Goal: Task Accomplishment & Management: Manage account settings

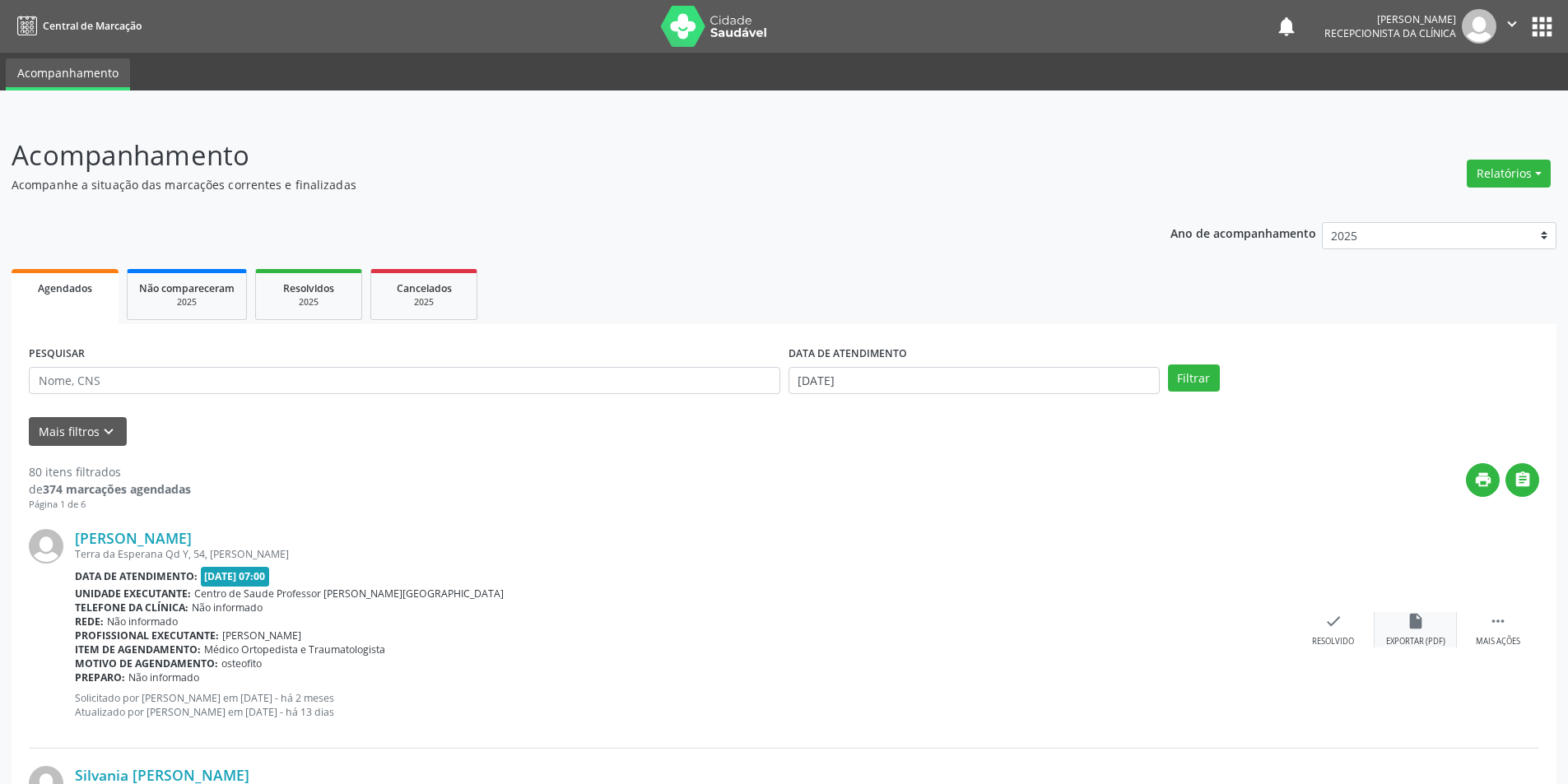
click at [1399, 634] on div "insert_drive_file Exportar (PDF)" at bounding box center [1415, 629] width 82 height 36
click at [1341, 636] on div "Resolvido" at bounding box center [1332, 642] width 42 height 11
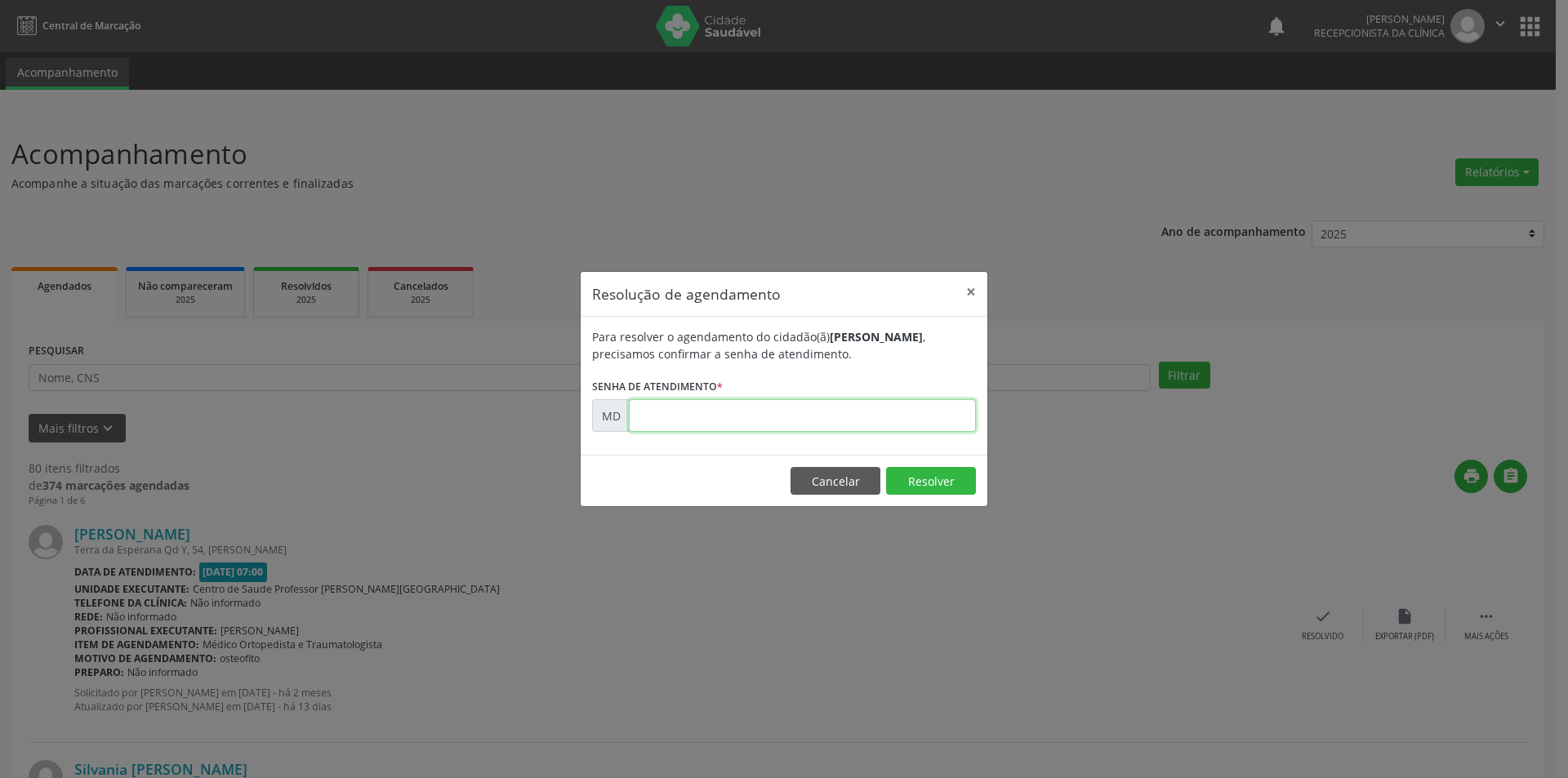
paste input "00001128"
type input "00001128"
click at [910, 483] on button "Resolver" at bounding box center [931, 481] width 90 height 28
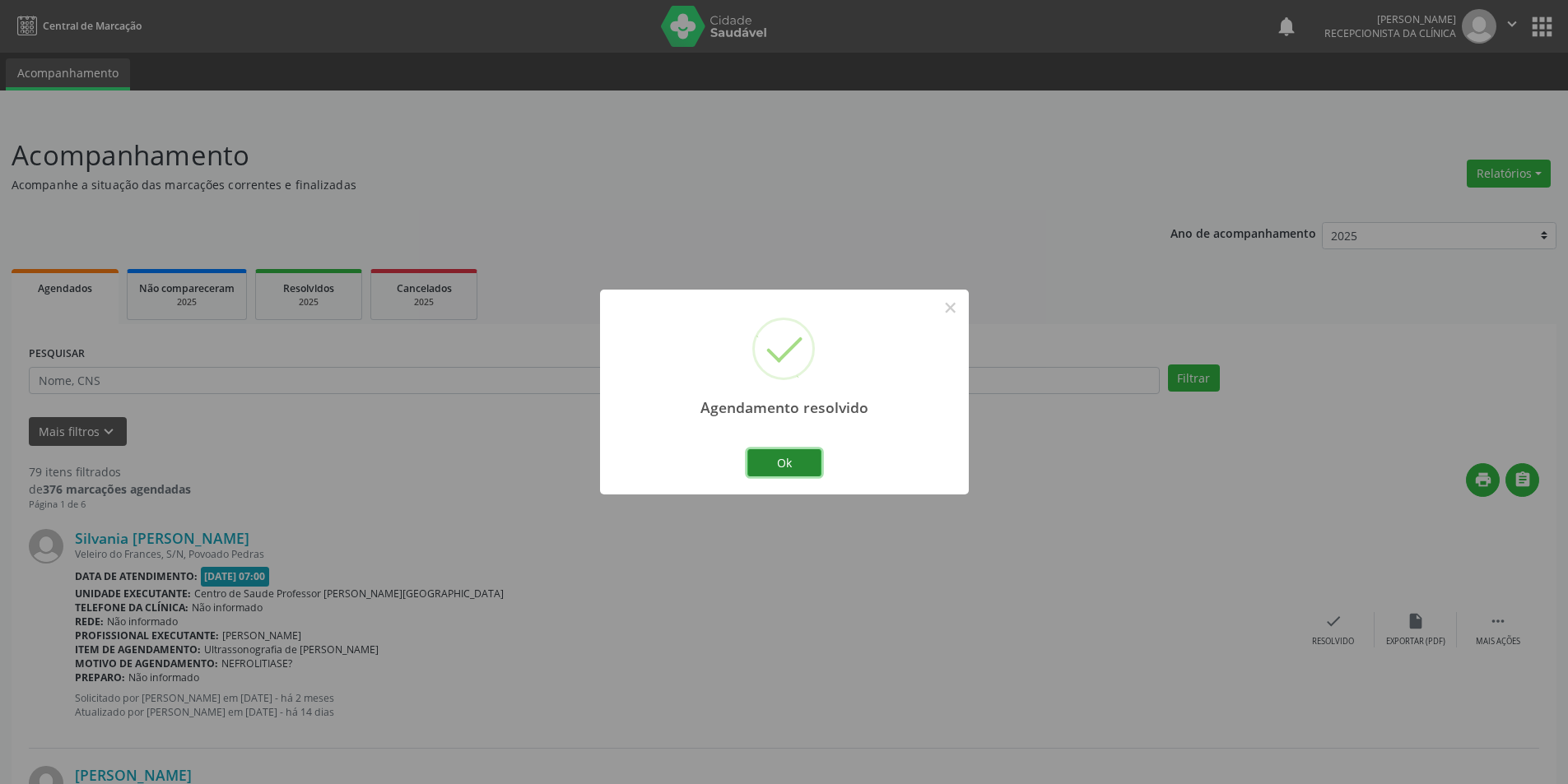
click at [793, 463] on button "Ok" at bounding box center [784, 463] width 74 height 28
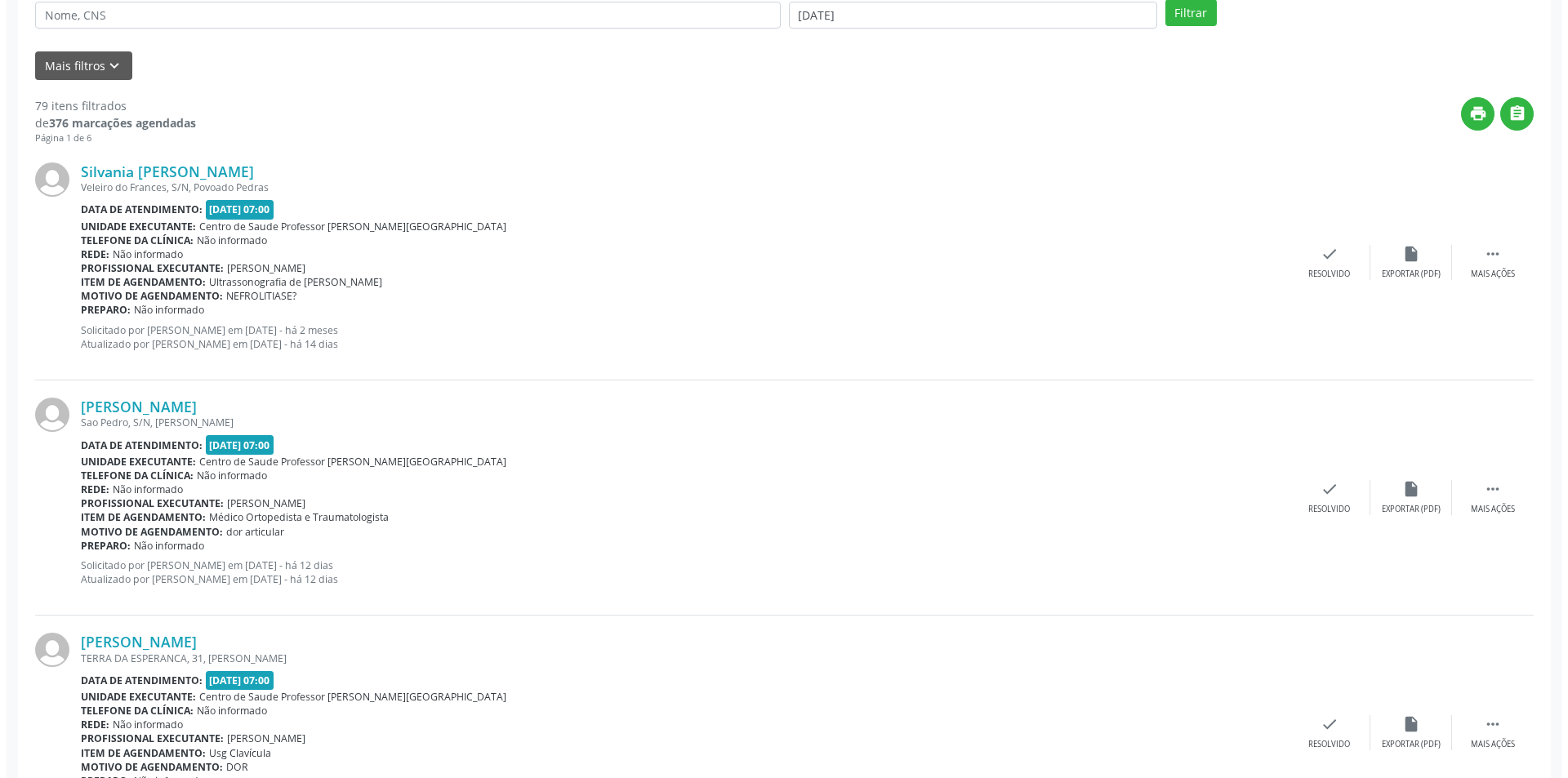
scroll to position [408, 0]
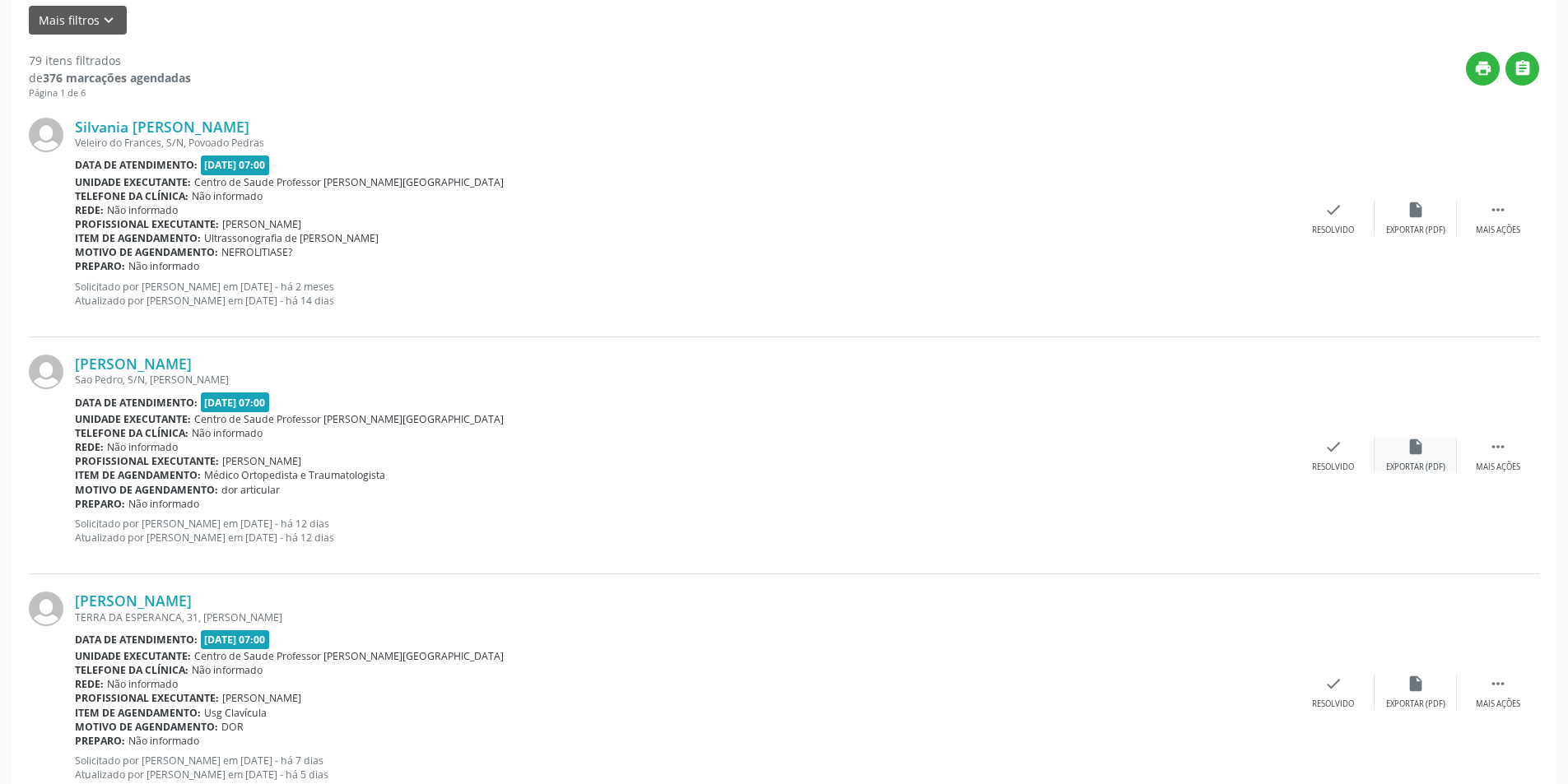
click at [1420, 468] on div "Exportar (PDF)" at bounding box center [1415, 467] width 59 height 11
click at [1359, 456] on div "check Resolvido" at bounding box center [1333, 455] width 82 height 36
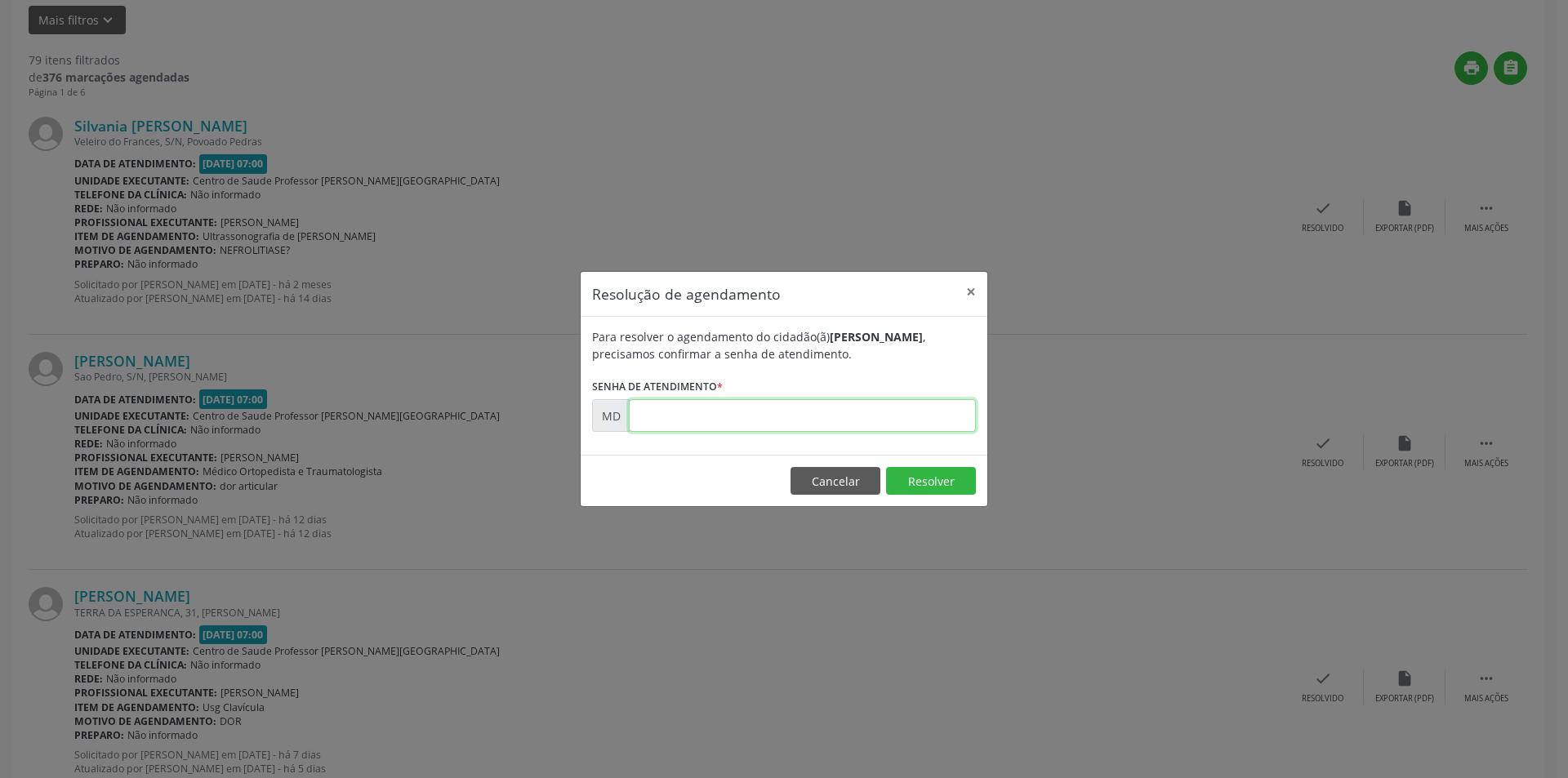
paste input "00010056"
type input "00010056"
click at [928, 485] on button "Resolver" at bounding box center [931, 481] width 90 height 28
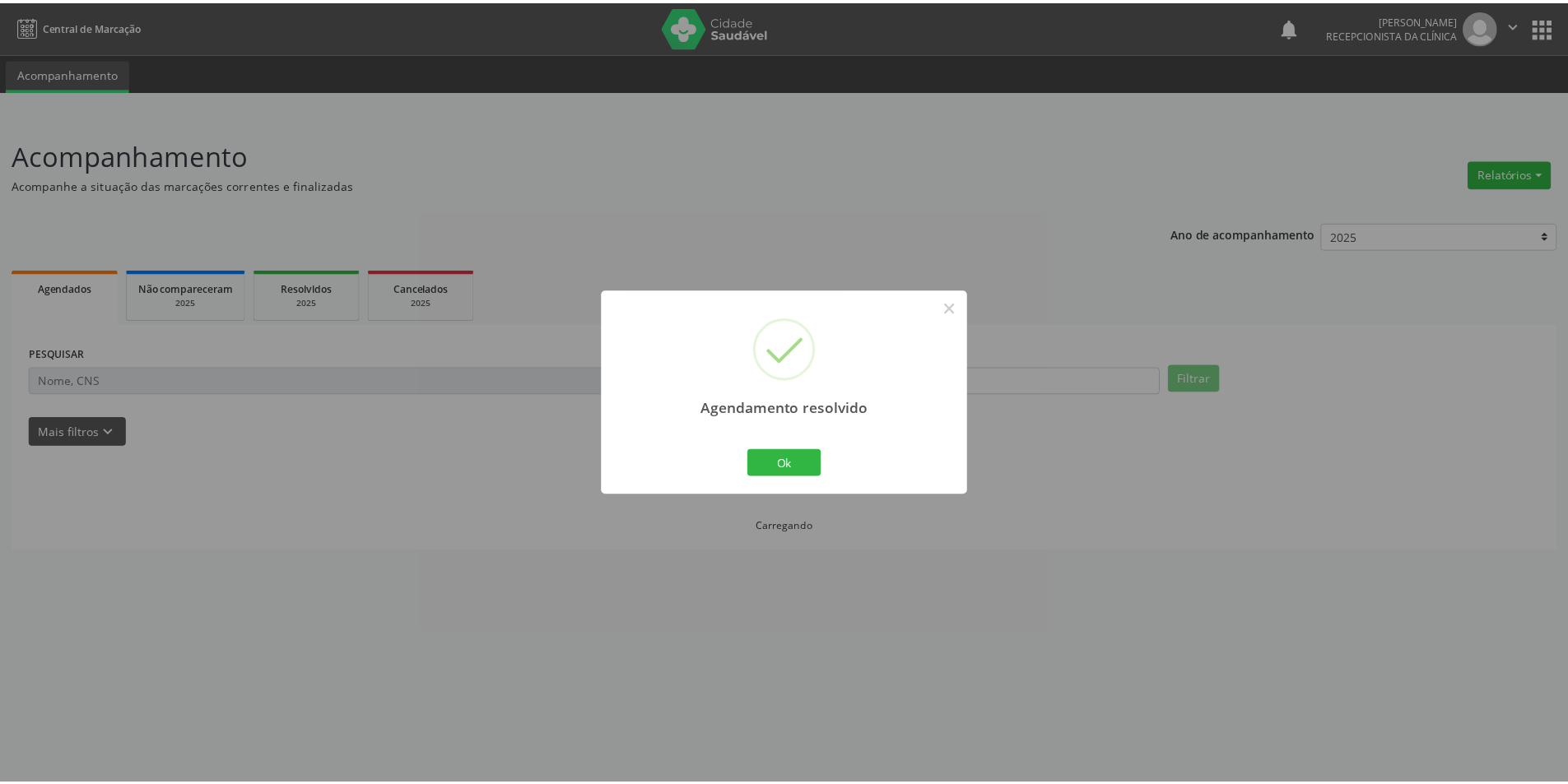
scroll to position [0, 0]
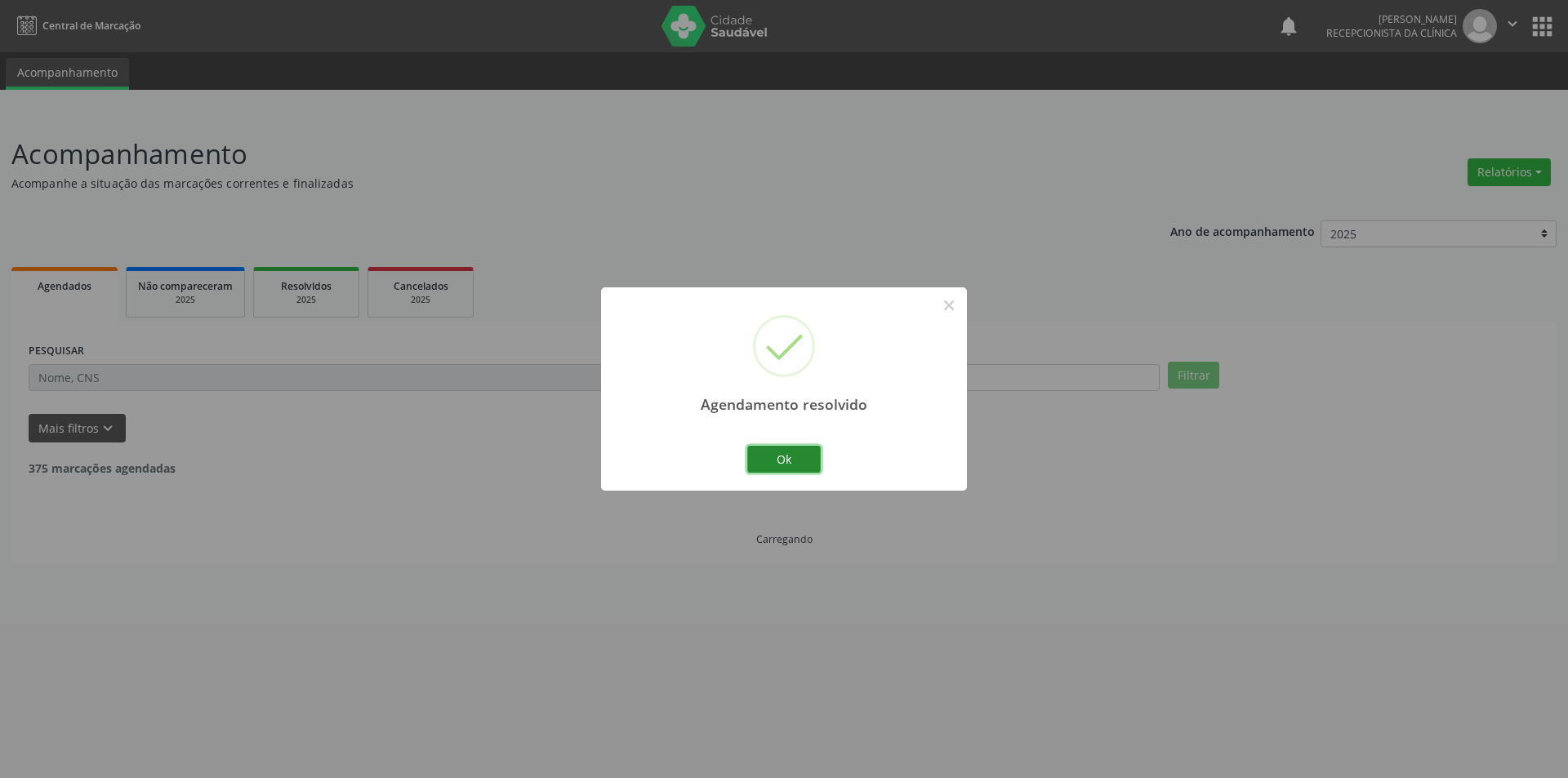
click at [759, 464] on button "Ok" at bounding box center [783, 459] width 73 height 28
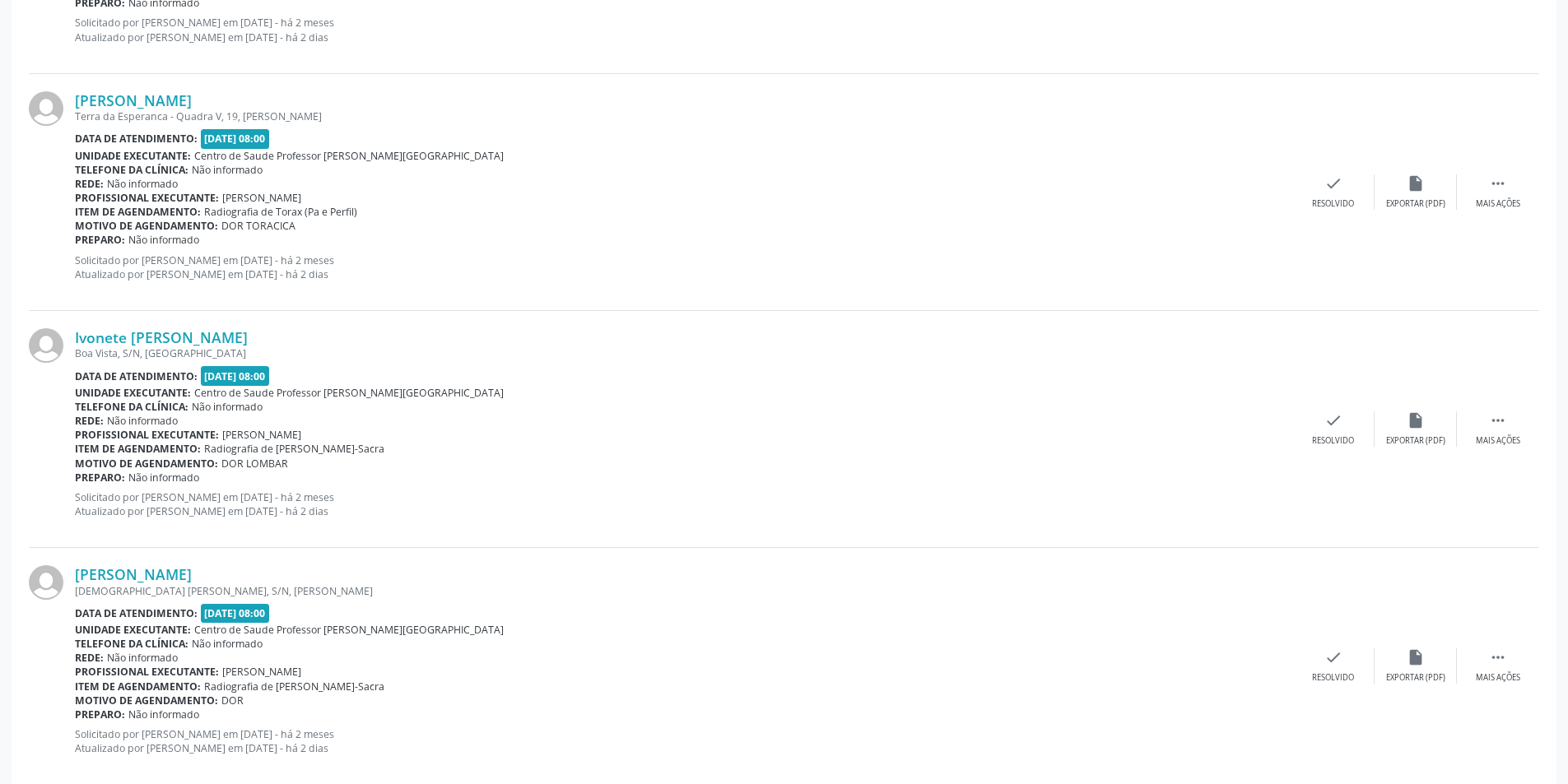
scroll to position [3359, 0]
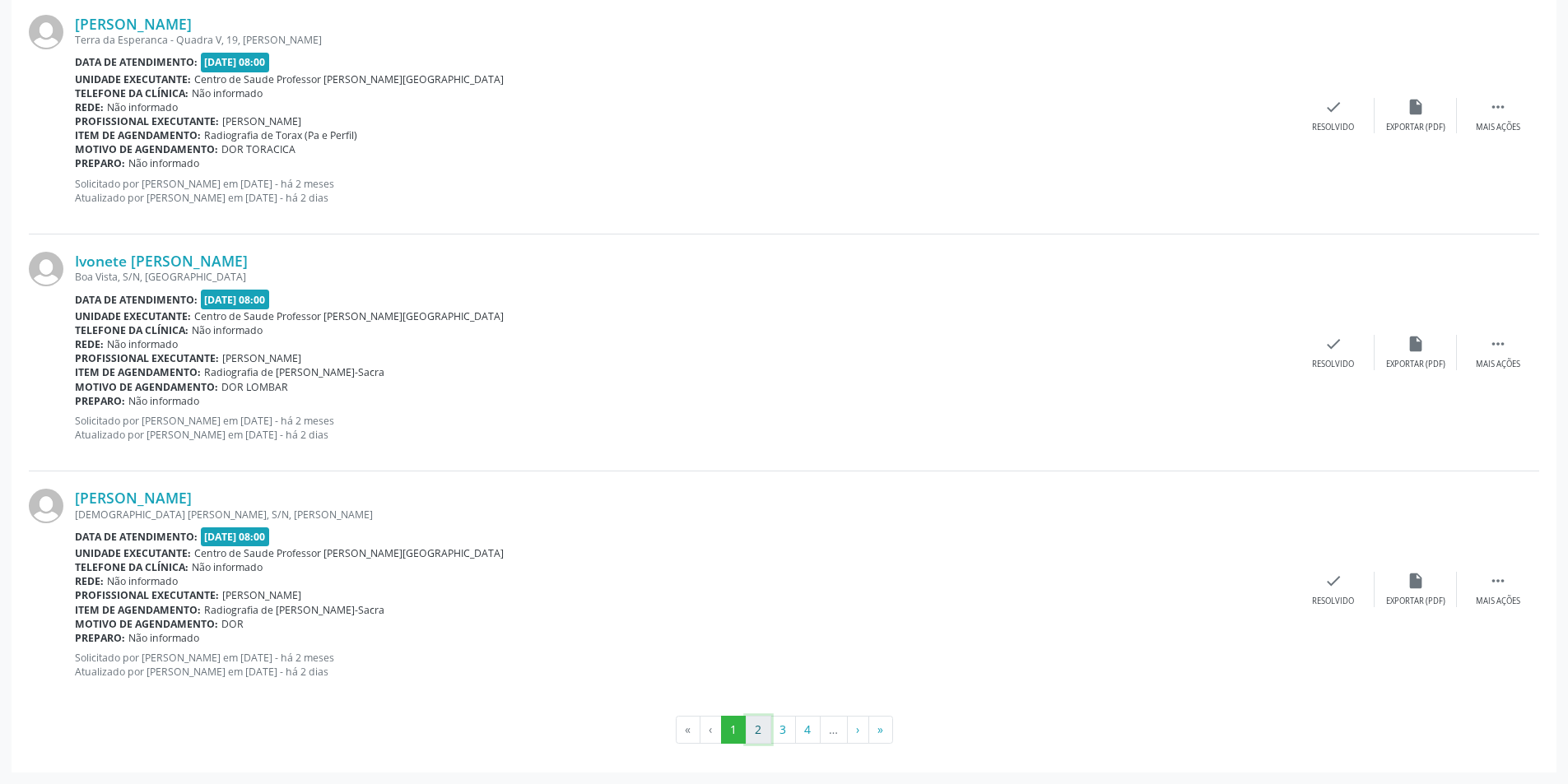
click at [754, 726] on button "2" at bounding box center [757, 730] width 25 height 28
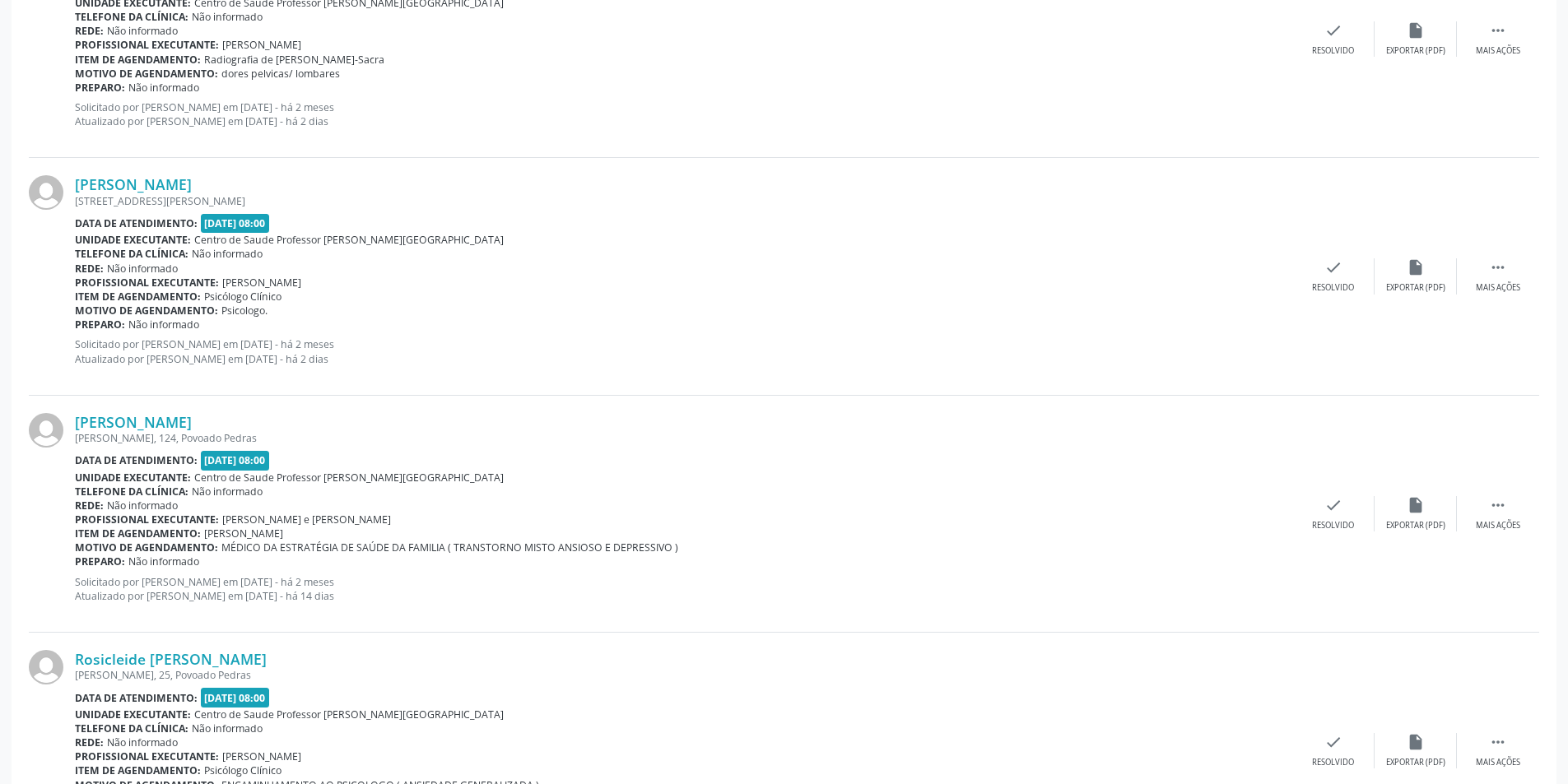
scroll to position [1151, 0]
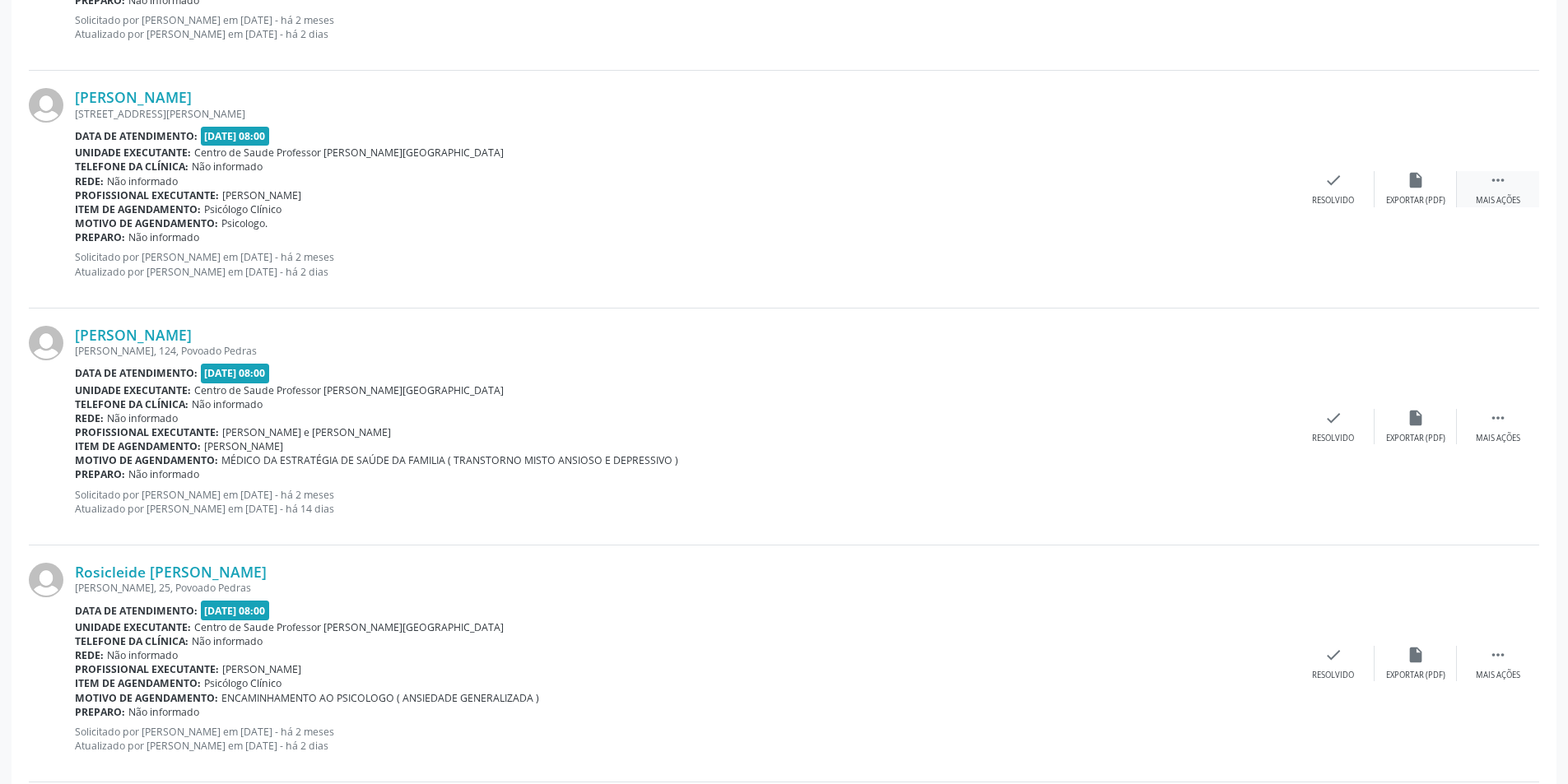
click at [1501, 205] on div "Mais ações" at bounding box center [1497, 200] width 44 height 11
click at [1426, 189] on div "alarm_off Não compareceu" at bounding box center [1415, 189] width 82 height 36
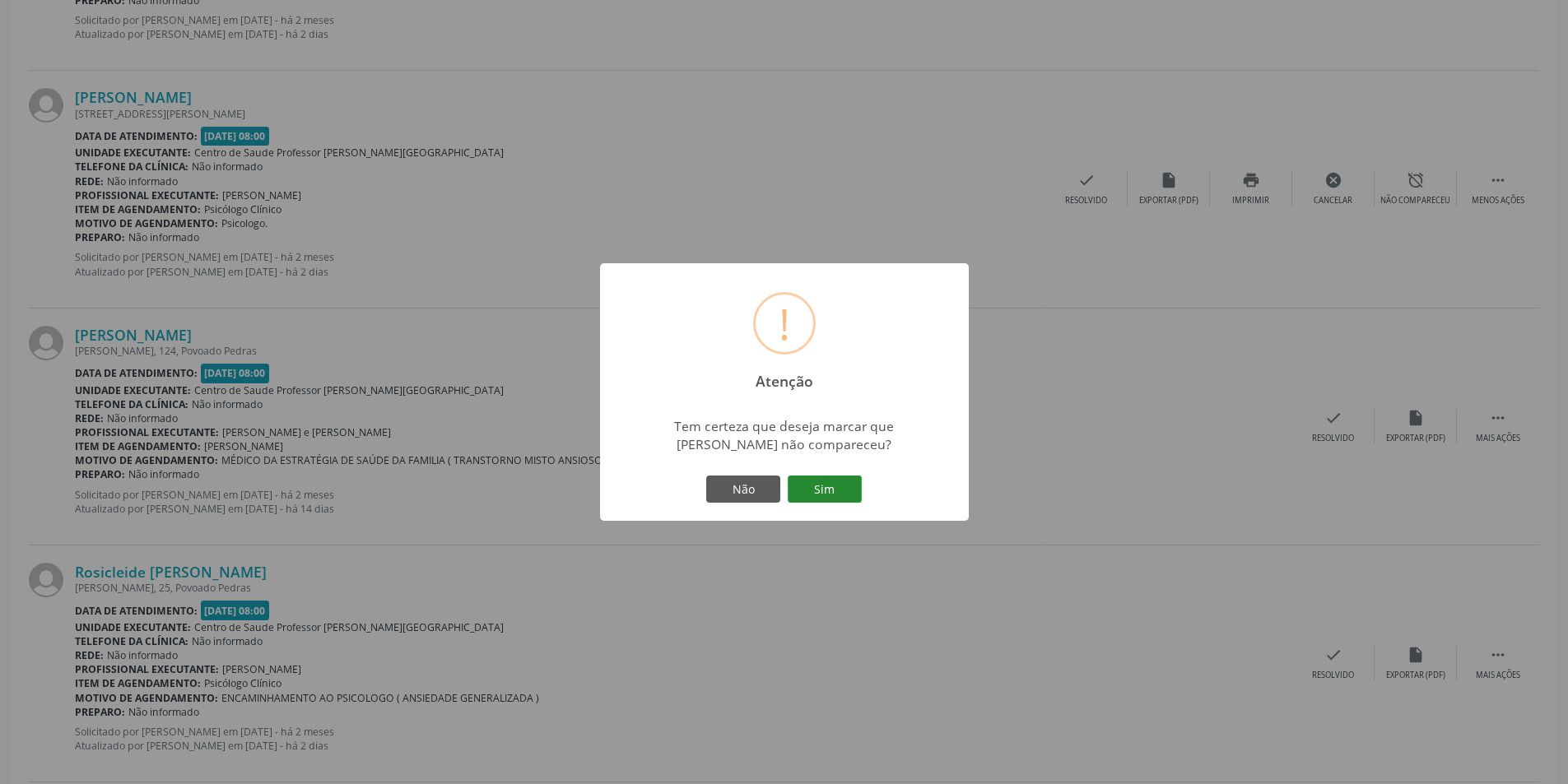
click at [816, 490] on button "Sim" at bounding box center [824, 489] width 74 height 28
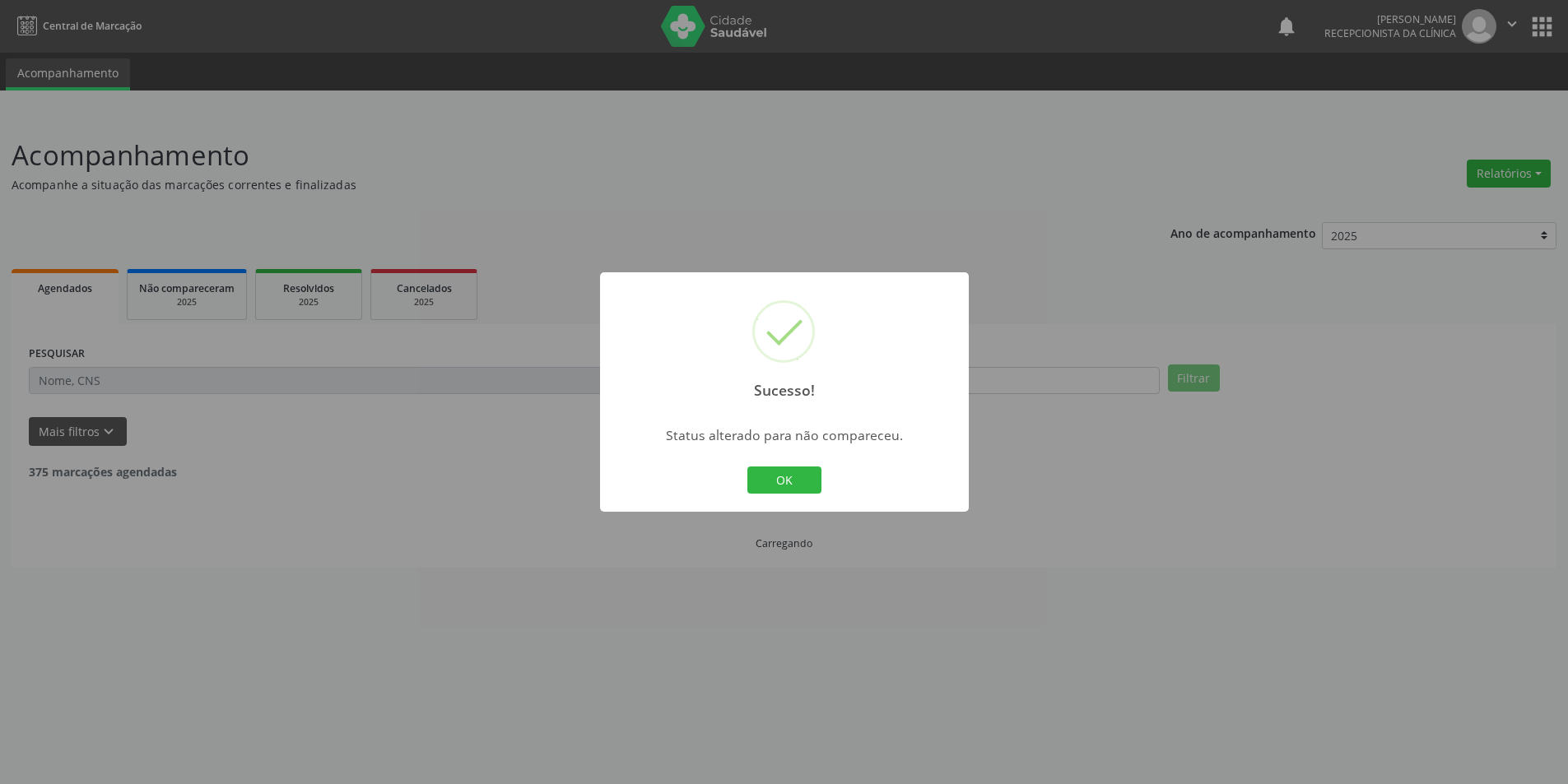
scroll to position [0, 0]
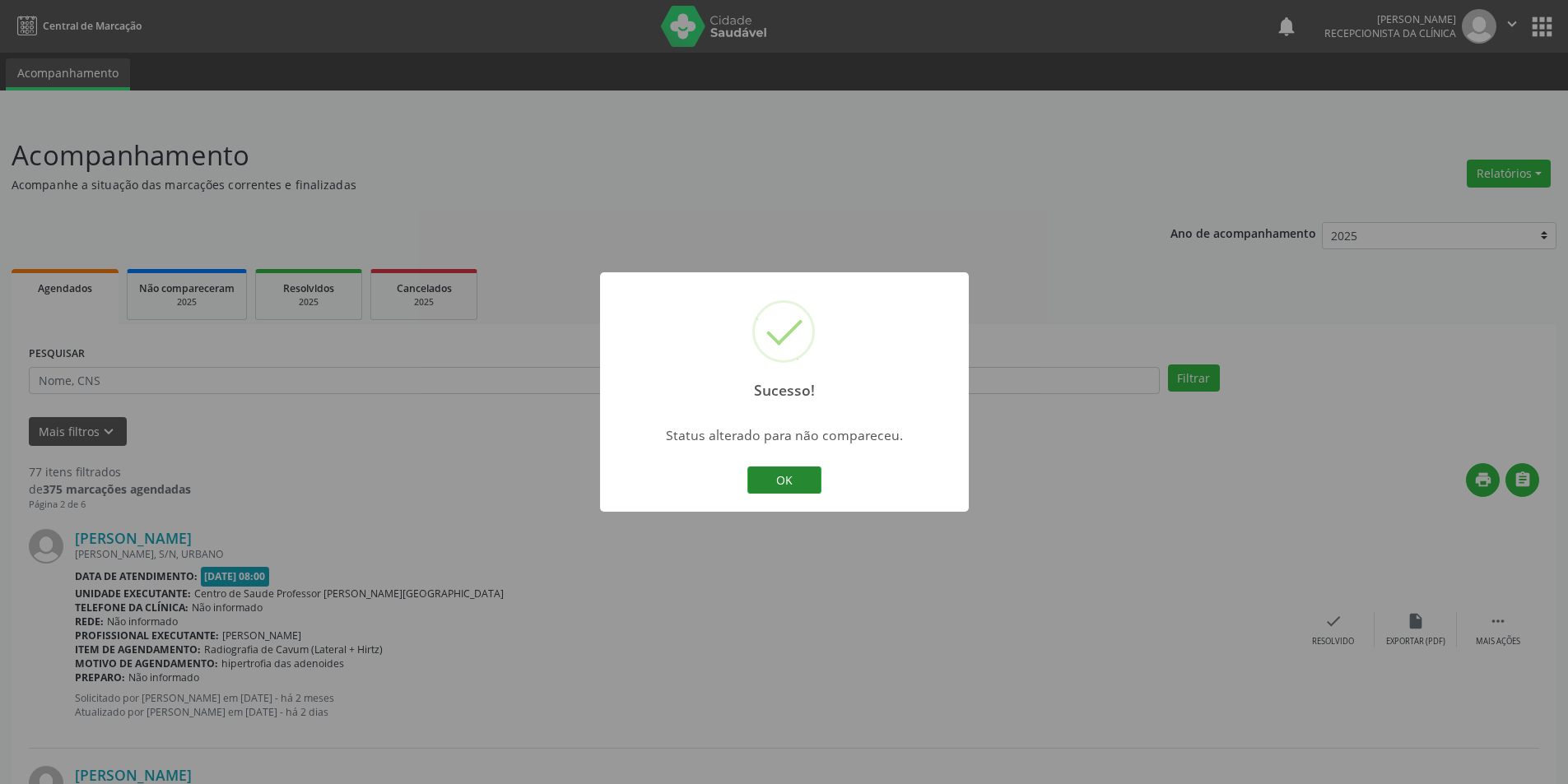
click at [791, 479] on button "OK" at bounding box center [784, 481] width 74 height 28
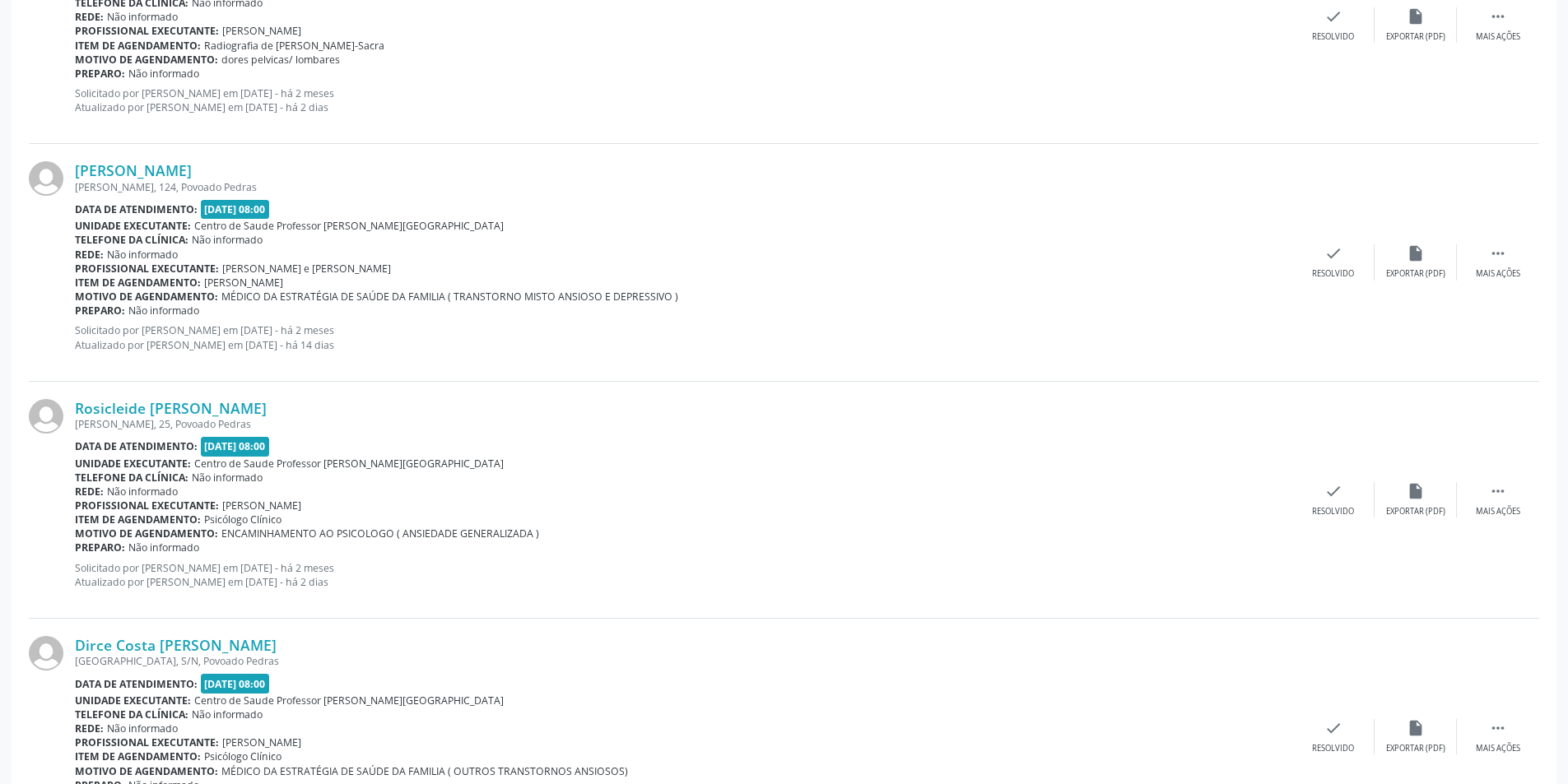
scroll to position [1234, 0]
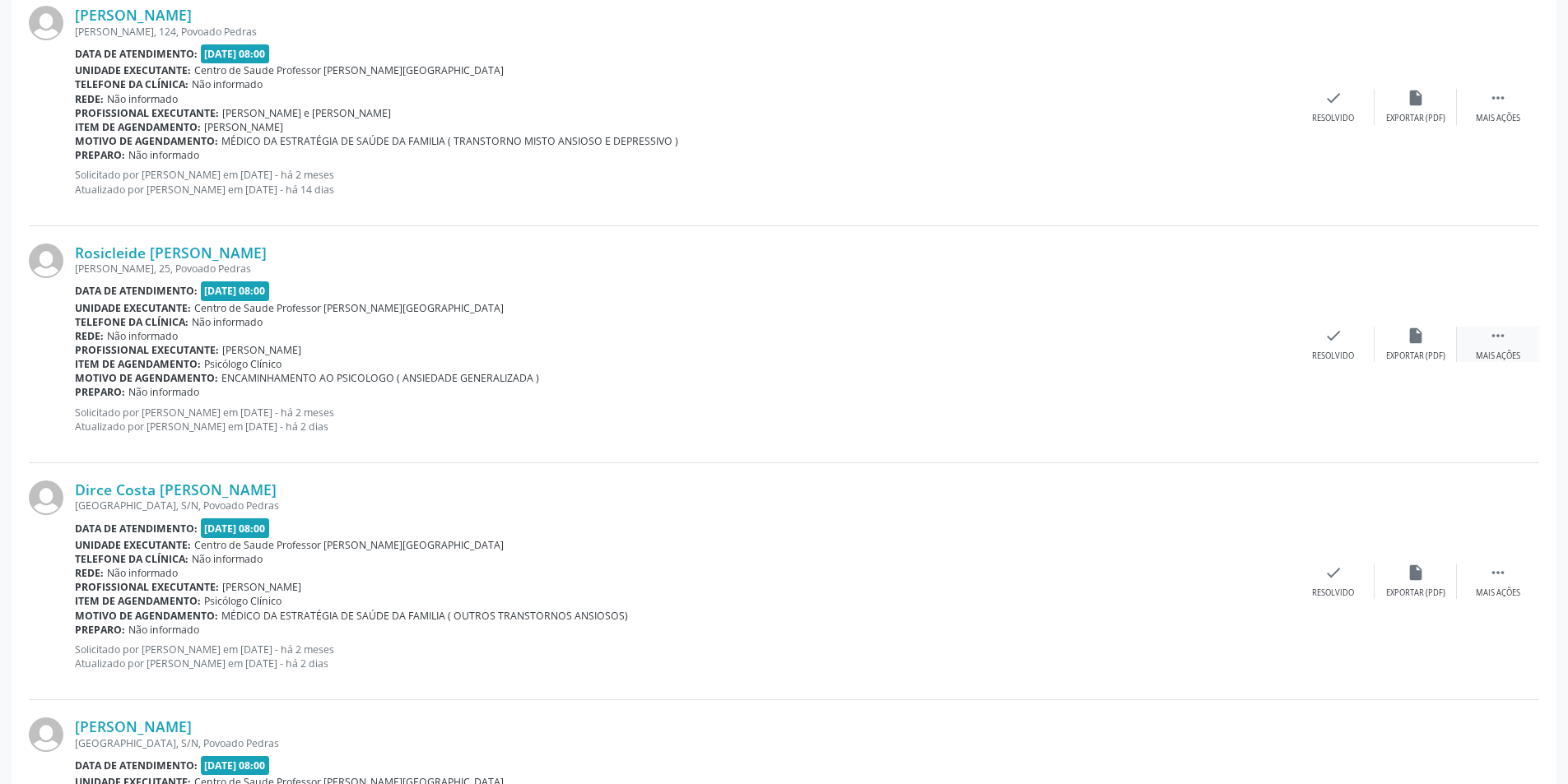
click at [1501, 354] on div "Mais ações" at bounding box center [1497, 356] width 44 height 11
click at [1420, 348] on div "alarm_off Não compareceu" at bounding box center [1415, 345] width 82 height 36
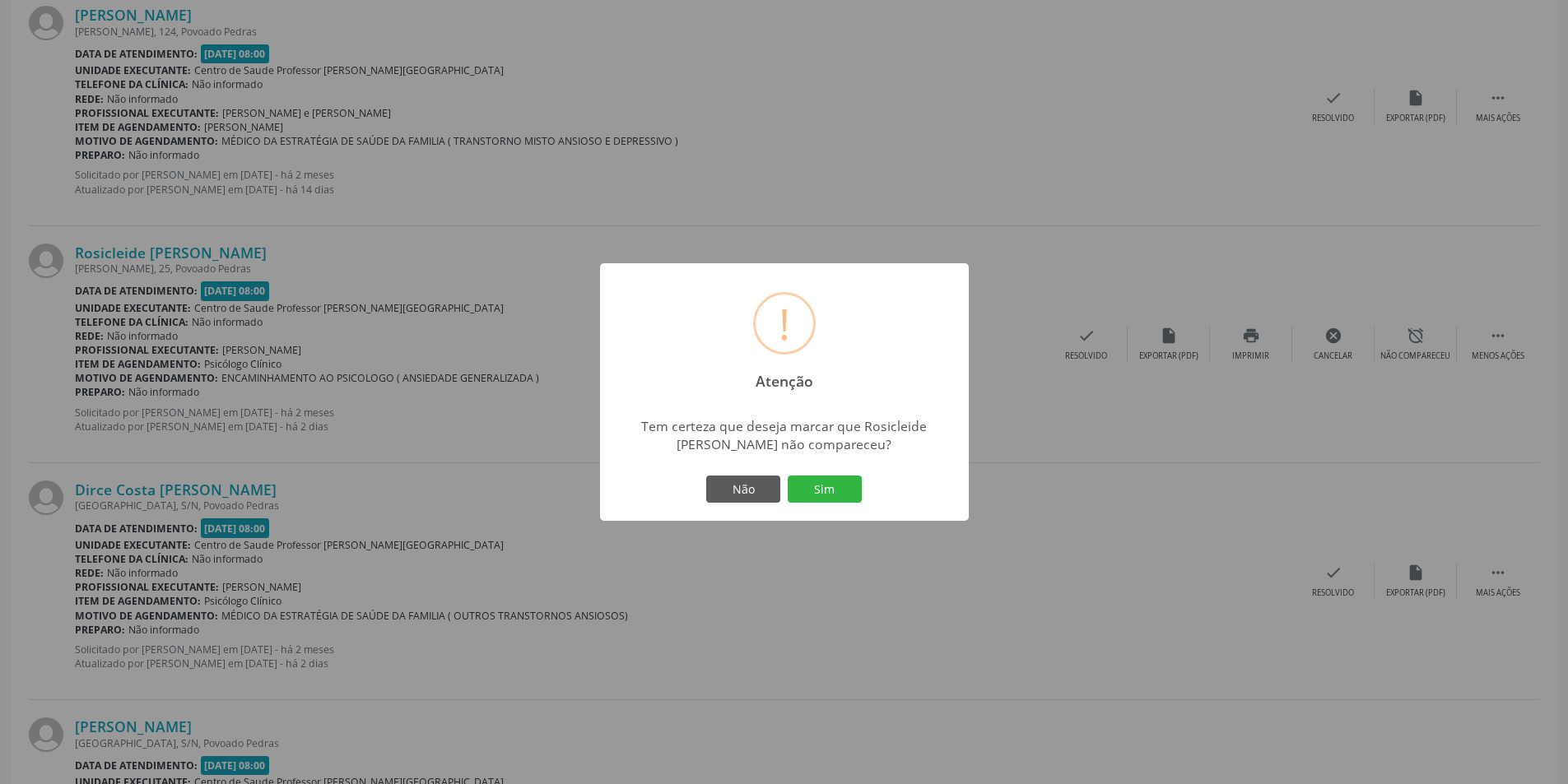
click at [829, 494] on button "Sim" at bounding box center [824, 489] width 74 height 28
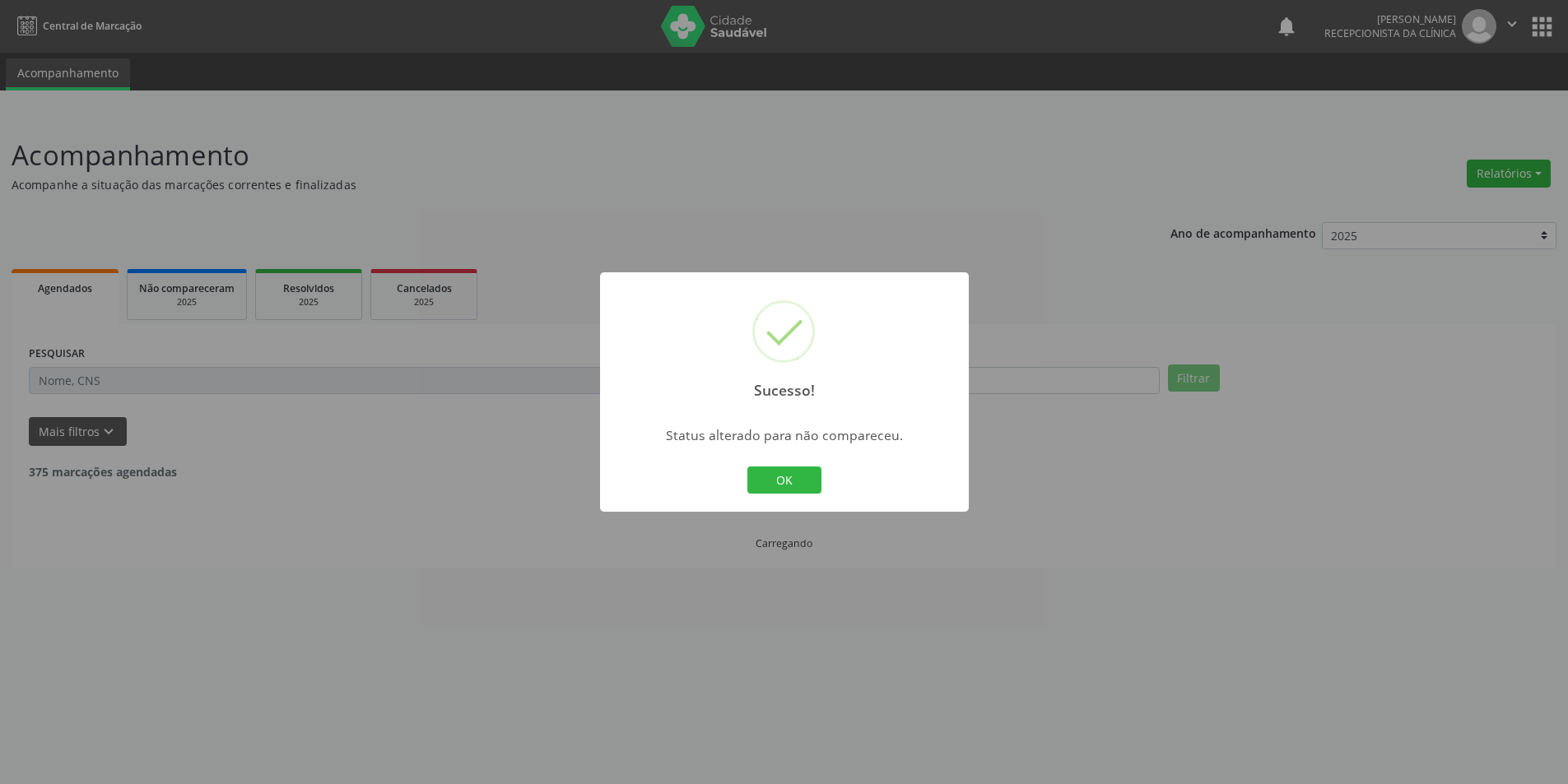
scroll to position [0, 0]
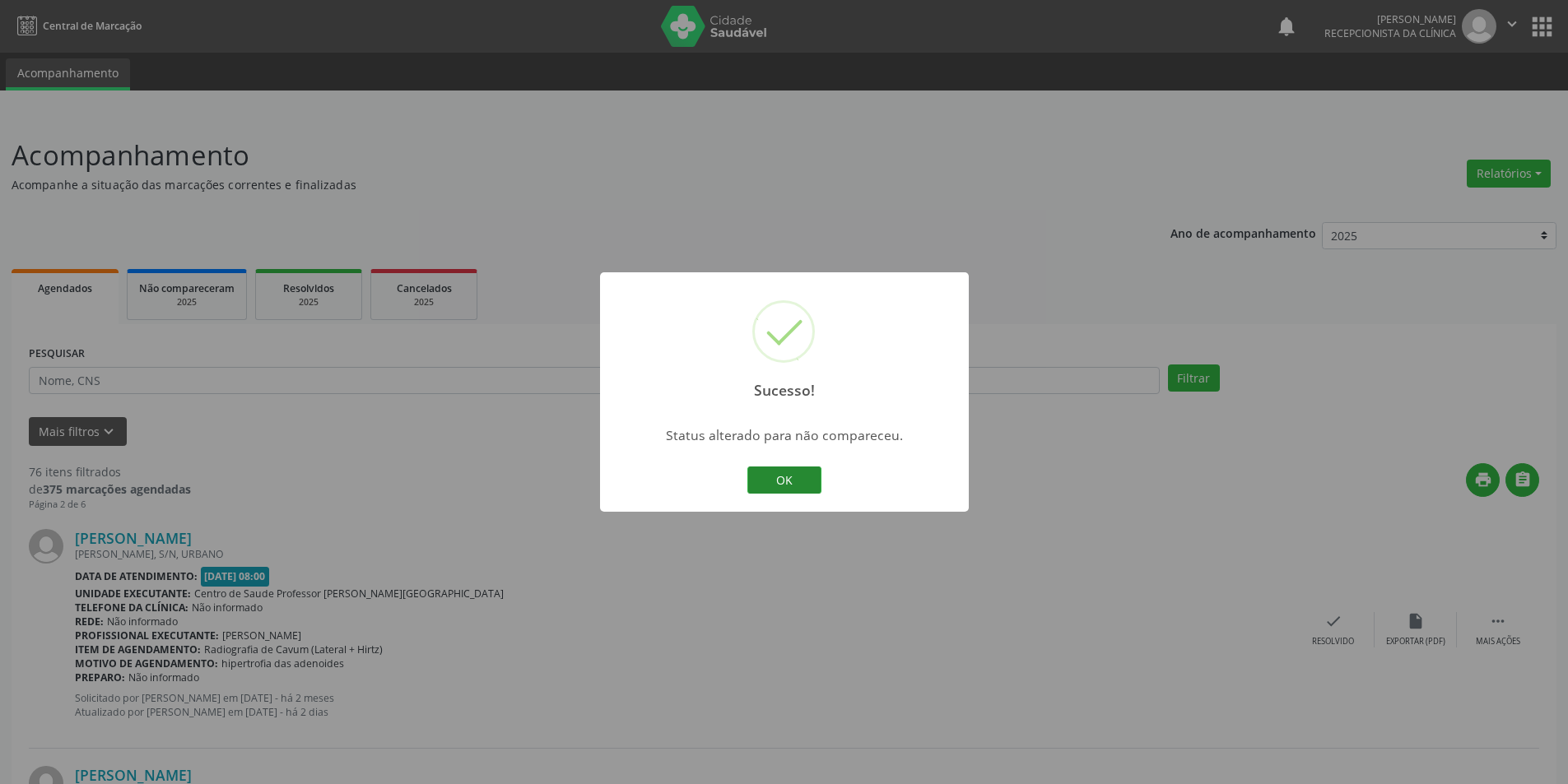
click at [798, 478] on button "OK" at bounding box center [784, 481] width 74 height 28
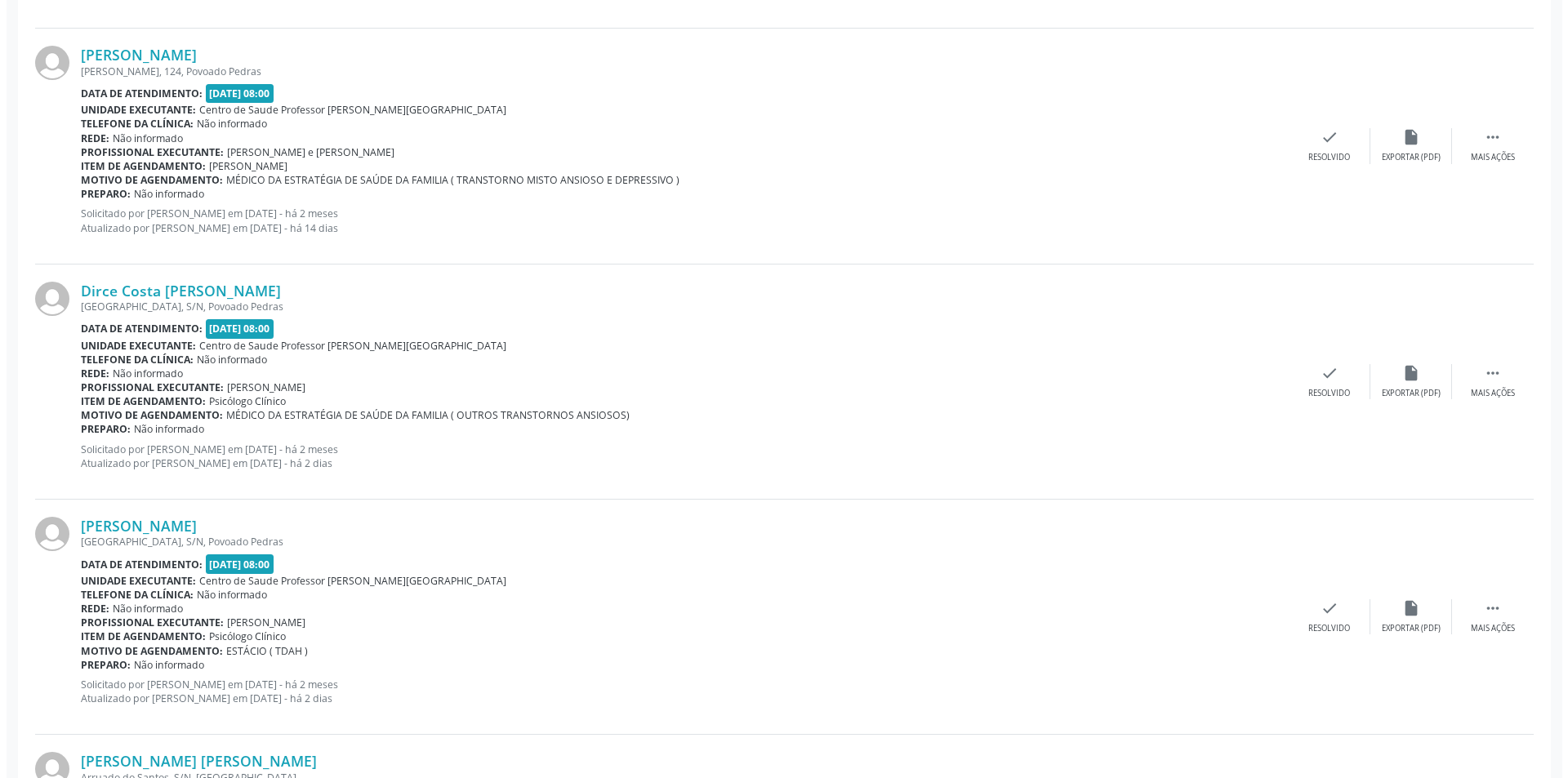
scroll to position [1224, 0]
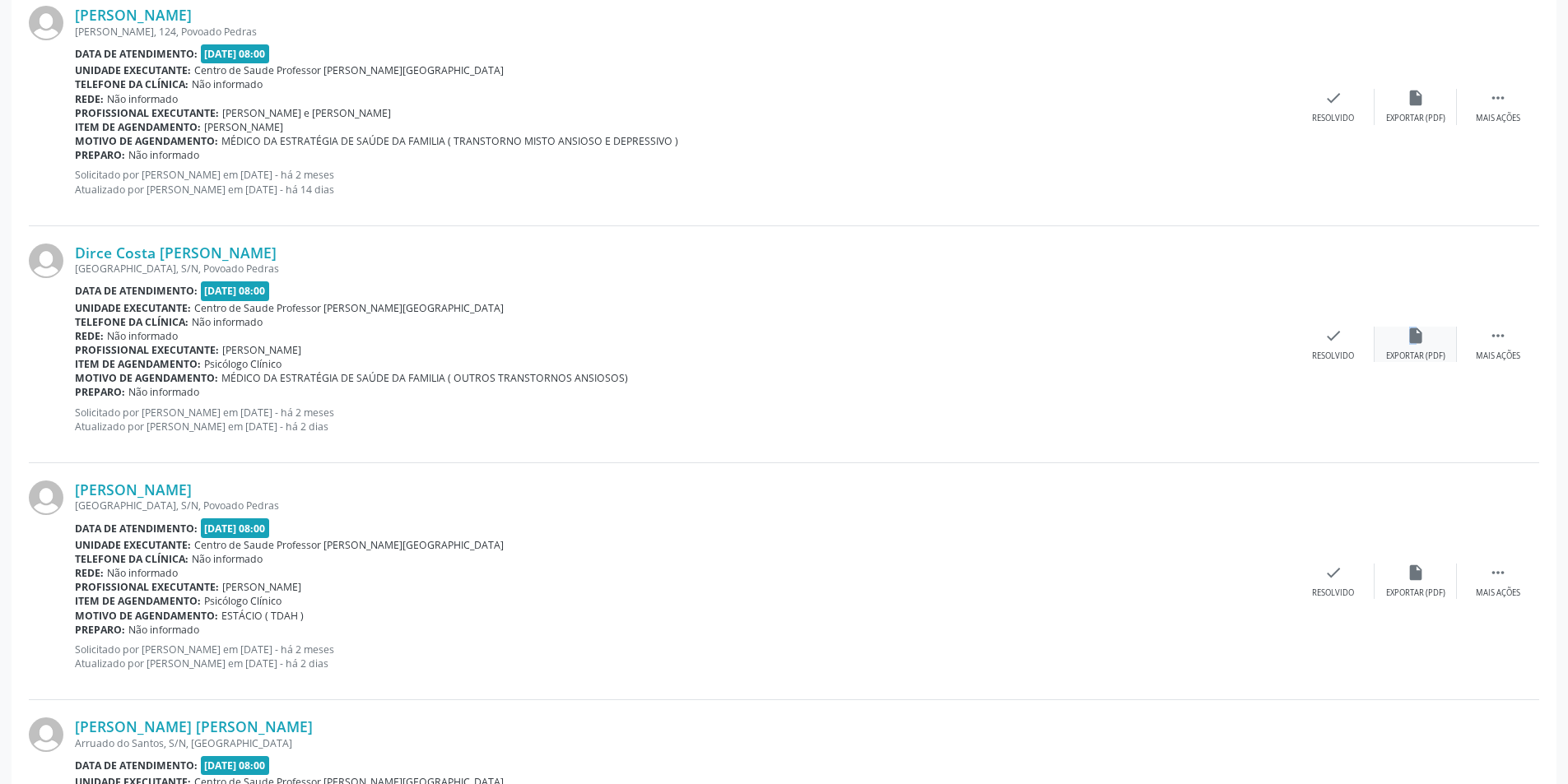
click at [1412, 335] on icon "insert_drive_file" at bounding box center [1414, 335] width 18 height 18
click at [1332, 361] on div "Resolvido" at bounding box center [1332, 356] width 42 height 11
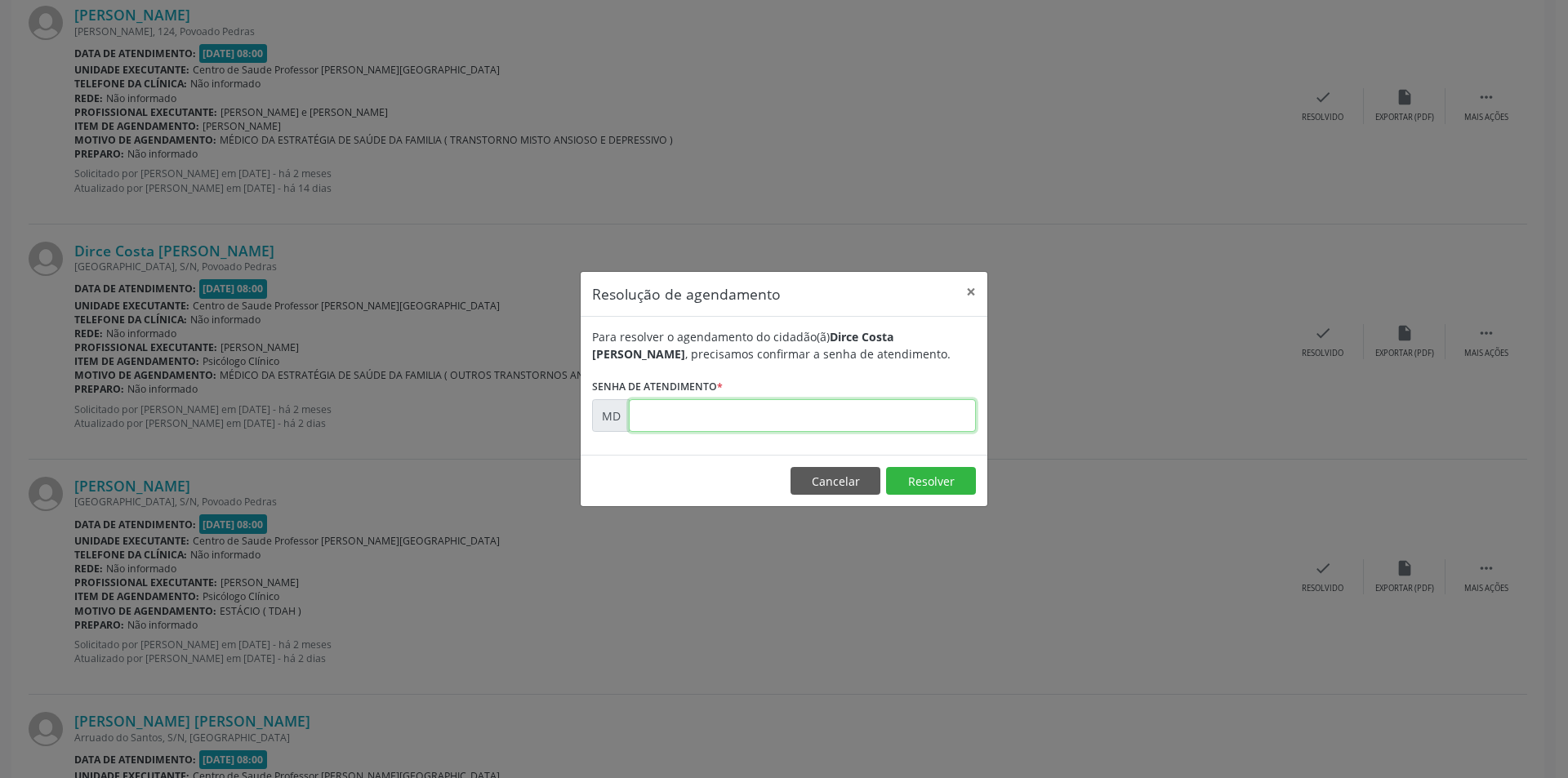
paste input "00001355"
type input "00001355"
click at [920, 471] on button "Resolver" at bounding box center [931, 481] width 90 height 28
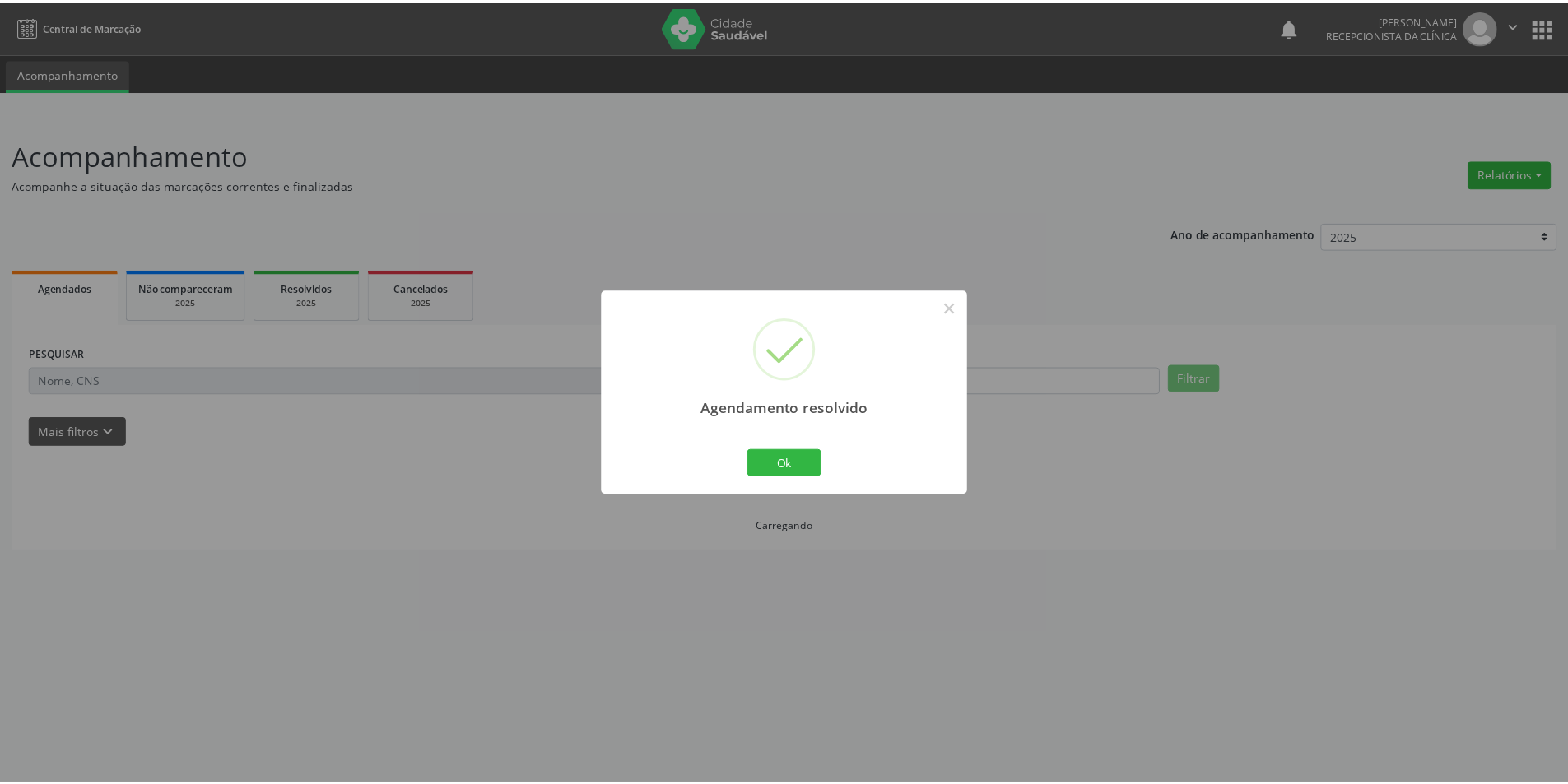
scroll to position [0, 0]
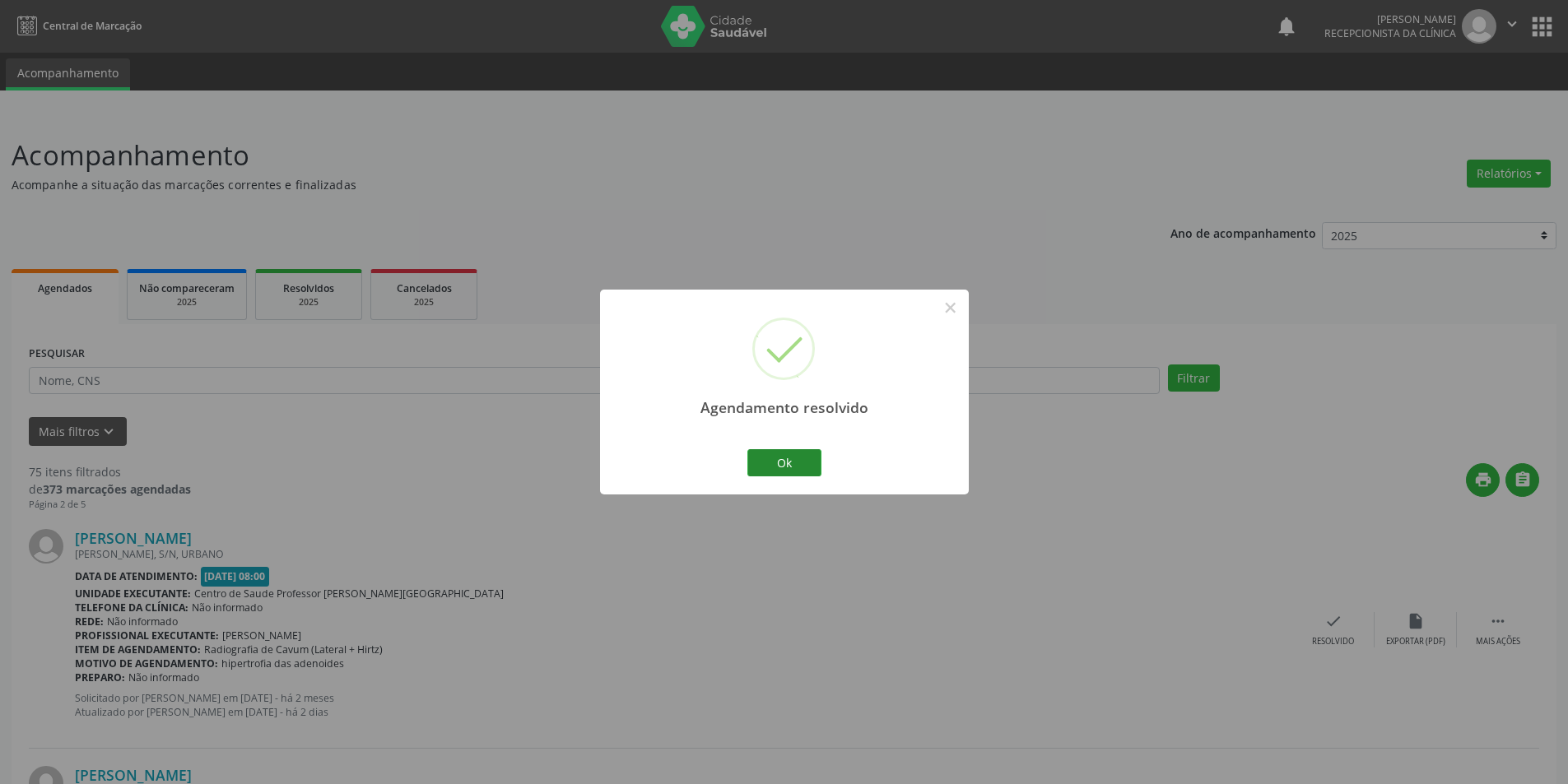
click at [821, 466] on div "Ok Cancel" at bounding box center [784, 462] width 82 height 35
click at [770, 455] on button "Ok" at bounding box center [784, 463] width 74 height 28
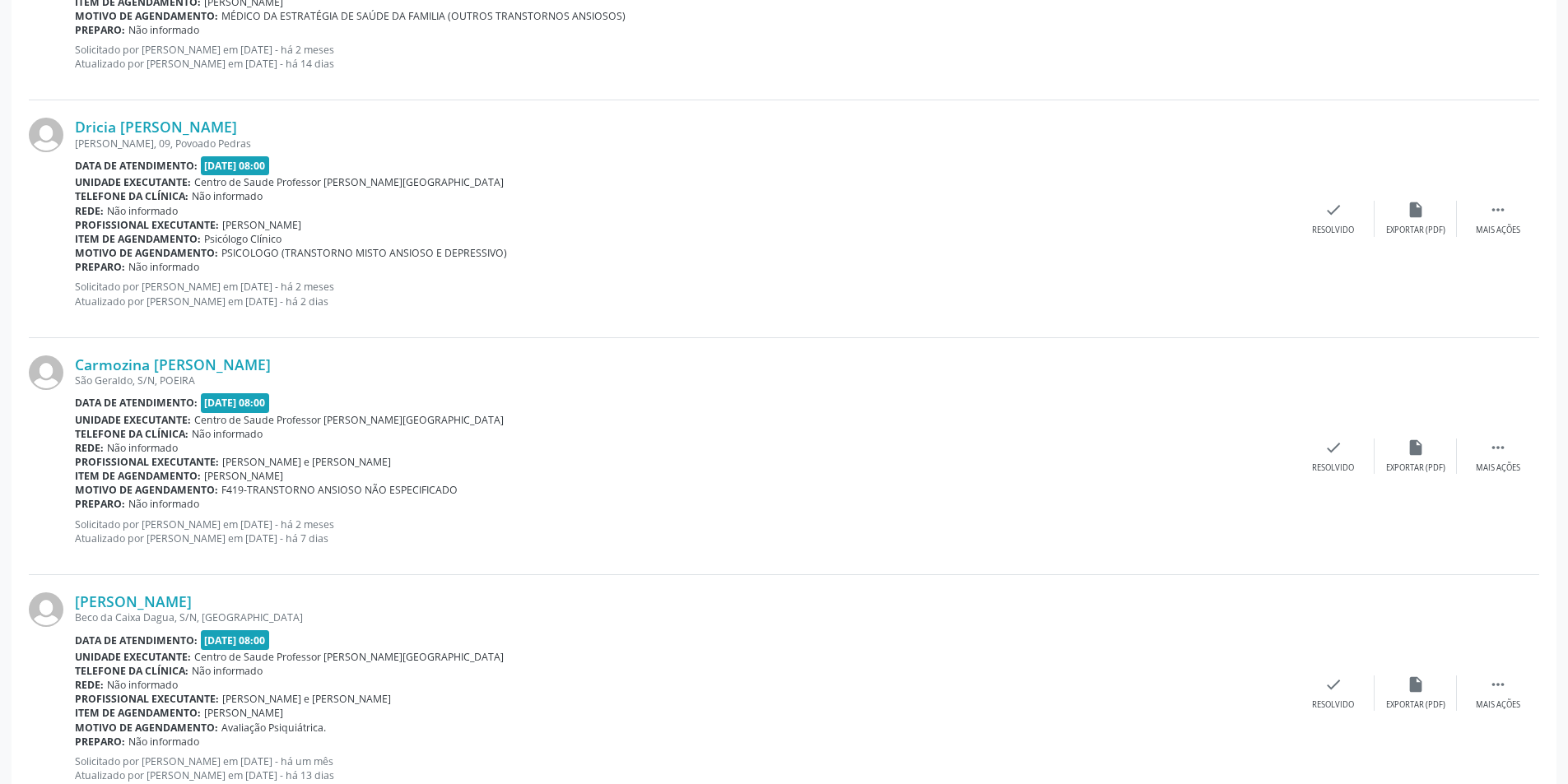
scroll to position [3043, 0]
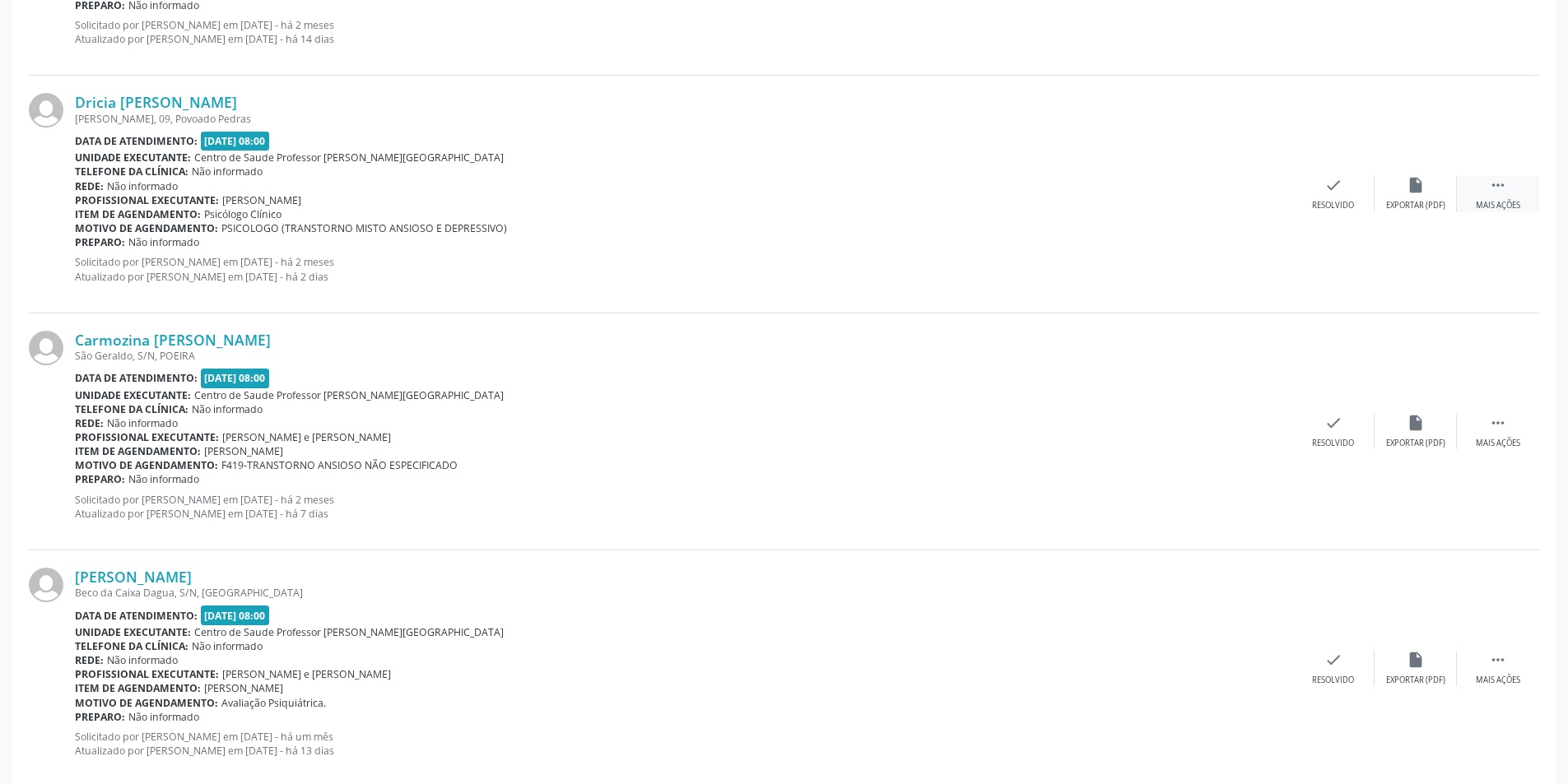
drag, startPoint x: 1501, startPoint y: 209, endPoint x: 1473, endPoint y: 211, distance: 28.1
click at [1501, 209] on div "Mais ações" at bounding box center [1497, 205] width 44 height 11
click at [1413, 215] on div "Dricia Danielle Pessoa de Freitas Silva Denisson Amorim, 09, Povoado Pedras Dat…" at bounding box center [784, 194] width 1510 height 237
click at [1393, 198] on div "alarm_off Não compareceu" at bounding box center [1415, 194] width 82 height 36
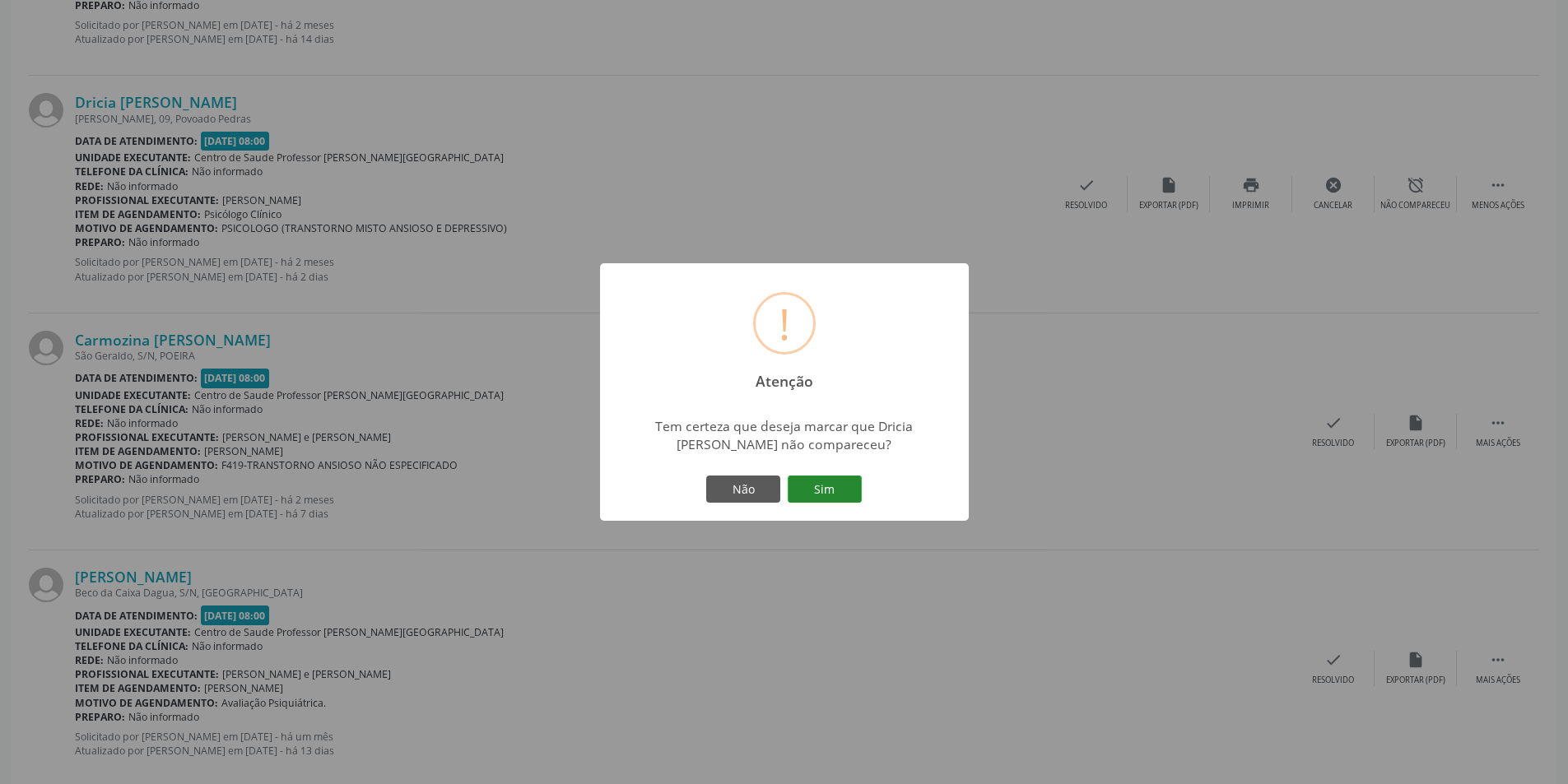
click at [842, 496] on button "Sim" at bounding box center [824, 489] width 74 height 28
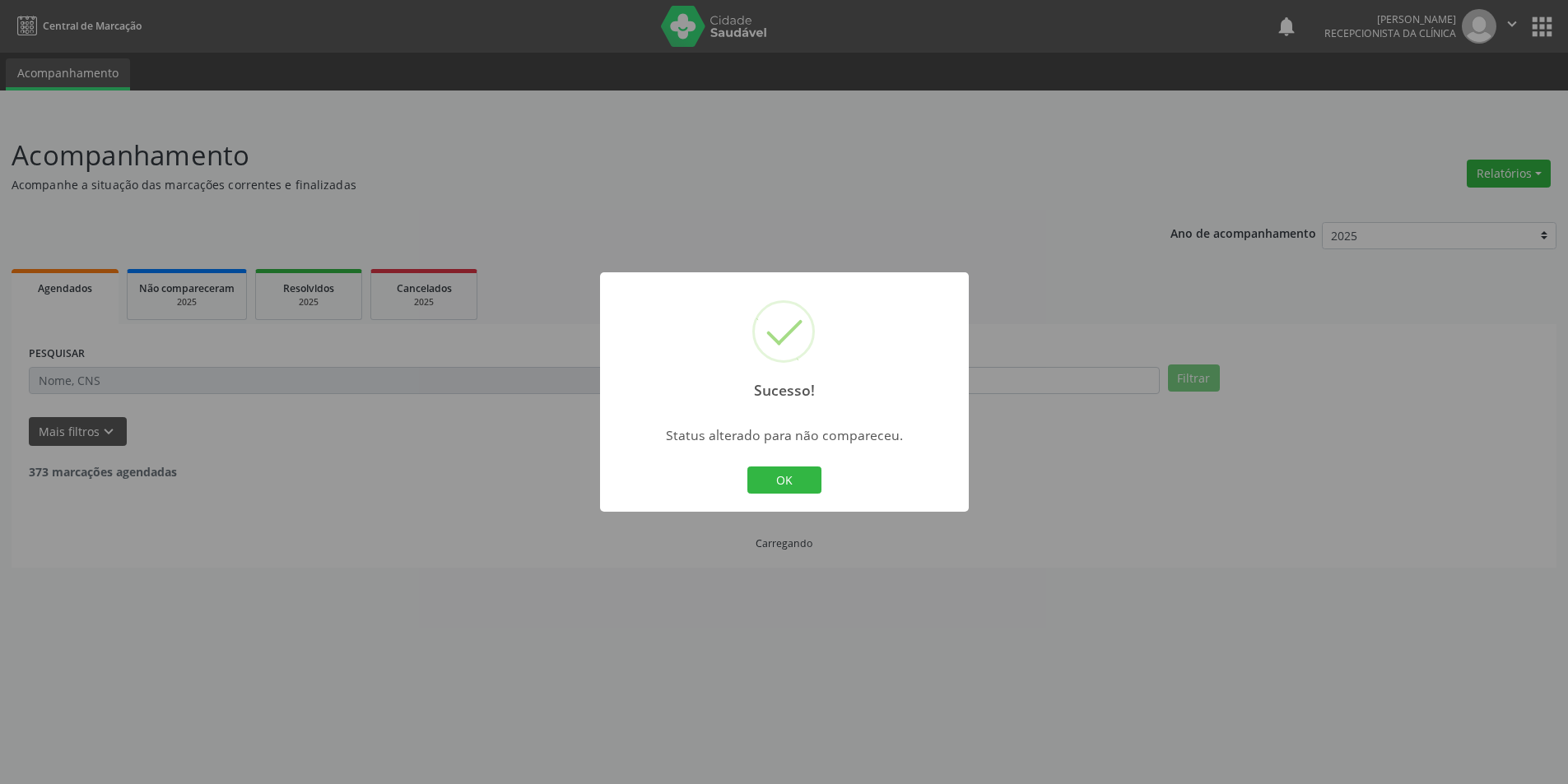
scroll to position [0, 0]
click at [808, 468] on button "OK" at bounding box center [789, 481] width 74 height 28
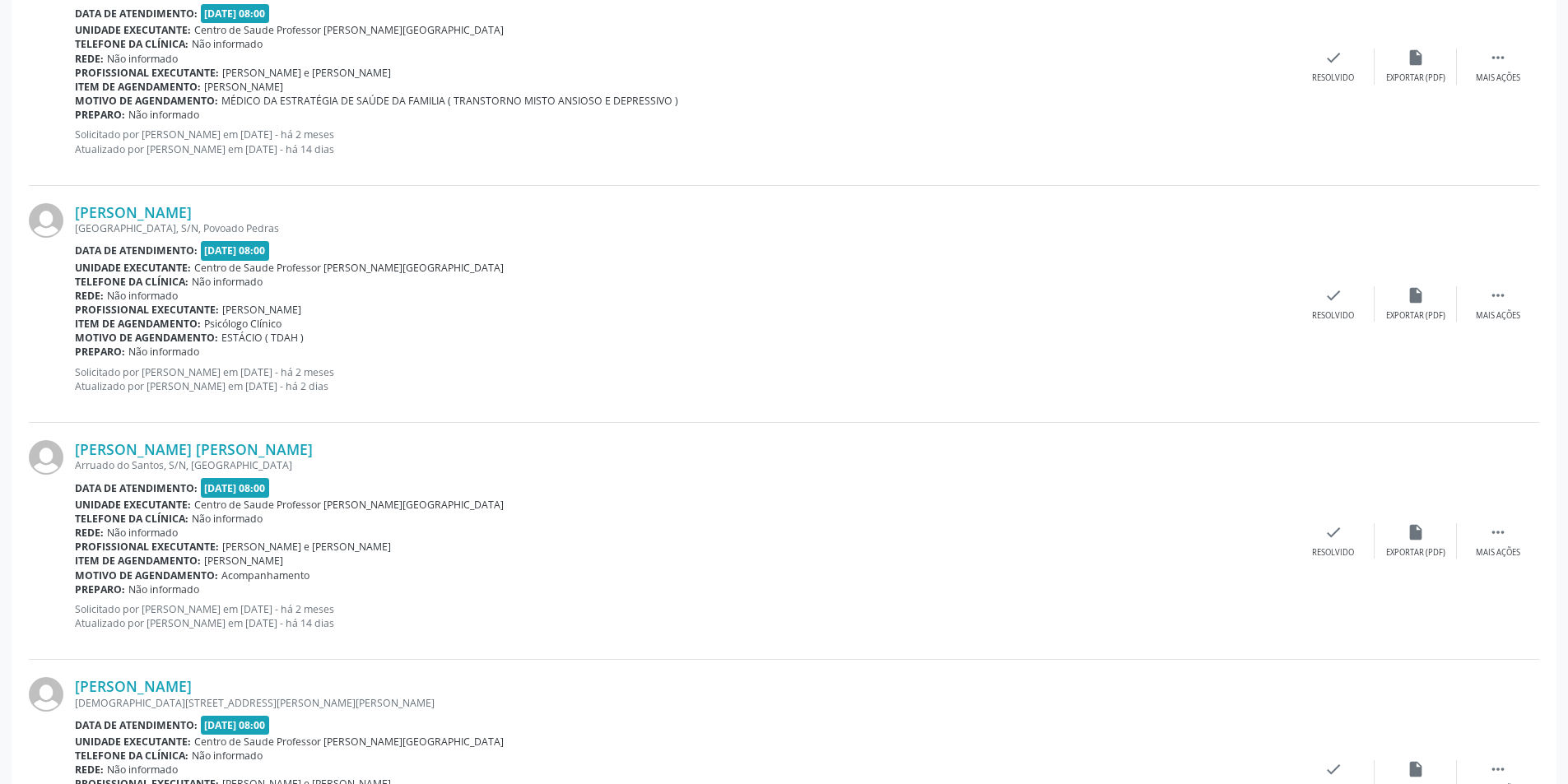
scroll to position [1316, 0]
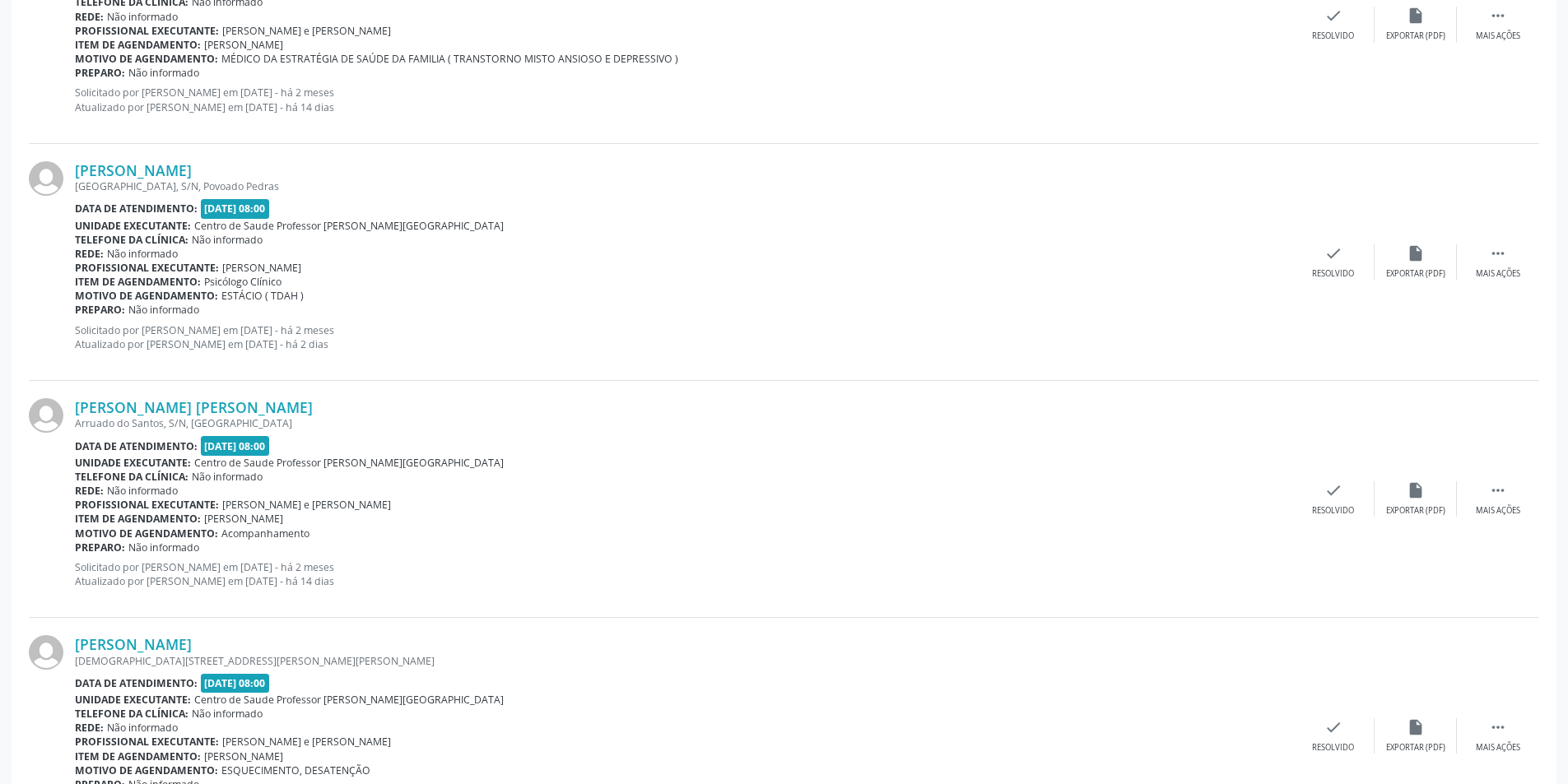
click at [1501, 280] on div "Maria José Rodrigues Cidade Imperial, S/N, Povoado Pedras Data de atendimento: …" at bounding box center [784, 262] width 1510 height 237
click at [1508, 272] on div "Mais ações" at bounding box center [1497, 274] width 44 height 11
click at [1419, 269] on div "Não compareceu" at bounding box center [1414, 274] width 70 height 11
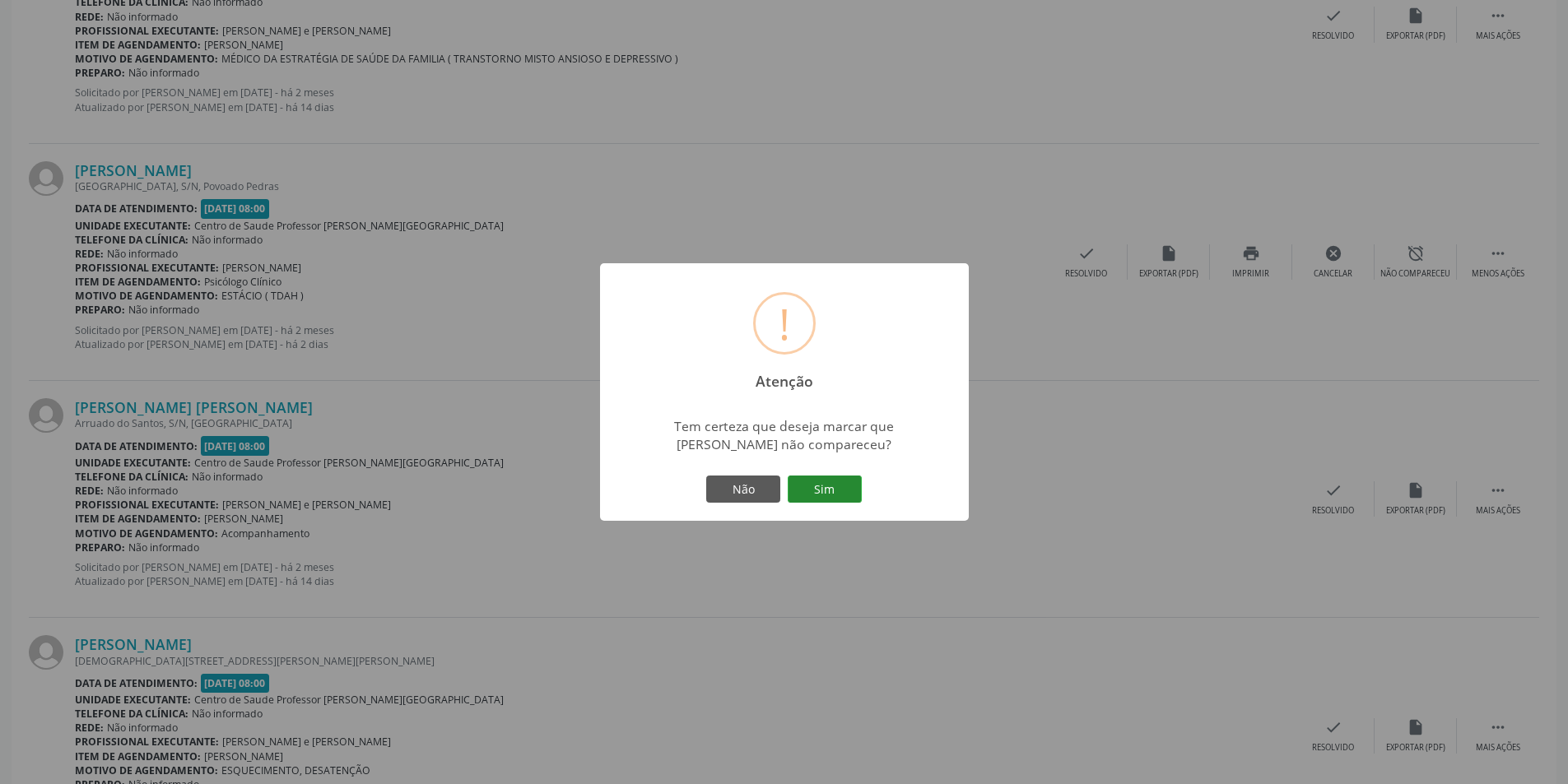
click at [831, 484] on button "Sim" at bounding box center [824, 489] width 74 height 28
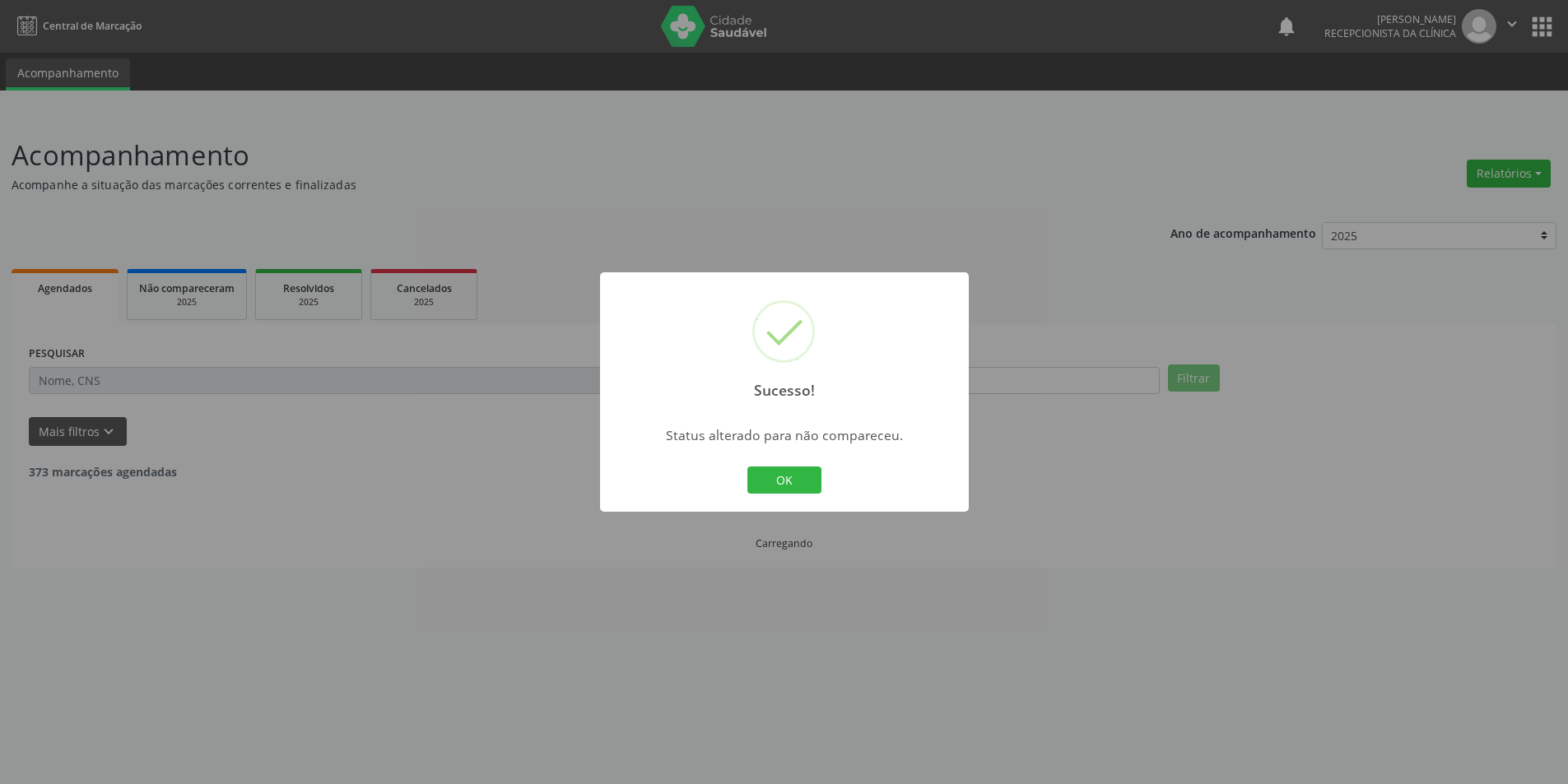
scroll to position [0, 0]
click at [803, 481] on button "OK" at bounding box center [789, 481] width 74 height 28
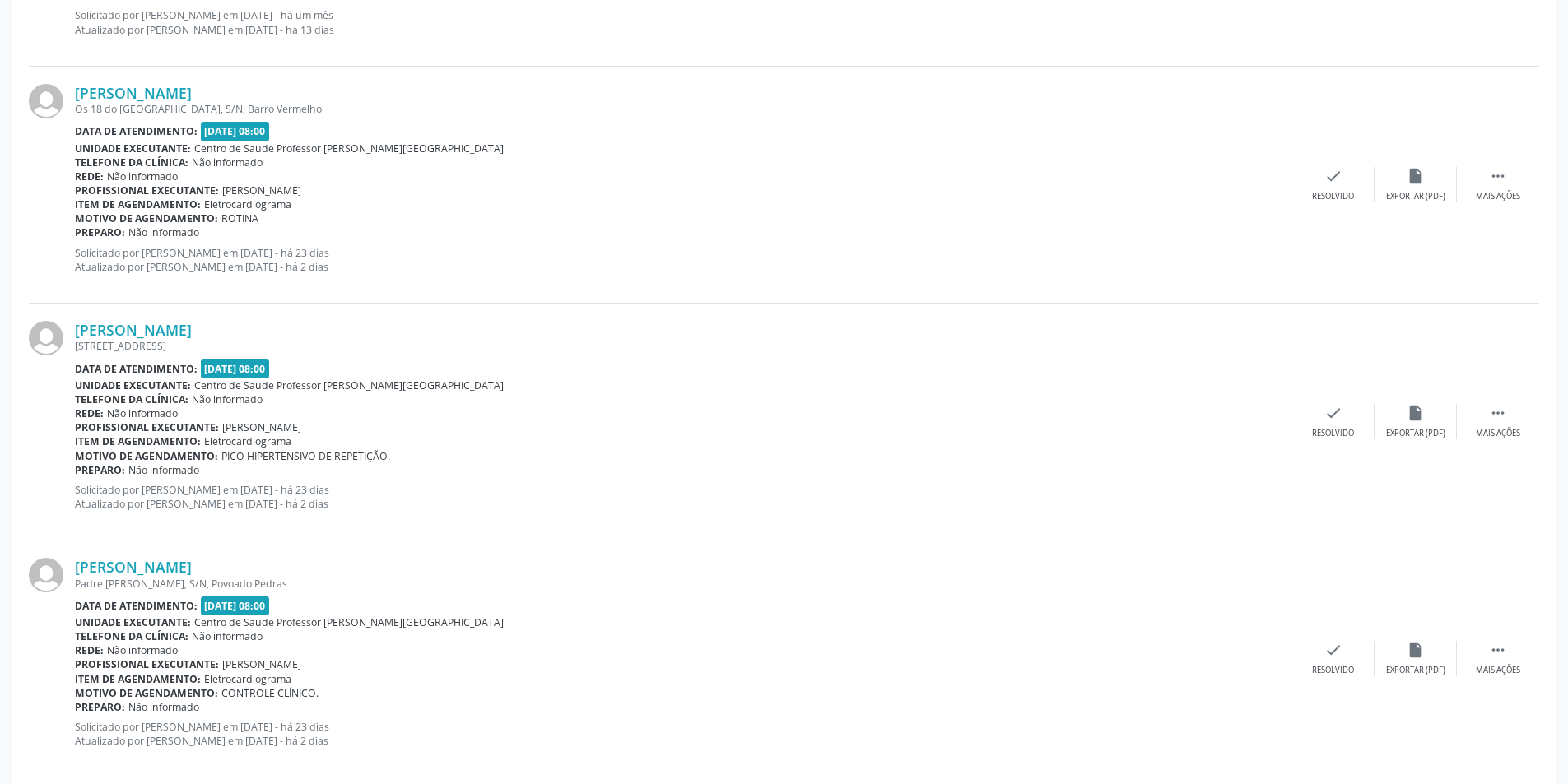
scroll to position [3359, 0]
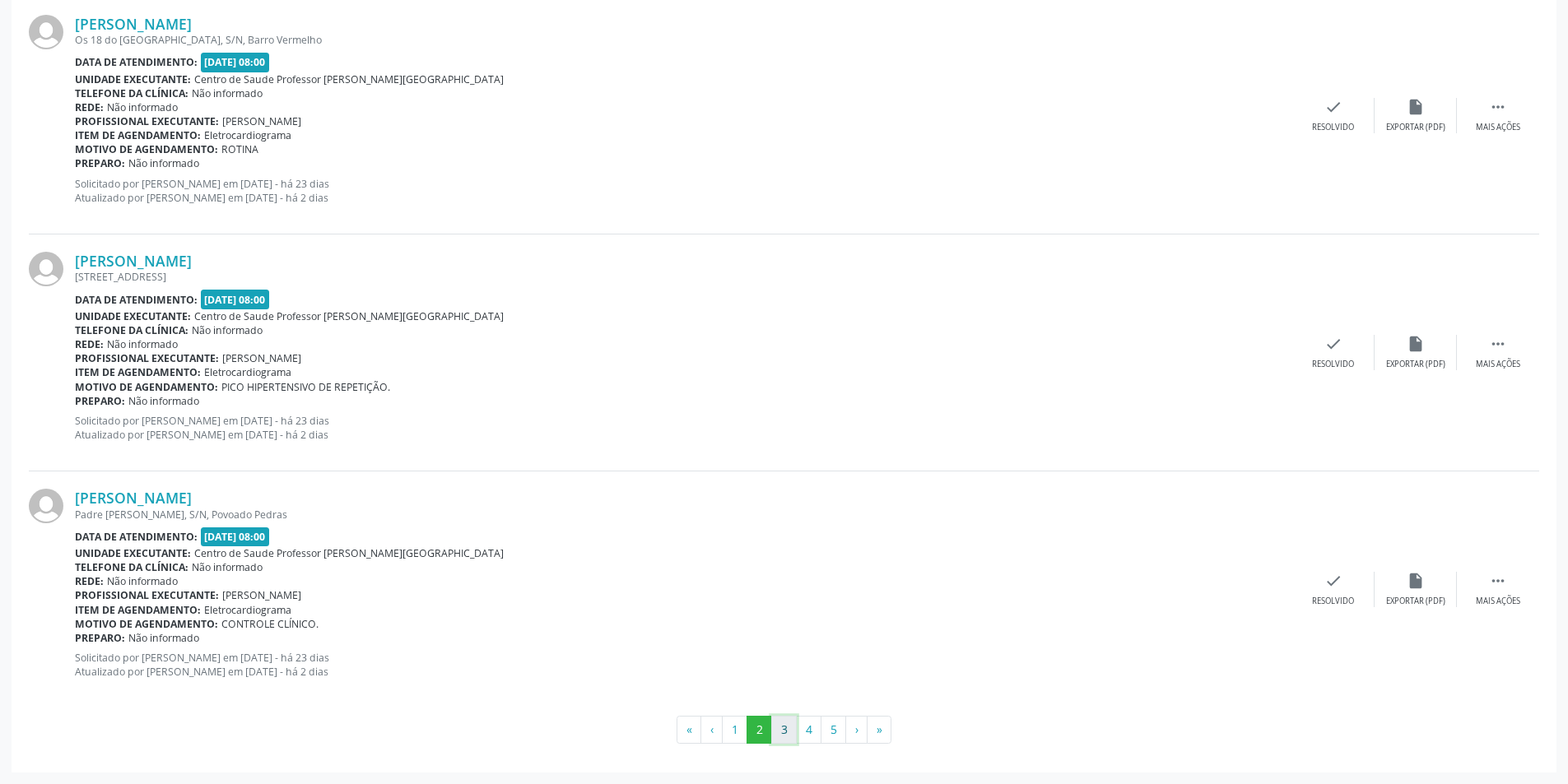
click at [789, 728] on button "3" at bounding box center [784, 730] width 25 height 28
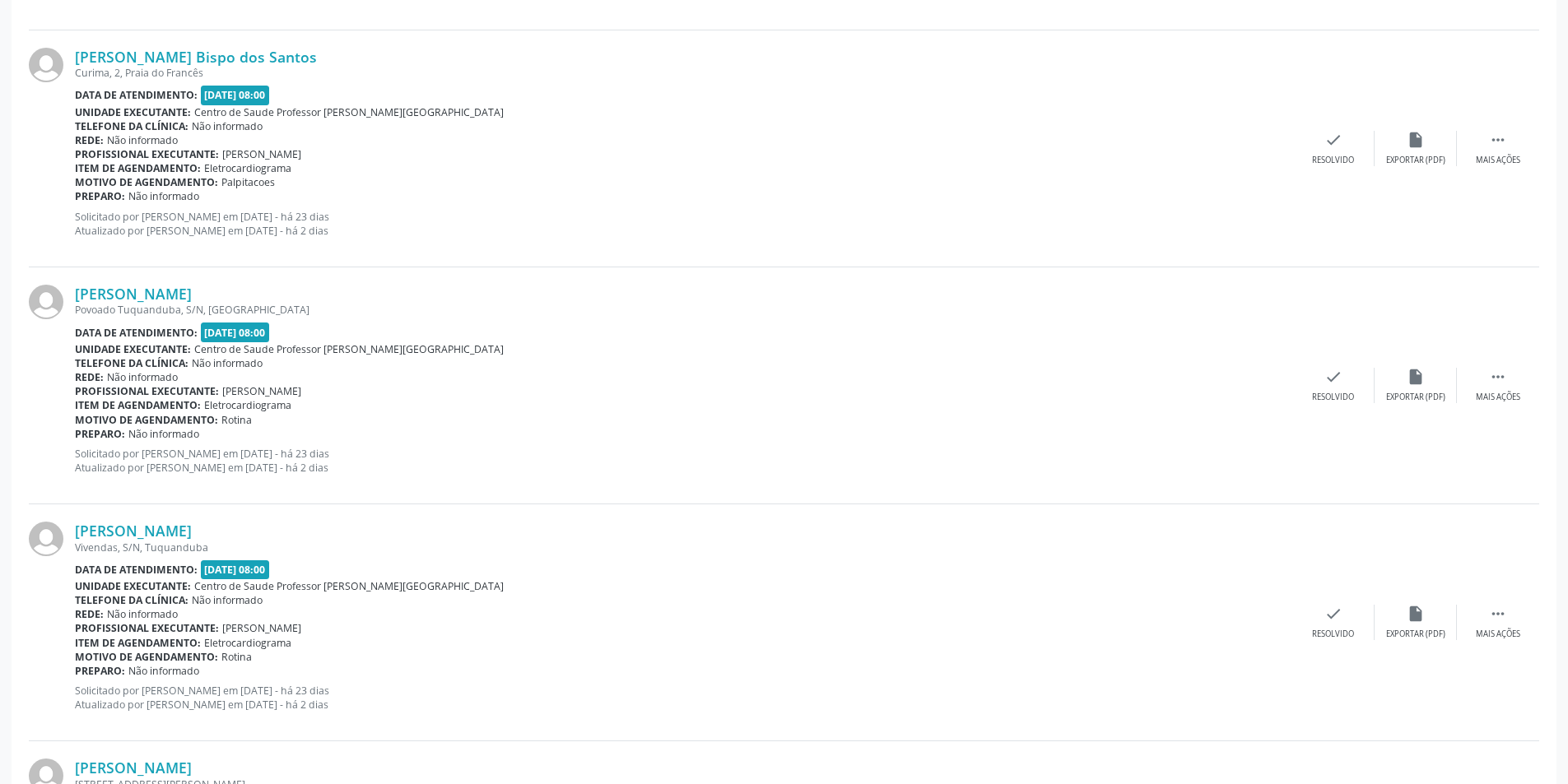
scroll to position [1480, 0]
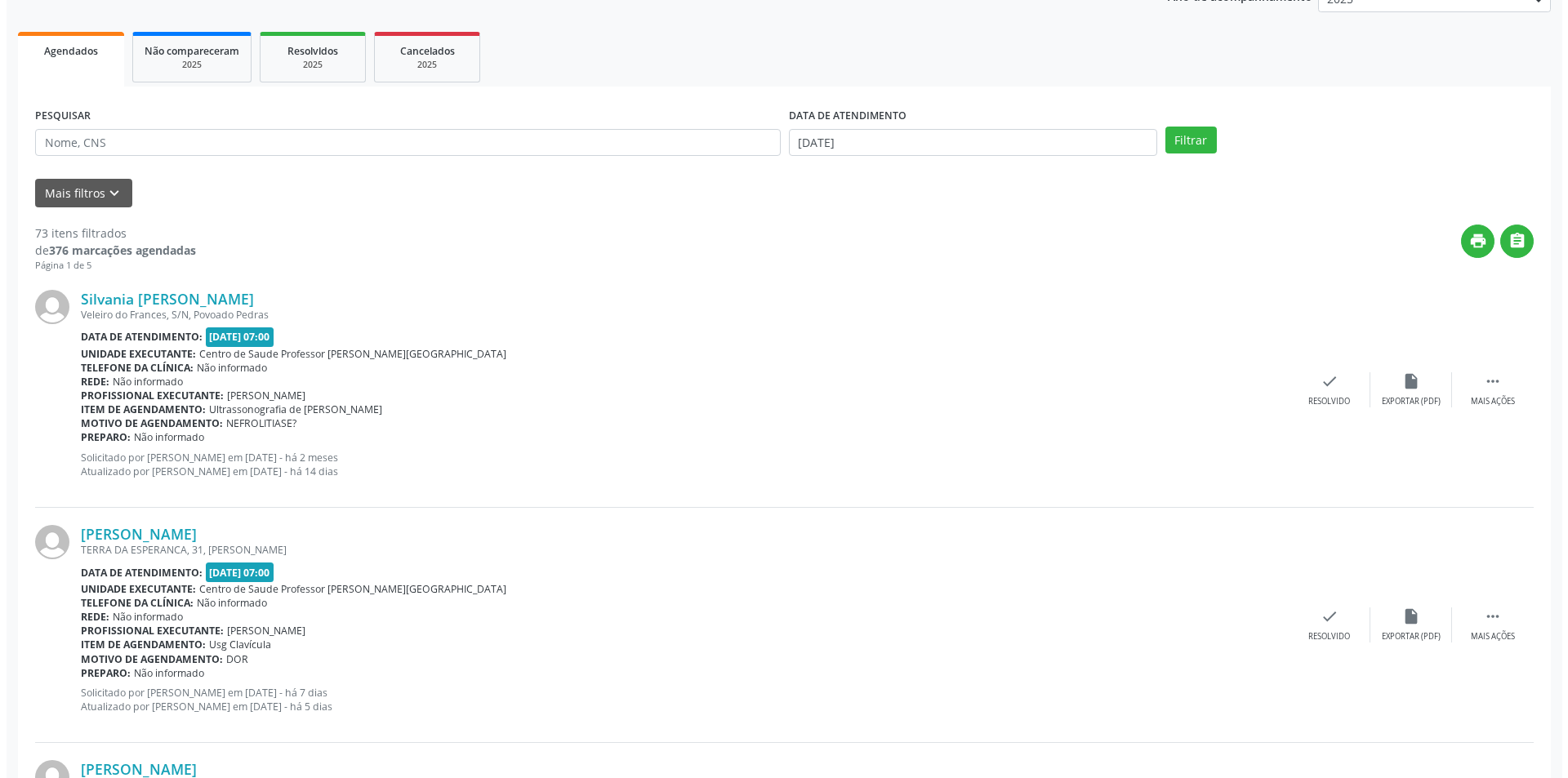
scroll to position [244, 0]
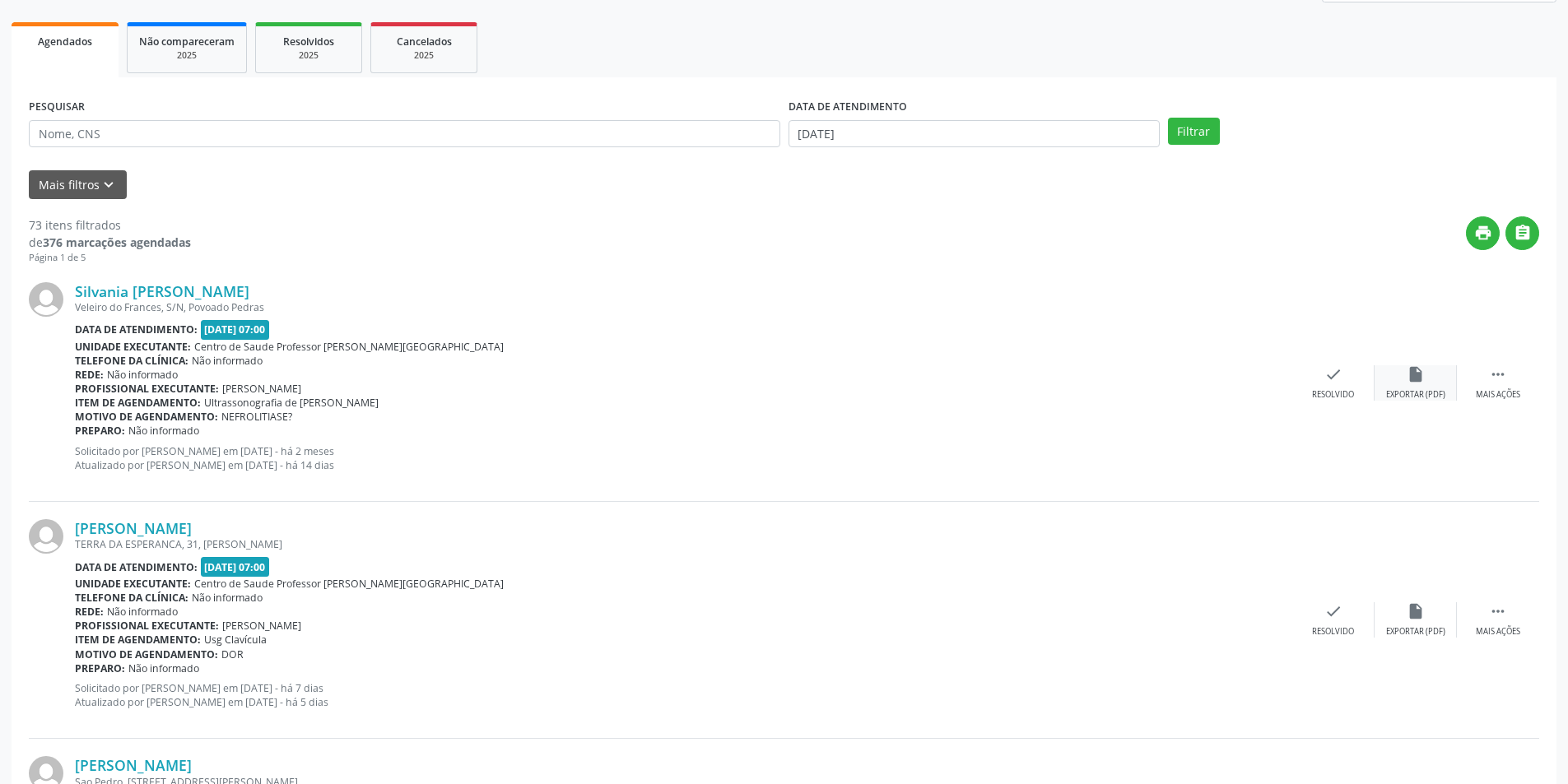
click at [1406, 392] on div "Exportar (PDF)" at bounding box center [1415, 394] width 59 height 11
click at [1351, 398] on div "Resolvido" at bounding box center [1332, 394] width 42 height 11
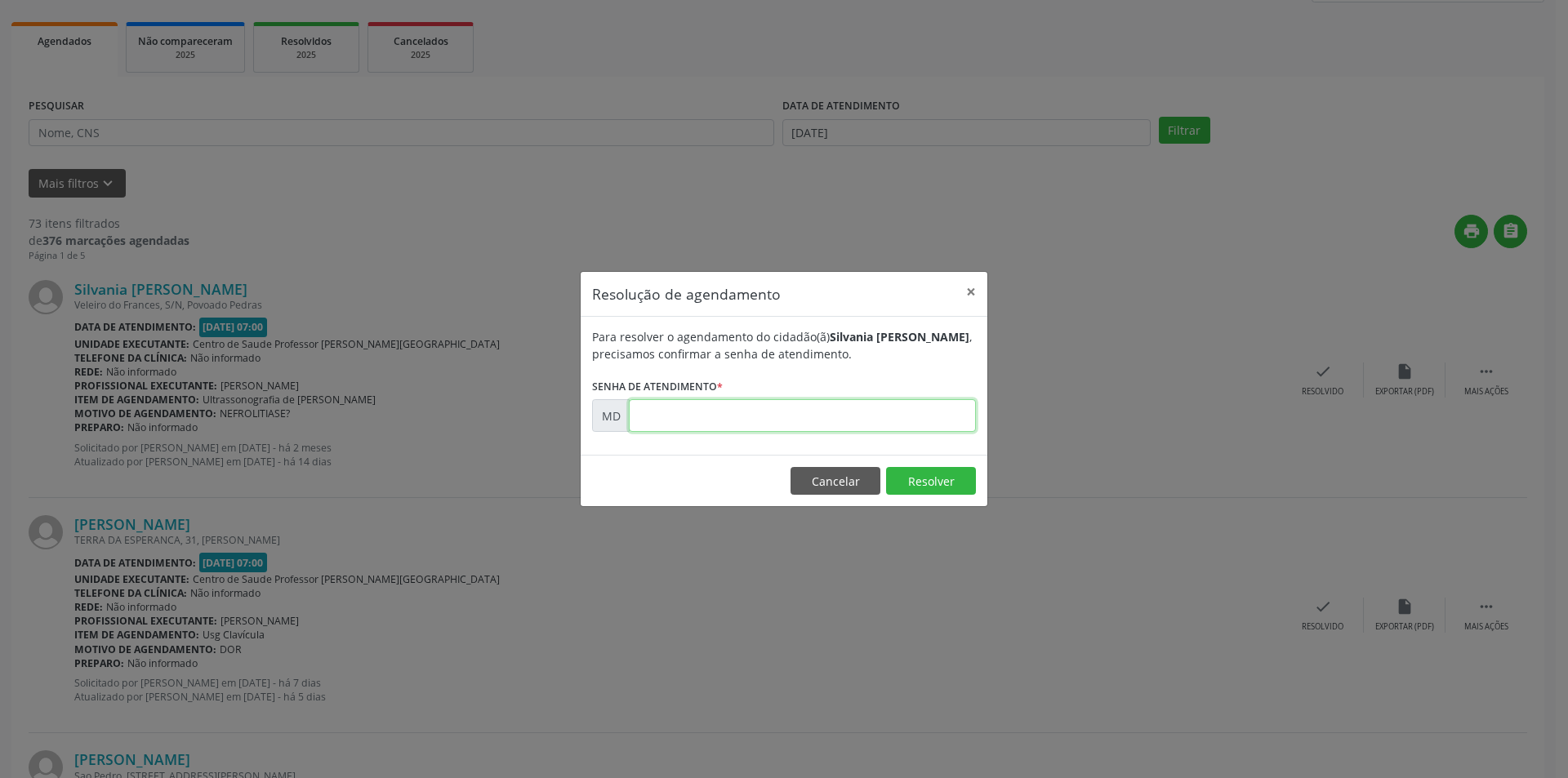
paste input "00003942"
type input "00003942"
click at [920, 475] on button "Resolver" at bounding box center [931, 481] width 90 height 28
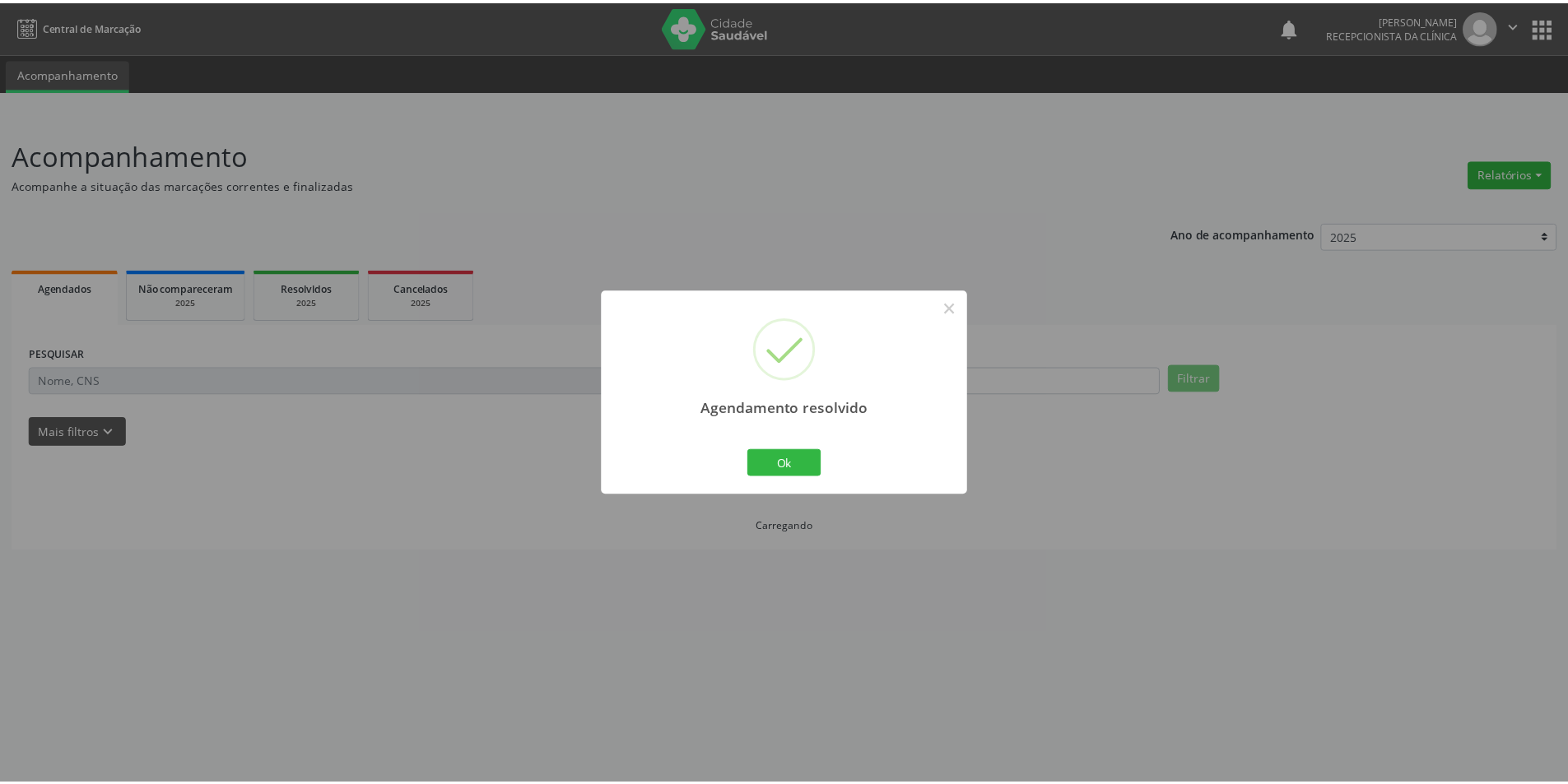
scroll to position [0, 0]
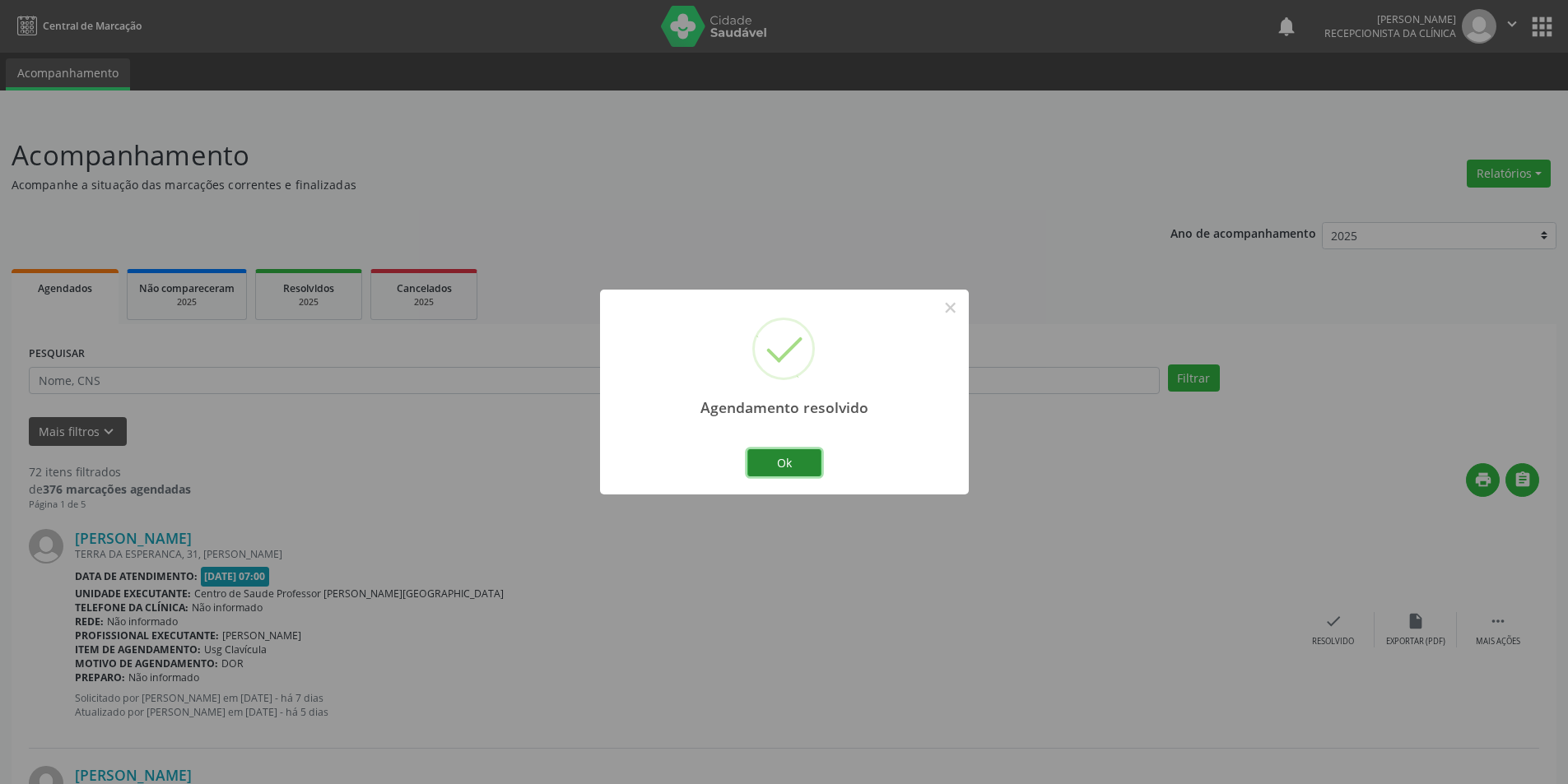
click at [787, 459] on button "Ok" at bounding box center [784, 463] width 74 height 28
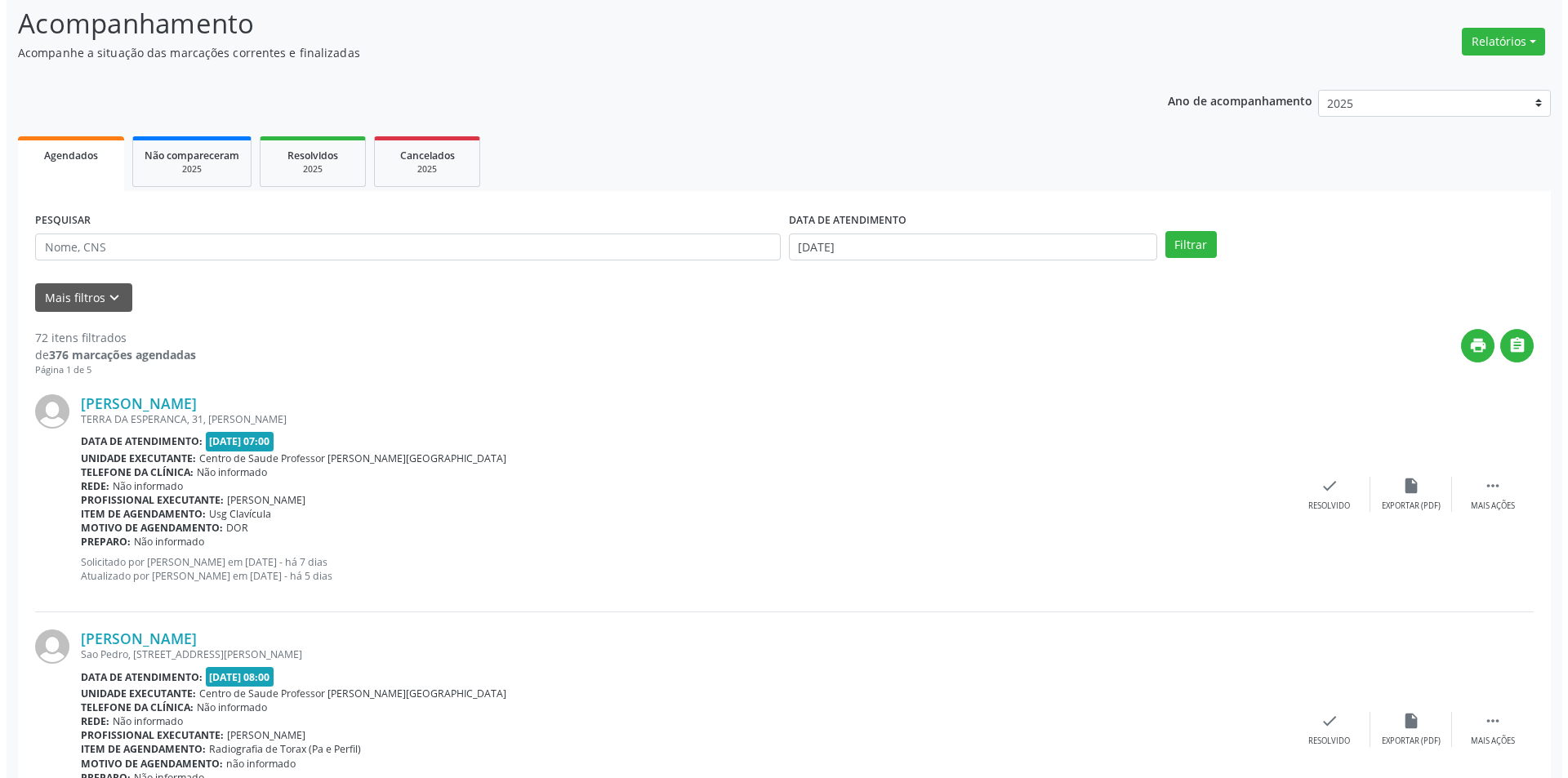
scroll to position [164, 0]
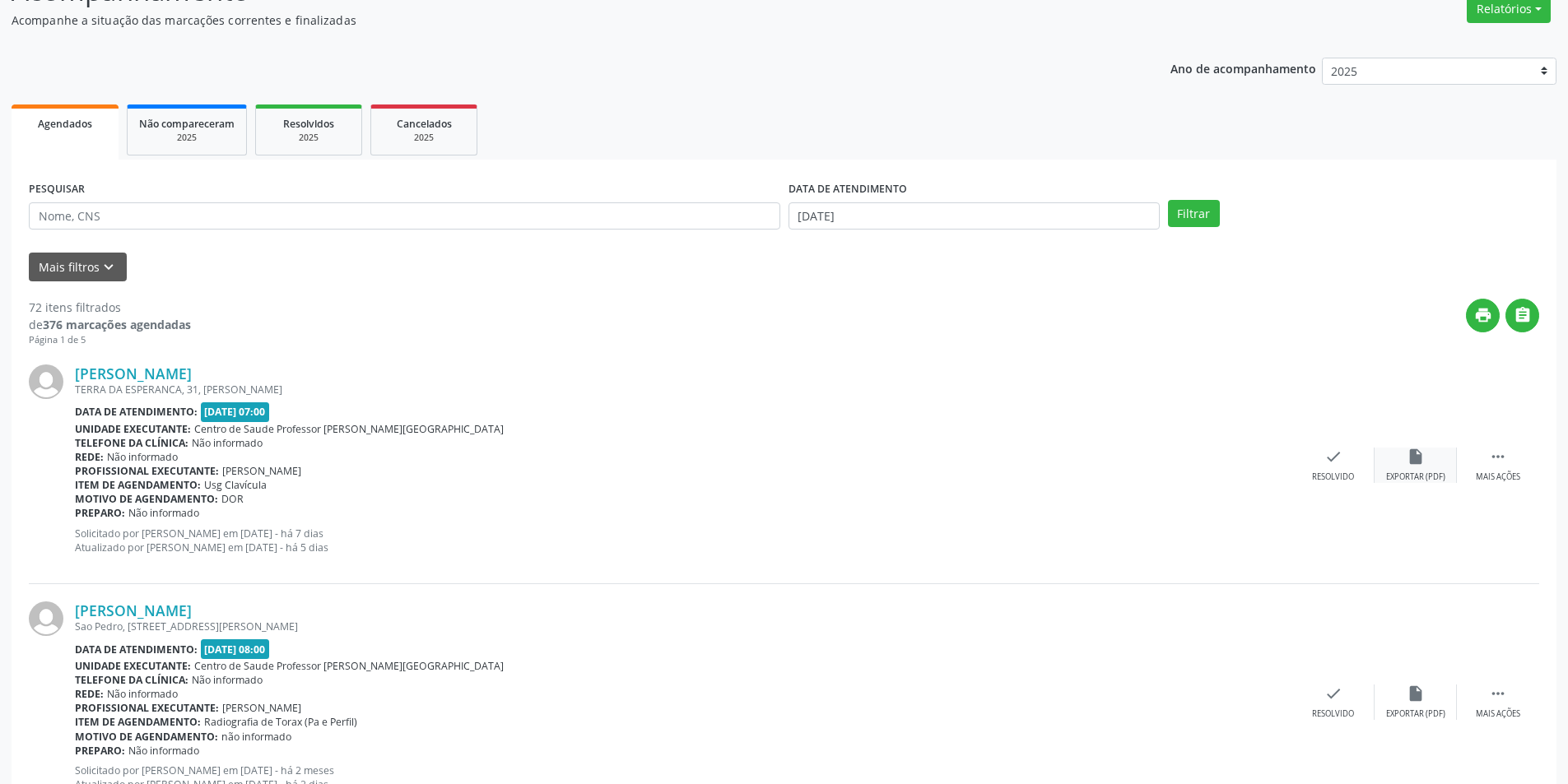
click at [1429, 473] on div "Exportar (PDF)" at bounding box center [1415, 477] width 59 height 11
click at [1327, 481] on div "Resolvido" at bounding box center [1332, 477] width 42 height 11
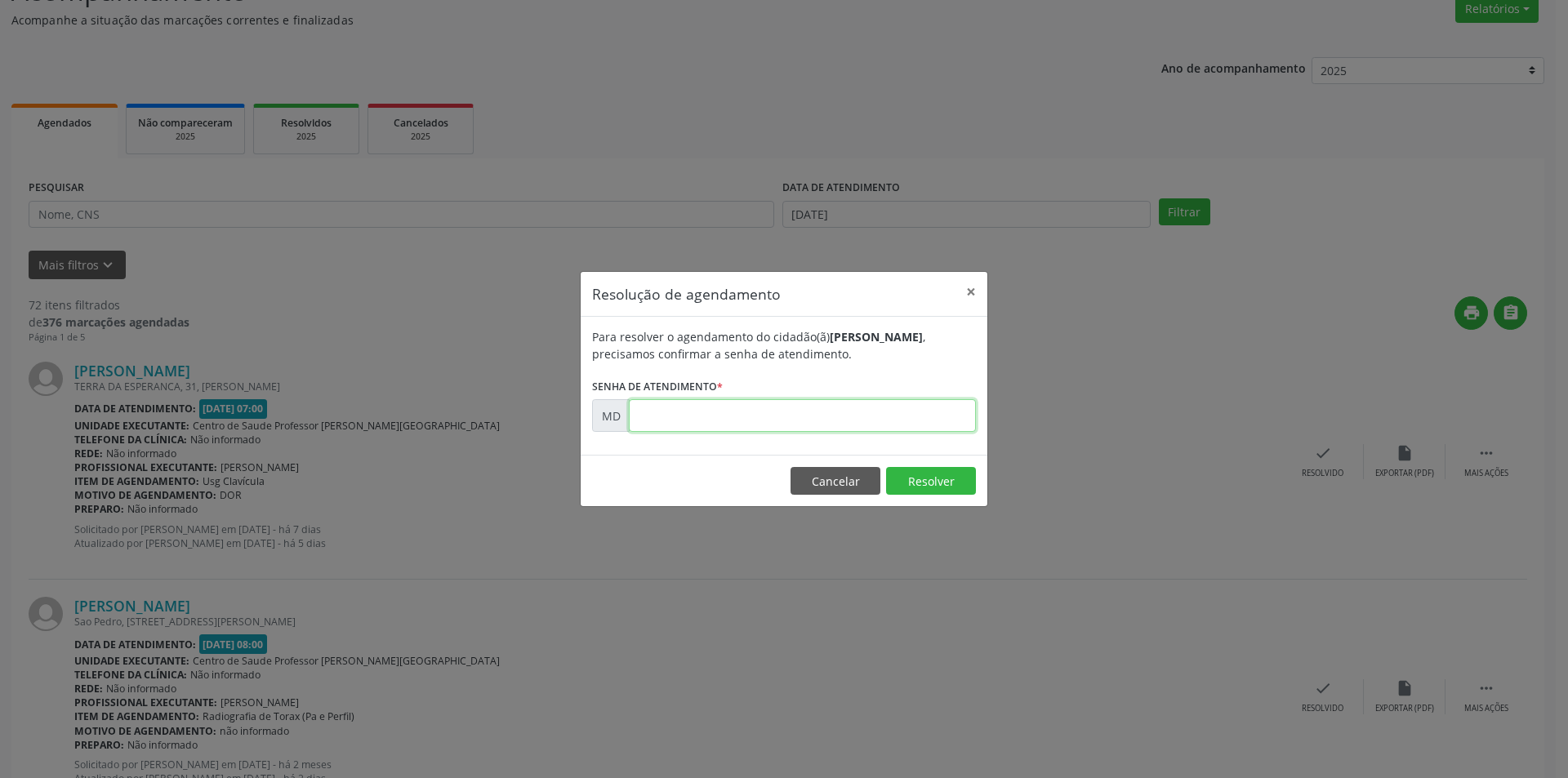
paste input "00010487"
type input "00010487"
click at [936, 488] on button "Resolver" at bounding box center [931, 481] width 90 height 28
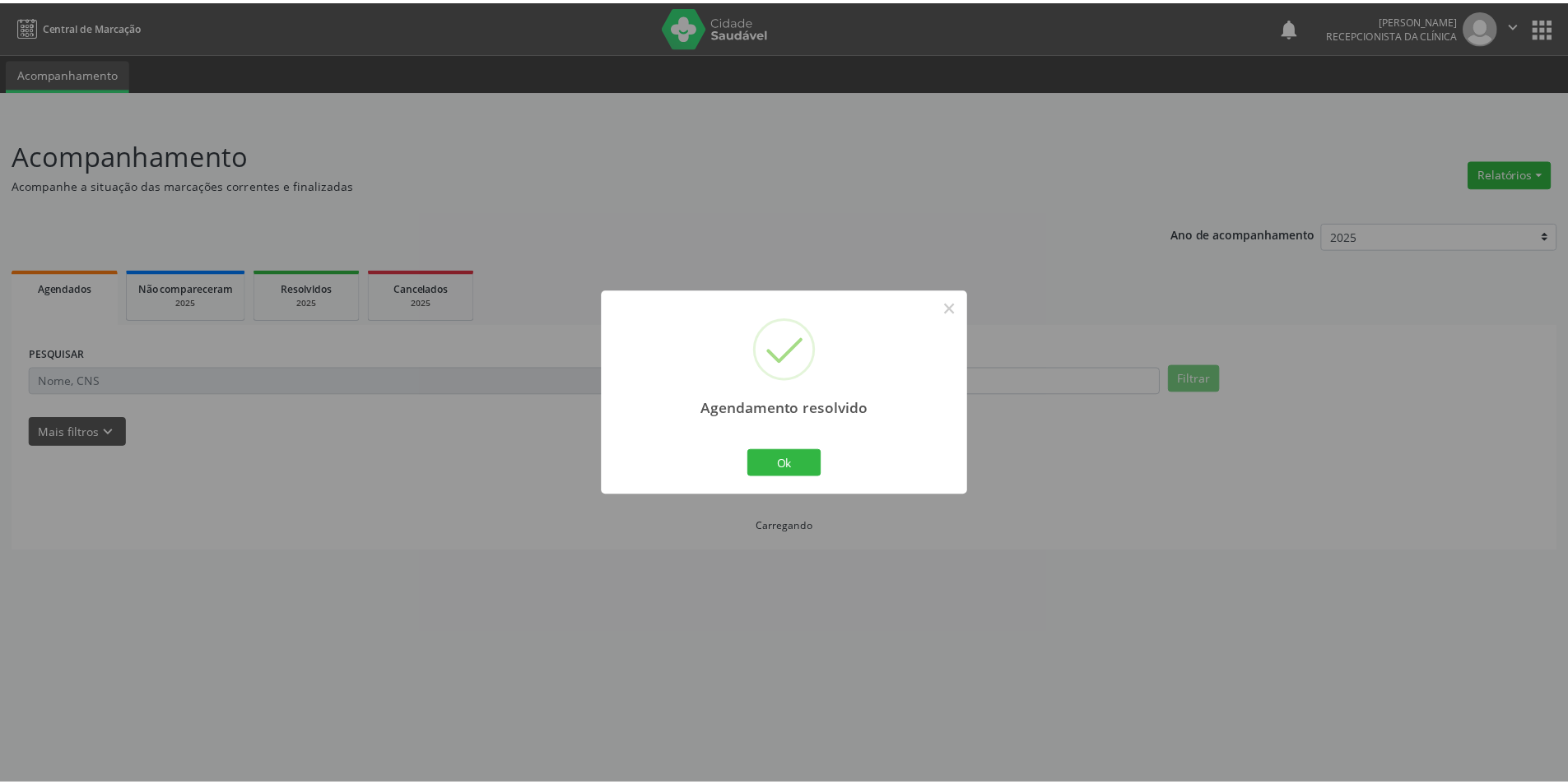
scroll to position [0, 0]
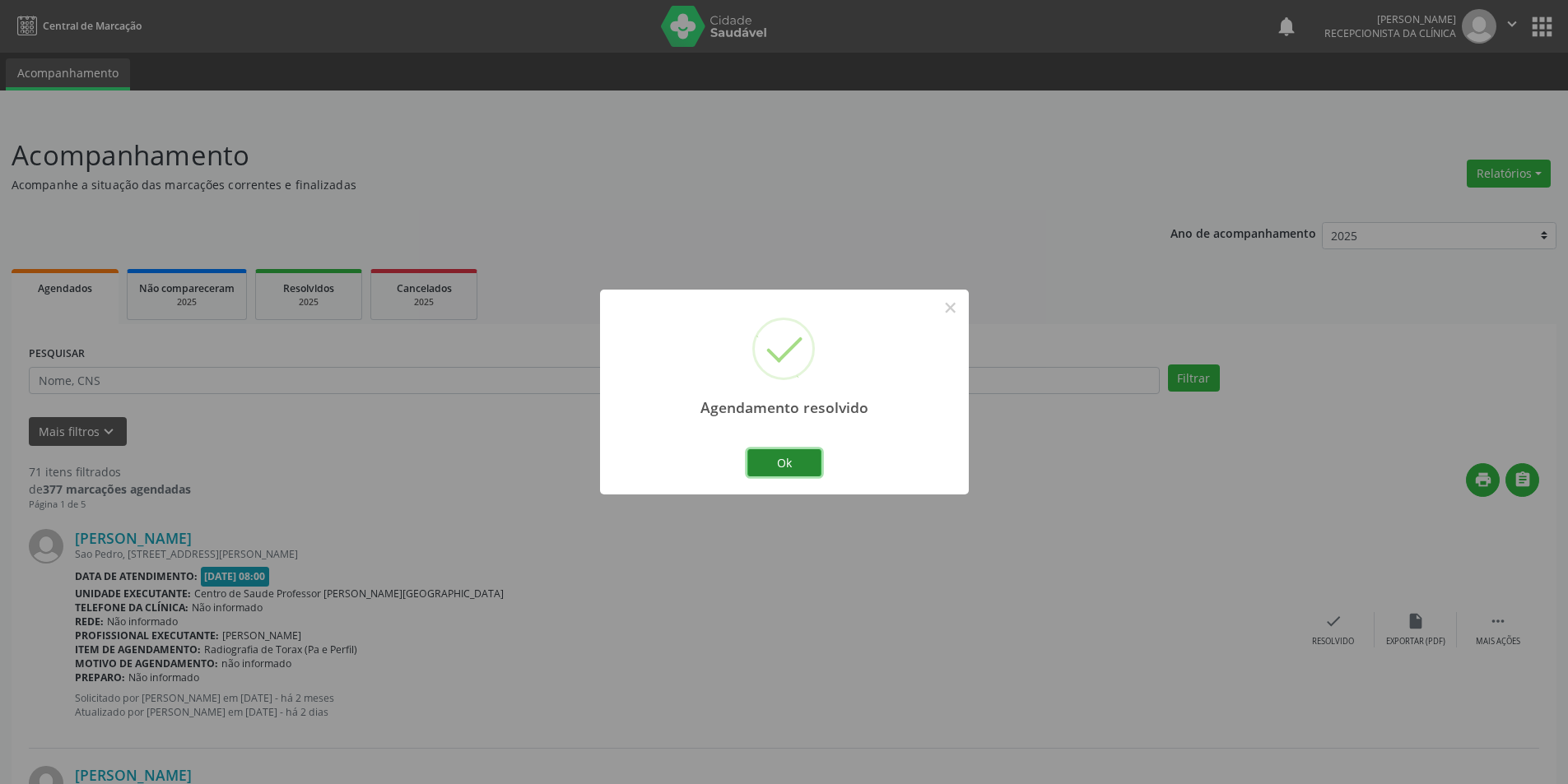
click at [779, 458] on button "Ok" at bounding box center [784, 463] width 74 height 28
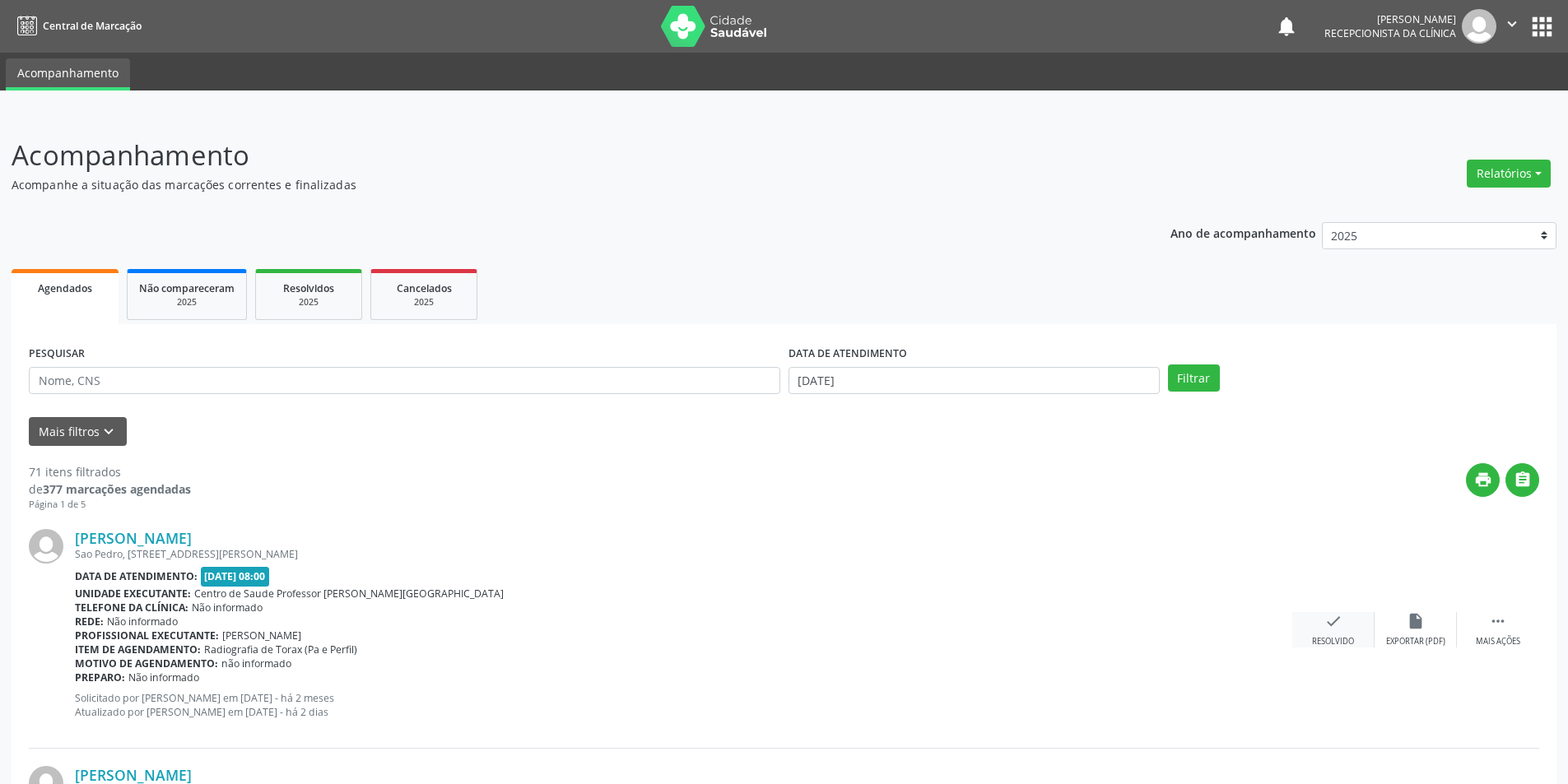
click at [1328, 628] on icon "check" at bounding box center [1333, 620] width 18 height 18
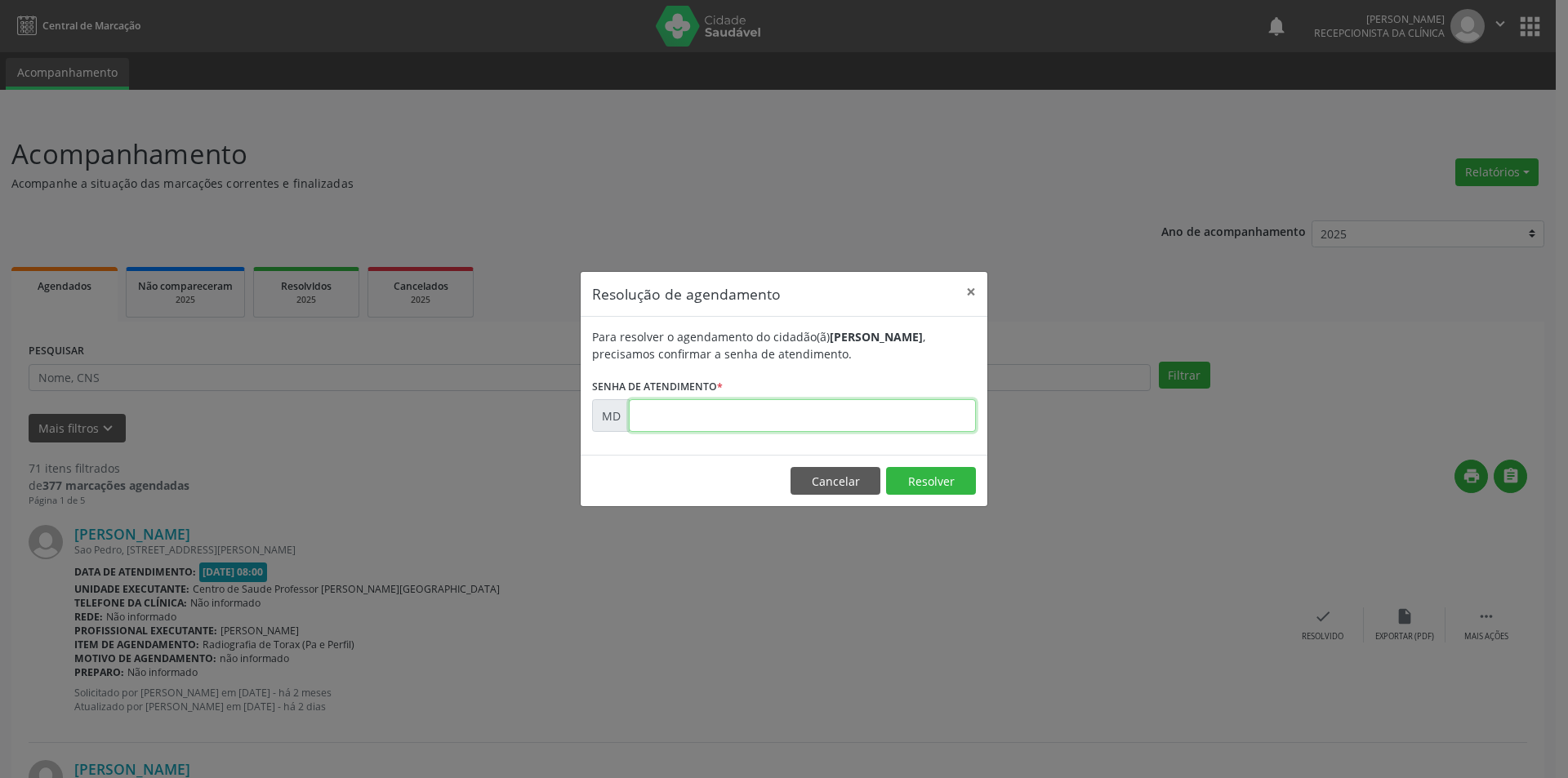
paste input "00010487"
type input "00010487"
click at [913, 478] on button "Resolver" at bounding box center [931, 481] width 90 height 28
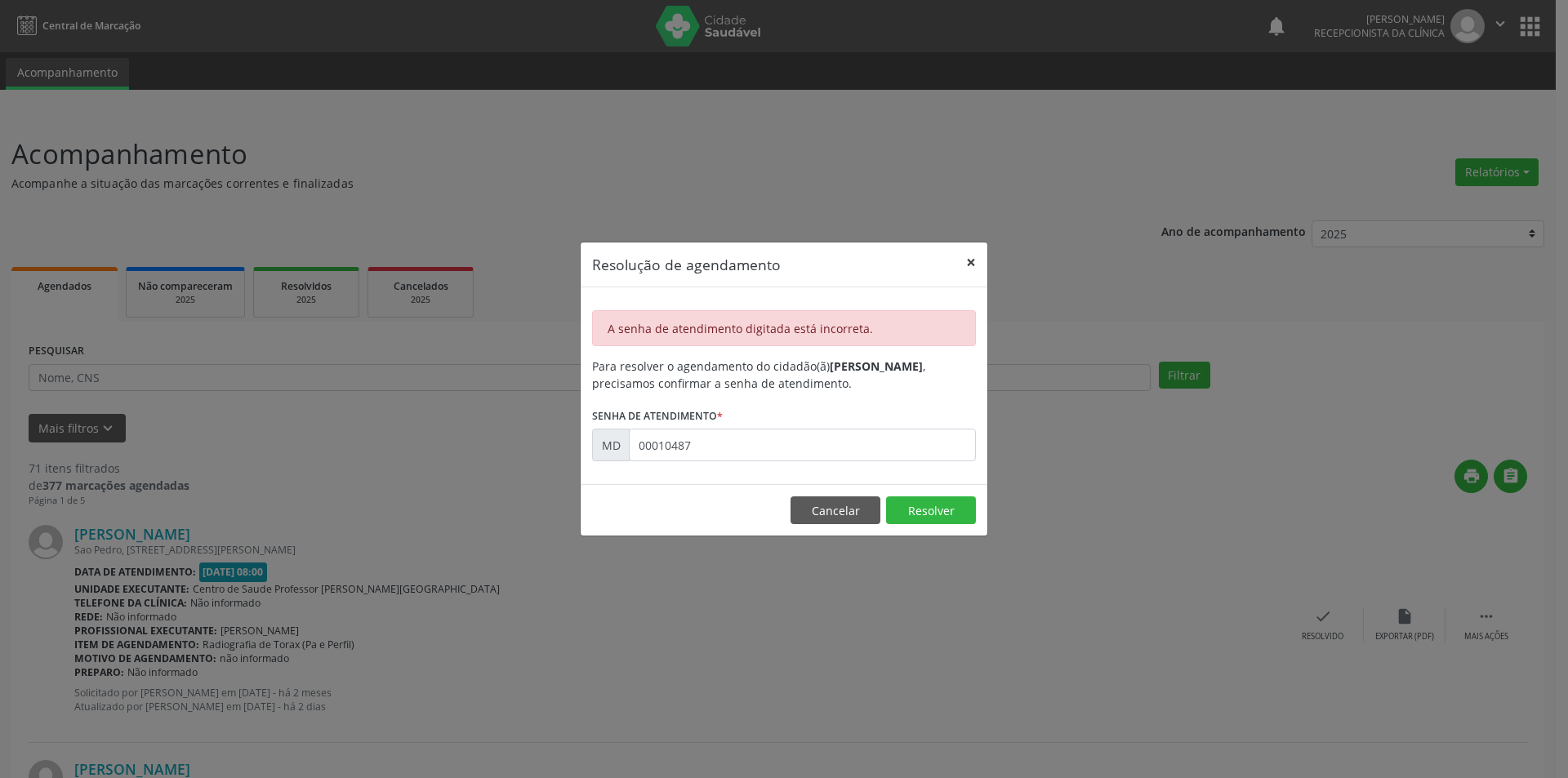
drag, startPoint x: 977, startPoint y: 246, endPoint x: 1098, endPoint y: 352, distance: 160.9
click at [977, 252] on button "×" at bounding box center [970, 262] width 33 height 40
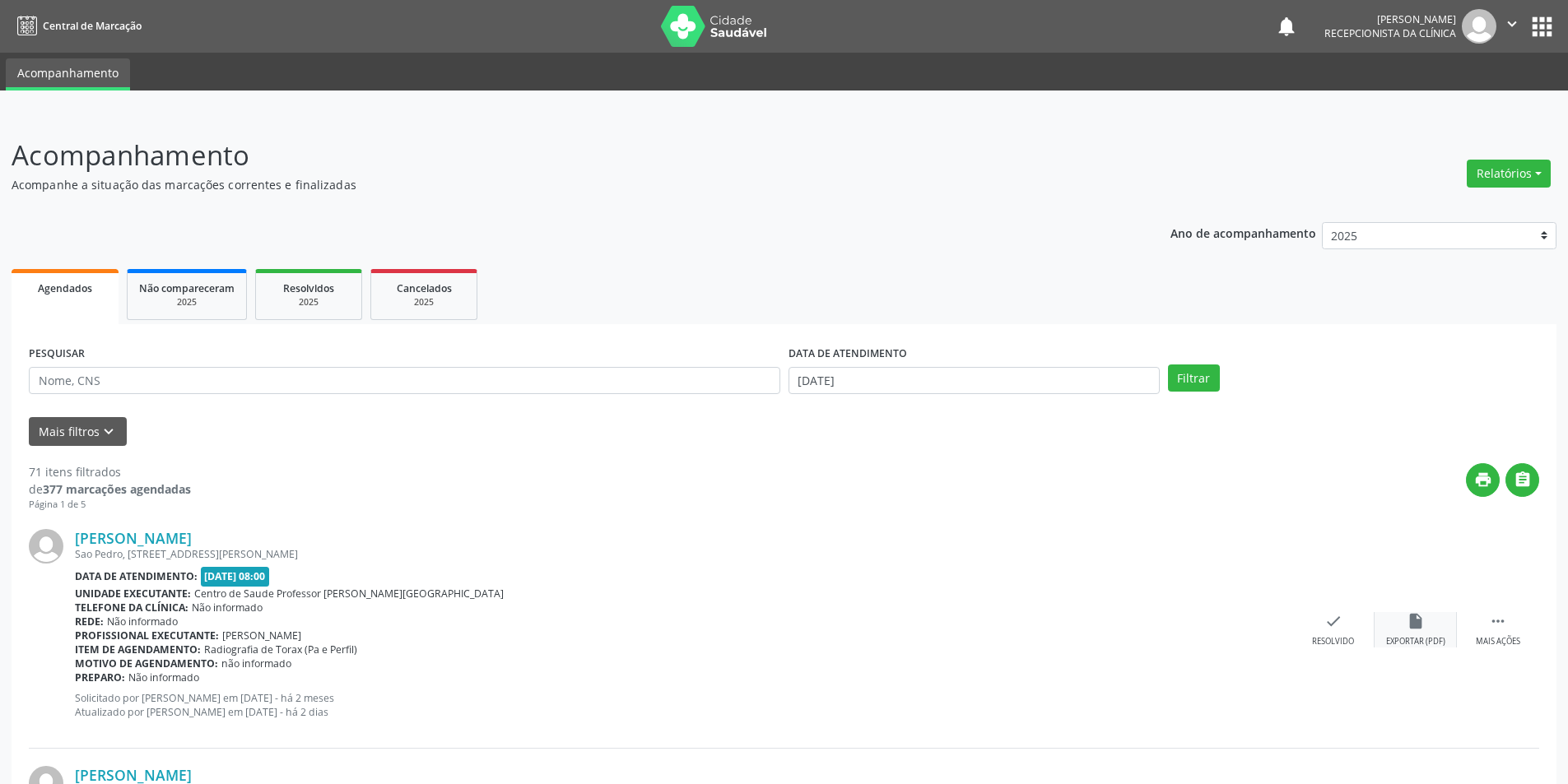
click at [1425, 645] on div "Exportar (PDF)" at bounding box center [1415, 642] width 59 height 11
click at [1328, 630] on div "check Resolvido" at bounding box center [1333, 629] width 82 height 36
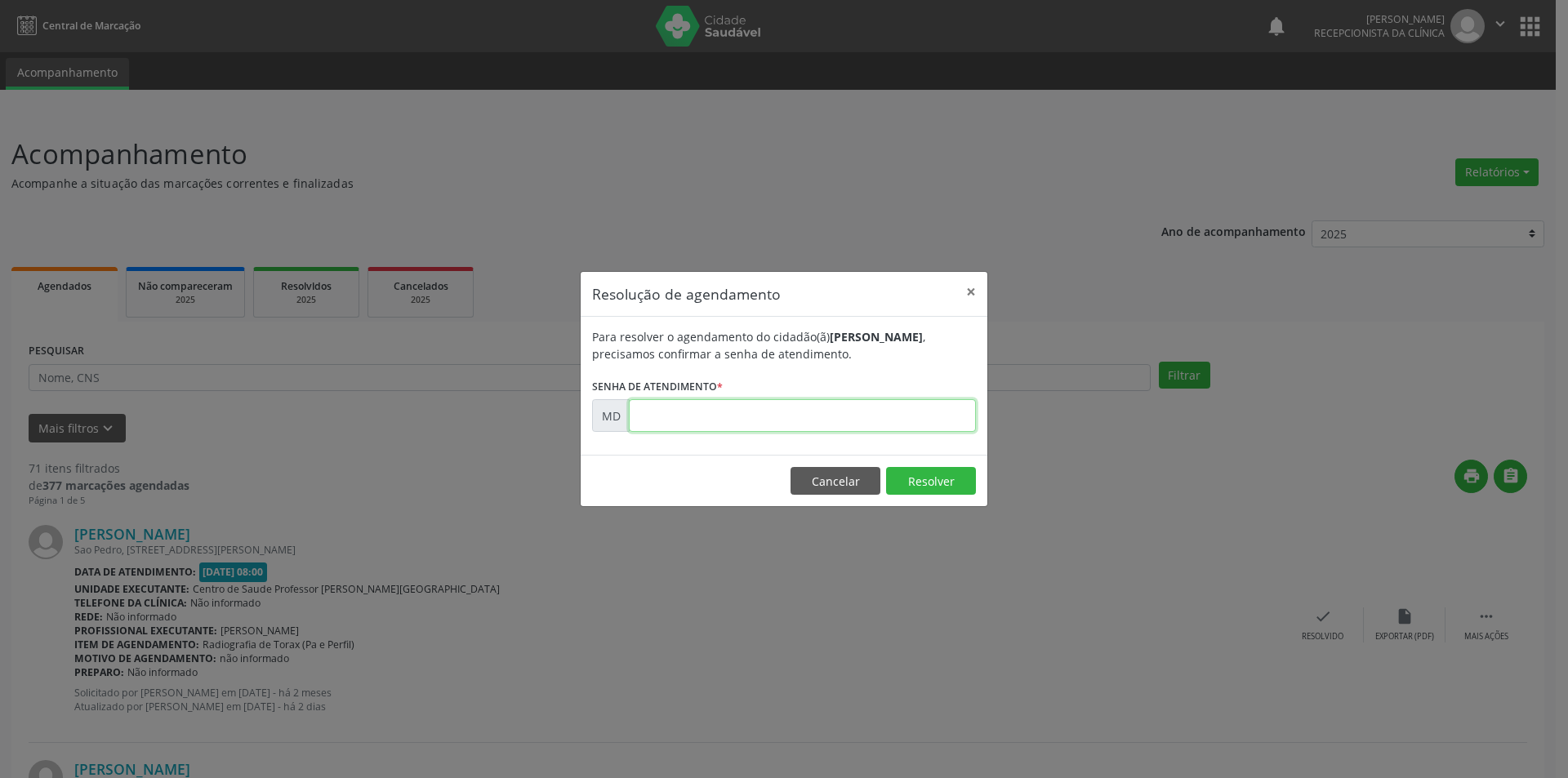
paste input "00000057"
type input "00000057"
click at [920, 488] on button "Resolver" at bounding box center [931, 481] width 90 height 28
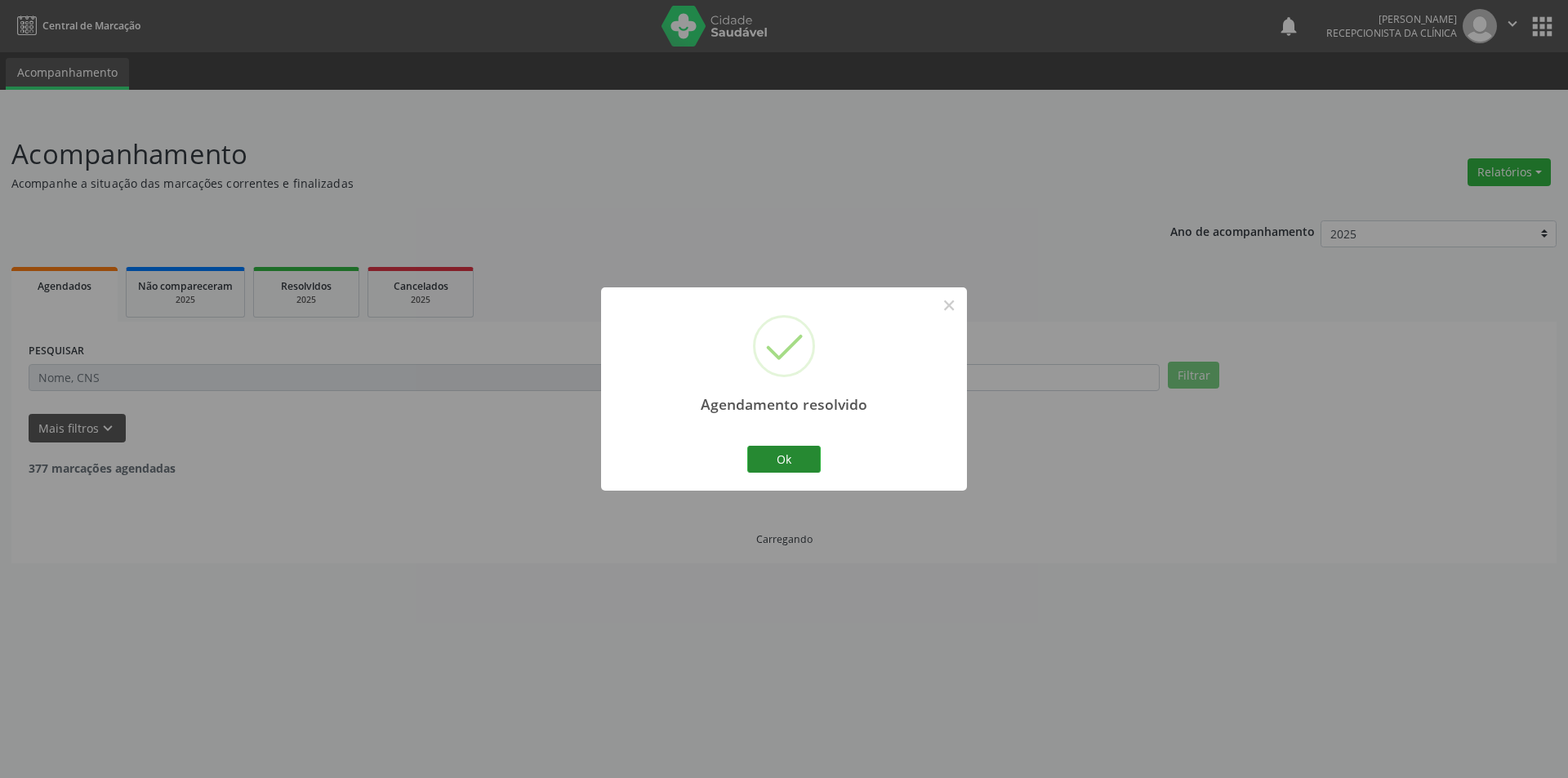
click at [806, 457] on button "Ok" at bounding box center [783, 459] width 73 height 28
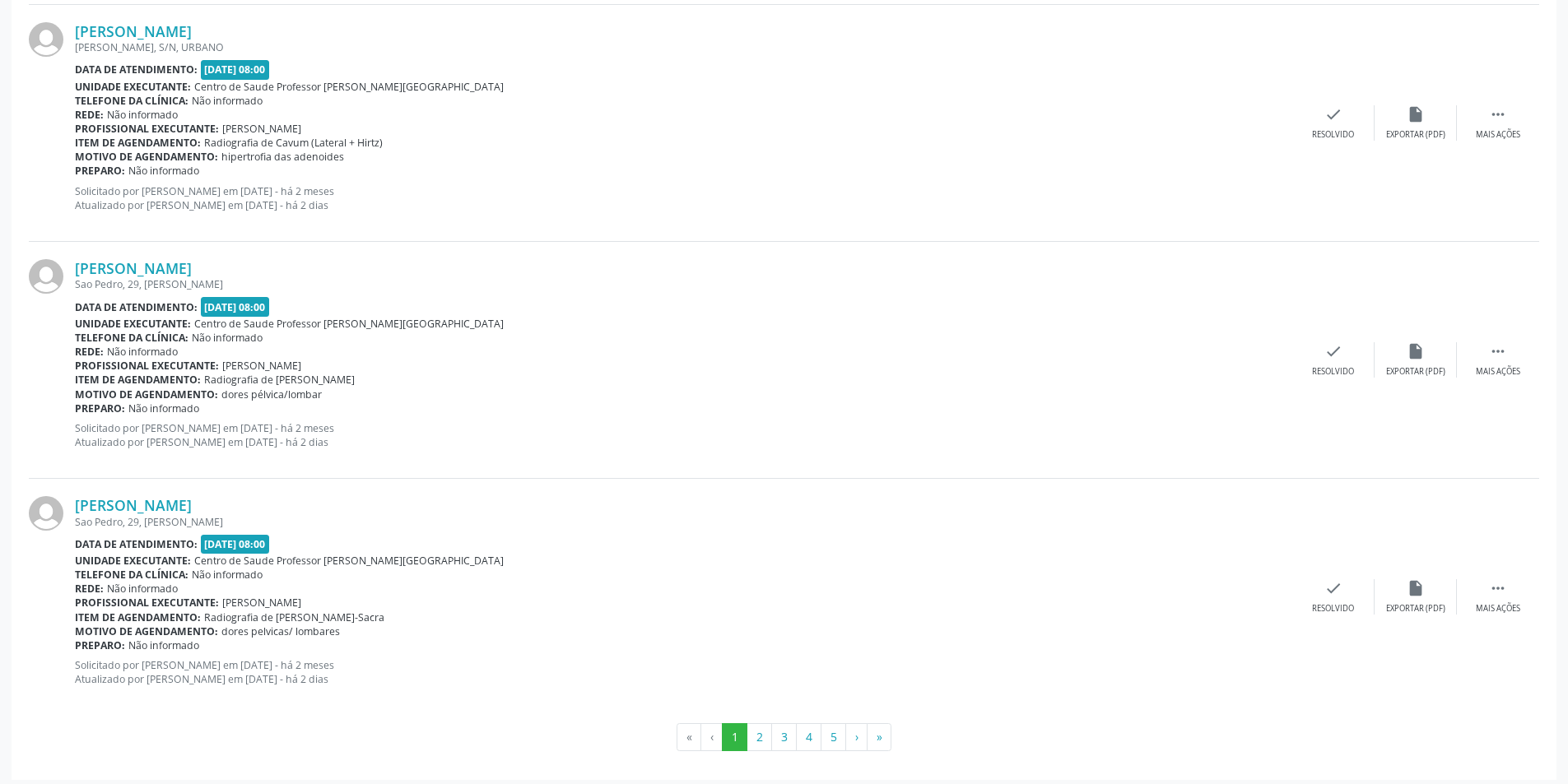
scroll to position [3359, 0]
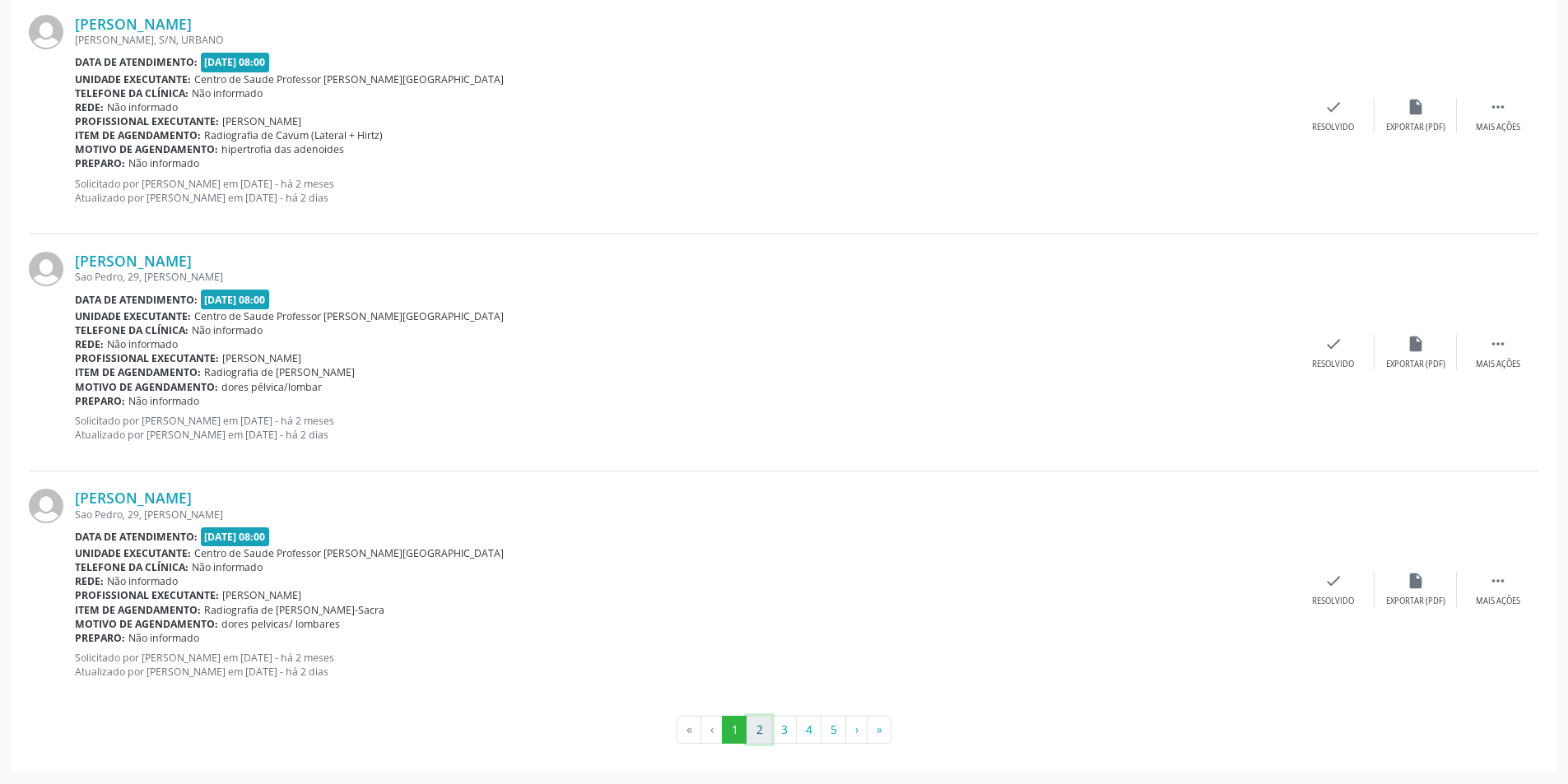
click at [757, 725] on button "2" at bounding box center [758, 730] width 25 height 28
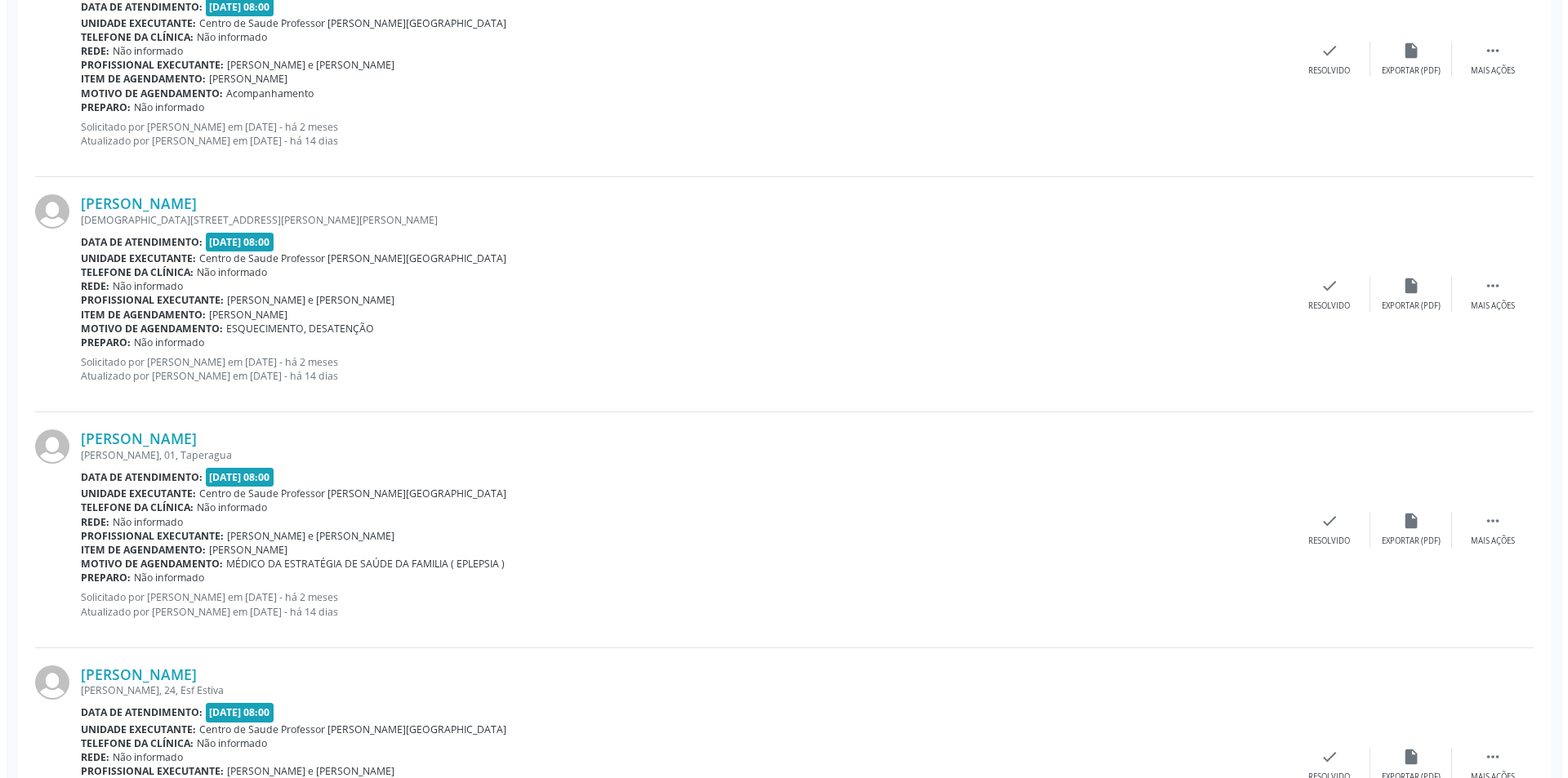
scroll to position [816, 0]
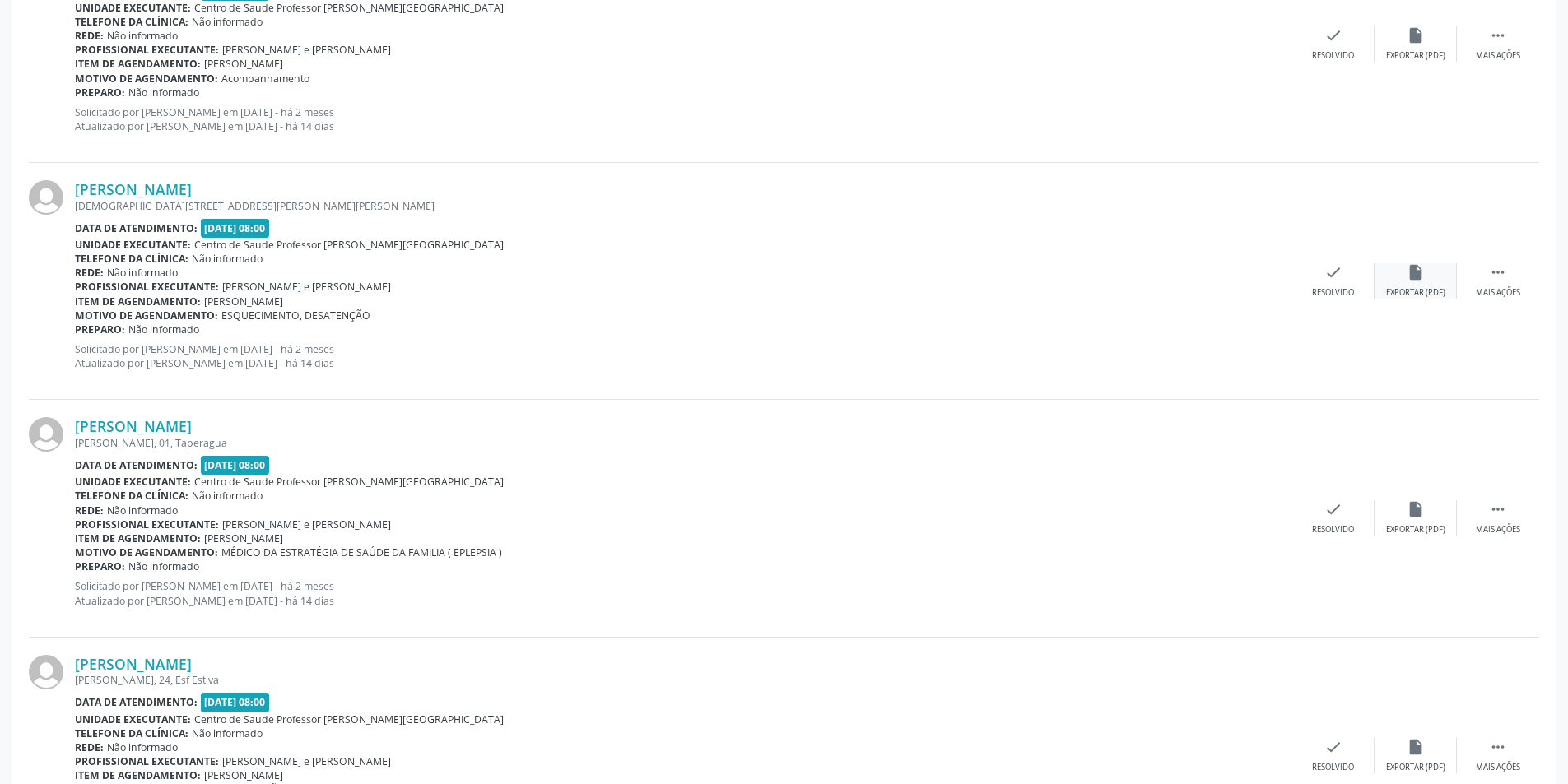
click at [1414, 287] on div "insert_drive_file Exportar (PDF)" at bounding box center [1415, 281] width 82 height 36
click at [1321, 280] on div "check Resolvido" at bounding box center [1333, 281] width 82 height 36
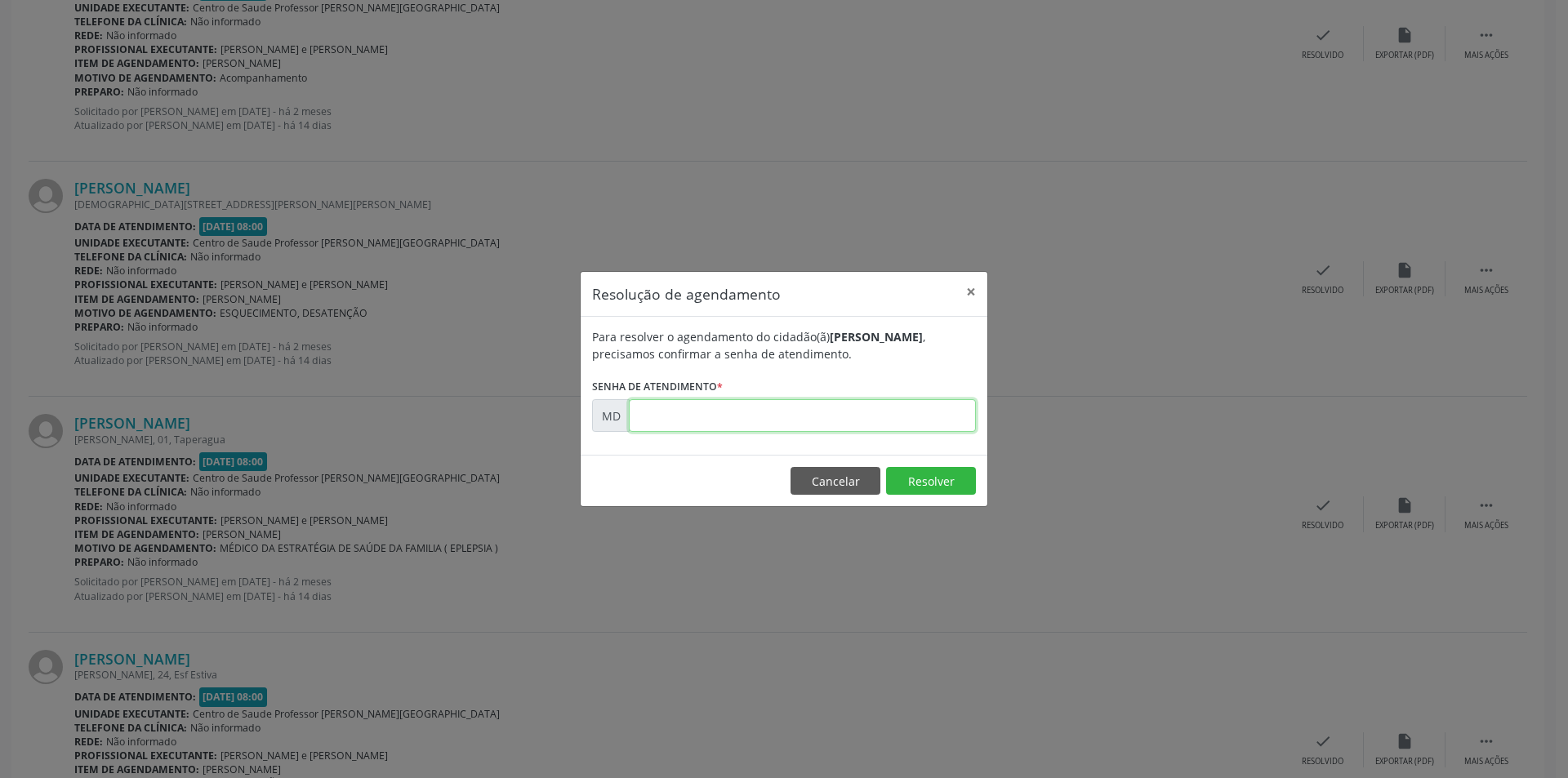
paste input "00001396"
type input "00001396"
click at [925, 481] on button "Resolver" at bounding box center [931, 481] width 90 height 28
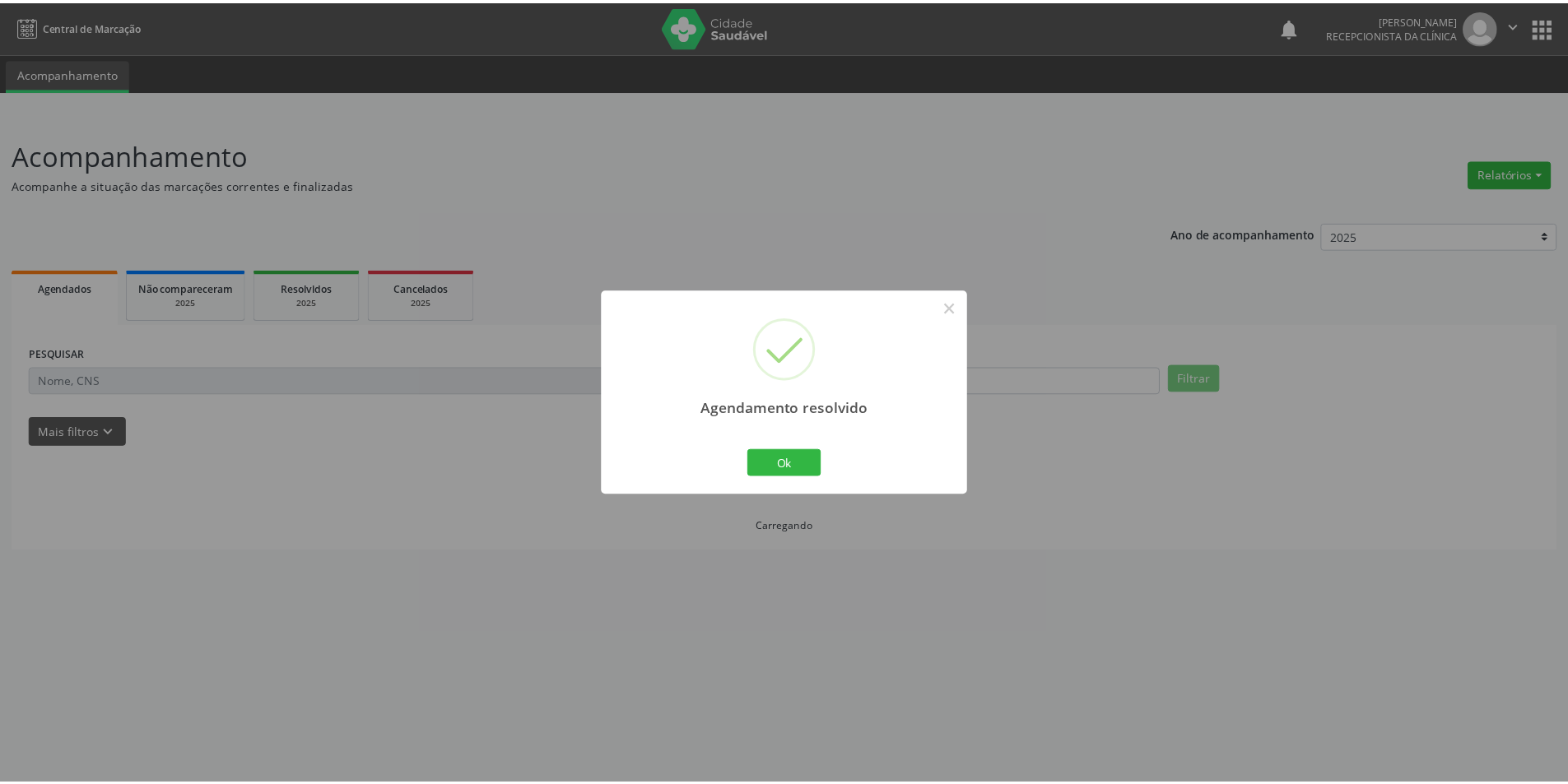
scroll to position [0, 0]
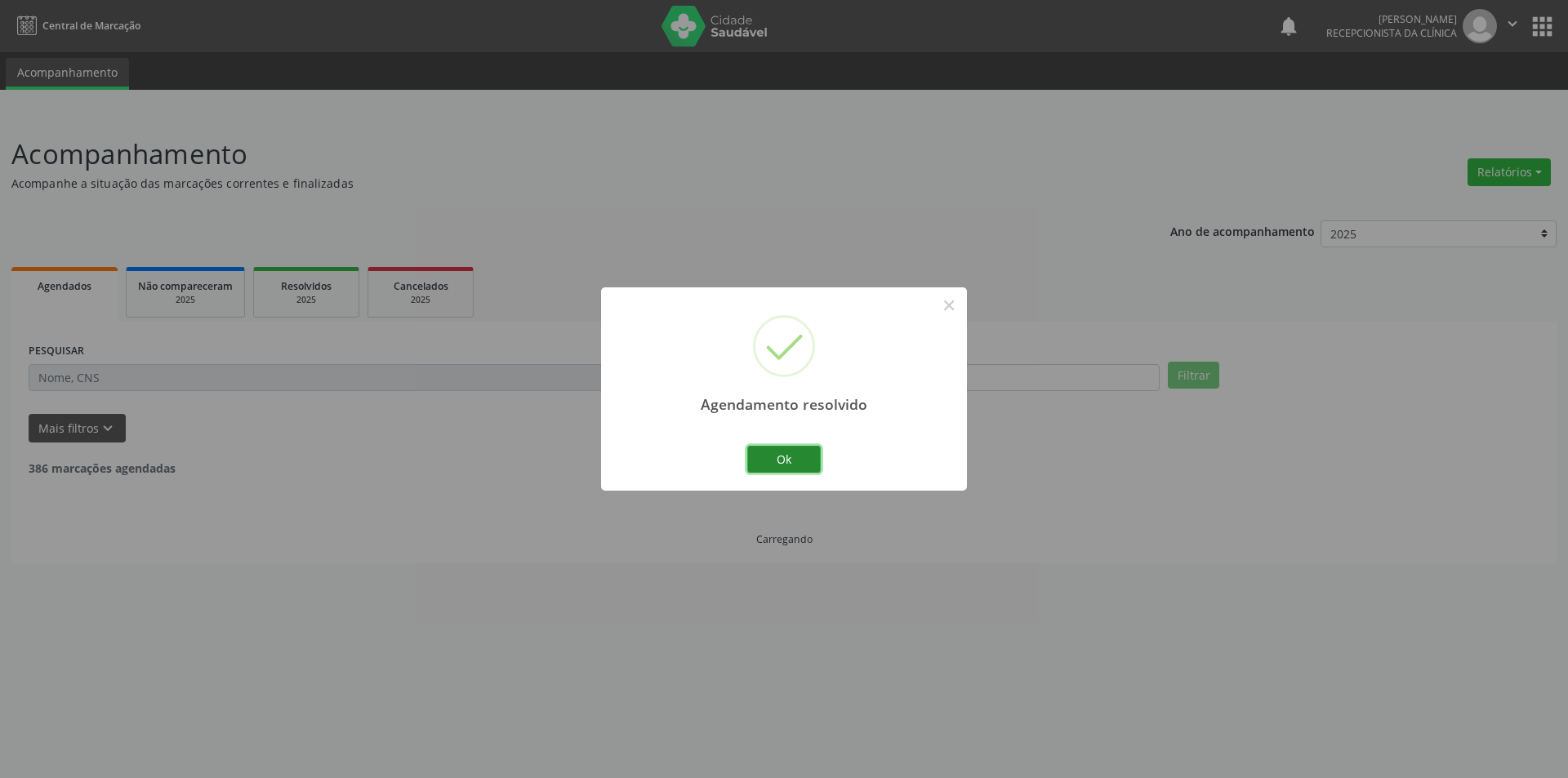
click at [790, 455] on button "Ok" at bounding box center [783, 459] width 73 height 28
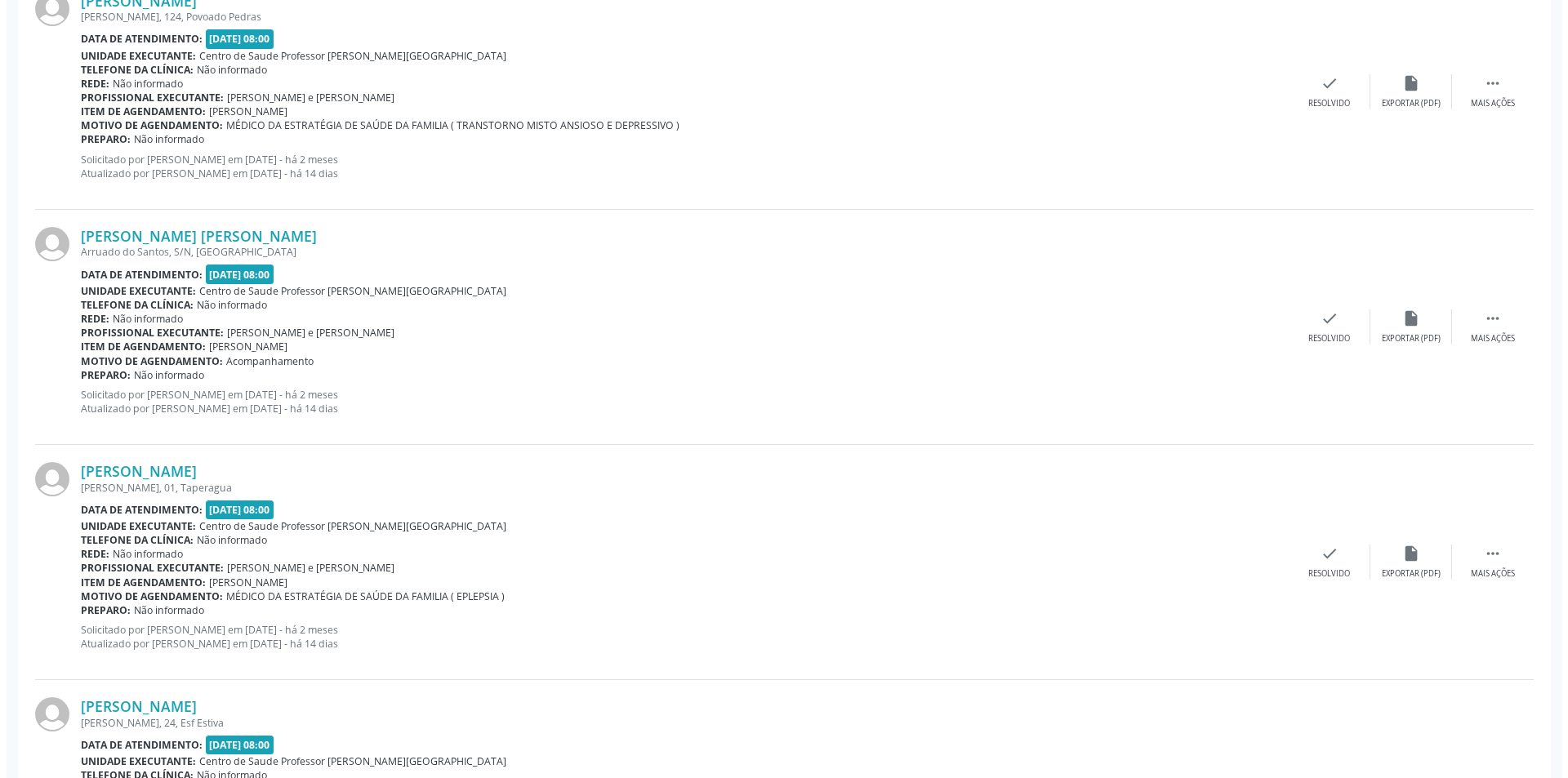
scroll to position [653, 0]
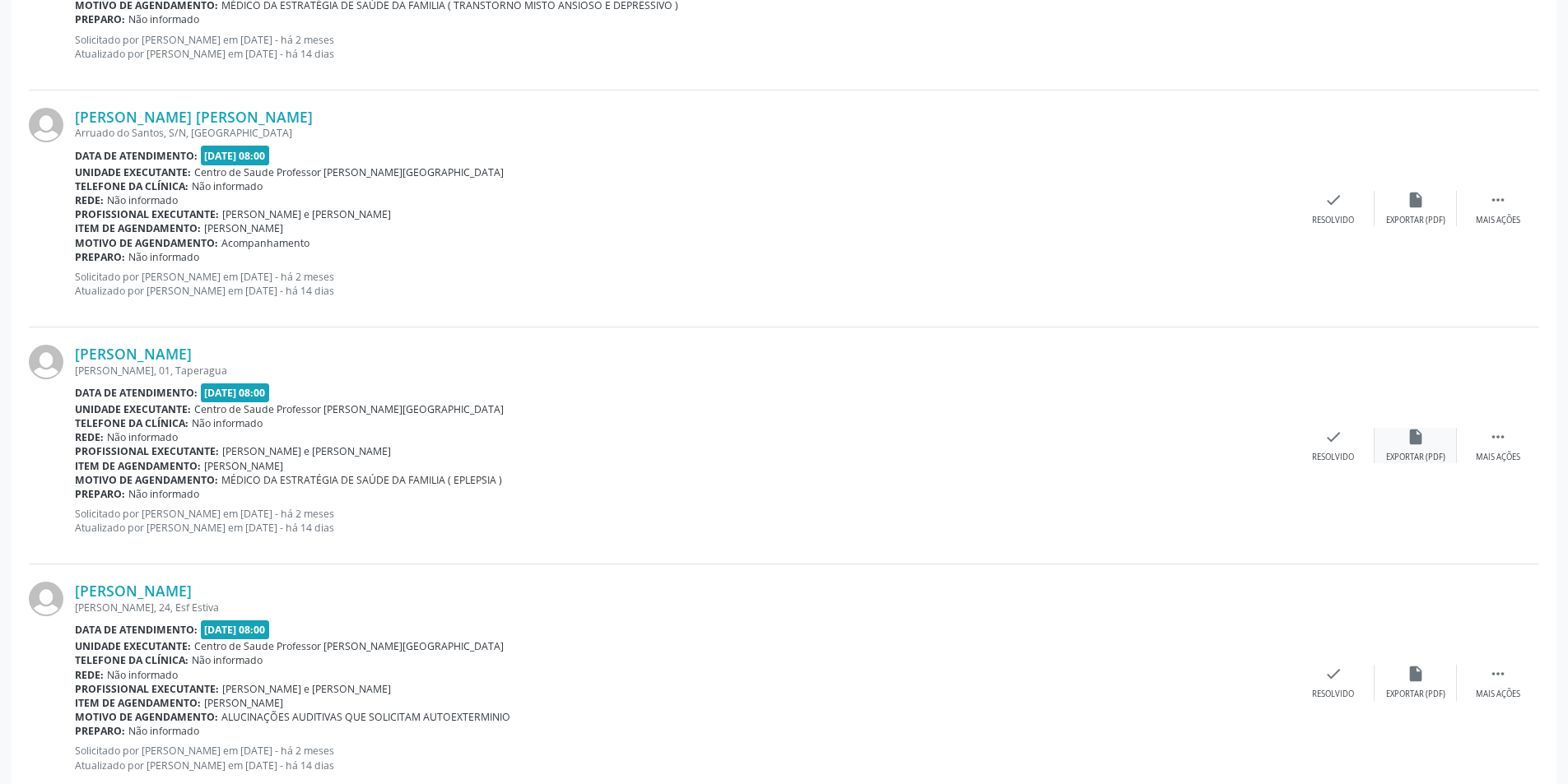
click at [1437, 455] on div "Exportar (PDF)" at bounding box center [1415, 457] width 59 height 11
click at [1345, 460] on div "Resolvido" at bounding box center [1332, 457] width 42 height 11
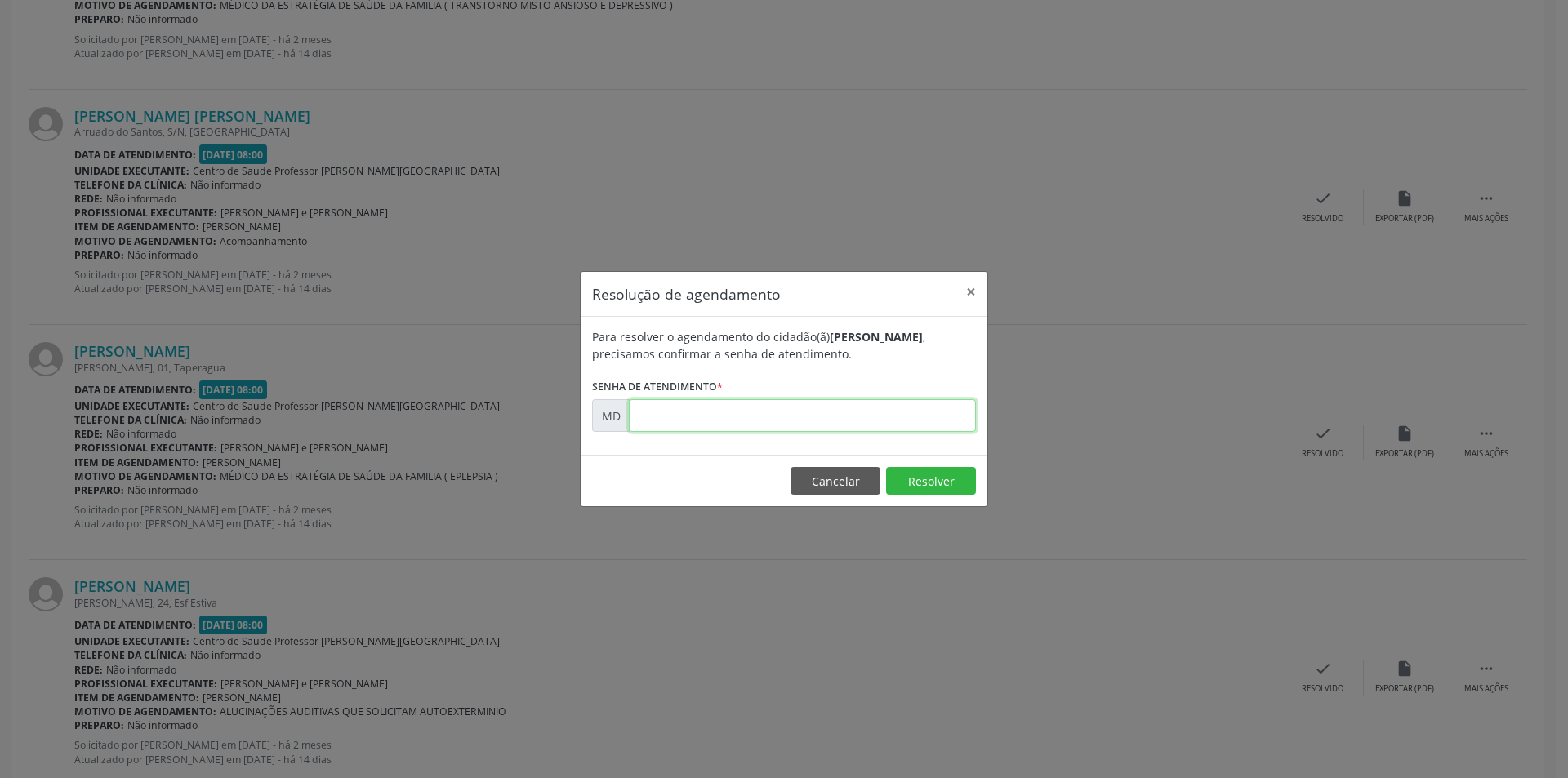
paste input "00001499"
type input "00001499"
click at [921, 478] on button "Resolver" at bounding box center [931, 481] width 90 height 28
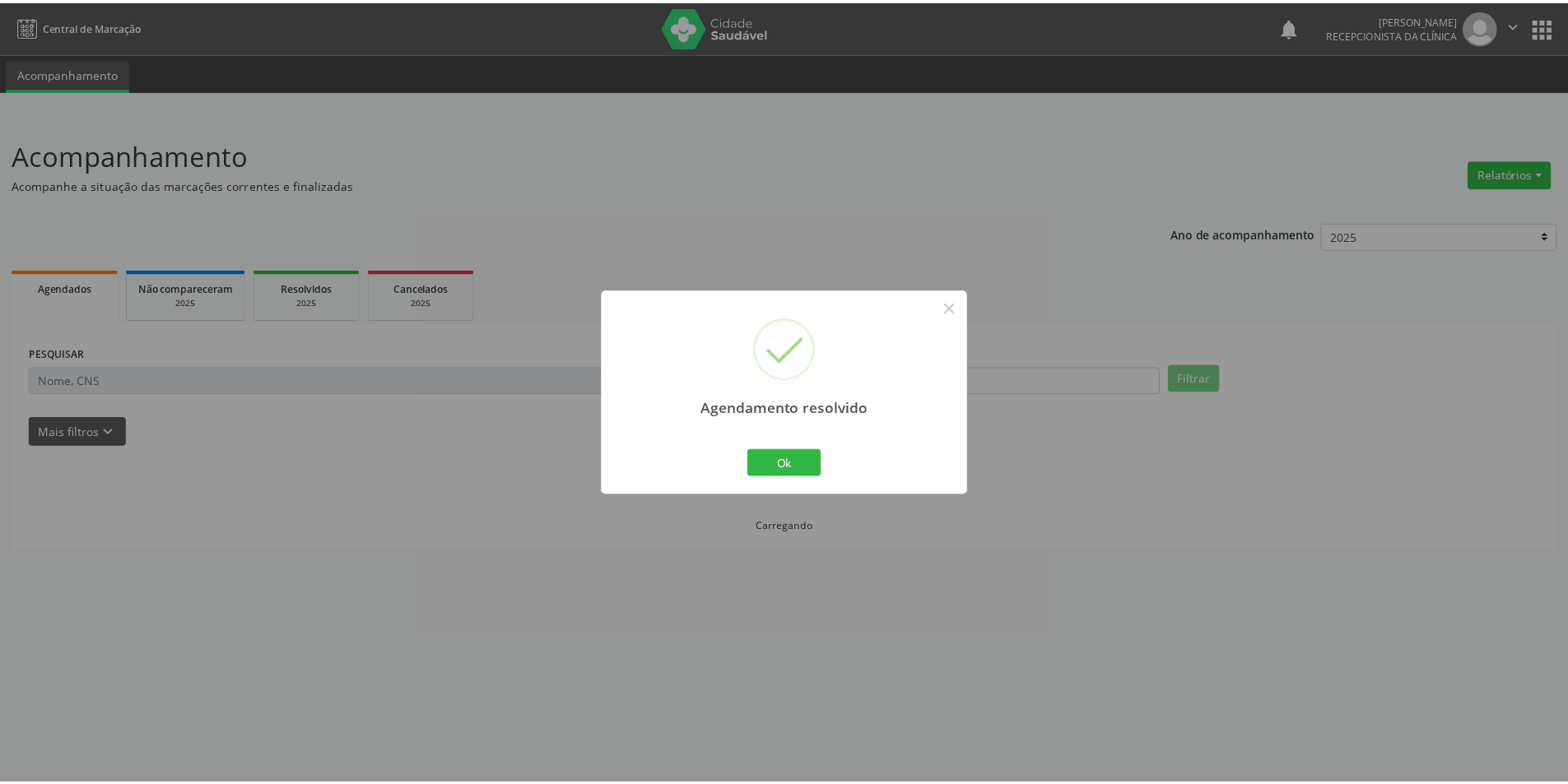
scroll to position [0, 0]
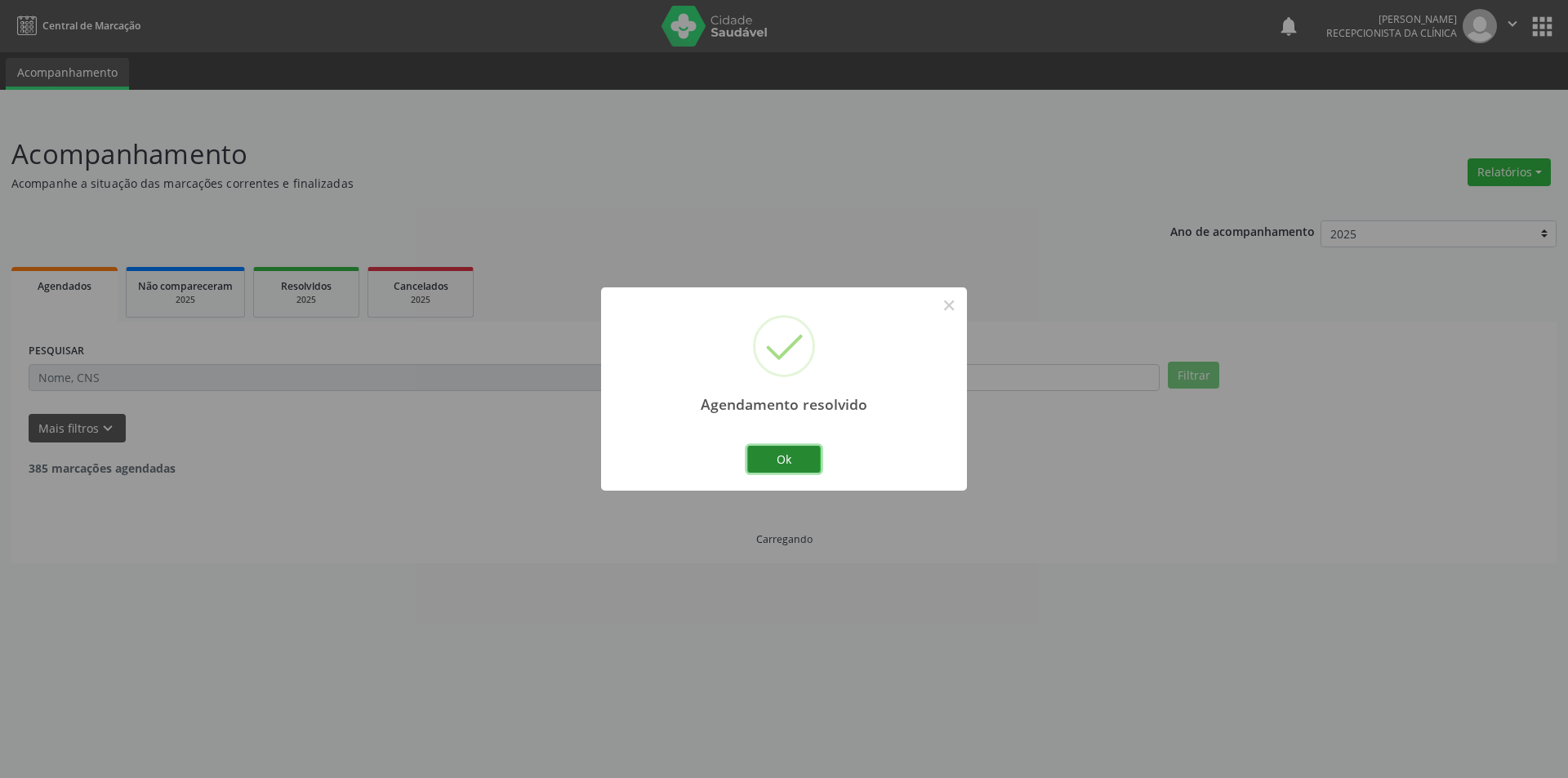
click at [784, 453] on button "Ok" at bounding box center [783, 459] width 73 height 28
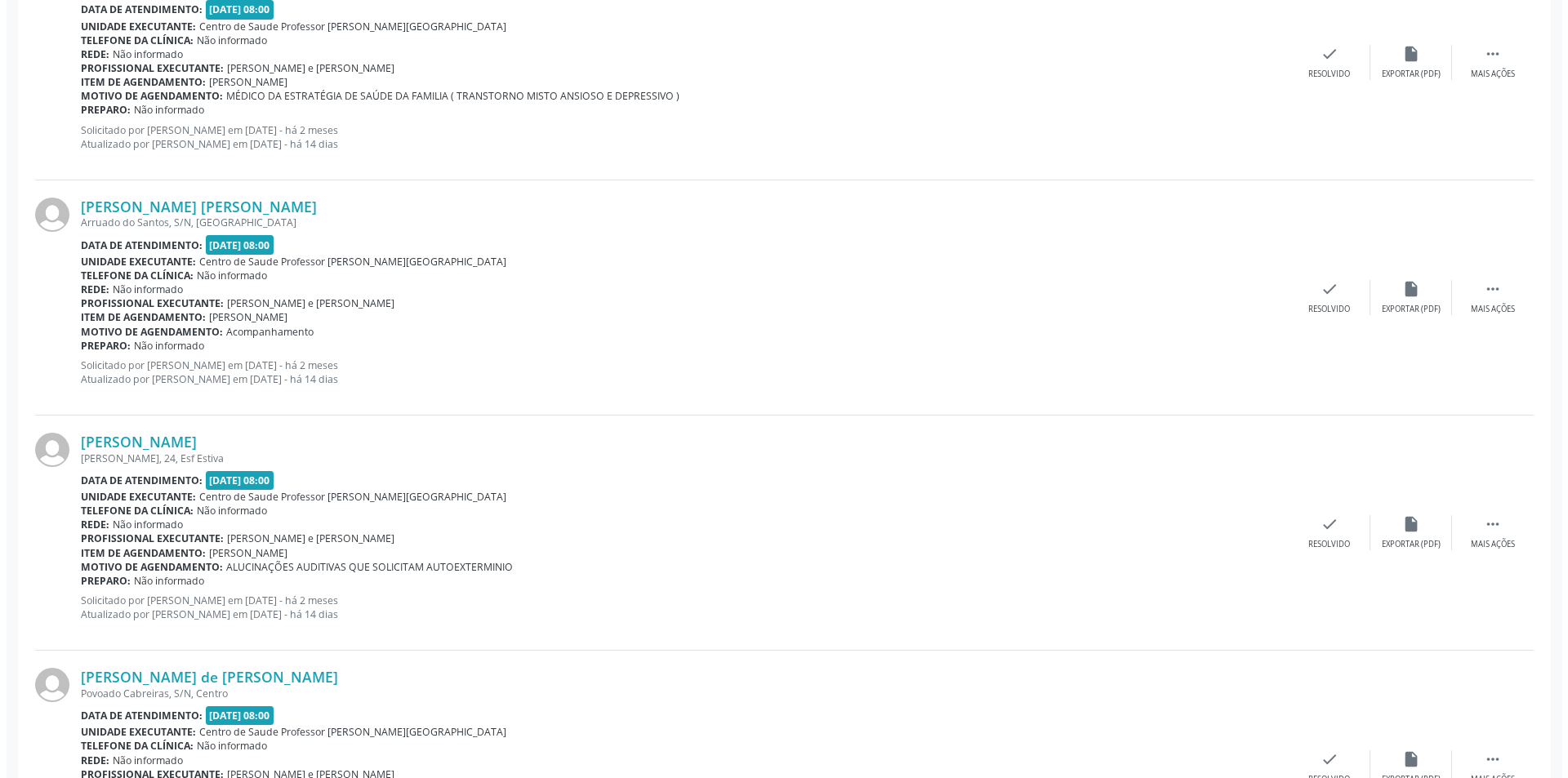
scroll to position [653, 0]
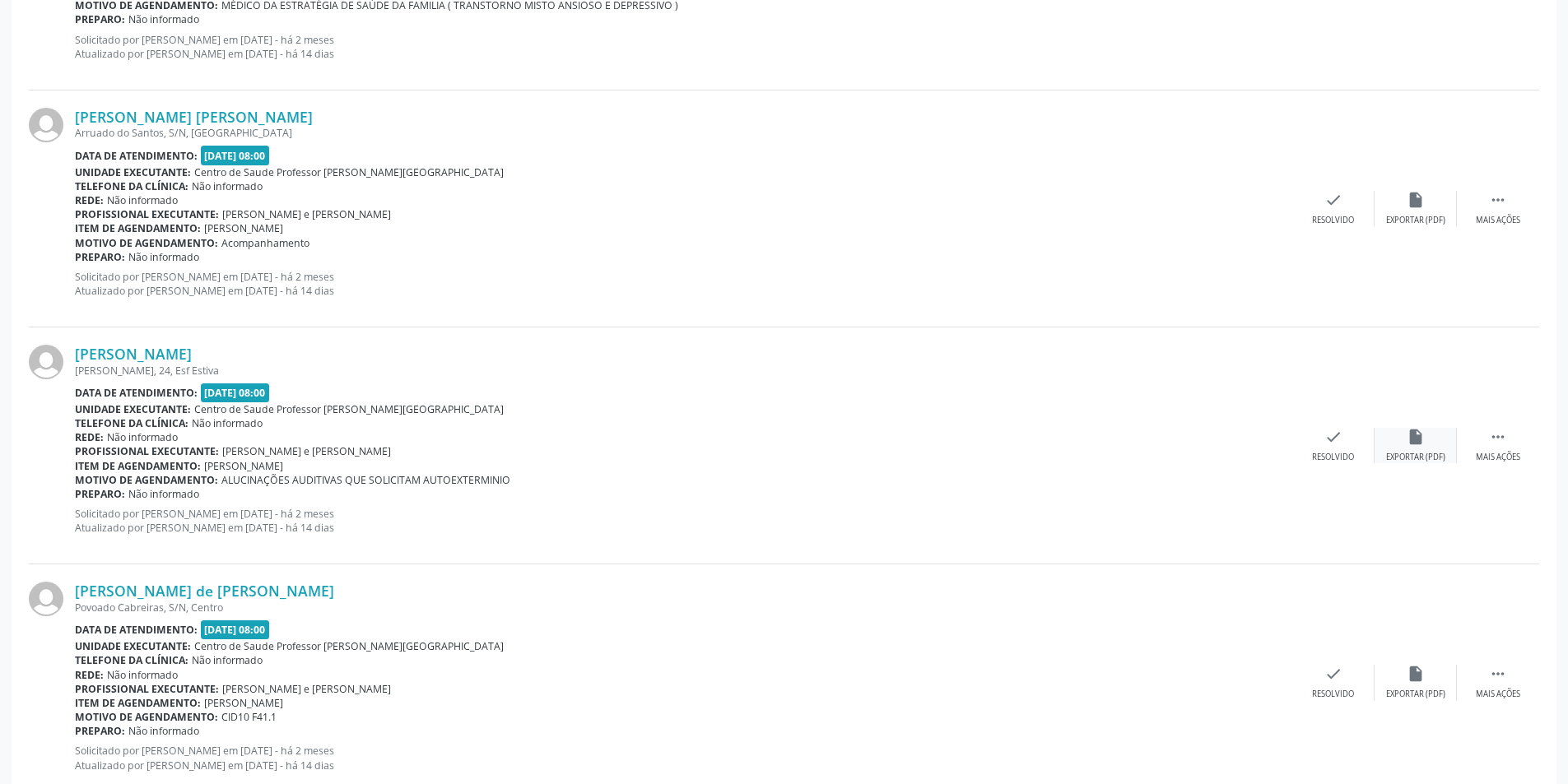
click at [1423, 428] on icon "insert_drive_file" at bounding box center [1414, 436] width 18 height 18
click at [1341, 454] on div "Resolvido" at bounding box center [1332, 457] width 42 height 11
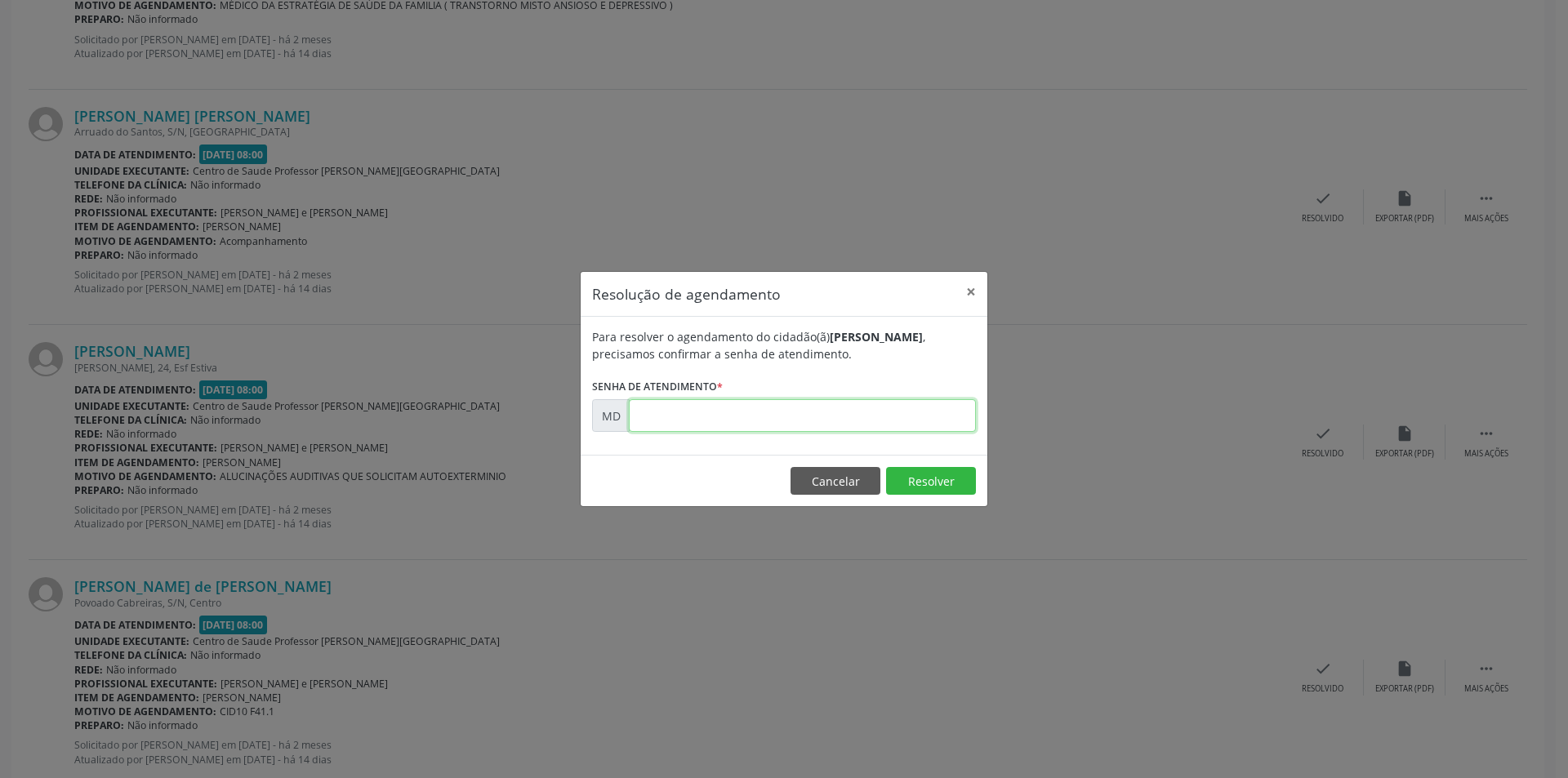
paste input "00001516"
type input "00001516"
click at [898, 485] on button "Resolver" at bounding box center [931, 481] width 90 height 28
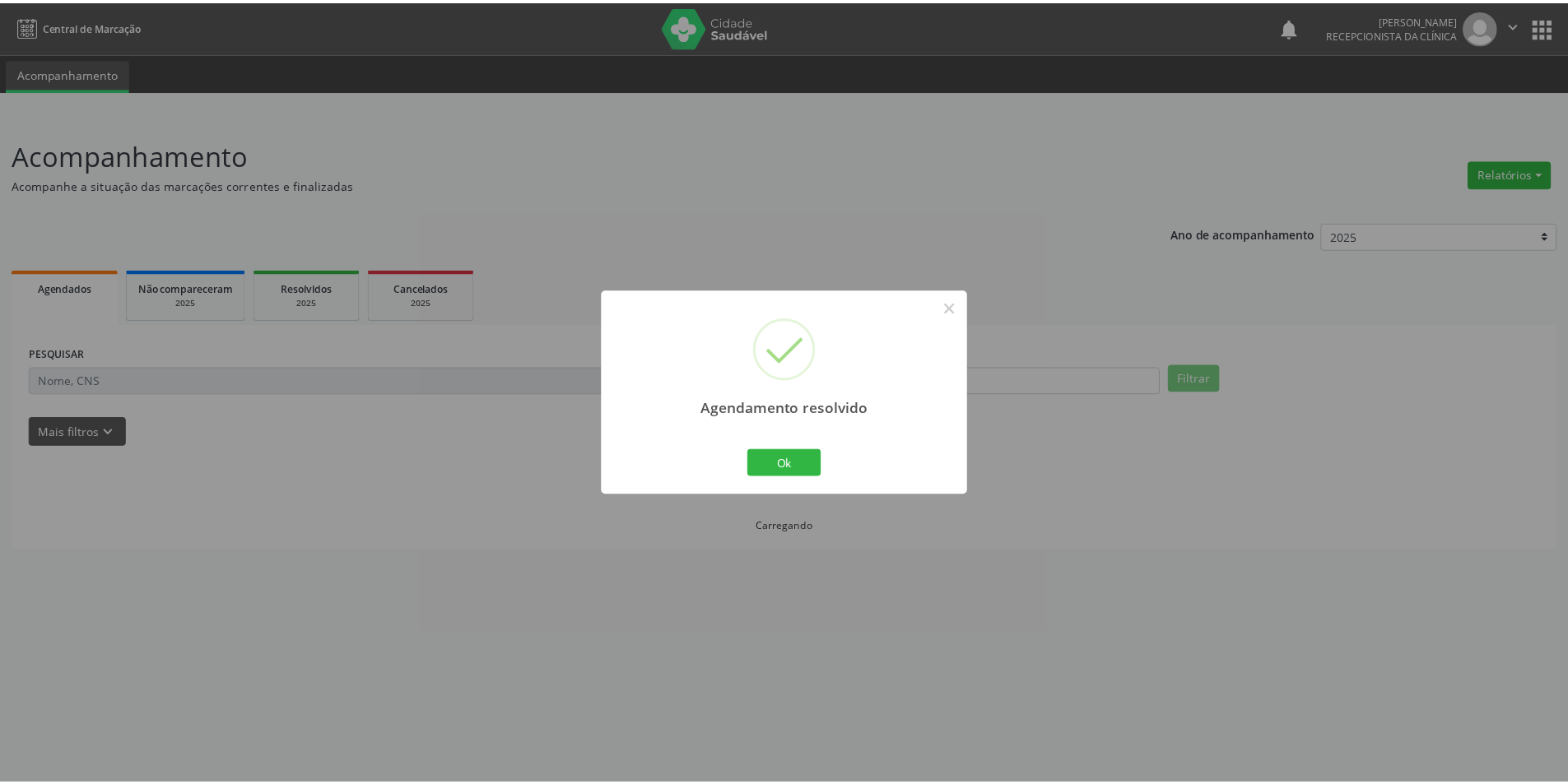
scroll to position [0, 0]
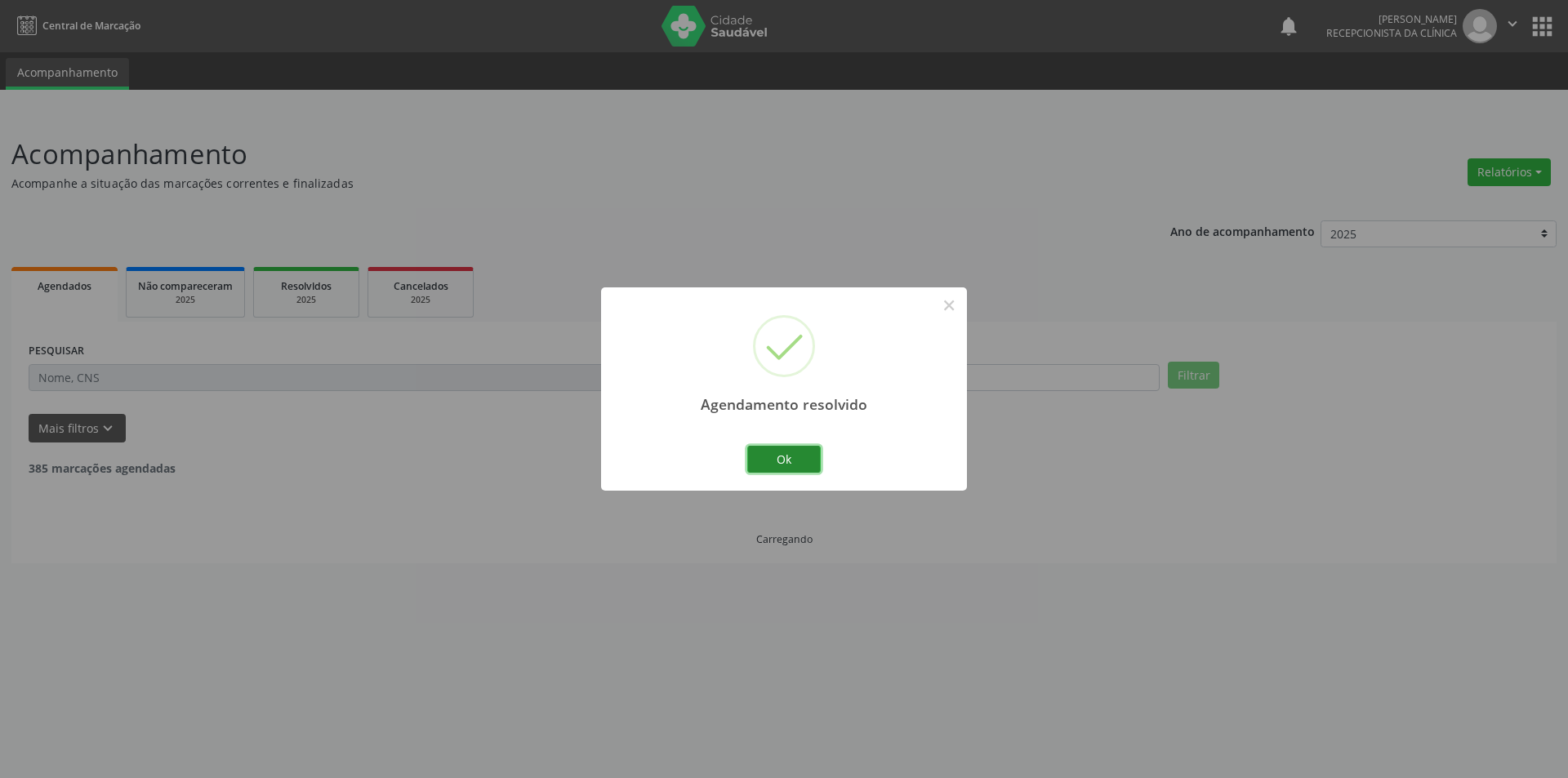
click at [785, 469] on button "Ok" at bounding box center [783, 459] width 73 height 28
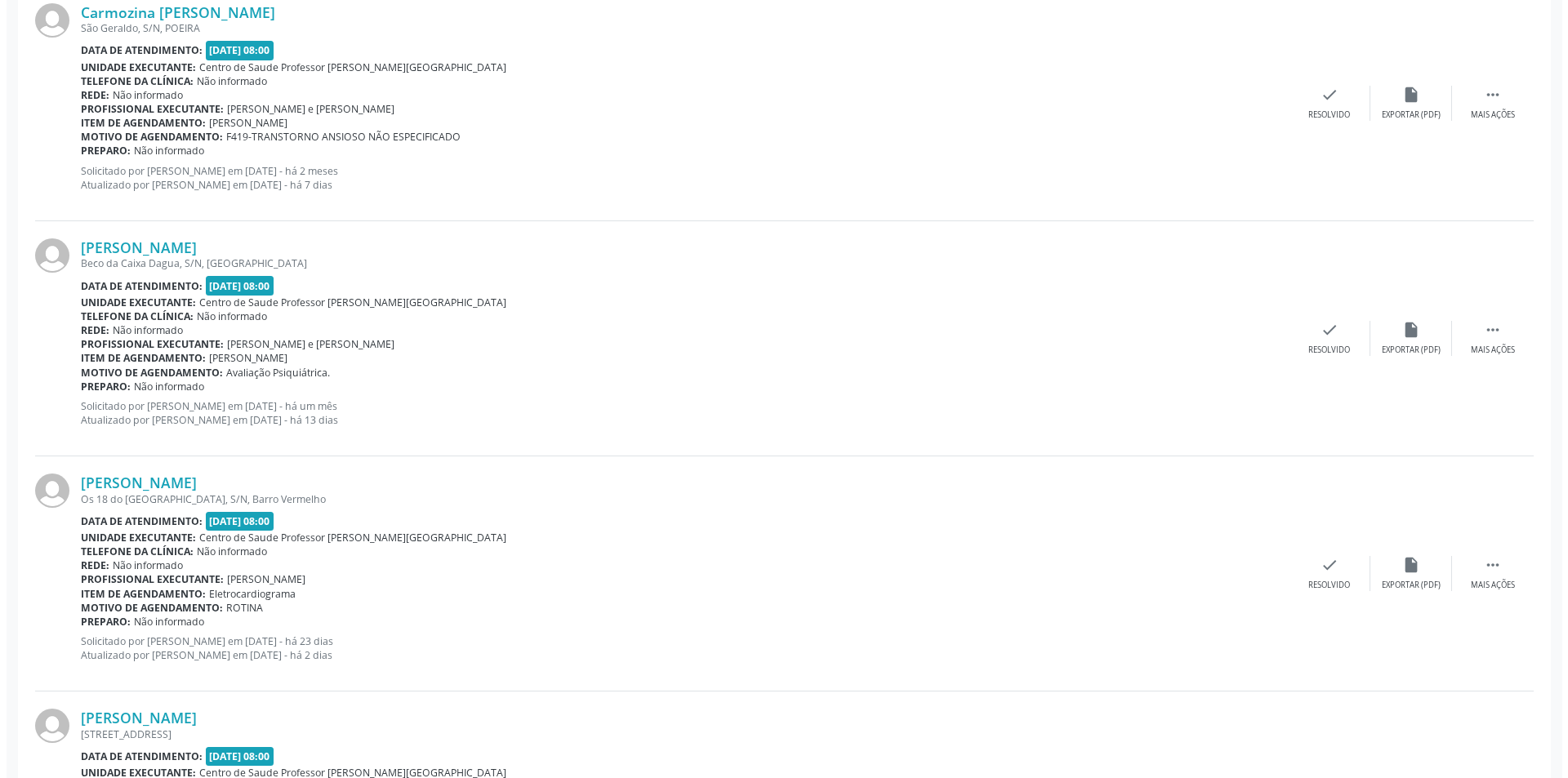
scroll to position [1469, 0]
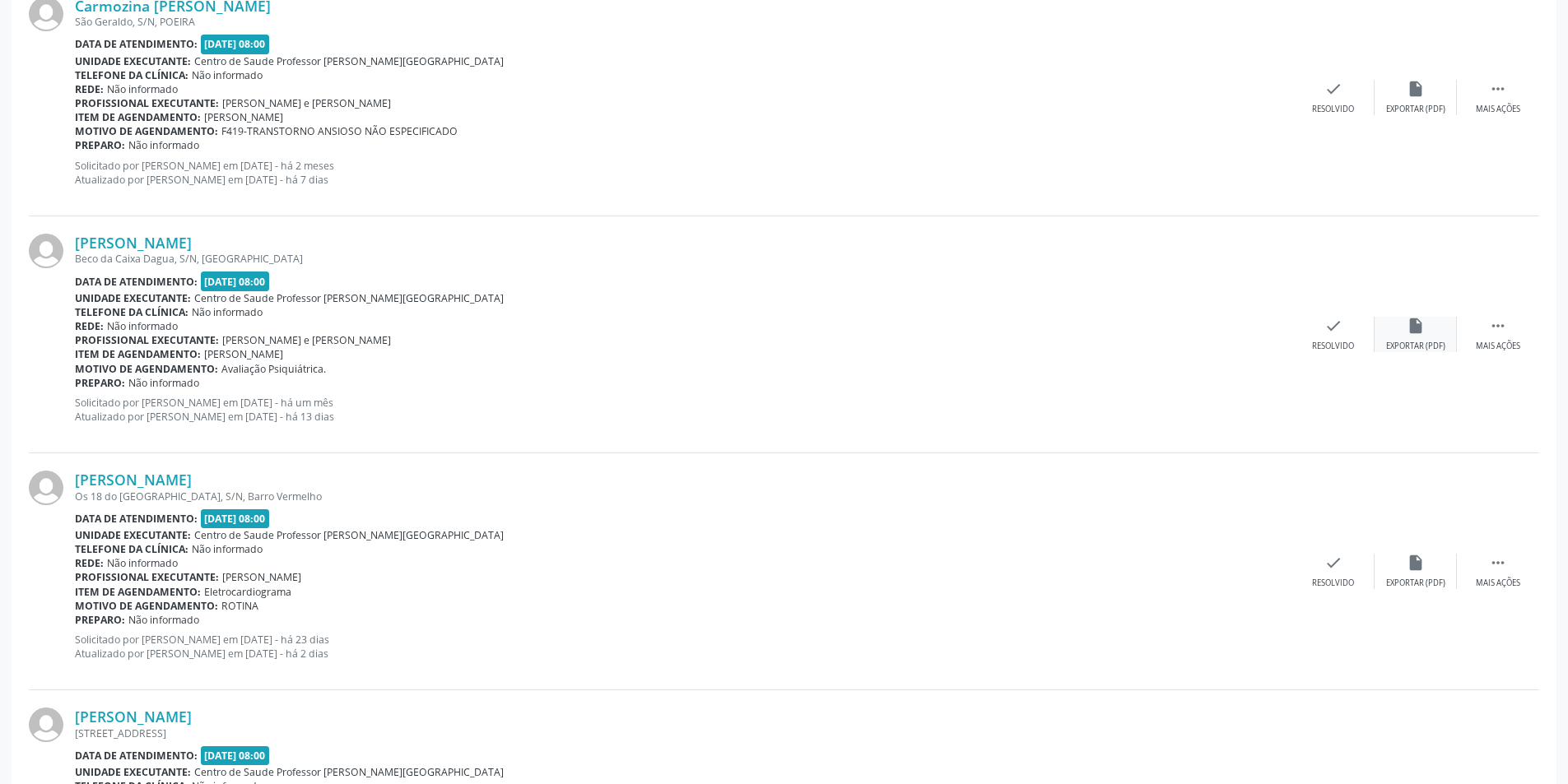
click at [1440, 340] on div "Exportar (PDF)" at bounding box center [1415, 346] width 59 height 11
click at [1336, 347] on div "Resolvido" at bounding box center [1332, 346] width 42 height 11
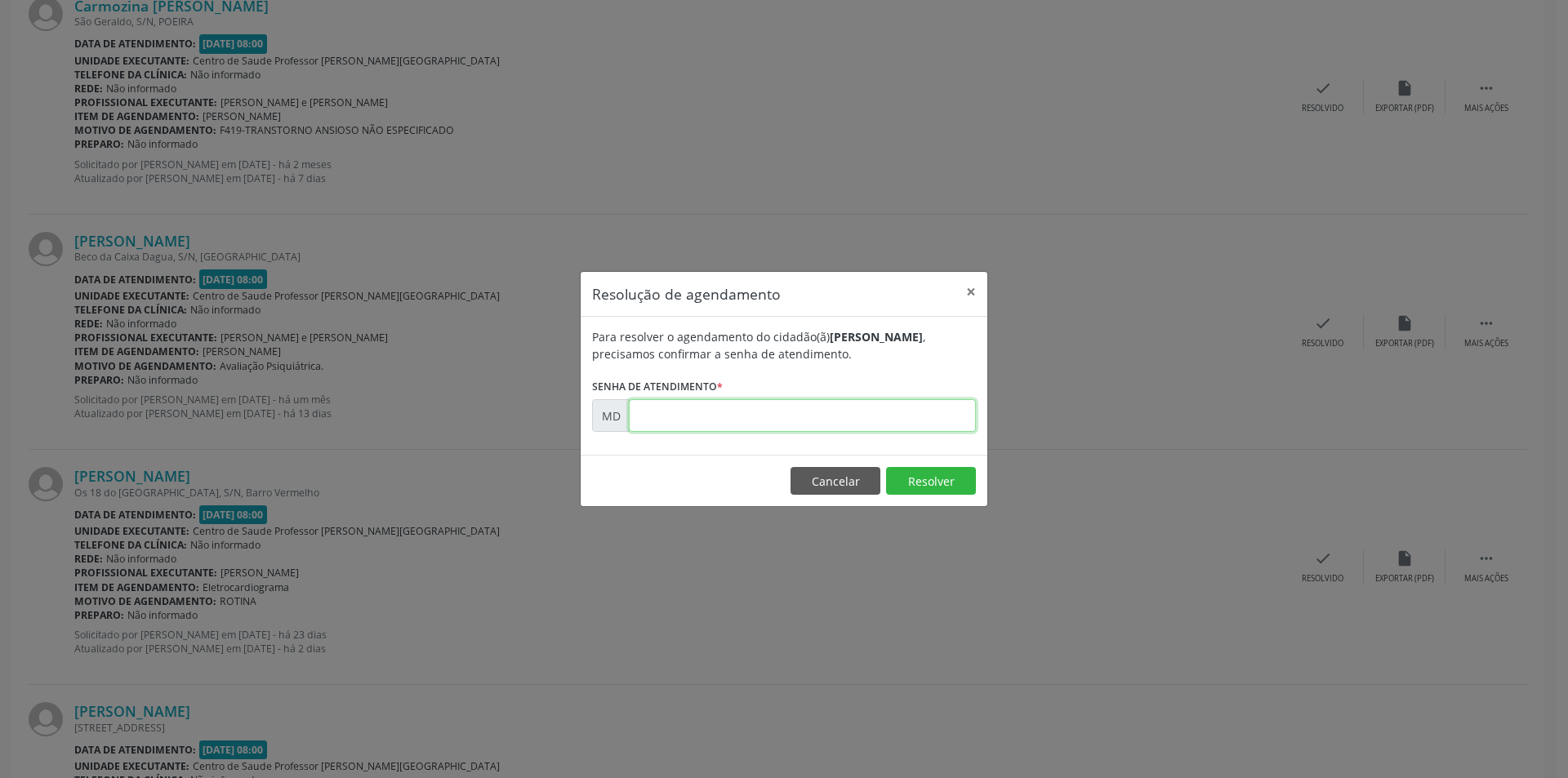
paste input "00005686"
type input "00005686"
click at [929, 479] on button "Resolver" at bounding box center [931, 481] width 90 height 28
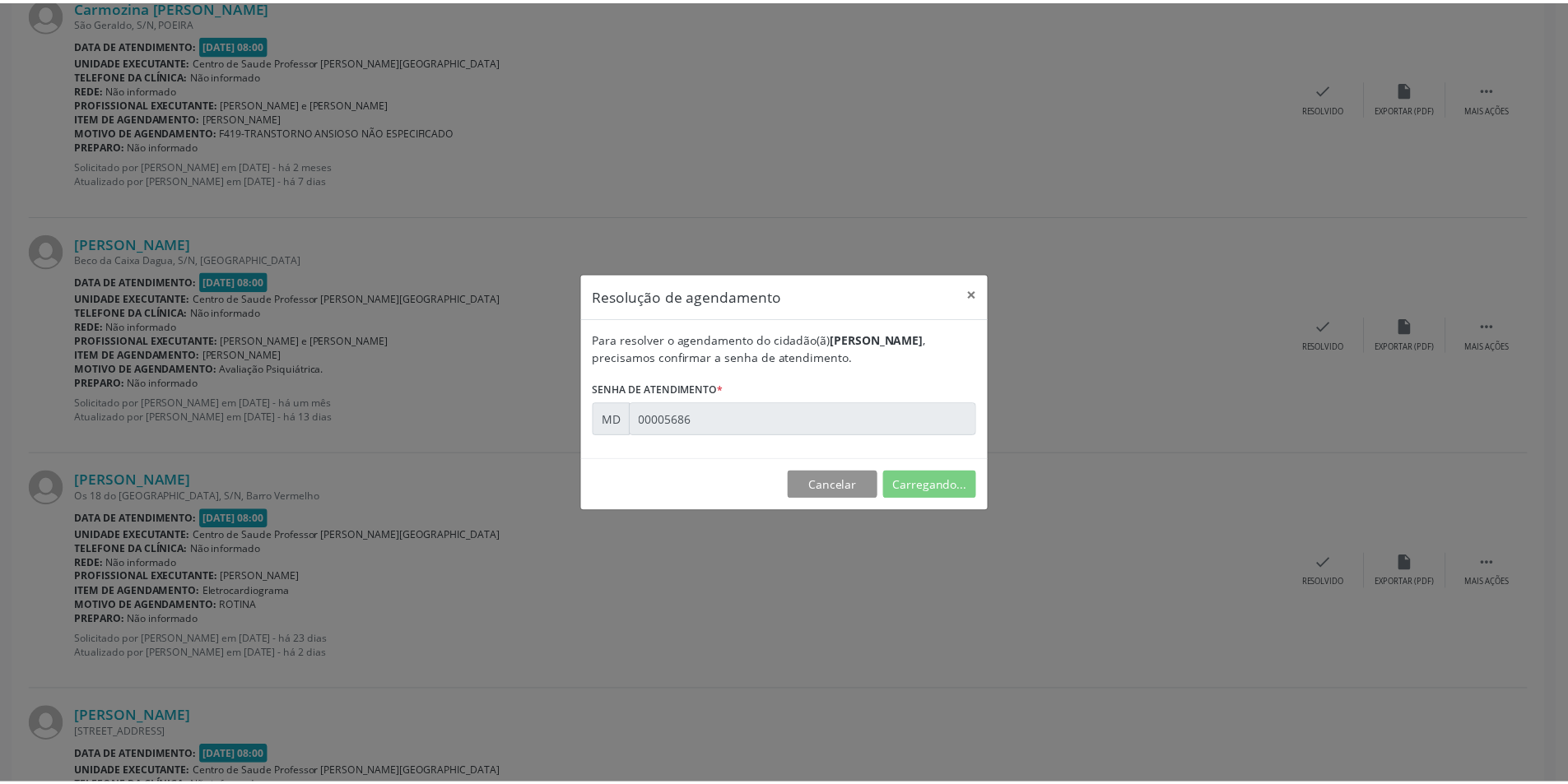
scroll to position [0, 0]
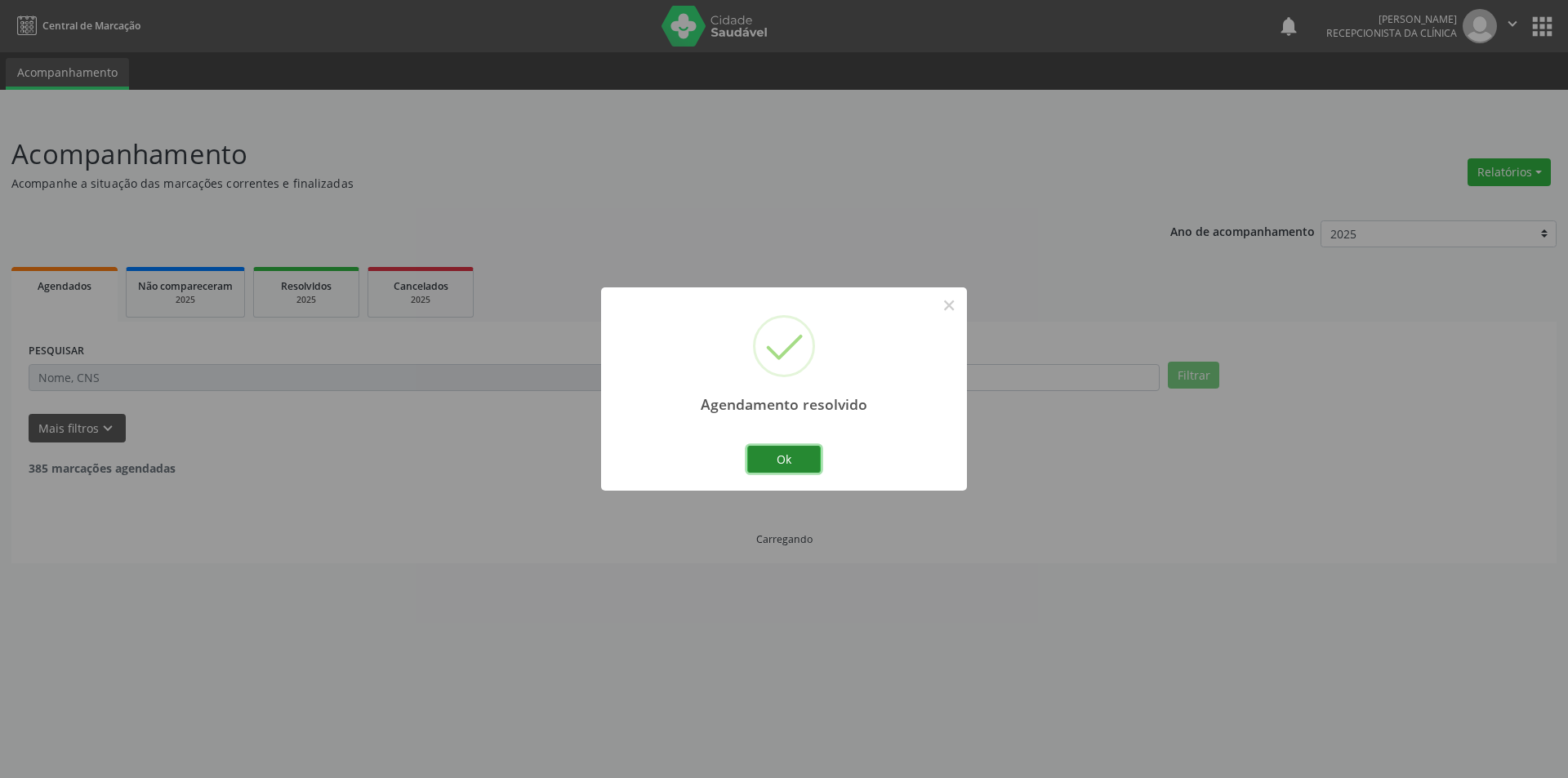
click at [783, 451] on button "Ok" at bounding box center [783, 459] width 73 height 28
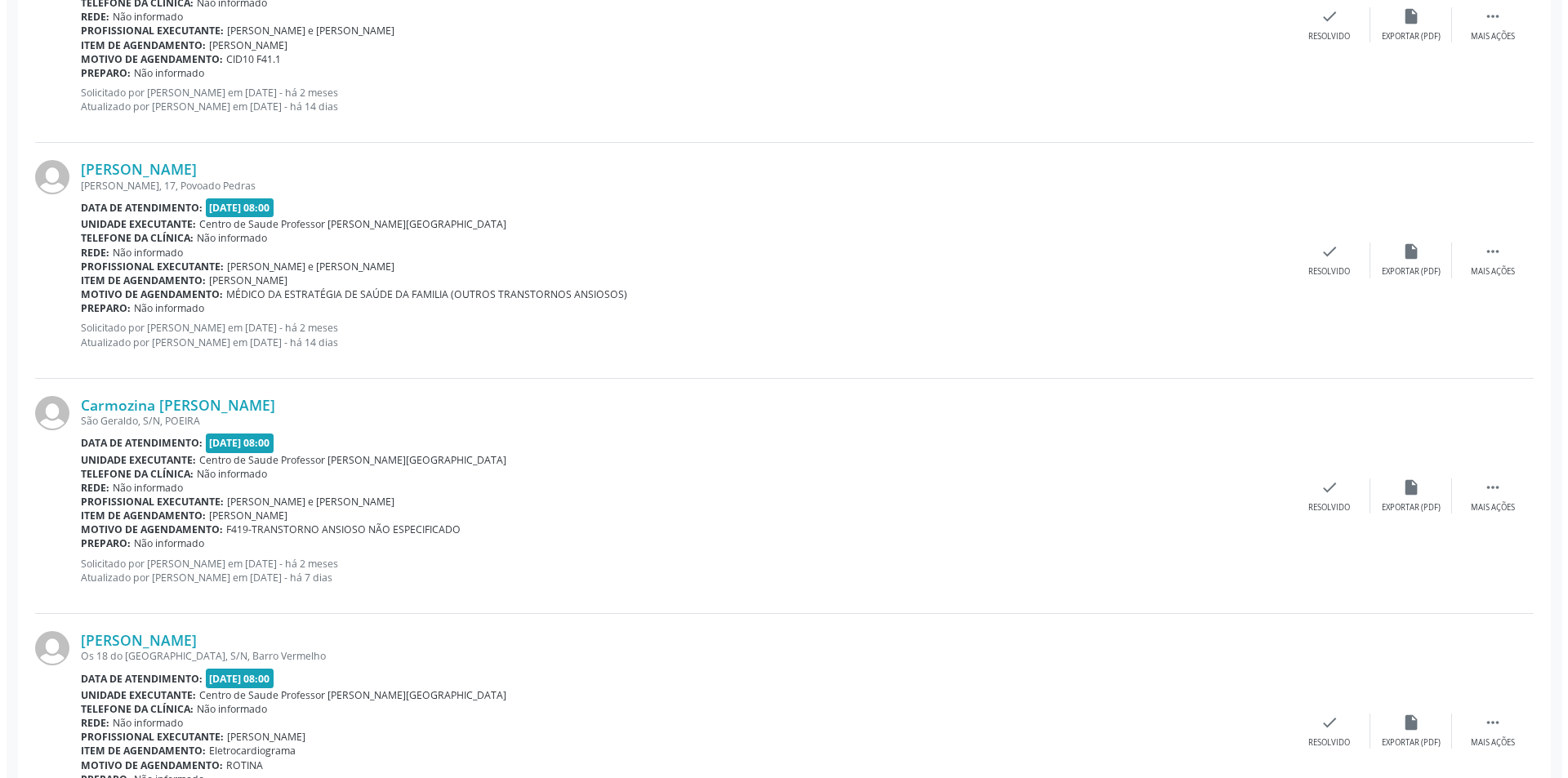
scroll to position [1142, 0]
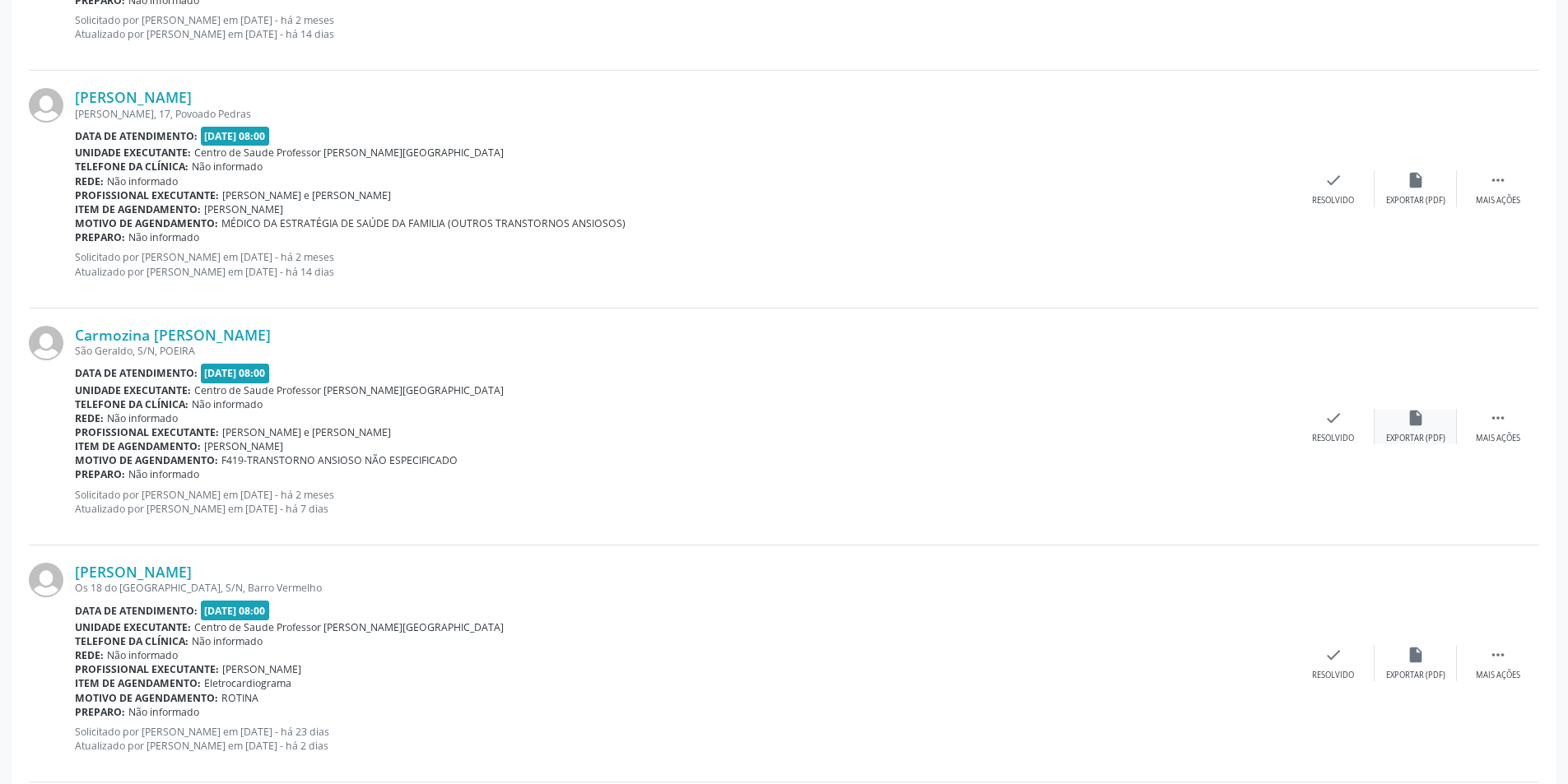
click at [1403, 431] on div "insert_drive_file Exportar (PDF)" at bounding box center [1415, 426] width 82 height 36
click at [1337, 423] on icon "check" at bounding box center [1333, 417] width 18 height 18
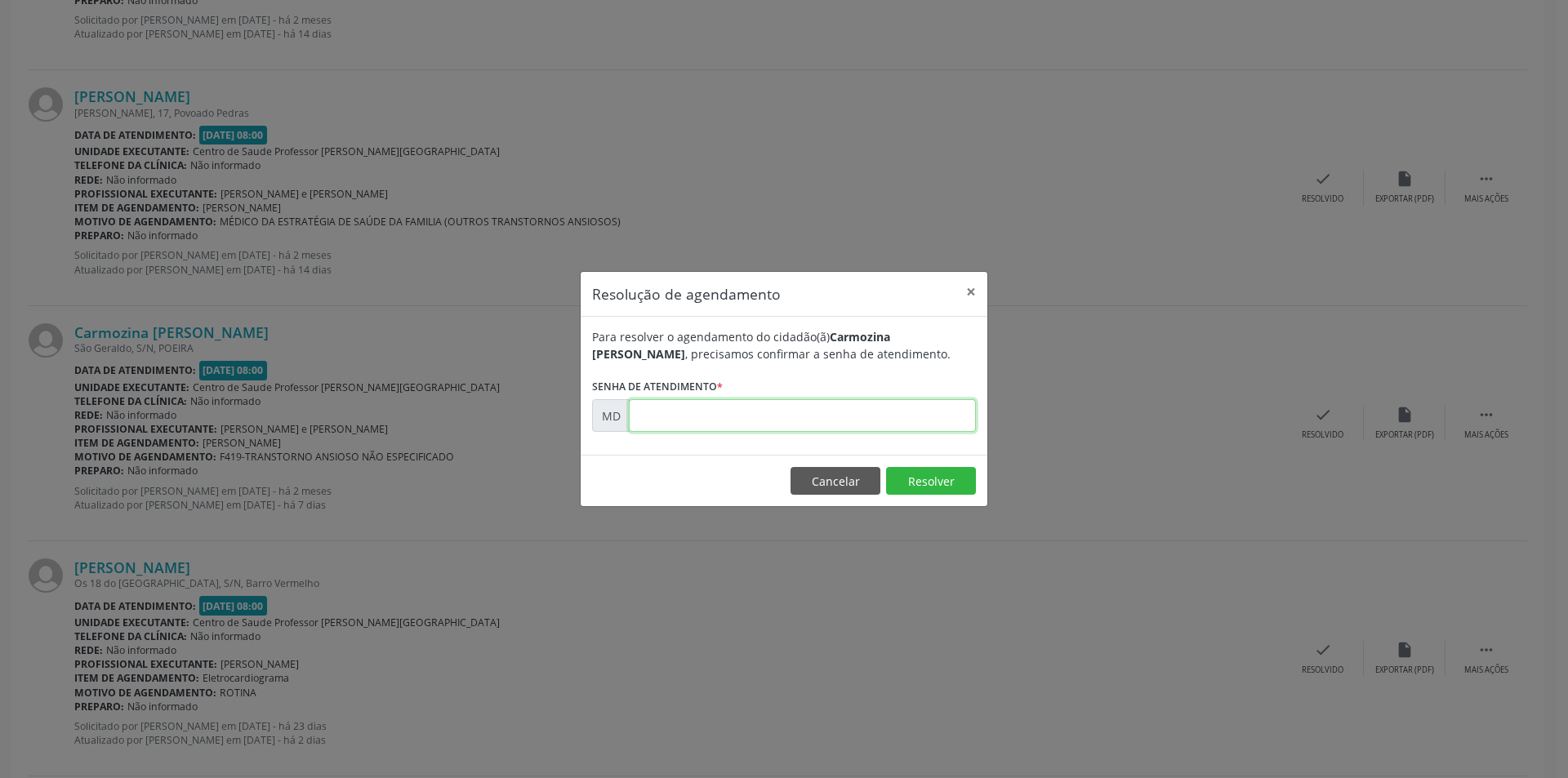
paste input "00004214"
type input "00004214"
click at [927, 481] on button "Resolver" at bounding box center [931, 481] width 90 height 28
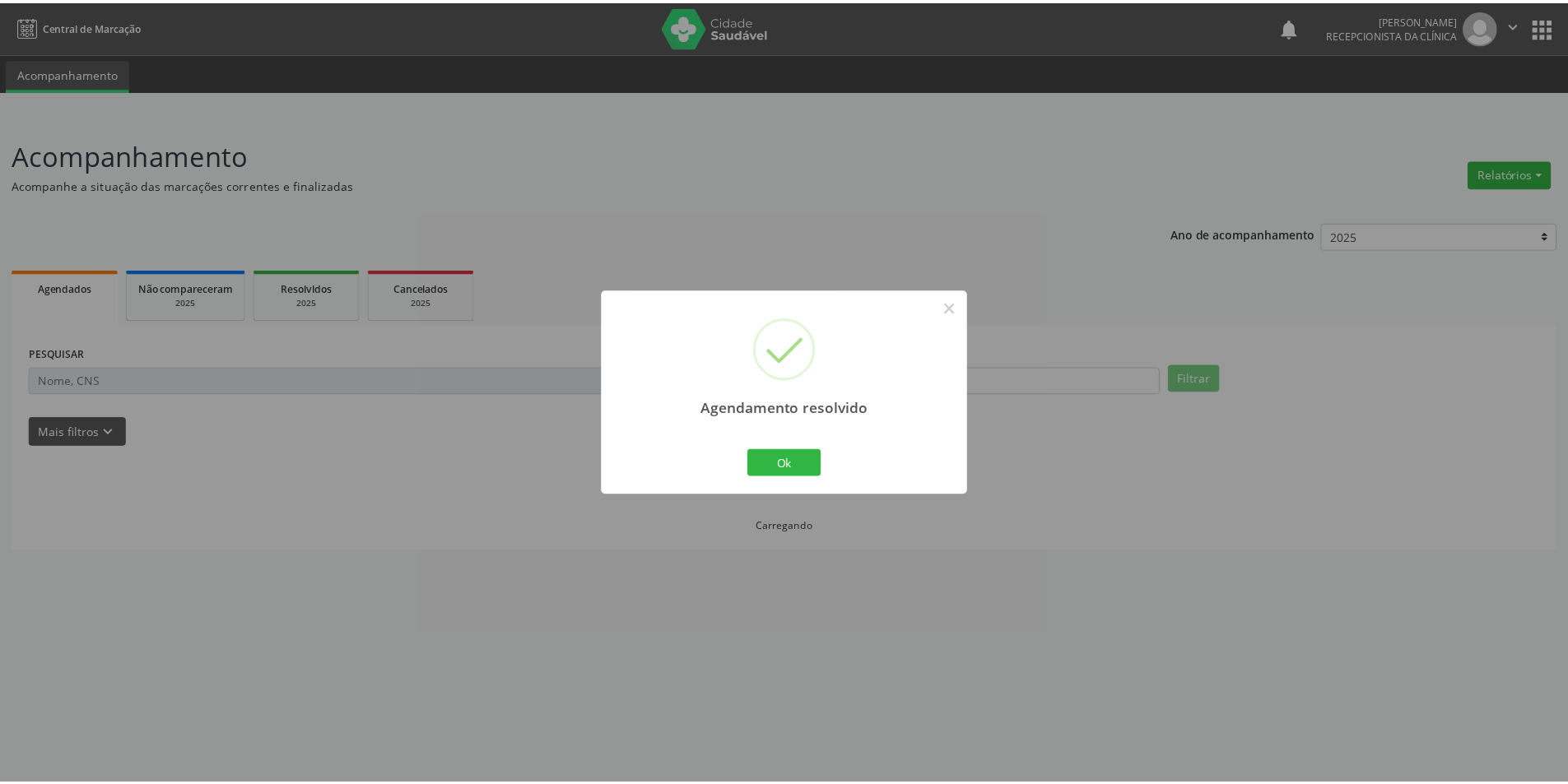
scroll to position [0, 0]
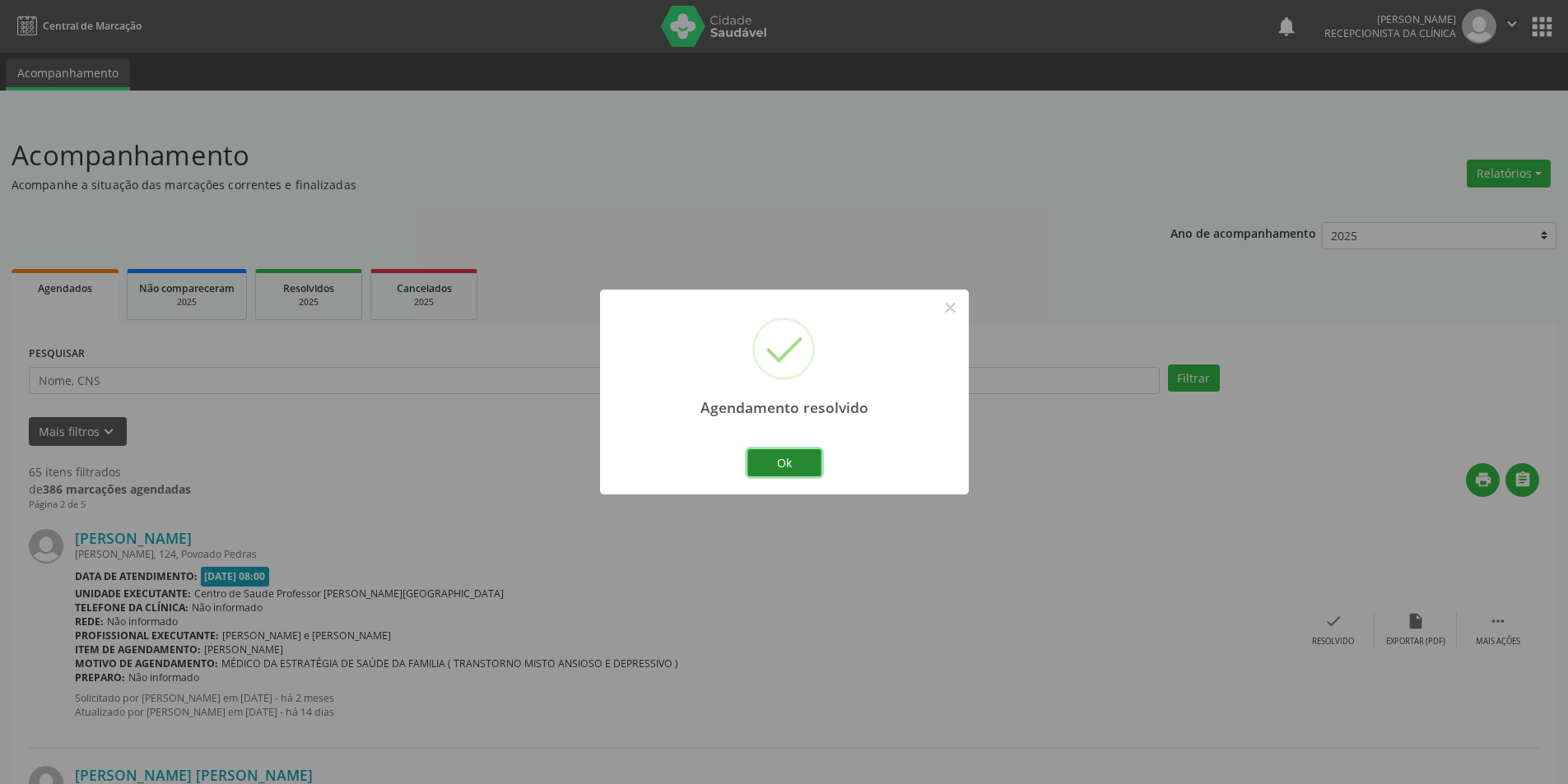
click at [790, 457] on button "Ok" at bounding box center [784, 463] width 74 height 28
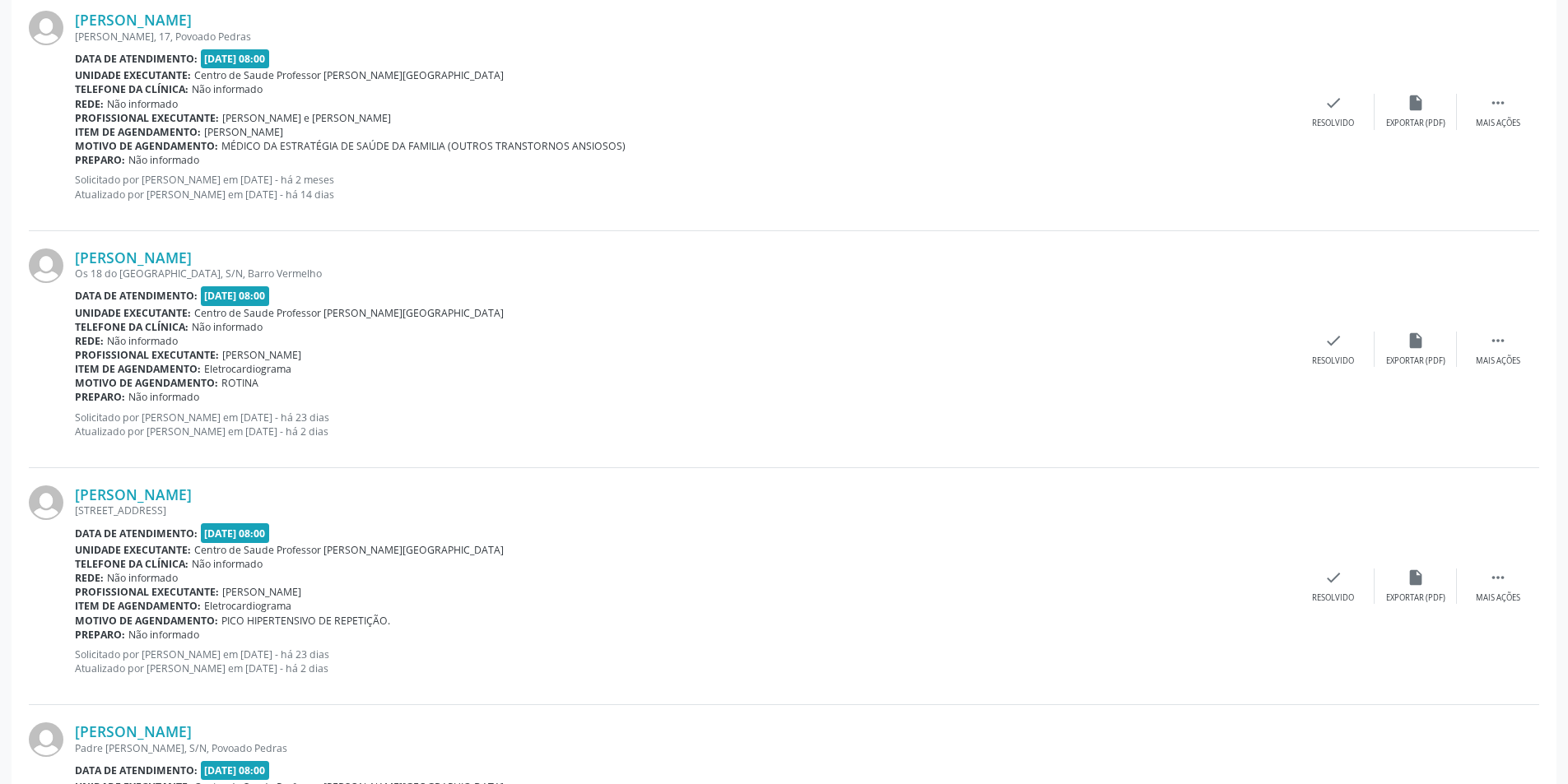
scroll to position [1234, 0]
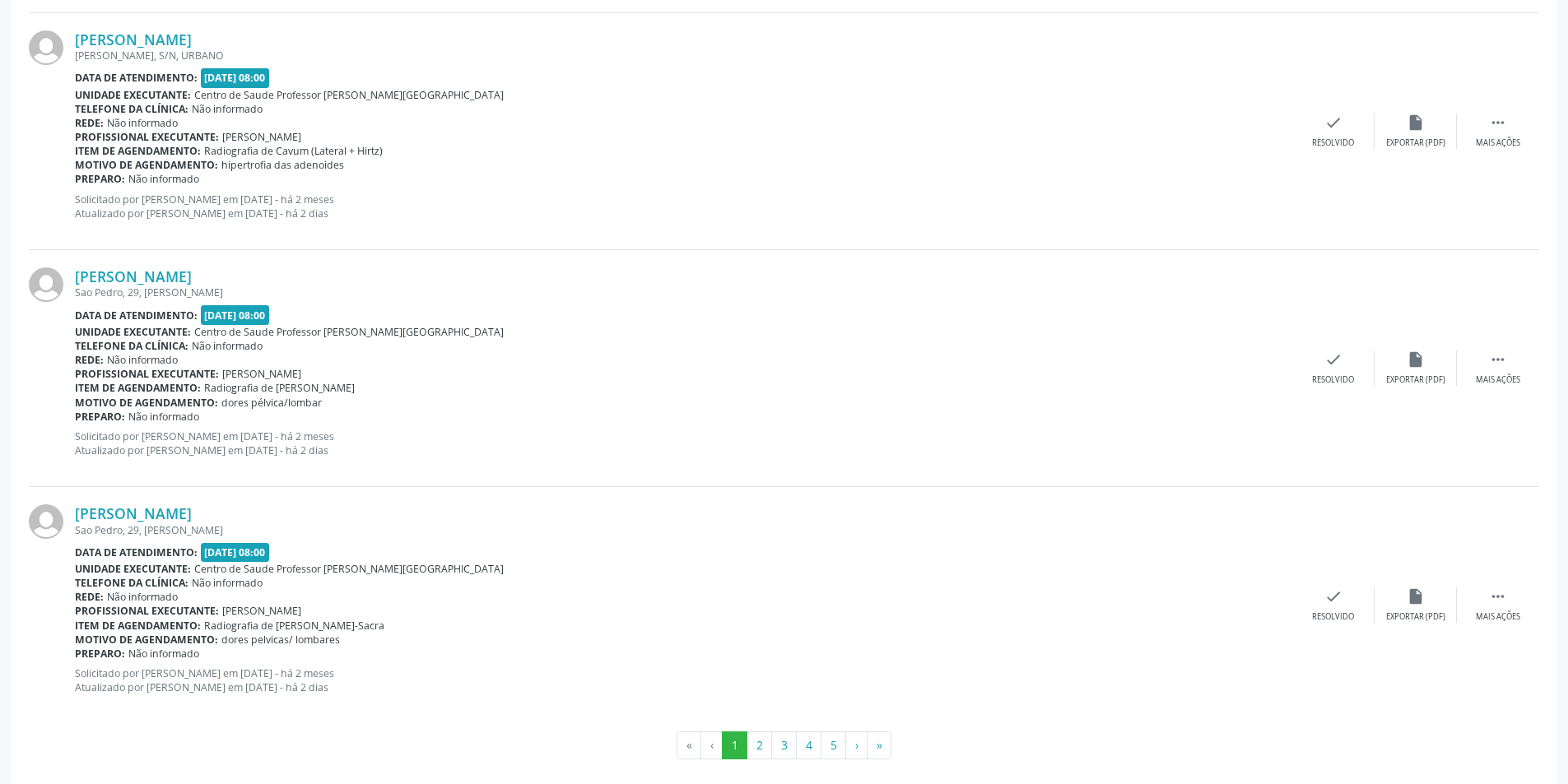
scroll to position [3359, 0]
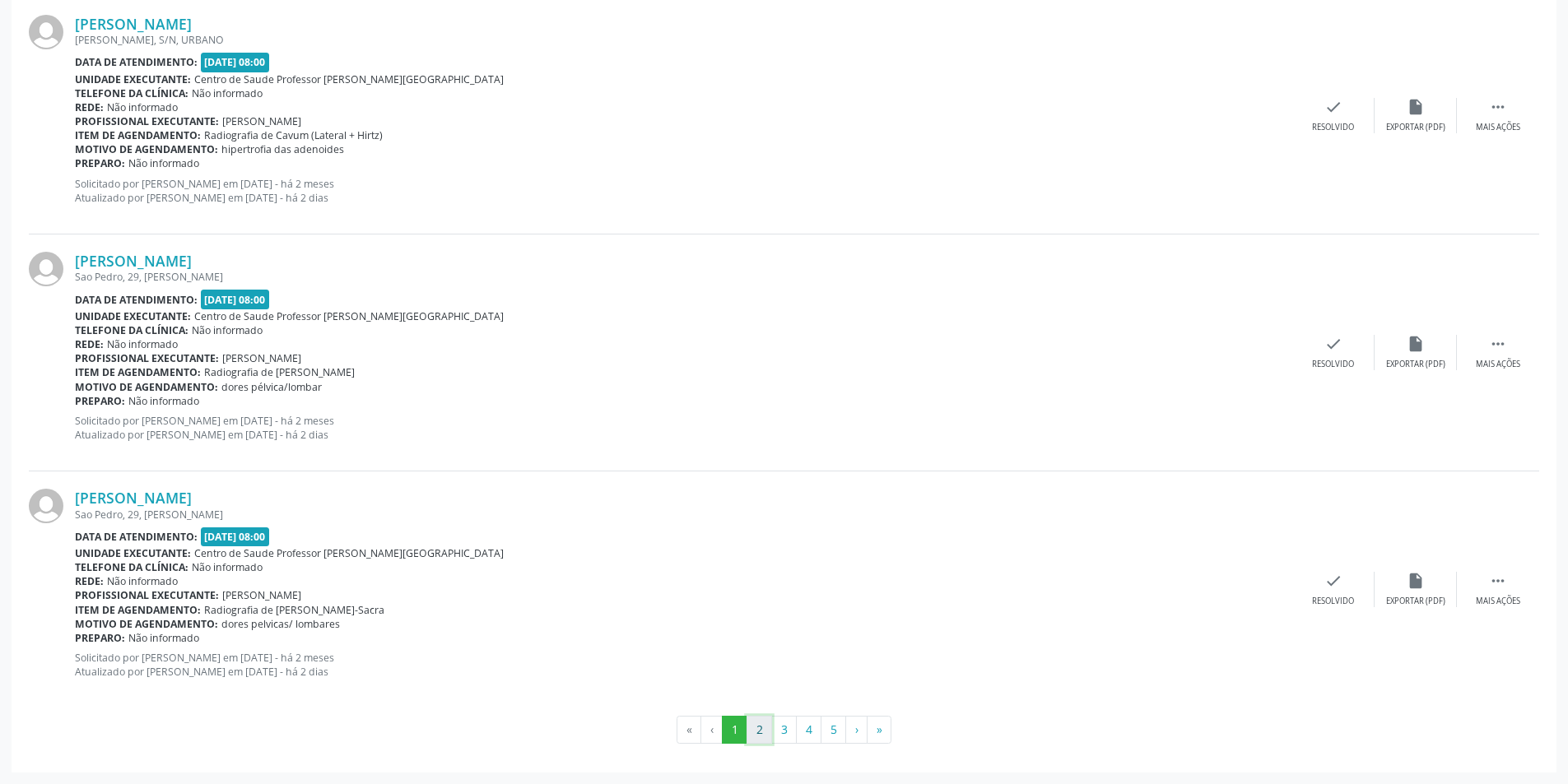
click at [766, 735] on button "2" at bounding box center [758, 730] width 25 height 28
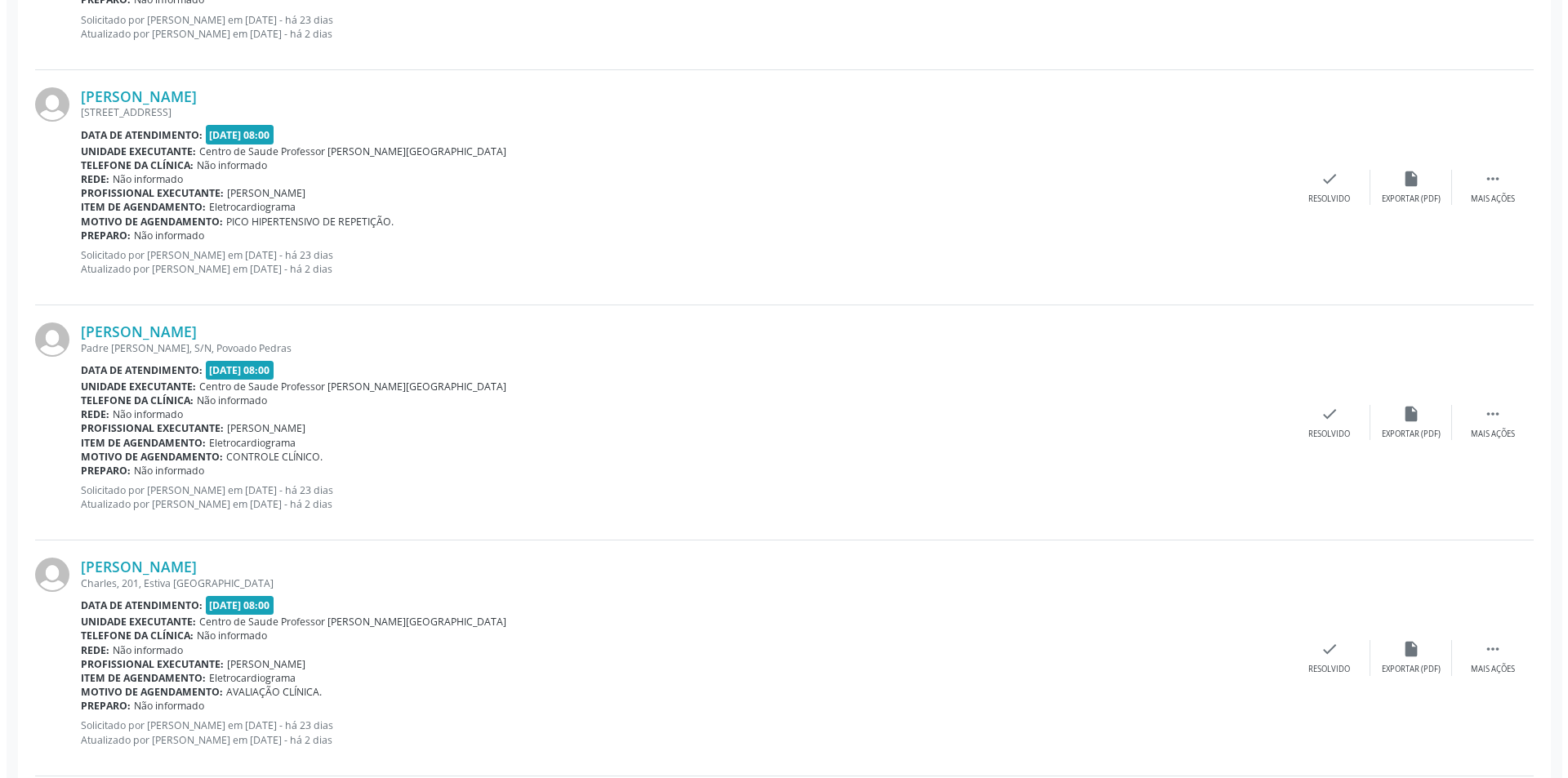
scroll to position [1877, 0]
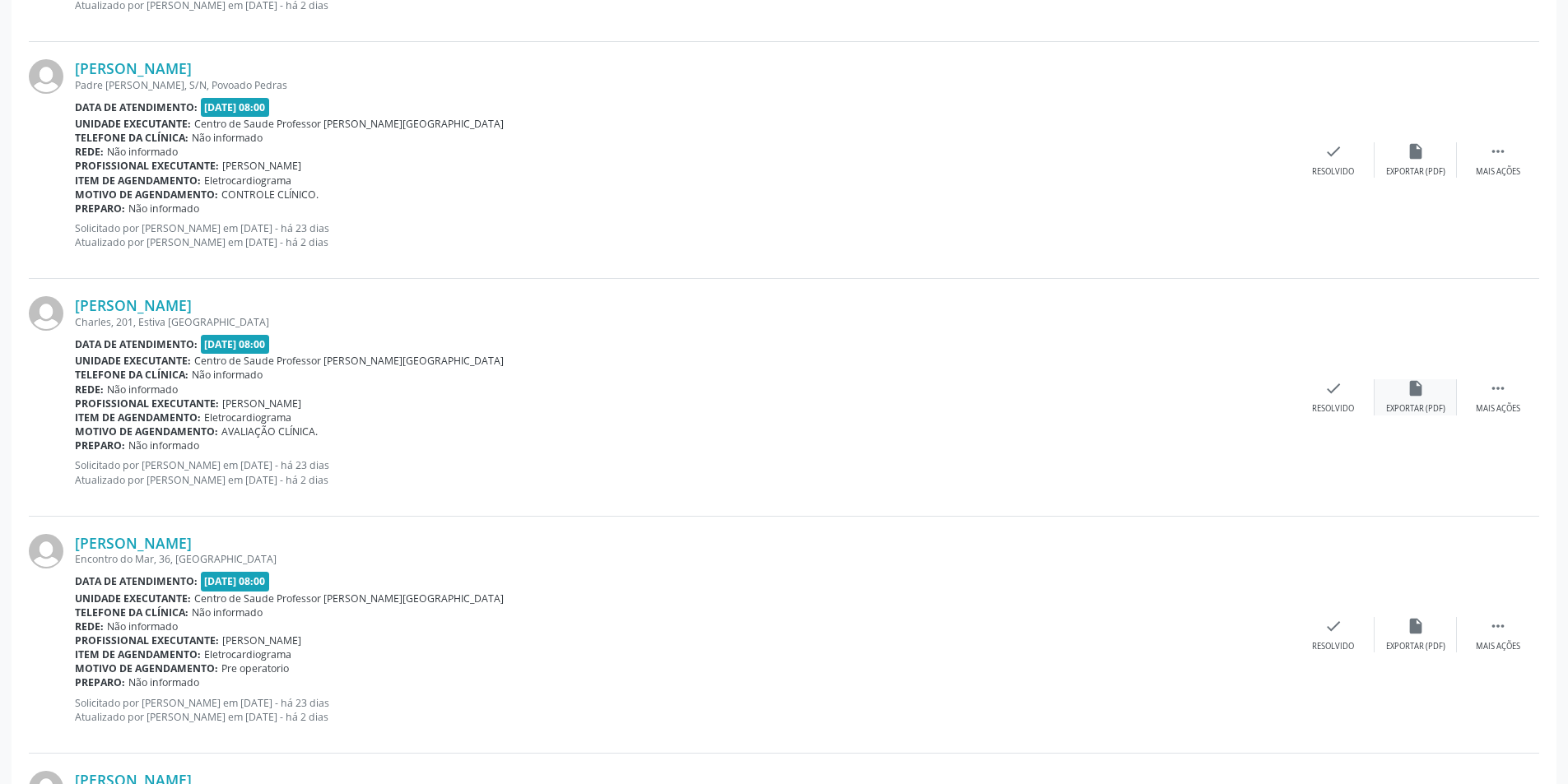
click at [1414, 402] on div "insert_drive_file Exportar (PDF)" at bounding box center [1415, 397] width 82 height 36
click at [1323, 392] on div "check Resolvido" at bounding box center [1333, 397] width 82 height 36
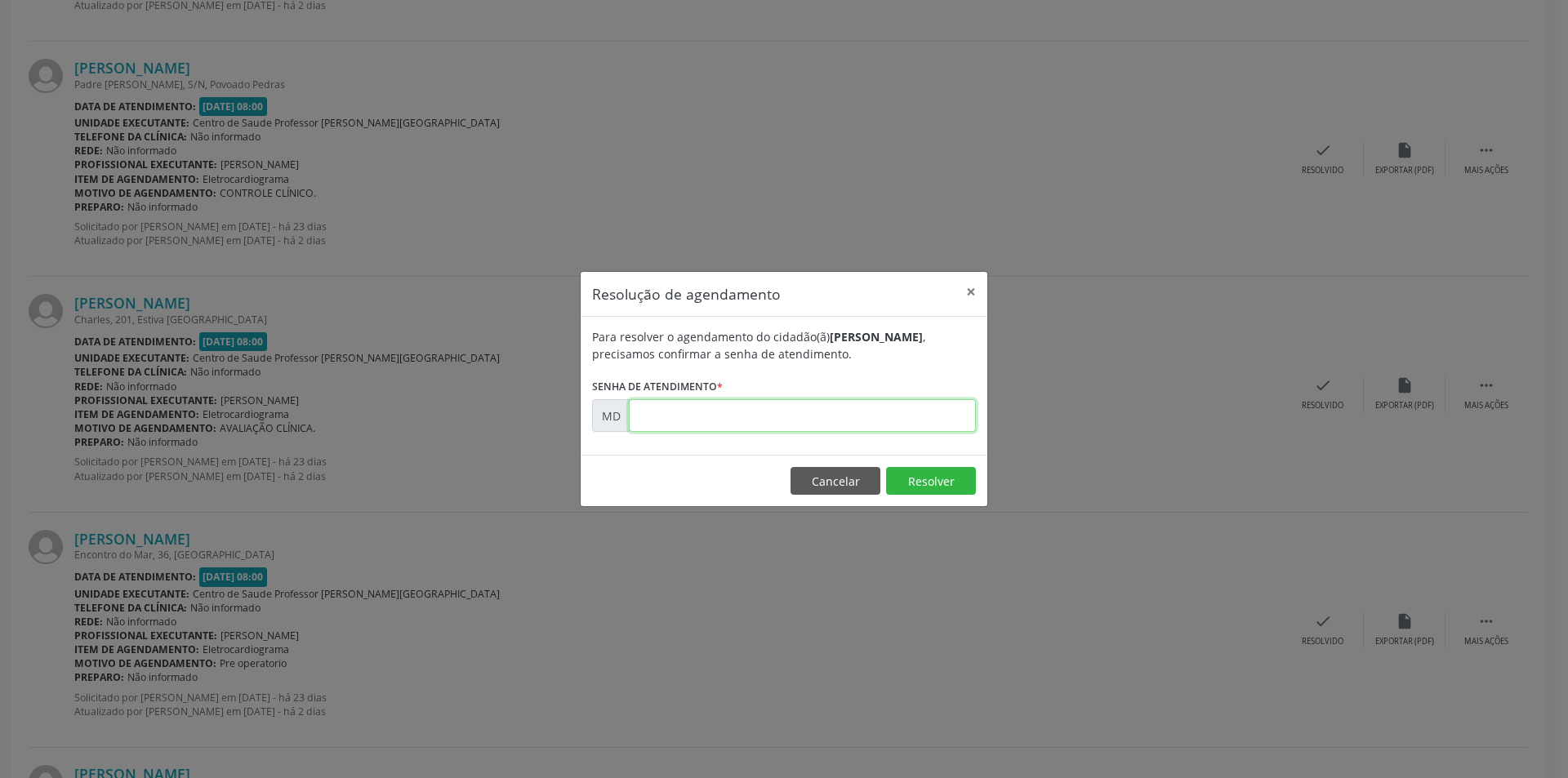
paste input "00008116"
type input "00008116"
click at [937, 479] on button "Resolver" at bounding box center [931, 481] width 90 height 28
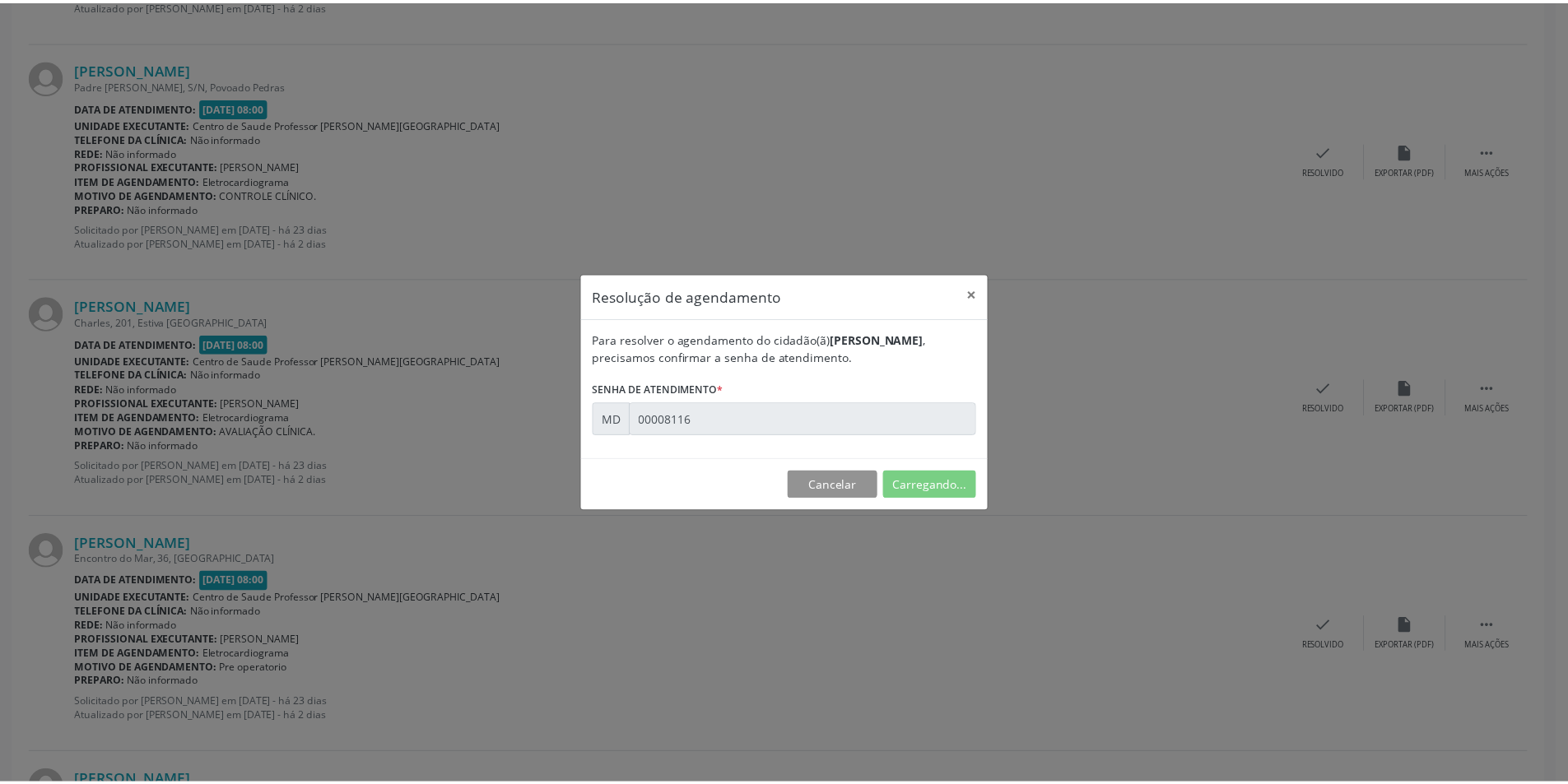
scroll to position [0, 0]
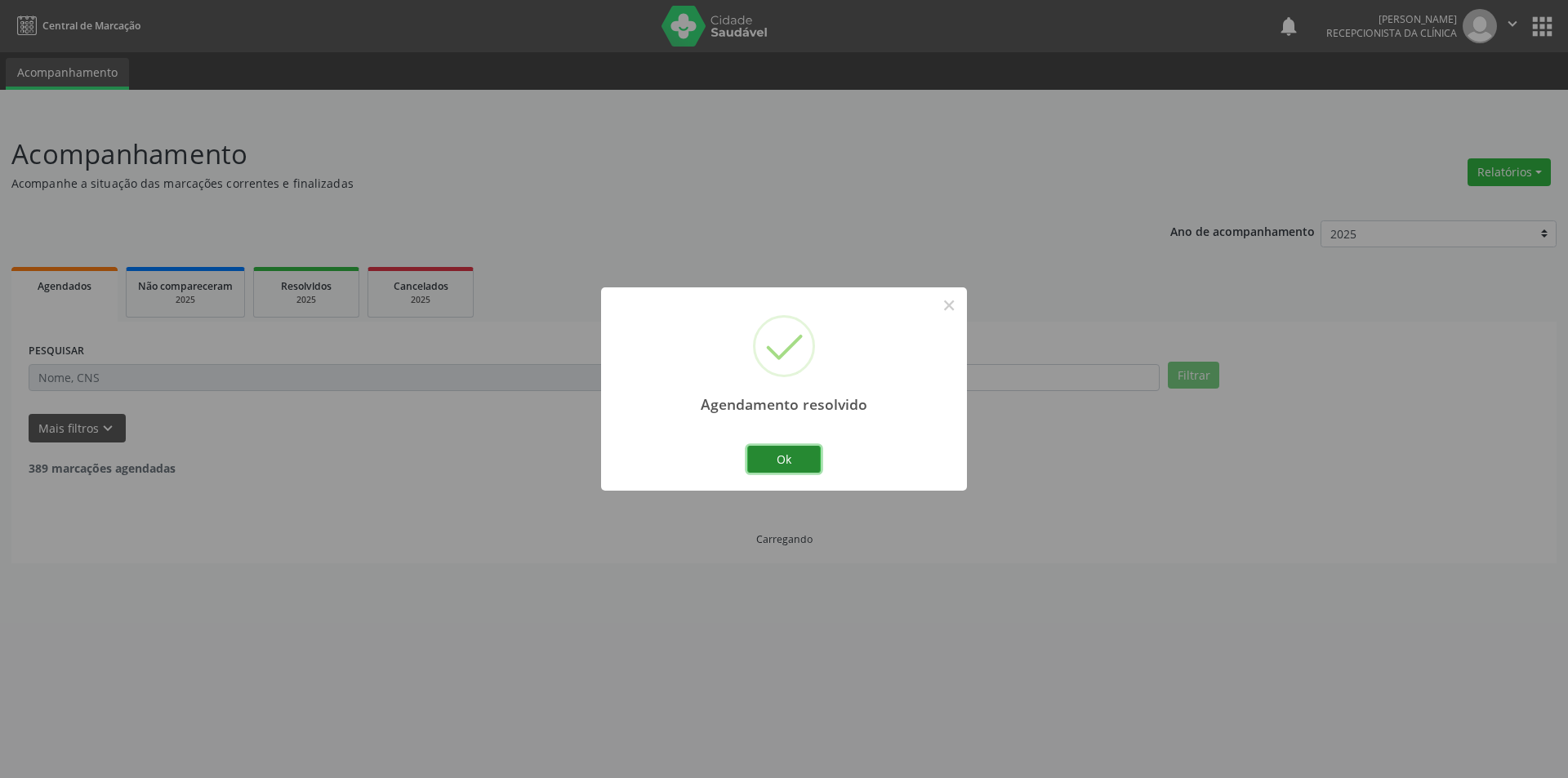
click at [801, 458] on button "Ok" at bounding box center [783, 459] width 73 height 28
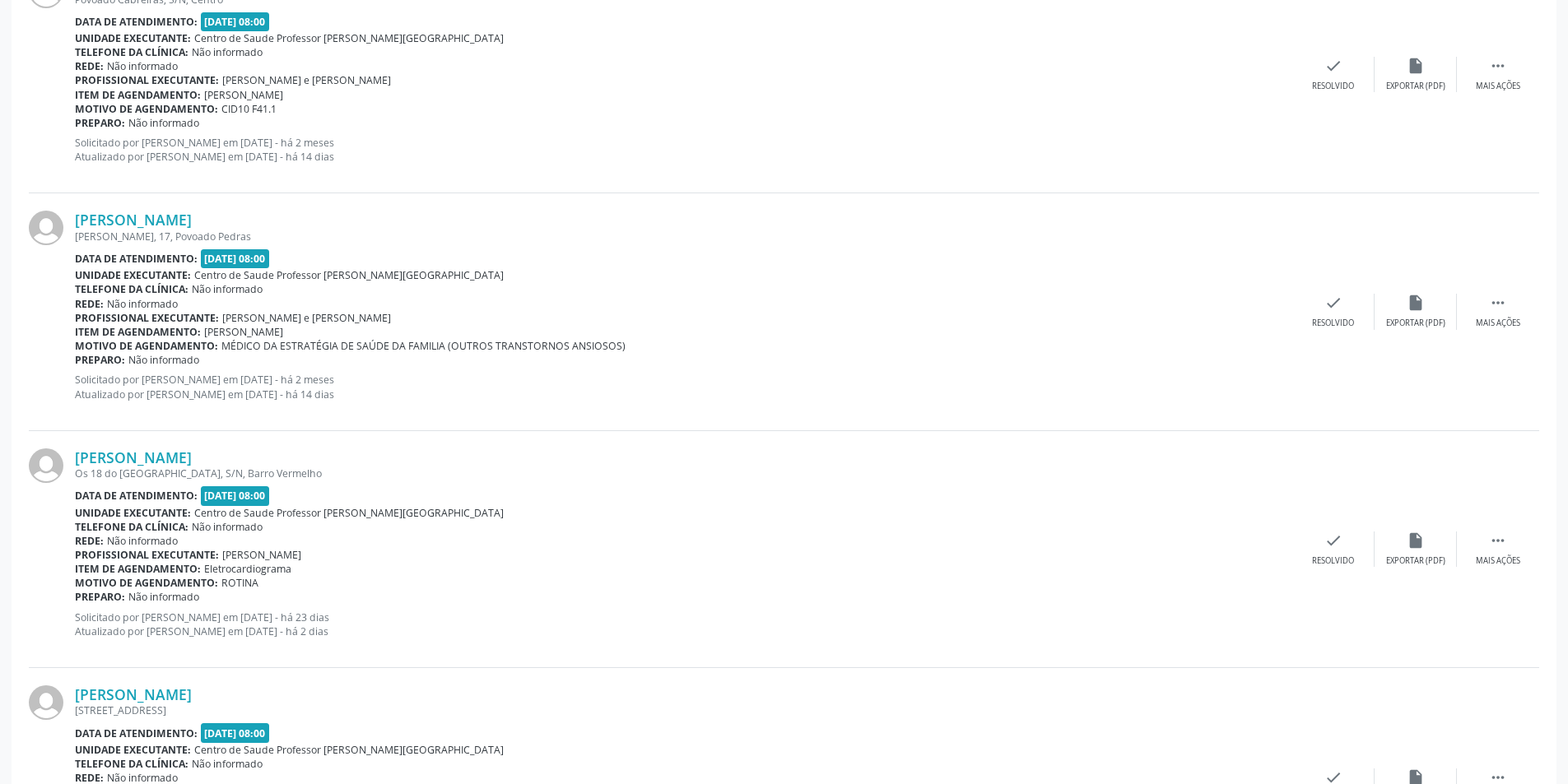
scroll to position [1151, 0]
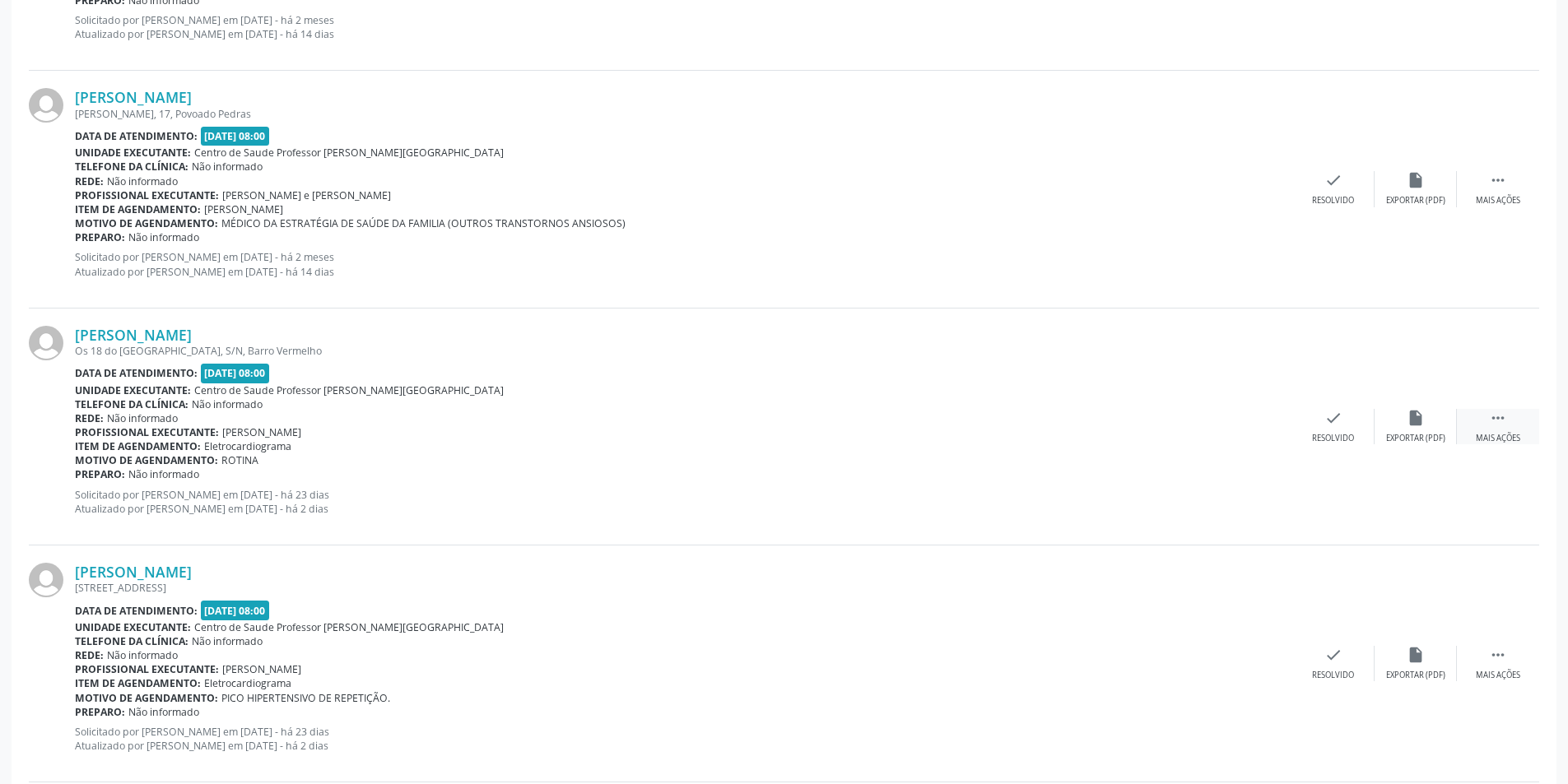
click at [1496, 435] on div "Mais ações" at bounding box center [1497, 438] width 44 height 11
click at [1410, 438] on div "Não compareceu" at bounding box center [1414, 438] width 70 height 11
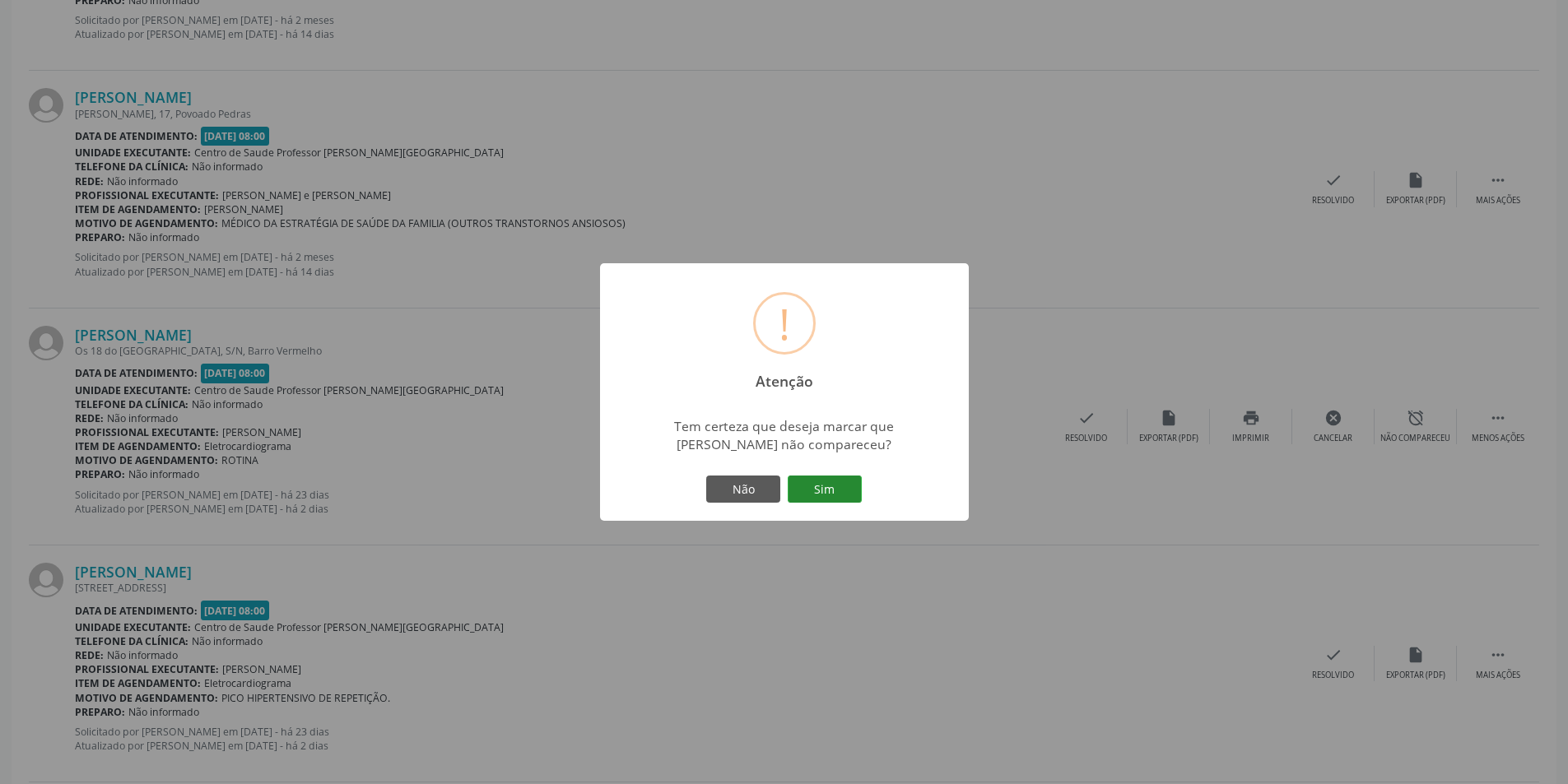
click at [830, 492] on button "Sim" at bounding box center [824, 489] width 74 height 28
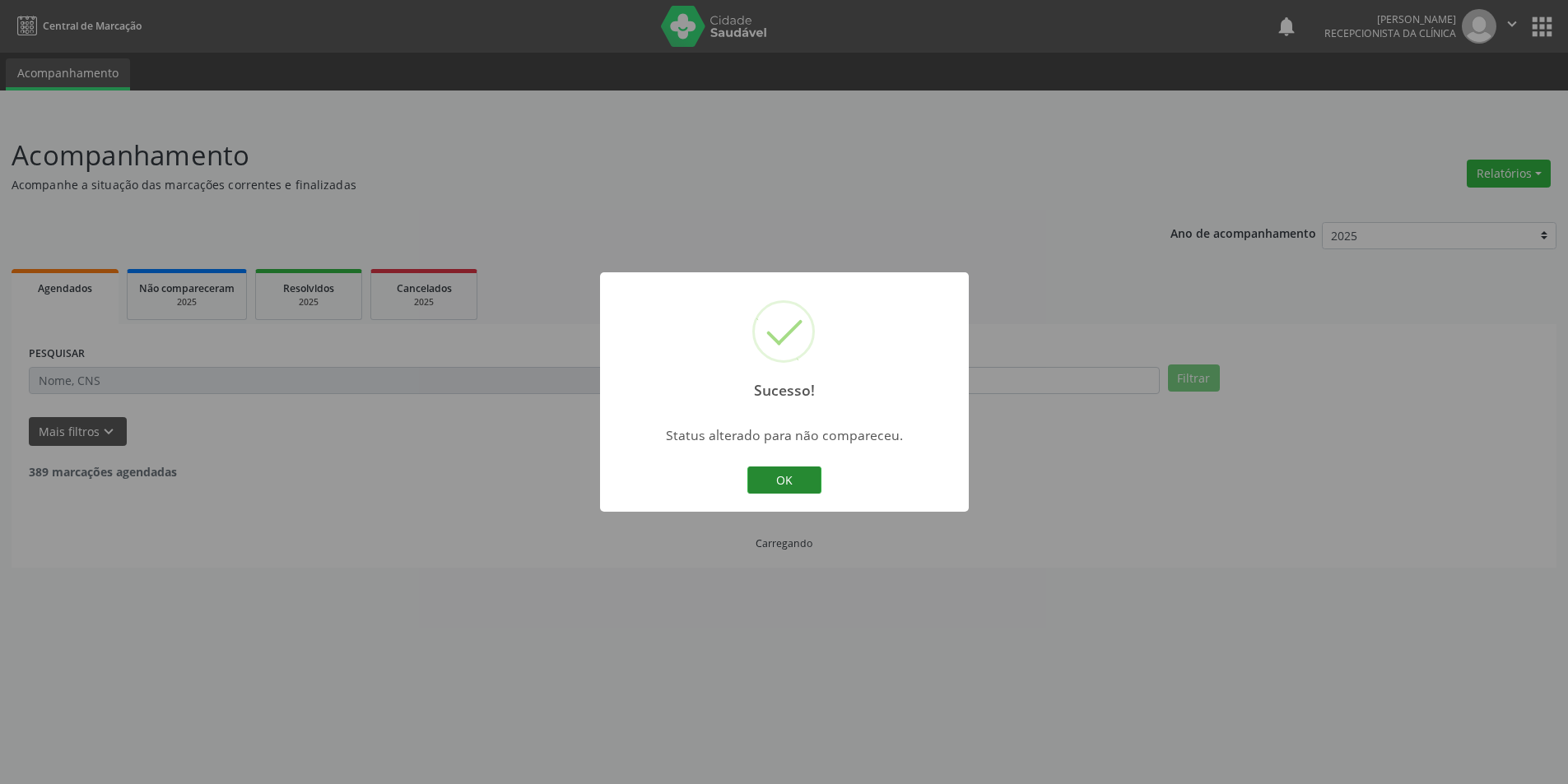
scroll to position [0, 0]
click at [783, 481] on button "OK" at bounding box center [789, 481] width 74 height 28
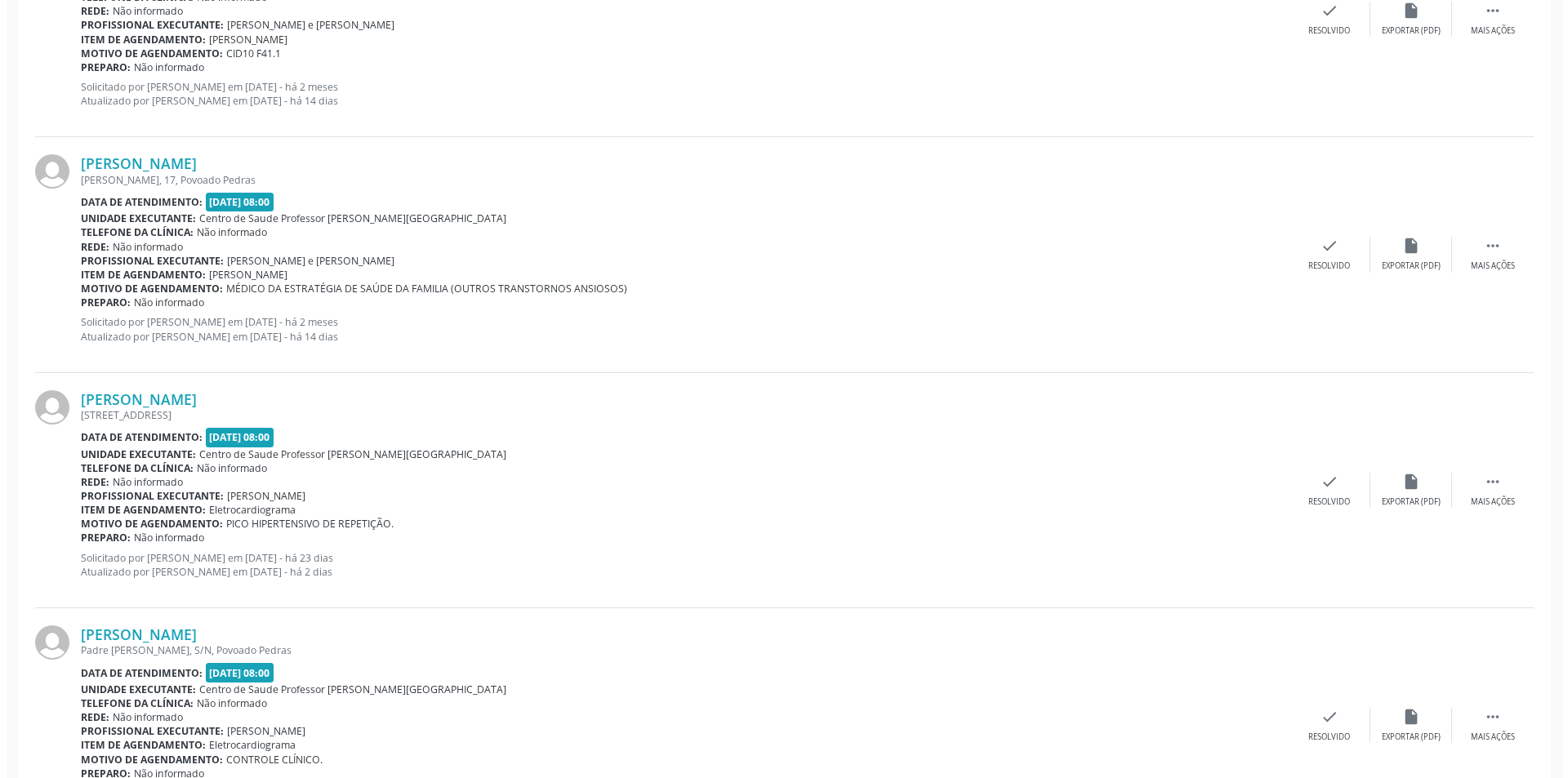
scroll to position [1142, 0]
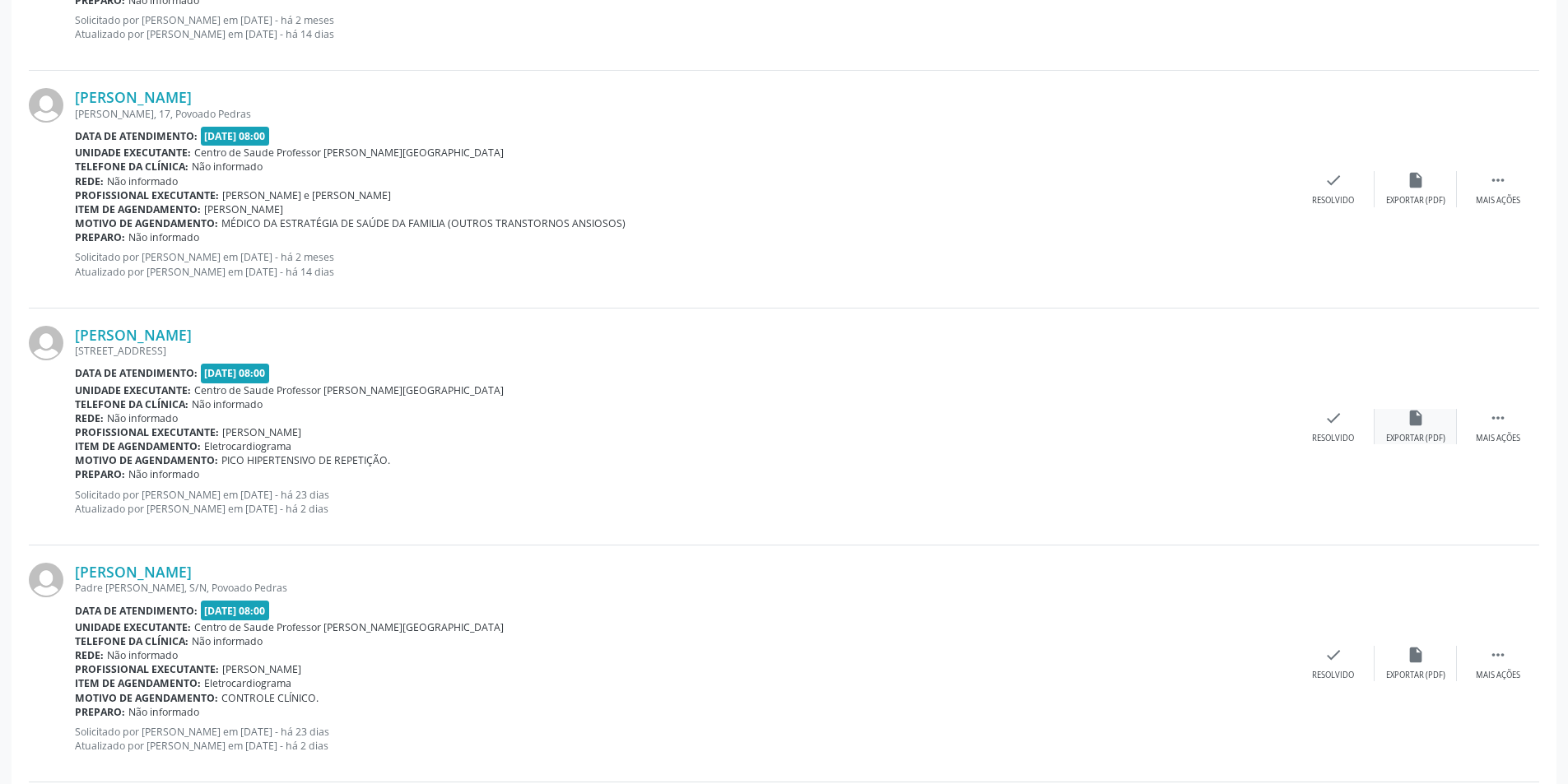
click at [1425, 434] on div "Exportar (PDF)" at bounding box center [1415, 438] width 59 height 11
click at [1311, 428] on div "check Resolvido" at bounding box center [1333, 426] width 82 height 36
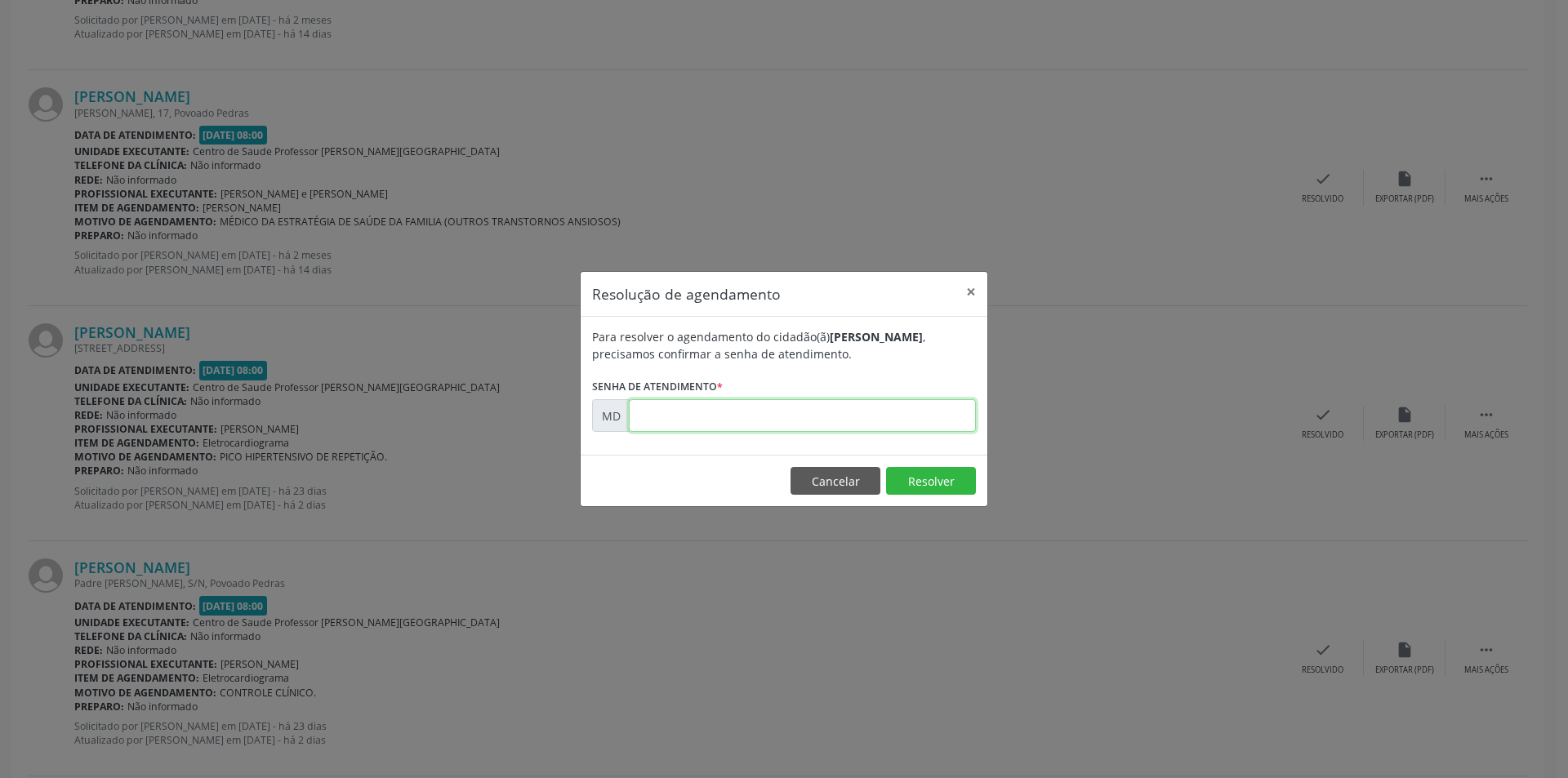
paste input "00008105"
type input "00008105"
click at [934, 479] on button "Resolver" at bounding box center [931, 481] width 90 height 28
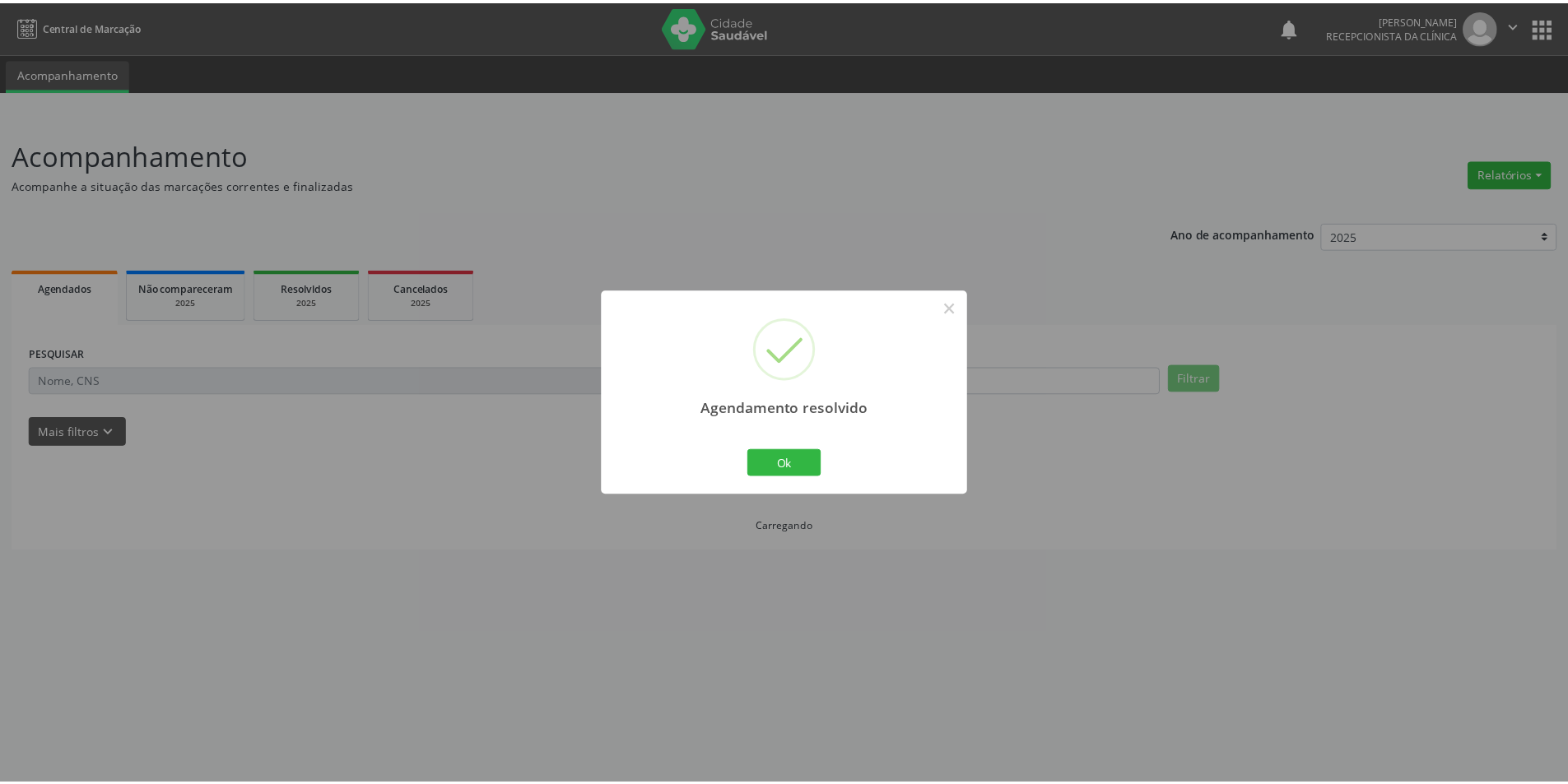
scroll to position [0, 0]
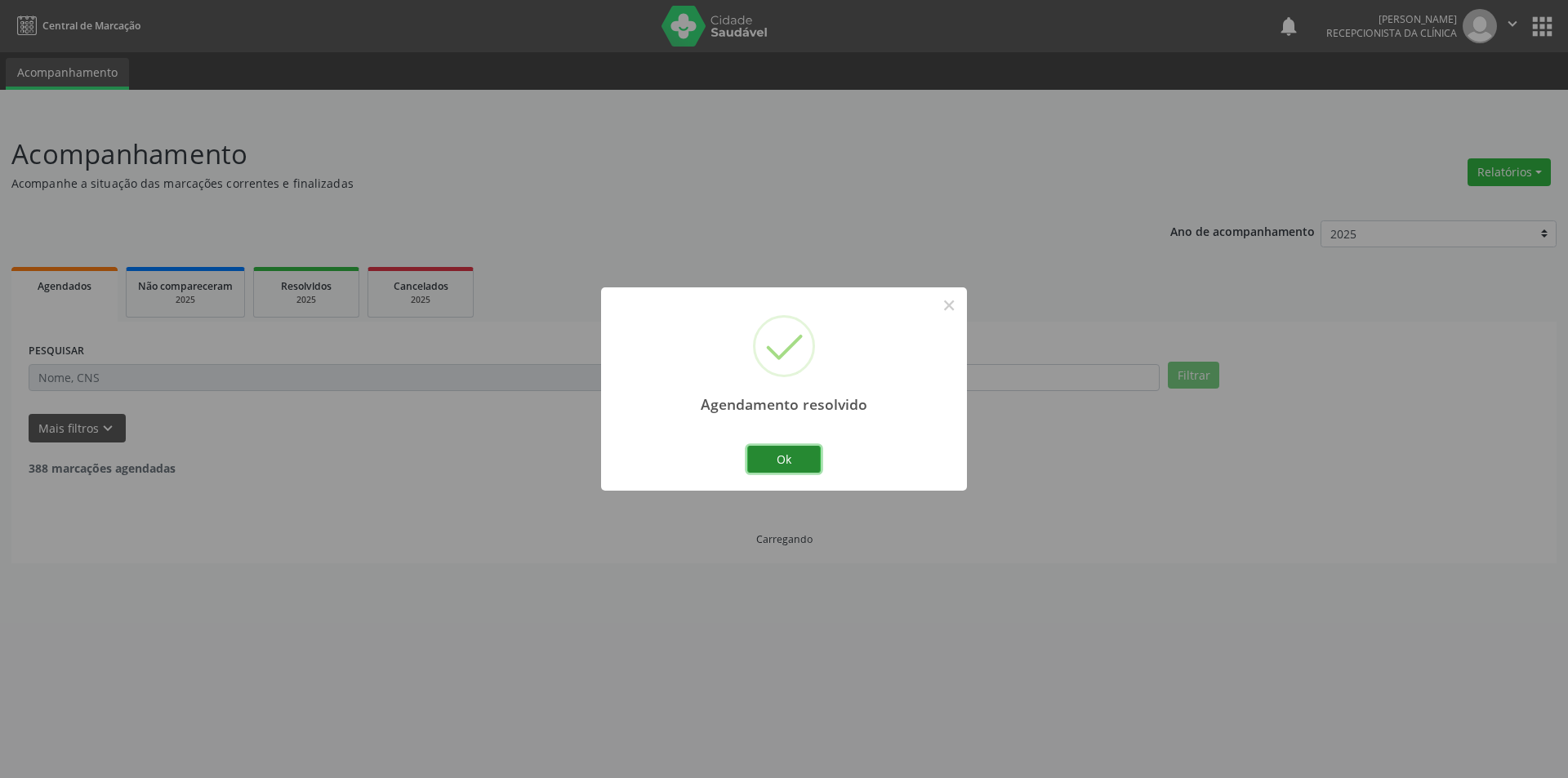
click at [786, 464] on button "Ok" at bounding box center [783, 459] width 73 height 28
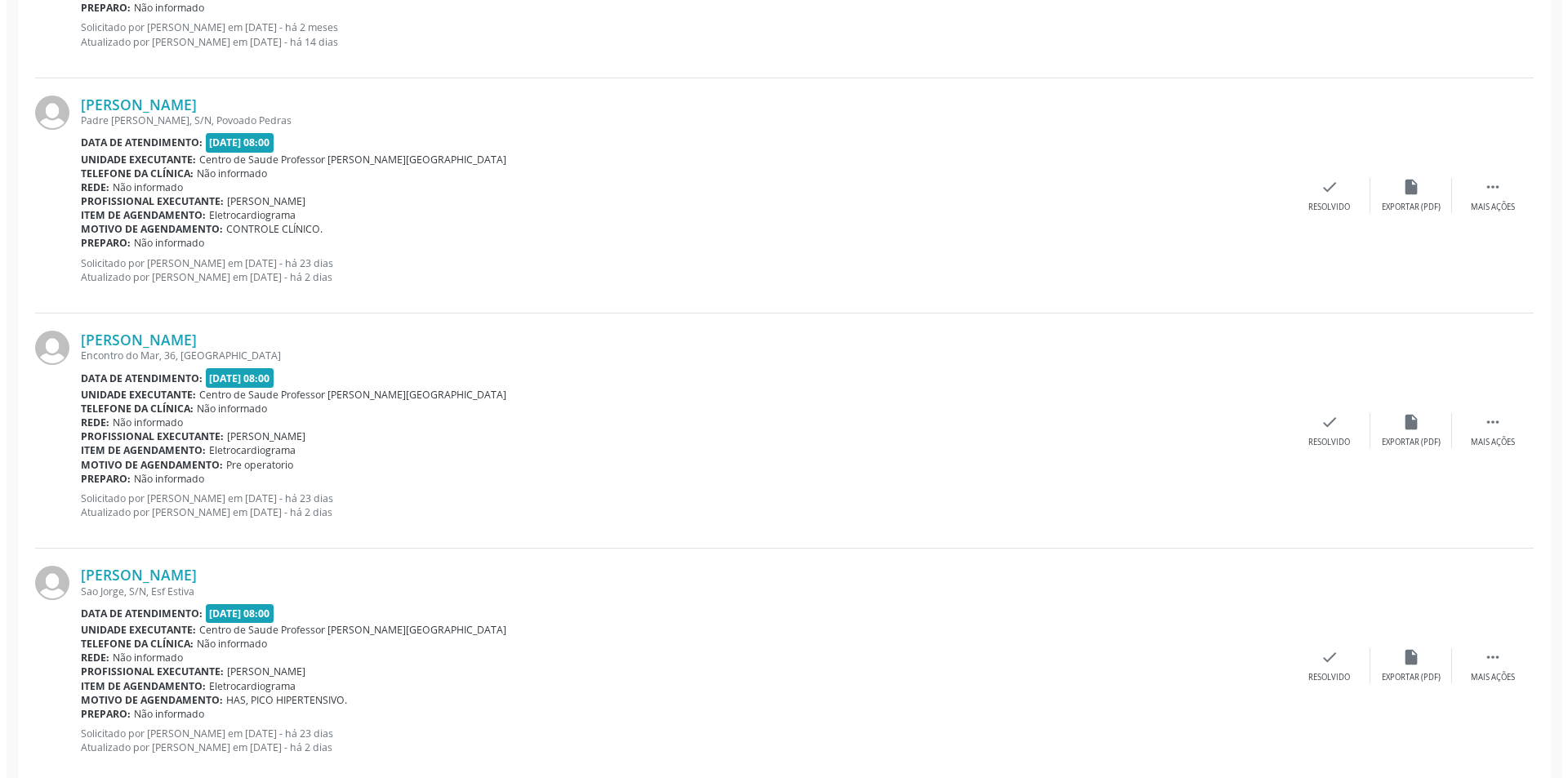
scroll to position [1388, 0]
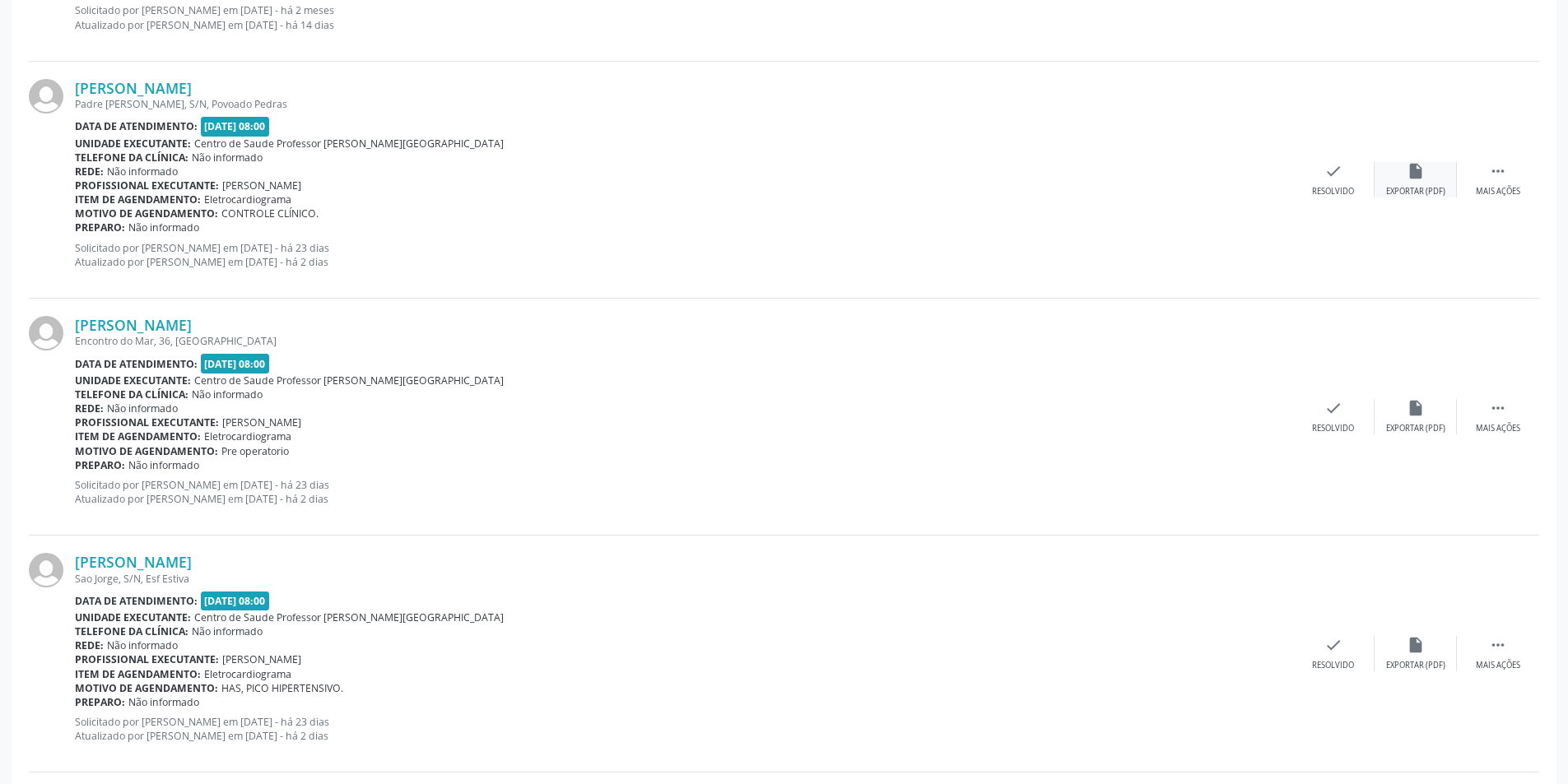
click at [1407, 185] on div "Exportar (PDF)" at bounding box center [1415, 191] width 59 height 11
click at [1341, 191] on div "Resolvido" at bounding box center [1332, 191] width 42 height 11
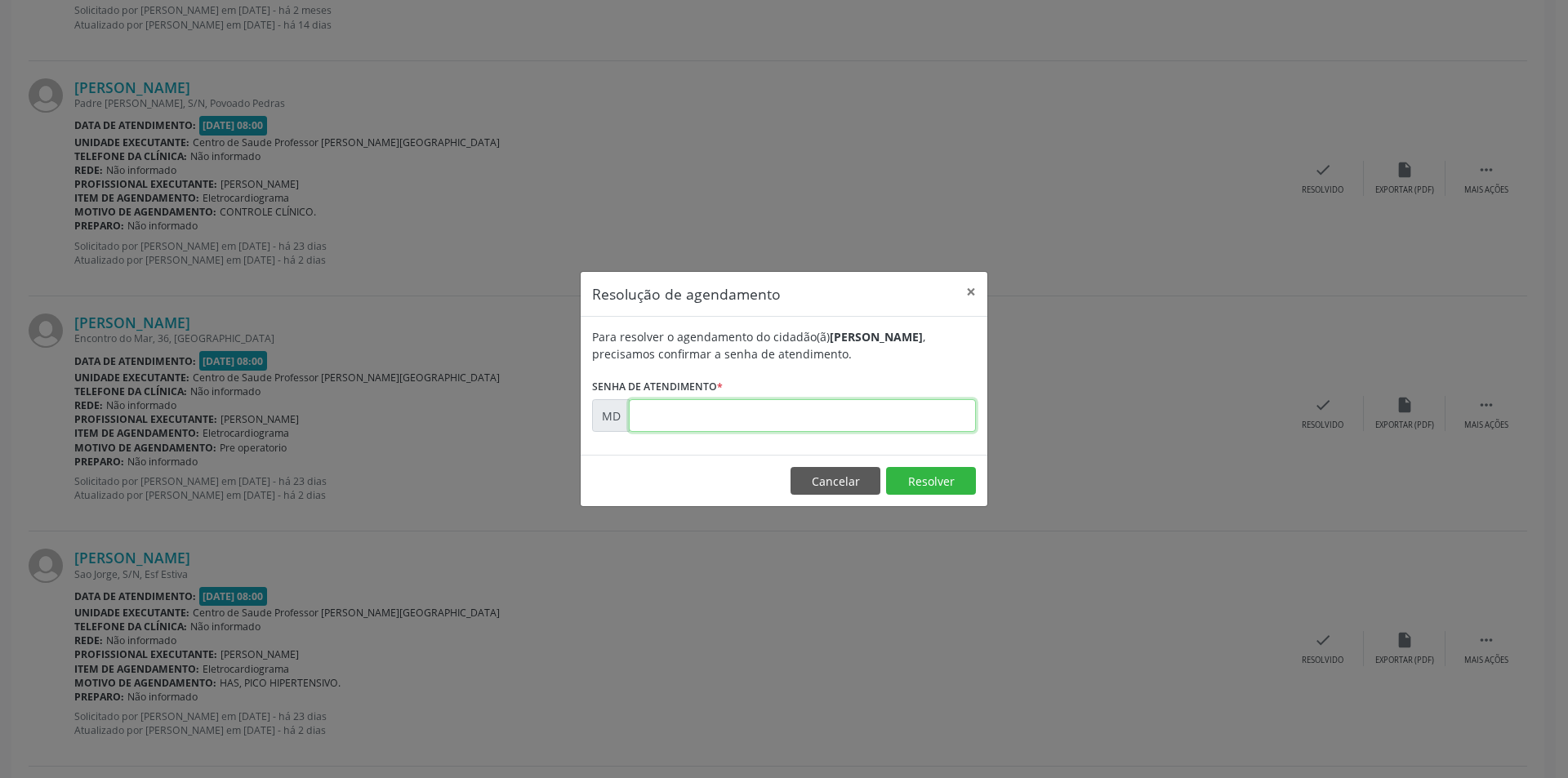
paste input "00008109"
type input "00008109"
click at [931, 477] on button "Resolver" at bounding box center [931, 481] width 90 height 28
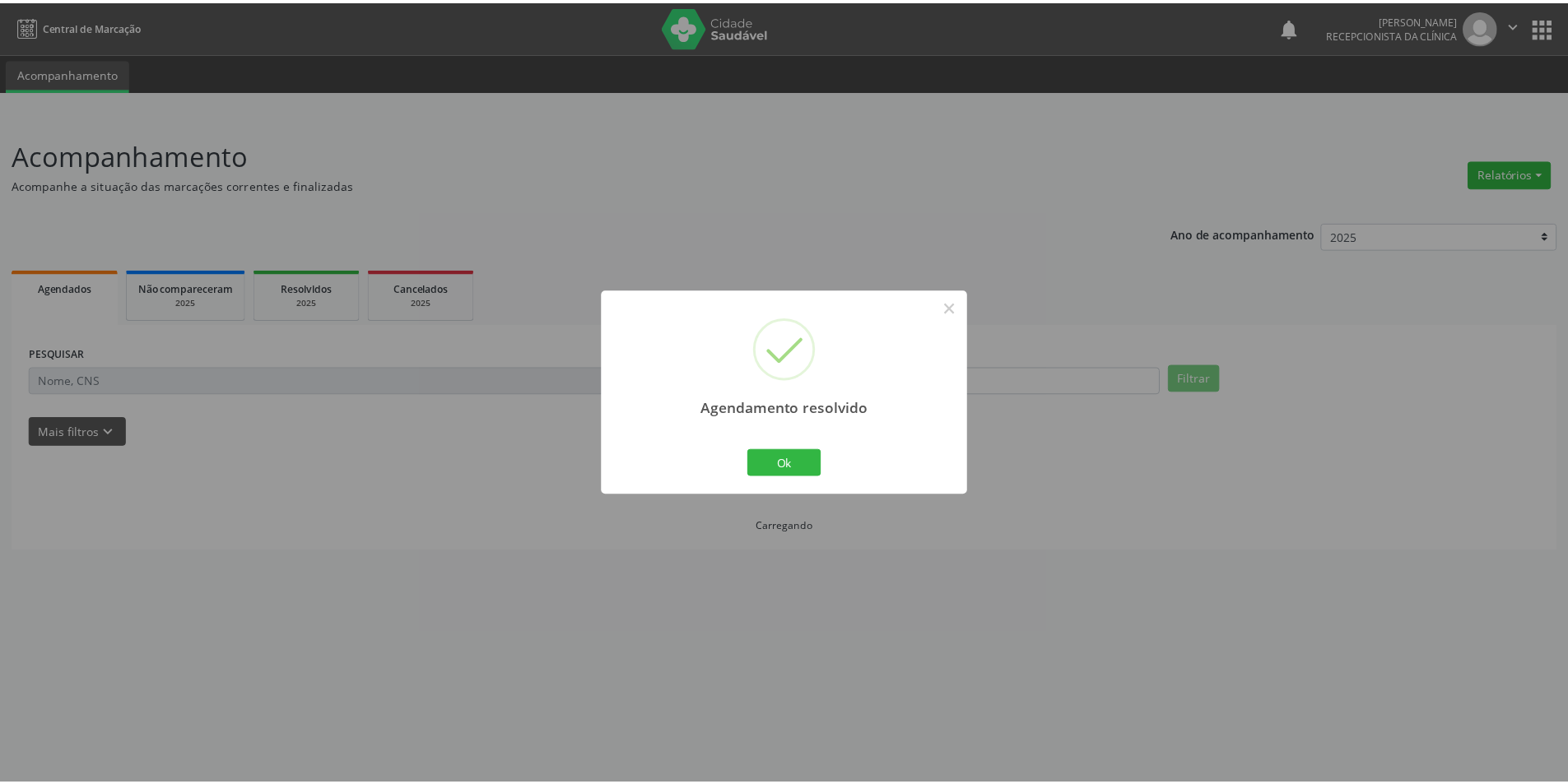
scroll to position [0, 0]
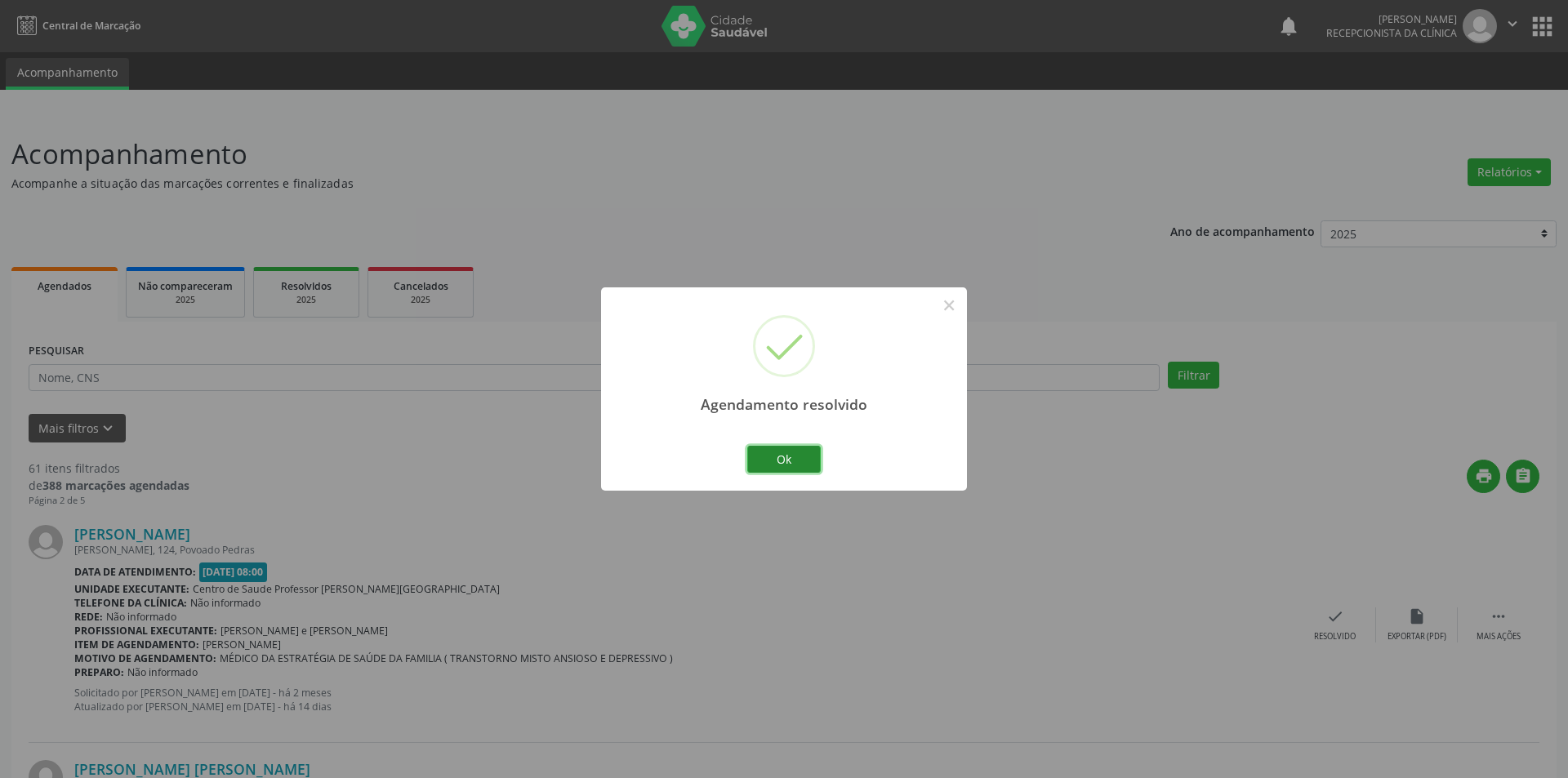
click at [804, 459] on button "Ok" at bounding box center [783, 459] width 73 height 28
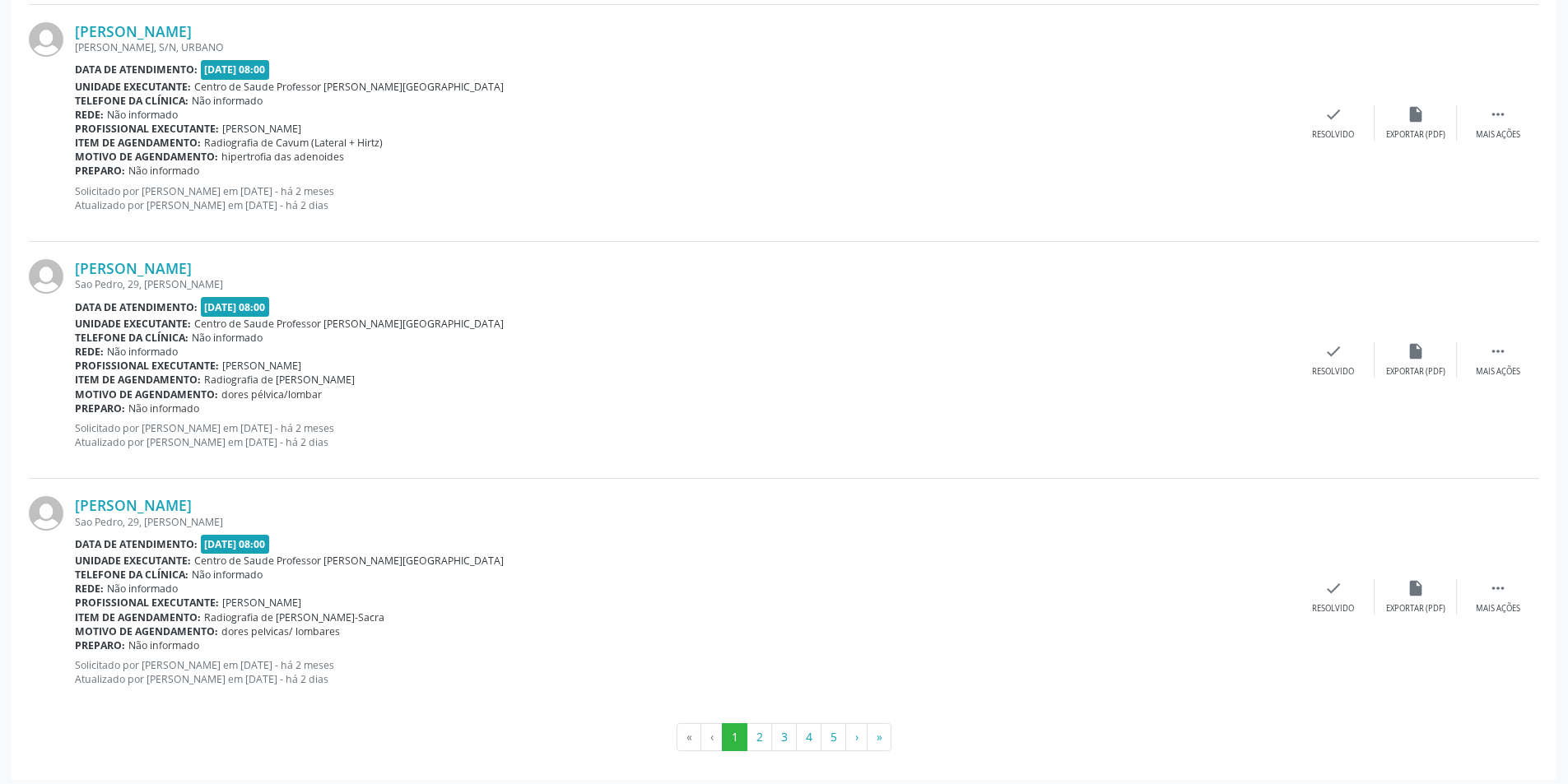
scroll to position [3359, 0]
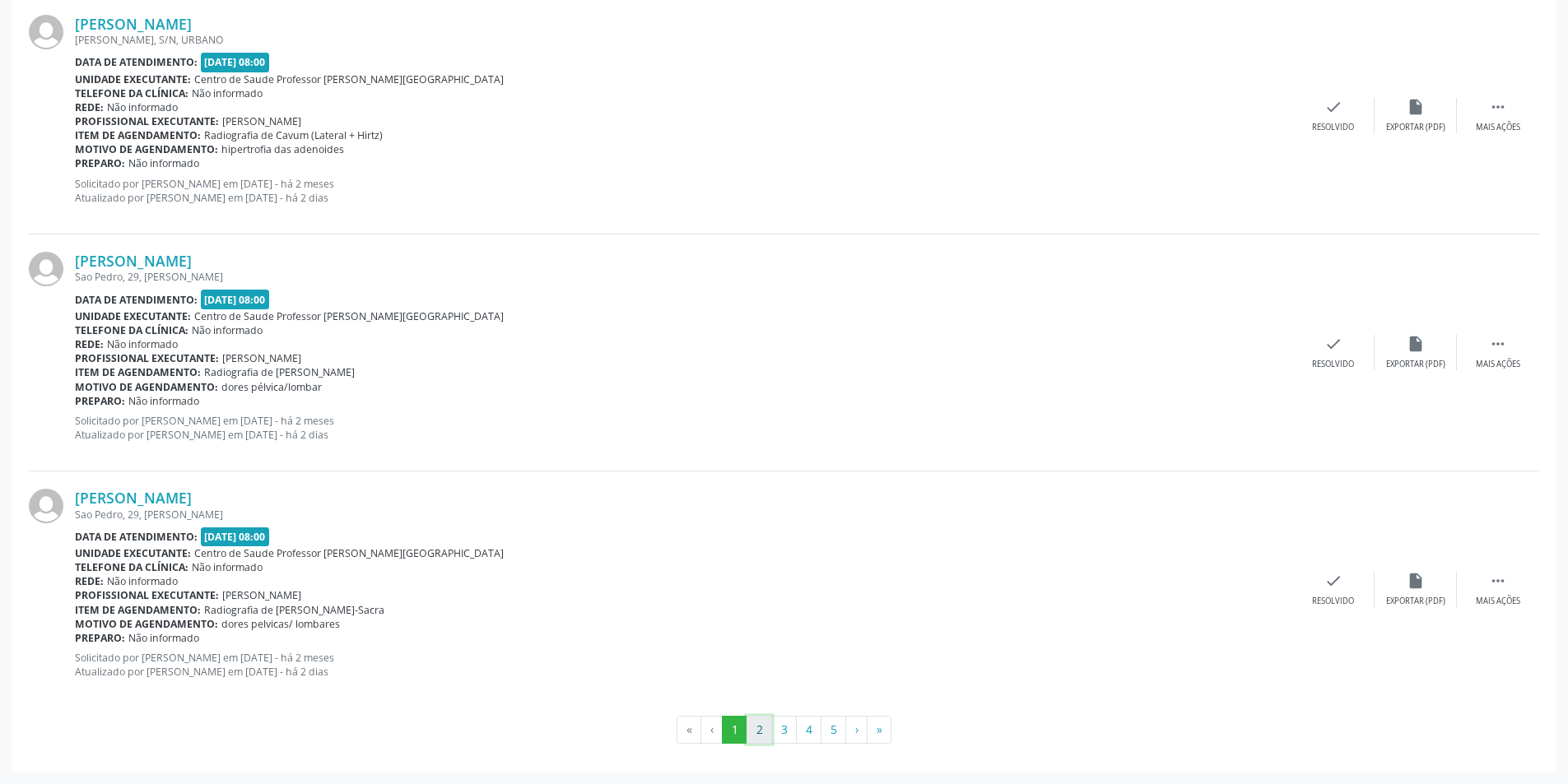
click at [754, 722] on button "2" at bounding box center [758, 730] width 25 height 28
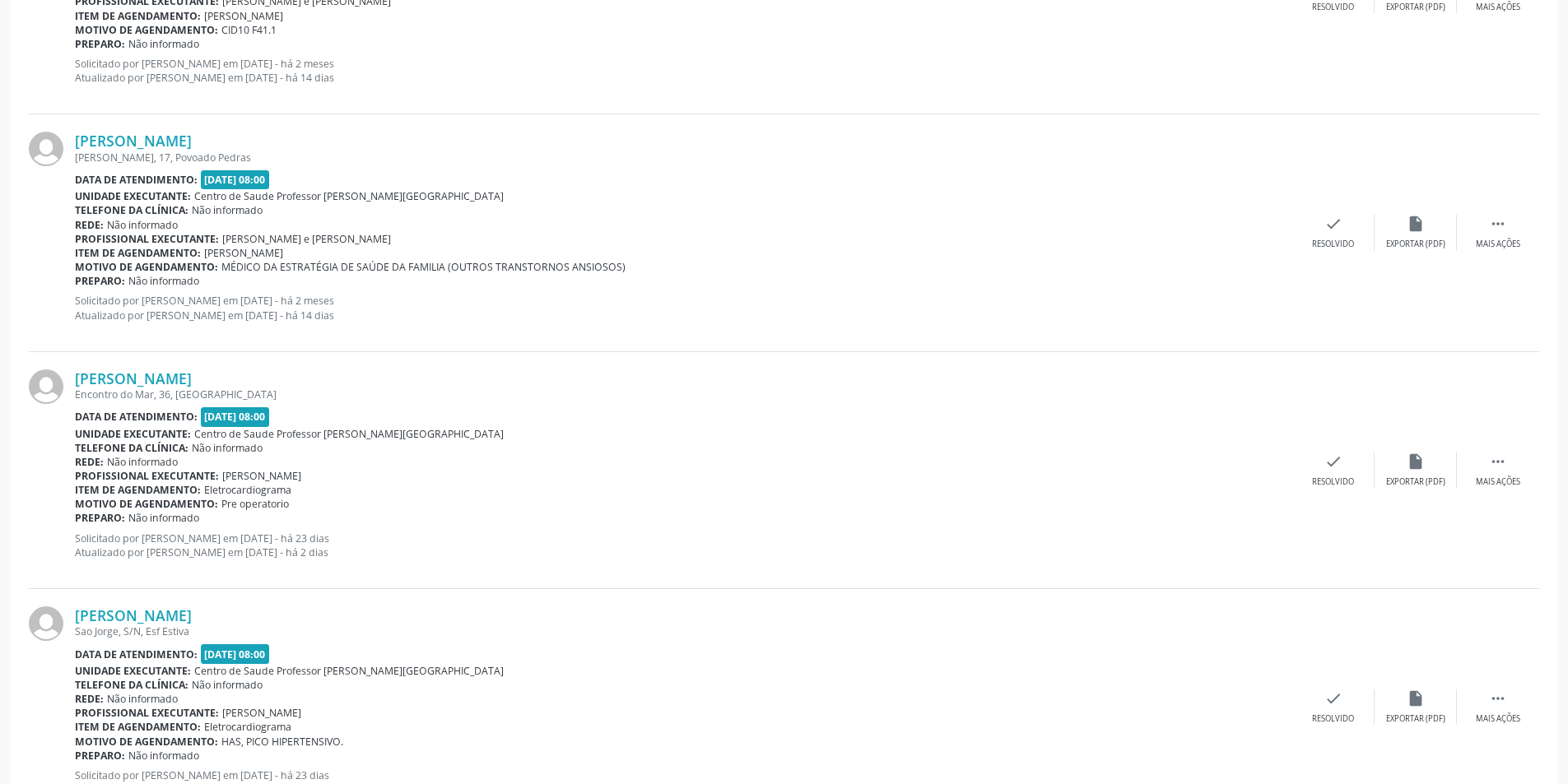
scroll to position [1069, 0]
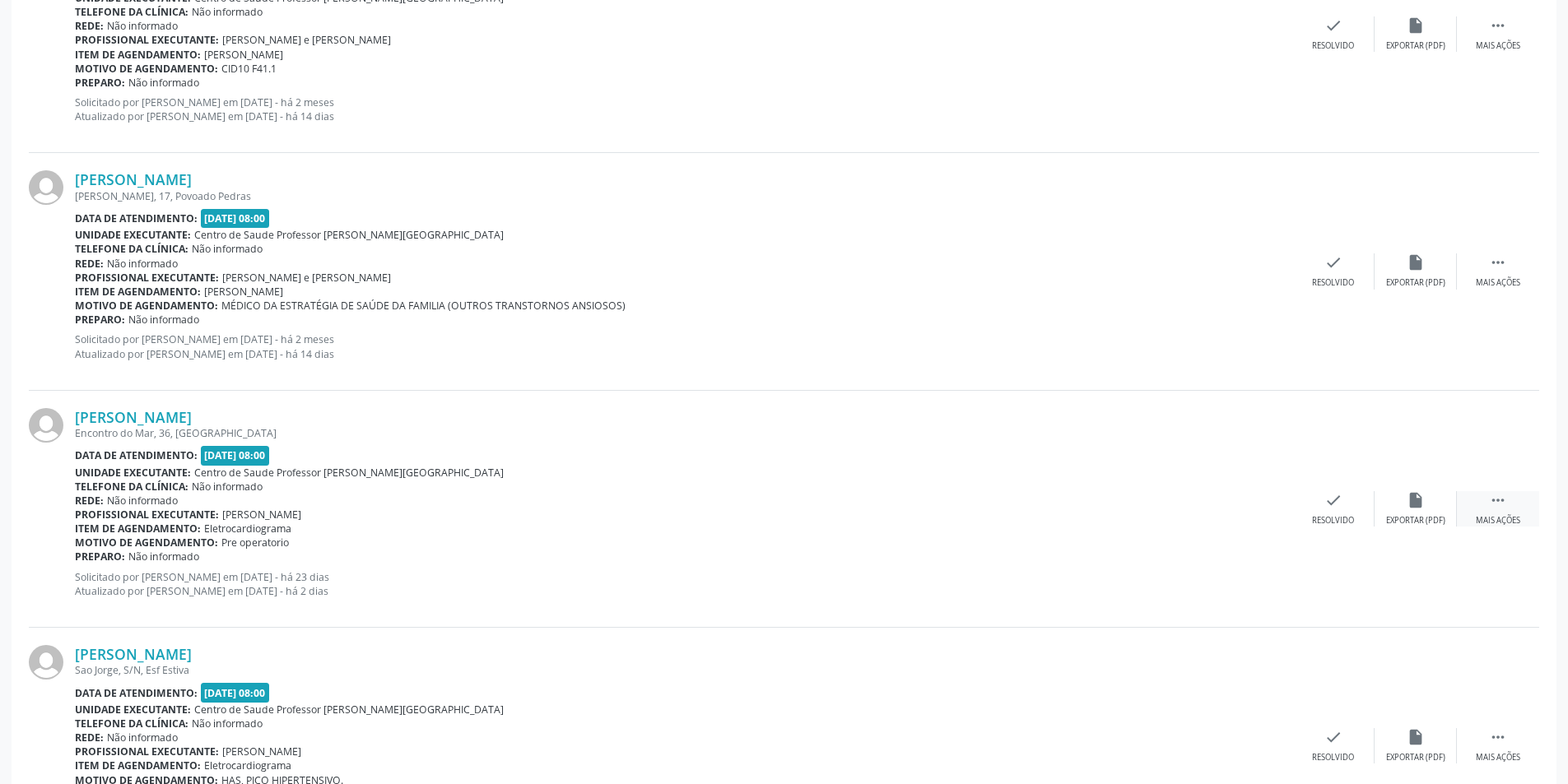
click at [1500, 515] on div "Mais ações" at bounding box center [1497, 521] width 44 height 11
click at [1403, 512] on div "alarm_off Não compareceu" at bounding box center [1415, 509] width 82 height 36
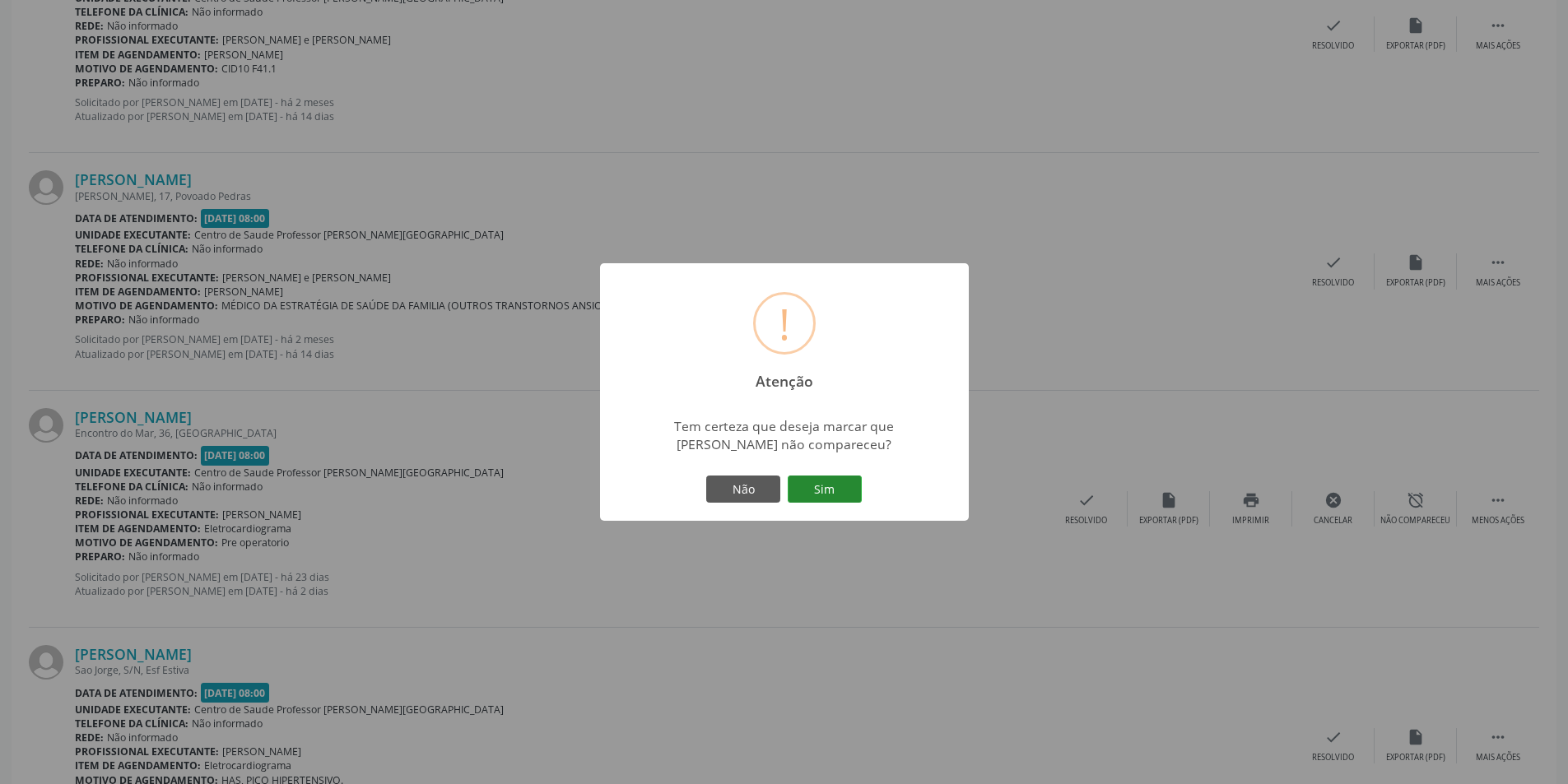
click at [826, 496] on button "Sim" at bounding box center [824, 489] width 74 height 28
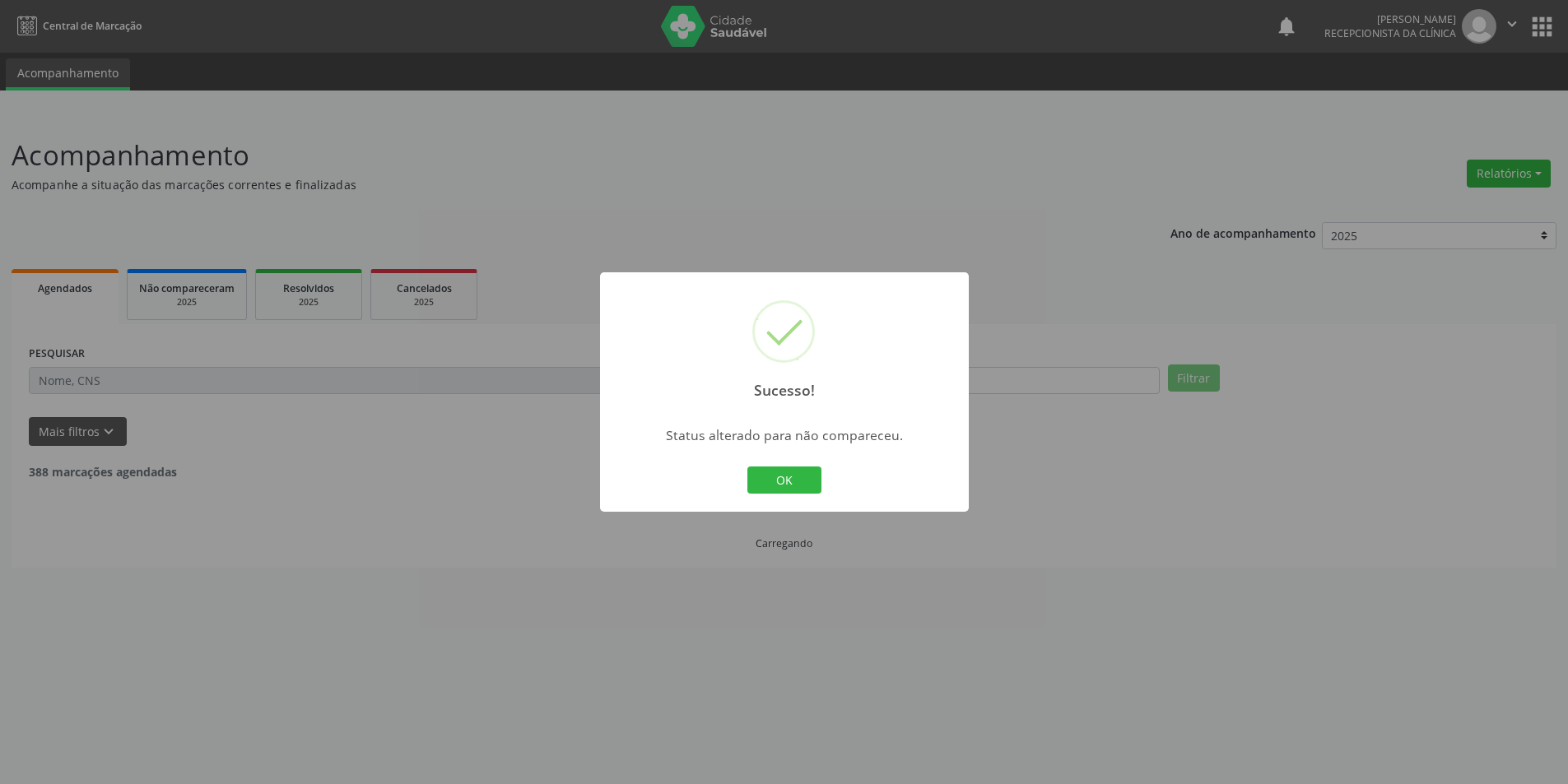
scroll to position [0, 0]
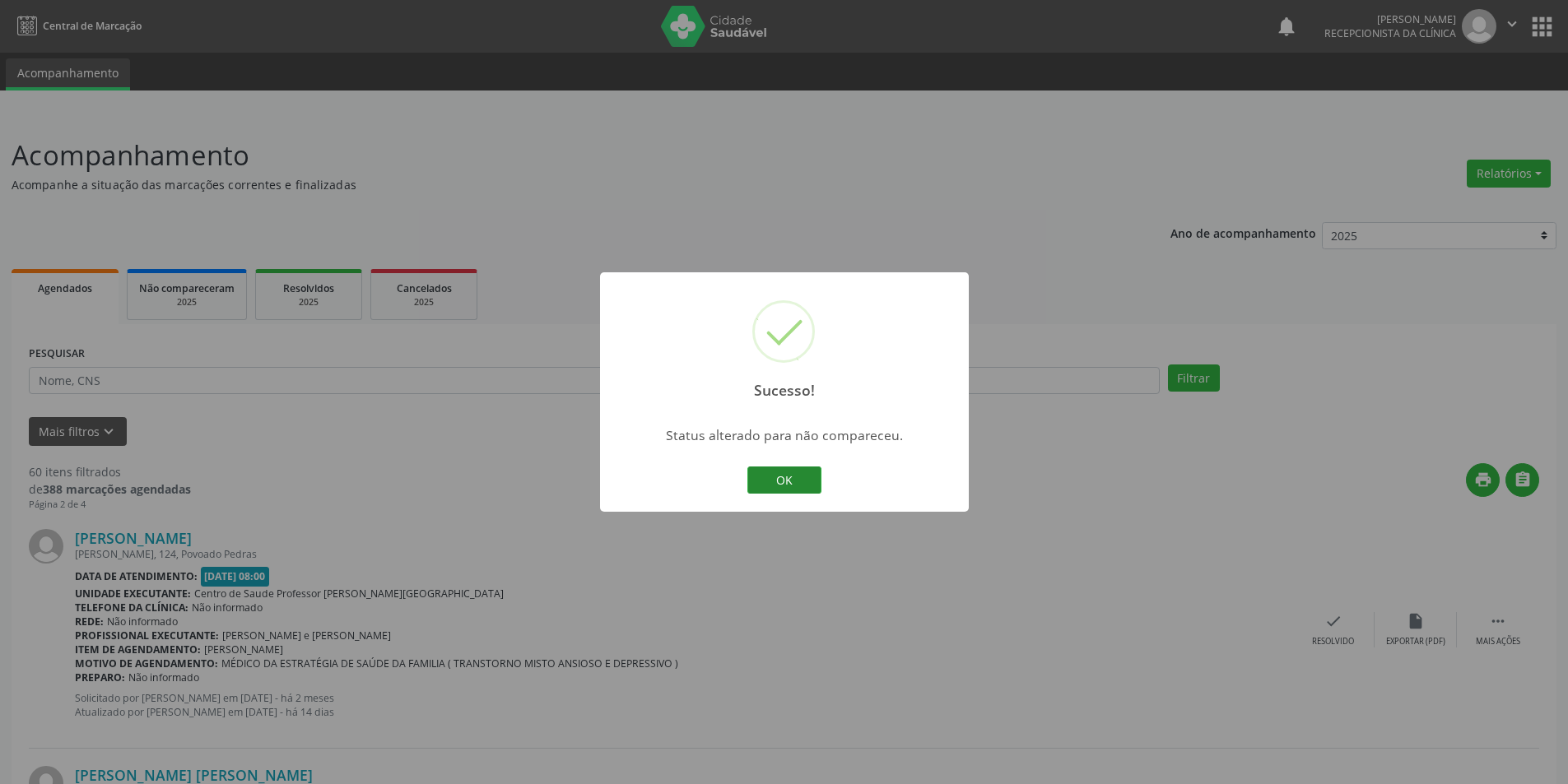
click at [806, 485] on button "OK" at bounding box center [784, 481] width 74 height 28
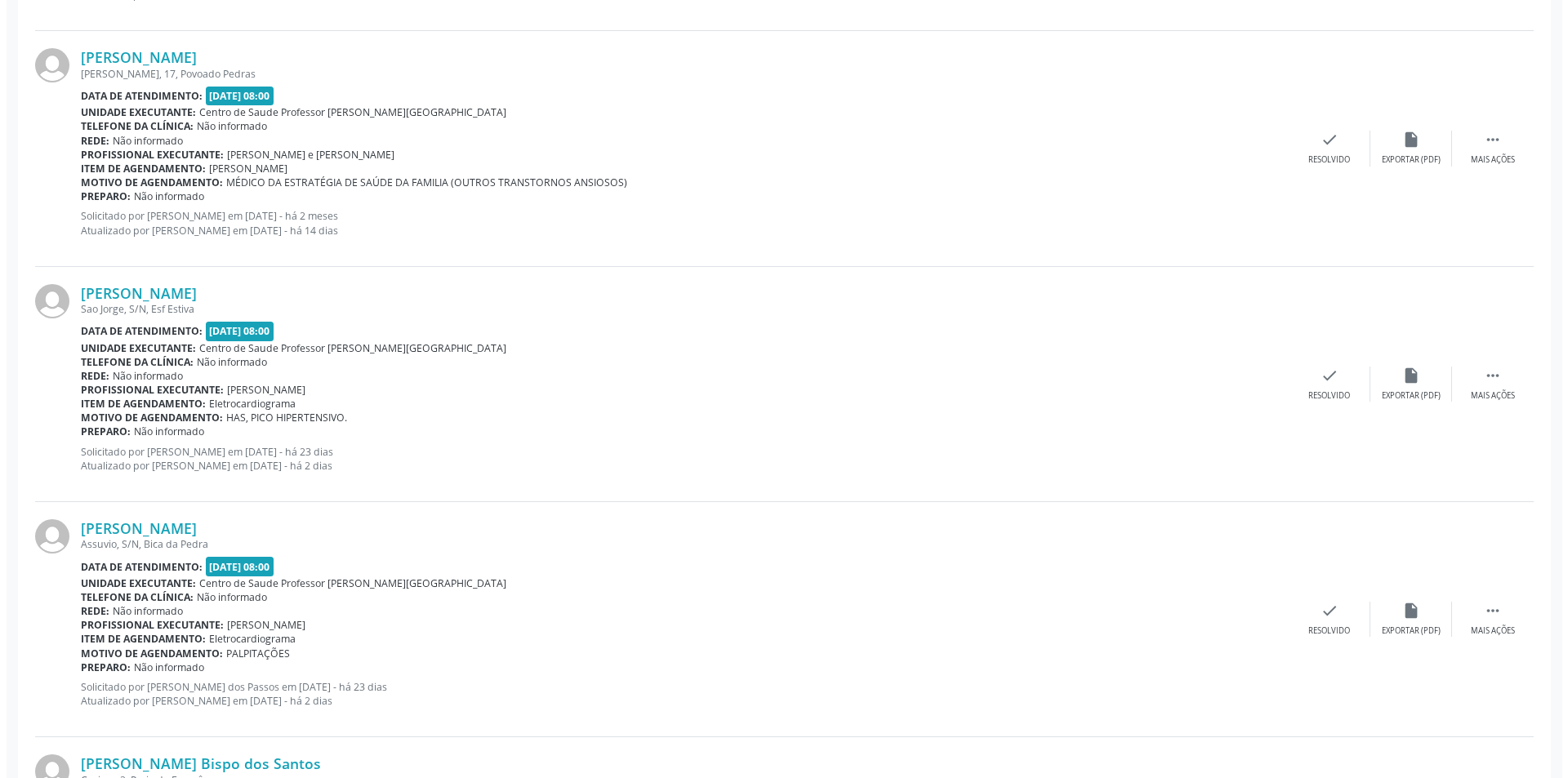
scroll to position [1224, 0]
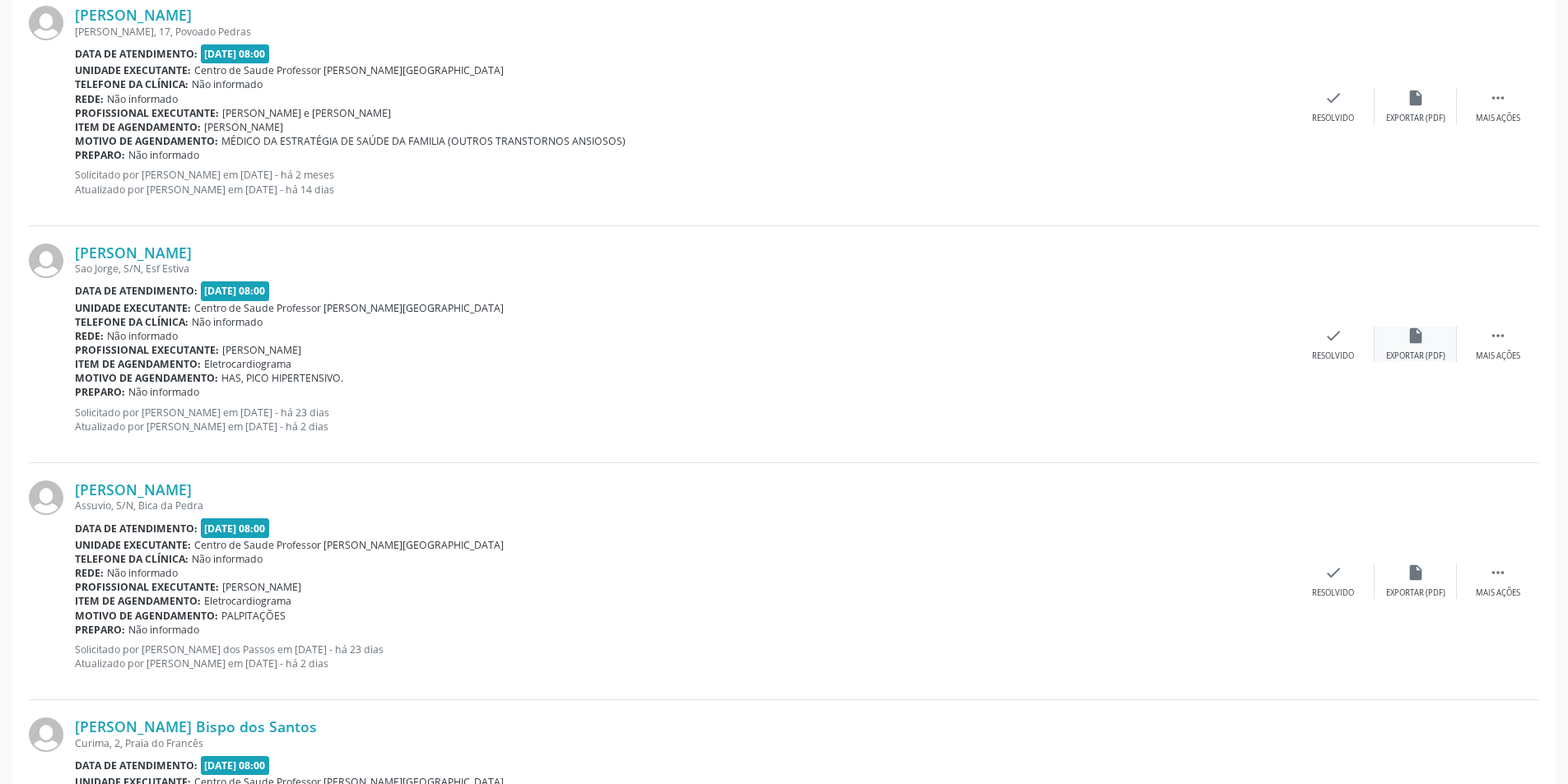
click at [1442, 358] on div "Exportar (PDF)" at bounding box center [1415, 356] width 59 height 11
click at [1319, 355] on div "Resolvido" at bounding box center [1332, 356] width 42 height 11
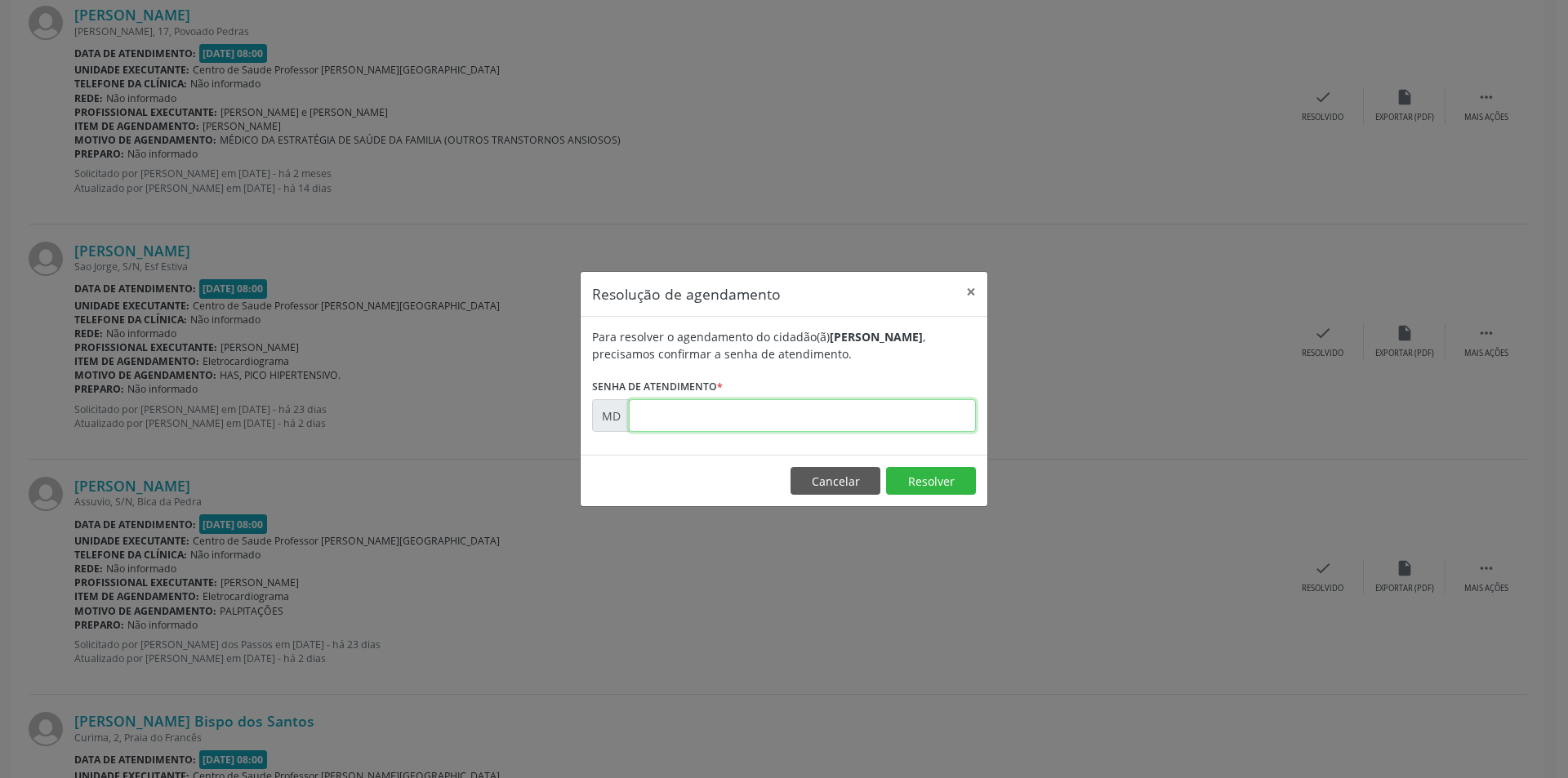
paste input "00008128"
type input "00008128"
click at [927, 476] on button "Resolver" at bounding box center [931, 481] width 90 height 28
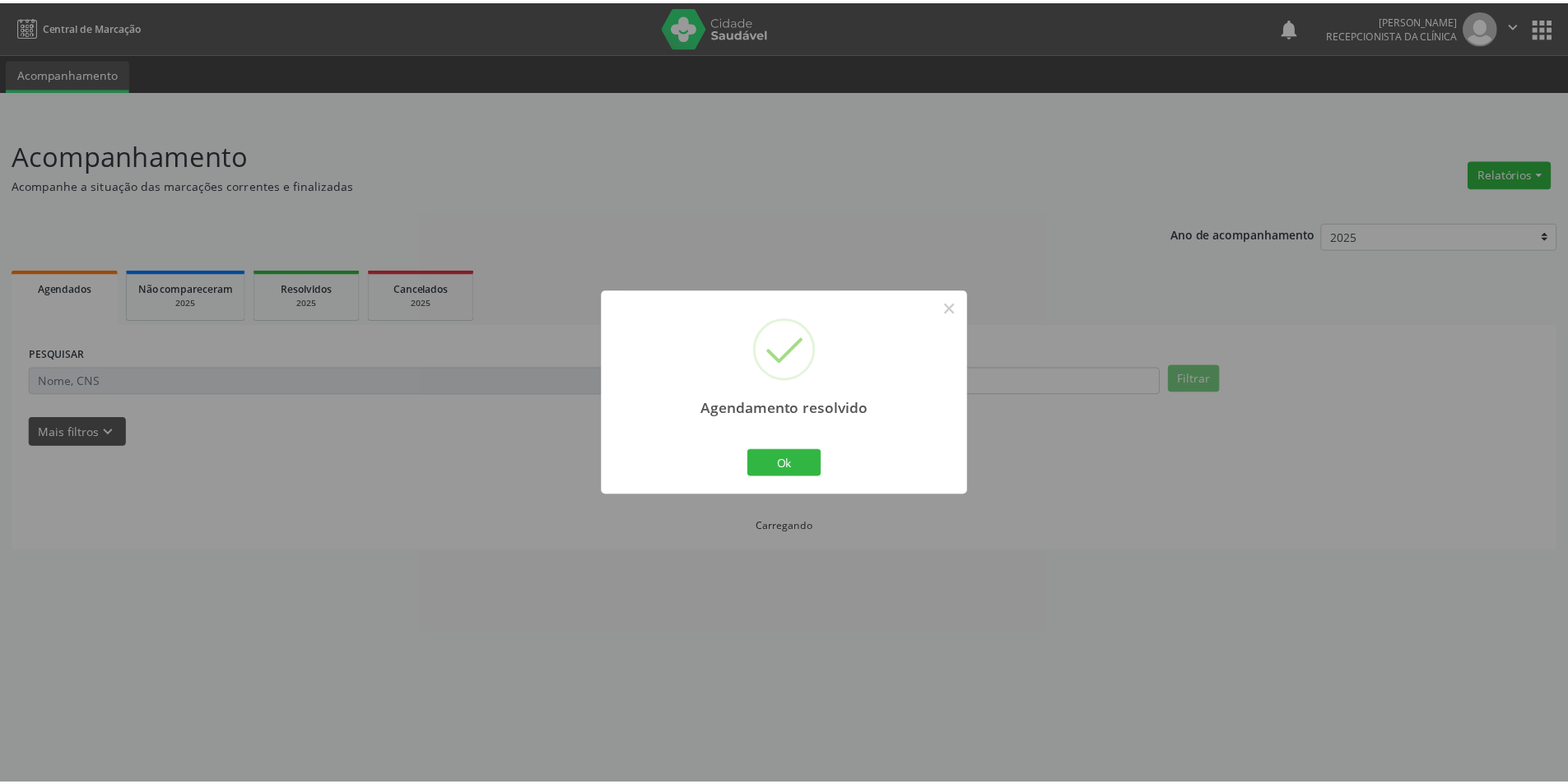
scroll to position [0, 0]
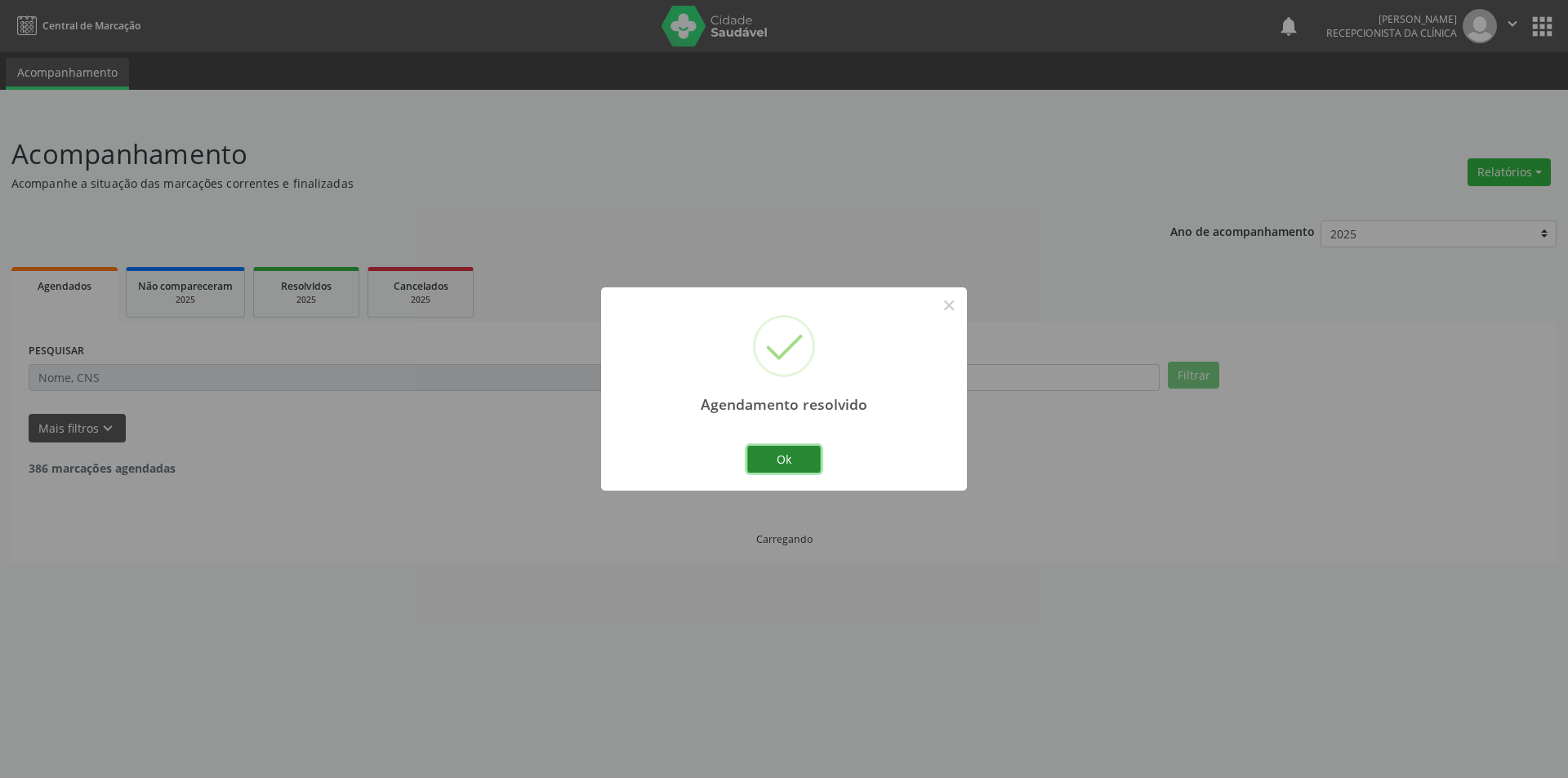
click at [816, 455] on button "Ok" at bounding box center [783, 459] width 73 height 28
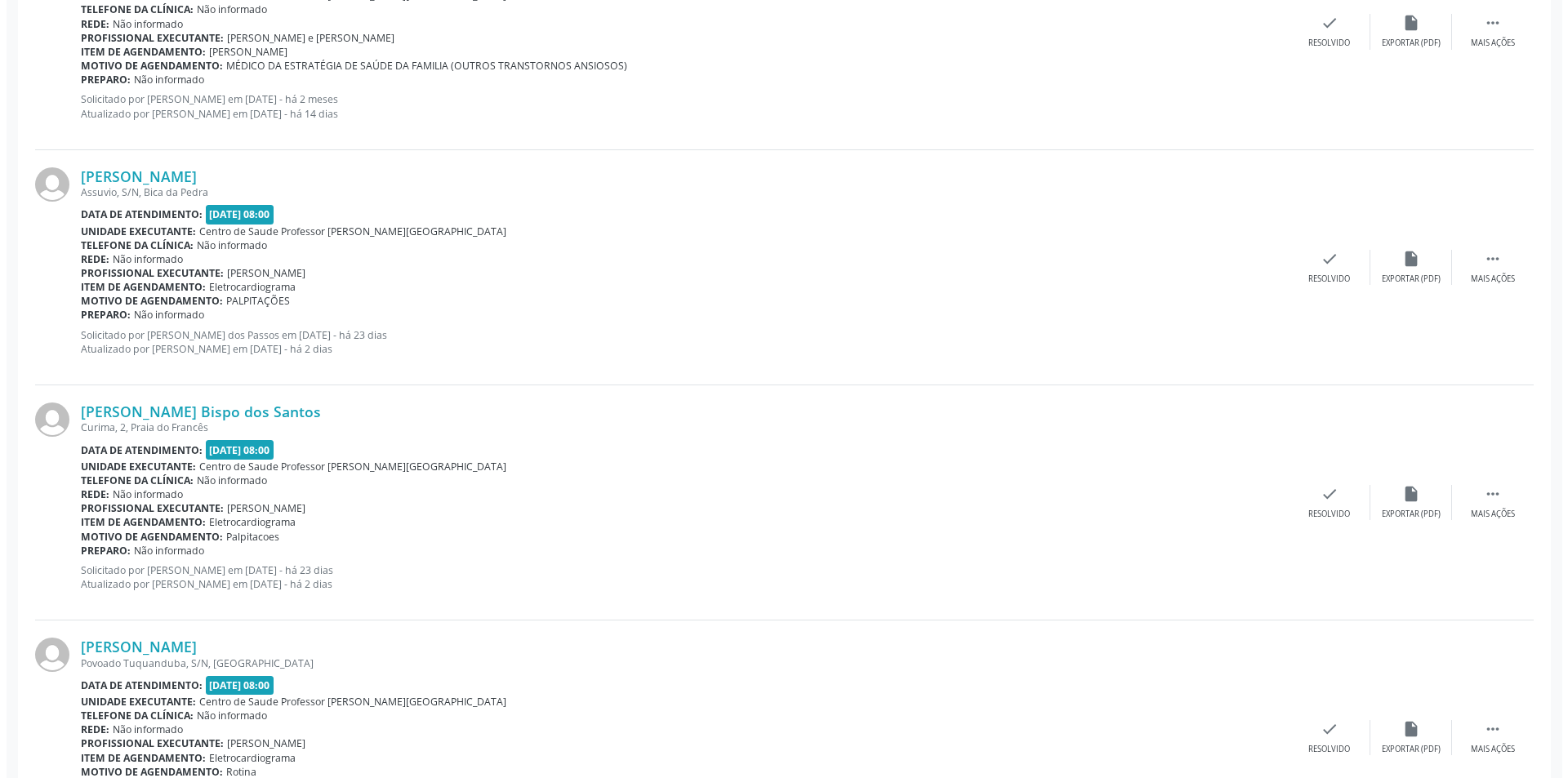
scroll to position [1306, 0]
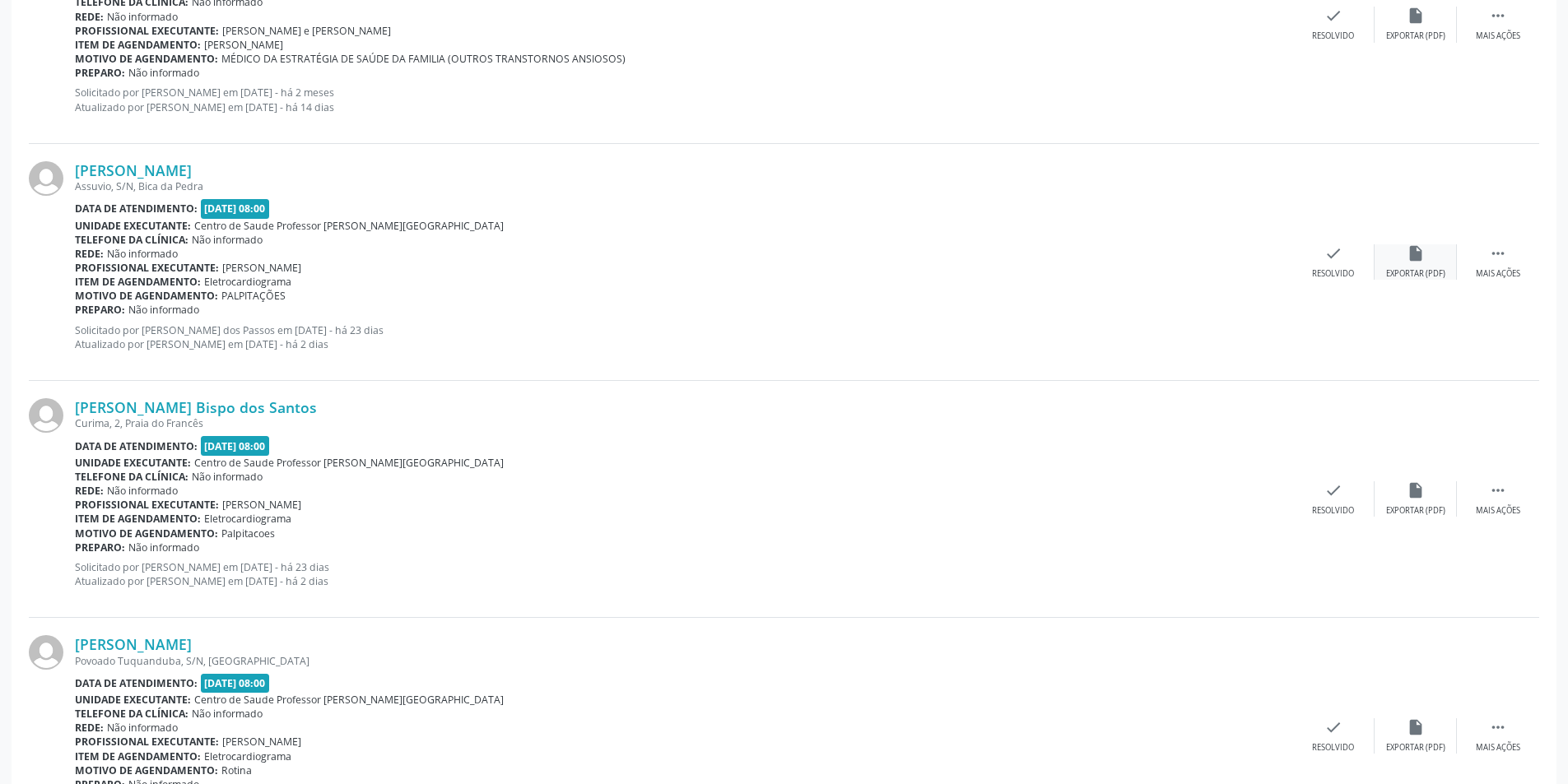
click at [1397, 265] on div "insert_drive_file Exportar (PDF)" at bounding box center [1415, 262] width 82 height 36
click at [1324, 280] on div "[PERSON_NAME] [GEOGRAPHIC_DATA], S/N, [GEOGRAPHIC_DATA] Data de atendimento: [D…" at bounding box center [784, 262] width 1510 height 237
click at [1332, 268] on div "Resolvido" at bounding box center [1332, 274] width 42 height 11
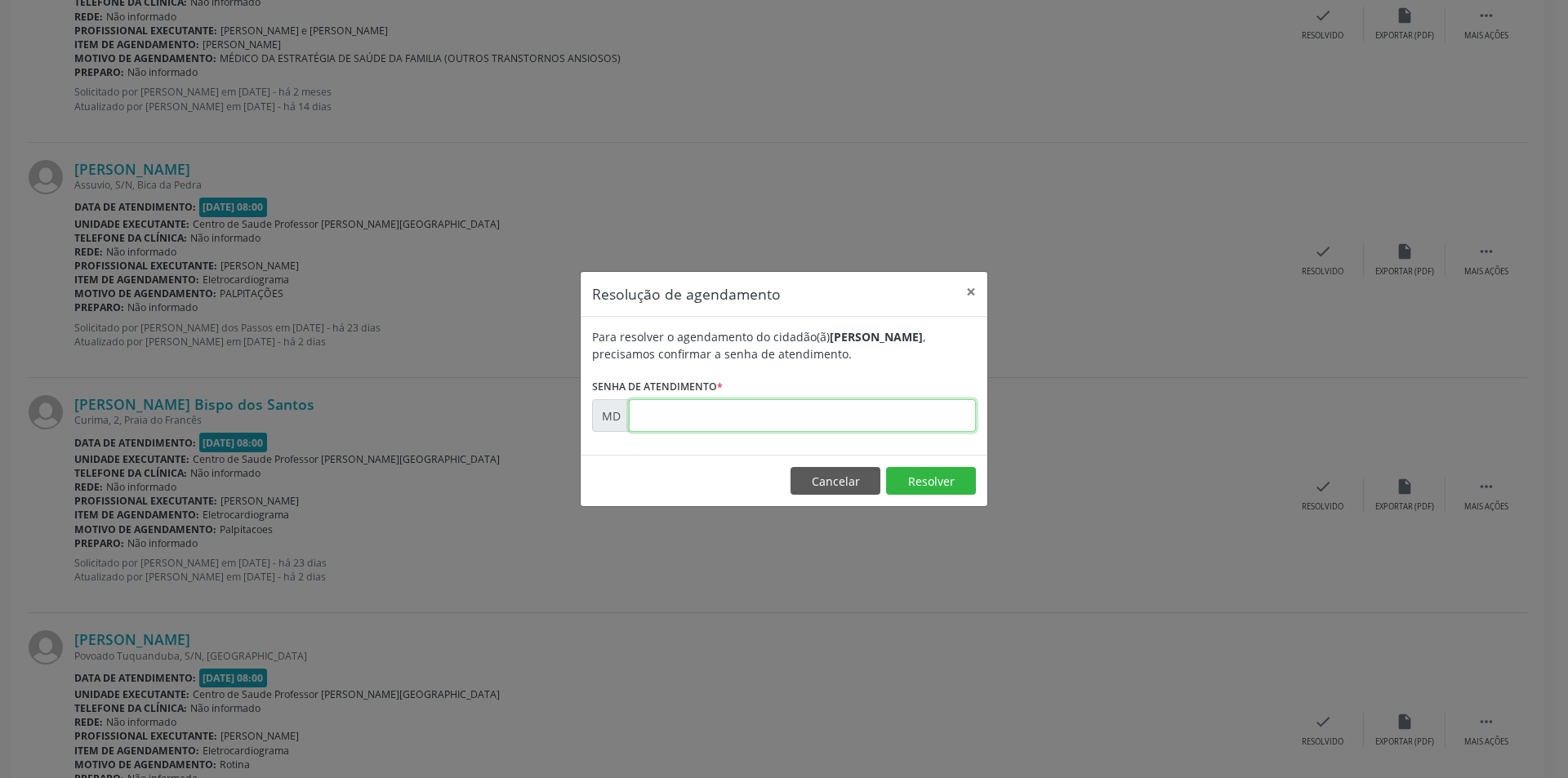
paste input "00008188"
type input "00008188"
click at [947, 494] on footer "Cancelar Resolver" at bounding box center [783, 480] width 406 height 51
click at [936, 471] on button "Resolver" at bounding box center [931, 481] width 90 height 28
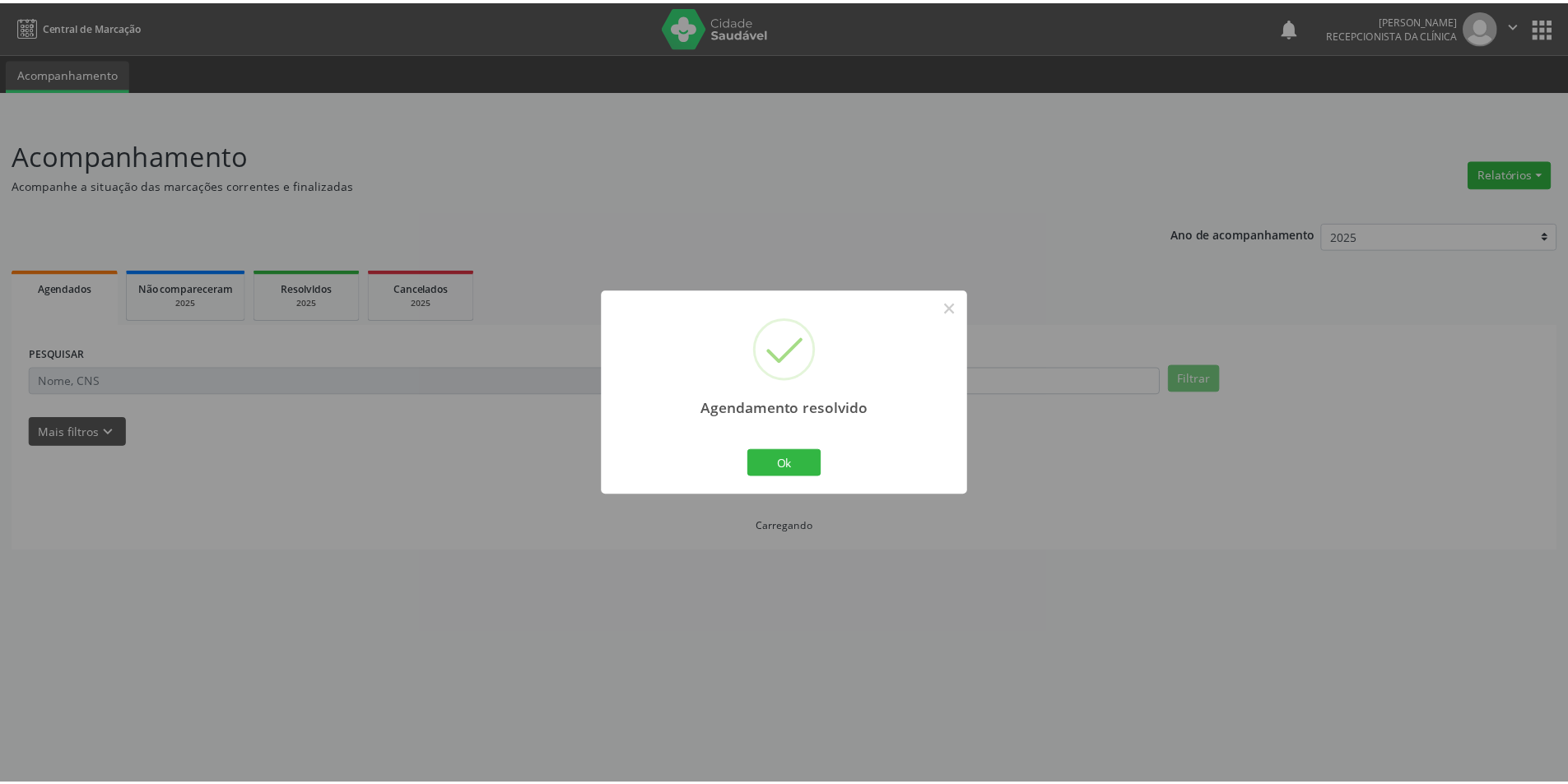
scroll to position [0, 0]
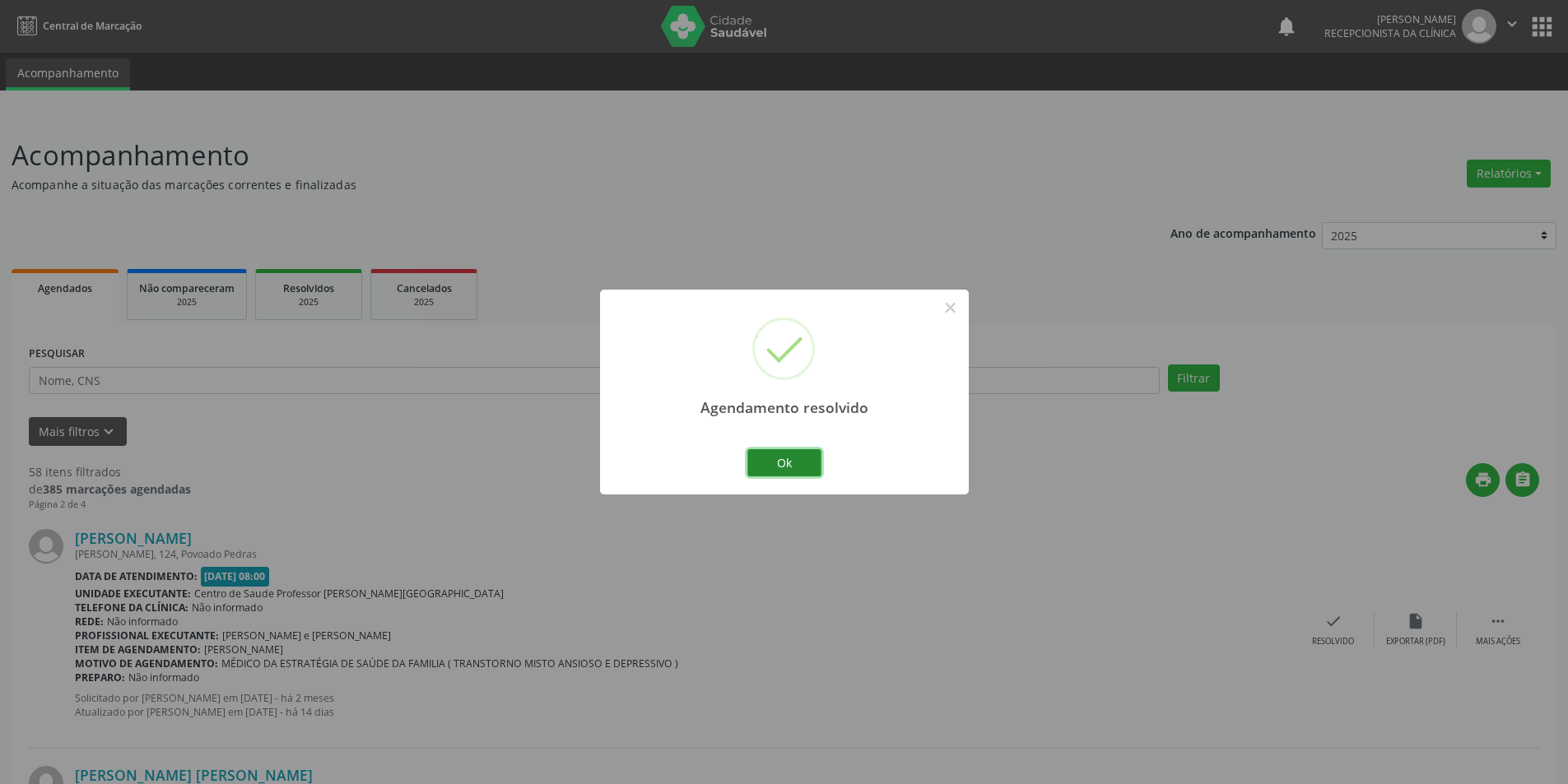
click at [799, 461] on button "Ok" at bounding box center [784, 463] width 74 height 28
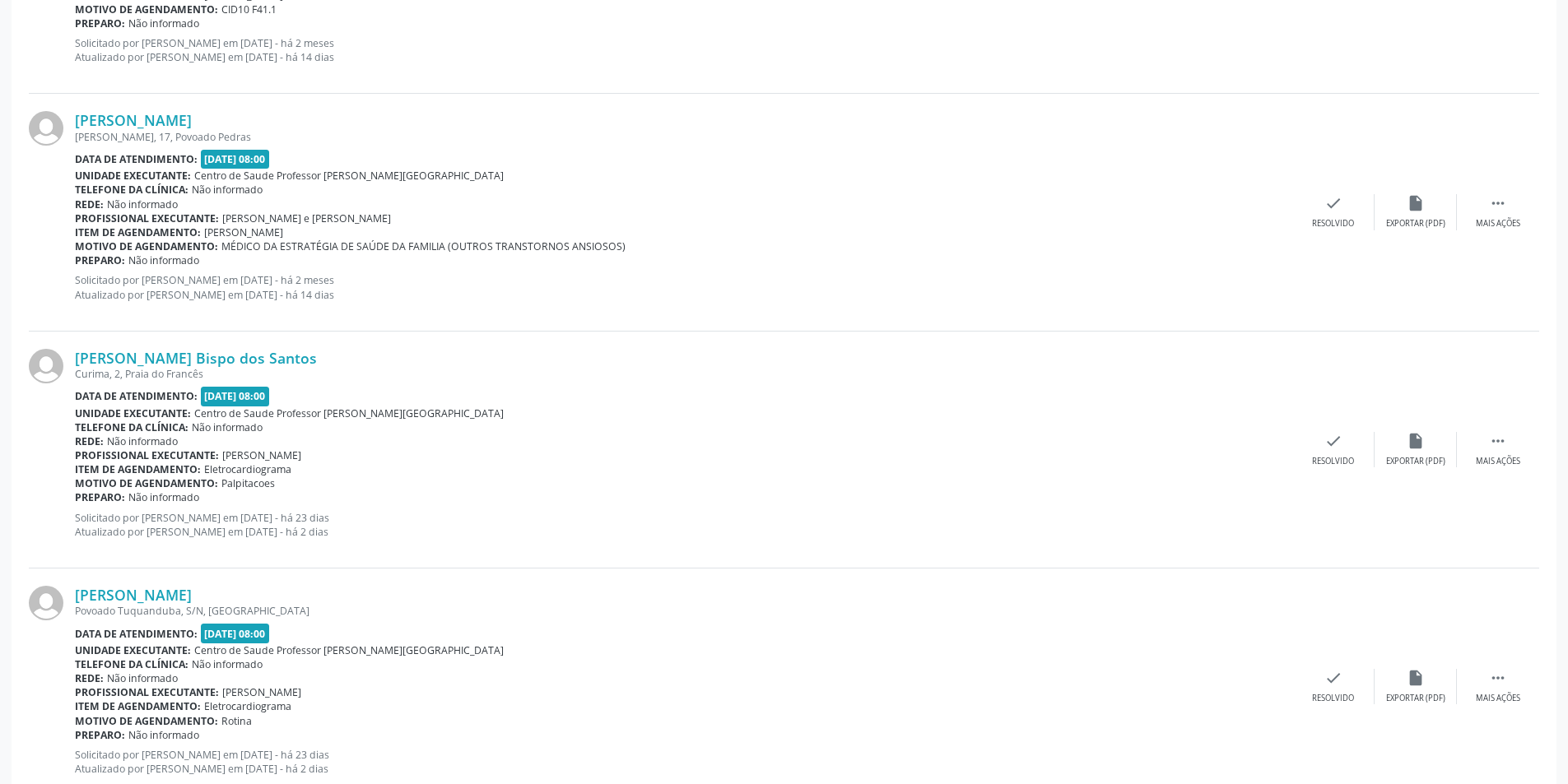
scroll to position [1151, 0]
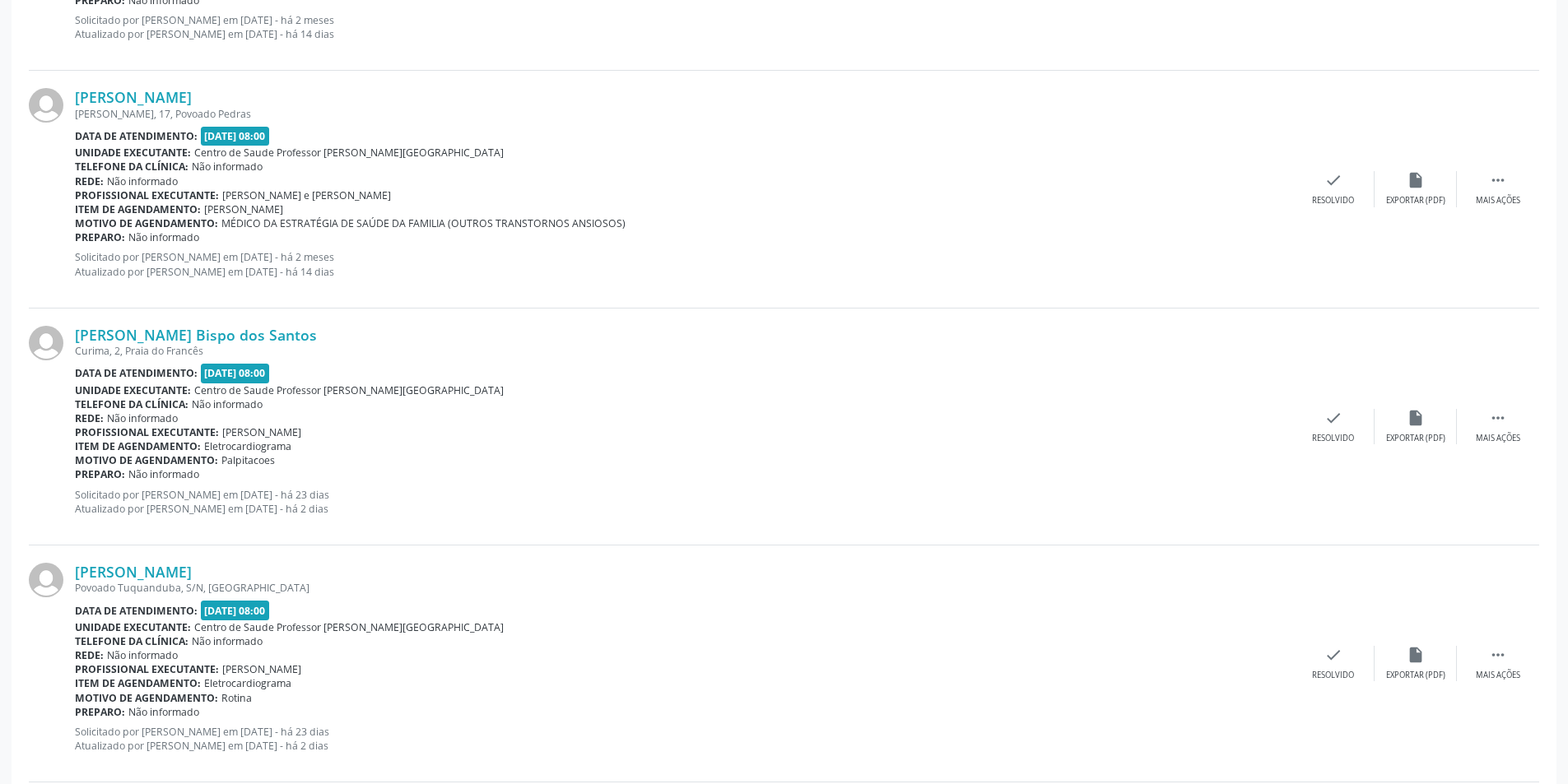
click at [1501, 449] on div "[PERSON_NAME] Bispo dos Santos Curima, 2, [GEOGRAPHIC_DATA] Data de atendimento…" at bounding box center [784, 426] width 1510 height 237
click at [1501, 435] on div "Mais ações" at bounding box center [1497, 438] width 44 height 11
click at [1400, 428] on div "alarm_off Não compareceu" at bounding box center [1415, 426] width 82 height 36
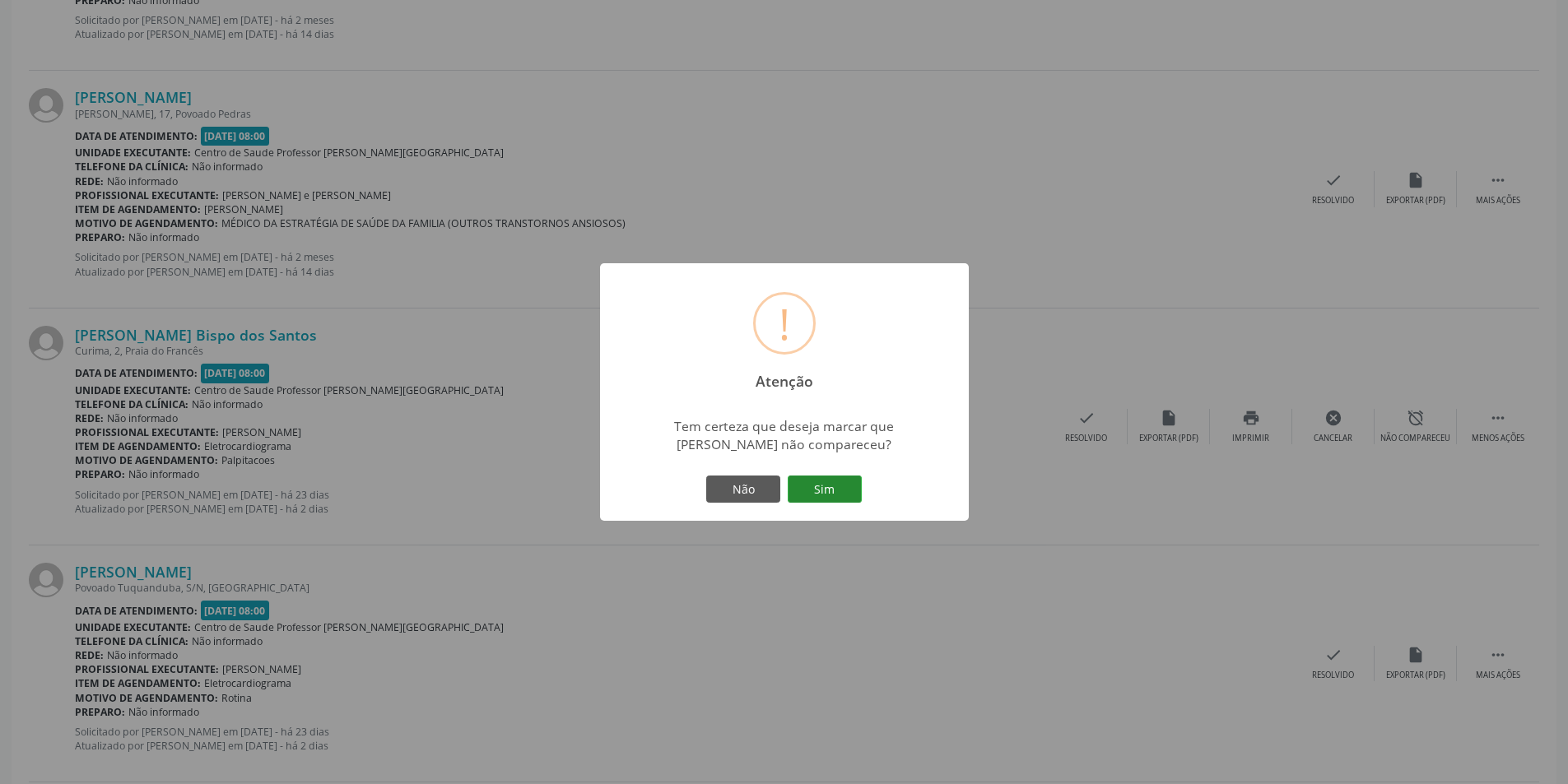
click at [823, 489] on button "Sim" at bounding box center [824, 489] width 74 height 28
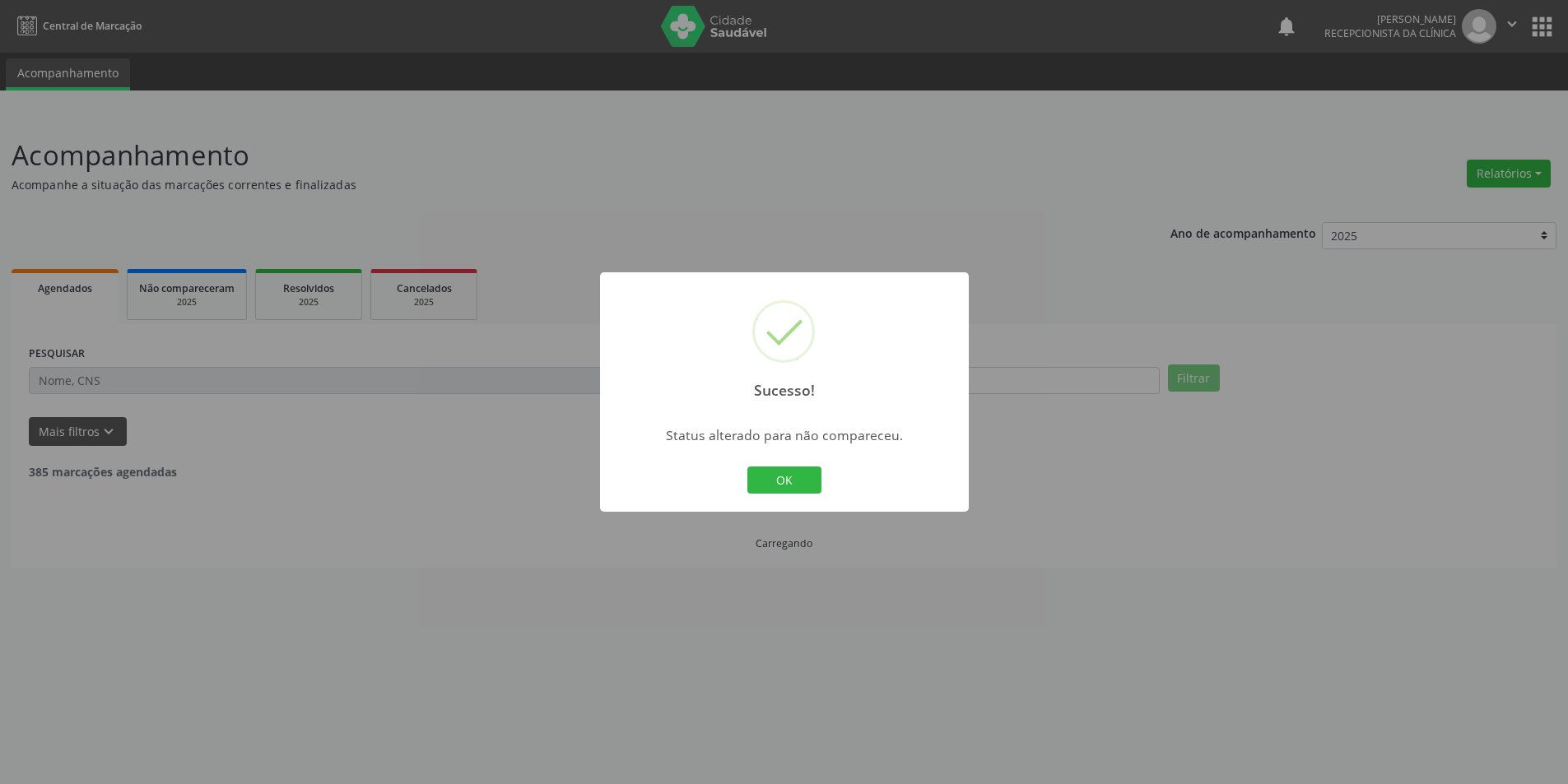
scroll to position [0, 0]
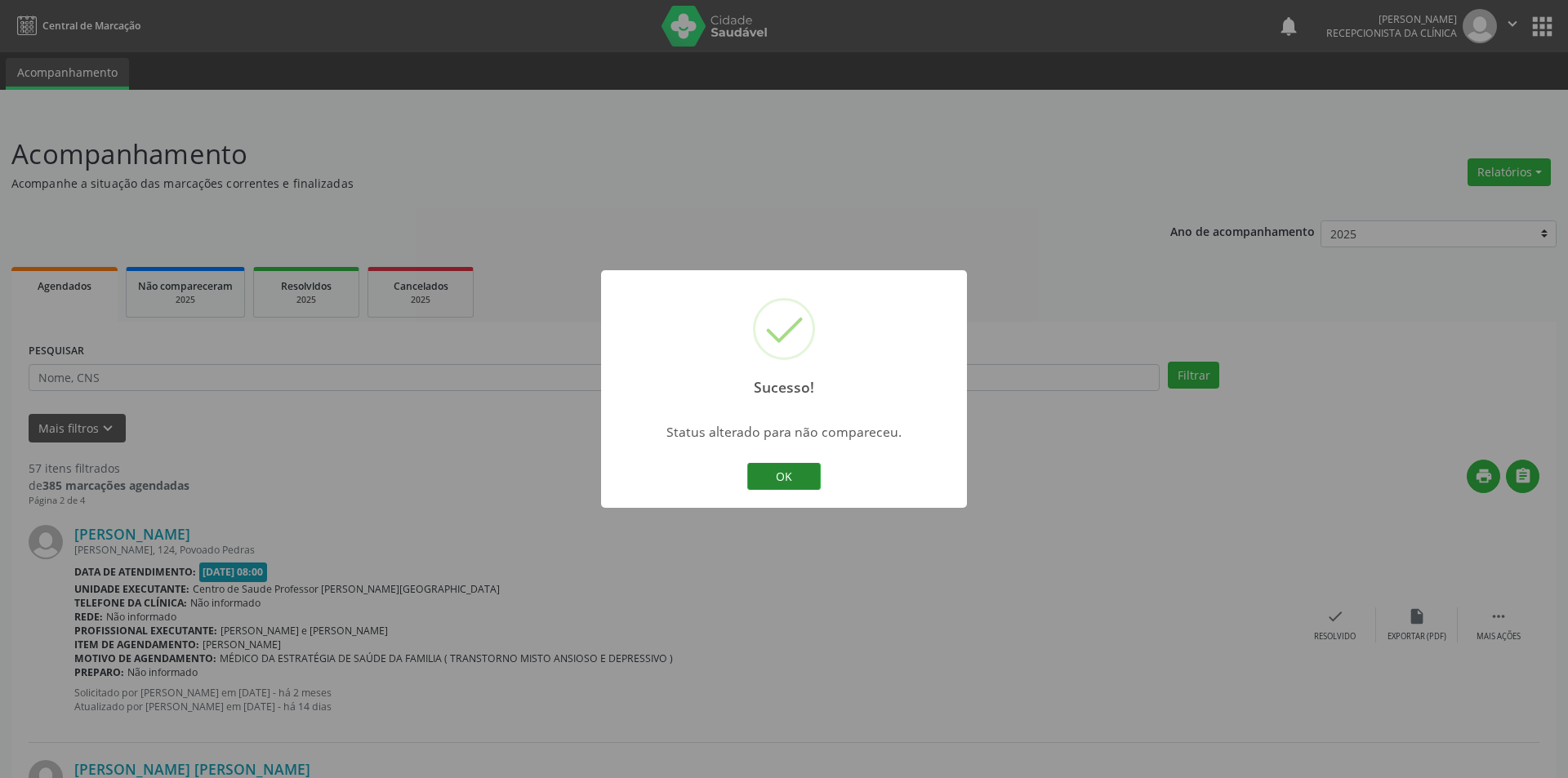
click at [777, 468] on button "OK" at bounding box center [783, 477] width 73 height 28
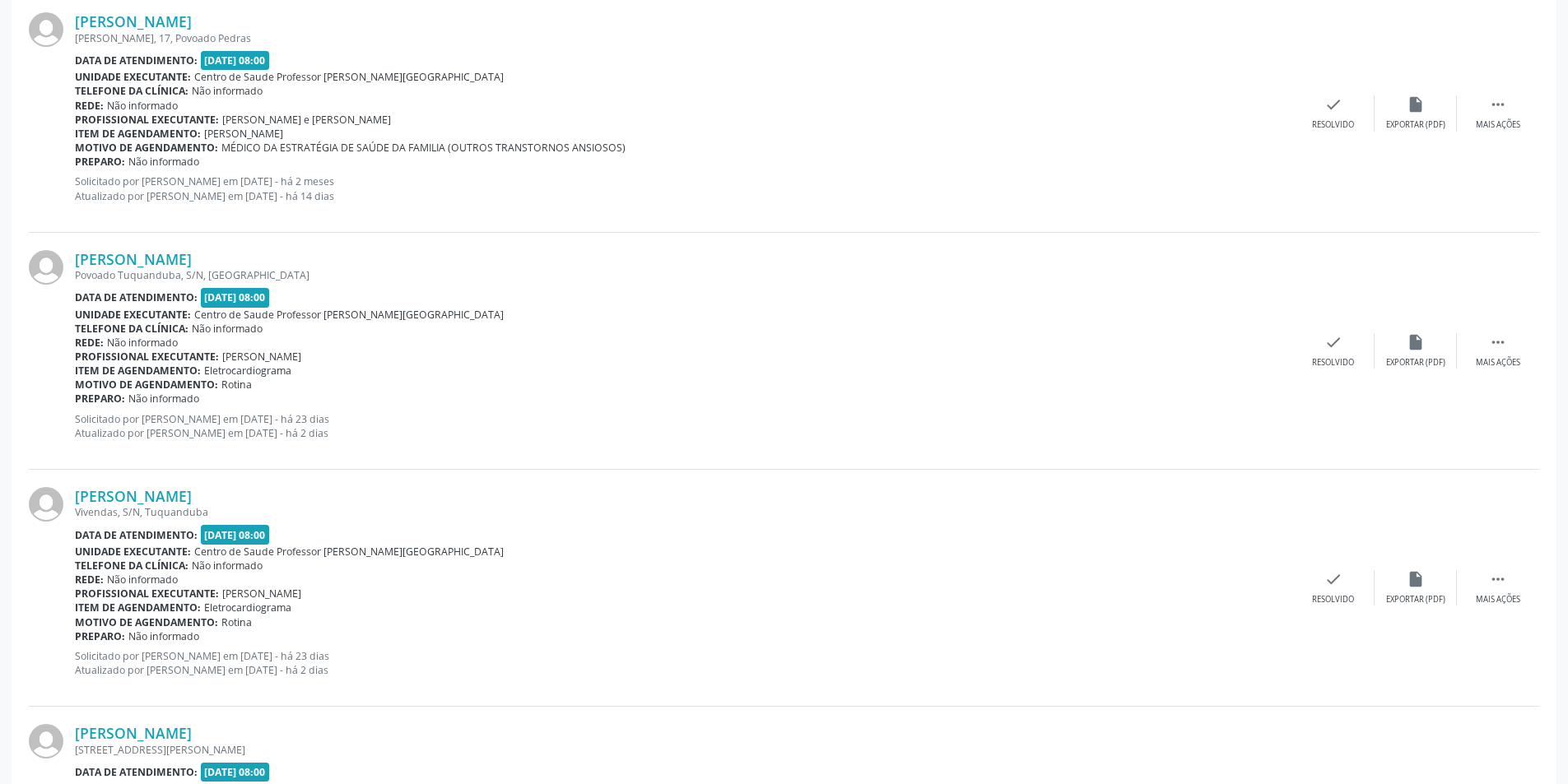
scroll to position [1234, 0]
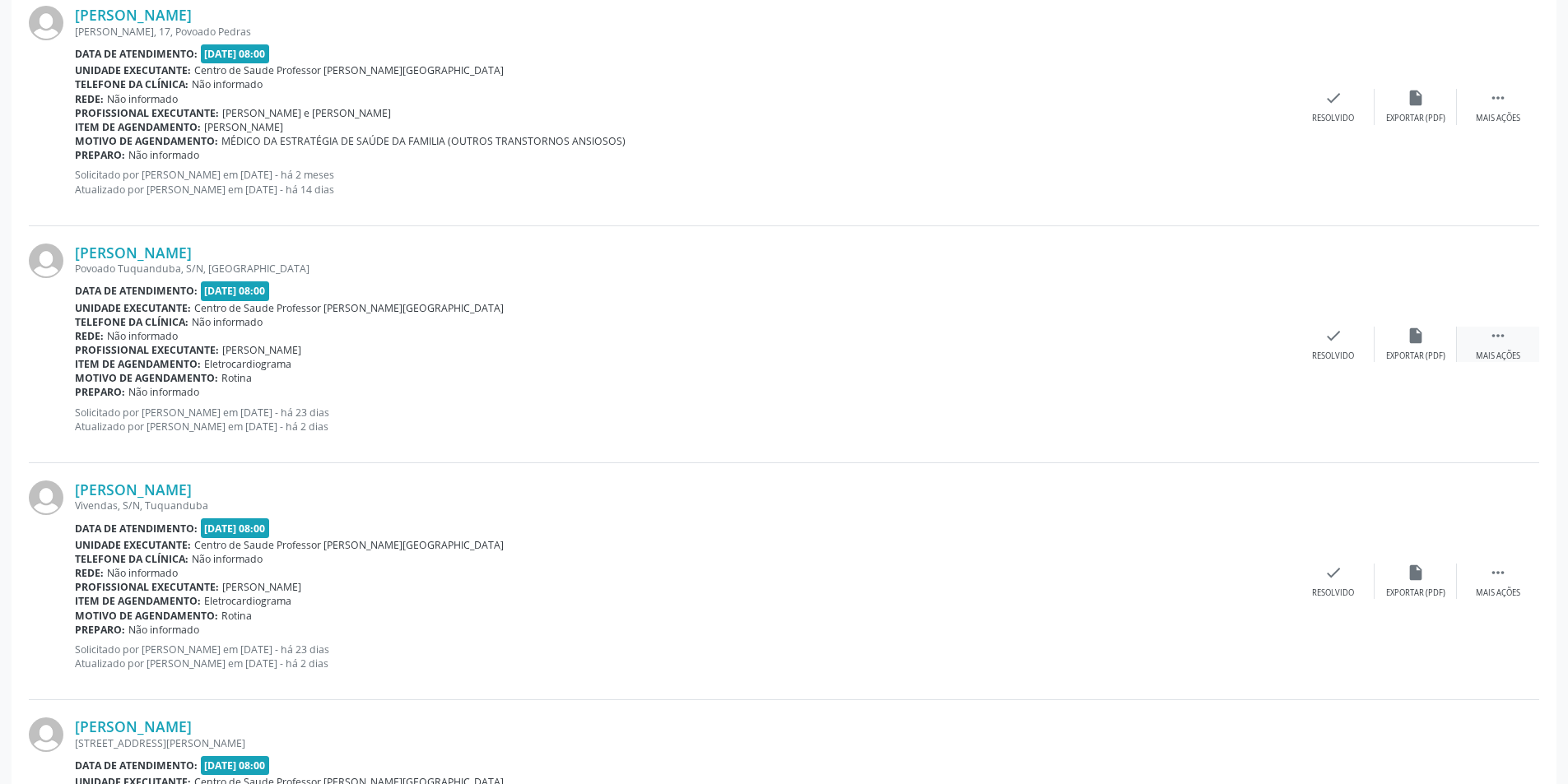
click at [1490, 358] on div "Mais ações" at bounding box center [1497, 356] width 44 height 11
click at [1386, 340] on div "alarm_off Não compareceu" at bounding box center [1415, 345] width 82 height 36
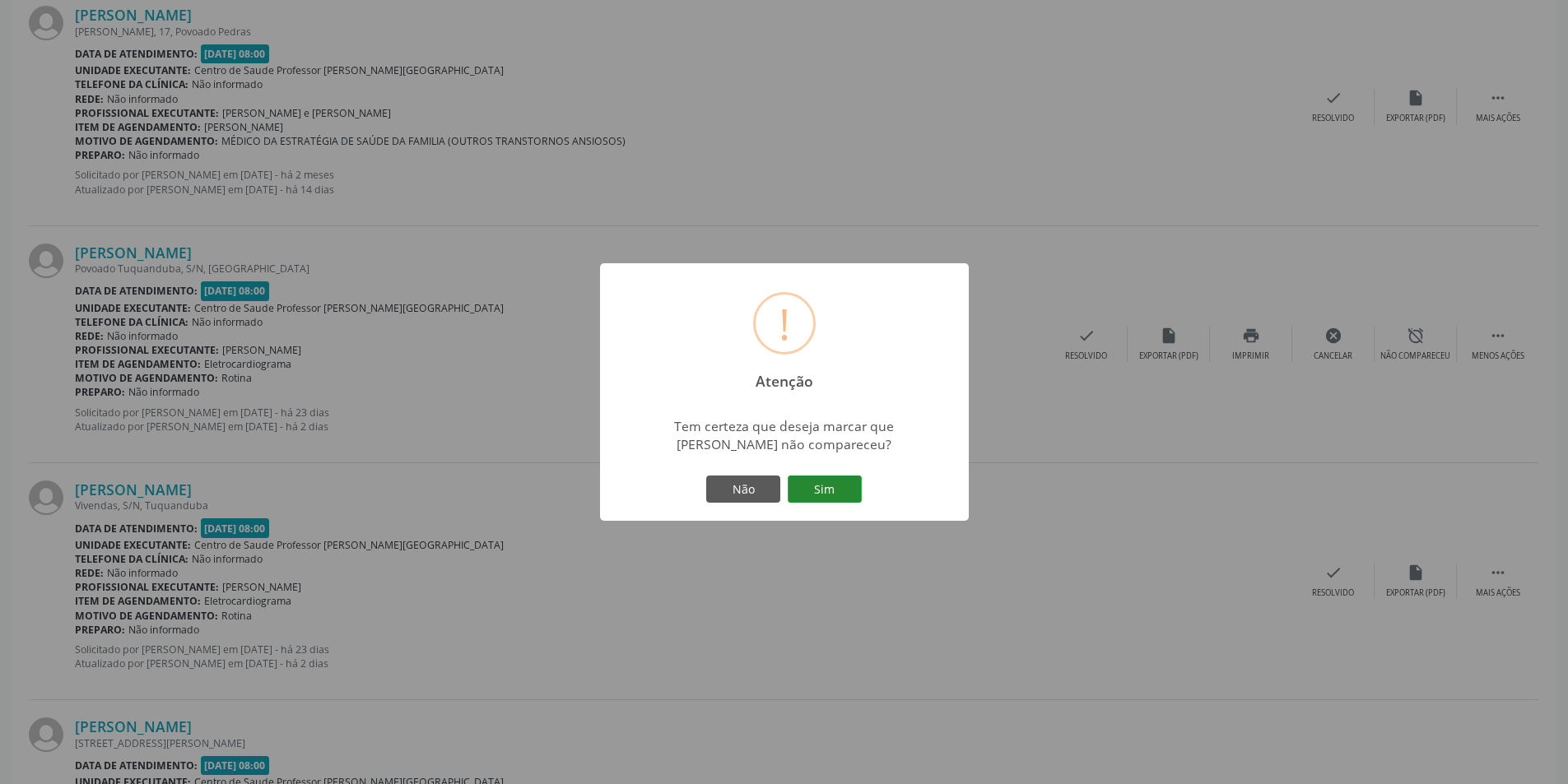
click at [838, 481] on button "Sim" at bounding box center [824, 489] width 74 height 28
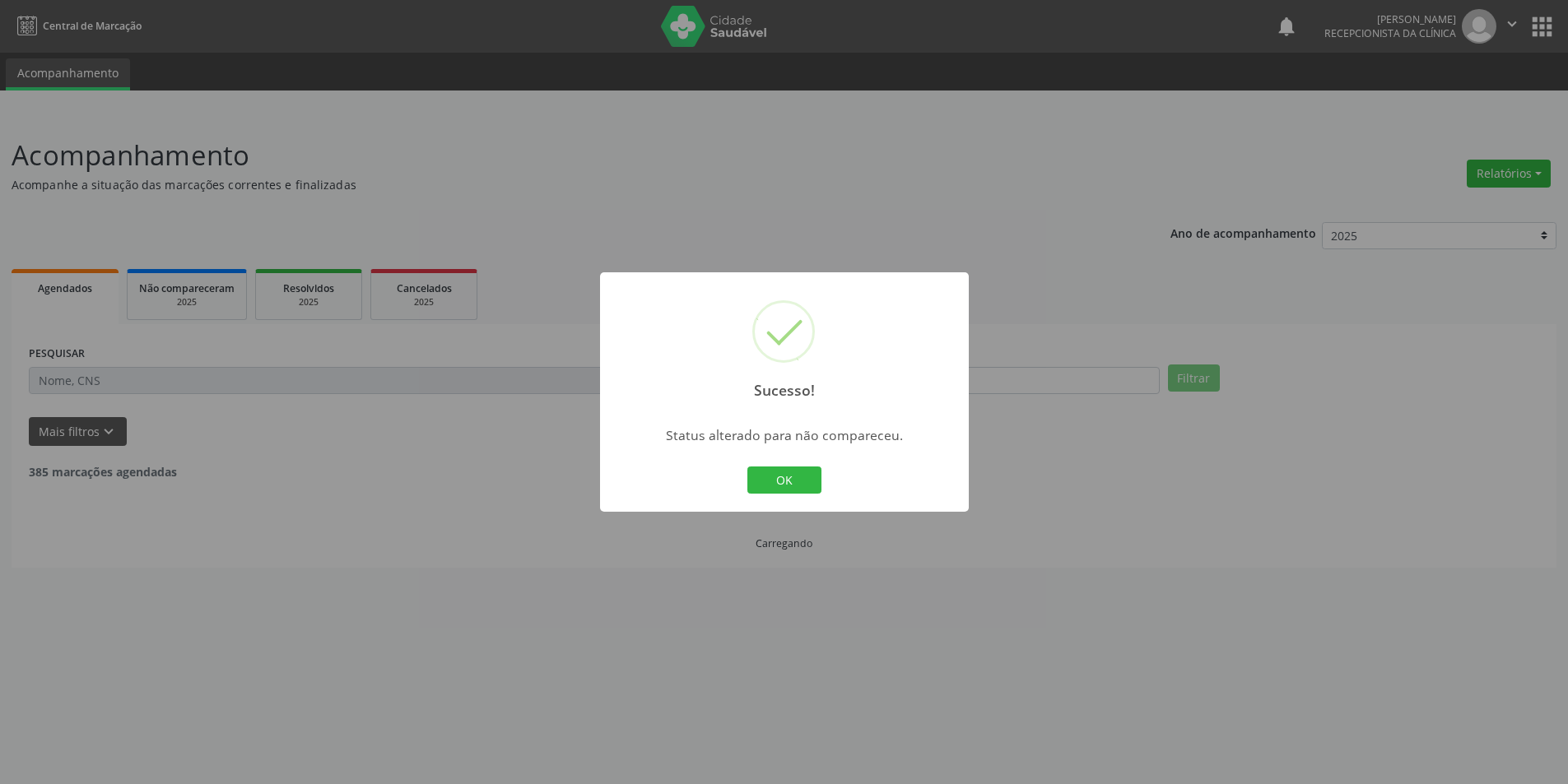
scroll to position [0, 0]
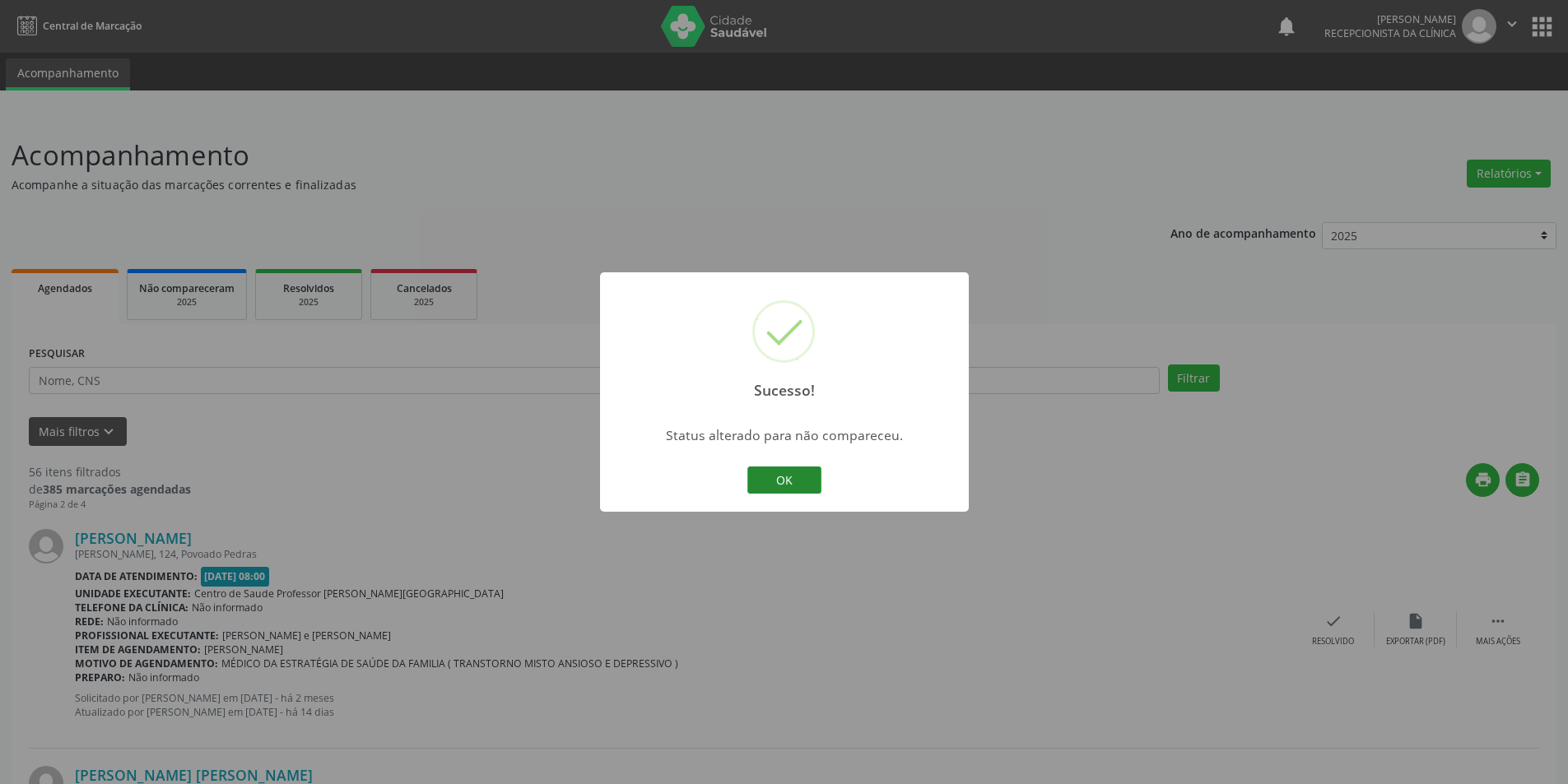
click at [793, 473] on button "OK" at bounding box center [784, 481] width 74 height 28
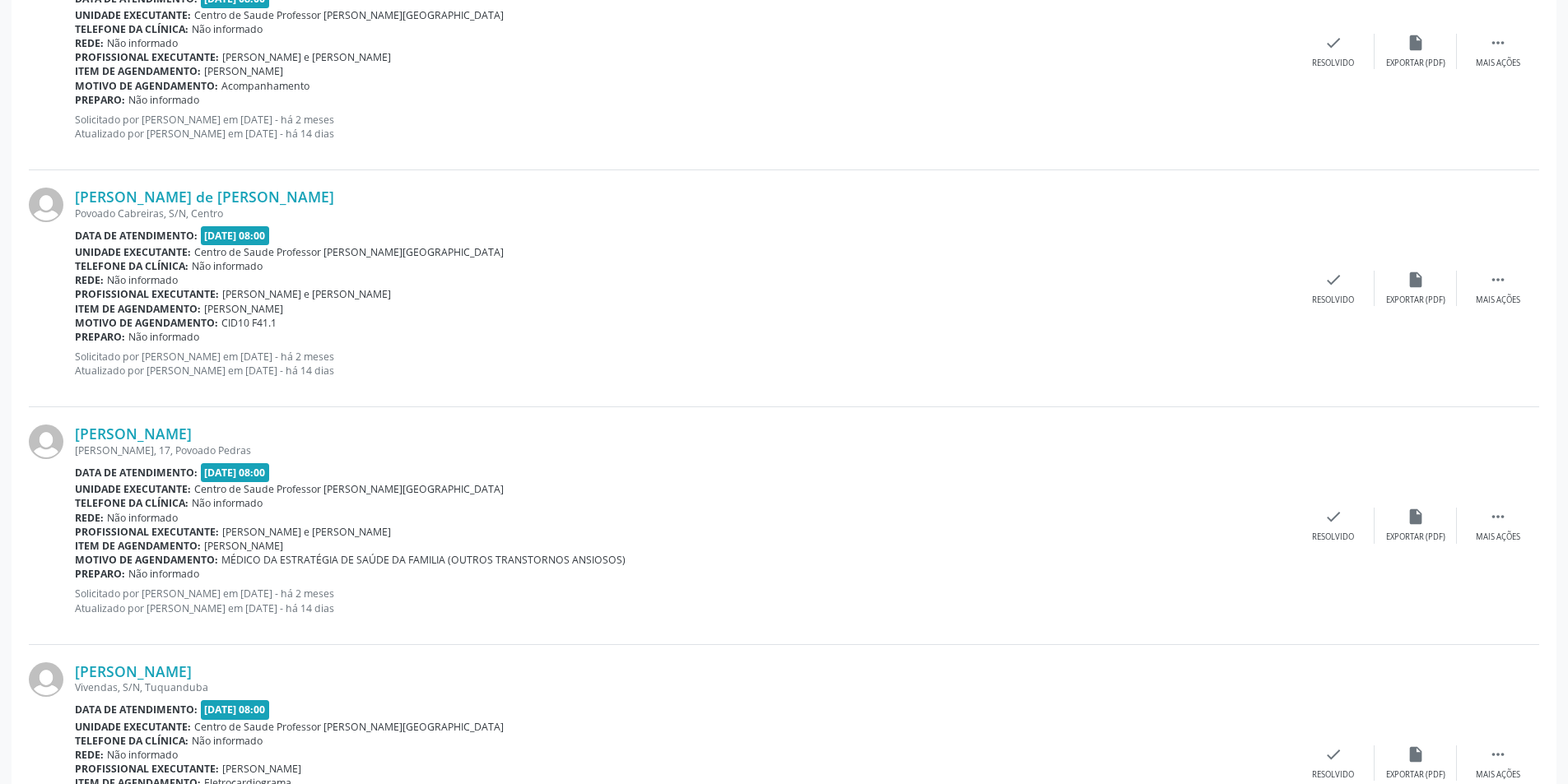
scroll to position [1069, 0]
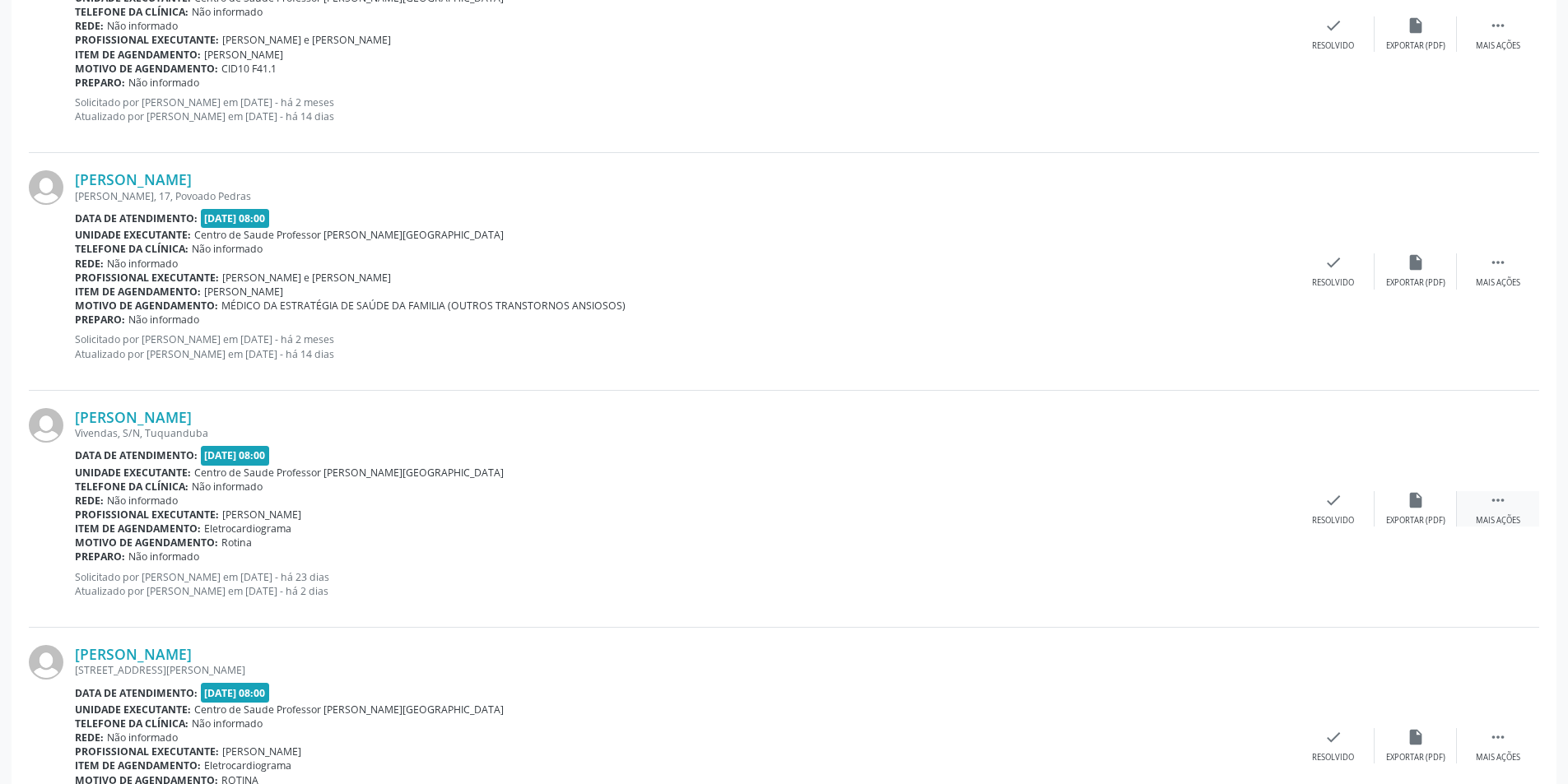
click at [1504, 507] on icon "" at bounding box center [1497, 499] width 18 height 18
click at [1404, 510] on div "alarm_off Não compareceu" at bounding box center [1415, 509] width 82 height 36
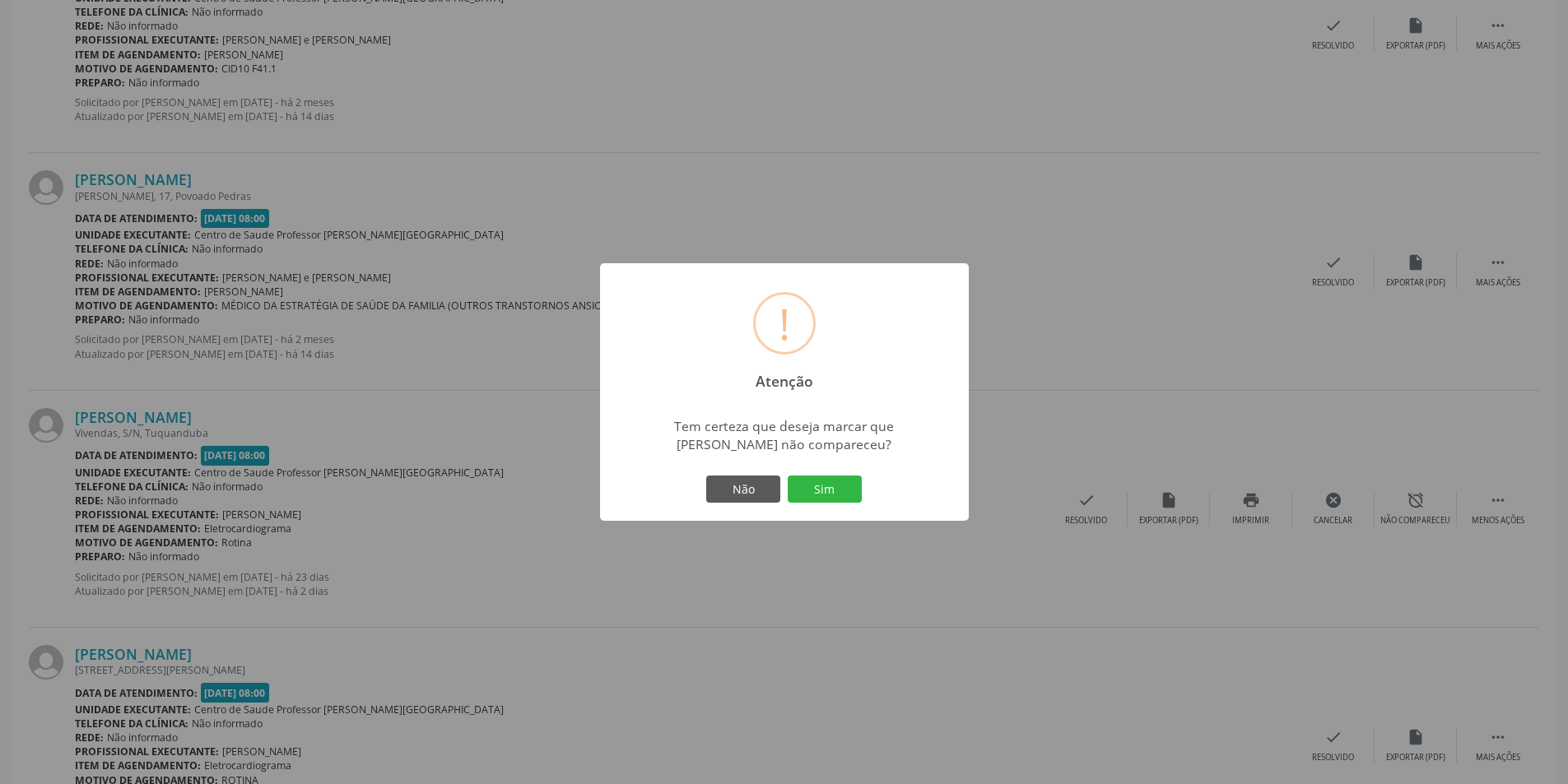
click at [814, 474] on div "Não Sim" at bounding box center [784, 489] width 163 height 35
click at [814, 478] on button "Sim" at bounding box center [824, 489] width 74 height 28
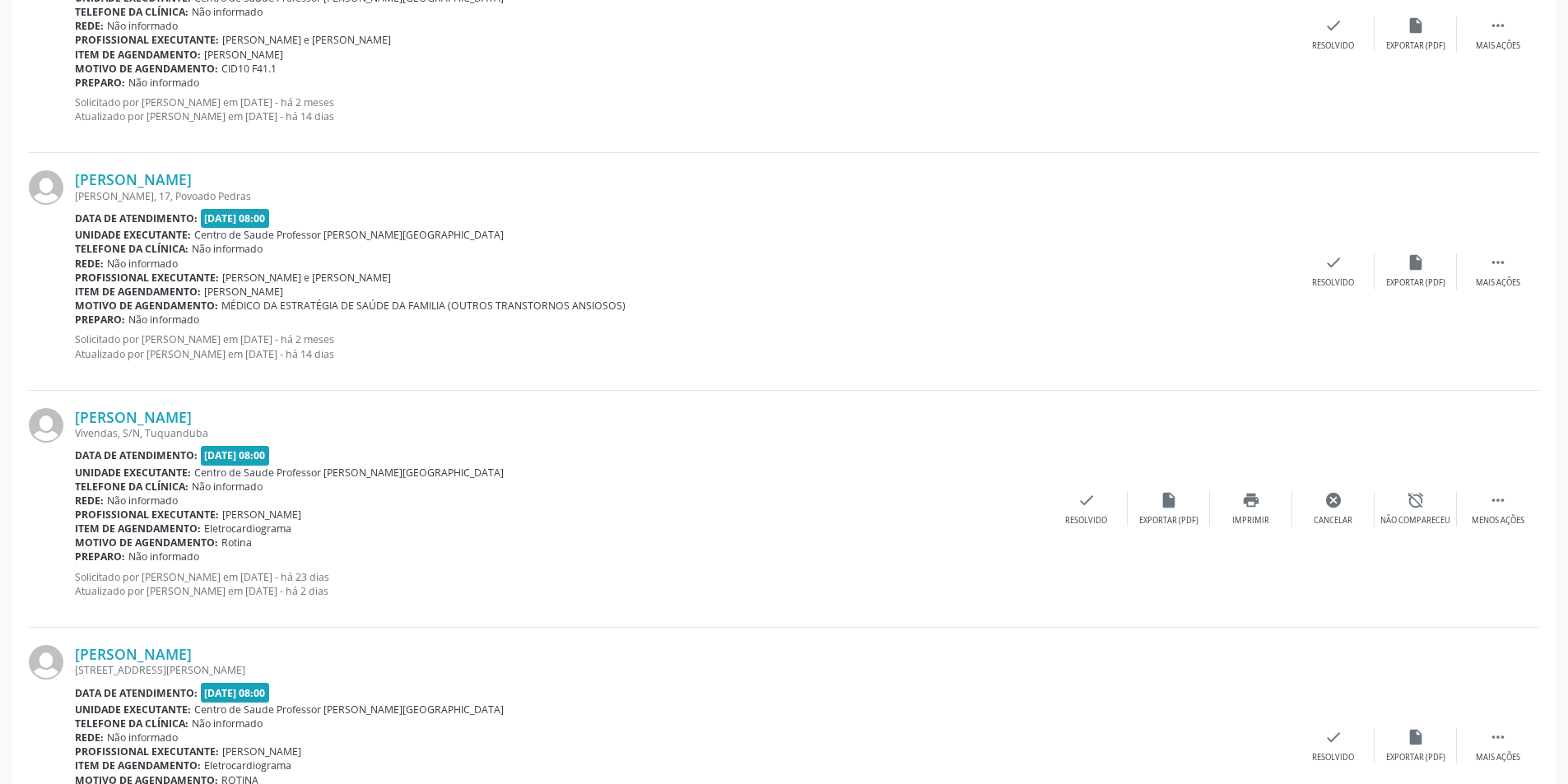
scroll to position [0, 0]
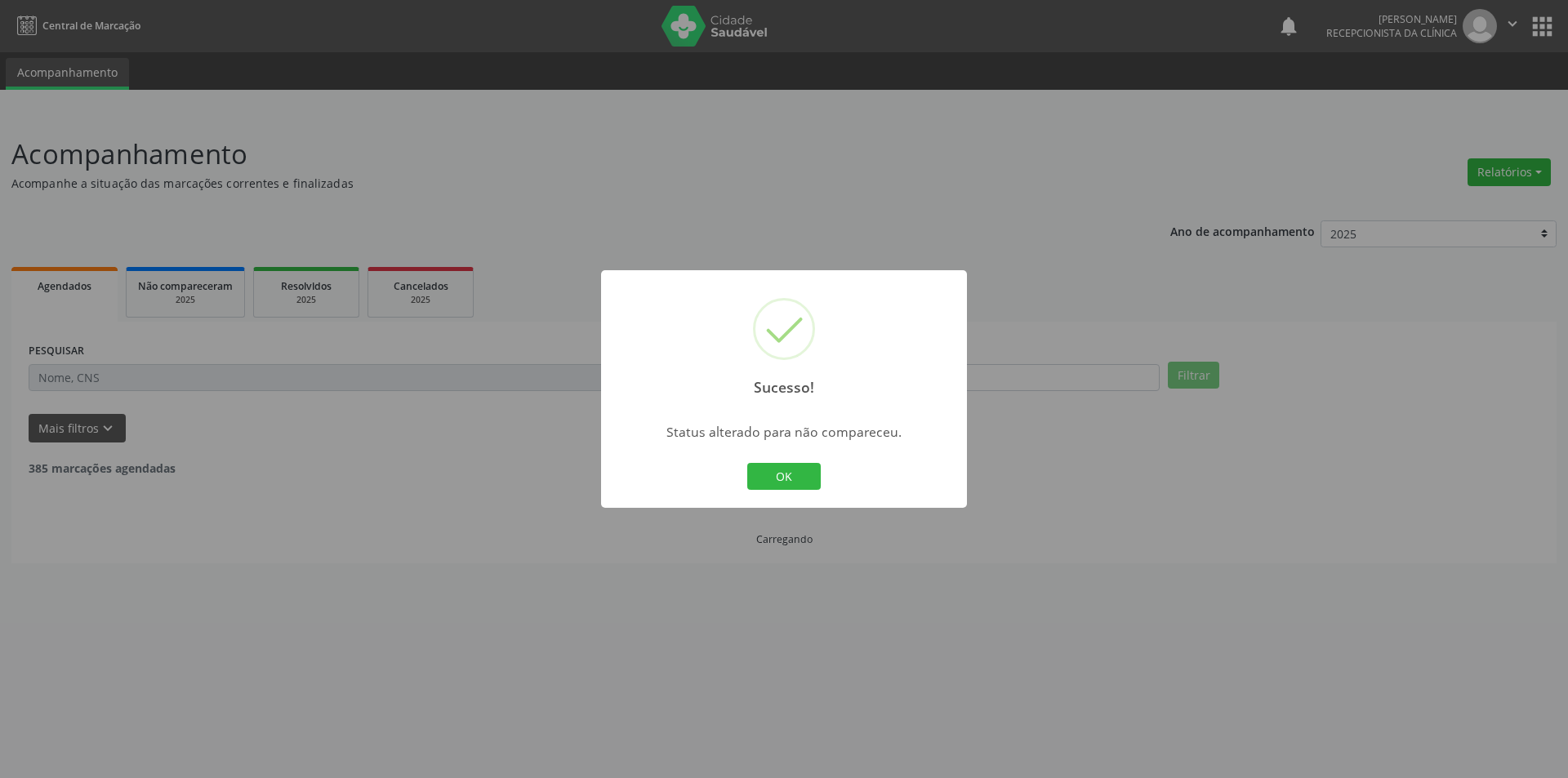
click at [791, 470] on button "OK" at bounding box center [783, 477] width 73 height 28
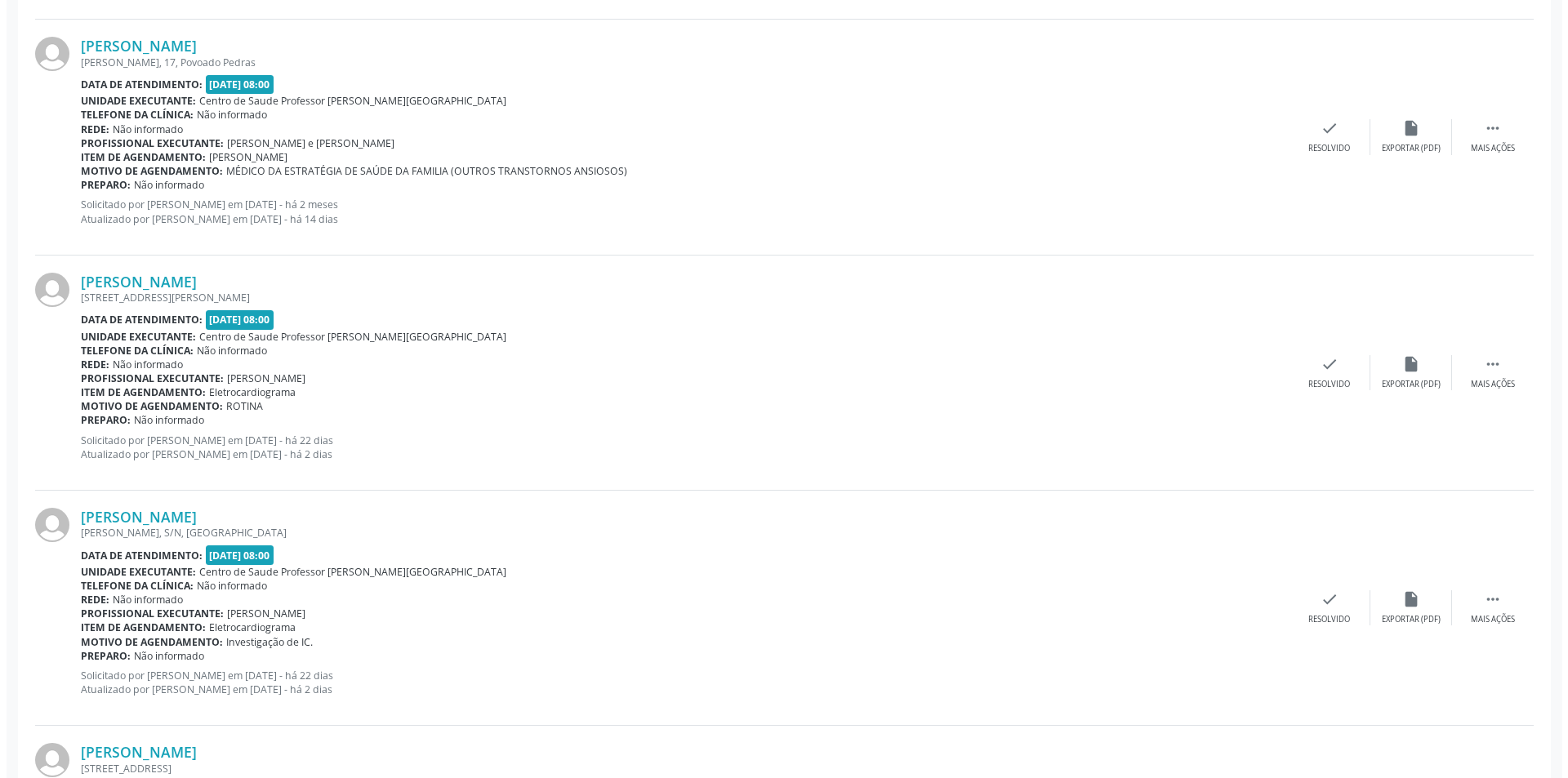
scroll to position [1224, 0]
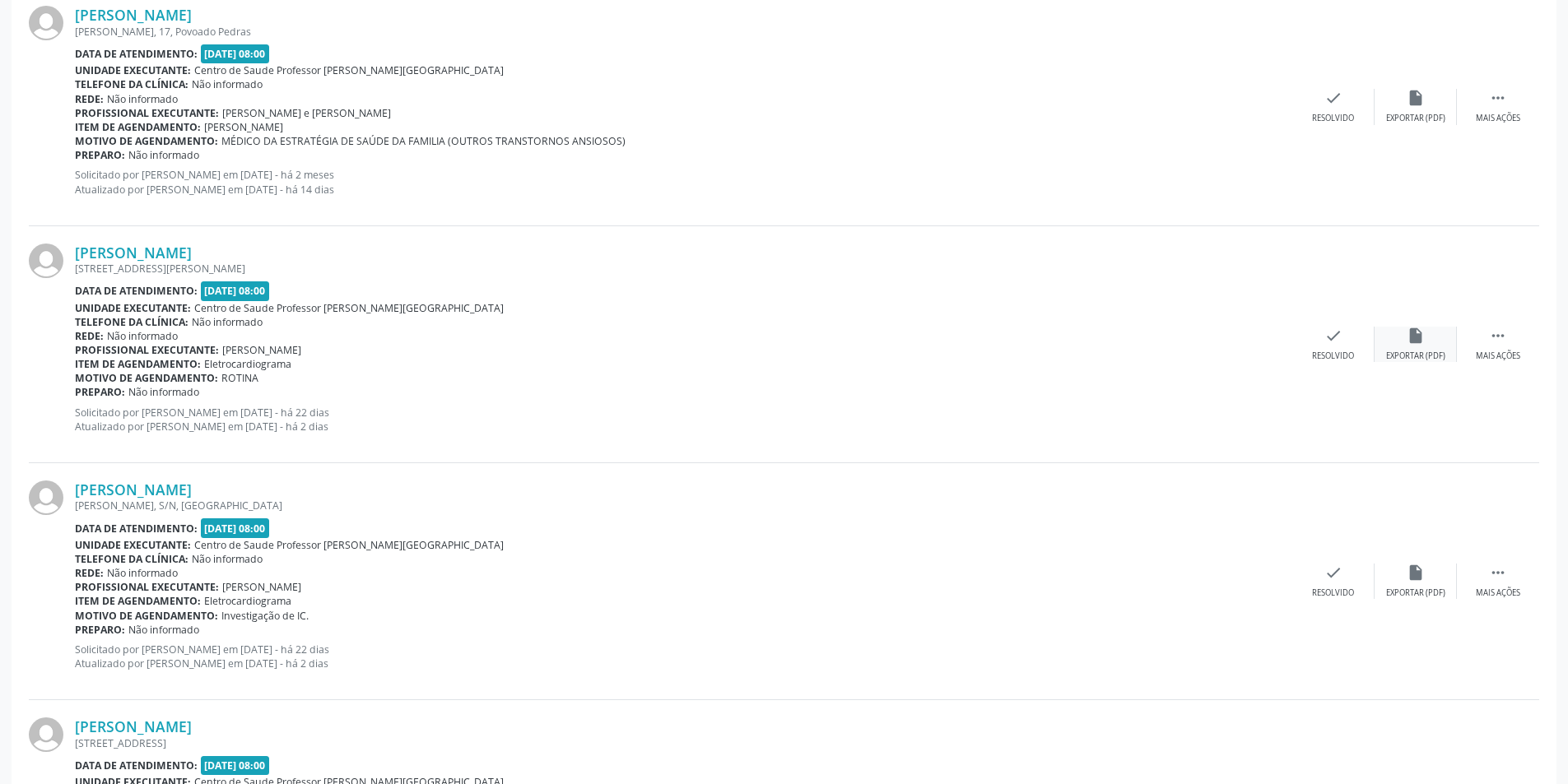
click at [1397, 341] on div "insert_drive_file Exportar (PDF)" at bounding box center [1415, 345] width 82 height 36
click at [1344, 352] on div "Resolvido" at bounding box center [1332, 356] width 42 height 11
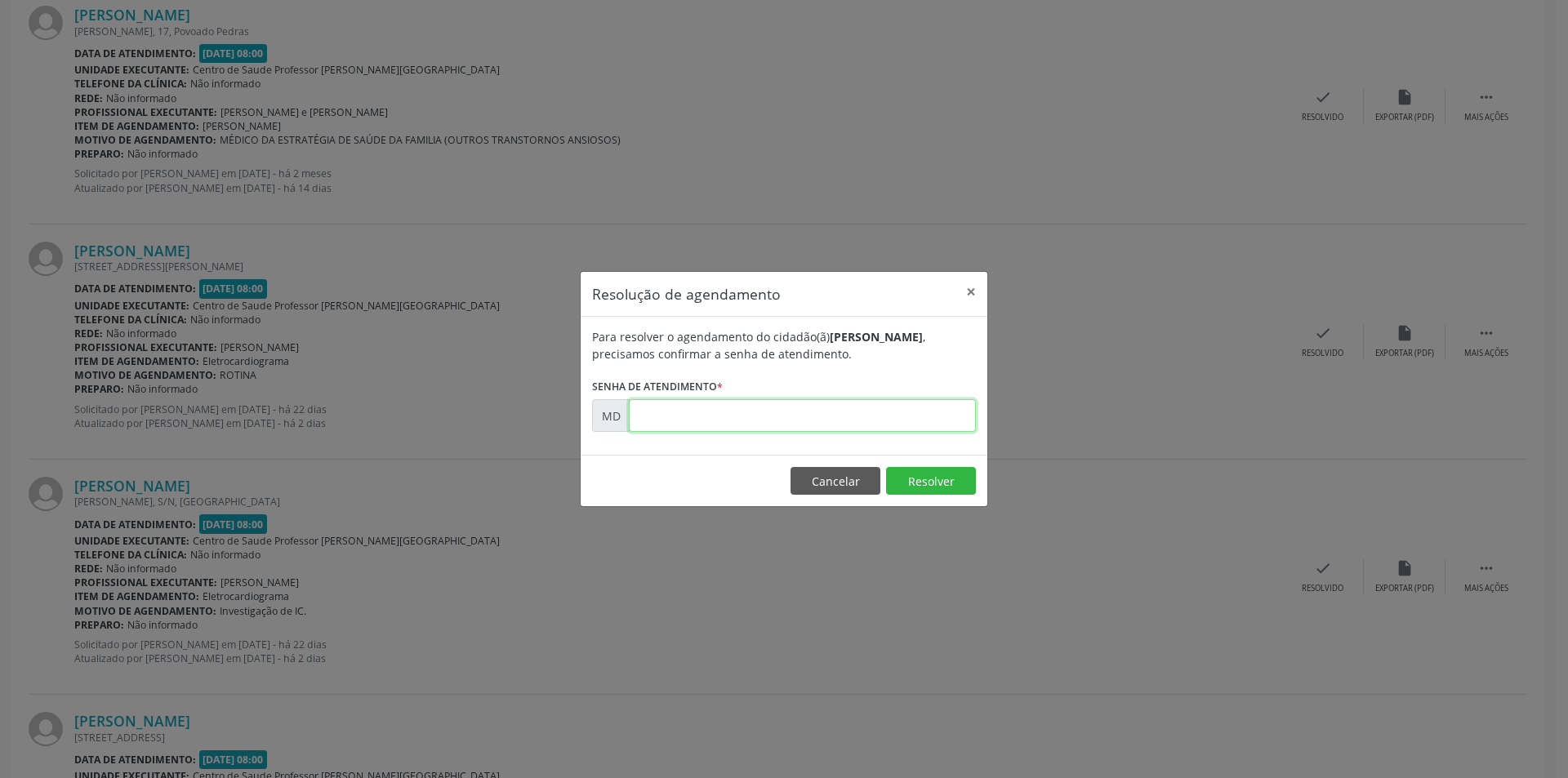
paste input "00008393"
type input "00008393"
click at [937, 485] on button "Resolver" at bounding box center [931, 481] width 90 height 28
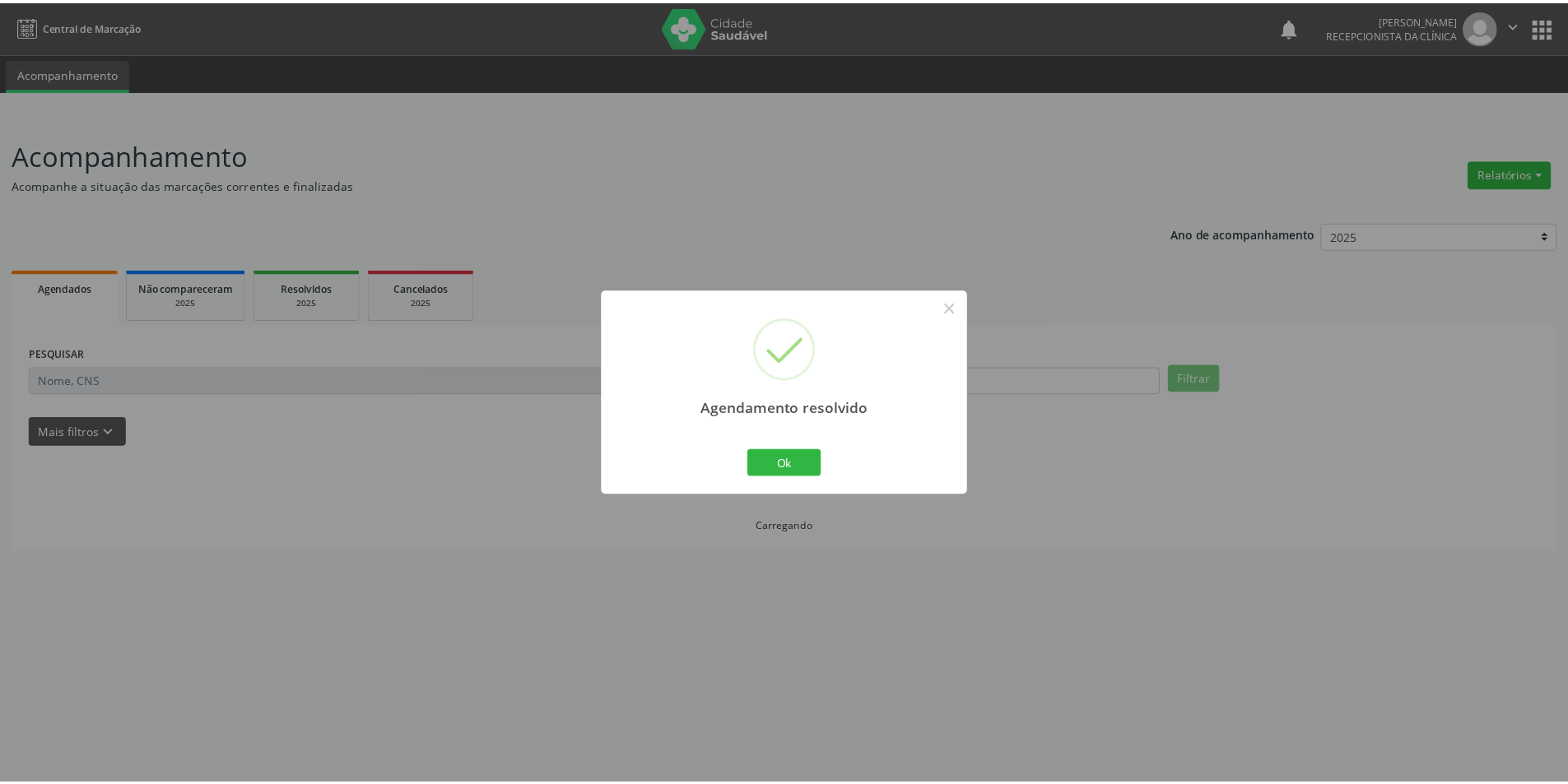
scroll to position [0, 0]
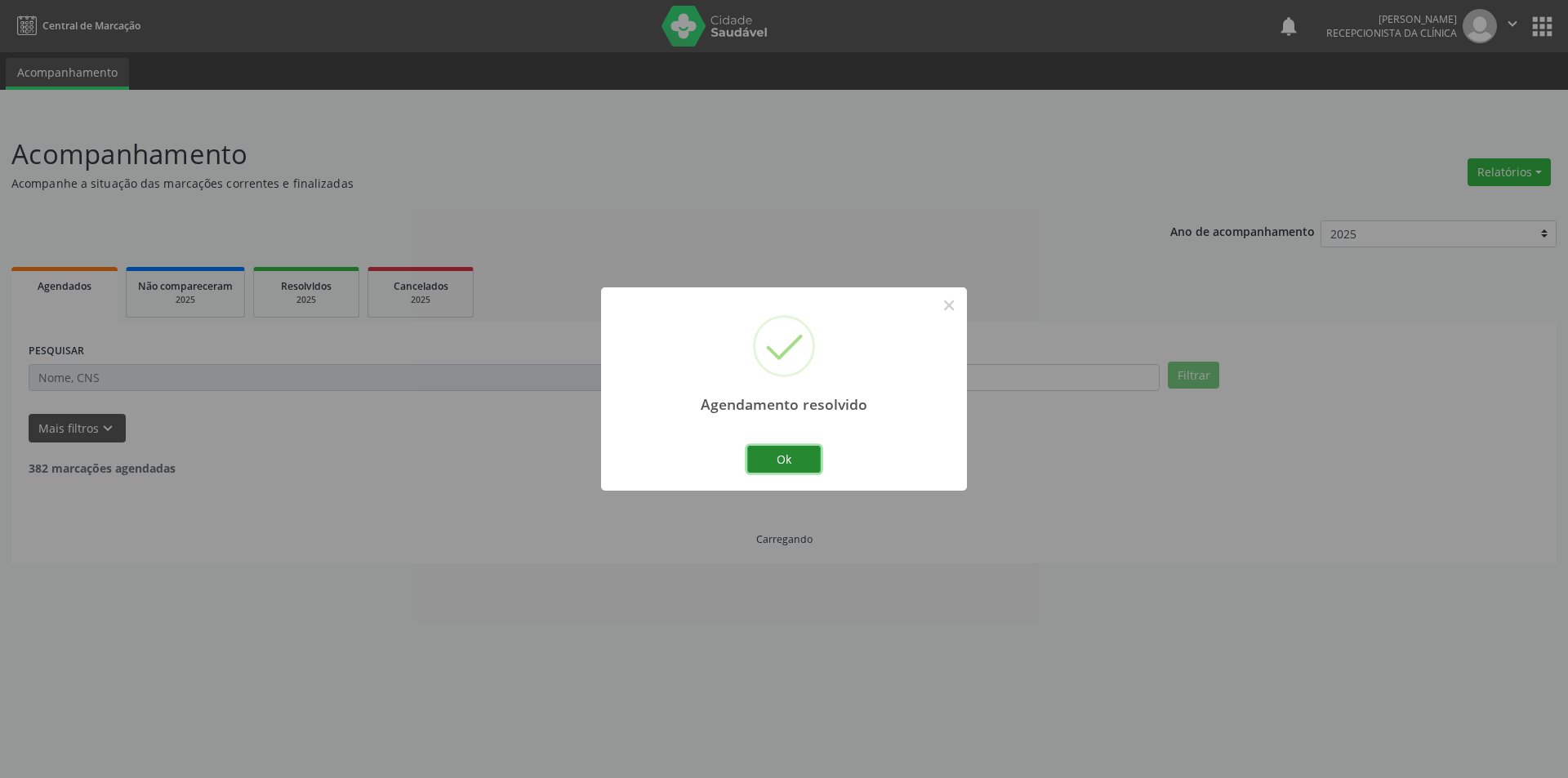
click at [794, 455] on button "Ok" at bounding box center [783, 459] width 73 height 28
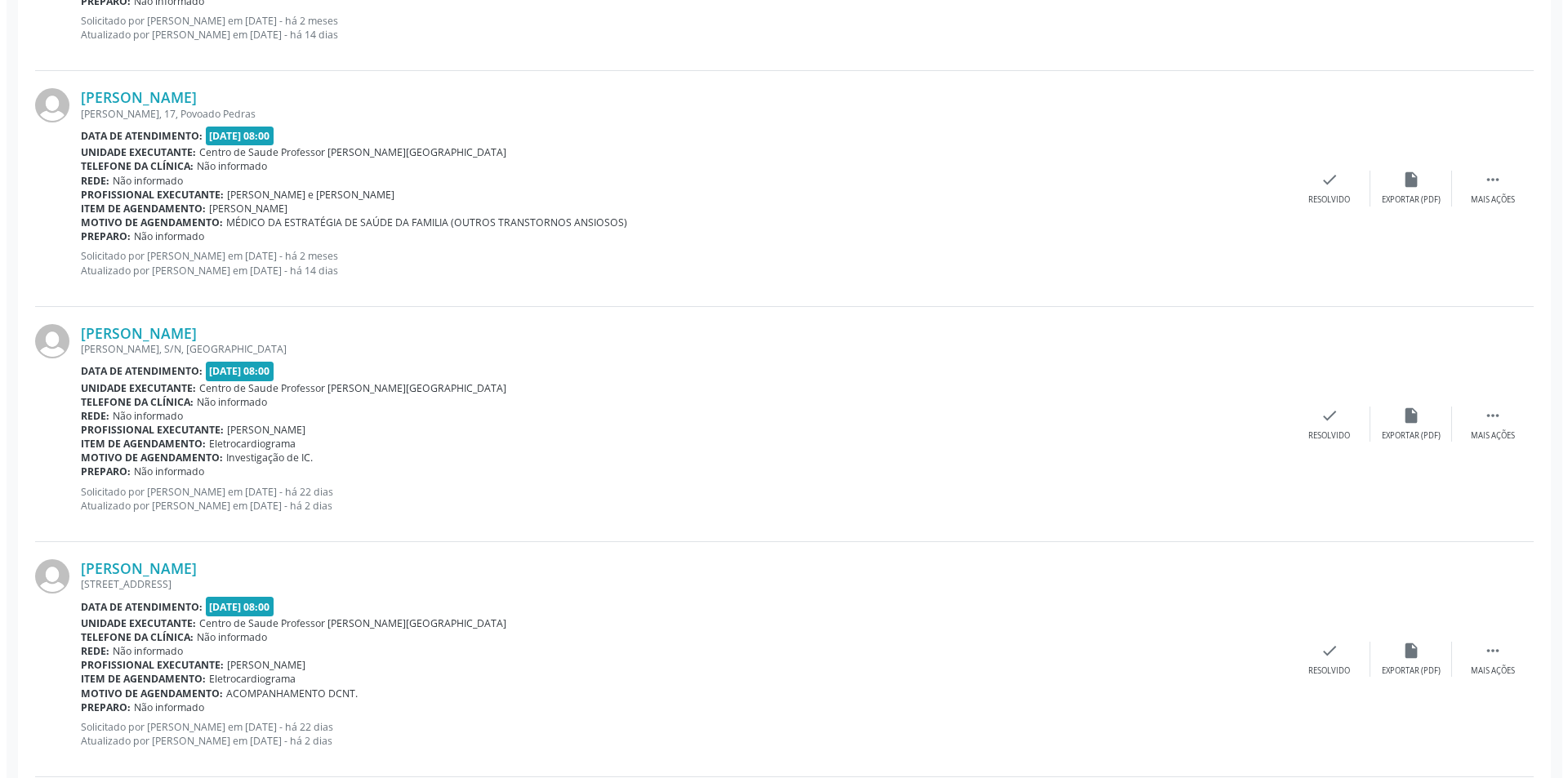
scroll to position [1224, 0]
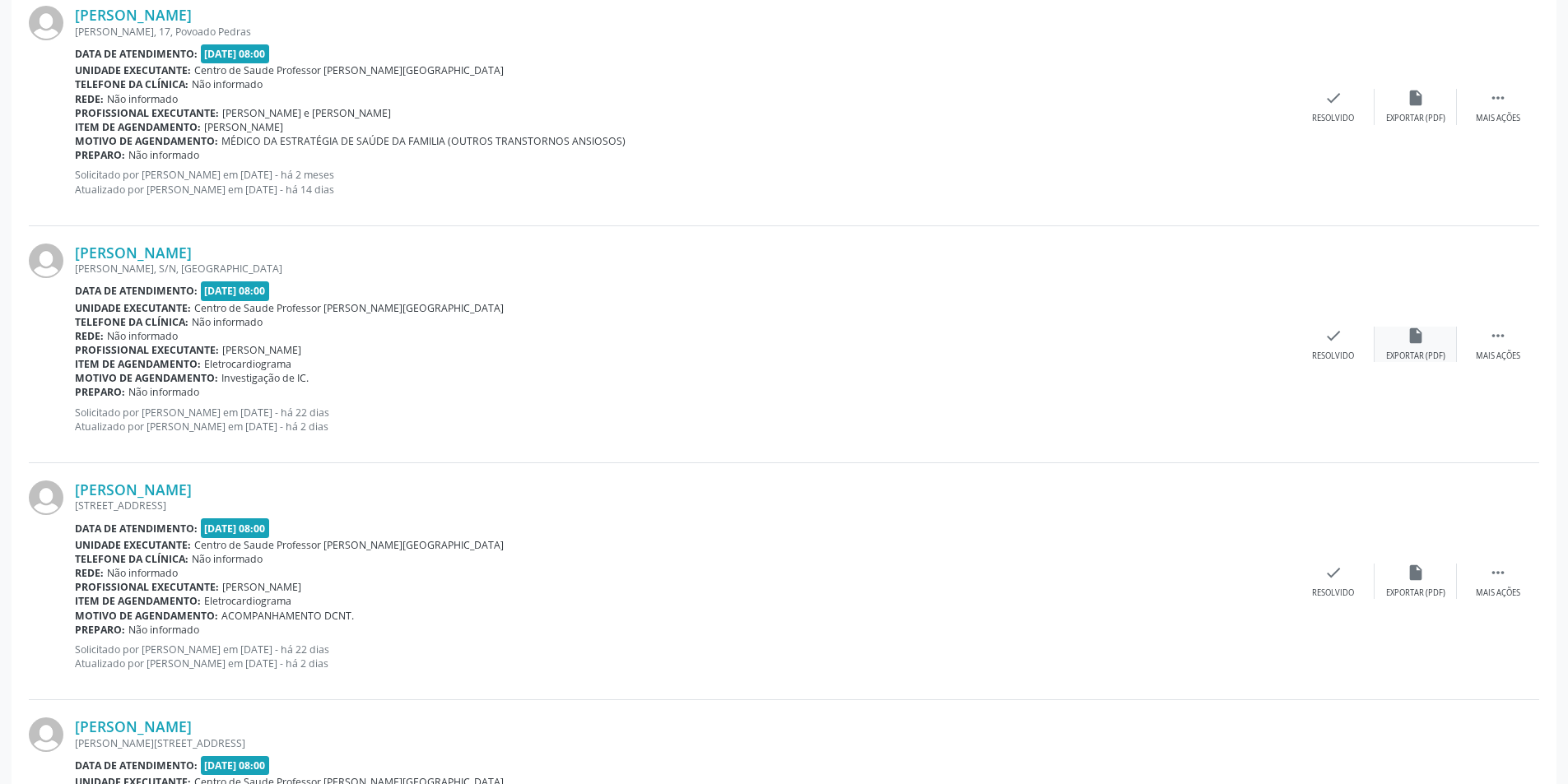
click at [1440, 354] on div "Exportar (PDF)" at bounding box center [1415, 356] width 59 height 11
click at [1345, 356] on div "Resolvido" at bounding box center [1332, 356] width 42 height 11
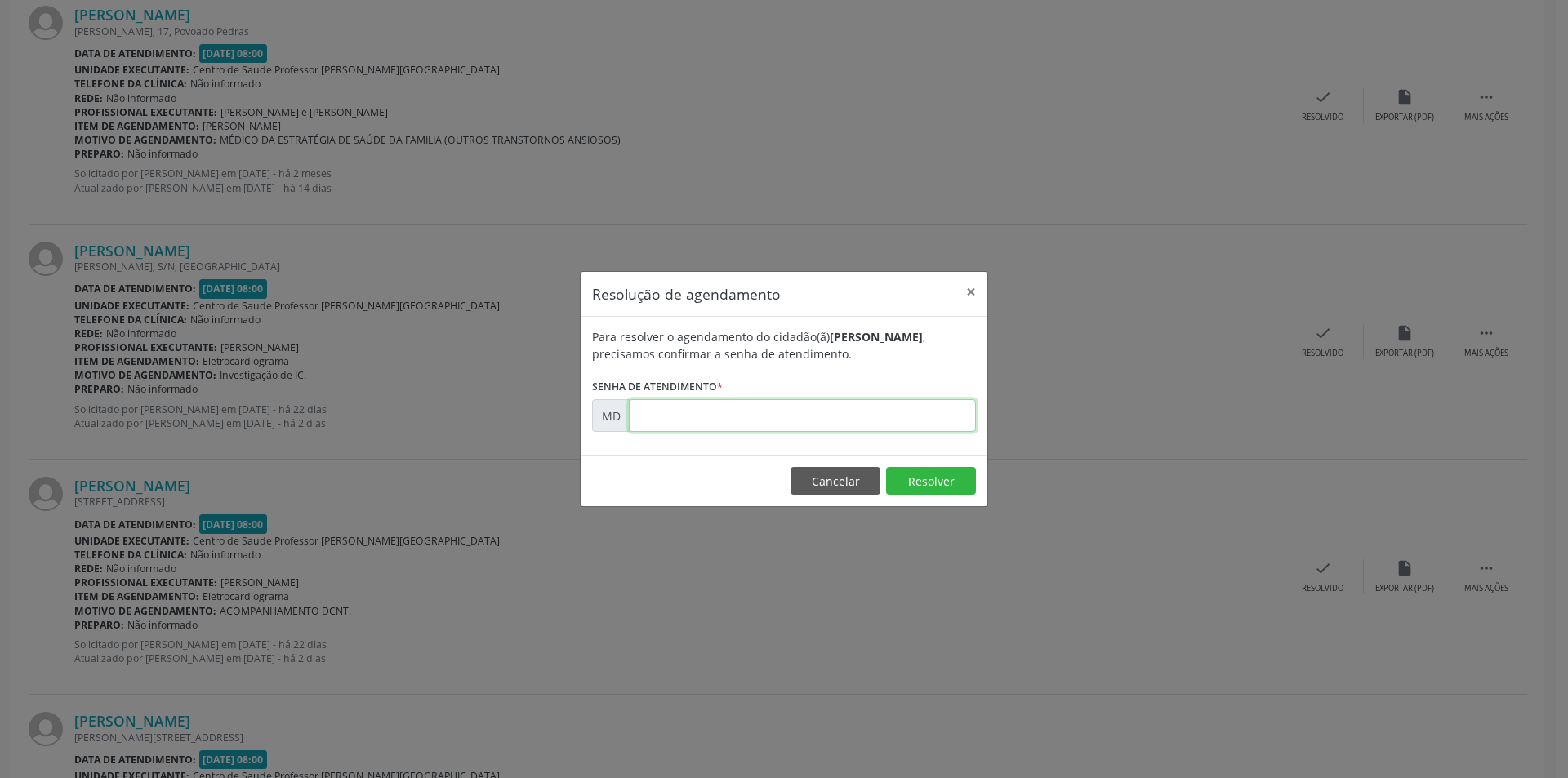
paste input "00008447"
type input "00008447"
click at [933, 489] on button "Resolver" at bounding box center [931, 481] width 90 height 28
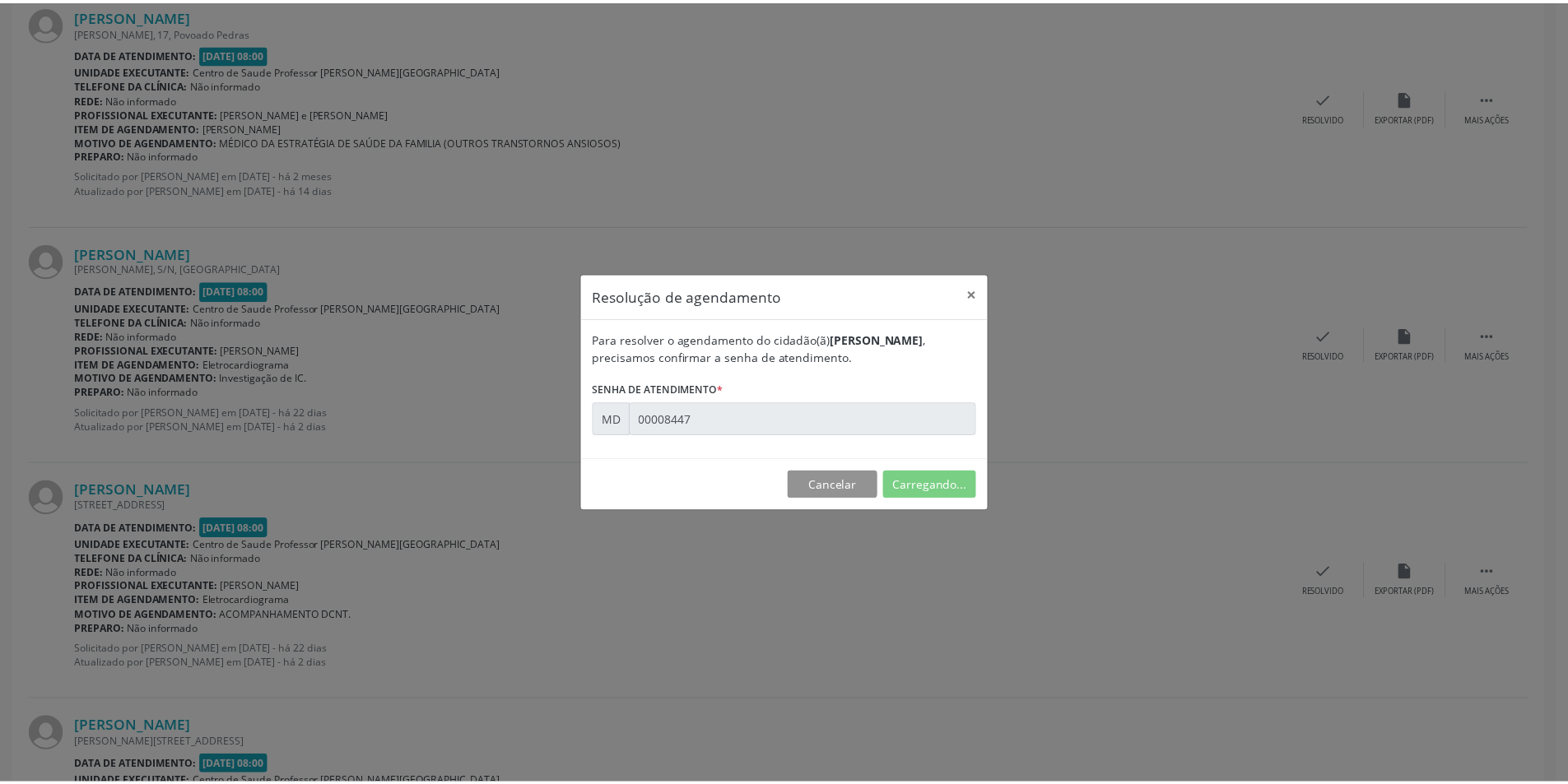
scroll to position [0, 0]
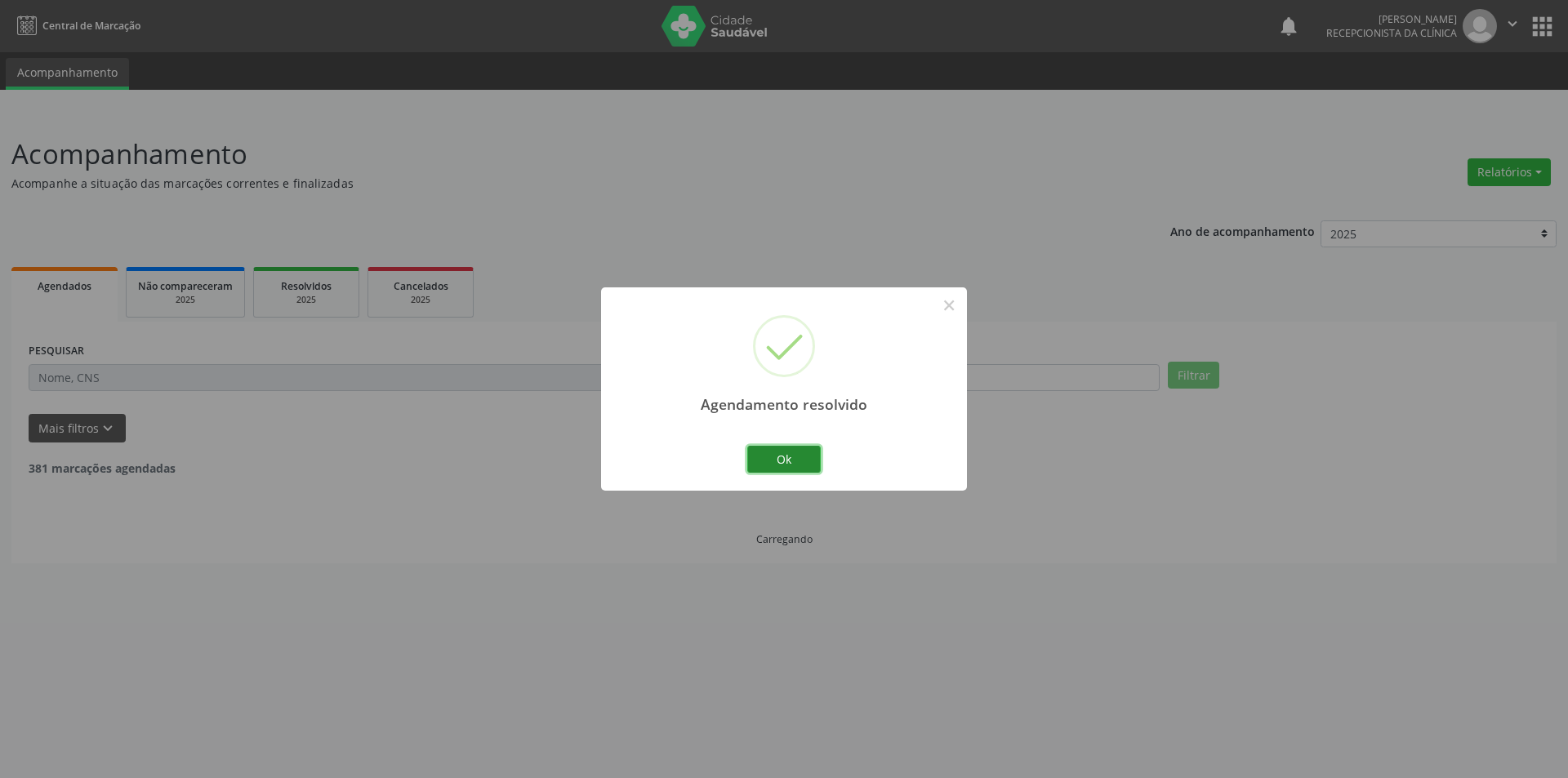
click at [786, 456] on button "Ok" at bounding box center [783, 459] width 73 height 28
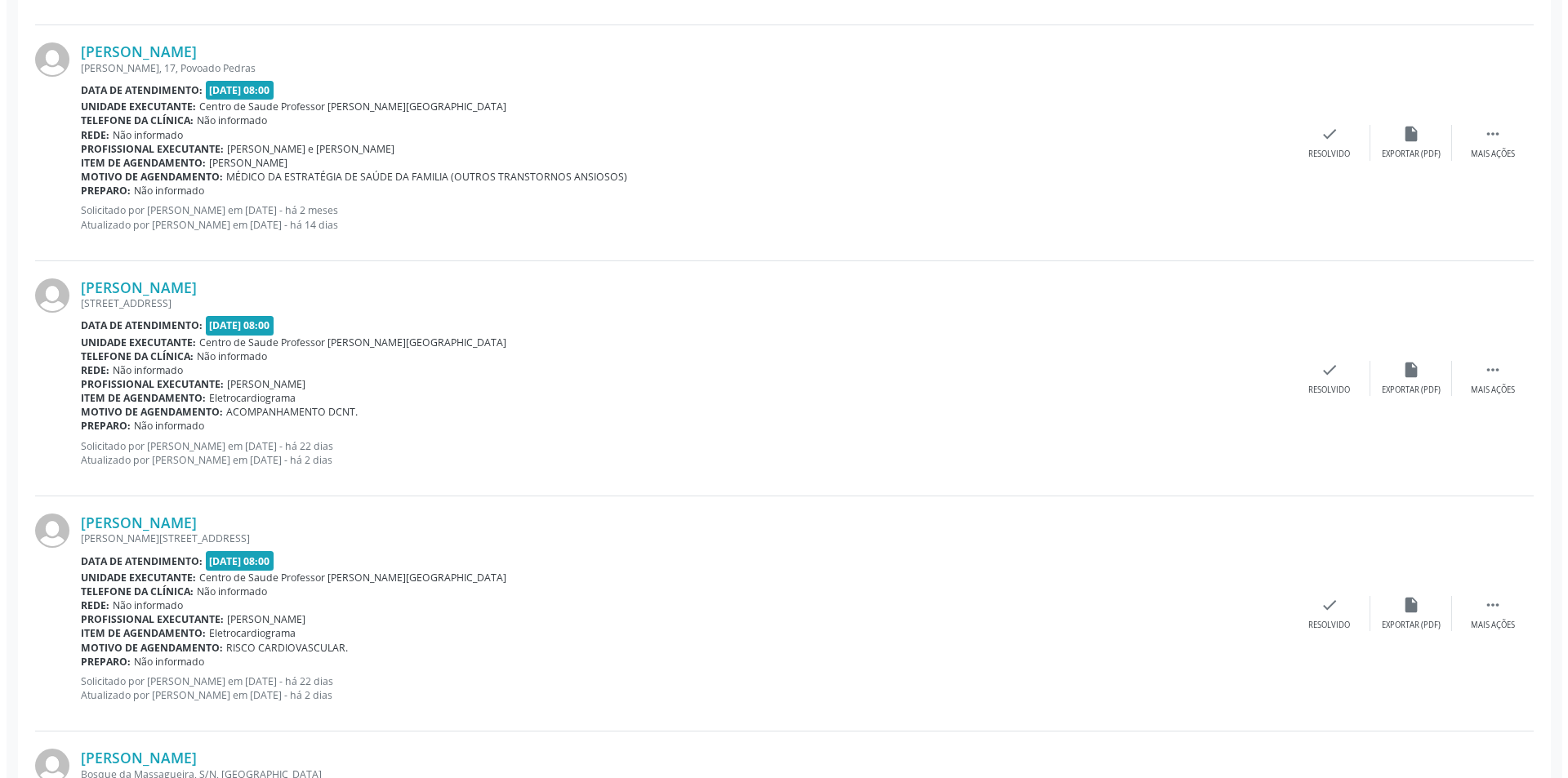
scroll to position [1224, 0]
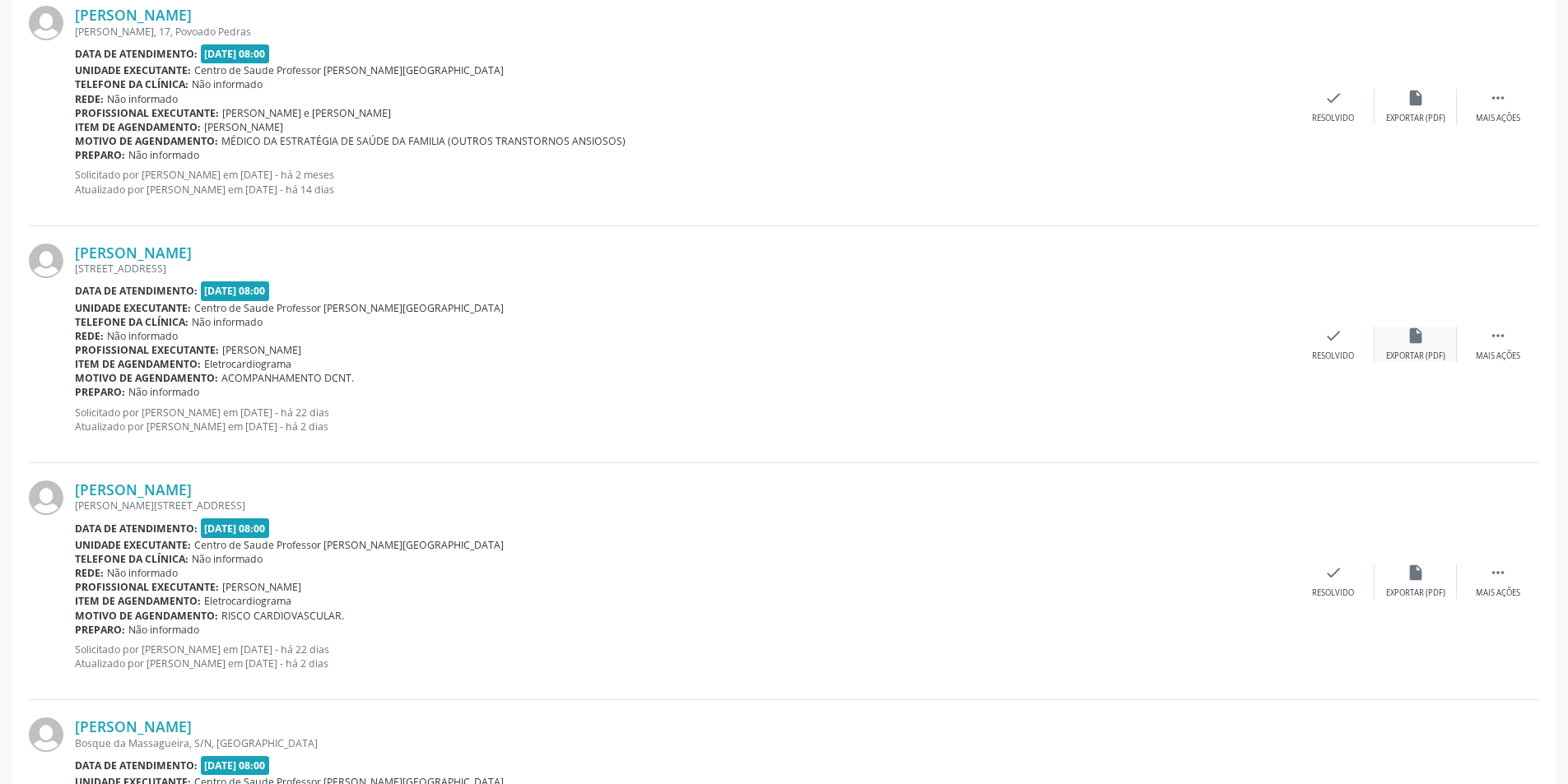
click at [1411, 343] on icon "insert_drive_file" at bounding box center [1414, 335] width 18 height 18
click at [1342, 340] on div "check Resolvido" at bounding box center [1333, 345] width 82 height 36
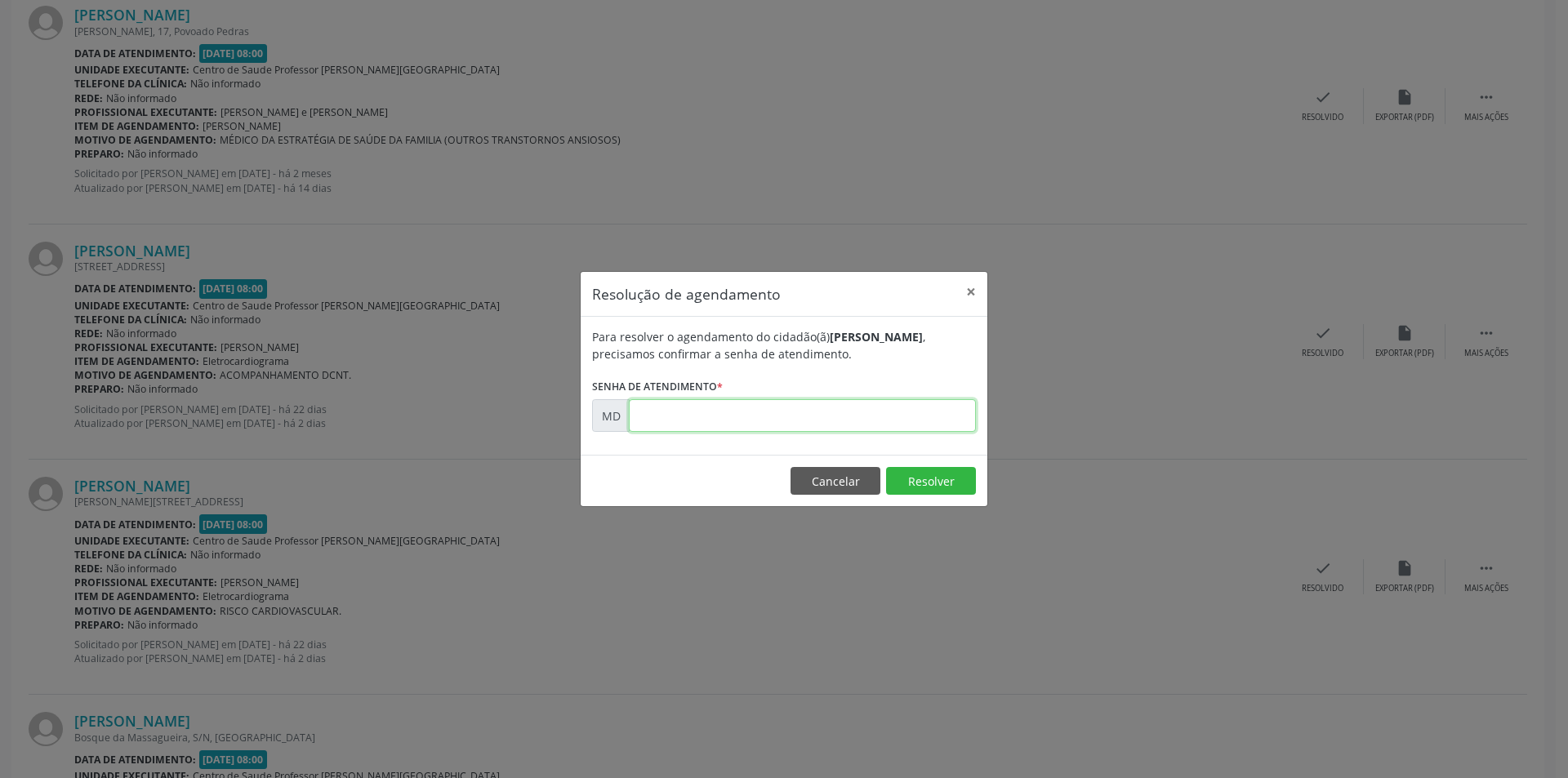
paste input "00008449"
type input "00008449"
click at [929, 481] on button "Resolver" at bounding box center [931, 481] width 90 height 28
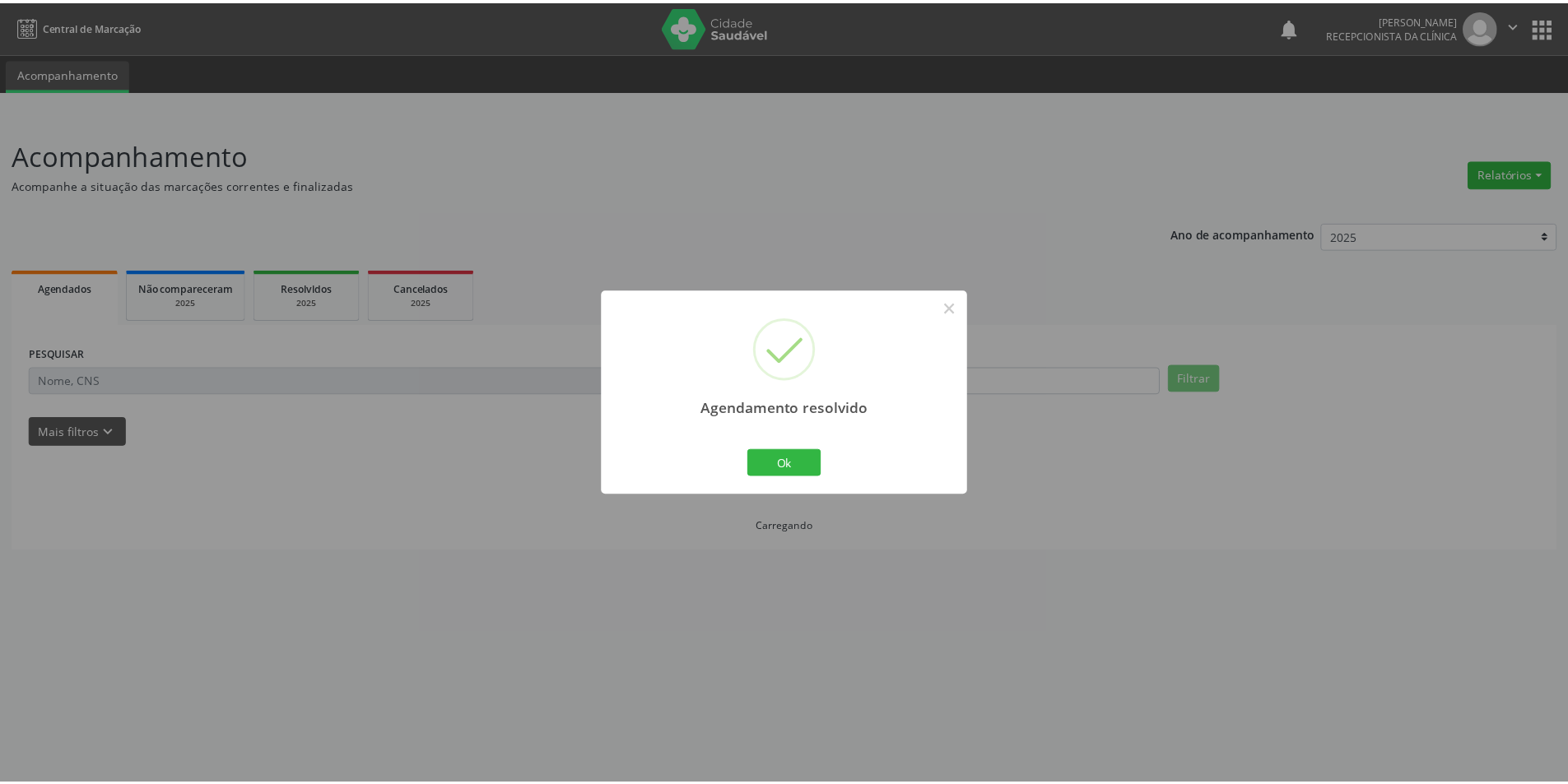
scroll to position [0, 0]
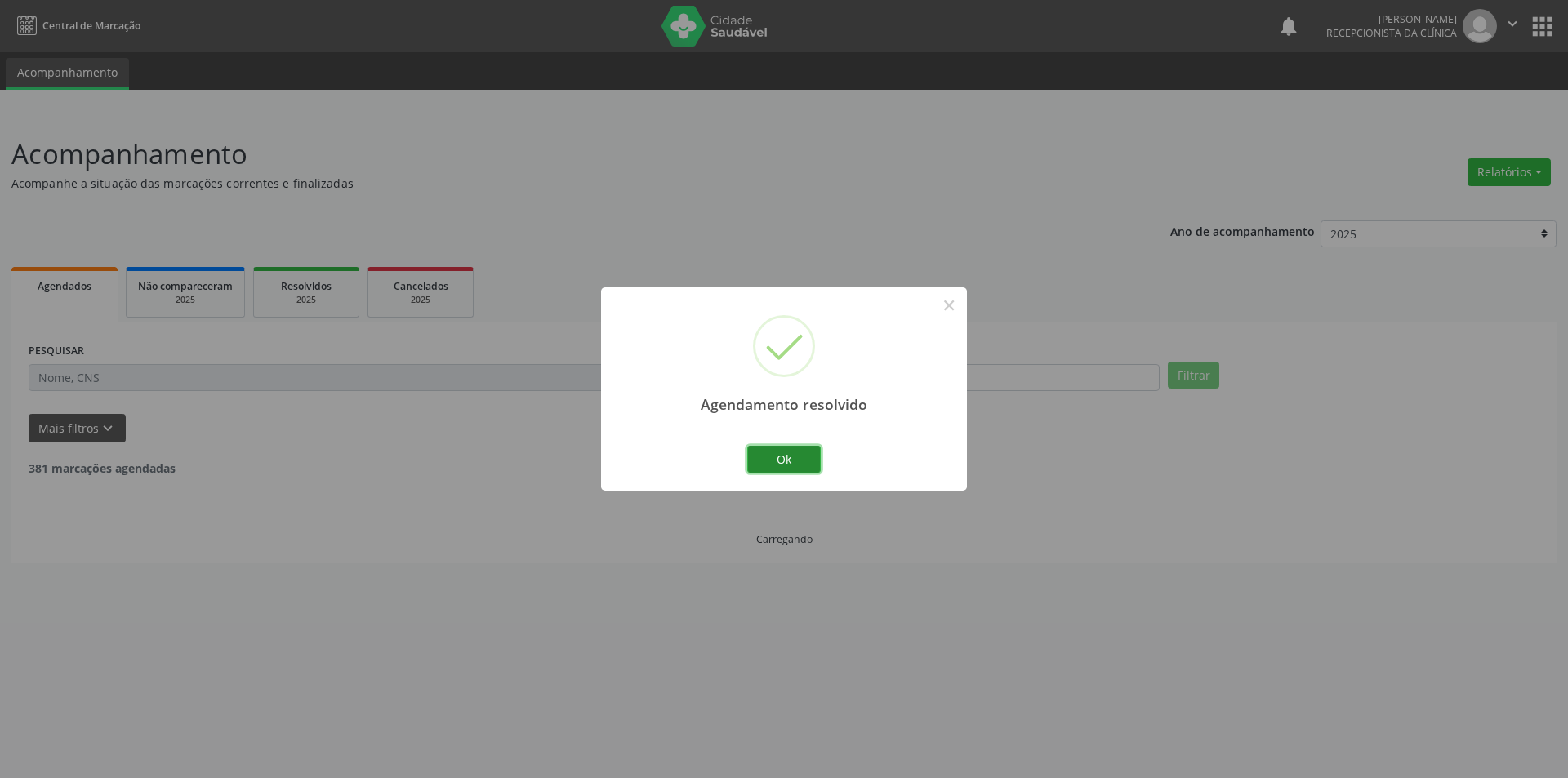
click at [804, 460] on button "Ok" at bounding box center [783, 459] width 73 height 28
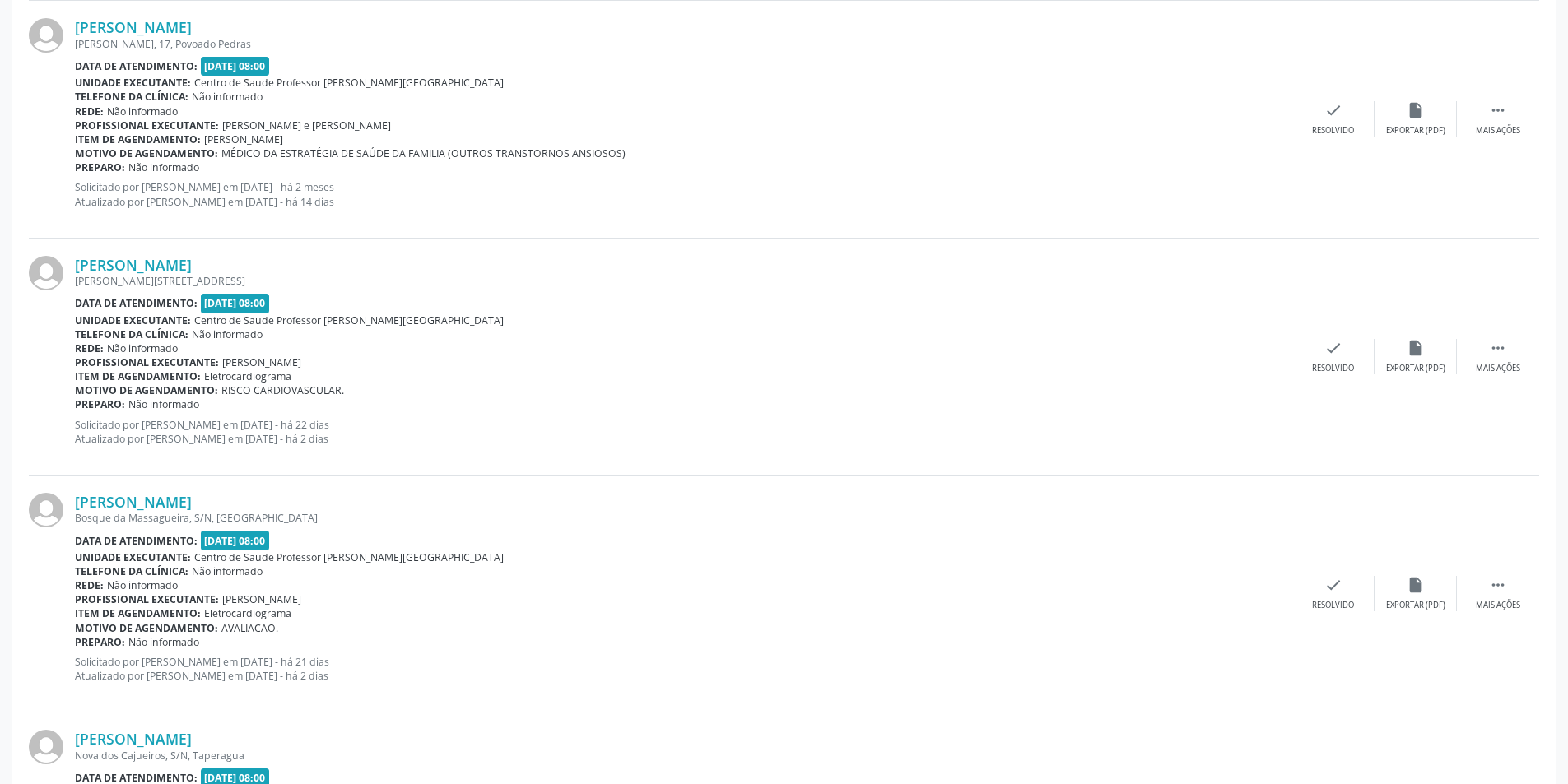
scroll to position [1234, 0]
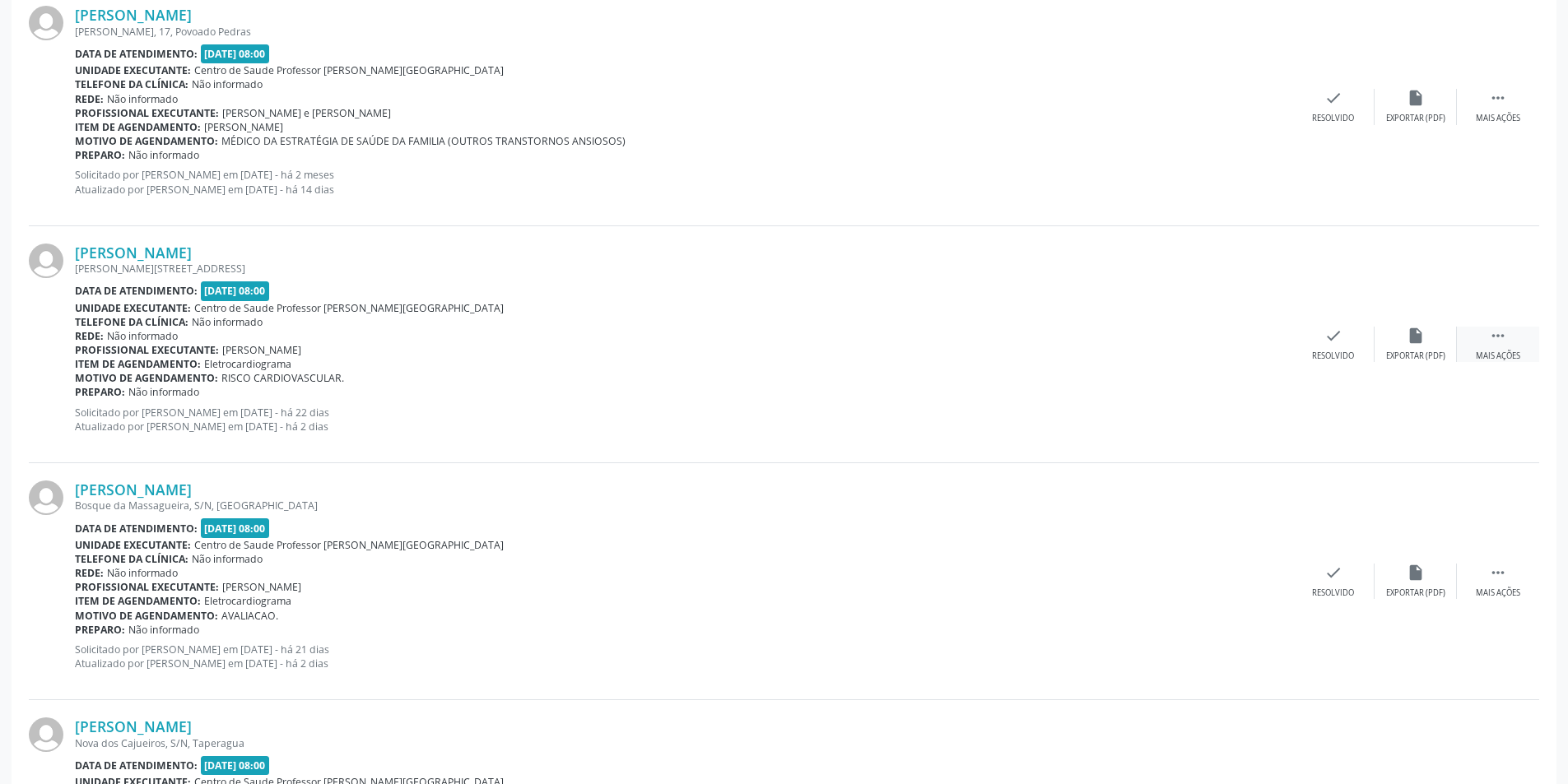
click at [1486, 346] on div " Mais ações" at bounding box center [1498, 345] width 82 height 36
click at [1428, 356] on div "Não compareceu" at bounding box center [1414, 356] width 70 height 11
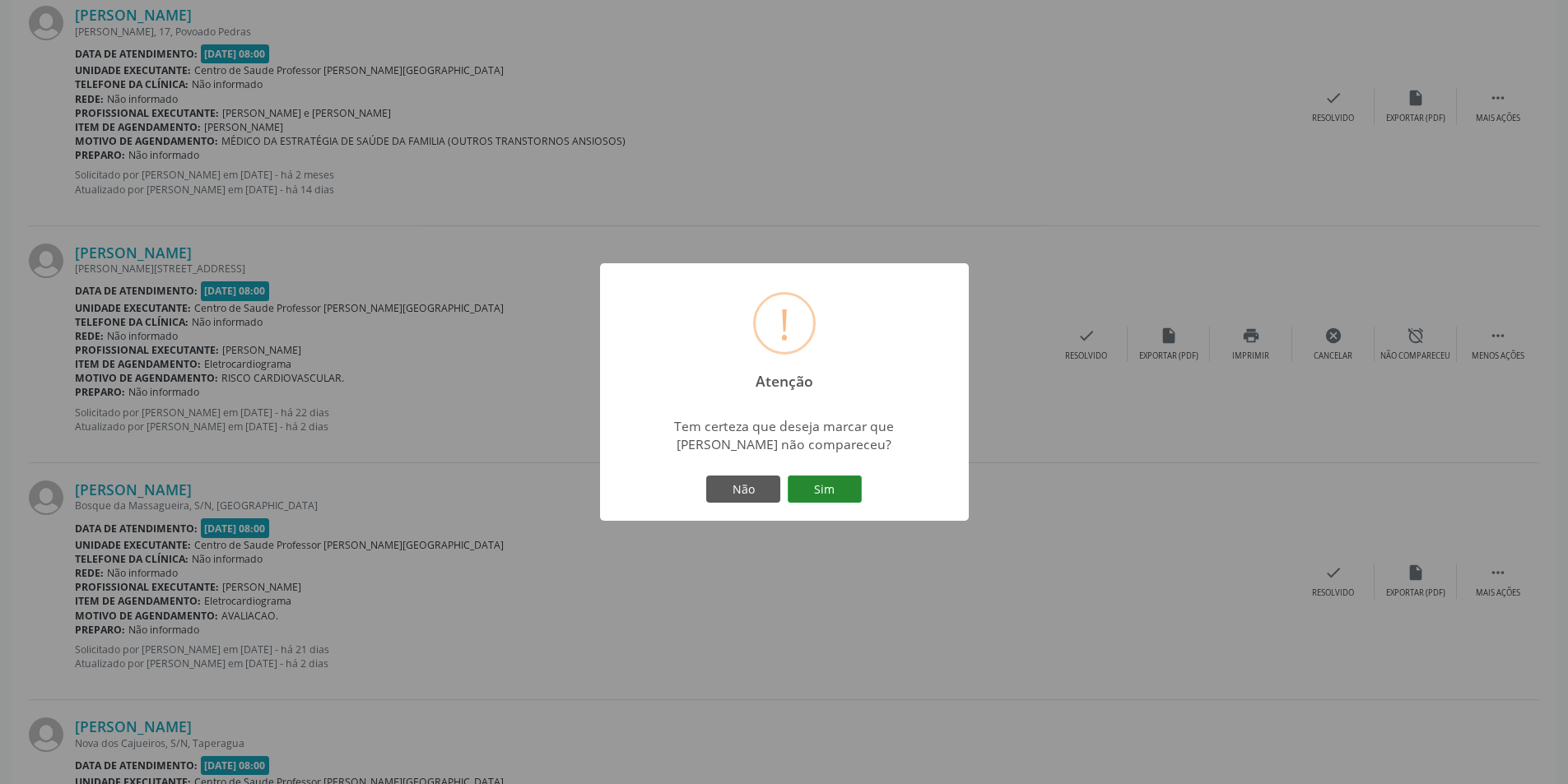
click at [805, 483] on button "Sim" at bounding box center [824, 489] width 74 height 28
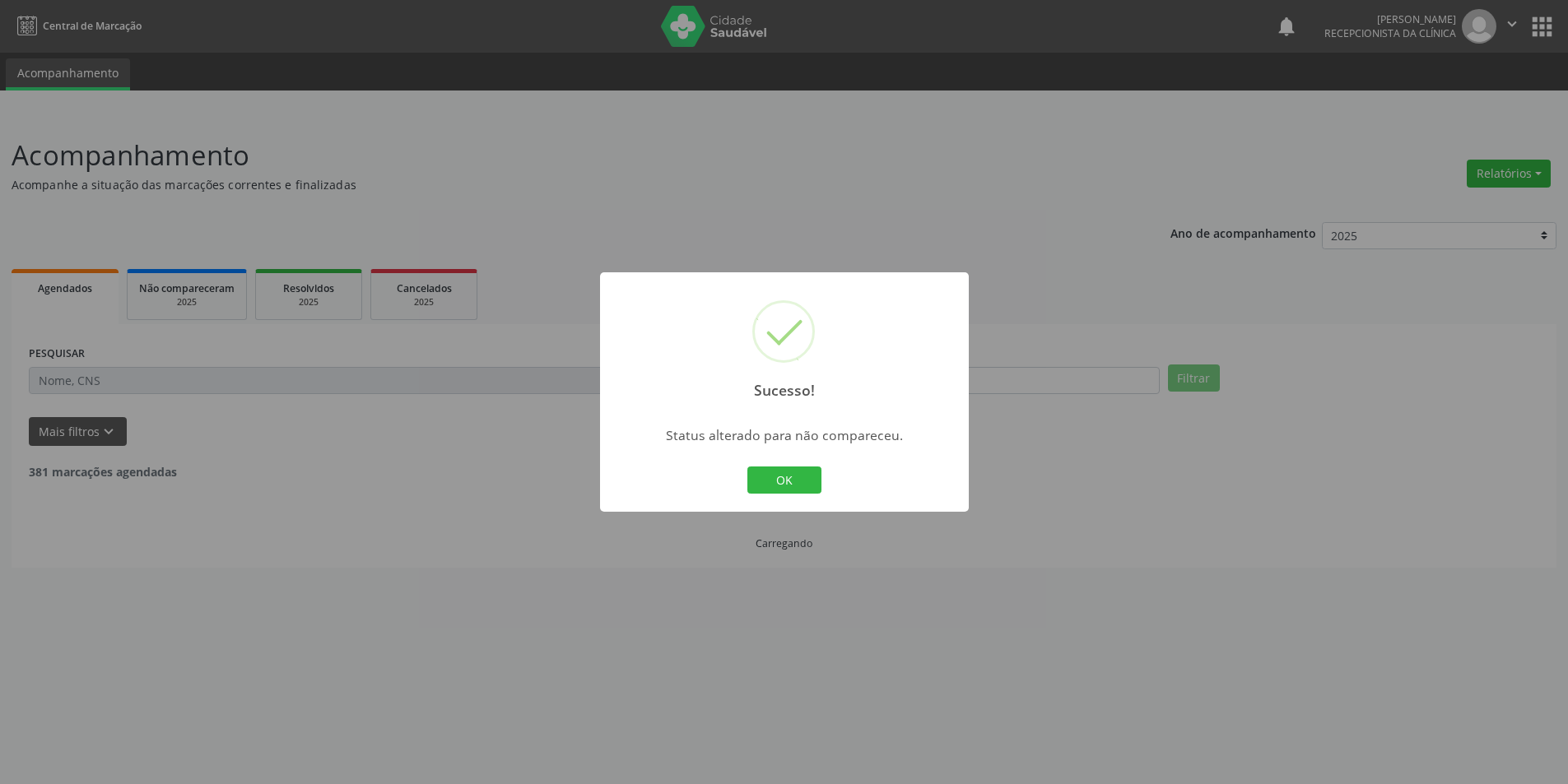
scroll to position [0, 0]
click at [820, 481] on button "OK" at bounding box center [789, 481] width 74 height 28
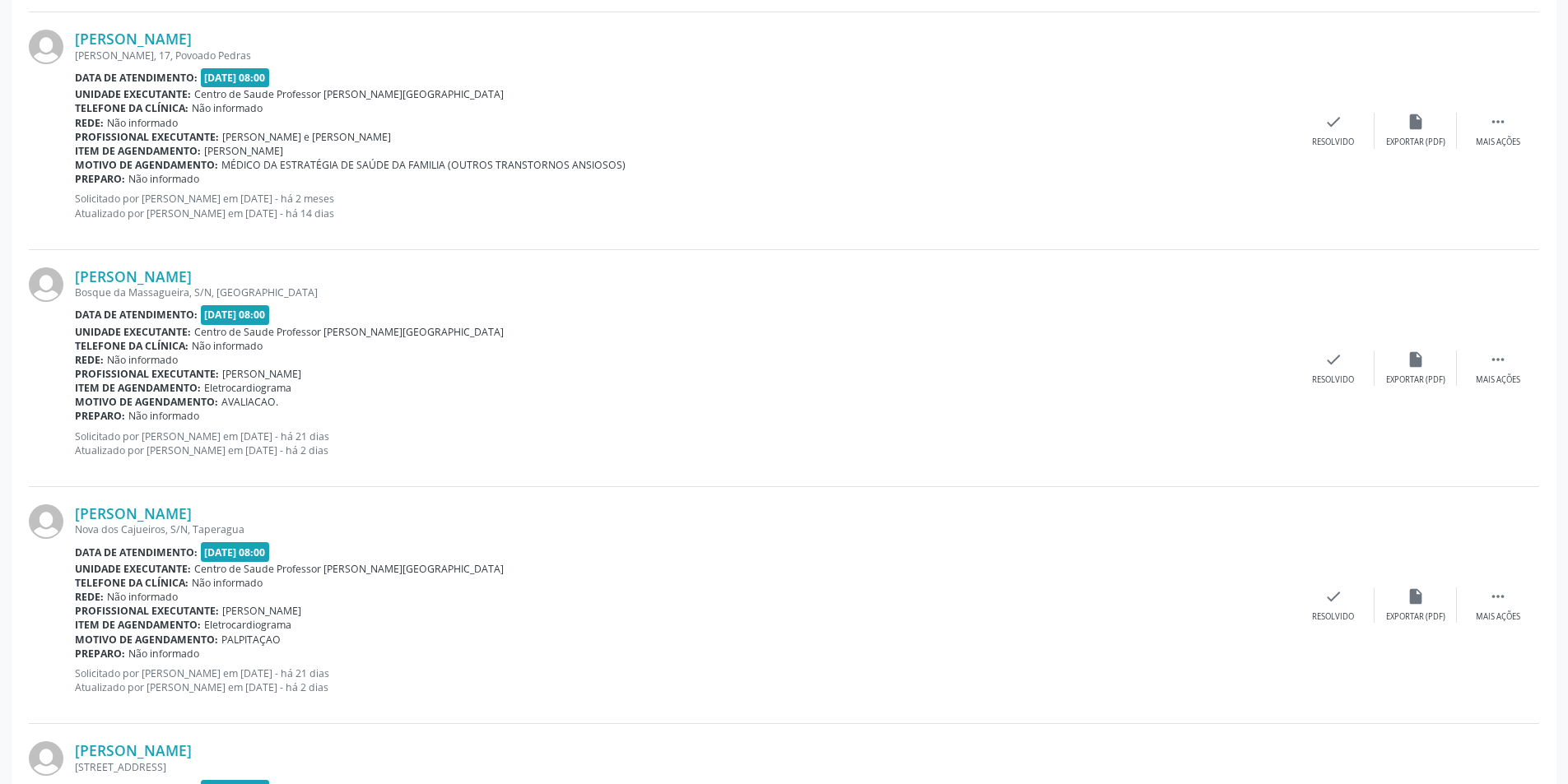
scroll to position [1234, 0]
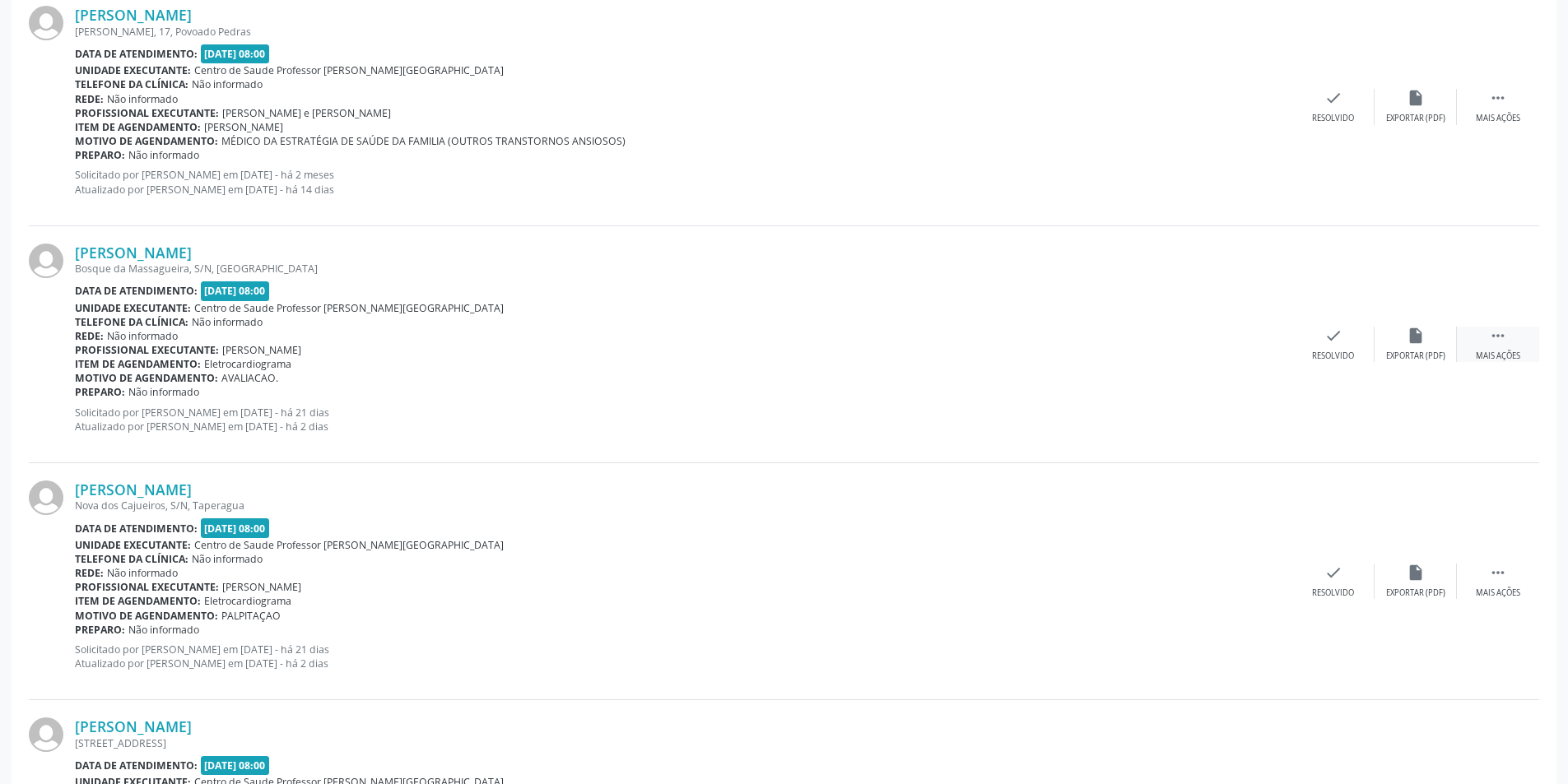
click at [1501, 348] on div " Mais ações" at bounding box center [1498, 345] width 82 height 36
click at [1403, 340] on div "alarm_off Não compareceu" at bounding box center [1415, 345] width 82 height 36
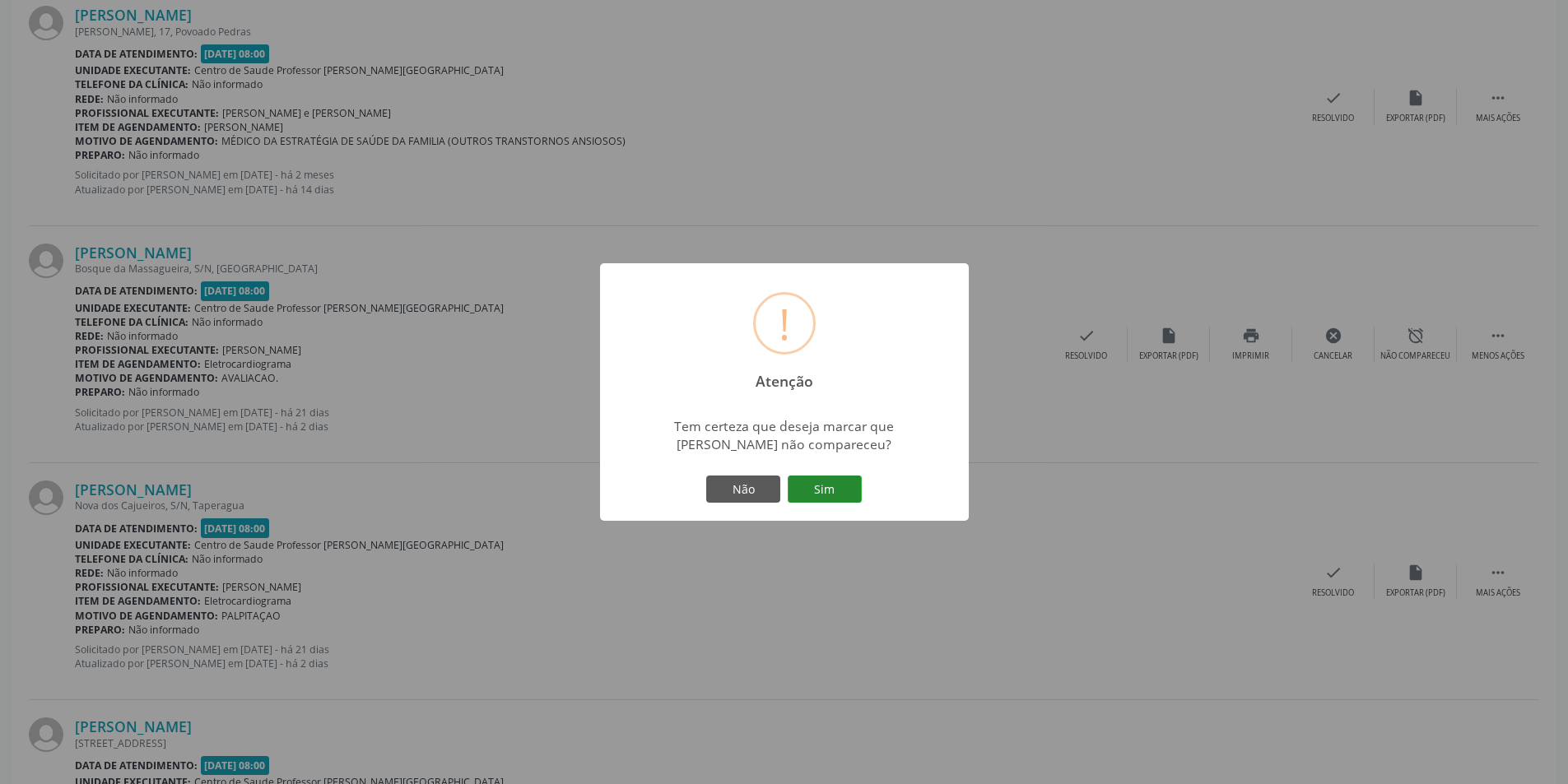
click at [819, 476] on button "Sim" at bounding box center [824, 489] width 74 height 28
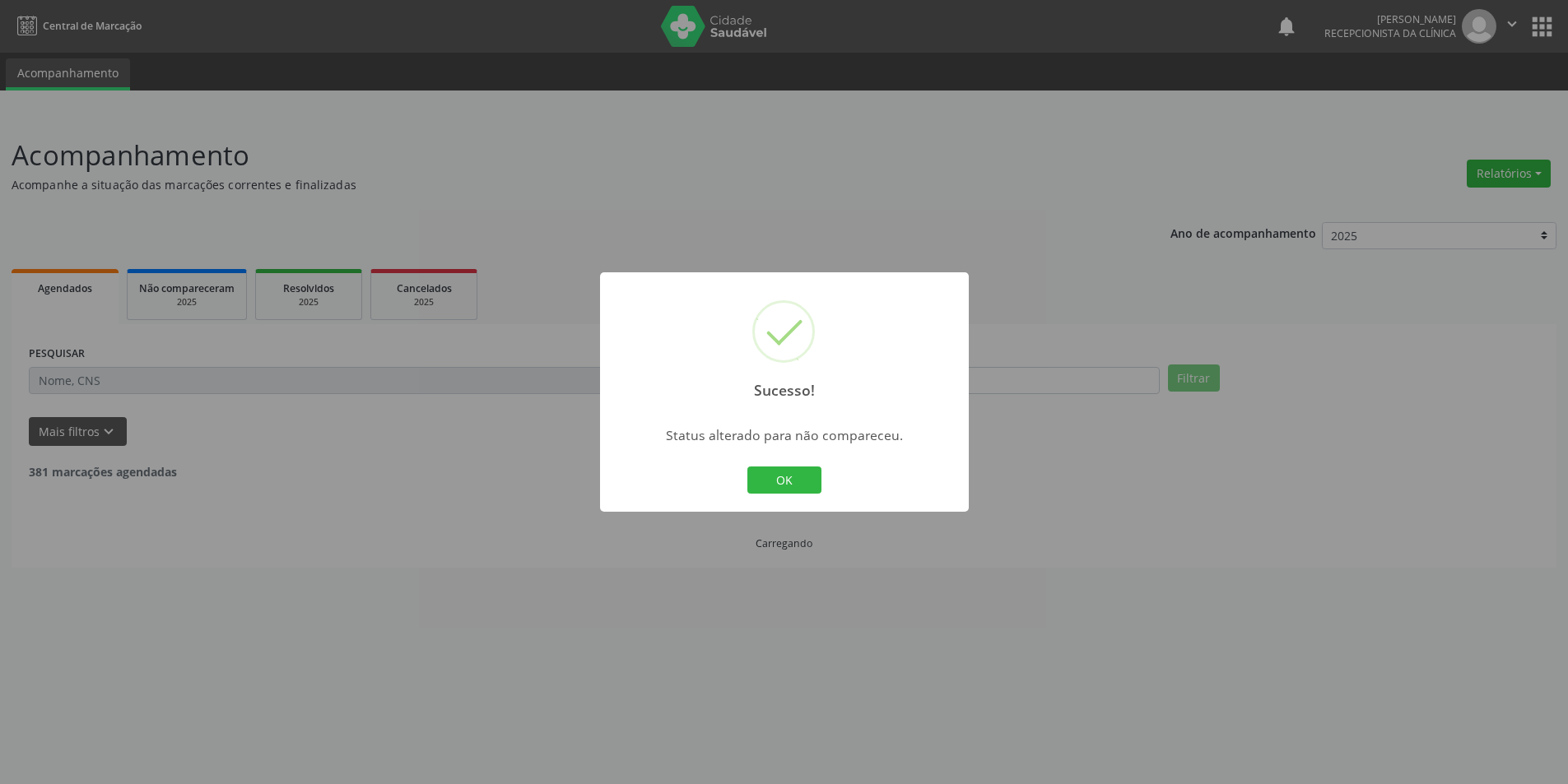
scroll to position [0, 0]
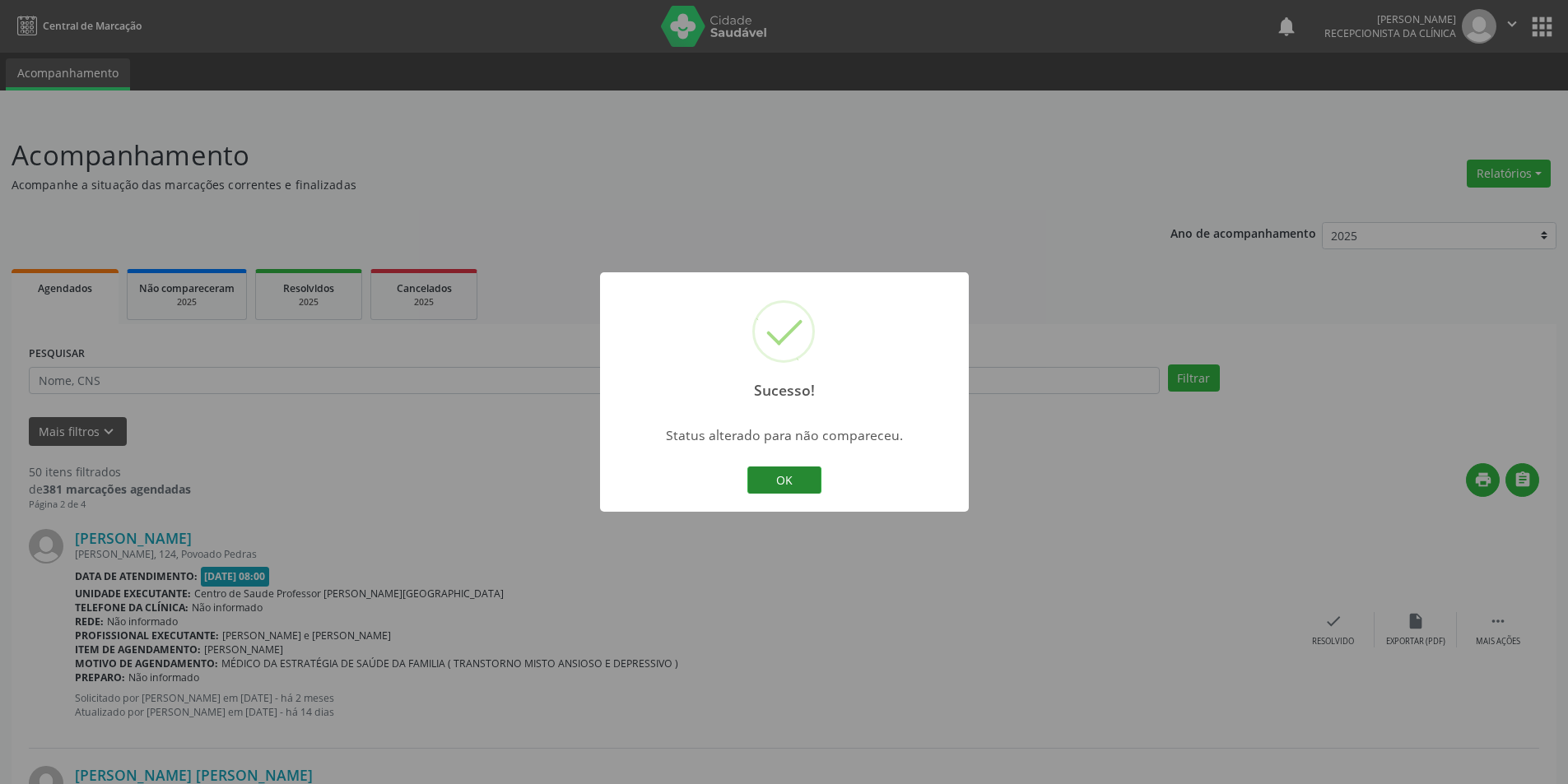
click at [793, 484] on button "OK" at bounding box center [784, 481] width 74 height 28
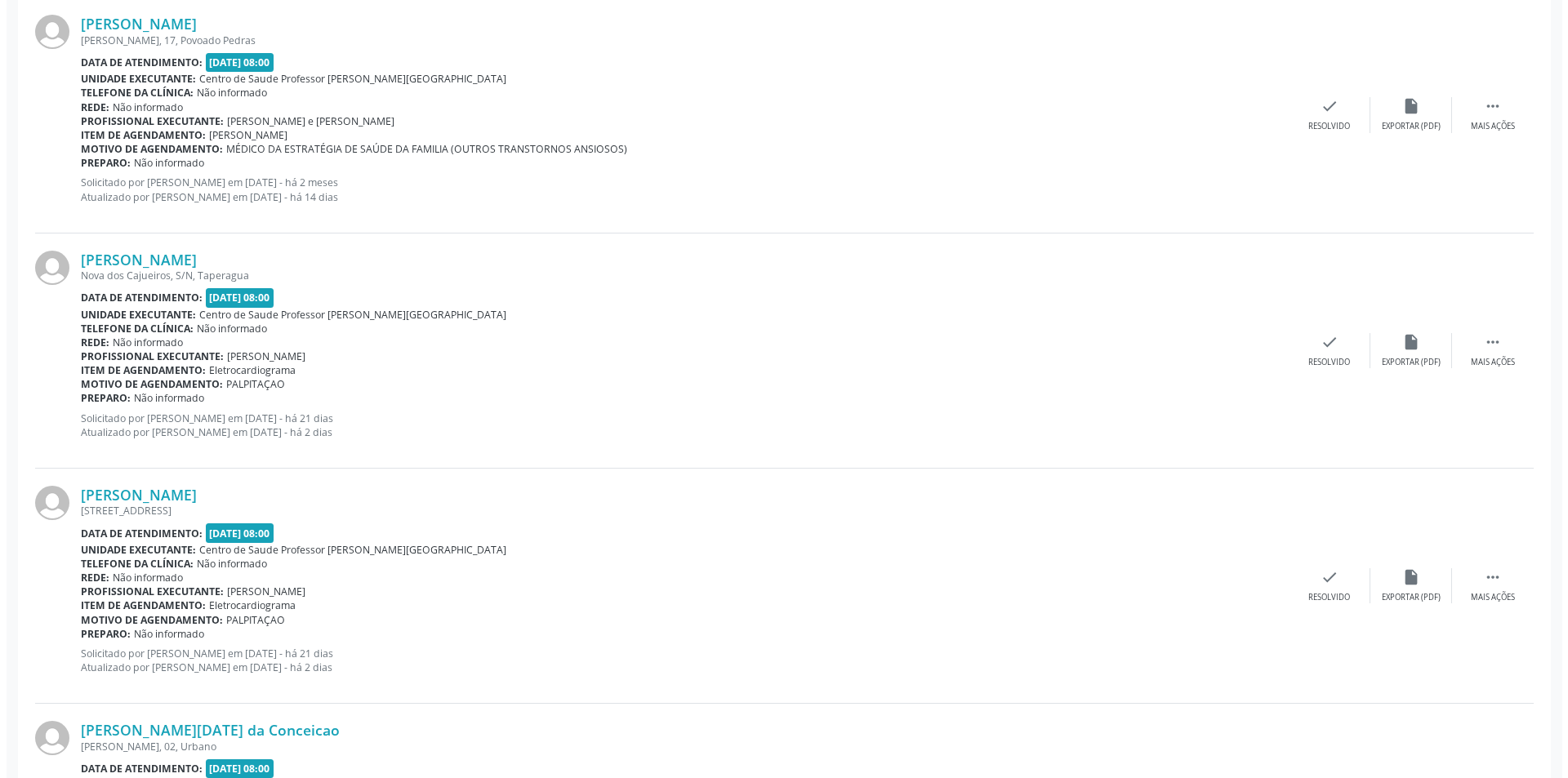
scroll to position [1306, 0]
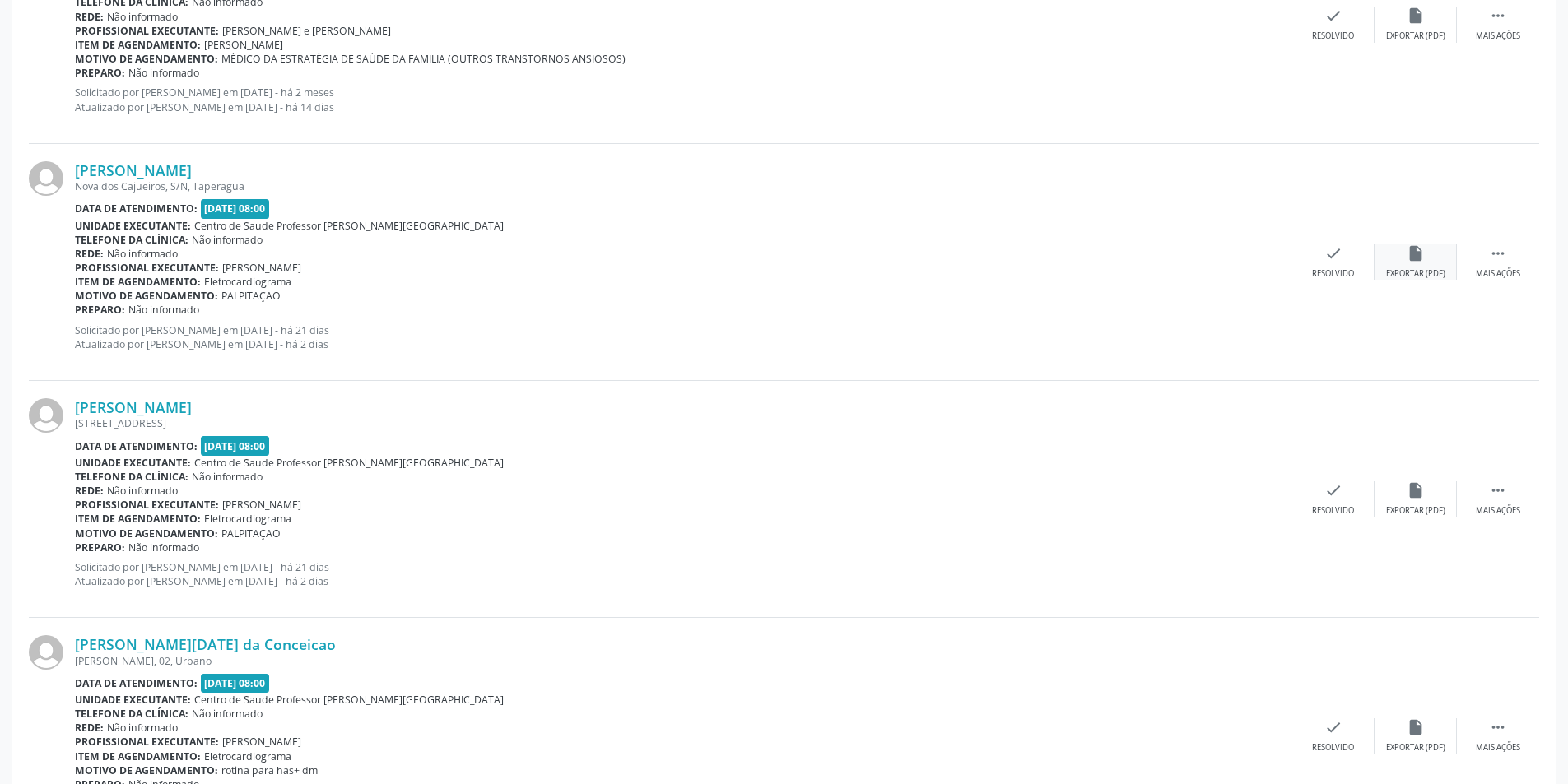
click at [1412, 268] on div "Exportar (PDF)" at bounding box center [1415, 274] width 59 height 11
click at [1338, 279] on div "Resolvido" at bounding box center [1332, 274] width 42 height 11
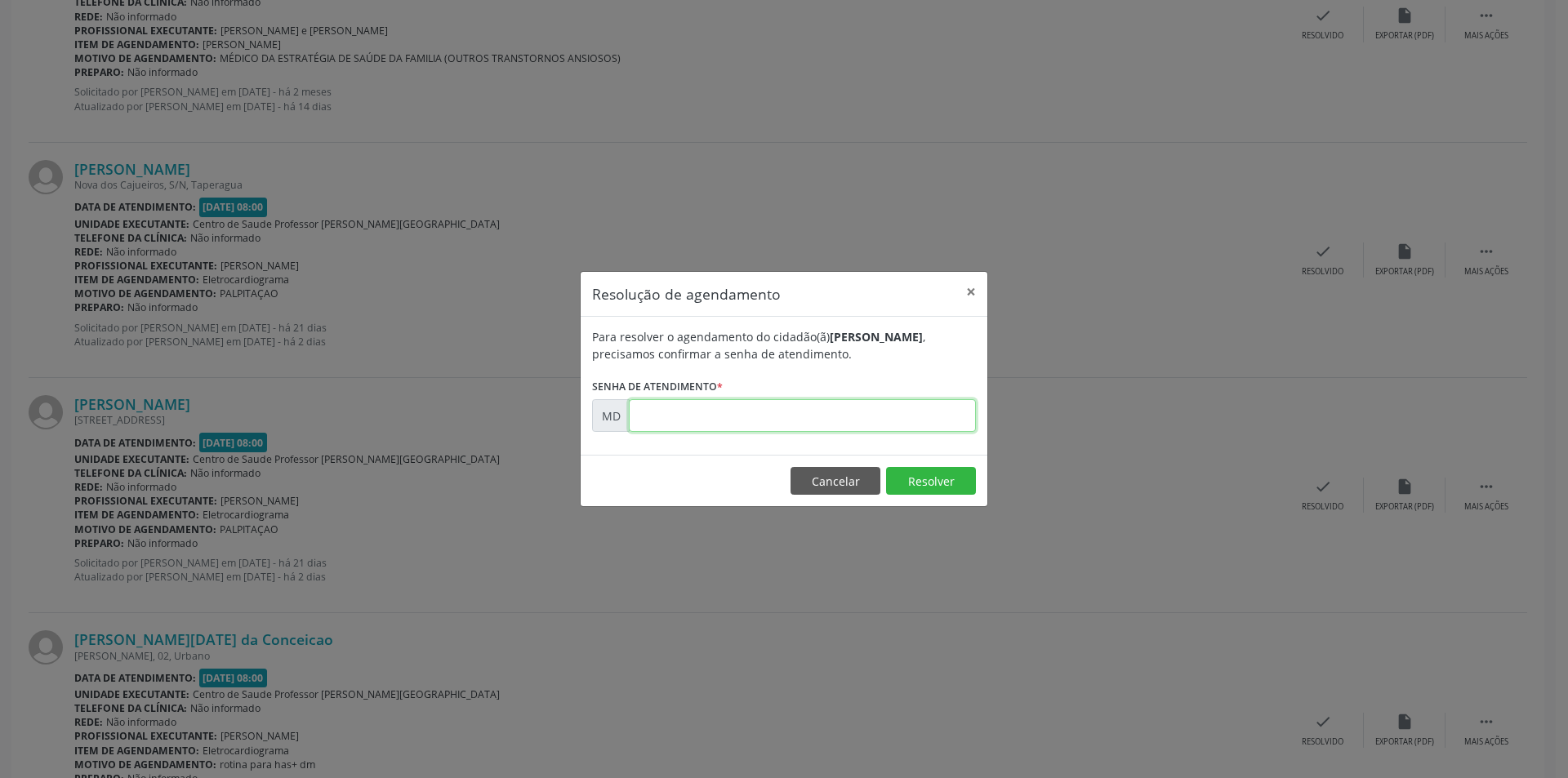
paste input "00008515"
type input "00008515"
click at [930, 471] on button "Resolver" at bounding box center [931, 481] width 90 height 28
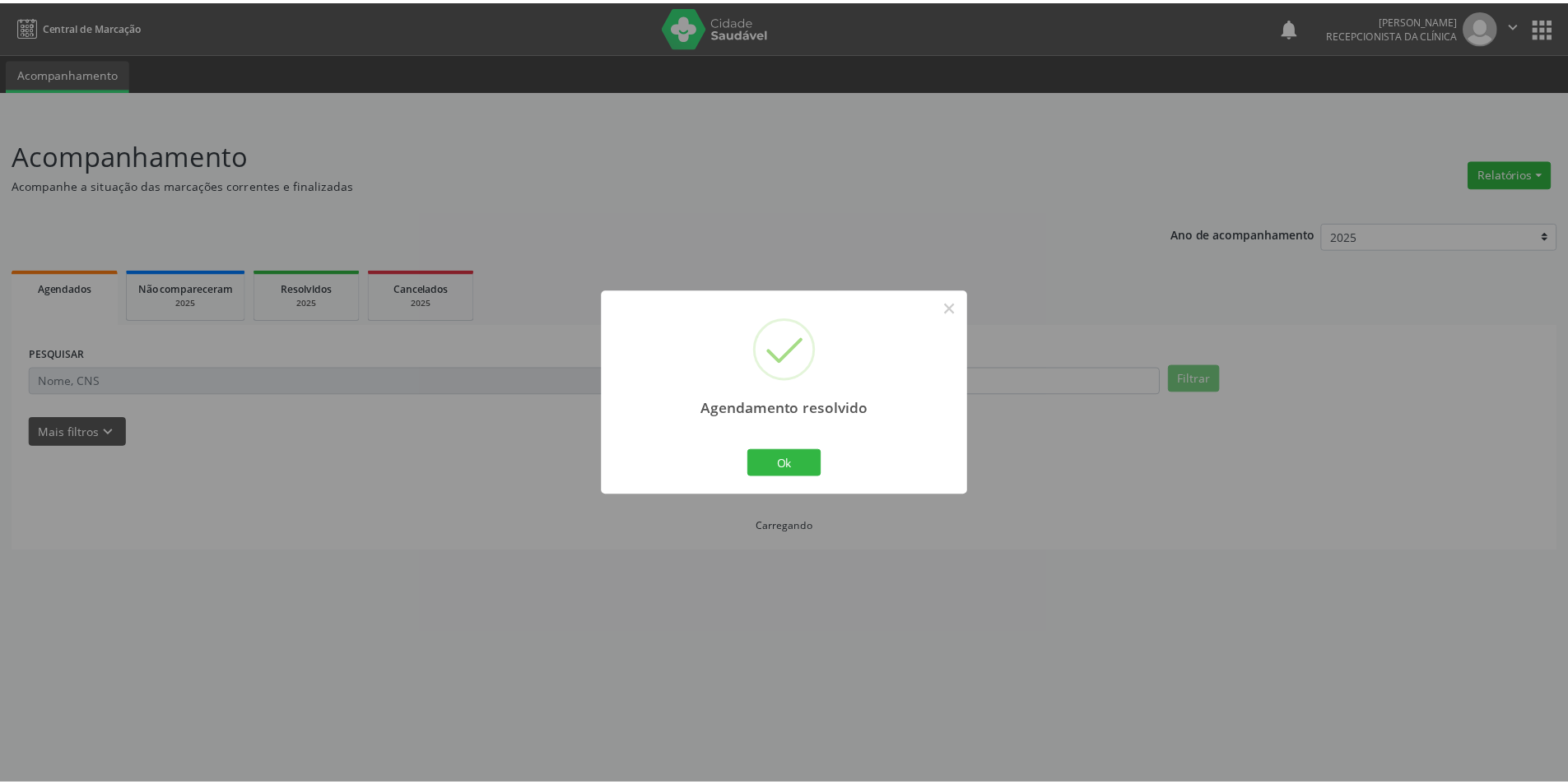
scroll to position [0, 0]
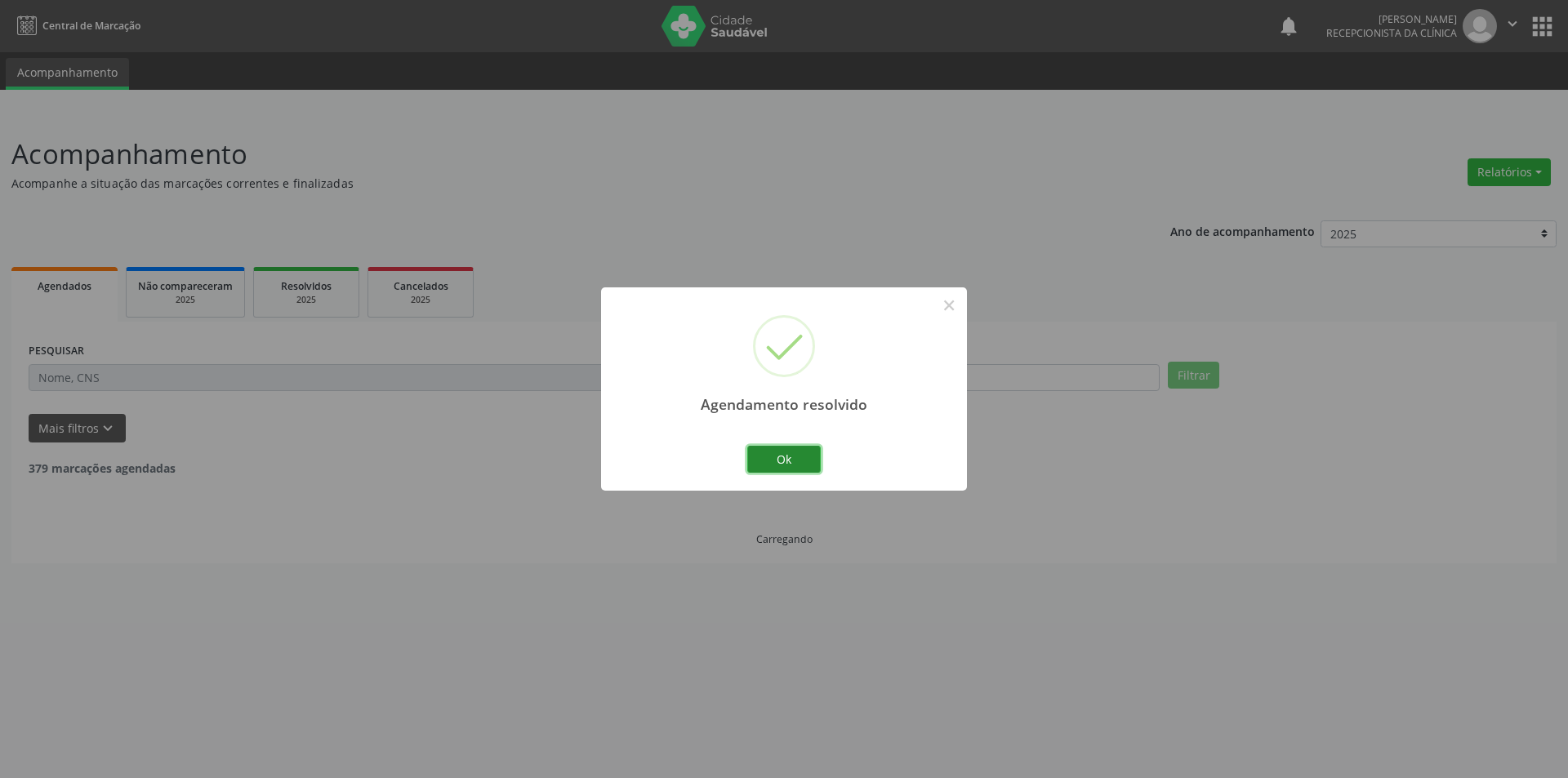
click at [799, 458] on button "Ok" at bounding box center [783, 459] width 73 height 28
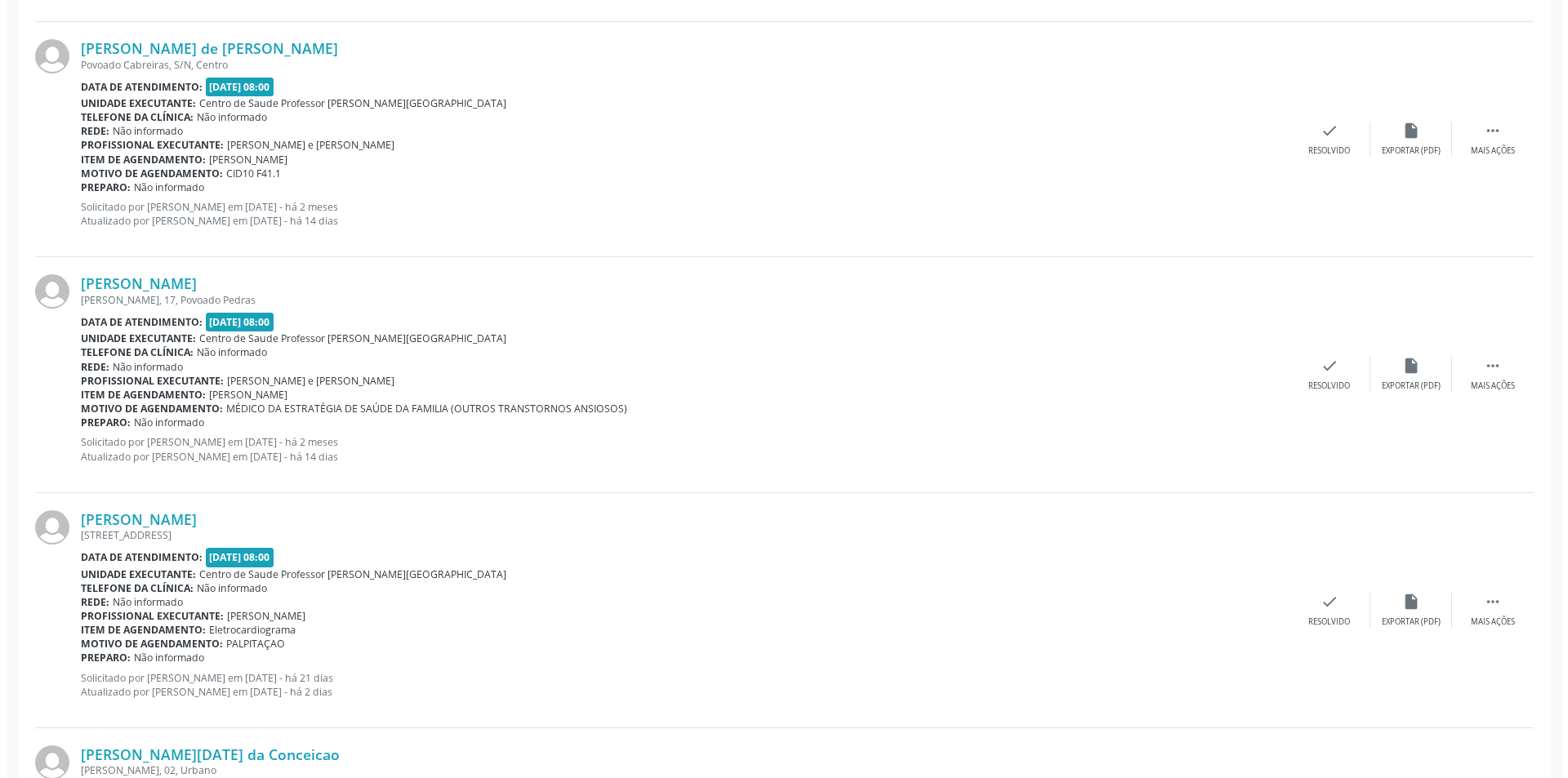
scroll to position [1224, 0]
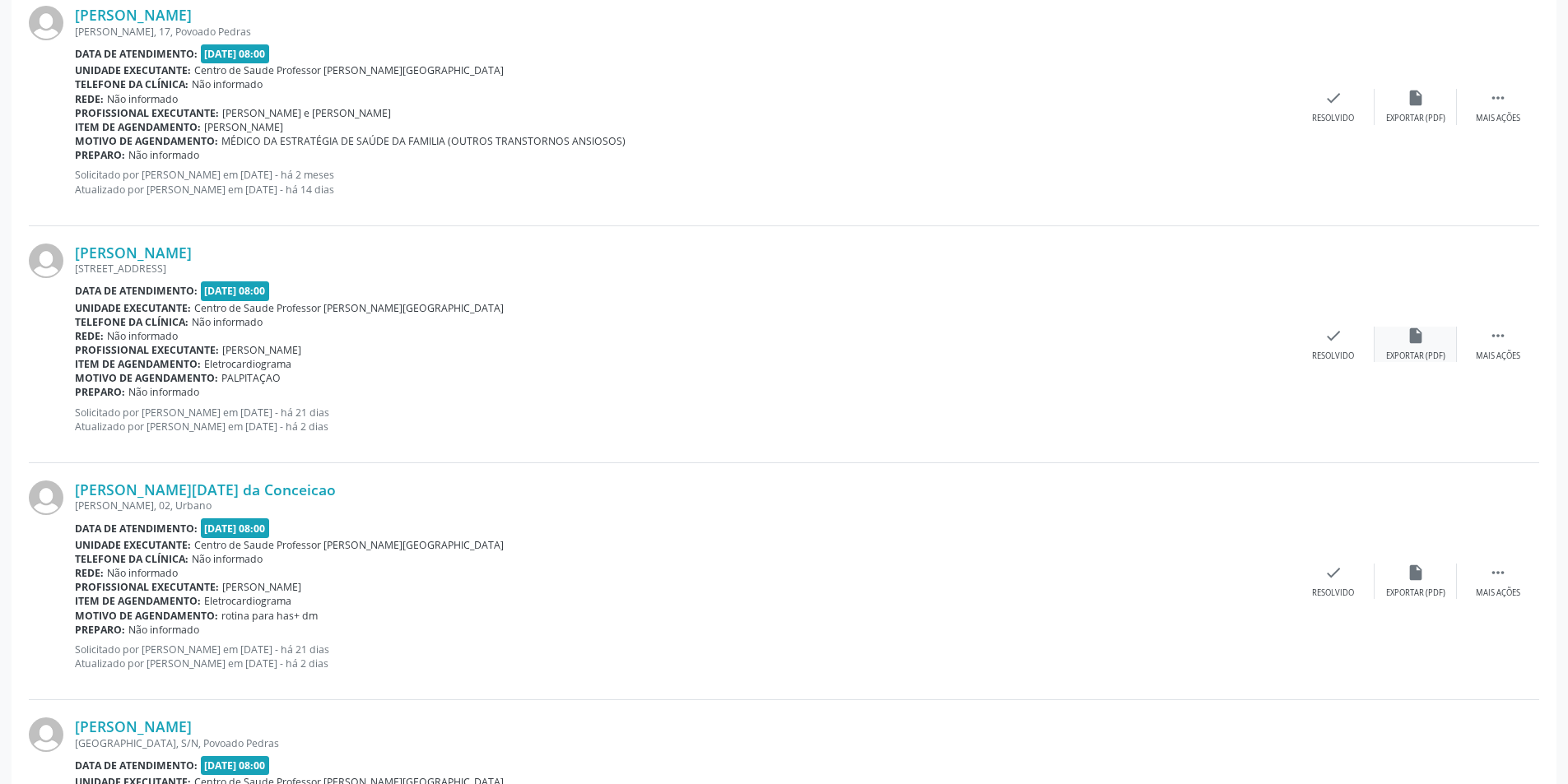
click at [1426, 348] on div "insert_drive_file Exportar (PDF)" at bounding box center [1415, 345] width 82 height 36
click at [1340, 352] on div "Resolvido" at bounding box center [1332, 356] width 42 height 11
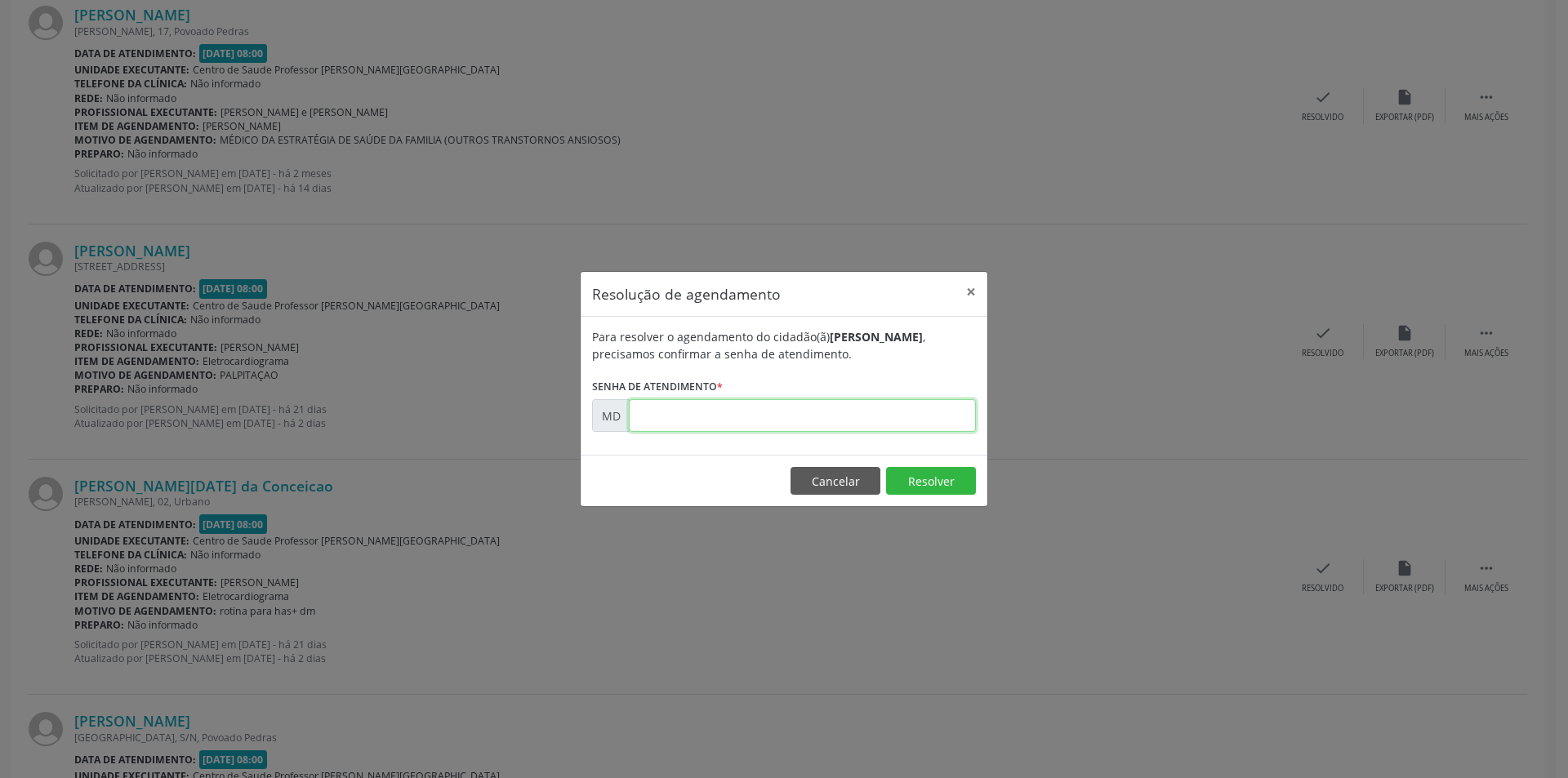
paste input "00008523"
type input "00008523"
click at [927, 473] on button "Resolver" at bounding box center [931, 481] width 90 height 28
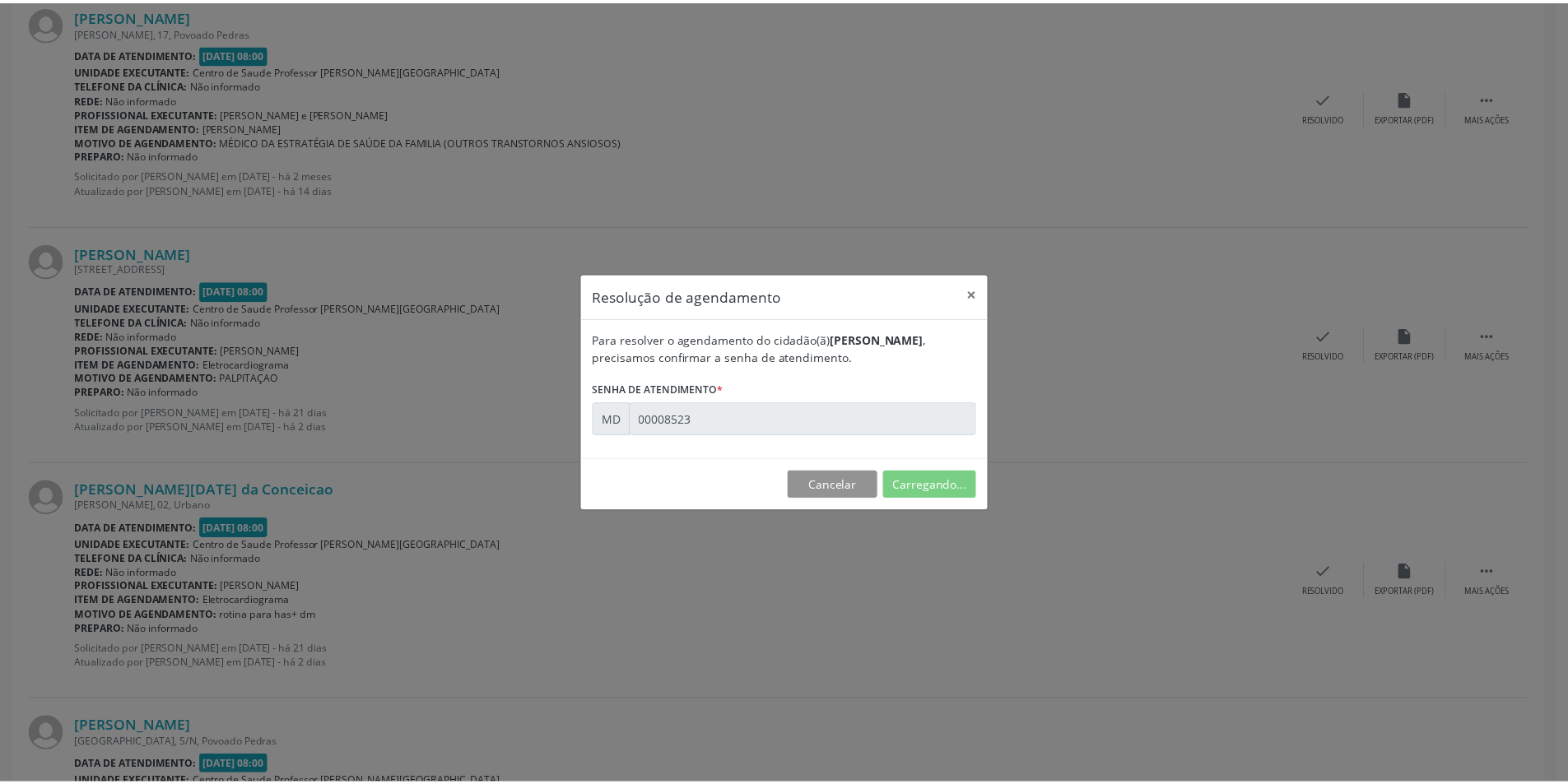
scroll to position [0, 0]
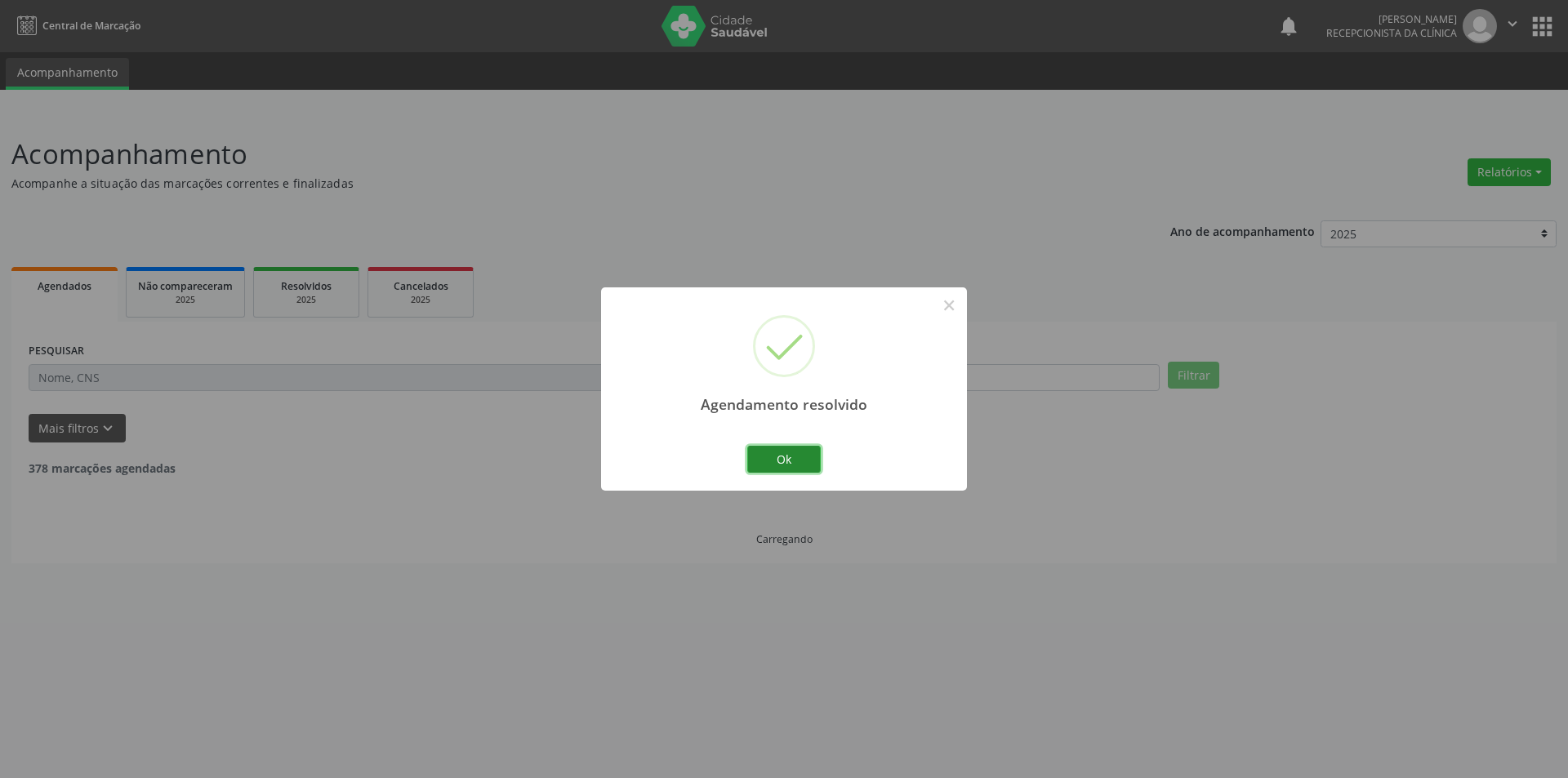
drag, startPoint x: 799, startPoint y: 457, endPoint x: 1001, endPoint y: 204, distance: 323.7
click at [799, 456] on button "Ok" at bounding box center [783, 459] width 73 height 28
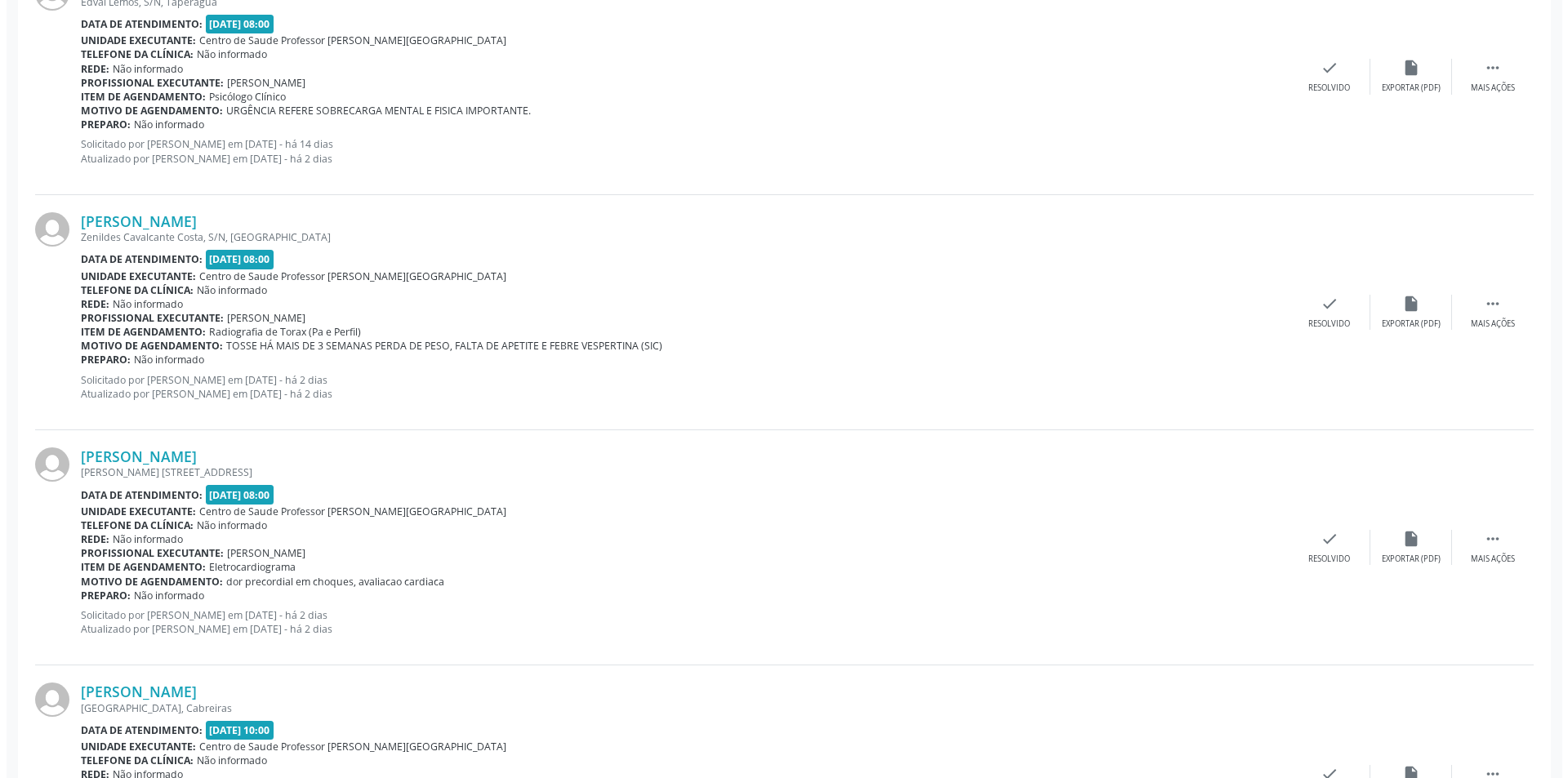
scroll to position [3333, 0]
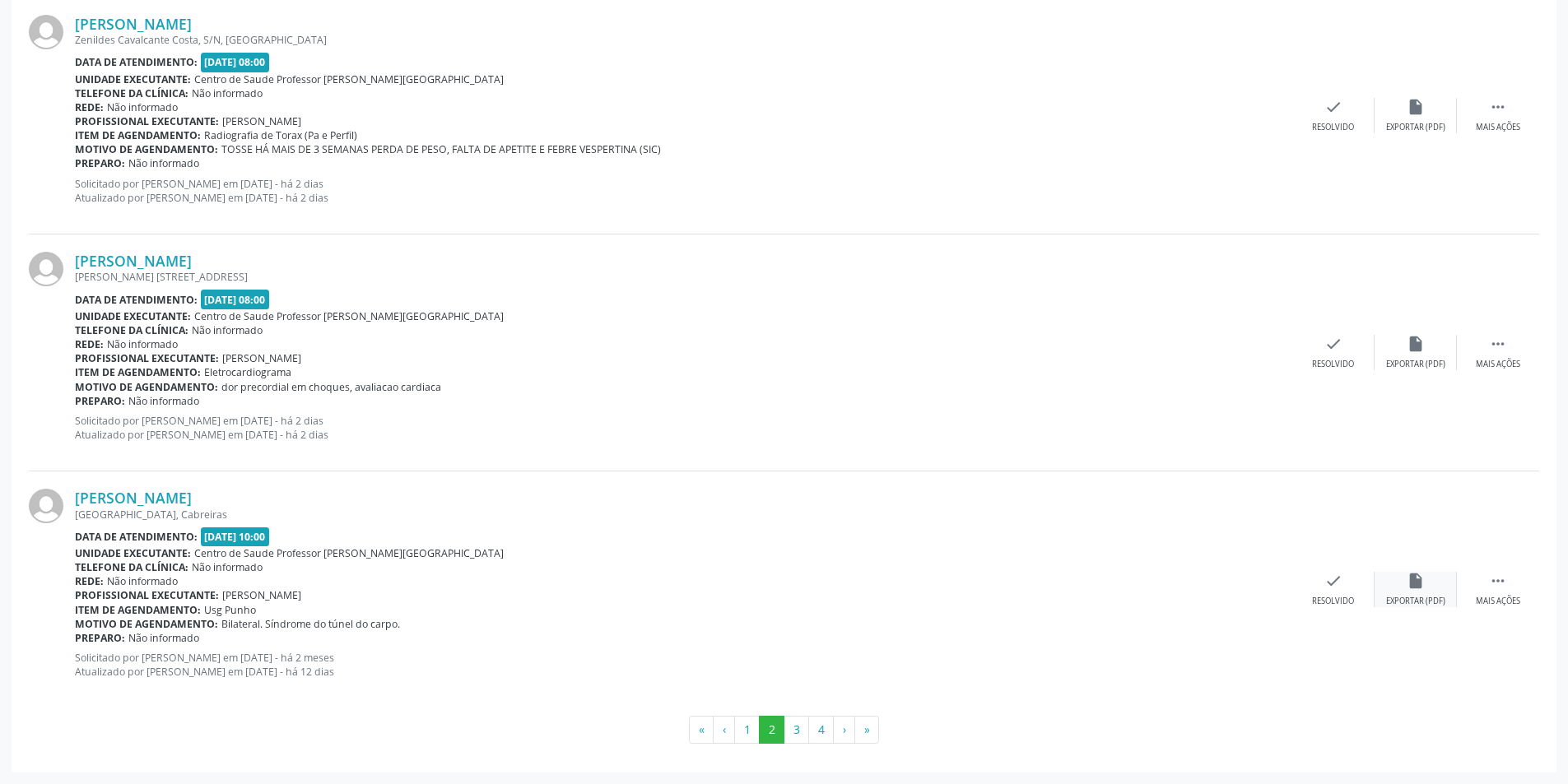
click at [1412, 593] on div "insert_drive_file Exportar (PDF)" at bounding box center [1415, 589] width 82 height 36
click at [1333, 597] on div "Resolvido" at bounding box center [1332, 601] width 42 height 11
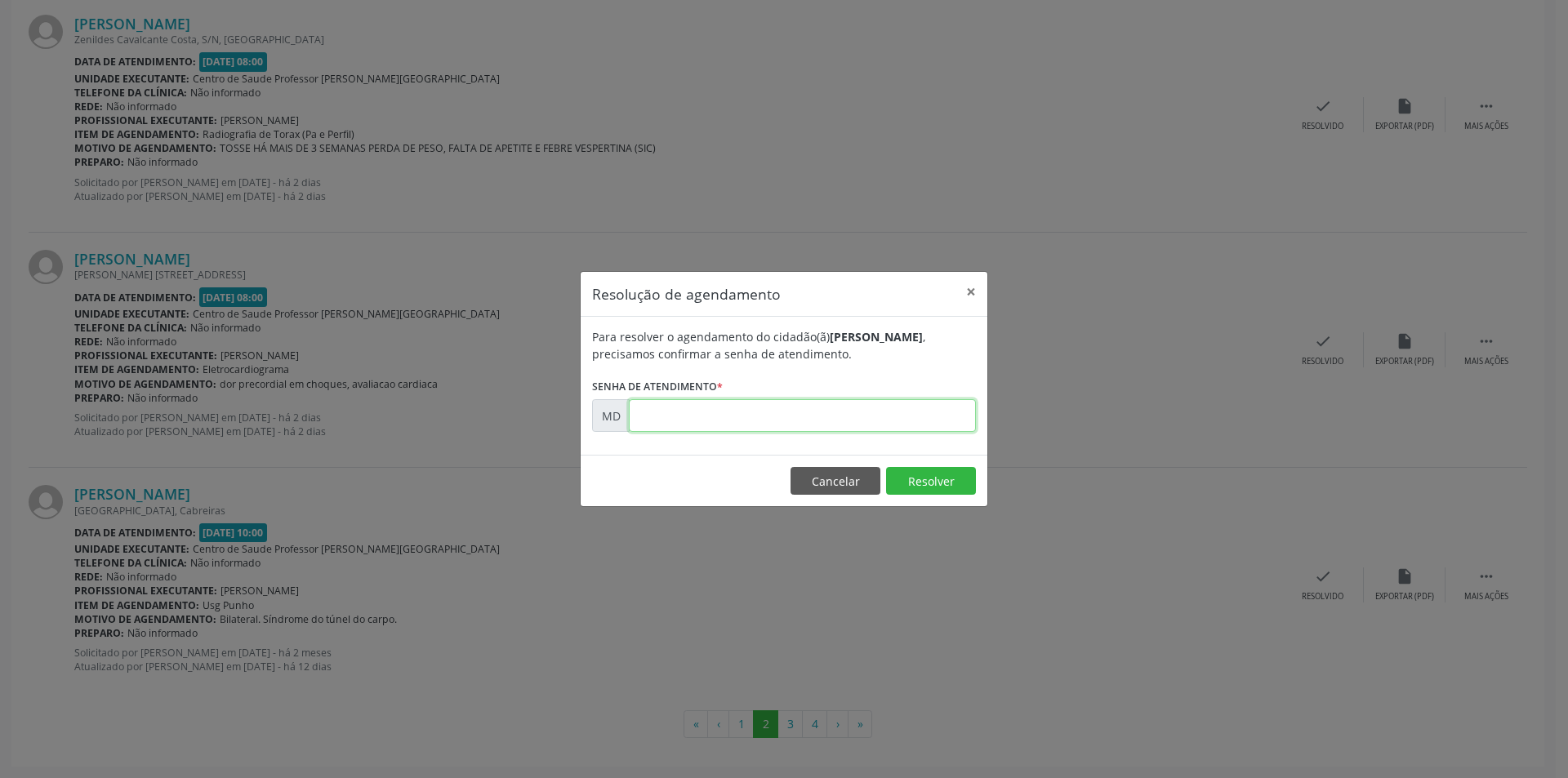
paste input "00001959"
type input "00001959"
click at [945, 488] on button "Resolver" at bounding box center [931, 481] width 90 height 28
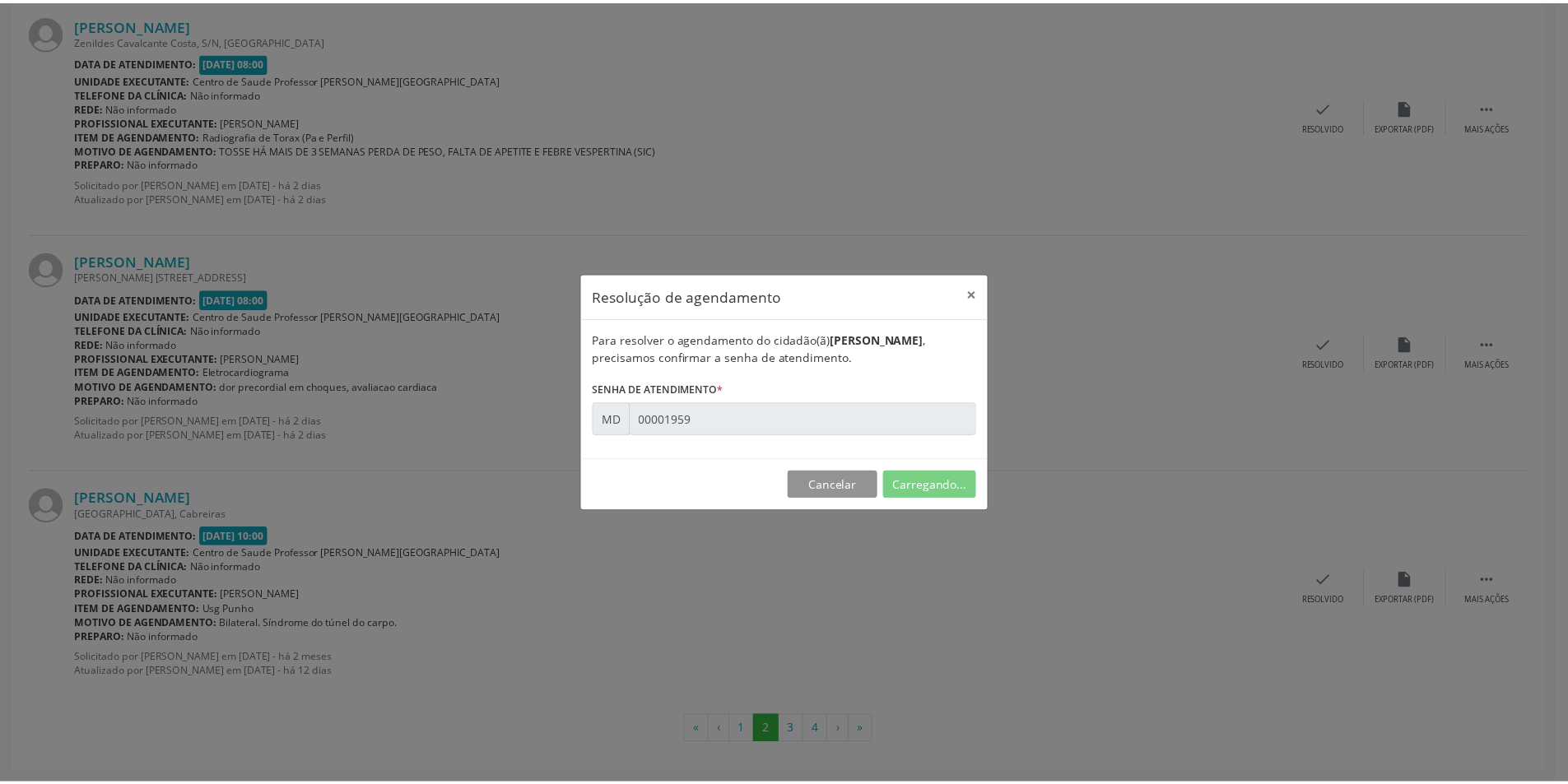
scroll to position [0, 0]
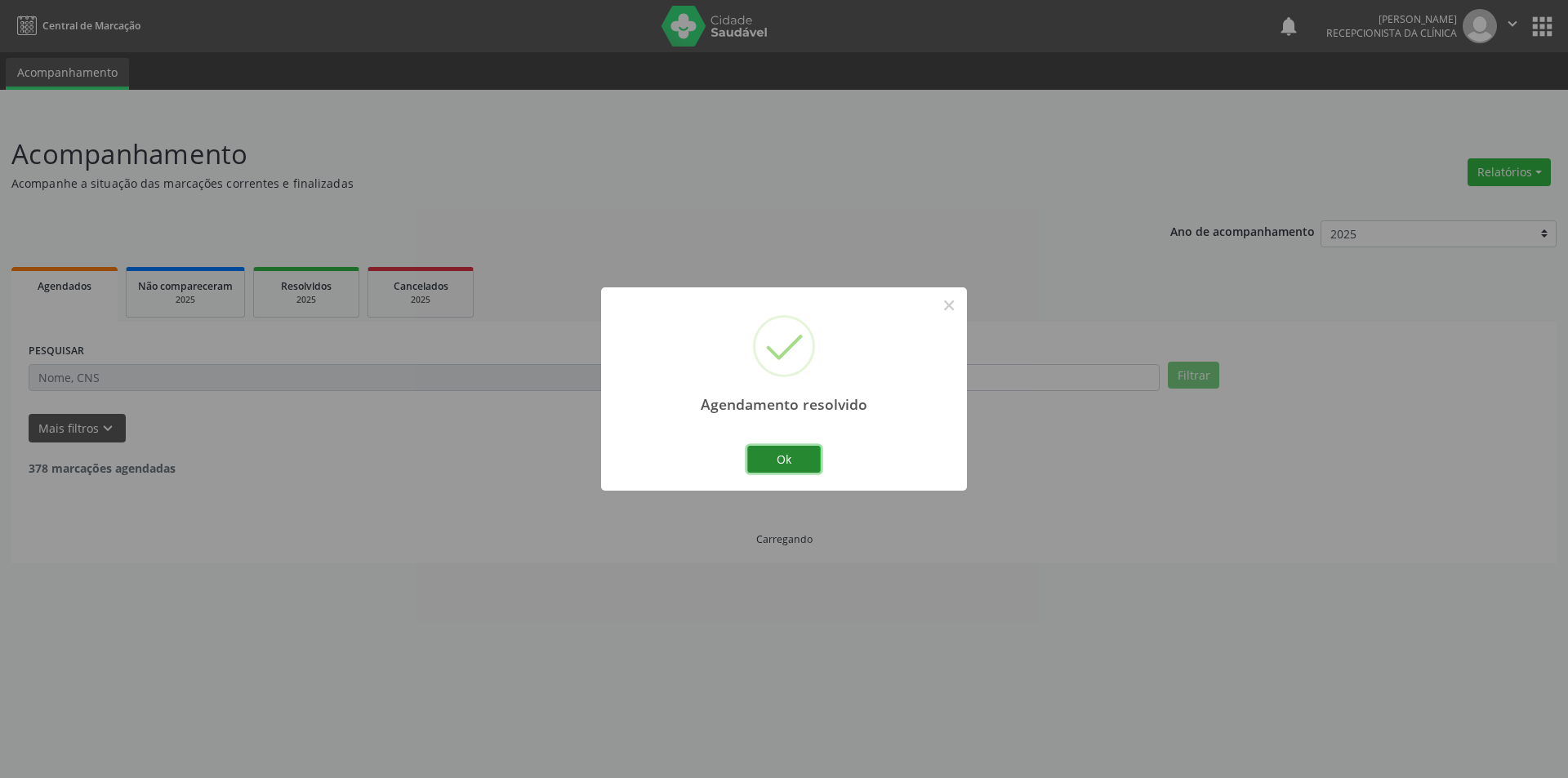
click at [785, 463] on button "Ok" at bounding box center [783, 459] width 73 height 28
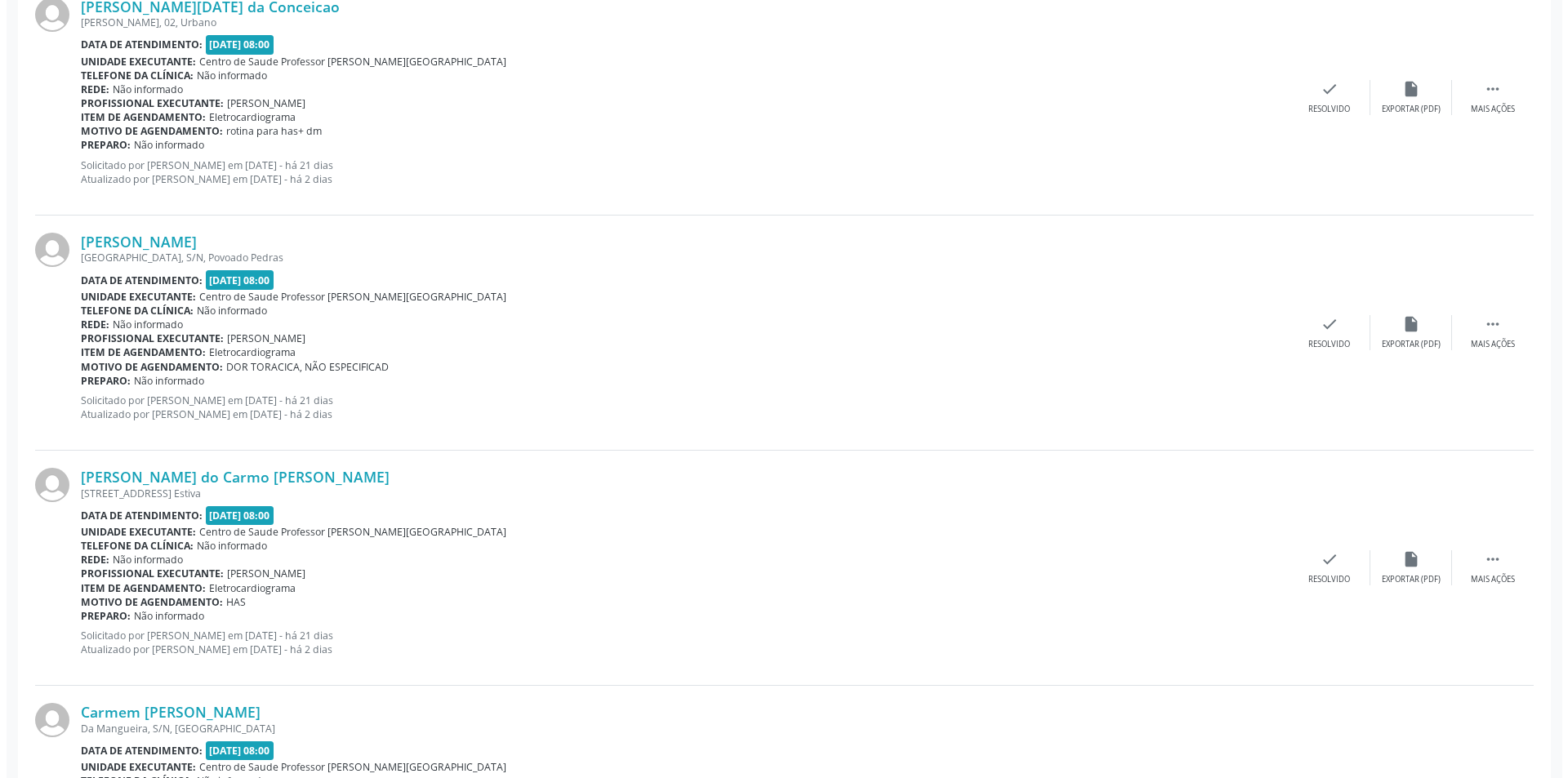
scroll to position [1469, 0]
click at [1386, 329] on div "insert_drive_file Exportar (PDF)" at bounding box center [1404, 332] width 82 height 35
click at [1332, 325] on div "check Resolvido" at bounding box center [1322, 332] width 82 height 35
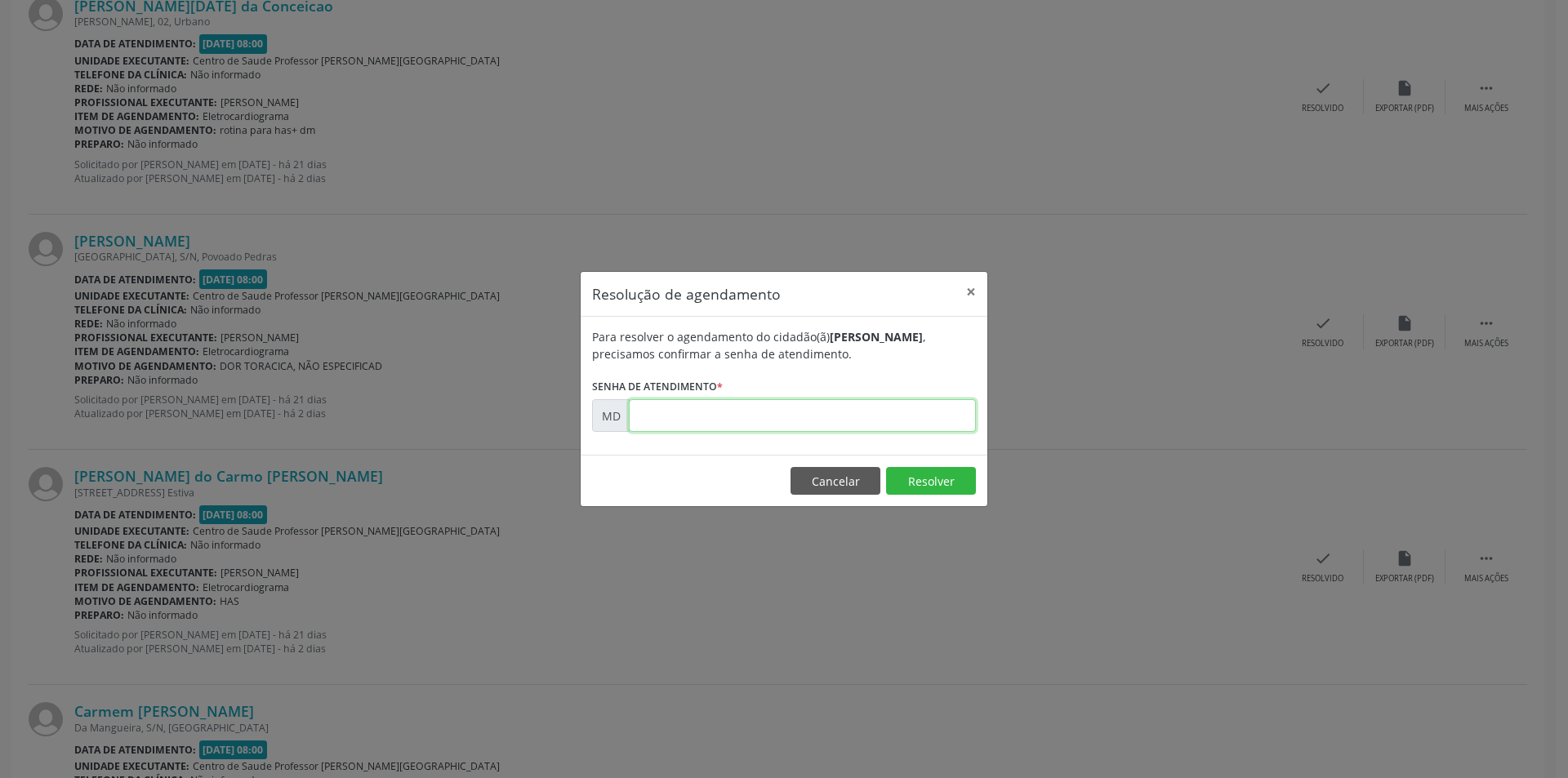
paste input "00008603"
type input "00008603"
click at [900, 480] on button "Resolver" at bounding box center [931, 481] width 90 height 28
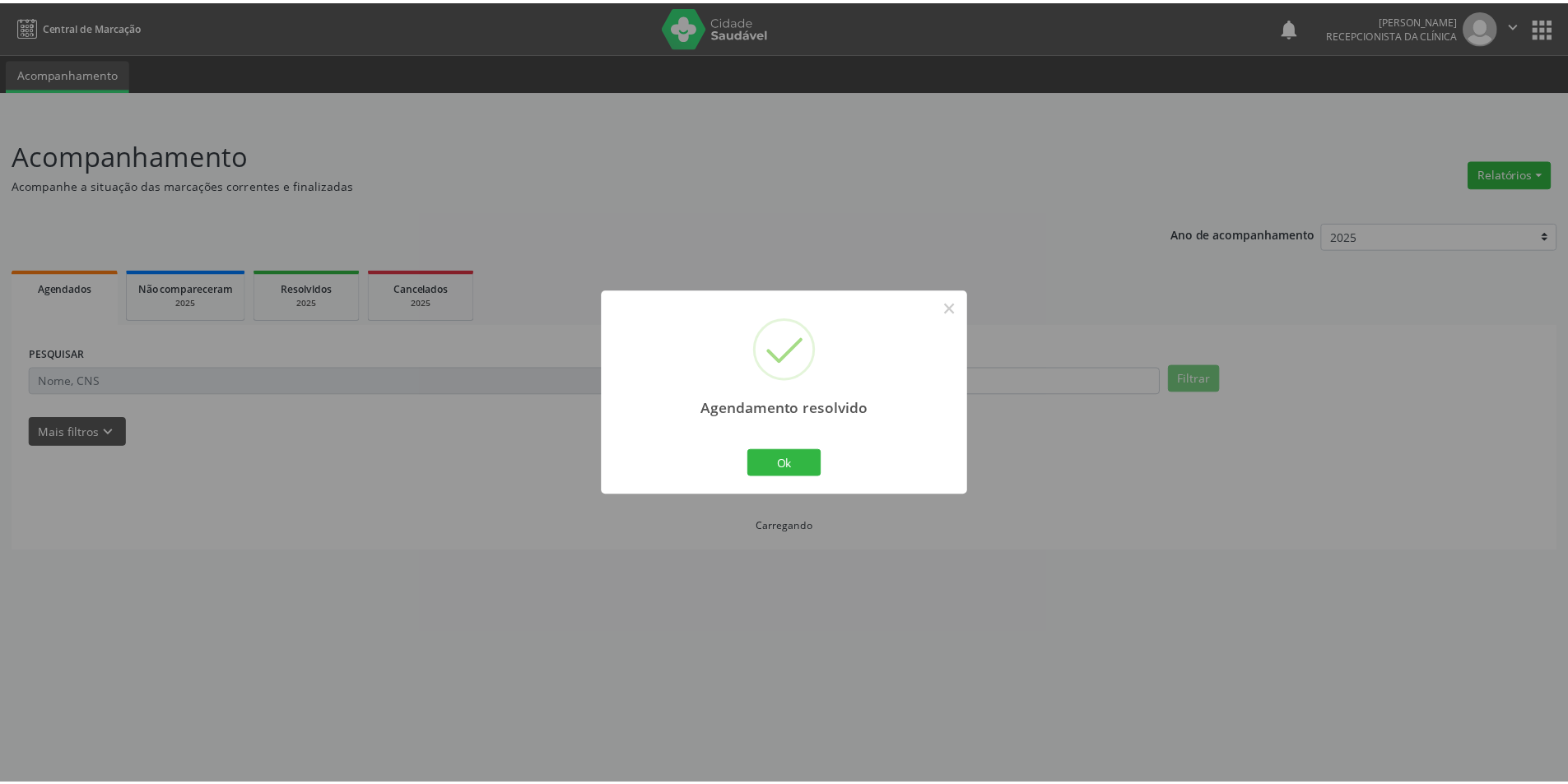
scroll to position [0, 0]
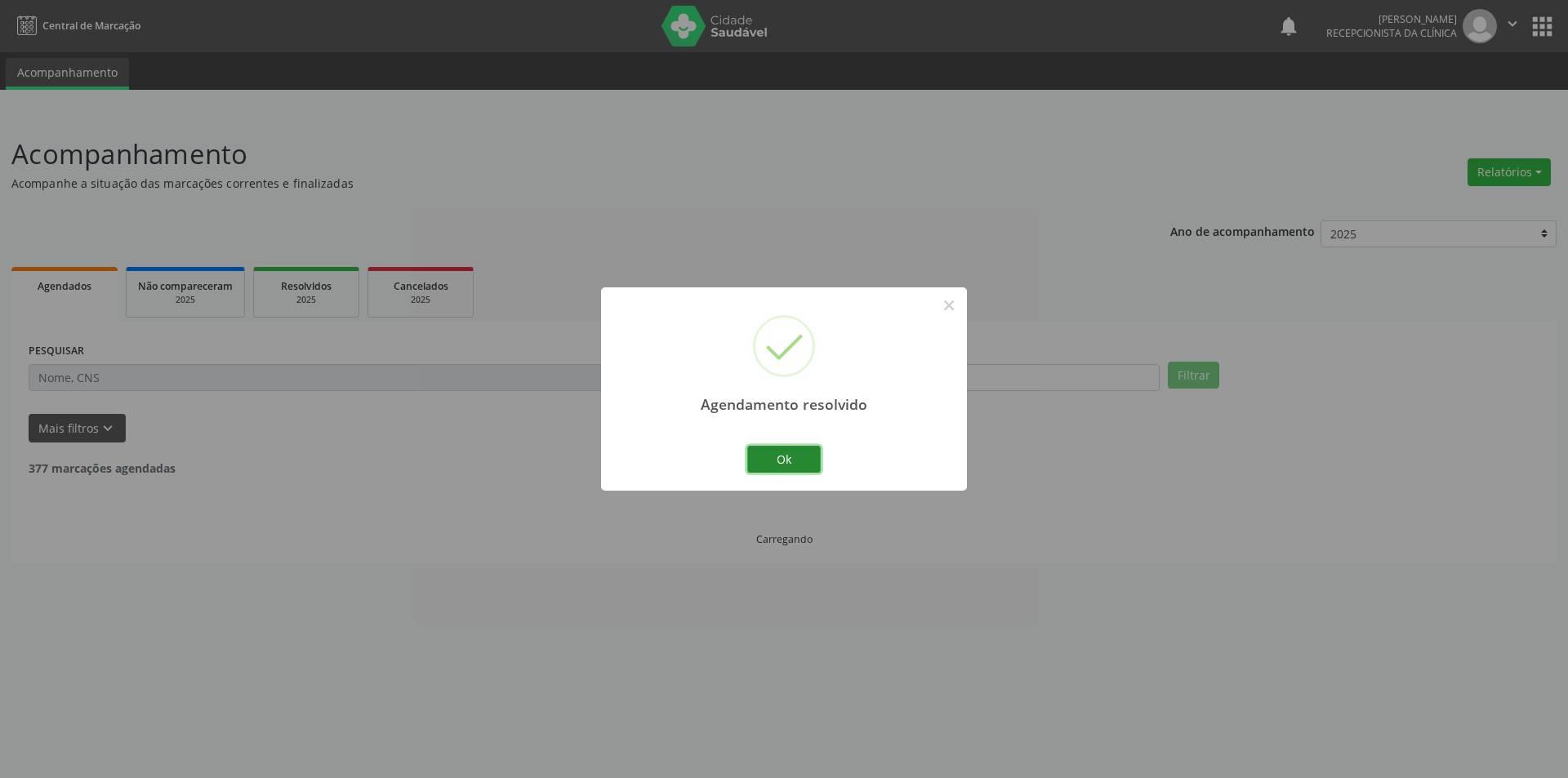
click at [793, 460] on button "Ok" at bounding box center [783, 459] width 73 height 28
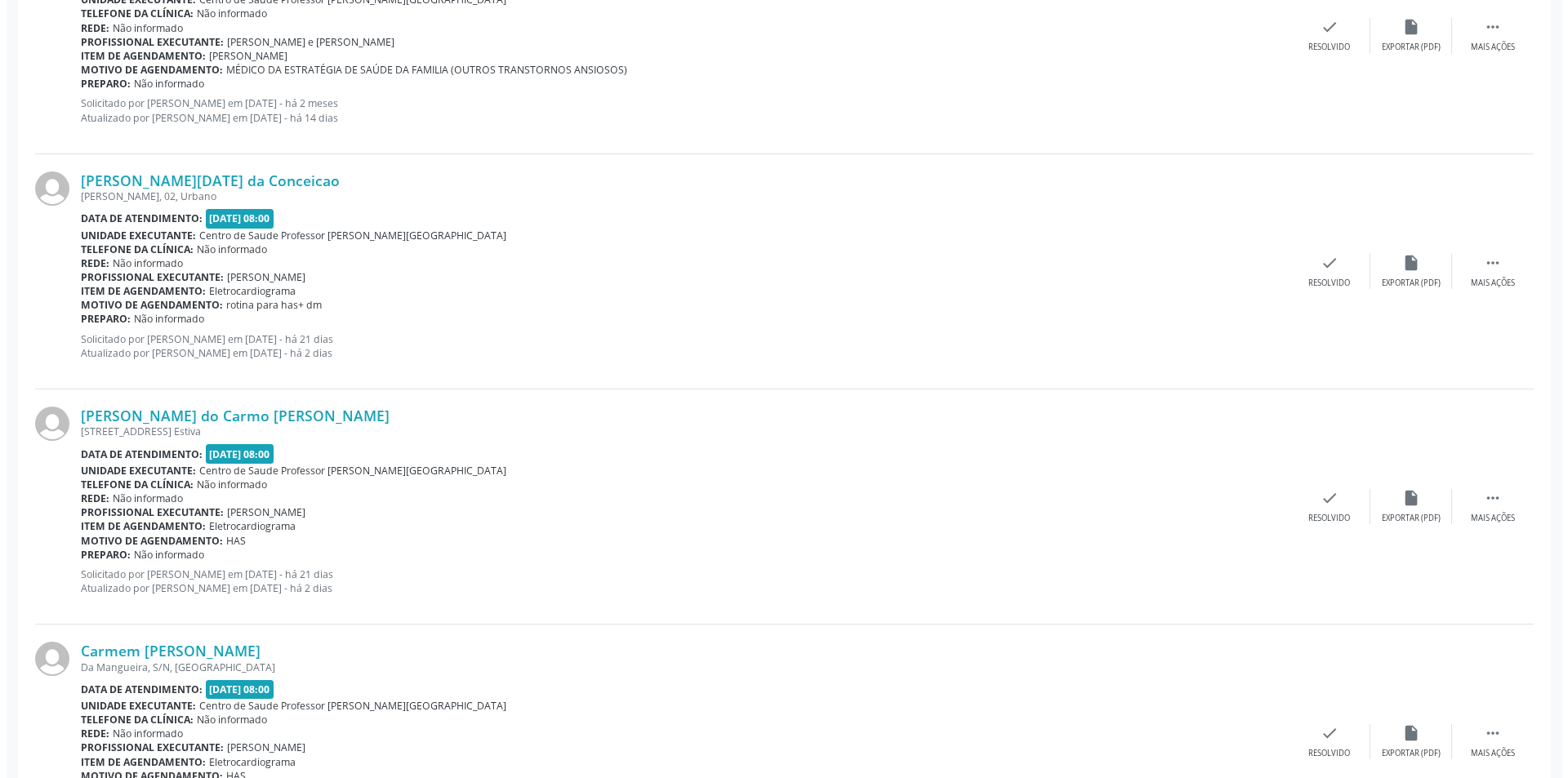
scroll to position [1306, 0]
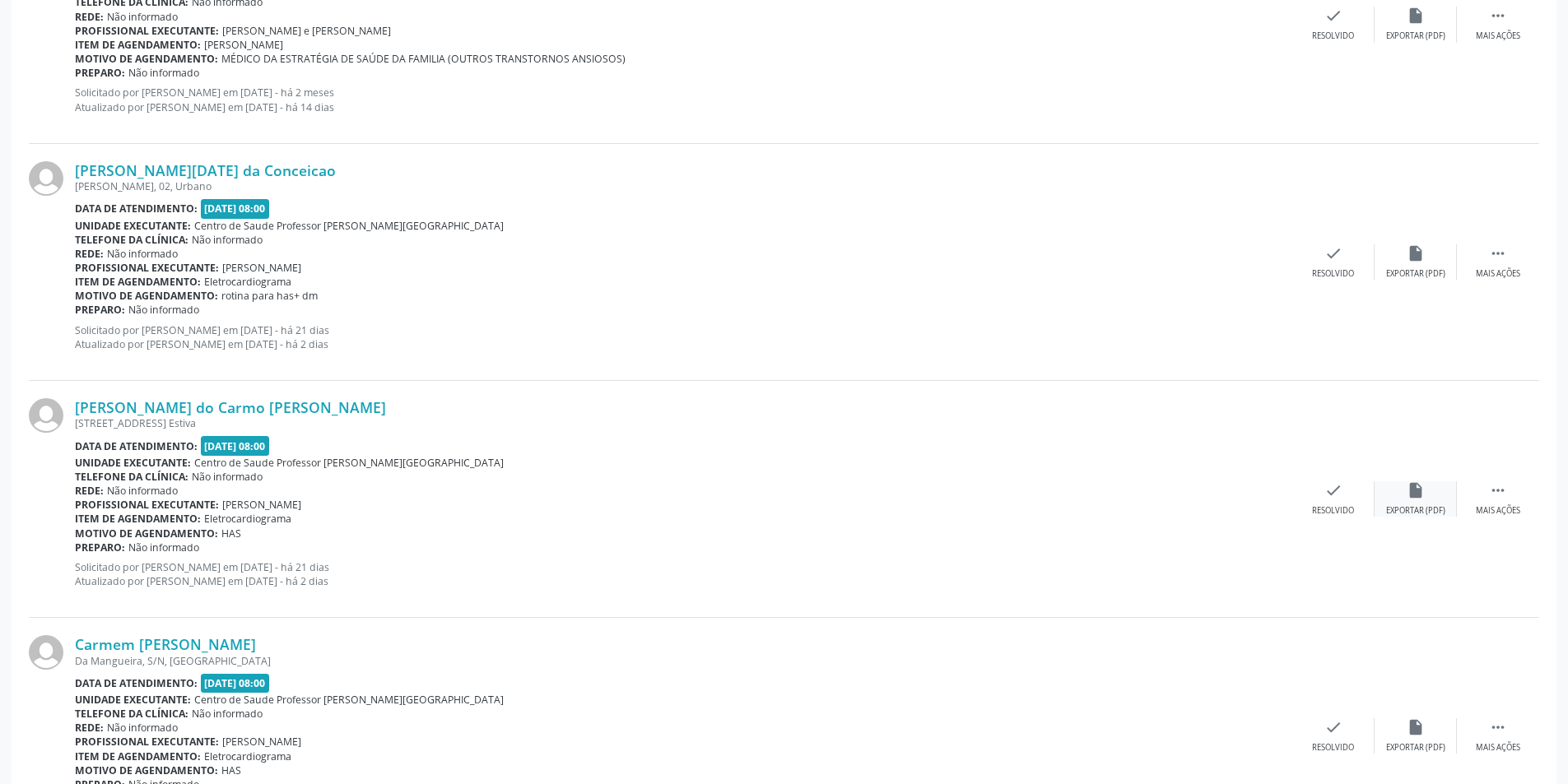
click at [1417, 506] on div "Exportar (PDF)" at bounding box center [1415, 510] width 59 height 11
click at [1349, 502] on div "check Resolvido" at bounding box center [1333, 499] width 82 height 36
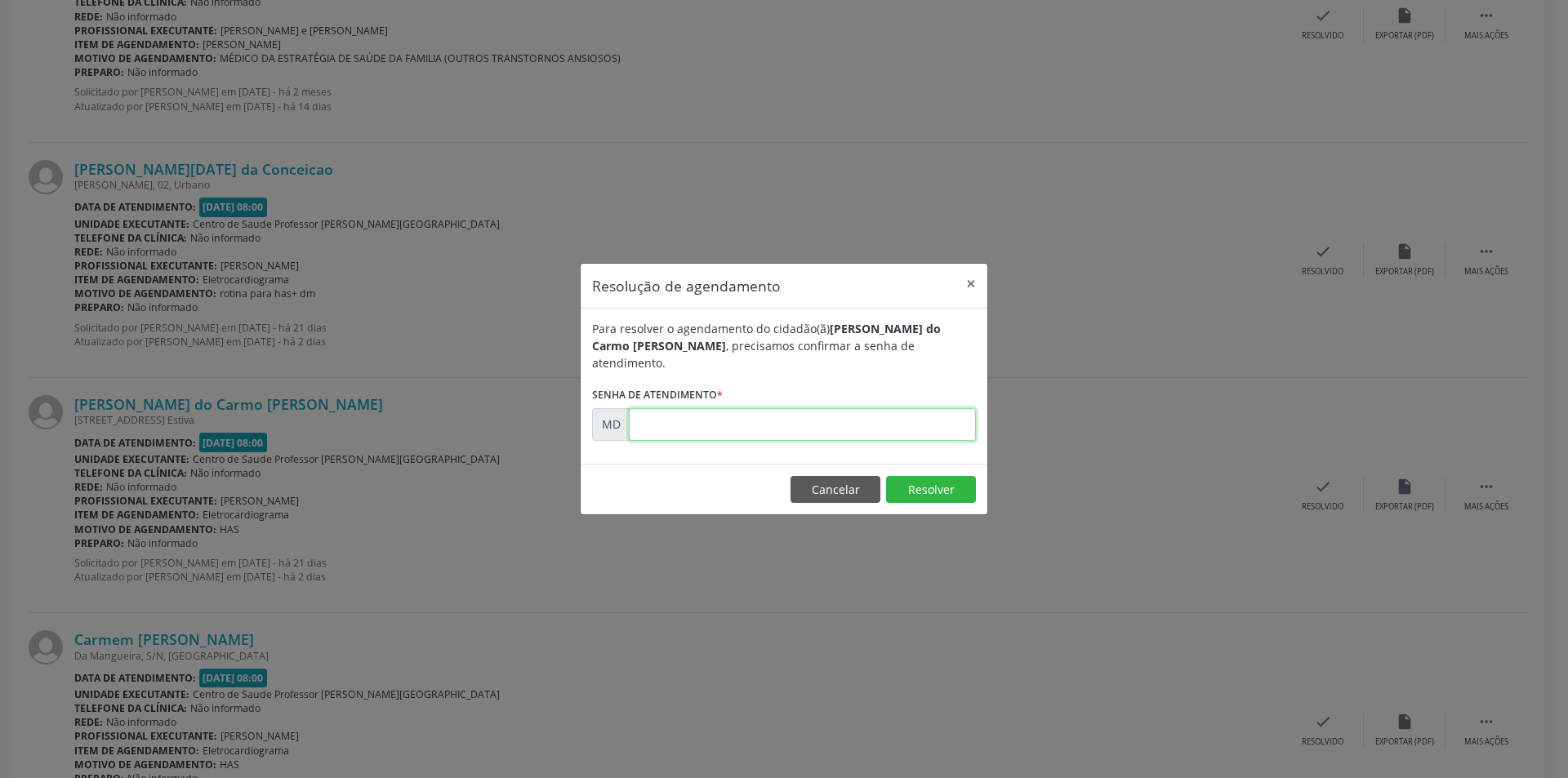
paste input "00008620"
type input "00008620"
click at [909, 477] on button "Resolver" at bounding box center [931, 490] width 90 height 28
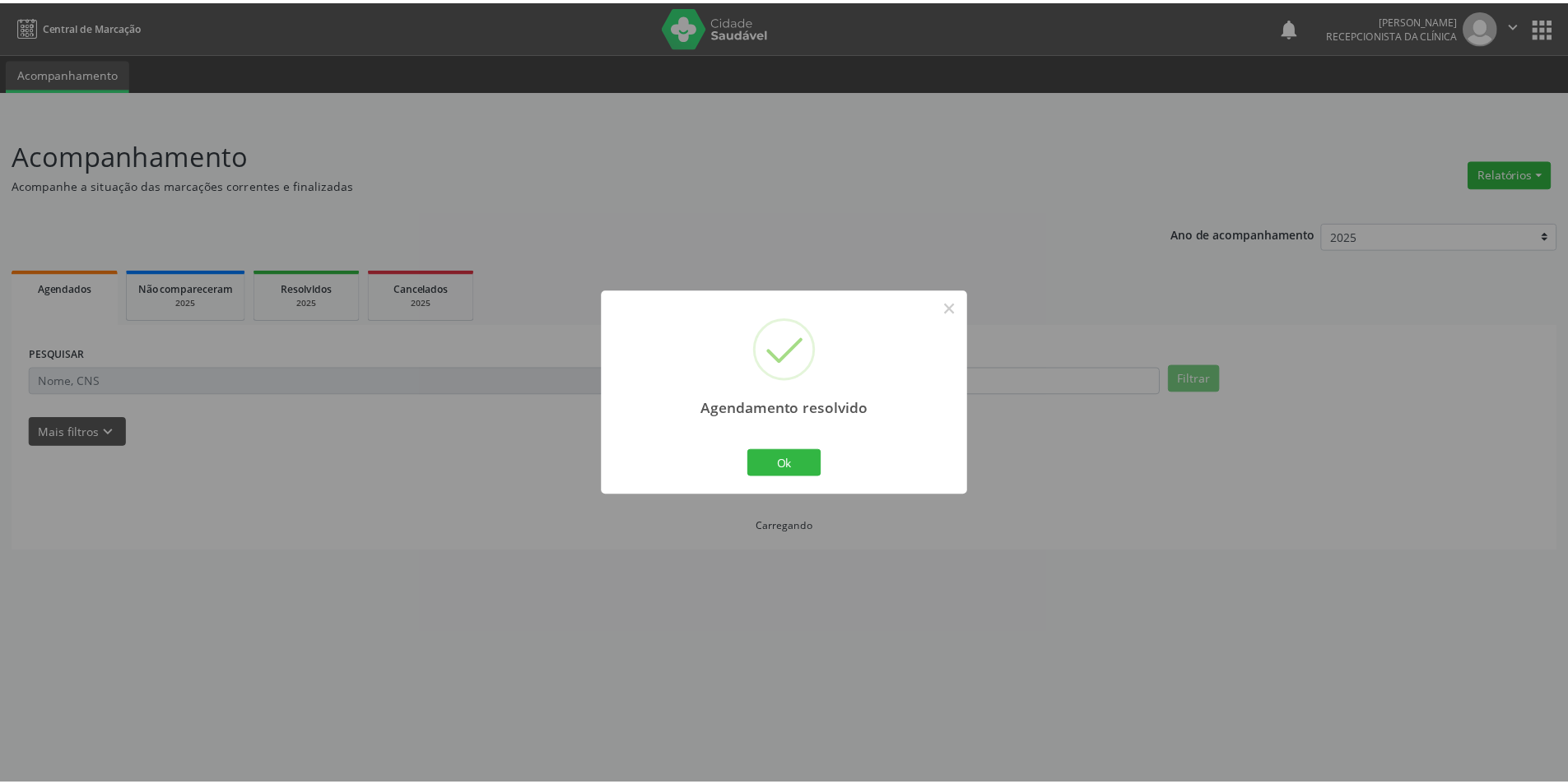
scroll to position [0, 0]
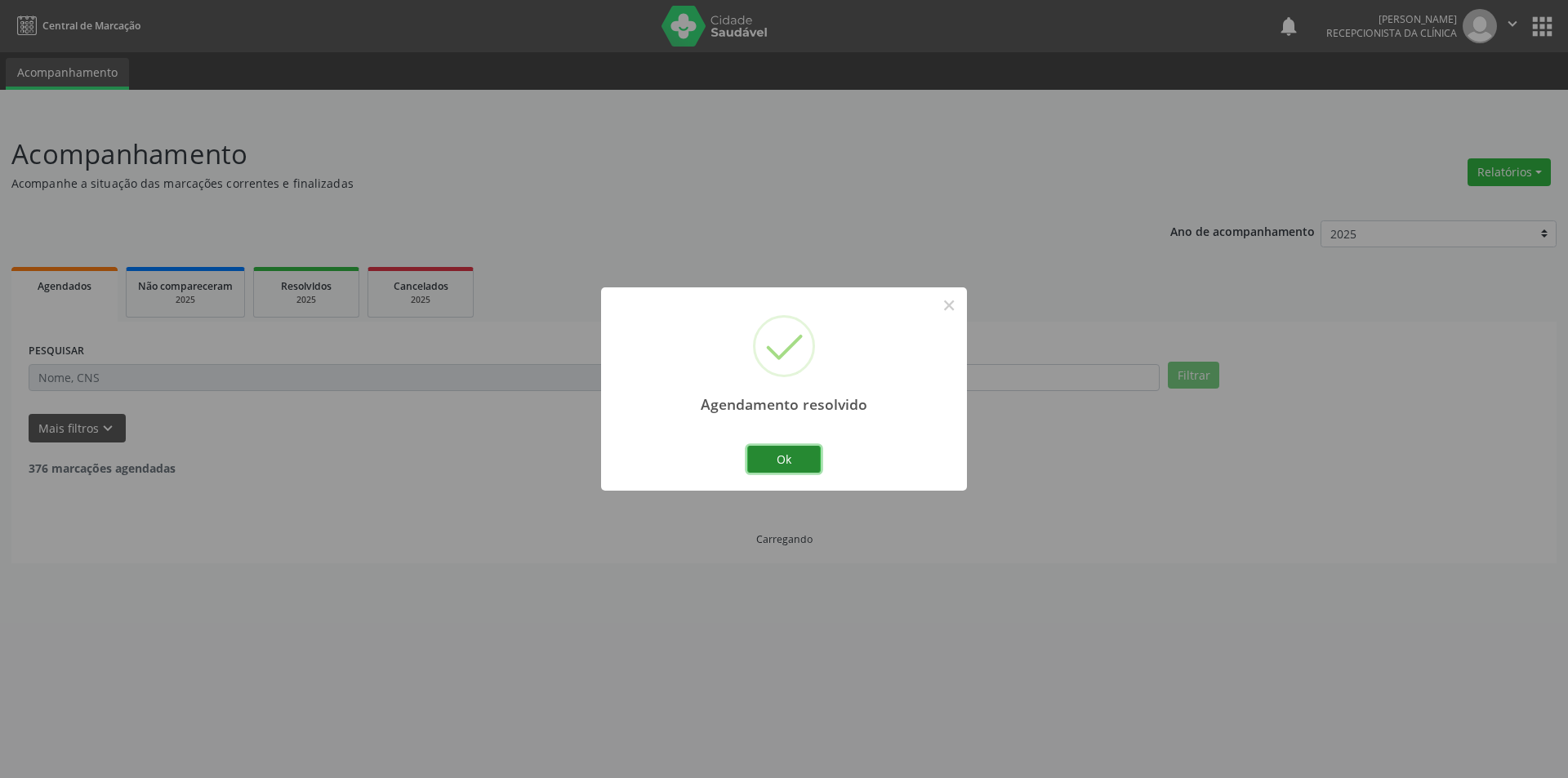
click at [806, 451] on button "Ok" at bounding box center [783, 459] width 73 height 28
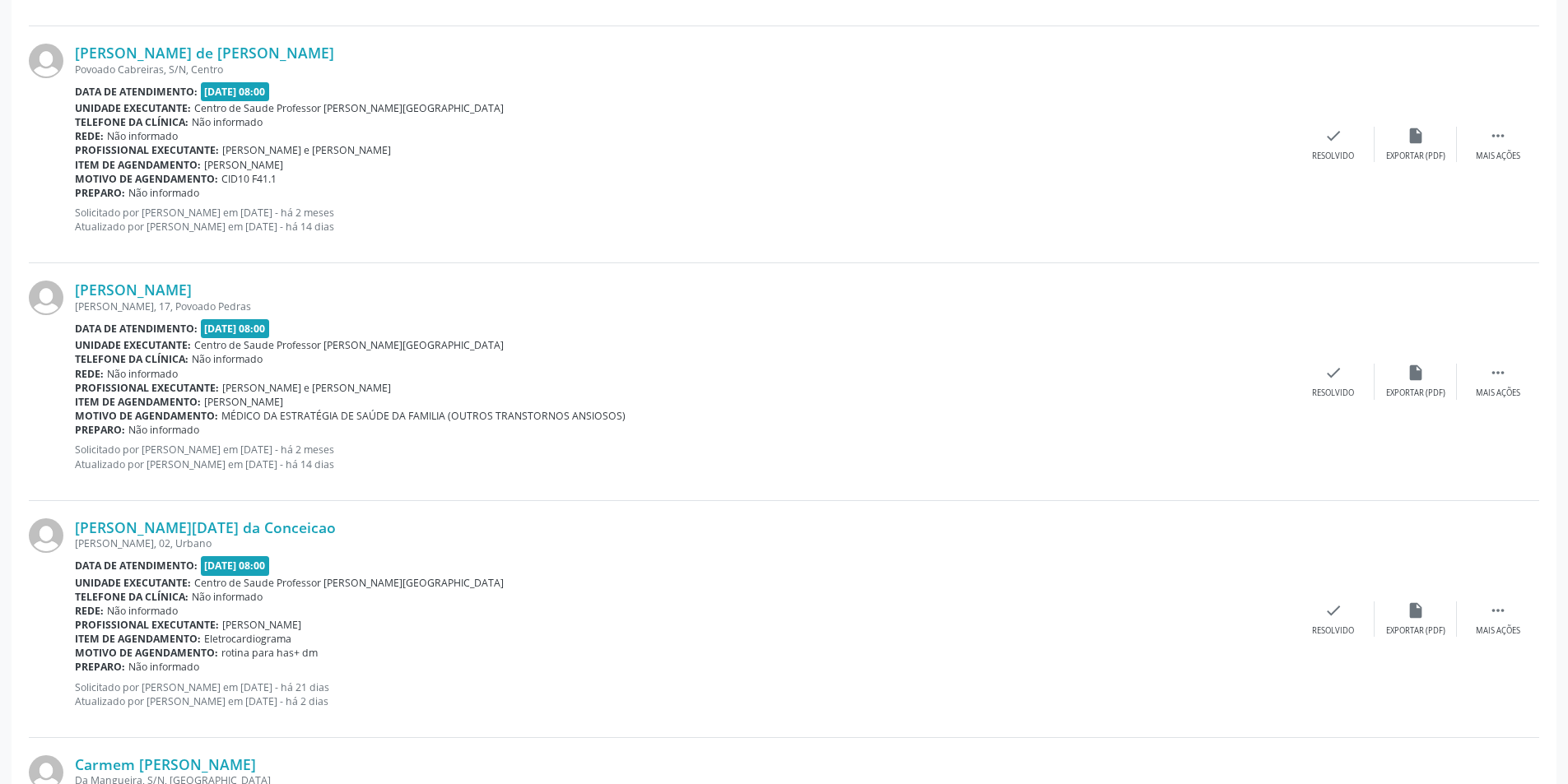
scroll to position [1316, 0]
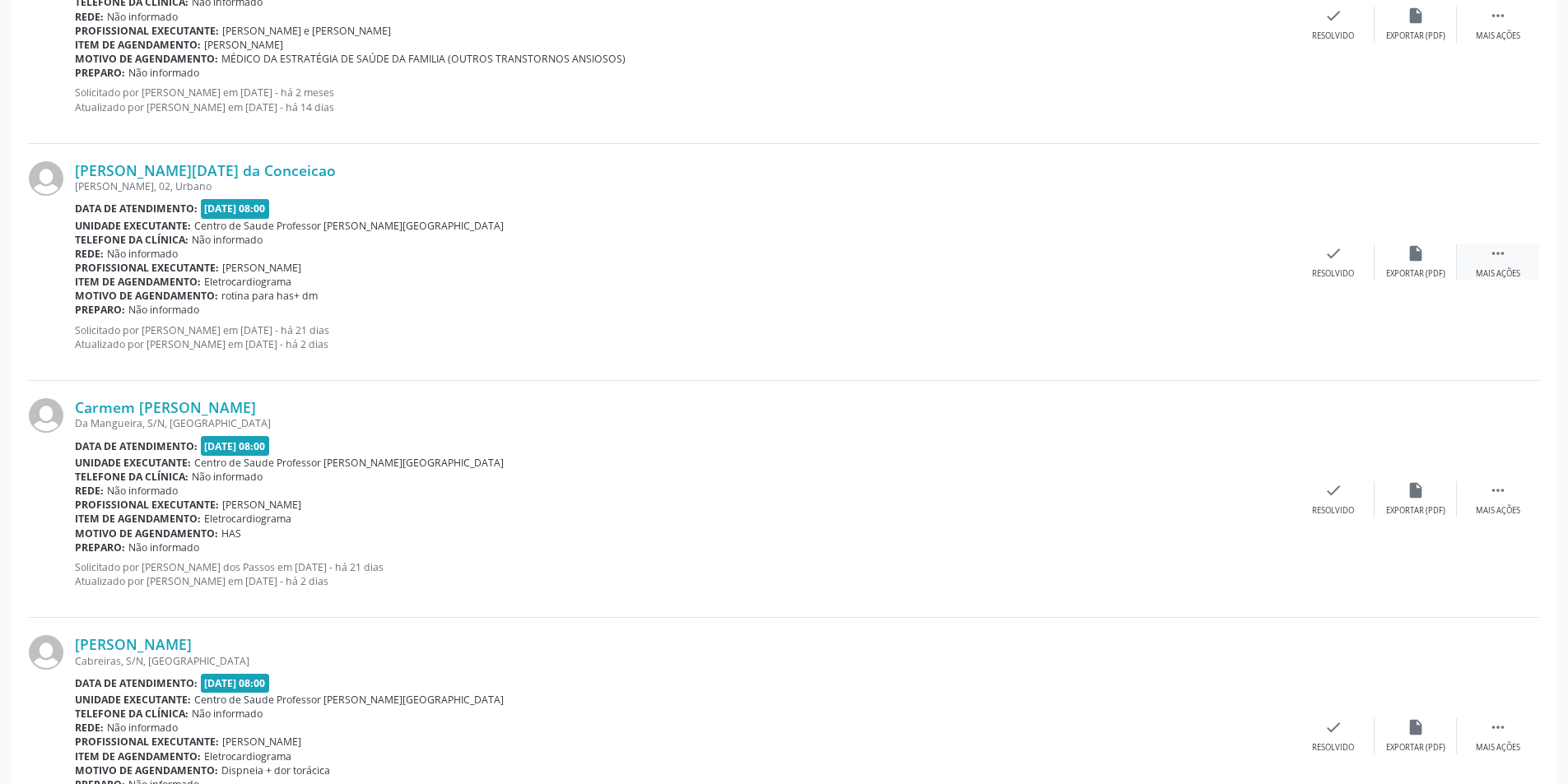
click at [1494, 264] on div " Mais ações" at bounding box center [1498, 262] width 82 height 36
click at [1411, 266] on div "alarm_off Não compareceu" at bounding box center [1415, 262] width 82 height 36
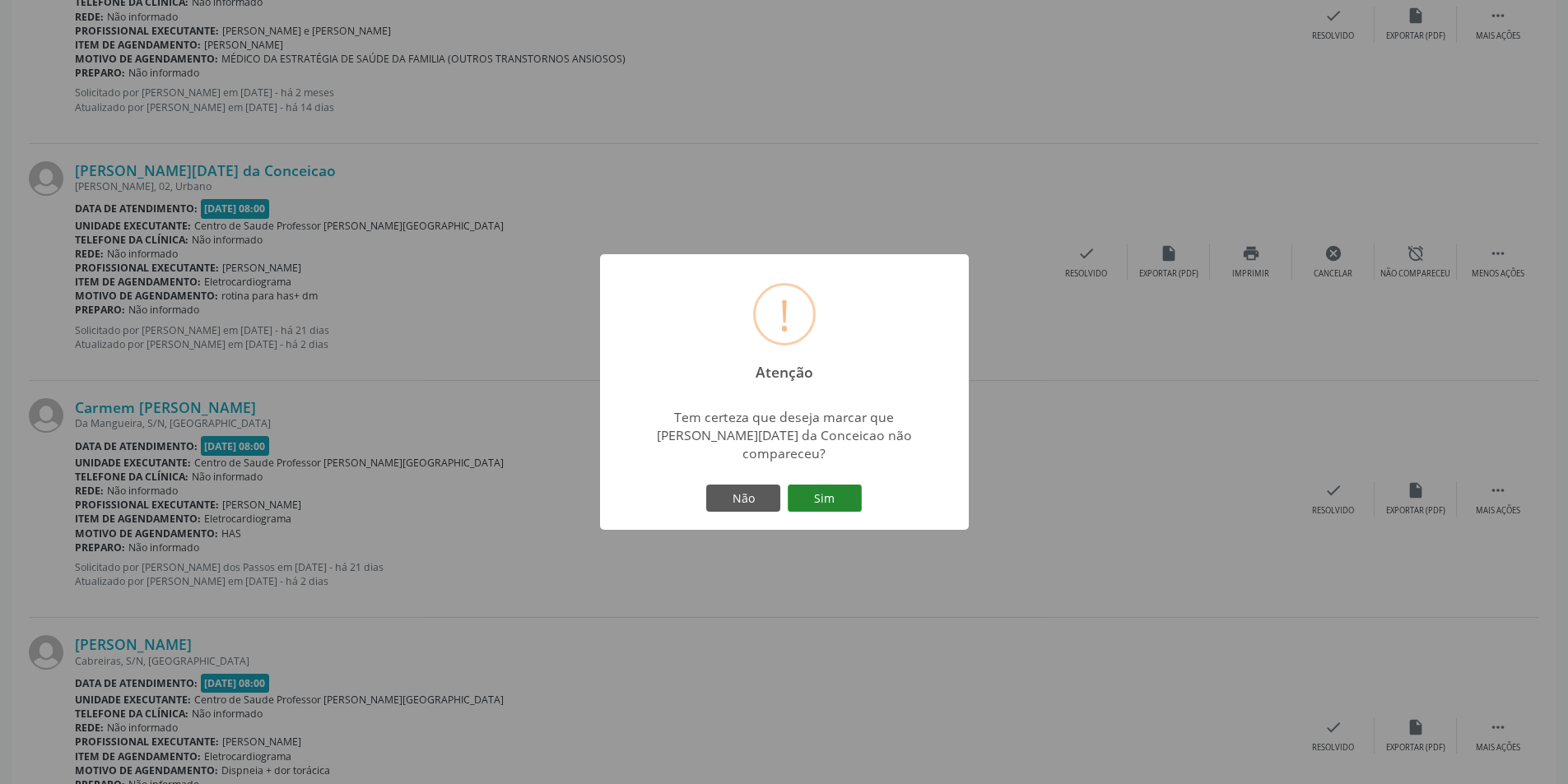
click at [837, 484] on button "Sim" at bounding box center [824, 498] width 74 height 28
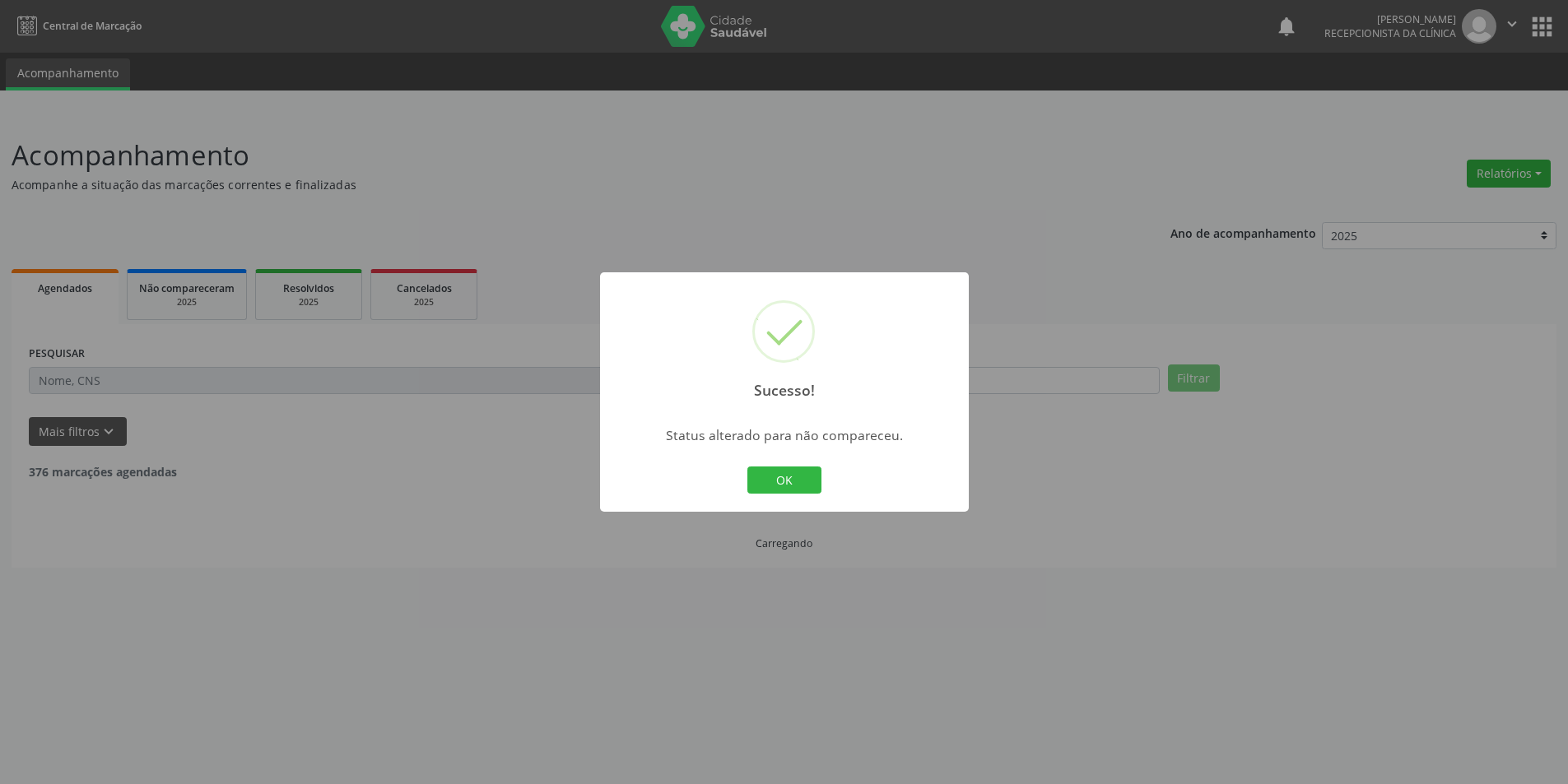
scroll to position [0, 0]
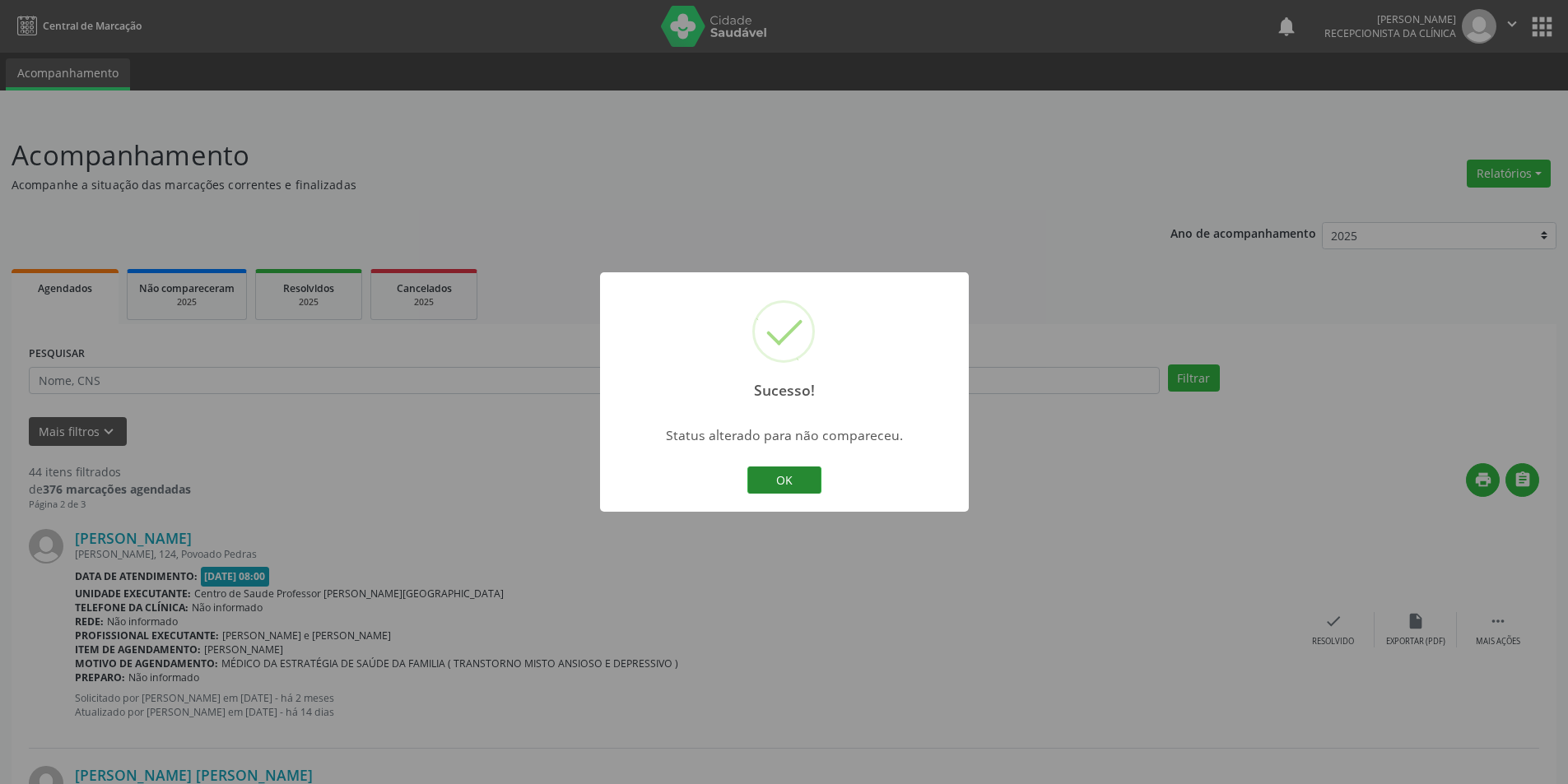
click at [798, 481] on button "OK" at bounding box center [784, 481] width 74 height 28
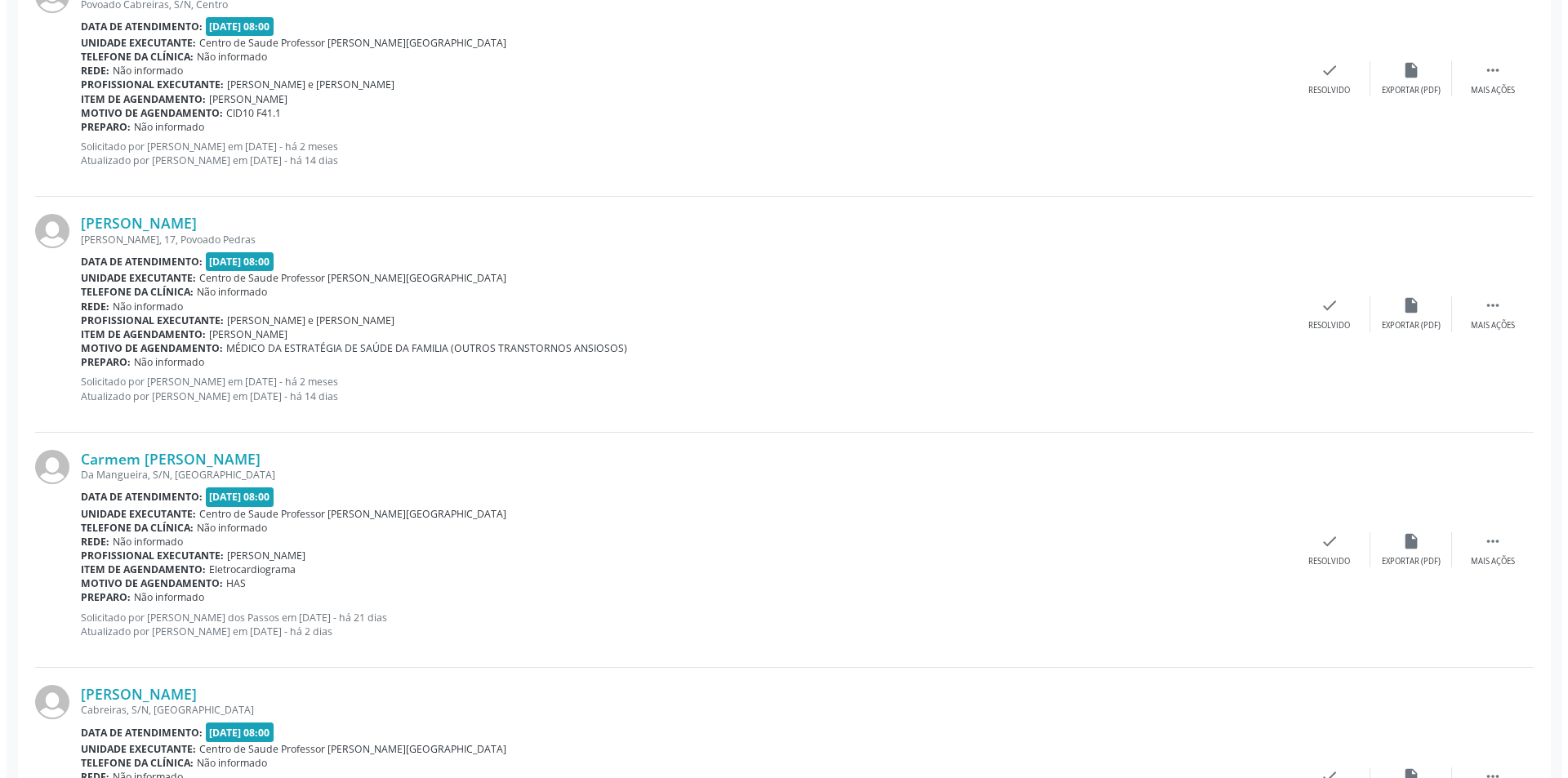
scroll to position [1306, 0]
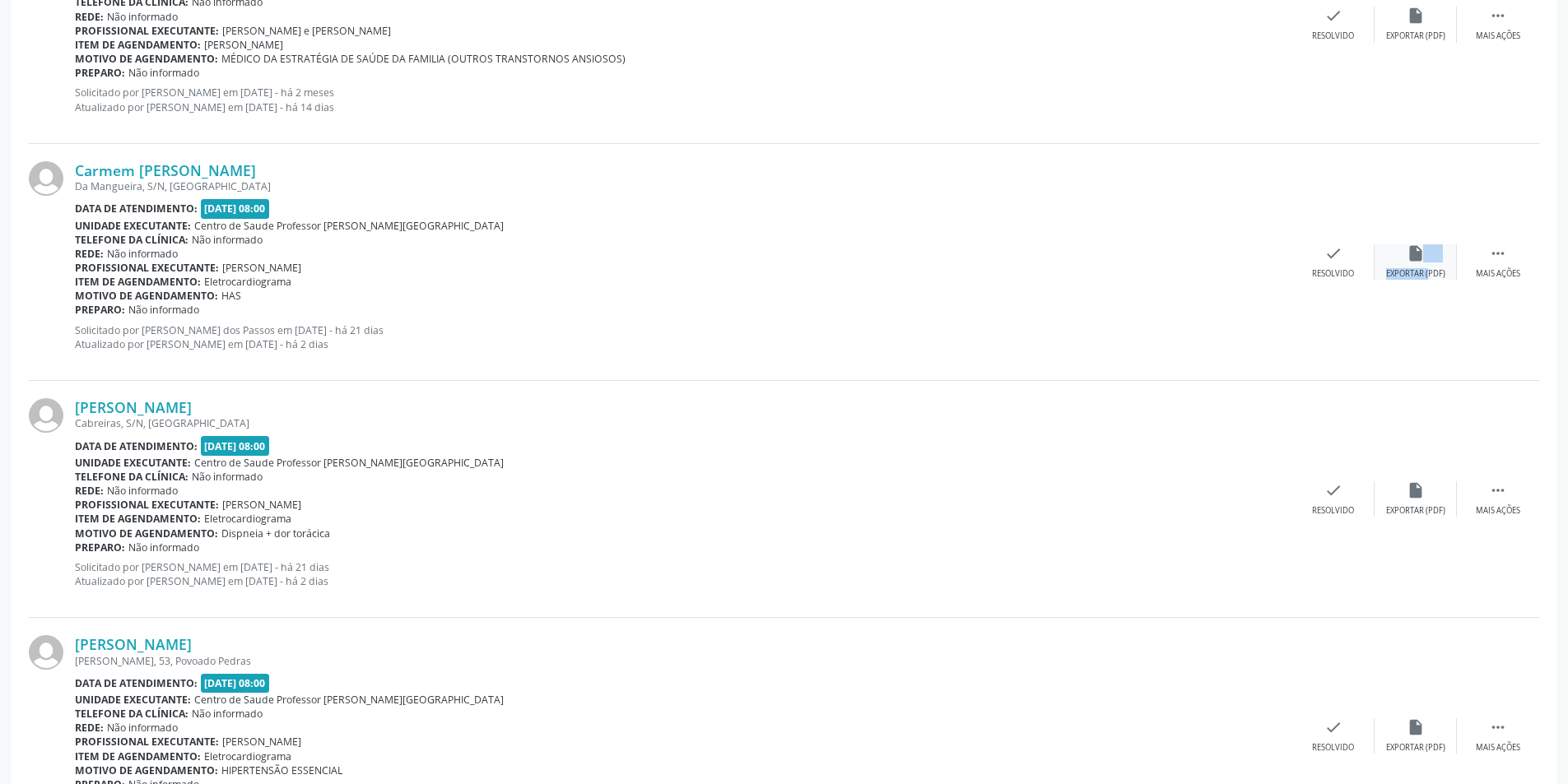
click at [1420, 265] on div "insert_drive_file Exportar (PDF)" at bounding box center [1415, 262] width 82 height 36
click at [1335, 274] on div "Resolvido" at bounding box center [1332, 274] width 42 height 11
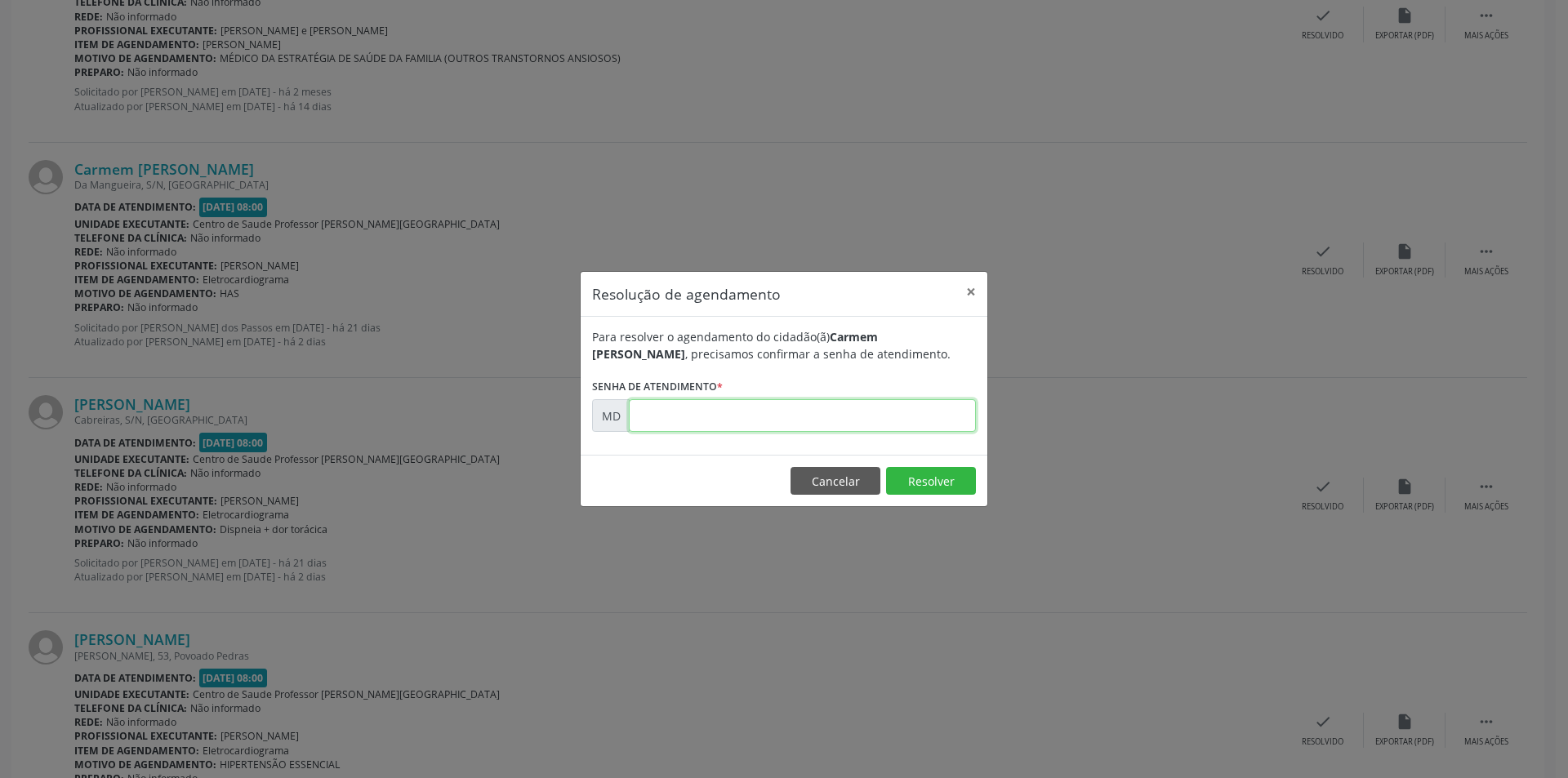
paste input "00008623"
type input "00008623"
click at [921, 483] on button "Resolver" at bounding box center [931, 481] width 90 height 28
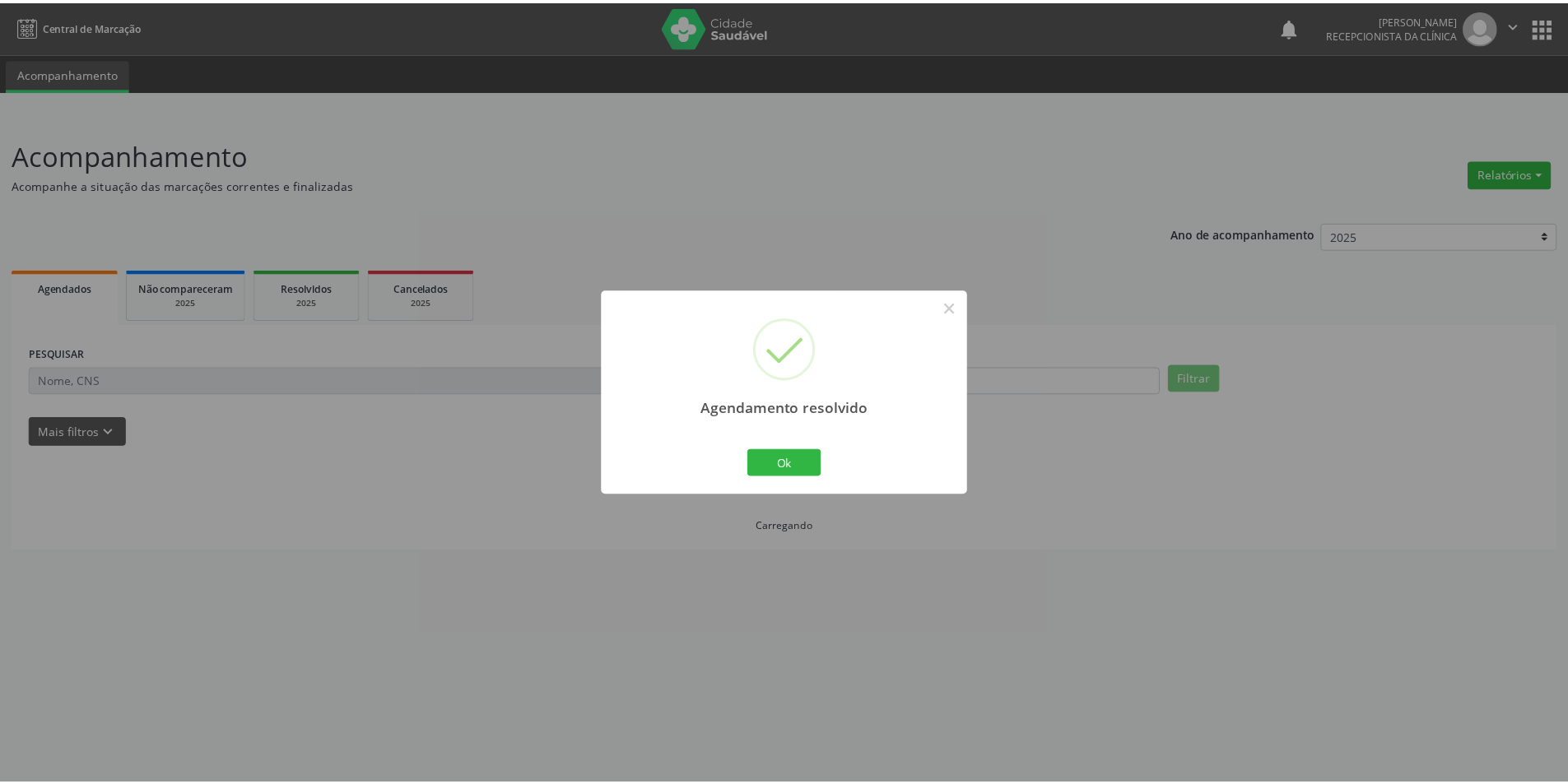
scroll to position [0, 0]
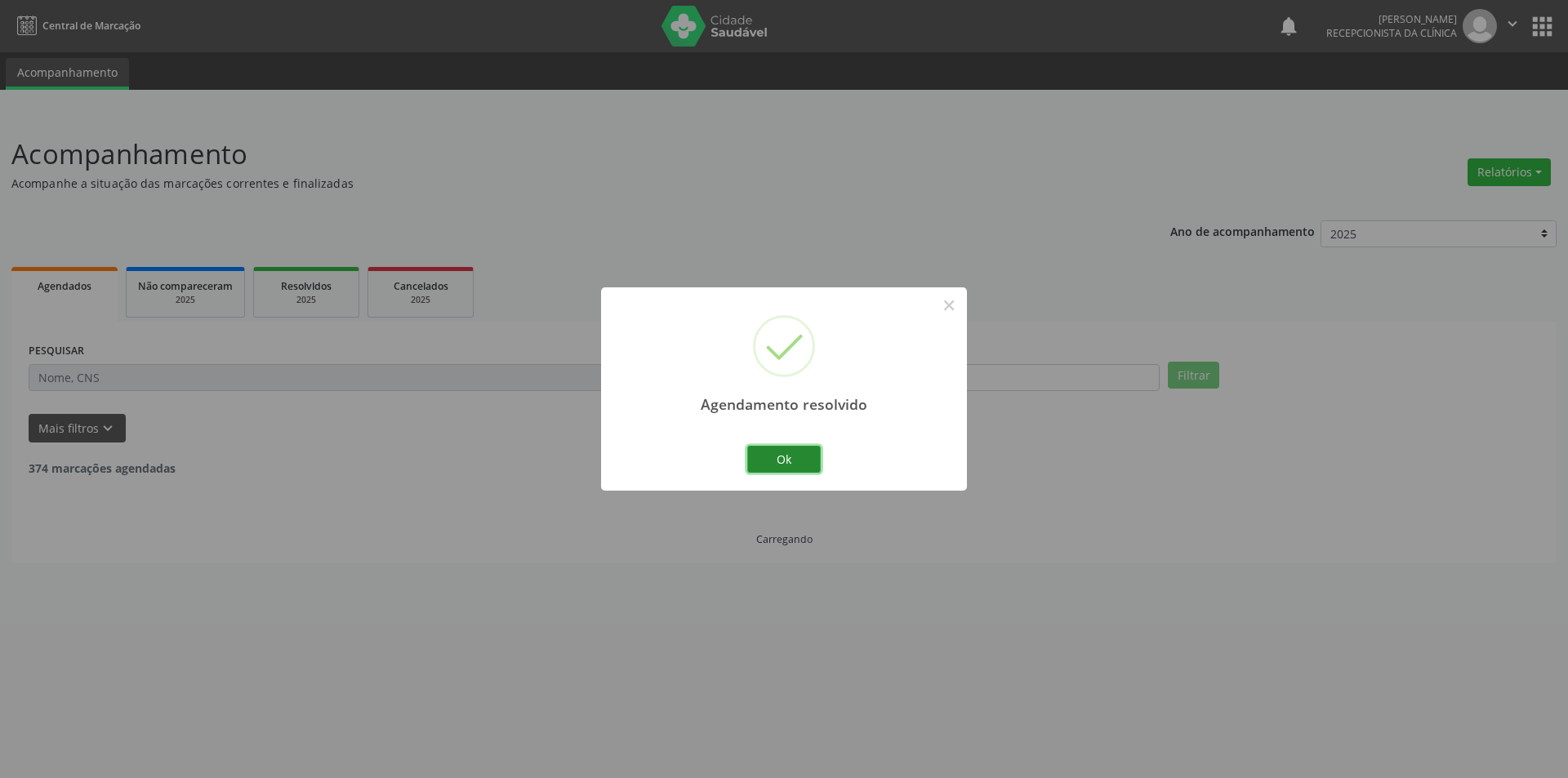
click at [795, 461] on button "Ok" at bounding box center [783, 459] width 73 height 28
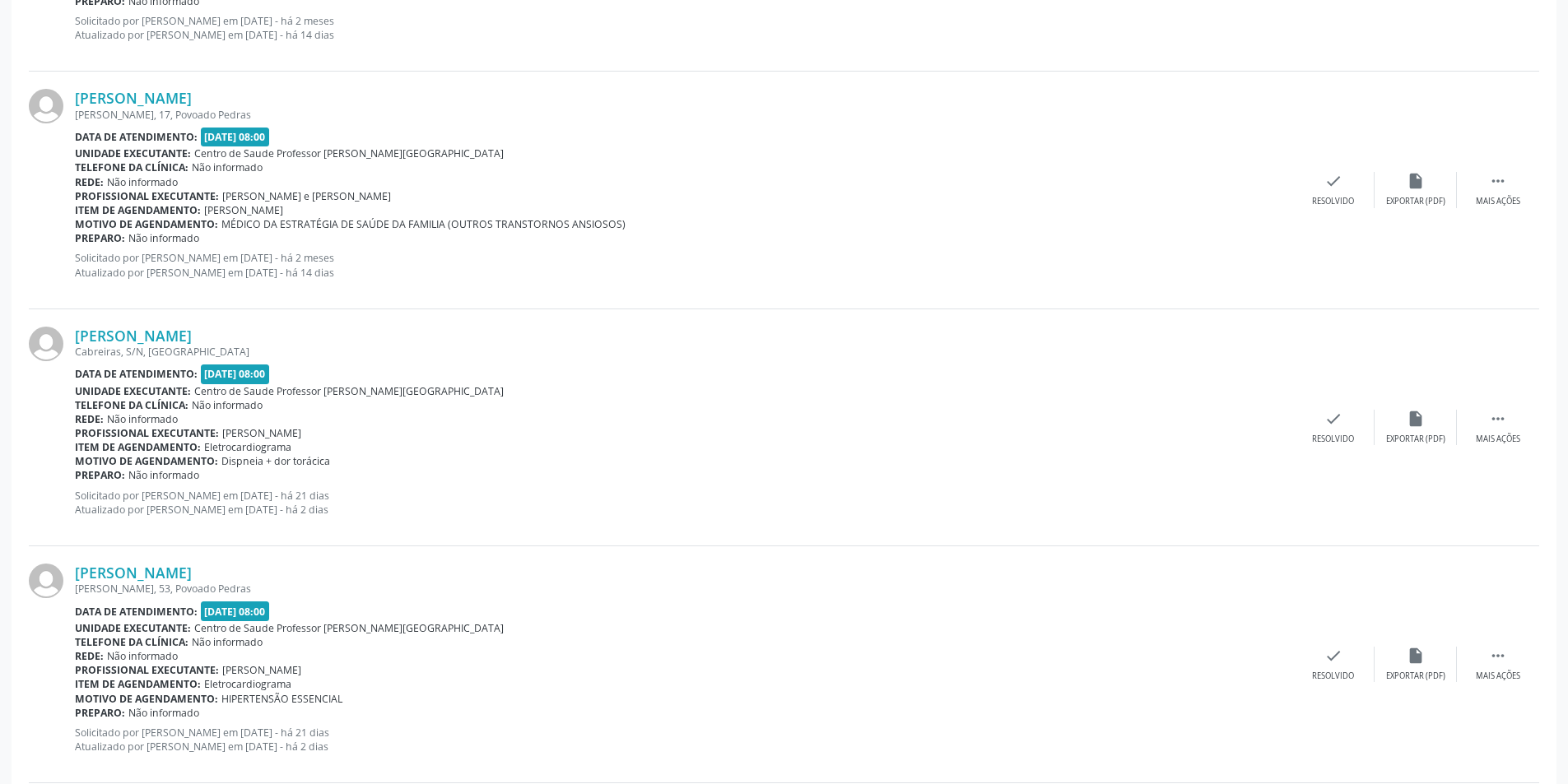
scroll to position [1151, 0]
click at [1484, 428] on div " Mais ações" at bounding box center [1498, 426] width 82 height 36
click at [1390, 431] on div "alarm_off Não compareceu" at bounding box center [1415, 426] width 82 height 36
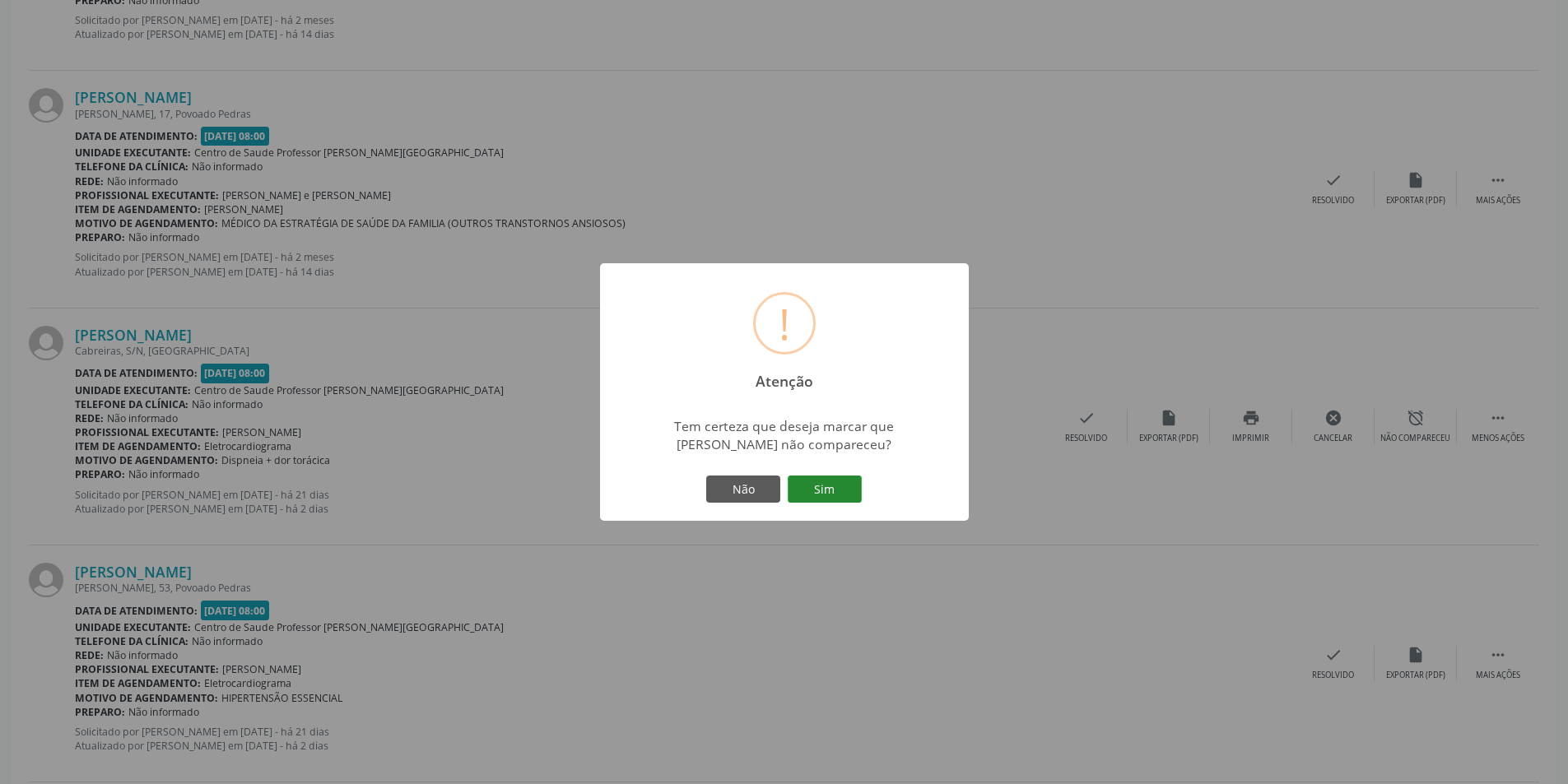
click at [840, 503] on button "Sim" at bounding box center [824, 489] width 74 height 28
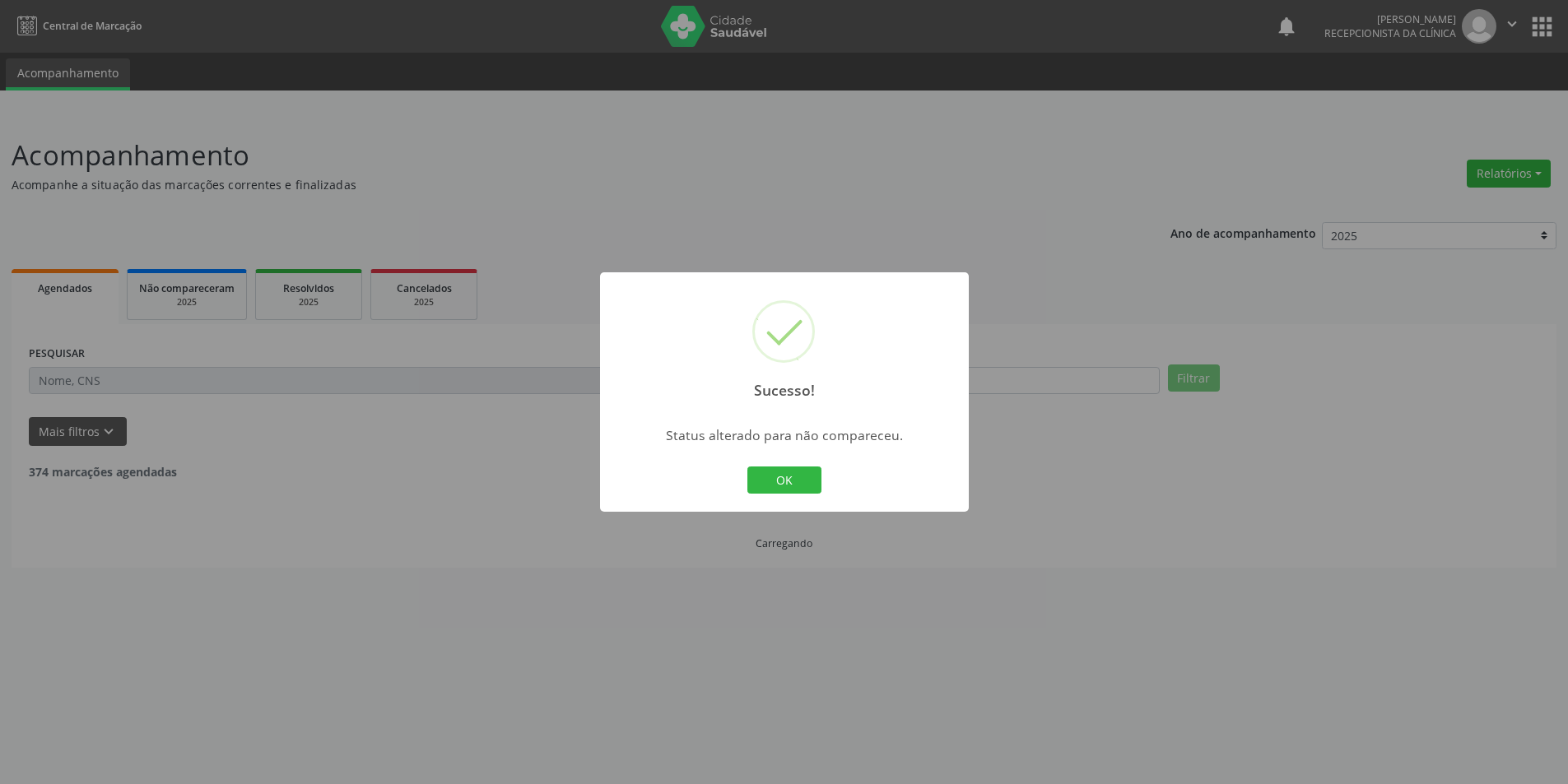
scroll to position [0, 0]
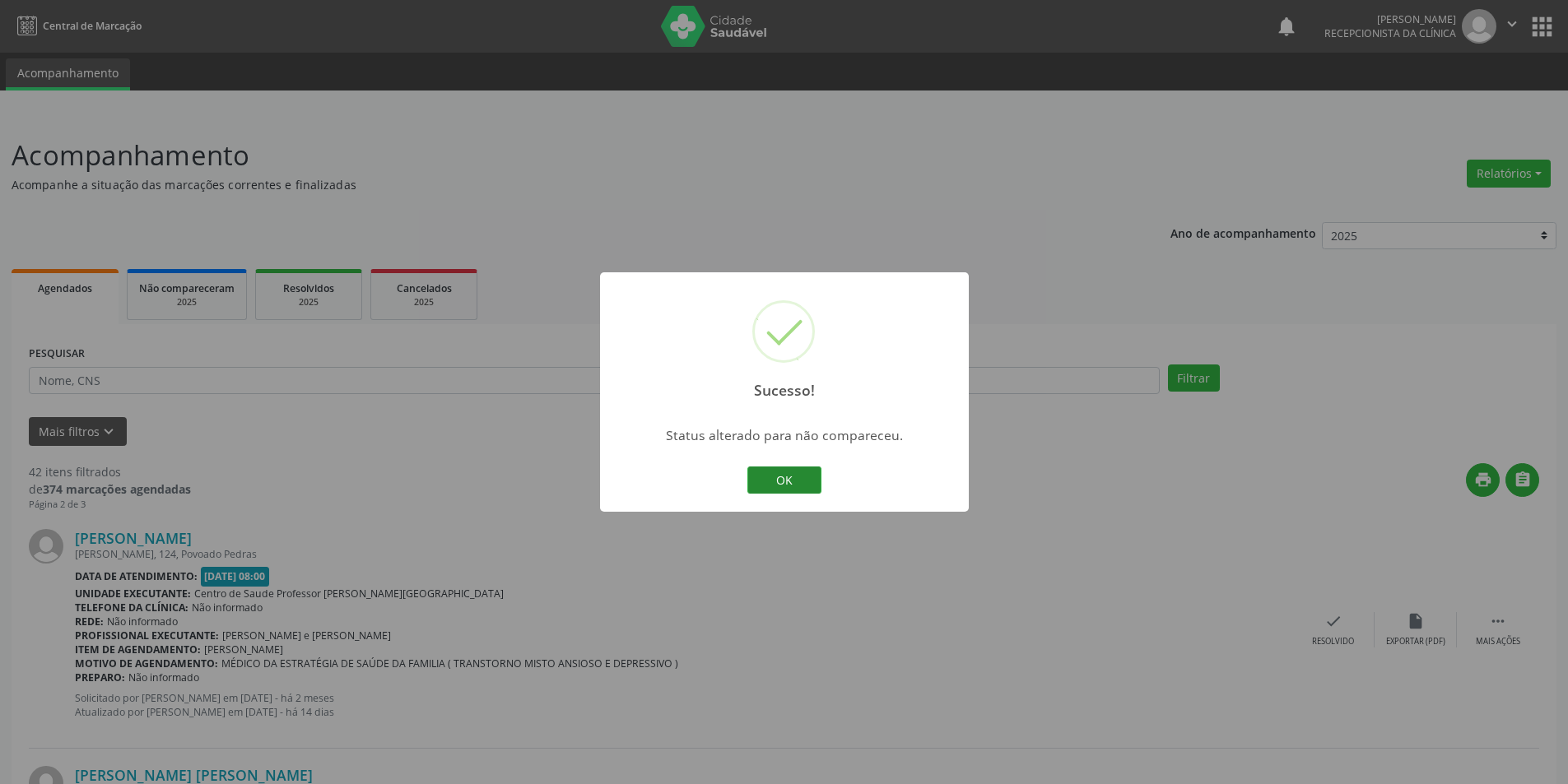
click at [817, 466] on button "OK" at bounding box center [784, 481] width 74 height 28
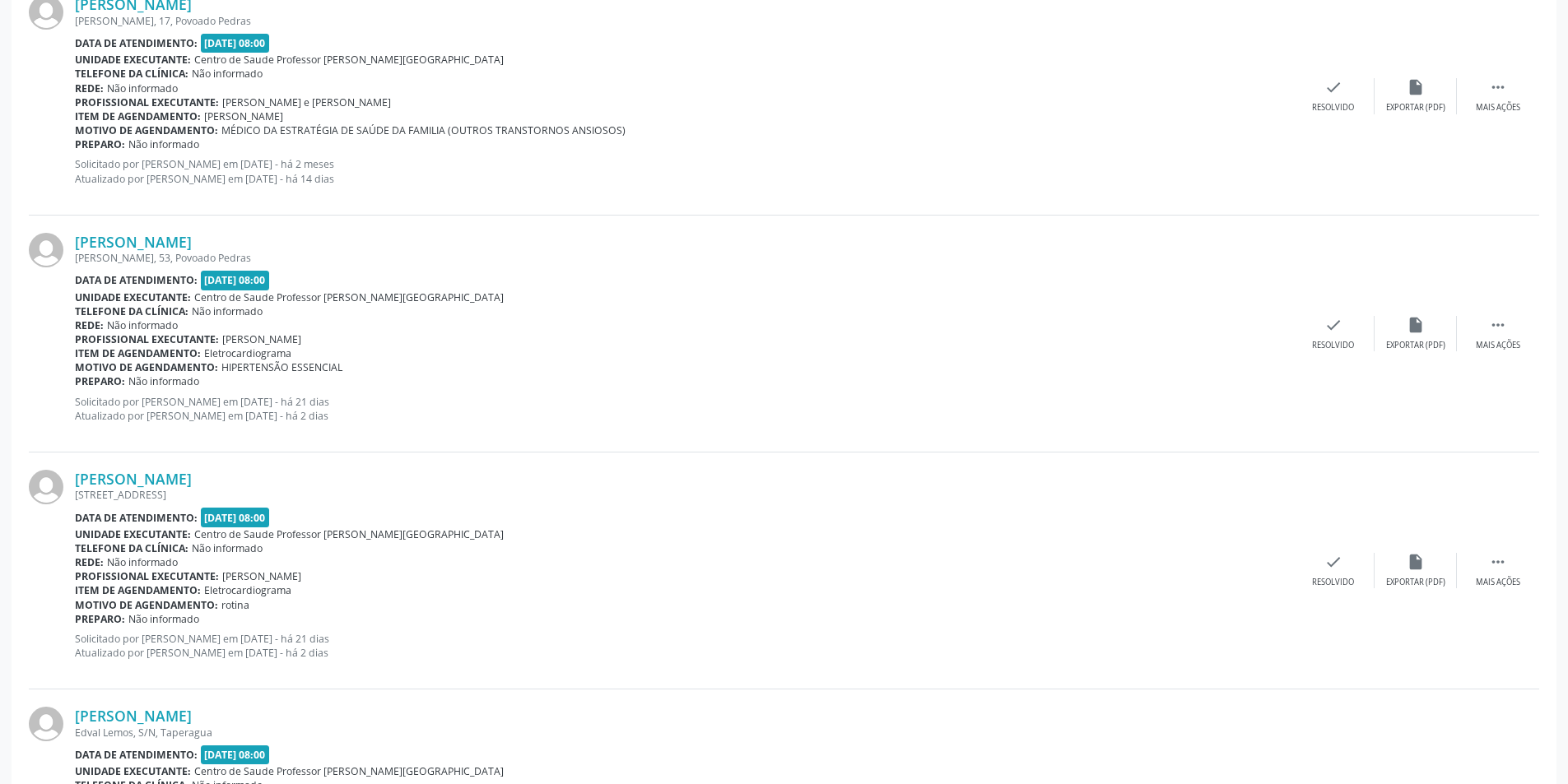
scroll to position [1316, 0]
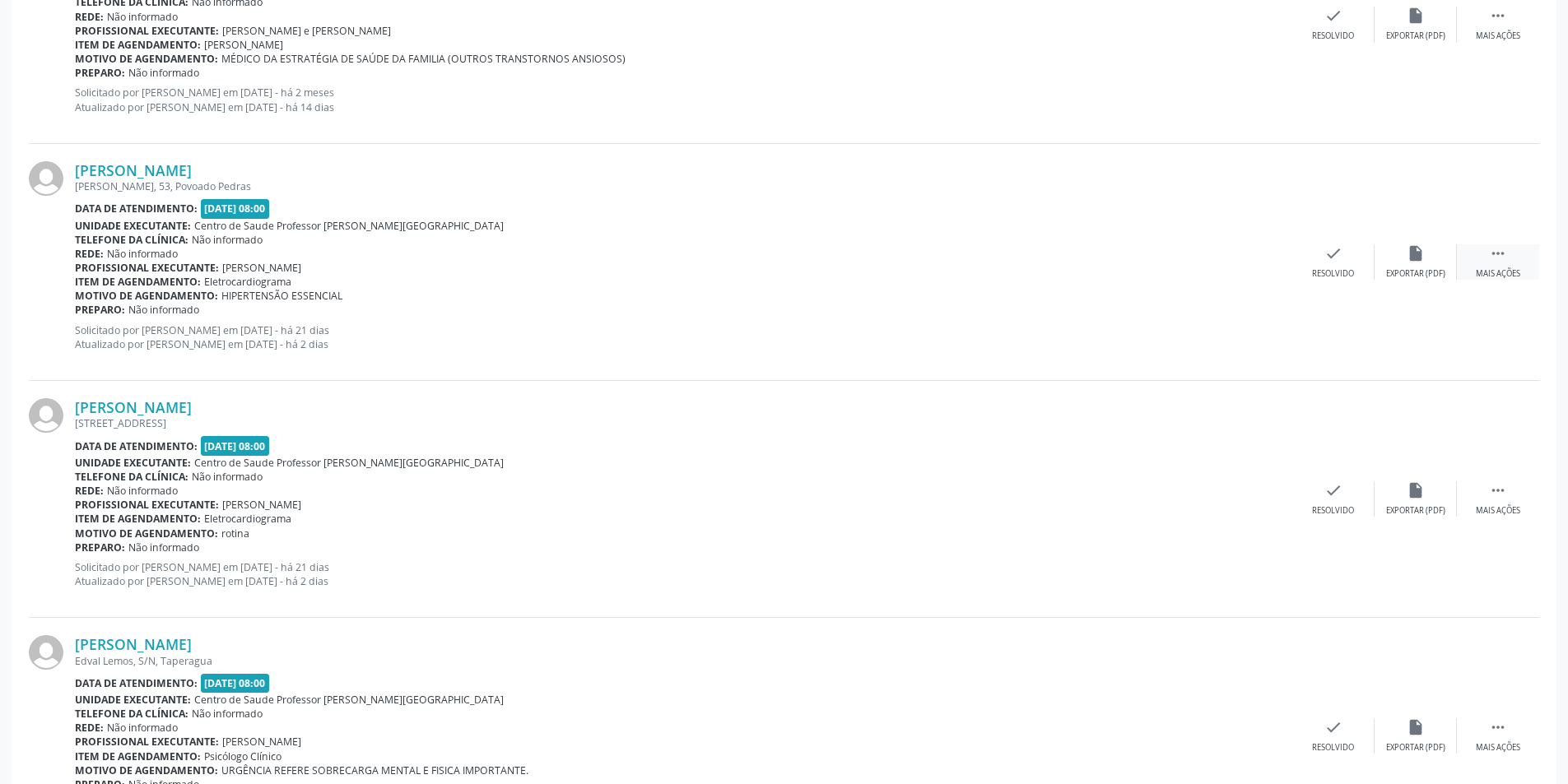
click at [1524, 272] on div " Mais ações" at bounding box center [1498, 262] width 82 height 36
click at [1434, 279] on div "Não compareceu" at bounding box center [1414, 274] width 70 height 11
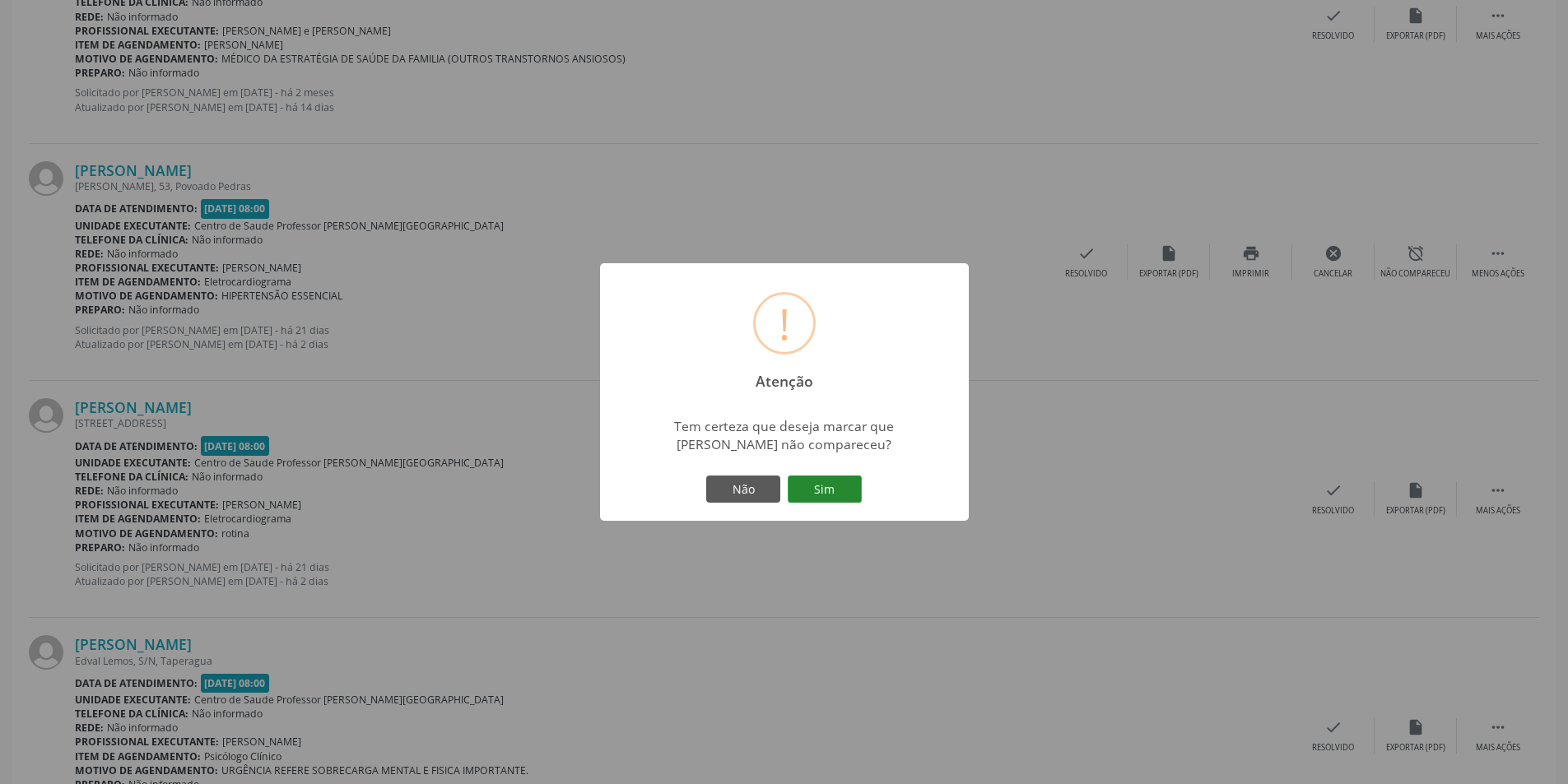
click at [825, 487] on button "Sim" at bounding box center [824, 489] width 74 height 28
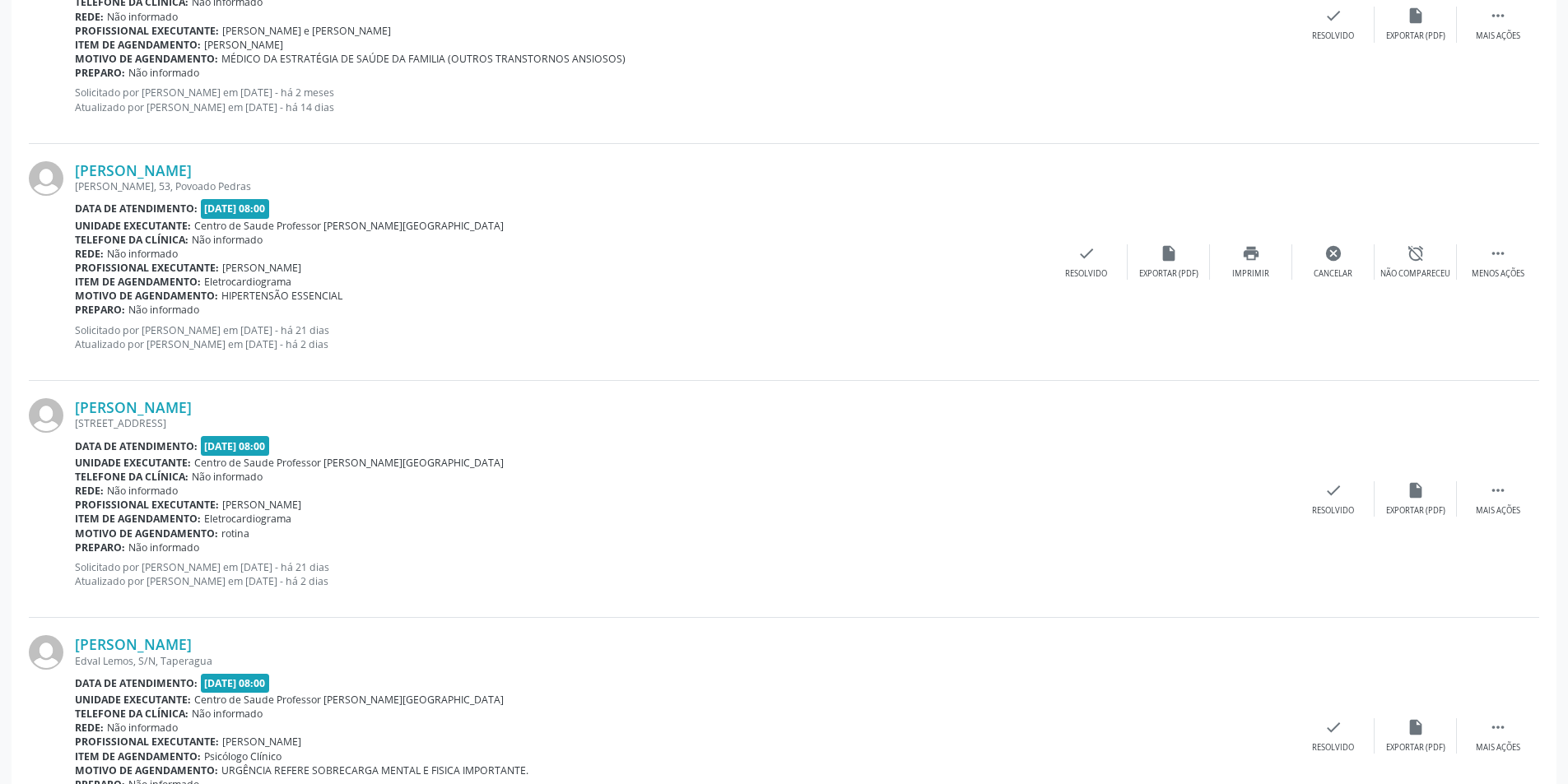
scroll to position [0, 0]
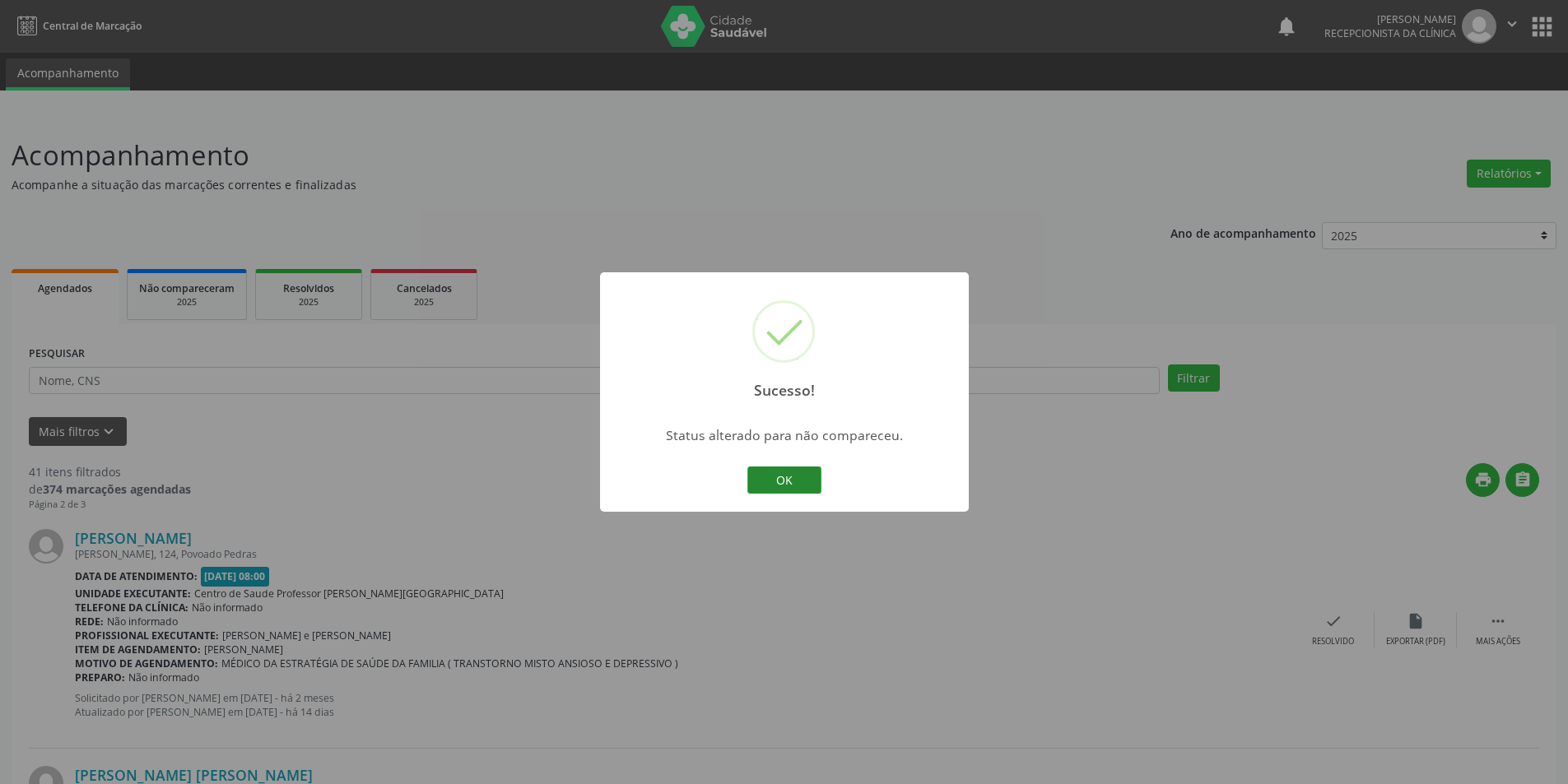
click at [766, 478] on button "OK" at bounding box center [784, 481] width 74 height 28
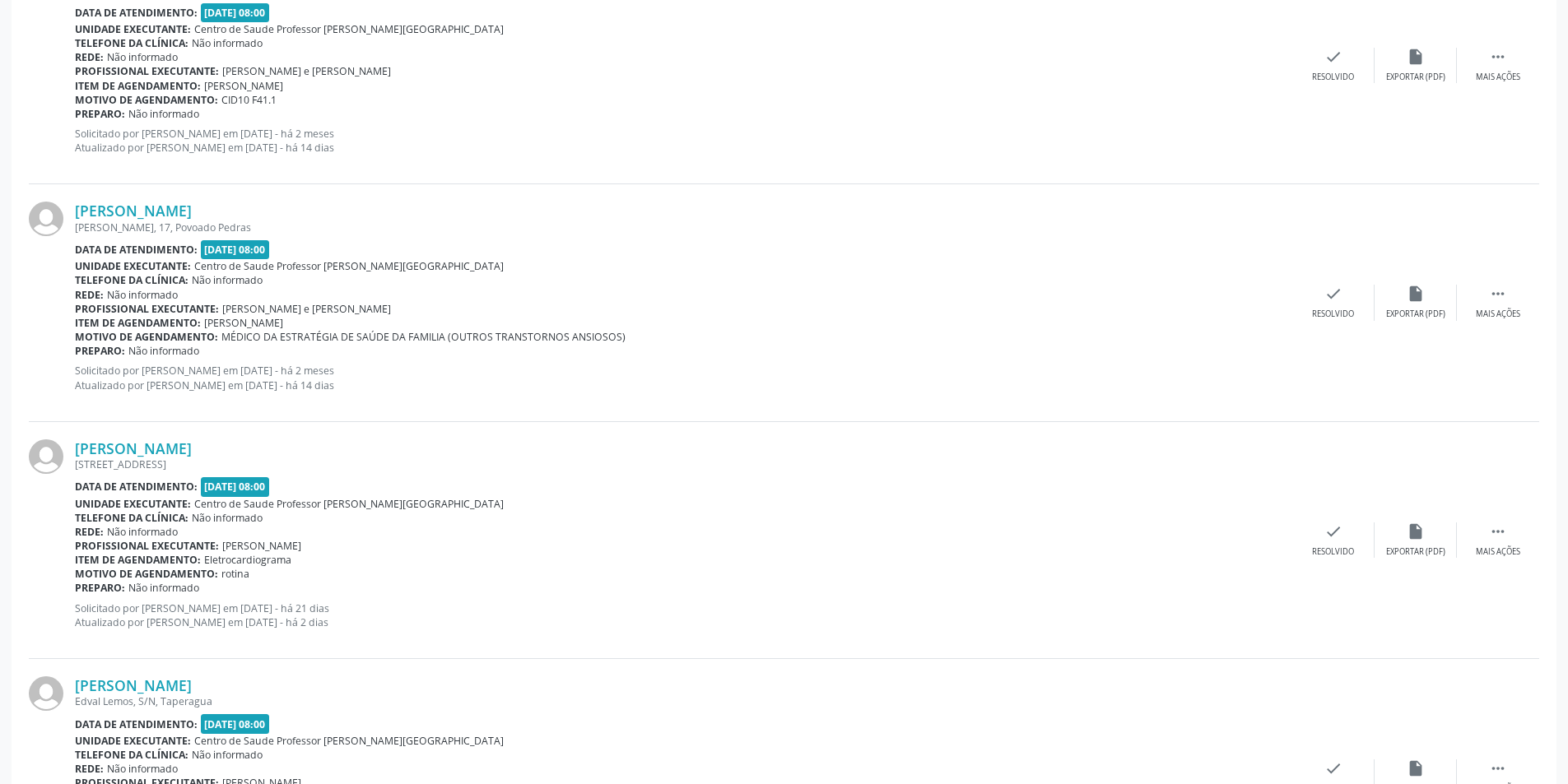
scroll to position [1234, 0]
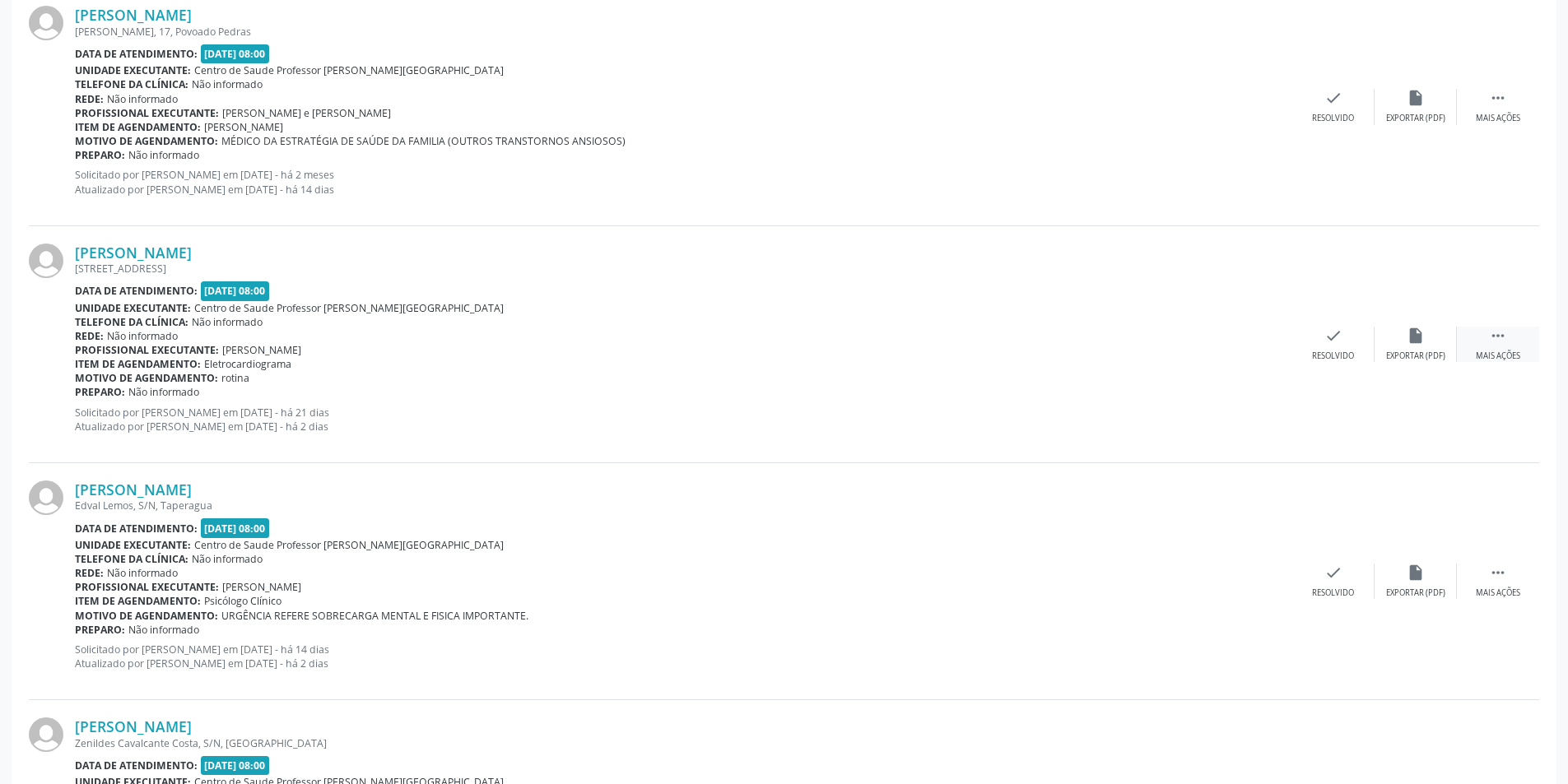
click at [1478, 345] on div " Mais ações" at bounding box center [1498, 345] width 82 height 36
click at [1404, 350] on div "Não compareceu" at bounding box center [1414, 356] width 70 height 11
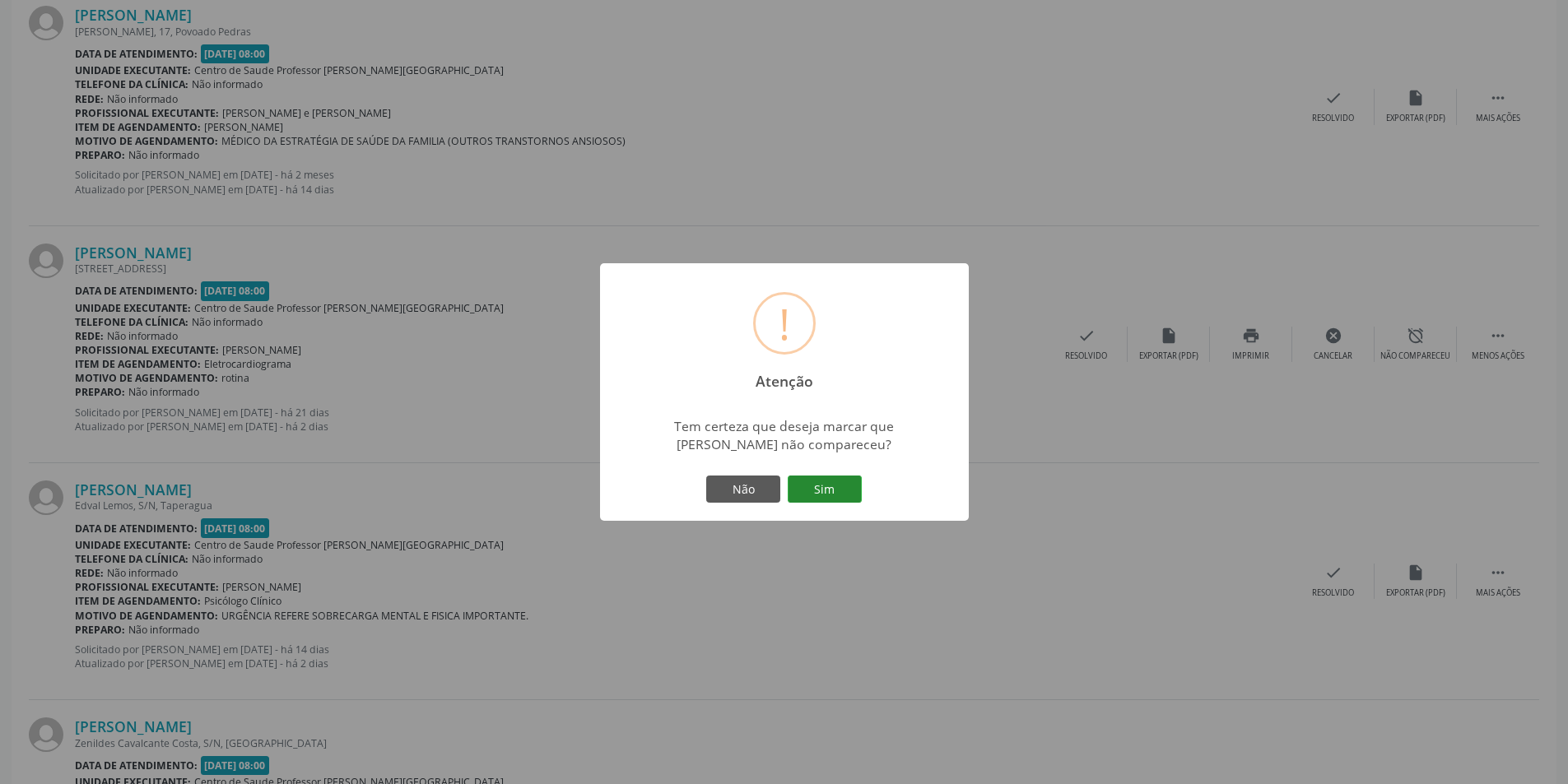
click at [842, 498] on button "Sim" at bounding box center [824, 489] width 74 height 28
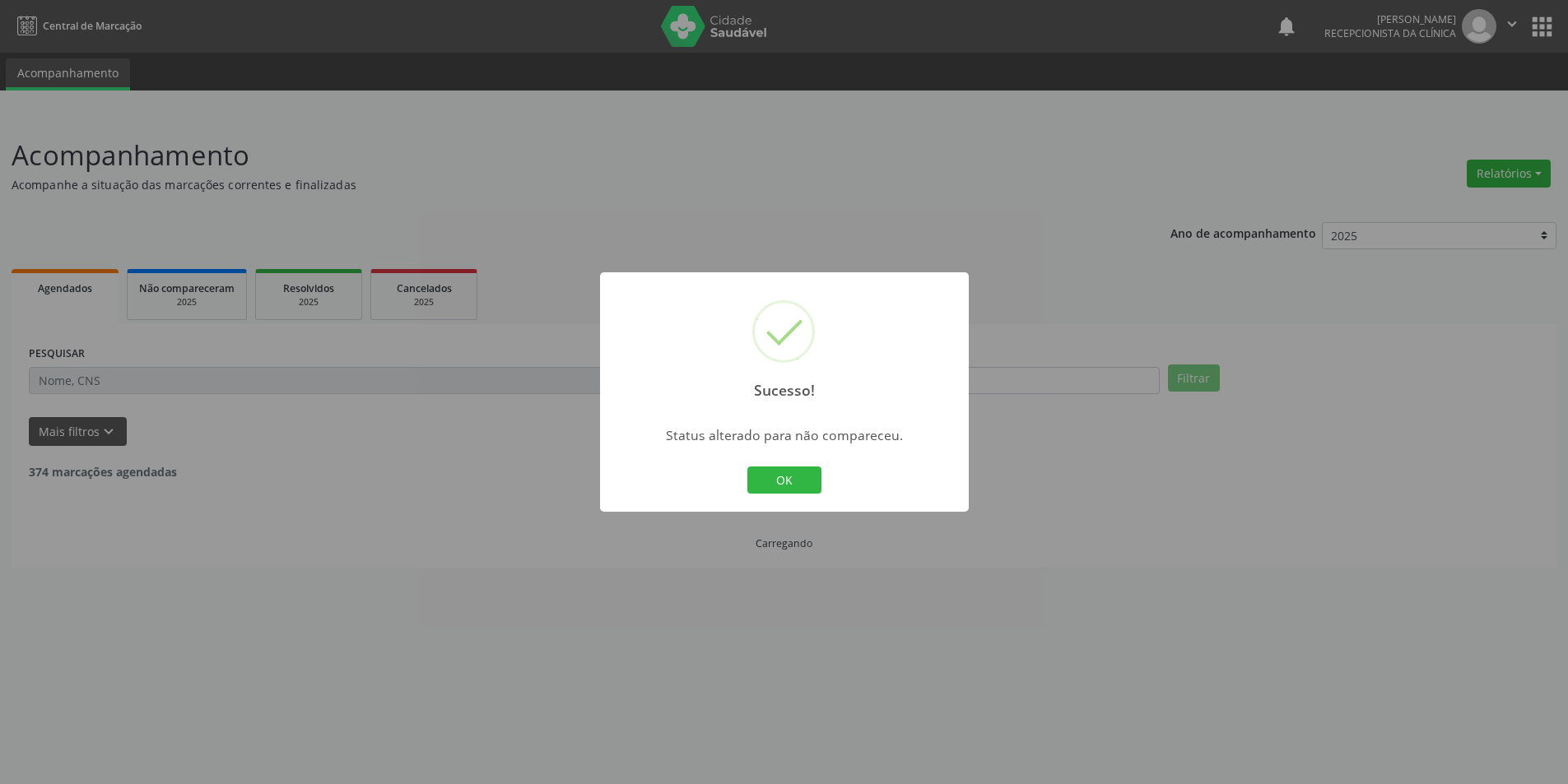
scroll to position [0, 0]
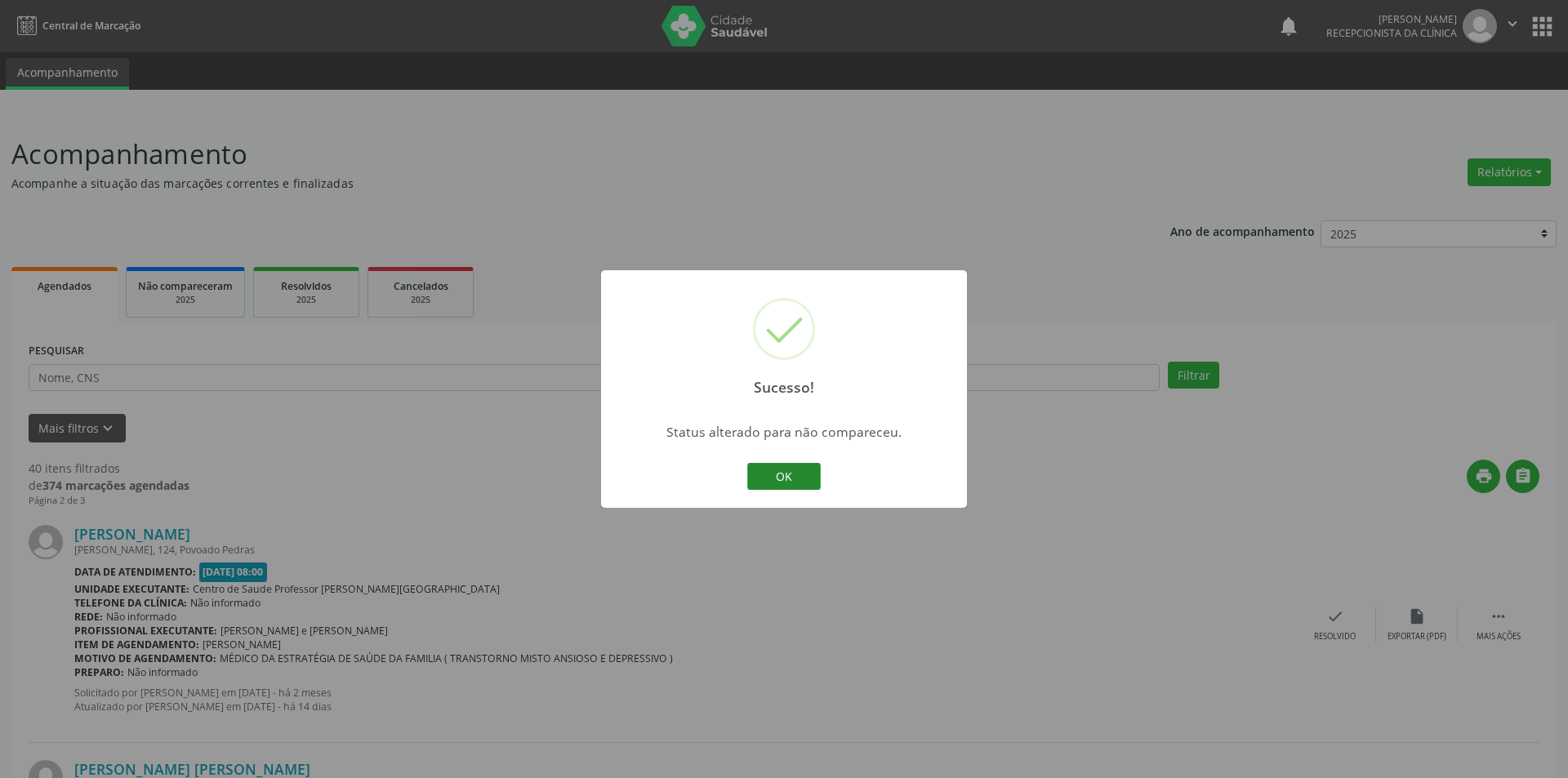
click at [787, 468] on button "OK" at bounding box center [783, 477] width 73 height 28
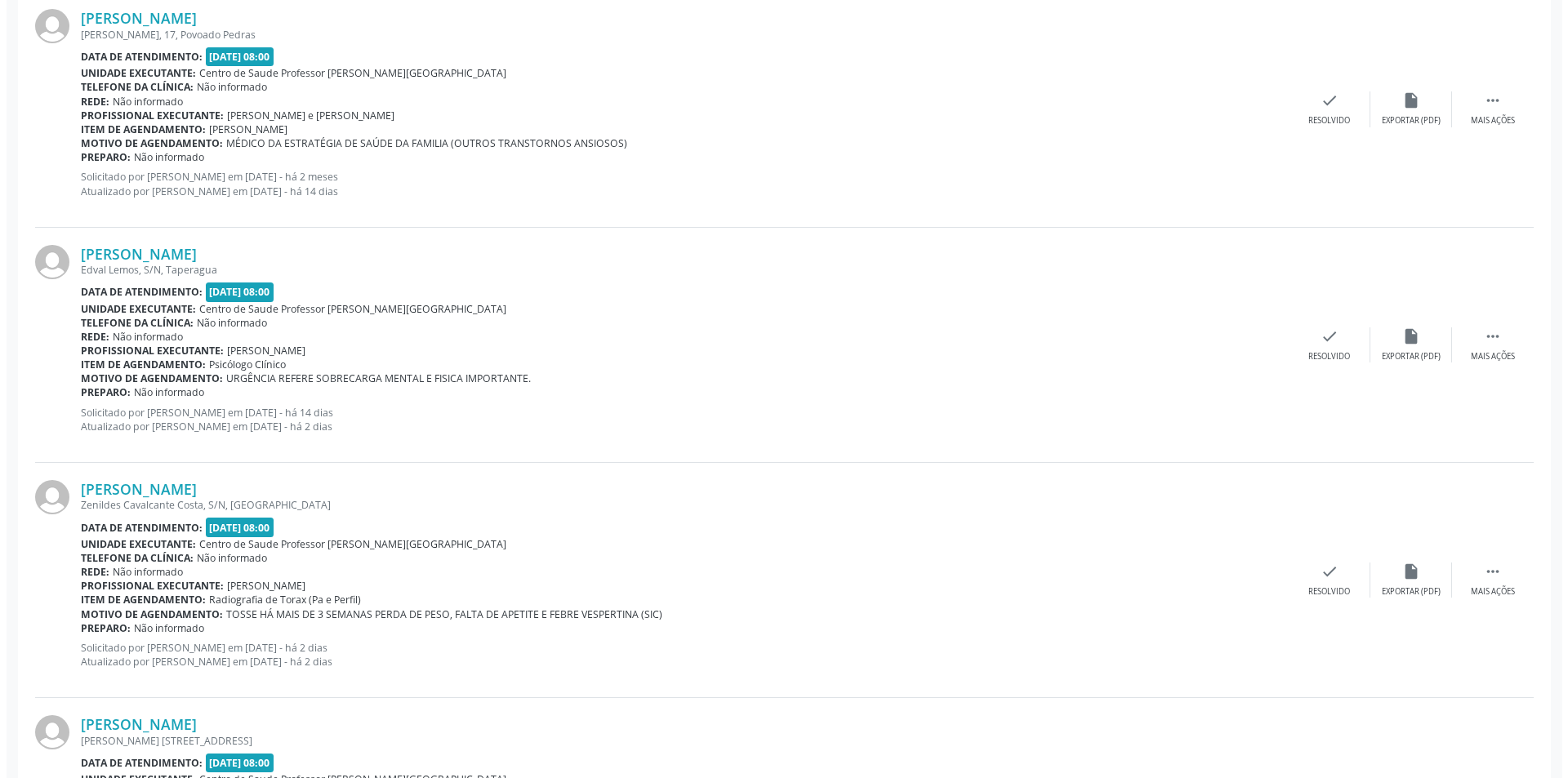
scroll to position [1224, 0]
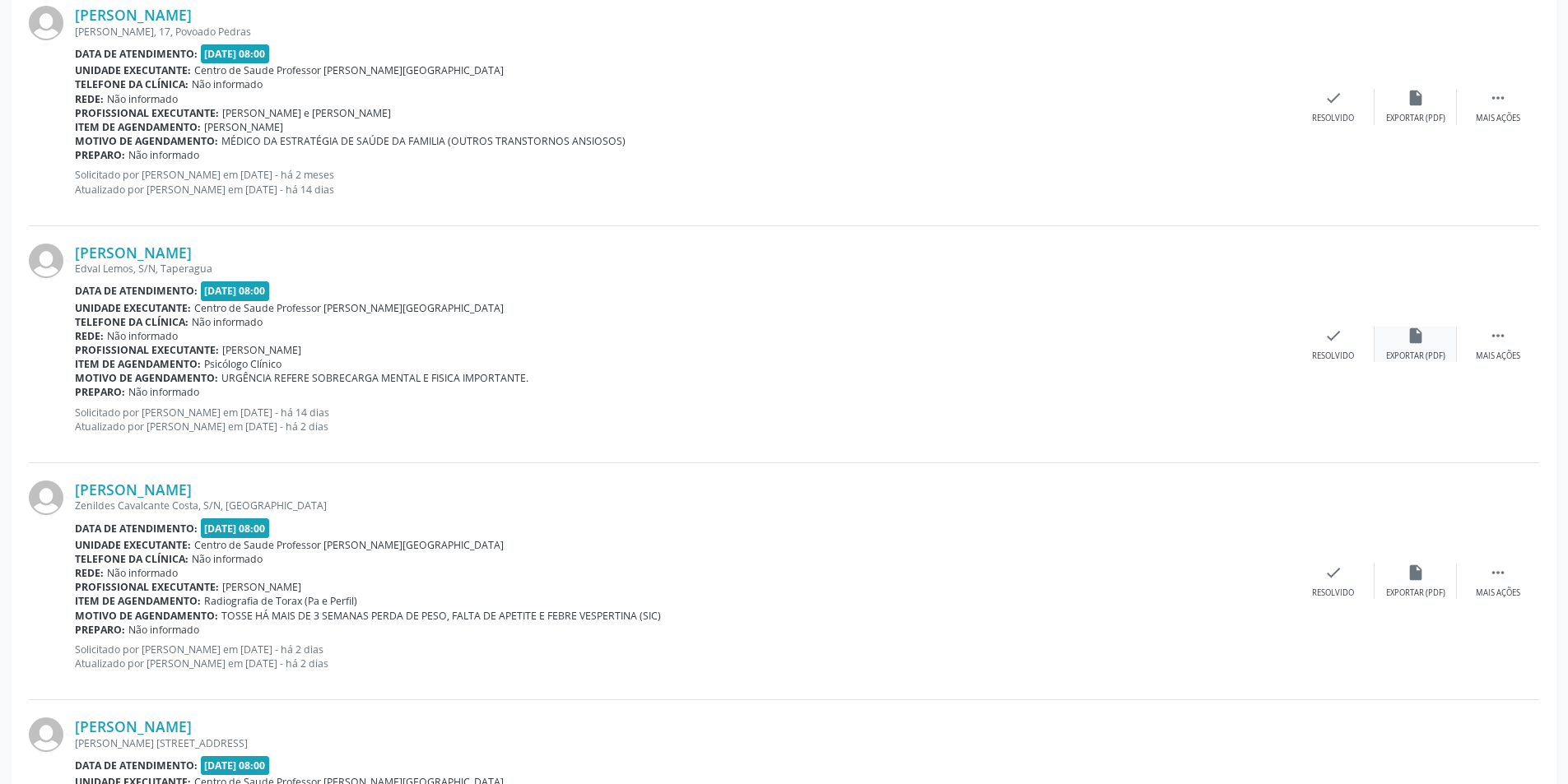
click at [1420, 354] on div "Exportar (PDF)" at bounding box center [1415, 356] width 59 height 11
click at [1338, 355] on div "Resolvido" at bounding box center [1332, 356] width 42 height 11
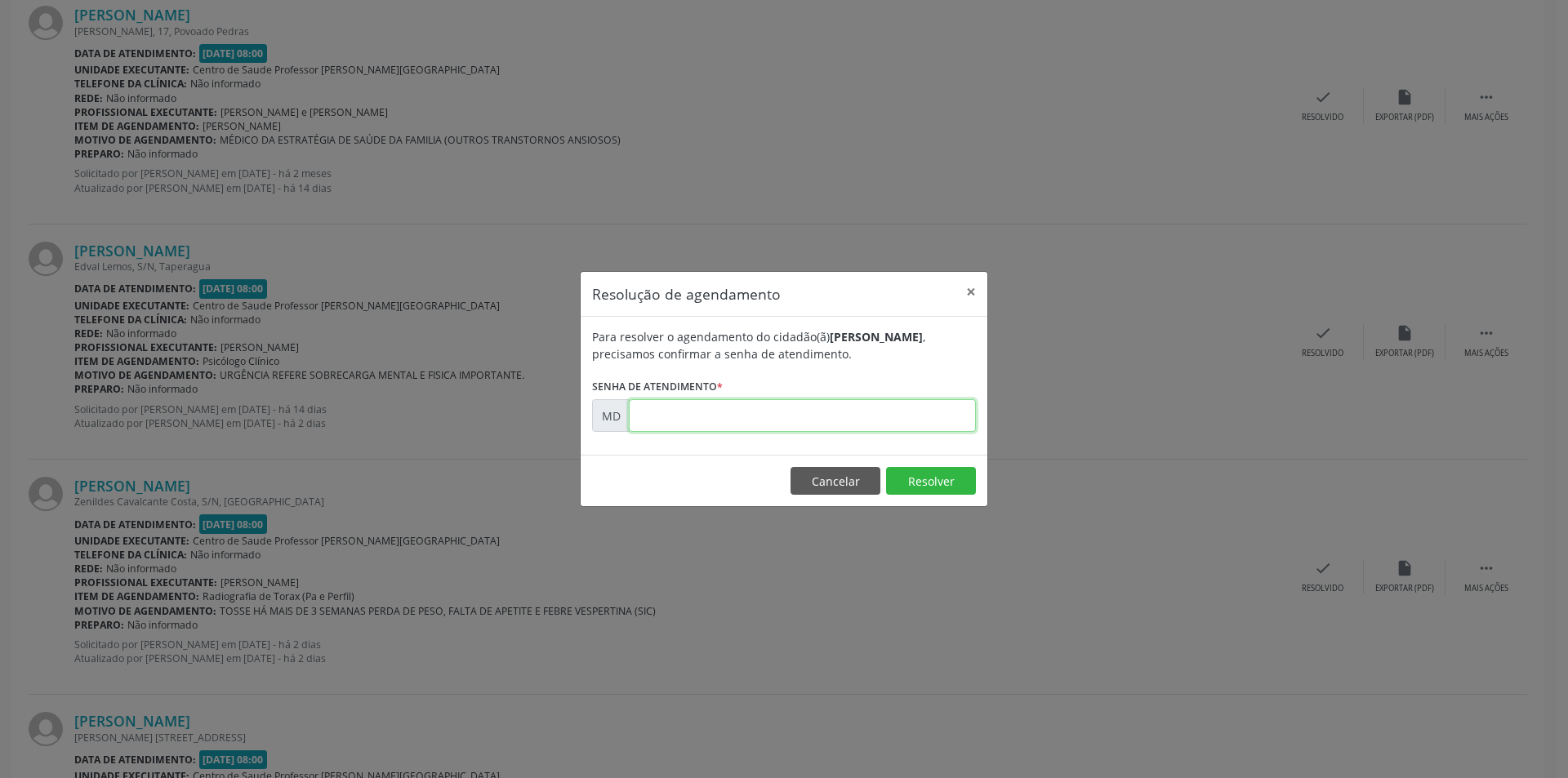
paste input "00009649"
type input "00009649"
click at [920, 474] on button "Resolver" at bounding box center [931, 481] width 90 height 28
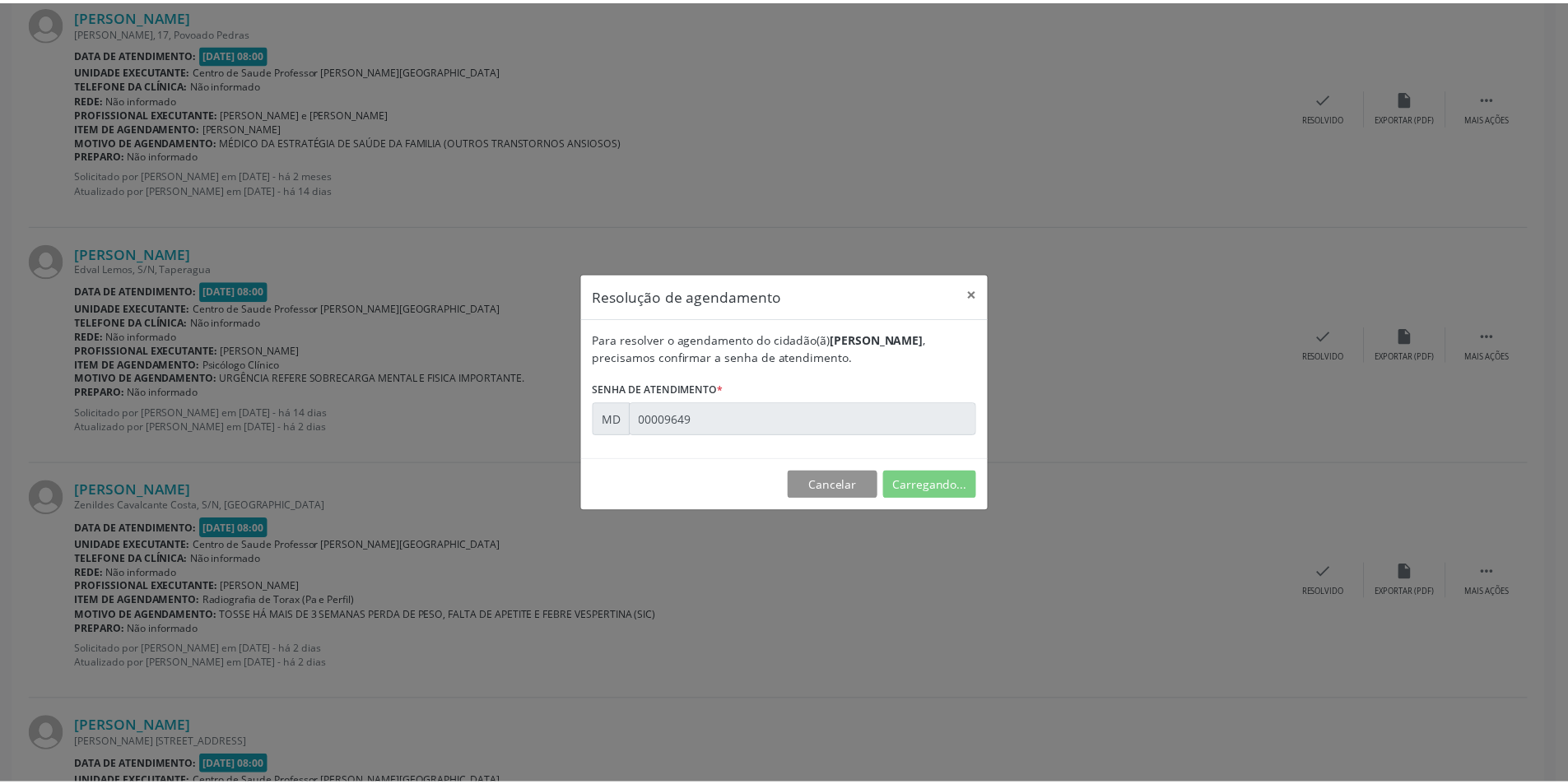
scroll to position [0, 0]
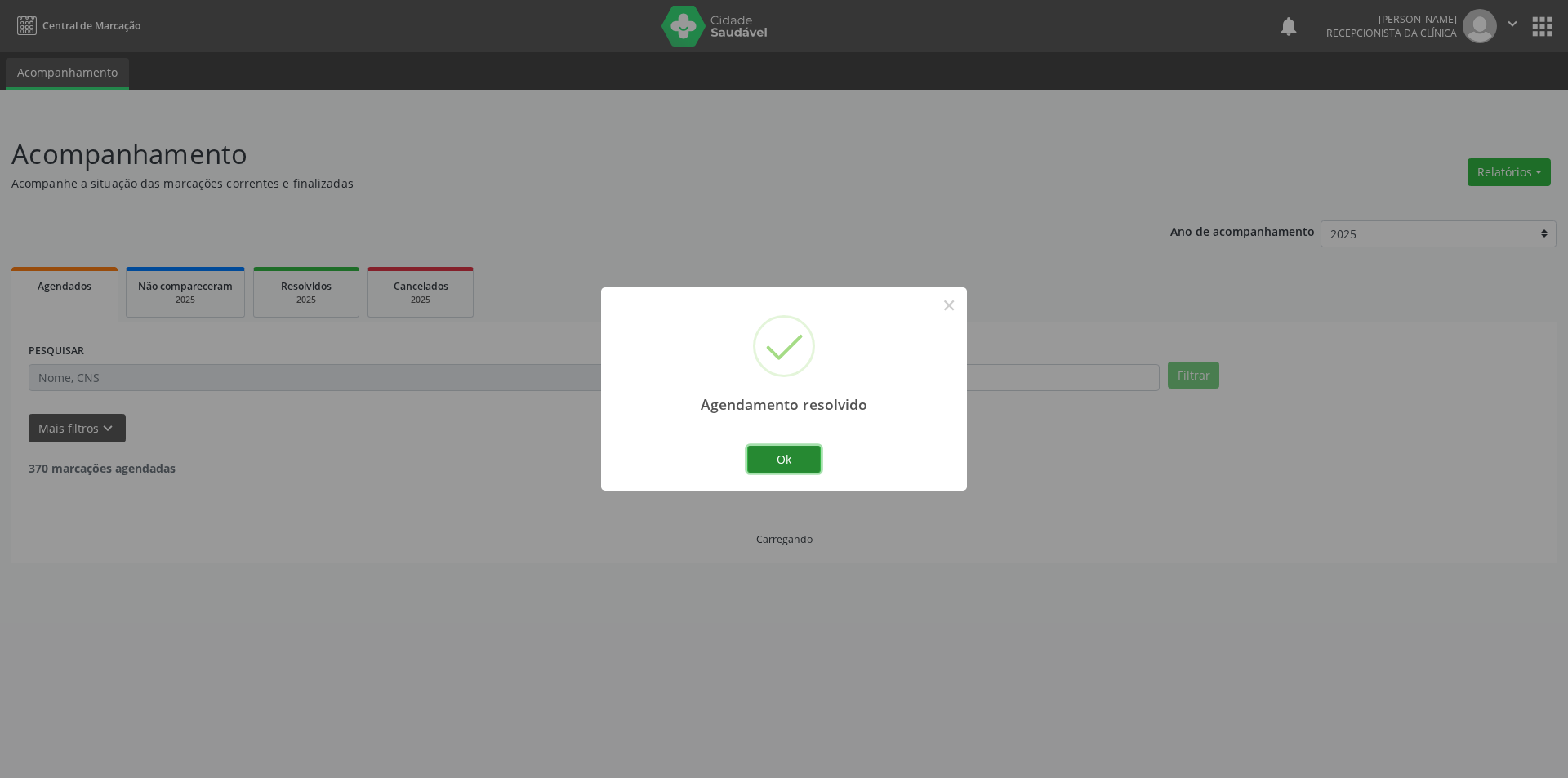
click at [803, 456] on button "Ok" at bounding box center [783, 459] width 73 height 28
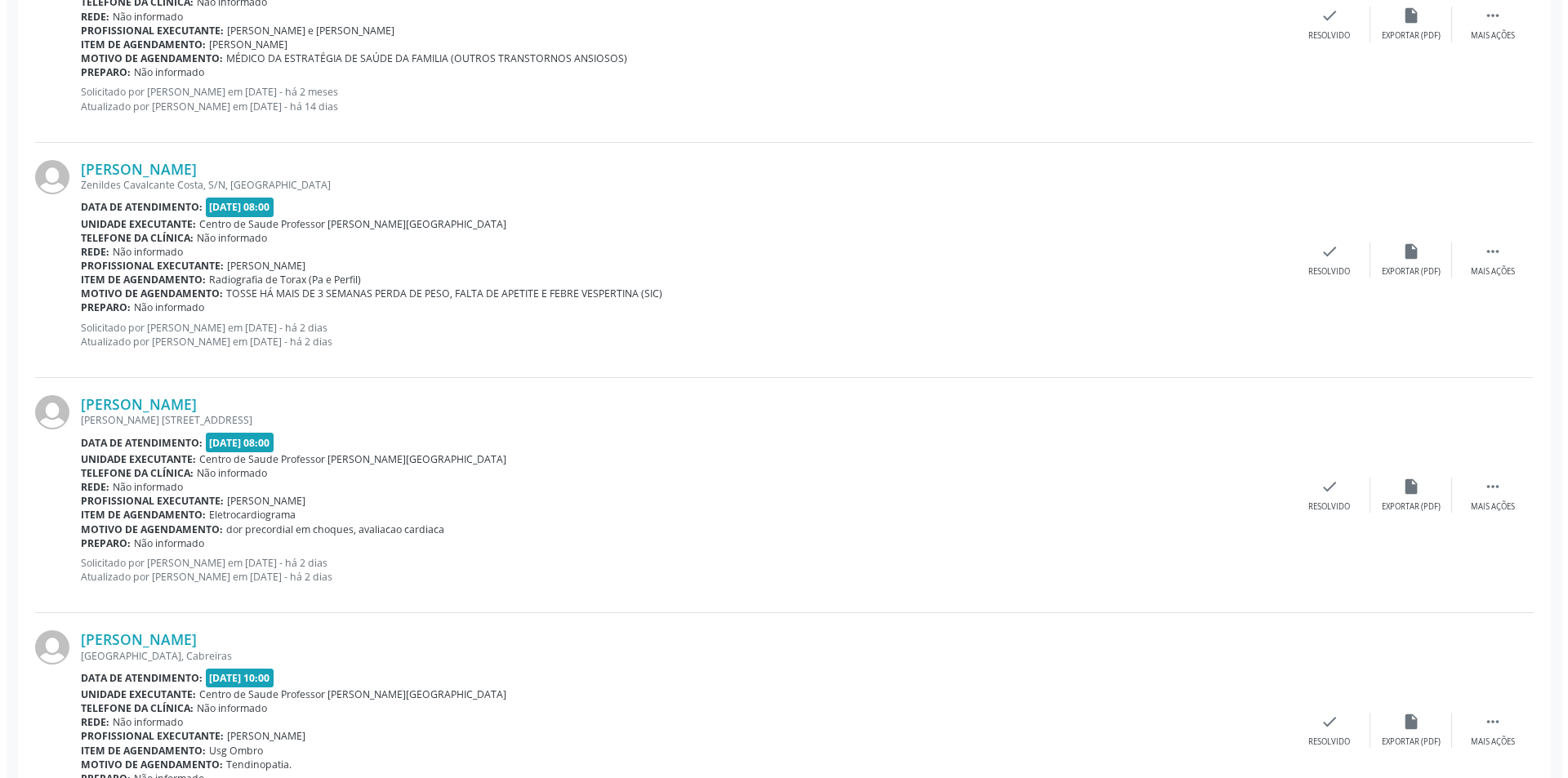
scroll to position [1550, 0]
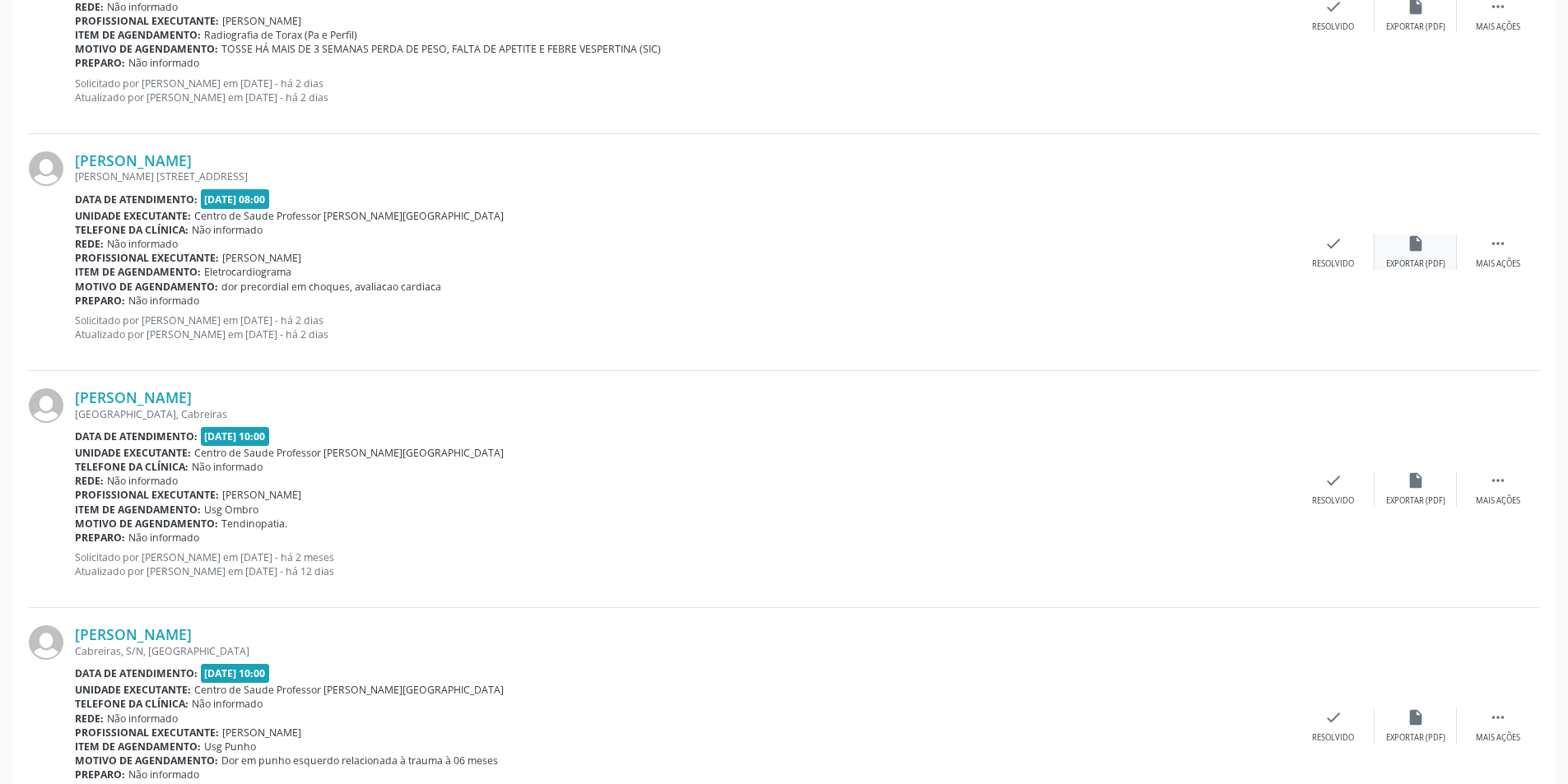
click at [1416, 253] on div "insert_drive_file Exportar (PDF)" at bounding box center [1415, 252] width 82 height 36
click at [1414, 273] on div "[PERSON_NAME] Denisson [STREET_ADDRESS] Data de atendimento: [DATE] 08:00 Unida…" at bounding box center [784, 252] width 1510 height 237
click at [1435, 256] on div "insert_drive_file Exportar (PDF)" at bounding box center [1415, 252] width 82 height 36
click at [1310, 266] on div "check Resolvido" at bounding box center [1333, 252] width 82 height 36
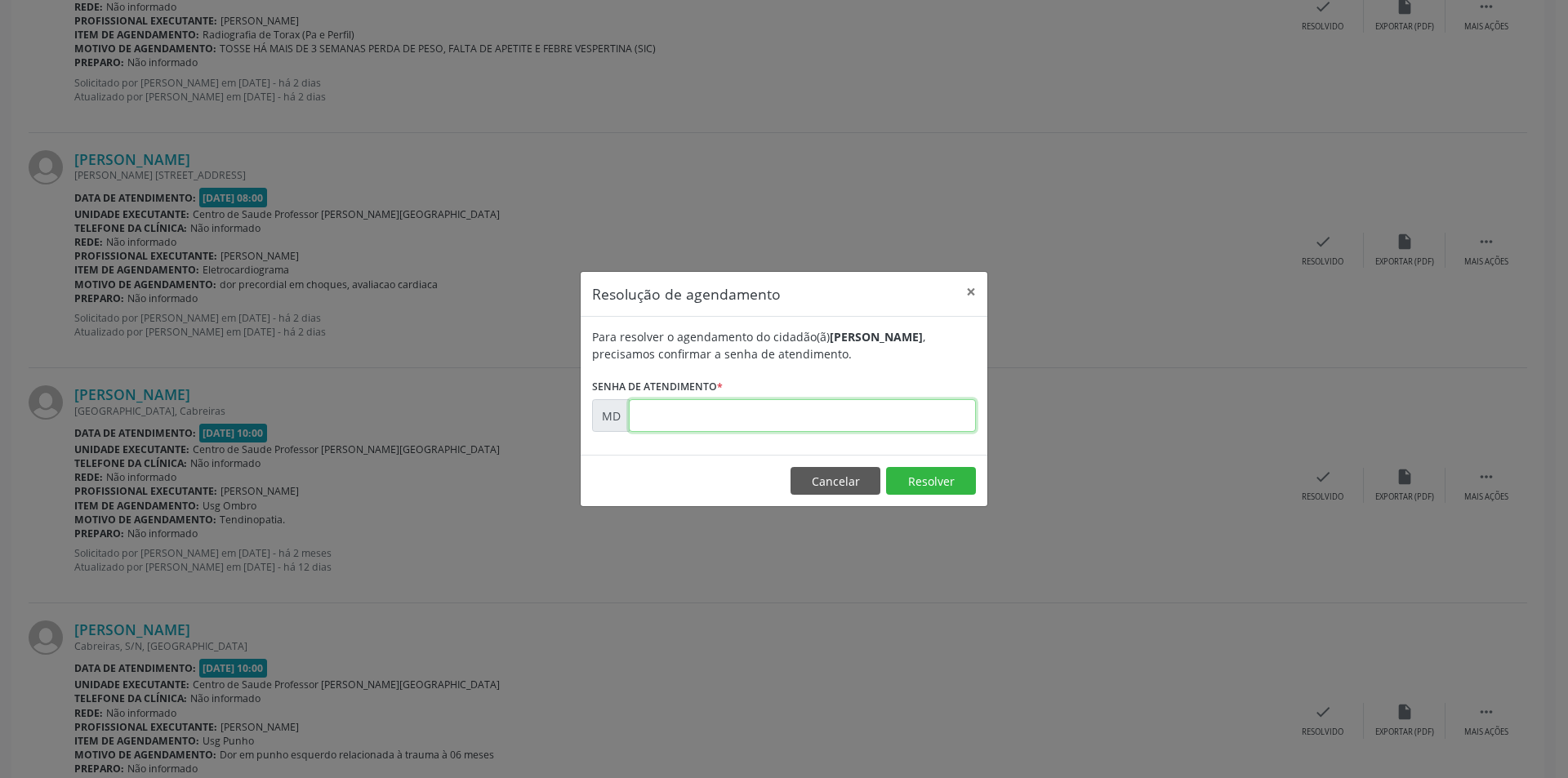
paste input "00011063"
type input "00011063"
click at [945, 490] on button "Resolver" at bounding box center [931, 481] width 90 height 28
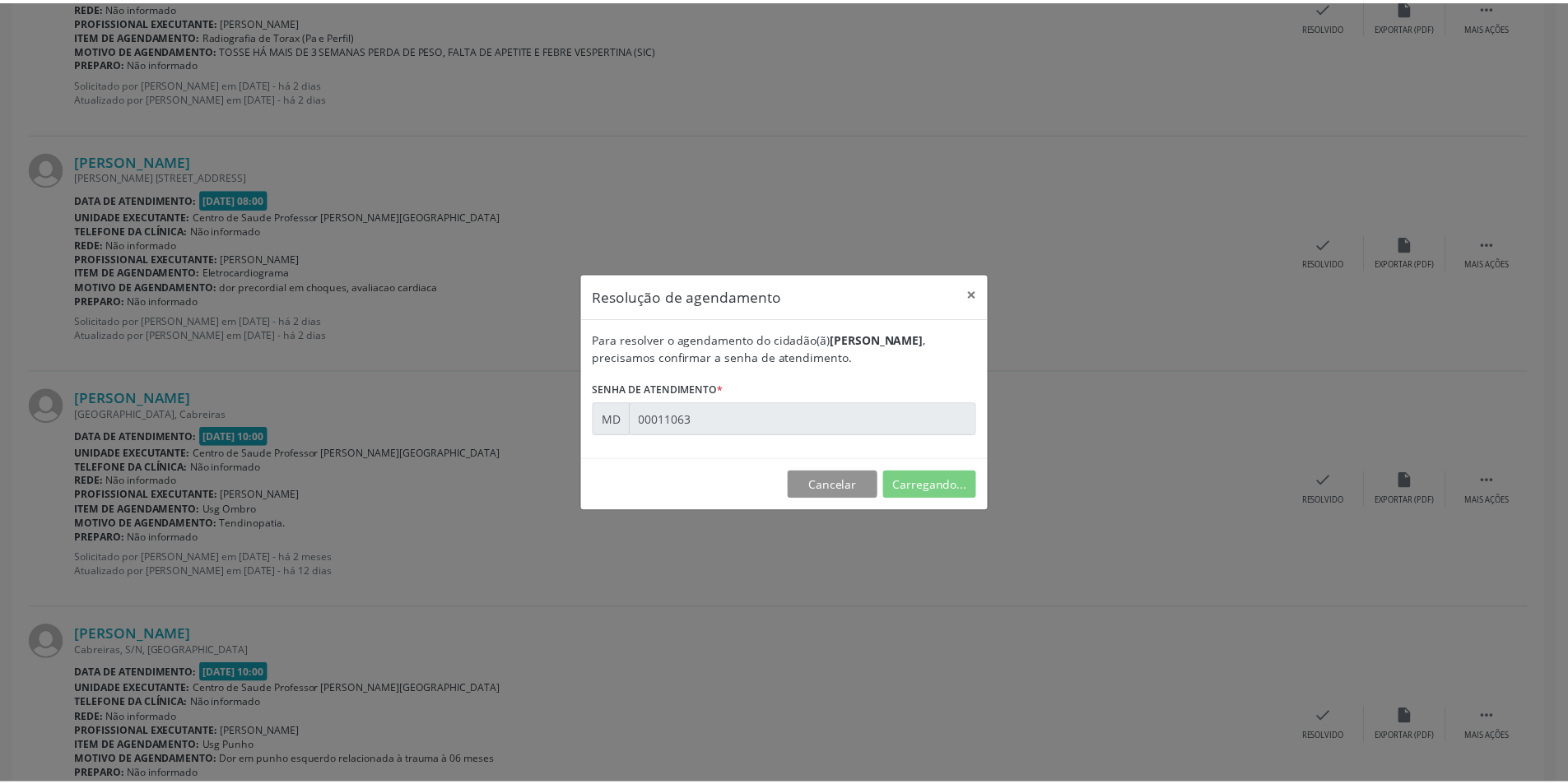
scroll to position [0, 0]
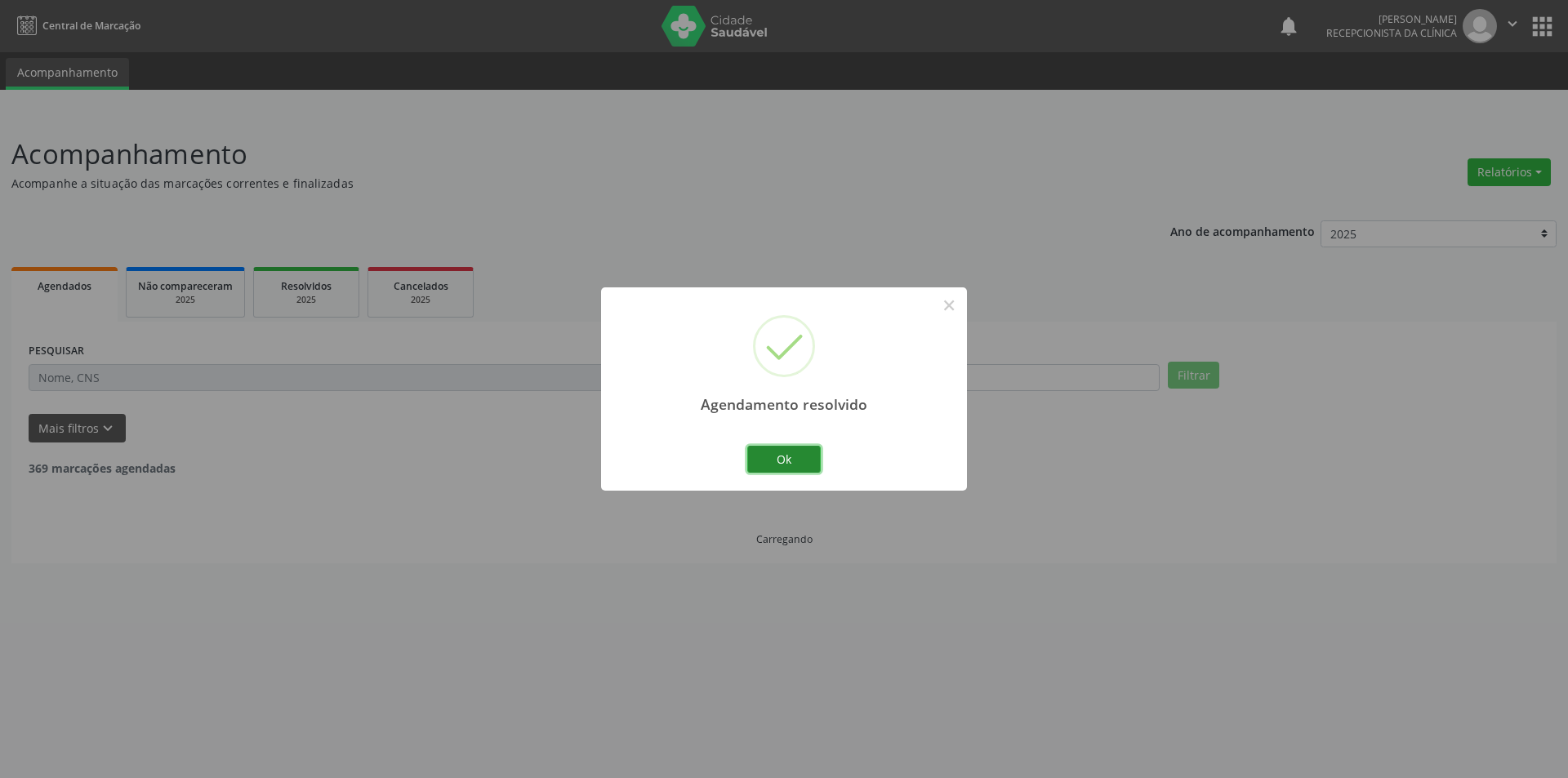
click at [786, 453] on button "Ok" at bounding box center [783, 459] width 73 height 28
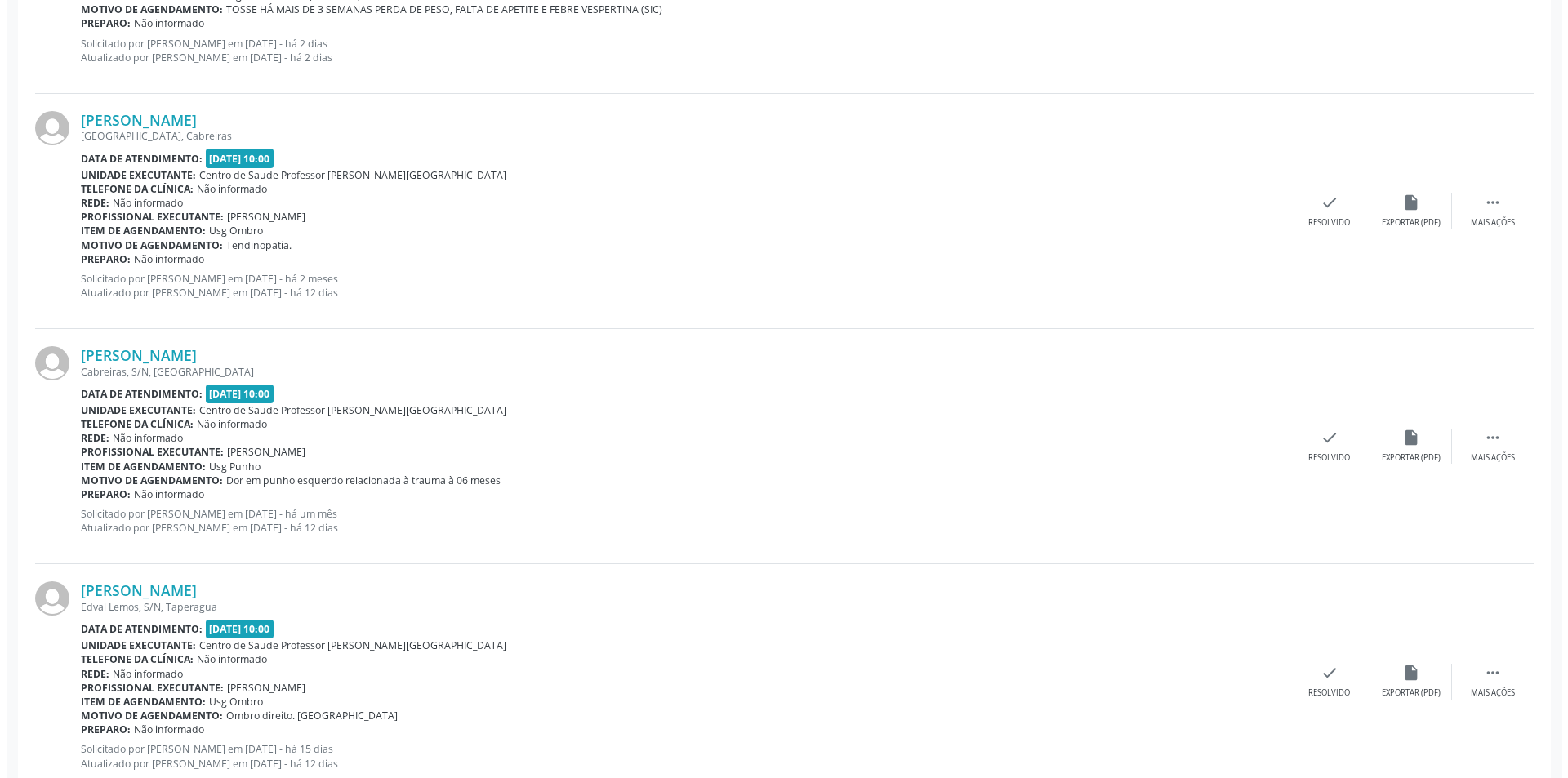
scroll to position [1632, 0]
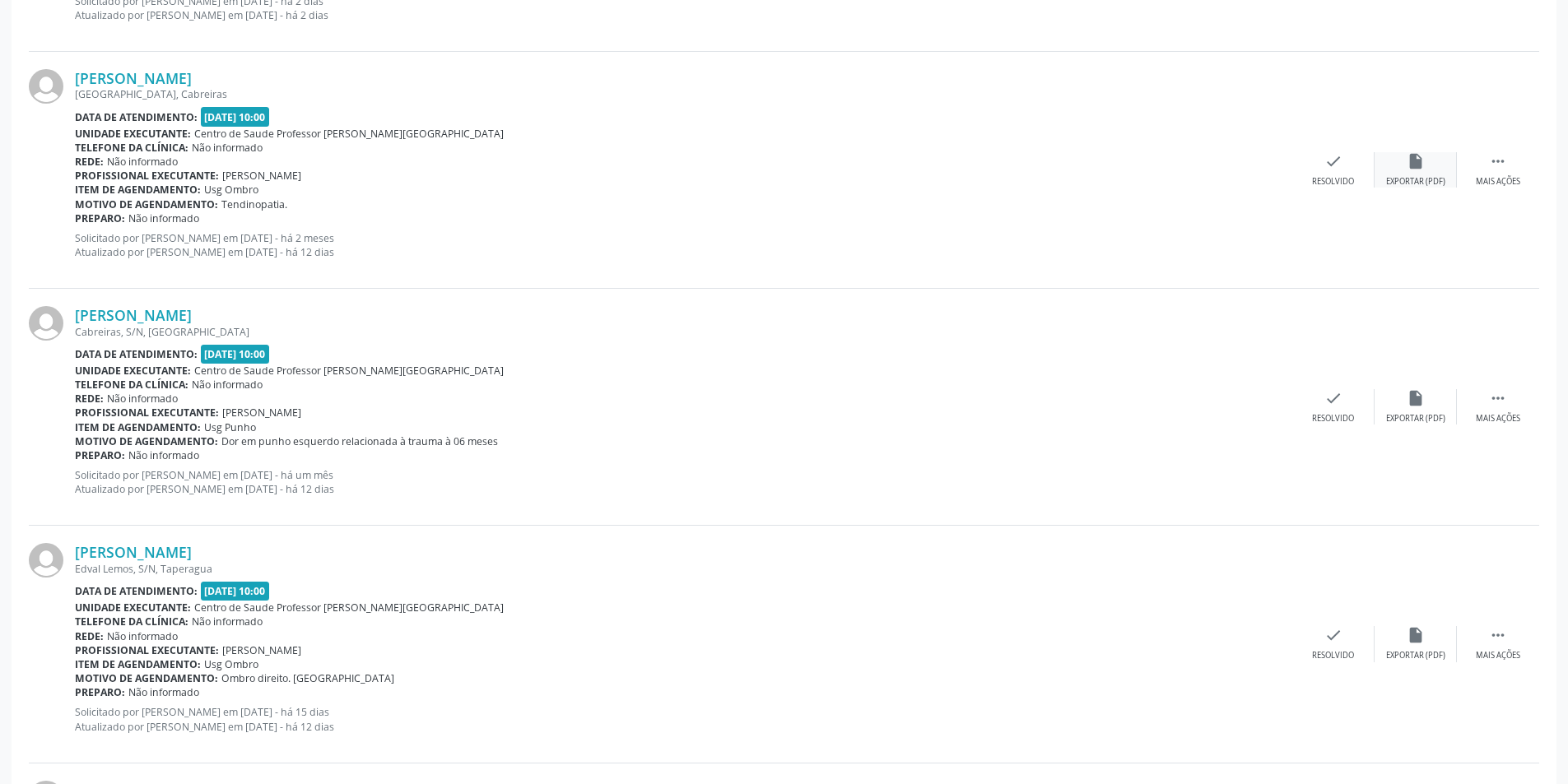
click at [1414, 183] on div "Exportar (PDF)" at bounding box center [1415, 182] width 59 height 11
click at [1328, 185] on div "Resolvido" at bounding box center [1332, 182] width 42 height 11
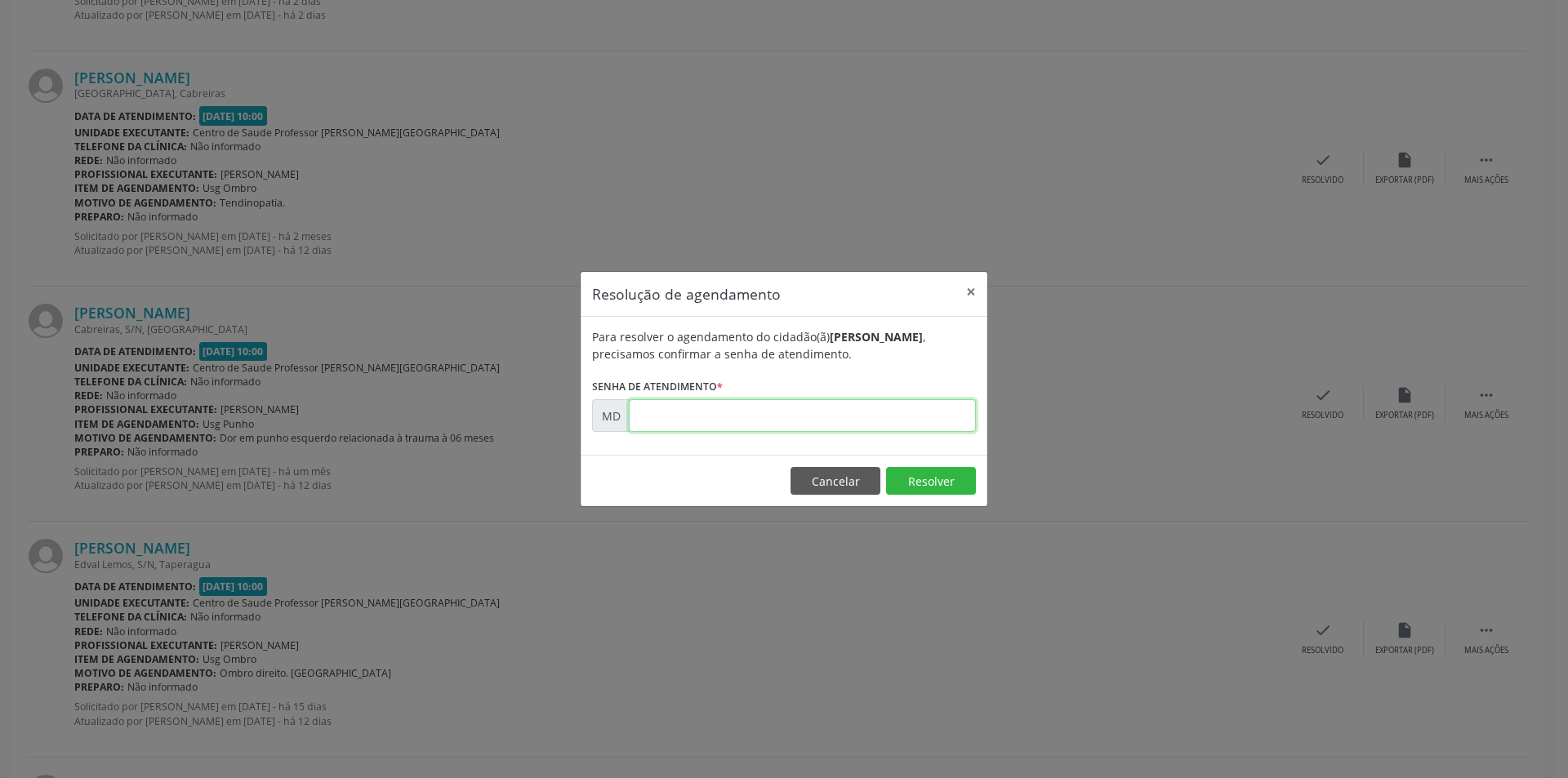
paste input "00003463"
type input "00003463"
click at [930, 483] on button "Resolver" at bounding box center [931, 481] width 90 height 28
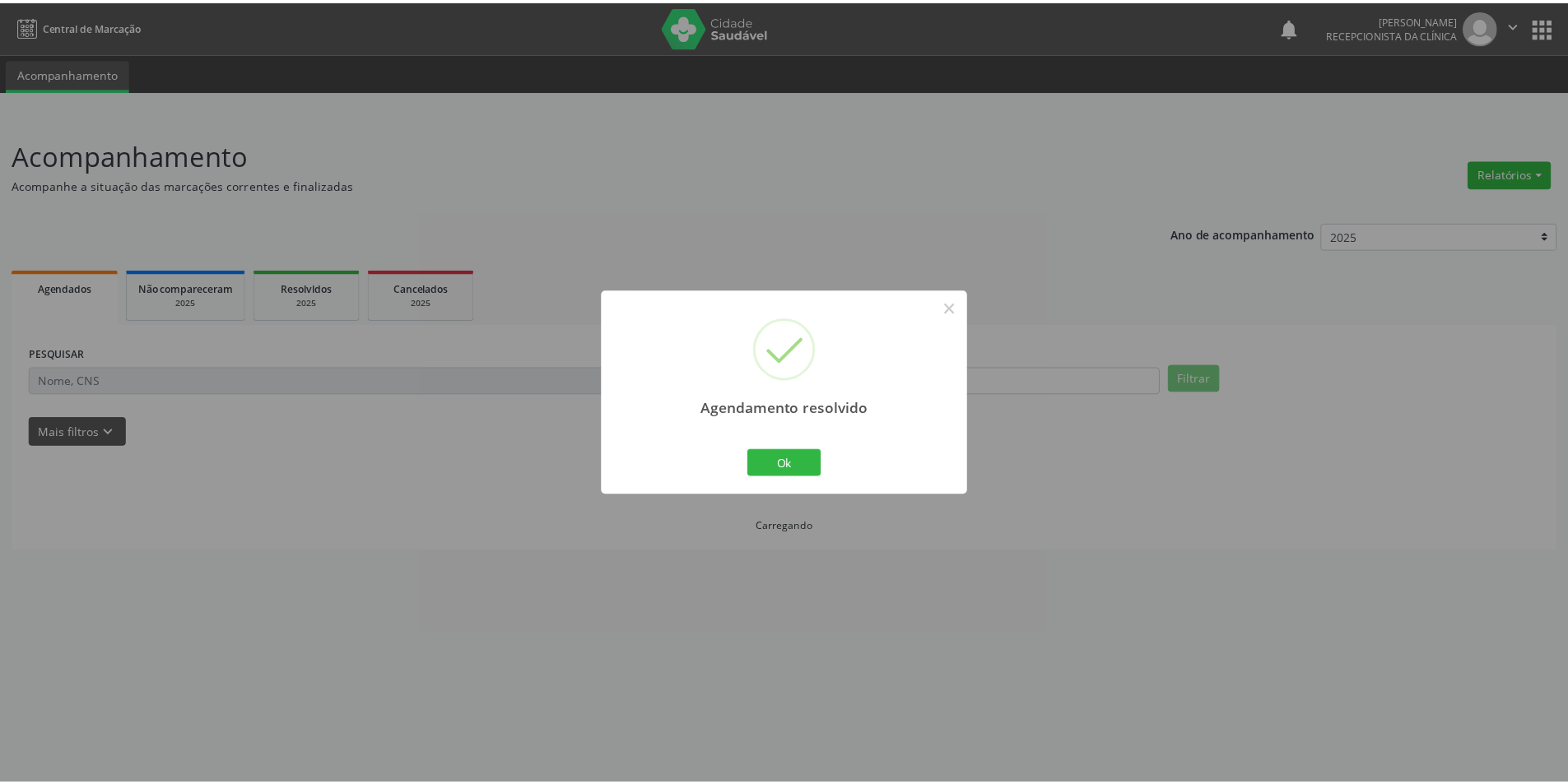
scroll to position [0, 0]
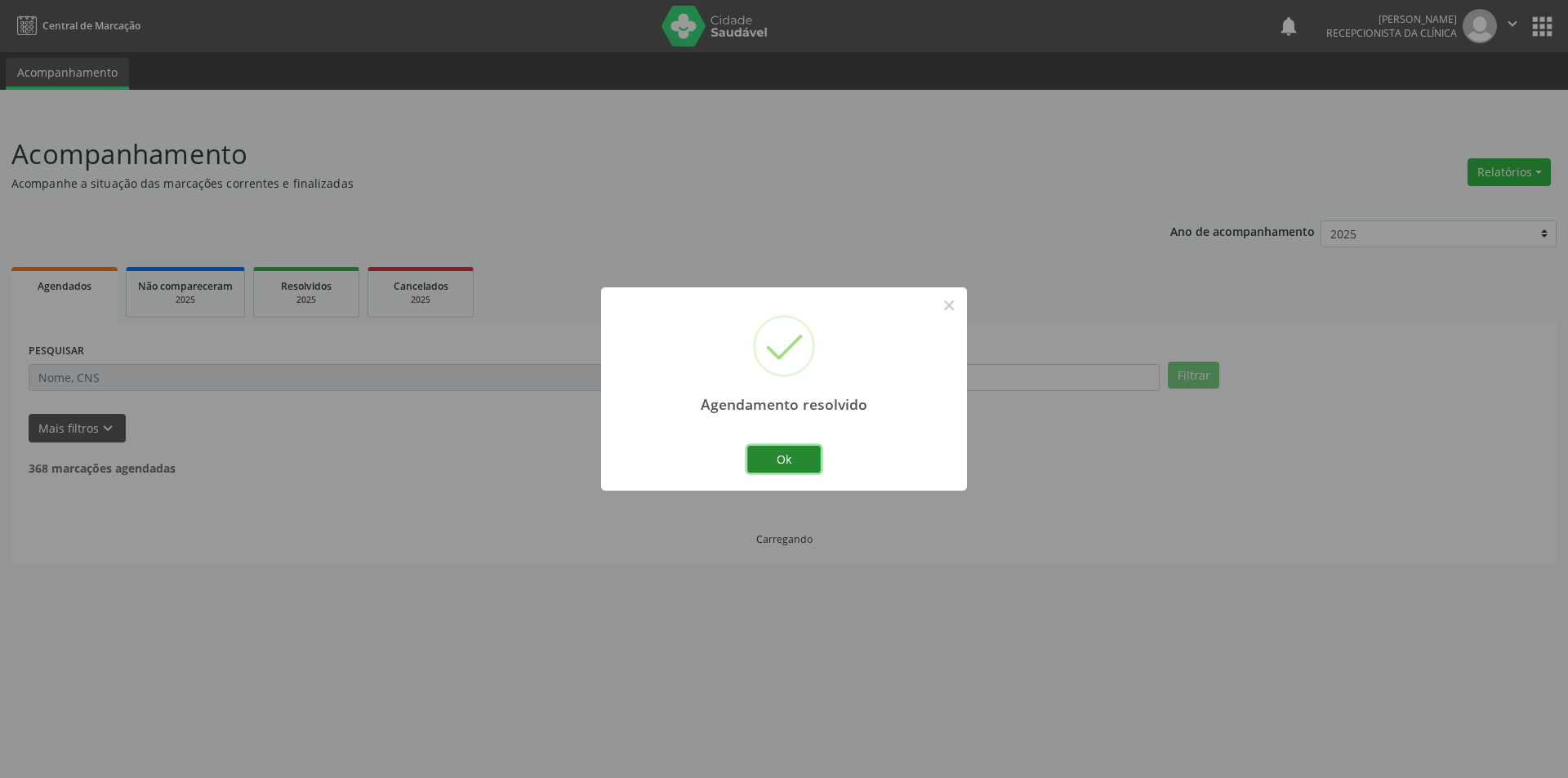
click at [775, 468] on button "Ok" at bounding box center [783, 459] width 73 height 28
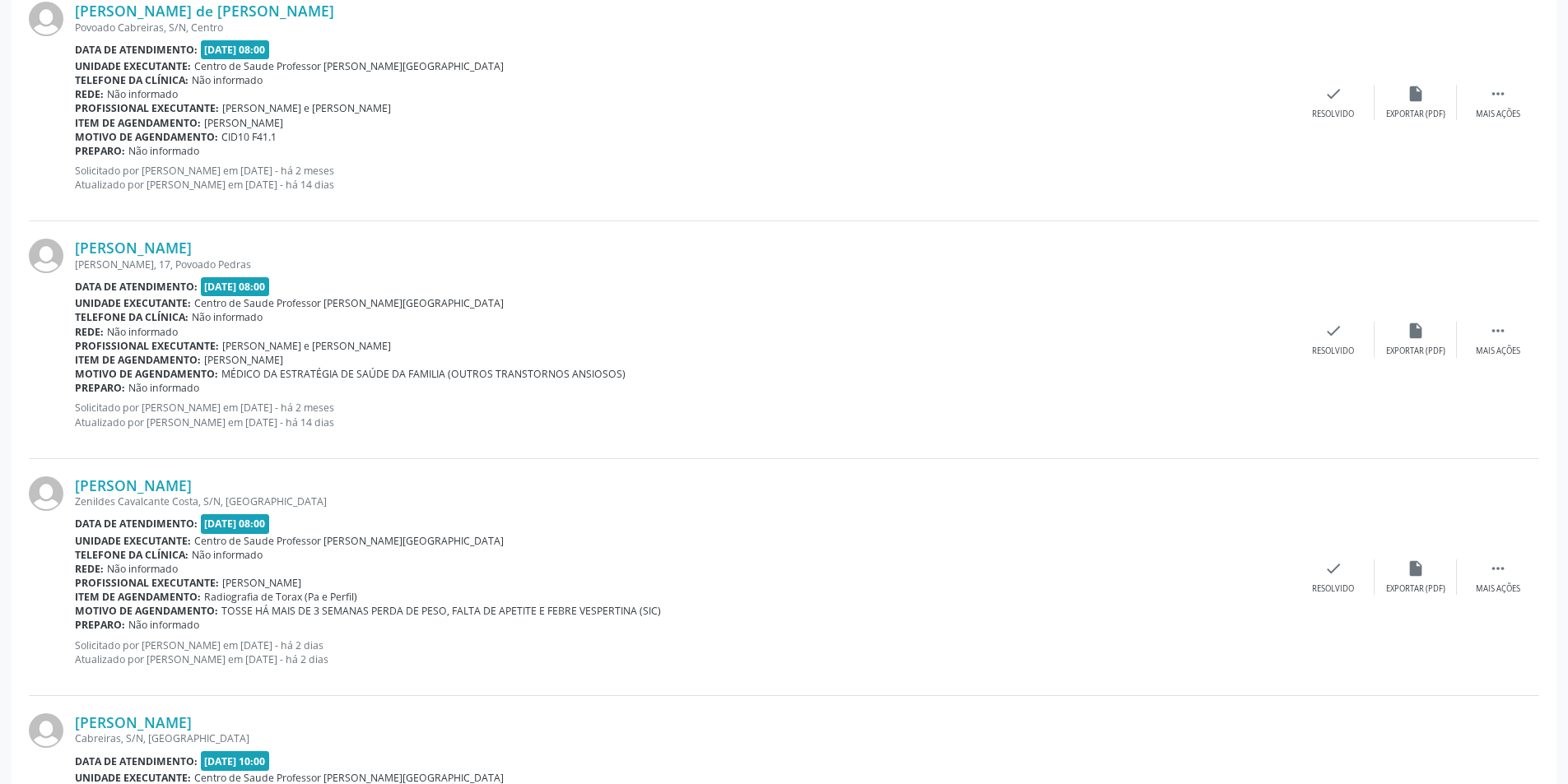
scroll to position [1316, 0]
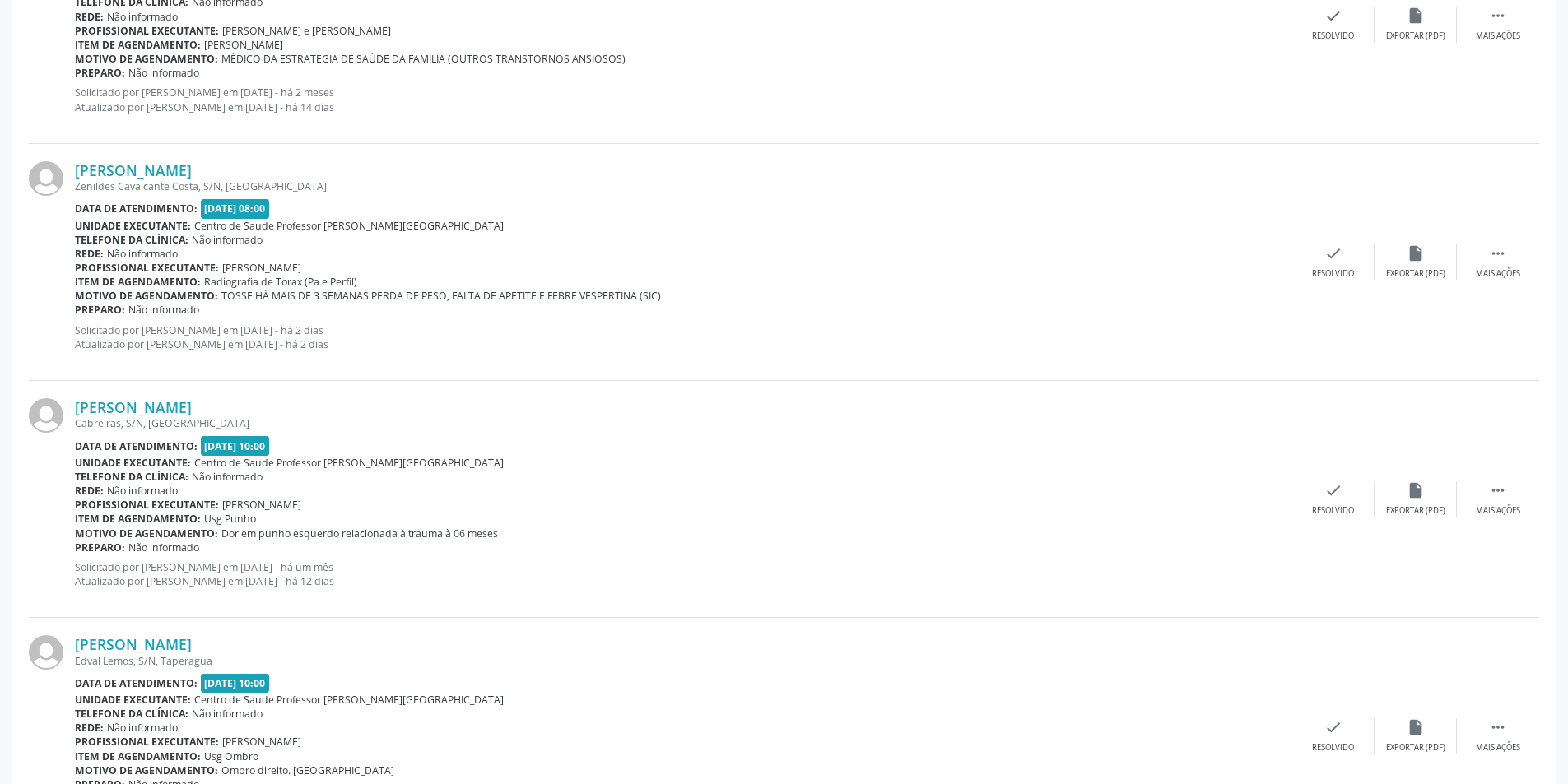
drag, startPoint x: 1501, startPoint y: 502, endPoint x: 1480, endPoint y: 518, distance: 26.4
click at [1501, 505] on div " Mais ações" at bounding box center [1498, 499] width 82 height 36
click at [1430, 510] on div "Não compareceu" at bounding box center [1414, 510] width 70 height 11
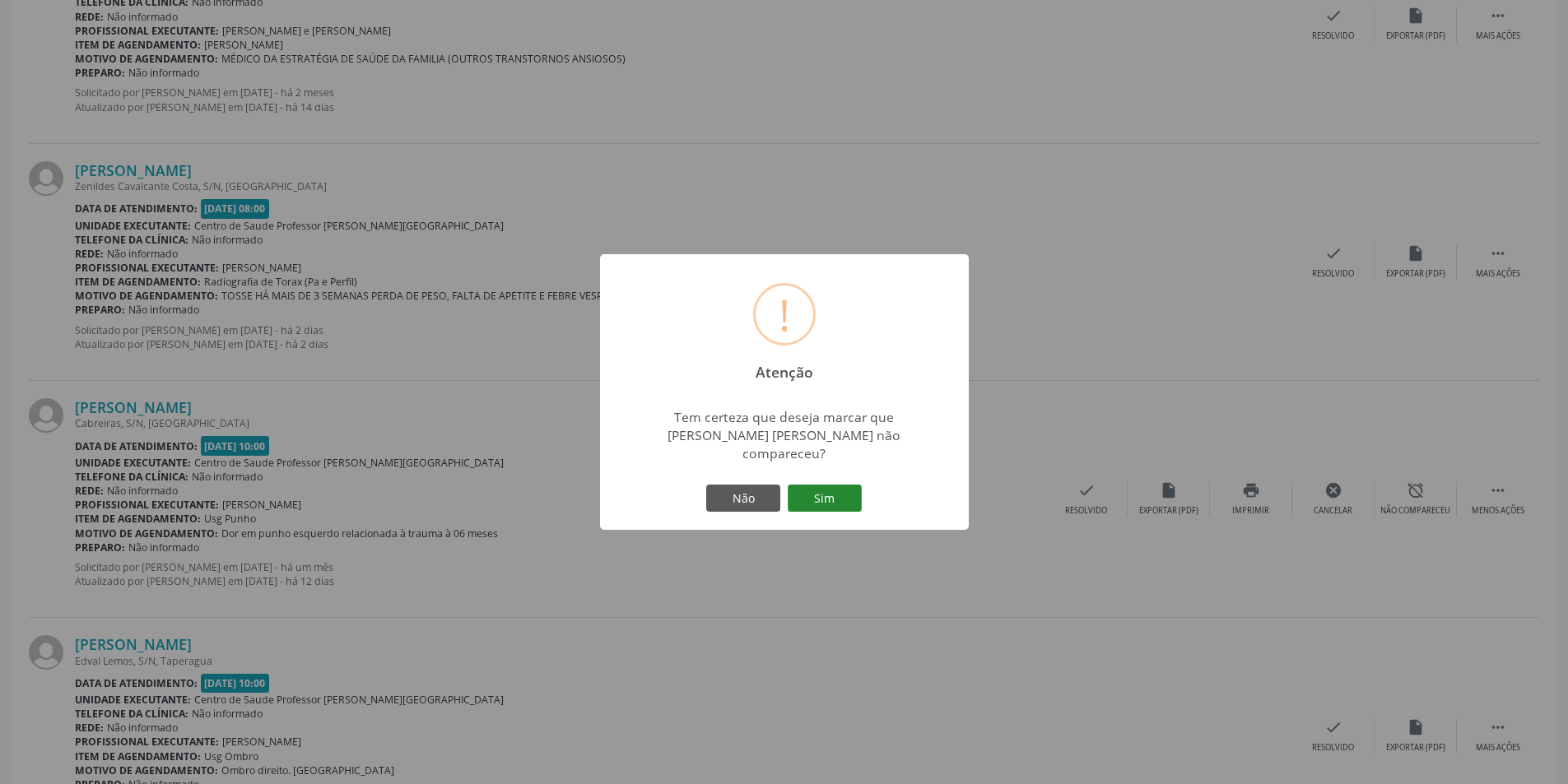
click at [822, 490] on button "Sim" at bounding box center [824, 498] width 74 height 28
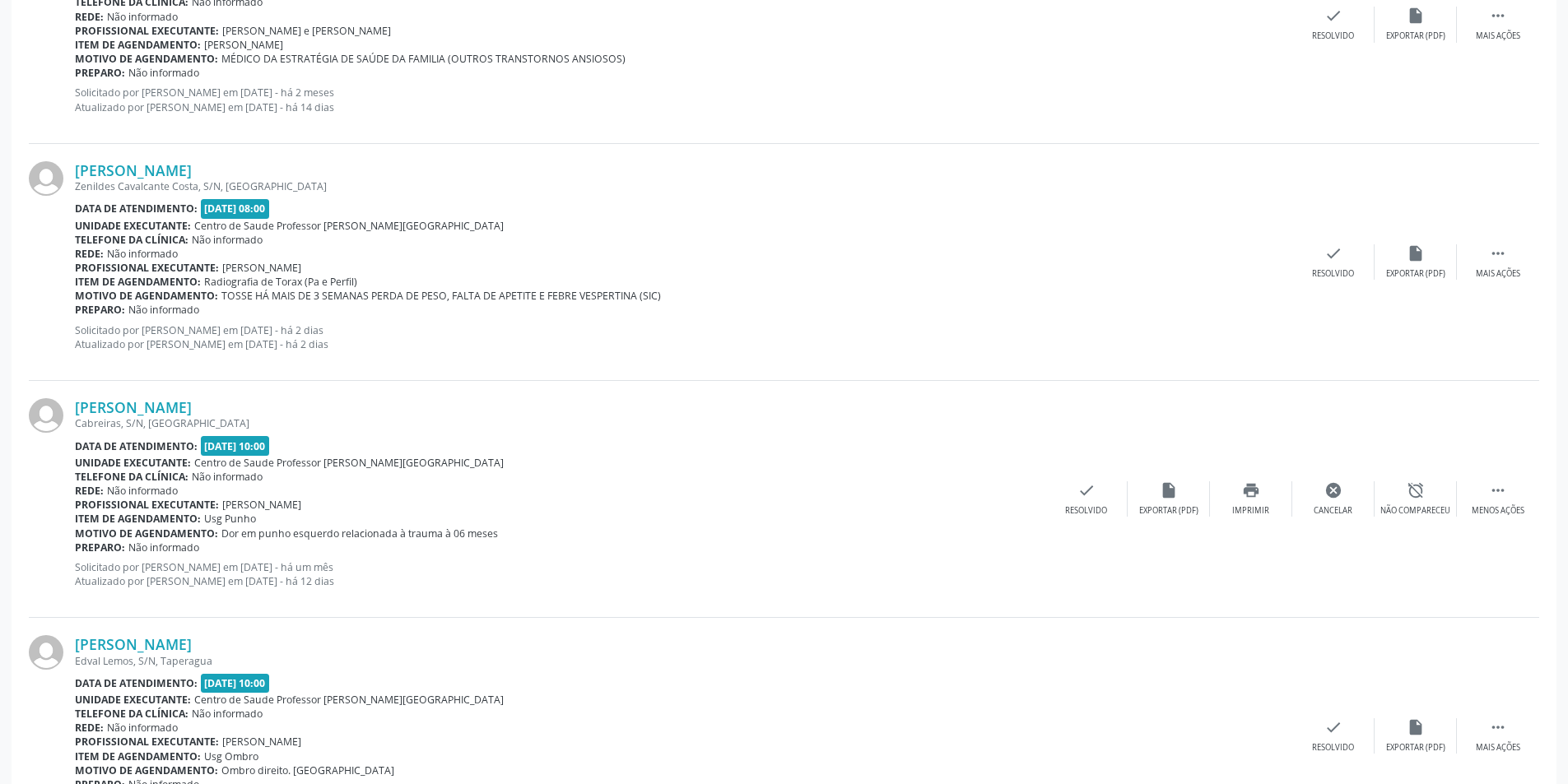
scroll to position [0, 0]
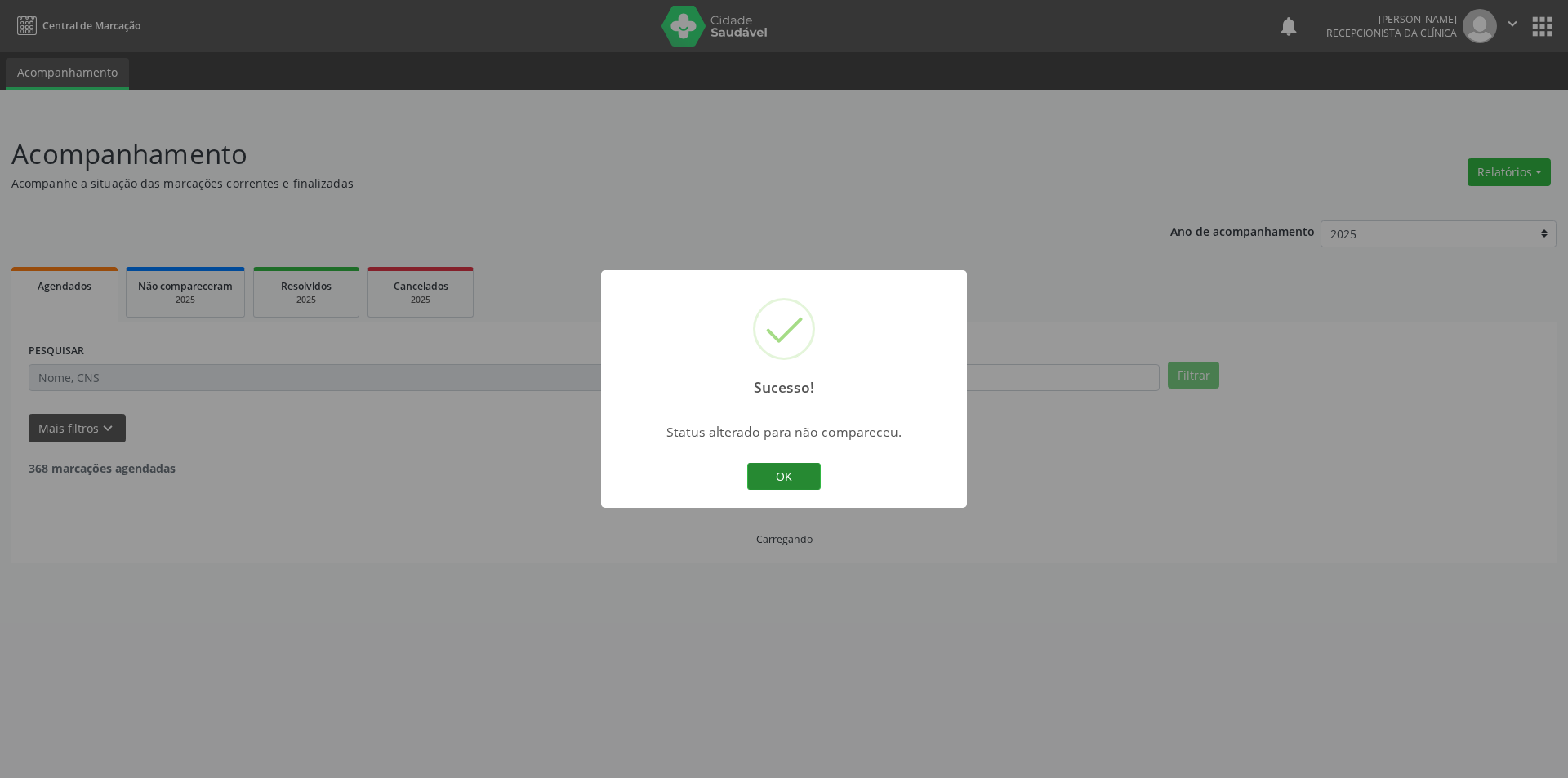
click at [808, 479] on button "OK" at bounding box center [783, 477] width 73 height 28
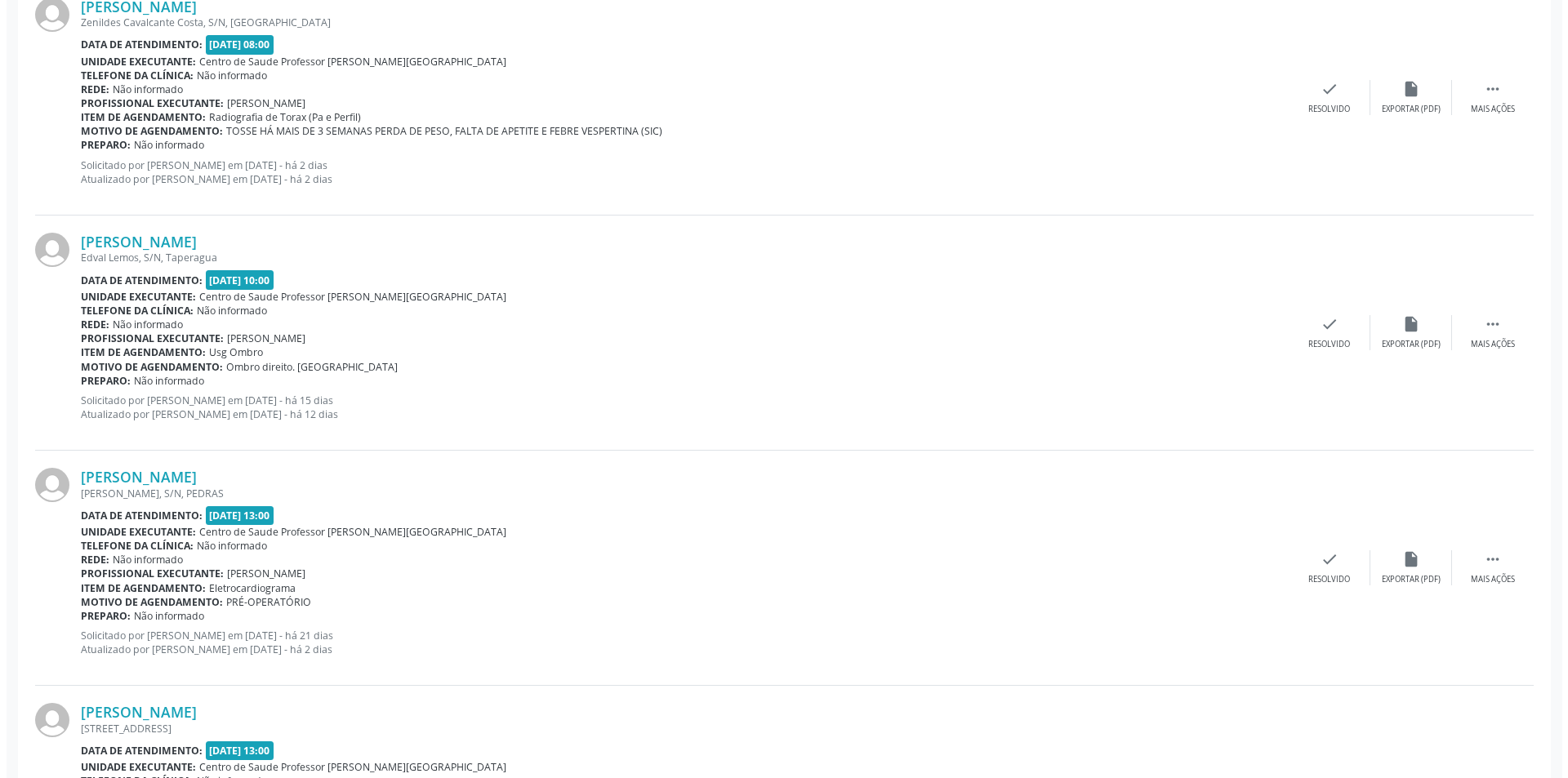
scroll to position [1469, 0]
click at [1426, 321] on div "insert_drive_file Exportar (PDF)" at bounding box center [1404, 332] width 82 height 35
click at [1346, 338] on div "check Resolvido" at bounding box center [1322, 332] width 82 height 35
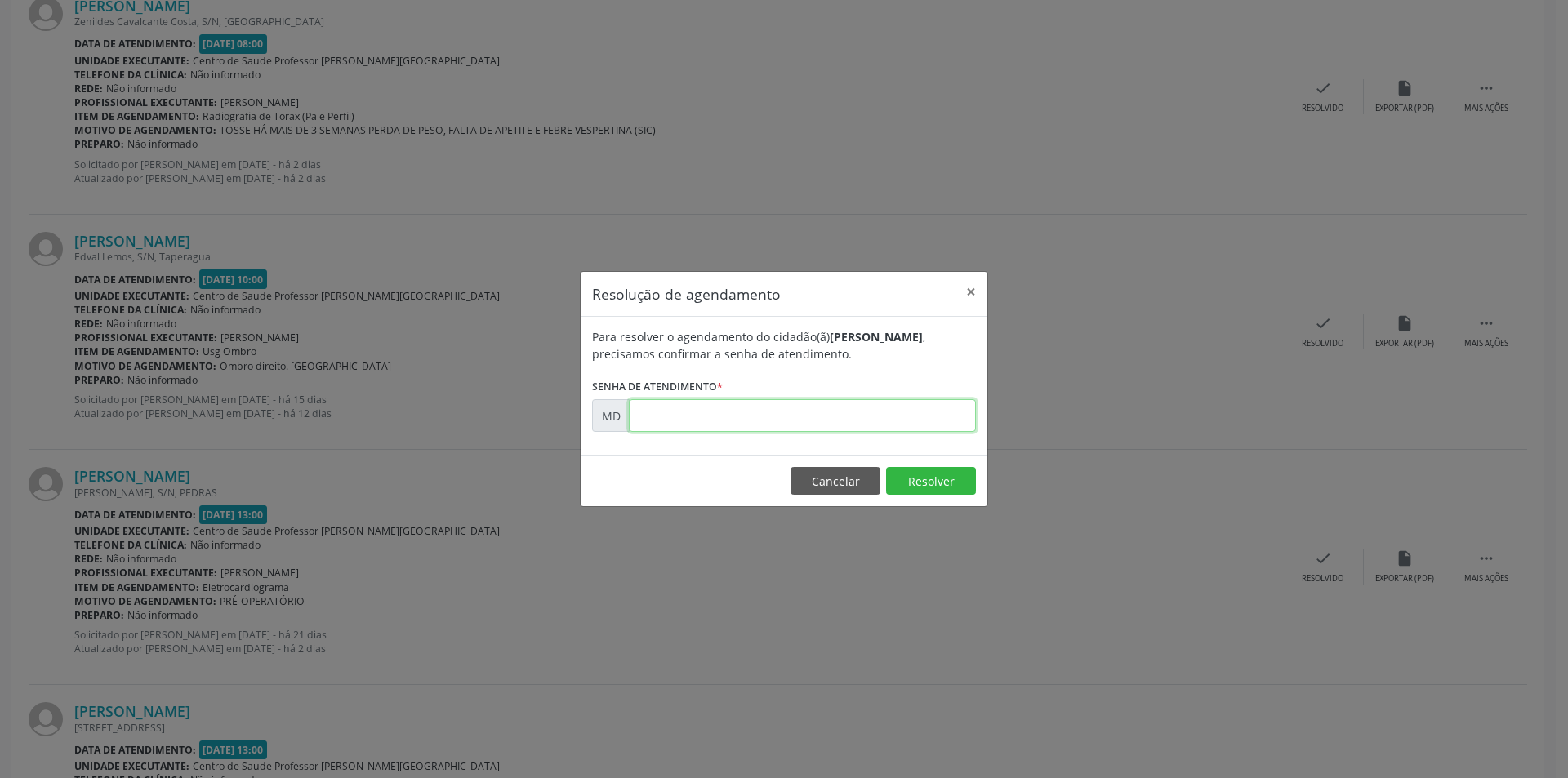
paste input "00009454"
type input "00009454"
click at [928, 476] on button "Resolver" at bounding box center [931, 481] width 90 height 28
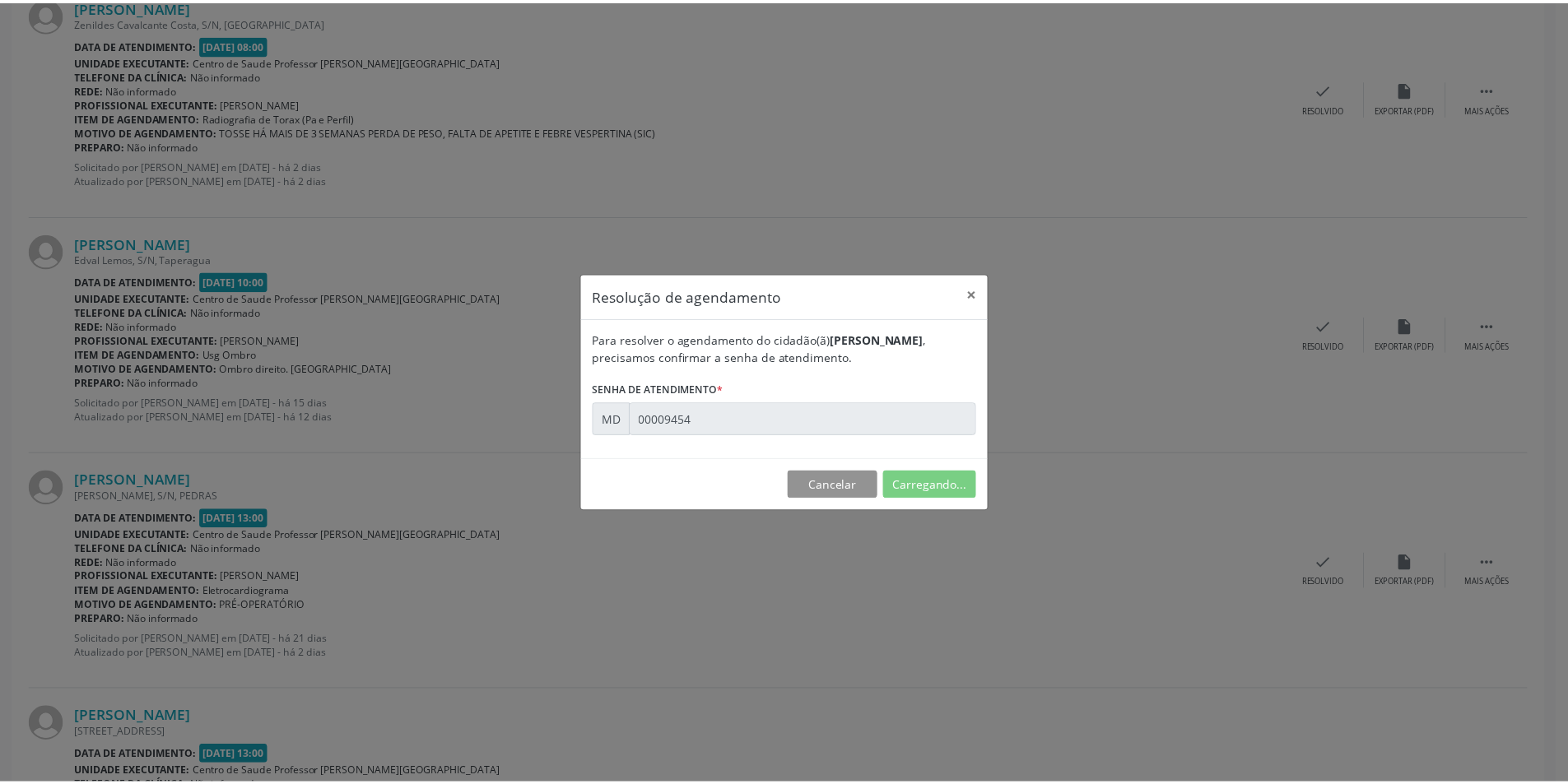
scroll to position [0, 0]
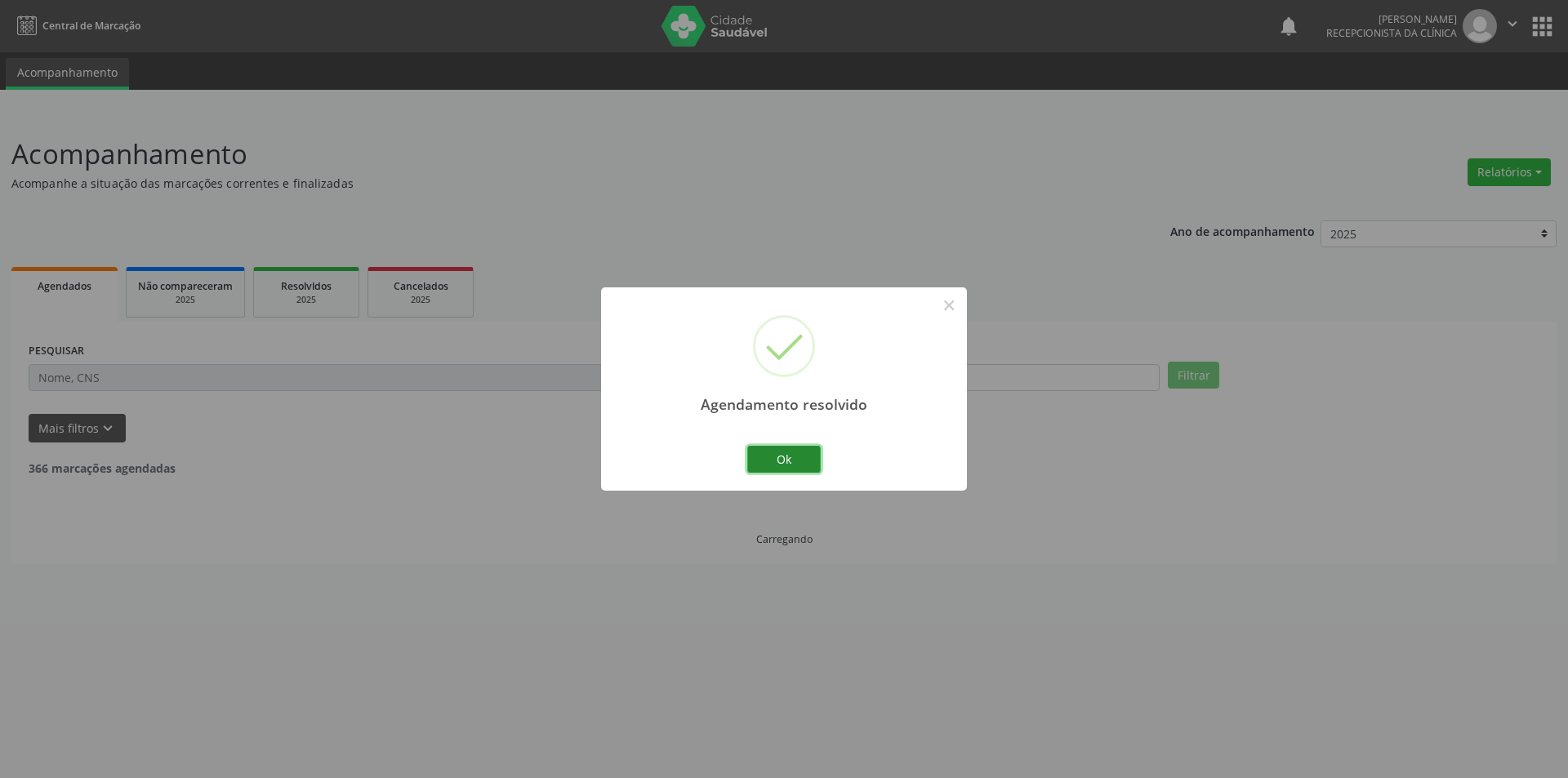
click at [793, 455] on button "Ok" at bounding box center [783, 459] width 73 height 28
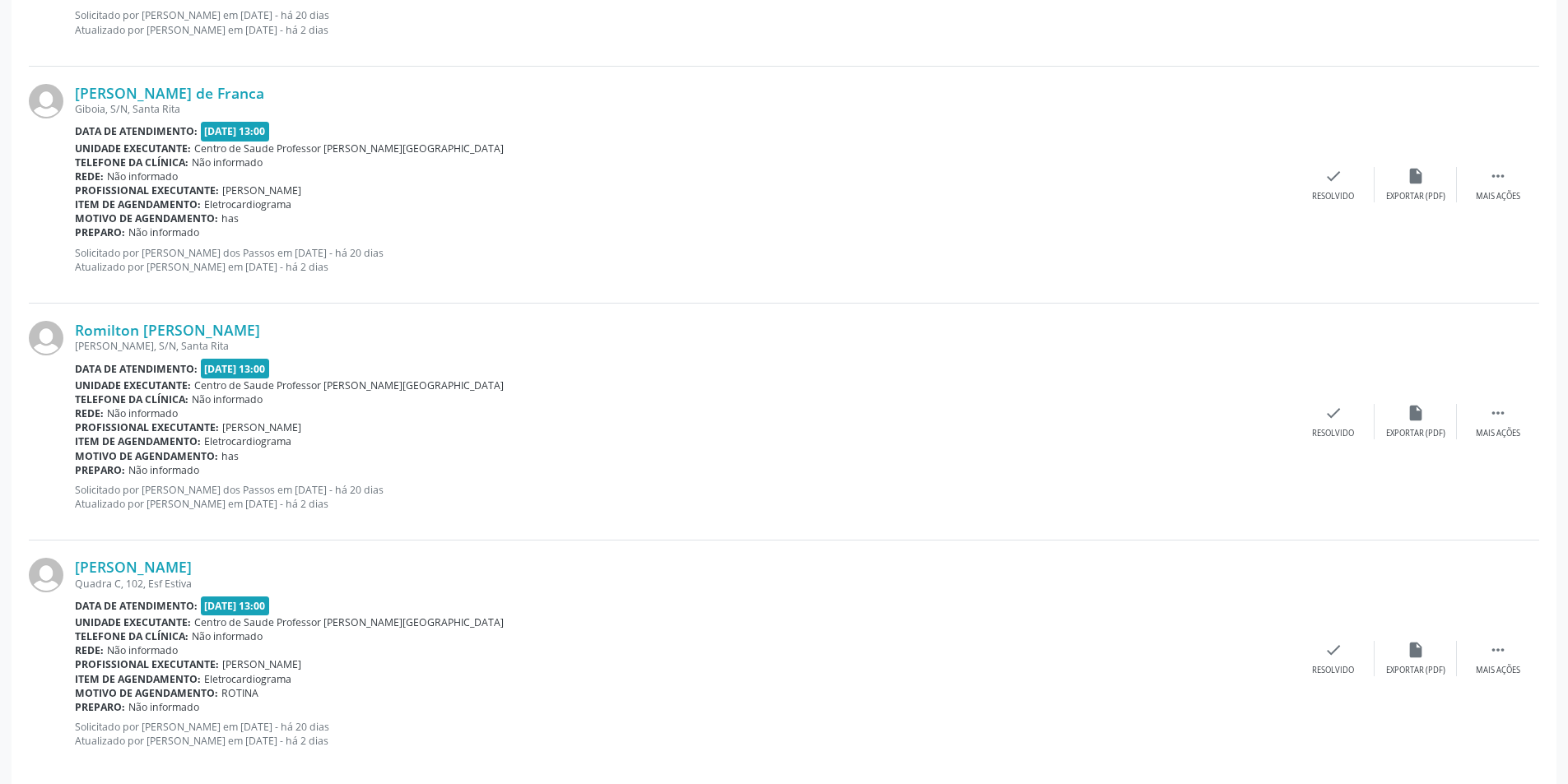
scroll to position [3359, 0]
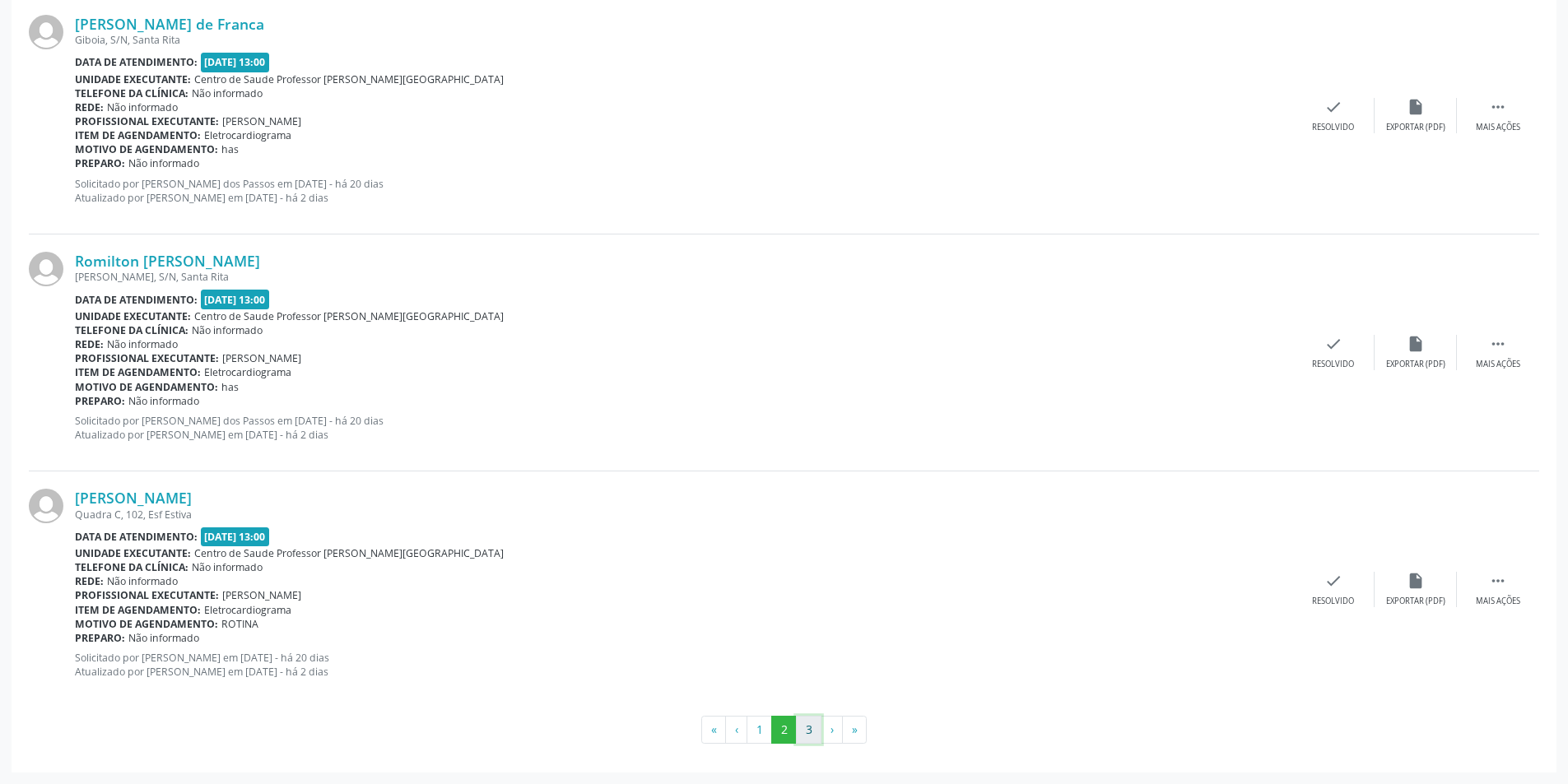
click at [814, 732] on button "3" at bounding box center [808, 730] width 25 height 28
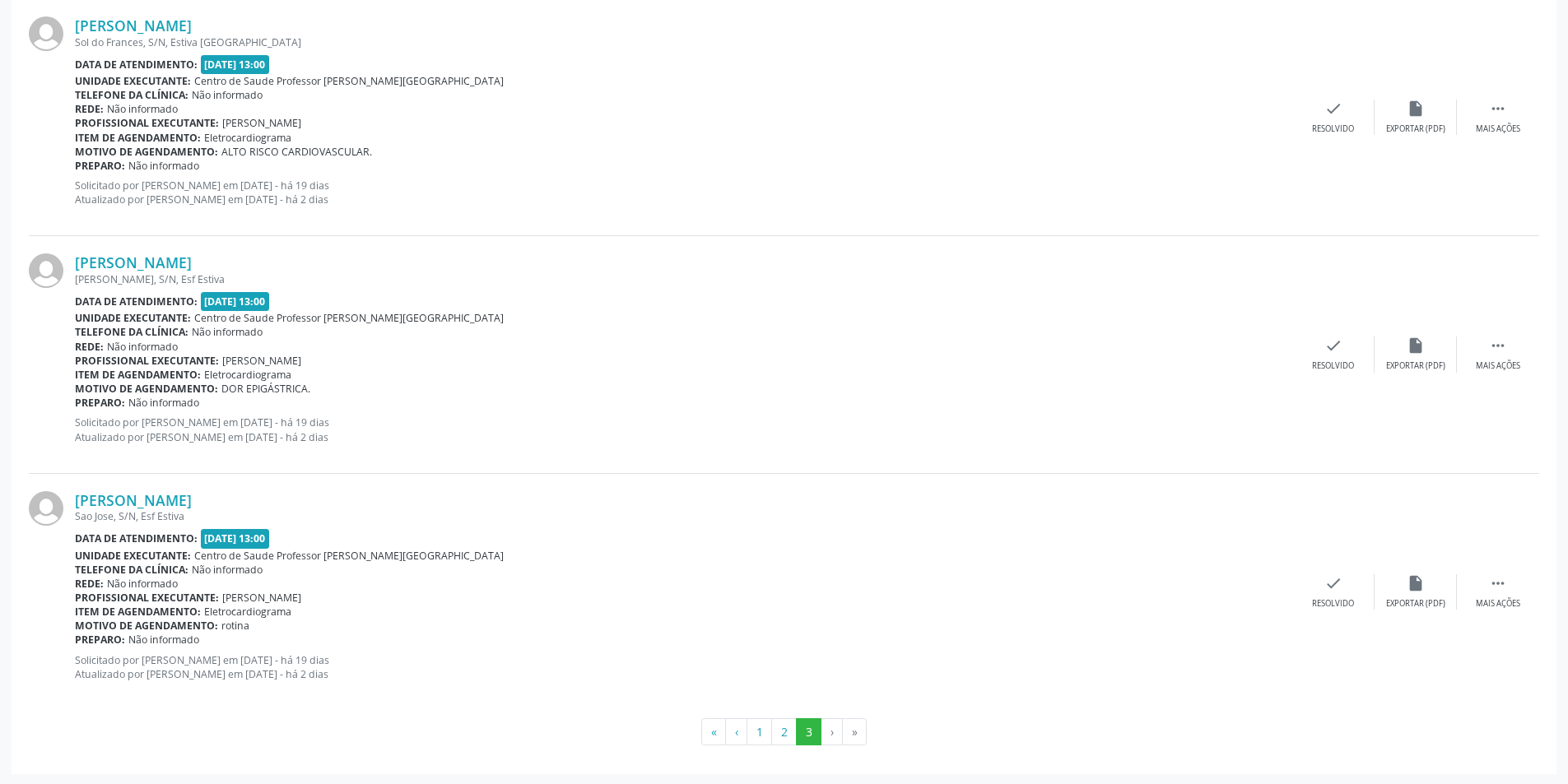
scroll to position [987, 0]
click at [759, 731] on button "1" at bounding box center [758, 731] width 25 height 28
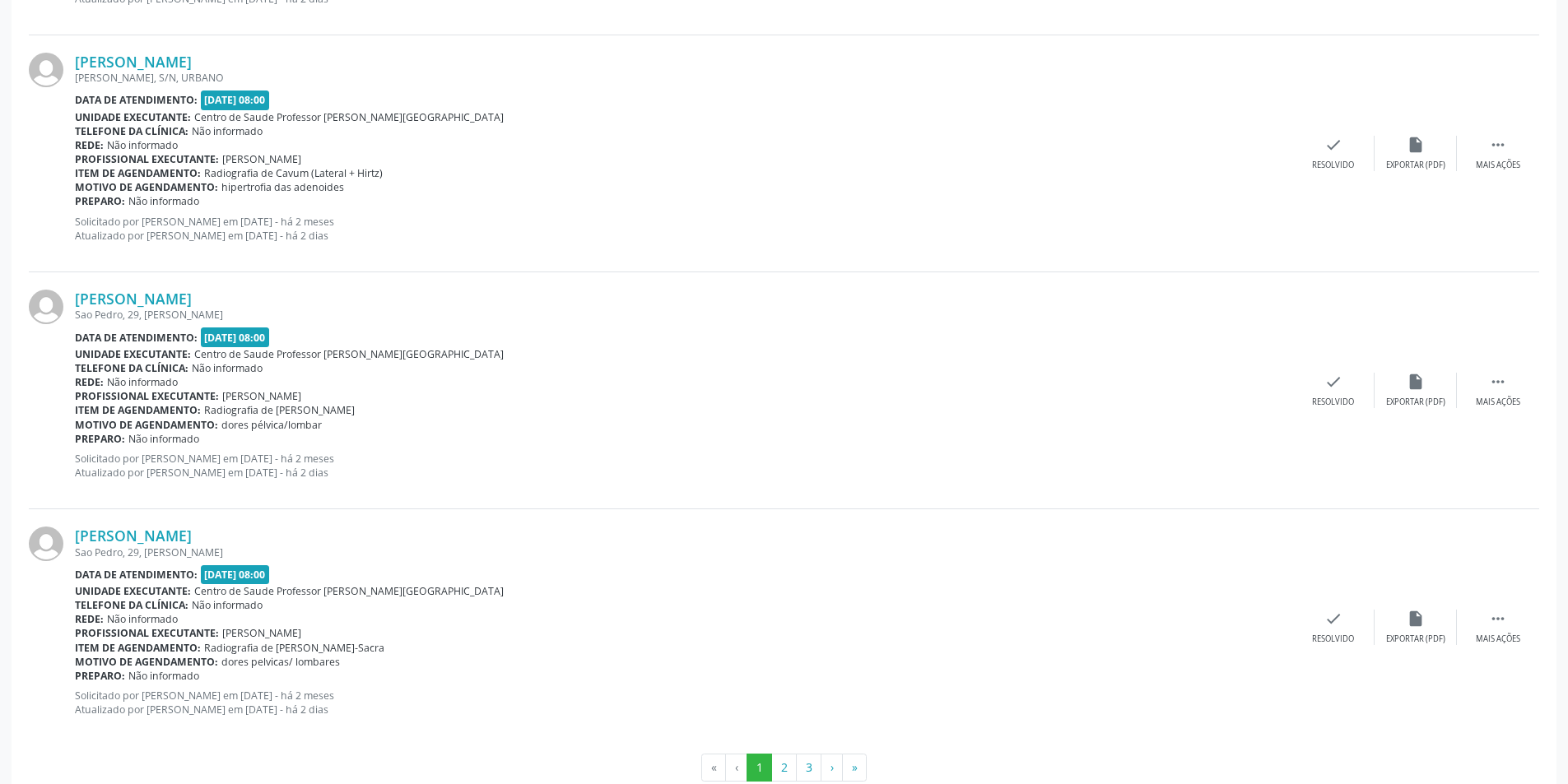
scroll to position [3359, 0]
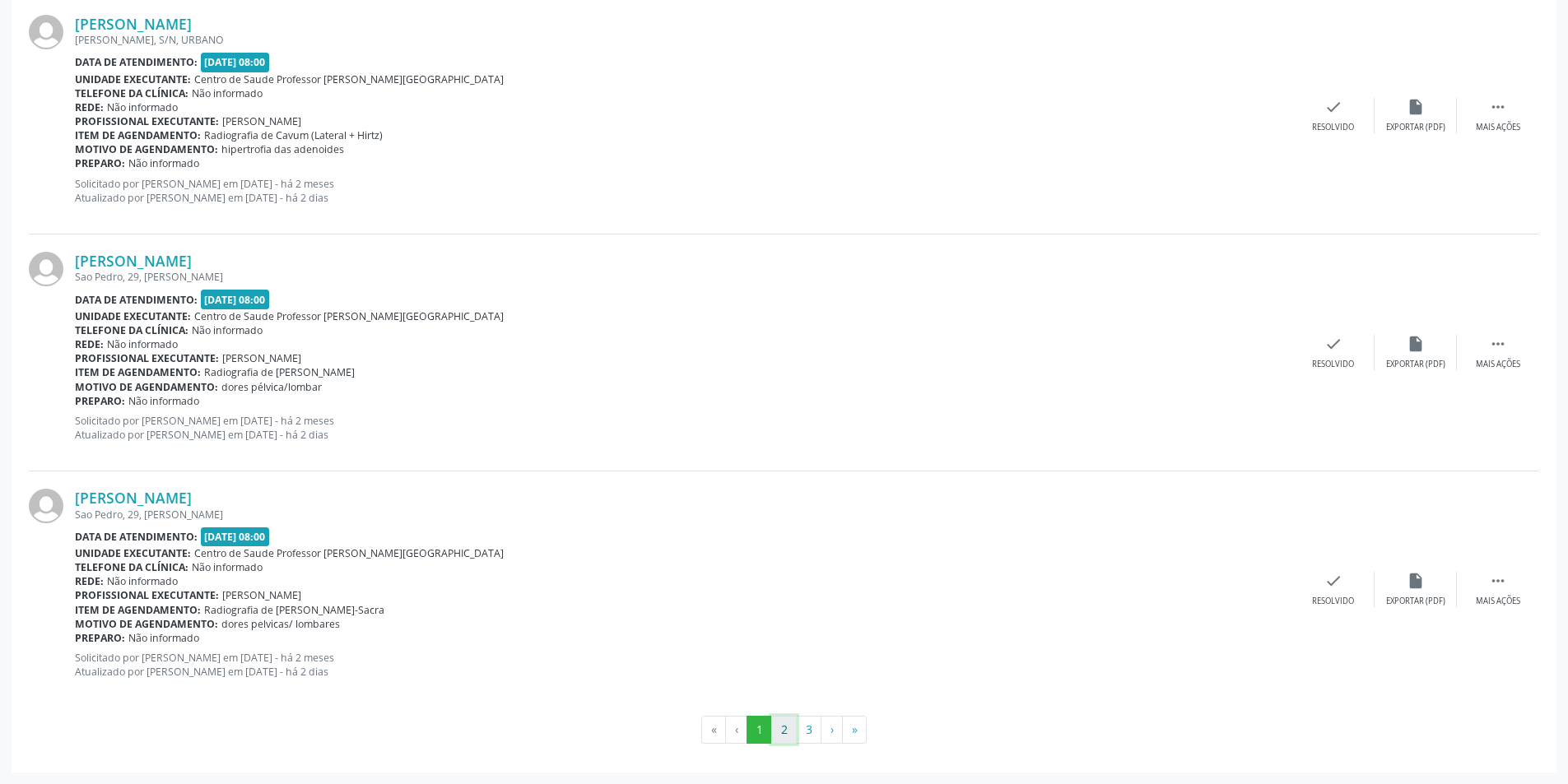
click at [781, 732] on button "2" at bounding box center [784, 730] width 25 height 28
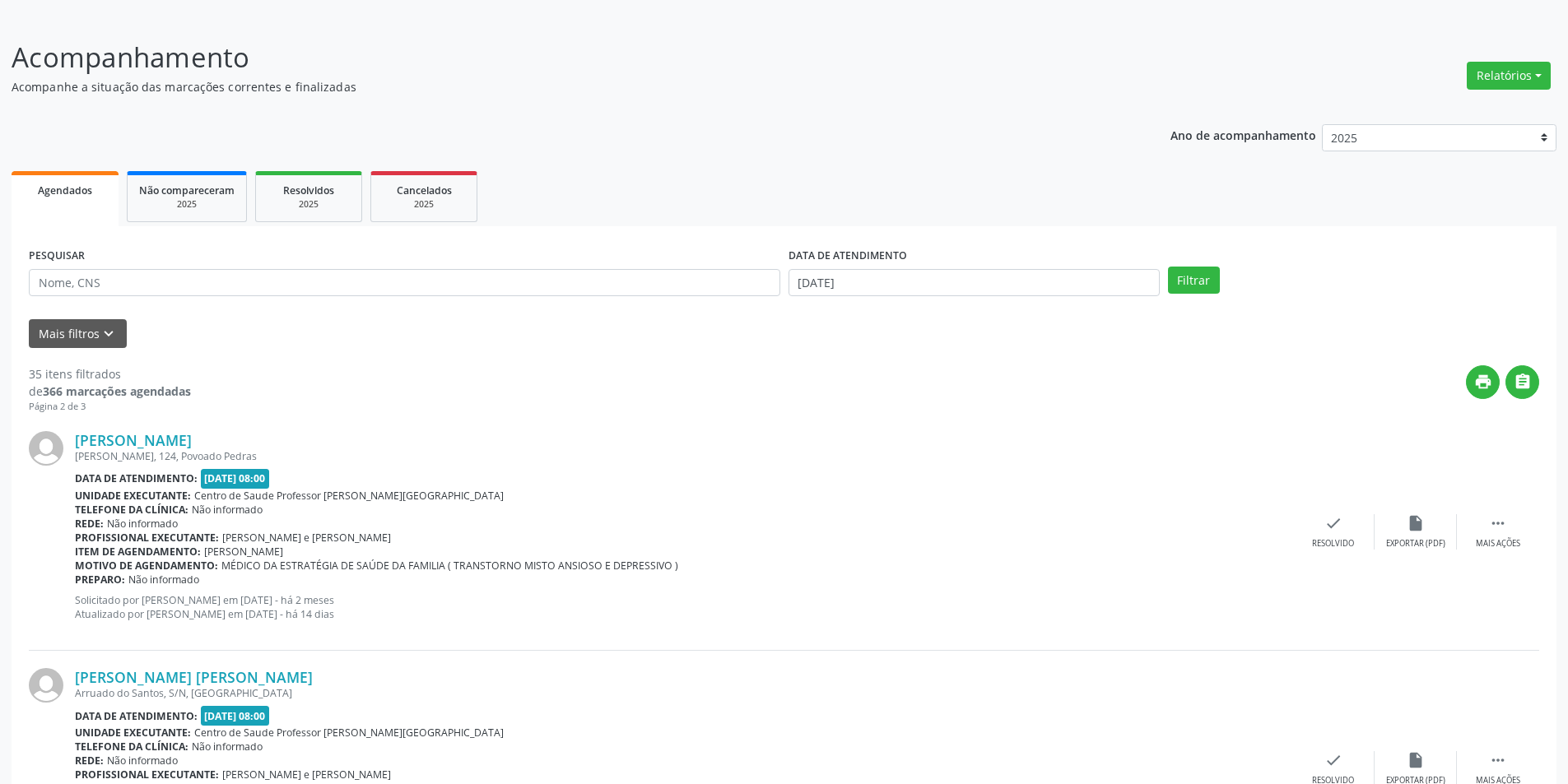
scroll to position [329, 0]
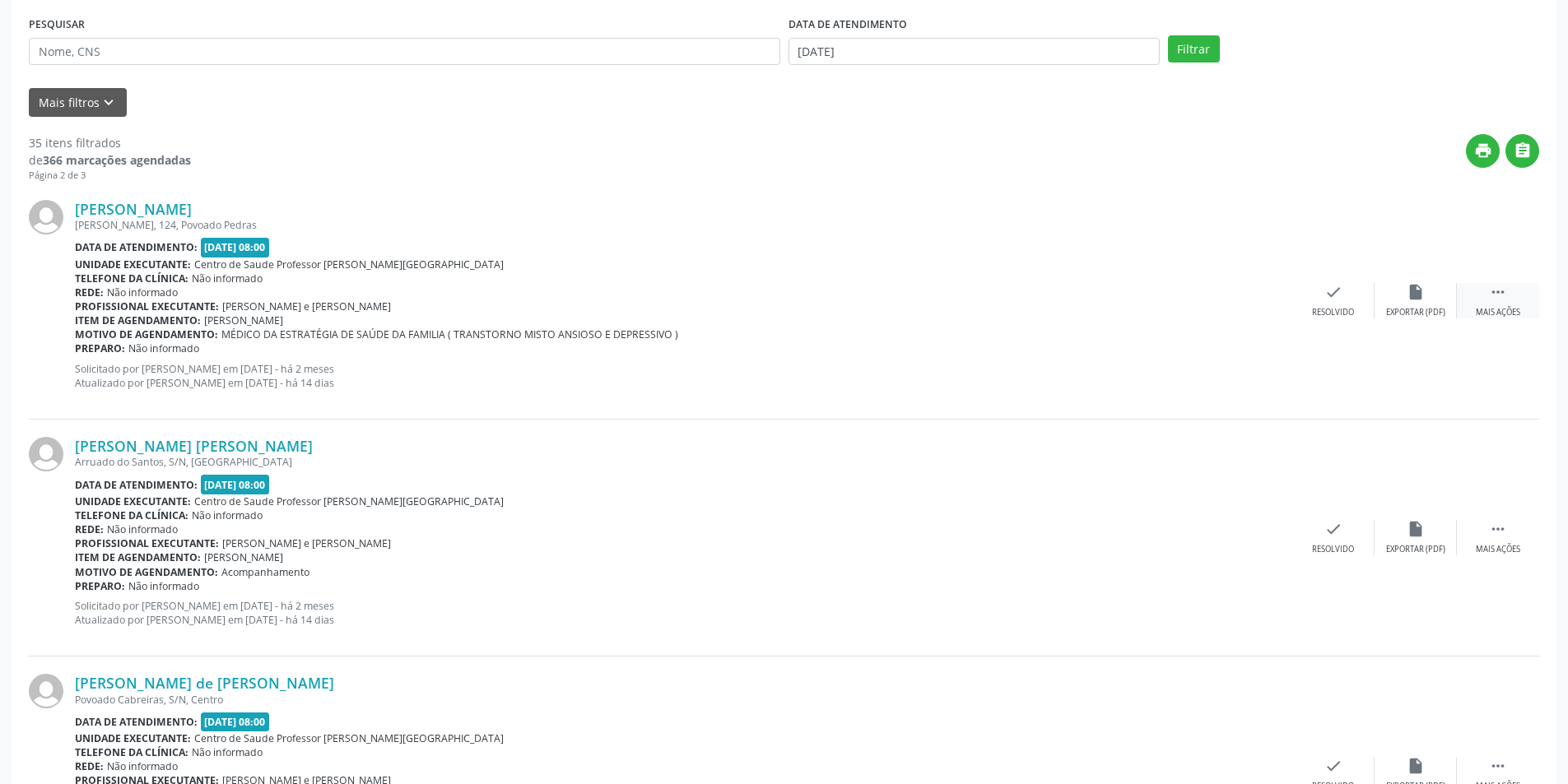
click at [1506, 303] on div " Mais ações" at bounding box center [1498, 301] width 82 height 36
click at [1414, 307] on div "Não compareceu" at bounding box center [1414, 312] width 70 height 11
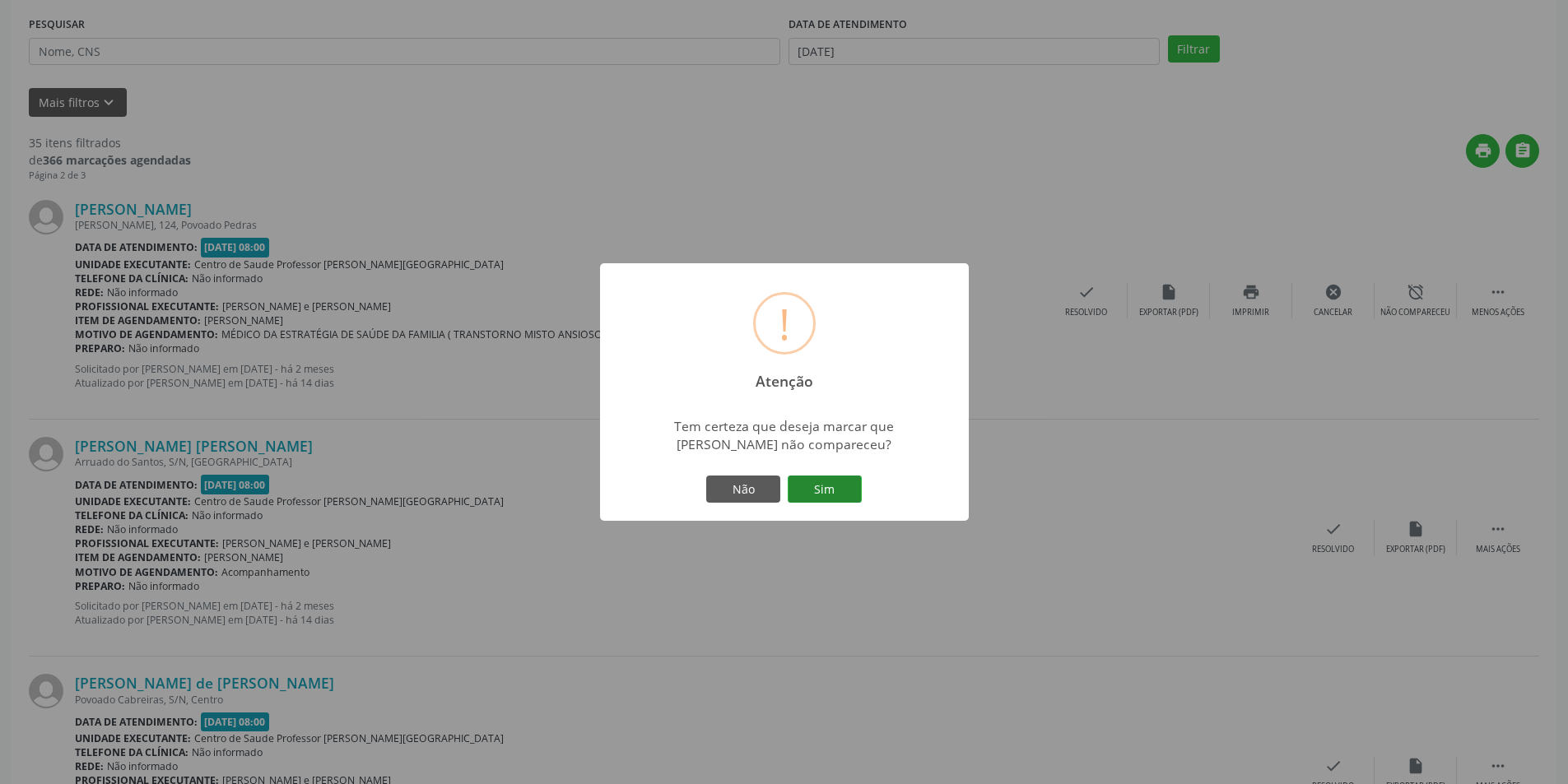
click at [837, 487] on button "Sim" at bounding box center [824, 489] width 74 height 28
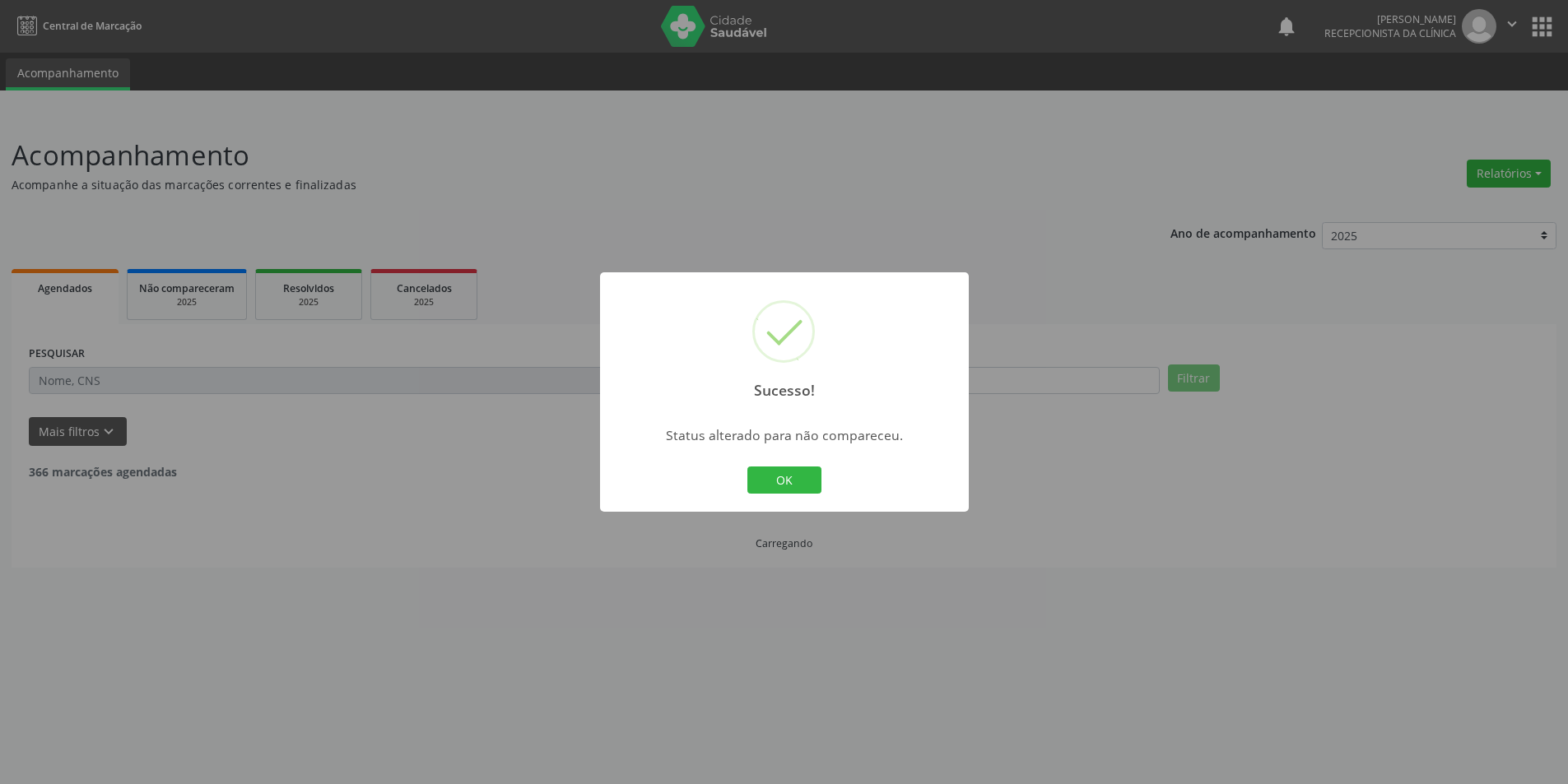
scroll to position [0, 0]
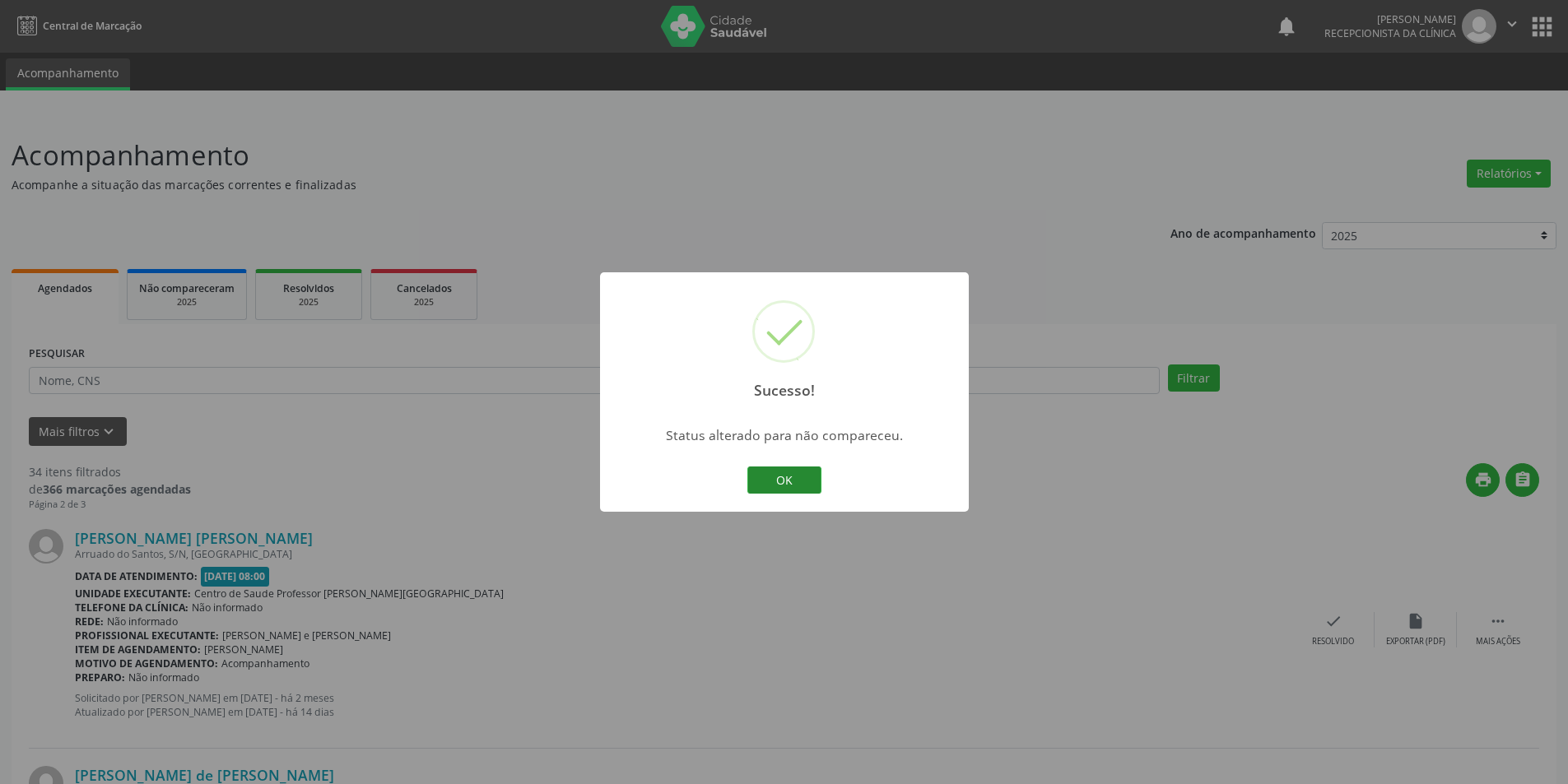
click at [813, 483] on button "OK" at bounding box center [784, 481] width 74 height 28
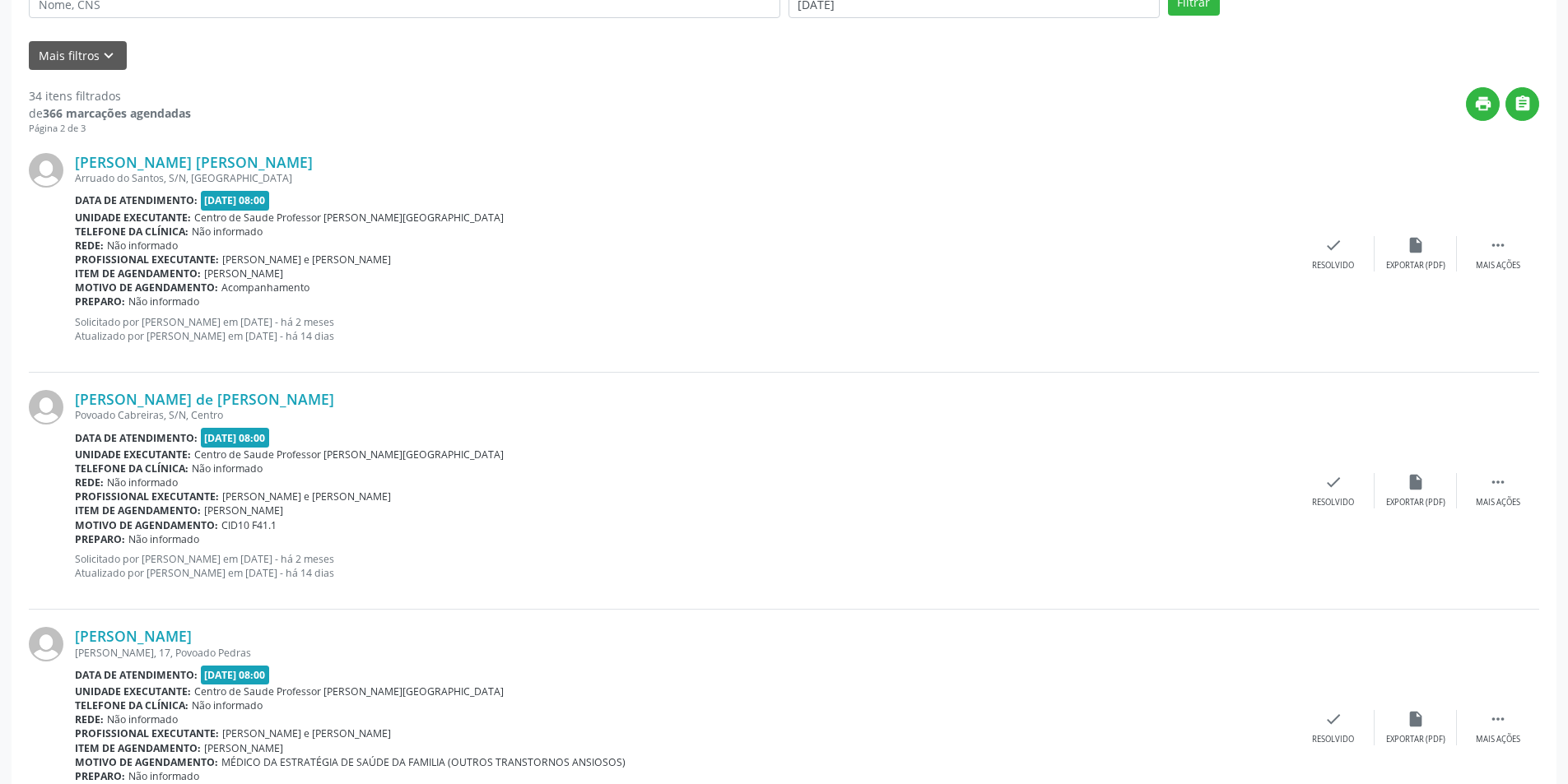
scroll to position [411, 0]
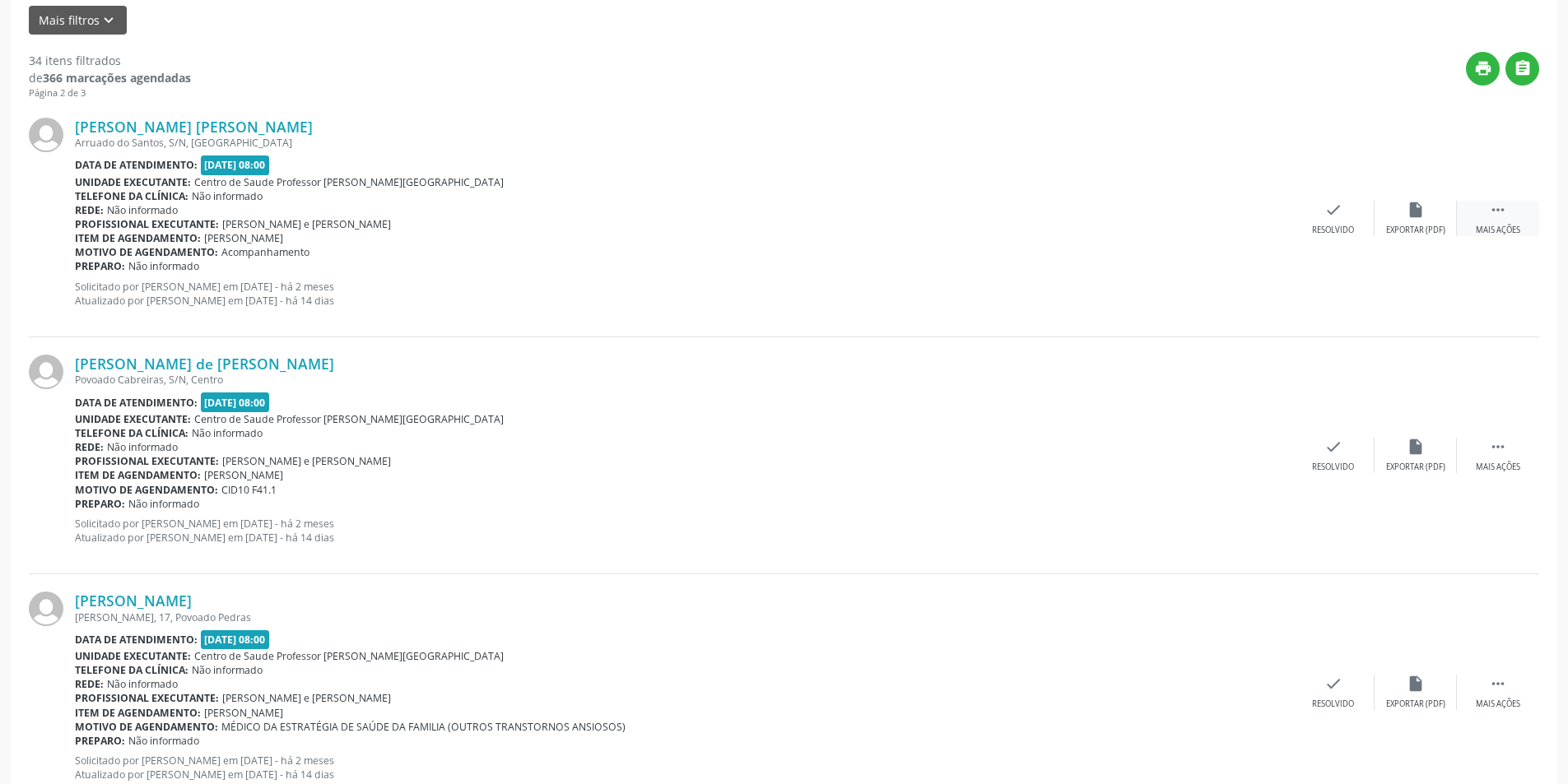
click at [1488, 231] on div "Mais ações" at bounding box center [1497, 230] width 44 height 11
click at [1442, 226] on div "Não compareceu" at bounding box center [1414, 230] width 70 height 11
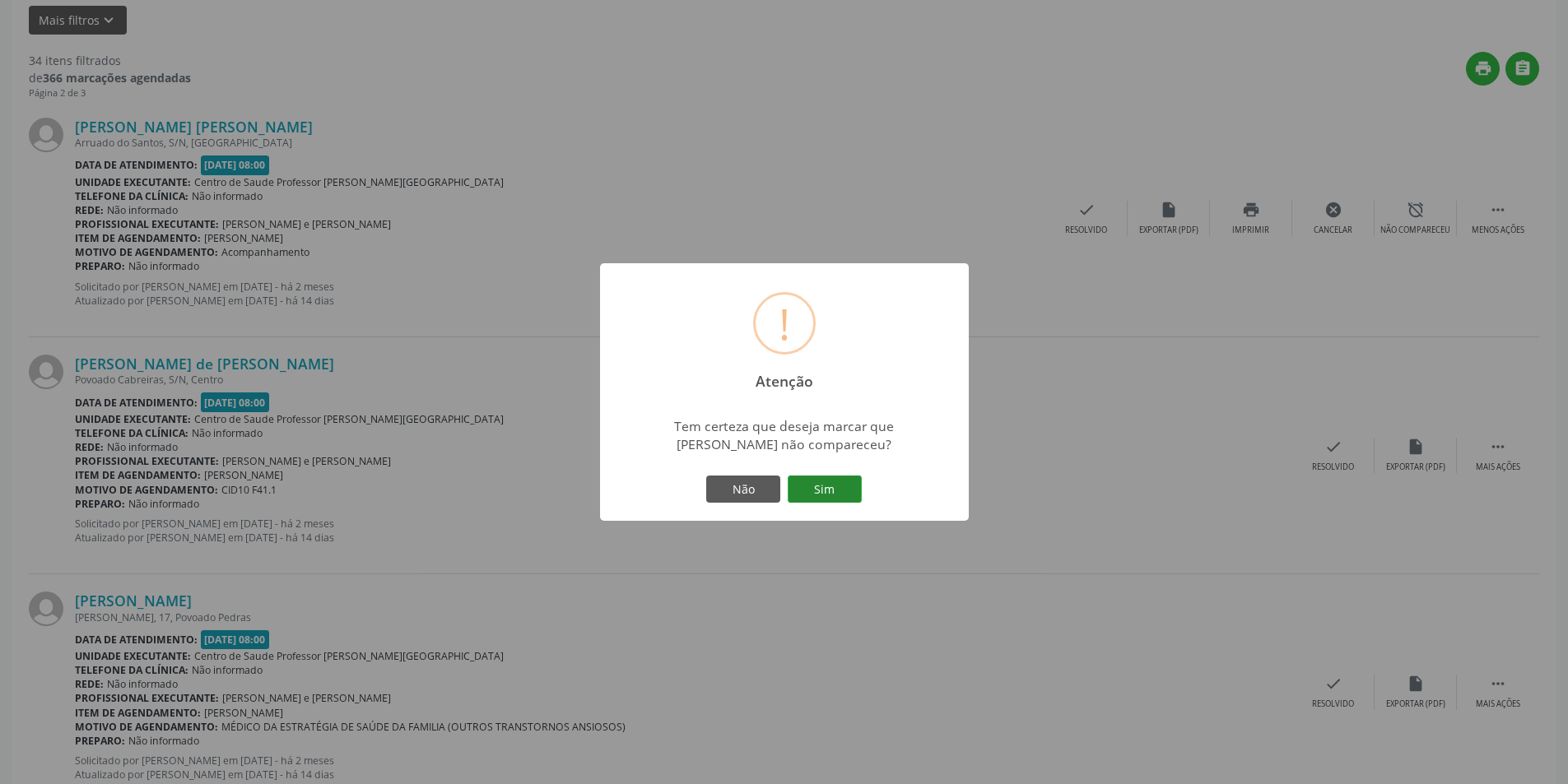
click at [809, 496] on button "Sim" at bounding box center [824, 489] width 74 height 28
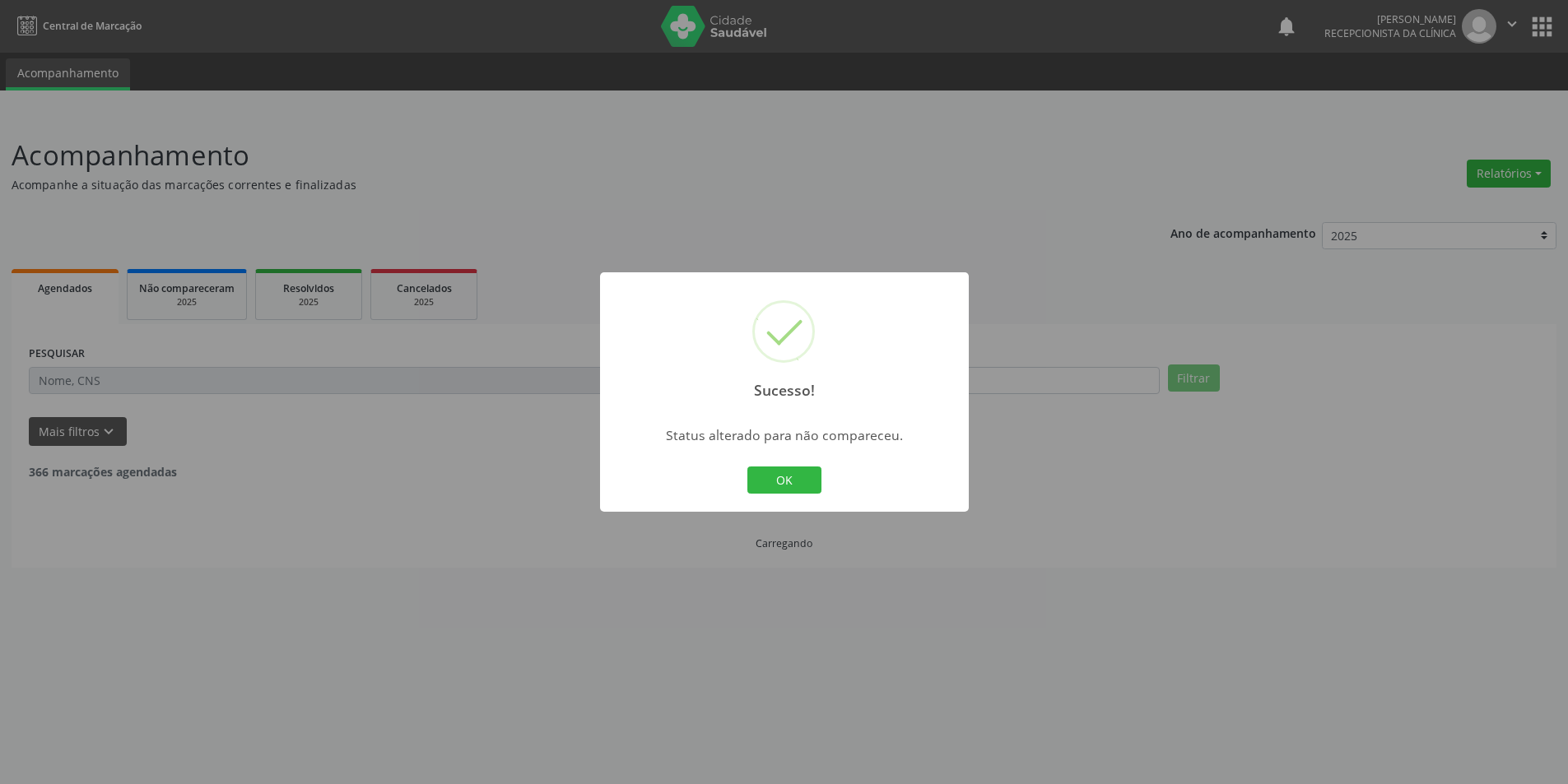
scroll to position [0, 0]
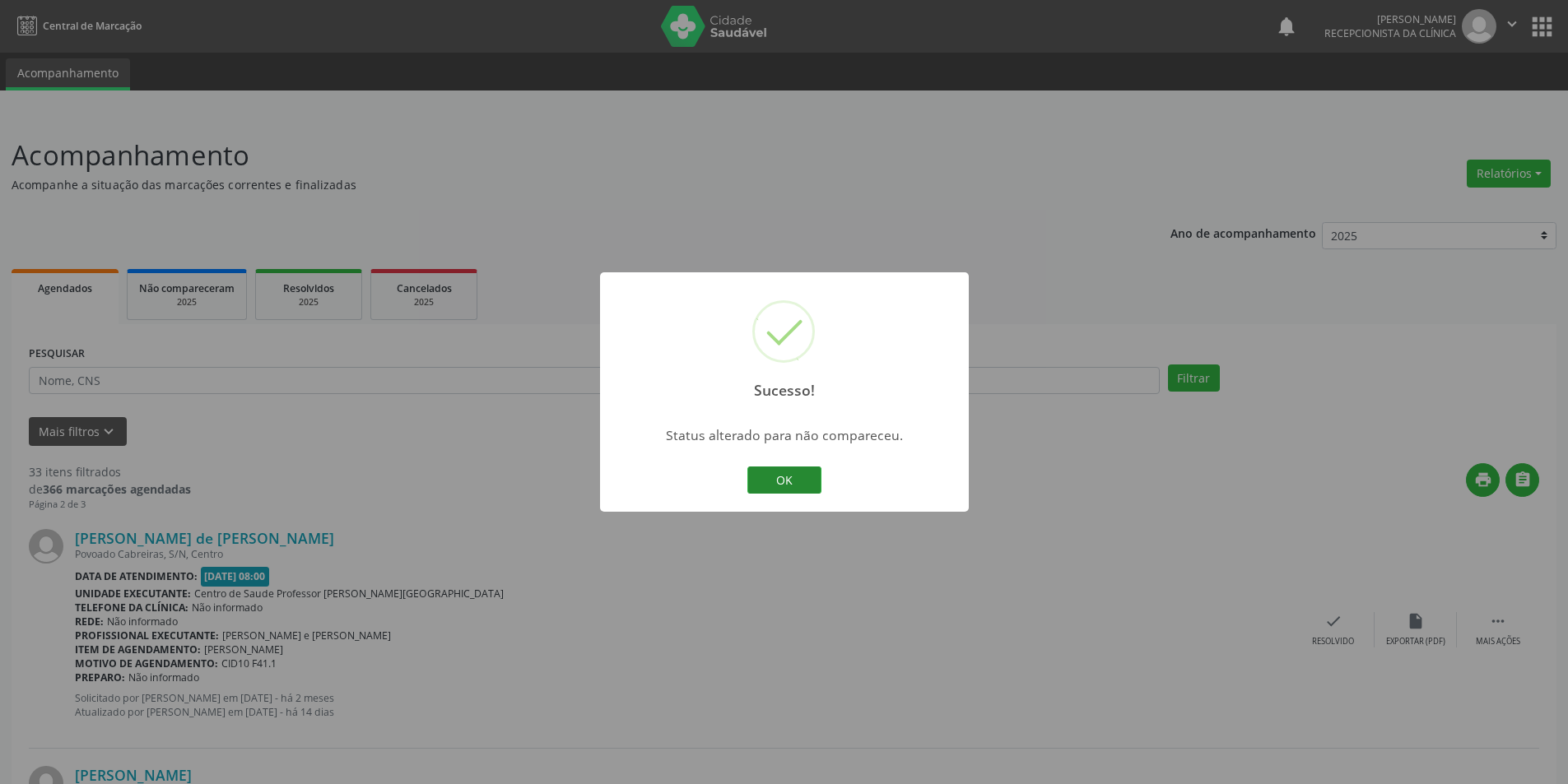
click at [777, 477] on button "OK" at bounding box center [784, 481] width 74 height 28
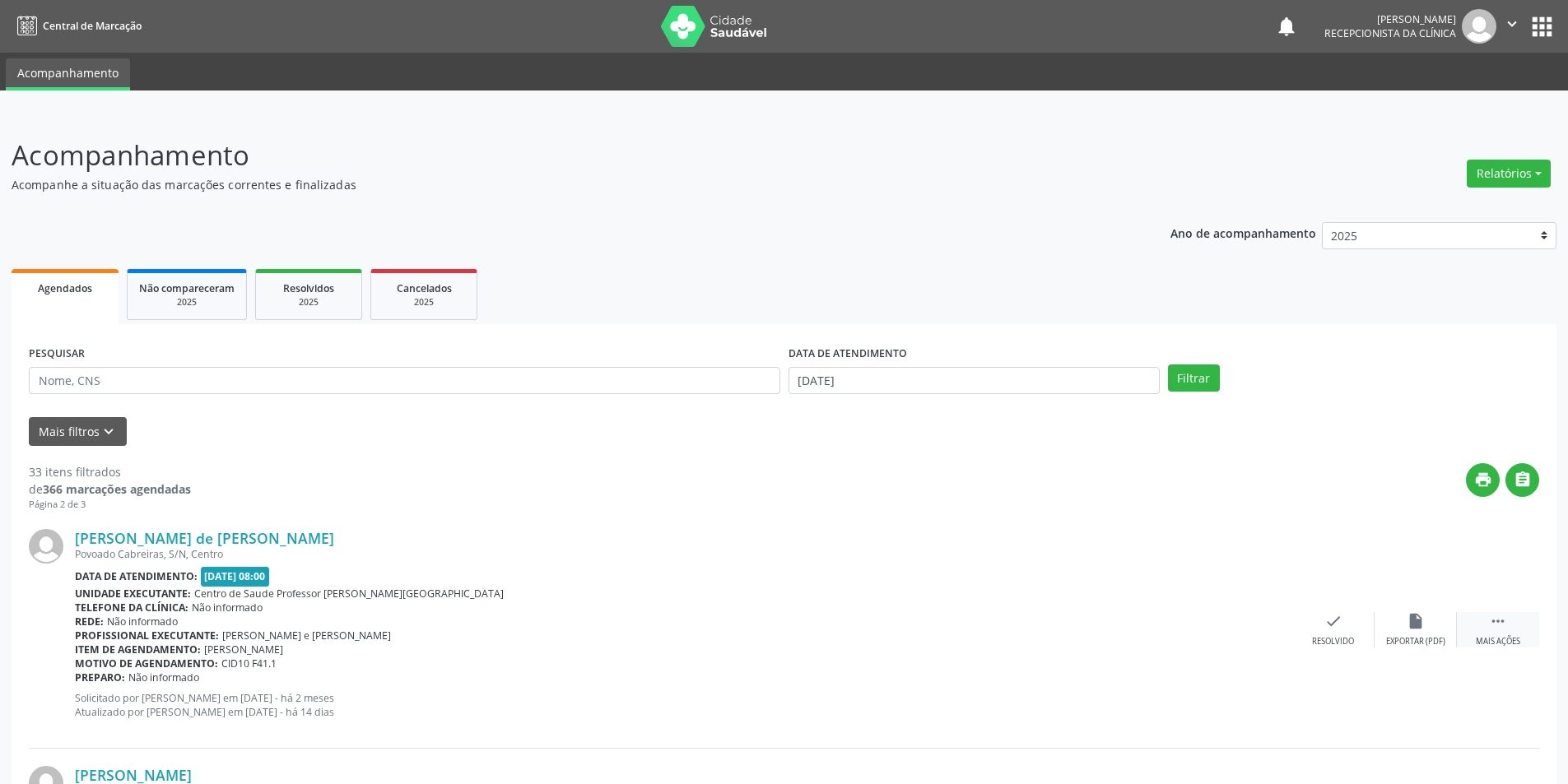
click at [1494, 638] on div "Mais ações" at bounding box center [1497, 642] width 44 height 11
click at [1432, 644] on div "Não compareceu" at bounding box center [1414, 642] width 70 height 11
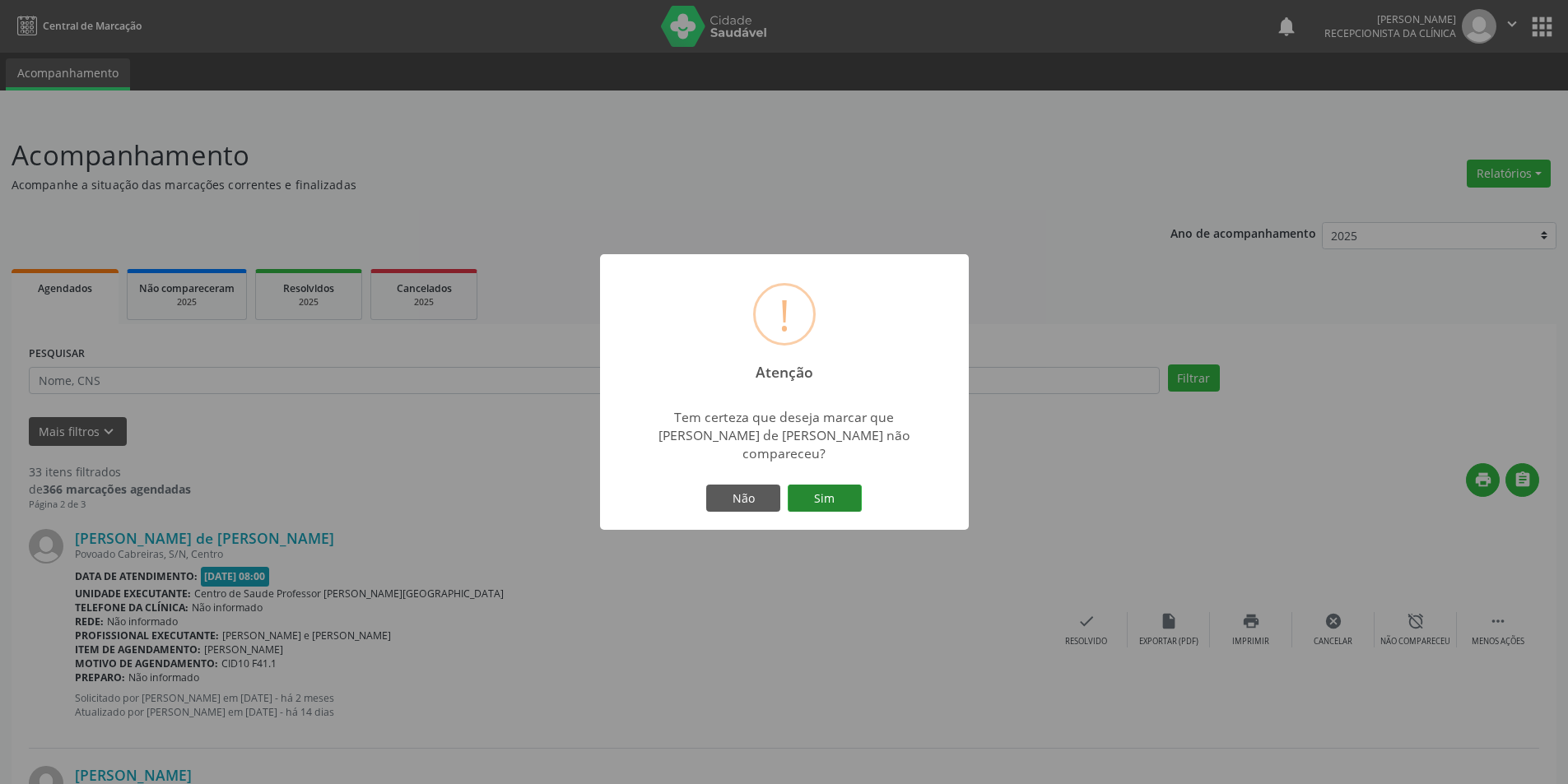
click at [840, 484] on button "Sim" at bounding box center [824, 498] width 74 height 28
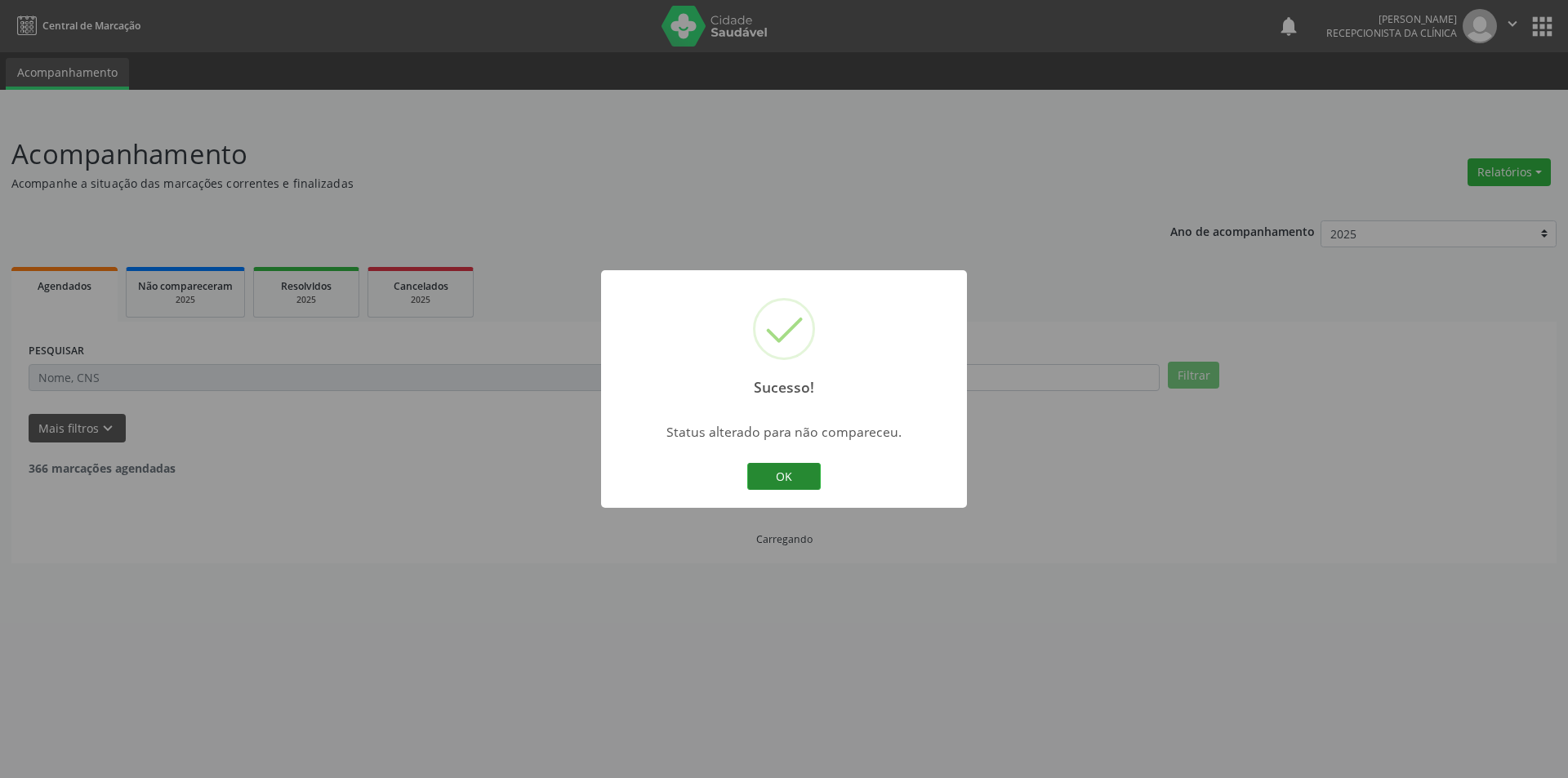
click at [803, 478] on button "OK" at bounding box center [783, 477] width 73 height 28
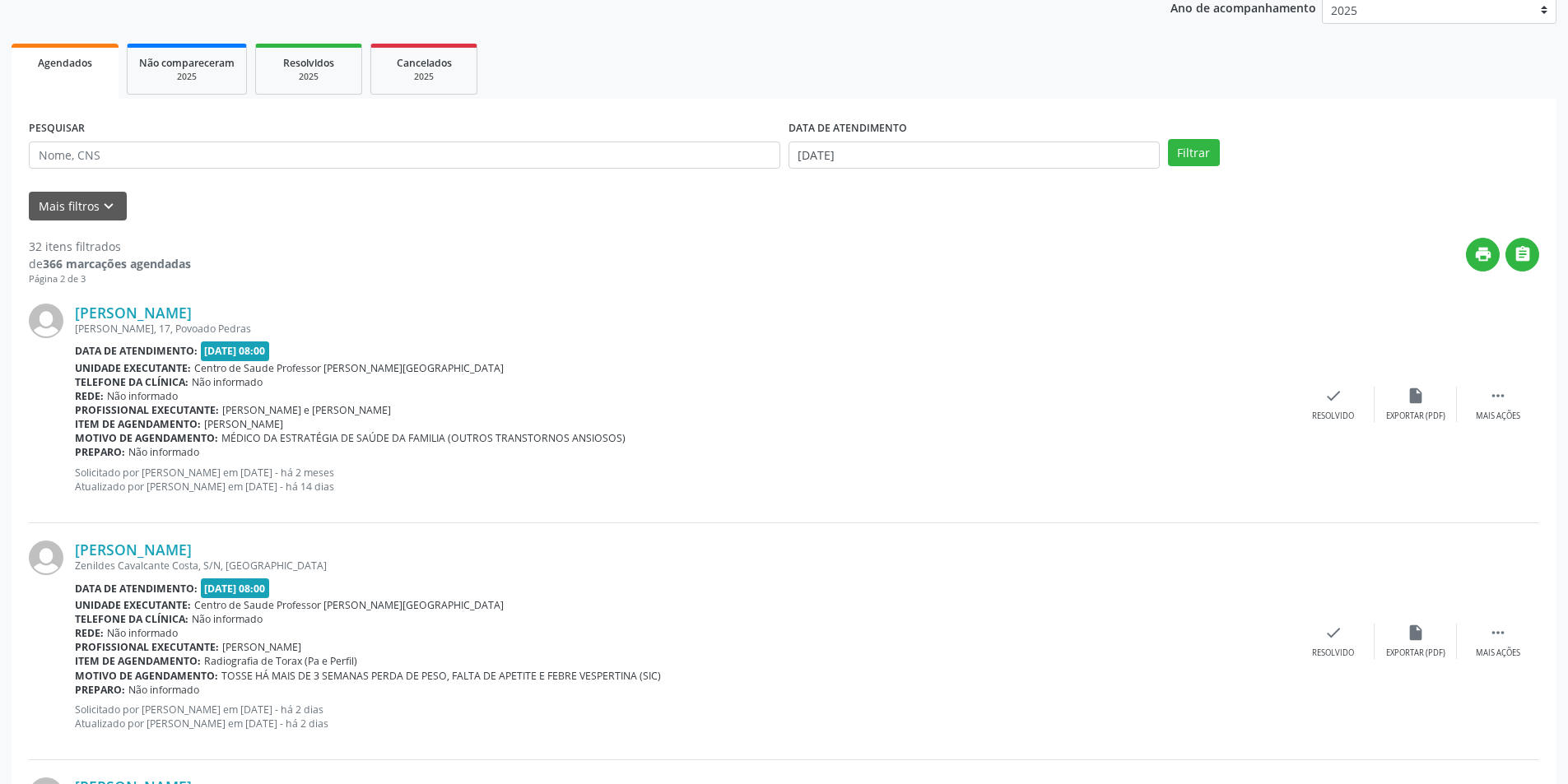
scroll to position [246, 0]
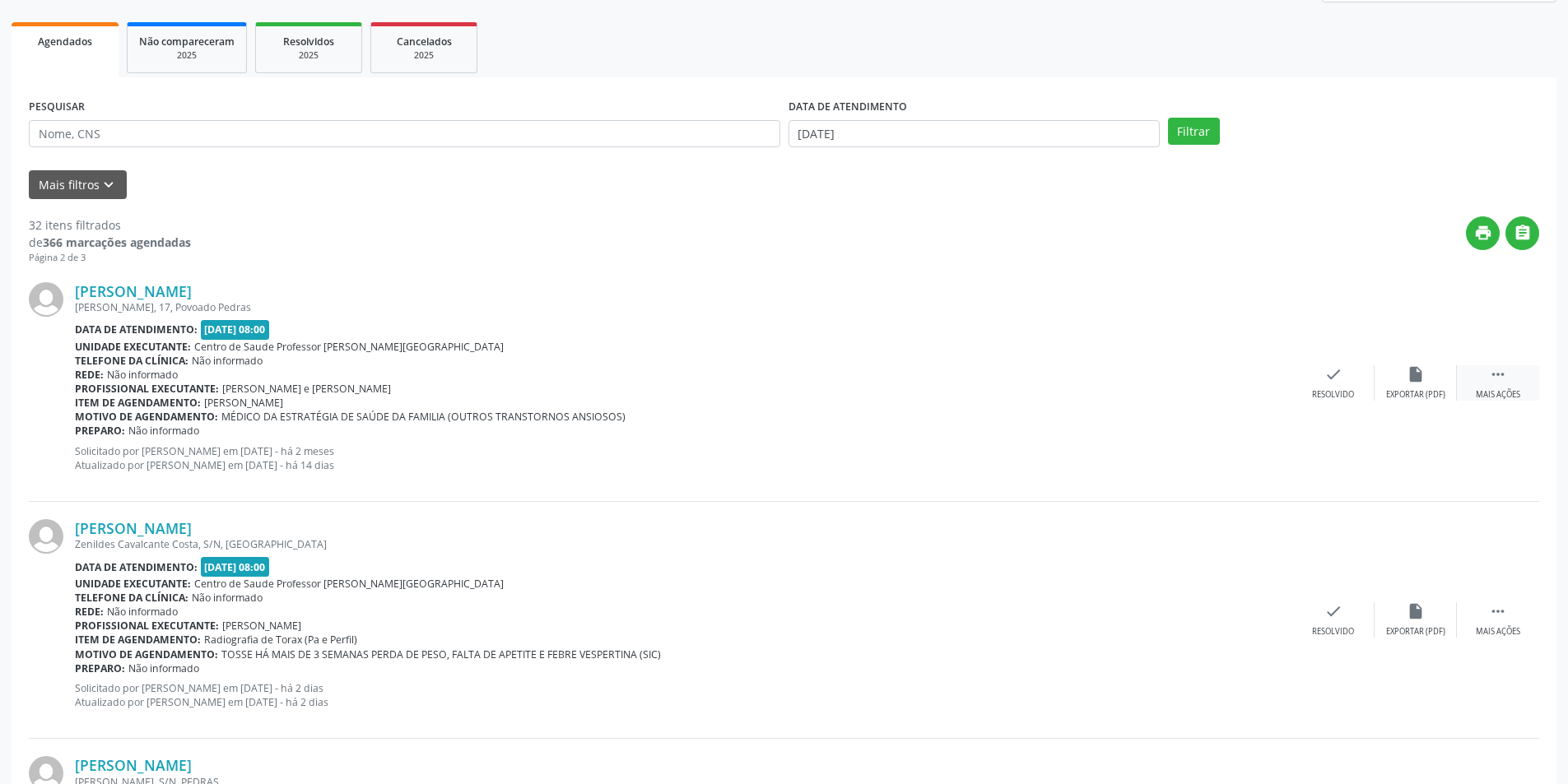
click at [1493, 375] on icon "" at bounding box center [1497, 374] width 18 height 18
click at [1414, 391] on div "Não compareceu" at bounding box center [1414, 394] width 70 height 11
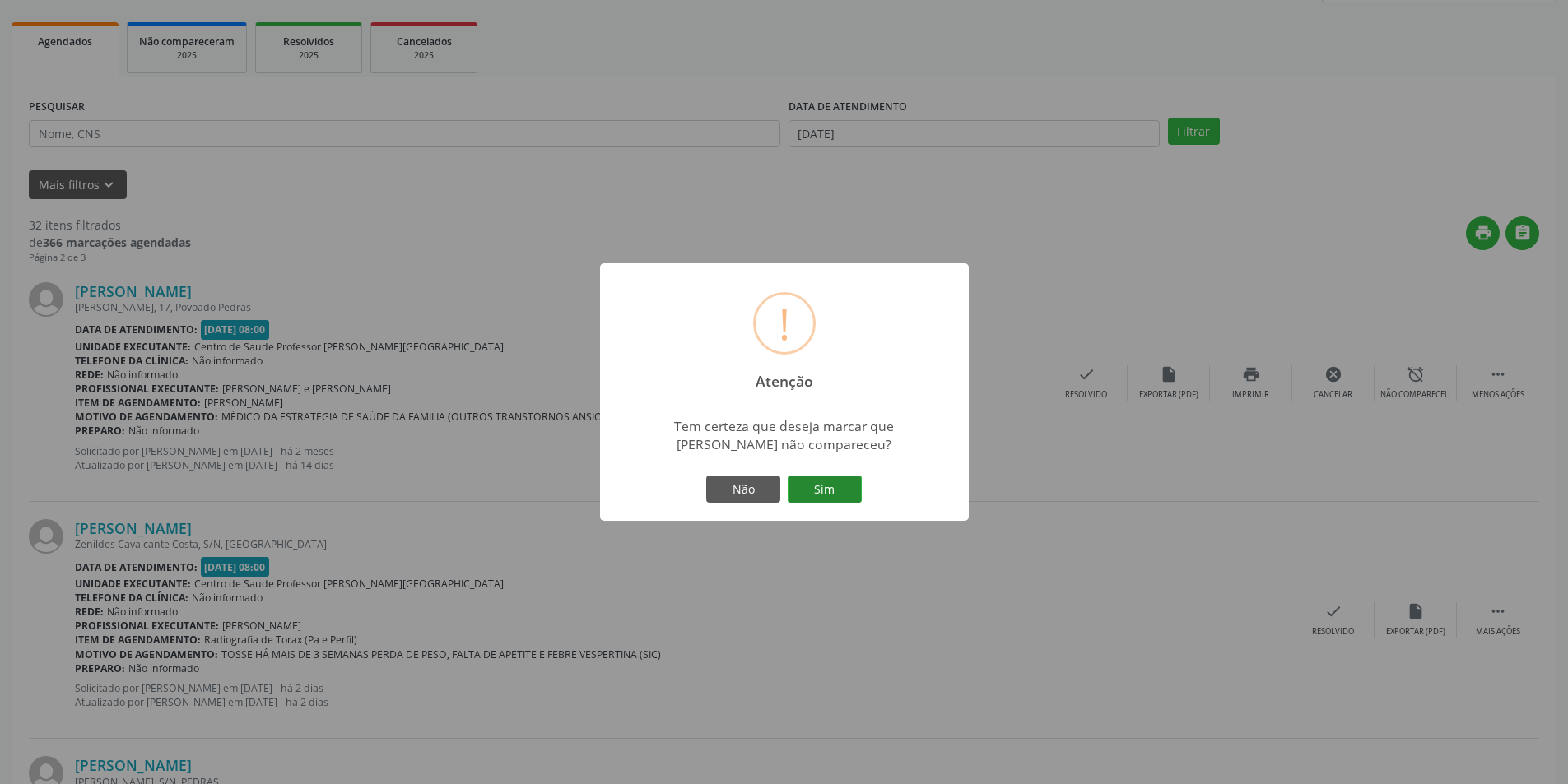
click at [803, 481] on button "Sim" at bounding box center [824, 489] width 74 height 28
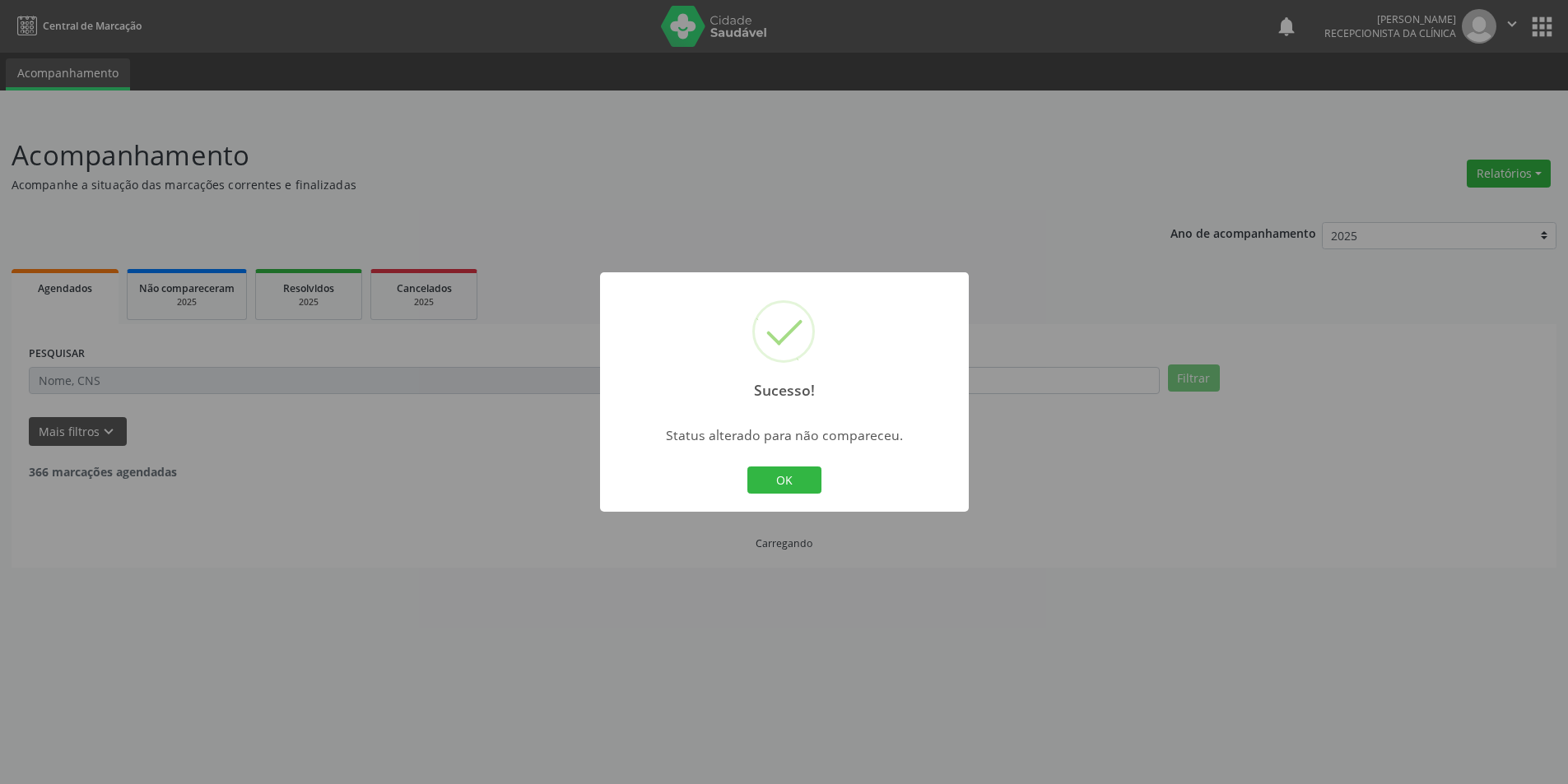
scroll to position [0, 0]
click at [803, 479] on button "OK" at bounding box center [789, 481] width 74 height 28
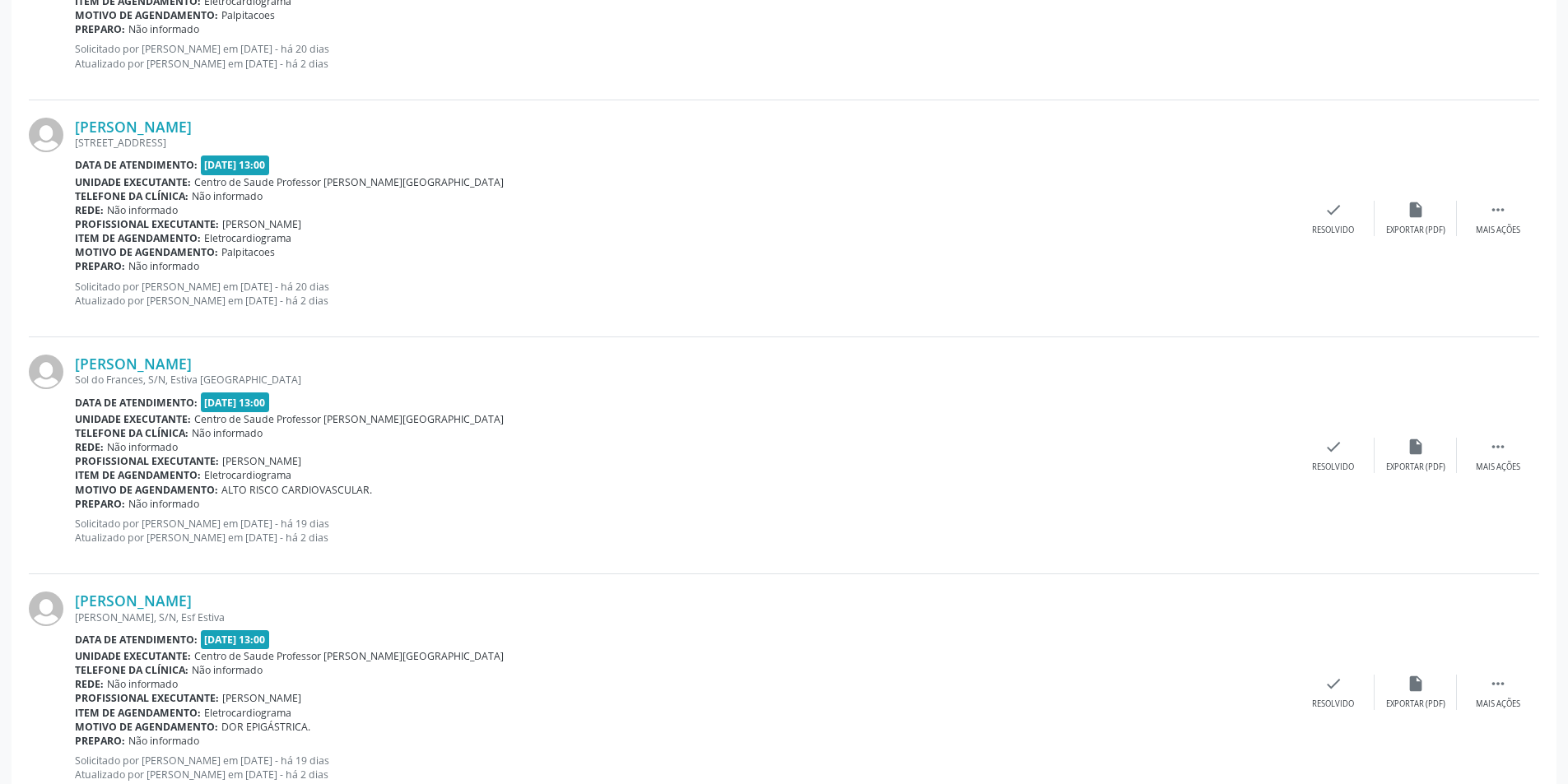
scroll to position [3359, 0]
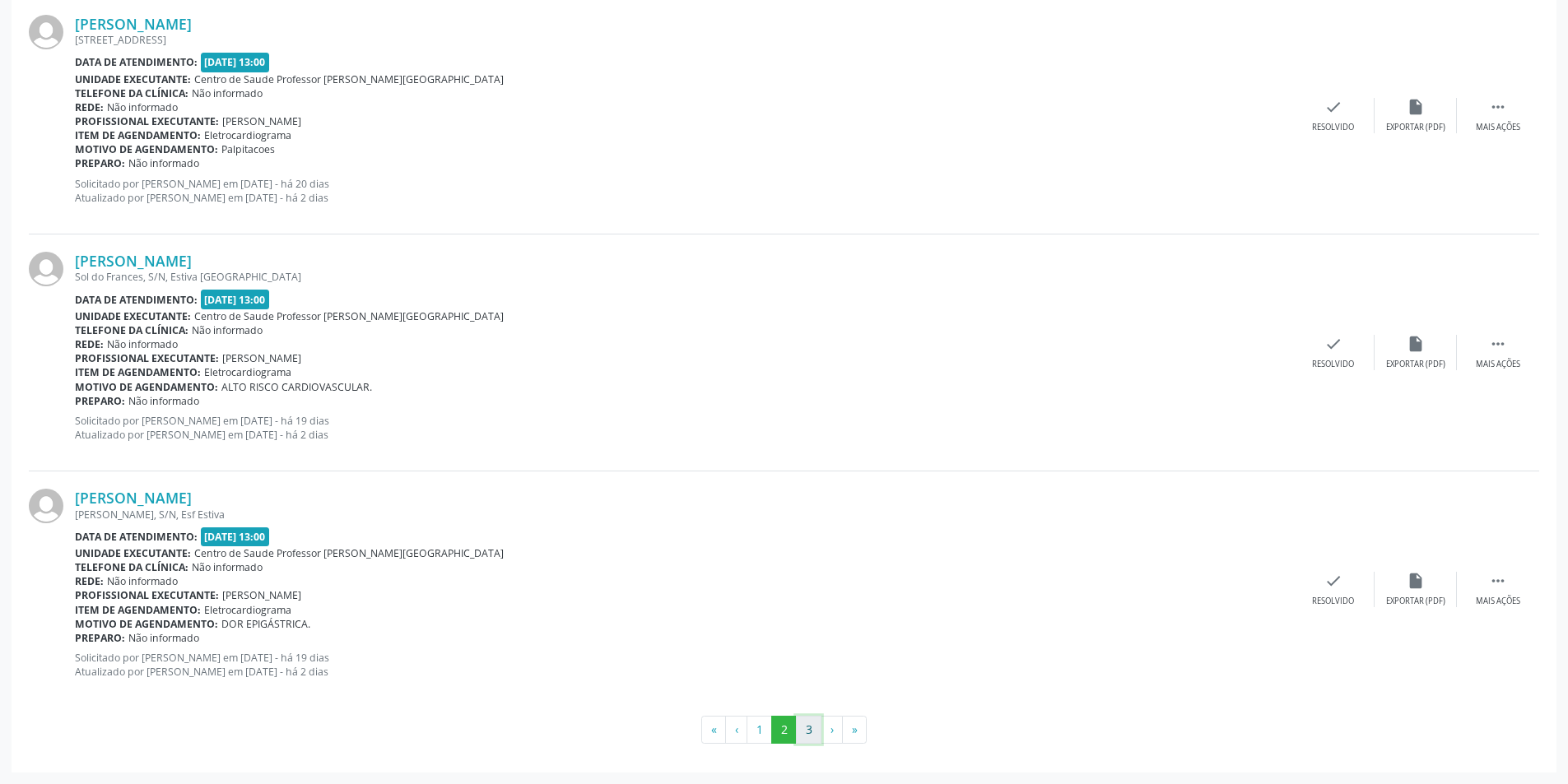
click at [805, 732] on button "3" at bounding box center [808, 730] width 25 height 28
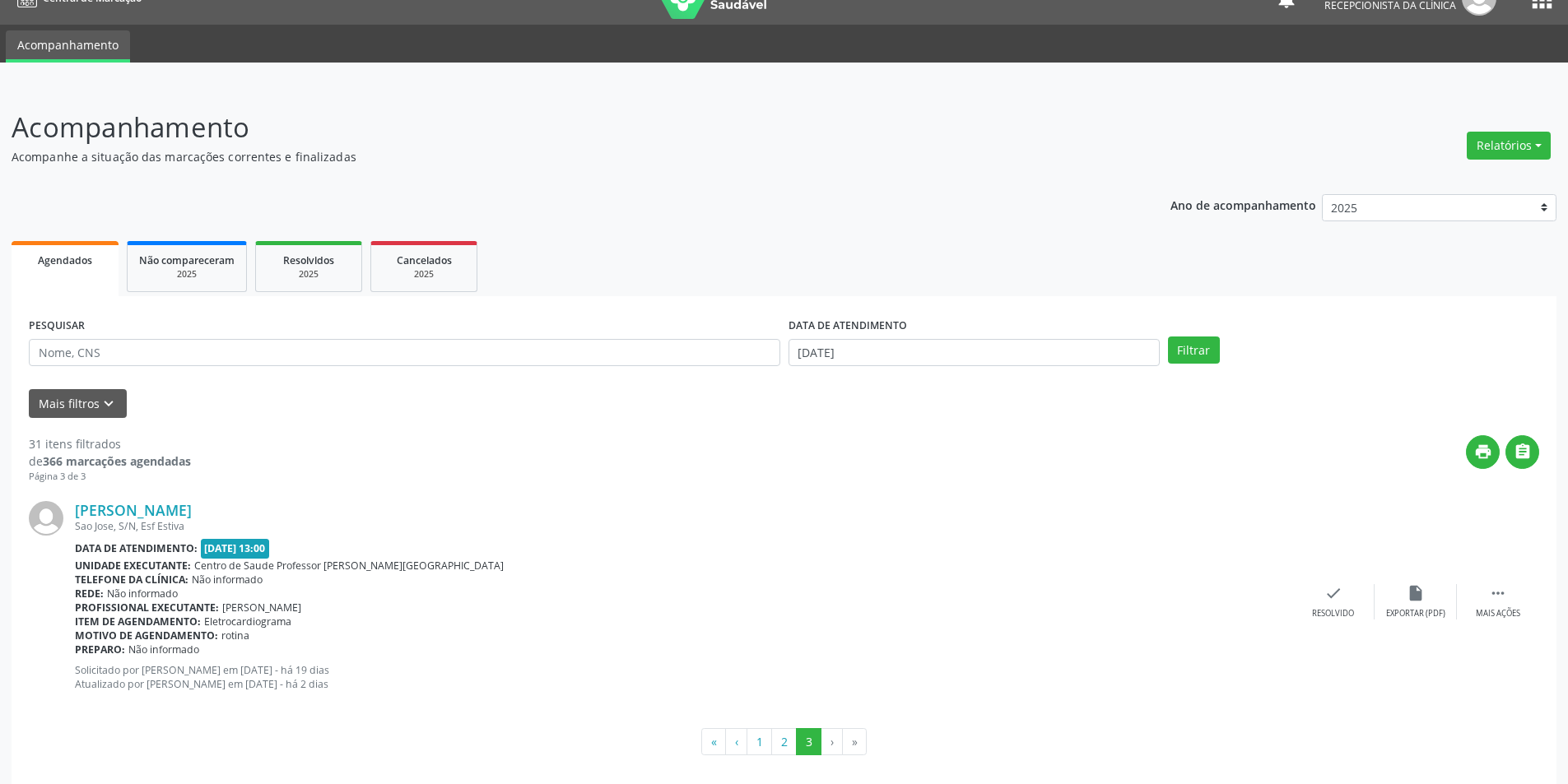
scroll to position [39, 0]
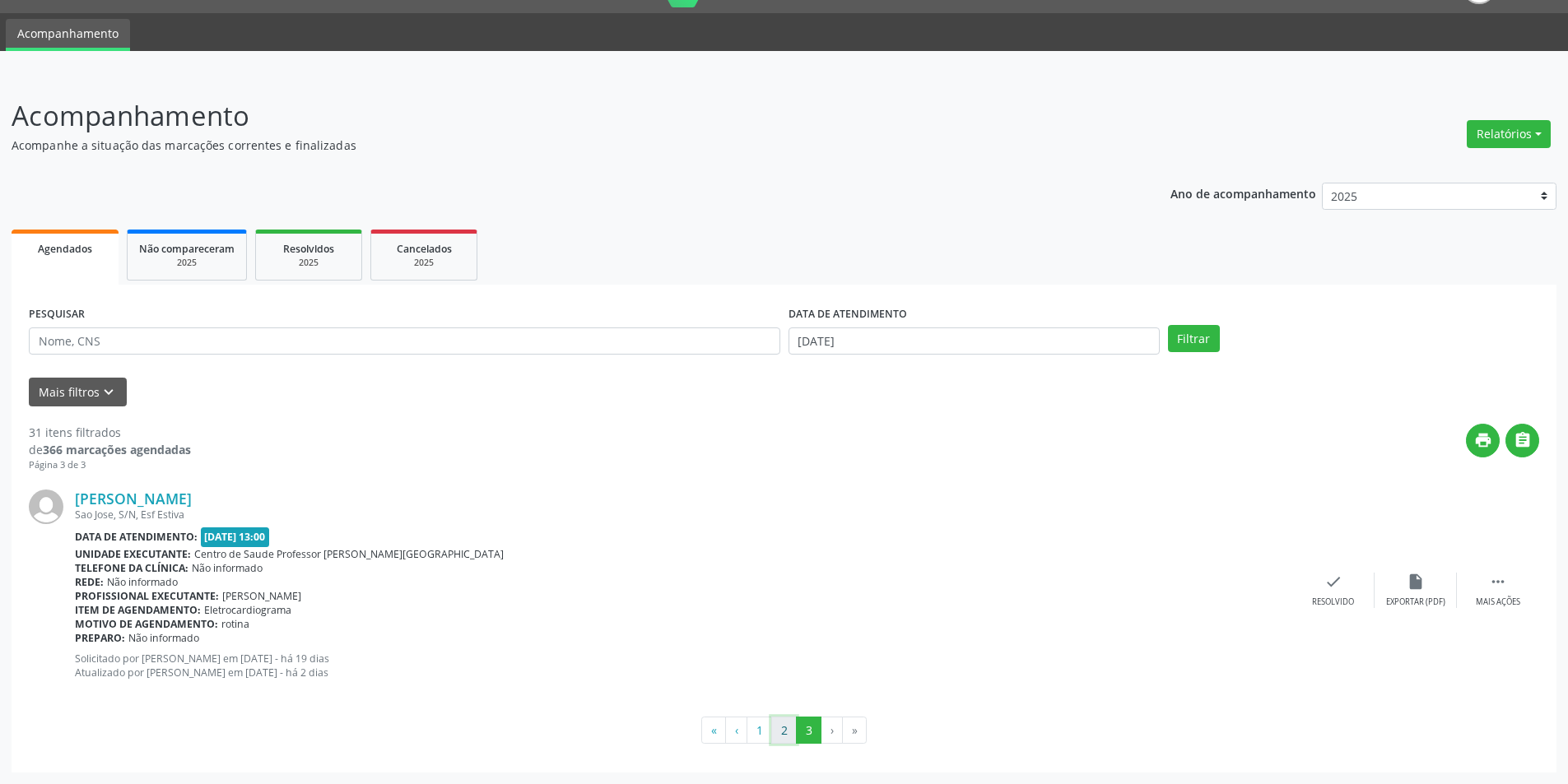
click at [790, 729] on button "2" at bounding box center [784, 731] width 25 height 28
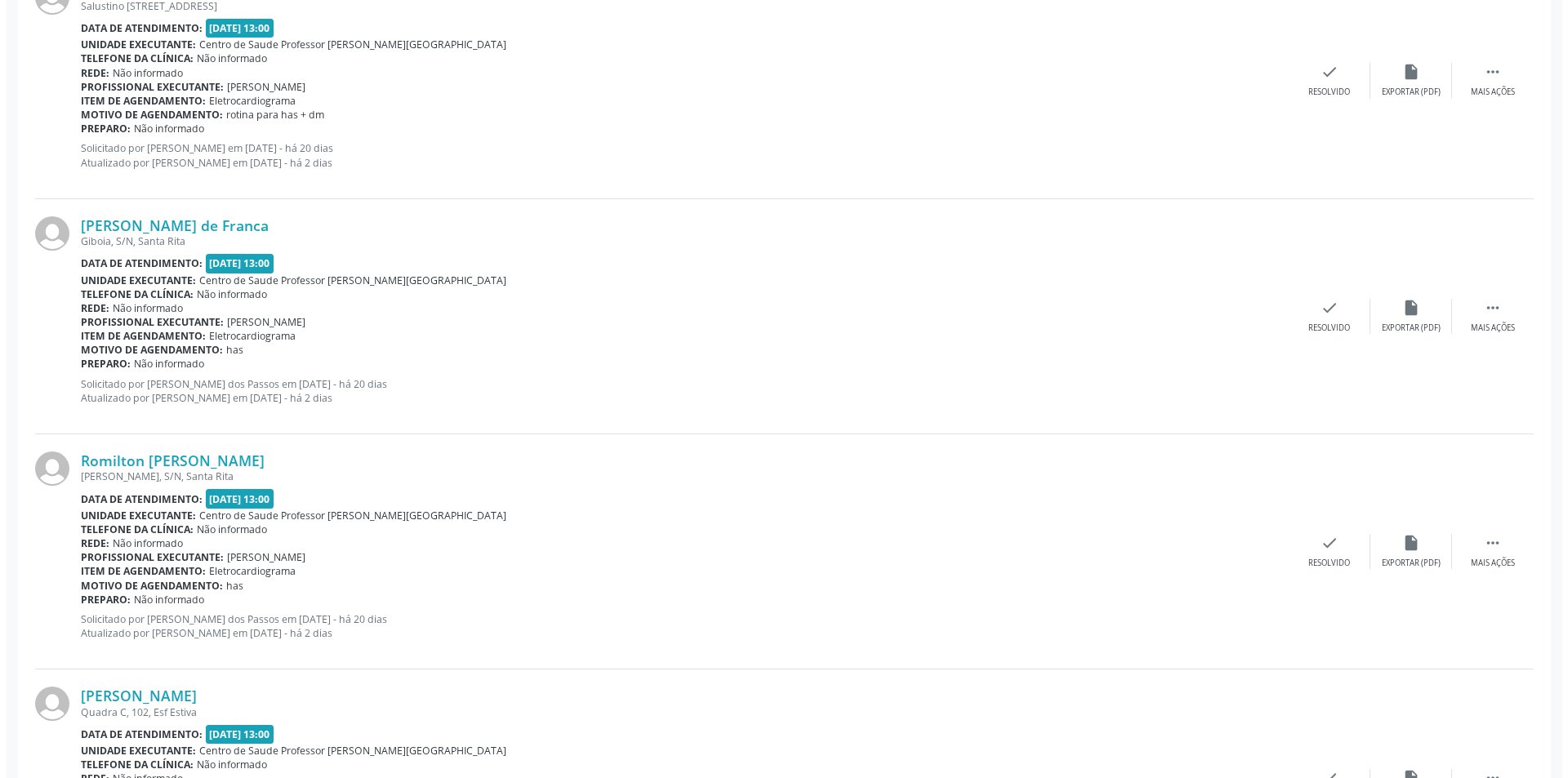
scroll to position [2109, 0]
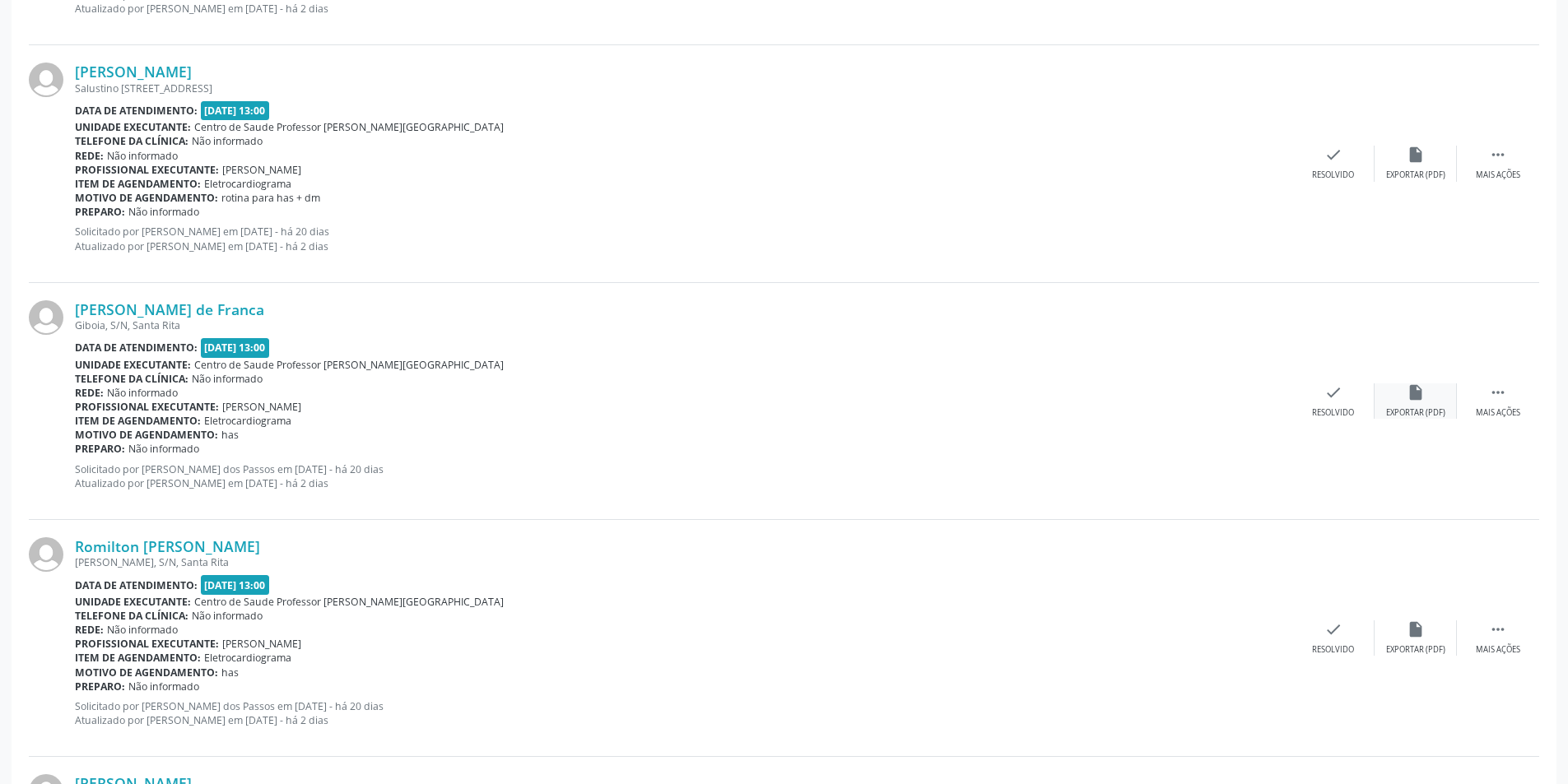
click at [1427, 401] on div "insert_drive_file Exportar (PDF)" at bounding box center [1415, 401] width 82 height 36
click at [1316, 405] on div "check Resolvido" at bounding box center [1333, 401] width 82 height 36
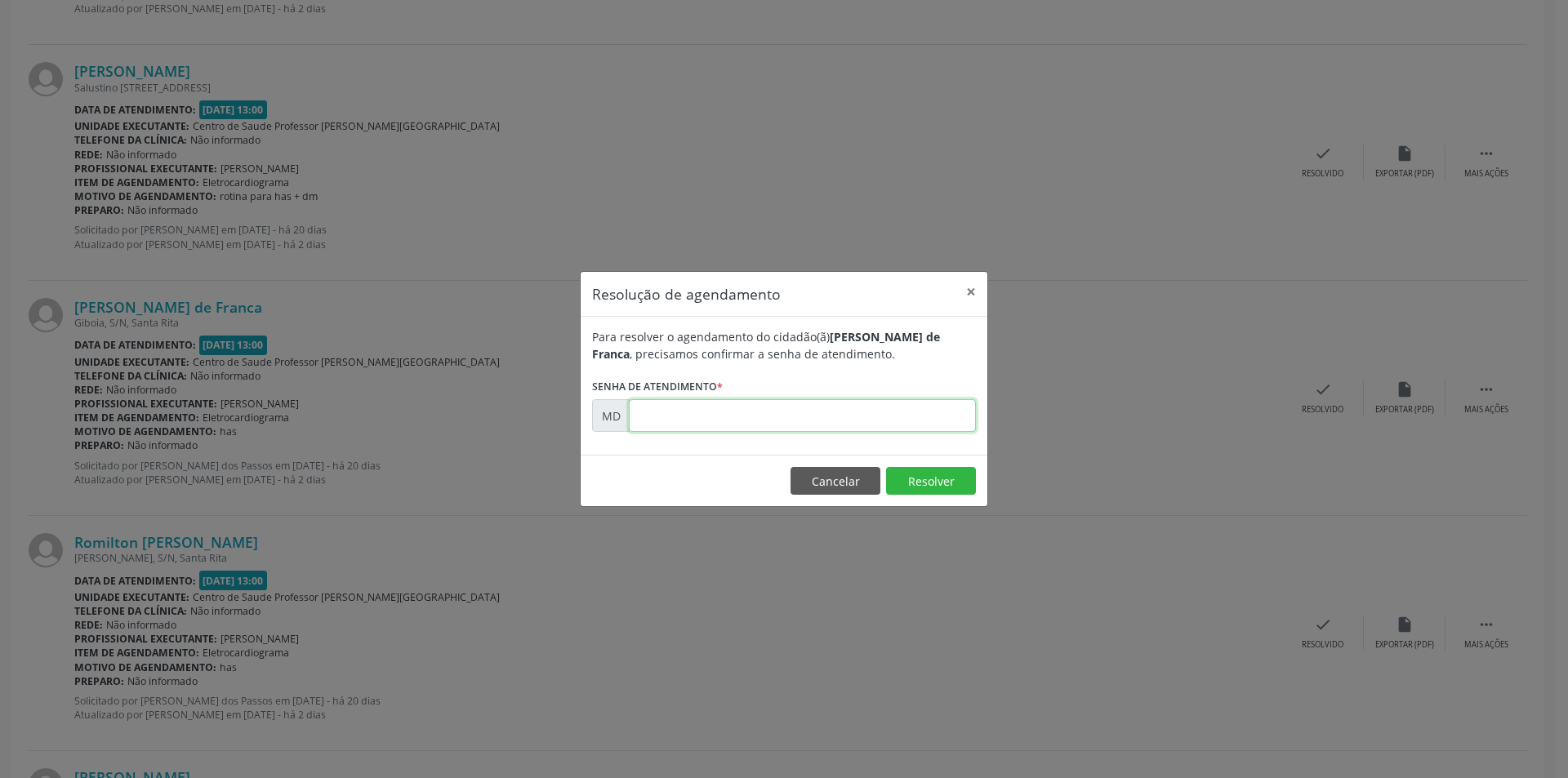
paste input "00008821"
type input "00008821"
click at [921, 485] on button "Resolver" at bounding box center [931, 481] width 90 height 28
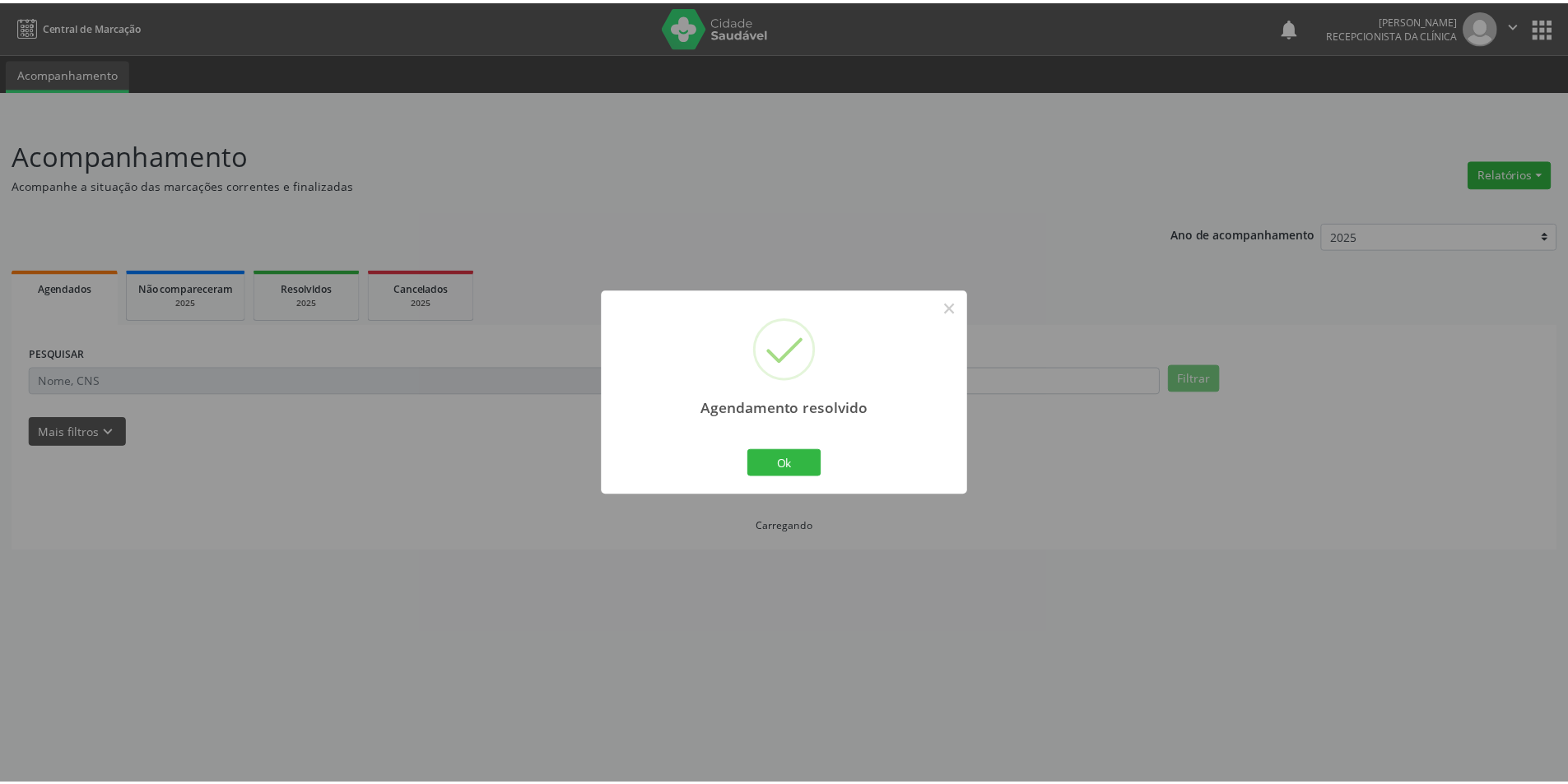
scroll to position [0, 0]
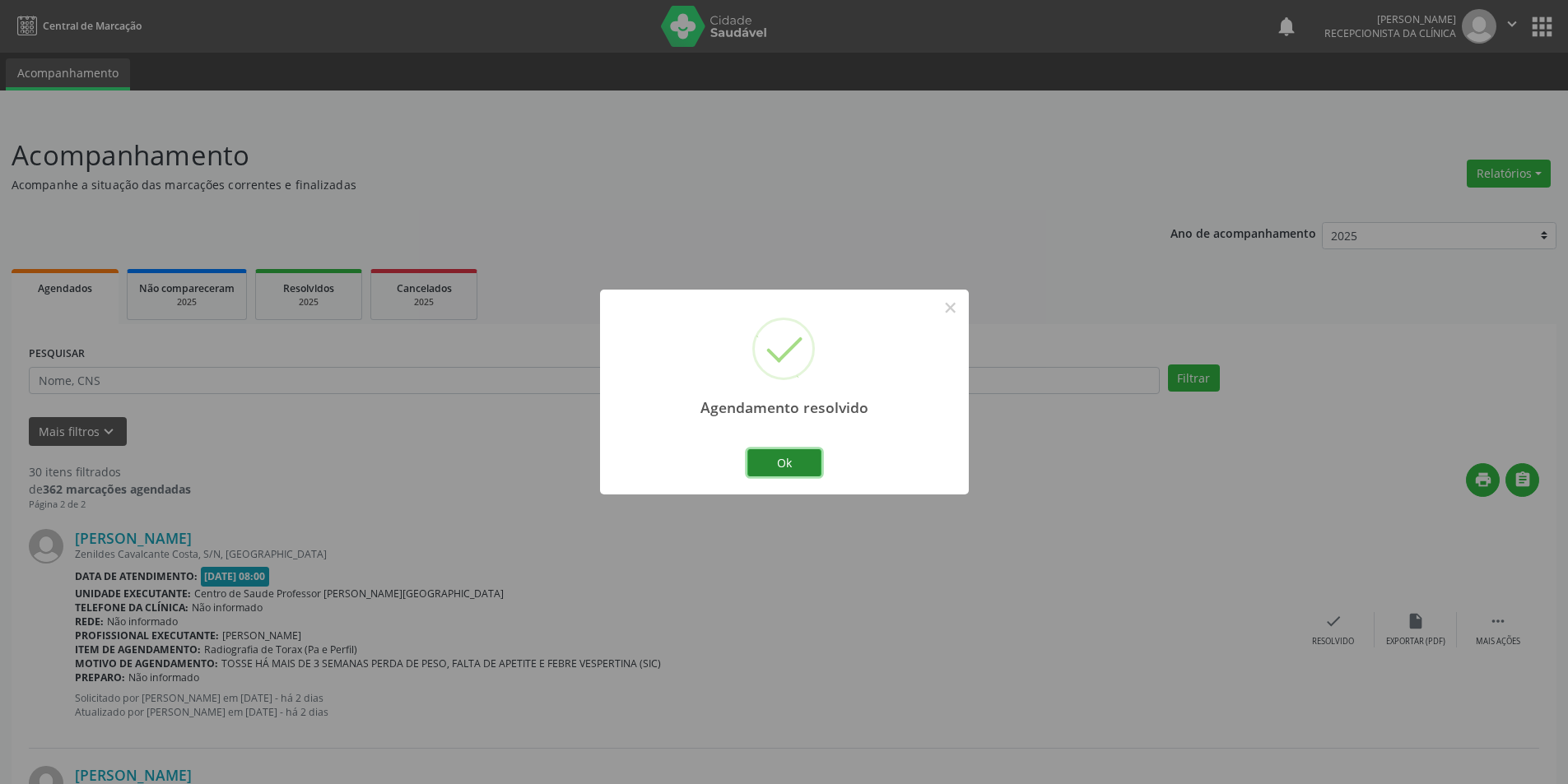
click at [792, 461] on button "Ok" at bounding box center [784, 463] width 74 height 28
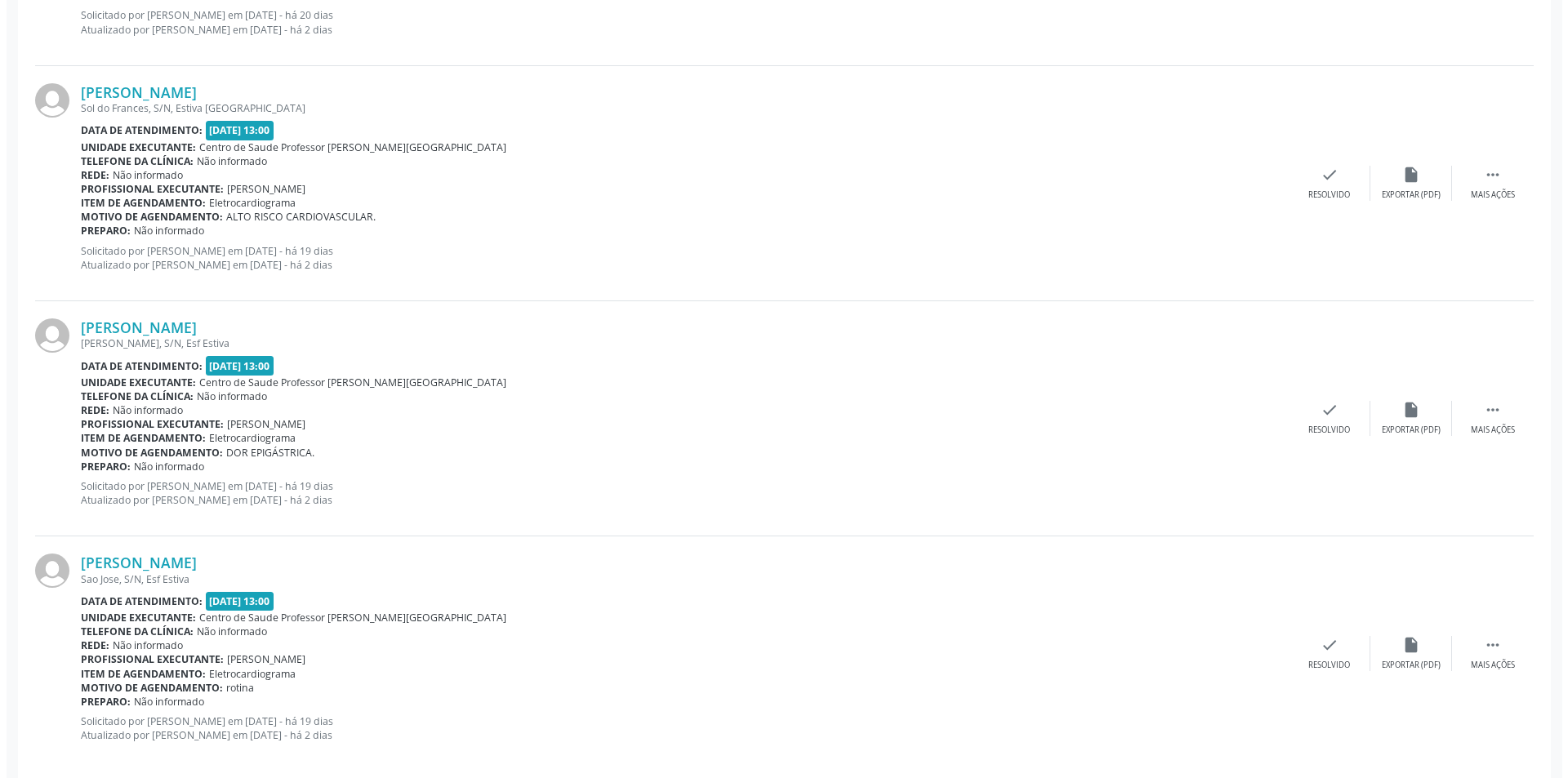
scroll to position [3333, 0]
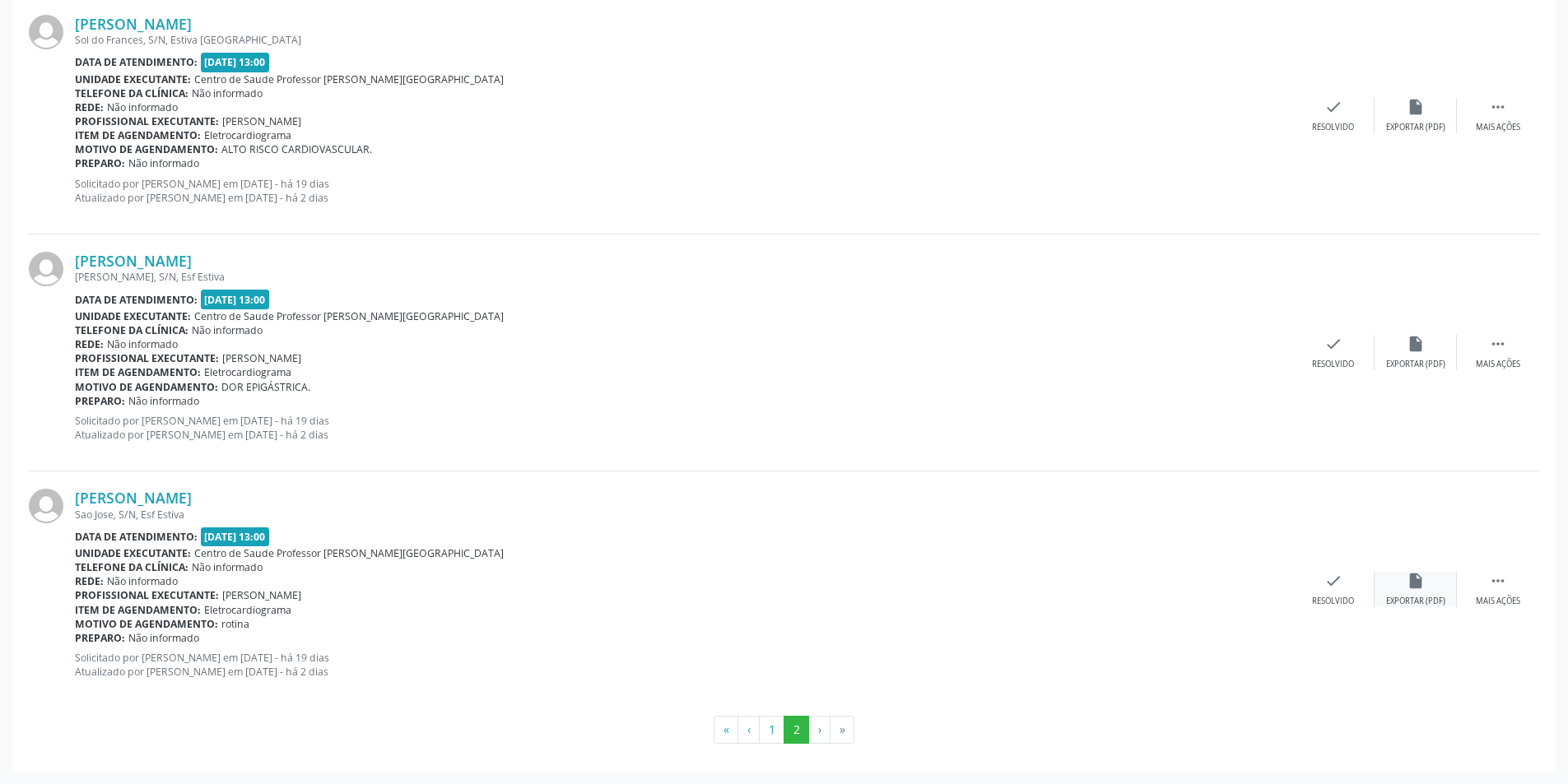
click at [1415, 590] on div "insert_drive_file Exportar (PDF)" at bounding box center [1415, 589] width 82 height 36
click at [1341, 606] on div "Resolvido" at bounding box center [1332, 601] width 42 height 11
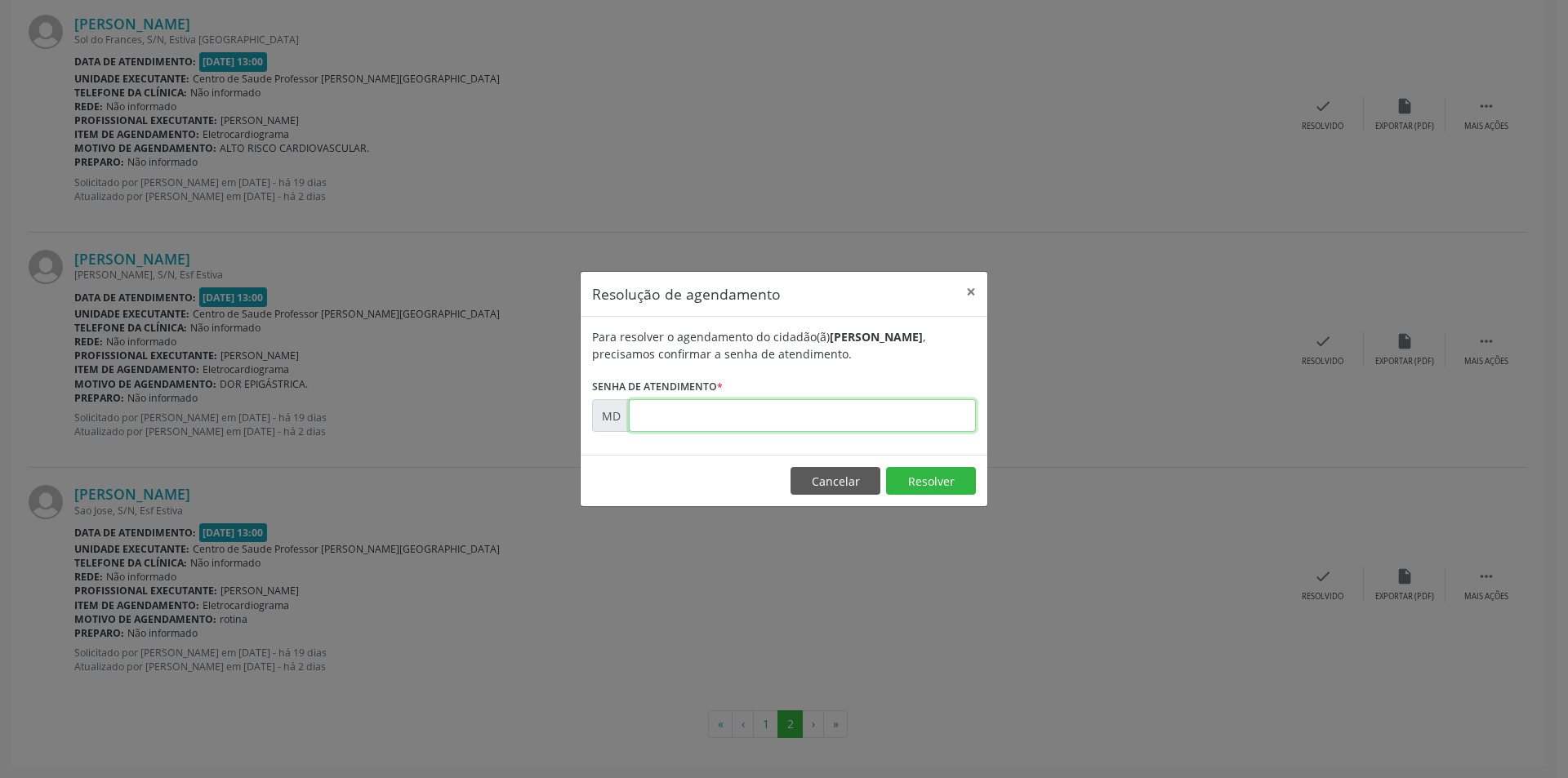
paste input "00008920"
type input "00008920"
click at [910, 481] on button "Resolver" at bounding box center [931, 481] width 90 height 28
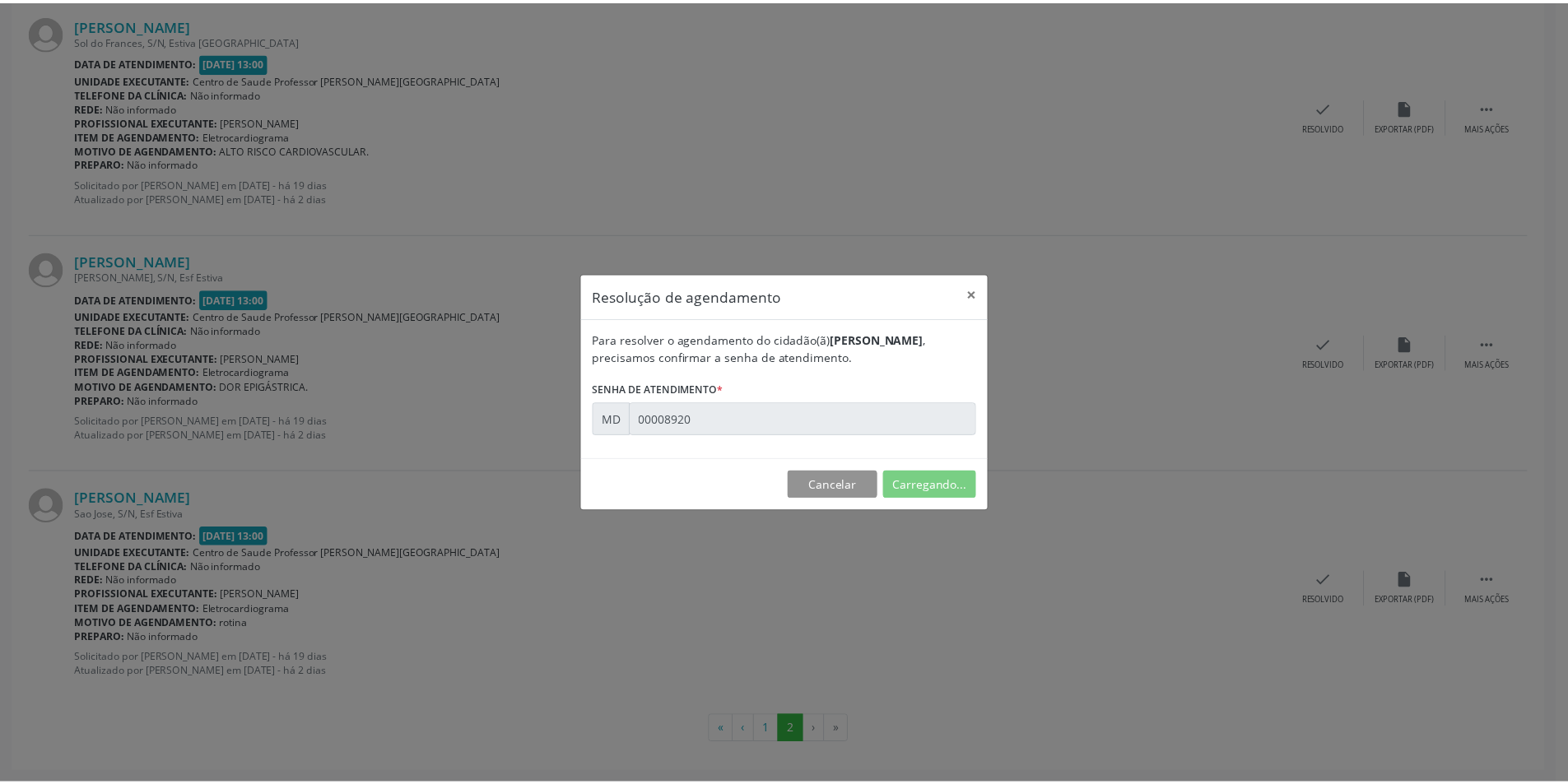
scroll to position [0, 0]
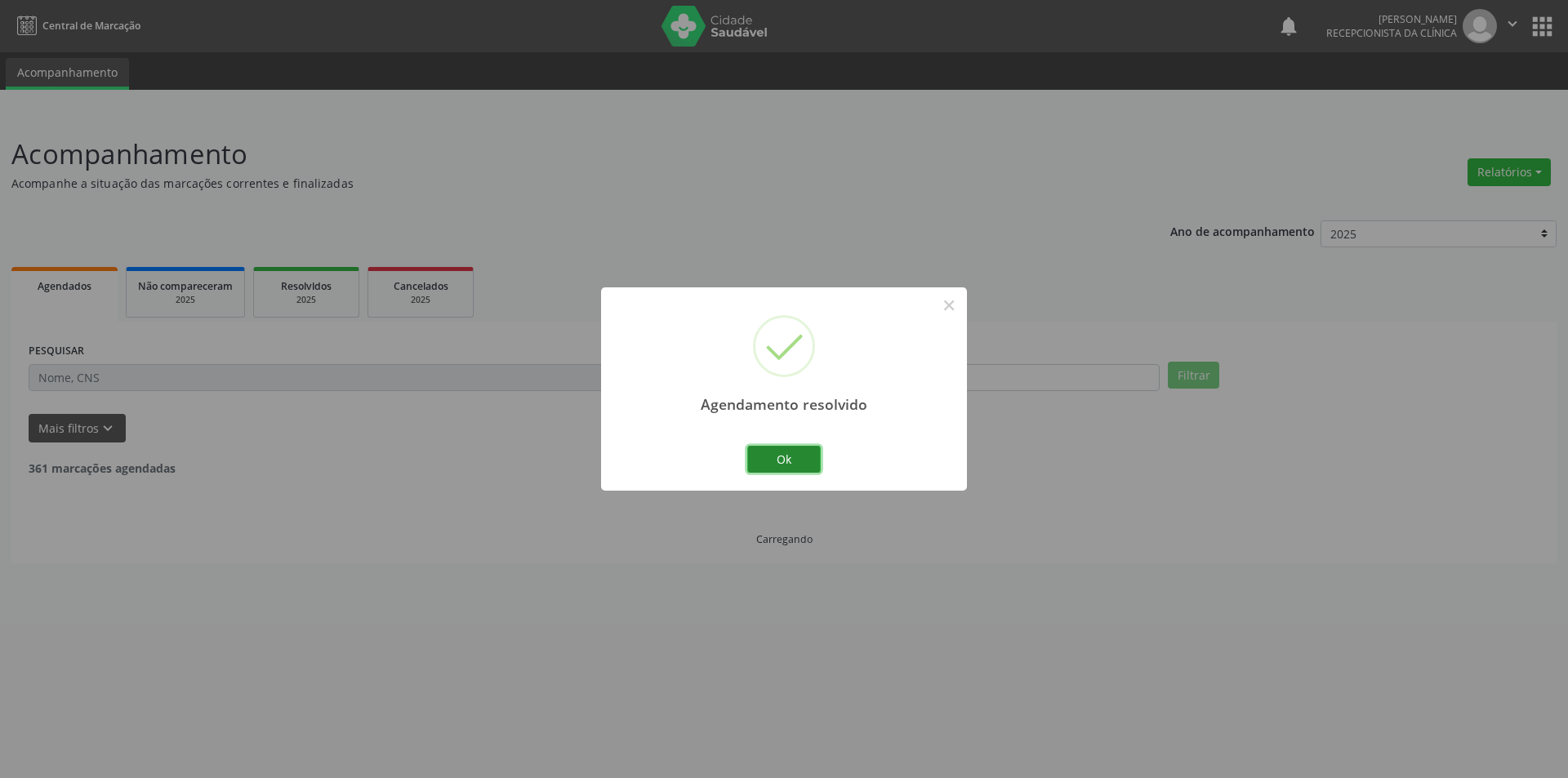
click at [800, 460] on button "Ok" at bounding box center [783, 459] width 73 height 28
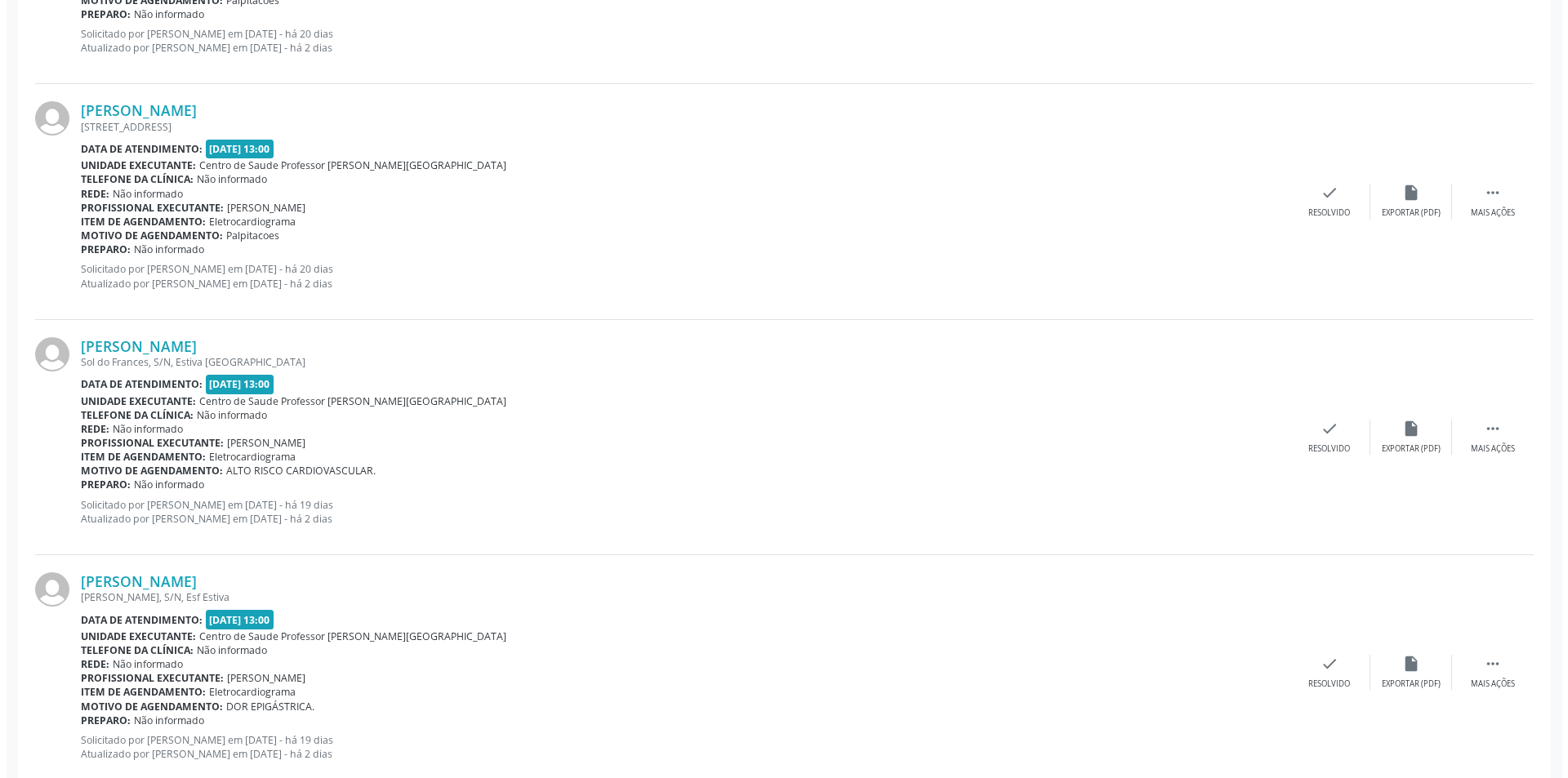
scroll to position [3020, 0]
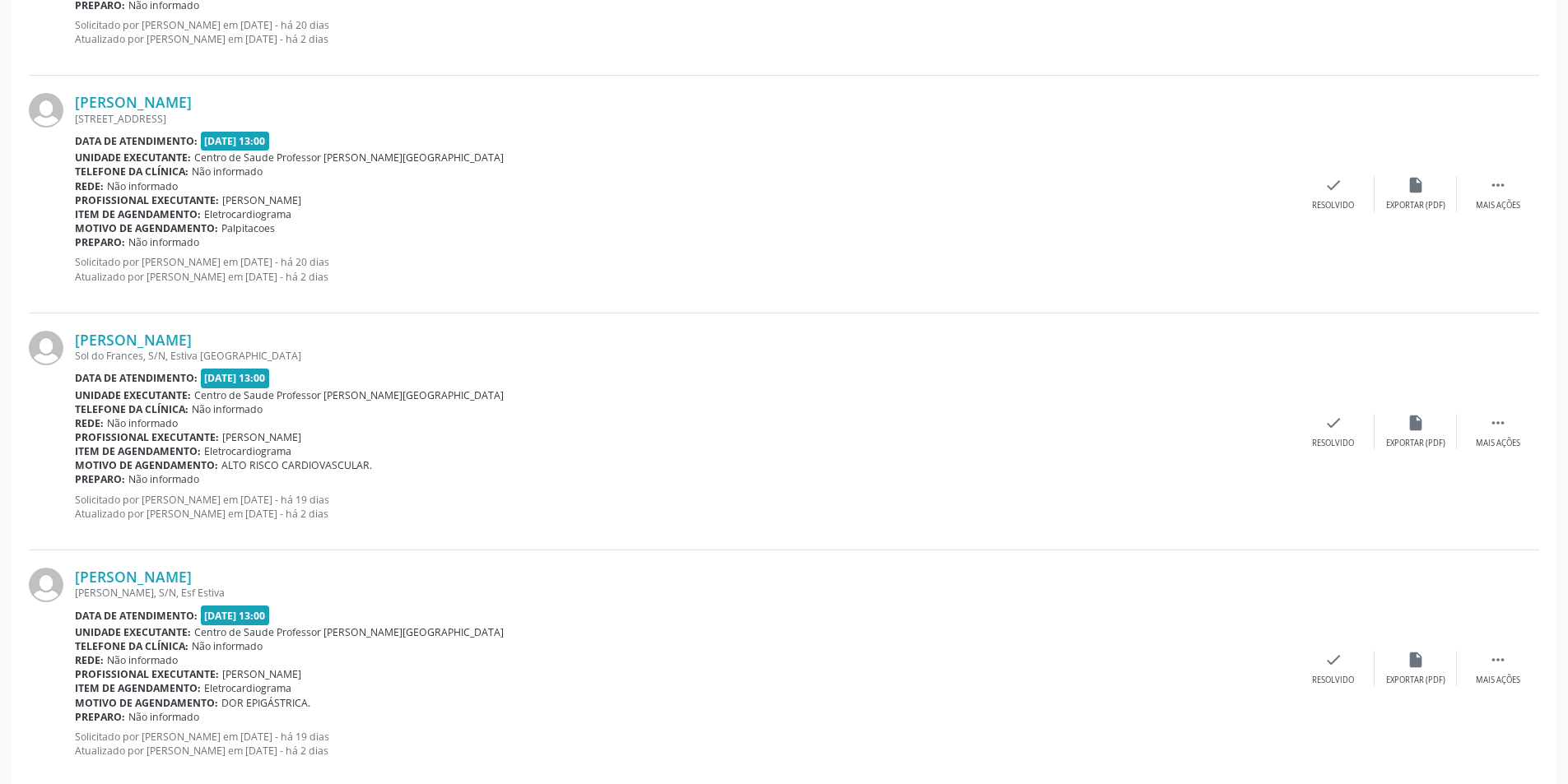
click at [1406, 703] on div "[PERSON_NAME] [PERSON_NAME], S/N, Esf Estiva Data de atendimento: [DATE] 13:00 …" at bounding box center [784, 668] width 1510 height 236
click at [1413, 677] on div "Exportar (PDF)" at bounding box center [1415, 680] width 59 height 11
click at [1319, 682] on div "Resolvido" at bounding box center [1332, 680] width 42 height 11
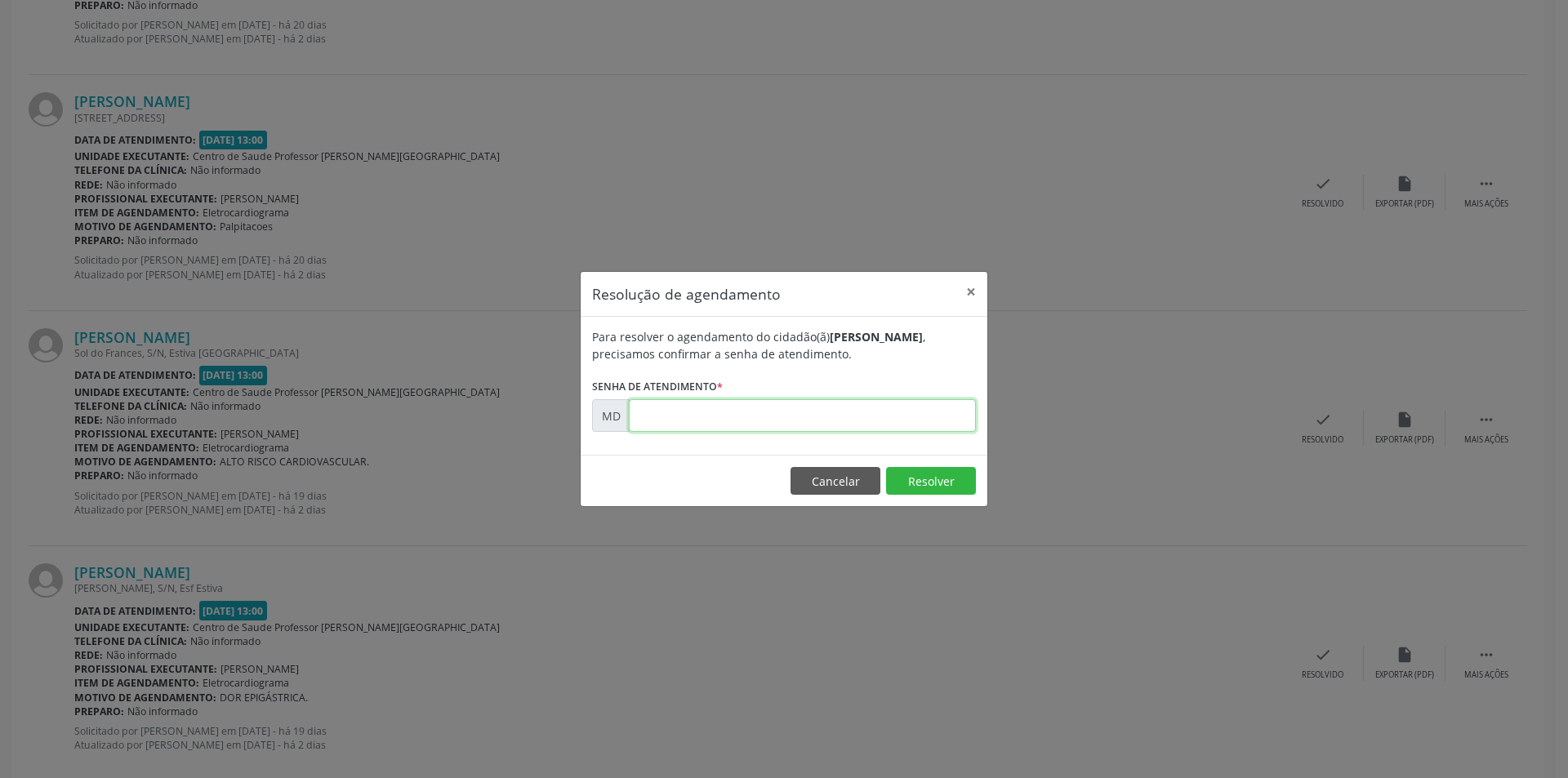
paste input "00008916"
type input "00008916"
click at [930, 488] on button "Resolver" at bounding box center [931, 481] width 90 height 28
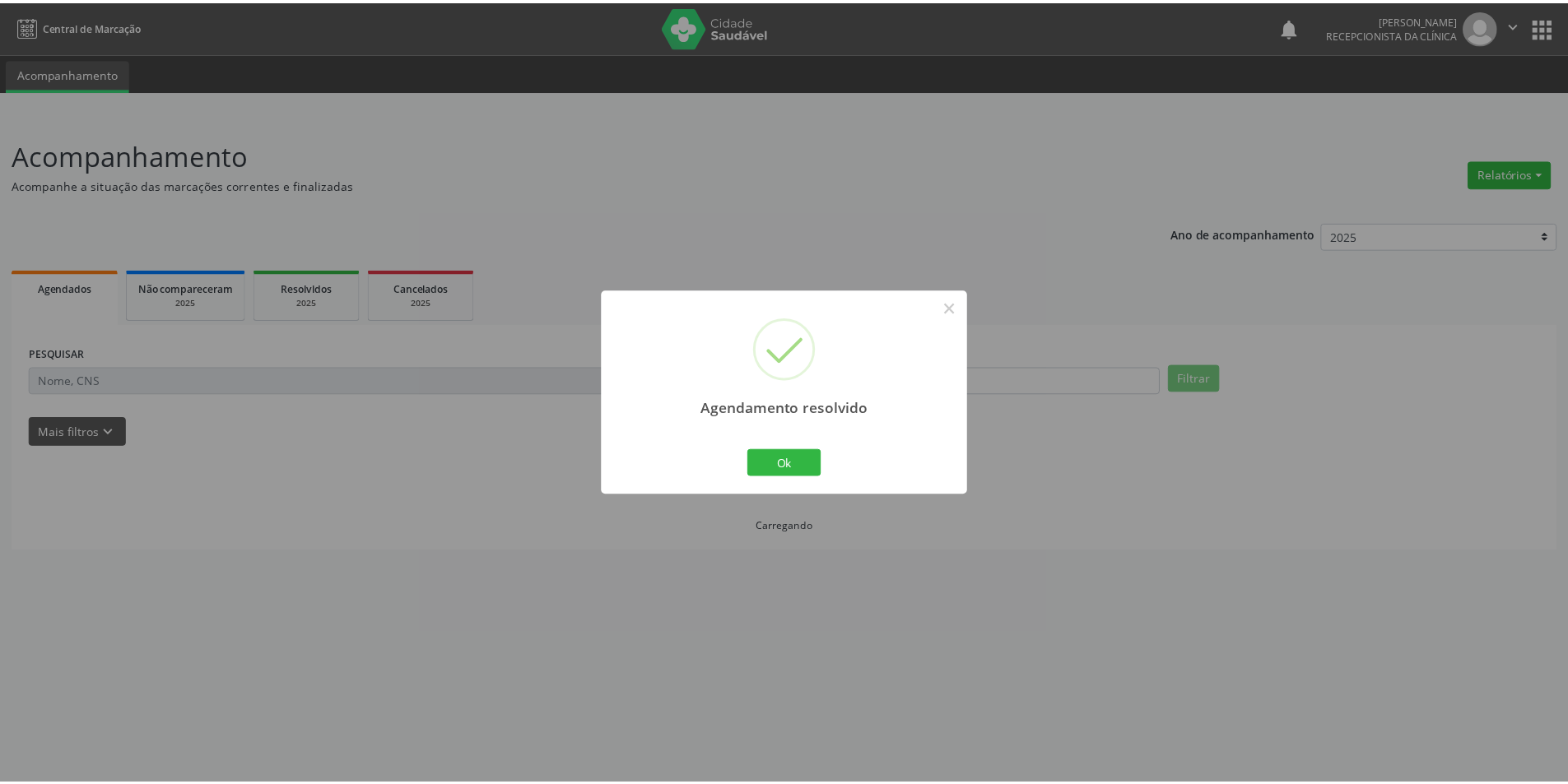
scroll to position [0, 0]
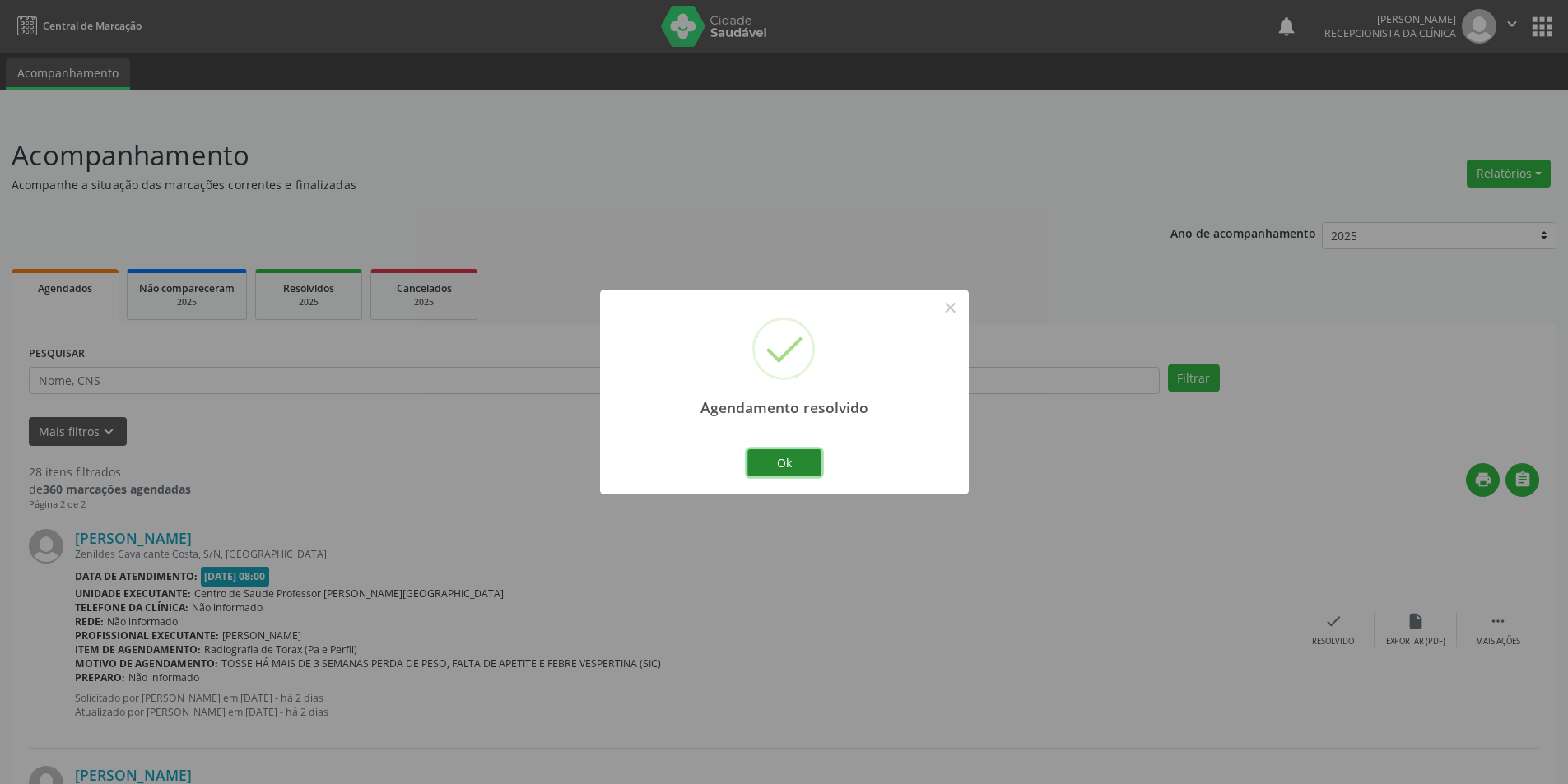
click at [794, 455] on button "Ok" at bounding box center [784, 463] width 74 height 28
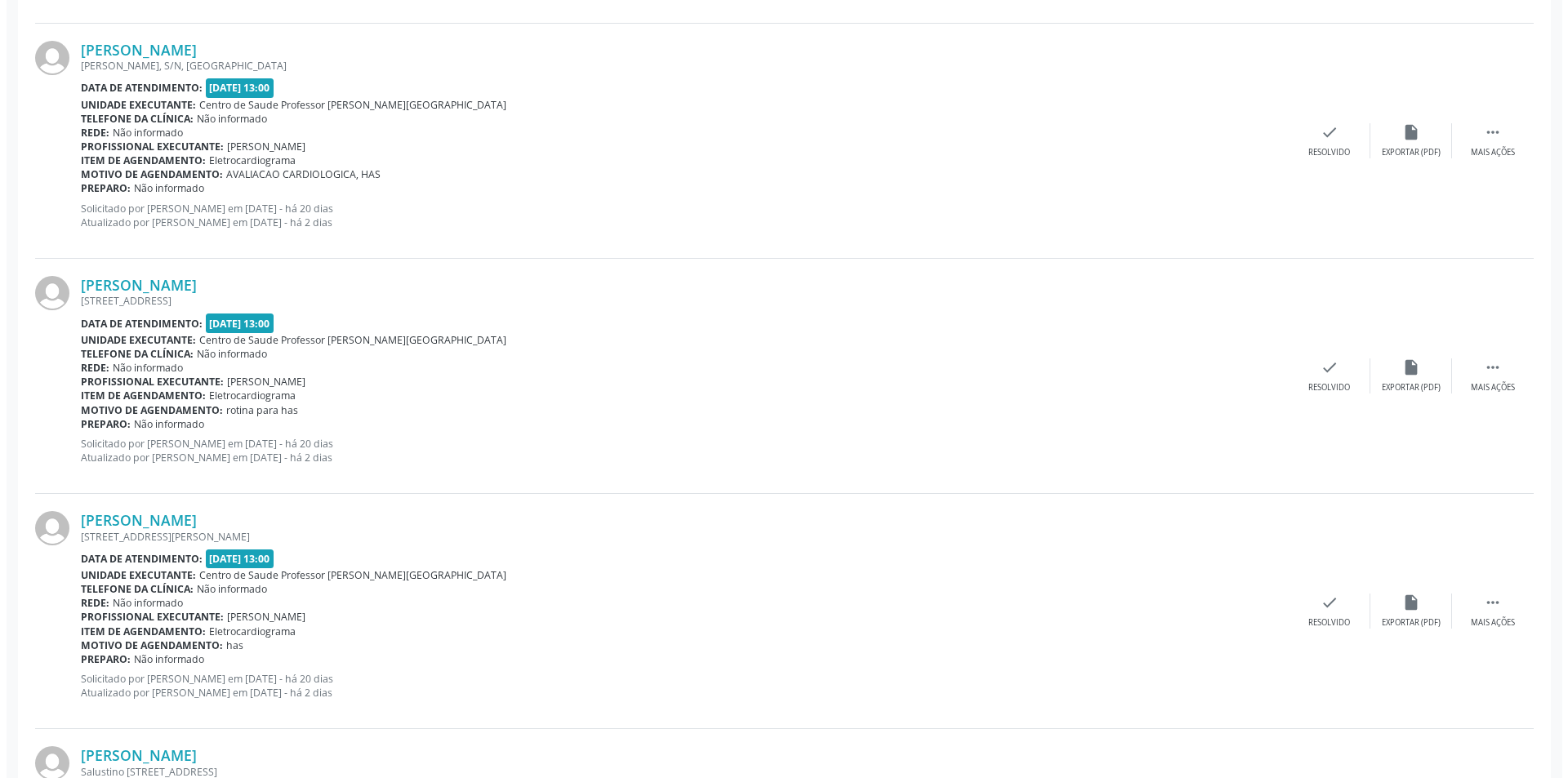
scroll to position [1393, 0]
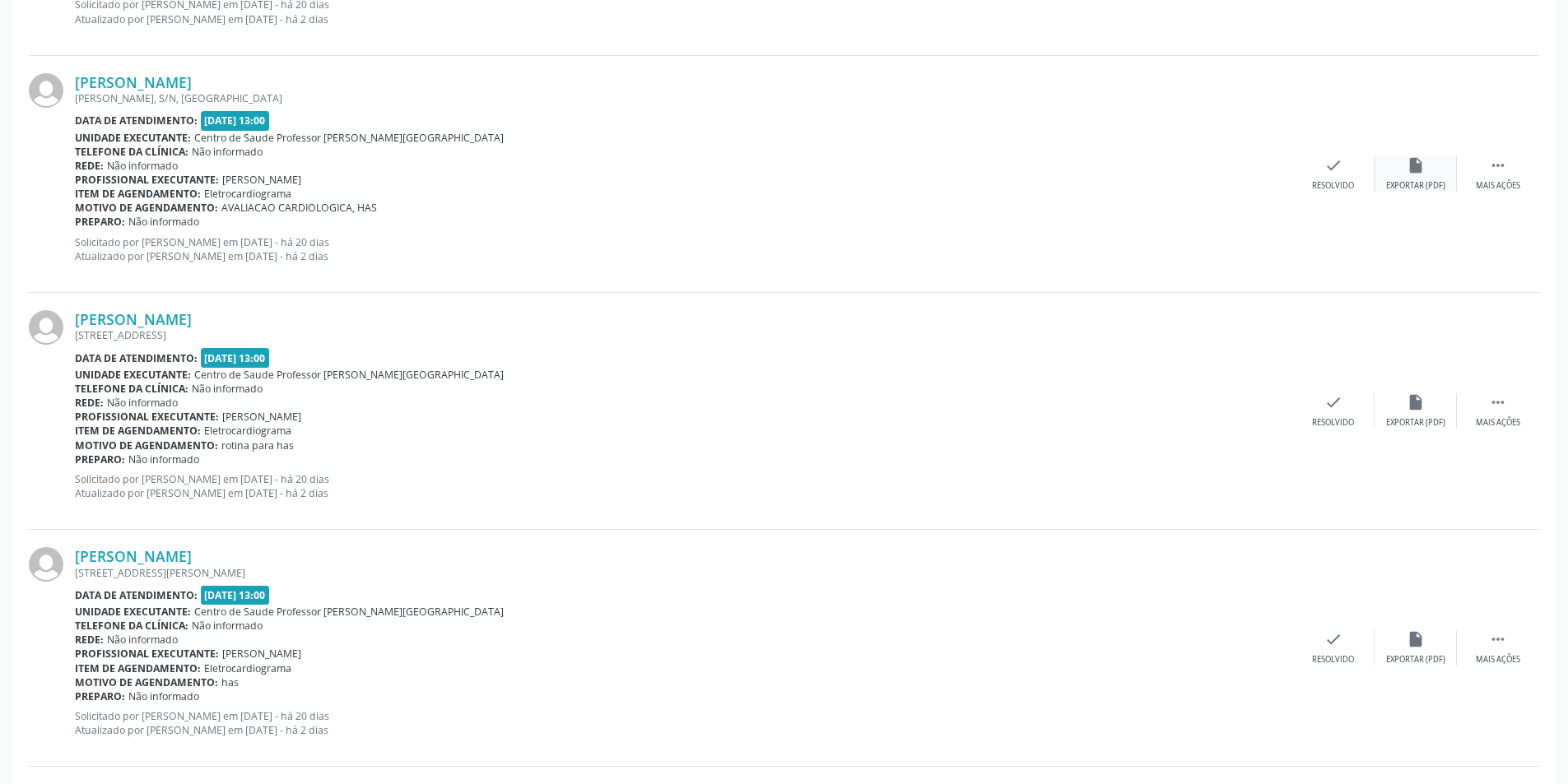
click at [1416, 175] on div "insert_drive_file Exportar (PDF)" at bounding box center [1415, 174] width 82 height 36
click at [1316, 185] on div "Resolvido" at bounding box center [1332, 185] width 42 height 11
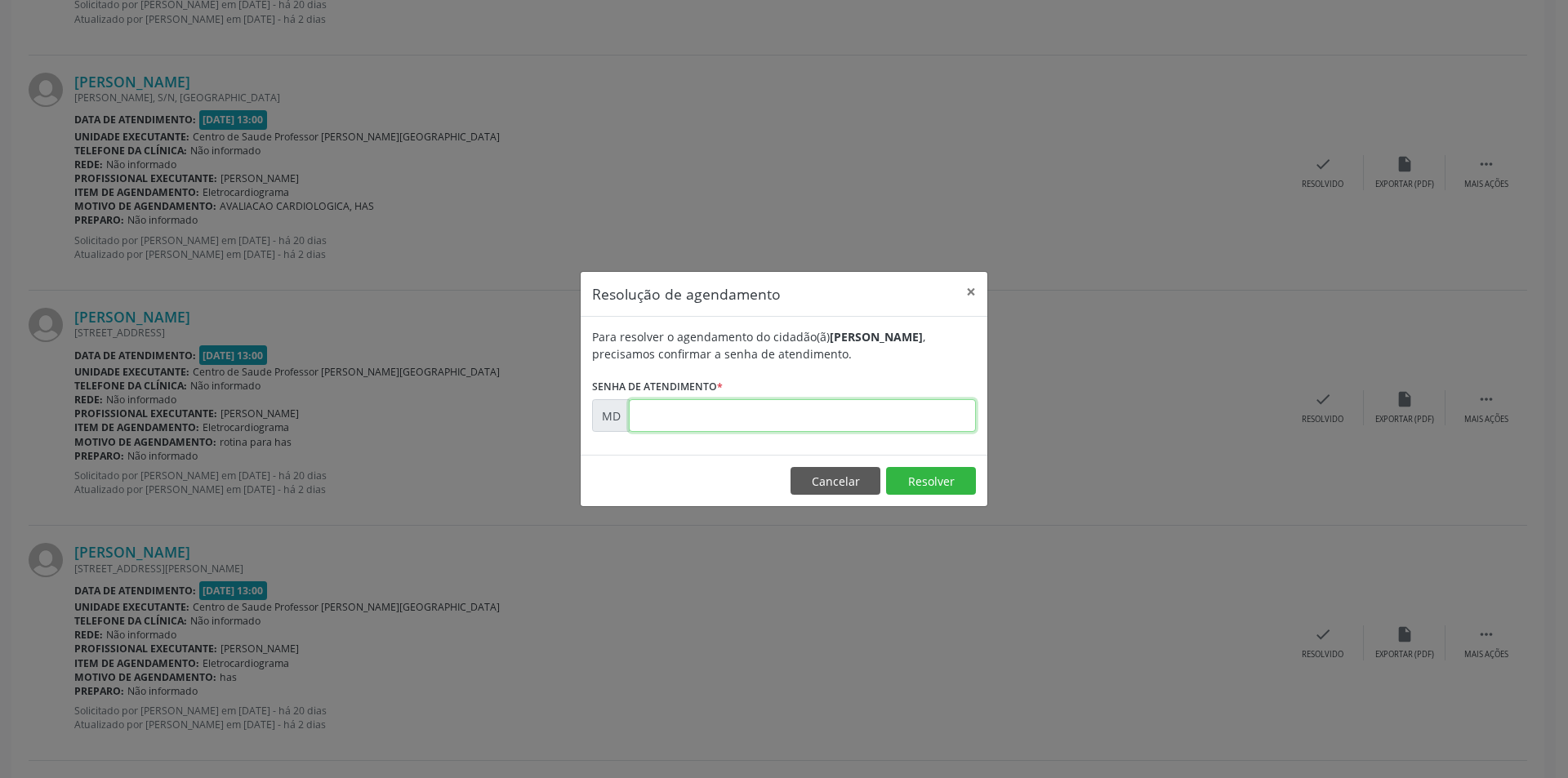
paste input "00008738"
type input "00008738"
click at [918, 485] on button "Resolver" at bounding box center [931, 481] width 90 height 28
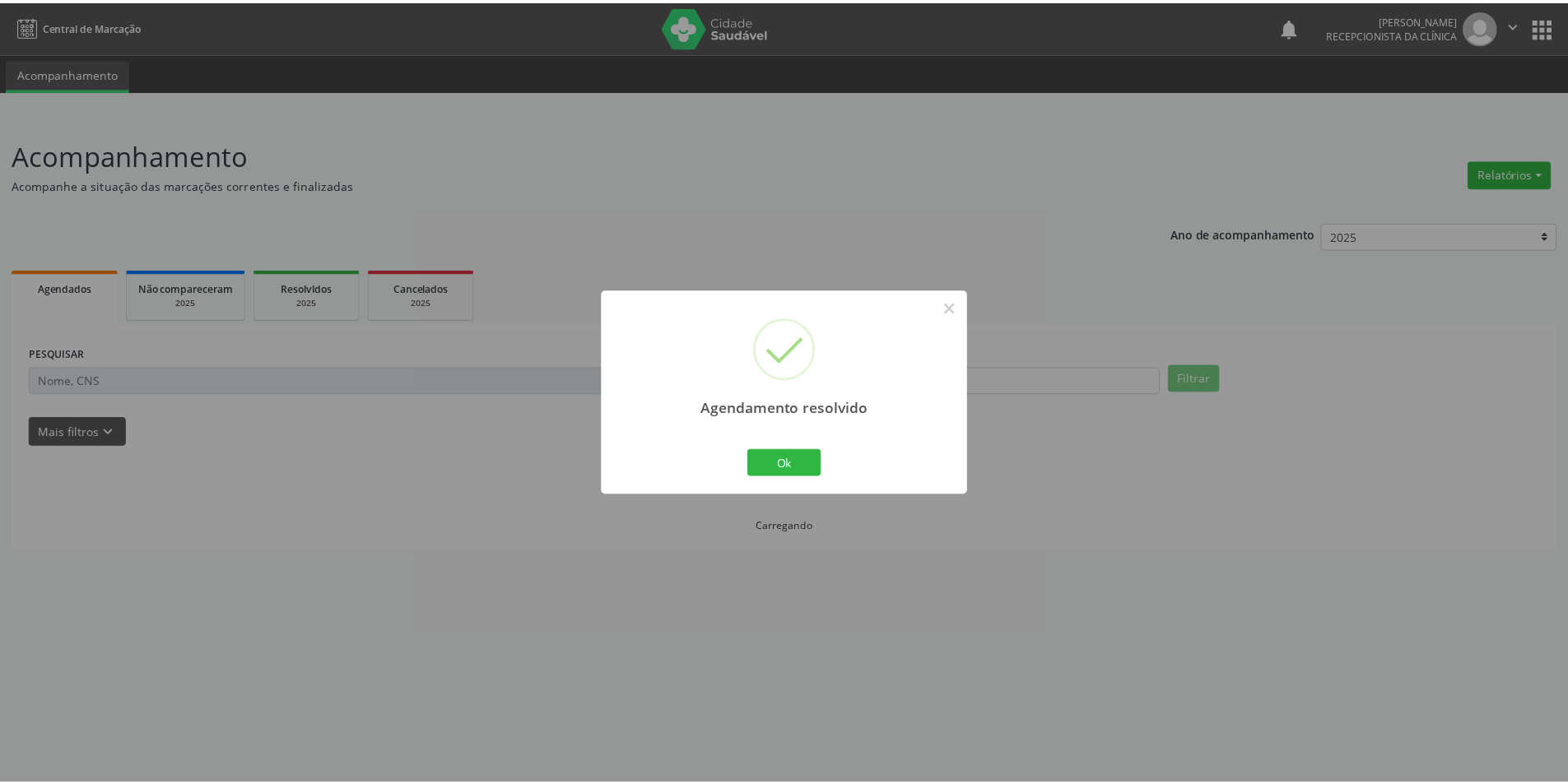
scroll to position [0, 0]
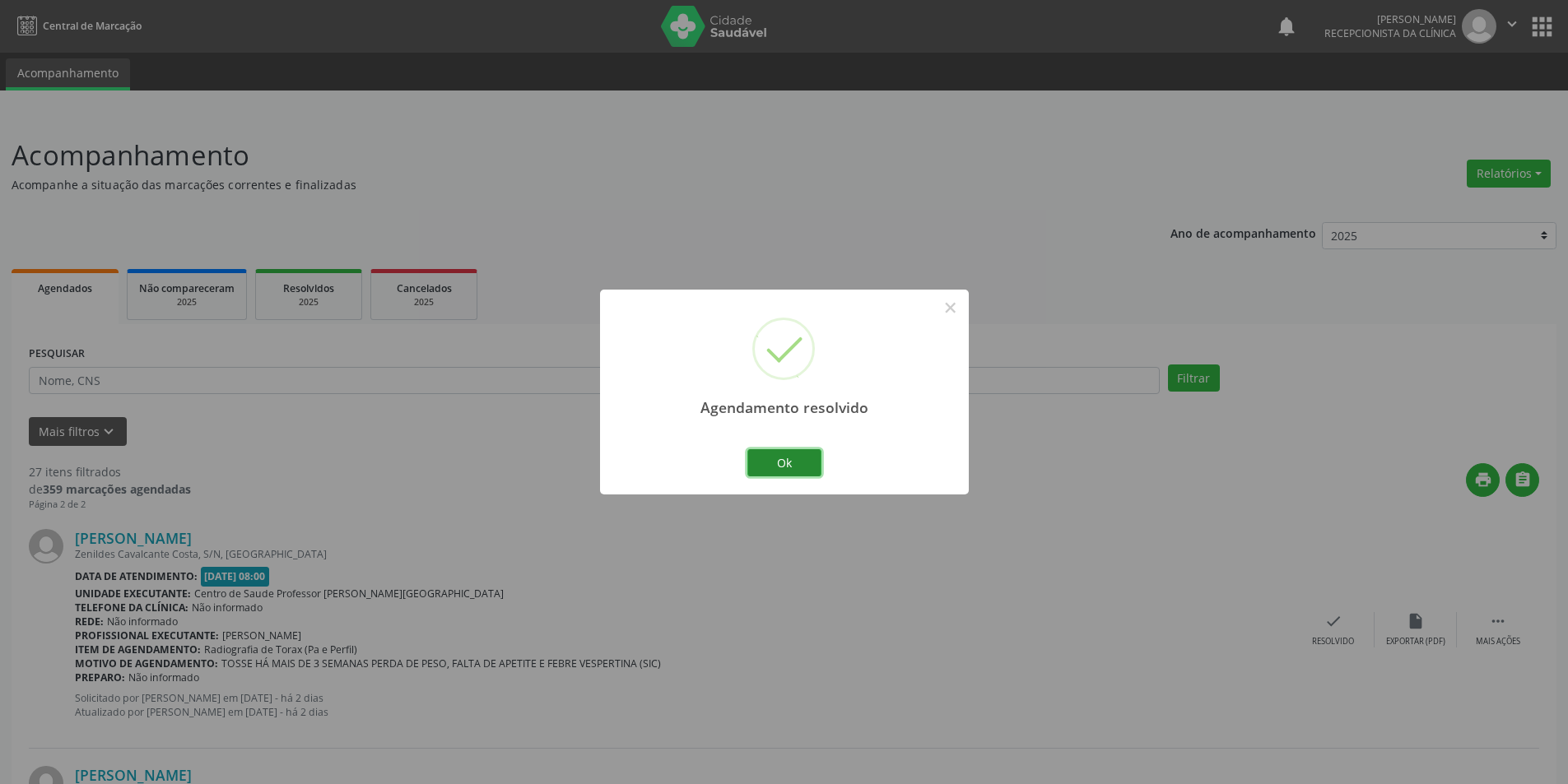
click at [770, 470] on button "Ok" at bounding box center [784, 463] width 74 height 28
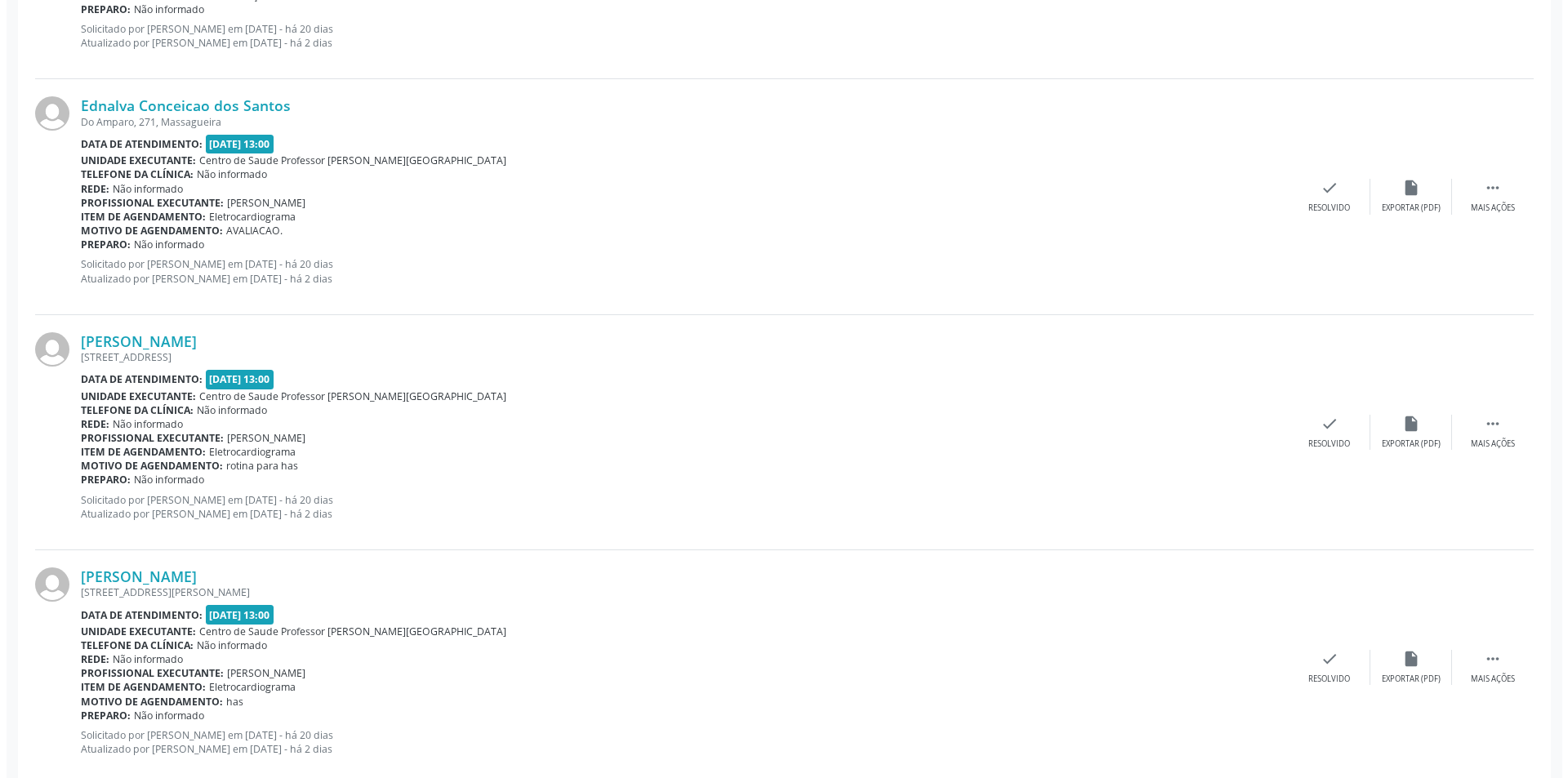
scroll to position [1142, 0]
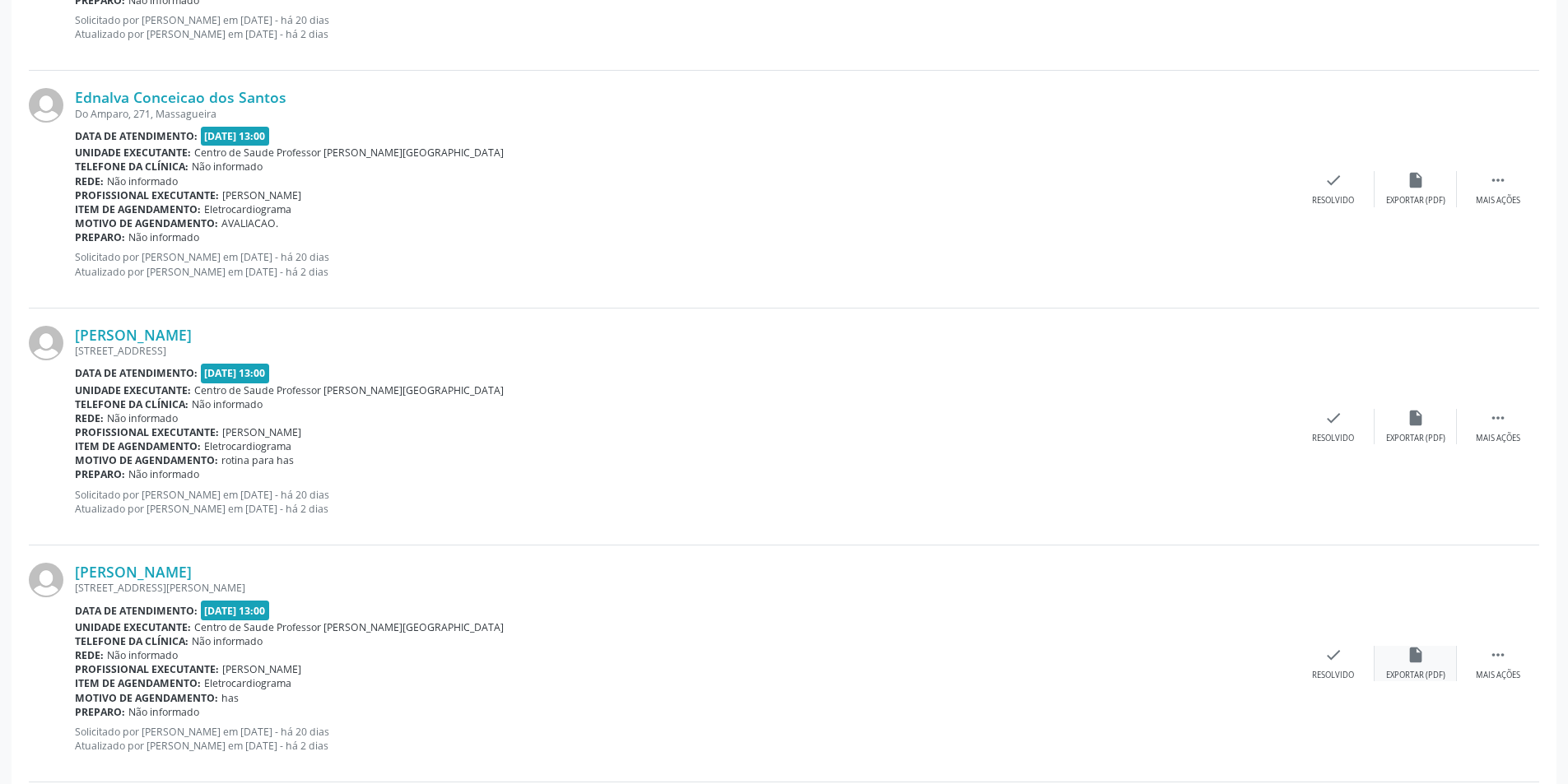
click at [1416, 665] on div "insert_drive_file Exportar (PDF)" at bounding box center [1415, 663] width 82 height 36
click at [1332, 655] on icon "check" at bounding box center [1333, 654] width 18 height 18
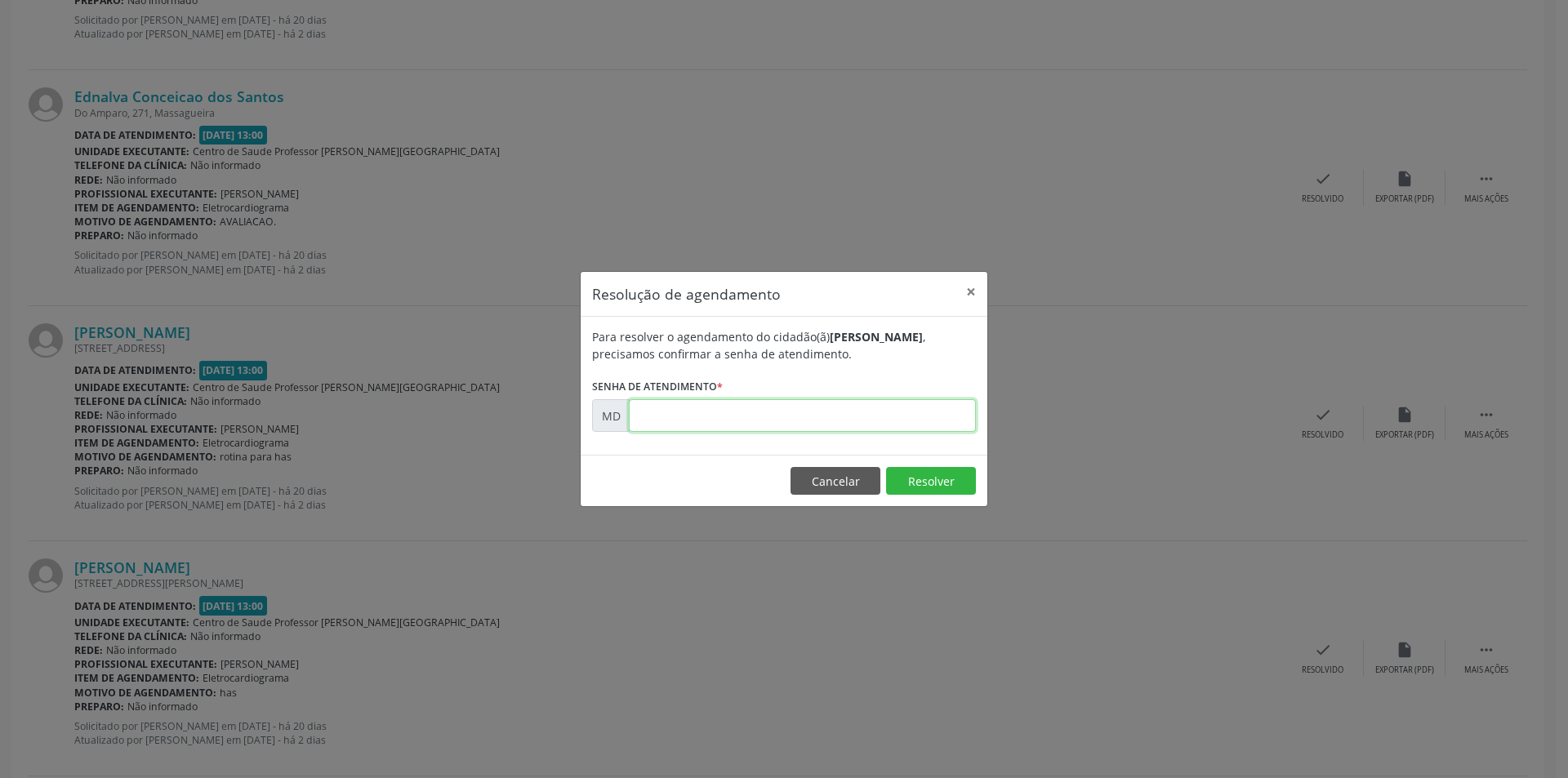
paste input "00008758"
type input "00008758"
click at [930, 468] on button "Resolver" at bounding box center [931, 481] width 90 height 28
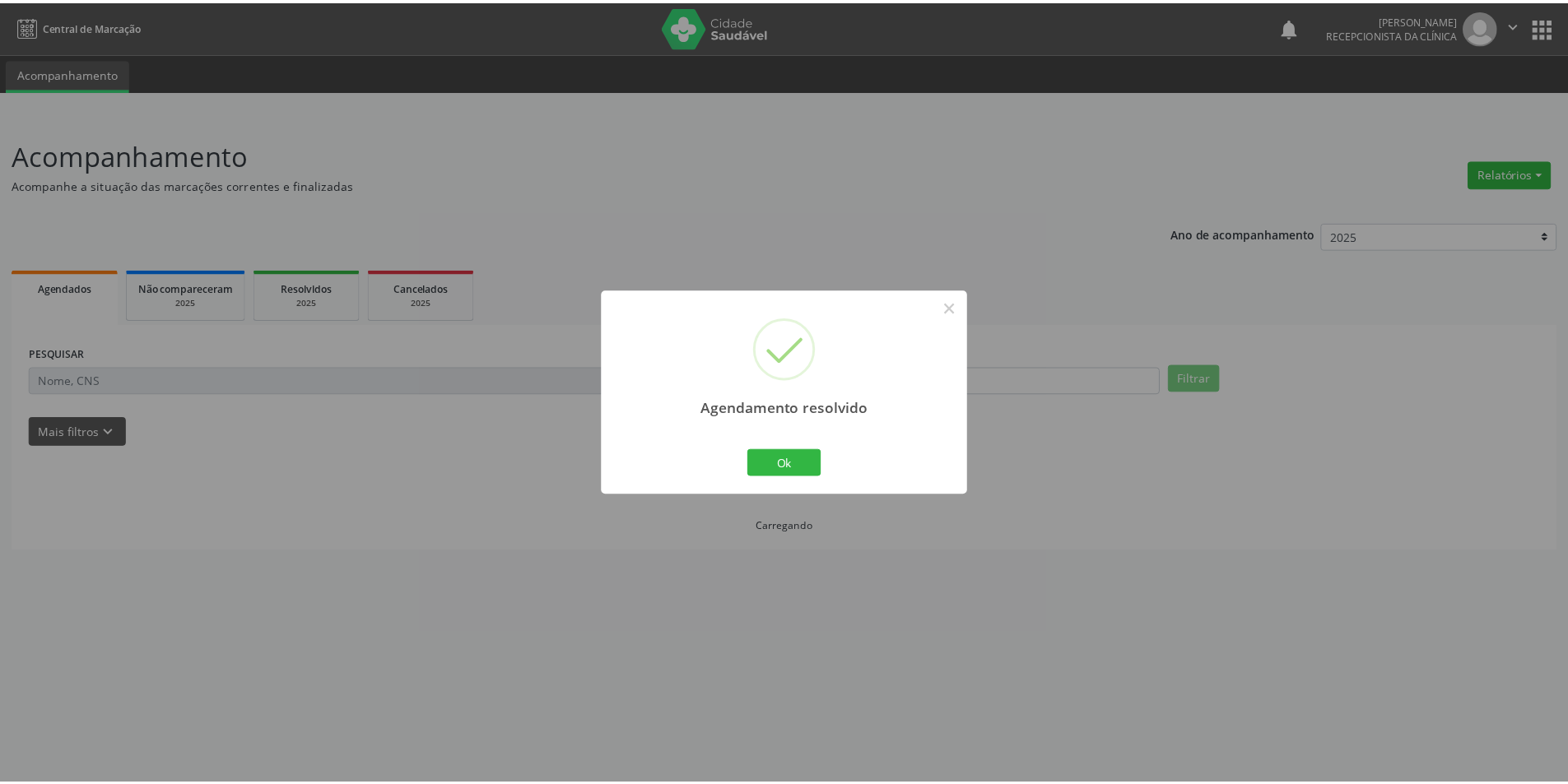
scroll to position [0, 0]
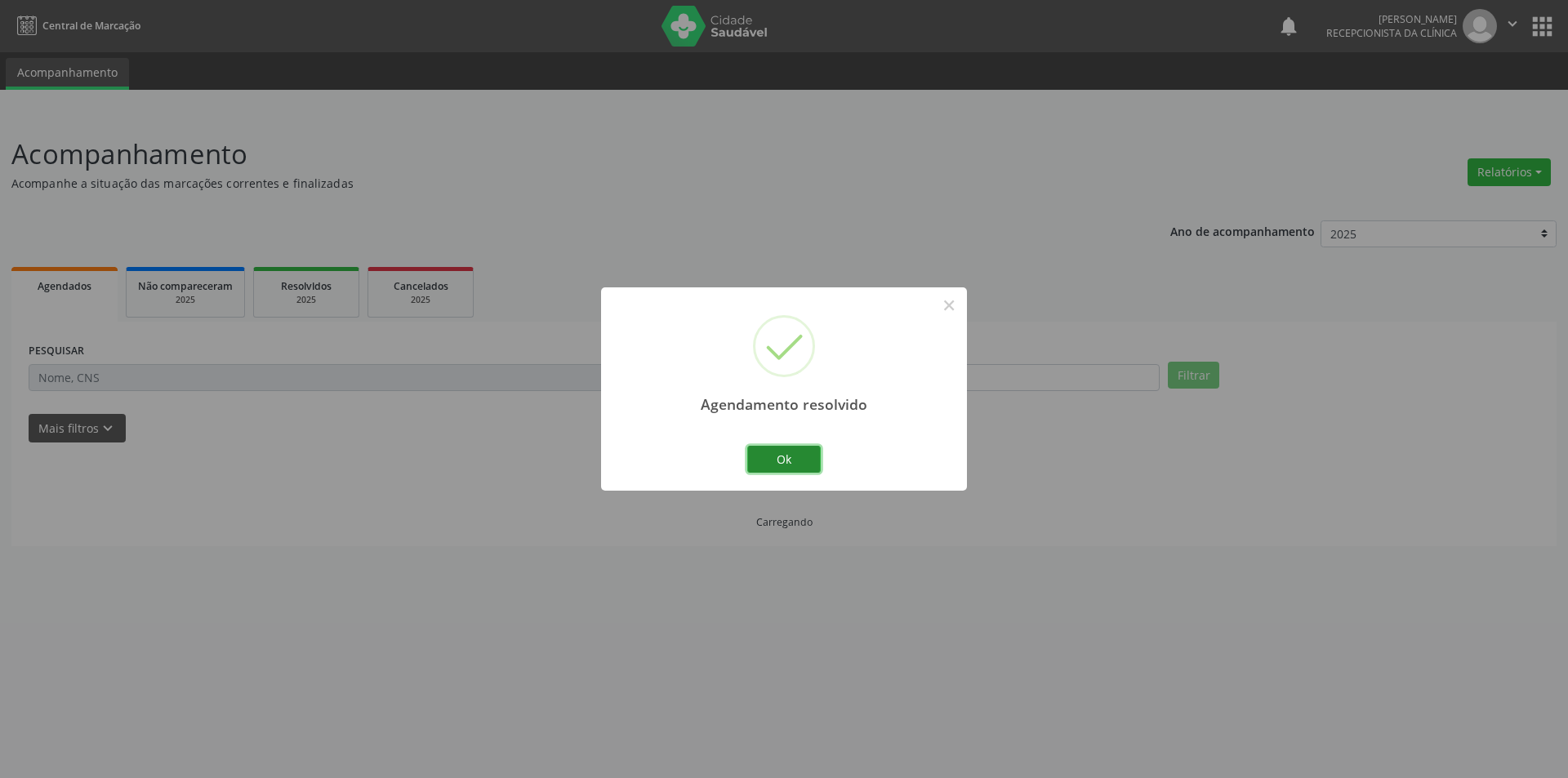
click at [775, 460] on button "Ok" at bounding box center [783, 459] width 73 height 28
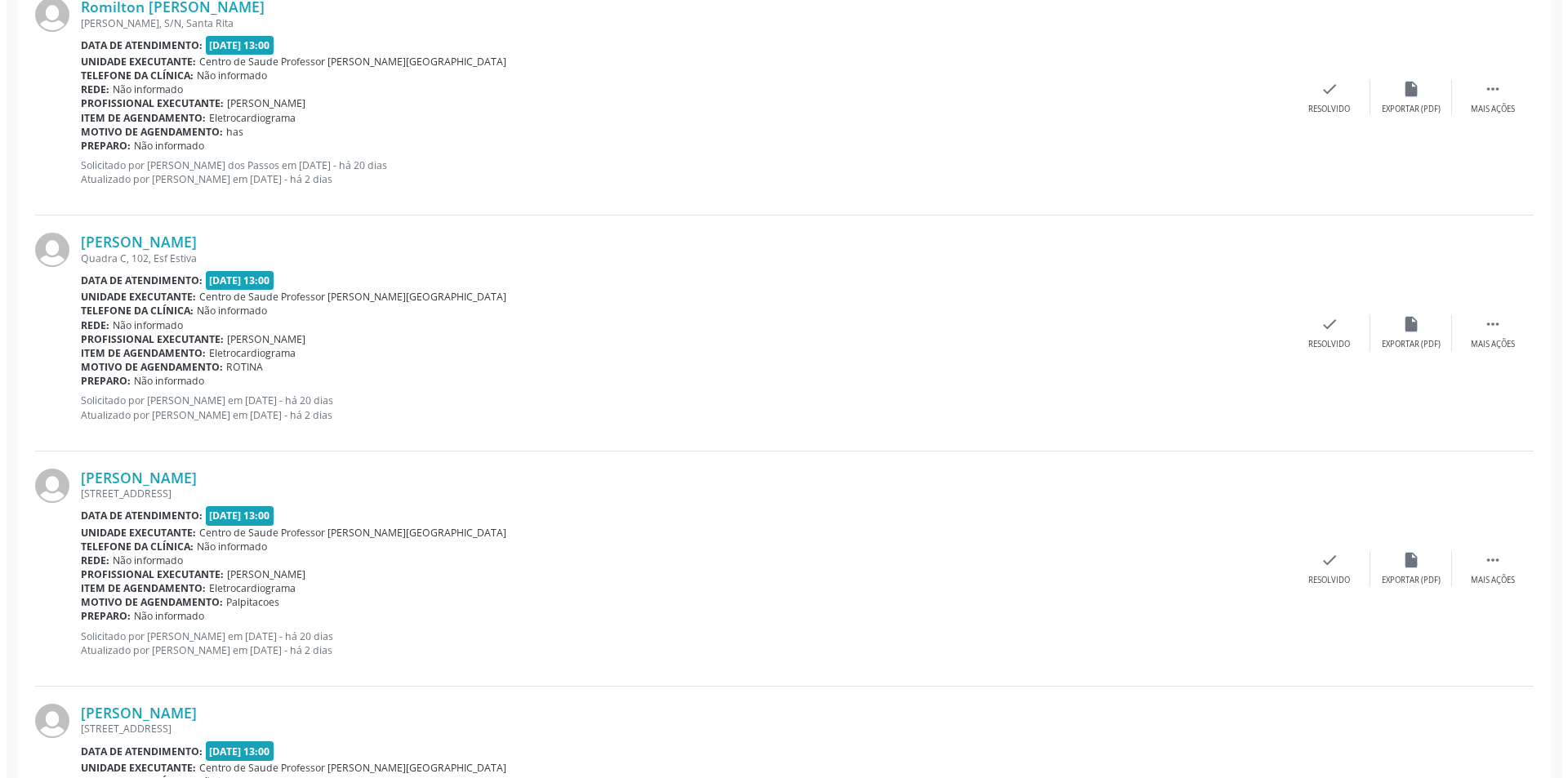
scroll to position [1958, 0]
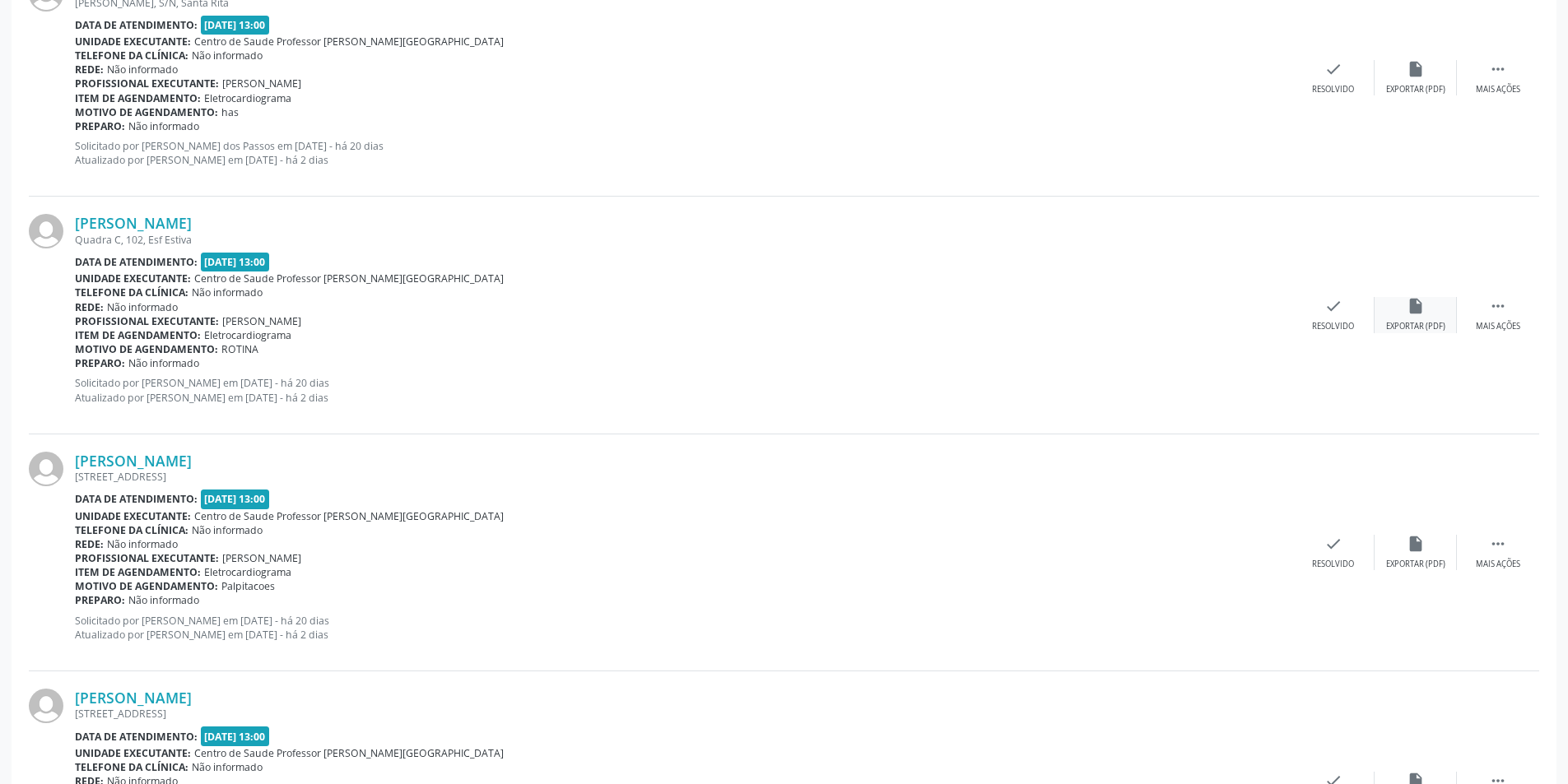
click at [1432, 304] on div "insert_drive_file Exportar (PDF)" at bounding box center [1415, 315] width 82 height 36
click at [1361, 306] on div "check Resolvido" at bounding box center [1333, 315] width 82 height 36
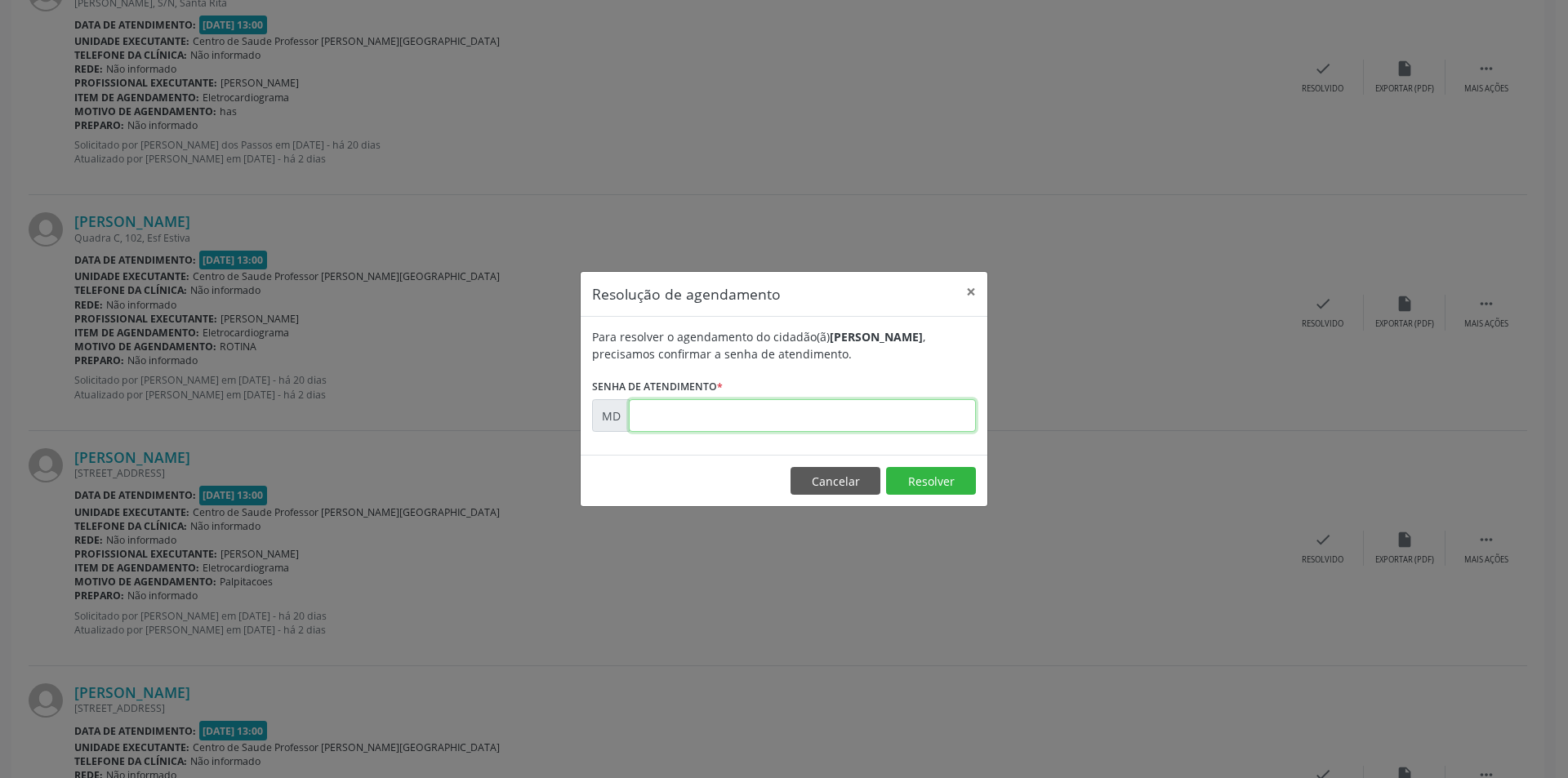
paste input "00008861"
type input "00008861"
click at [943, 483] on button "Resolver" at bounding box center [931, 481] width 90 height 28
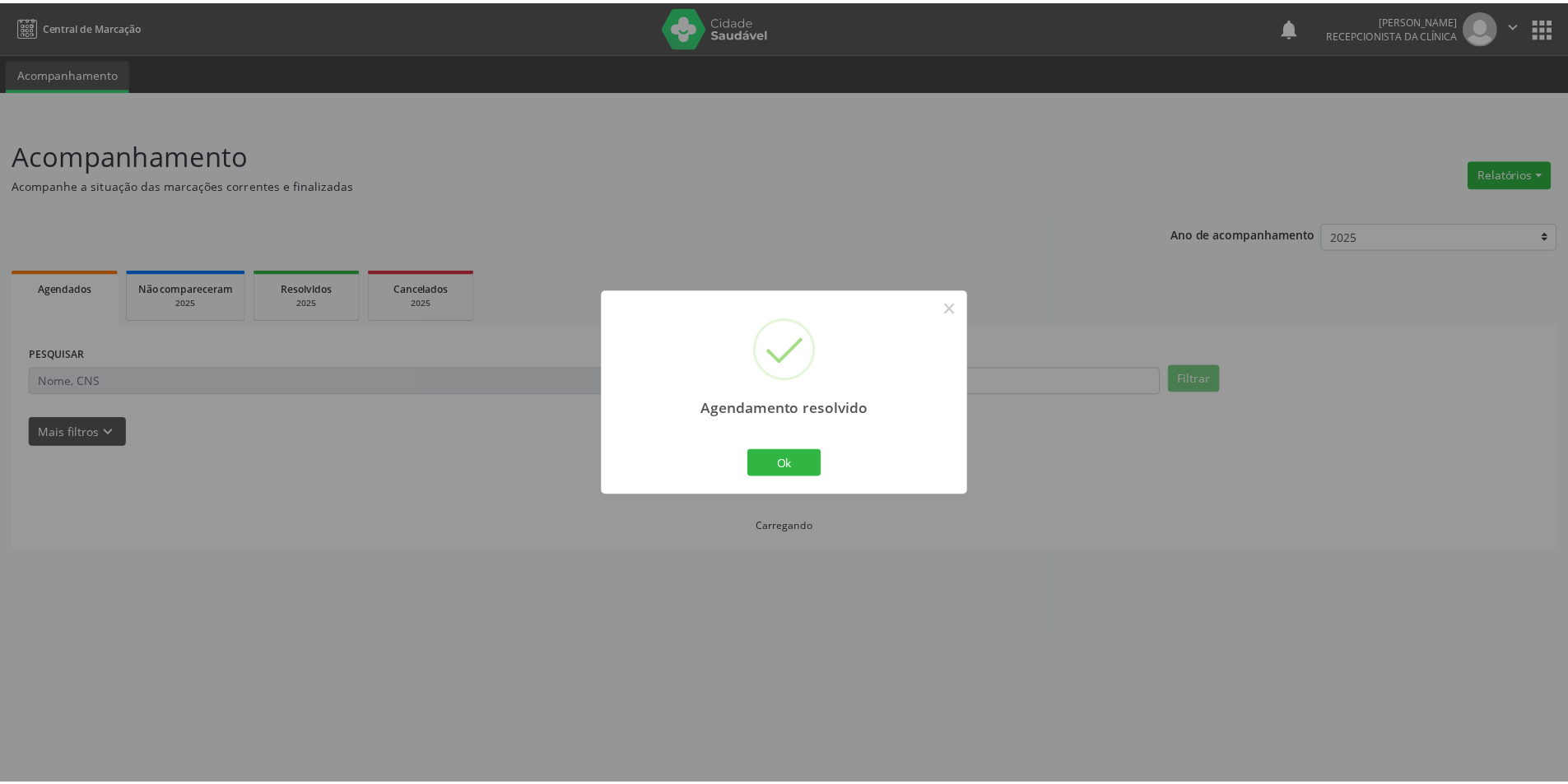
scroll to position [0, 0]
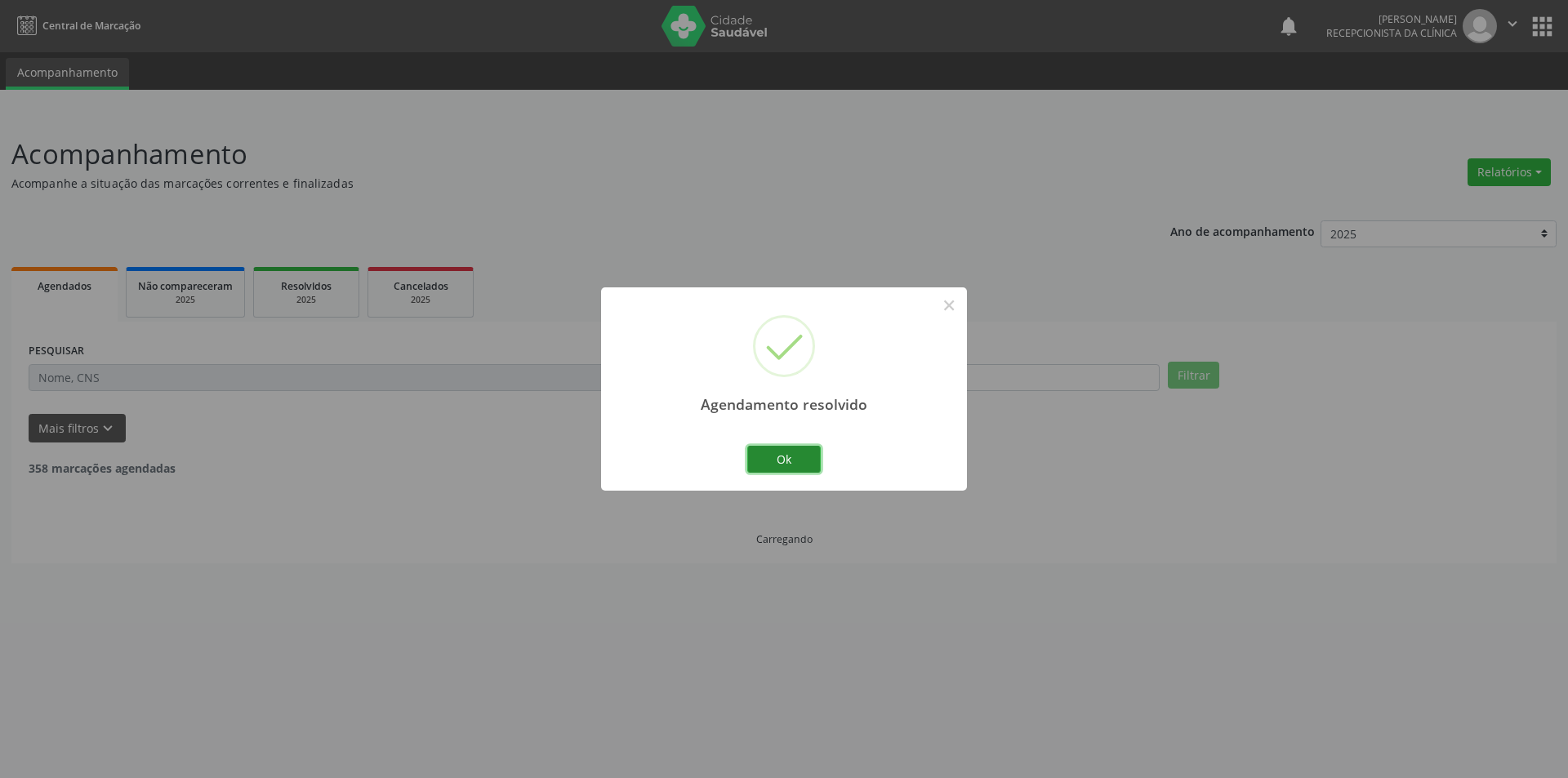
click at [812, 465] on button "Ok" at bounding box center [783, 459] width 73 height 28
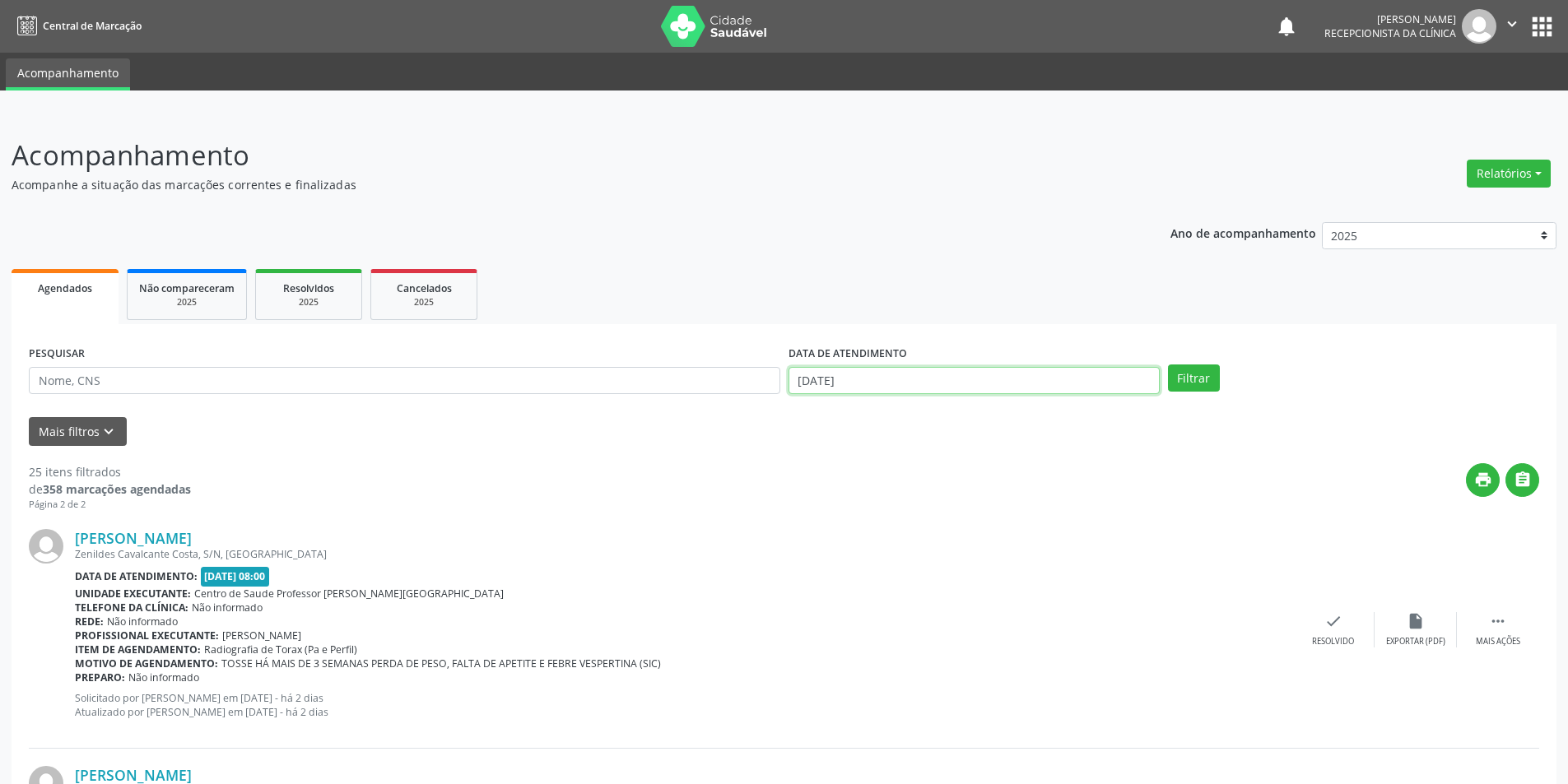
click at [918, 386] on body "Central de Marcação notifications [PERSON_NAME] Recepcionista da clínica  Conf…" at bounding box center [784, 392] width 1568 height 784
click at [994, 529] on span "19" at bounding box center [987, 530] width 32 height 32
type input "[DATE]"
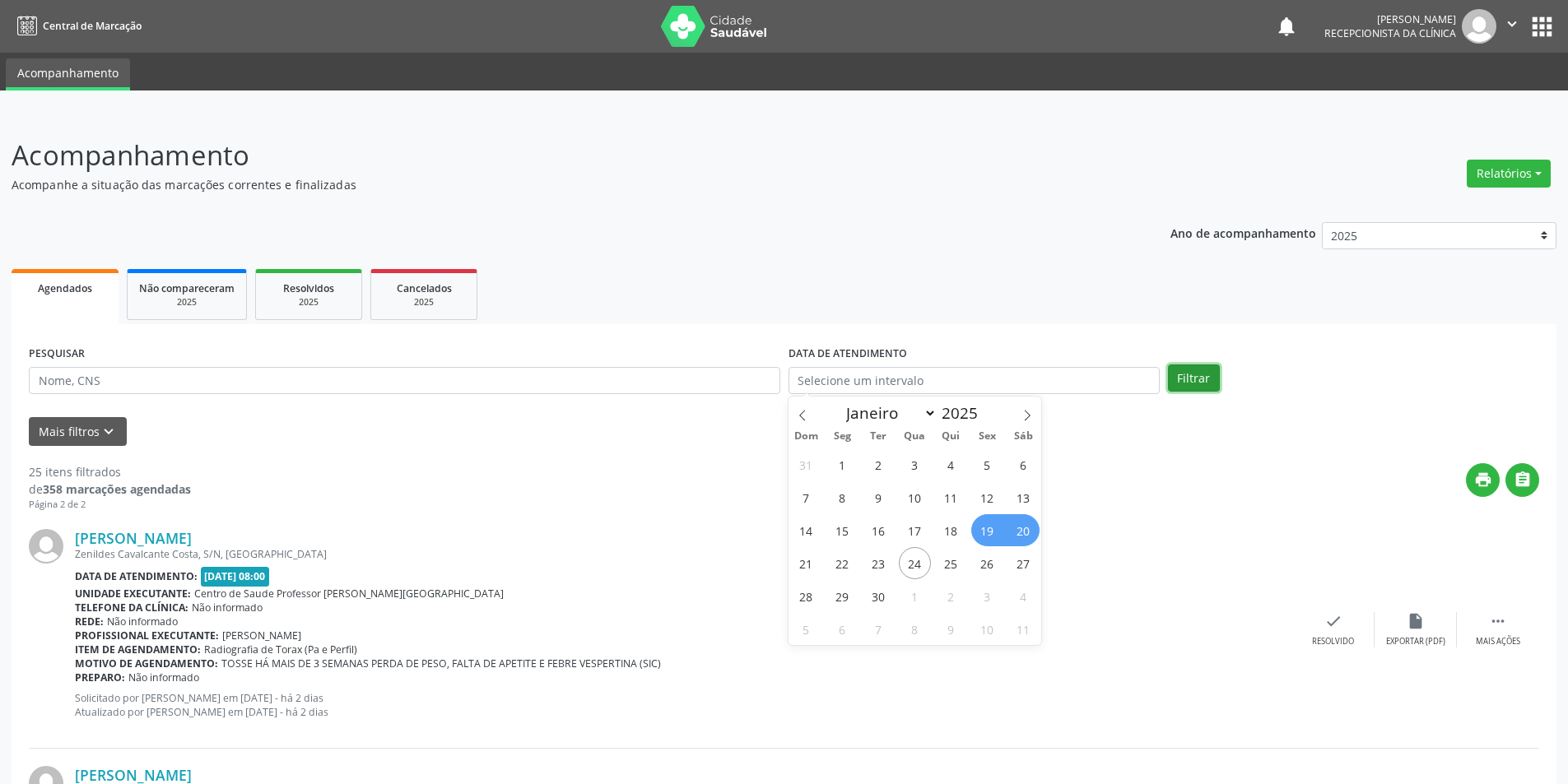
click at [1205, 385] on button "Filtrar" at bounding box center [1193, 378] width 52 height 28
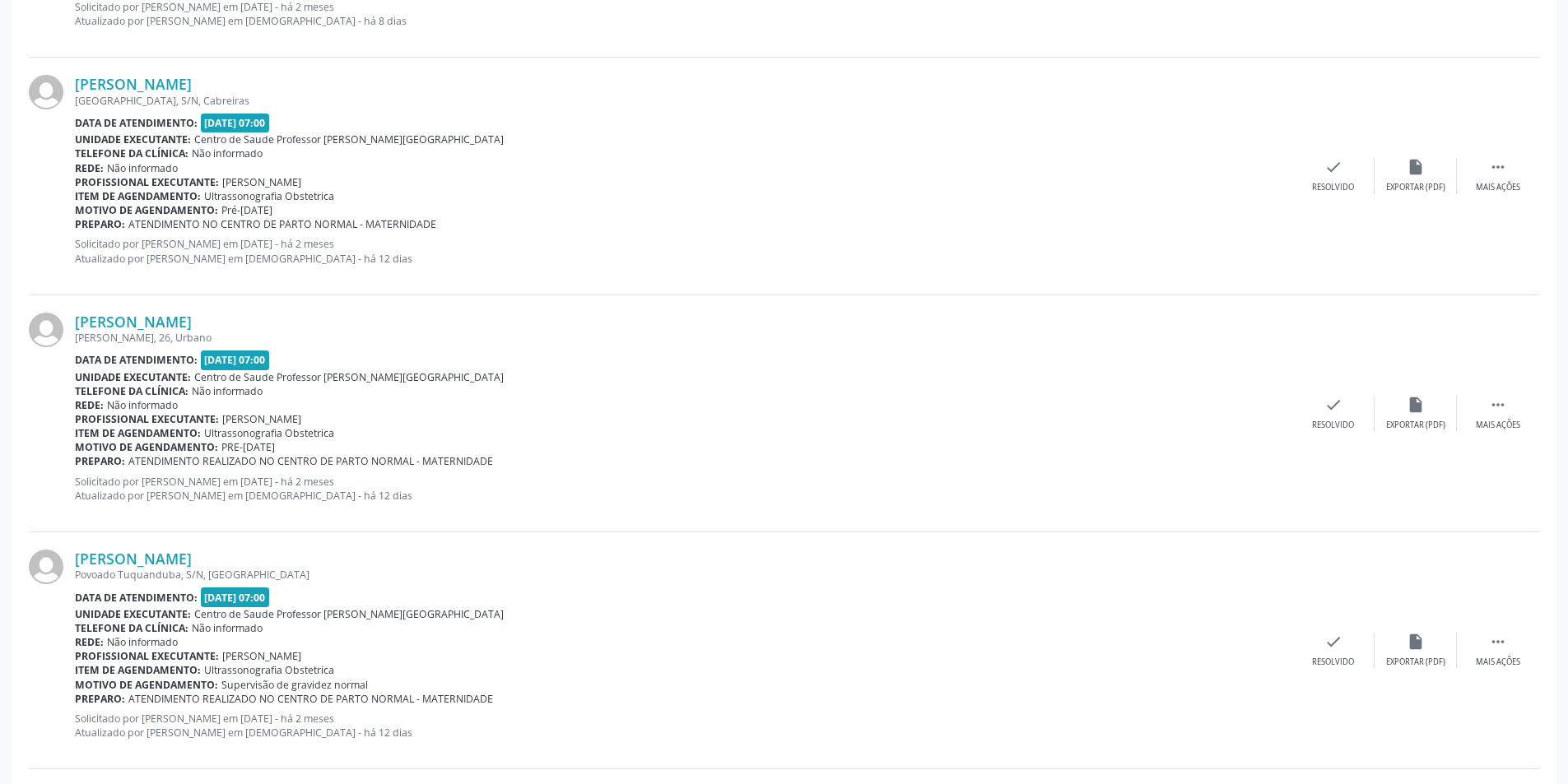
scroll to position [3359, 0]
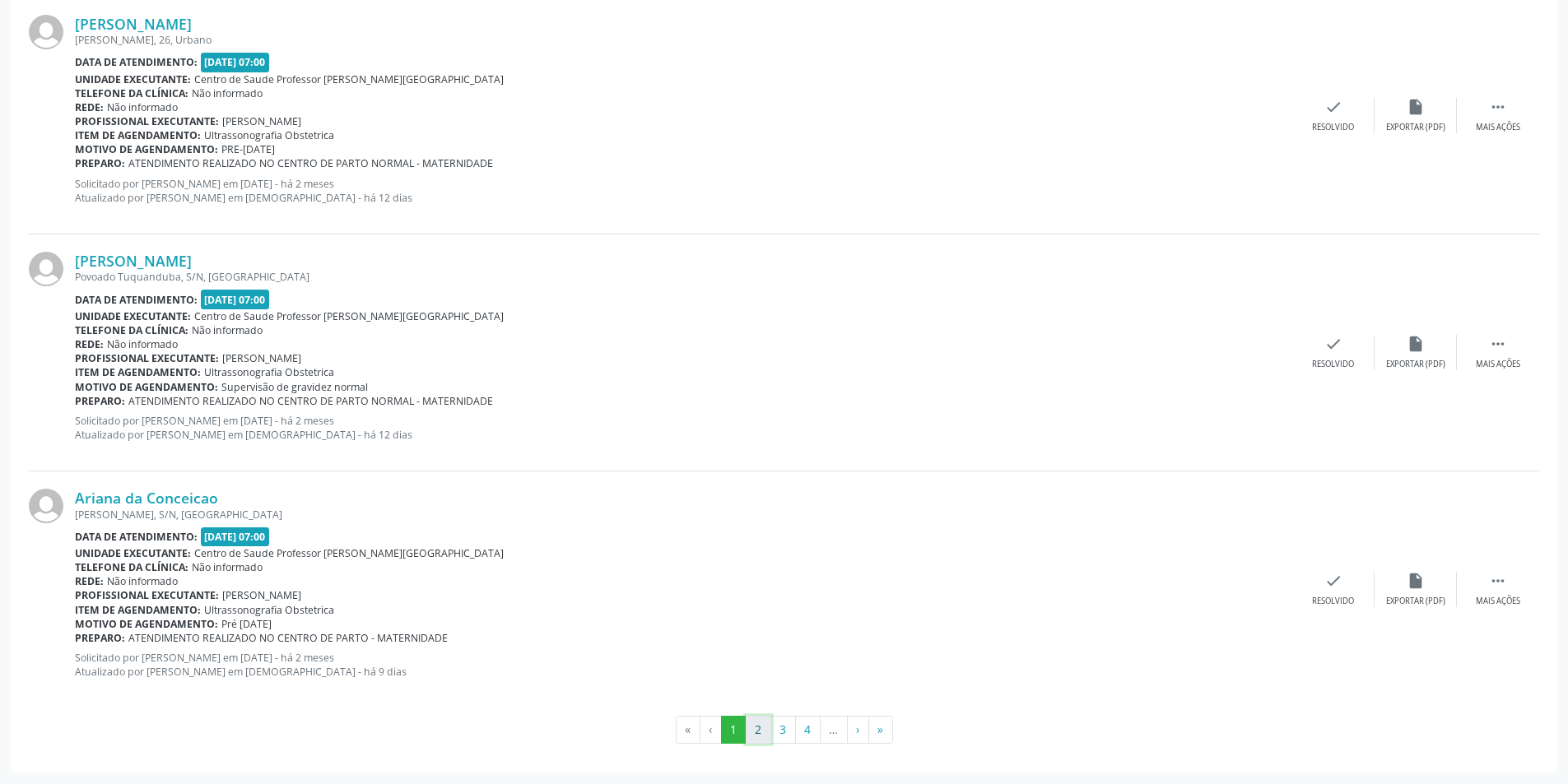
click at [764, 728] on button "2" at bounding box center [757, 730] width 25 height 28
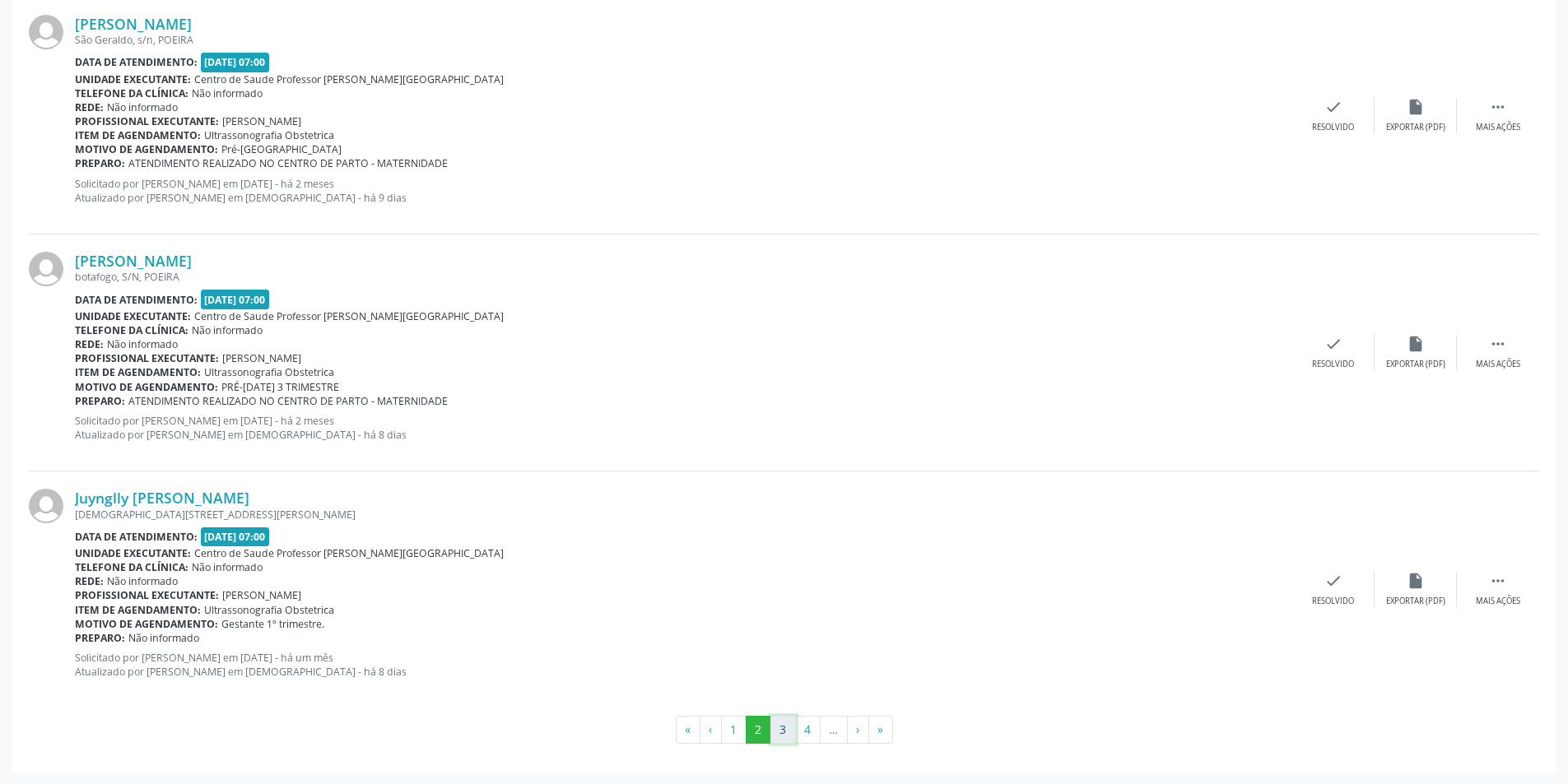
click at [781, 730] on button "3" at bounding box center [783, 730] width 25 height 28
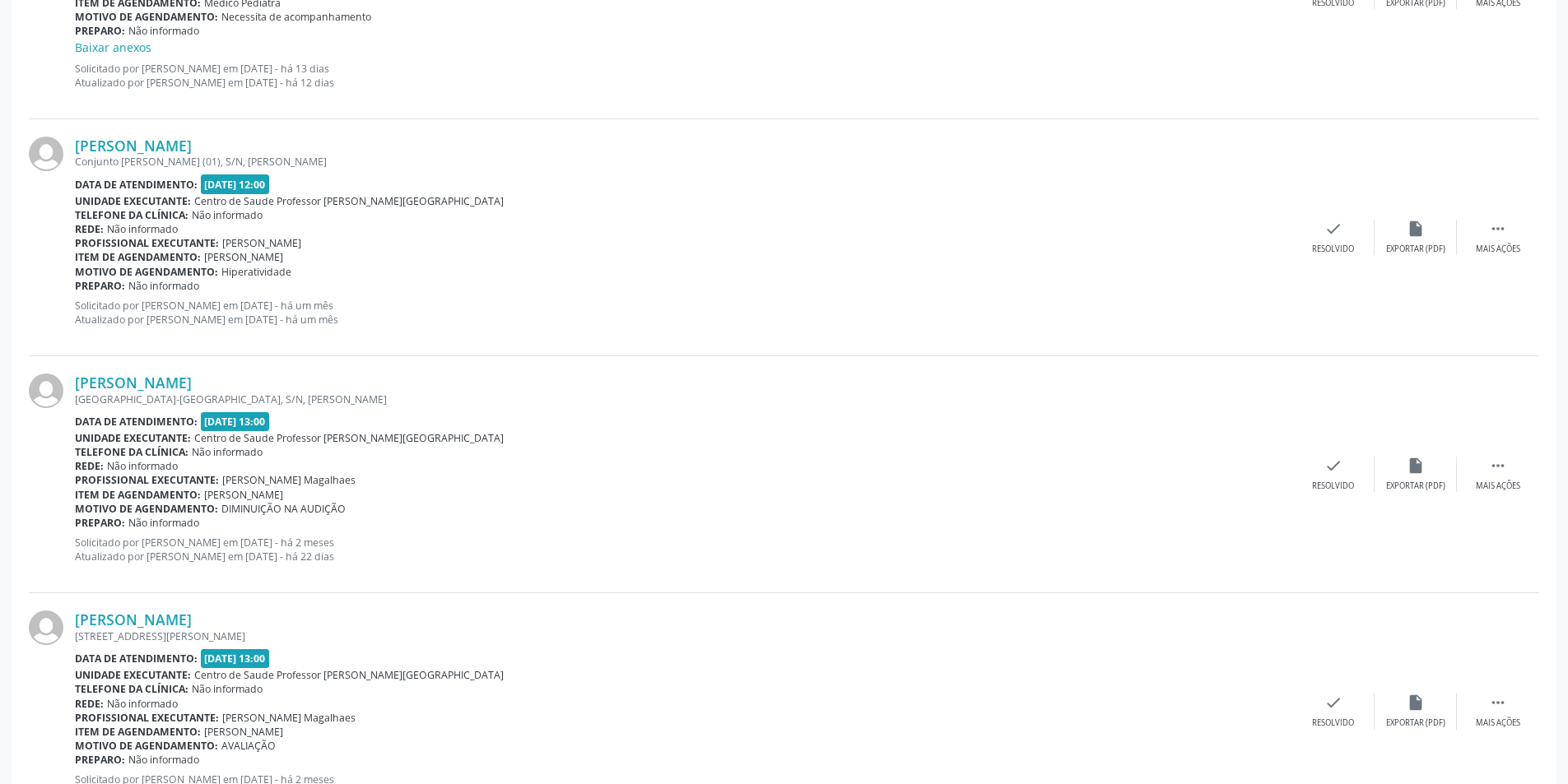
scroll to position [1645, 0]
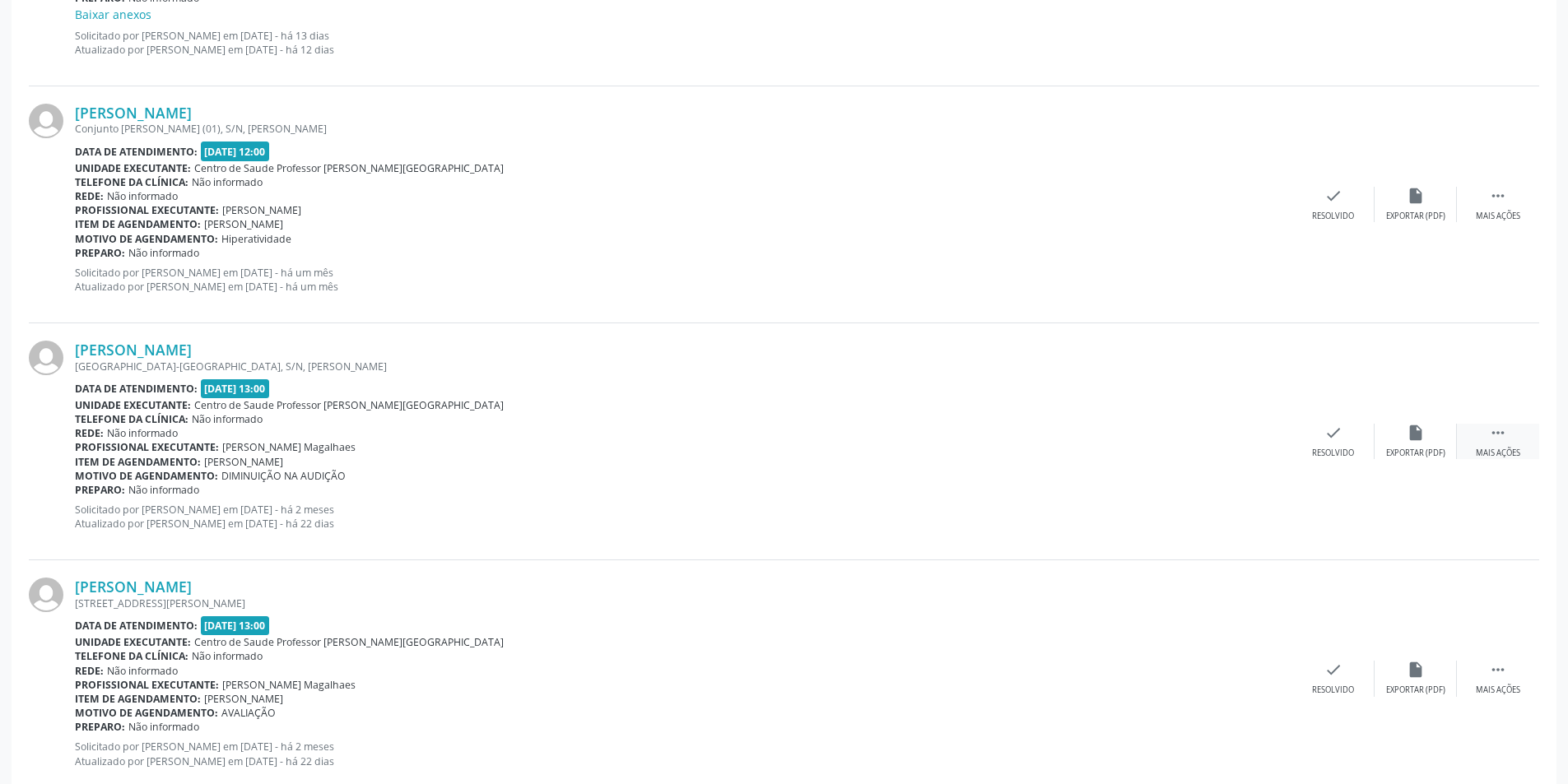
click at [1485, 436] on div " Mais ações" at bounding box center [1498, 441] width 82 height 36
click at [1402, 436] on div "alarm_off Não compareceu" at bounding box center [1415, 441] width 82 height 36
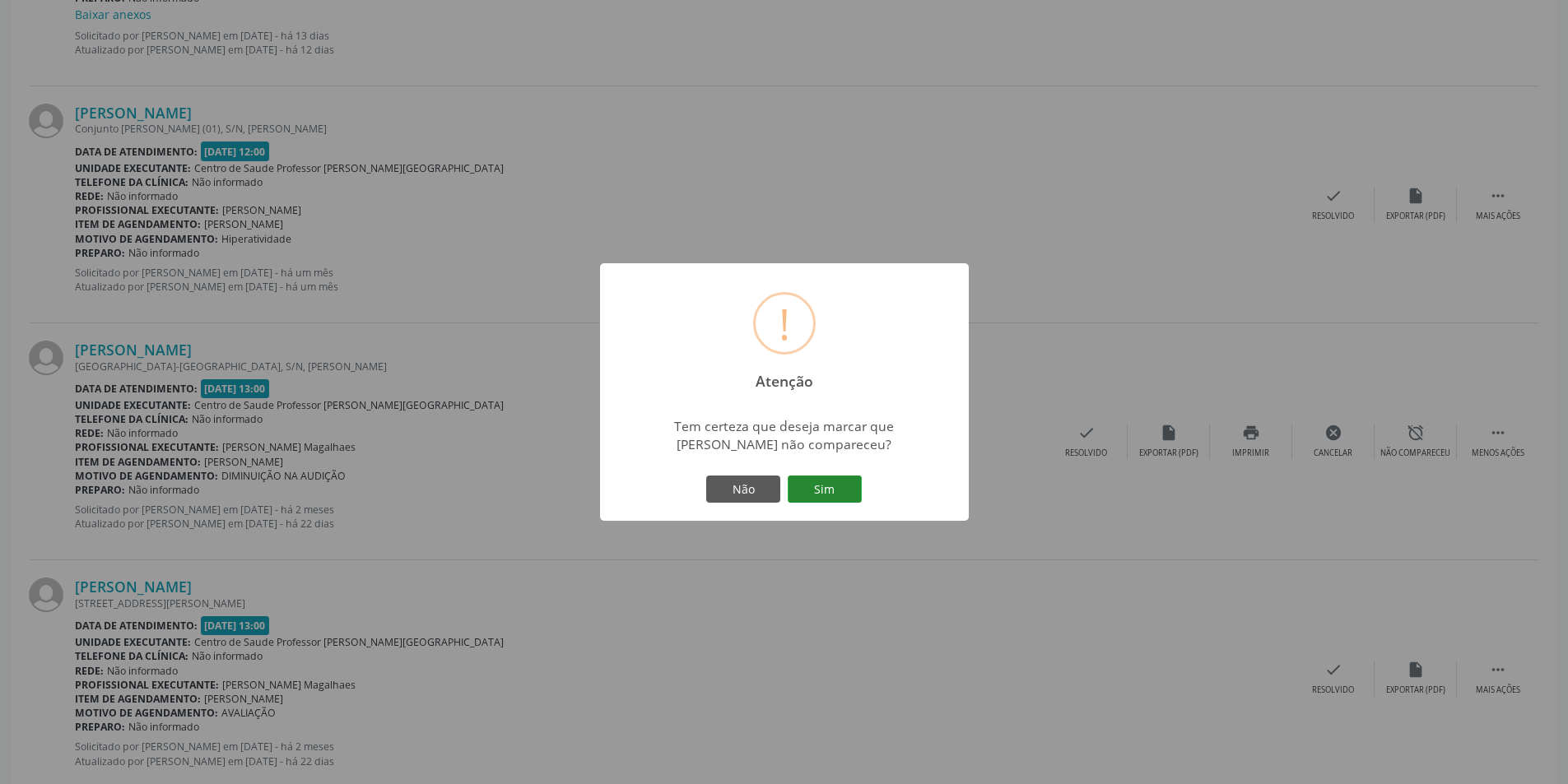
click at [806, 484] on button "Sim" at bounding box center [824, 489] width 74 height 28
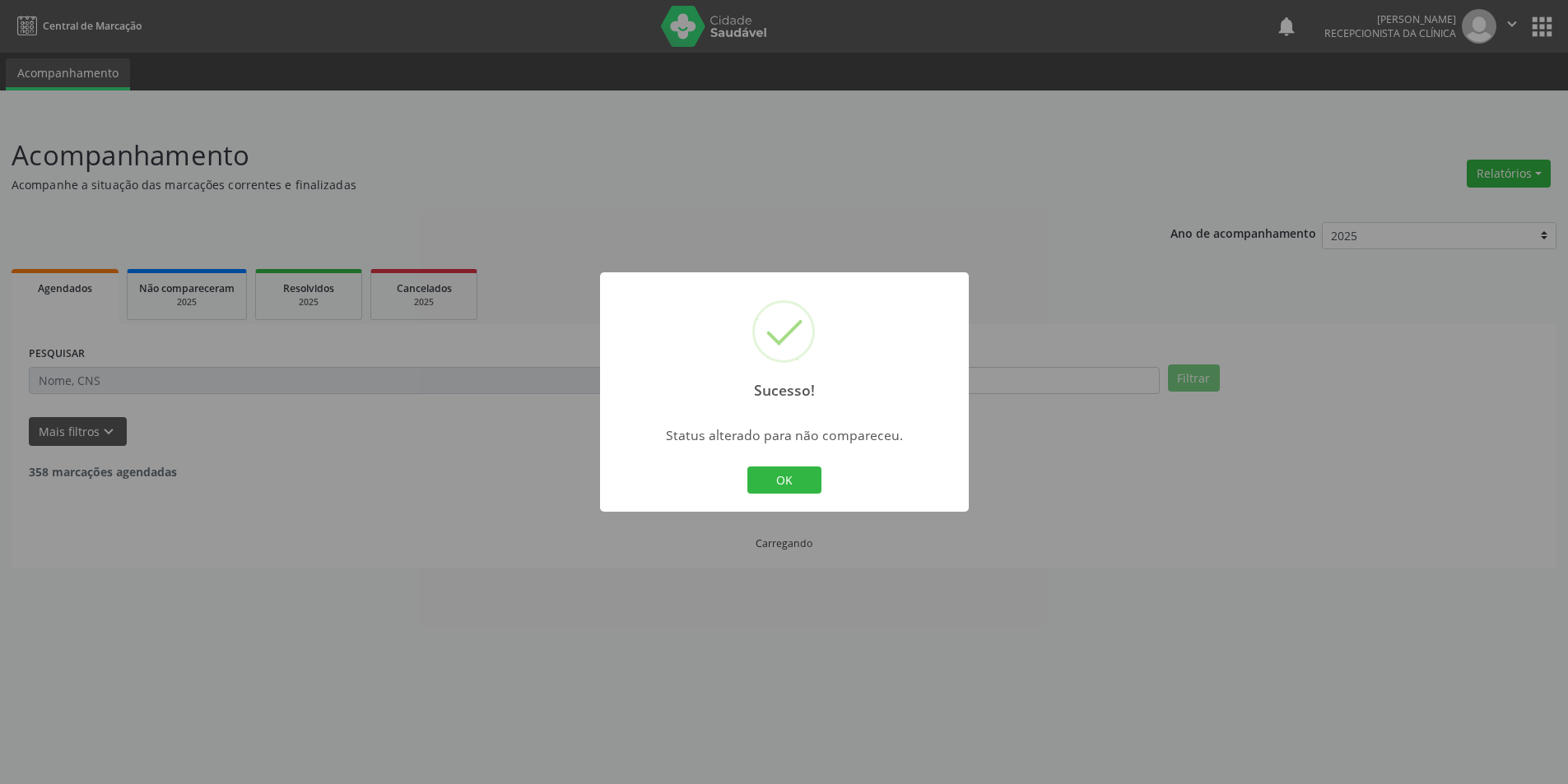
scroll to position [0, 0]
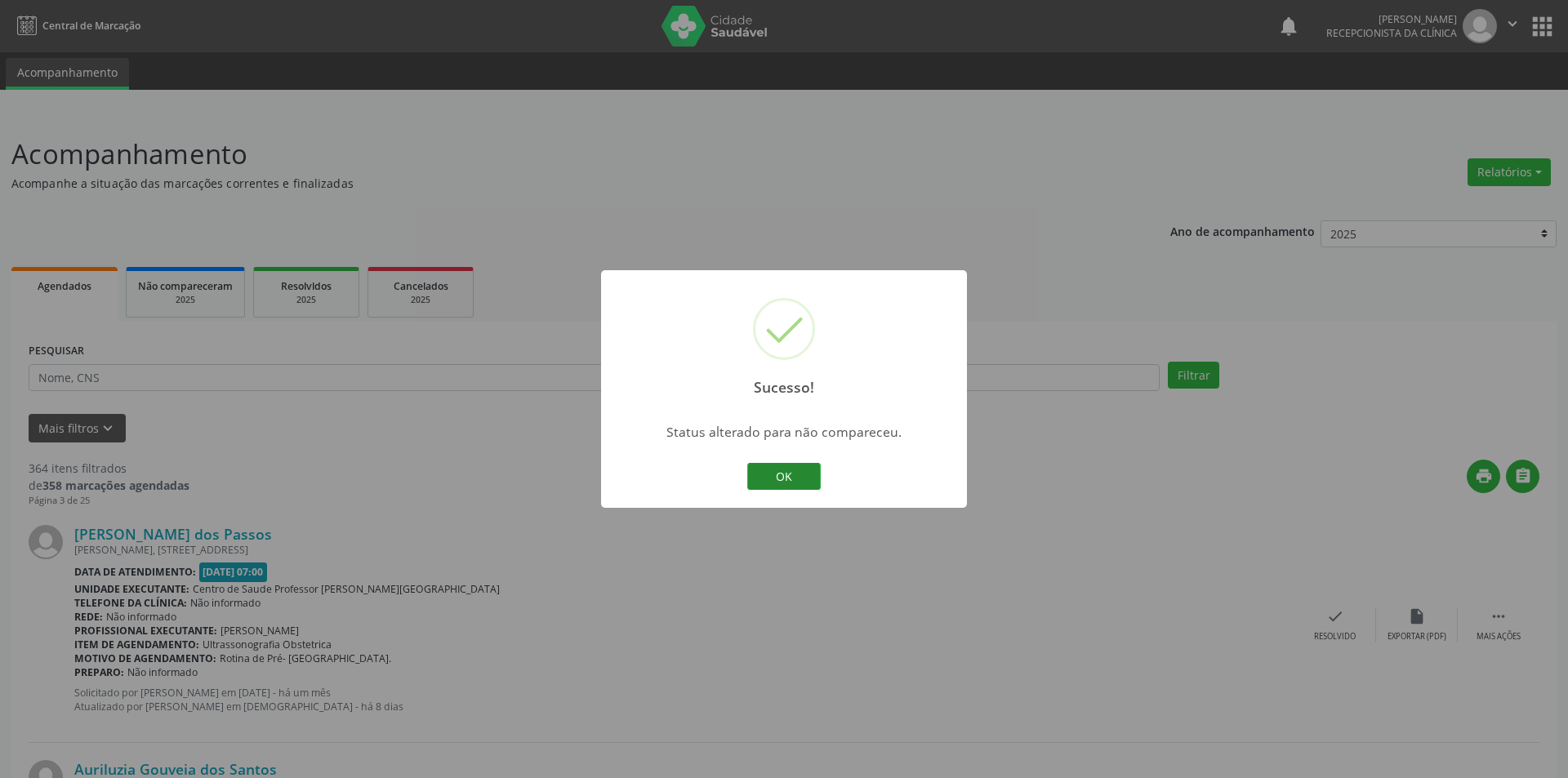
click at [779, 475] on button "OK" at bounding box center [783, 477] width 73 height 28
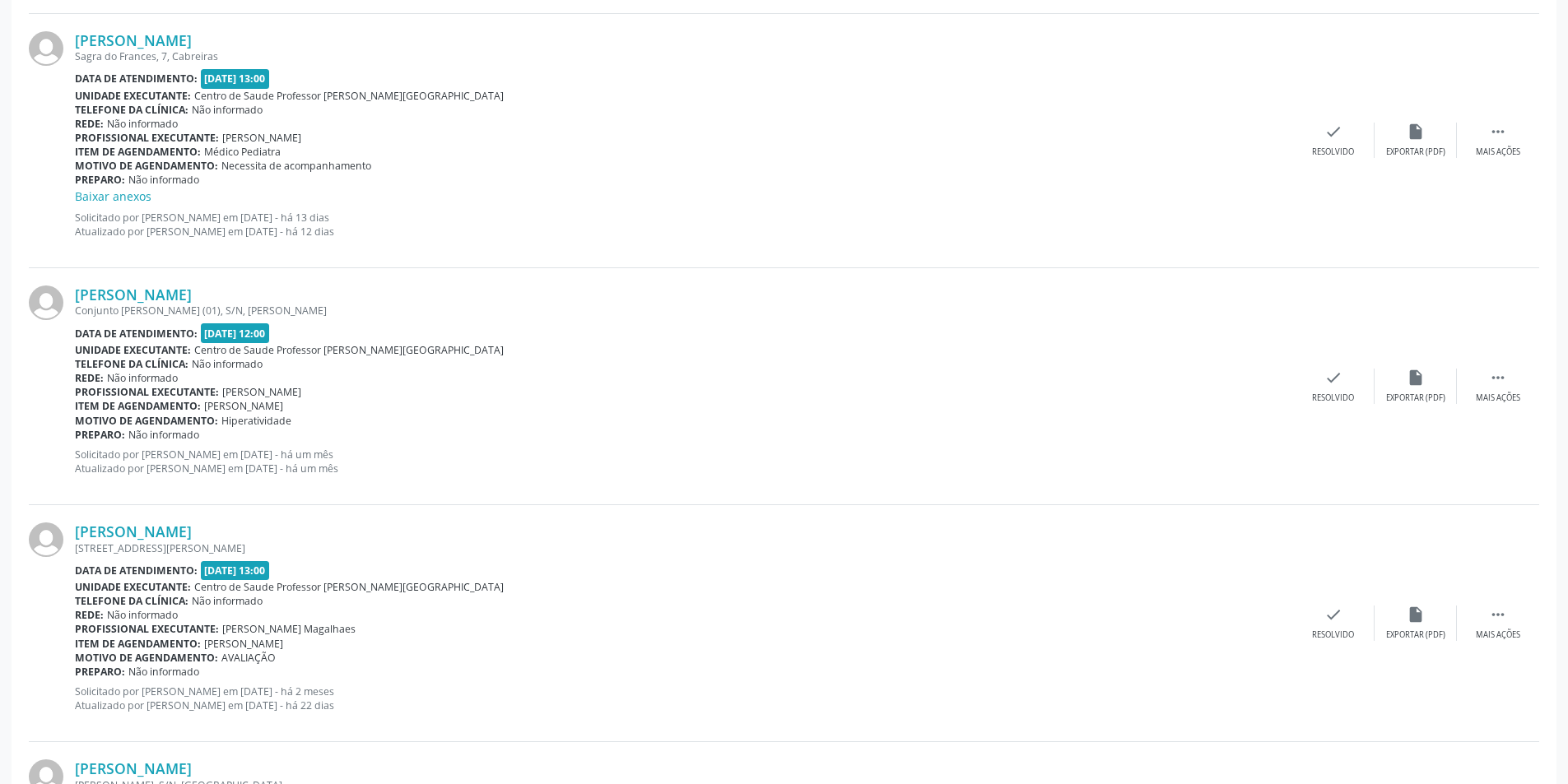
scroll to position [1891, 0]
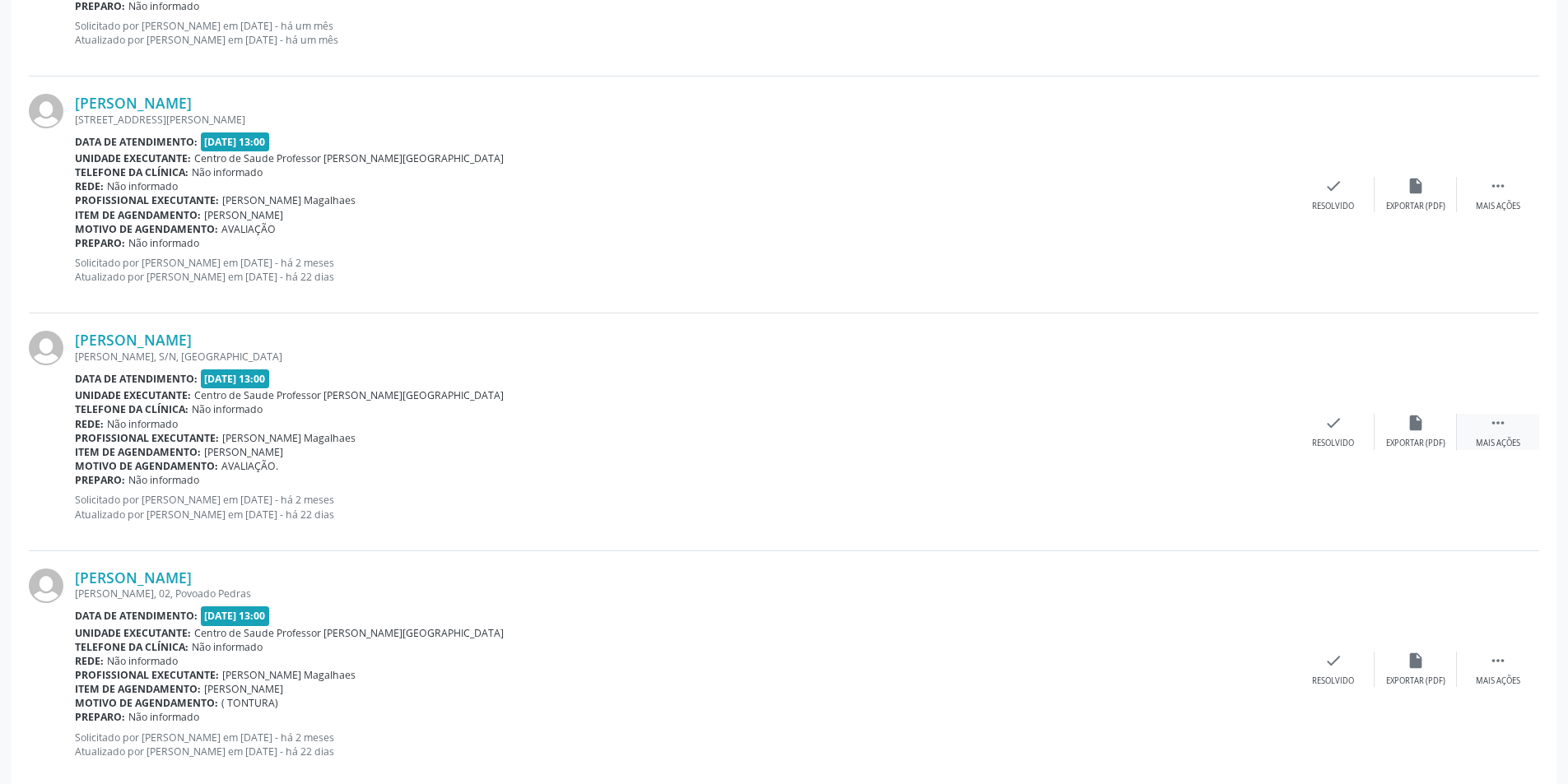
click at [1497, 441] on div "Mais ações" at bounding box center [1497, 443] width 44 height 11
click at [1411, 435] on div "alarm_off Não compareceu" at bounding box center [1415, 432] width 82 height 36
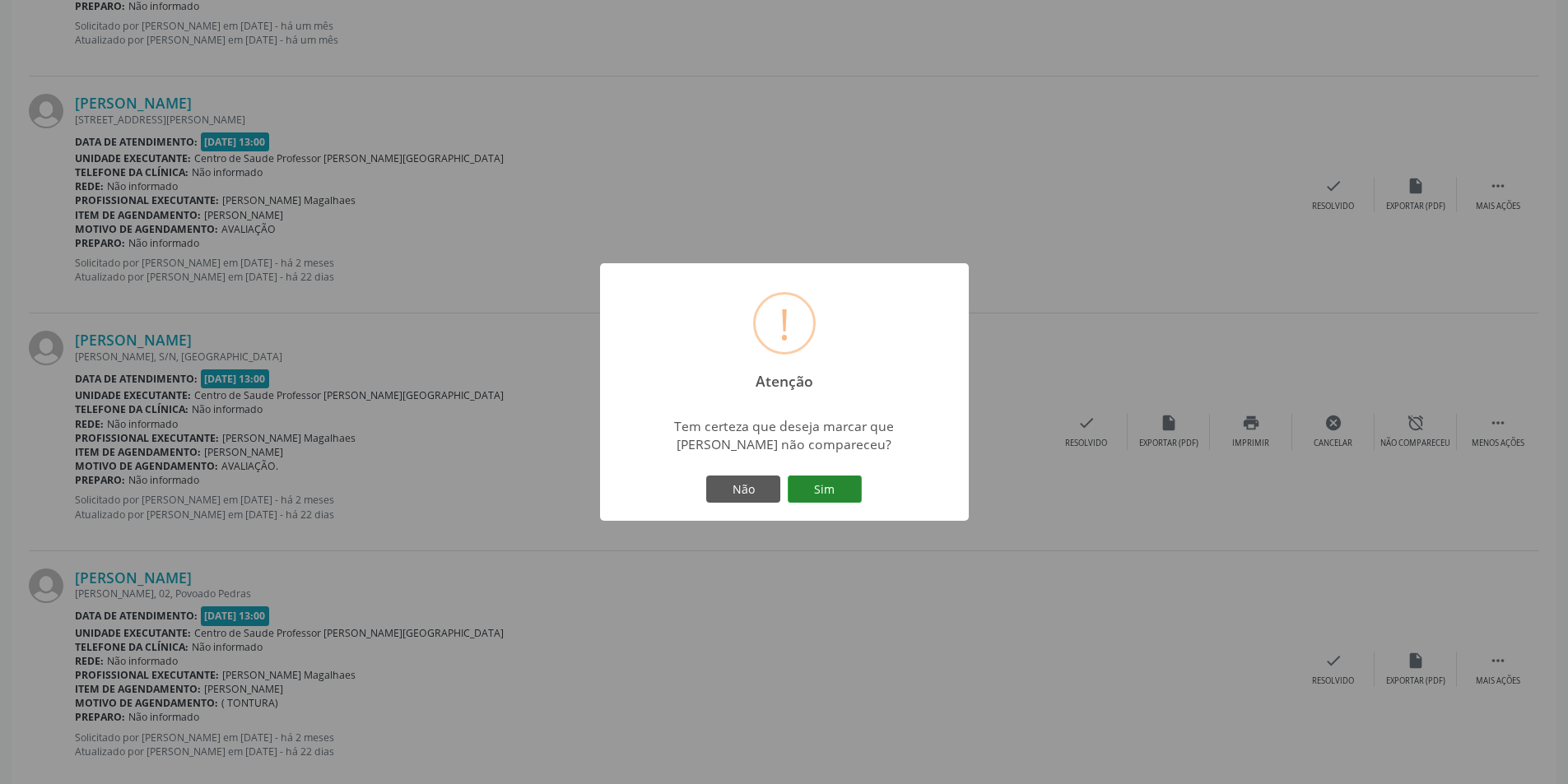
click at [828, 480] on button "Sim" at bounding box center [824, 489] width 74 height 28
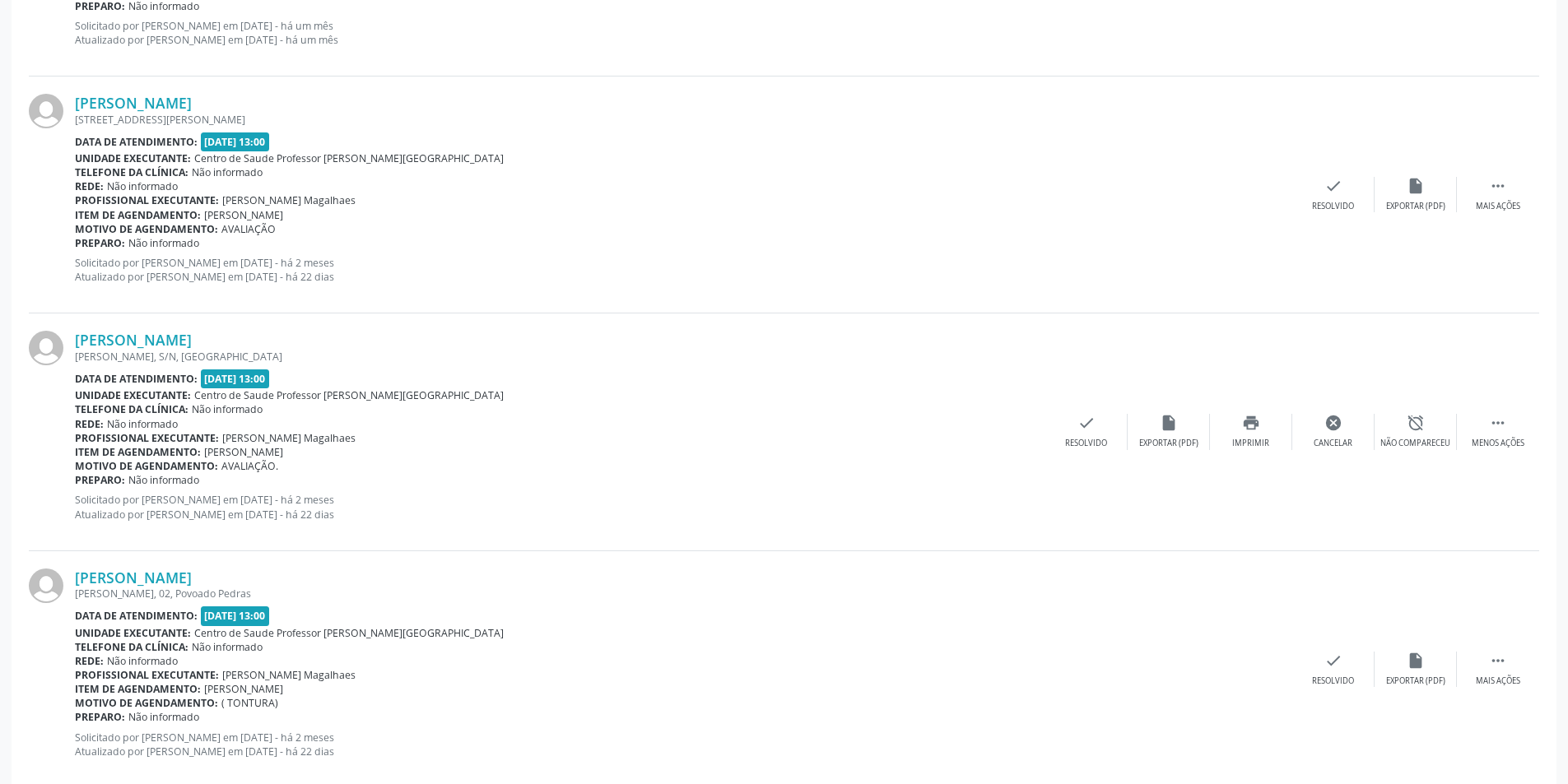
scroll to position [0, 0]
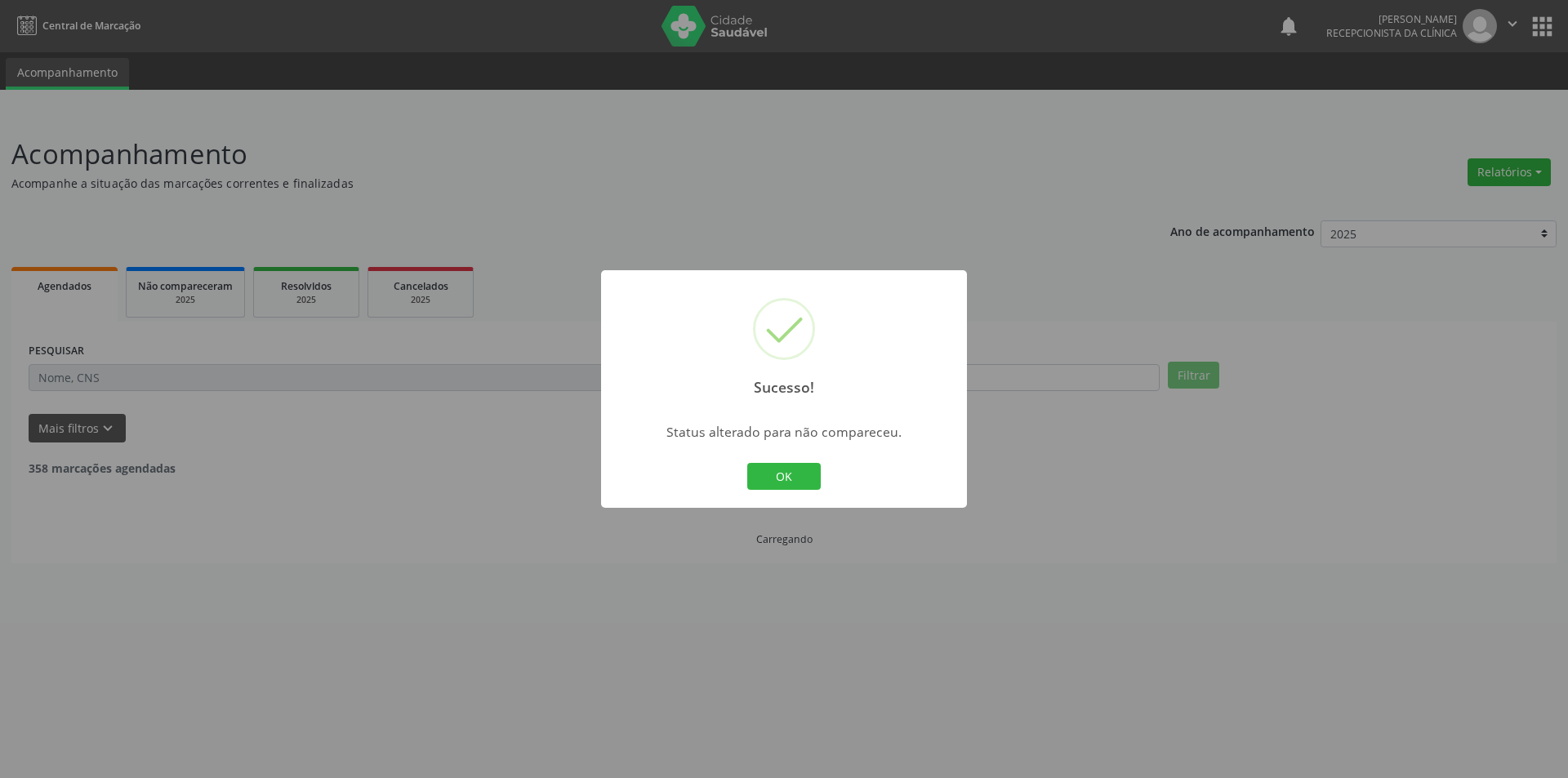
click at [796, 459] on div "OK Cancel" at bounding box center [784, 476] width 81 height 34
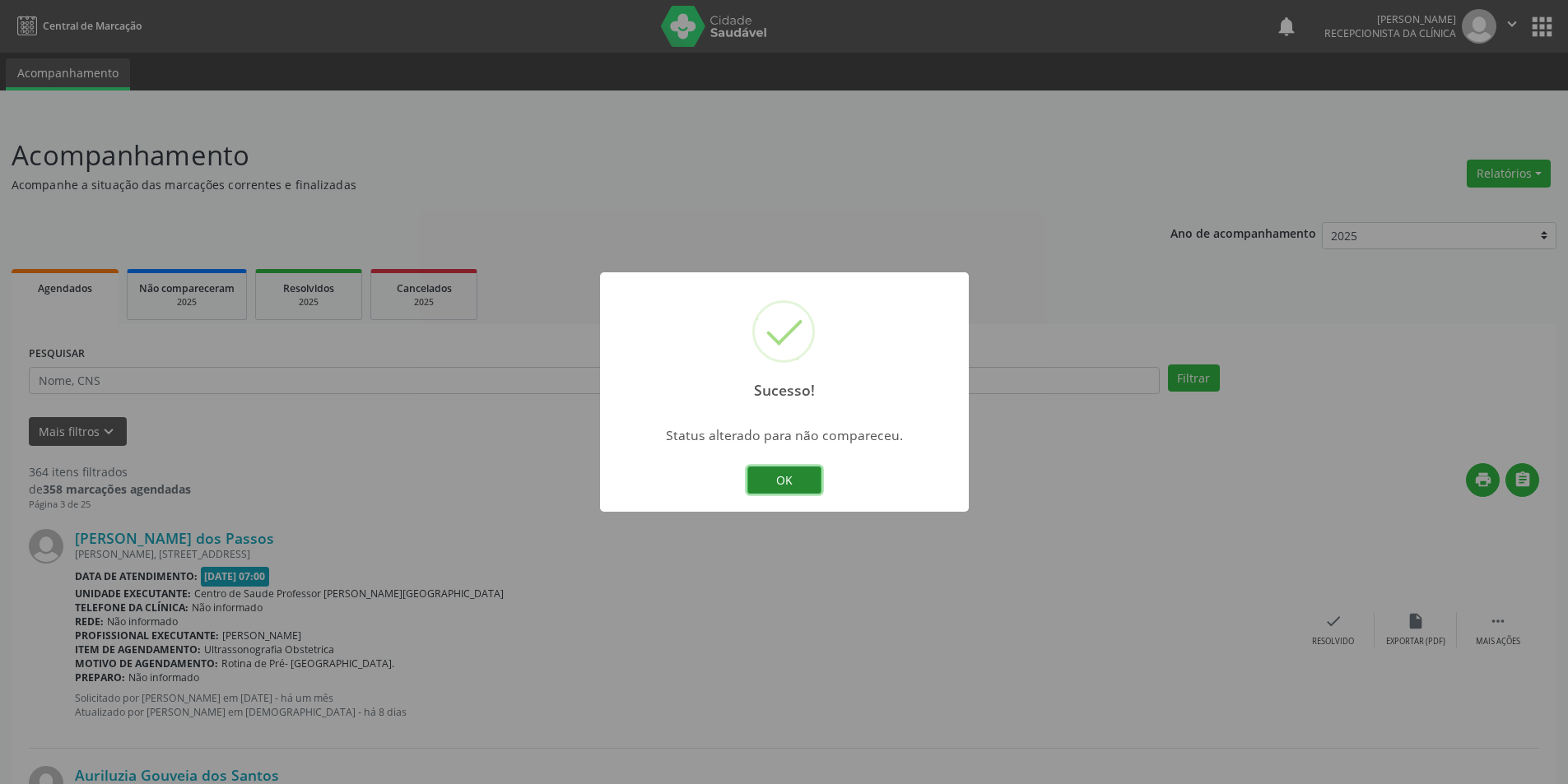
click at [799, 470] on button "OK" at bounding box center [784, 481] width 74 height 28
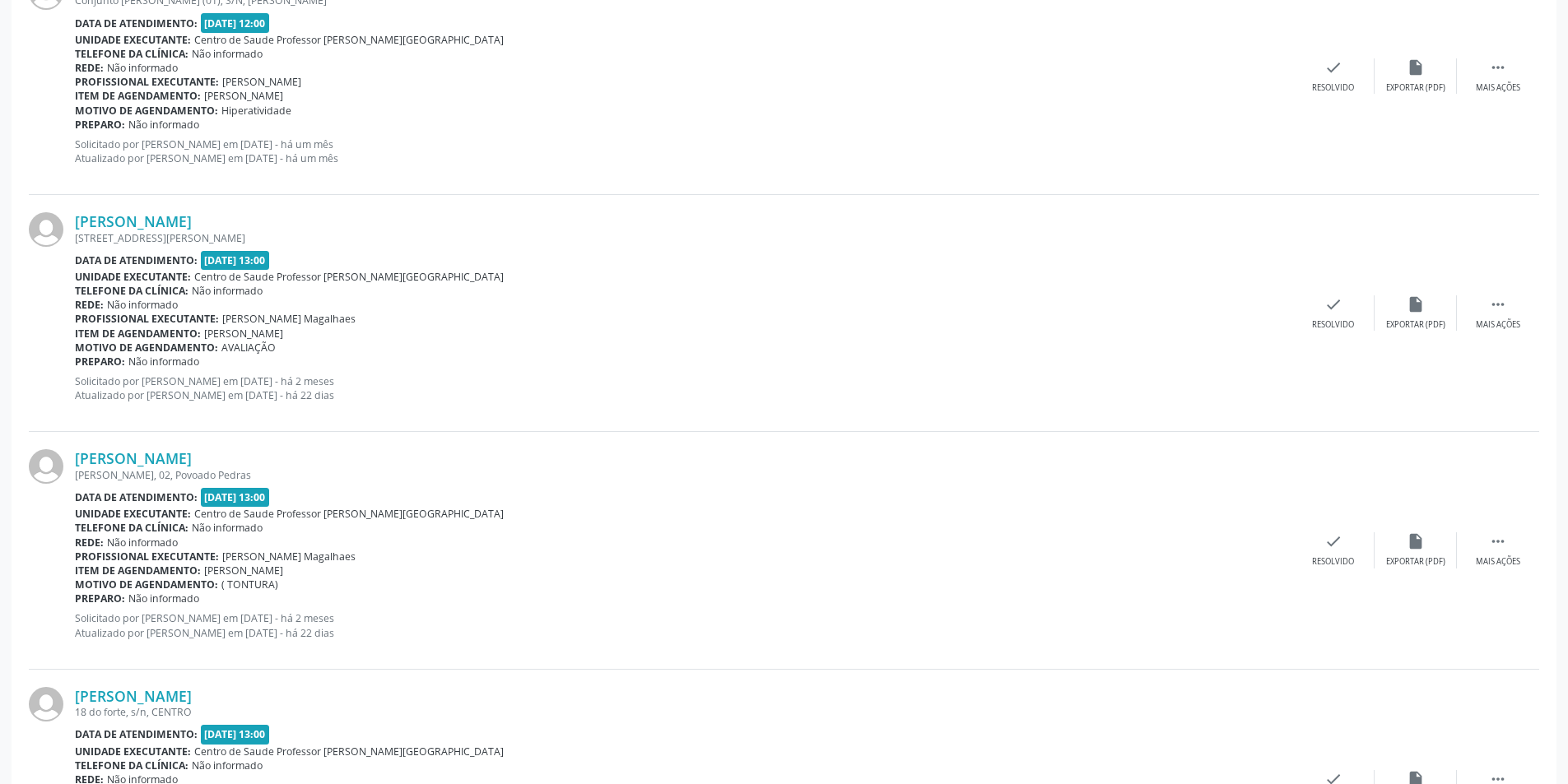
scroll to position [1810, 0]
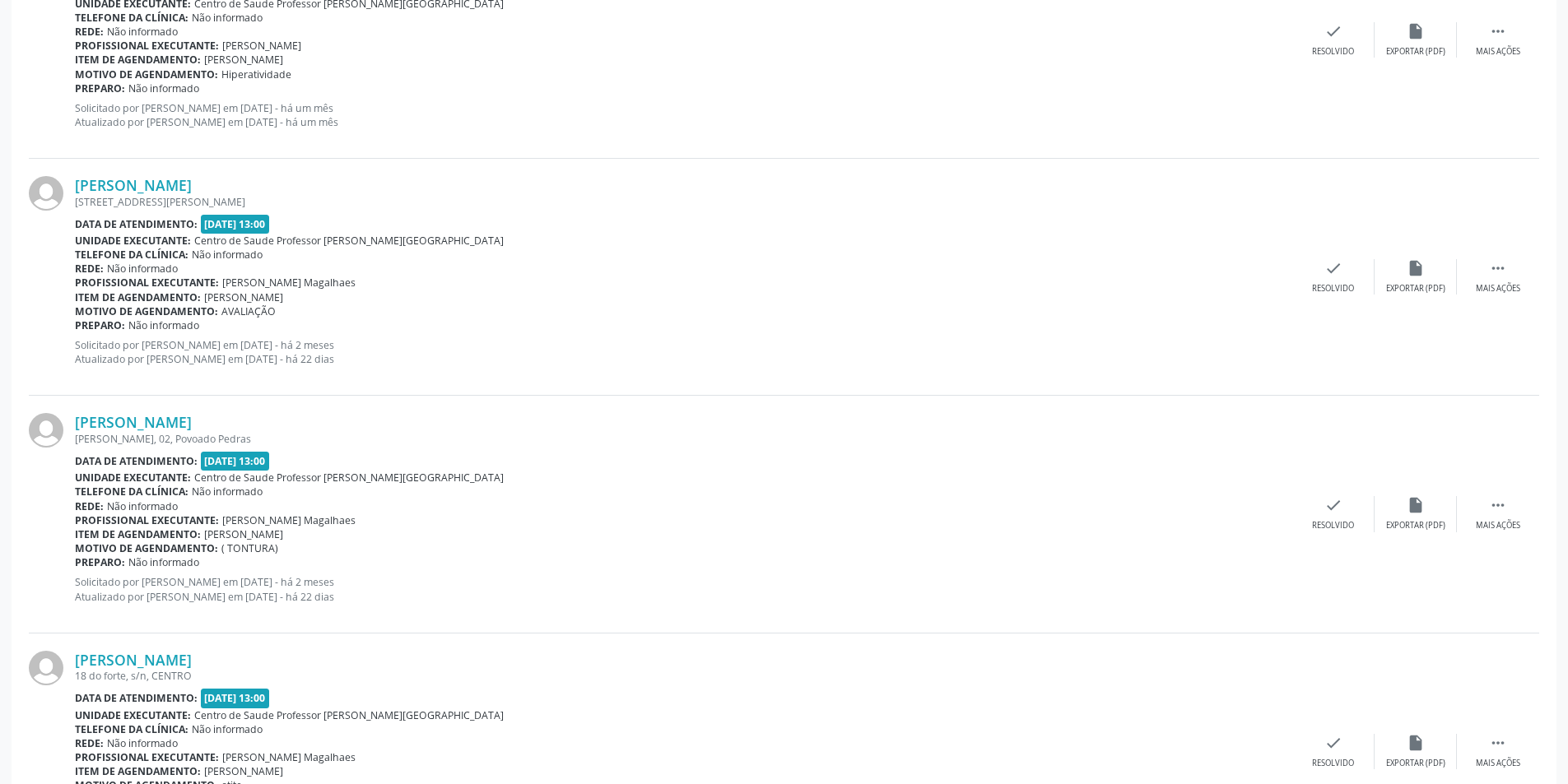
drag, startPoint x: 1498, startPoint y: 286, endPoint x: 1458, endPoint y: 306, distance: 44.7
click at [1497, 287] on div "Mais ações" at bounding box center [1497, 288] width 44 height 11
click at [1415, 280] on div "alarm_off Não compareceu" at bounding box center [1415, 277] width 82 height 36
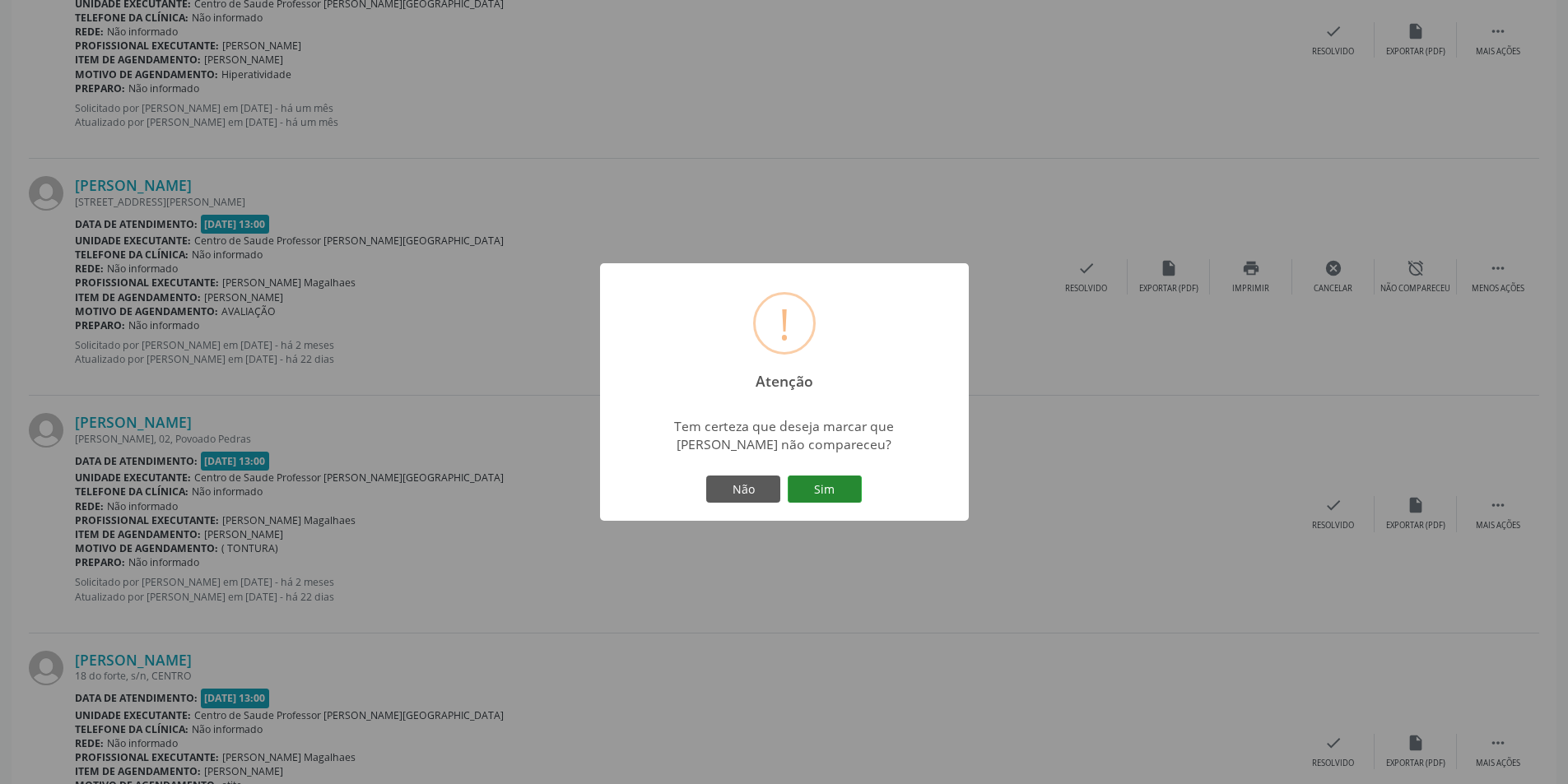
click at [848, 494] on button "Sim" at bounding box center [824, 489] width 74 height 28
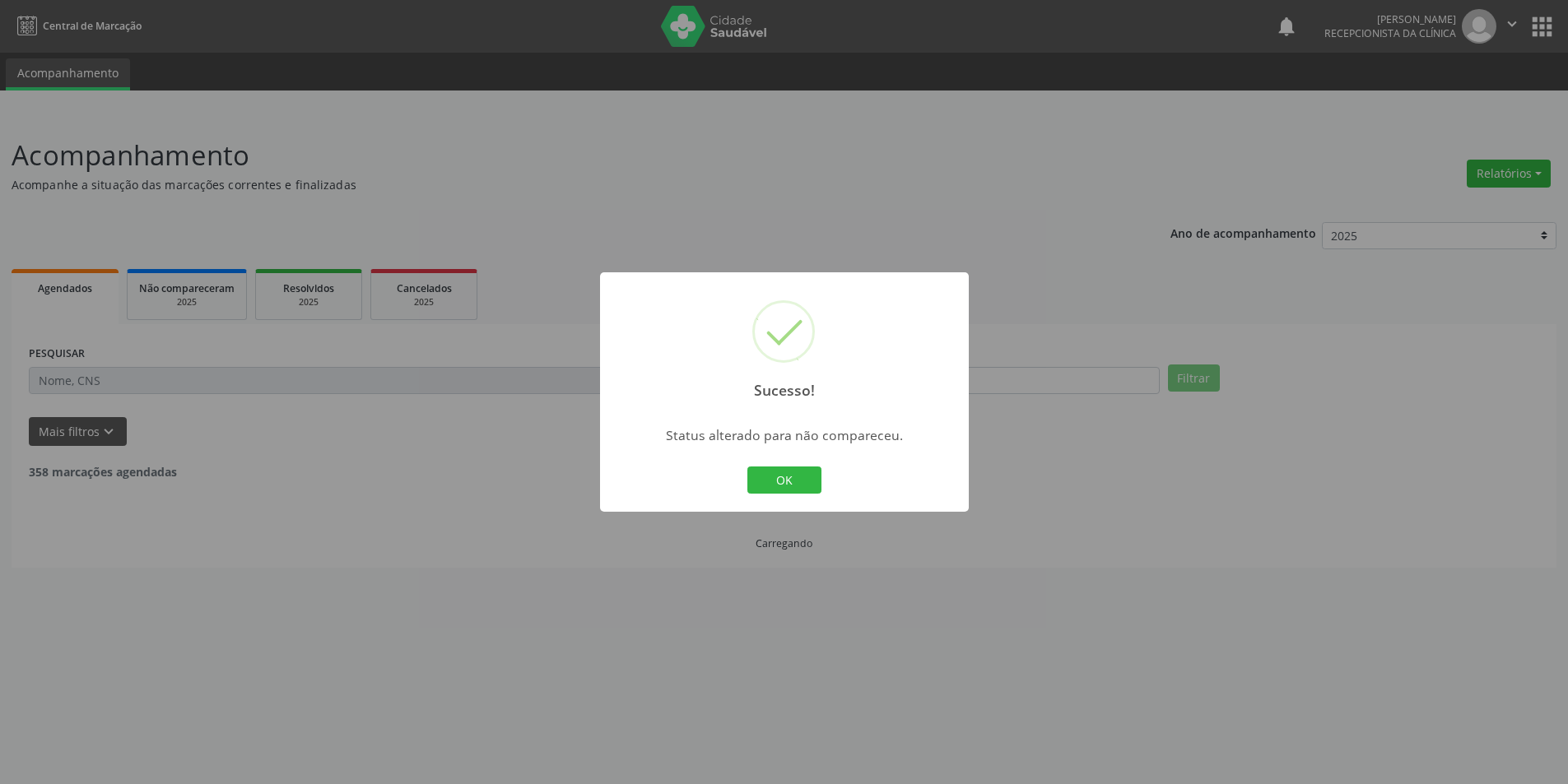
scroll to position [0, 0]
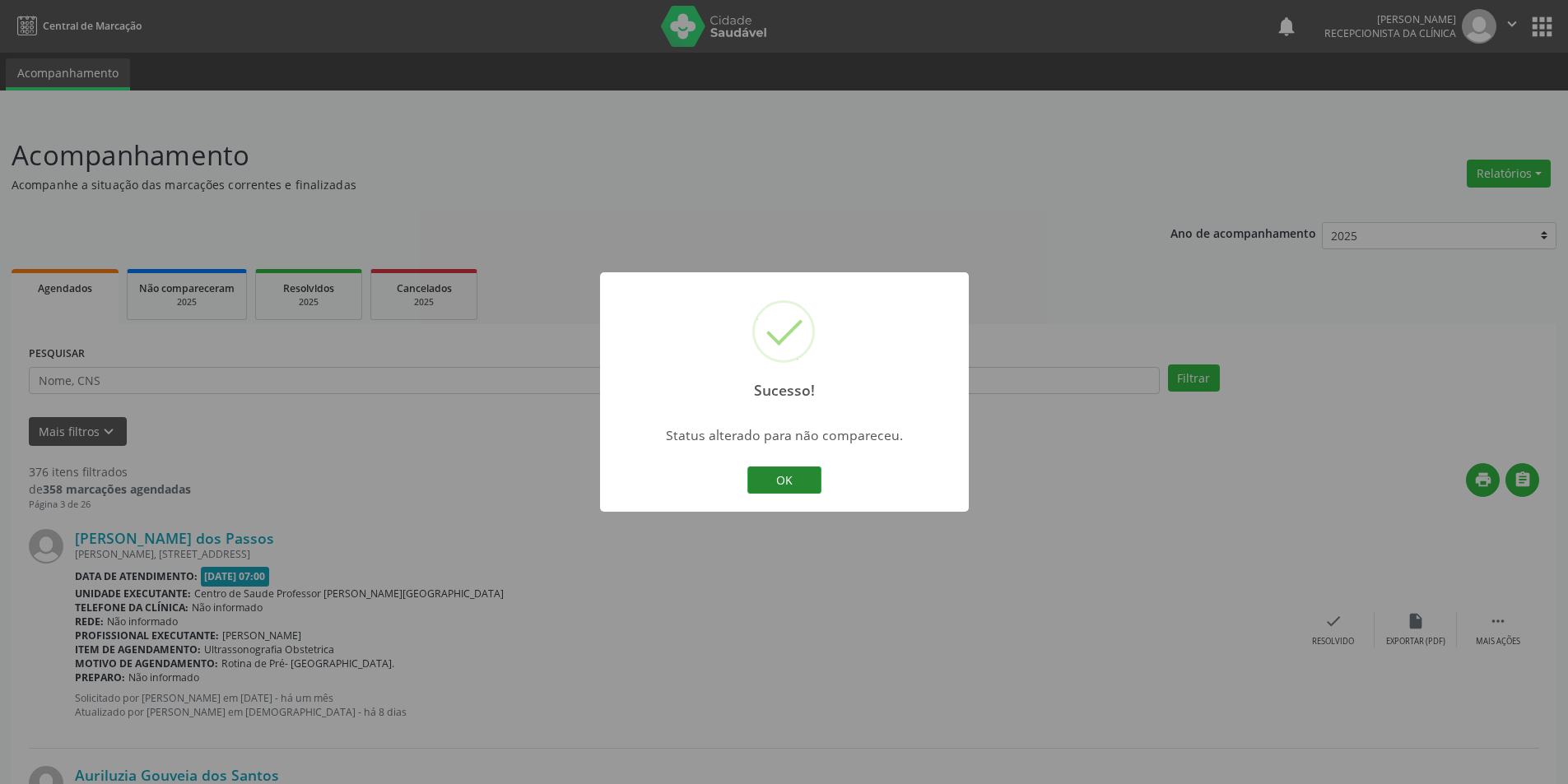
click at [804, 470] on button "OK" at bounding box center [784, 481] width 74 height 28
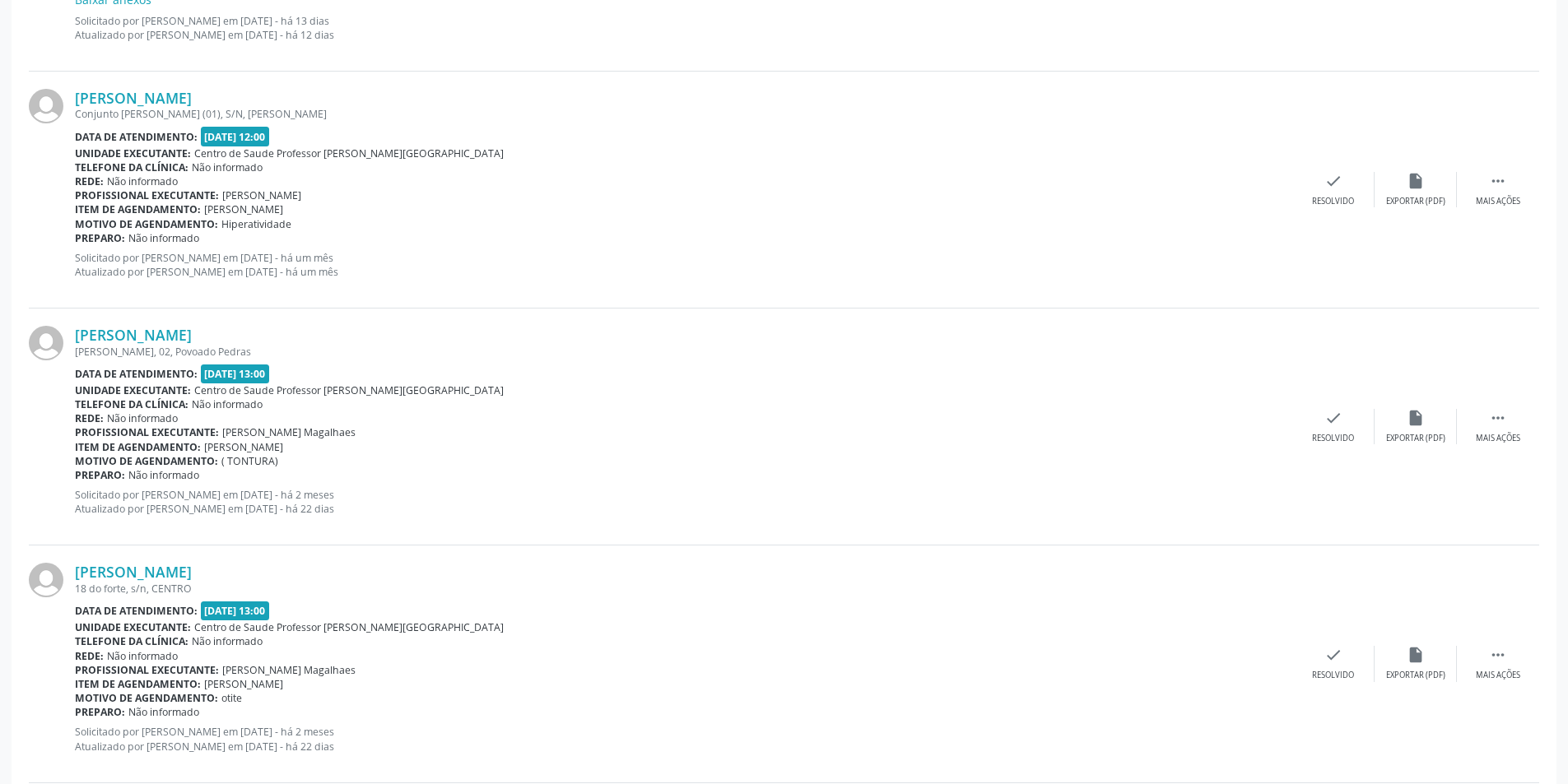
scroll to position [1810, 0]
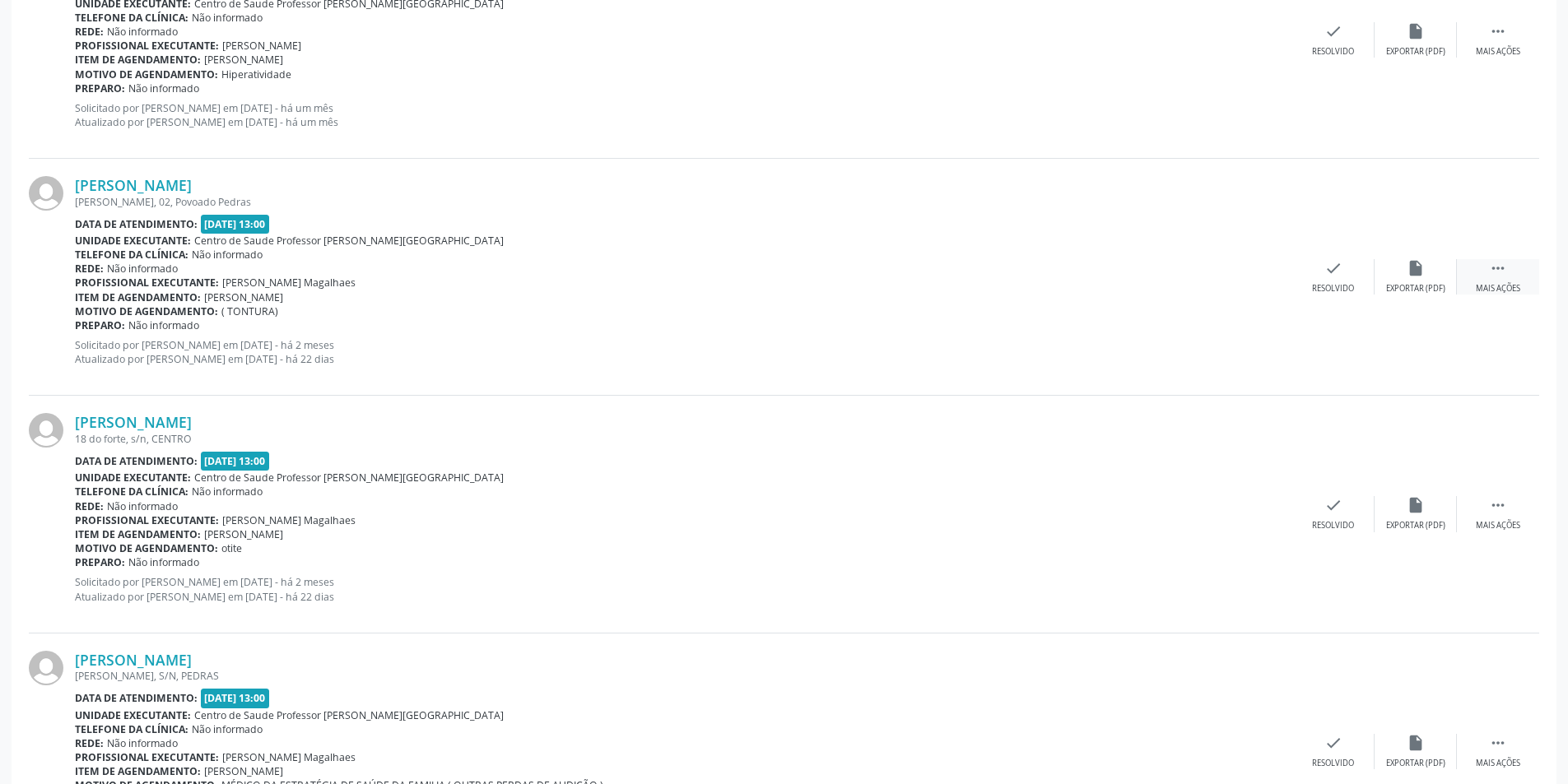
click at [1502, 278] on div " Mais ações" at bounding box center [1498, 277] width 82 height 36
drag, startPoint x: 1419, startPoint y: 275, endPoint x: 1428, endPoint y: 274, distance: 9.1
click at [1428, 274] on div "alarm_off Não compareceu" at bounding box center [1415, 277] width 82 height 36
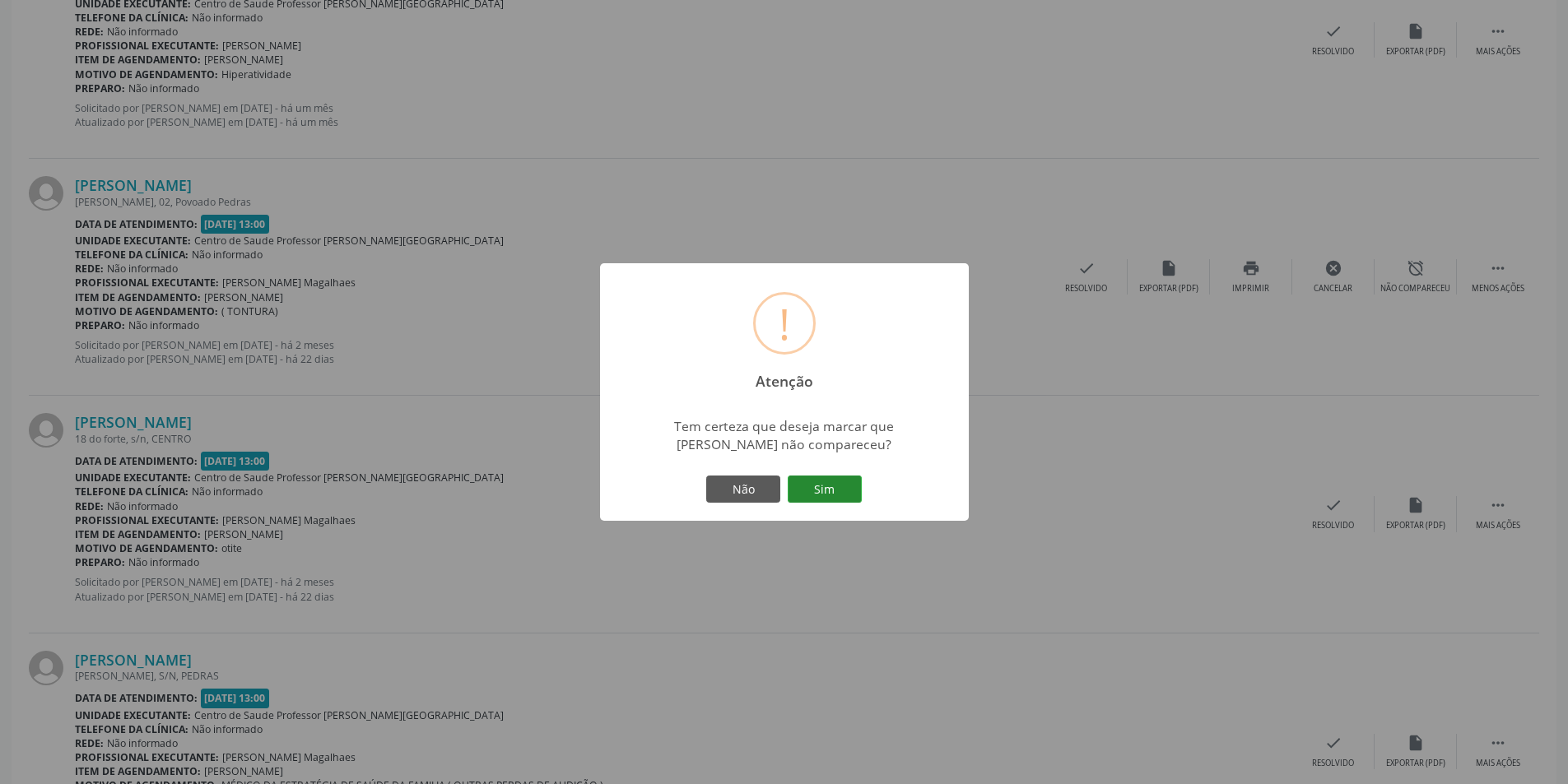
click at [842, 479] on button "Sim" at bounding box center [824, 489] width 74 height 28
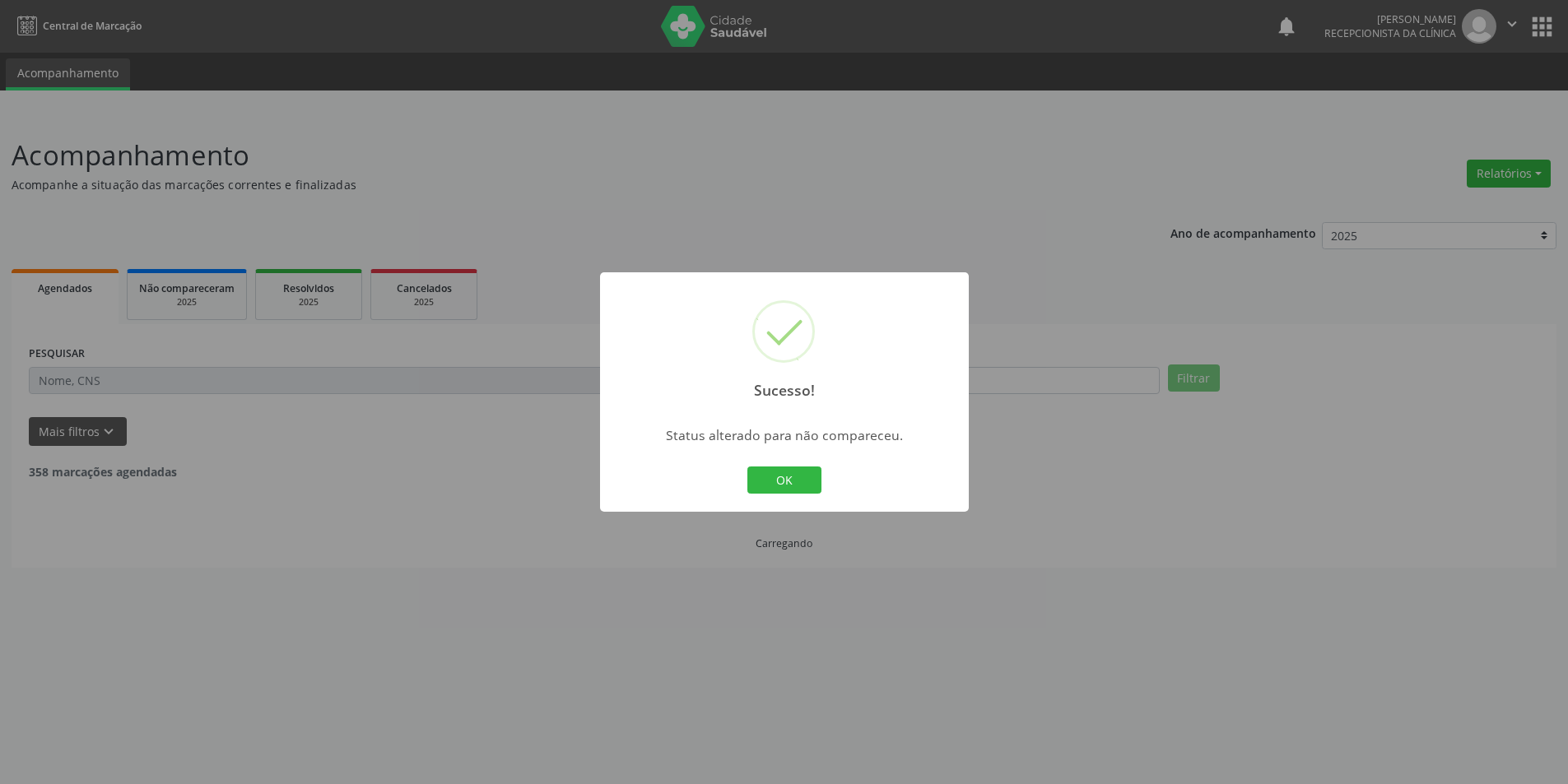
scroll to position [0, 0]
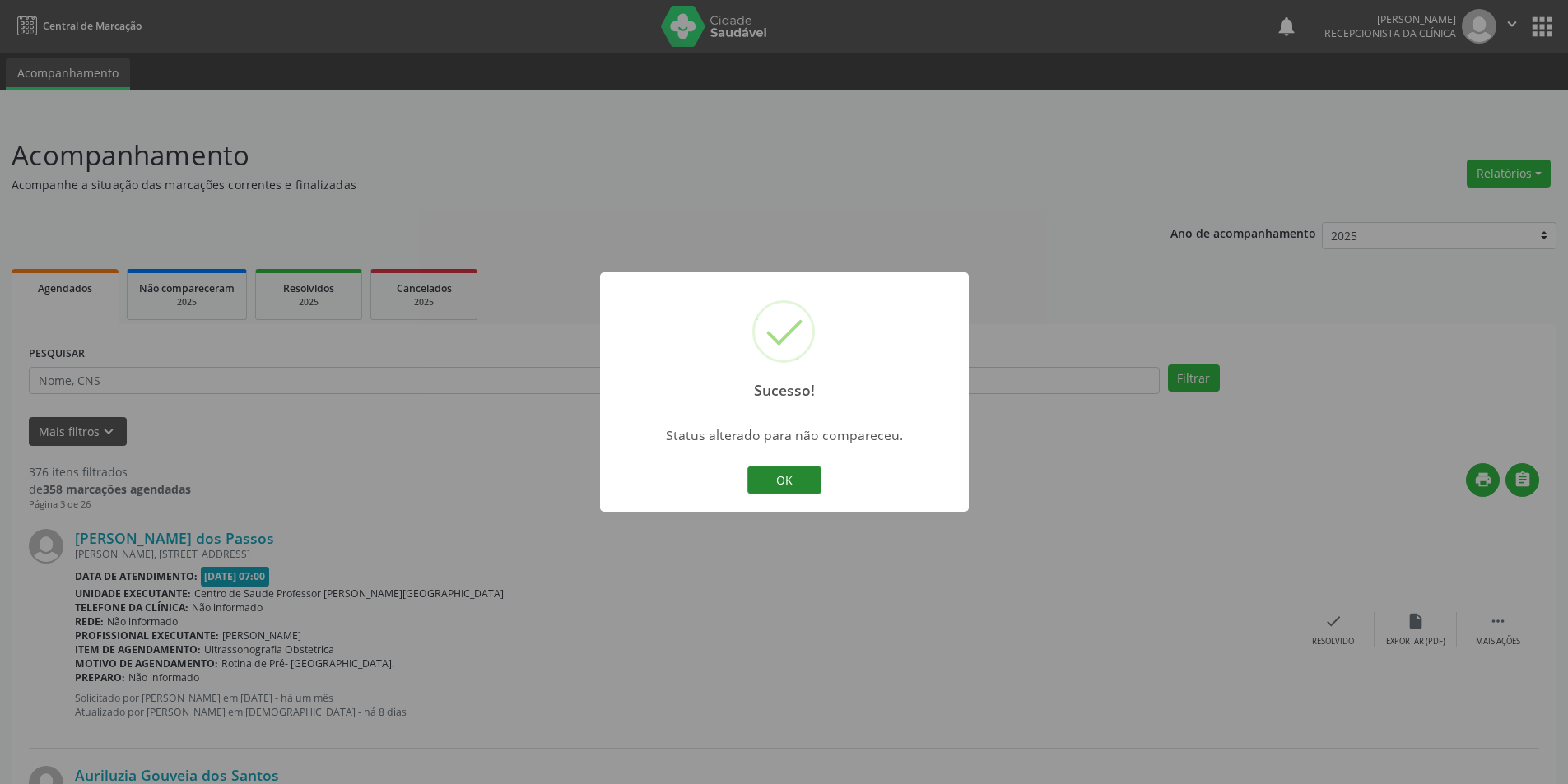
click at [802, 473] on button "OK" at bounding box center [784, 481] width 74 height 28
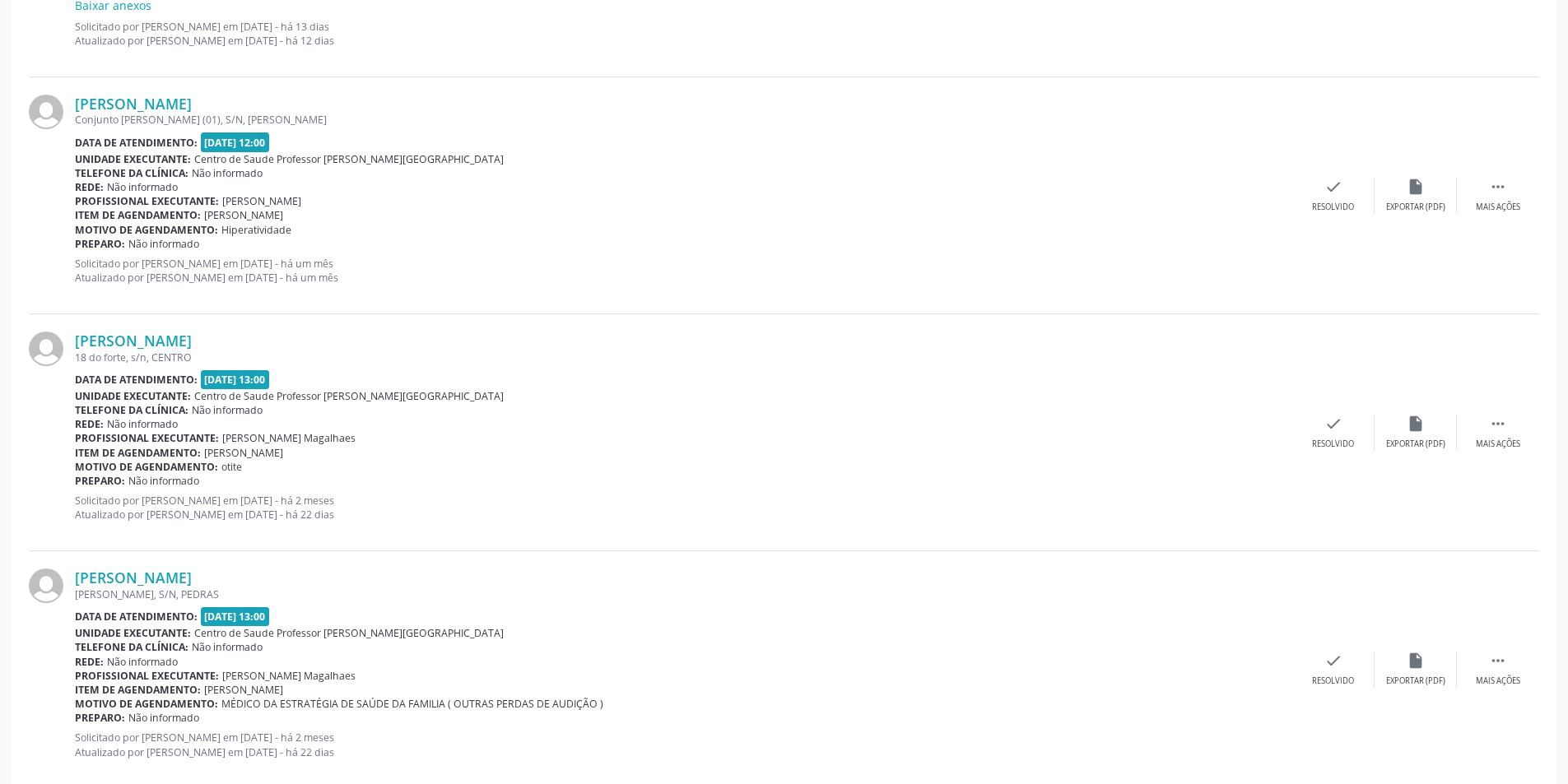
scroll to position [1810, 0]
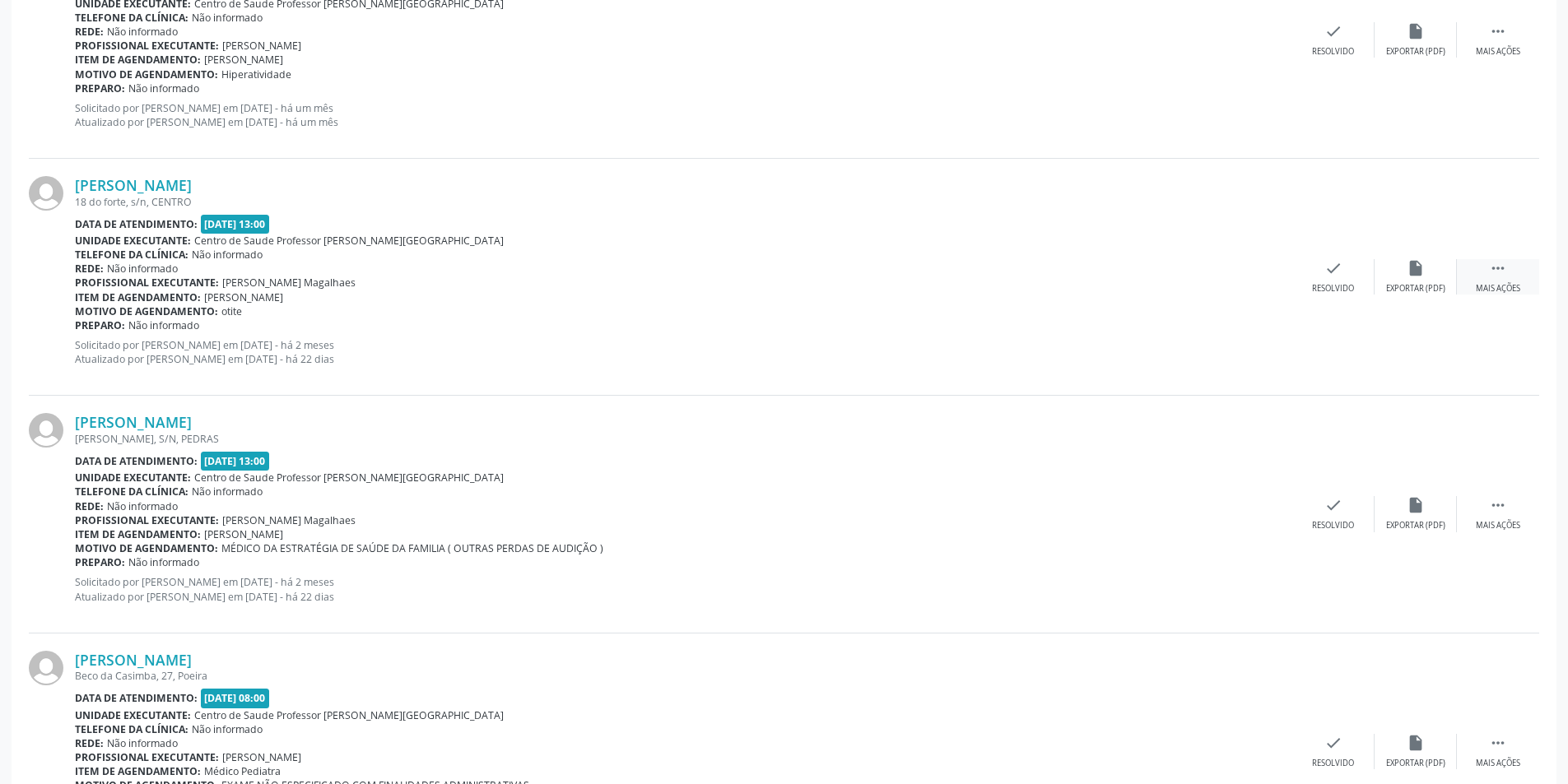
drag, startPoint x: 1488, startPoint y: 274, endPoint x: 1491, endPoint y: 287, distance: 13.3
click at [1504, 274] on icon "" at bounding box center [1497, 268] width 18 height 18
click at [1411, 274] on icon "alarm_off" at bounding box center [1414, 268] width 18 height 18
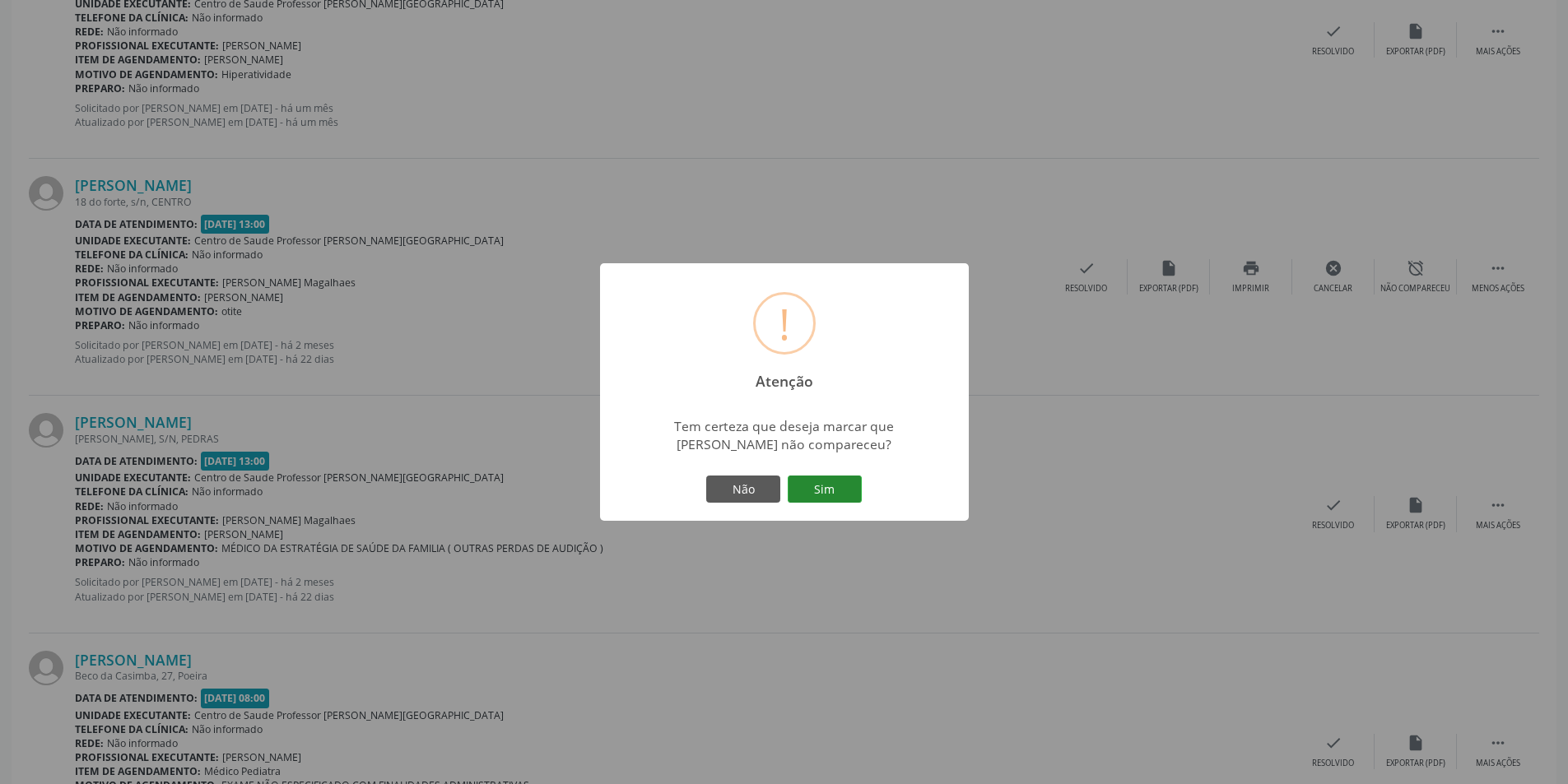
click at [836, 476] on button "Sim" at bounding box center [824, 489] width 74 height 28
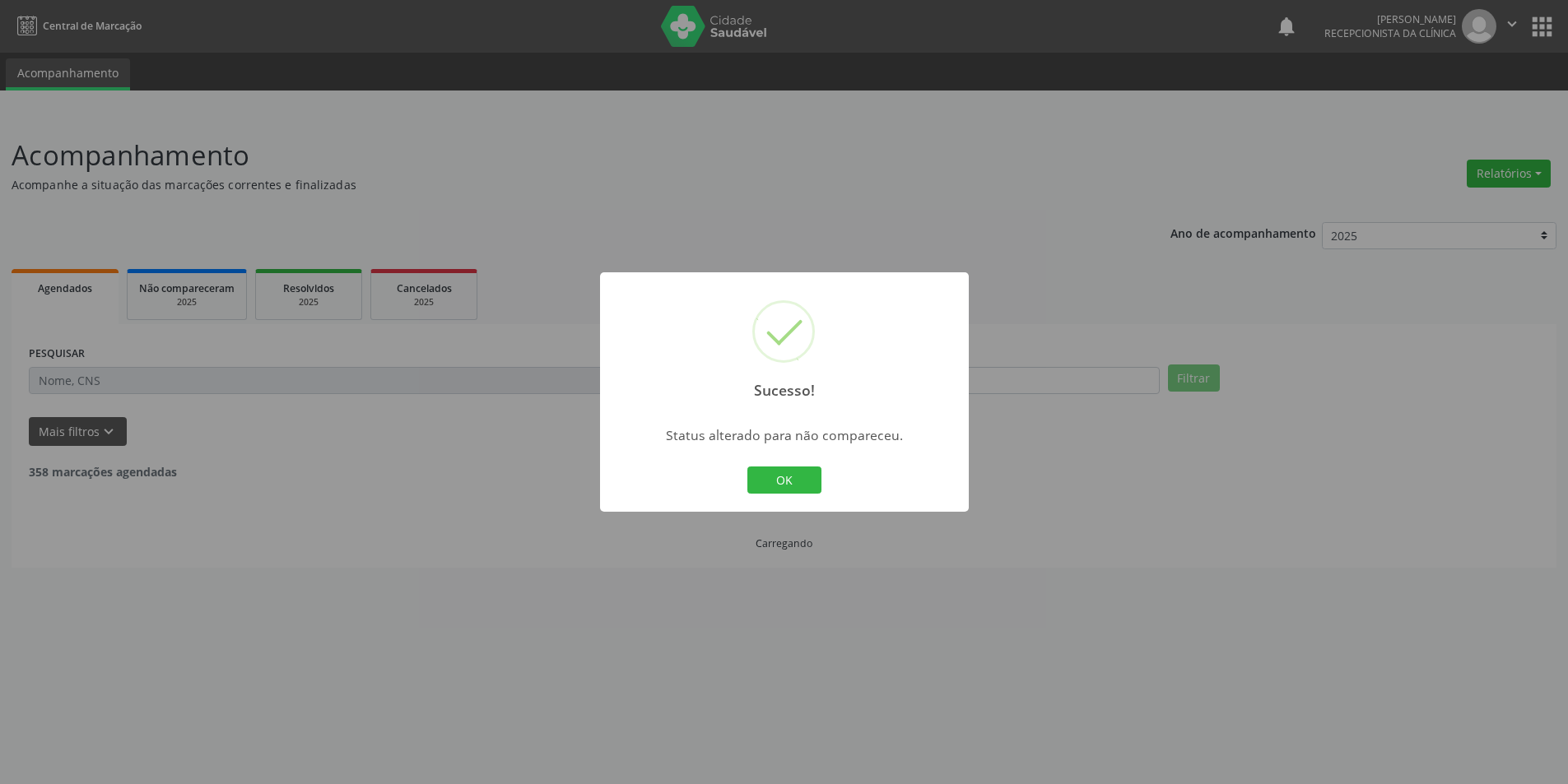
scroll to position [0, 0]
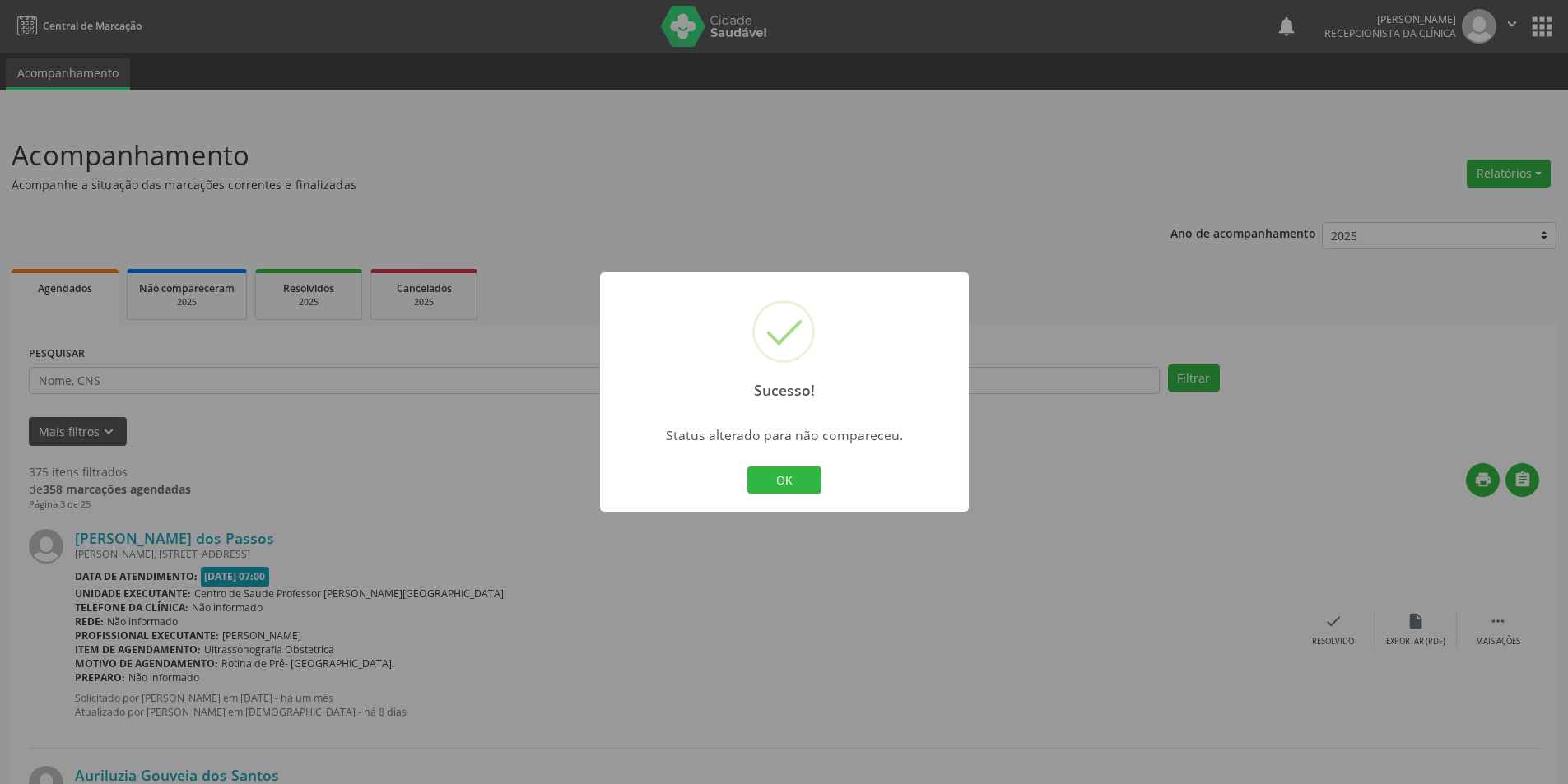
drag, startPoint x: 779, startPoint y: 483, endPoint x: 771, endPoint y: 468, distance: 17.0
click at [779, 483] on button "OK" at bounding box center [784, 481] width 74 height 28
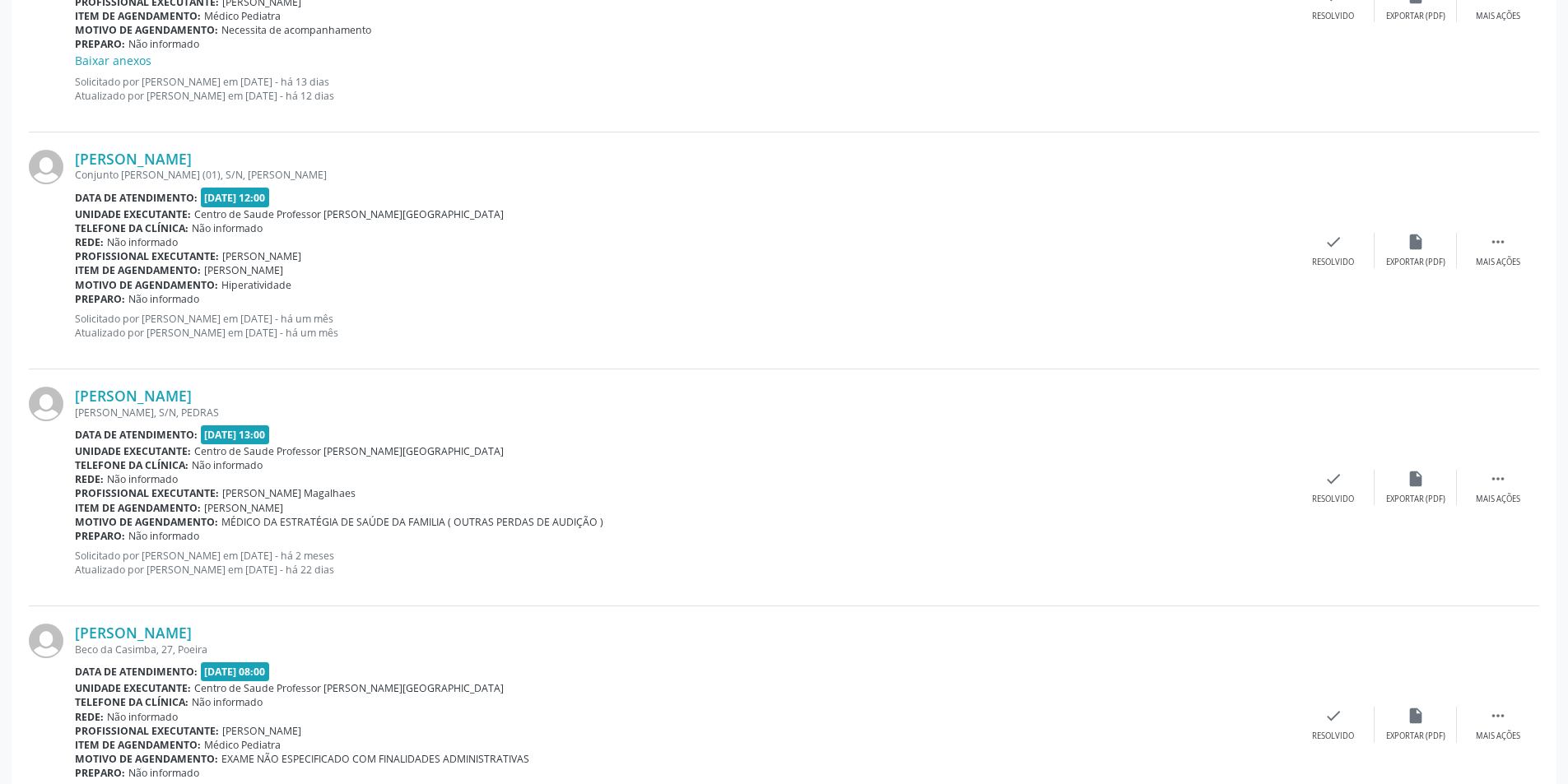
scroll to position [1645, 0]
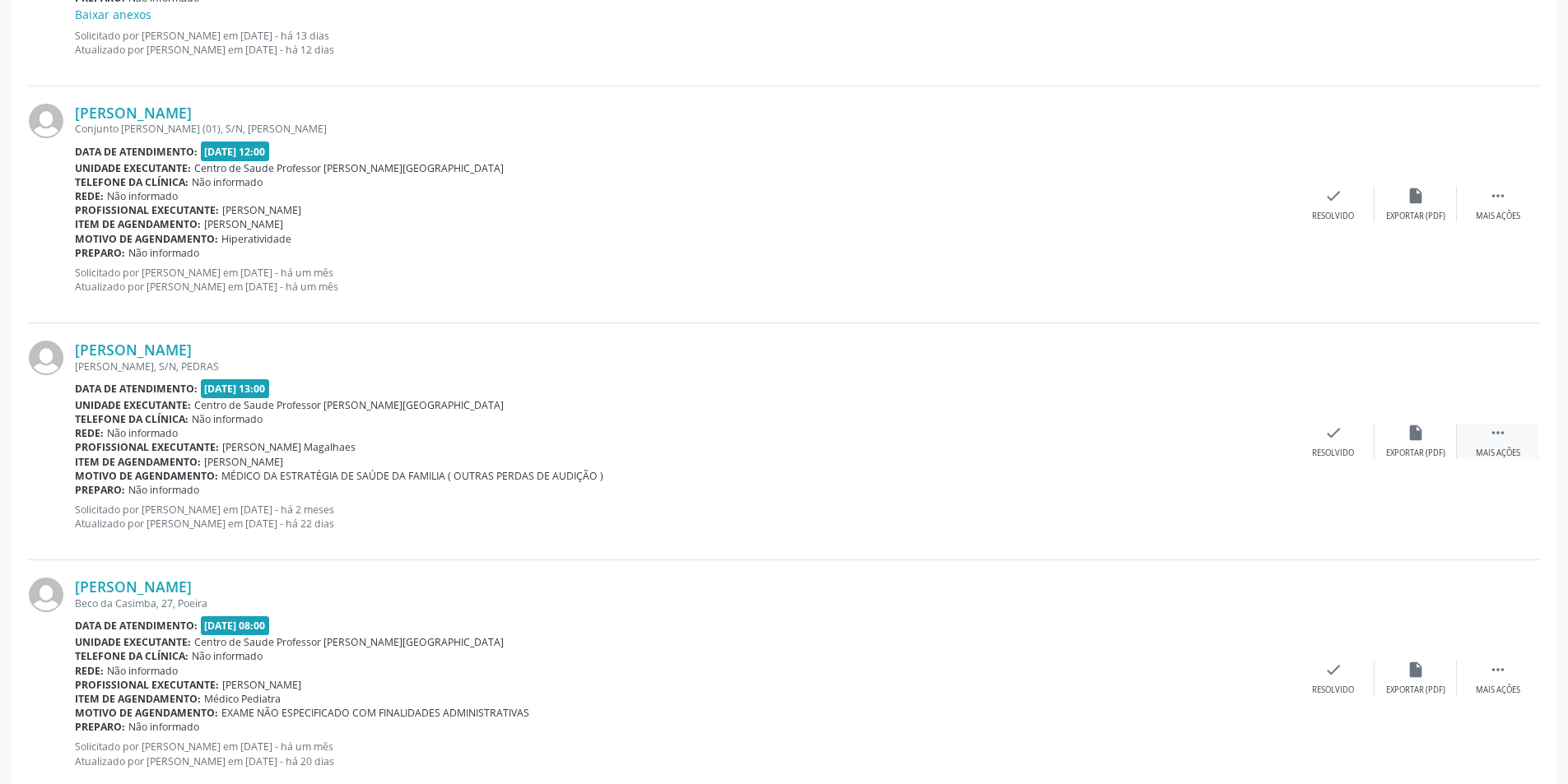
click at [1501, 452] on div "Mais ações" at bounding box center [1497, 453] width 44 height 11
click at [1427, 440] on div "alarm_off Não compareceu" at bounding box center [1415, 441] width 82 height 36
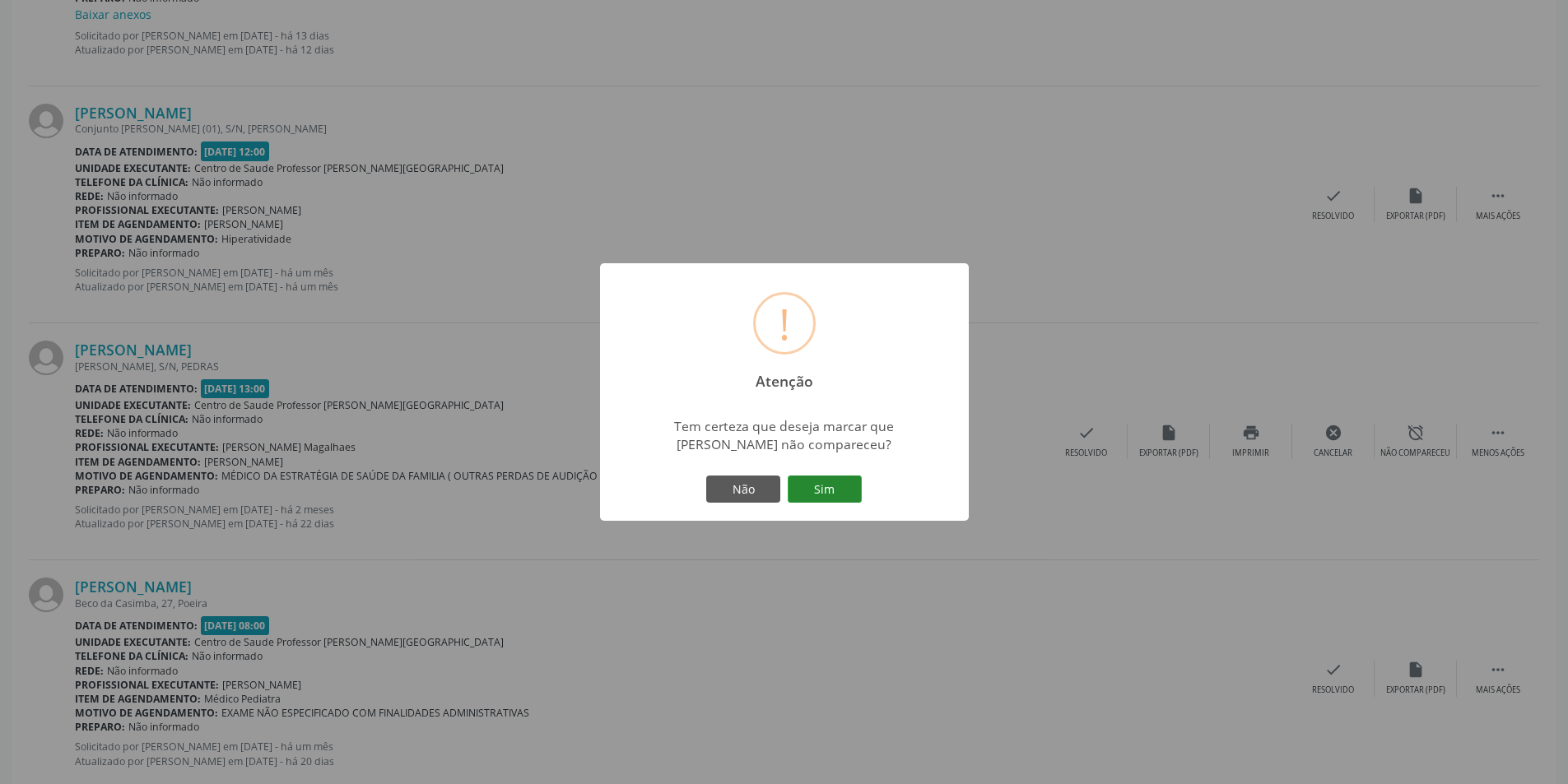
click at [830, 487] on button "Sim" at bounding box center [824, 489] width 74 height 28
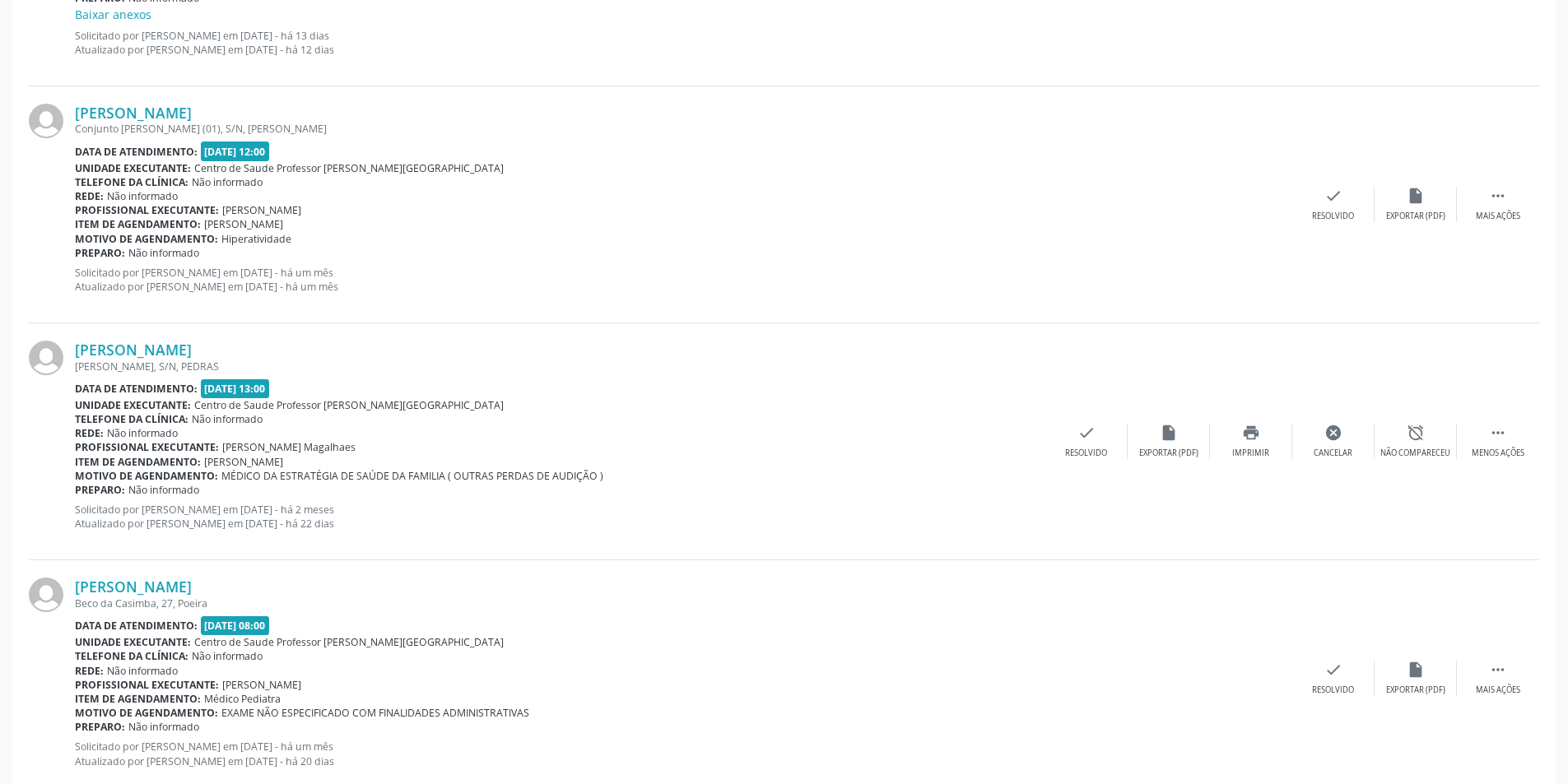
scroll to position [0, 0]
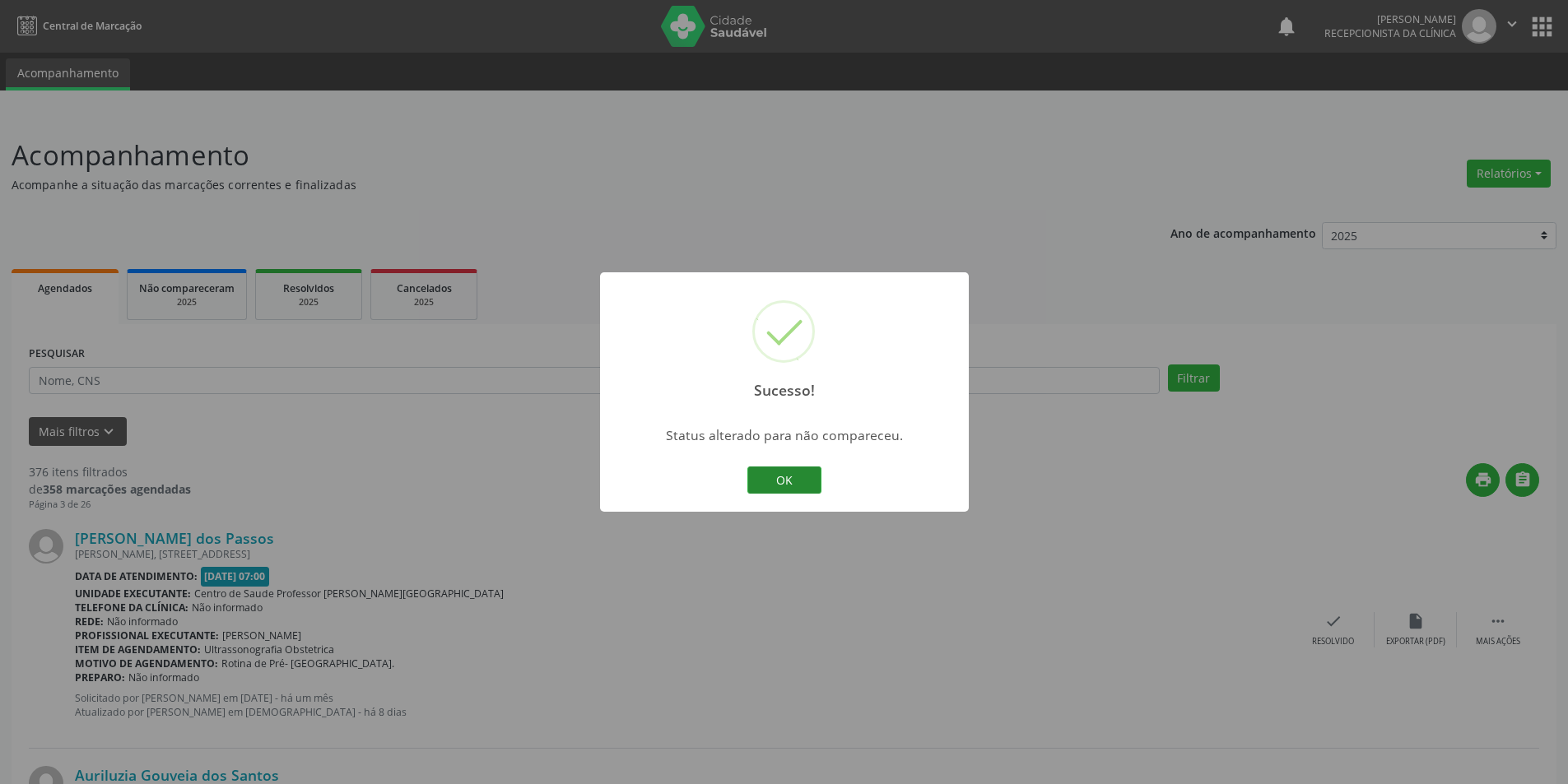
click at [804, 491] on button "OK" at bounding box center [784, 481] width 74 height 28
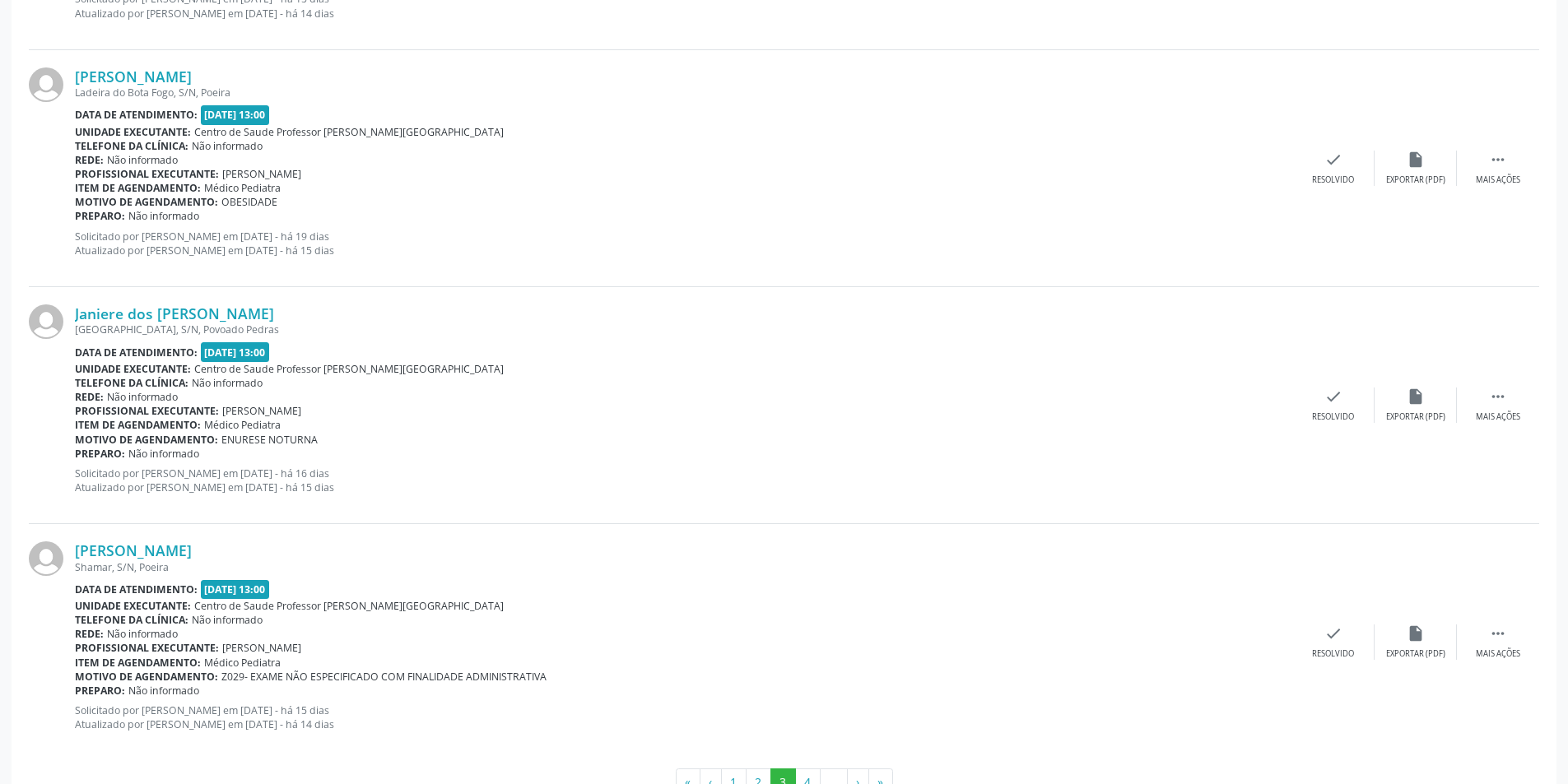
scroll to position [3394, 0]
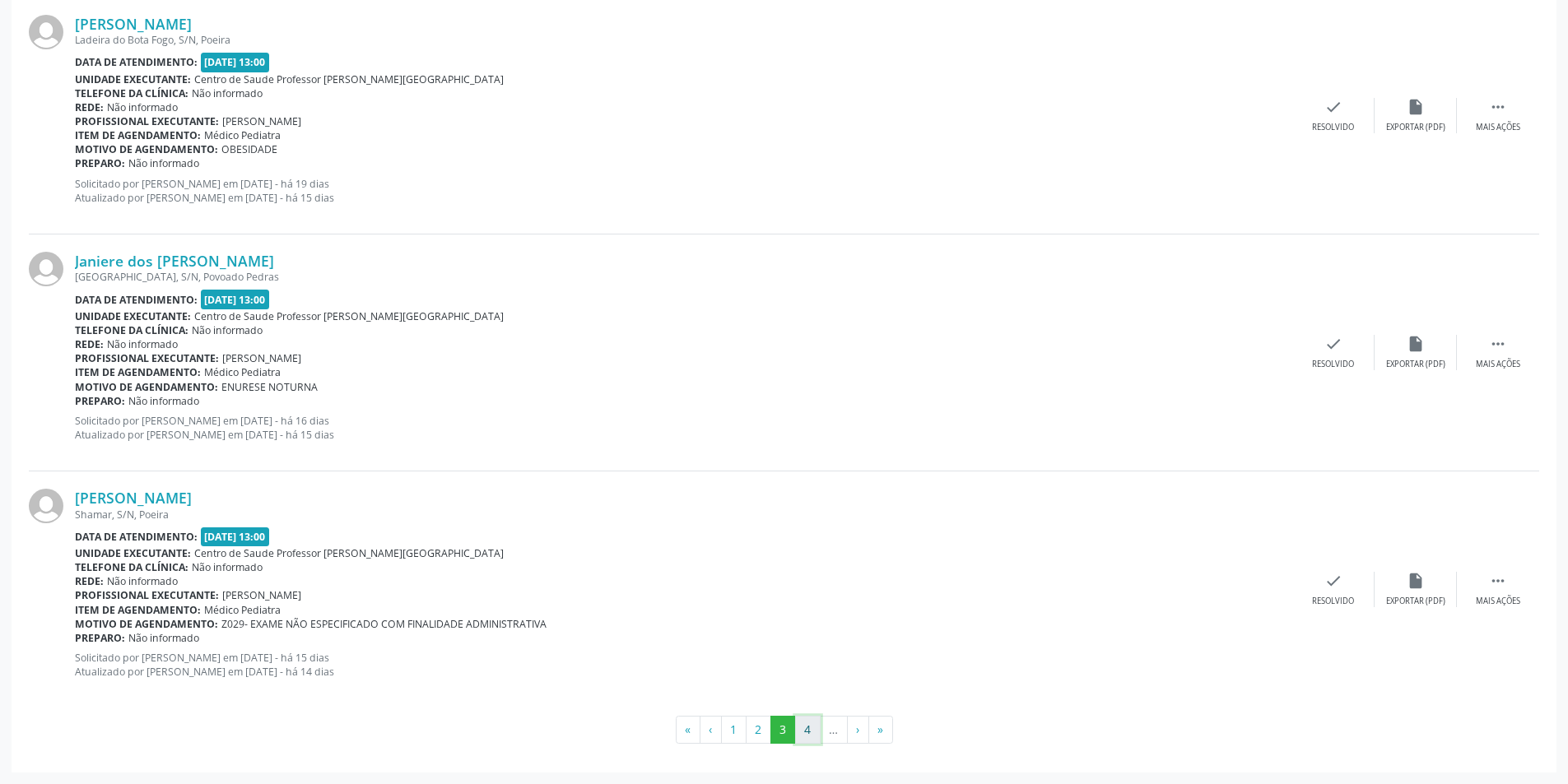
click at [801, 729] on button "4" at bounding box center [807, 730] width 25 height 28
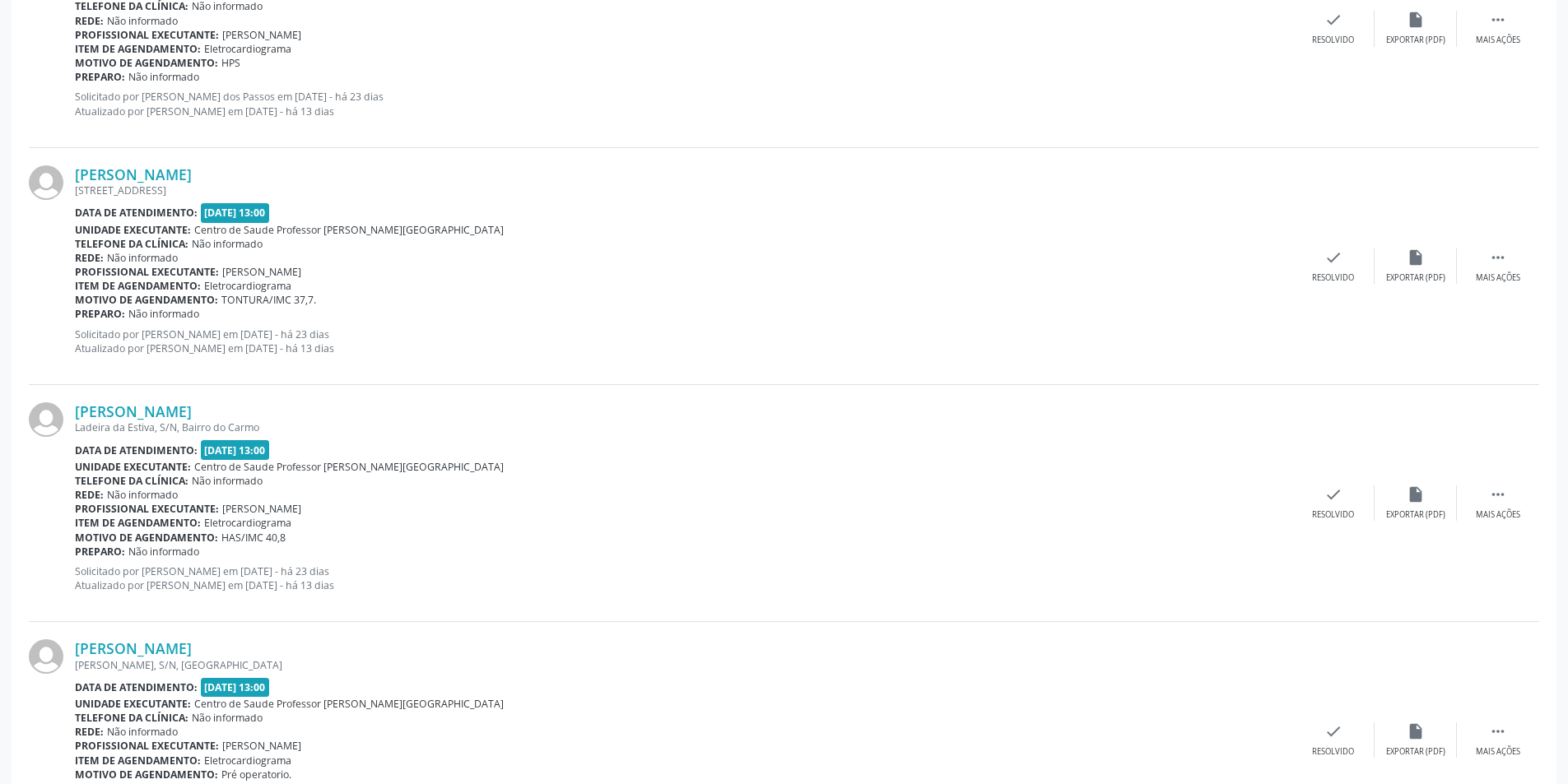
scroll to position [3359, 0]
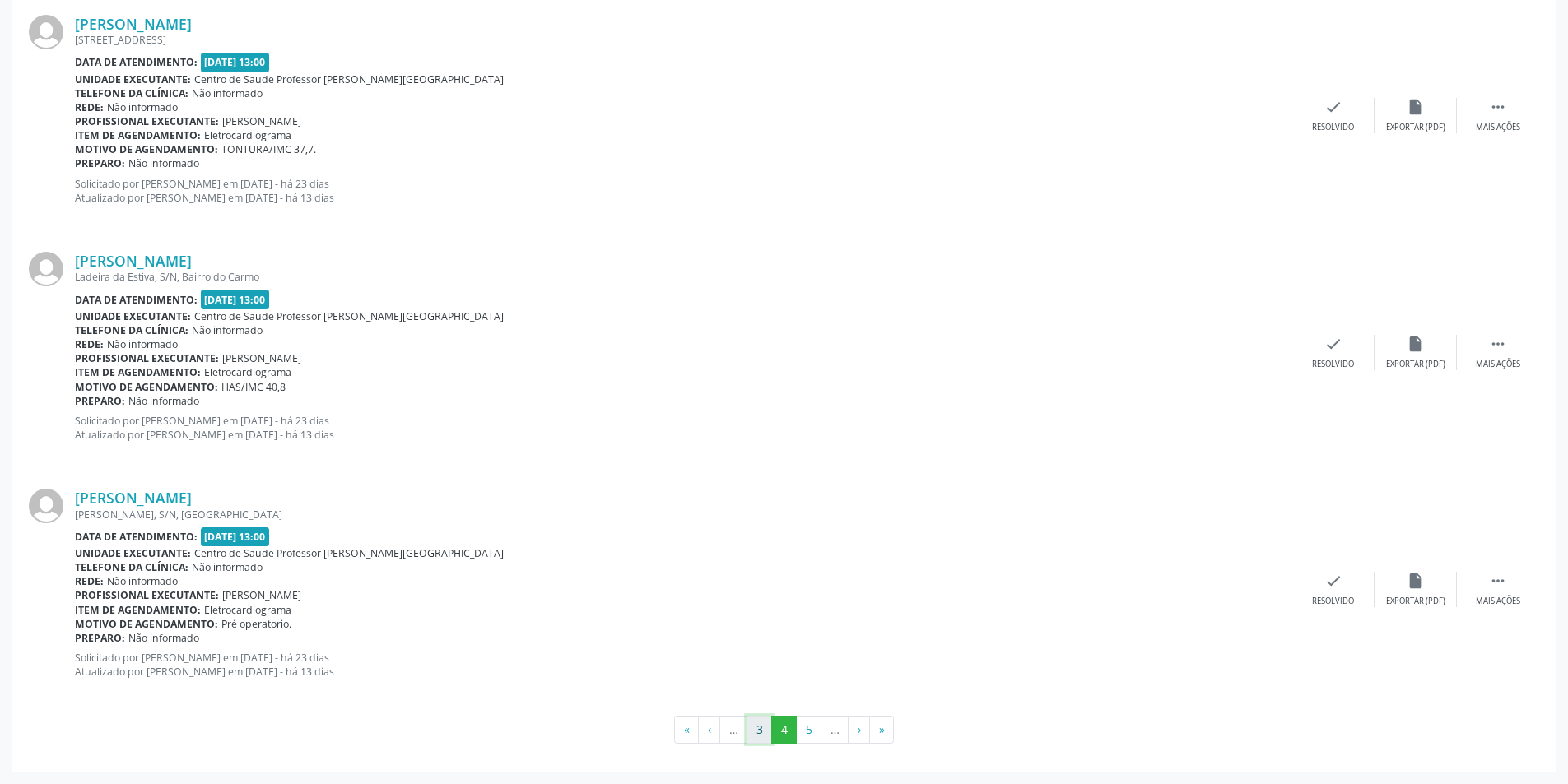
click at [755, 729] on button "3" at bounding box center [758, 730] width 25 height 28
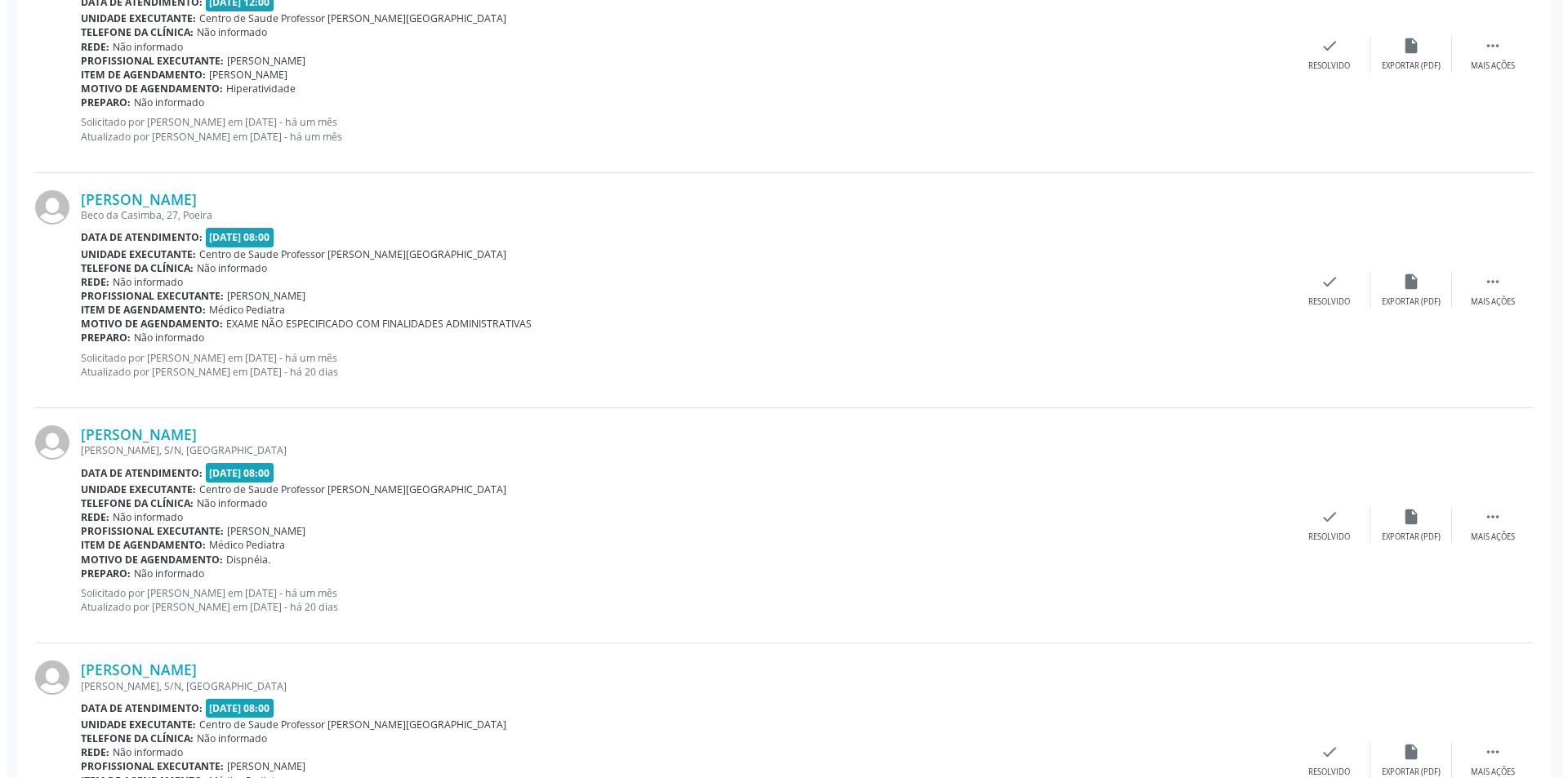
scroll to position [2285, 0]
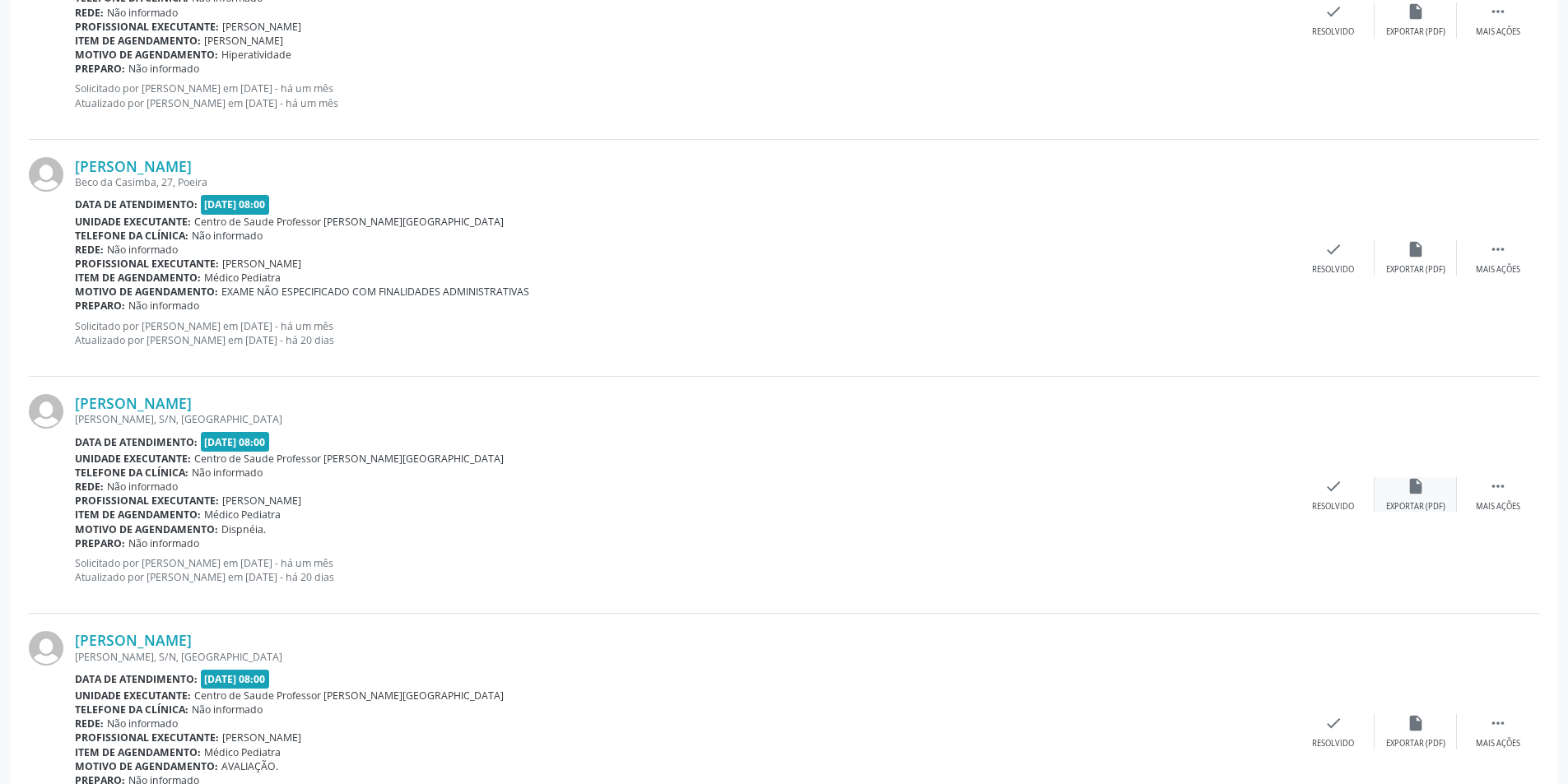
click at [1420, 491] on icon "insert_drive_file" at bounding box center [1414, 485] width 18 height 18
click at [1326, 499] on div "check Resolvido" at bounding box center [1333, 495] width 82 height 36
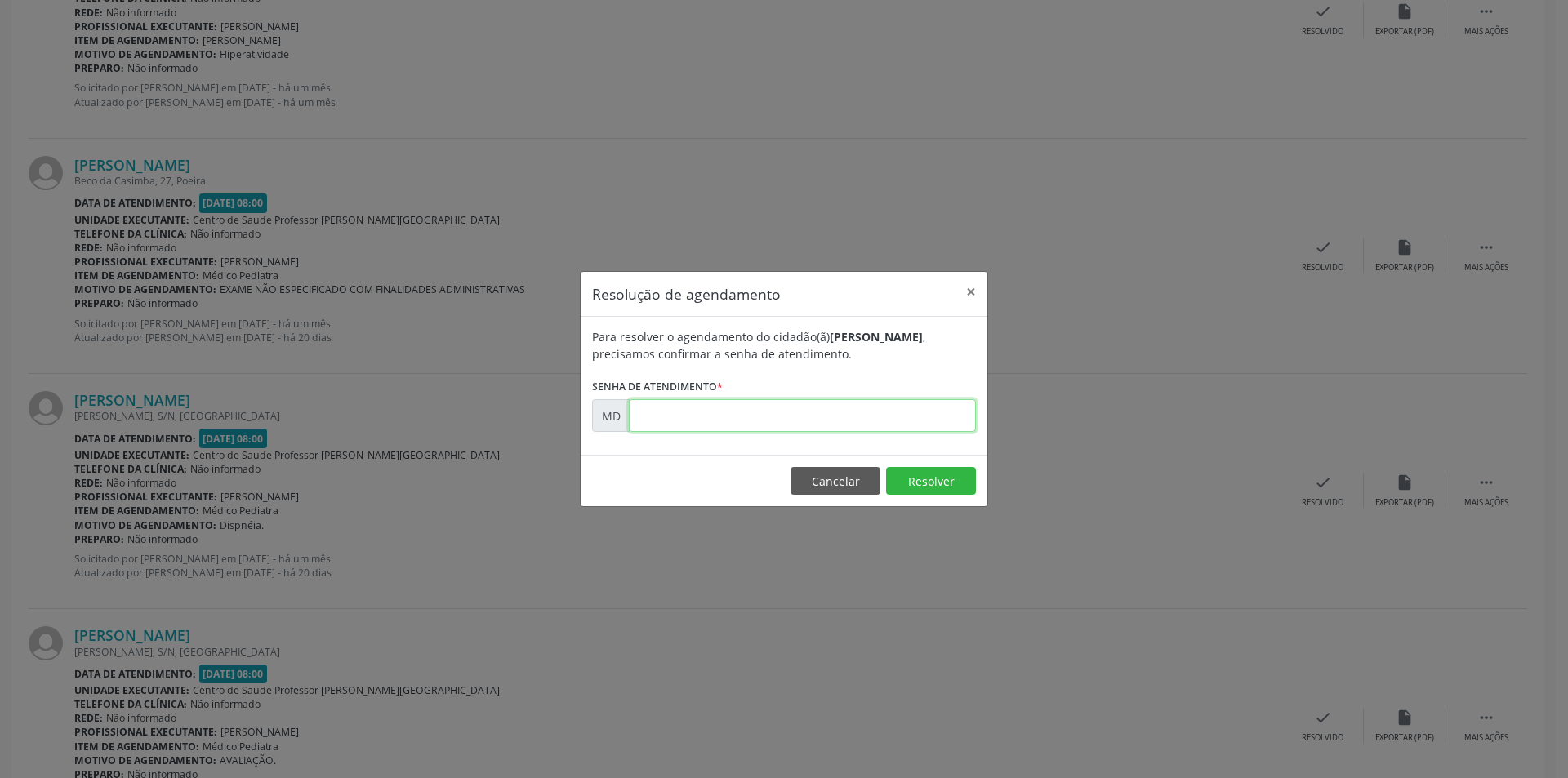
paste input "00007880"
type input "00007880"
click at [917, 479] on button "Resolver" at bounding box center [931, 481] width 90 height 28
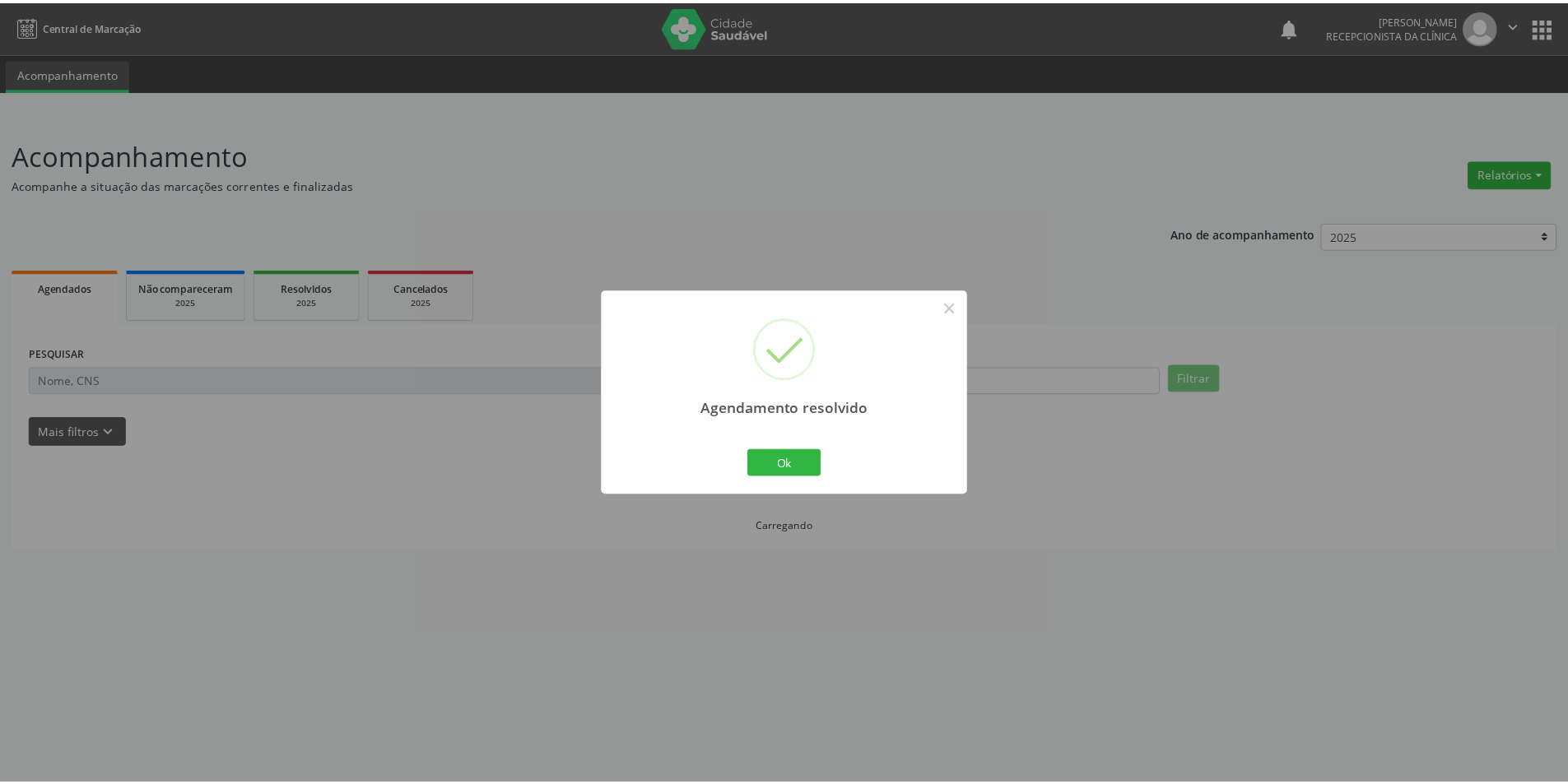
scroll to position [0, 0]
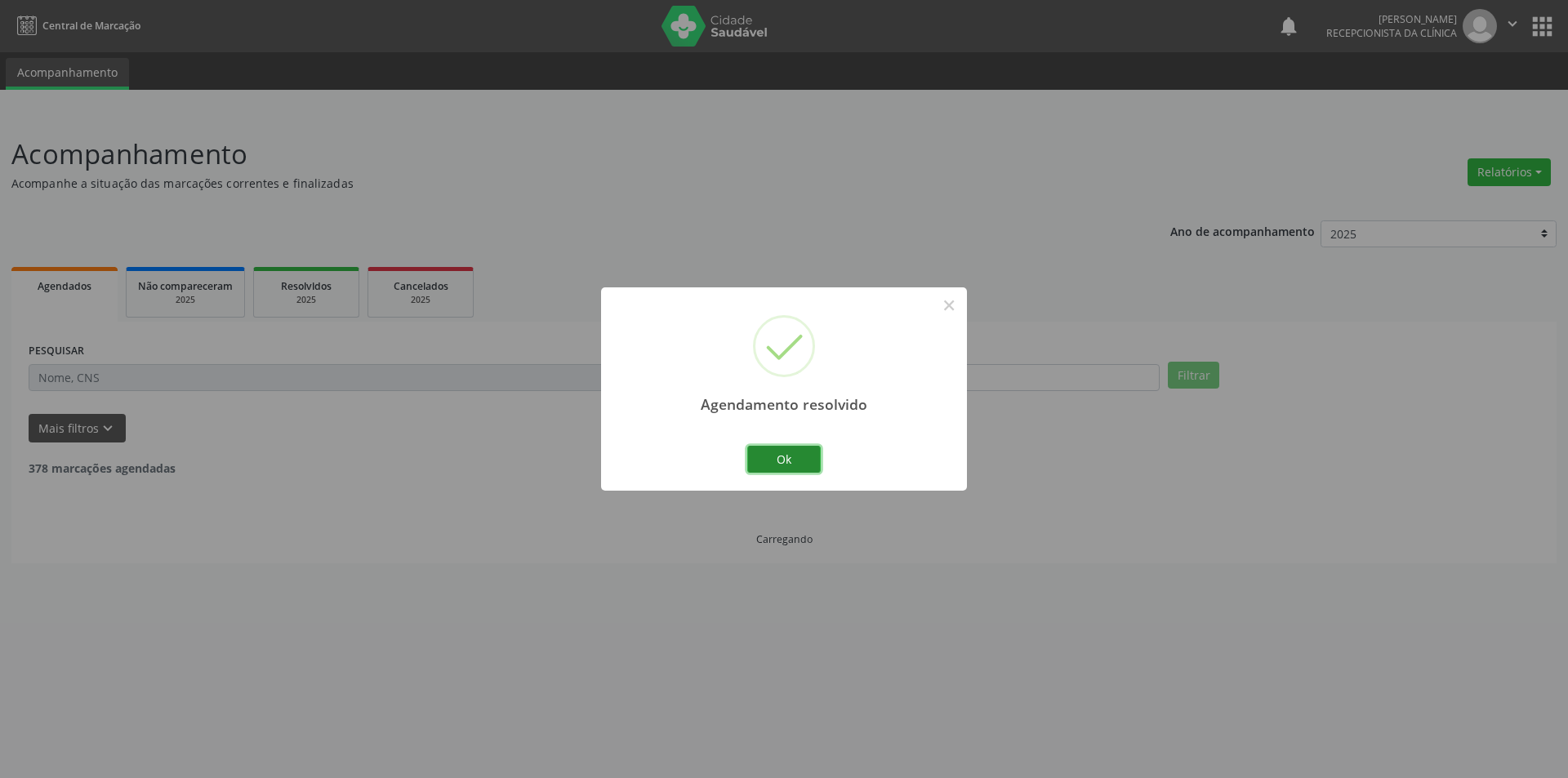
click at [807, 461] on button "Ok" at bounding box center [783, 459] width 73 height 28
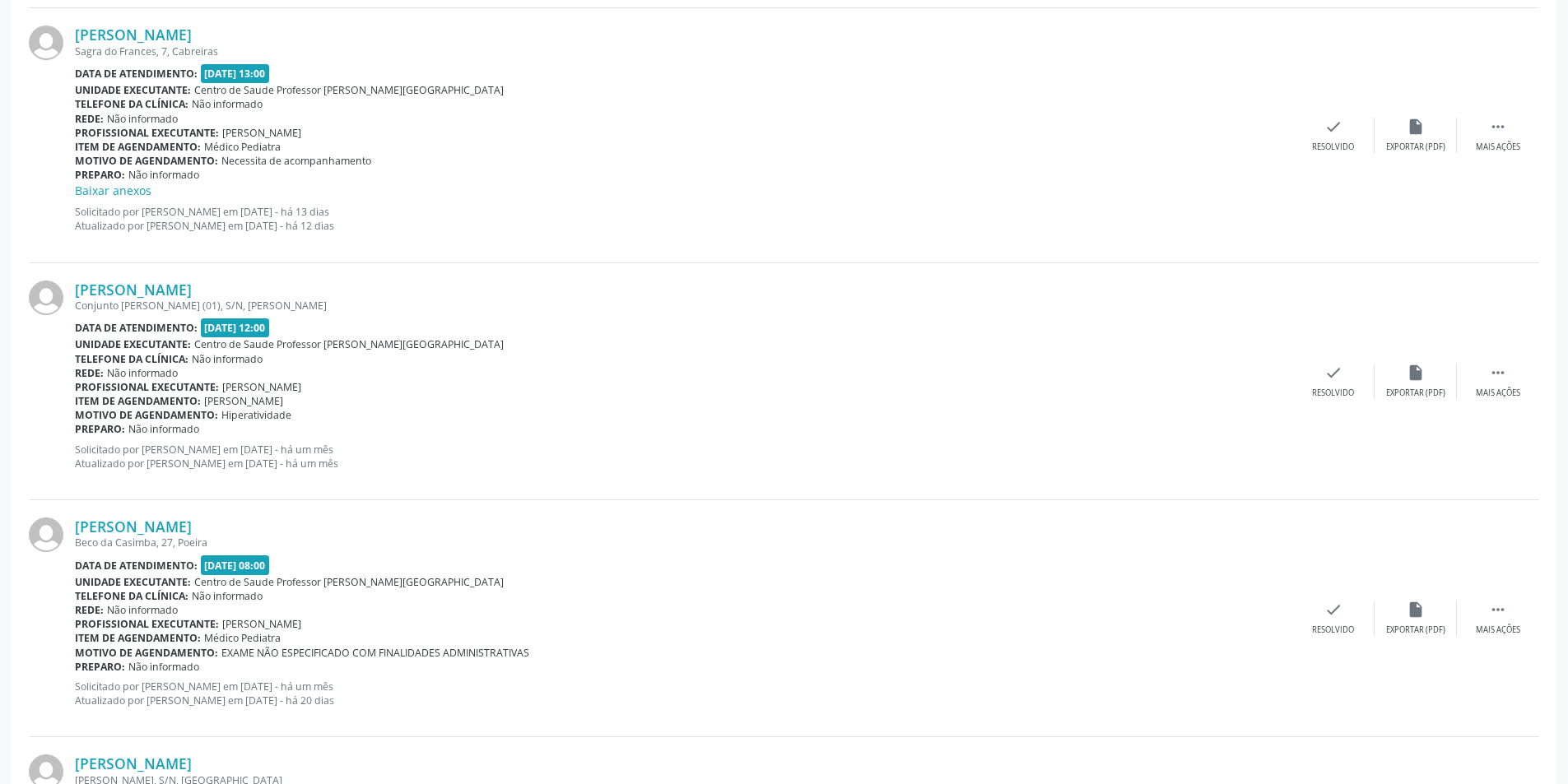
scroll to position [2056, 0]
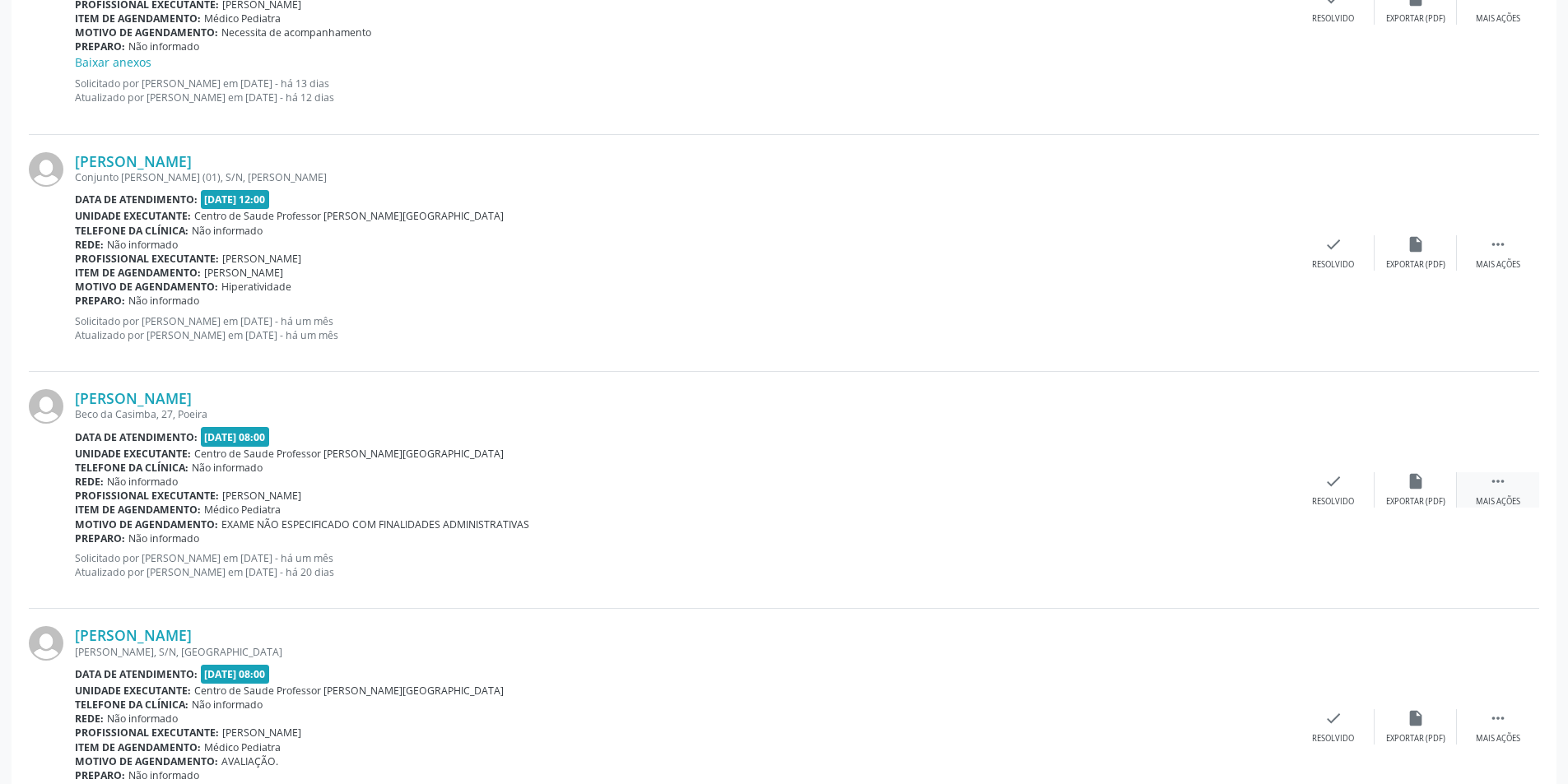
click at [1495, 491] on div " Mais ações" at bounding box center [1498, 490] width 82 height 36
click at [1429, 501] on div "Não compareceu" at bounding box center [1414, 501] width 70 height 11
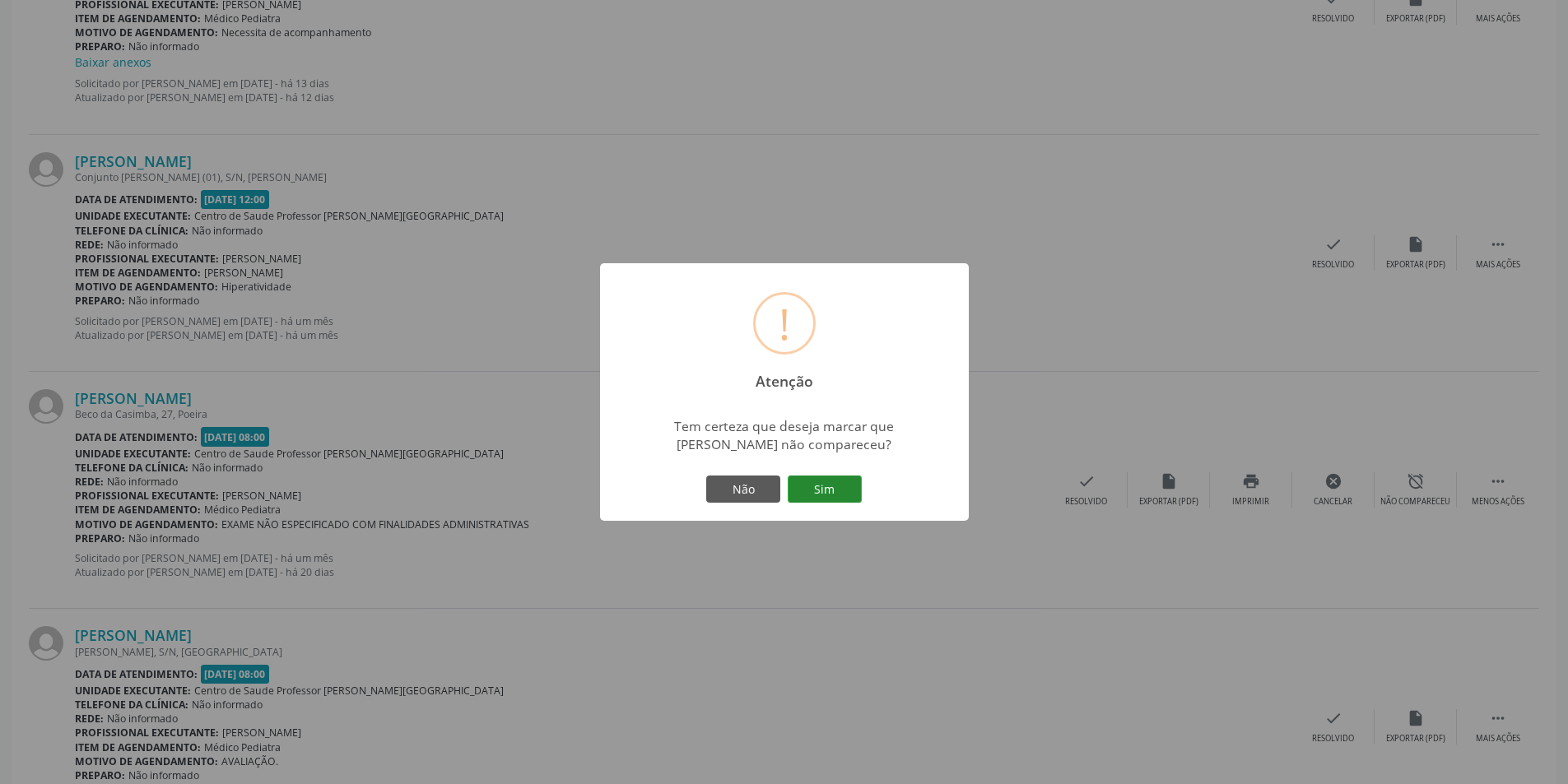
click at [820, 484] on button "Sim" at bounding box center [824, 489] width 74 height 28
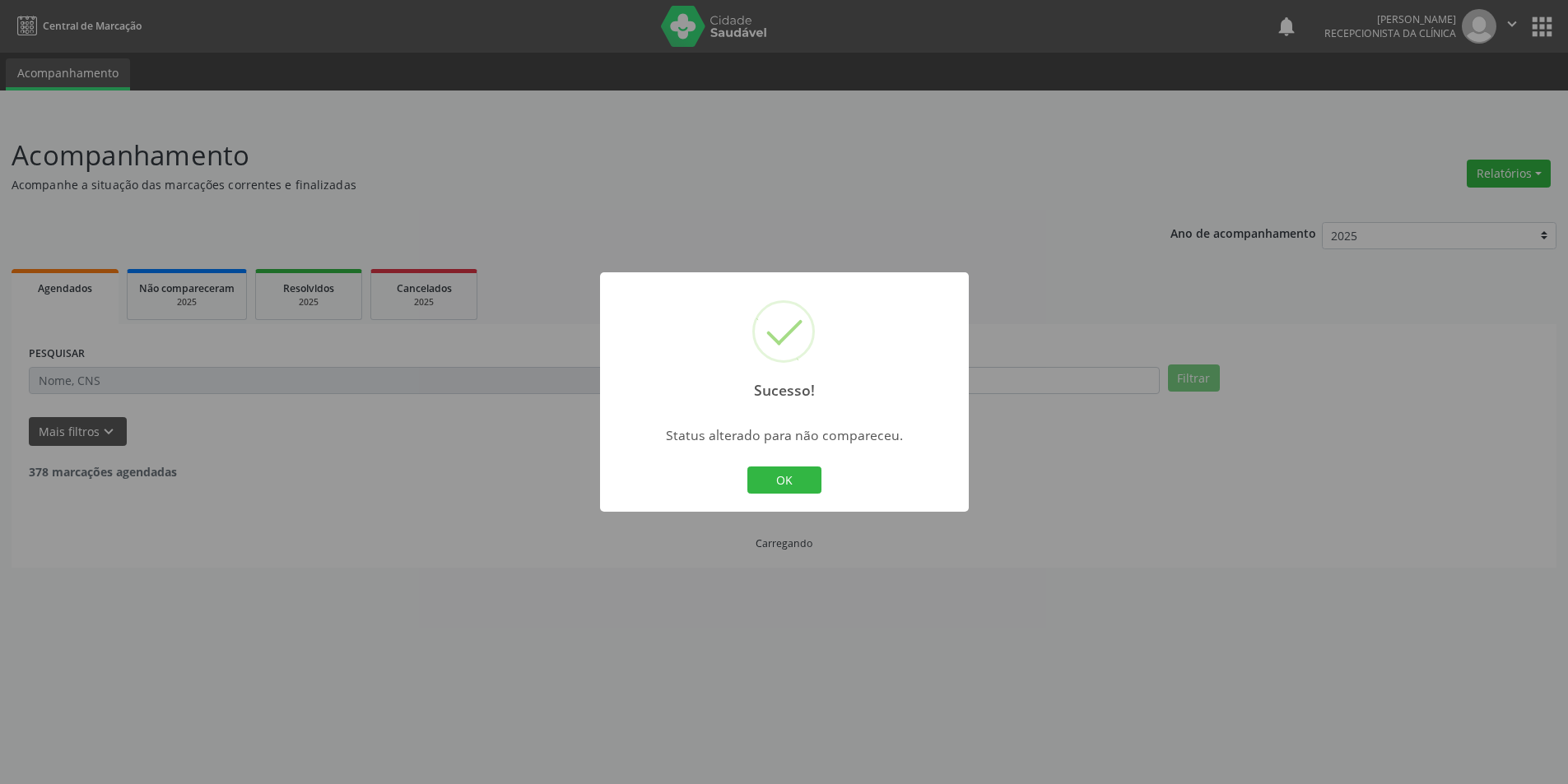
scroll to position [0, 0]
click at [774, 481] on button "OK" at bounding box center [789, 481] width 74 height 28
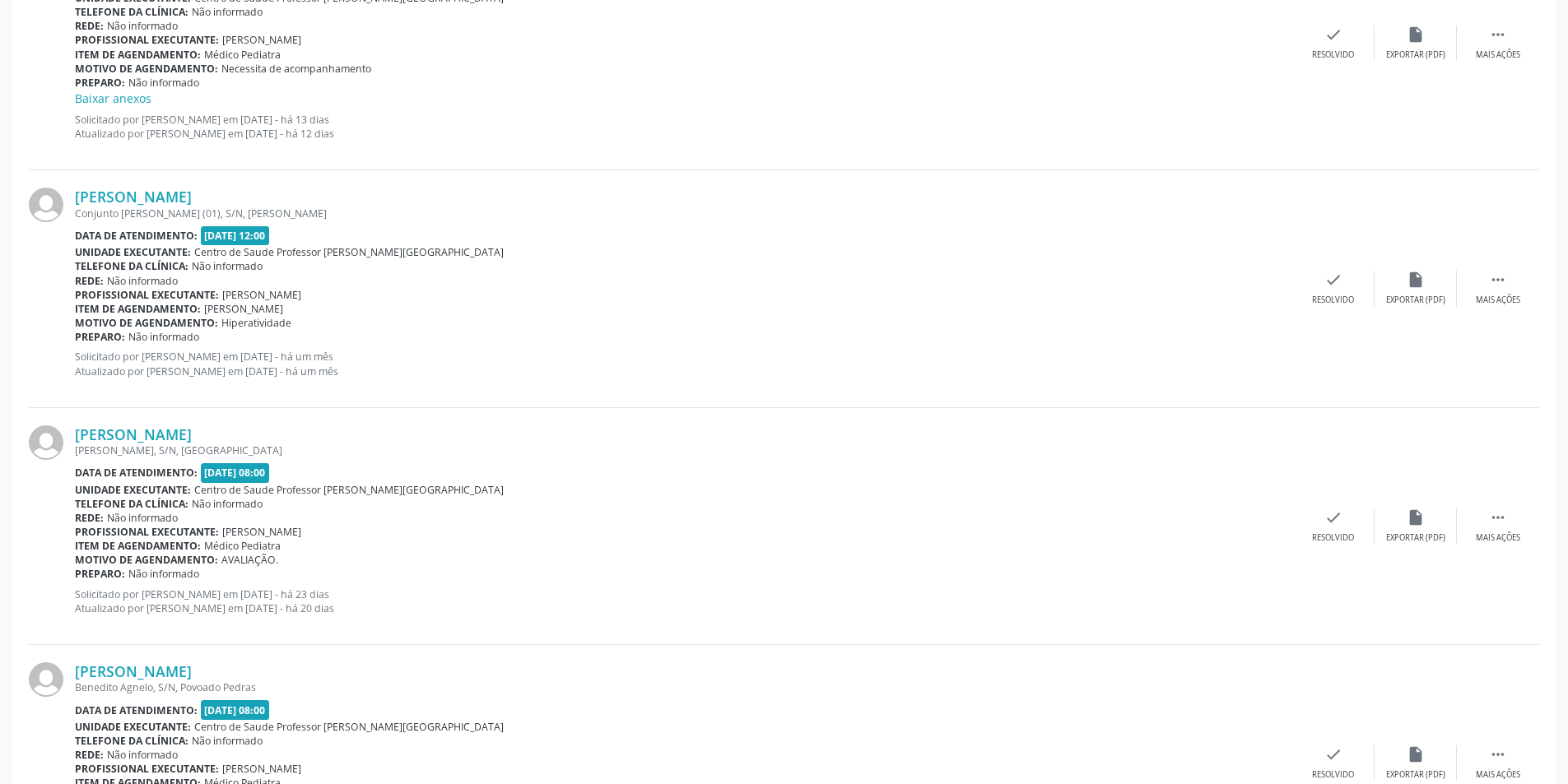
scroll to position [2221, 0]
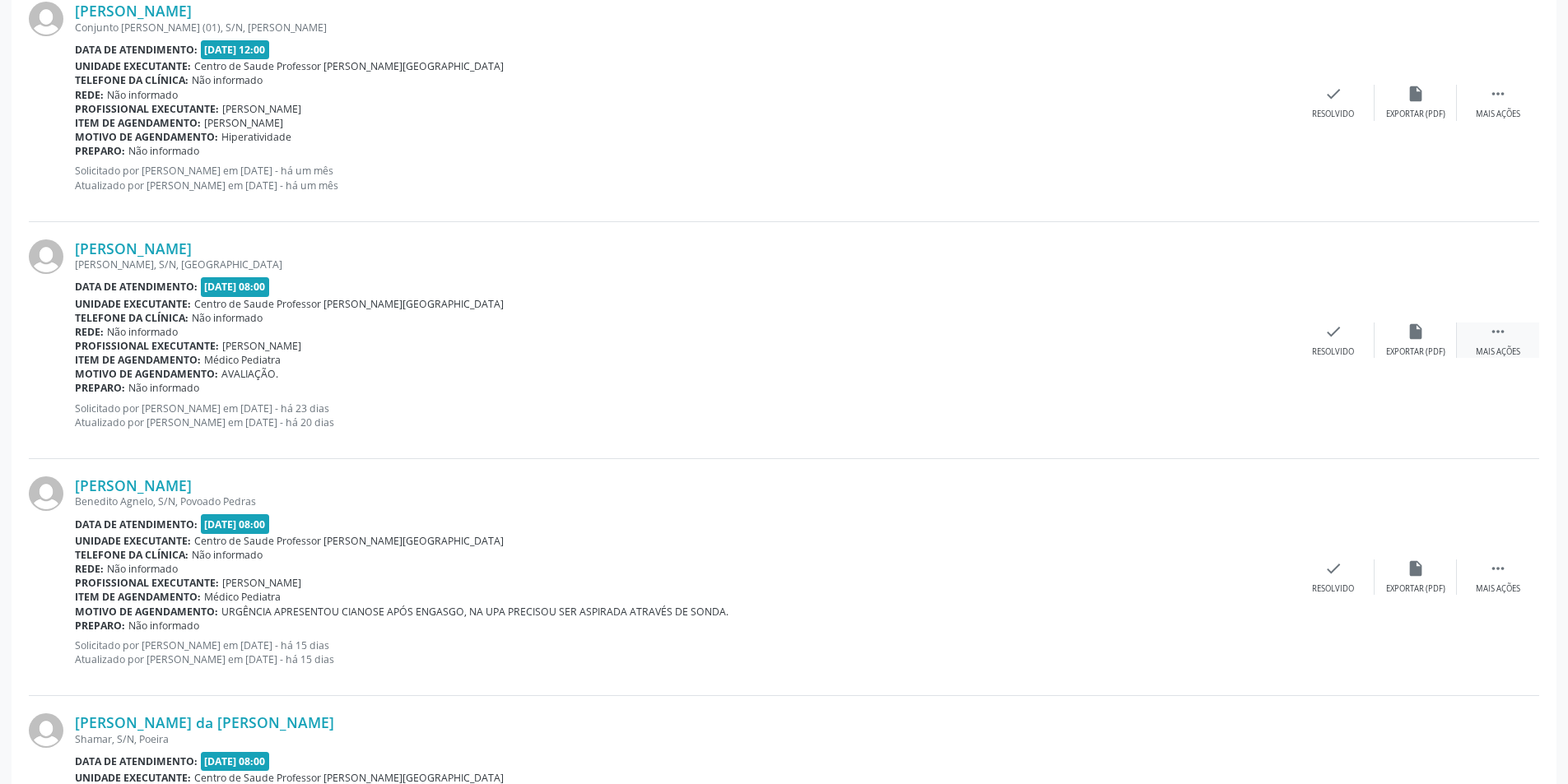
click at [1511, 353] on div "Mais ações" at bounding box center [1497, 352] width 44 height 11
click at [1435, 351] on div "Não compareceu" at bounding box center [1414, 352] width 70 height 11
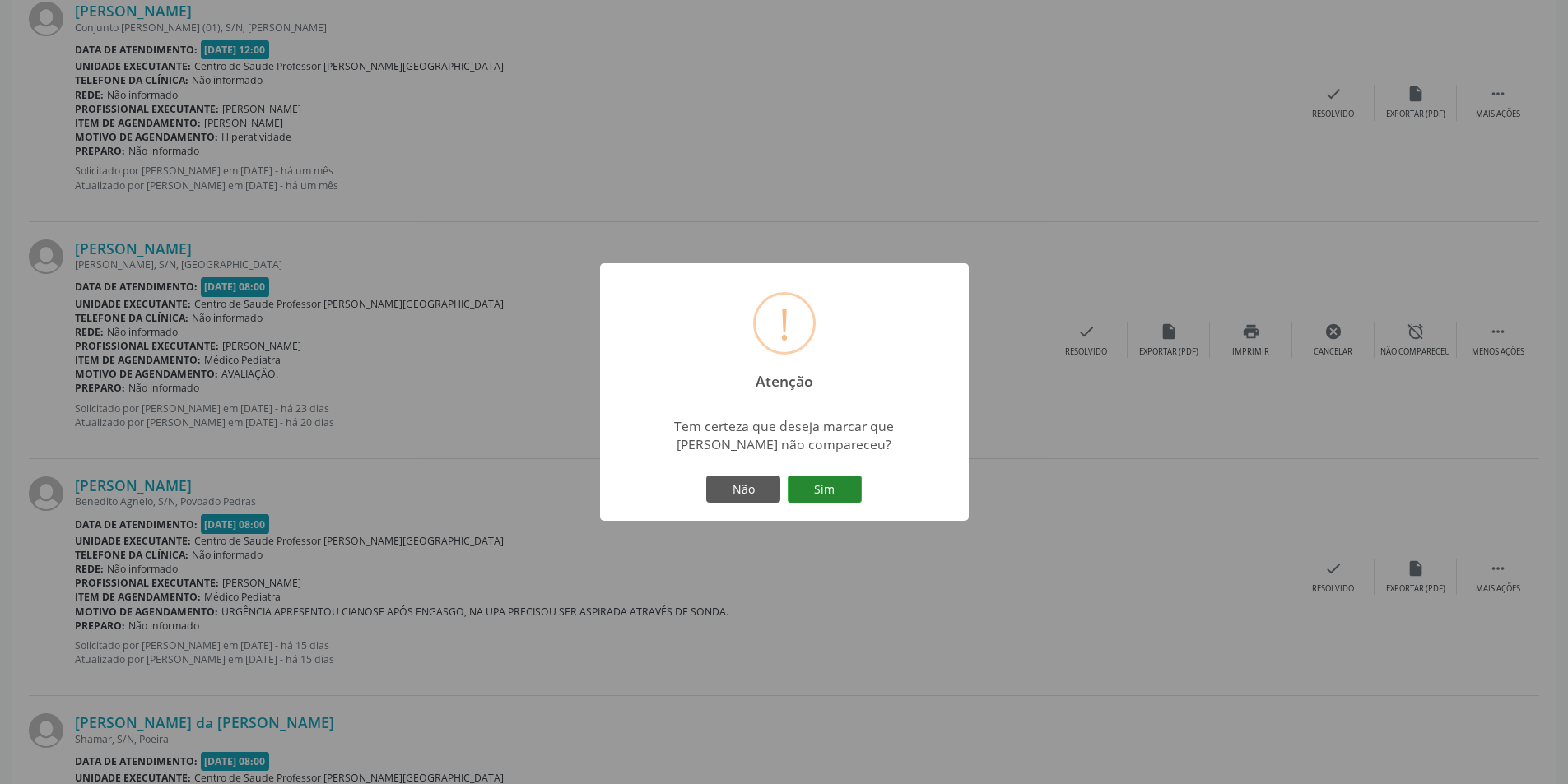
click at [825, 491] on button "Sim" at bounding box center [824, 489] width 74 height 28
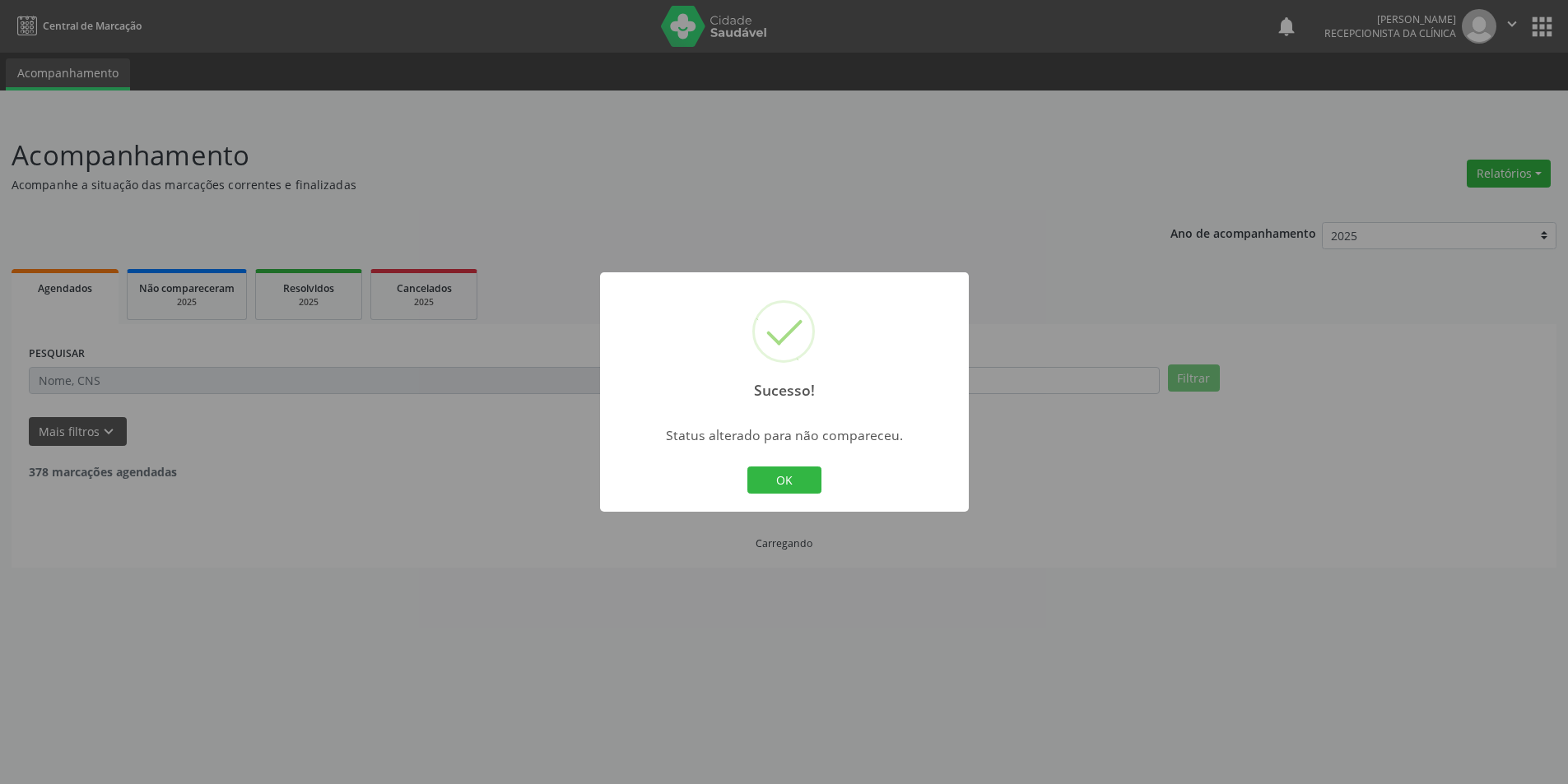
scroll to position [0, 0]
click at [810, 474] on button "OK" at bounding box center [789, 481] width 74 height 28
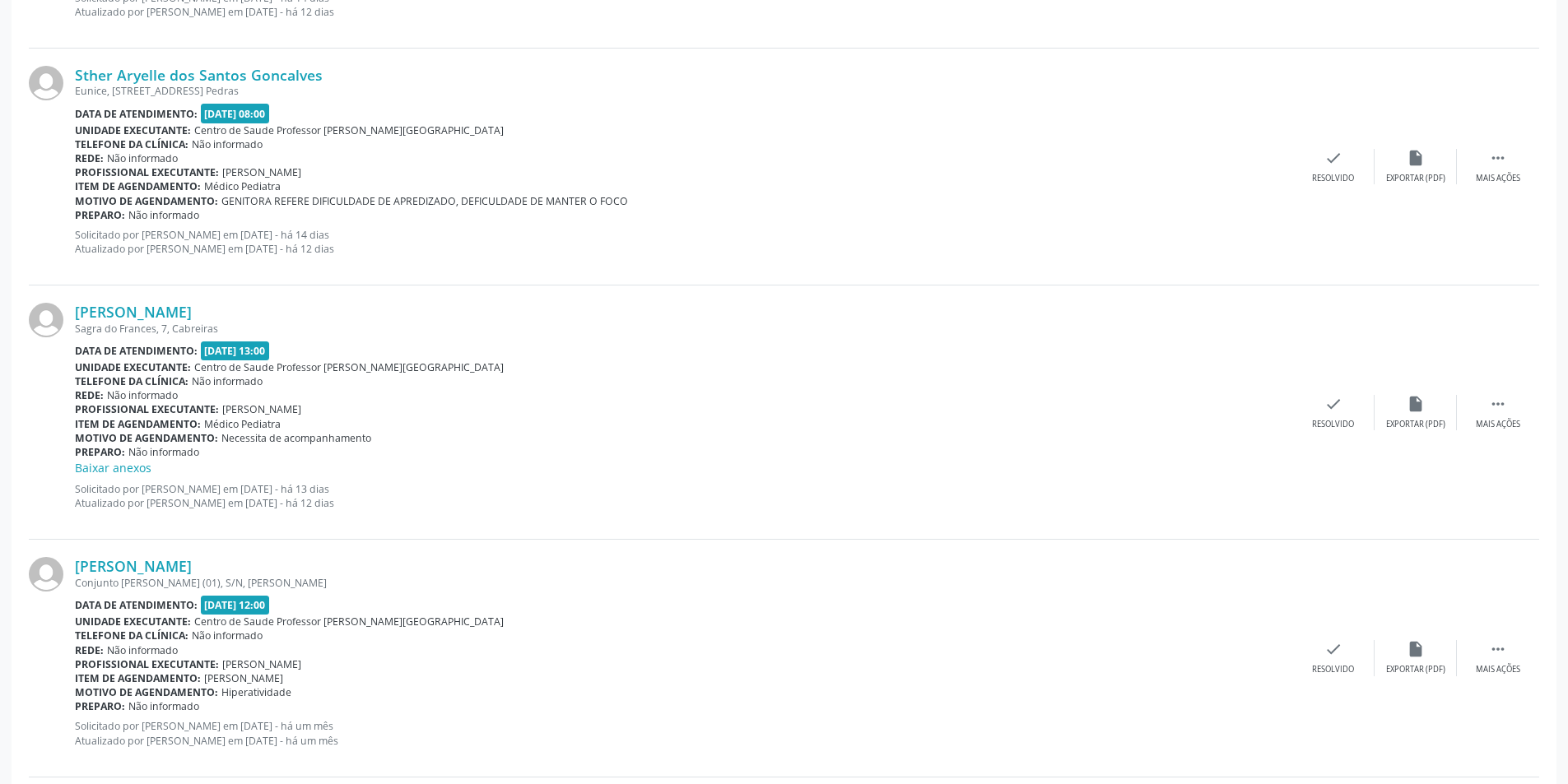
scroll to position [1974, 0]
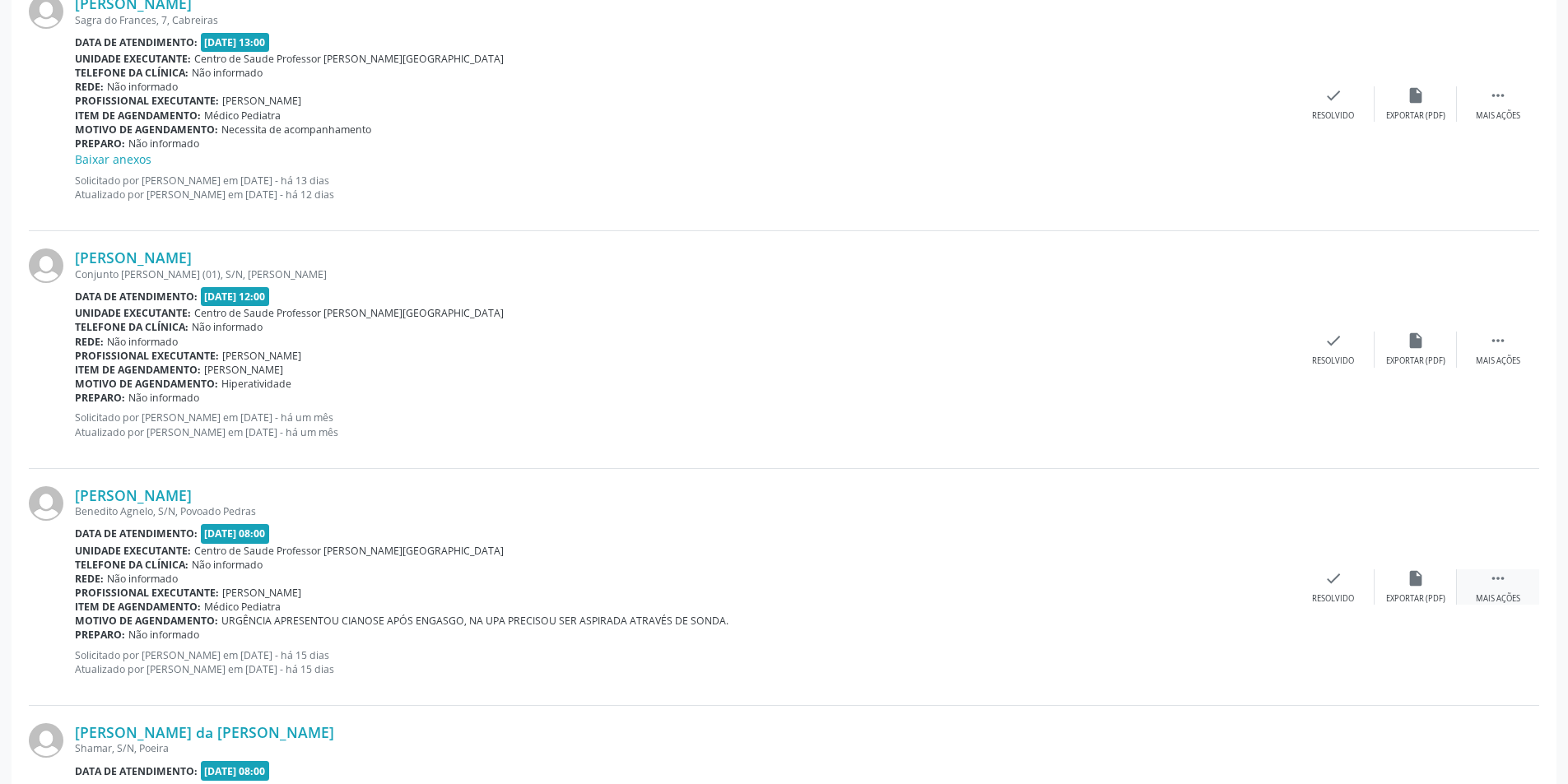
click at [1487, 591] on div " Mais ações" at bounding box center [1498, 587] width 82 height 36
click at [1405, 588] on div "alarm_off Não compareceu" at bounding box center [1415, 587] width 82 height 36
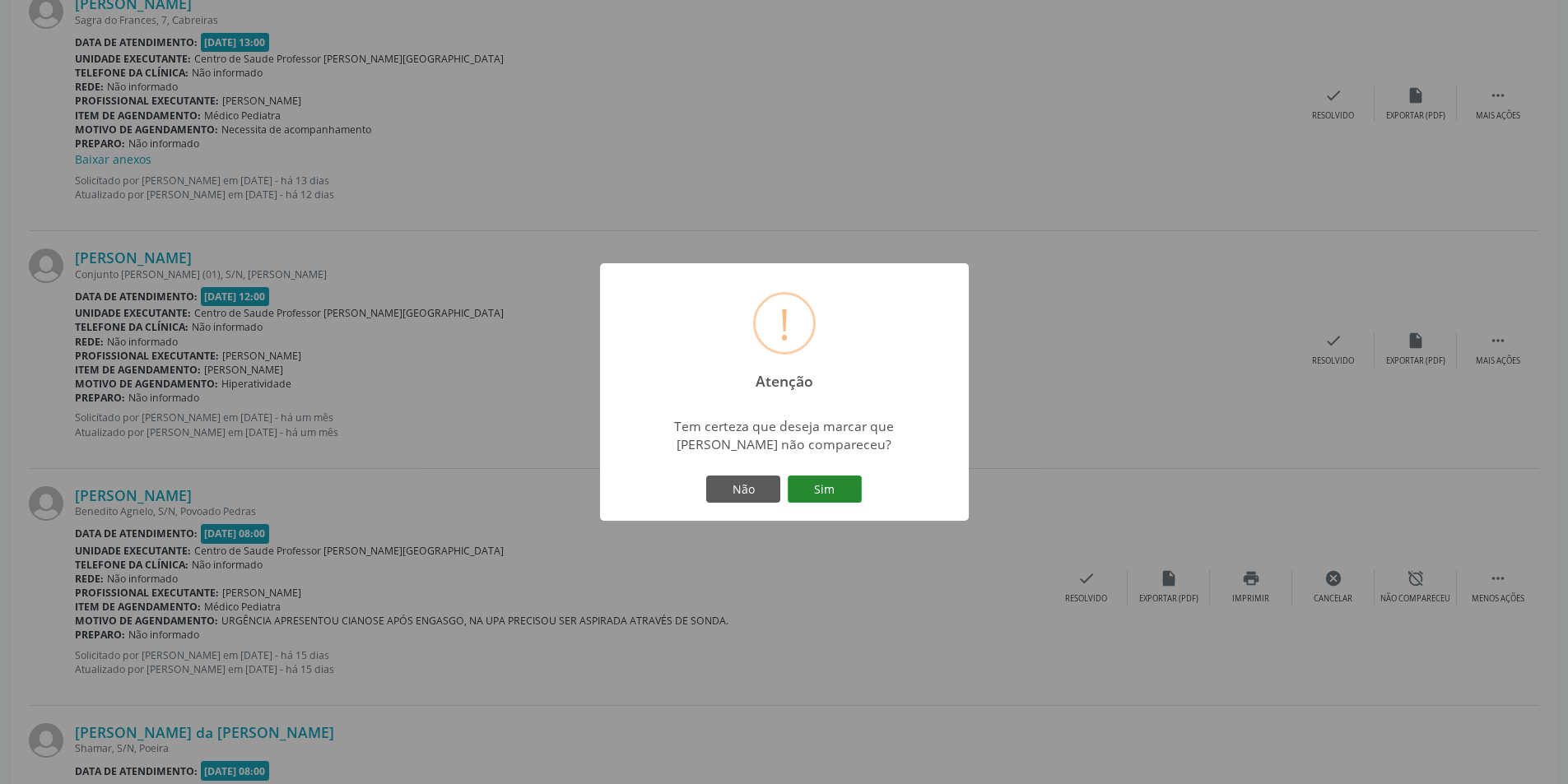
click at [819, 486] on button "Sim" at bounding box center [824, 489] width 74 height 28
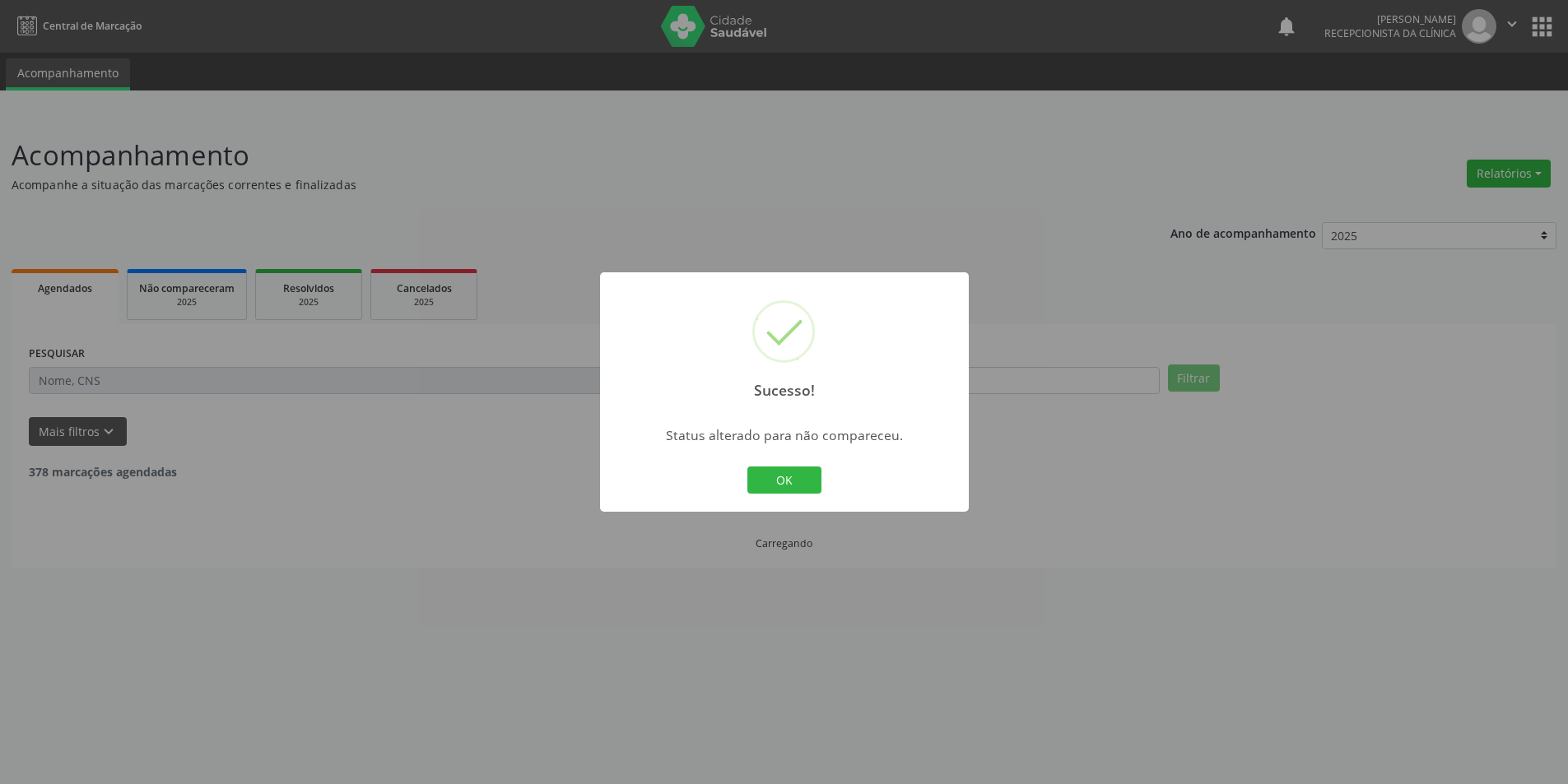
scroll to position [0, 0]
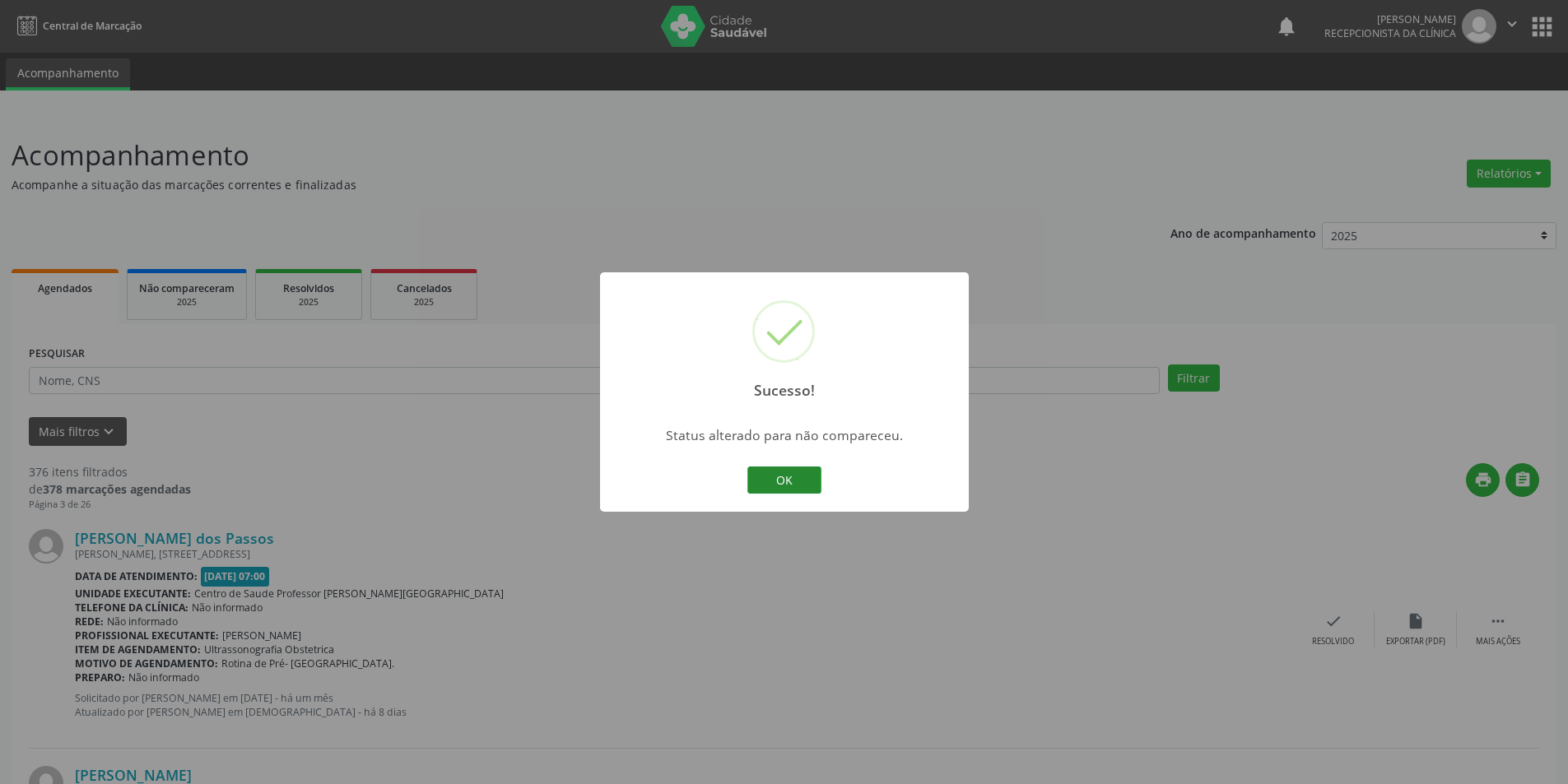
click at [799, 485] on button "OK" at bounding box center [784, 481] width 74 height 28
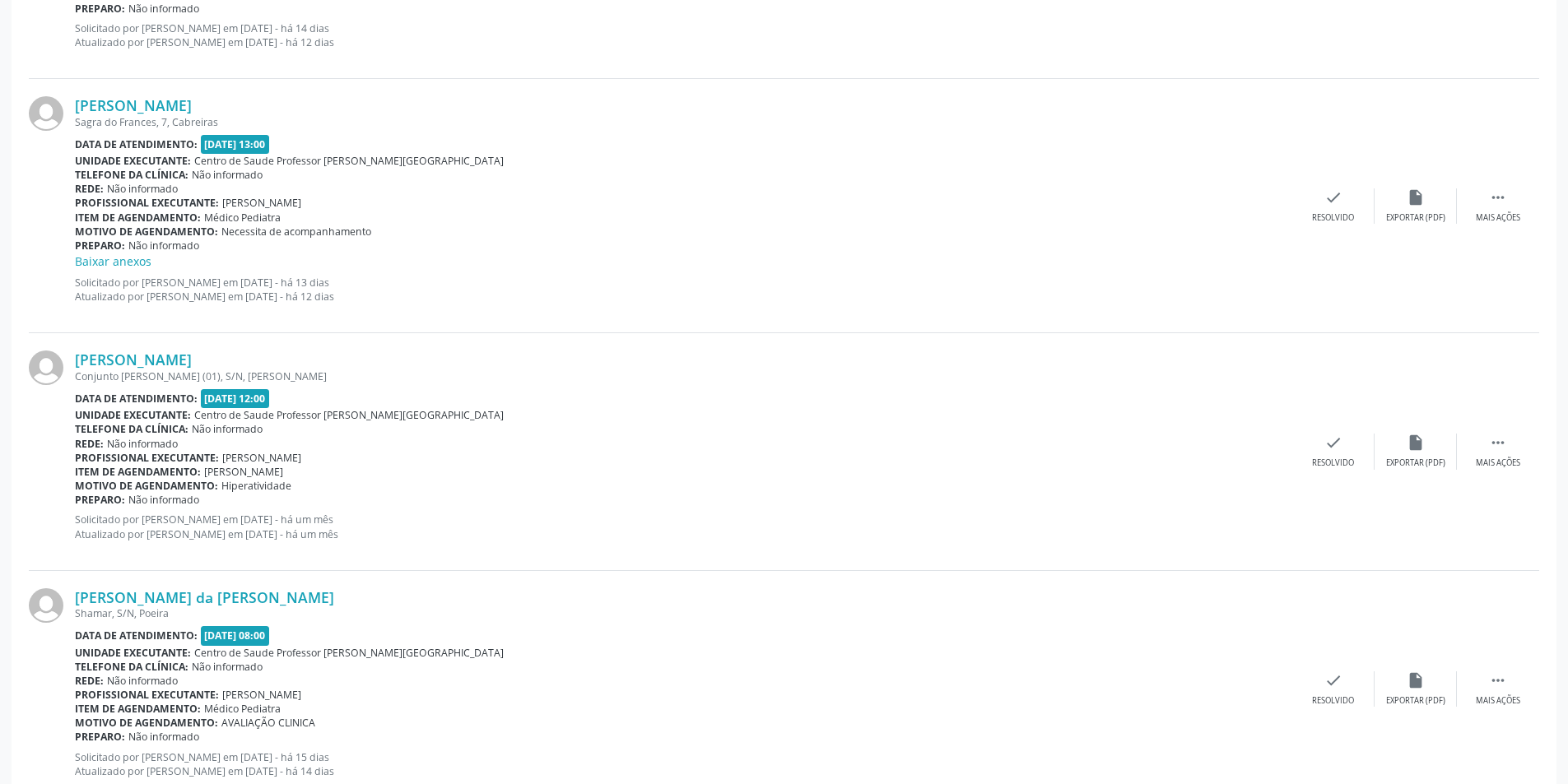
scroll to position [2056, 0]
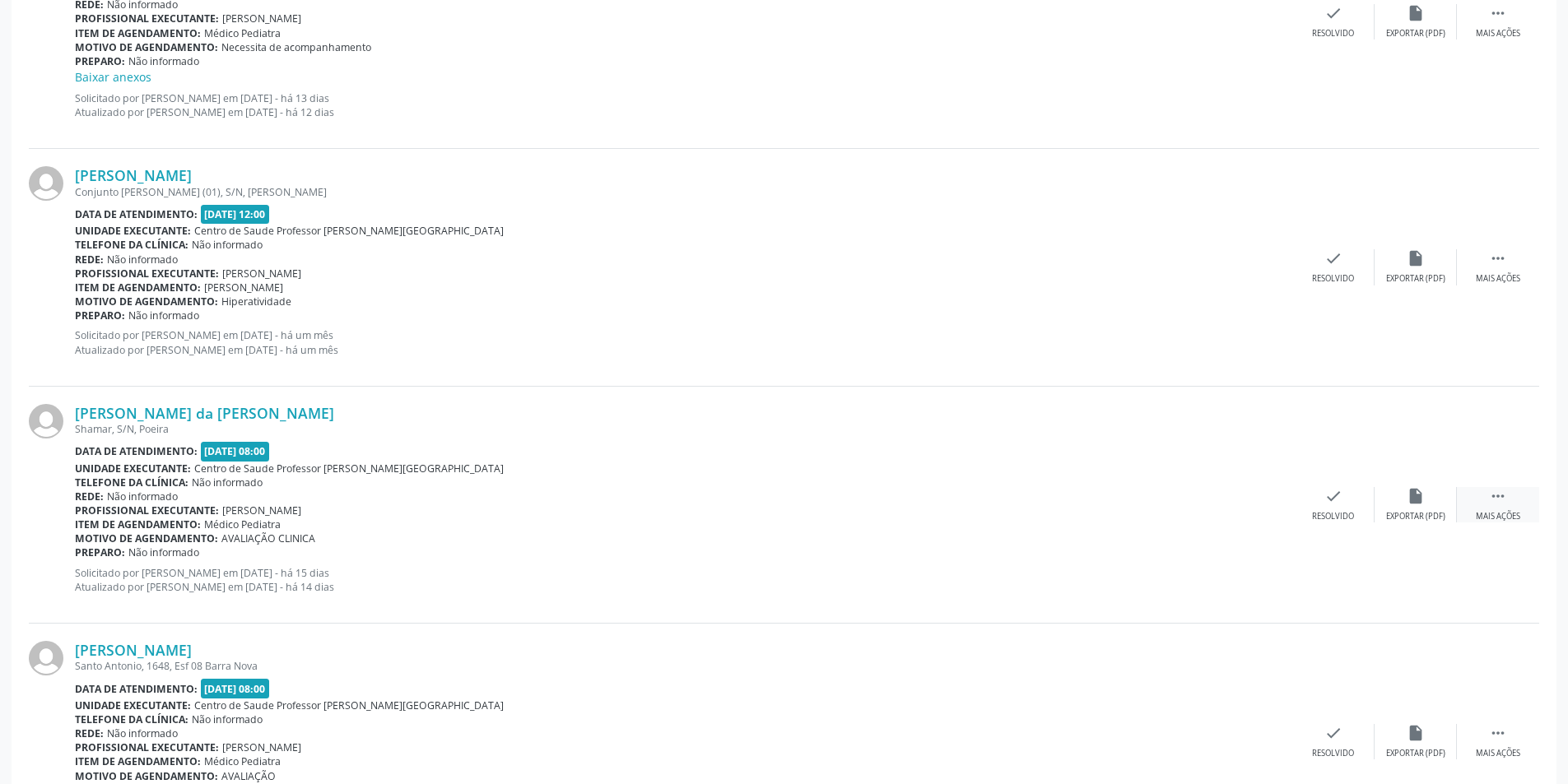
click at [1510, 502] on div " Mais ações" at bounding box center [1498, 505] width 82 height 36
click at [1416, 515] on div "Não compareceu" at bounding box center [1414, 516] width 70 height 11
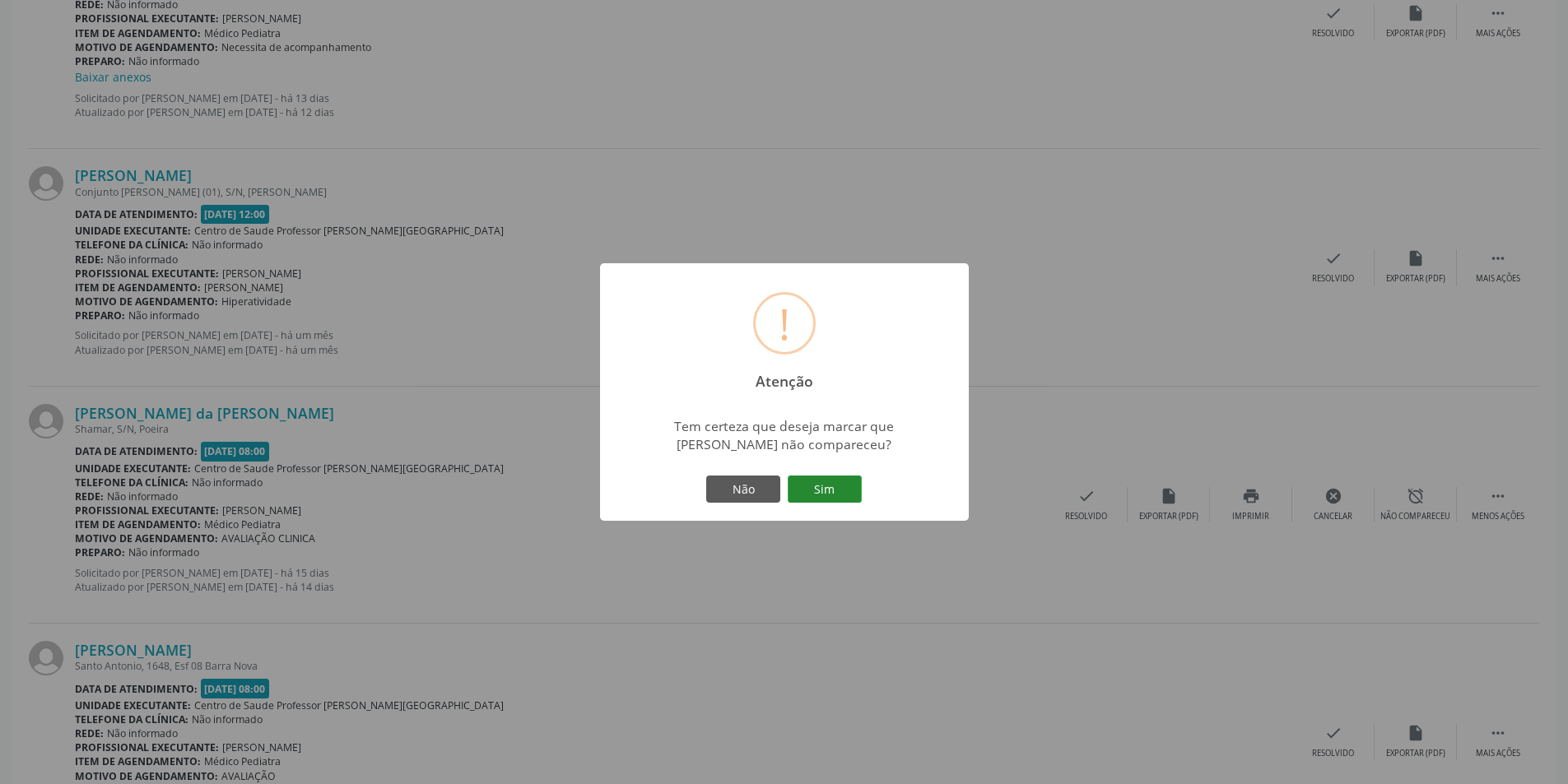
click at [821, 496] on button "Sim" at bounding box center [824, 489] width 74 height 28
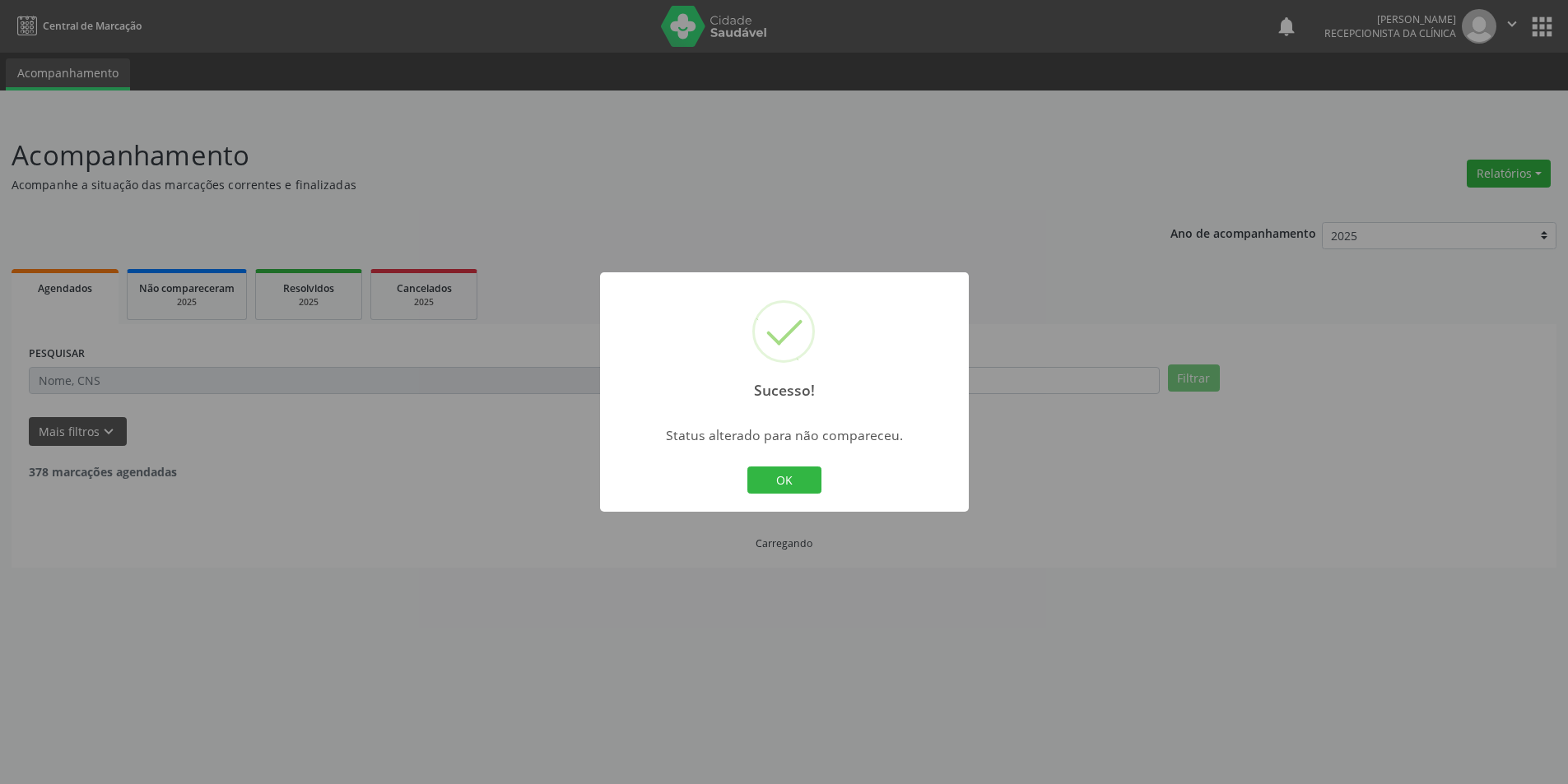
scroll to position [0, 0]
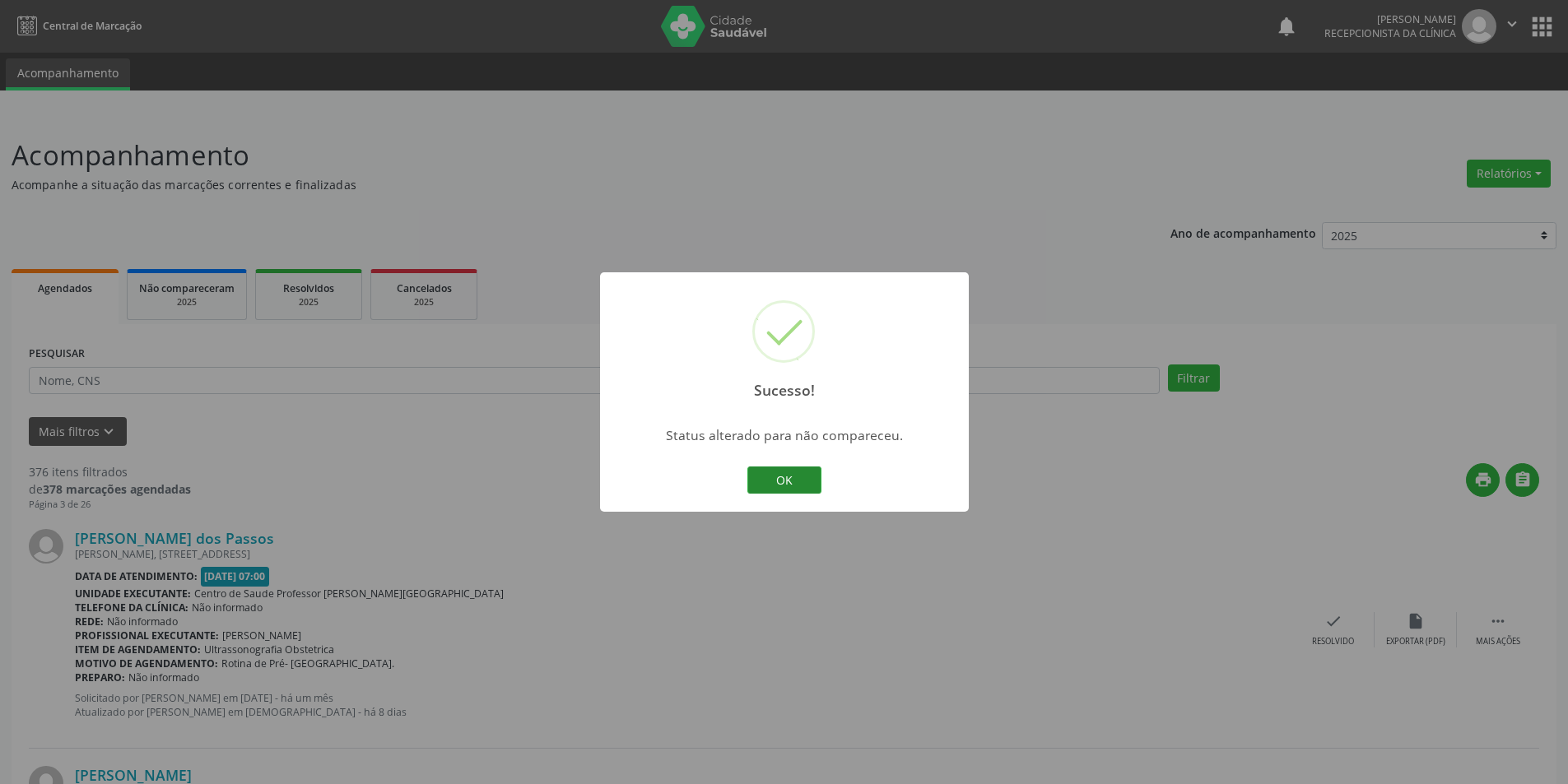
click at [770, 476] on button "OK" at bounding box center [784, 481] width 74 height 28
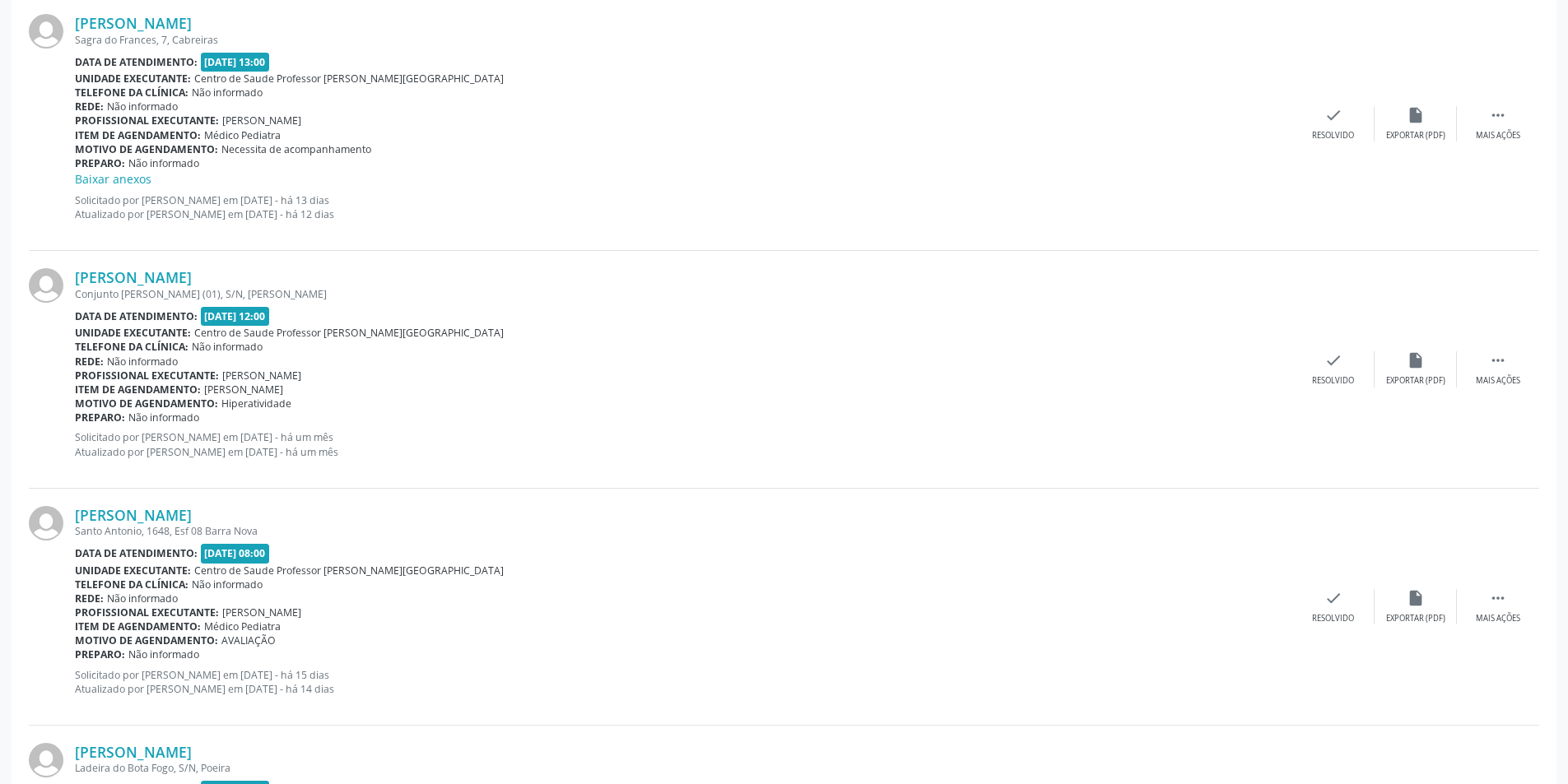
scroll to position [2056, 0]
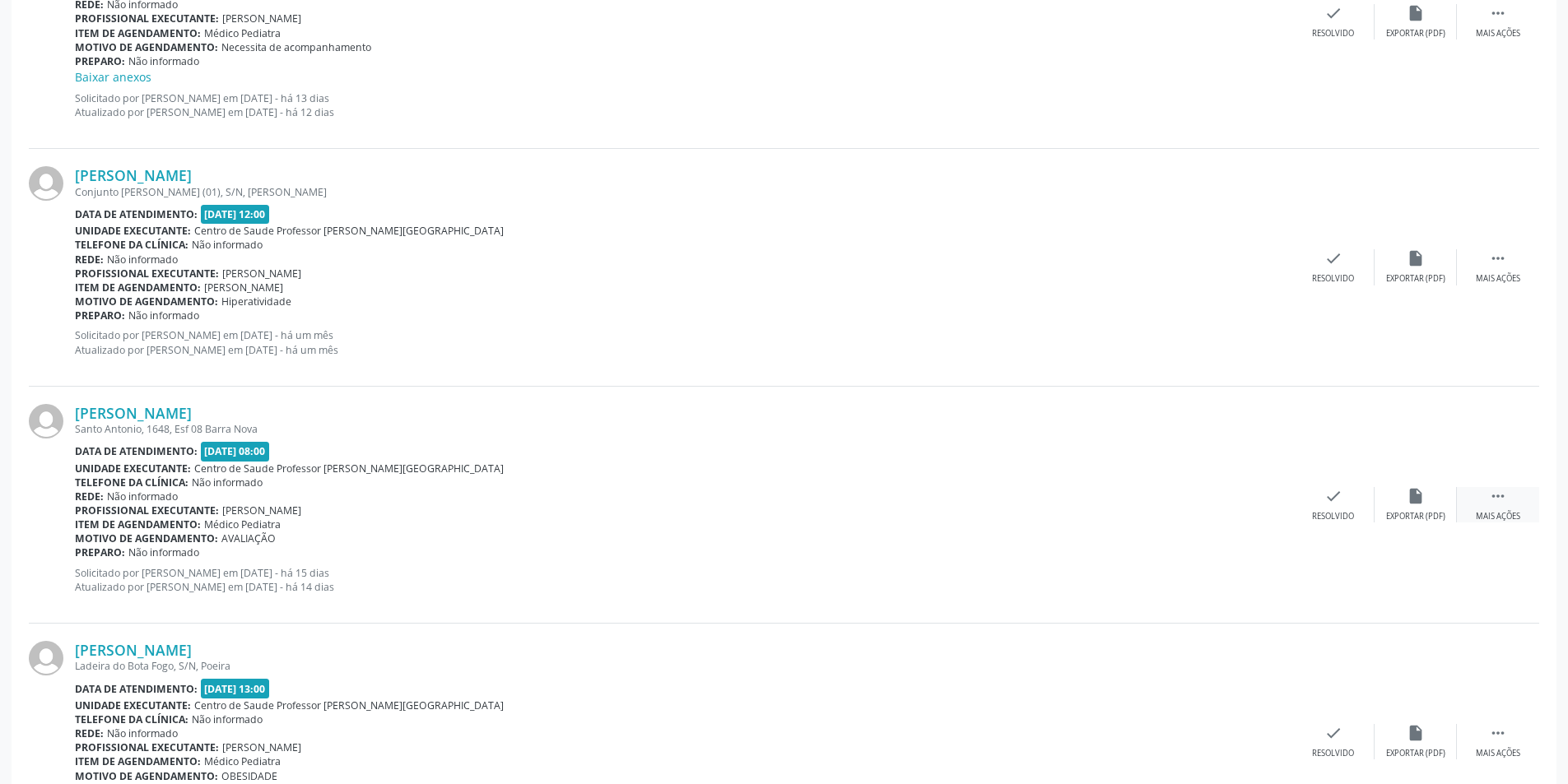
click at [1507, 507] on div " Mais ações" at bounding box center [1498, 505] width 82 height 36
click at [1409, 497] on icon "alarm_off" at bounding box center [1414, 496] width 18 height 18
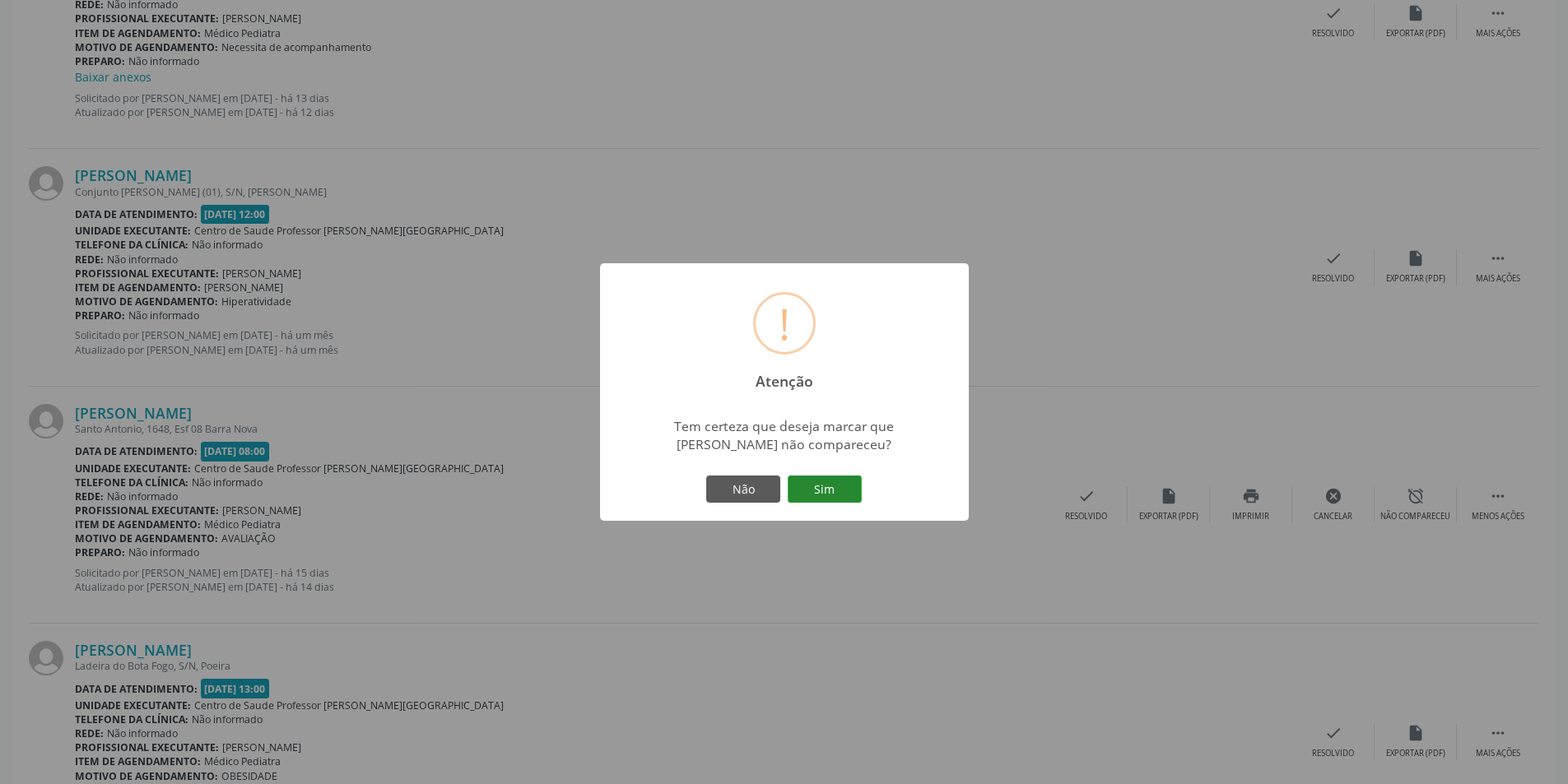
click at [844, 489] on button "Sim" at bounding box center [824, 489] width 74 height 28
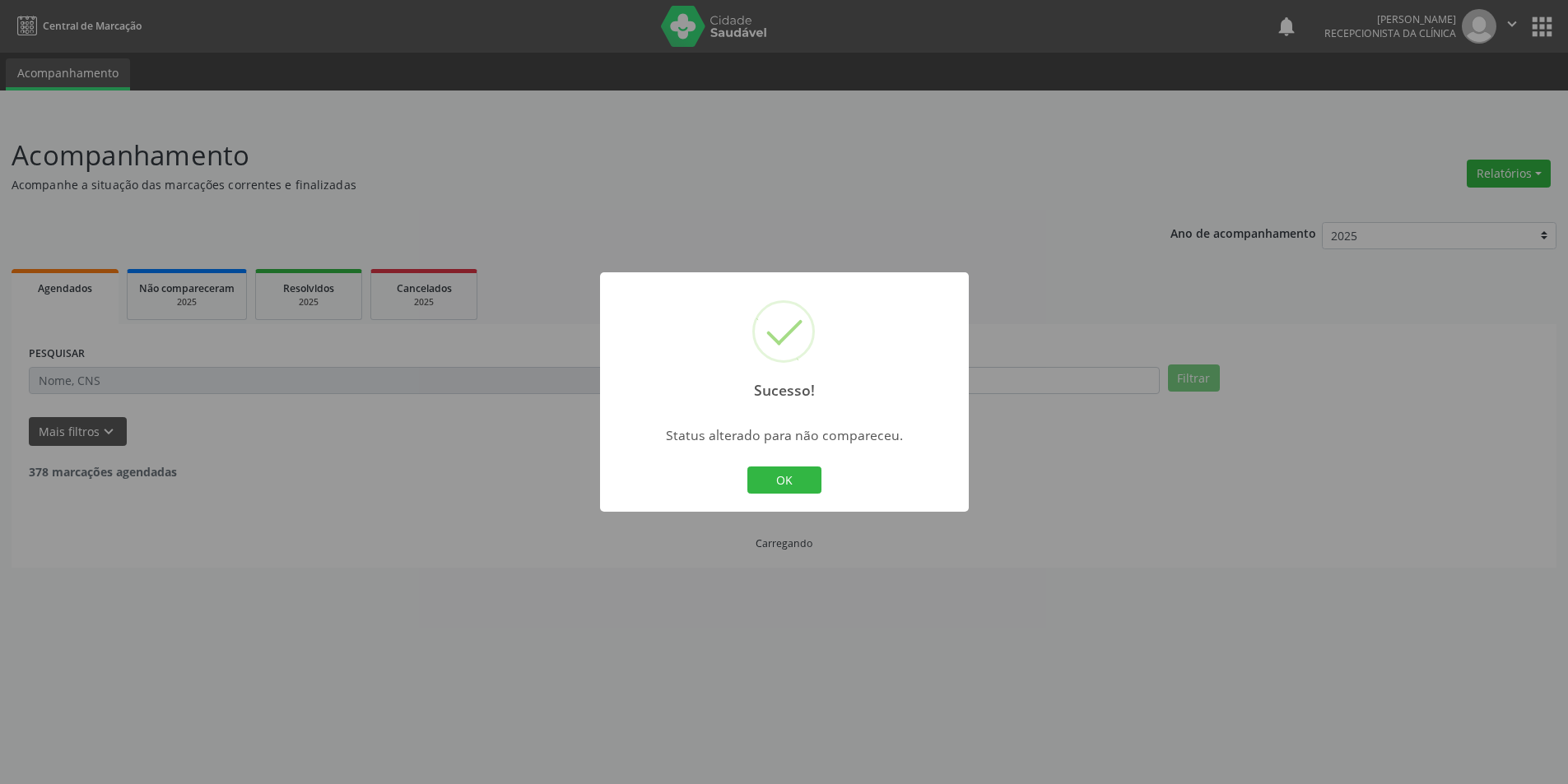
scroll to position [0, 0]
click at [806, 475] on button "OK" at bounding box center [789, 481] width 74 height 28
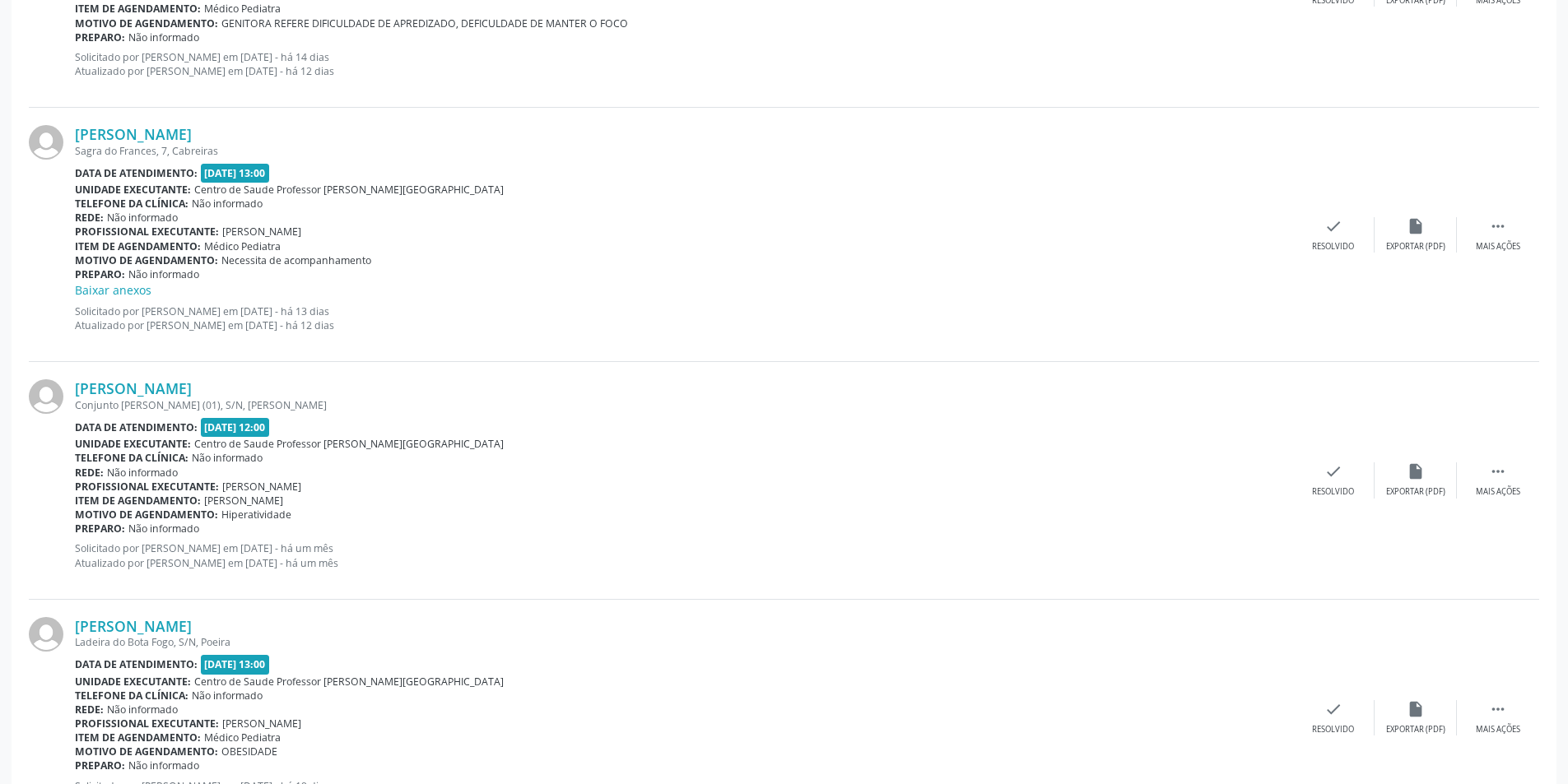
scroll to position [2221, 0]
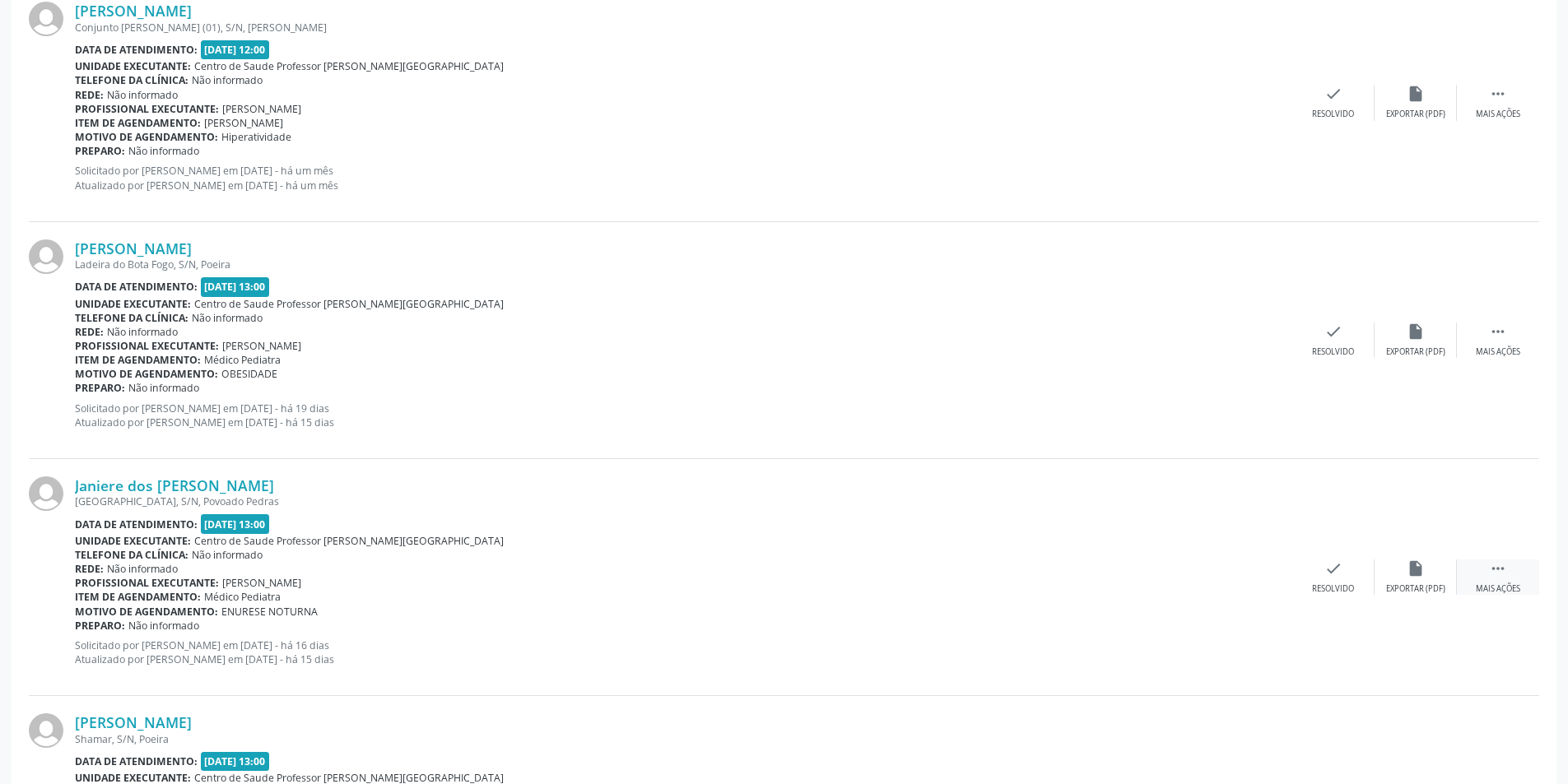
drag, startPoint x: 1515, startPoint y: 583, endPoint x: 1470, endPoint y: 576, distance: 45.5
click at [1514, 583] on div "Mais ações" at bounding box center [1497, 588] width 44 height 11
click at [1427, 577] on div "alarm_off Não compareceu" at bounding box center [1415, 577] width 82 height 36
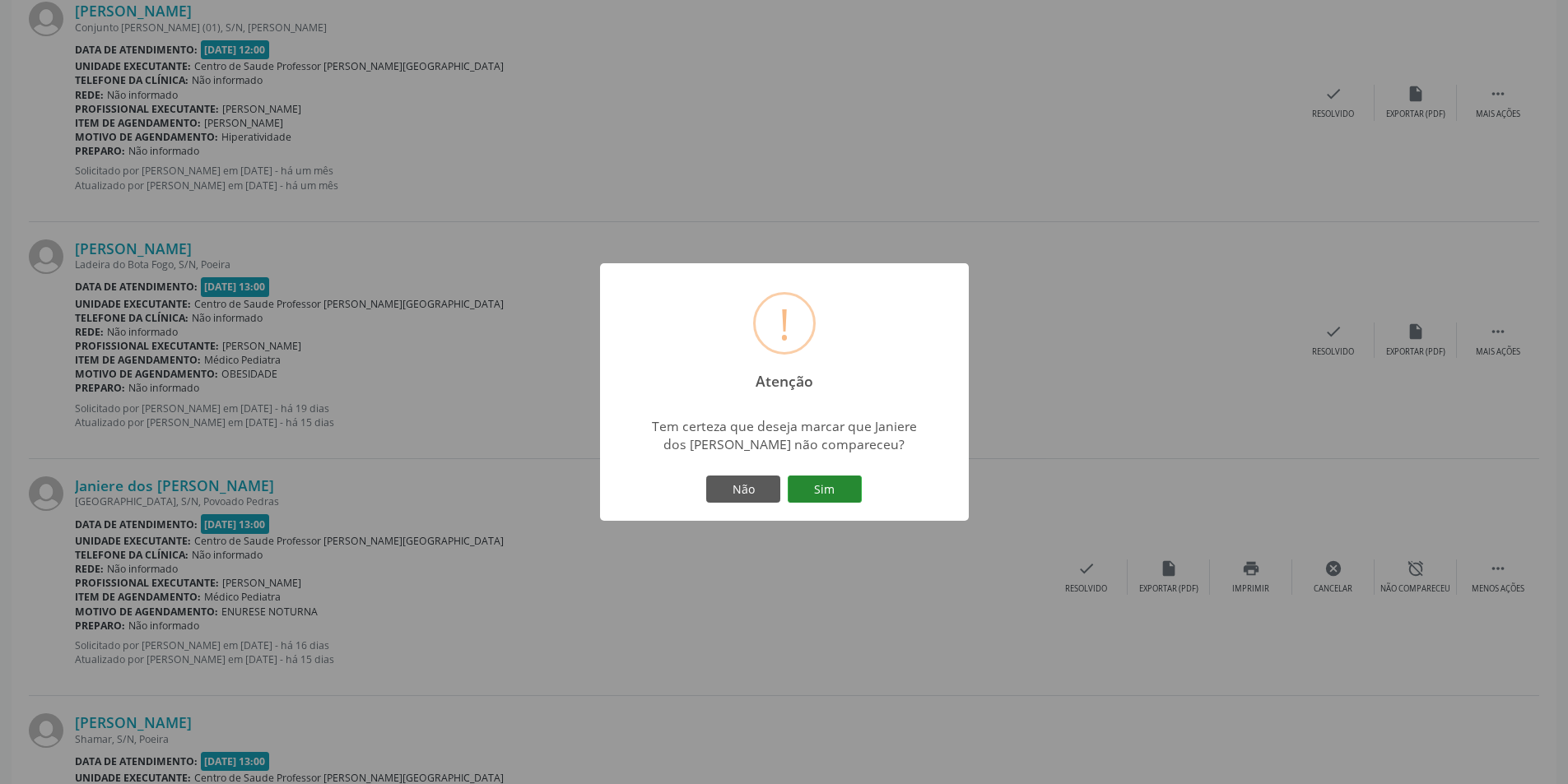
click at [803, 475] on button "Sim" at bounding box center [824, 489] width 74 height 28
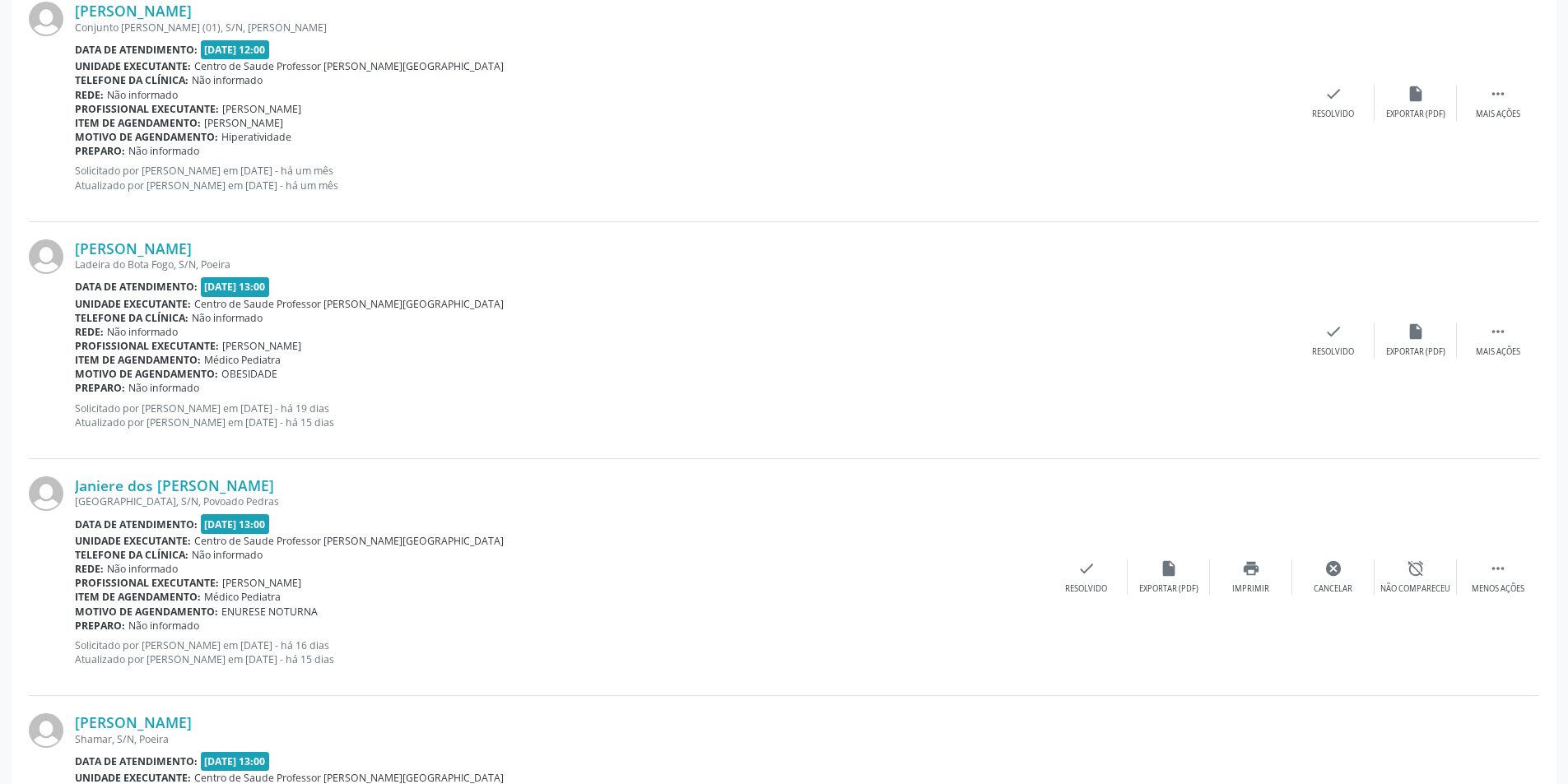
scroll to position [0, 0]
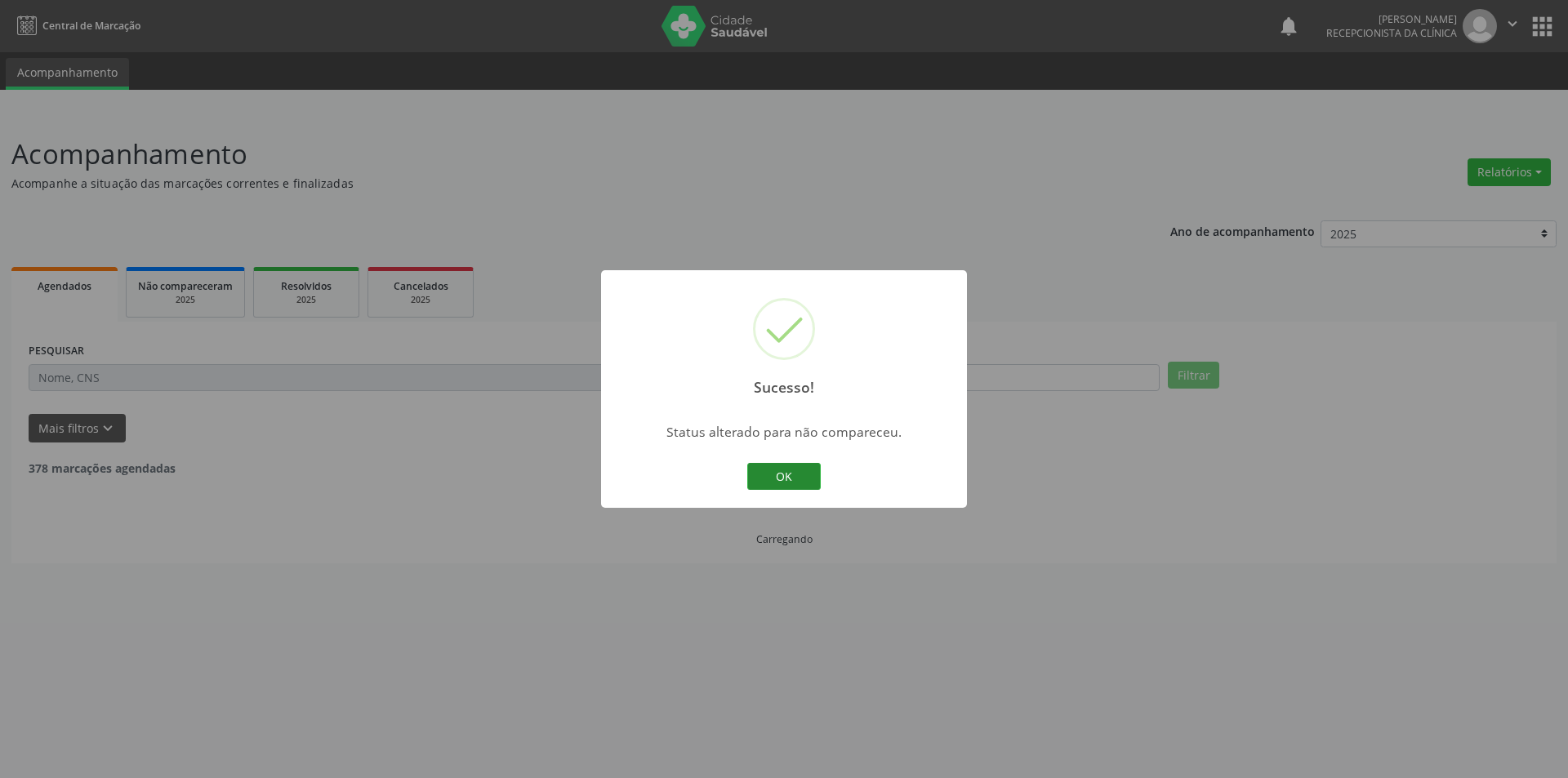
click at [774, 469] on button "OK" at bounding box center [783, 477] width 73 height 28
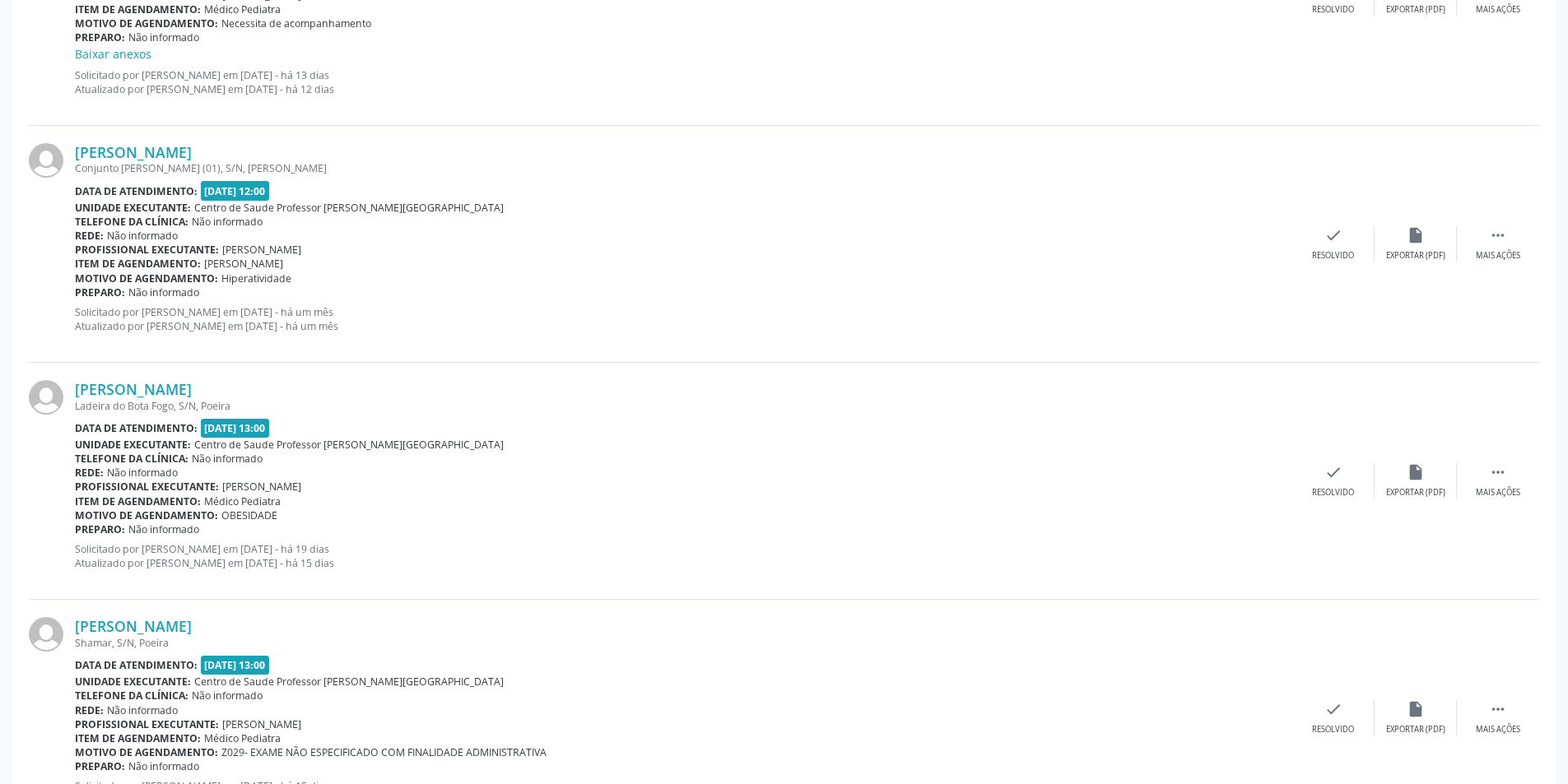
scroll to position [1727, 0]
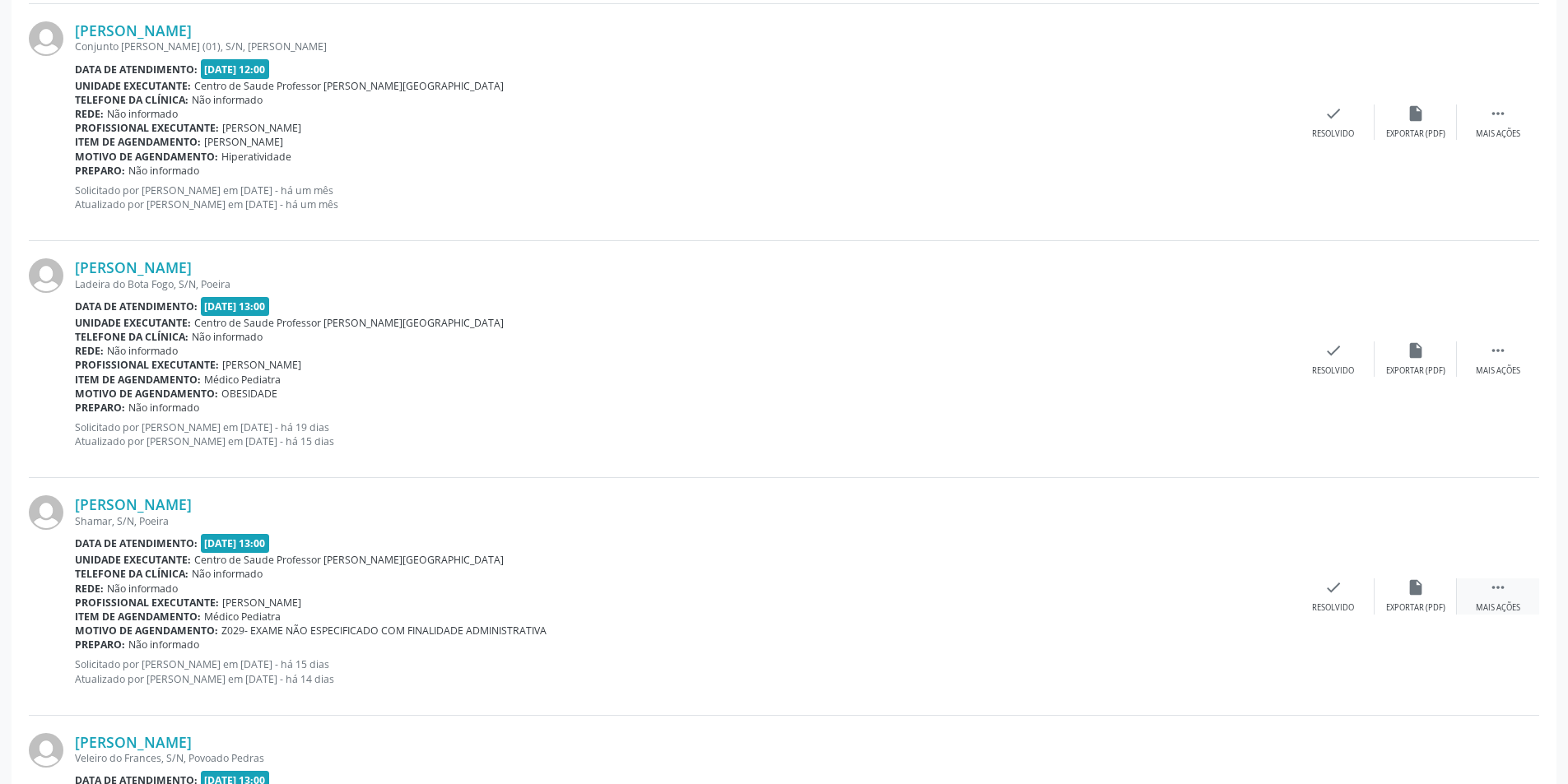
click at [1511, 593] on div " Mais ações" at bounding box center [1498, 596] width 82 height 36
click at [1413, 603] on div "Não compareceu" at bounding box center [1414, 608] width 70 height 11
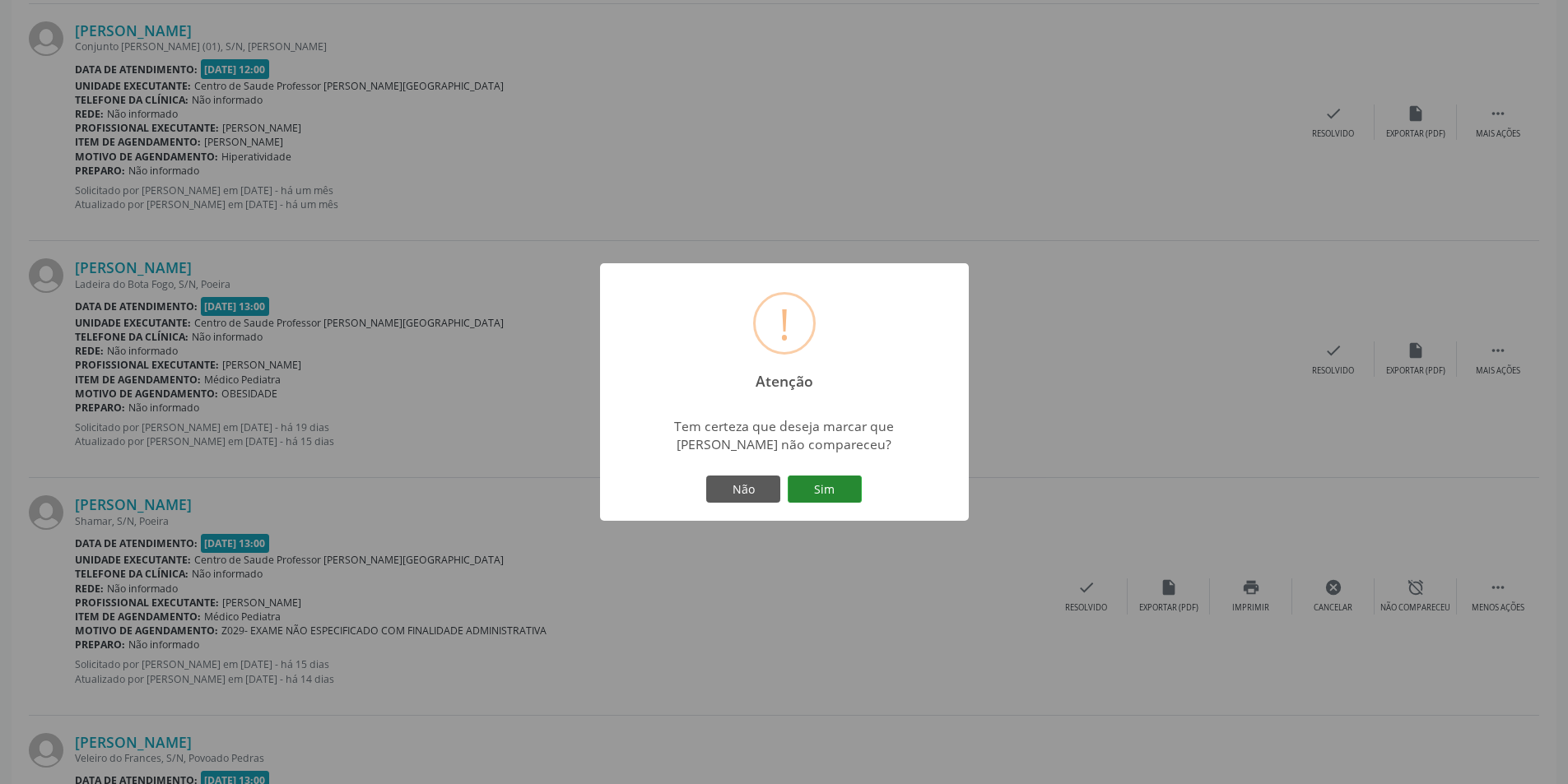
click at [824, 478] on button "Sim" at bounding box center [824, 489] width 74 height 28
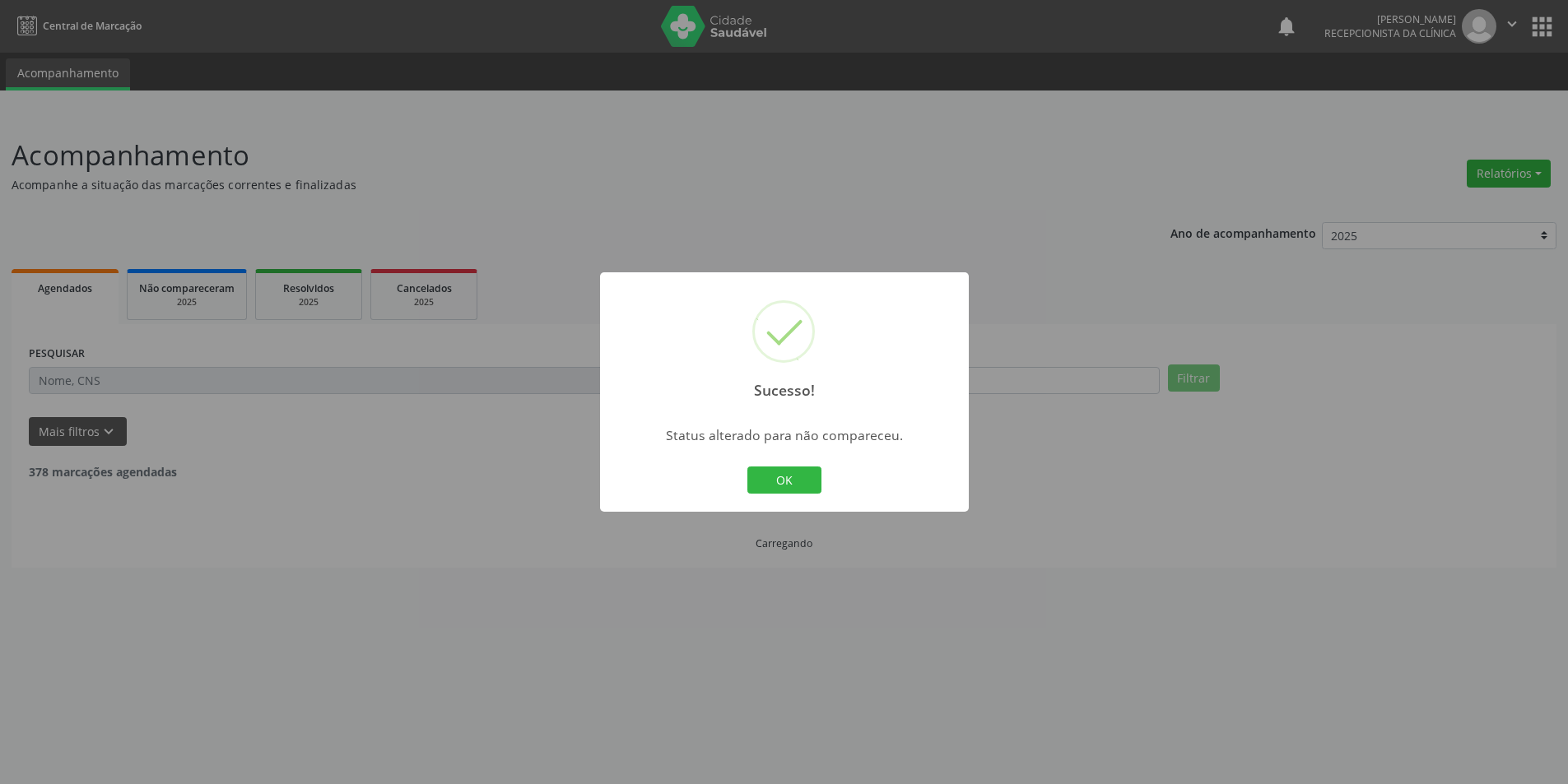
scroll to position [0, 0]
click at [785, 480] on button "OK" at bounding box center [789, 481] width 74 height 28
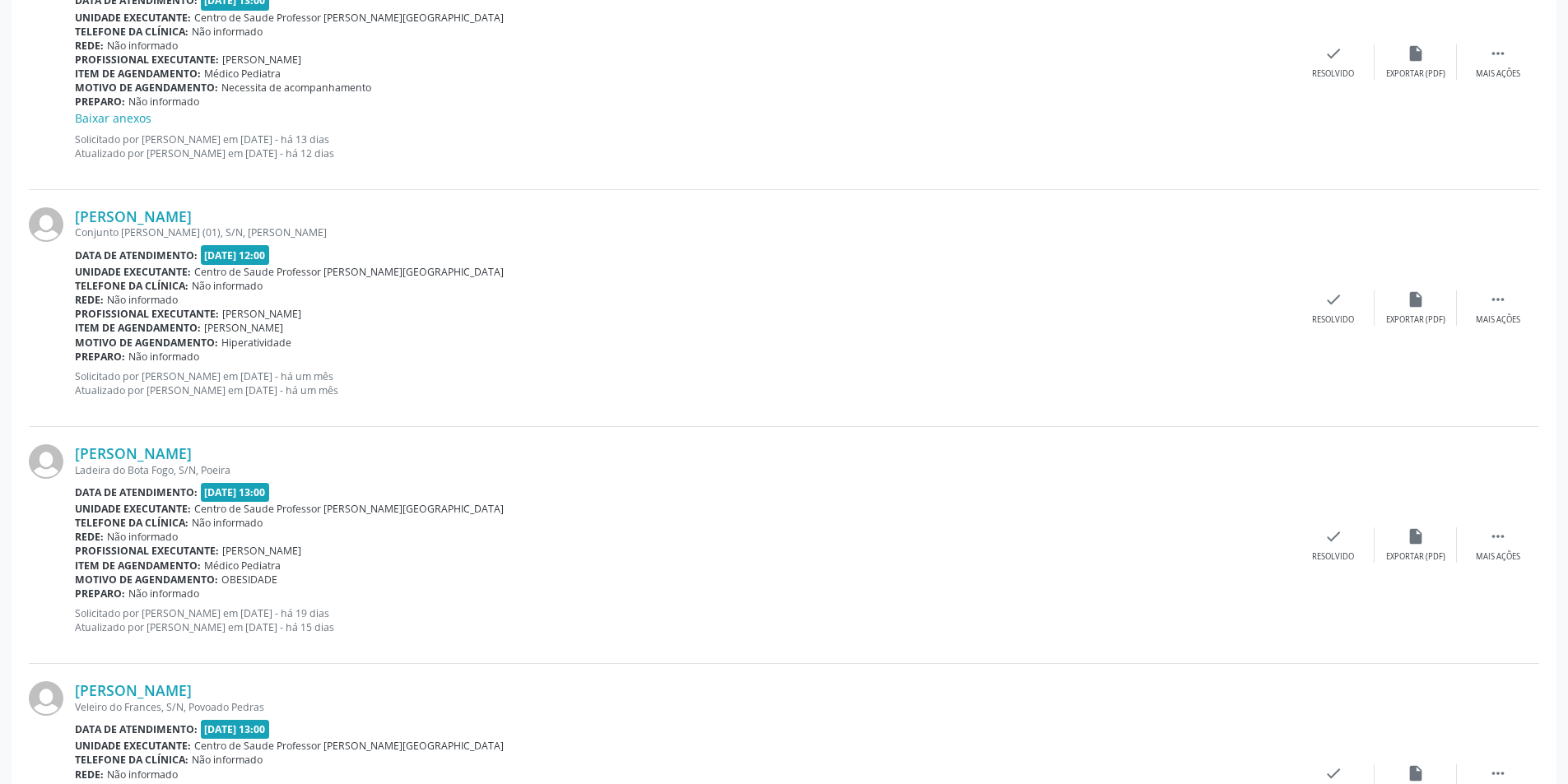
scroll to position [1562, 0]
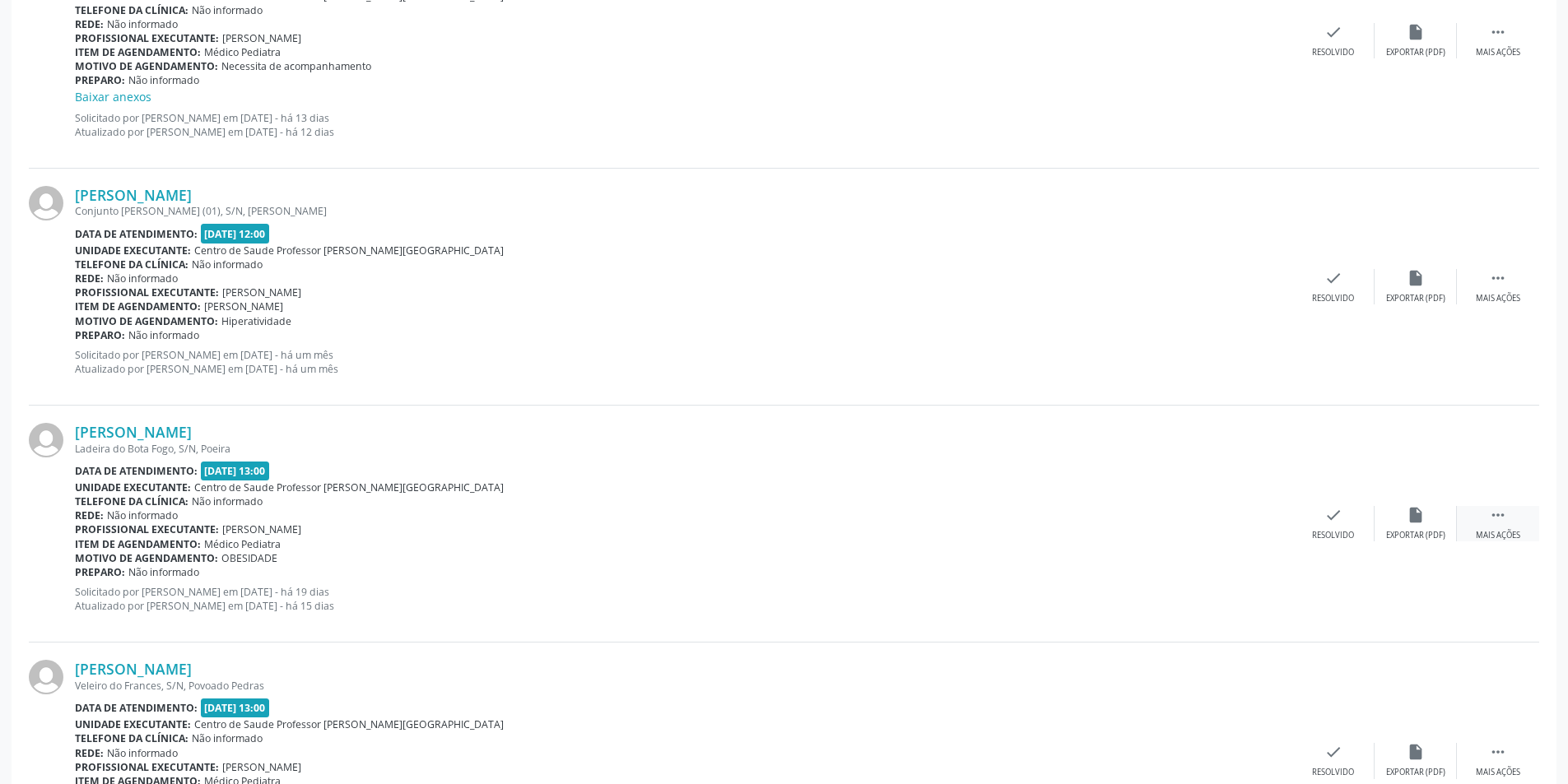
click at [1494, 521] on icon "" at bounding box center [1497, 514] width 18 height 18
click at [1411, 529] on div "alarm_off Não compareceu" at bounding box center [1415, 524] width 82 height 36
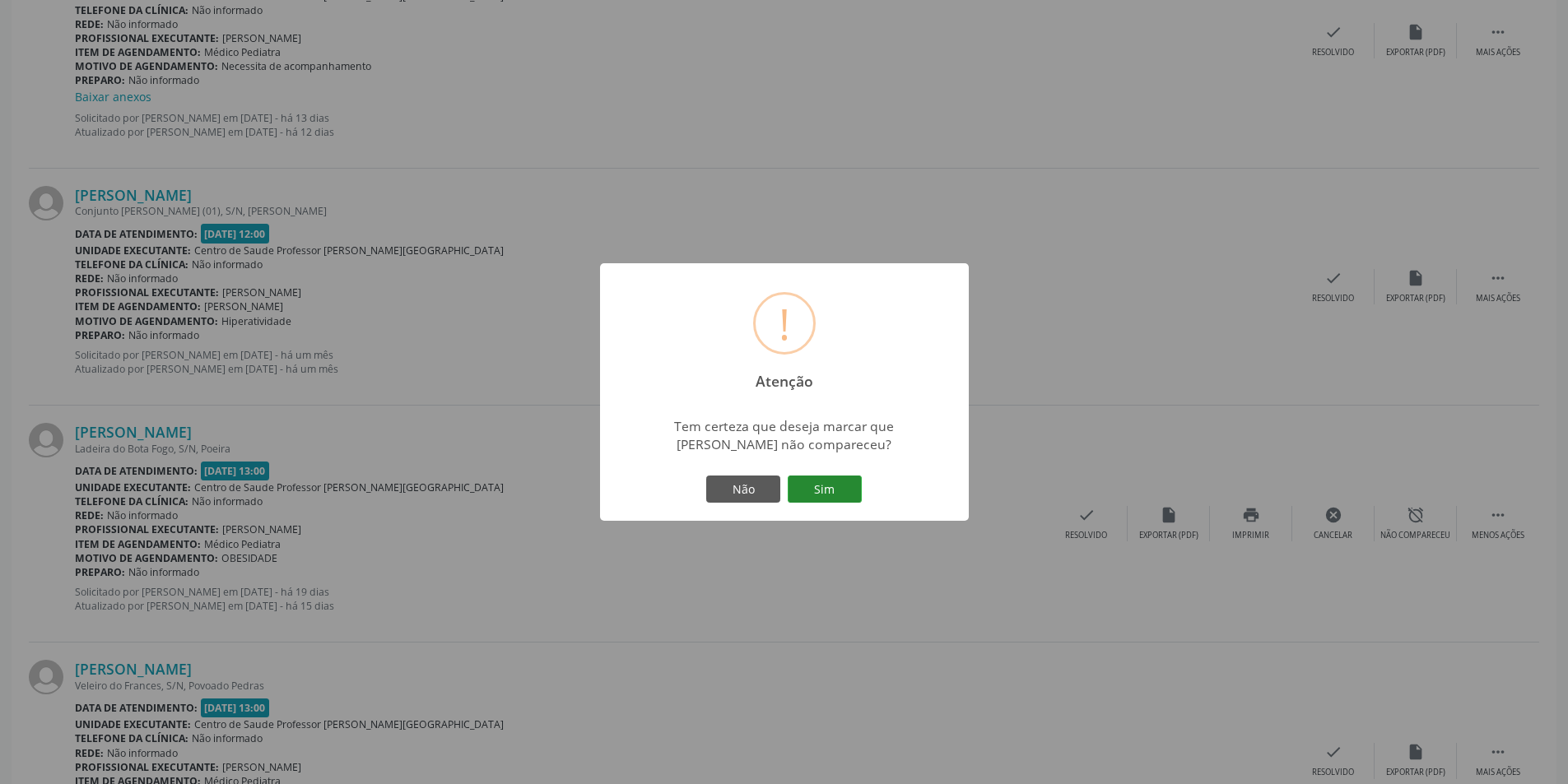
click at [830, 496] on button "Sim" at bounding box center [824, 489] width 74 height 28
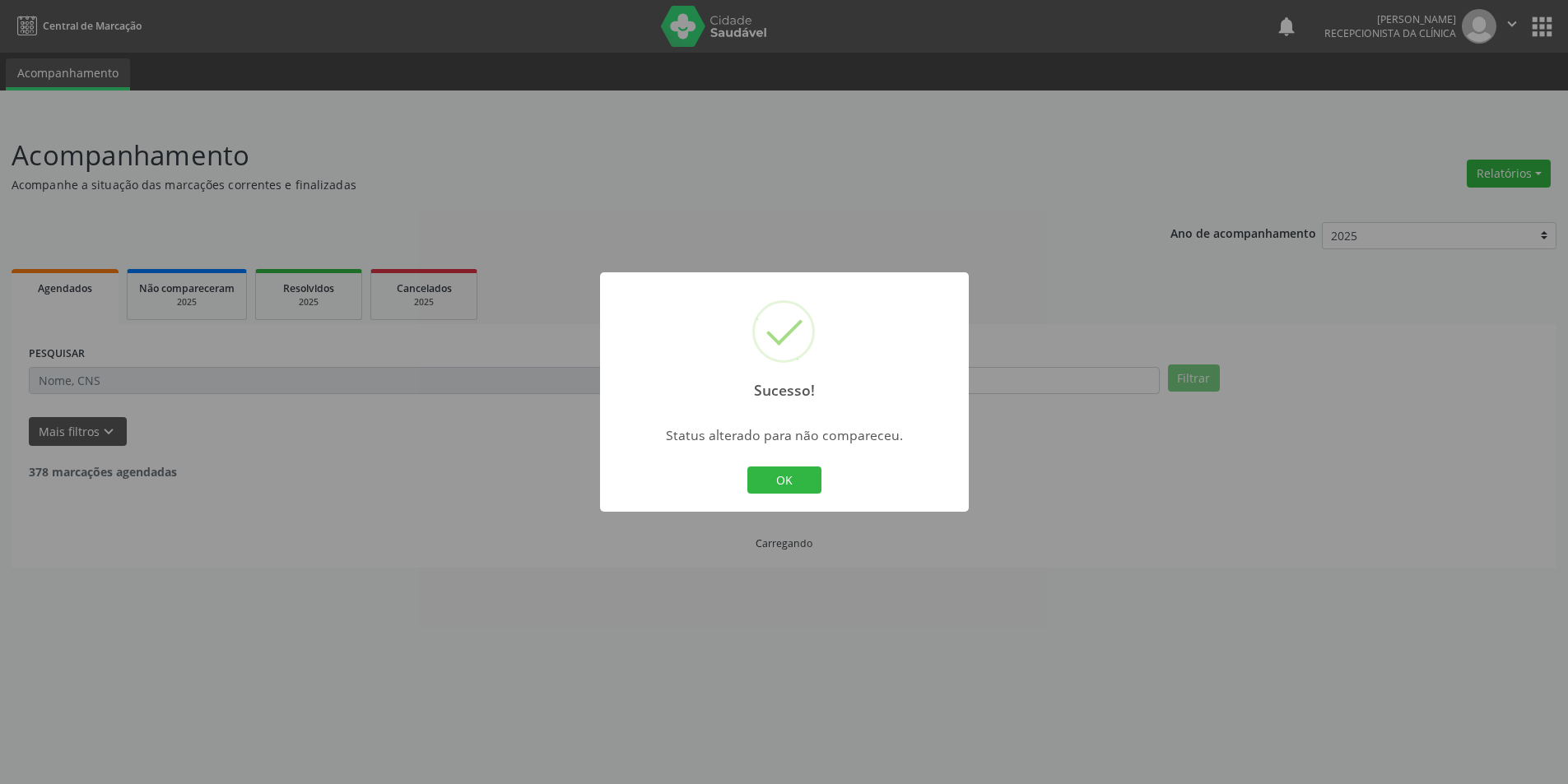
scroll to position [0, 0]
click at [803, 489] on button "OK" at bounding box center [789, 481] width 74 height 28
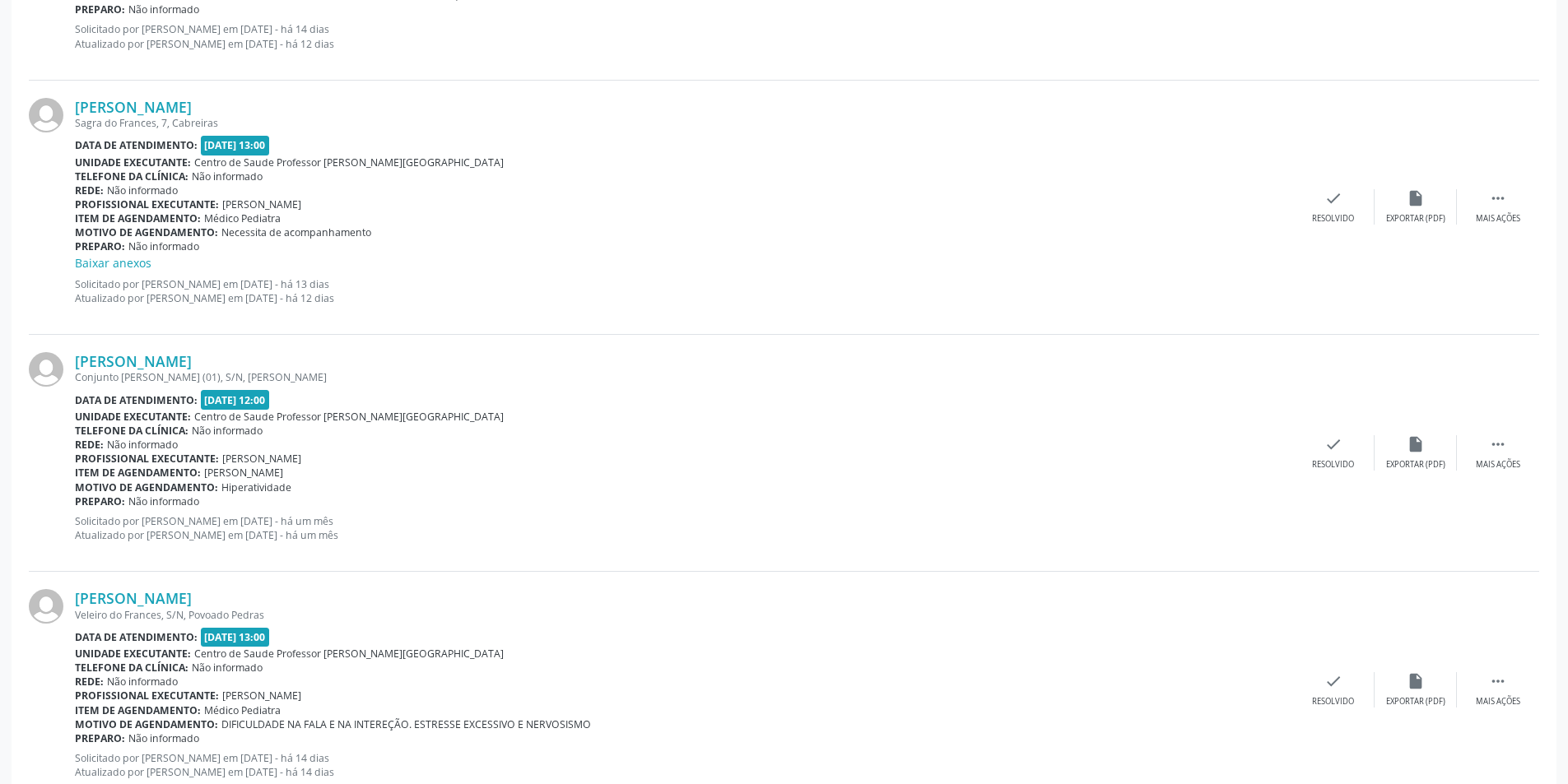
scroll to position [1480, 0]
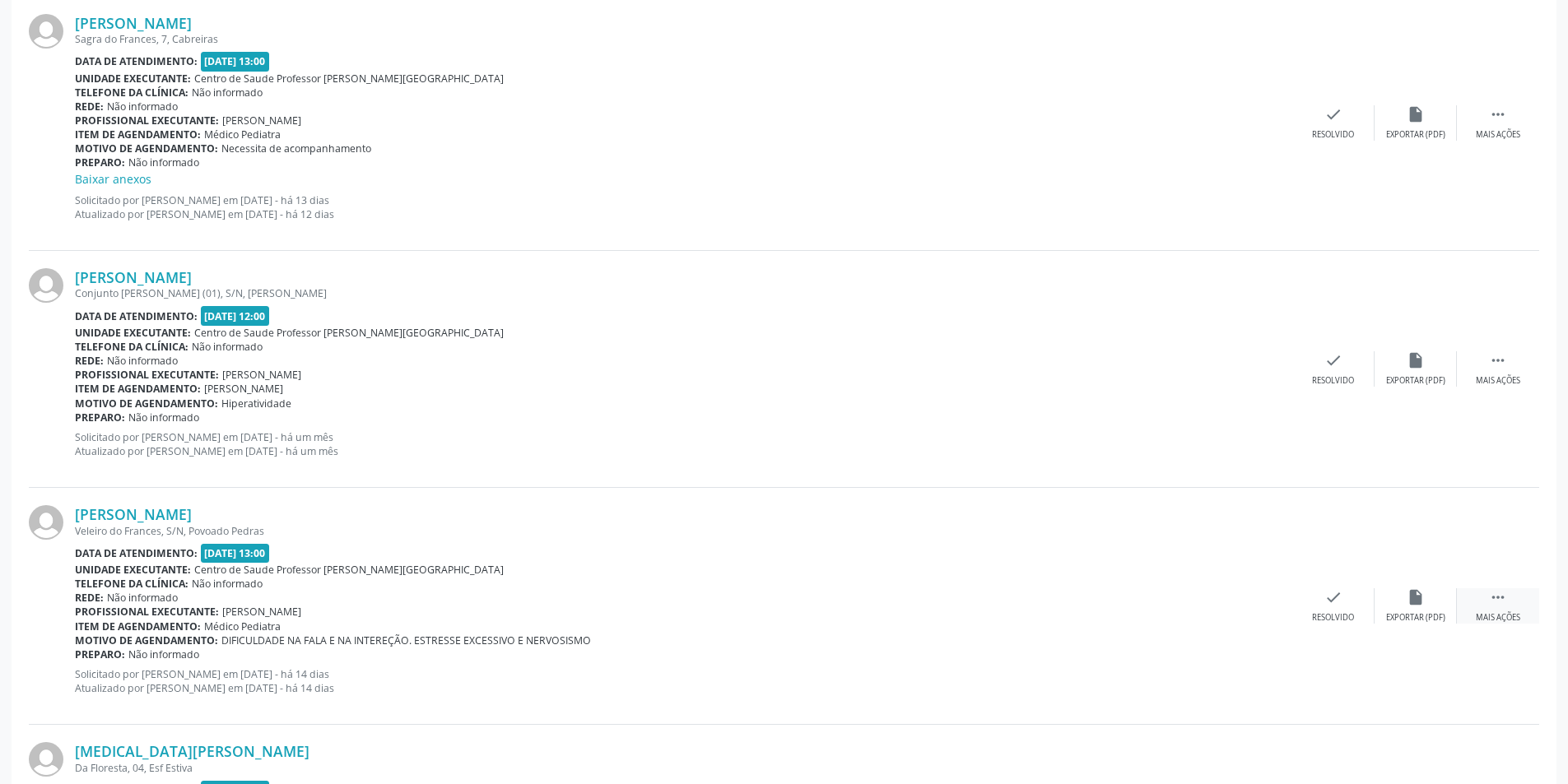
click at [1498, 600] on icon "" at bounding box center [1497, 597] width 18 height 18
click at [1426, 607] on div "alarm_off Não compareceu" at bounding box center [1415, 606] width 82 height 36
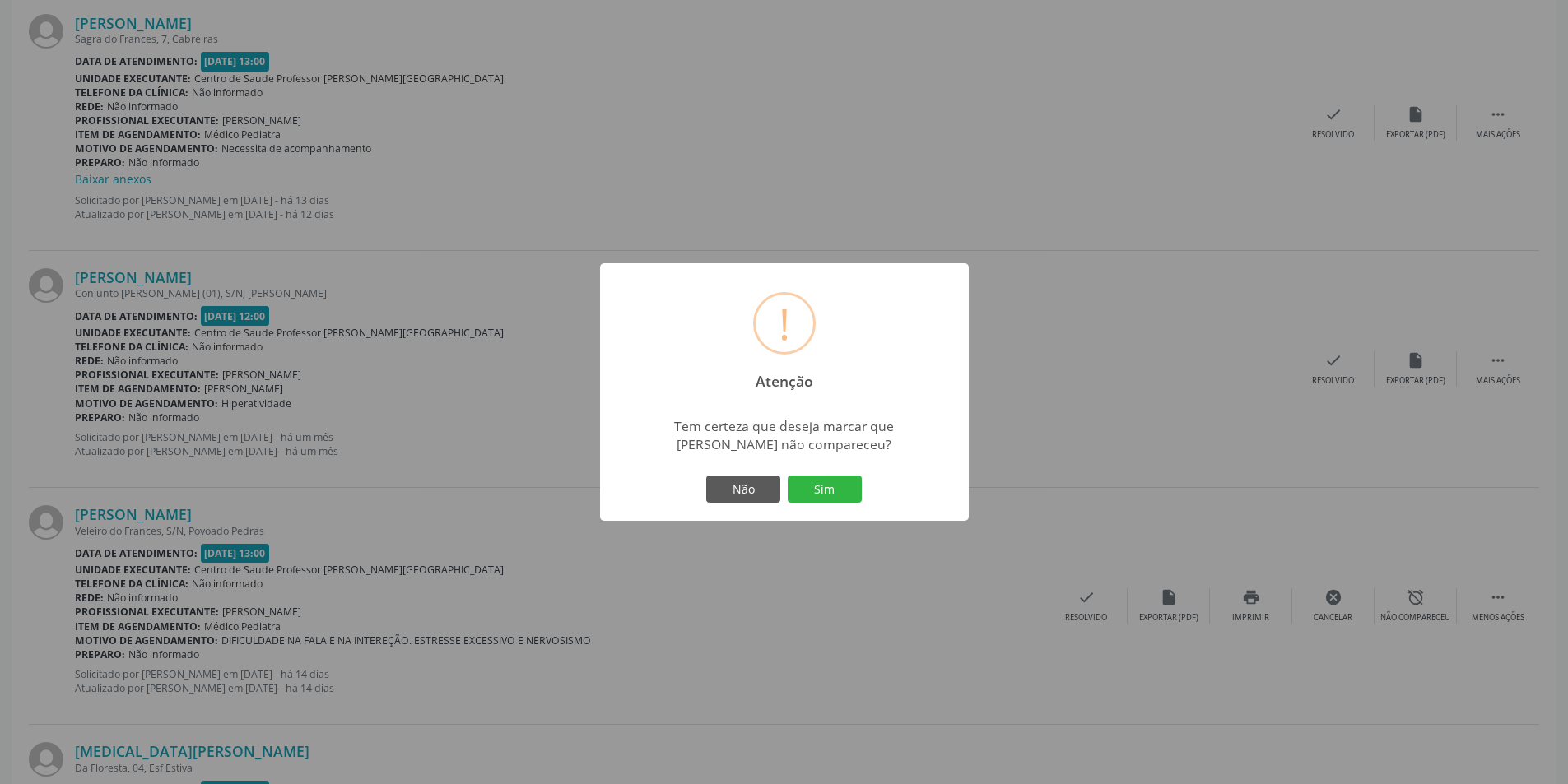
click at [833, 489] on button "Sim" at bounding box center [824, 489] width 74 height 28
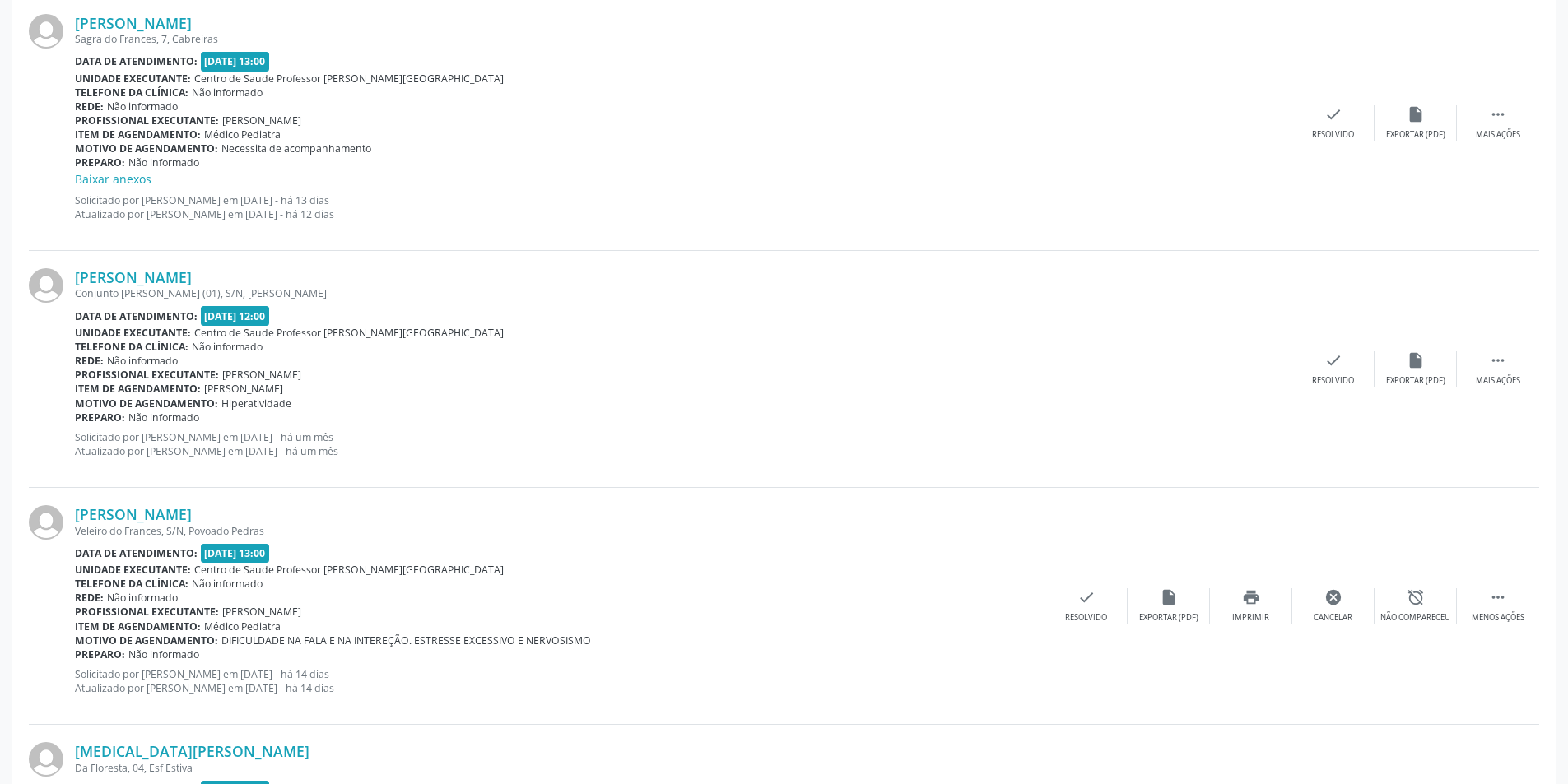
scroll to position [0, 0]
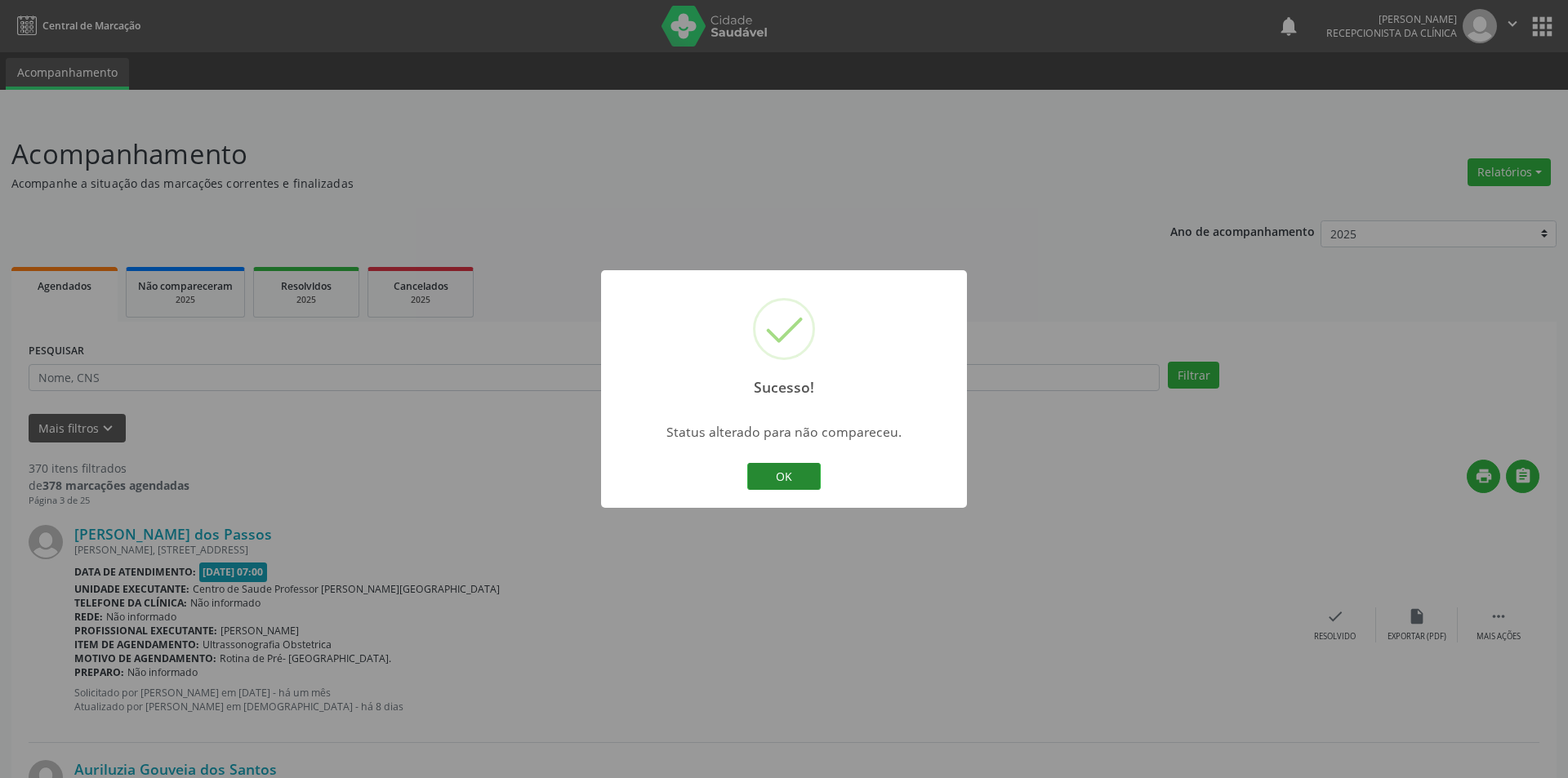
click at [802, 477] on button "OK" at bounding box center [783, 477] width 73 height 28
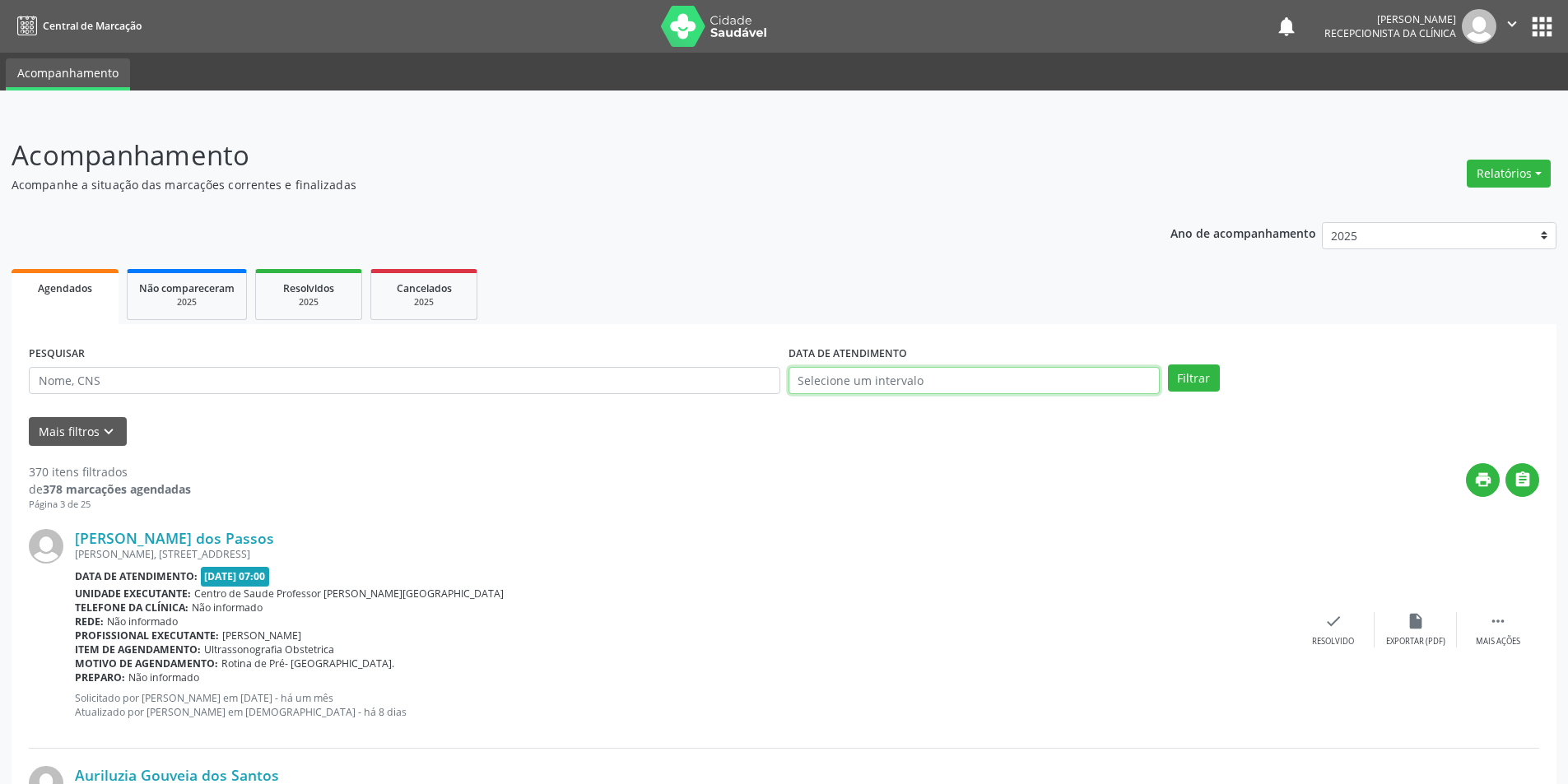
click at [1015, 382] on input "text" at bounding box center [974, 381] width 371 height 28
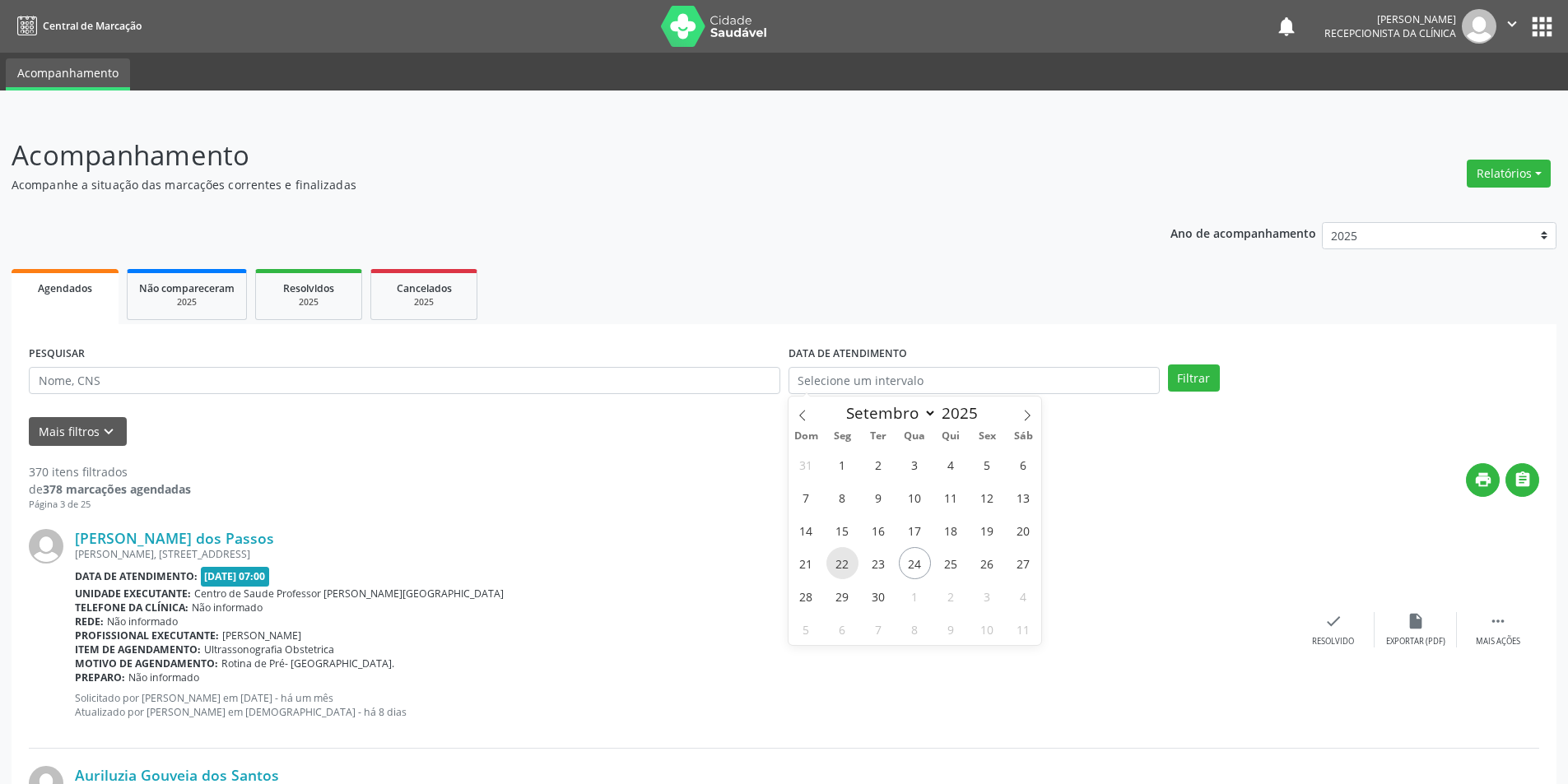
click at [850, 561] on span "22" at bounding box center [842, 563] width 32 height 32
type input "[DATE]"
click at [1181, 375] on button "Filtrar" at bounding box center [1193, 378] width 52 height 28
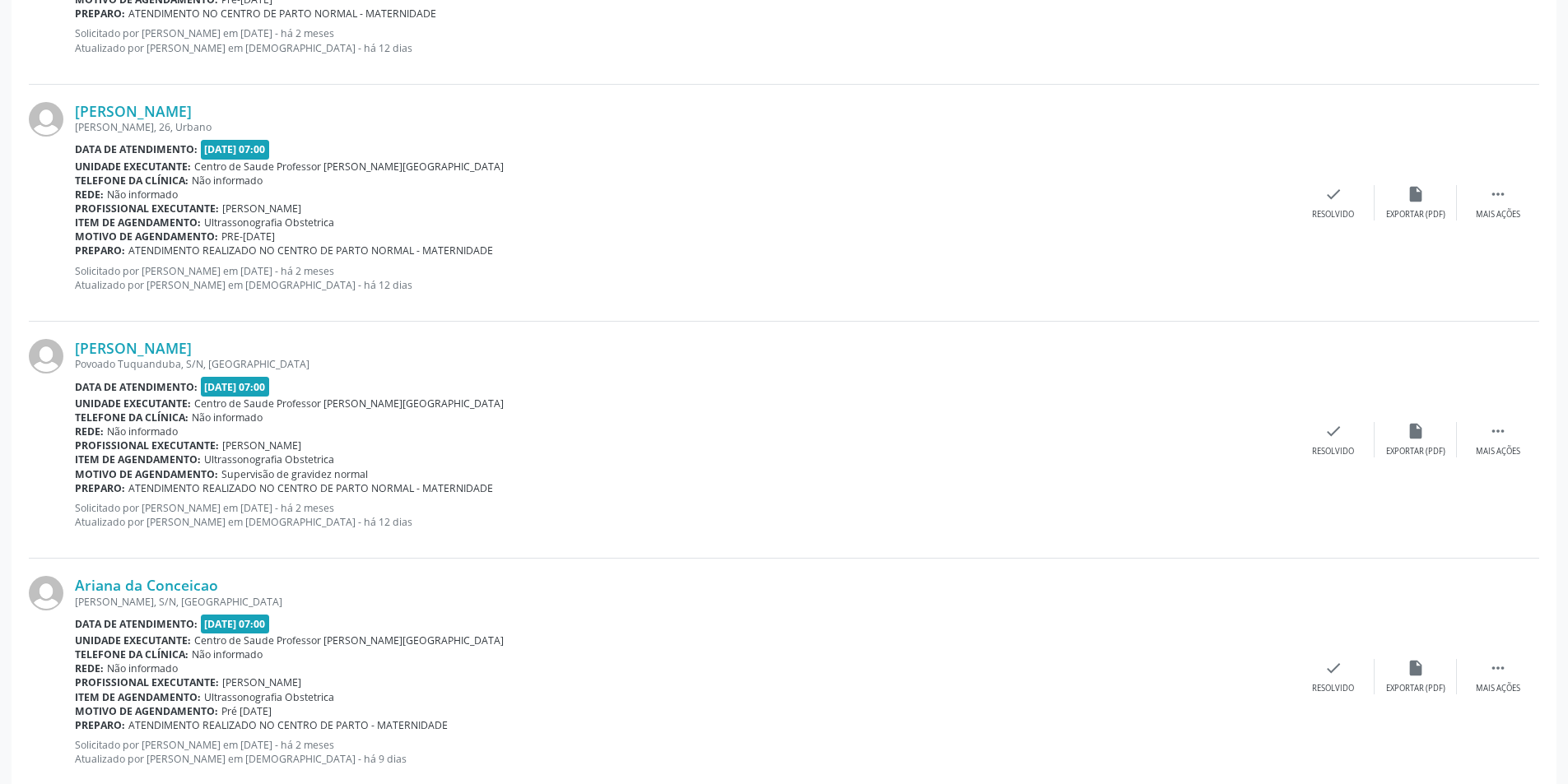
scroll to position [3359, 0]
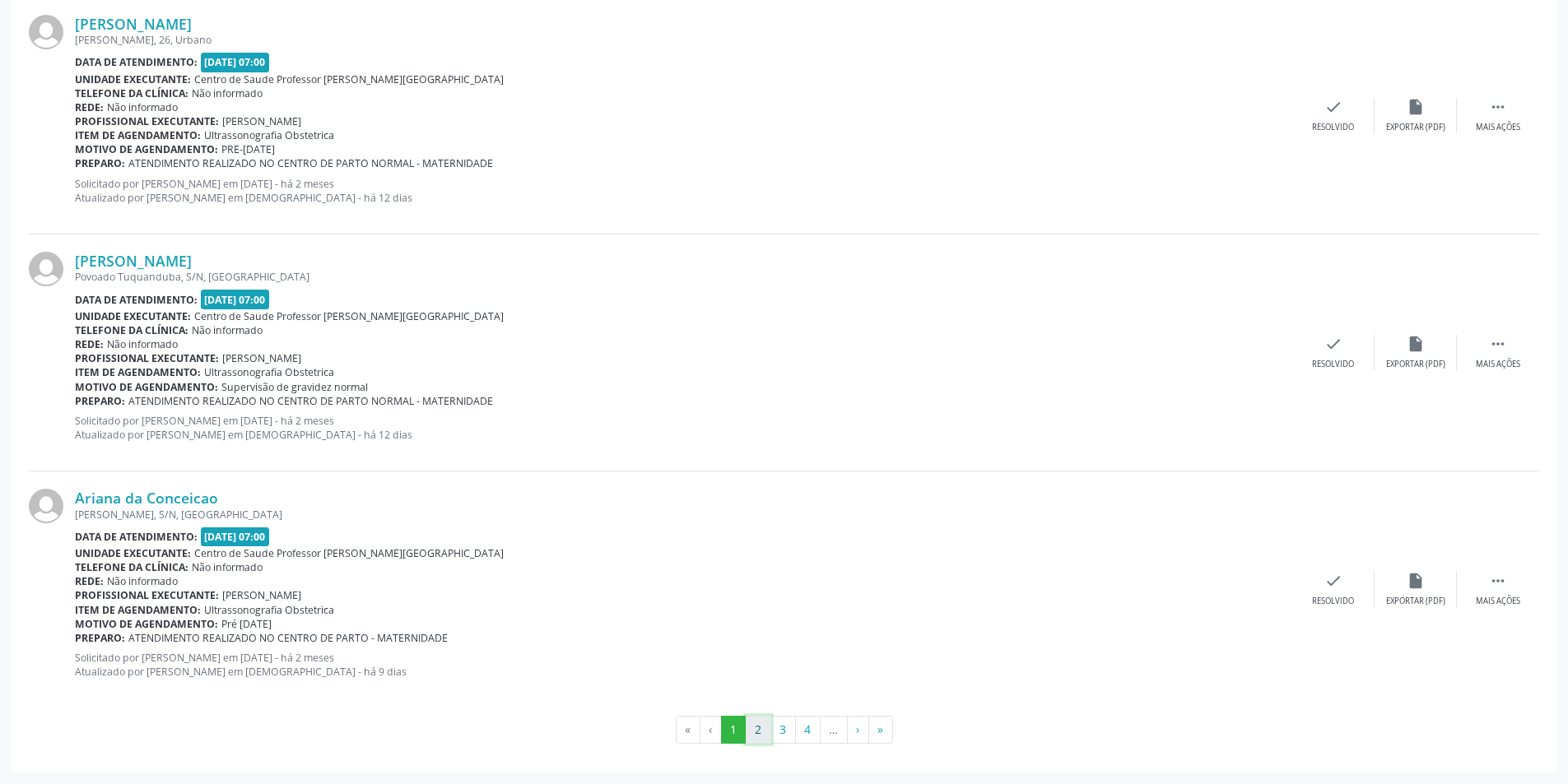
click at [757, 731] on button "2" at bounding box center [757, 730] width 25 height 28
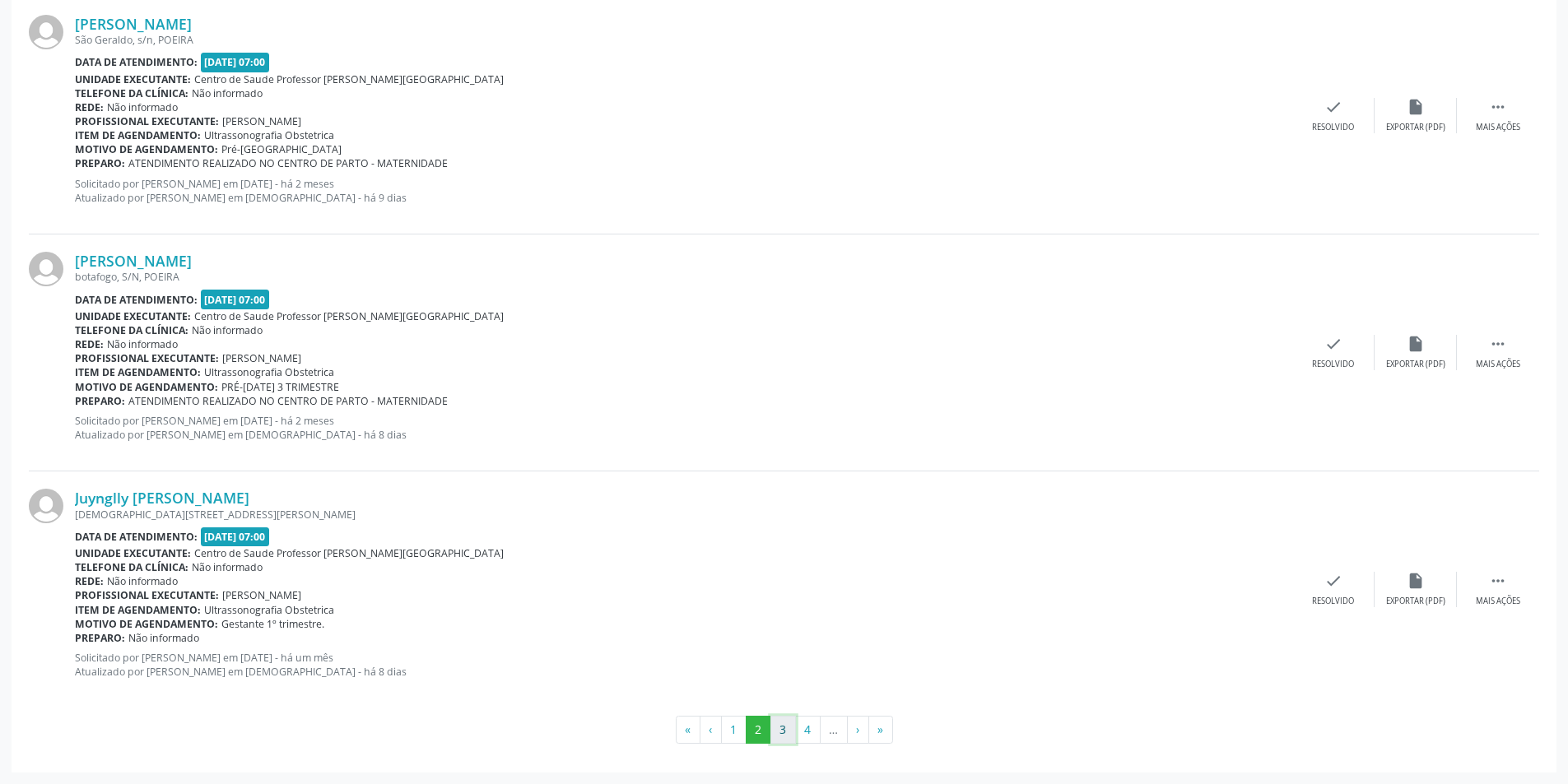
click at [784, 732] on button "3" at bounding box center [783, 730] width 25 height 28
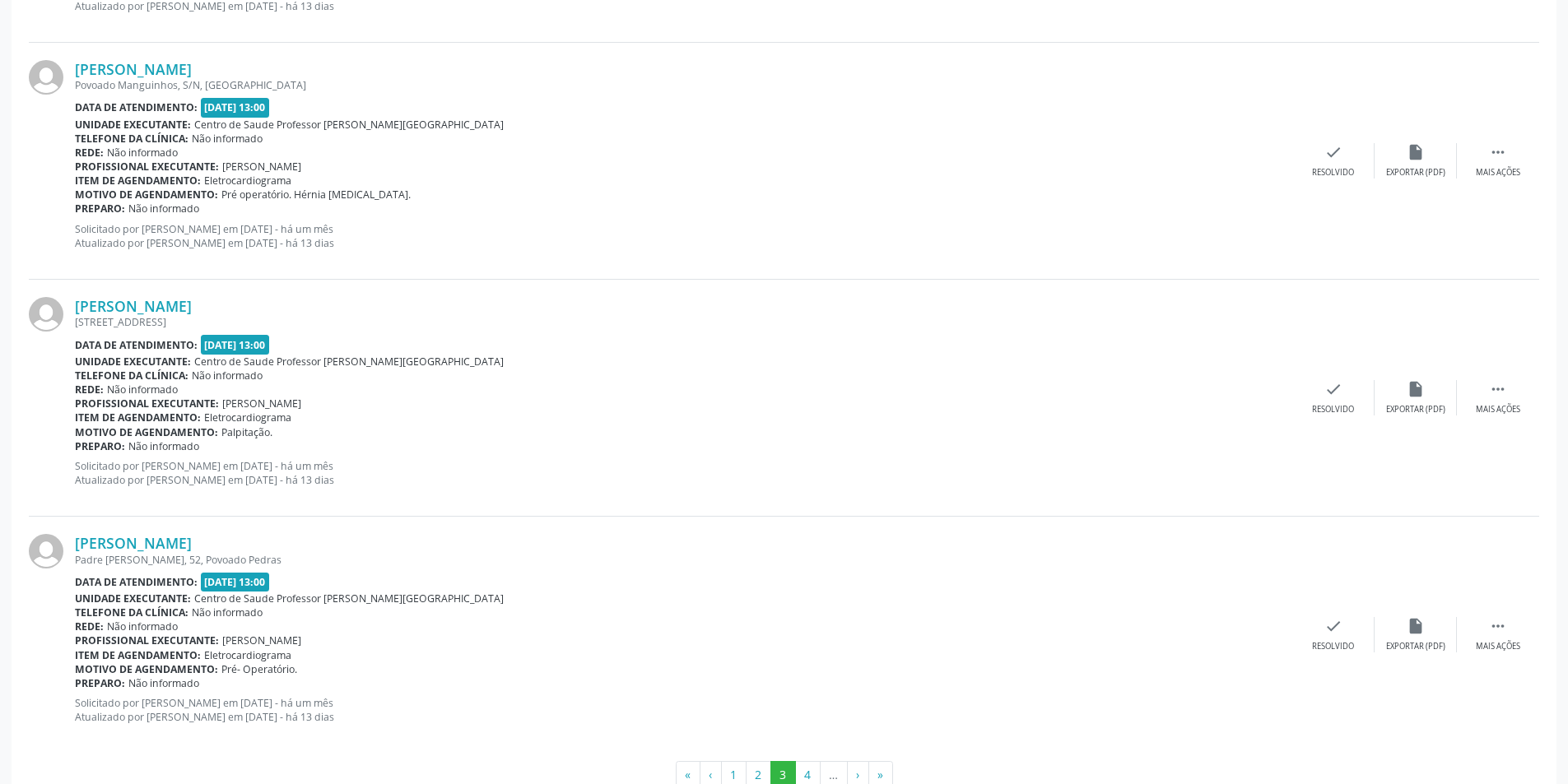
scroll to position [3394, 0]
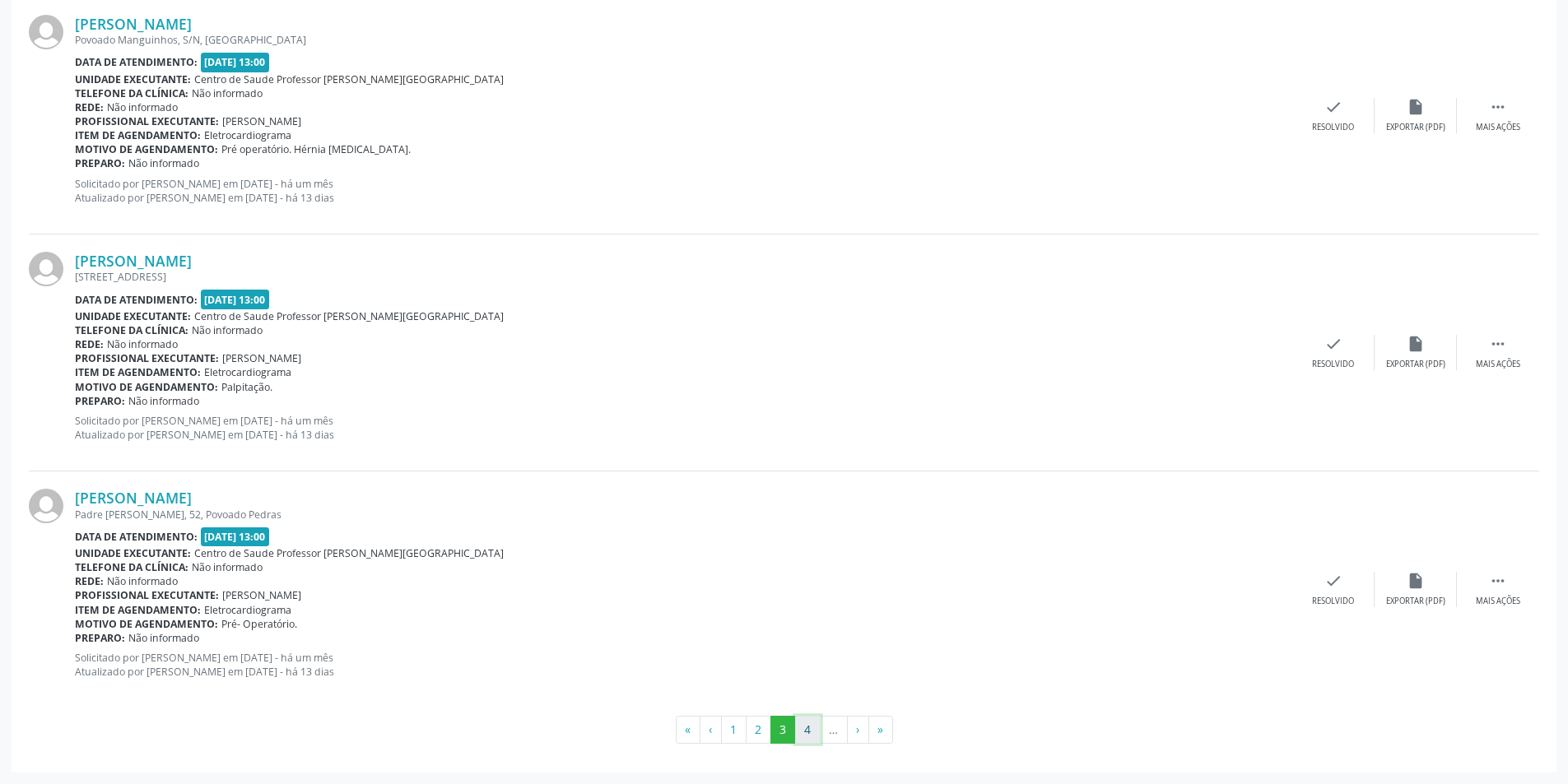
click at [804, 731] on button "4" at bounding box center [807, 730] width 25 height 28
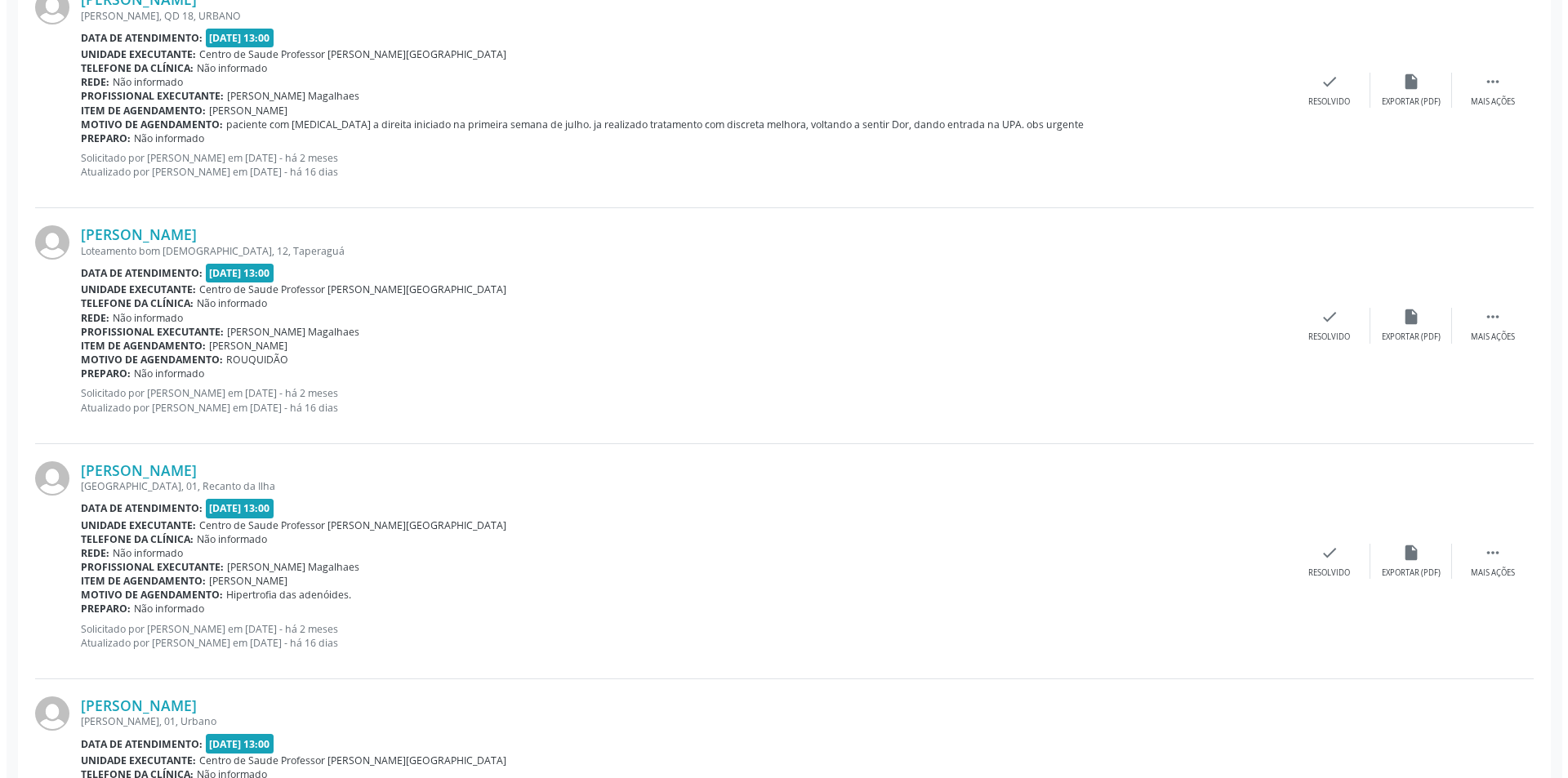
scroll to position [1864, 0]
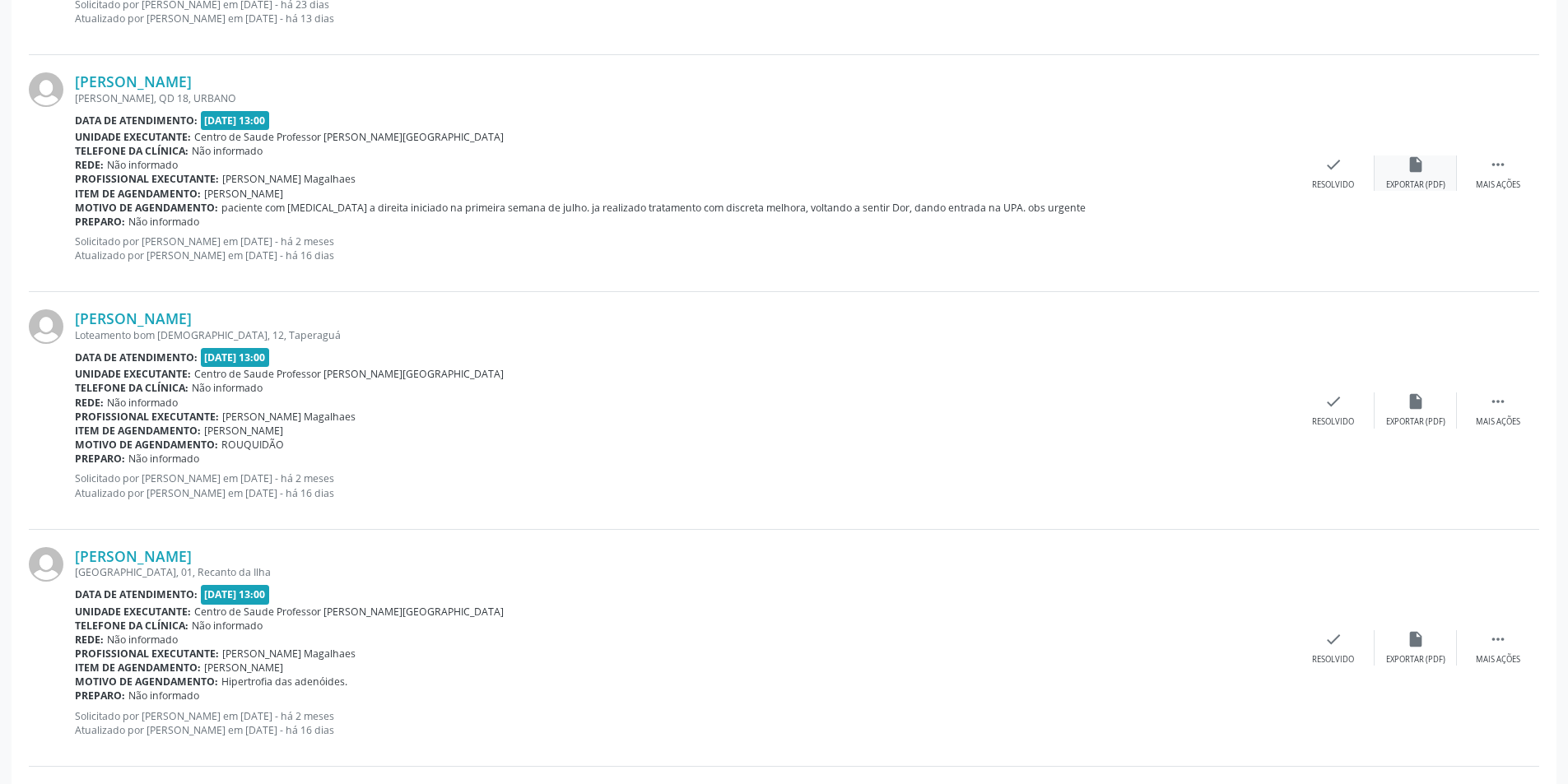
click at [1413, 180] on div "Exportar (PDF)" at bounding box center [1415, 185] width 59 height 11
click at [1337, 180] on div "Resolvido" at bounding box center [1332, 185] width 42 height 11
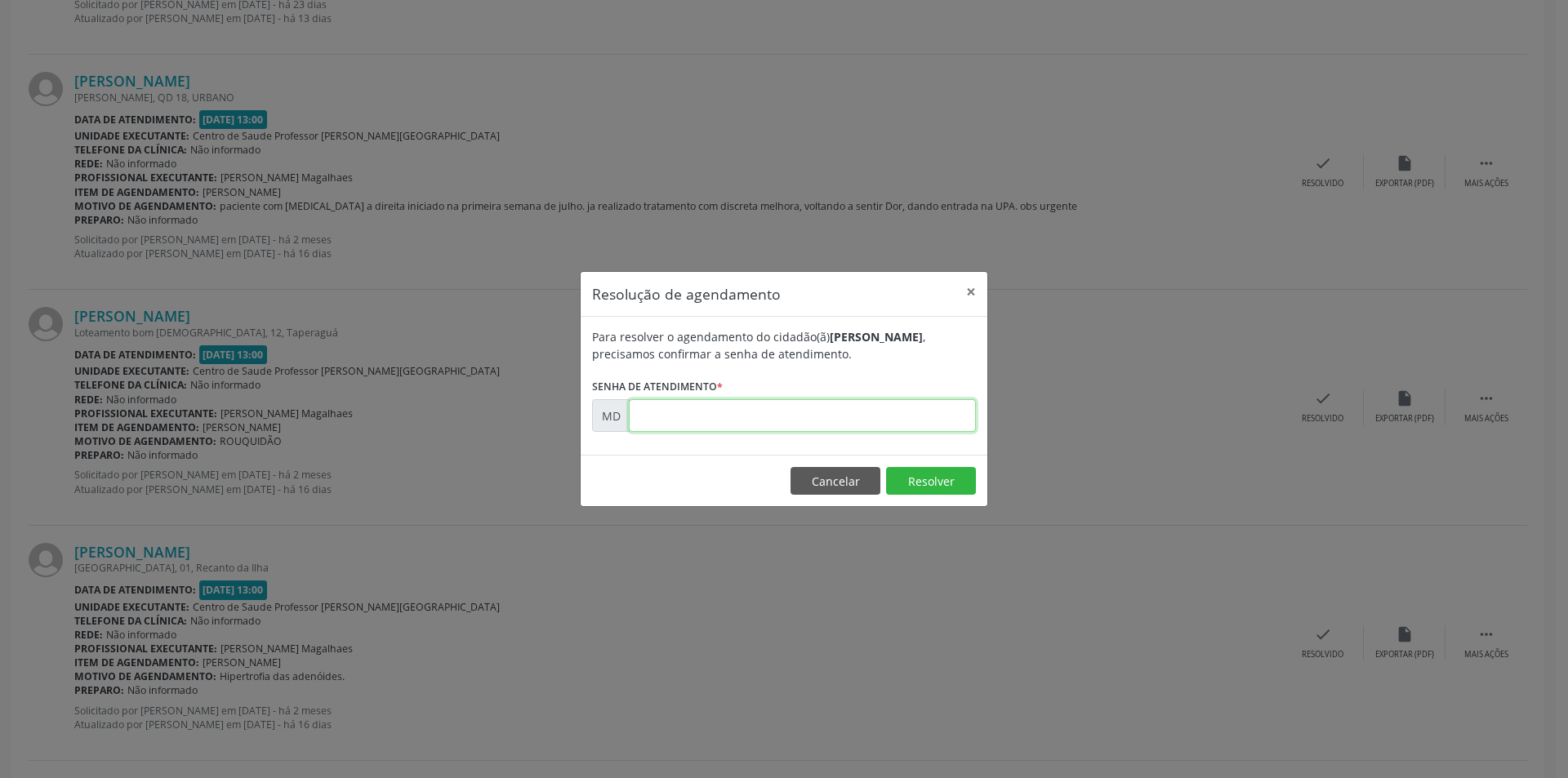
paste input "00002298"
type input "00002298"
click at [924, 481] on button "Resolver" at bounding box center [931, 481] width 90 height 28
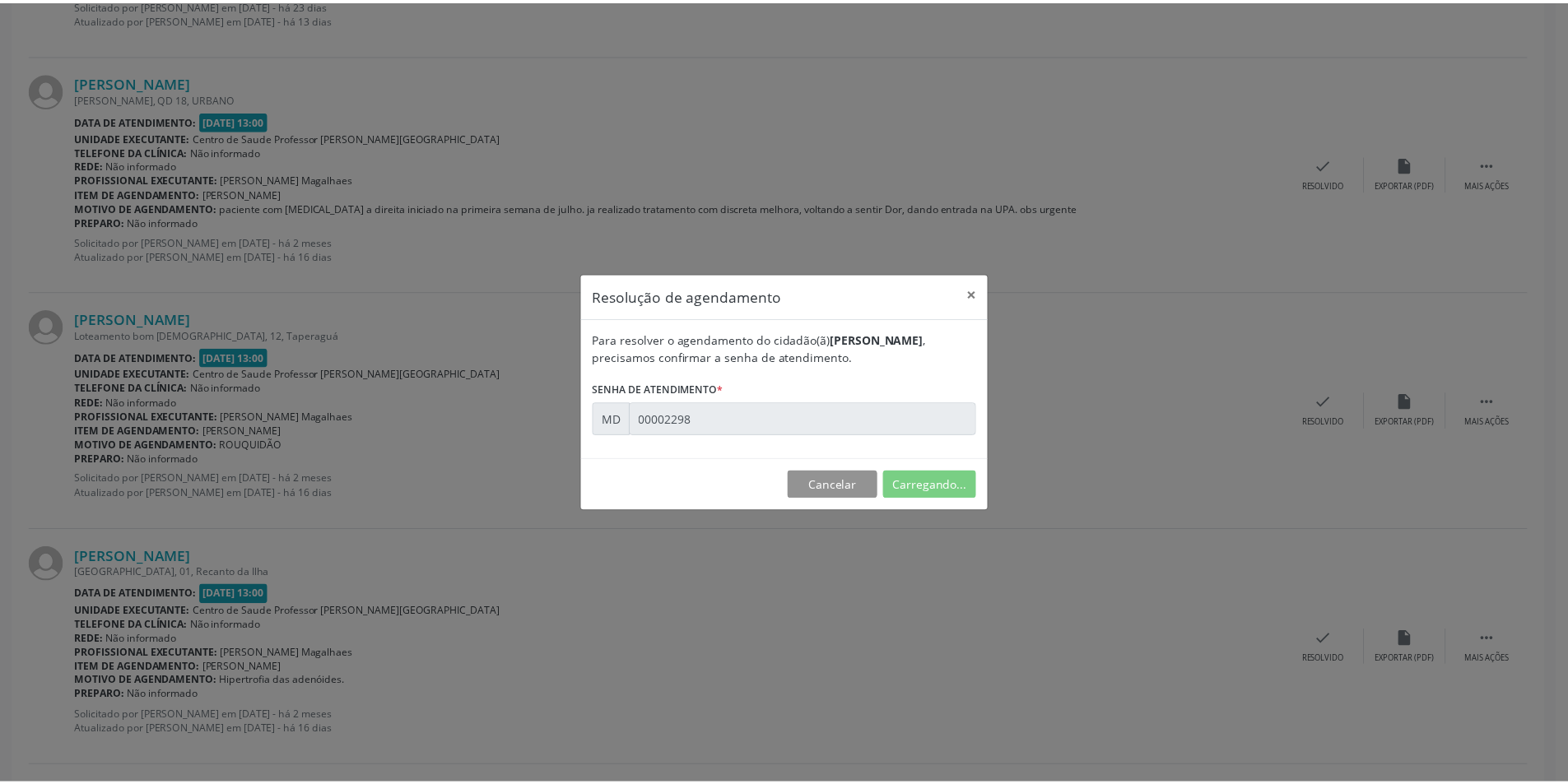
scroll to position [0, 0]
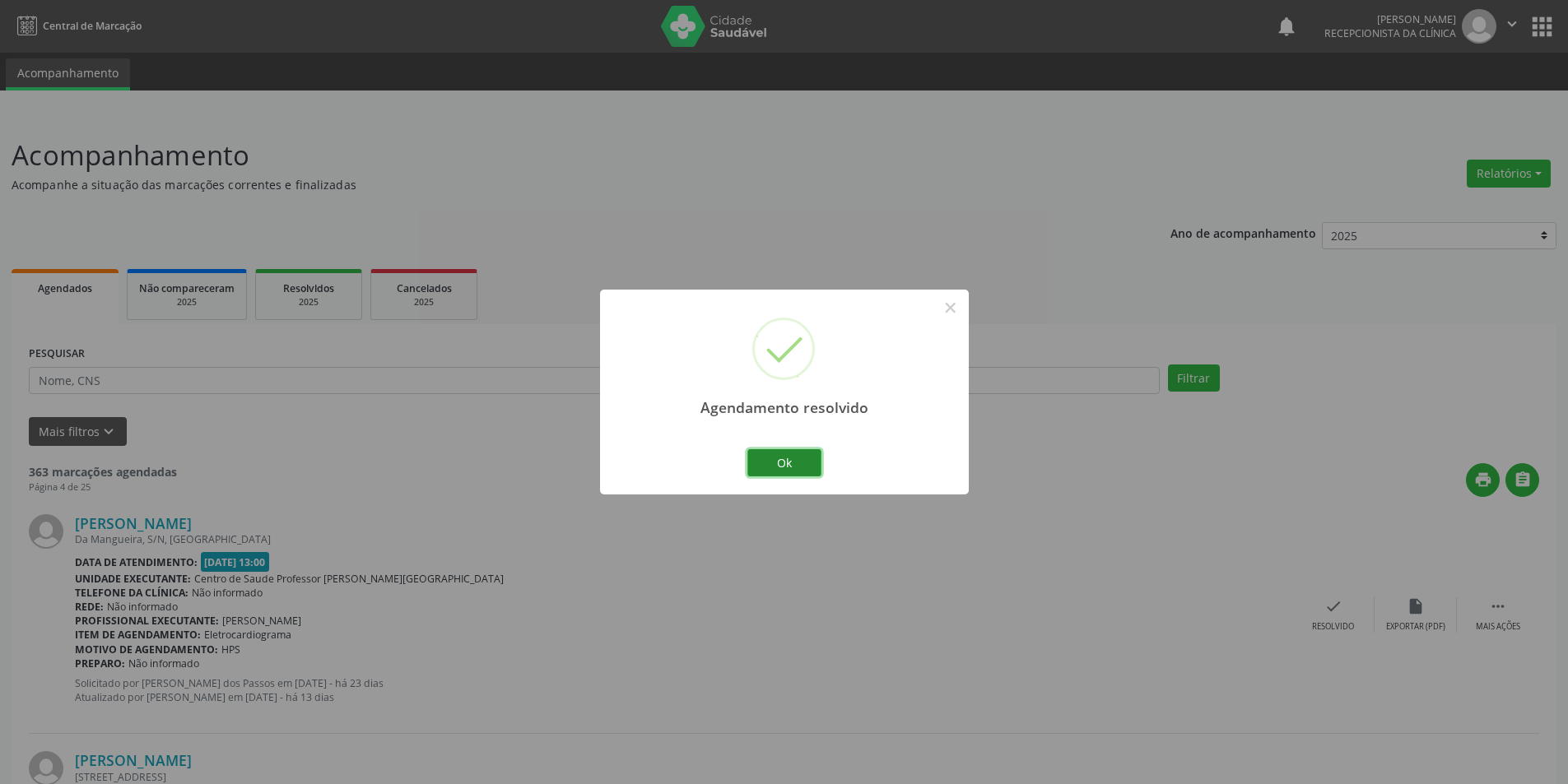
click at [802, 458] on button "Ok" at bounding box center [784, 463] width 74 height 28
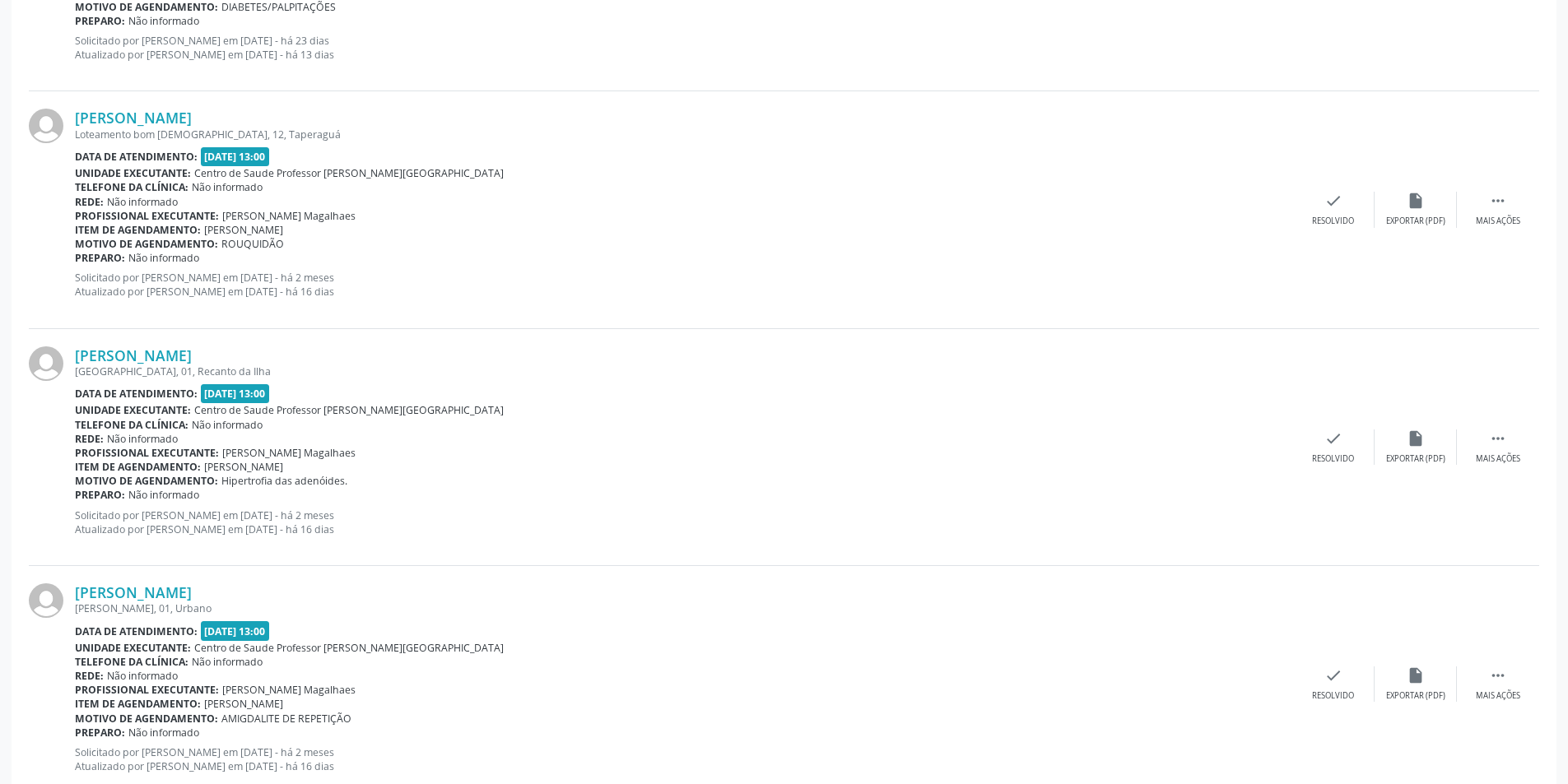
scroll to position [1891, 0]
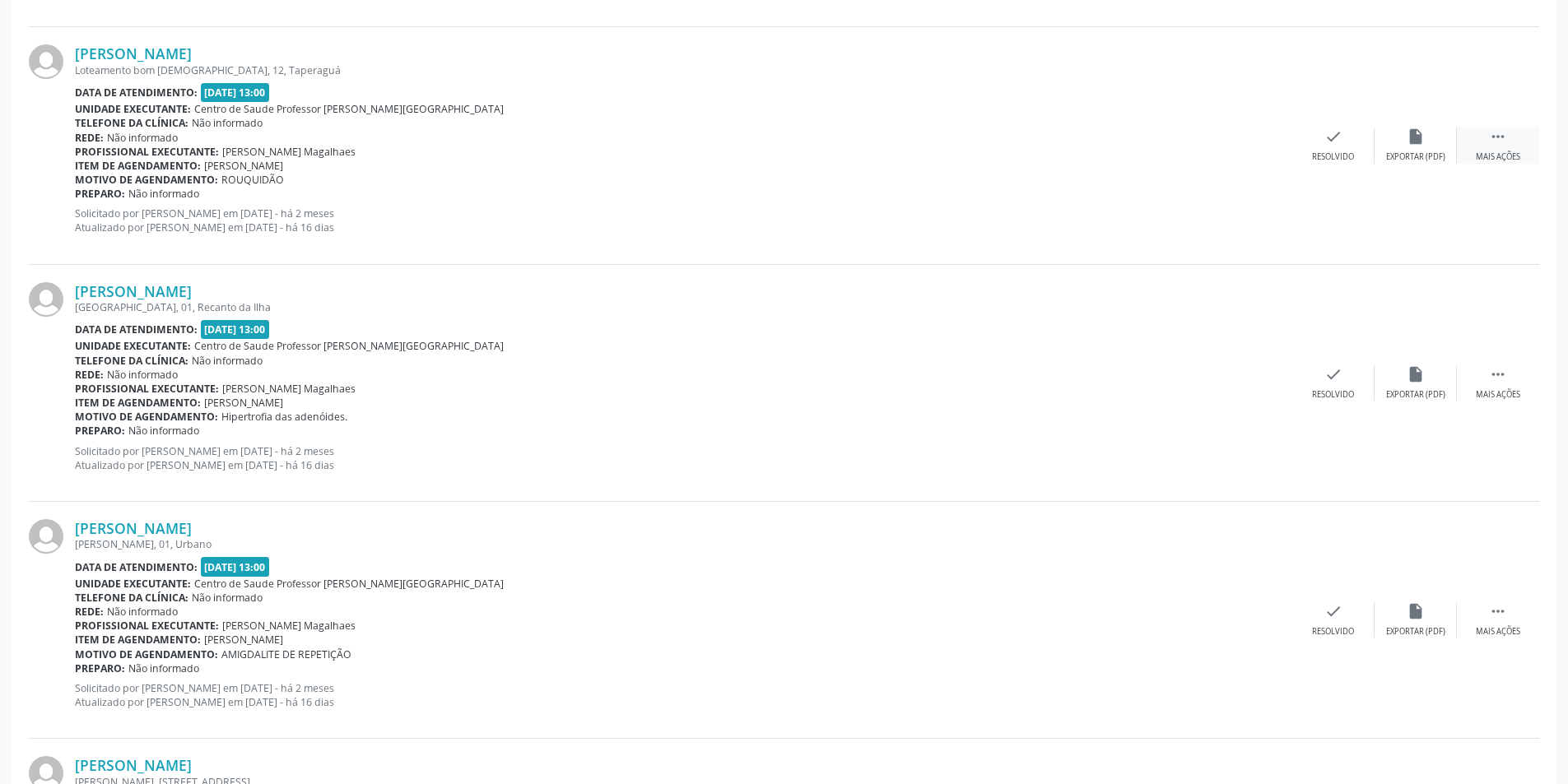
click at [1500, 146] on div " Mais ações" at bounding box center [1498, 145] width 82 height 36
click at [1421, 147] on div "alarm_off Não compareceu" at bounding box center [1415, 145] width 82 height 36
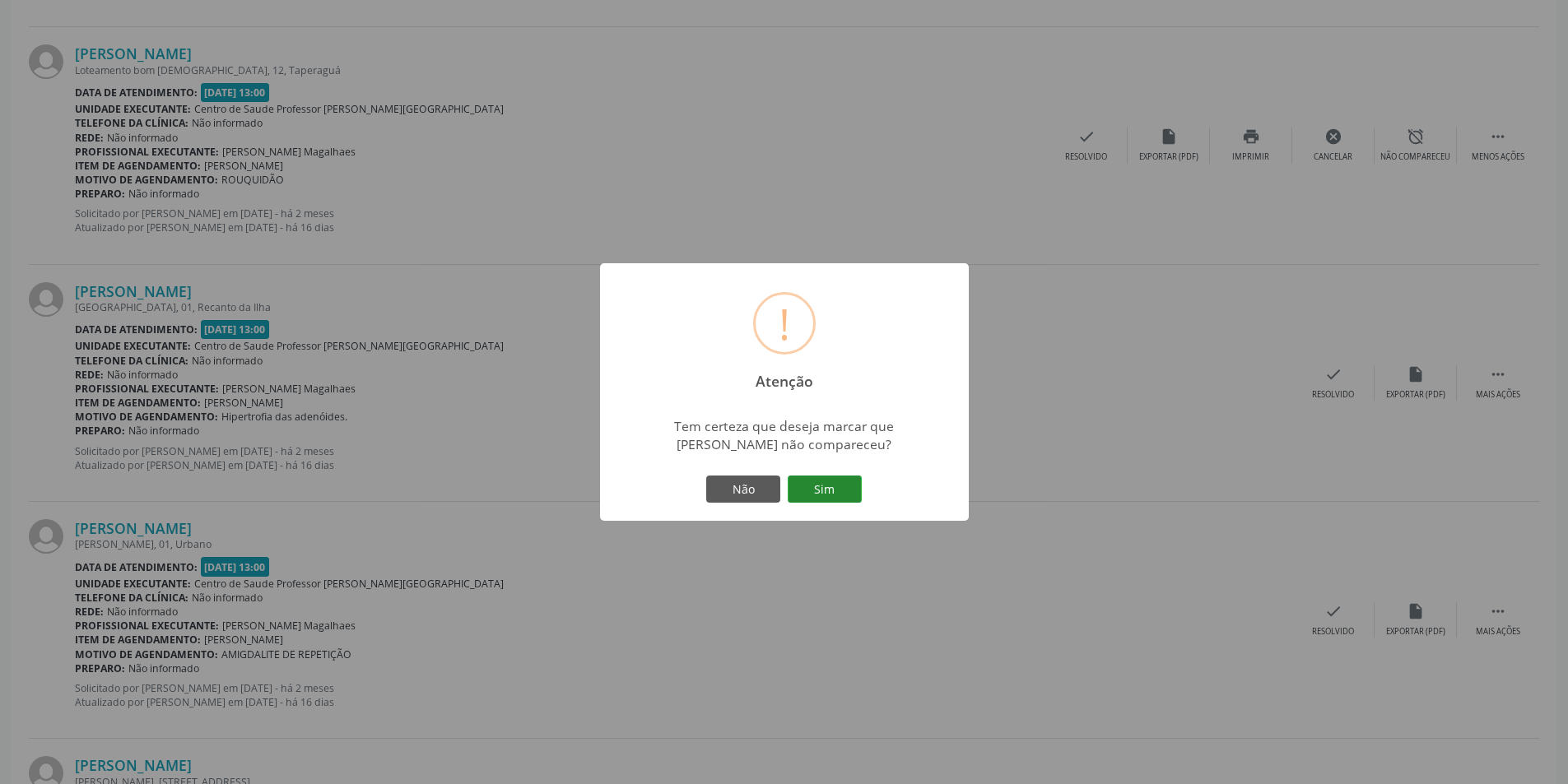
click at [826, 492] on button "Sim" at bounding box center [824, 489] width 74 height 28
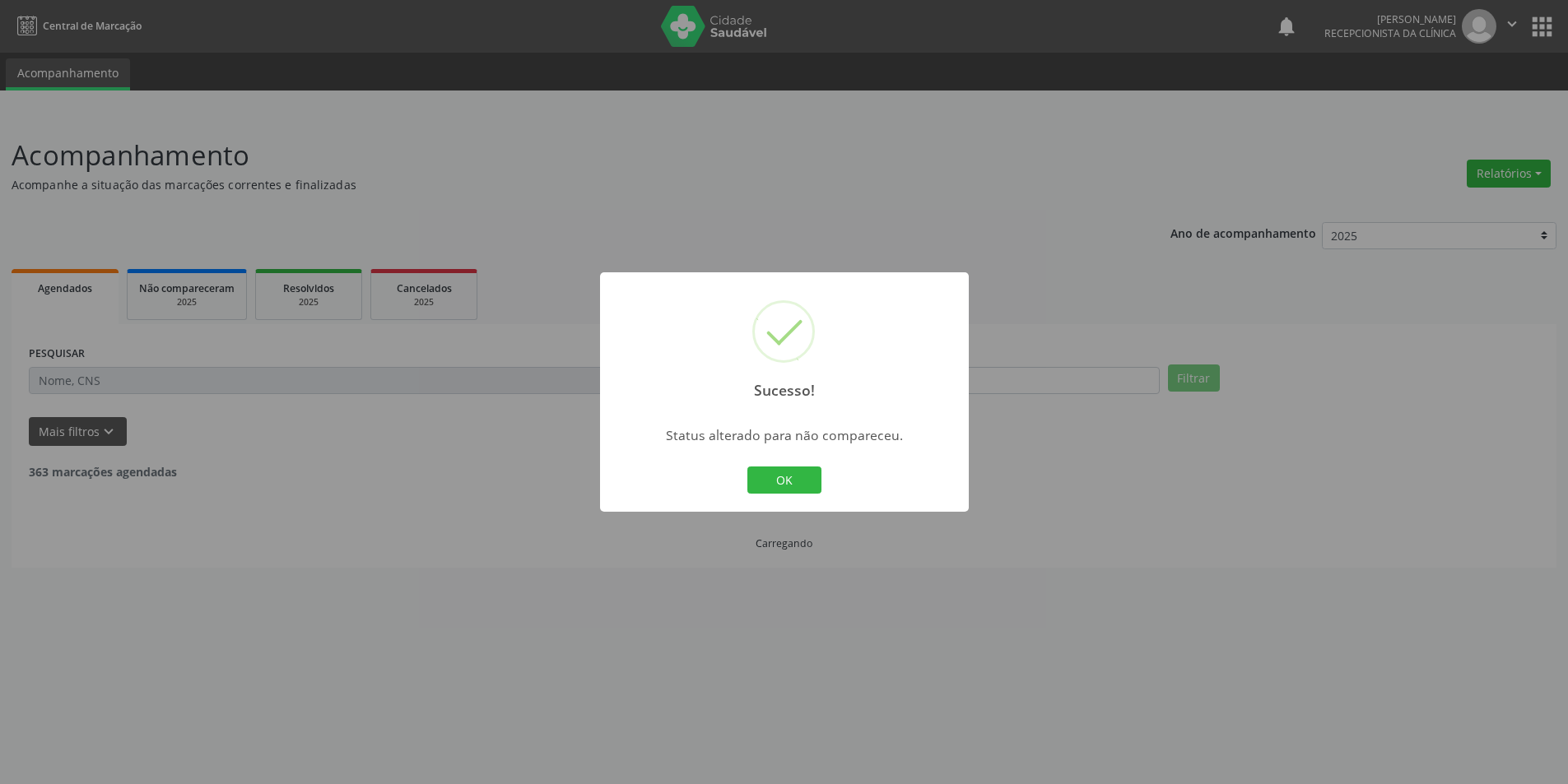
scroll to position [0, 0]
click at [806, 486] on button "OK" at bounding box center [789, 481] width 74 height 28
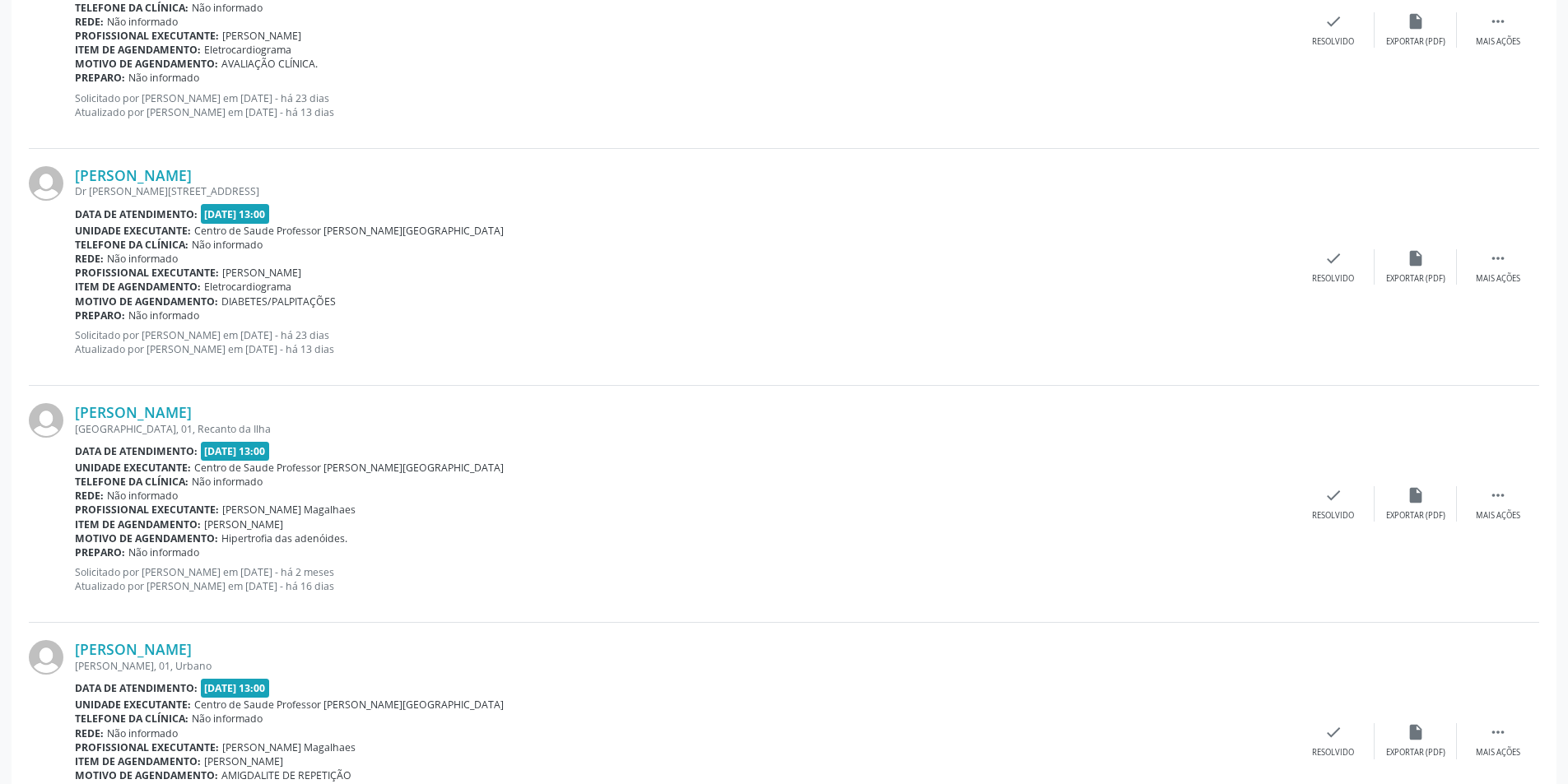
scroll to position [1645, 0]
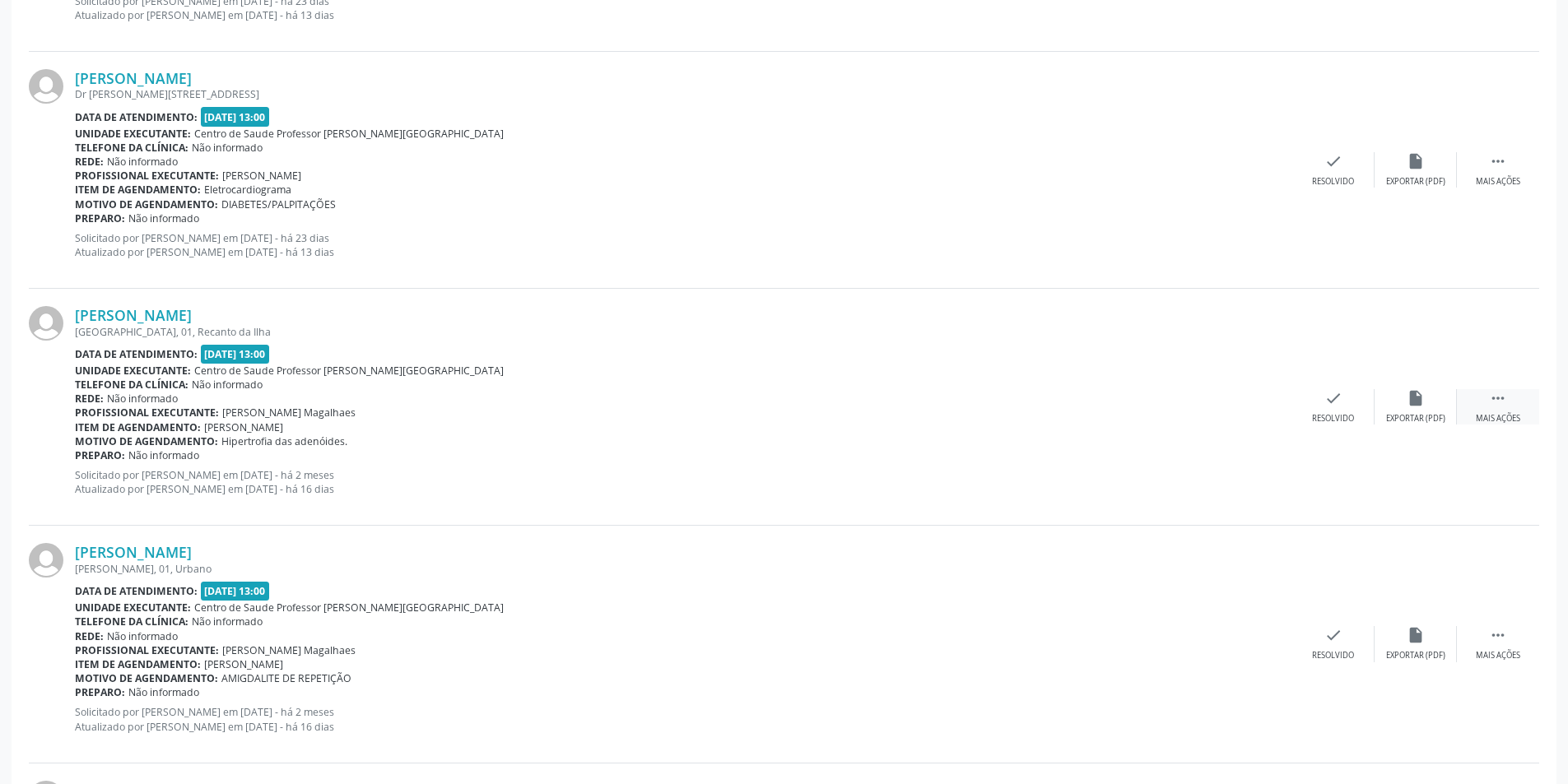
click at [1491, 415] on div "Mais ações" at bounding box center [1497, 419] width 44 height 11
click at [1407, 410] on div "alarm_off Não compareceu" at bounding box center [1415, 407] width 82 height 36
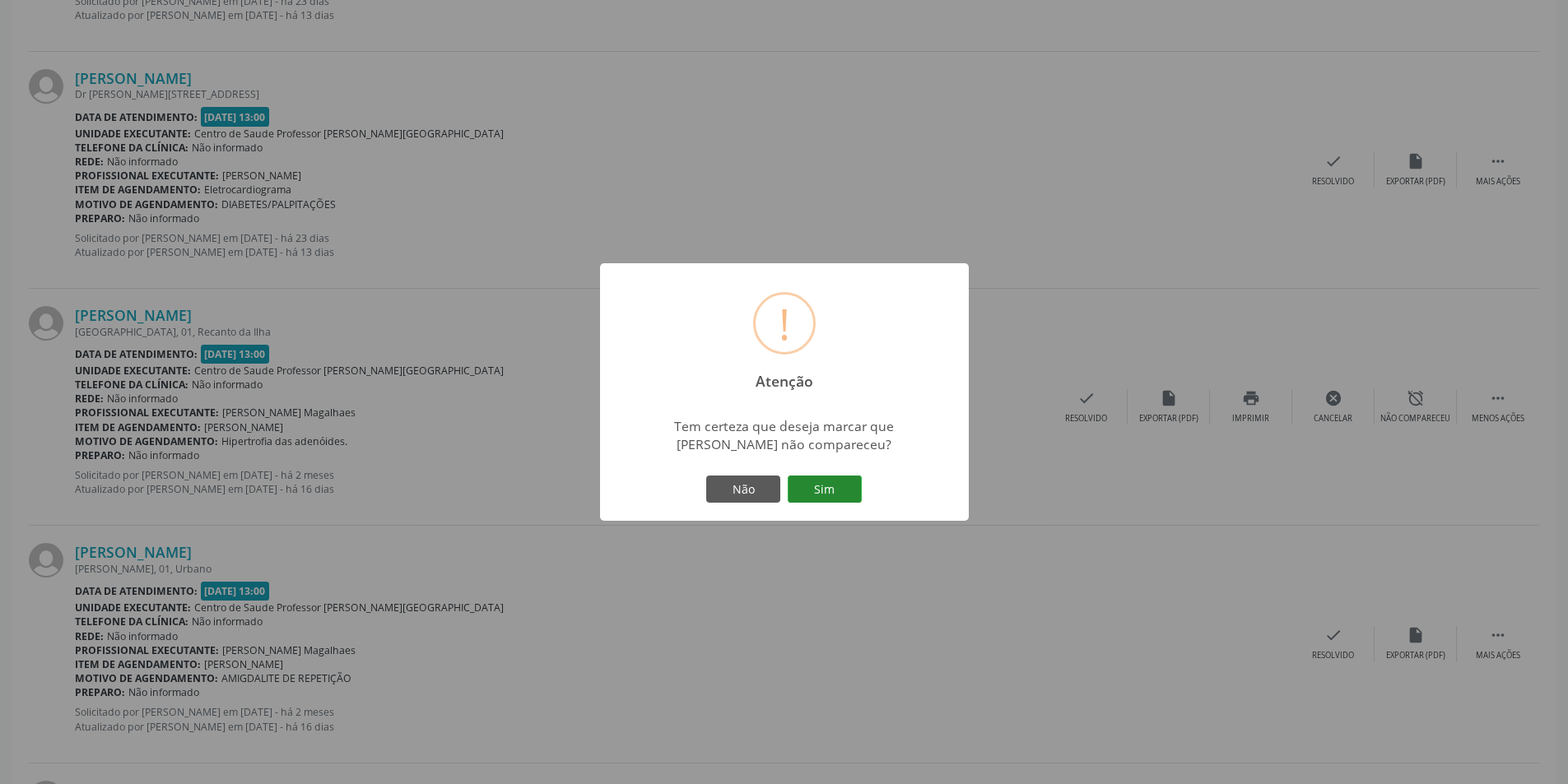
click at [831, 481] on button "Sim" at bounding box center [824, 489] width 74 height 28
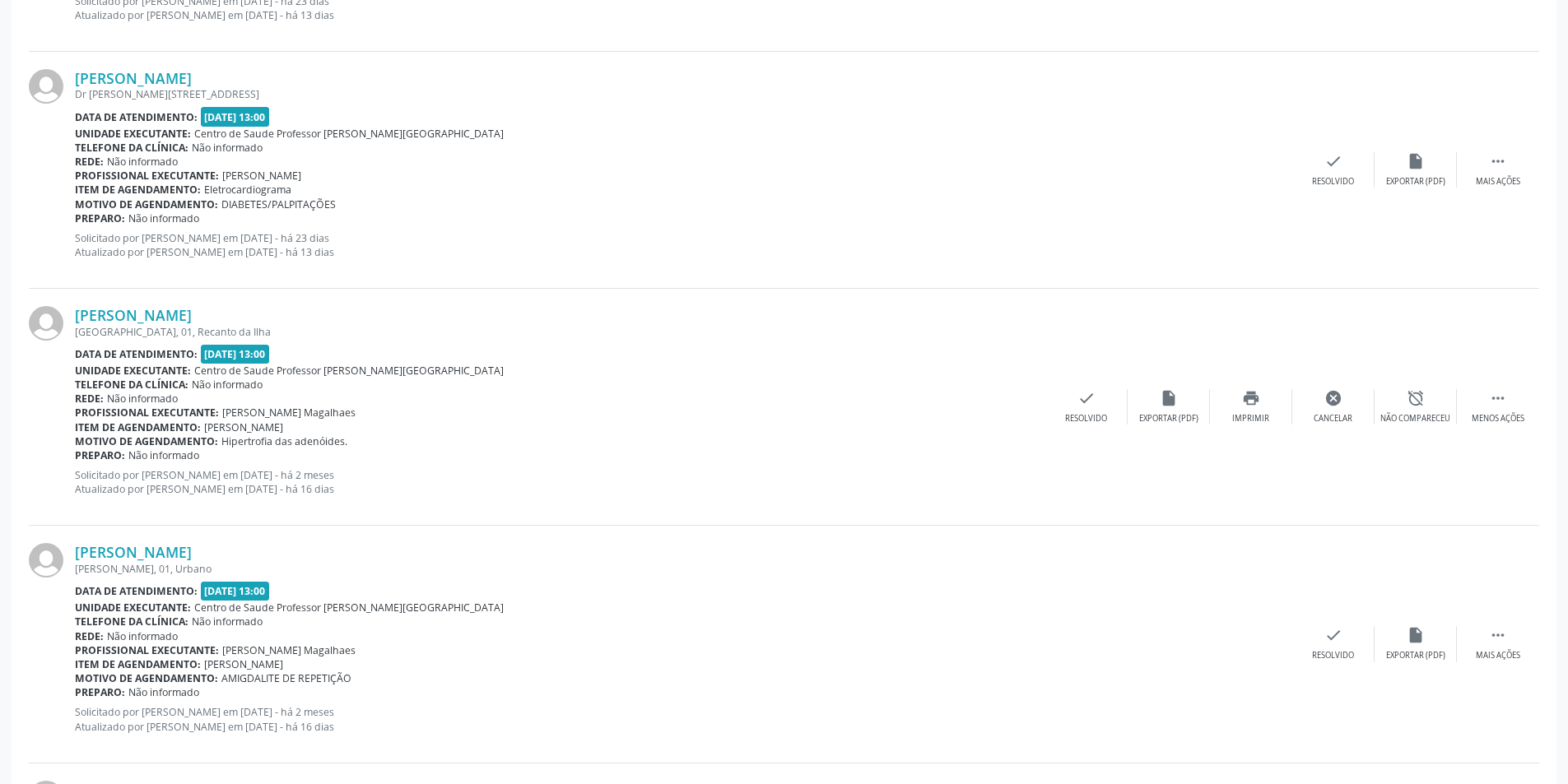
scroll to position [0, 0]
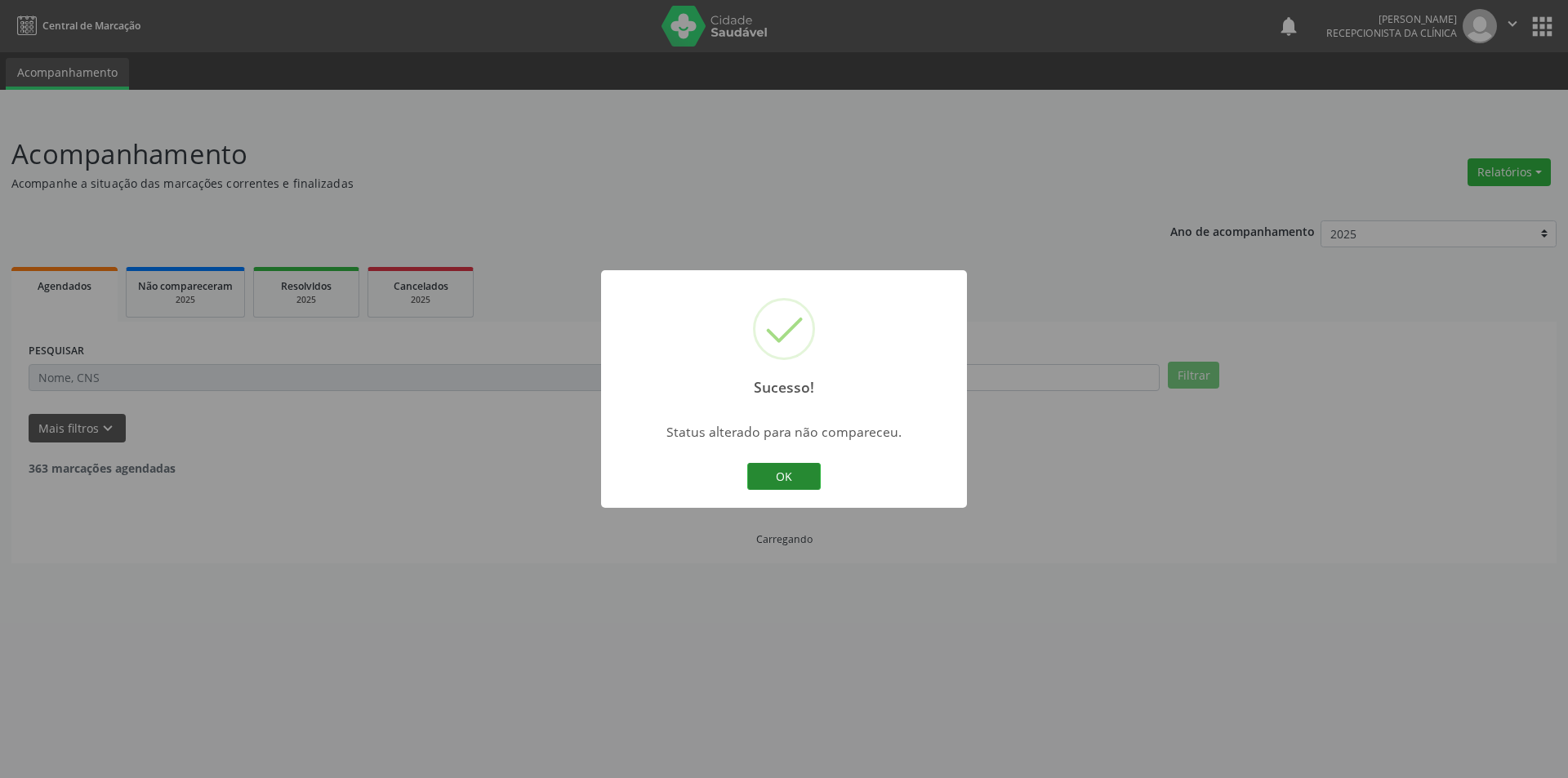
click at [780, 468] on button "OK" at bounding box center [783, 477] width 73 height 28
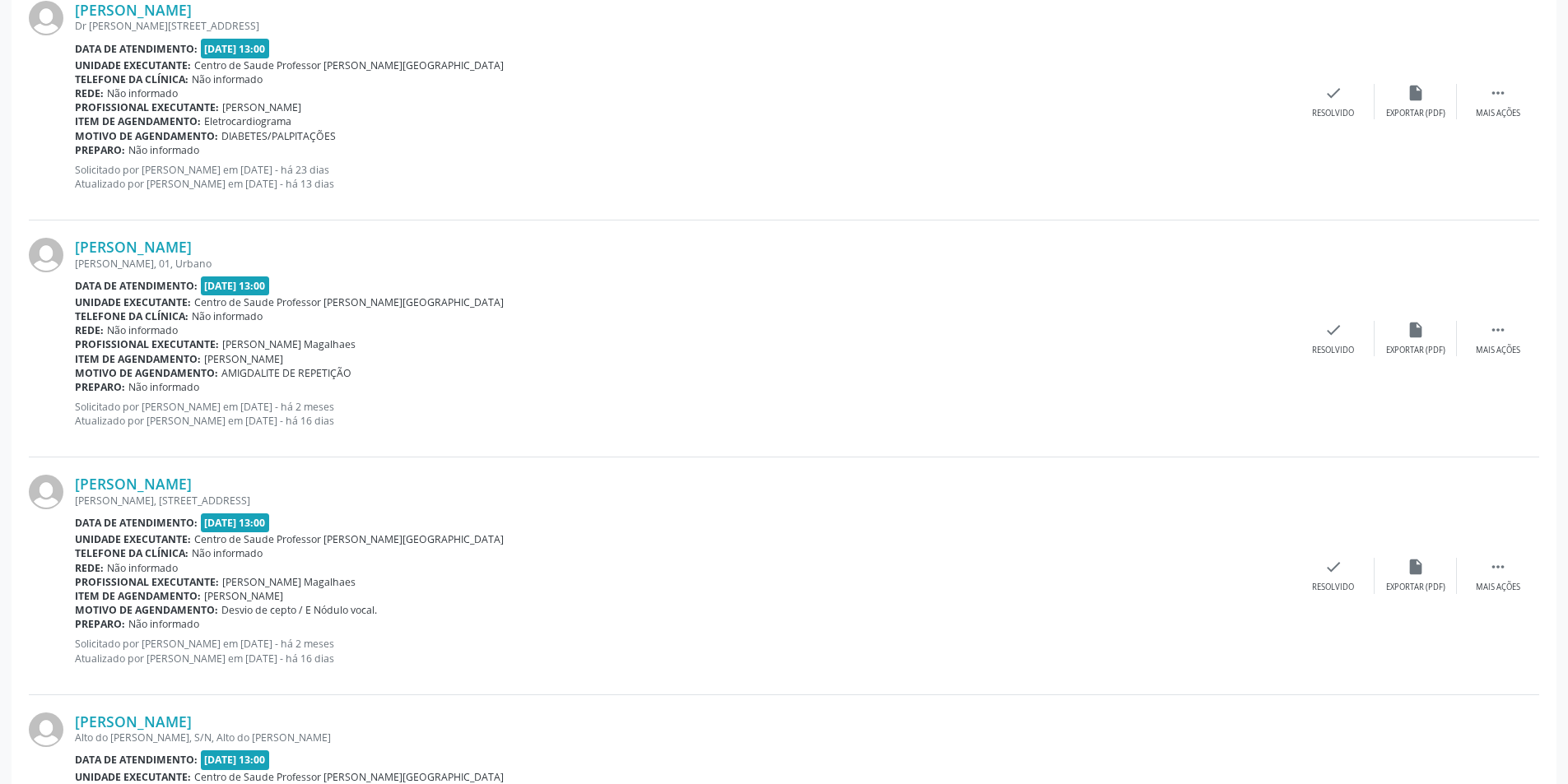
scroll to position [1727, 0]
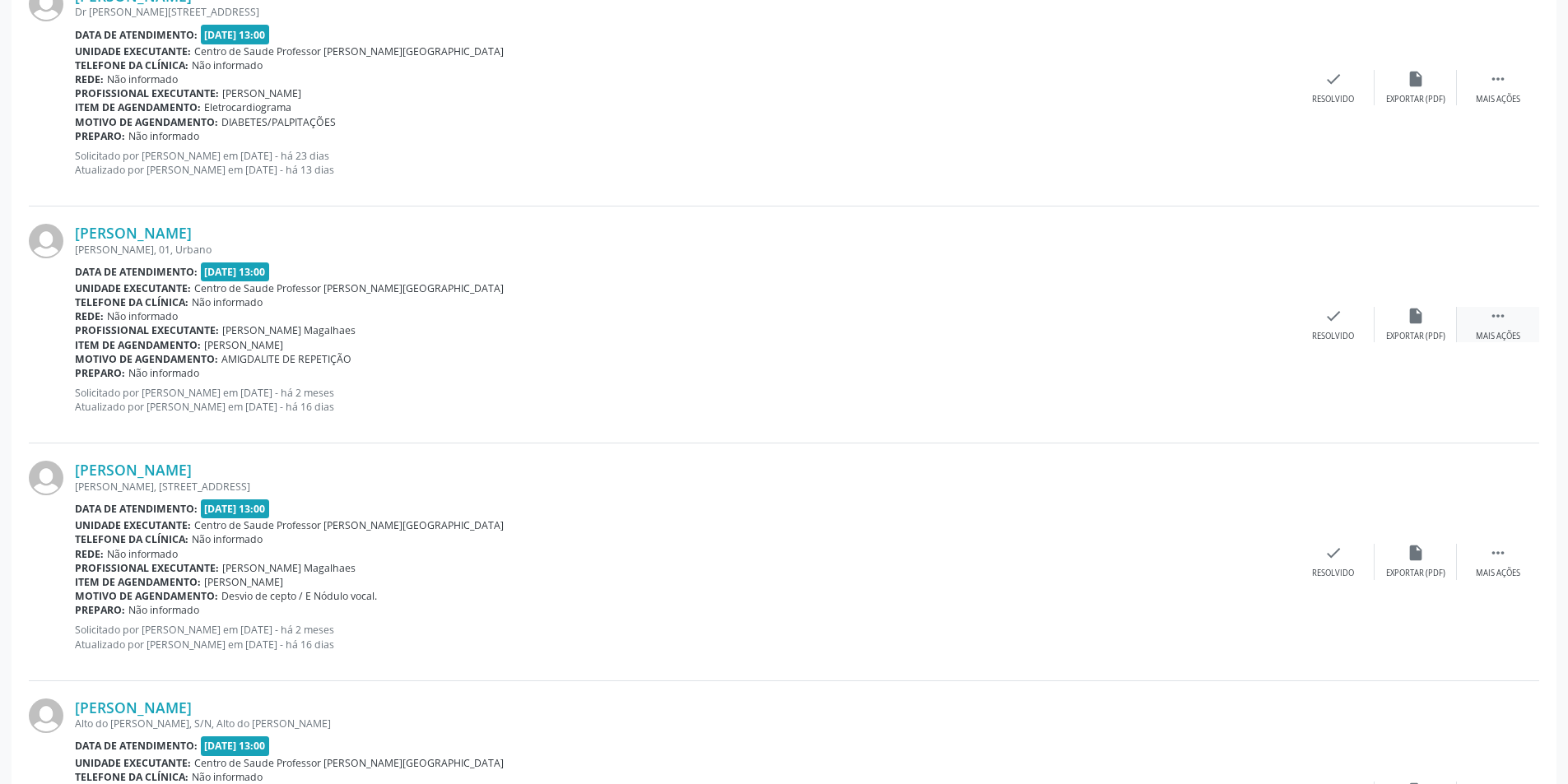
drag, startPoint x: 1487, startPoint y: 326, endPoint x: 1400, endPoint y: 351, distance: 90.5
click at [1487, 326] on div " Mais ações" at bounding box center [1498, 324] width 82 height 36
click at [1424, 312] on icon "alarm_off" at bounding box center [1414, 315] width 18 height 18
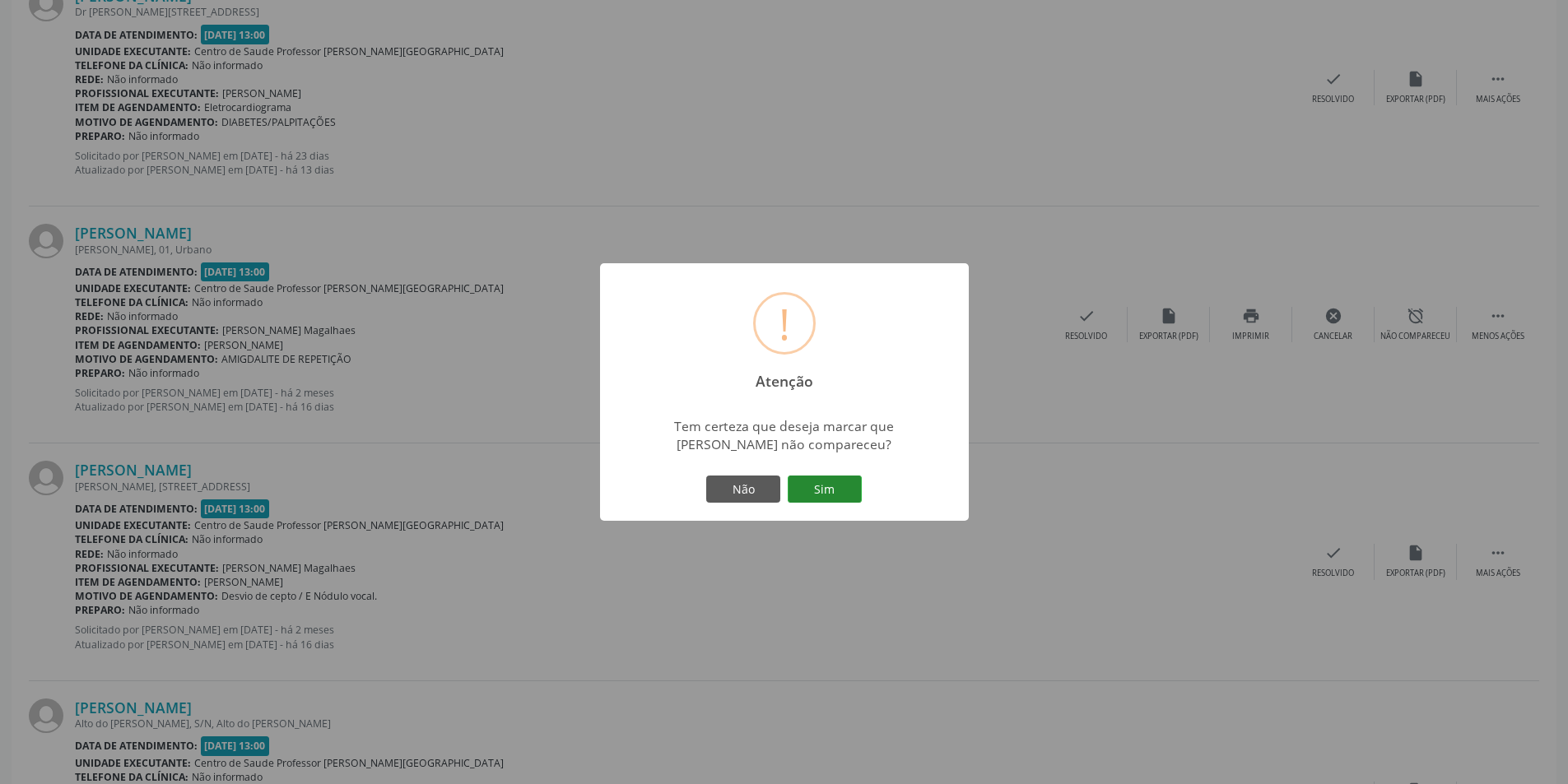
click at [824, 475] on button "Sim" at bounding box center [824, 489] width 74 height 28
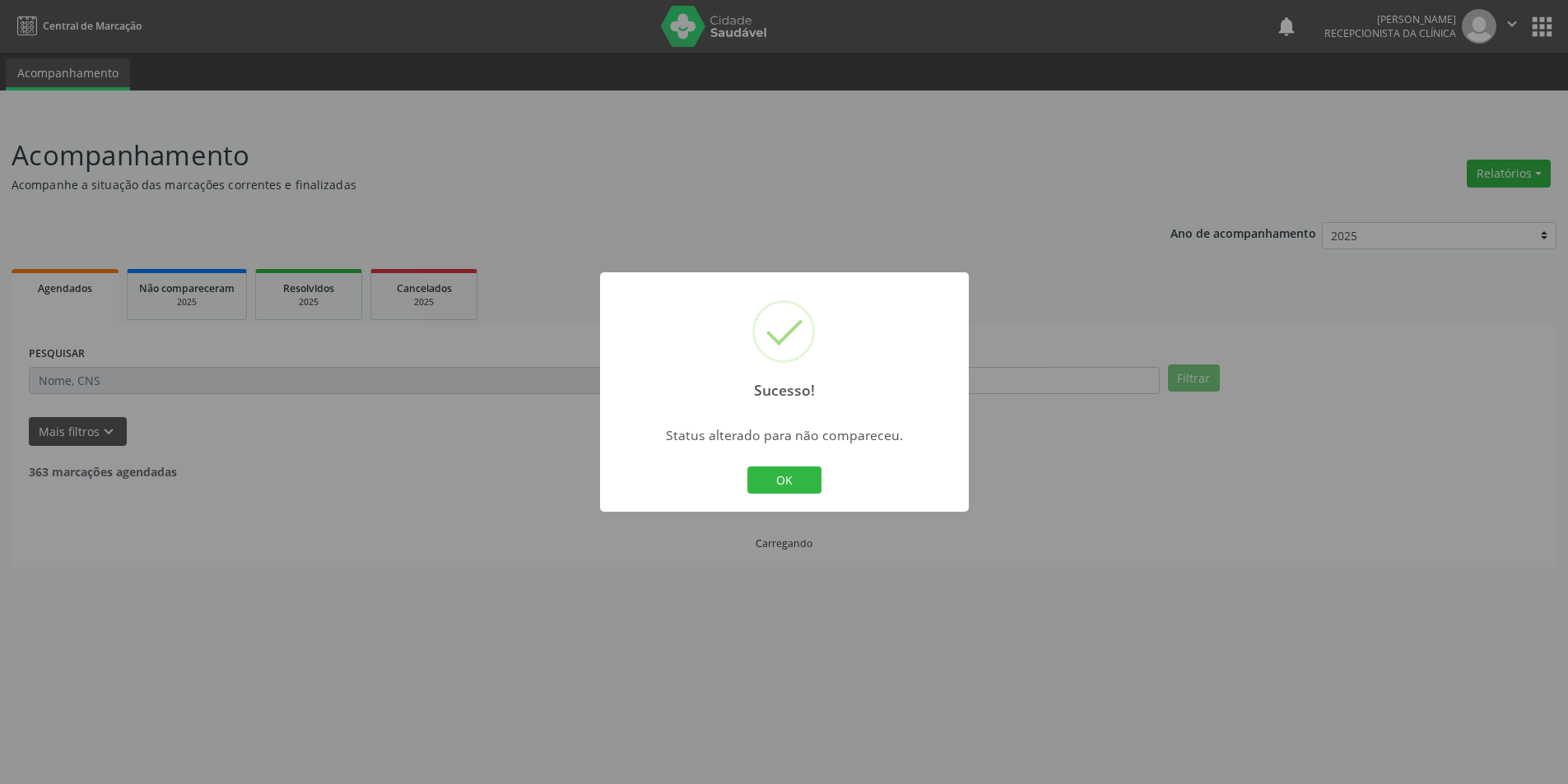
scroll to position [0, 0]
click at [822, 478] on div "OK Cancel" at bounding box center [790, 480] width 82 height 35
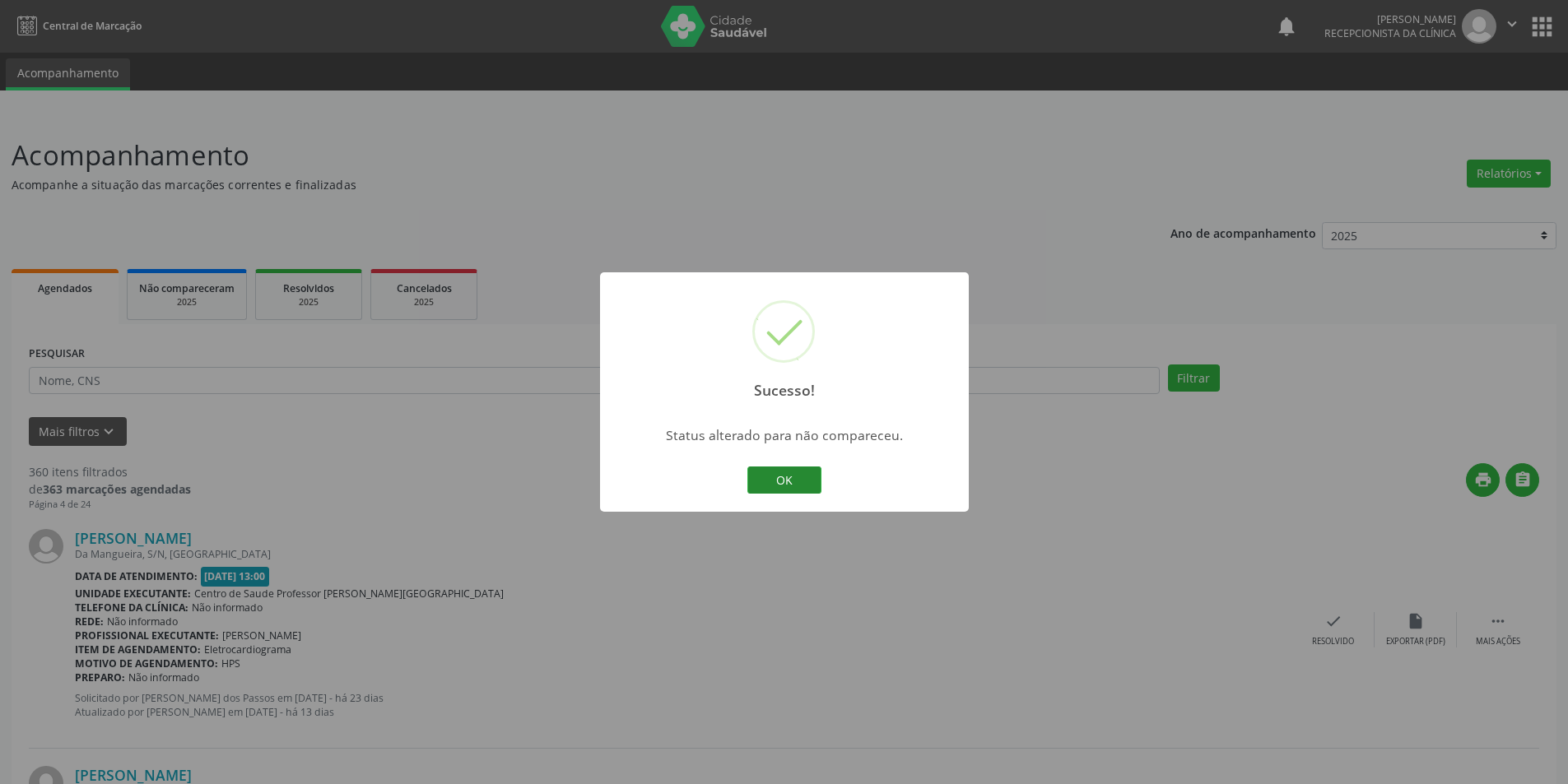
click at [767, 476] on button "OK" at bounding box center [784, 481] width 74 height 28
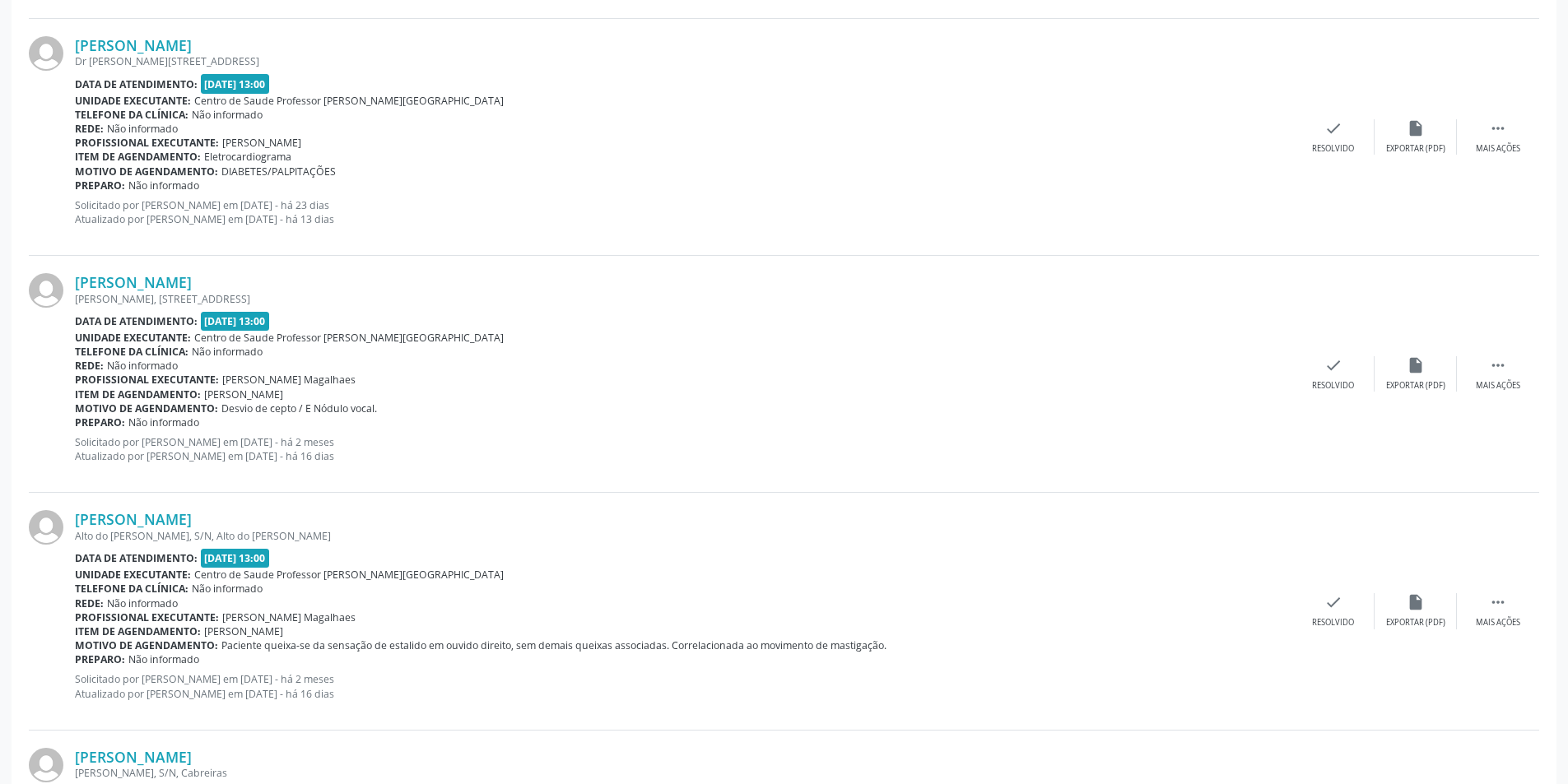
scroll to position [1727, 0]
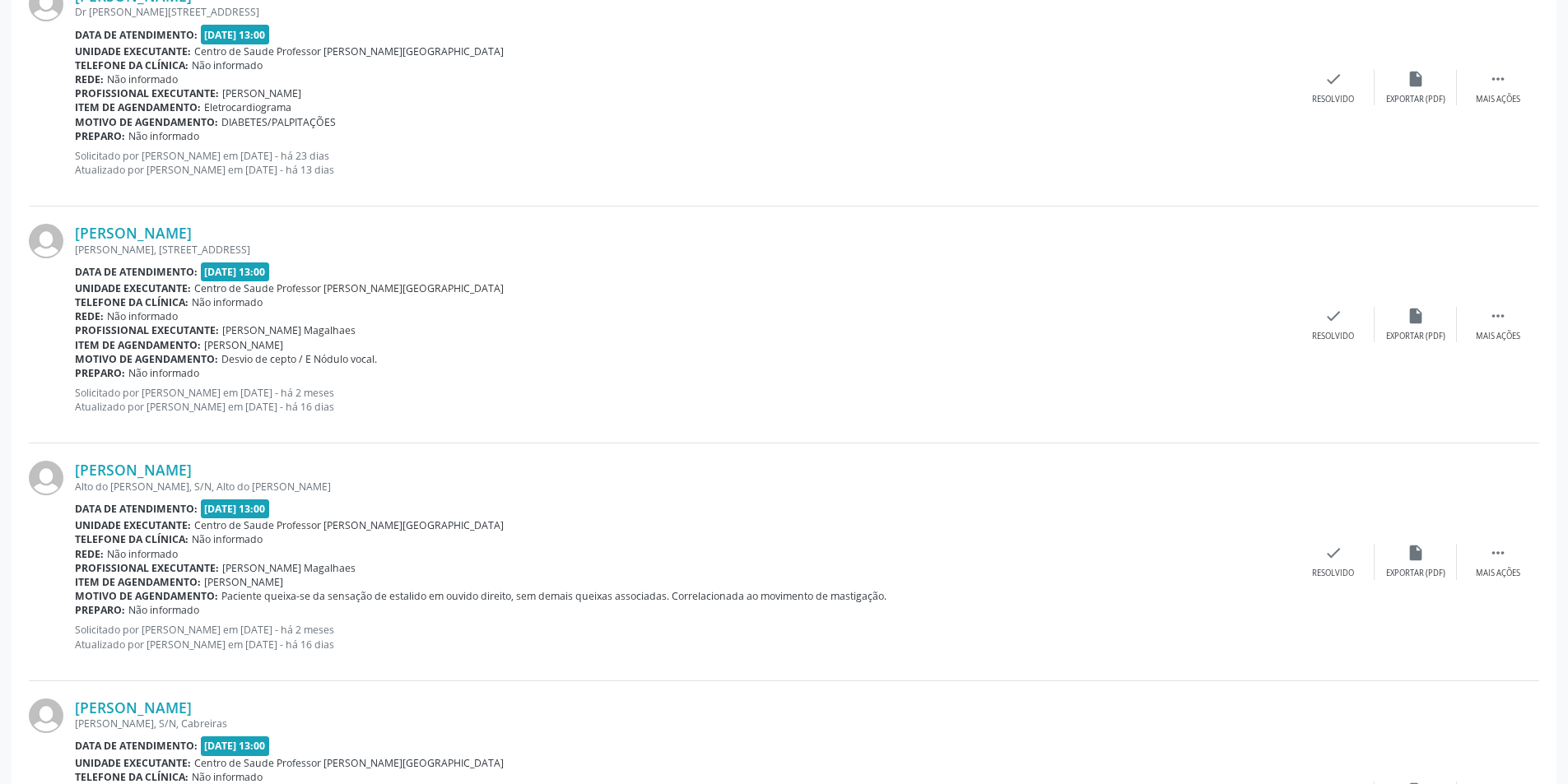
click at [1494, 345] on div "[PERSON_NAME] [PERSON_NAME][STREET_ADDRESS] Data de atendimento: [DATE] 13:00 U…" at bounding box center [784, 324] width 1510 height 237
drag, startPoint x: 1495, startPoint y: 325, endPoint x: 1245, endPoint y: 490, distance: 299.5
click at [1496, 329] on div " Mais ações" at bounding box center [1498, 324] width 82 height 36
click at [1436, 322] on div "alarm_off Não compareceu" at bounding box center [1415, 324] width 82 height 36
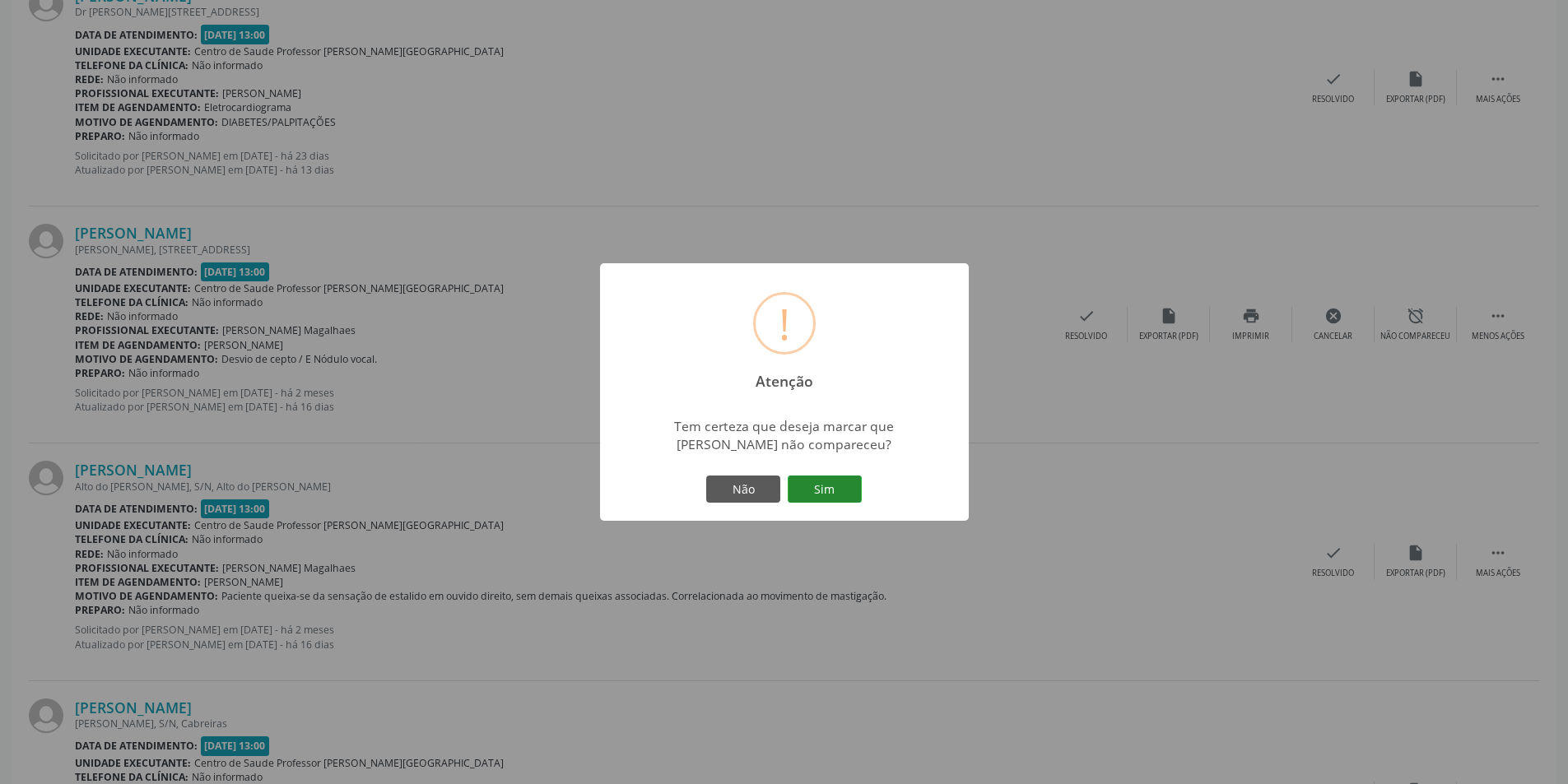
click at [851, 487] on button "Sim" at bounding box center [824, 489] width 74 height 28
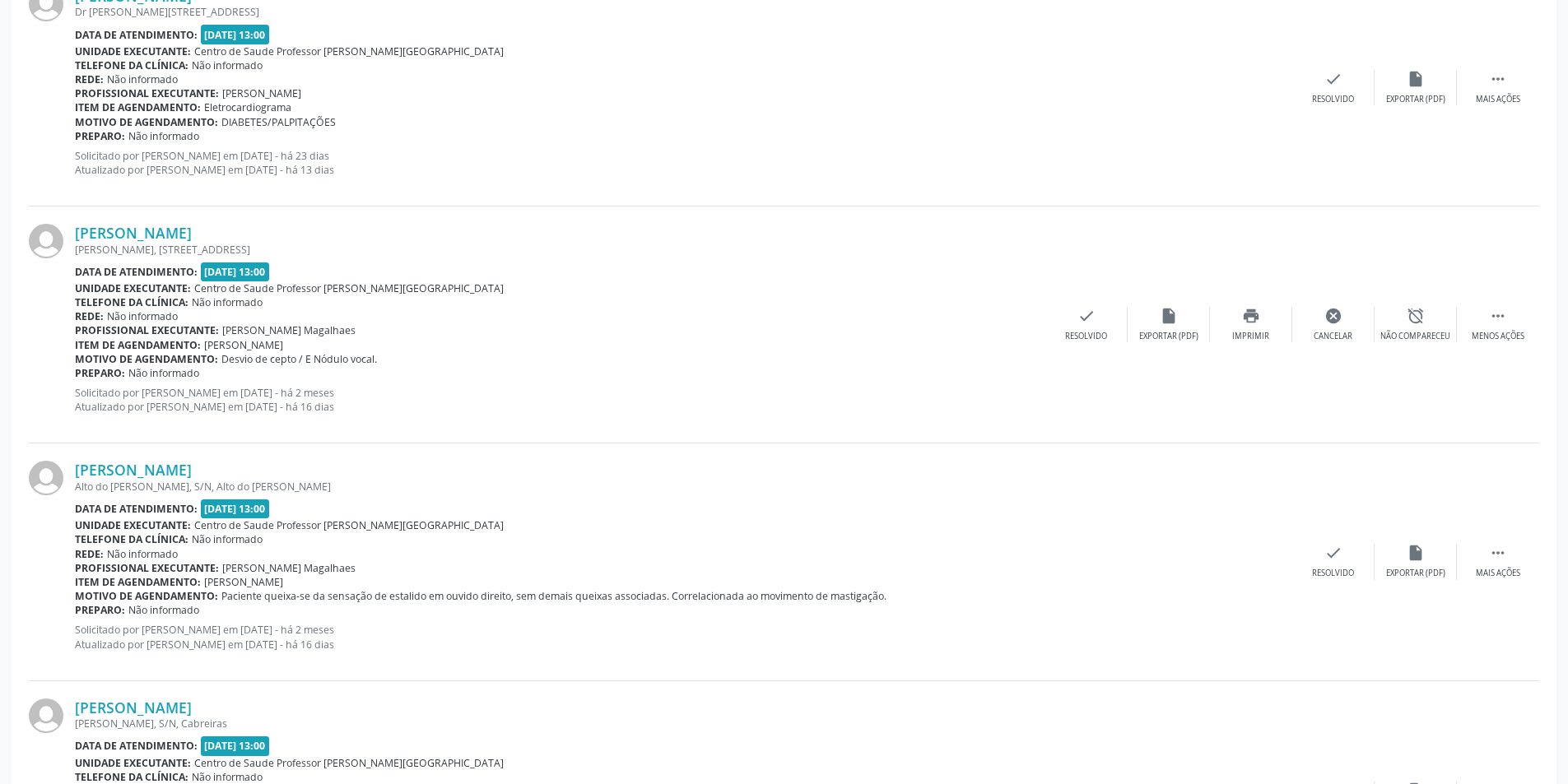
scroll to position [0, 0]
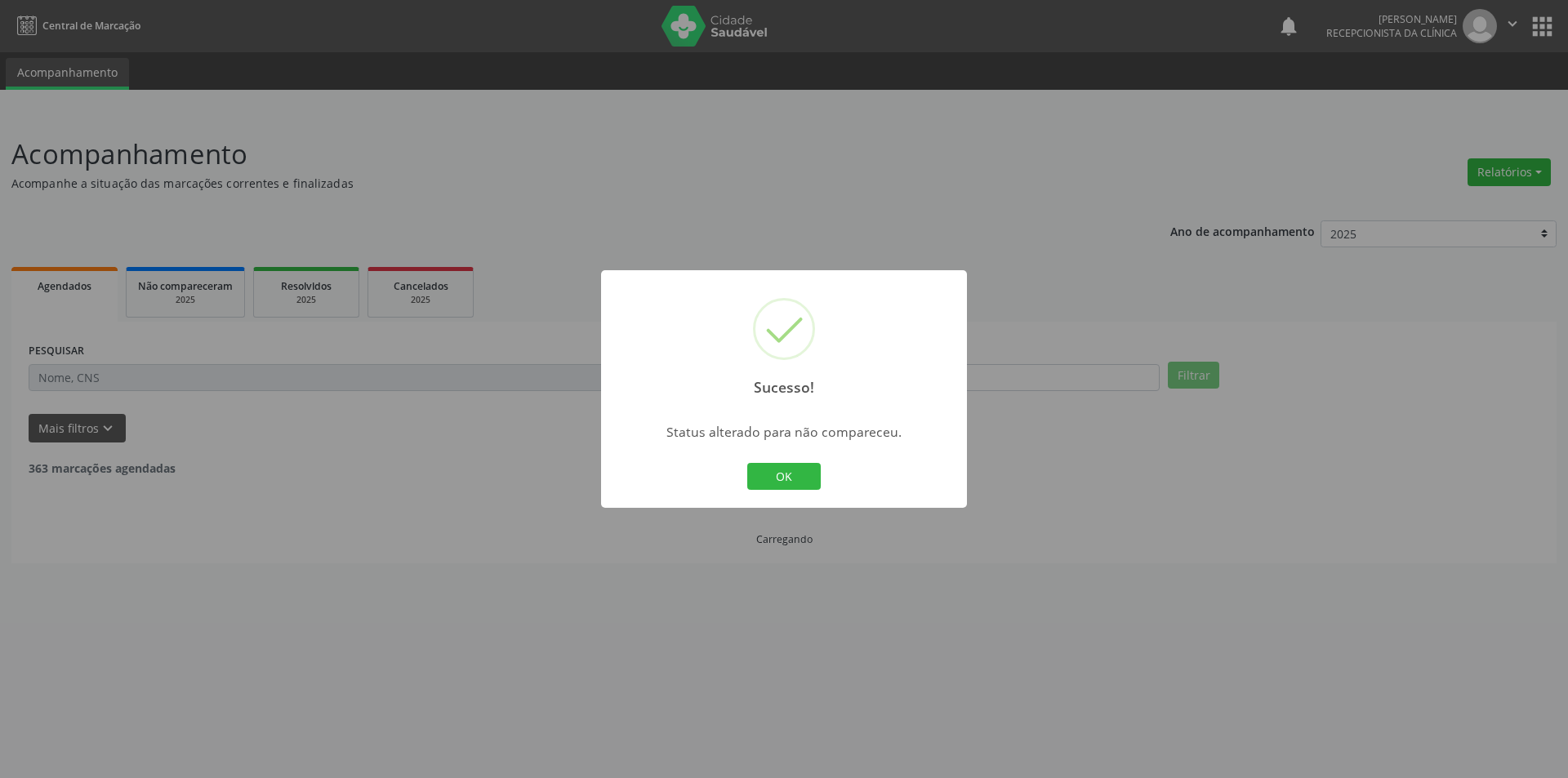
drag, startPoint x: 793, startPoint y: 466, endPoint x: 668, endPoint y: 401, distance: 140.9
click at [803, 463] on button "OK" at bounding box center [783, 477] width 73 height 28
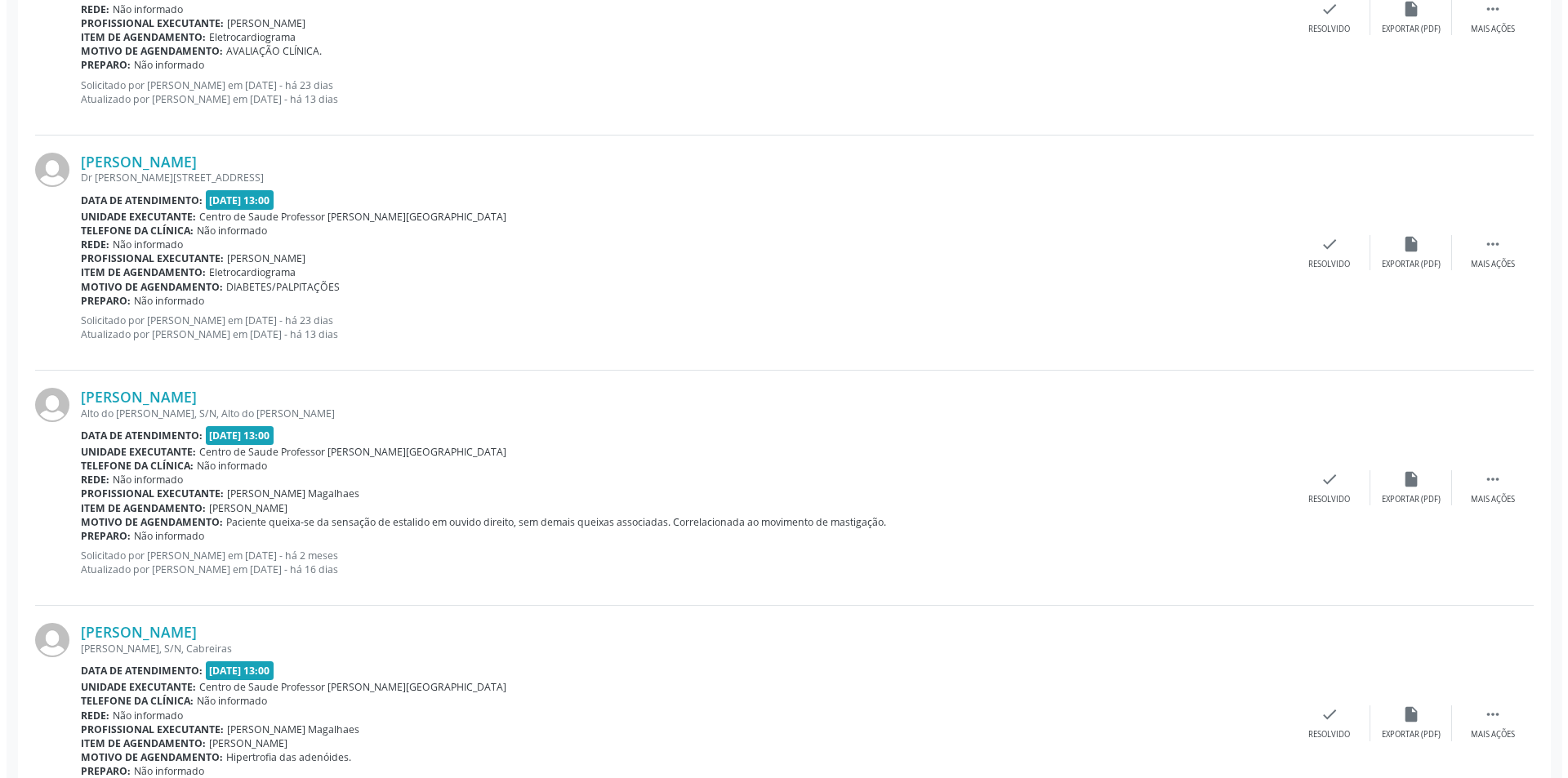
scroll to position [1550, 0]
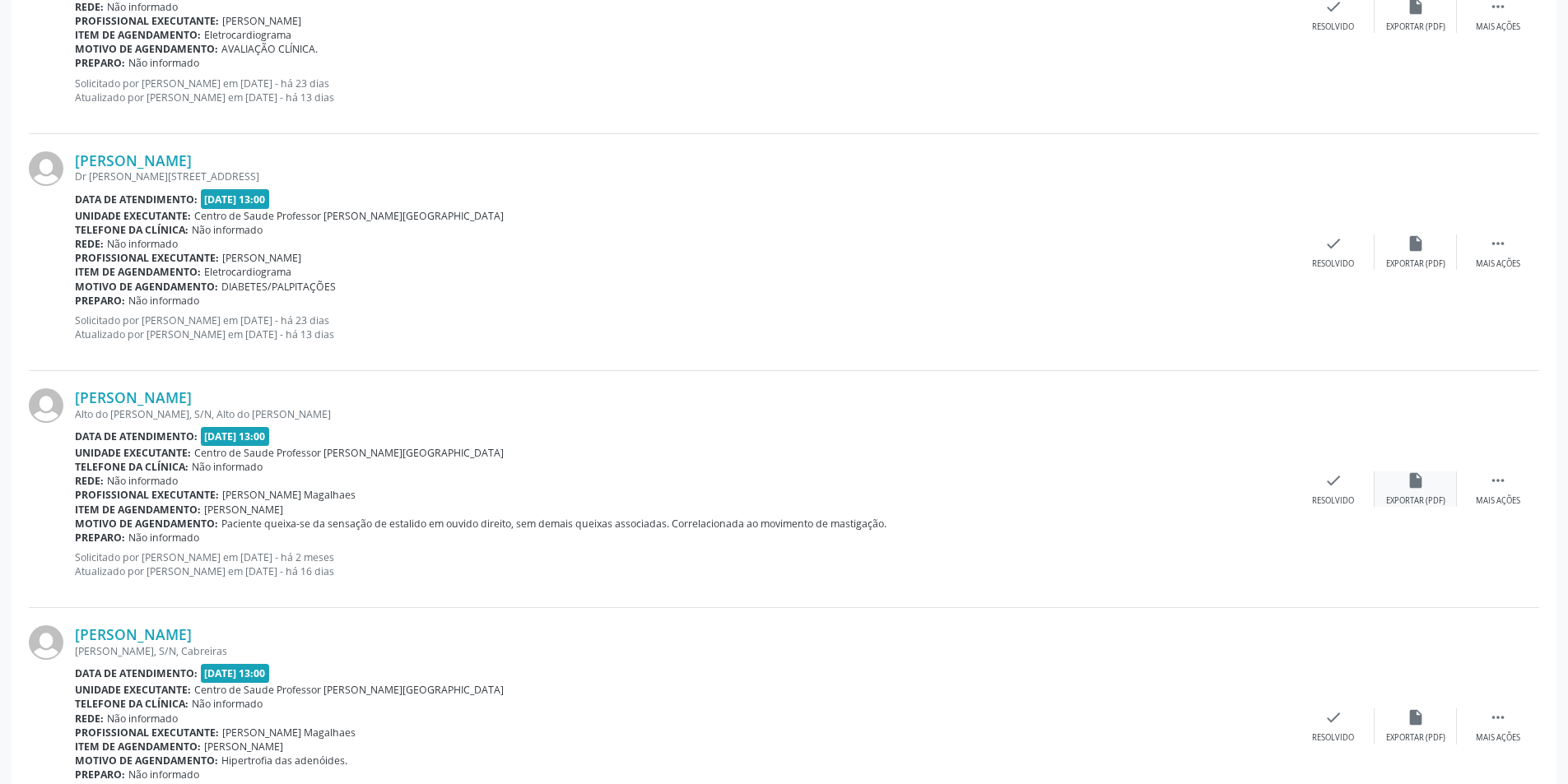
click at [1402, 477] on div "insert_drive_file Exportar (PDF)" at bounding box center [1415, 489] width 82 height 36
click at [1329, 480] on icon "check" at bounding box center [1333, 480] width 18 height 18
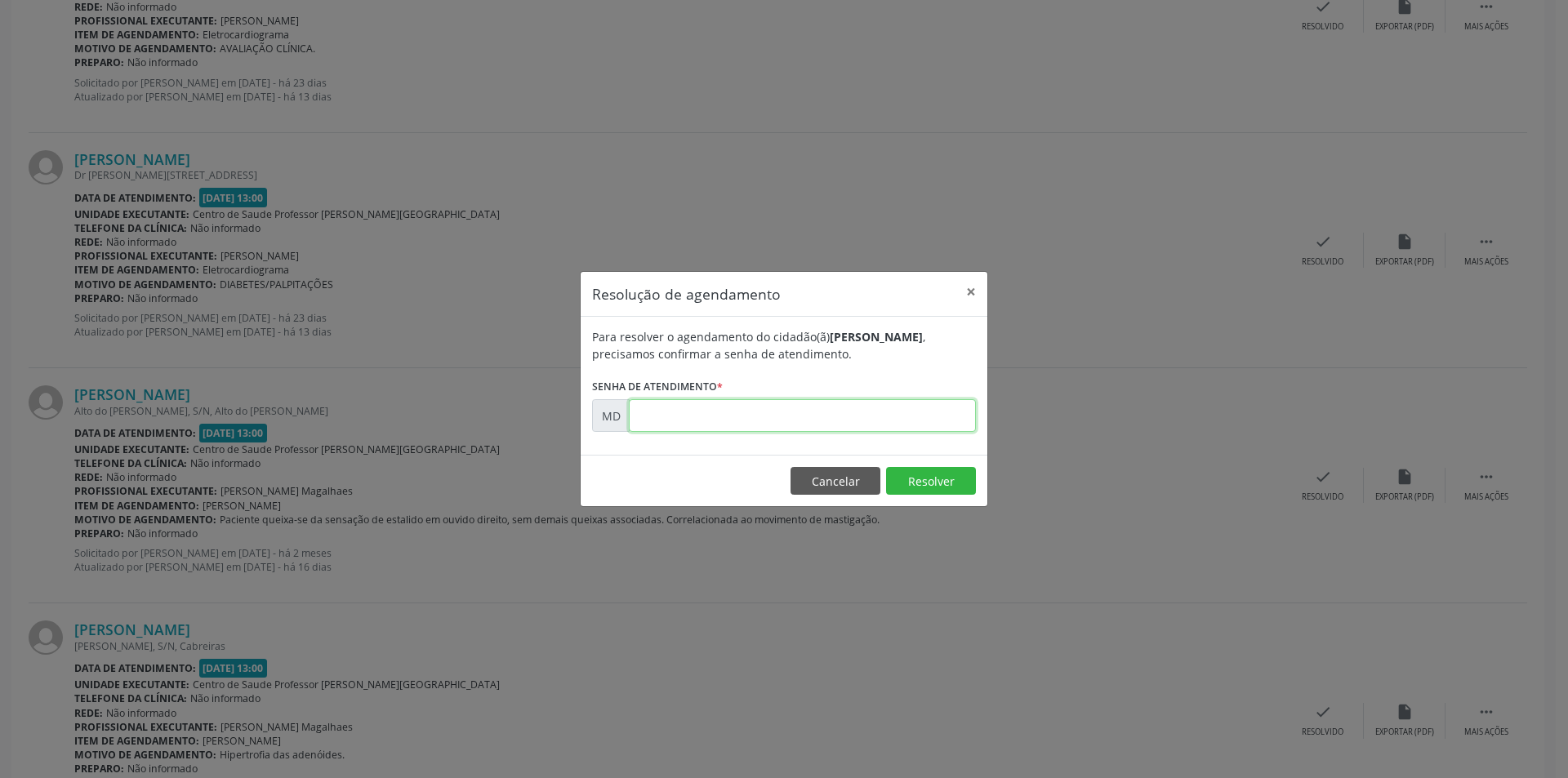
paste input "00002880"
type input "00002880"
click at [945, 476] on button "Resolver" at bounding box center [931, 481] width 90 height 28
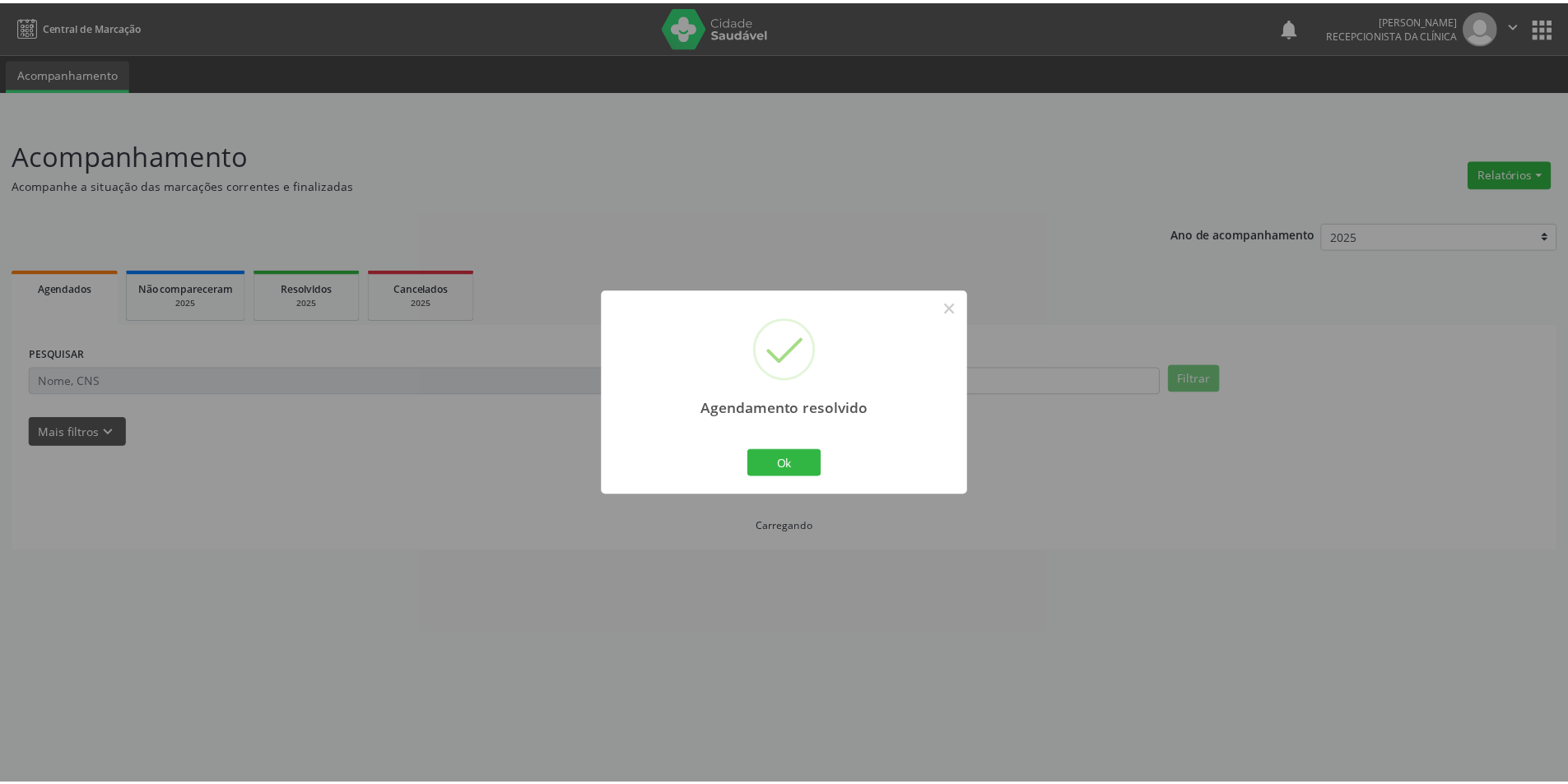
scroll to position [0, 0]
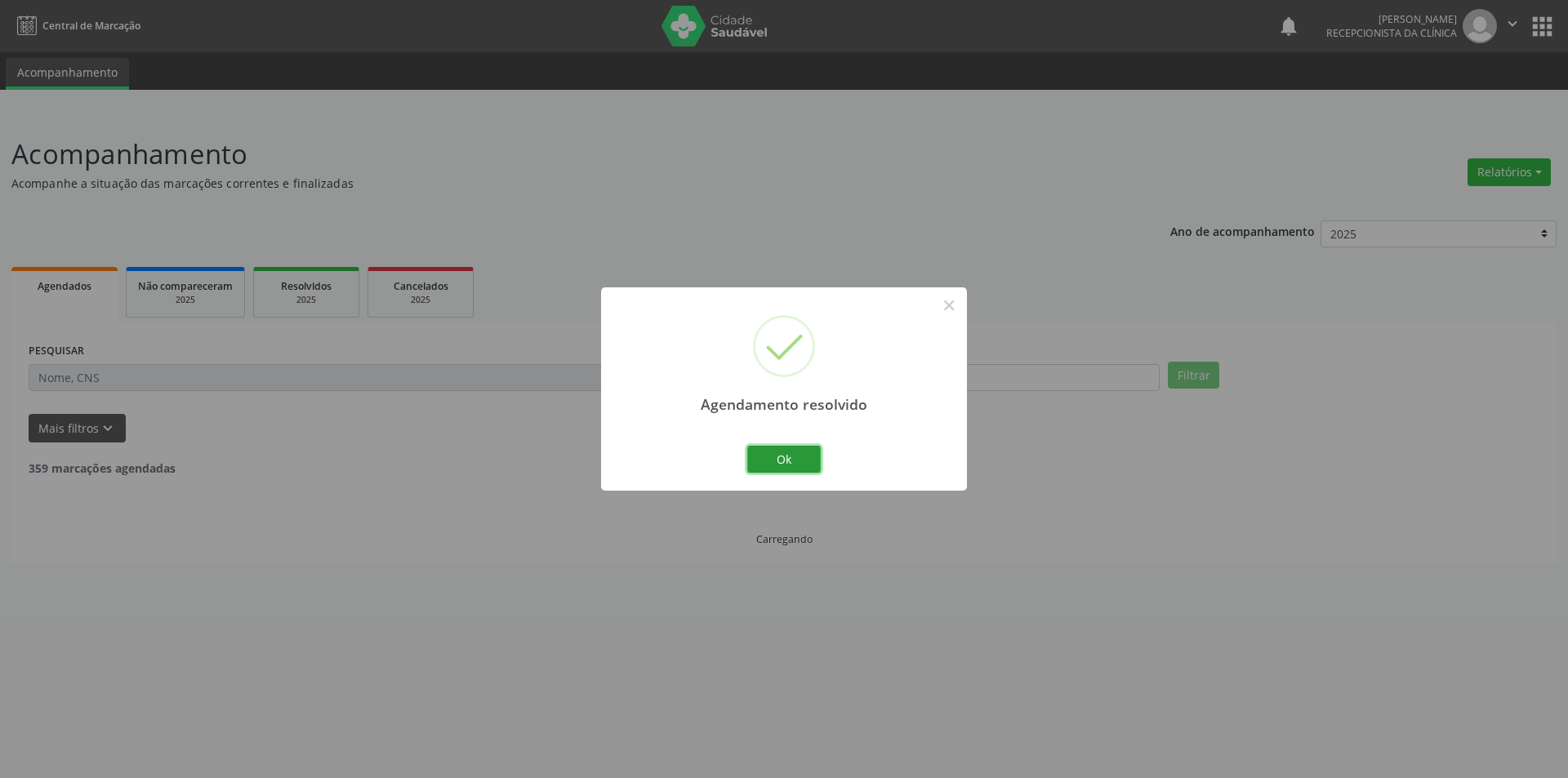
drag, startPoint x: 803, startPoint y: 461, endPoint x: 841, endPoint y: 284, distance: 181.0
click at [806, 458] on button "Ok" at bounding box center [783, 459] width 73 height 28
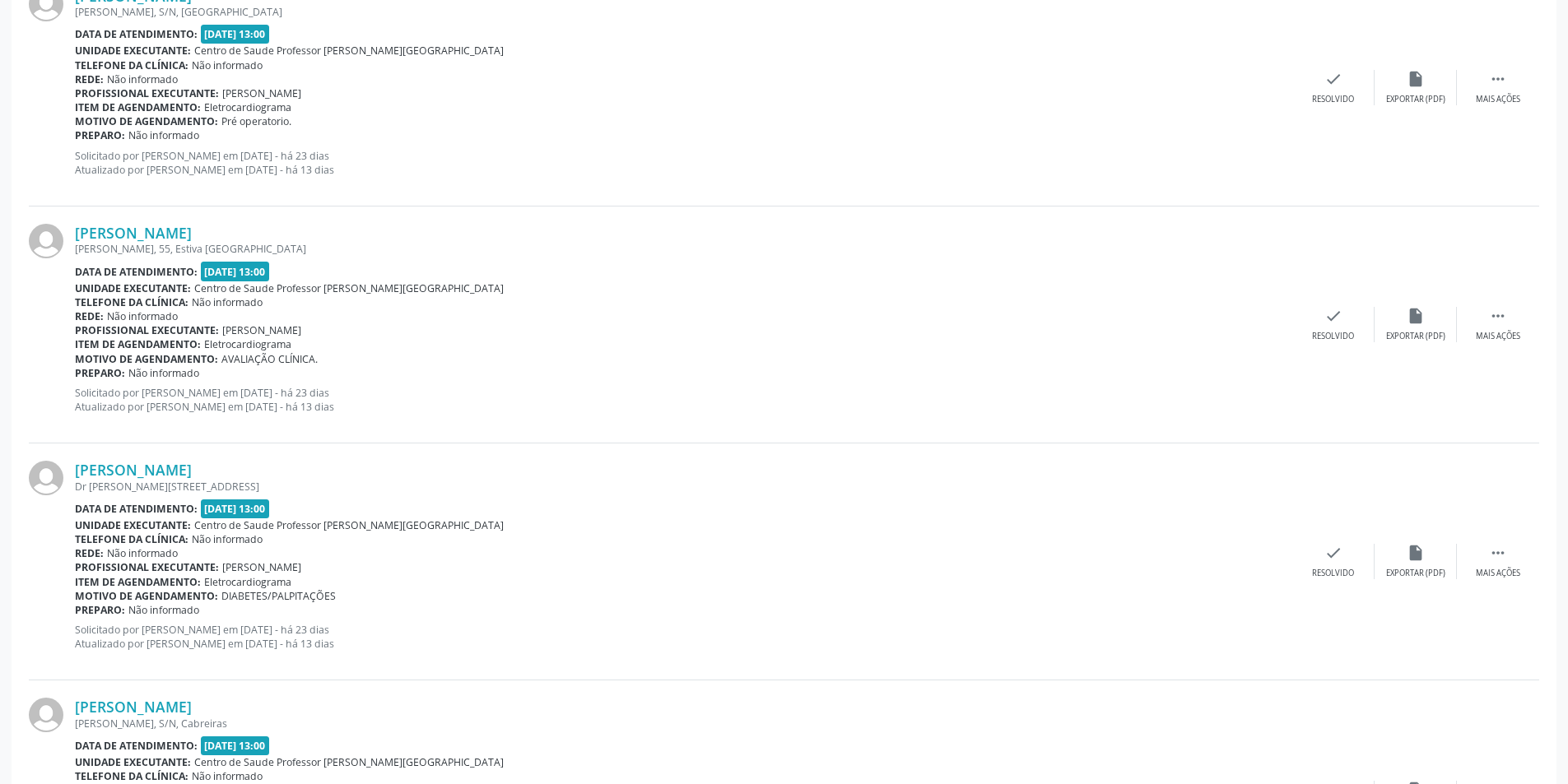
scroll to position [1480, 0]
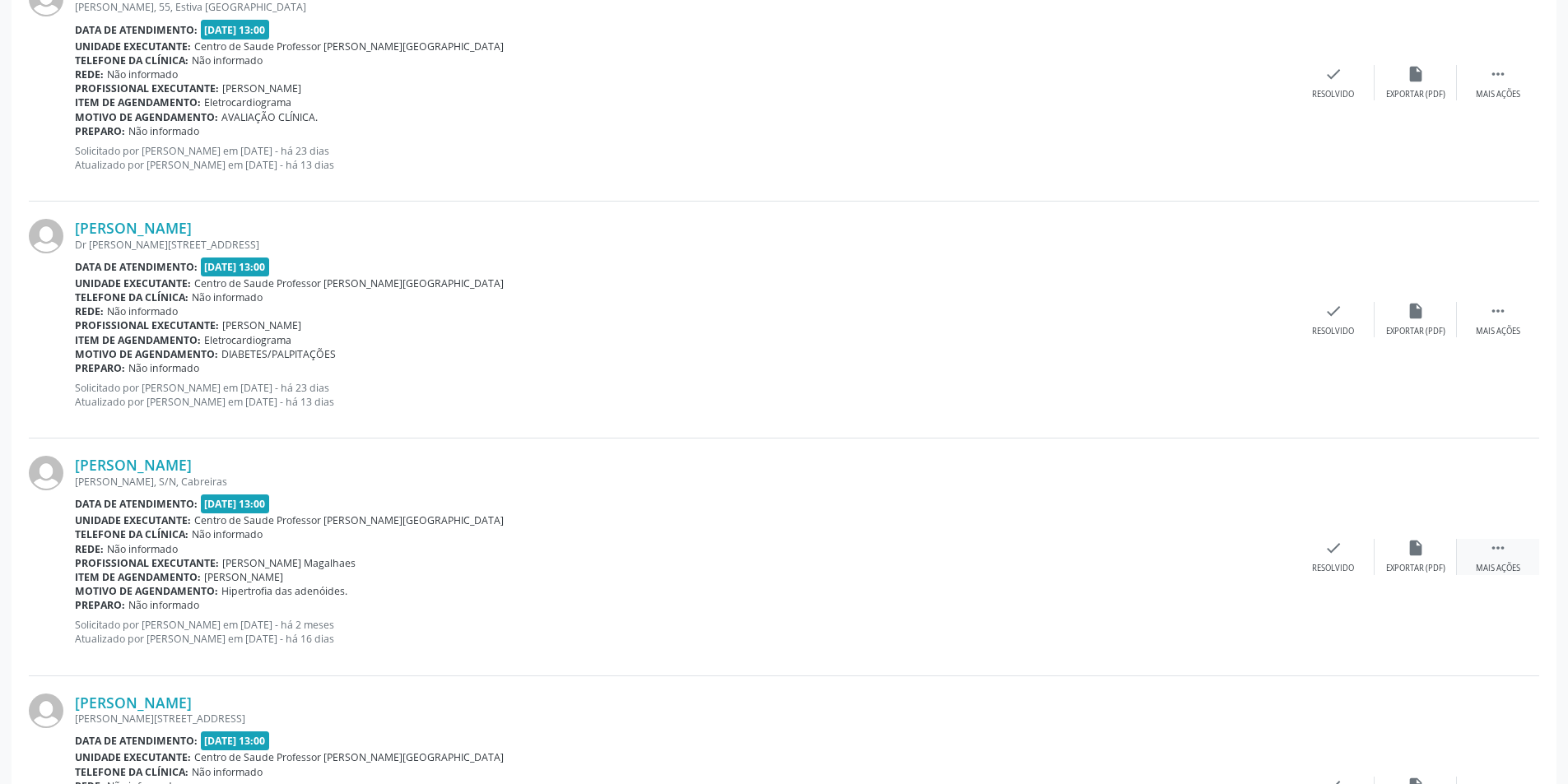
click at [1493, 555] on icon "" at bounding box center [1497, 547] width 18 height 18
click at [1401, 562] on div "alarm_off Não compareceu" at bounding box center [1415, 556] width 82 height 36
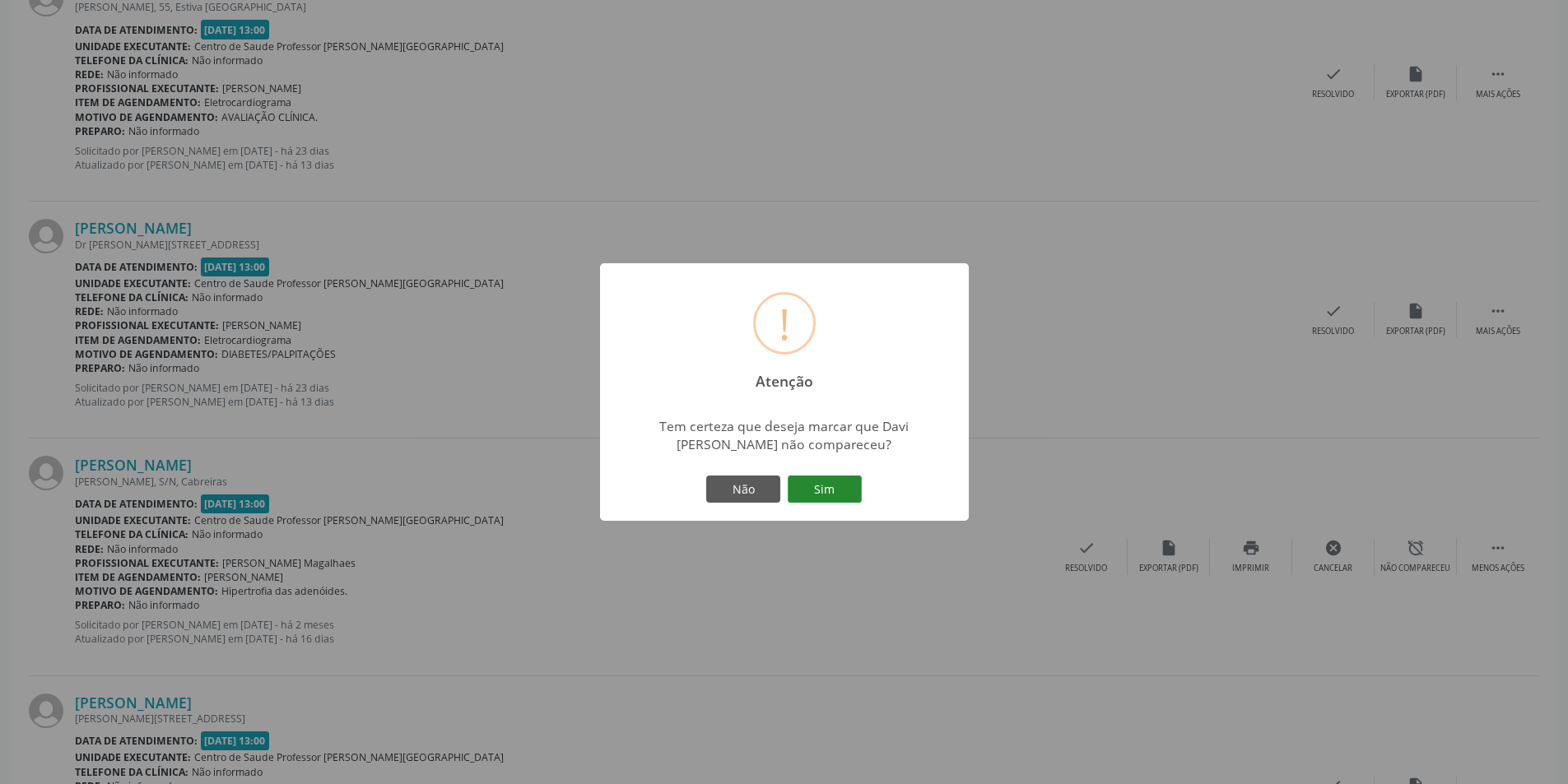
click at [814, 481] on button "Sim" at bounding box center [824, 489] width 74 height 28
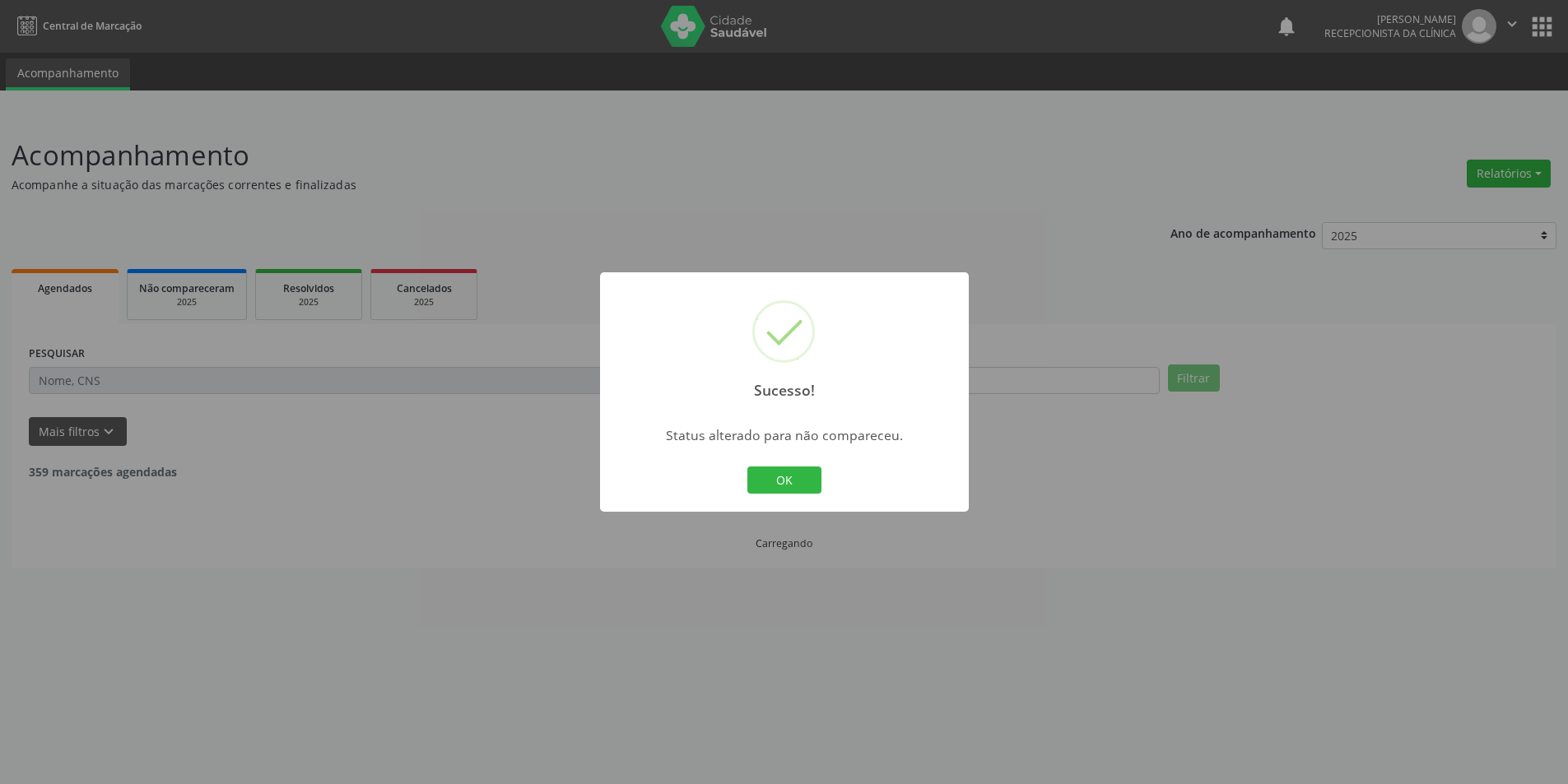
scroll to position [0, 0]
click at [797, 475] on button "OK" at bounding box center [789, 481] width 74 height 28
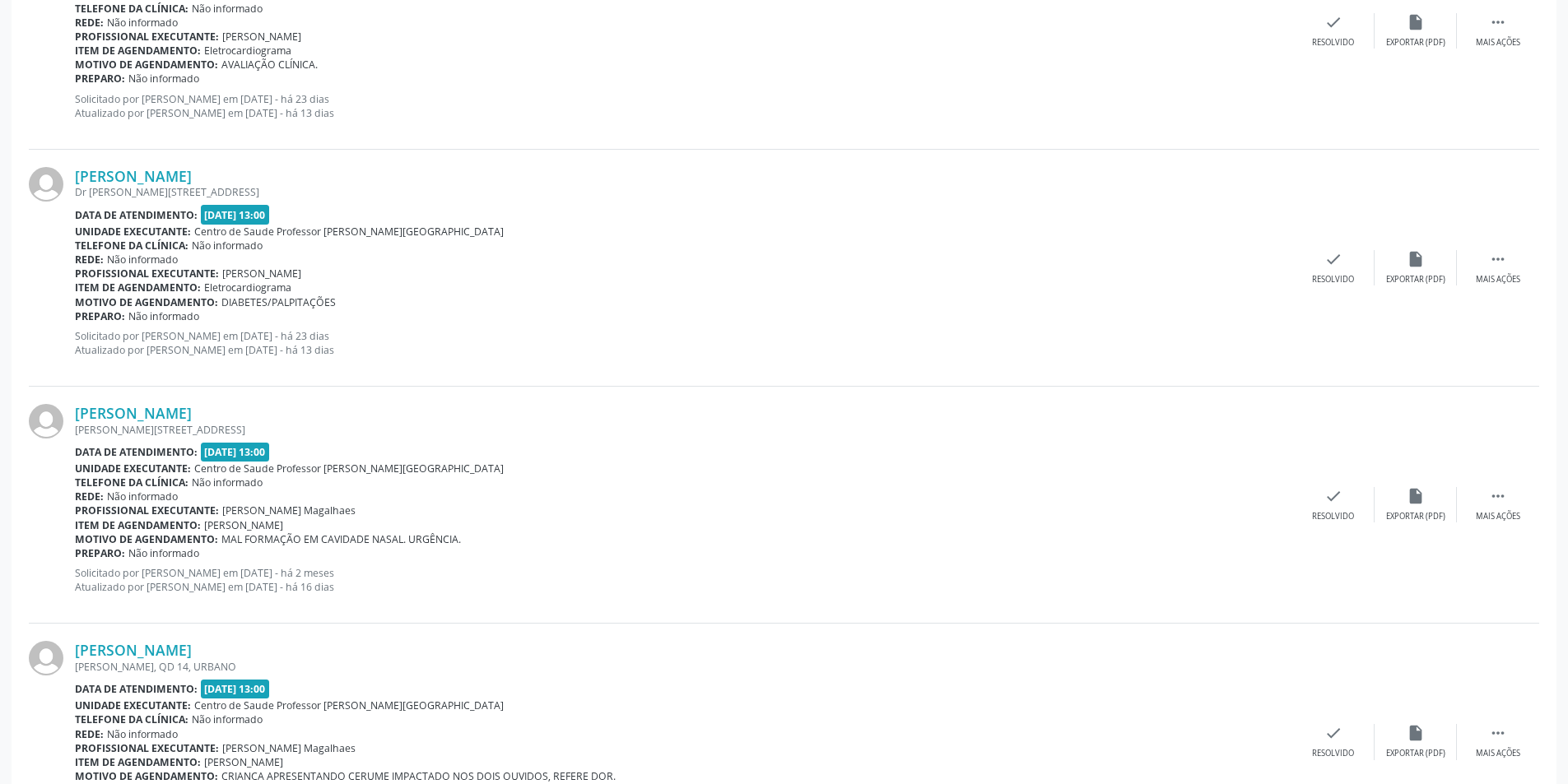
scroll to position [1562, 0]
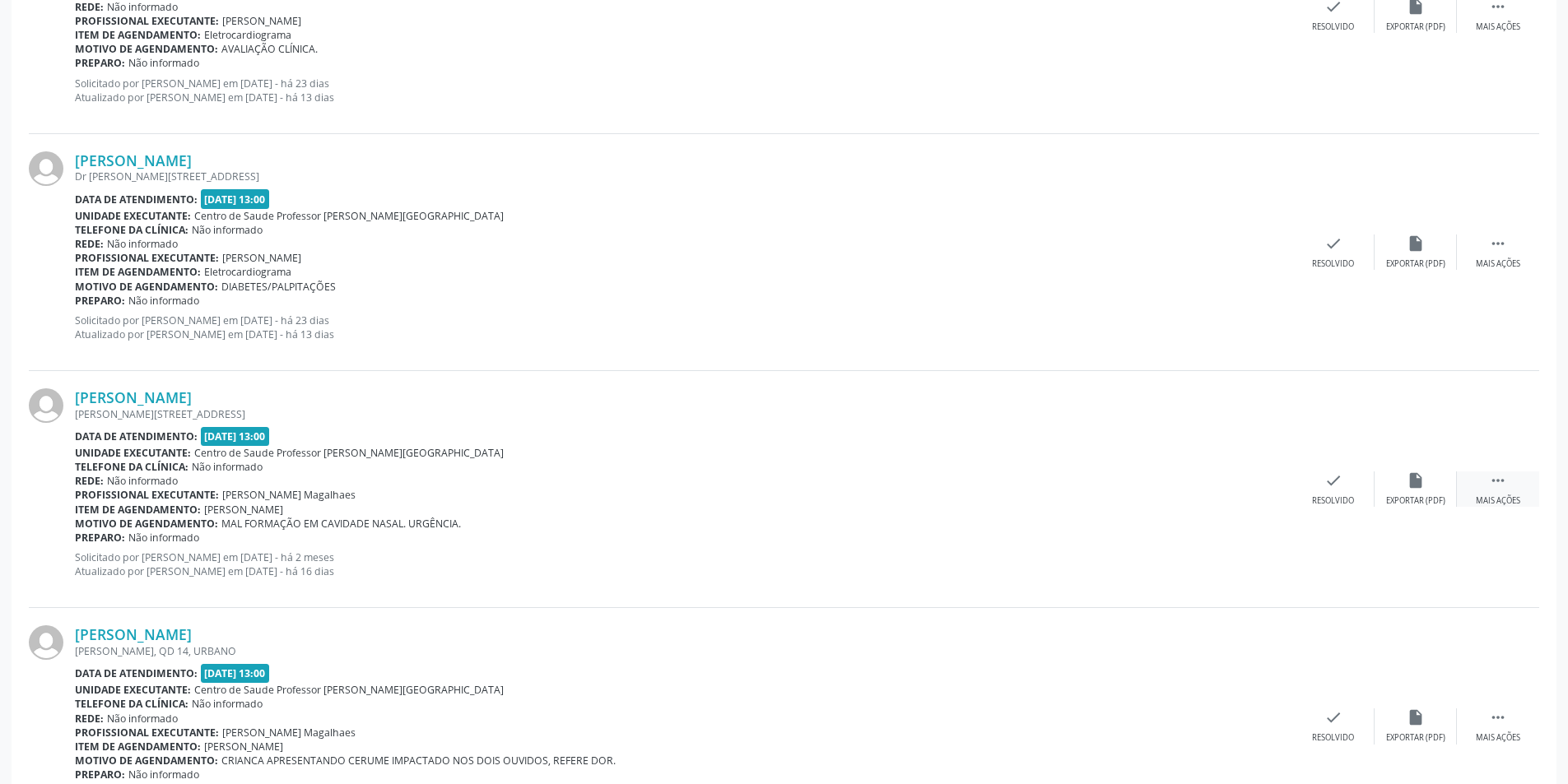
drag, startPoint x: 1493, startPoint y: 501, endPoint x: 1459, endPoint y: 499, distance: 34.1
click at [1494, 501] on div "Mais ações" at bounding box center [1497, 501] width 44 height 11
click at [1412, 496] on div "Não compareceu" at bounding box center [1414, 501] width 70 height 11
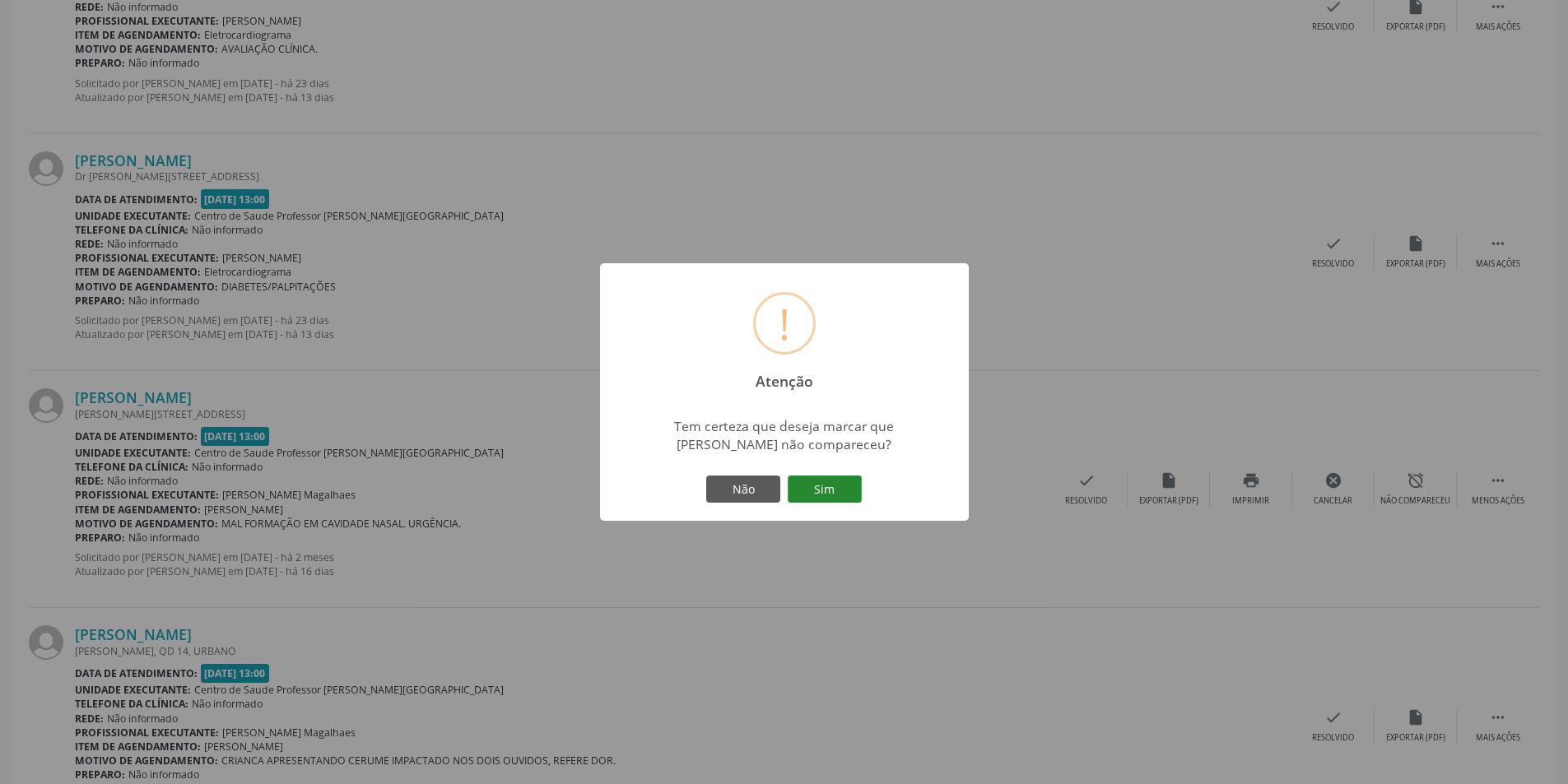
drag, startPoint x: 840, startPoint y: 489, endPoint x: 853, endPoint y: 487, distance: 13.2
click at [853, 487] on button "Sim" at bounding box center [824, 489] width 74 height 28
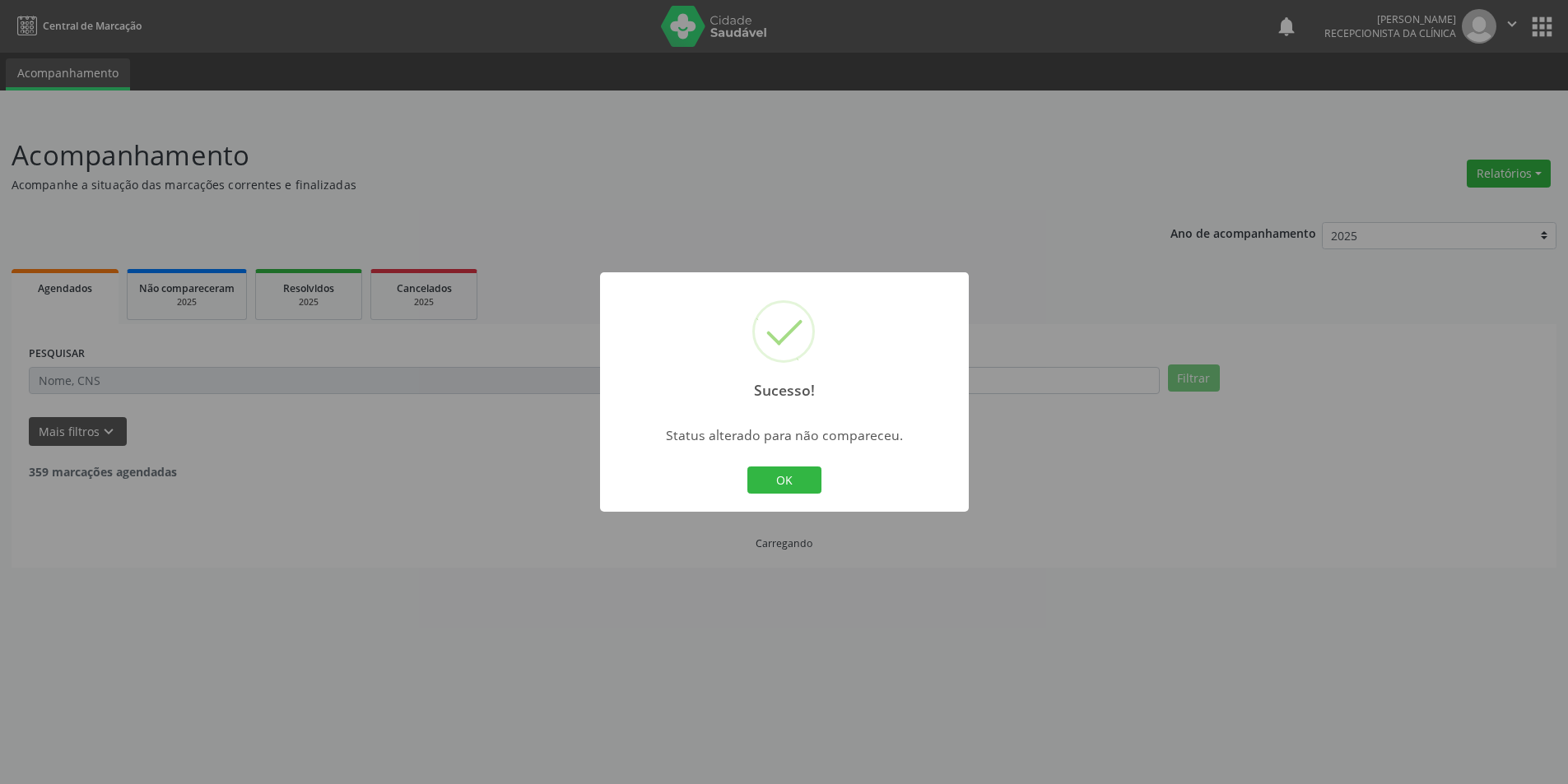
scroll to position [0, 0]
click at [799, 473] on button "OK" at bounding box center [789, 481] width 74 height 28
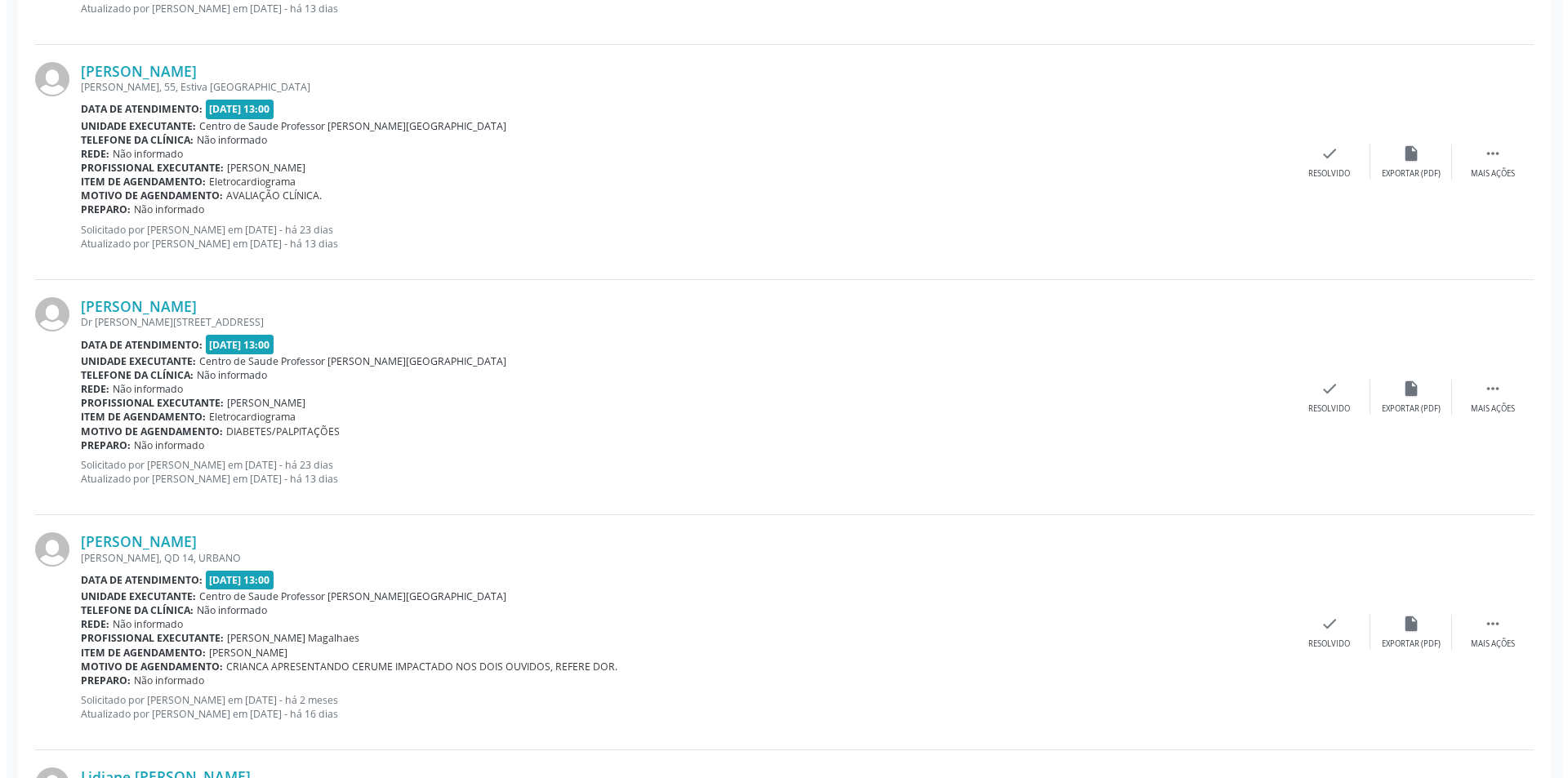
scroll to position [1632, 0]
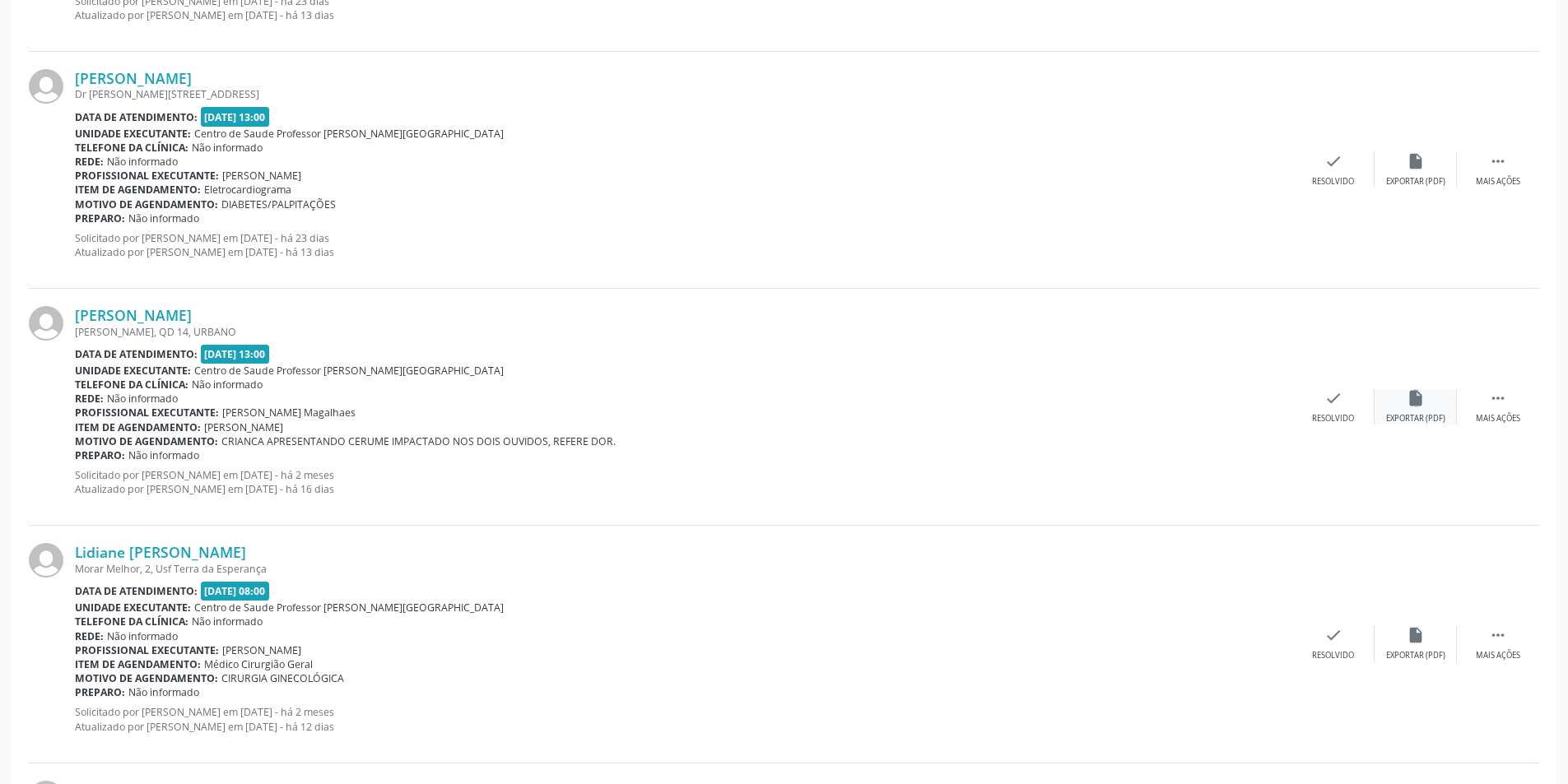
click at [1414, 407] on div "insert_drive_file Exportar (PDF)" at bounding box center [1415, 407] width 82 height 36
click at [1349, 411] on div "check Resolvido" at bounding box center [1333, 407] width 82 height 36
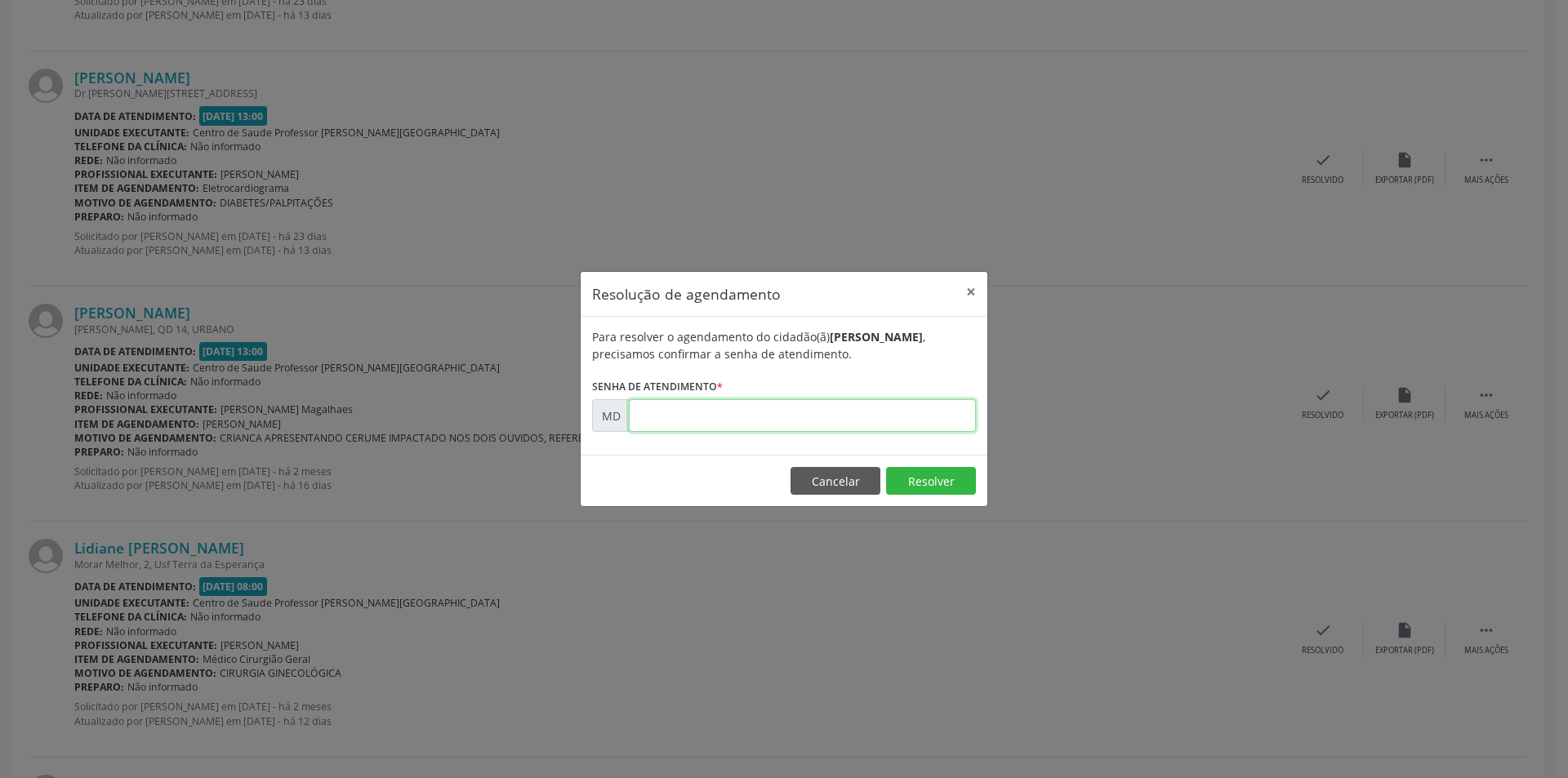
click at [900, 414] on input "text" at bounding box center [802, 415] width 347 height 33
paste input "00003210"
type input "00003210"
click at [943, 479] on button "Resolver" at bounding box center [931, 481] width 90 height 28
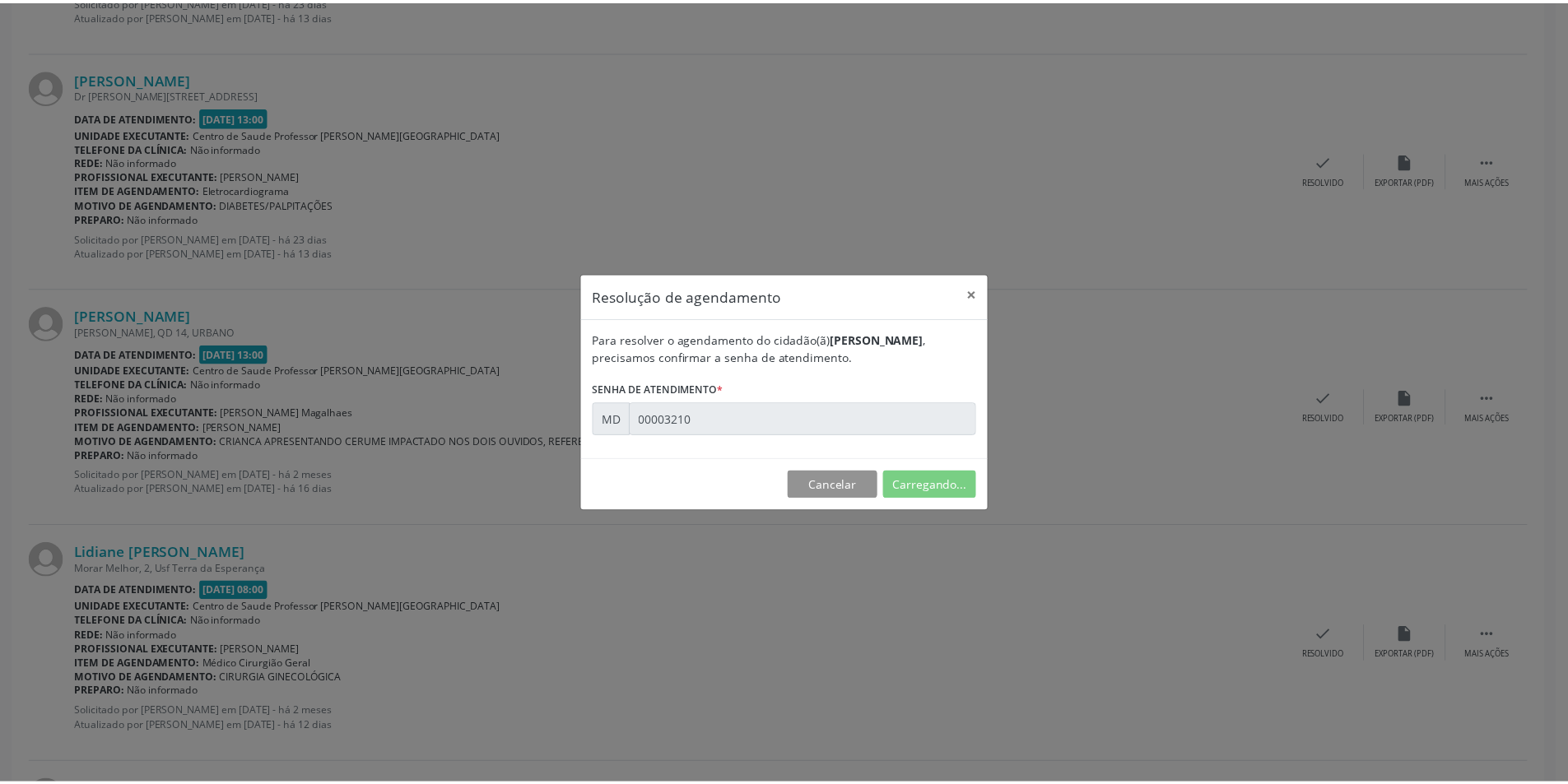
scroll to position [0, 0]
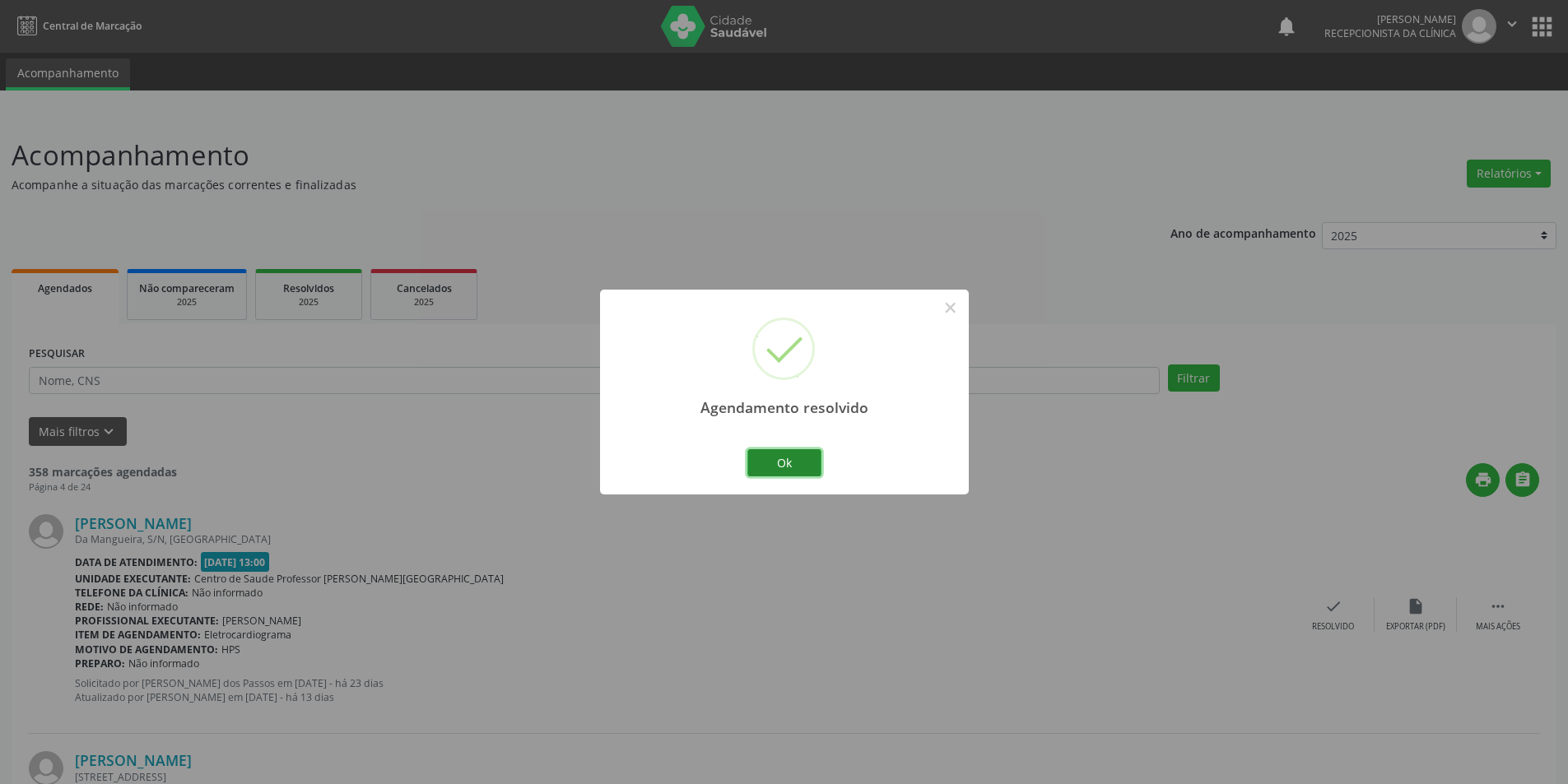
click at [806, 462] on button "Ok" at bounding box center [784, 463] width 74 height 28
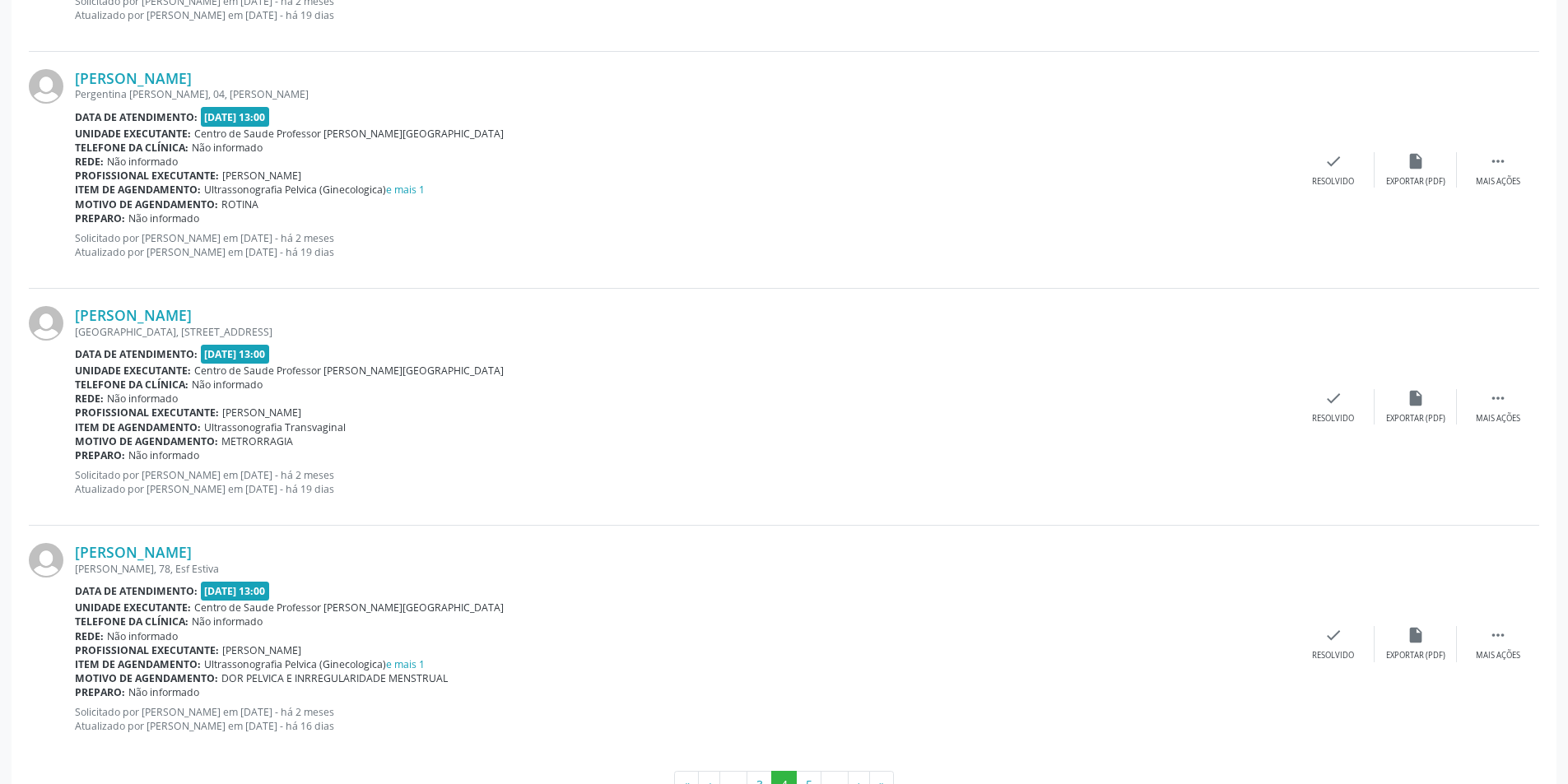
scroll to position [3344, 0]
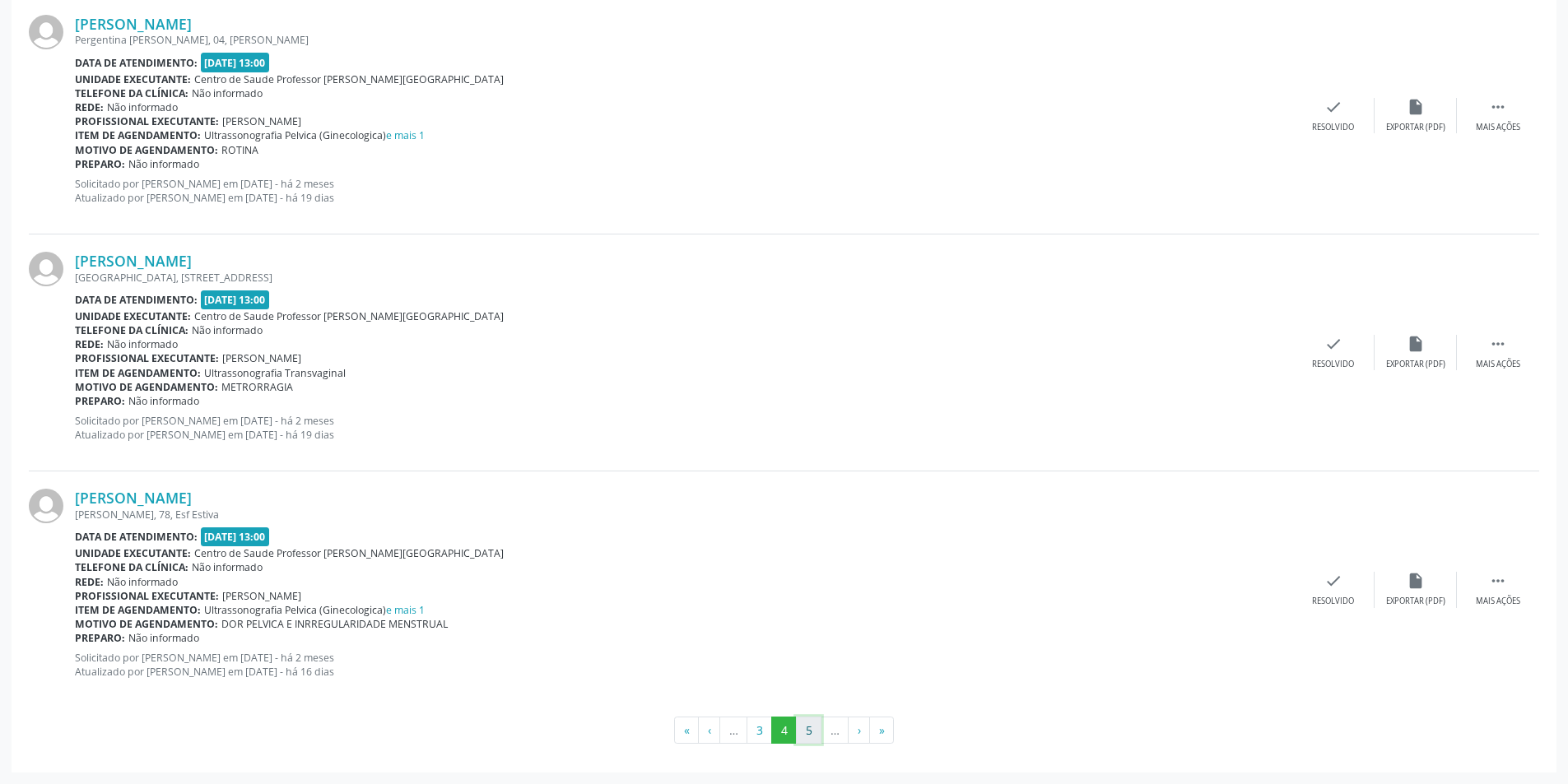
click at [816, 730] on button "5" at bounding box center [808, 731] width 25 height 28
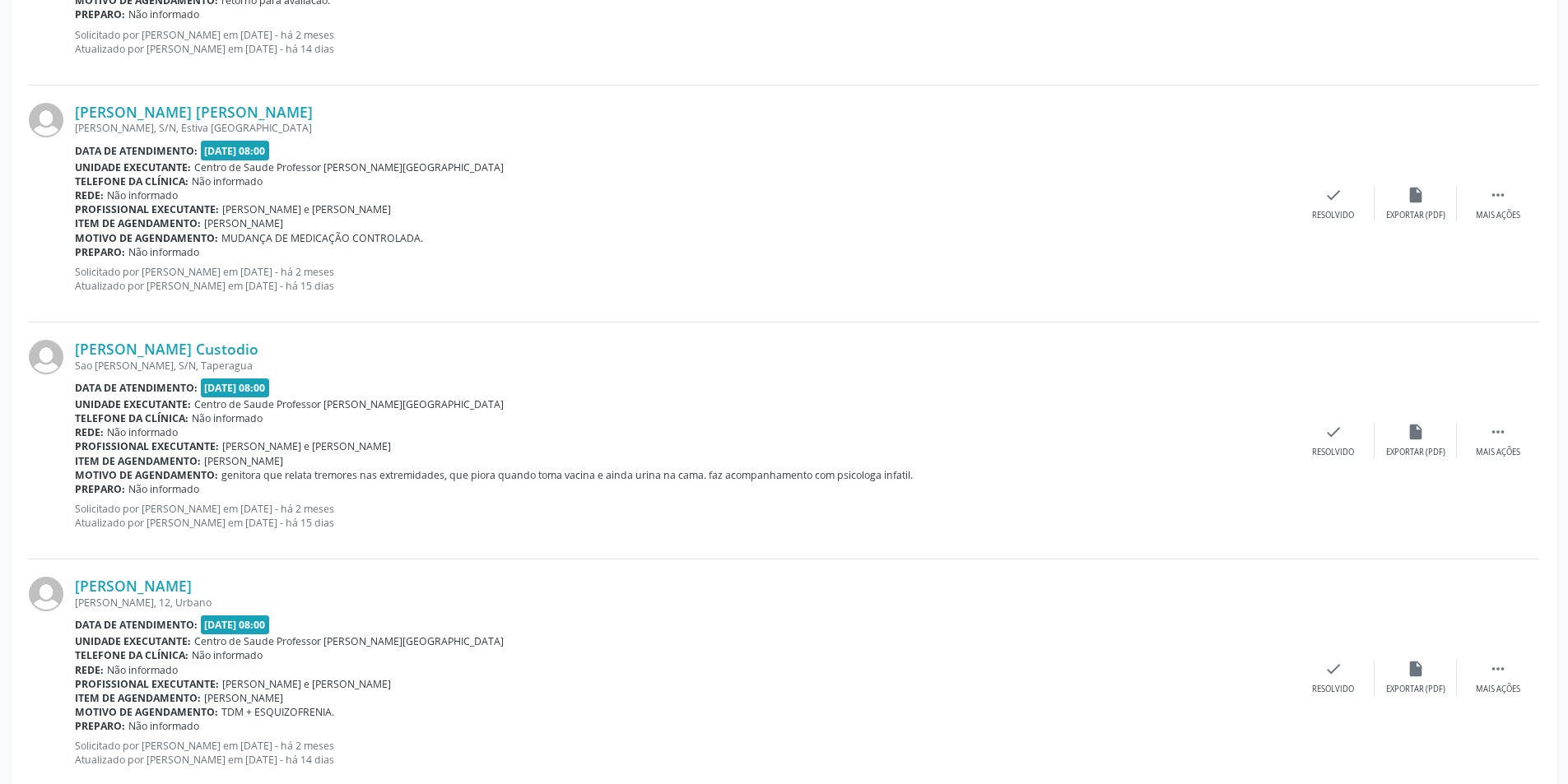
scroll to position [3361, 0]
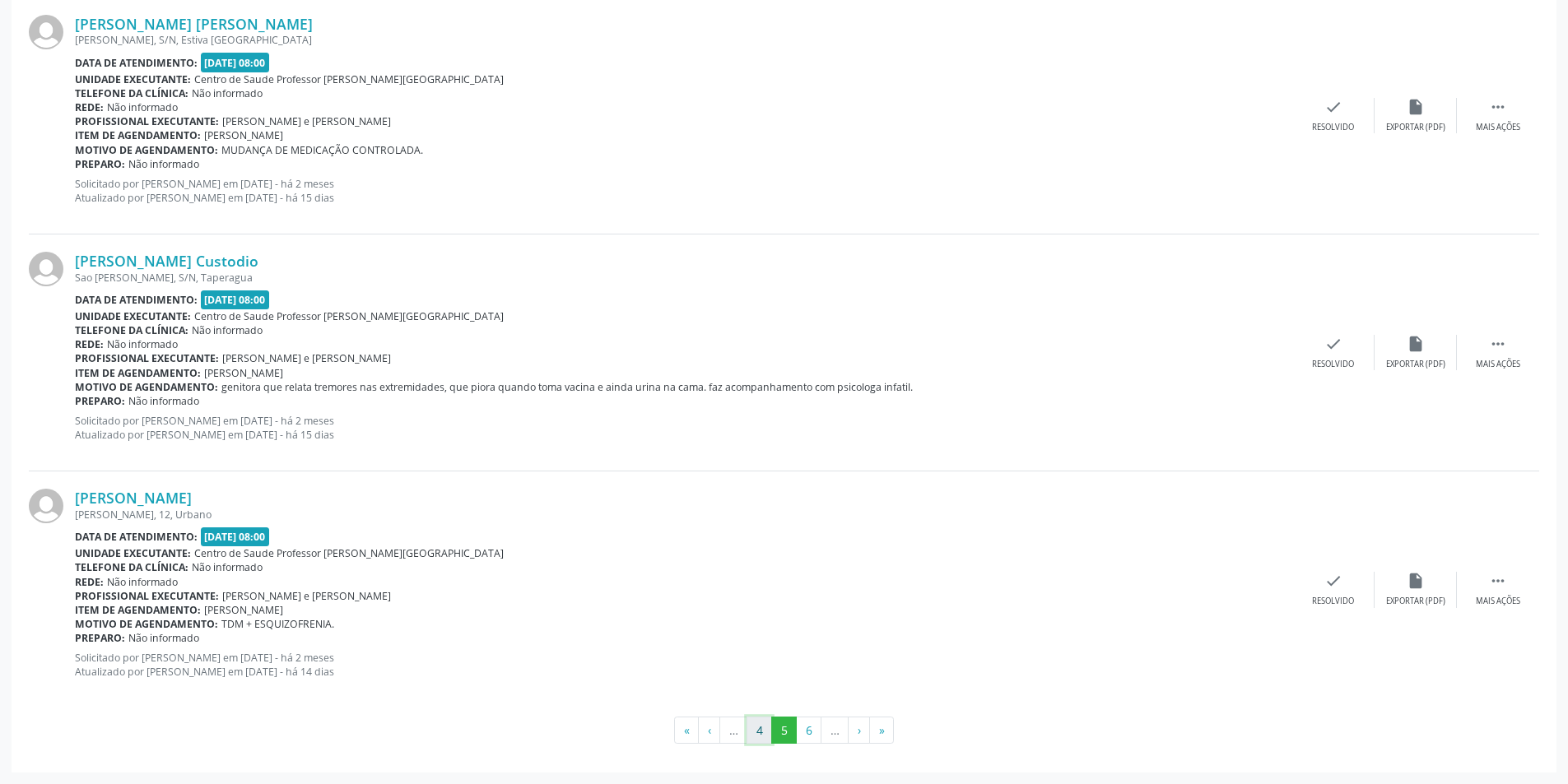
click at [765, 737] on button "4" at bounding box center [758, 731] width 25 height 28
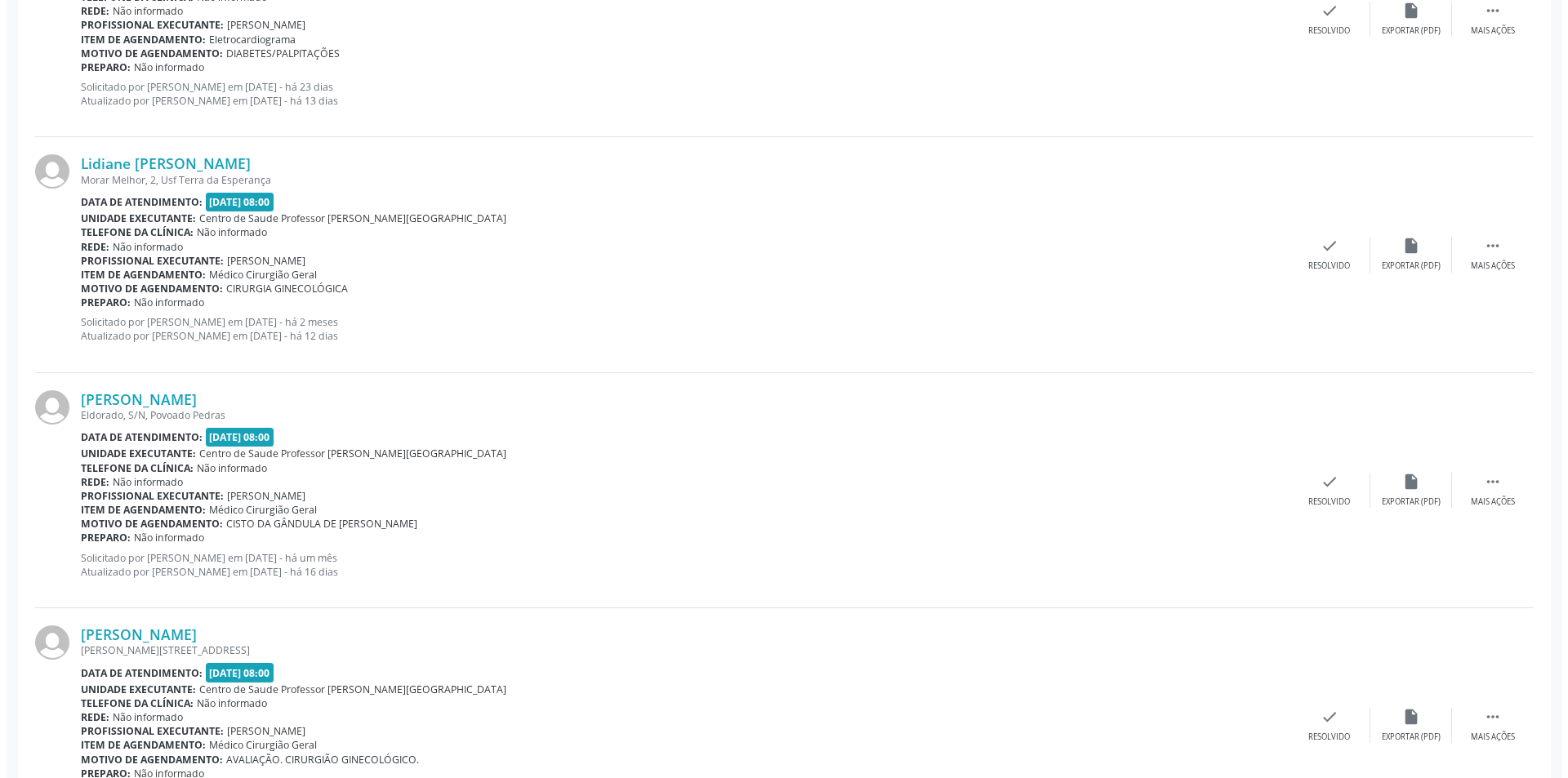
scroll to position [1877, 0]
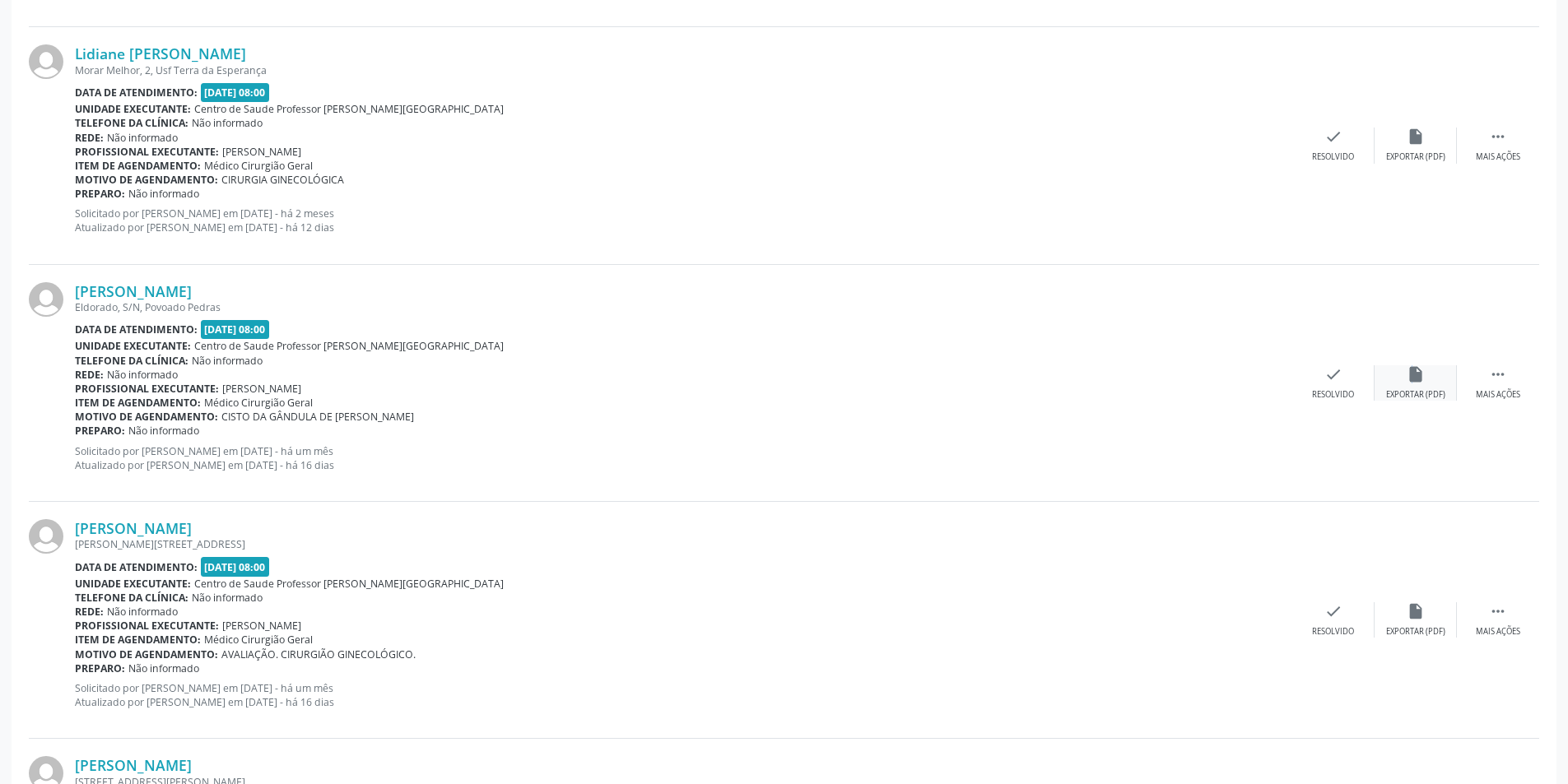
click at [1411, 380] on icon "insert_drive_file" at bounding box center [1414, 374] width 18 height 18
click at [1343, 381] on div "check Resolvido" at bounding box center [1333, 383] width 82 height 36
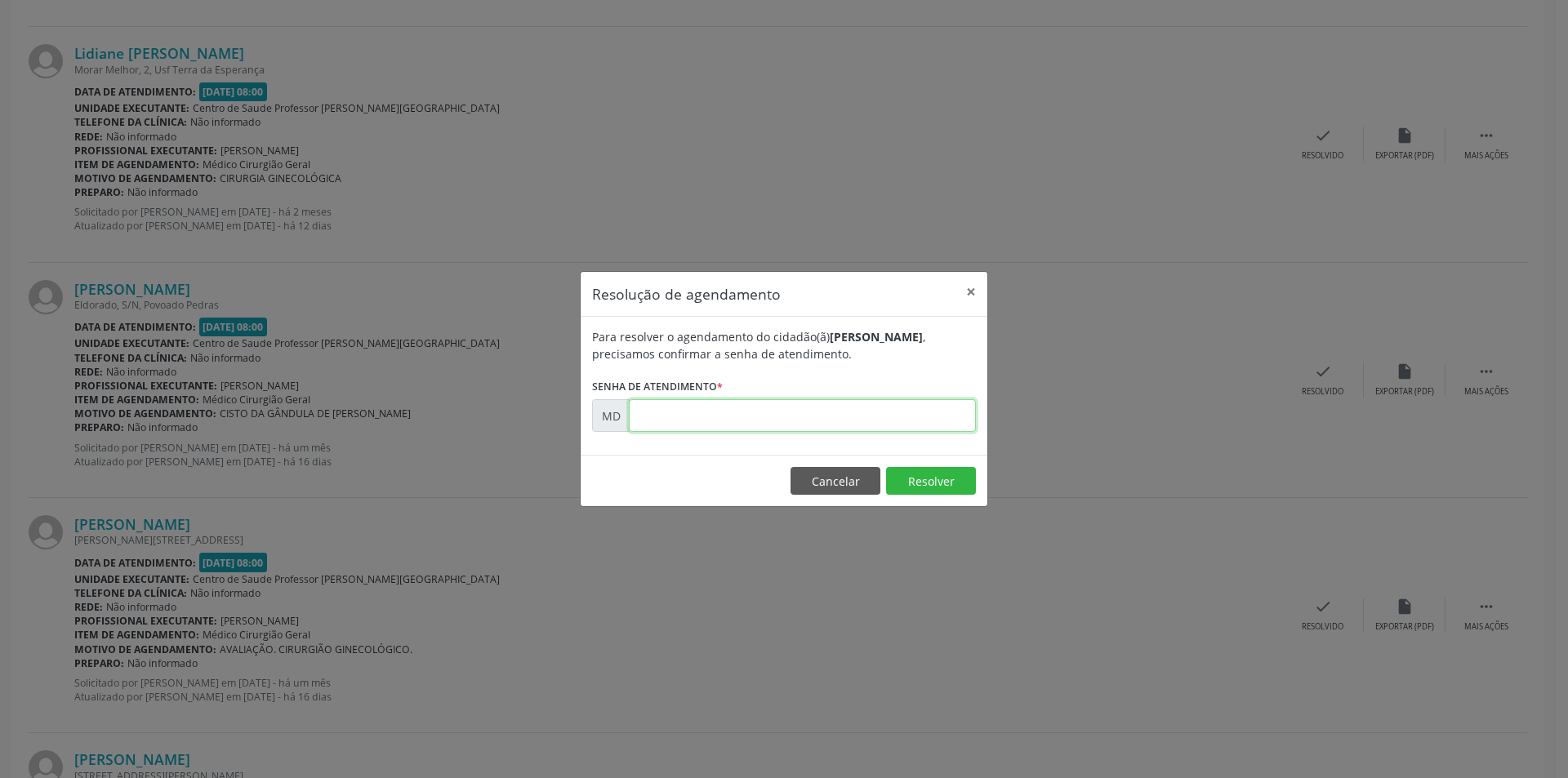
paste input "00006643"
type input "00006643"
click at [927, 472] on button "Resolver" at bounding box center [931, 481] width 90 height 28
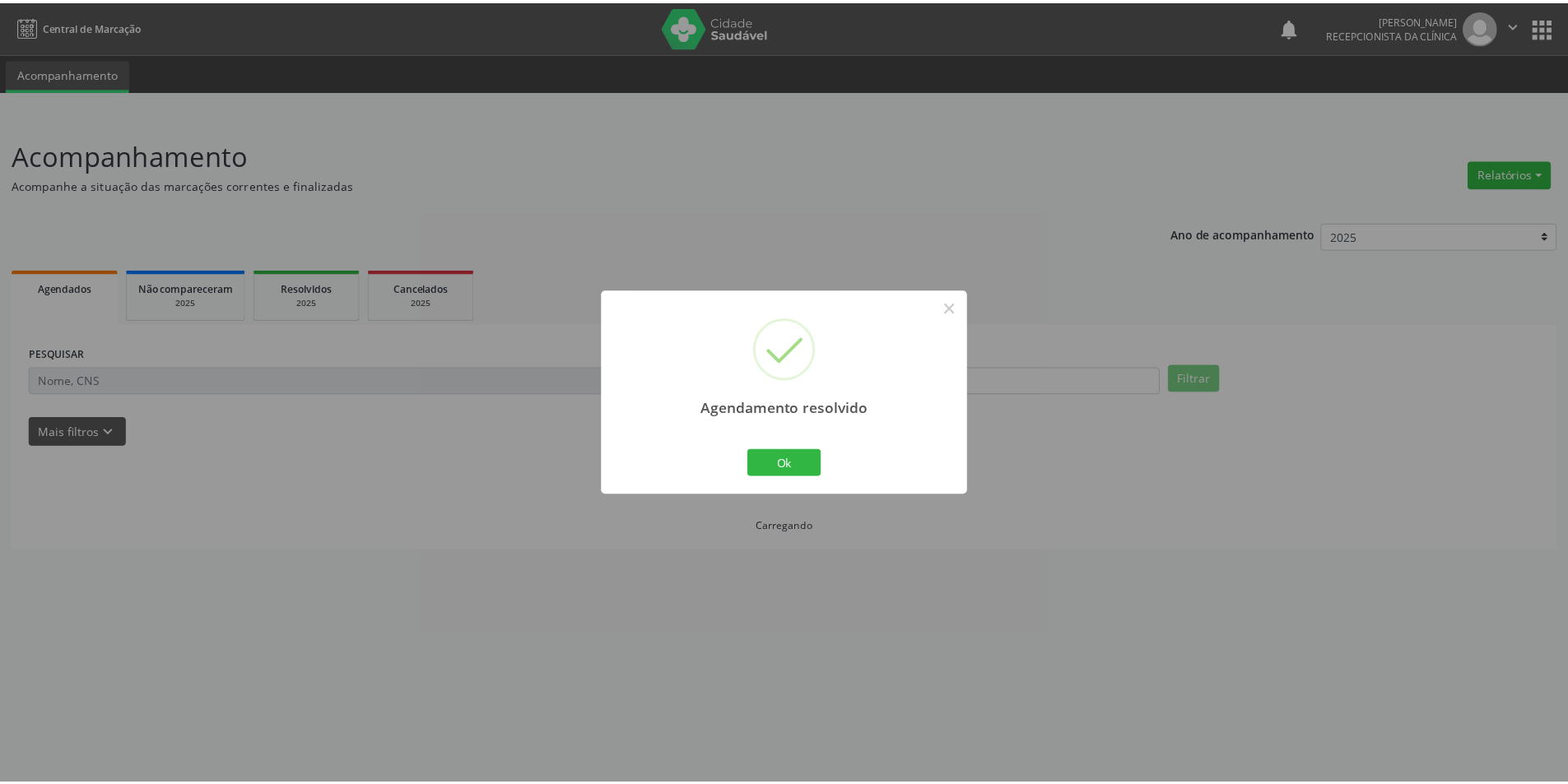
scroll to position [0, 0]
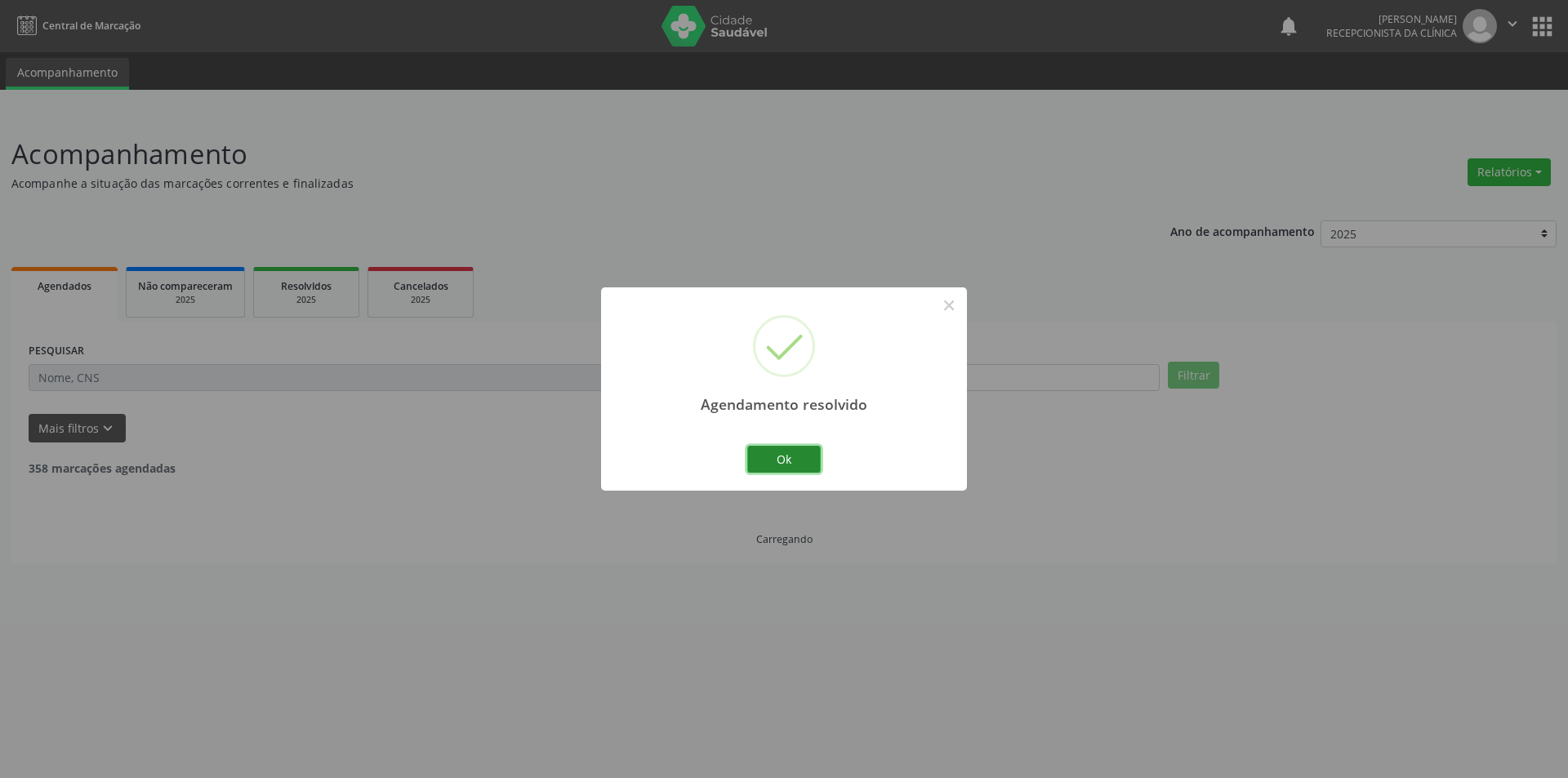
drag, startPoint x: 790, startPoint y: 446, endPoint x: 778, endPoint y: 450, distance: 12.6
click at [791, 445] on button "Ok" at bounding box center [783, 459] width 73 height 28
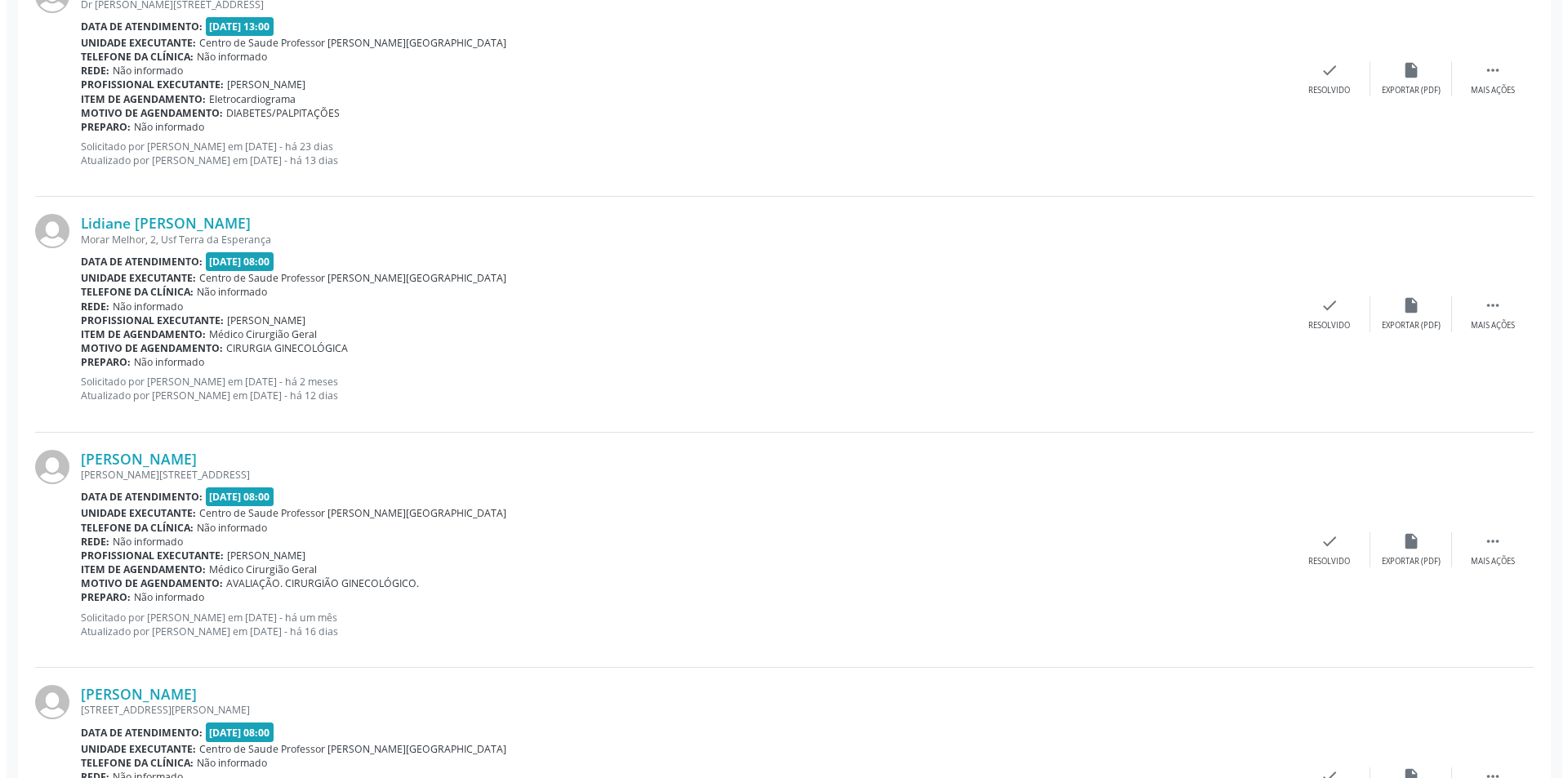
scroll to position [1714, 0]
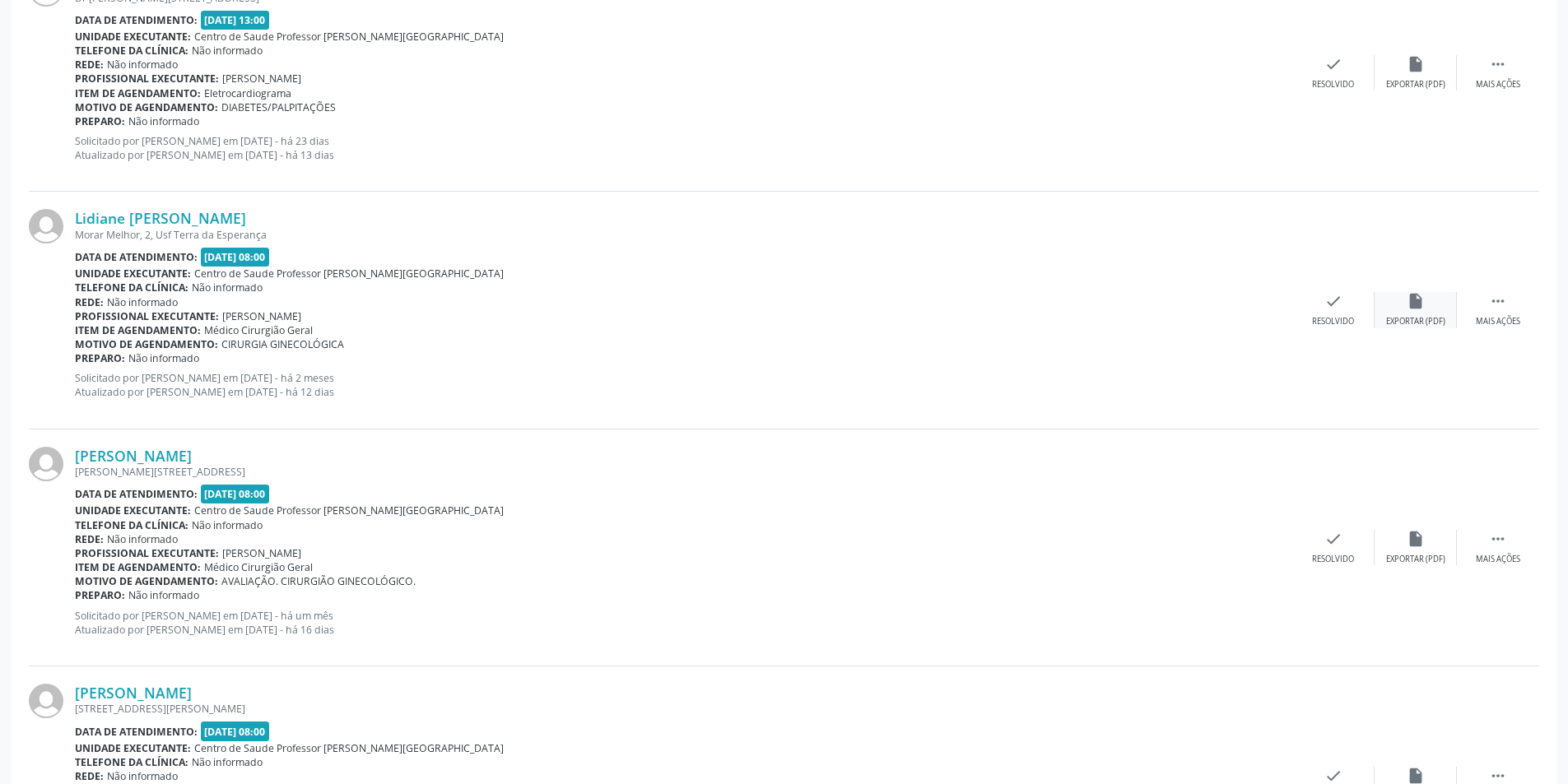
click at [1426, 312] on div "insert_drive_file Exportar (PDF)" at bounding box center [1415, 310] width 82 height 36
click at [1337, 319] on div "Resolvido" at bounding box center [1332, 321] width 42 height 11
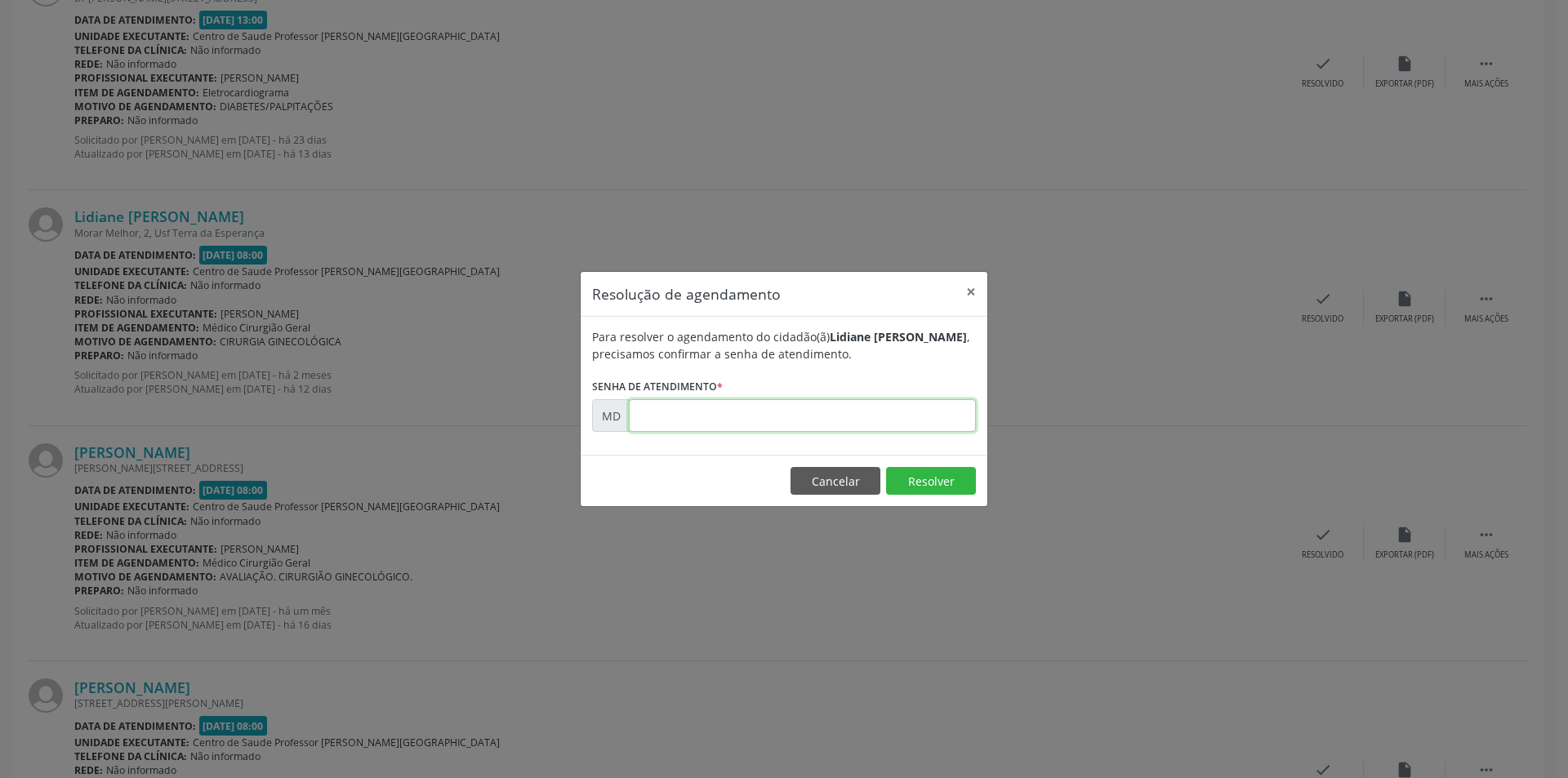
click at [804, 411] on input "text" at bounding box center [802, 415] width 347 height 33
paste input "00000246"
type input "00000246"
click at [933, 477] on button "Resolver" at bounding box center [931, 481] width 90 height 28
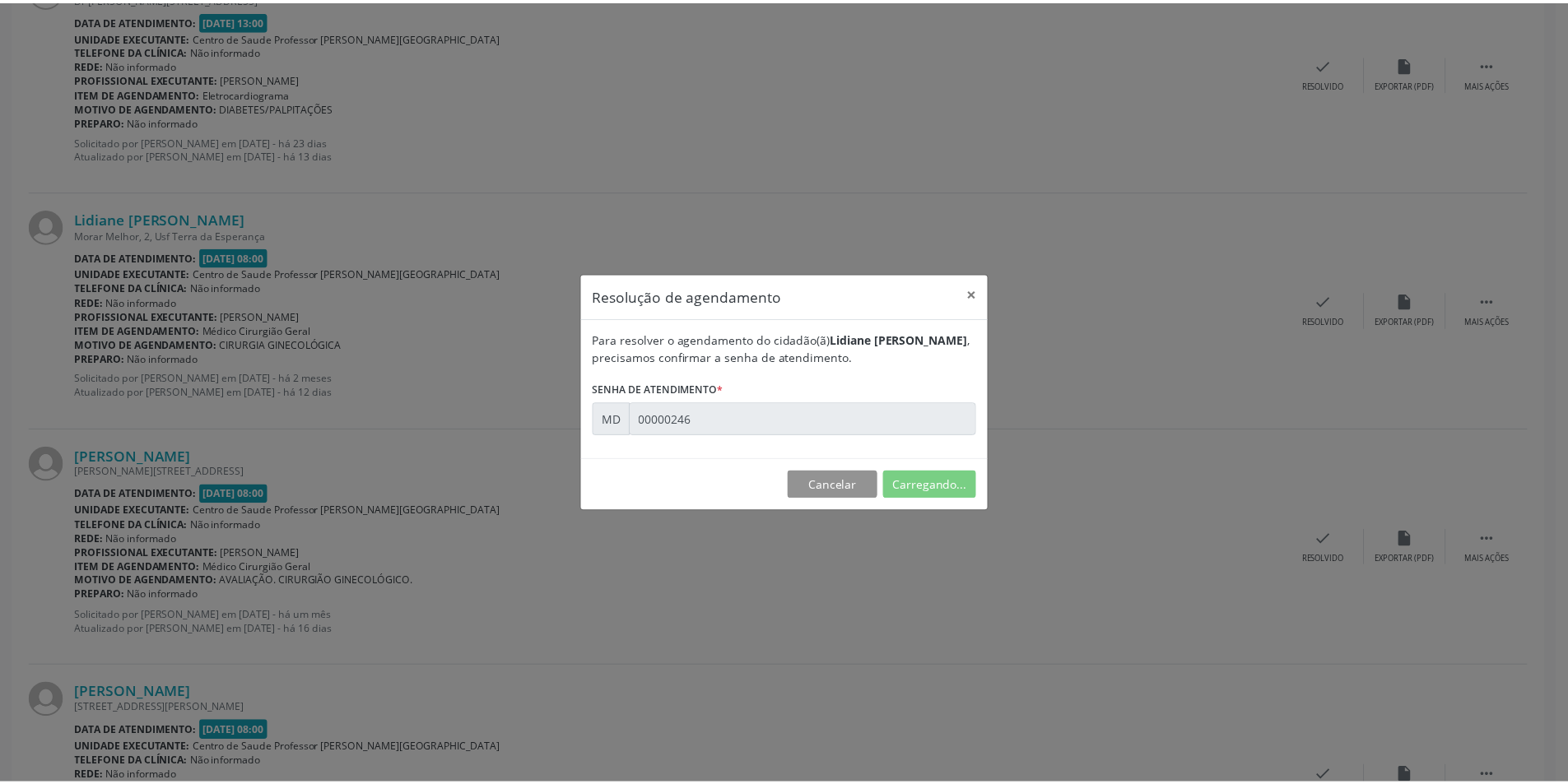
scroll to position [0, 0]
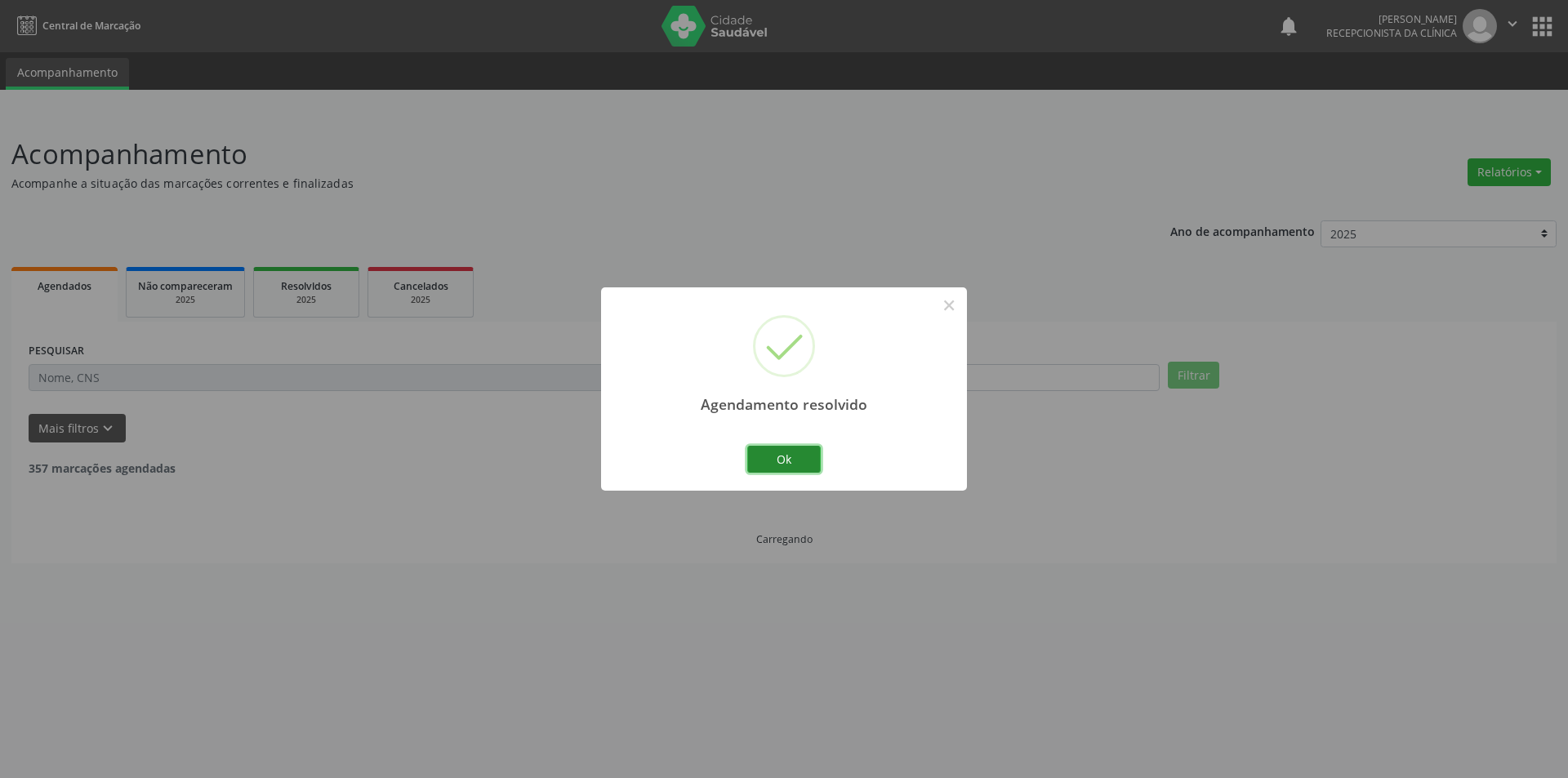
click at [800, 461] on button "Ok" at bounding box center [783, 459] width 73 height 28
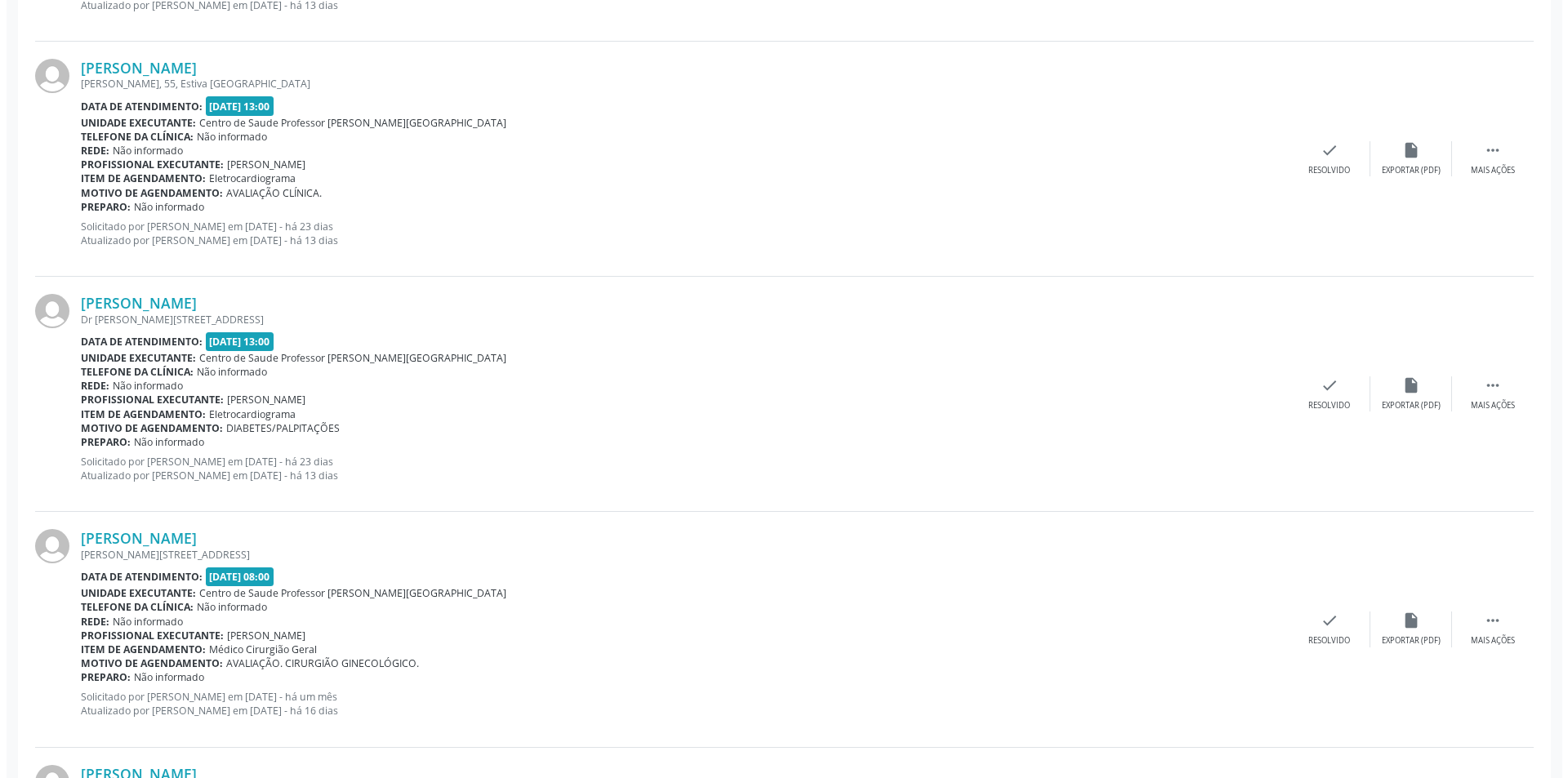
scroll to position [1714, 0]
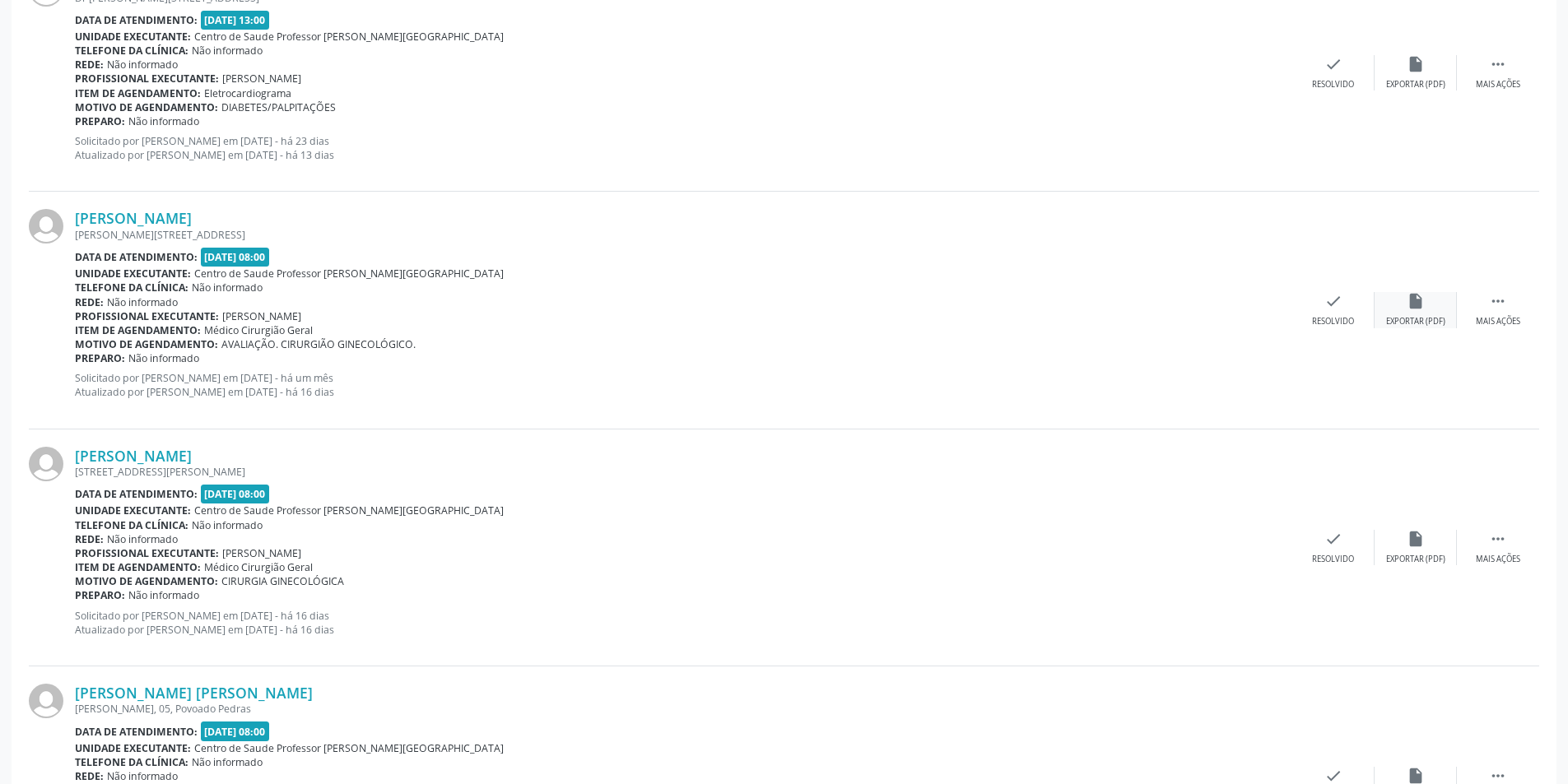
click at [1407, 298] on icon "insert_drive_file" at bounding box center [1414, 301] width 18 height 18
click at [1340, 305] on icon "check" at bounding box center [1333, 301] width 18 height 18
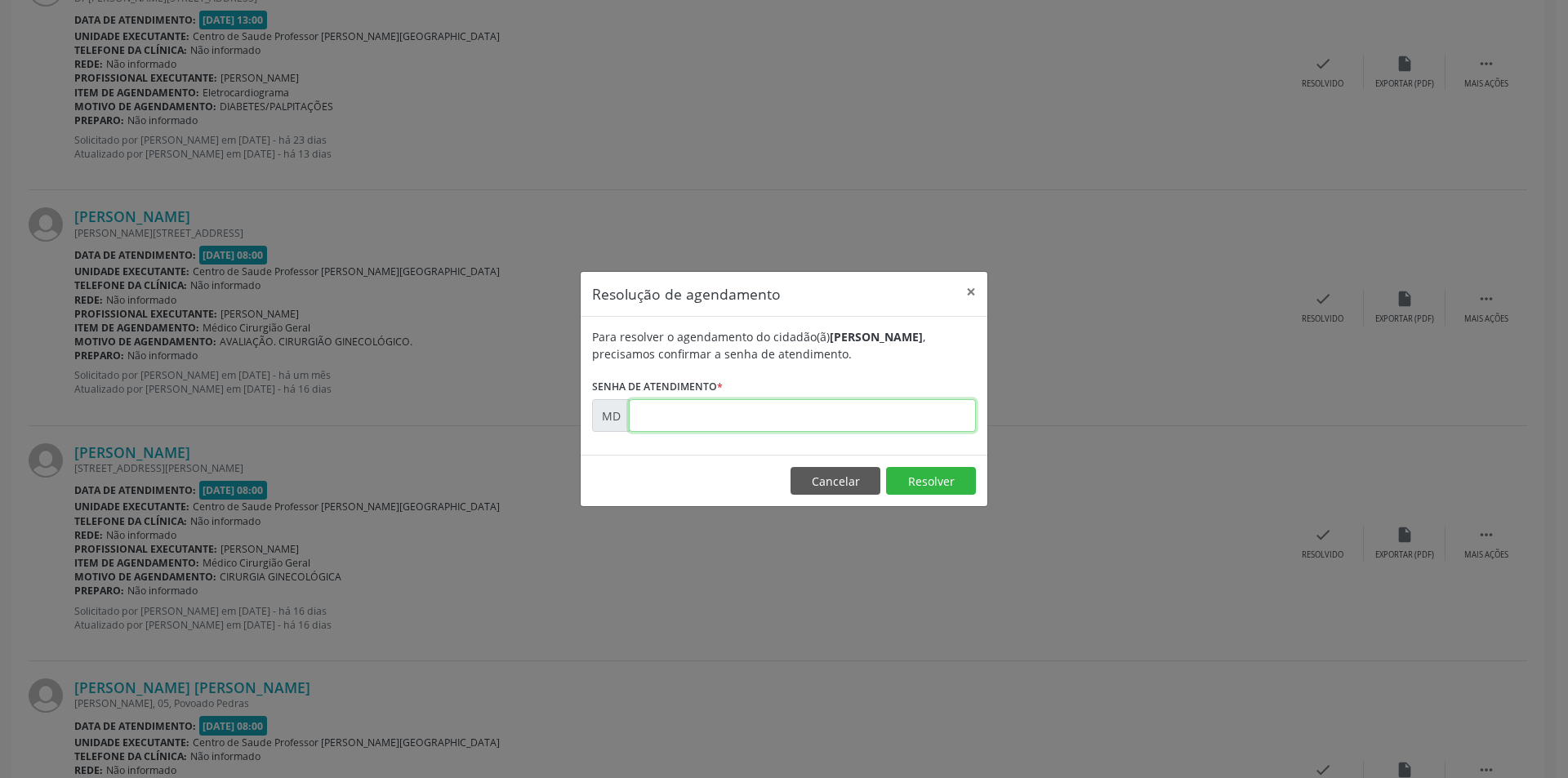
paste input "00007622"
type input "00007622"
drag, startPoint x: 918, startPoint y: 476, endPoint x: 907, endPoint y: 481, distance: 12.1
click at [919, 476] on button "Resolver" at bounding box center [931, 481] width 90 height 28
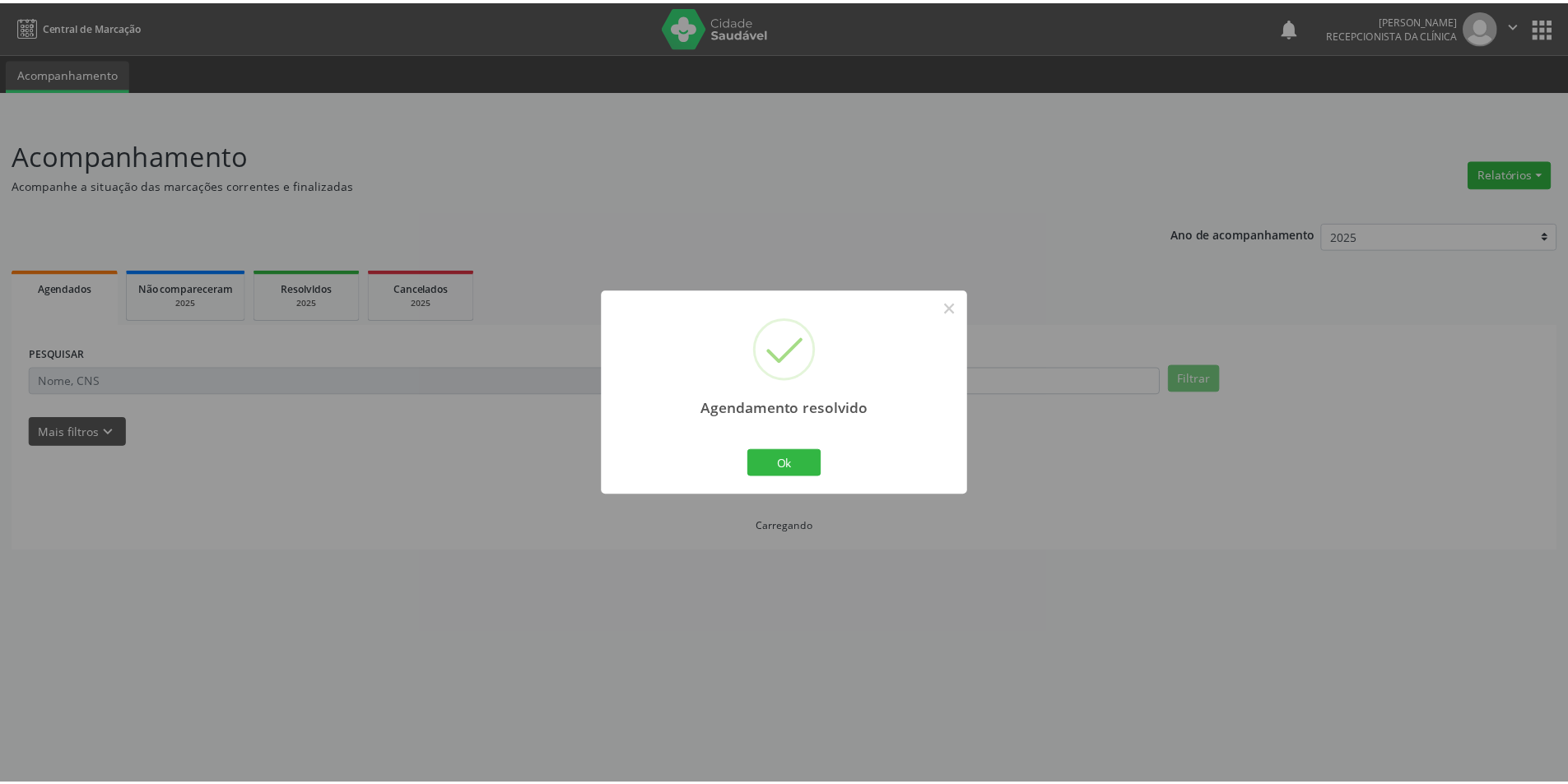
scroll to position [0, 0]
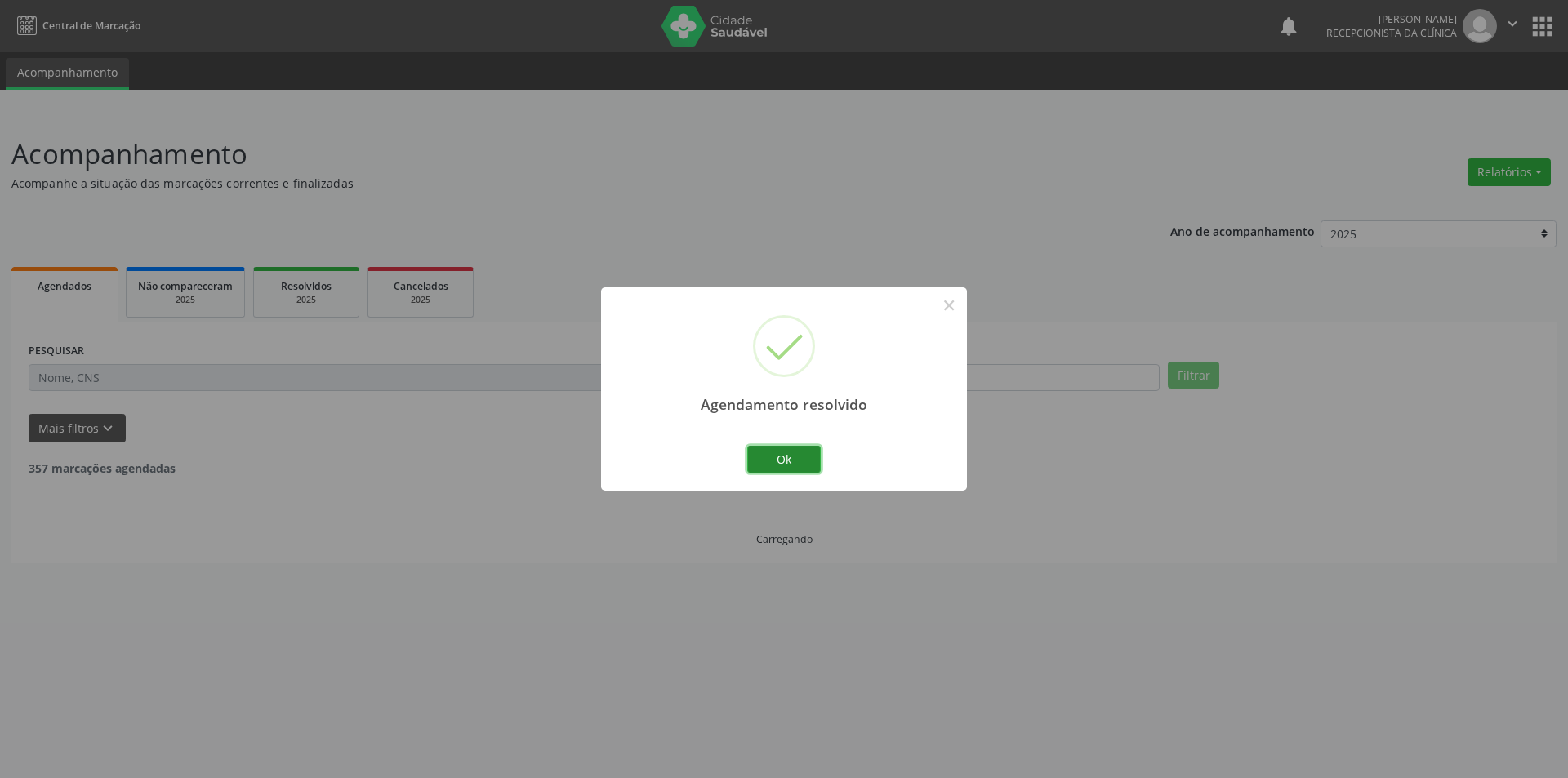
click at [795, 453] on button "Ok" at bounding box center [783, 459] width 73 height 28
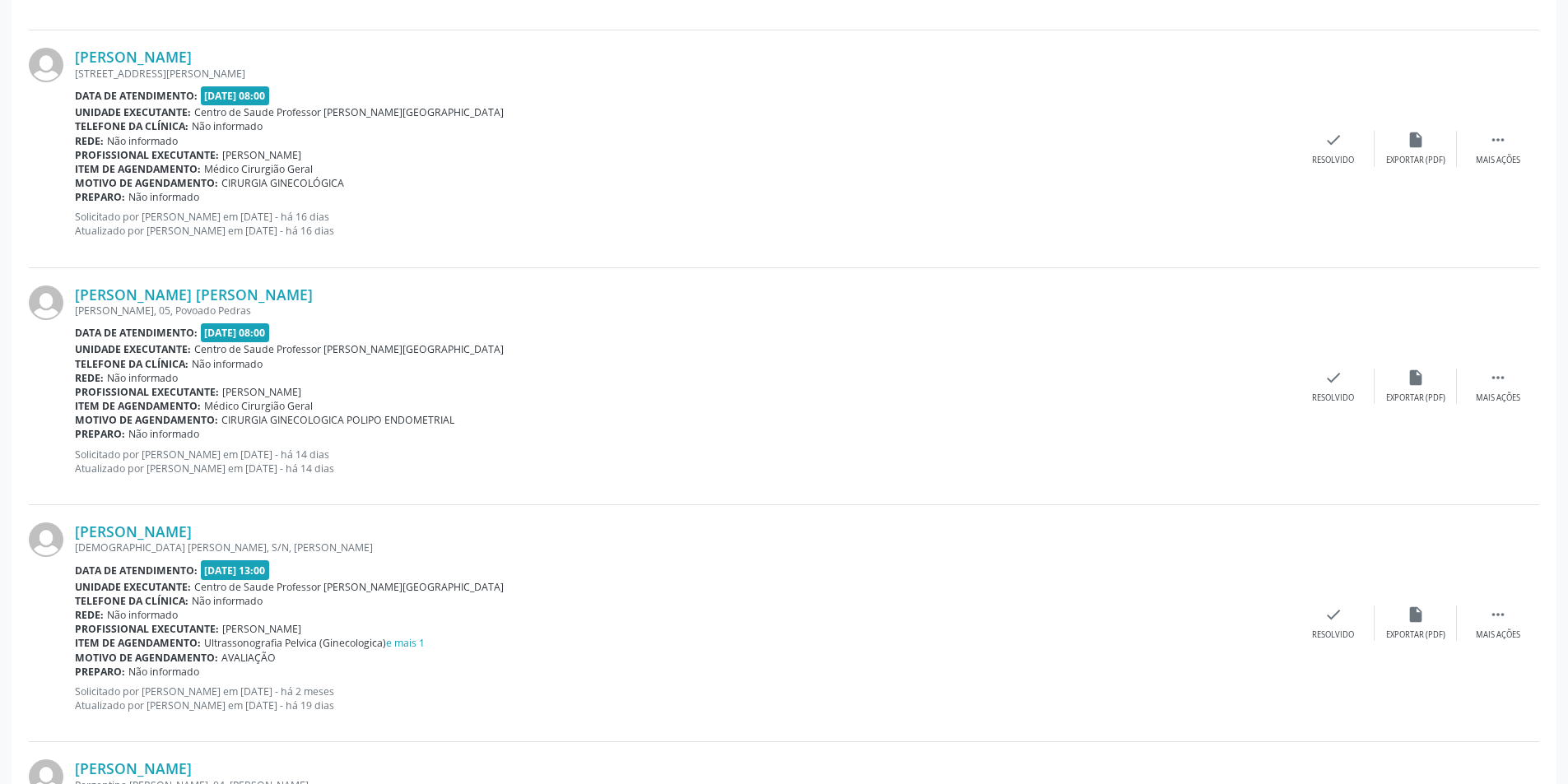
scroll to position [1891, 0]
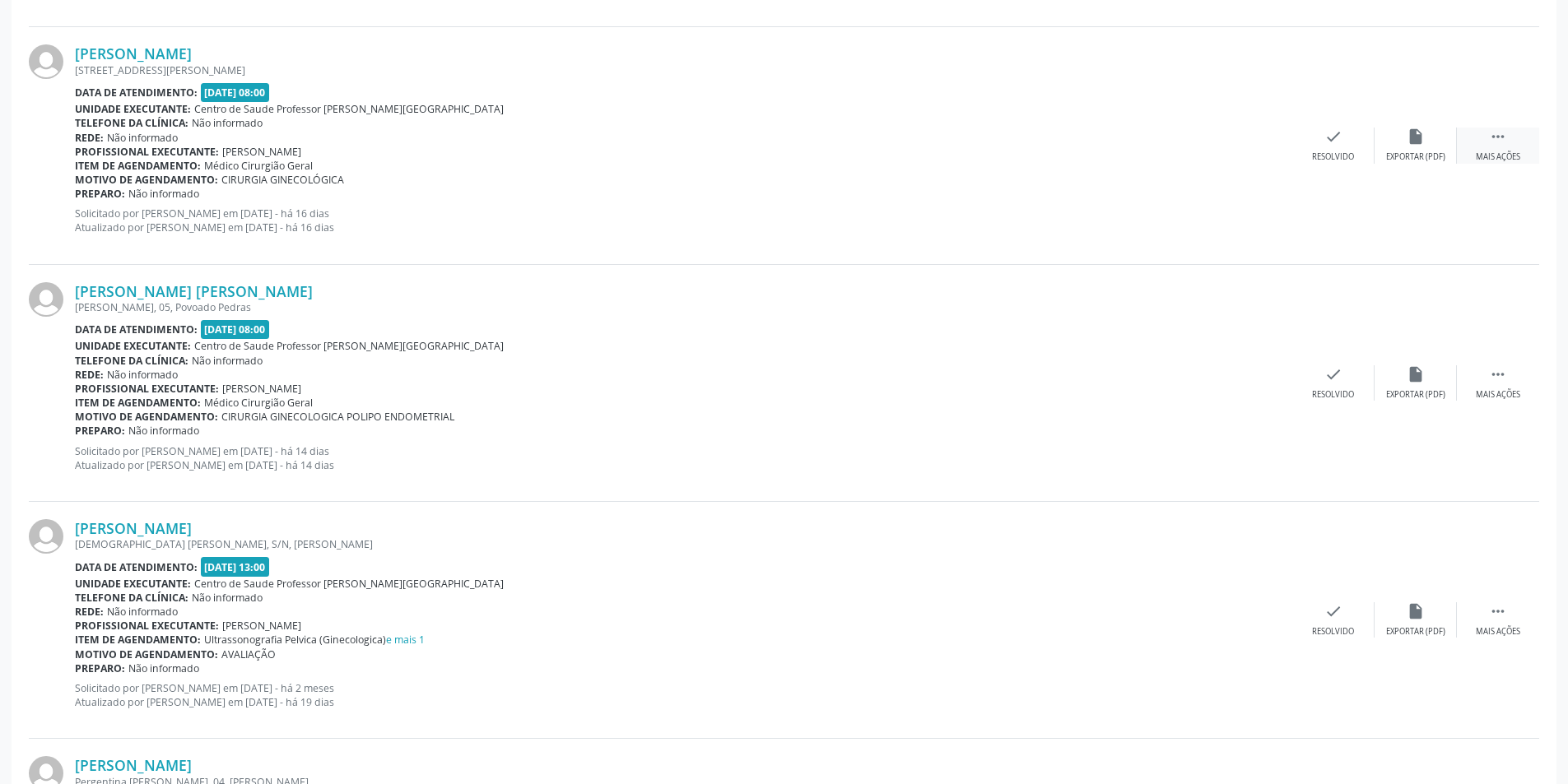
click at [1501, 144] on icon "" at bounding box center [1497, 136] width 18 height 18
click at [1423, 152] on div "Não compareceu" at bounding box center [1414, 157] width 70 height 11
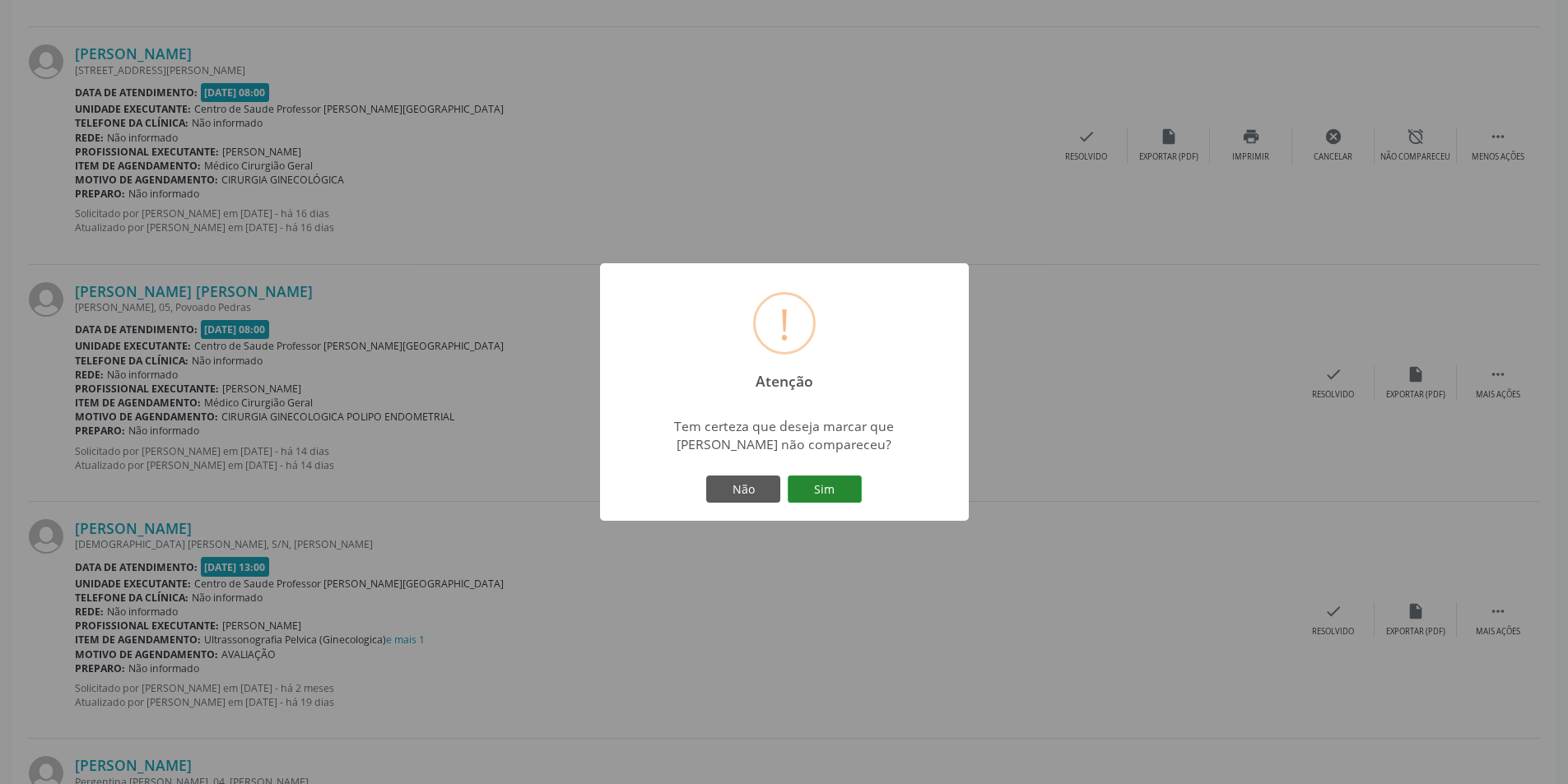
click at [831, 484] on button "Sim" at bounding box center [824, 489] width 74 height 28
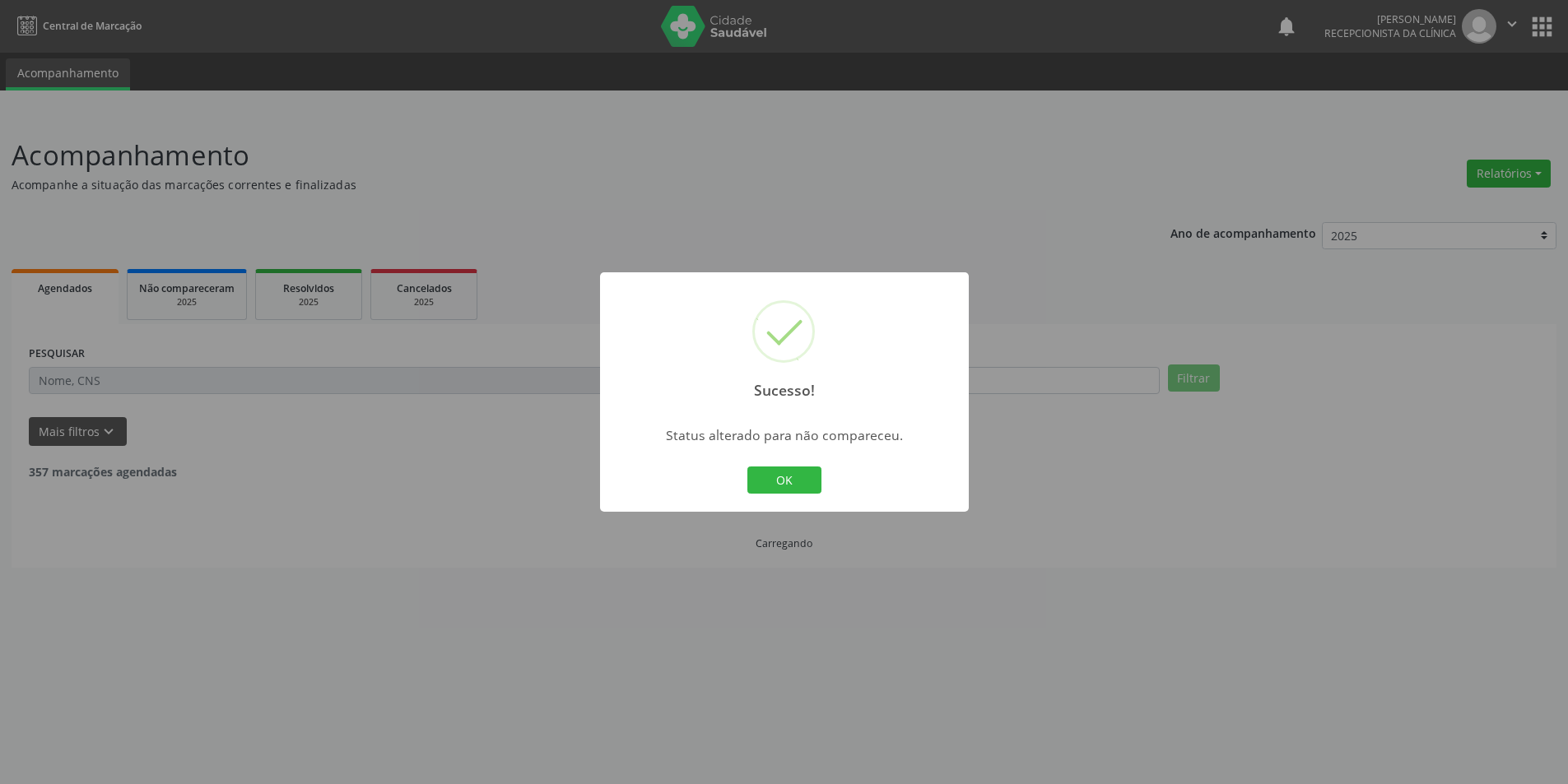
scroll to position [0, 0]
drag, startPoint x: 791, startPoint y: 479, endPoint x: 854, endPoint y: 422, distance: 85.0
click at [803, 470] on button "OK" at bounding box center [789, 481] width 74 height 28
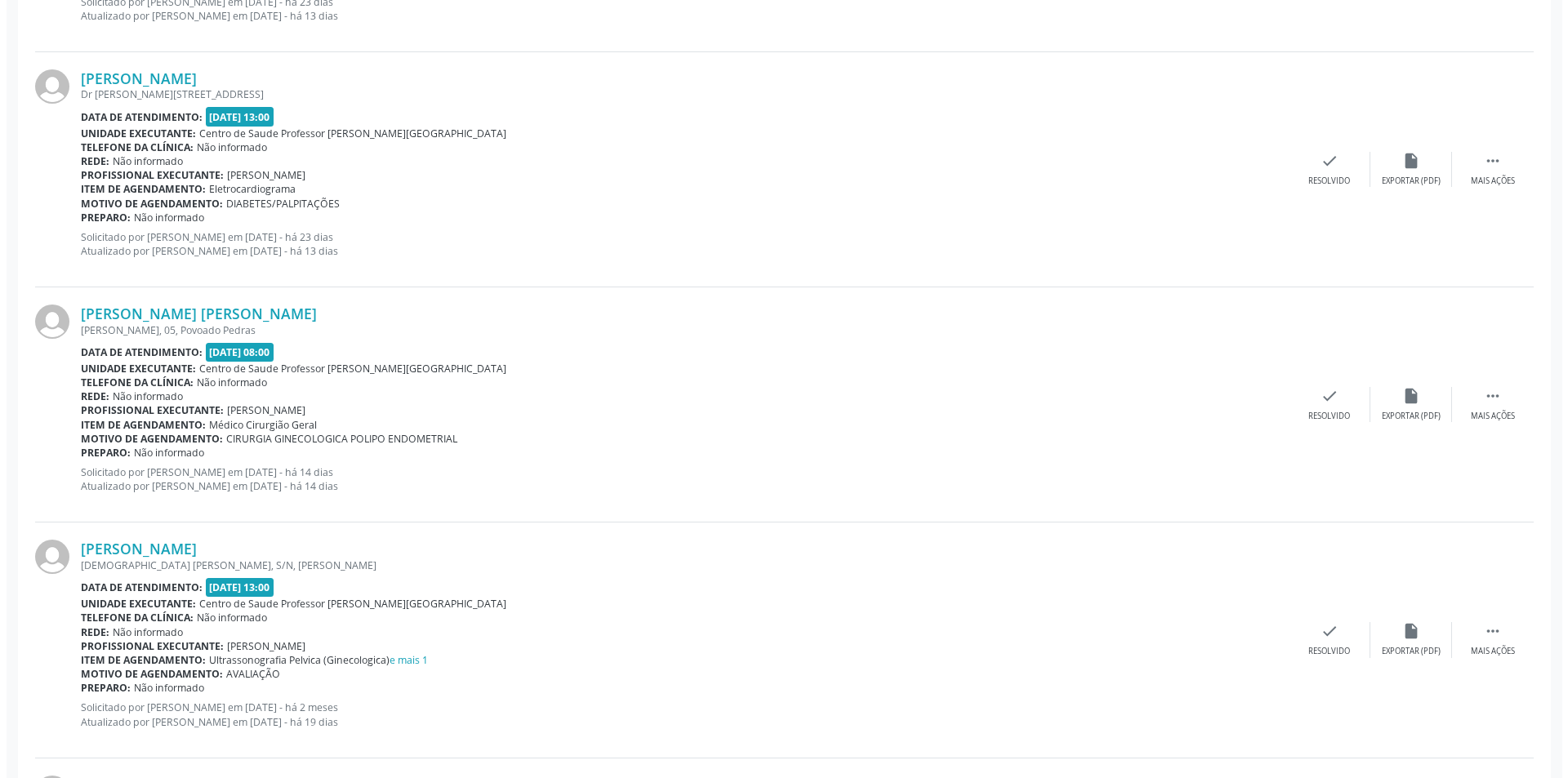
scroll to position [1632, 0]
click at [1382, 410] on div "Exportar (PDF)" at bounding box center [1404, 415] width 59 height 11
click at [1305, 414] on div "Resolvido" at bounding box center [1322, 415] width 42 height 11
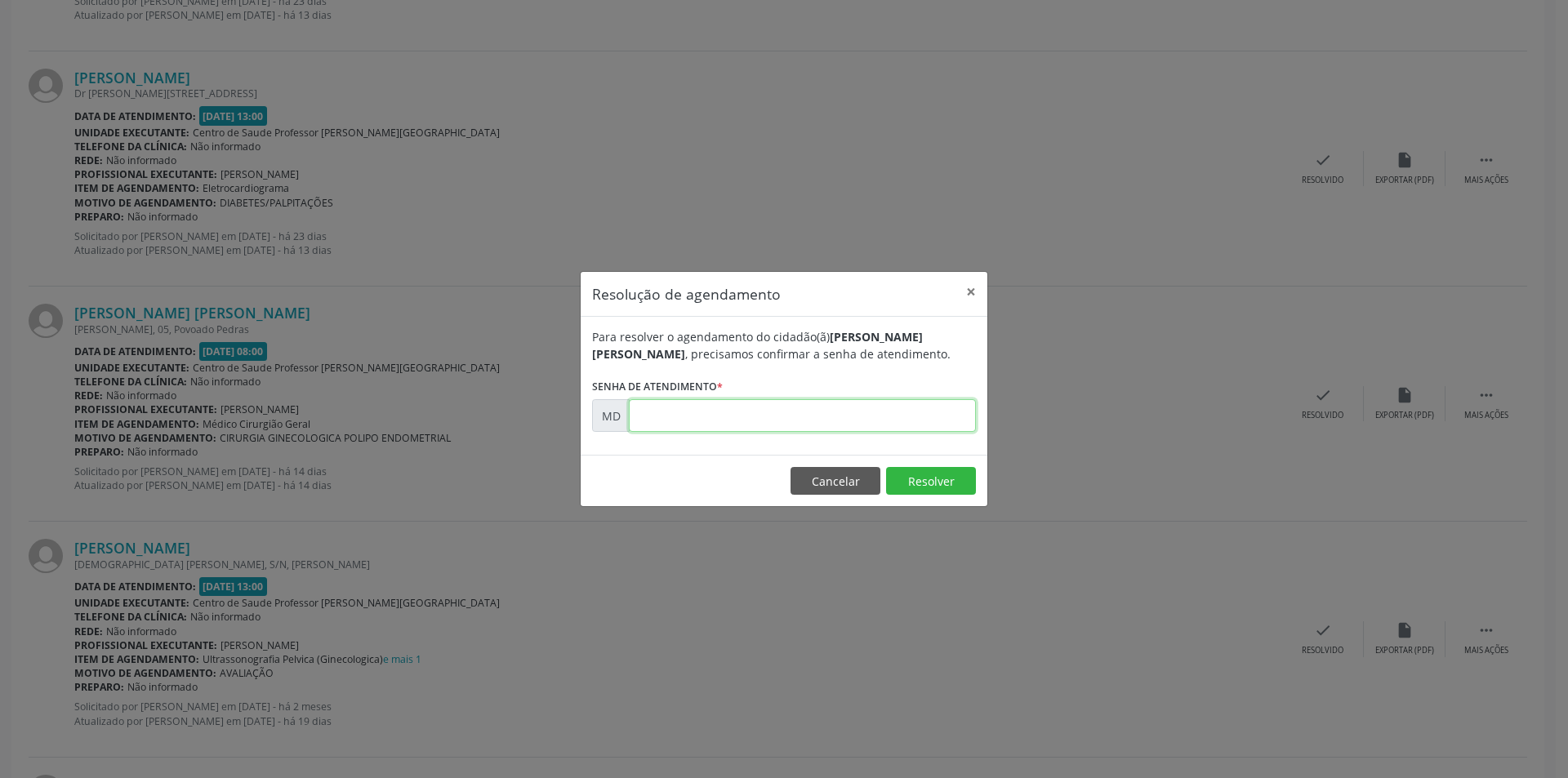
paste input "00009624"
type input "00009624"
click at [906, 471] on button "Resolver" at bounding box center [931, 481] width 90 height 28
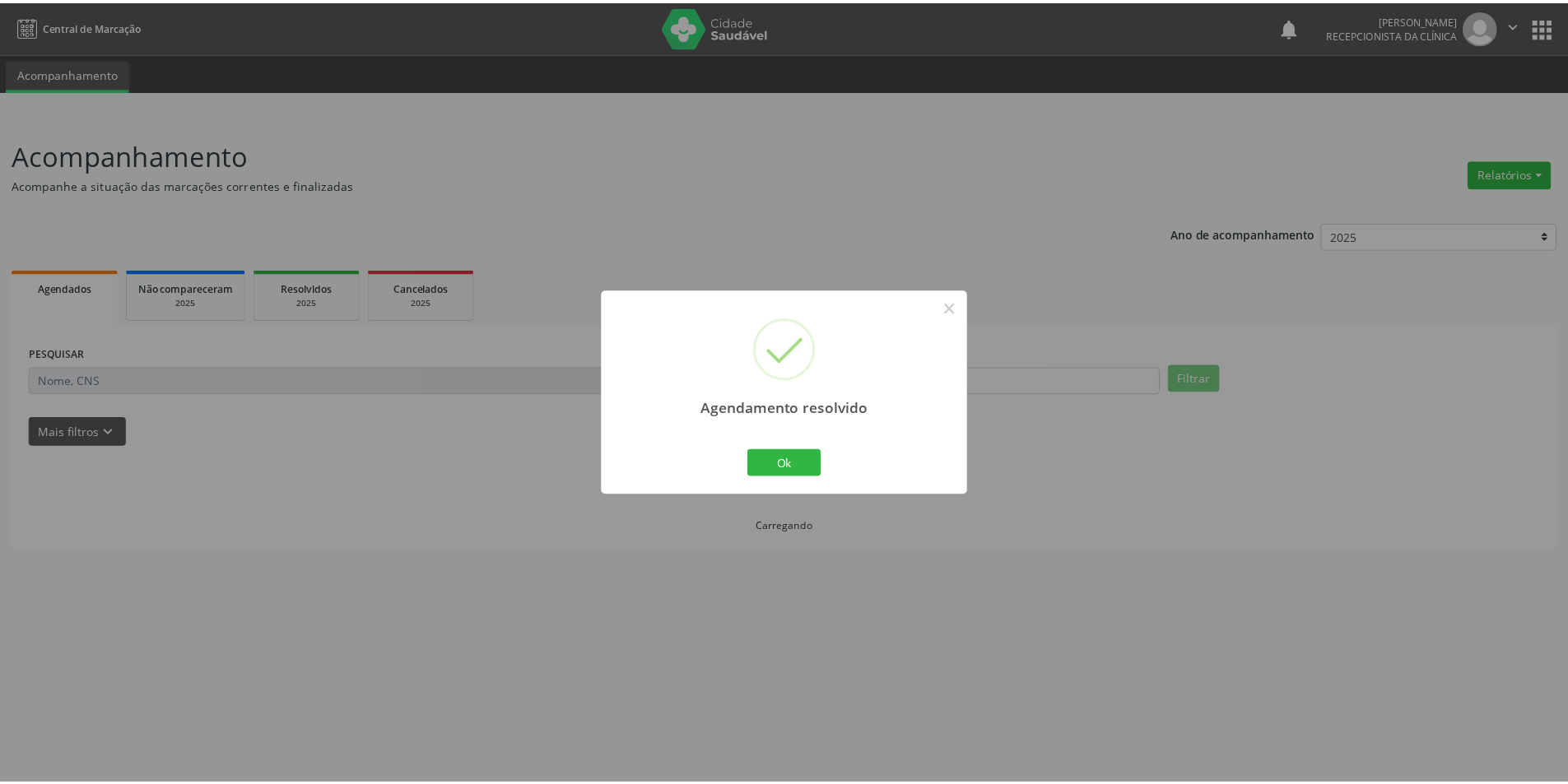
scroll to position [0, 0]
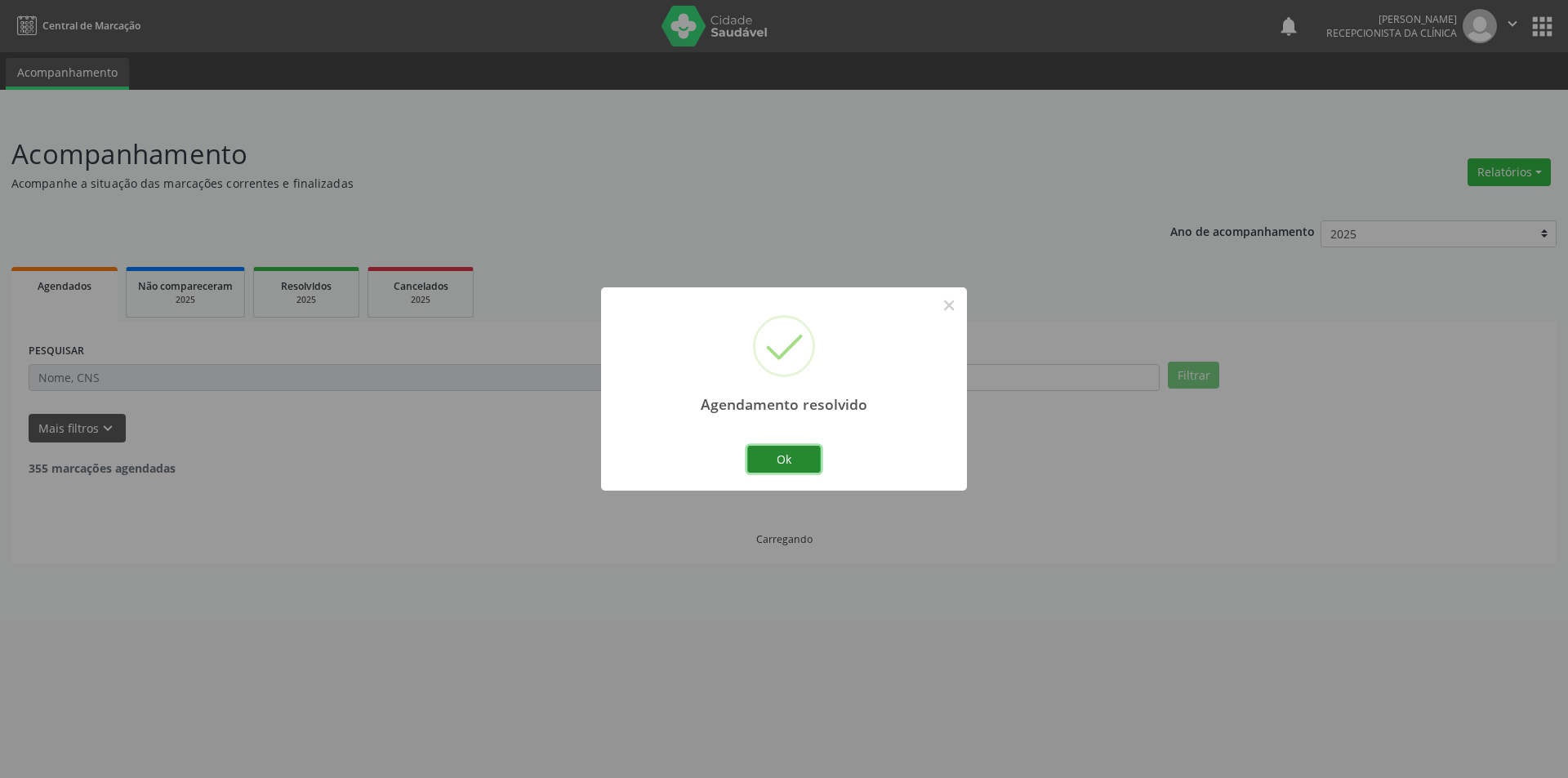
click at [786, 455] on button "Ok" at bounding box center [783, 459] width 73 height 28
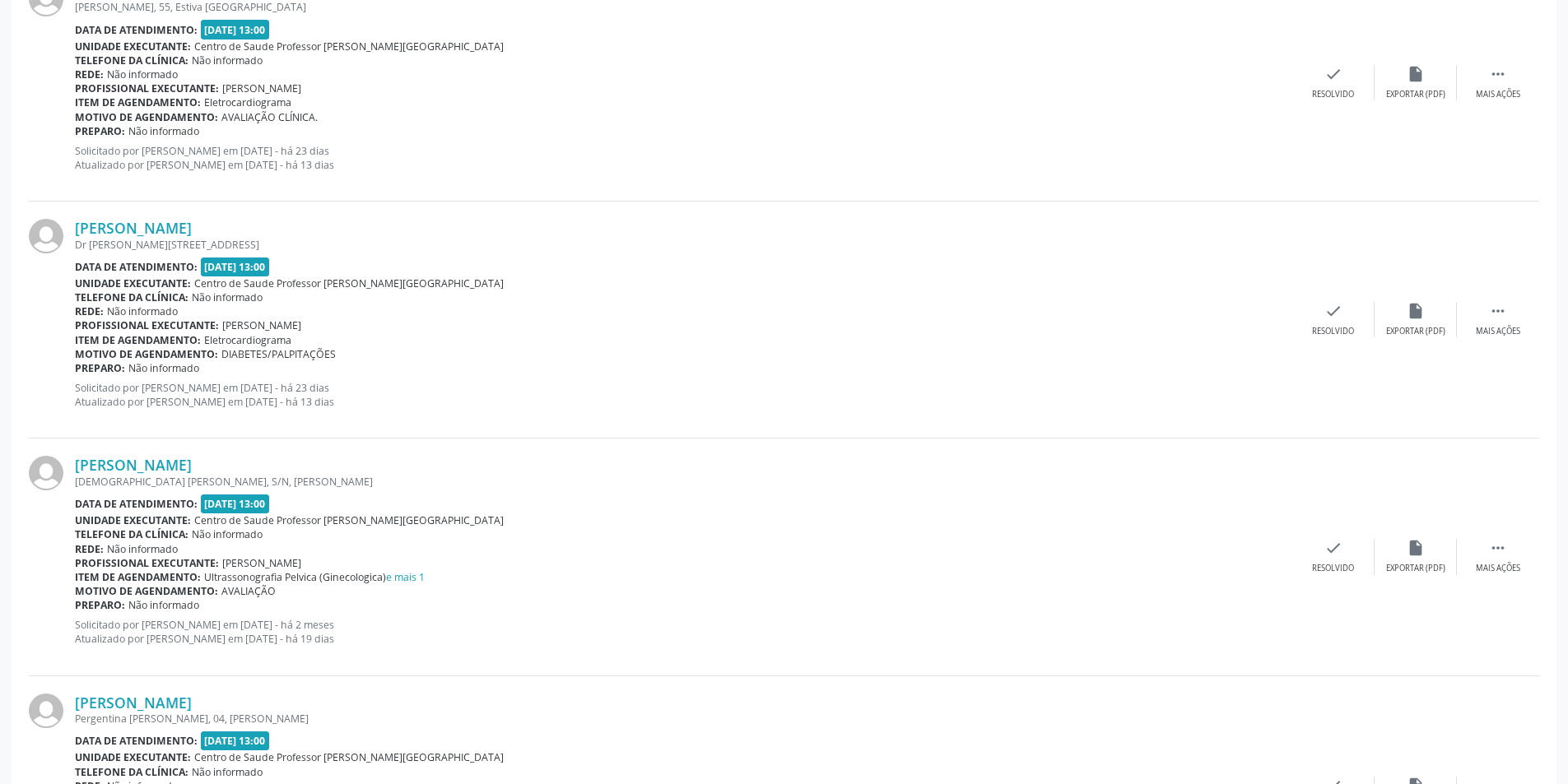
scroll to position [1398, 0]
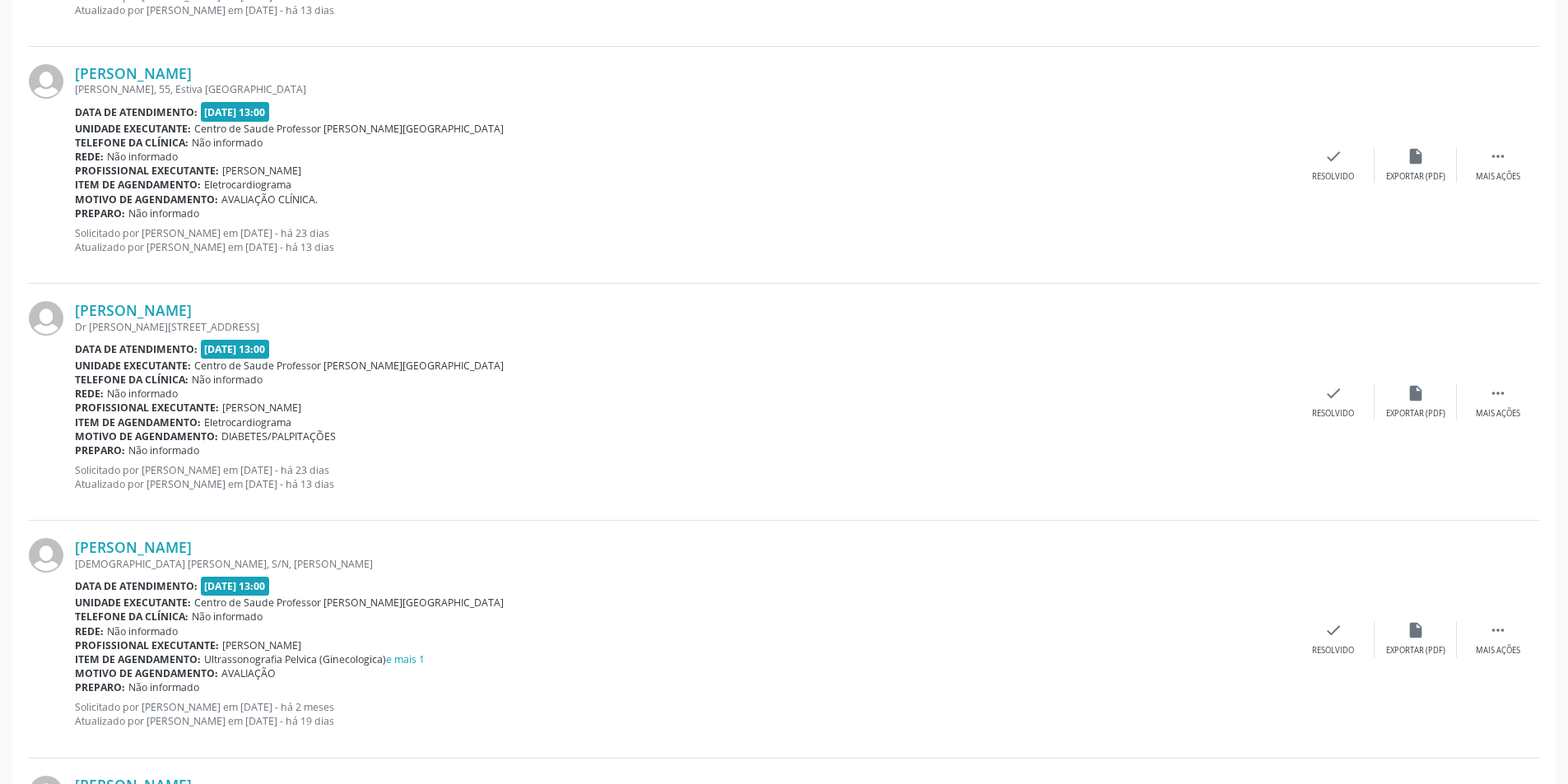
drag, startPoint x: 1488, startPoint y: 150, endPoint x: 1427, endPoint y: 205, distance: 82.1
click at [1488, 160] on icon "" at bounding box center [1497, 155] width 18 height 18
click at [1416, 171] on div "Não compareceu" at bounding box center [1414, 177] width 70 height 11
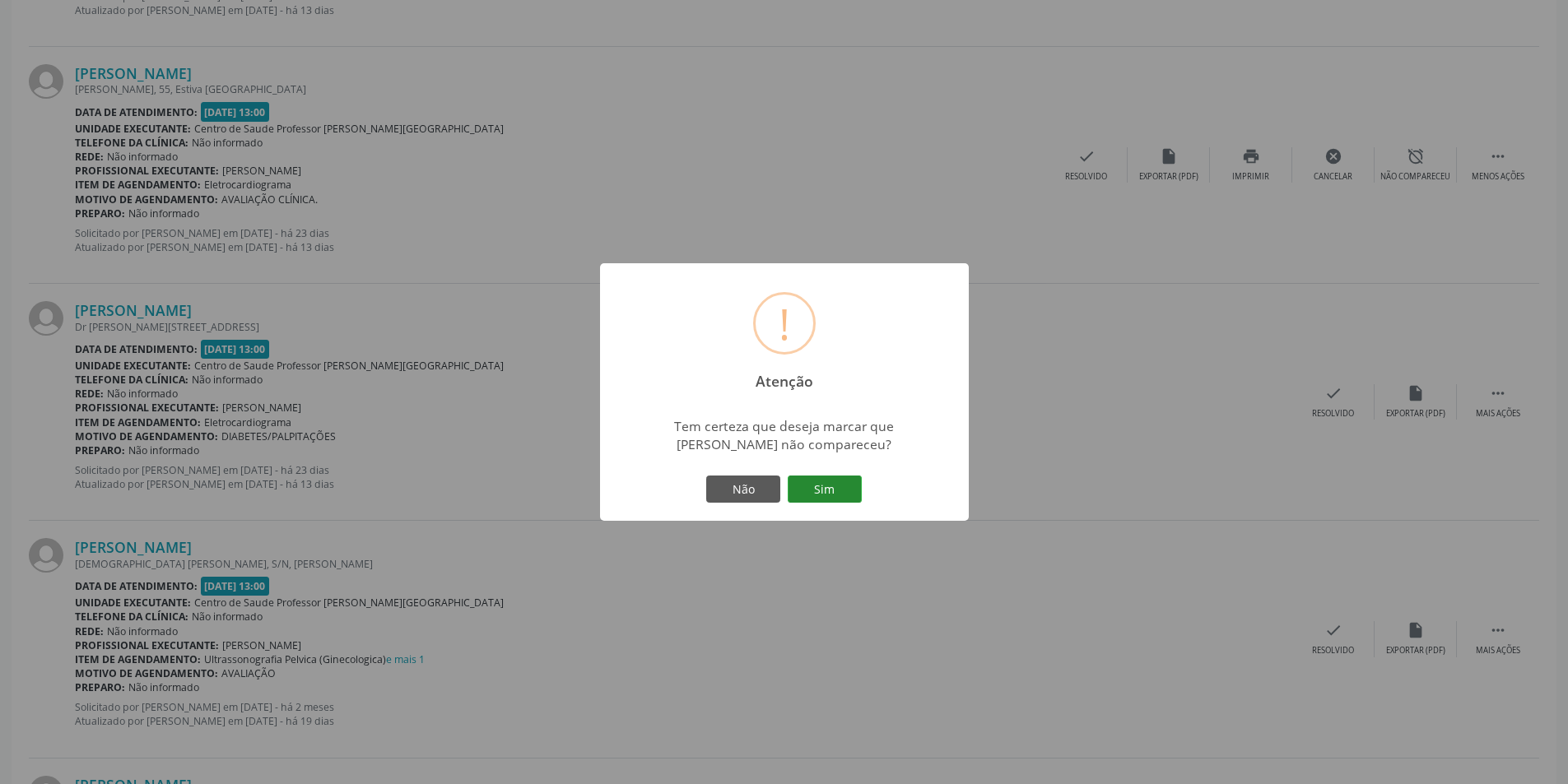
click at [818, 490] on button "Sim" at bounding box center [824, 489] width 74 height 28
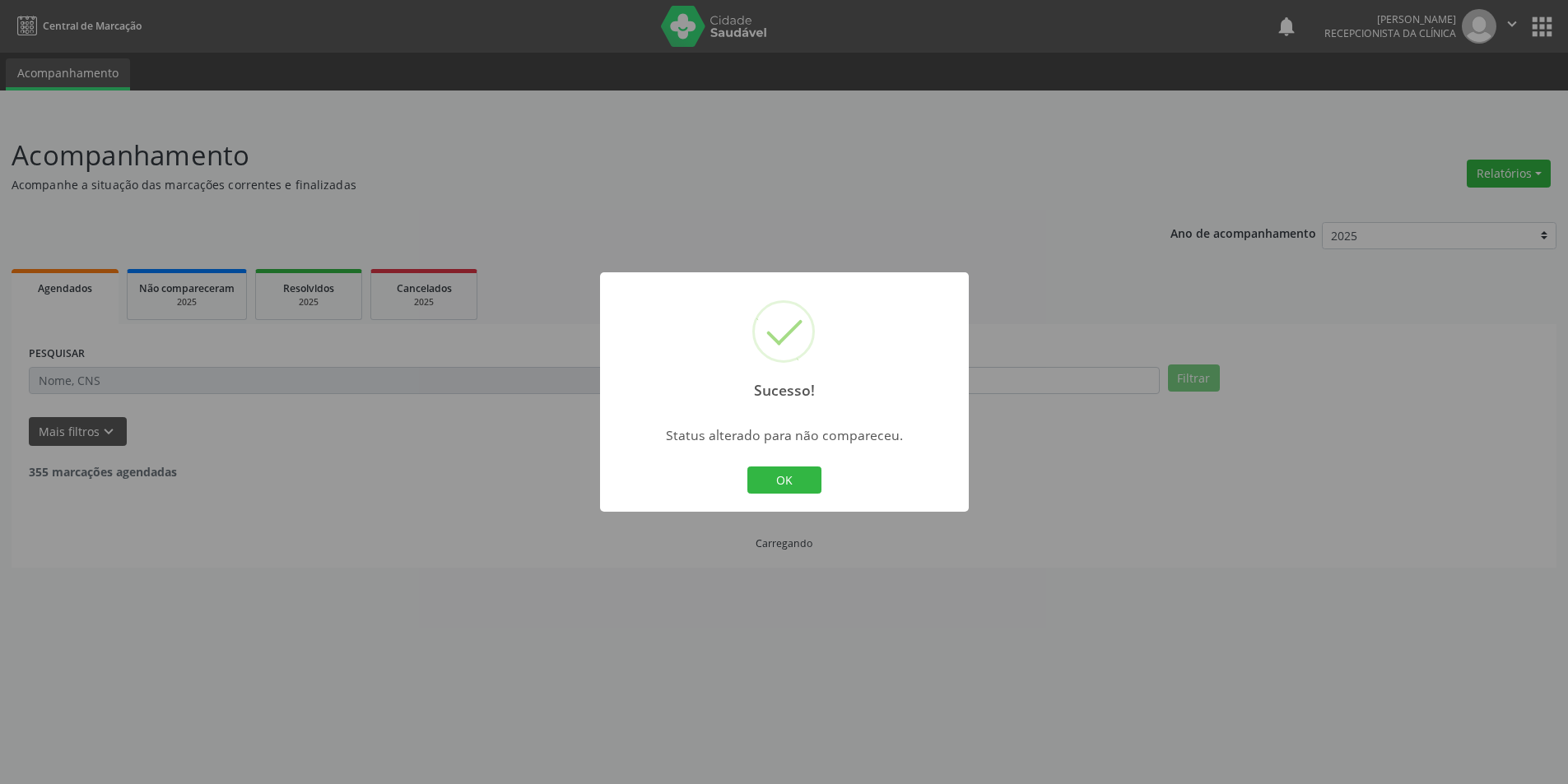
scroll to position [0, 0]
click at [796, 475] on button "OK" at bounding box center [789, 481] width 74 height 28
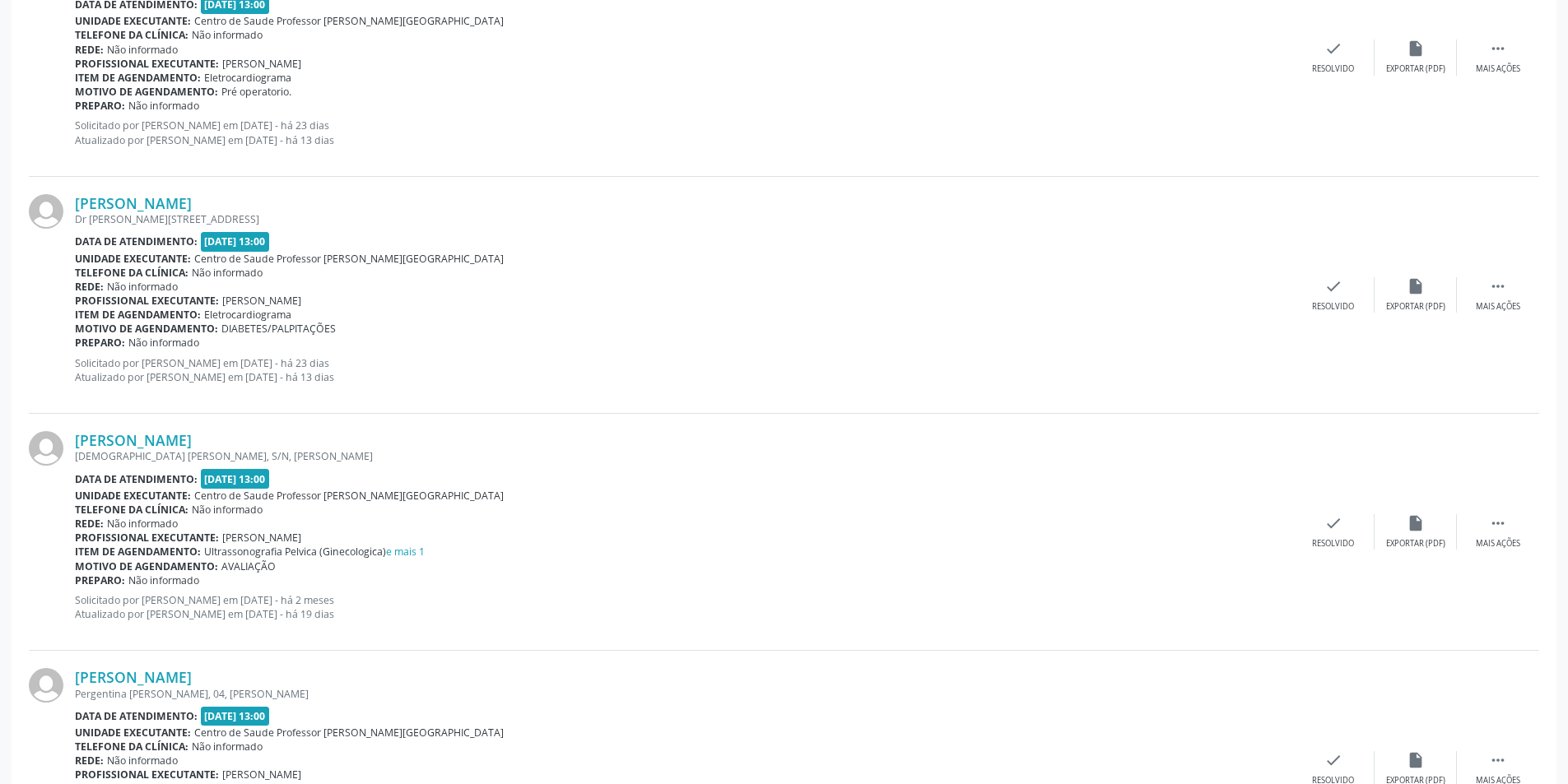
scroll to position [1234, 0]
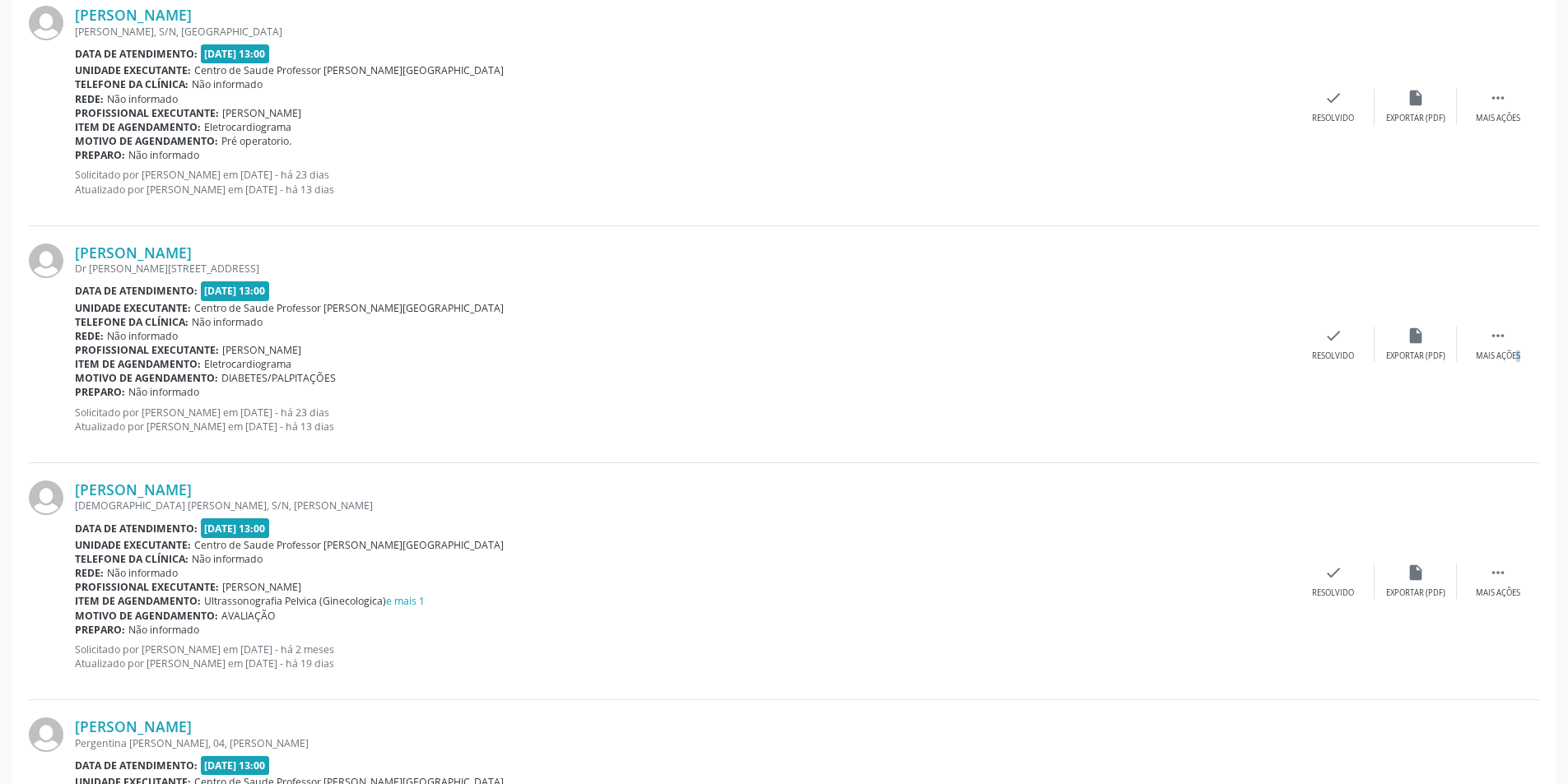
drag, startPoint x: 1492, startPoint y: 348, endPoint x: 1458, endPoint y: 367, distance: 38.9
click at [1496, 348] on div " Mais ações" at bounding box center [1498, 345] width 82 height 36
click at [1426, 348] on div "alarm_off Não compareceu" at bounding box center [1415, 345] width 82 height 36
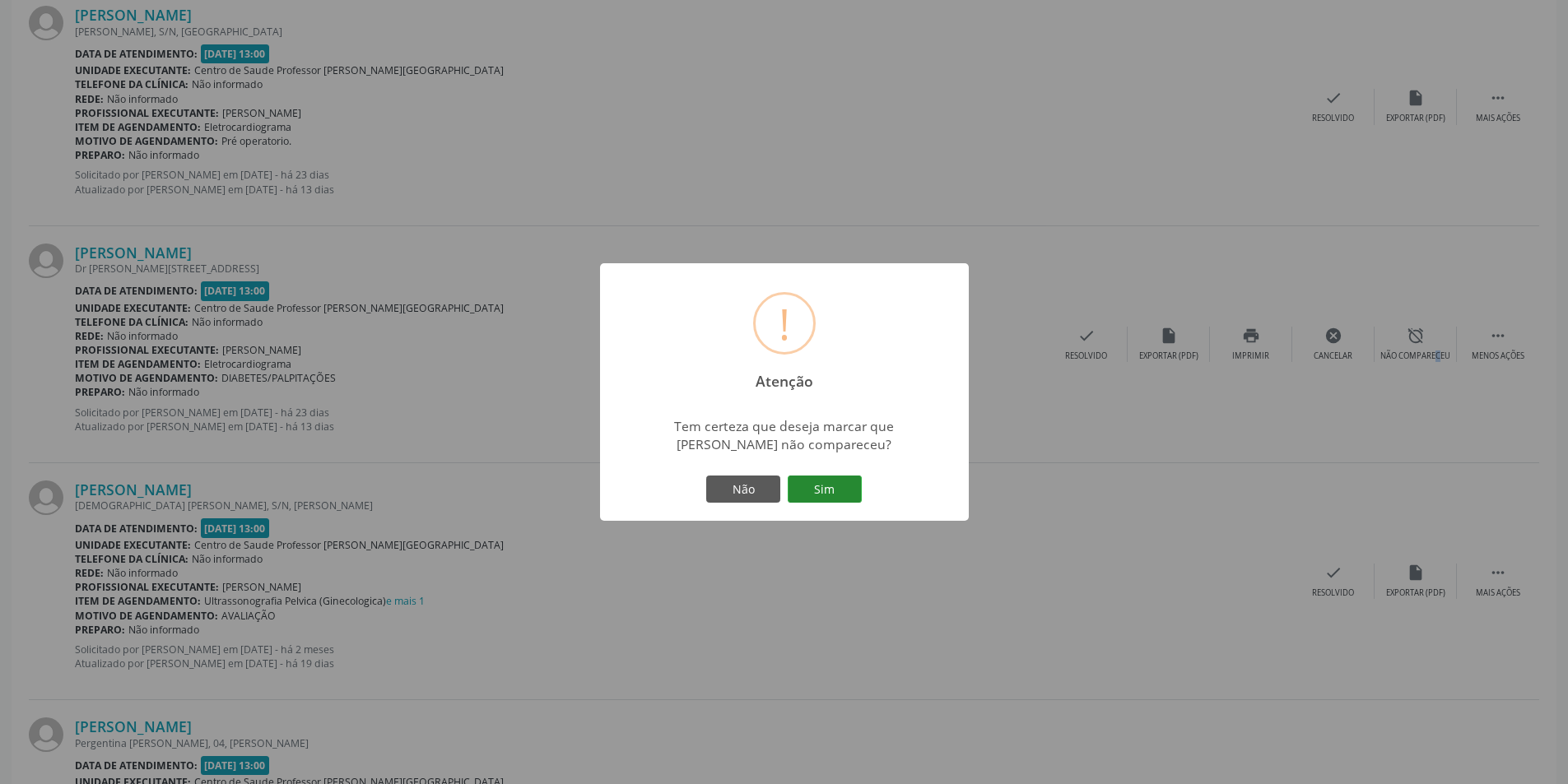
click at [815, 486] on button "Sim" at bounding box center [824, 489] width 74 height 28
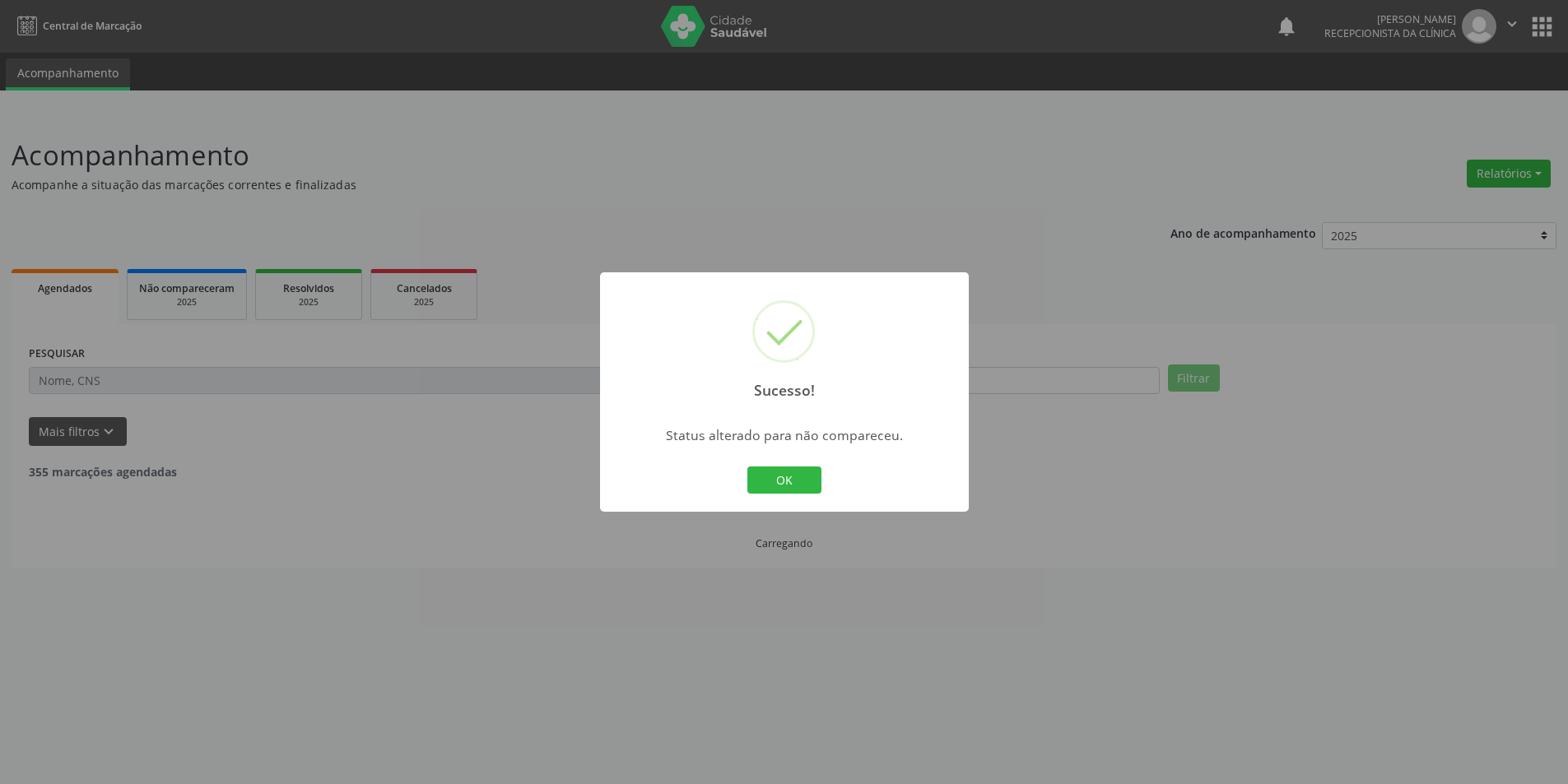
scroll to position [0, 0]
click at [778, 469] on button "OK" at bounding box center [789, 481] width 74 height 28
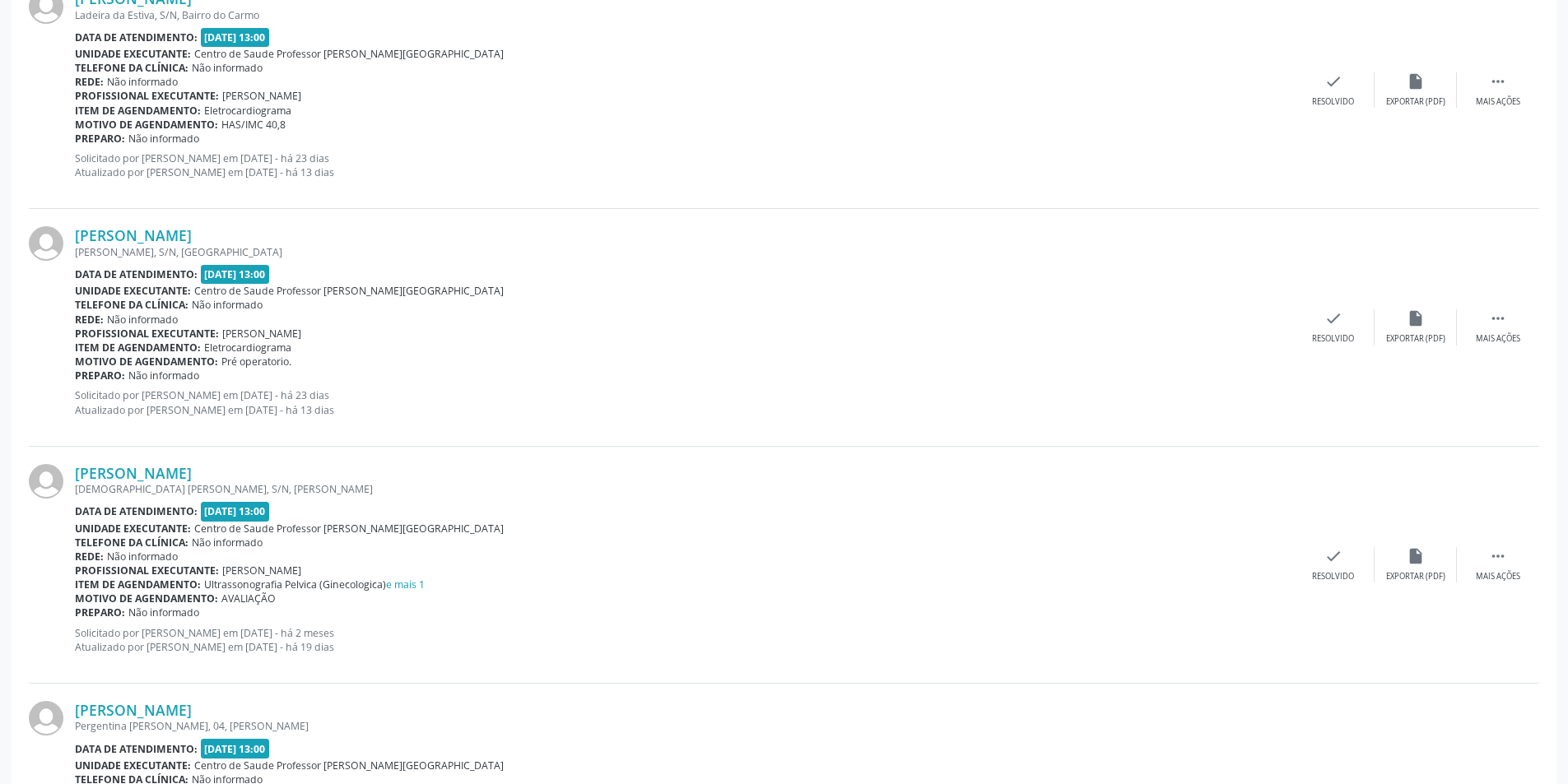
scroll to position [822, 0]
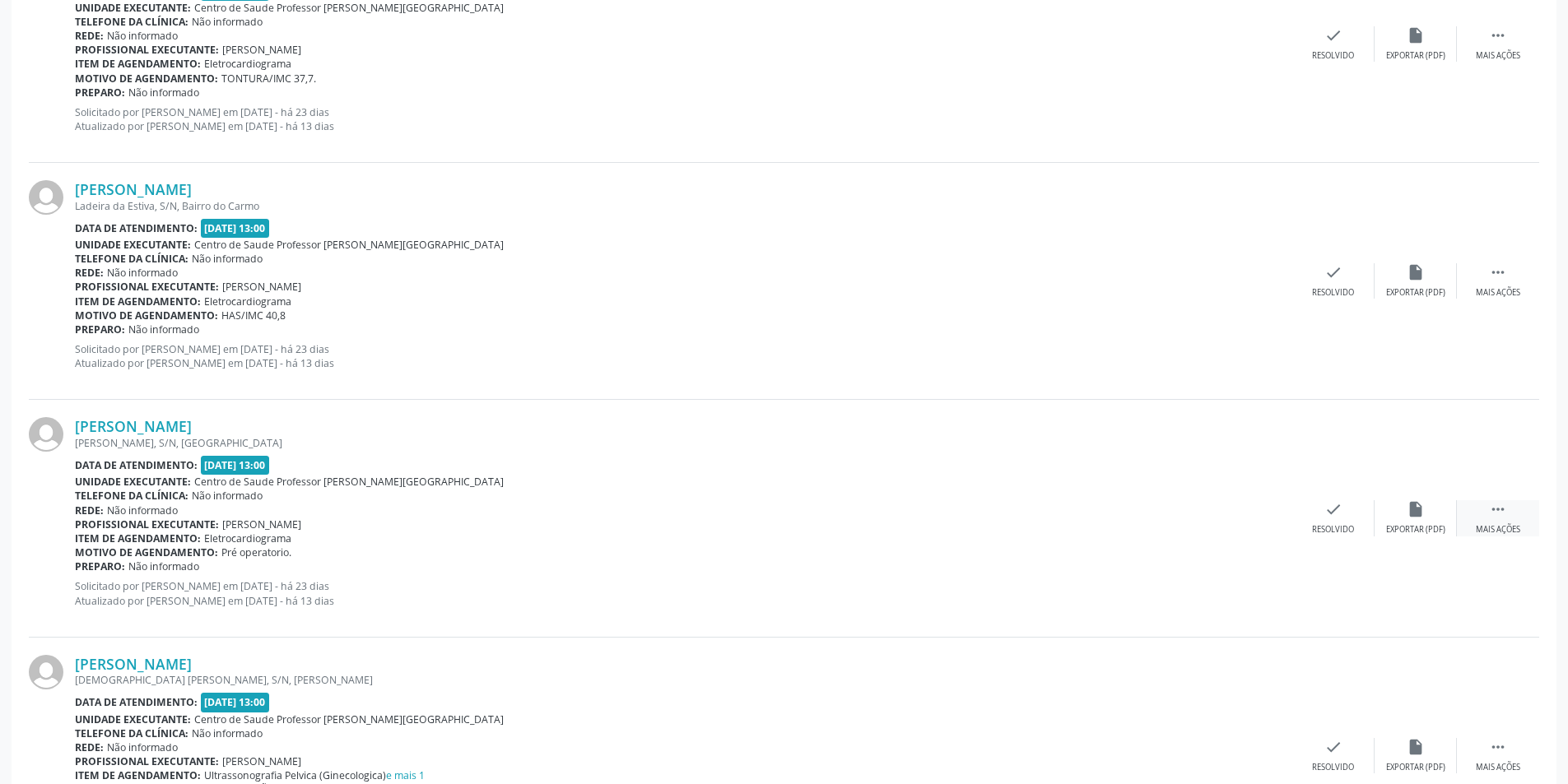
drag, startPoint x: 1505, startPoint y: 528, endPoint x: 1392, endPoint y: 549, distance: 114.9
click at [1504, 528] on div "Mais ações" at bounding box center [1497, 529] width 44 height 11
click at [1399, 519] on div "alarm_off Não compareceu" at bounding box center [1415, 518] width 82 height 36
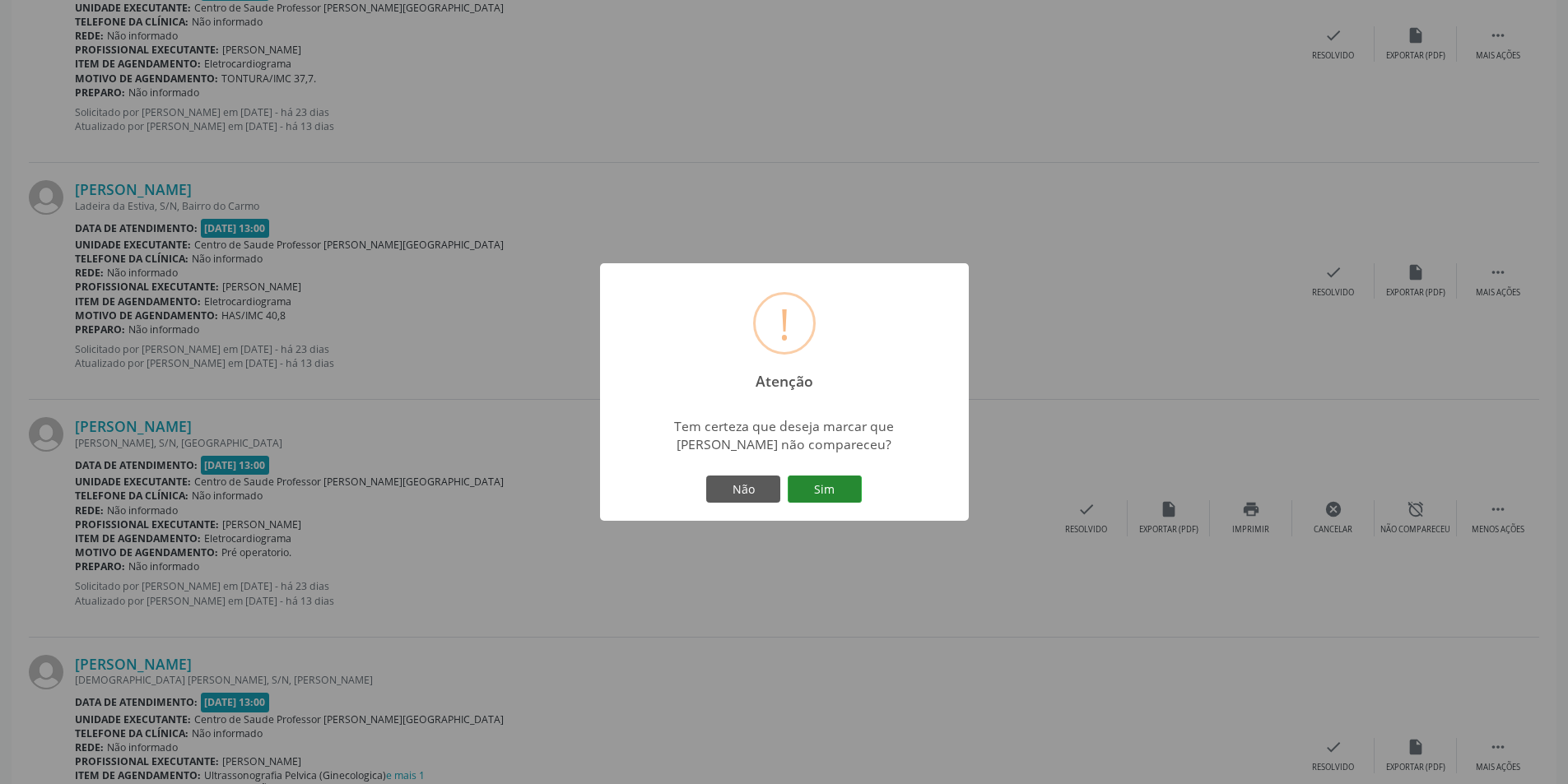
click at [838, 491] on button "Sim" at bounding box center [824, 489] width 74 height 28
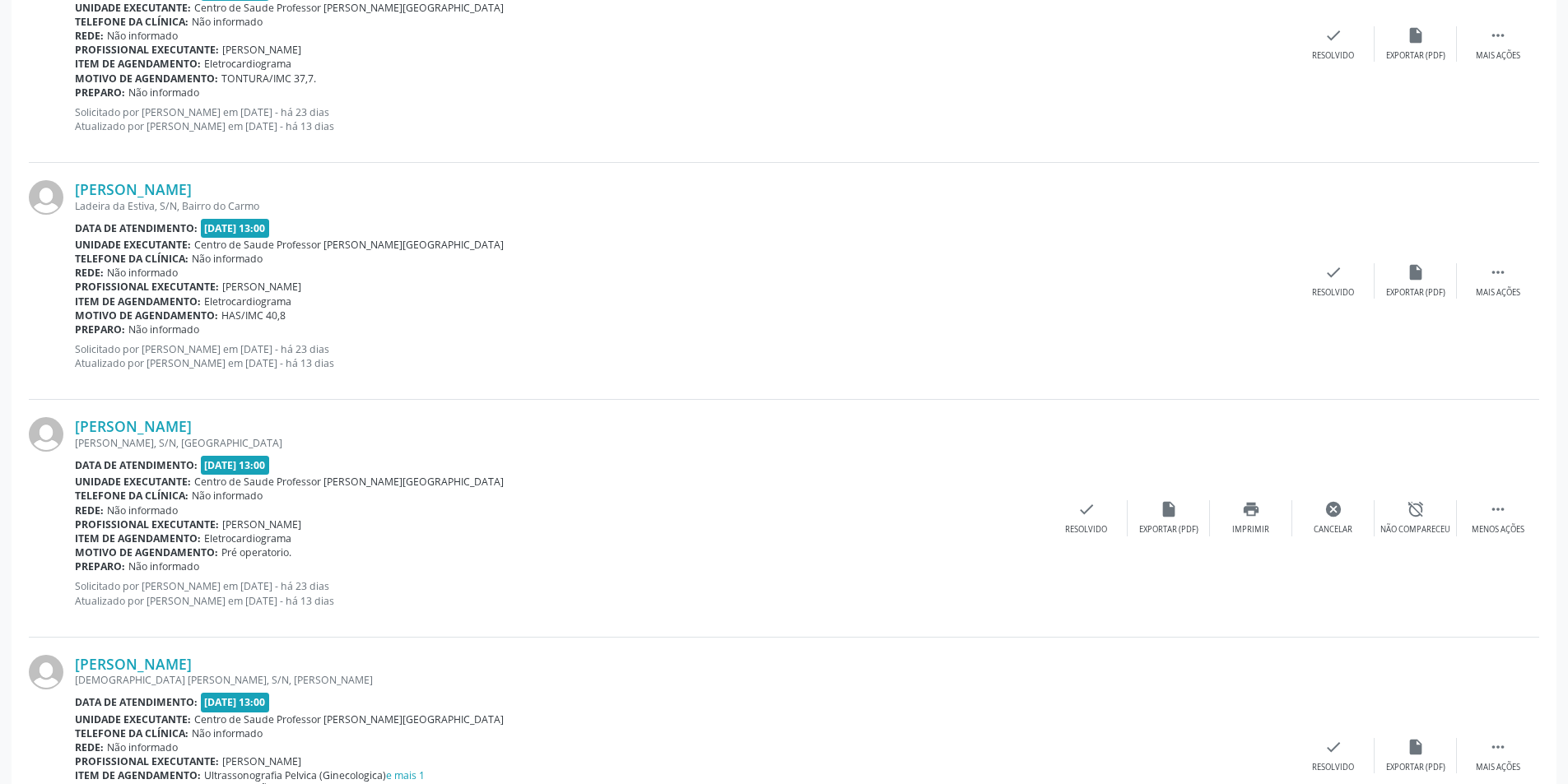
scroll to position [0, 0]
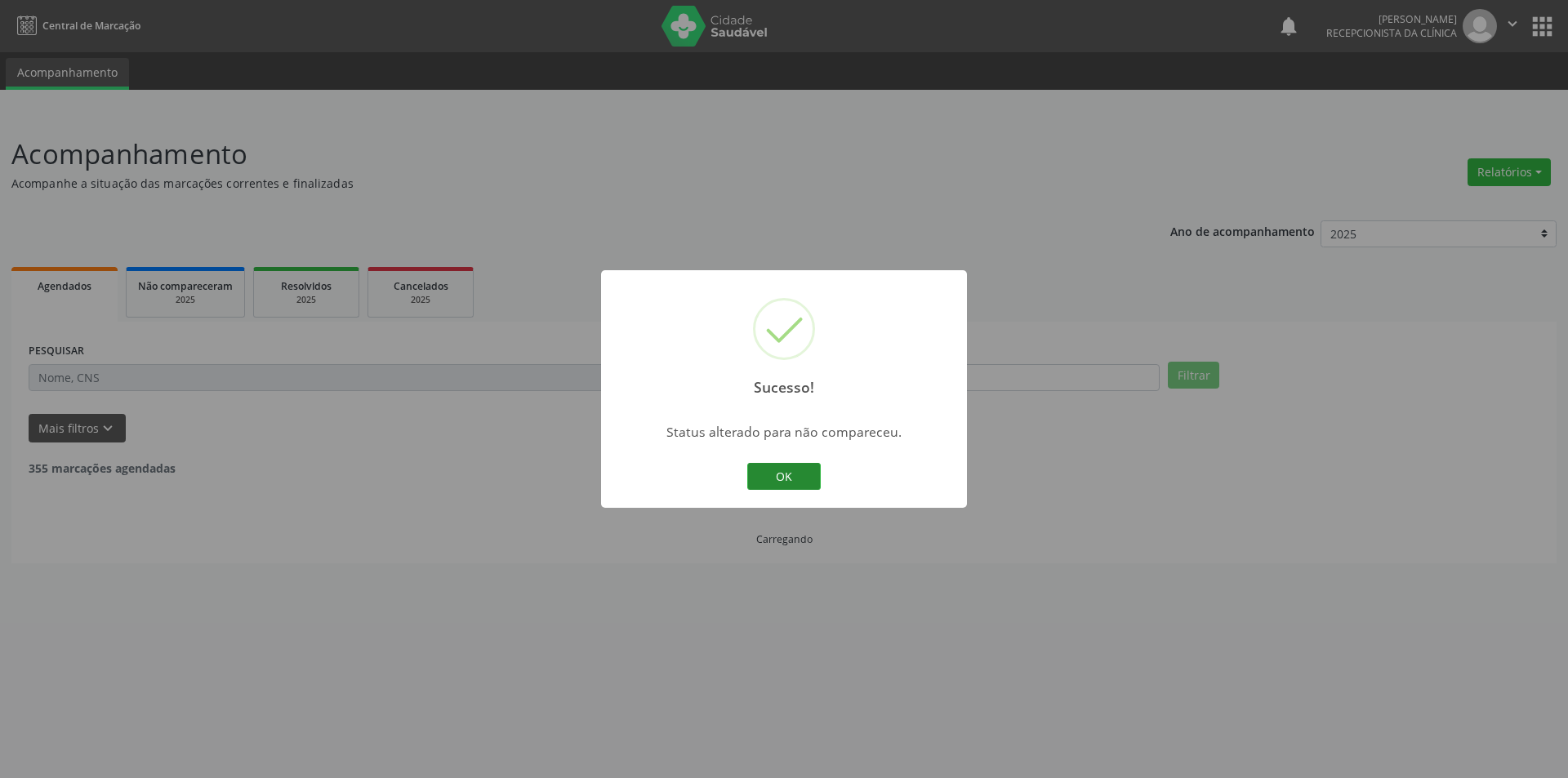
click at [772, 477] on button "OK" at bounding box center [783, 477] width 73 height 28
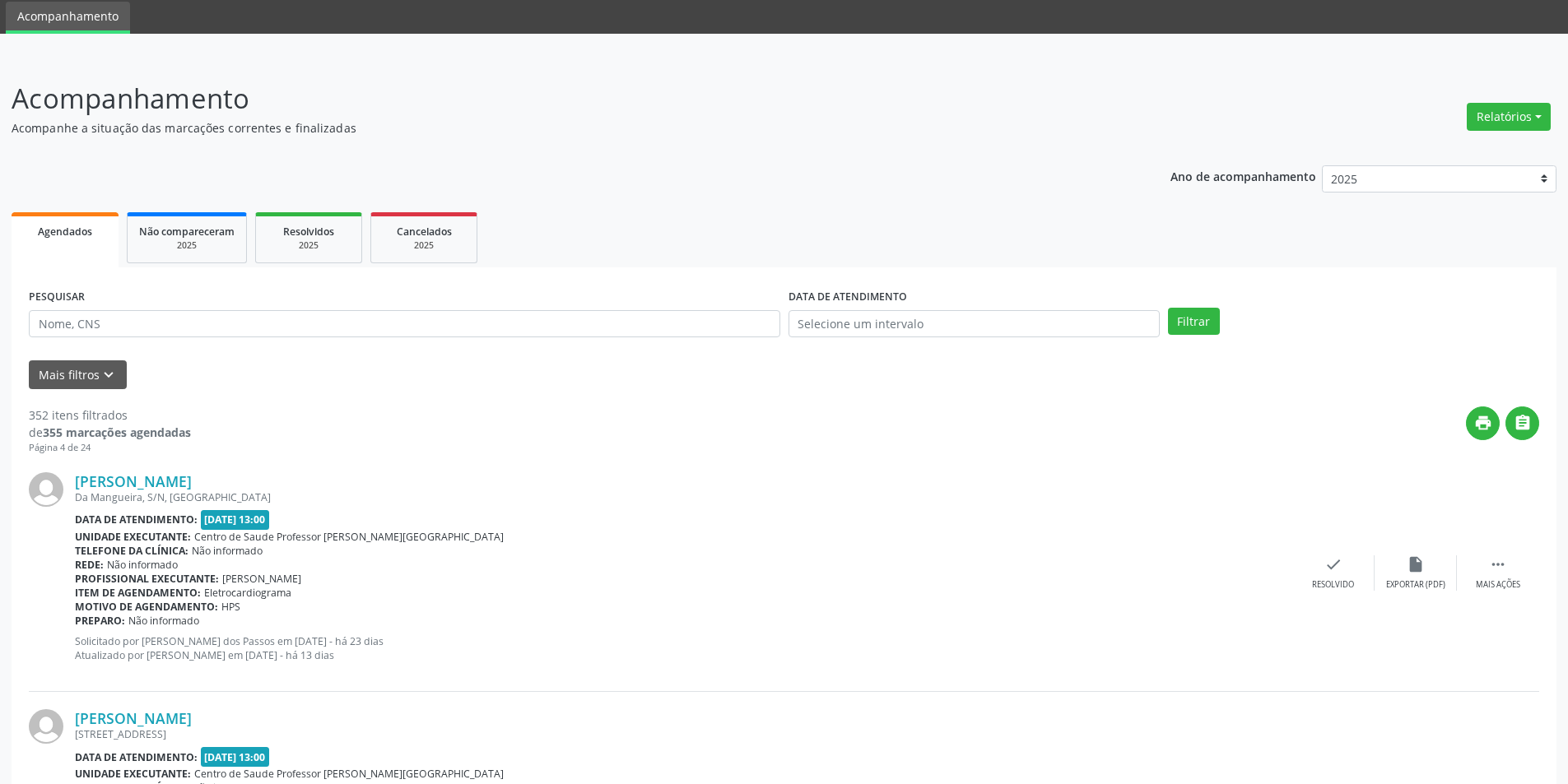
scroll to position [246, 0]
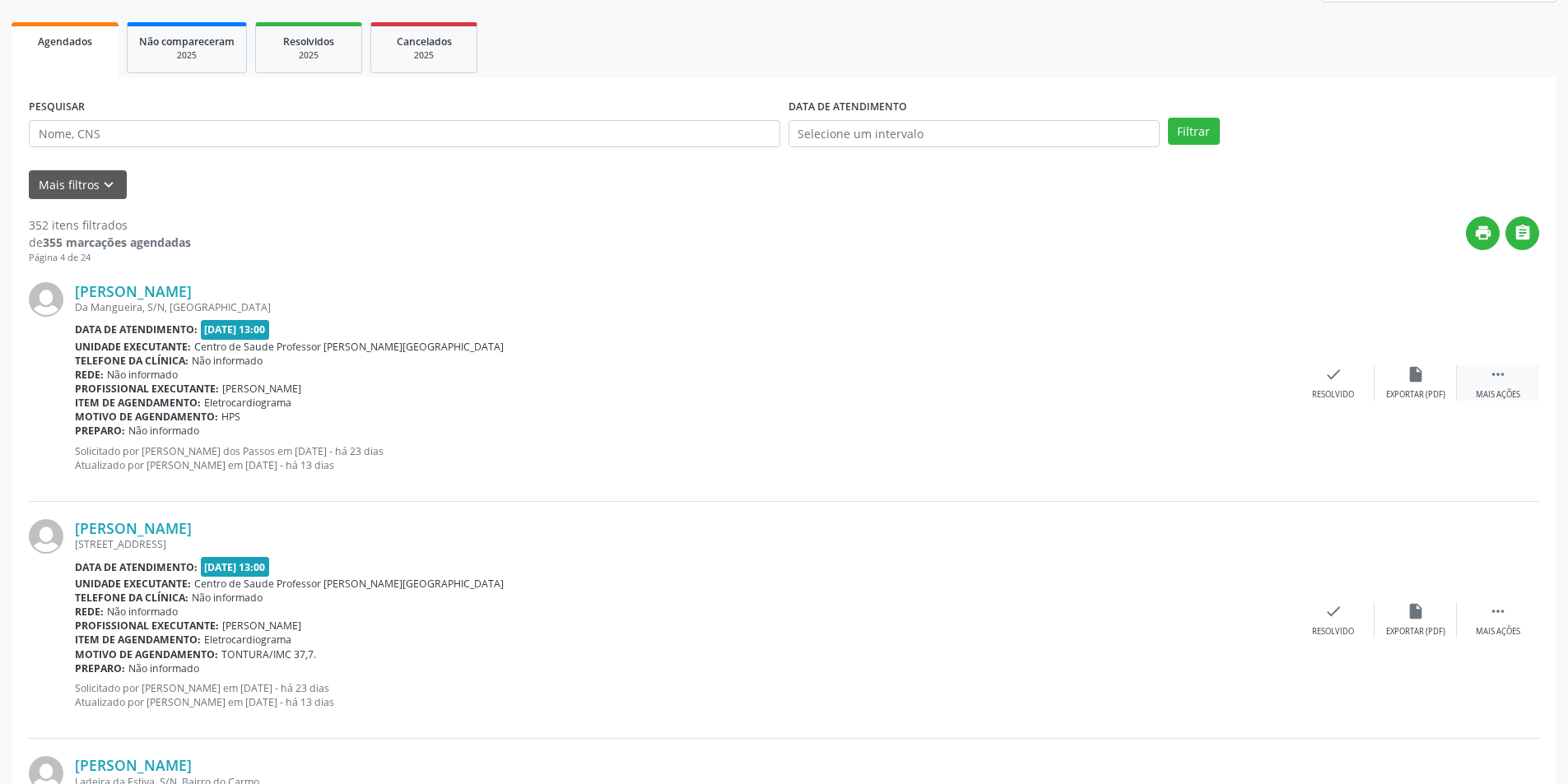
click at [1509, 394] on div "Mais ações" at bounding box center [1497, 394] width 44 height 11
click at [1426, 389] on div "Não compareceu" at bounding box center [1414, 394] width 70 height 11
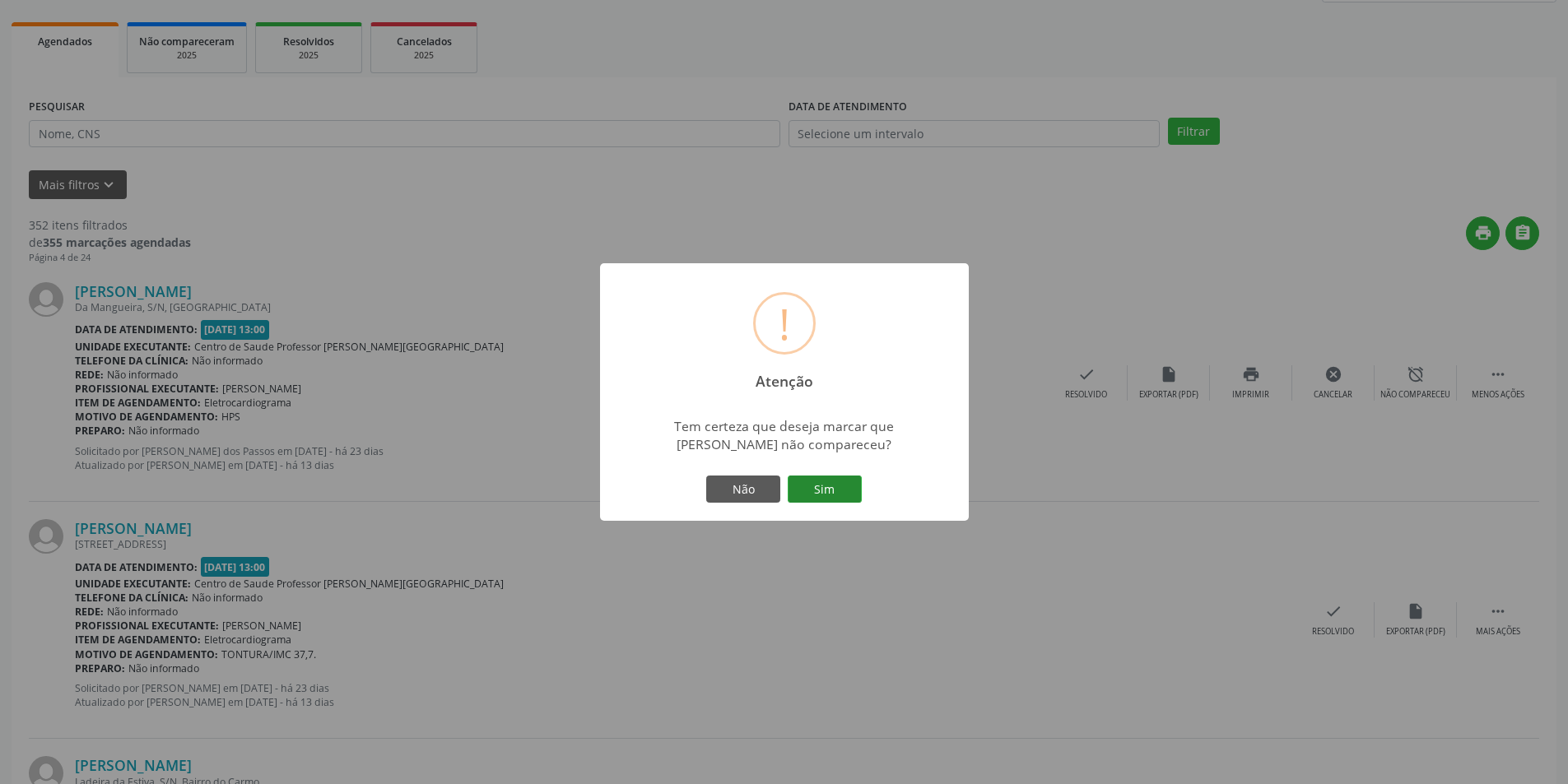
click at [831, 483] on button "Sim" at bounding box center [824, 489] width 74 height 28
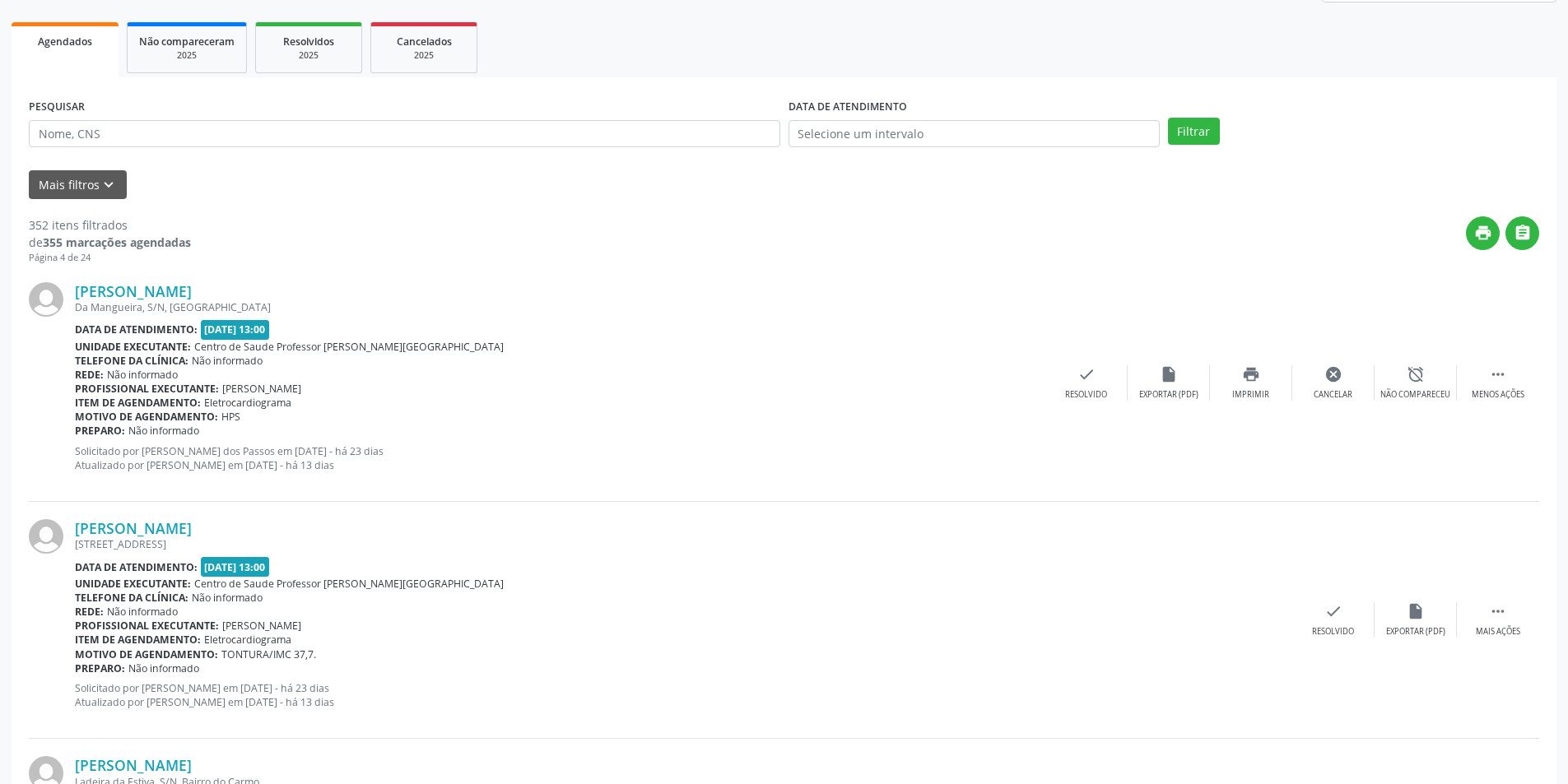
scroll to position [0, 0]
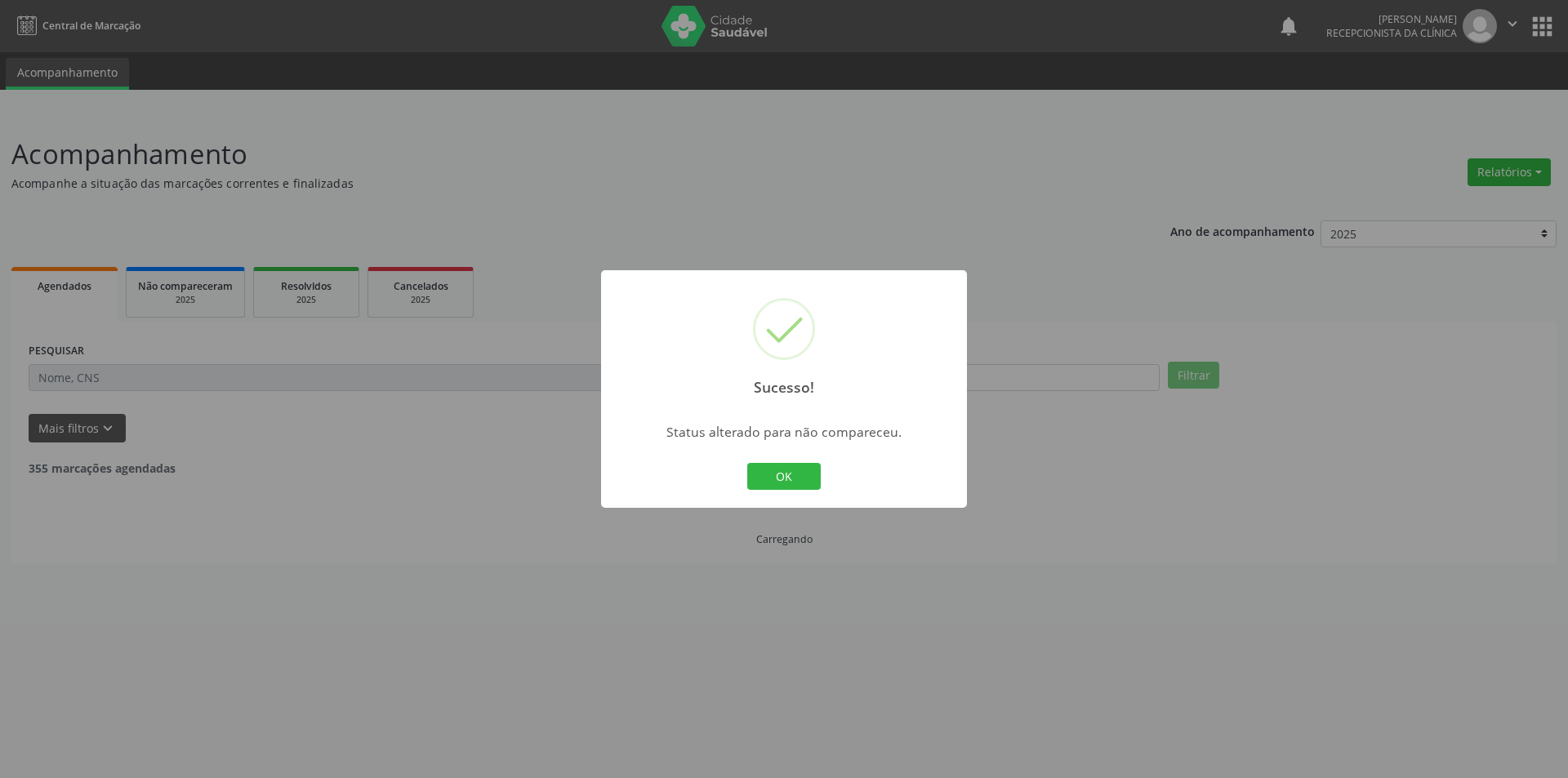
click at [798, 478] on button "OK" at bounding box center [783, 477] width 73 height 28
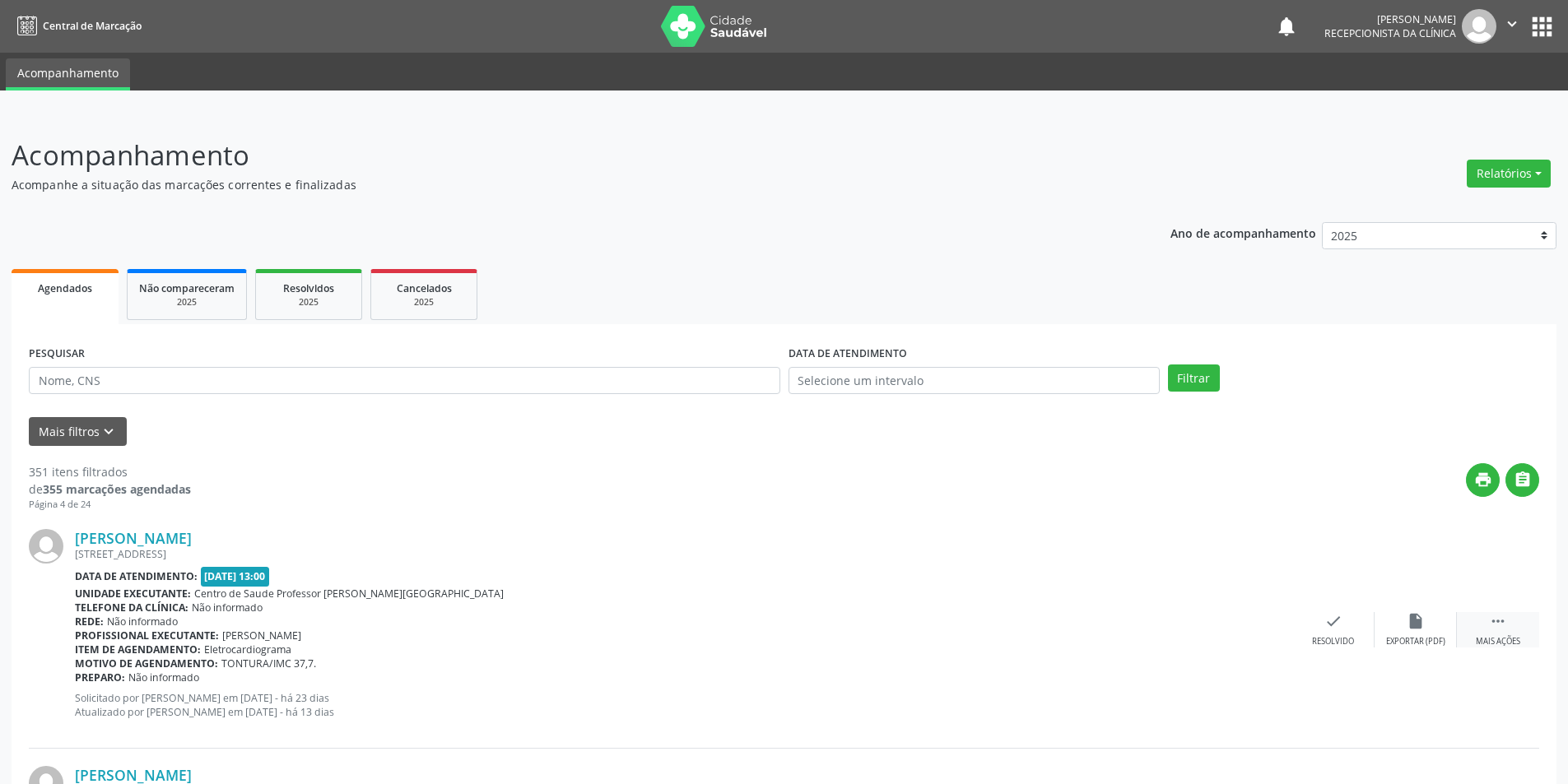
click at [1501, 638] on div "Mais ações" at bounding box center [1497, 642] width 44 height 11
click at [1440, 628] on div "alarm_off Não compareceu" at bounding box center [1415, 629] width 82 height 36
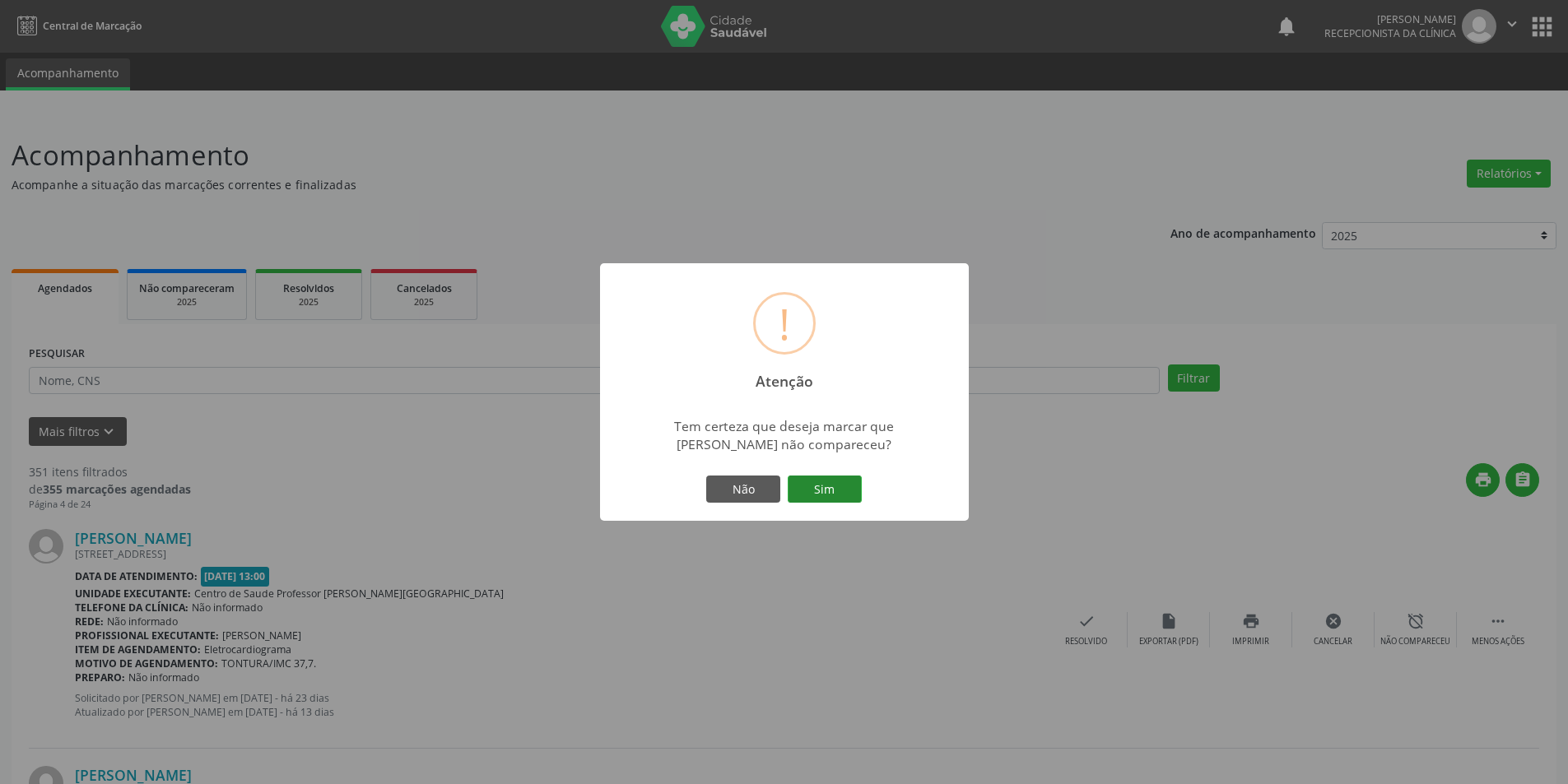
click at [806, 480] on button "Sim" at bounding box center [824, 489] width 74 height 28
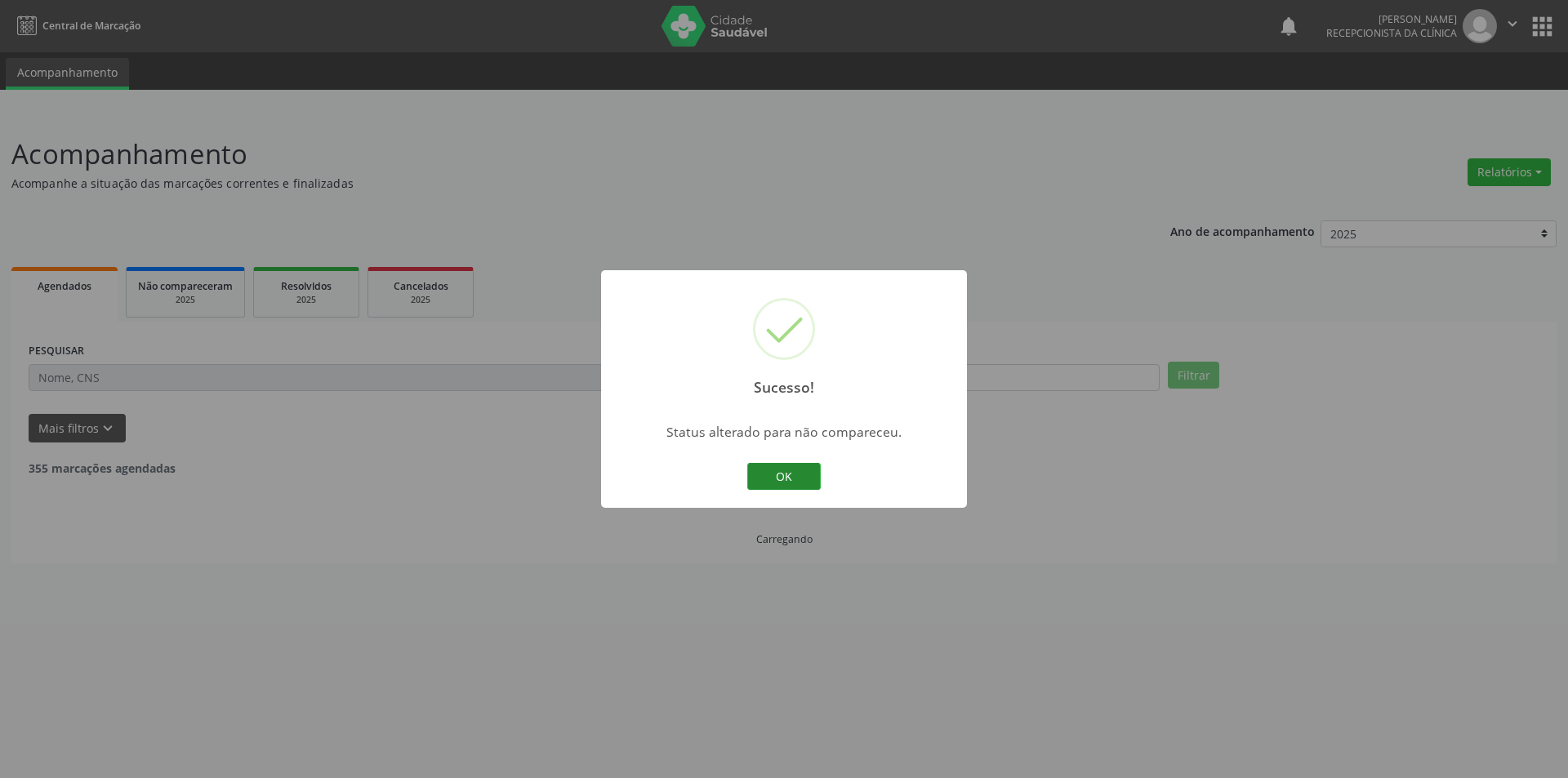
click at [771, 468] on button "OK" at bounding box center [783, 477] width 73 height 28
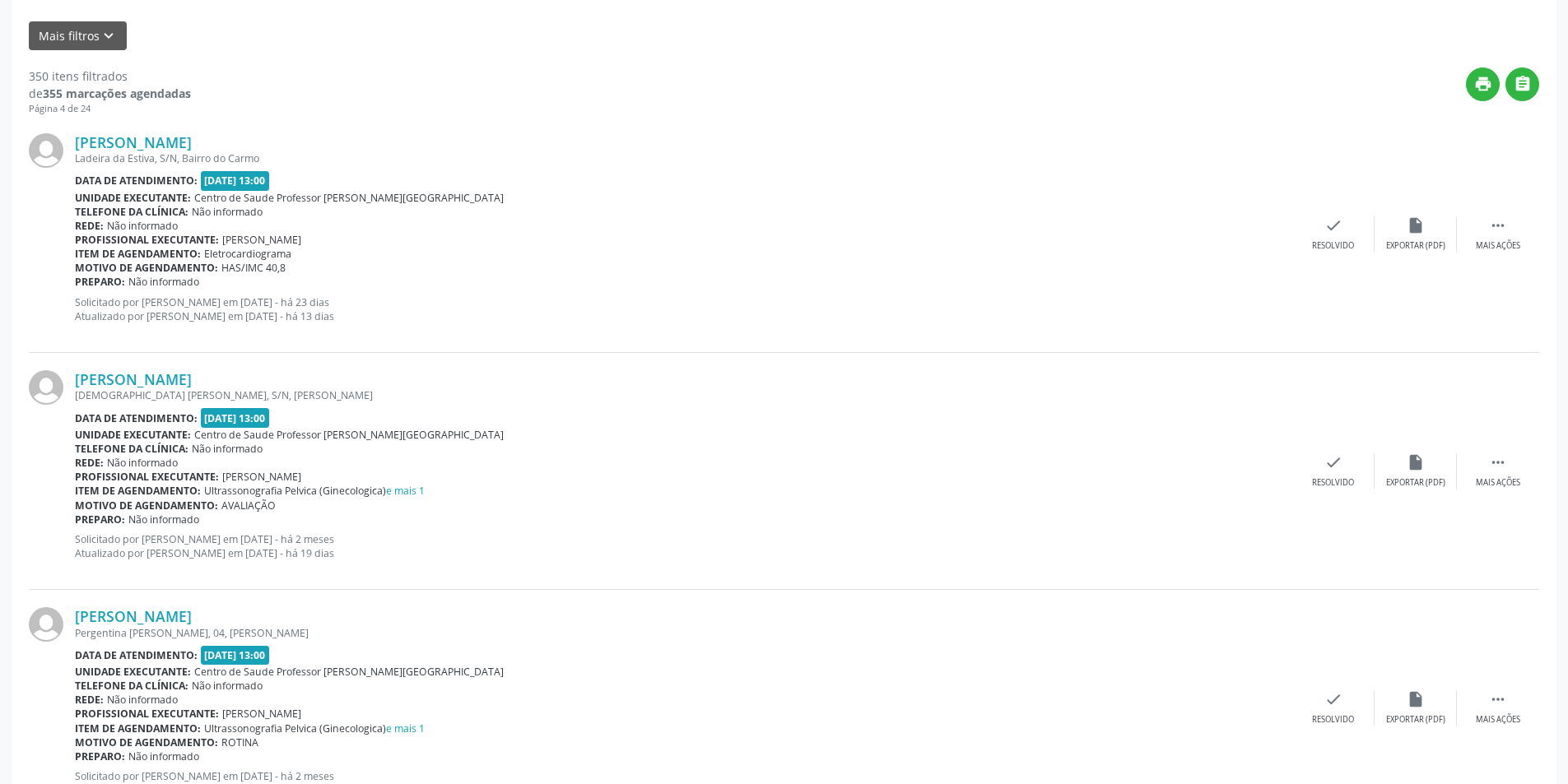
scroll to position [411, 0]
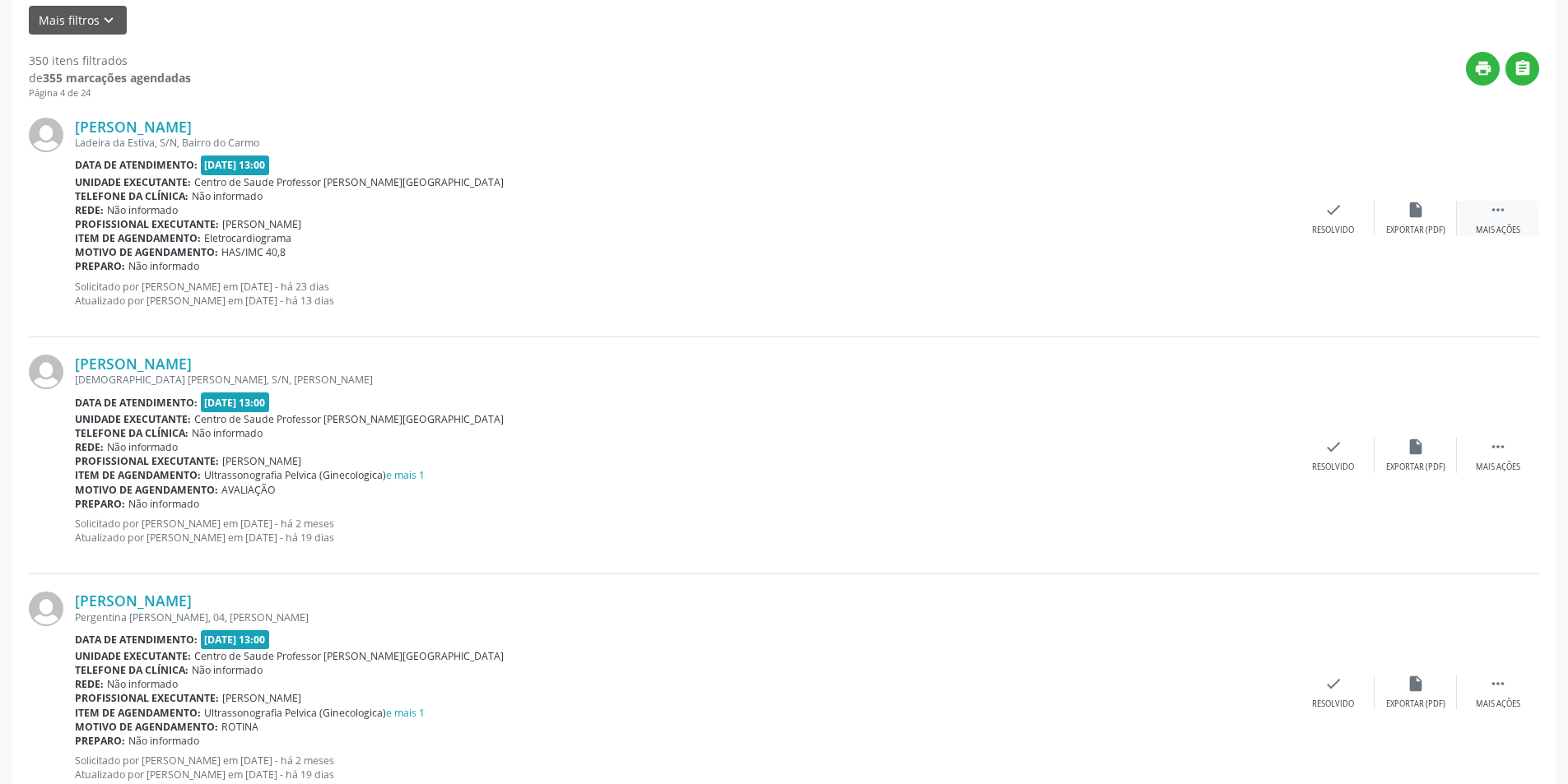
click at [1499, 219] on div " Mais ações" at bounding box center [1498, 218] width 82 height 36
click at [1419, 210] on icon "alarm_off" at bounding box center [1414, 209] width 18 height 18
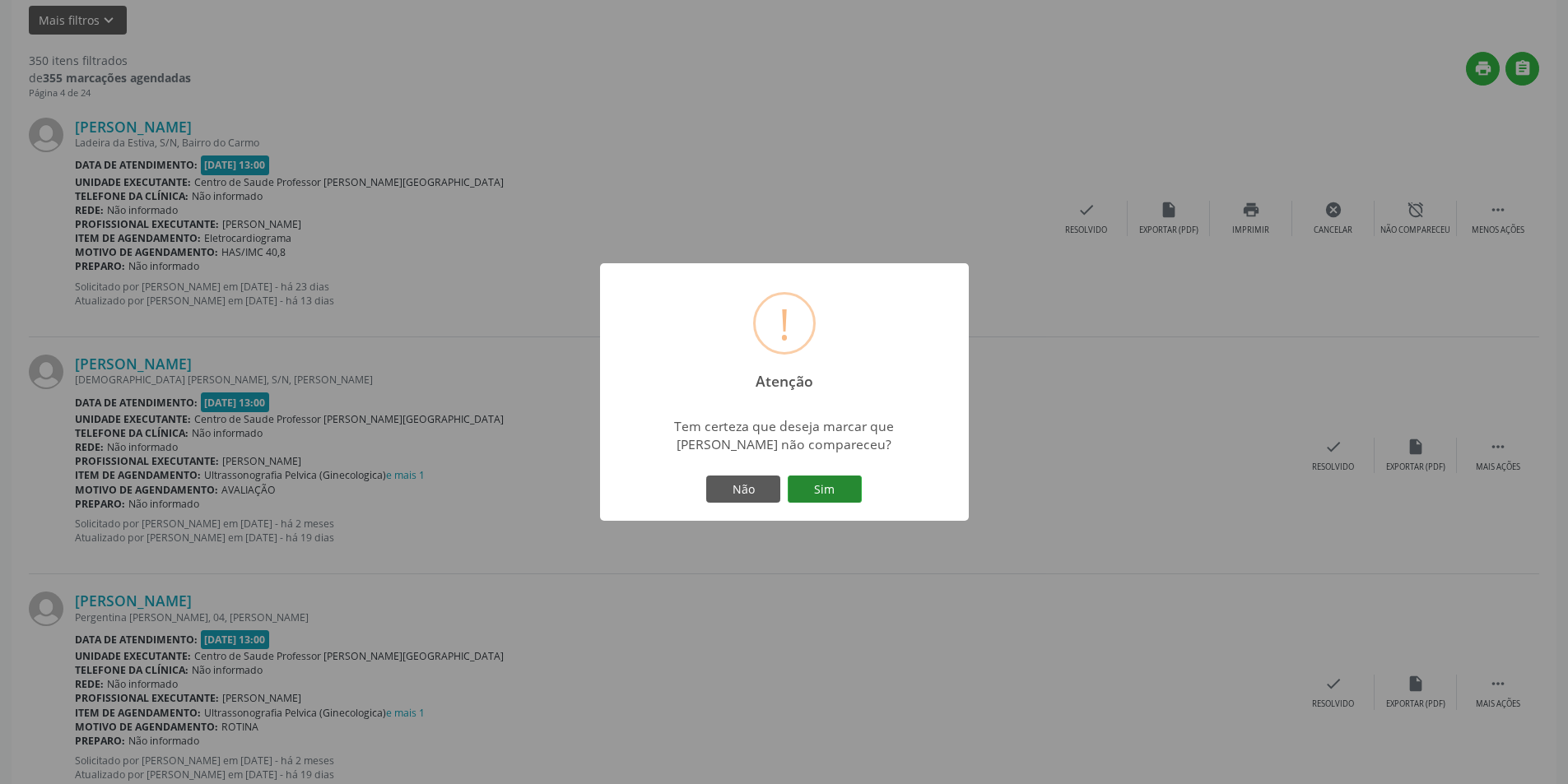
click at [833, 487] on button "Sim" at bounding box center [824, 489] width 74 height 28
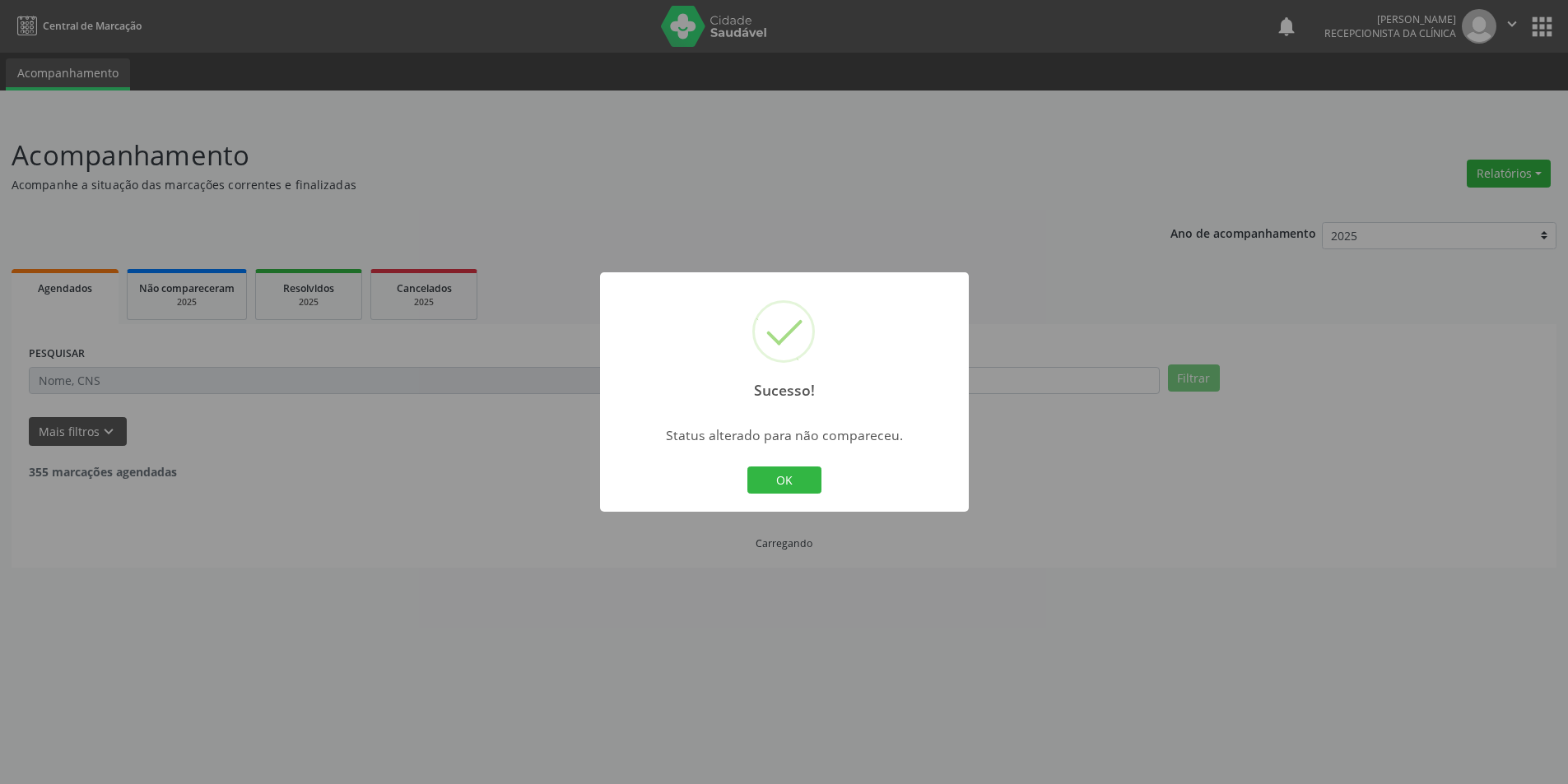
scroll to position [0, 0]
click at [804, 479] on button "OK" at bounding box center [789, 481] width 74 height 28
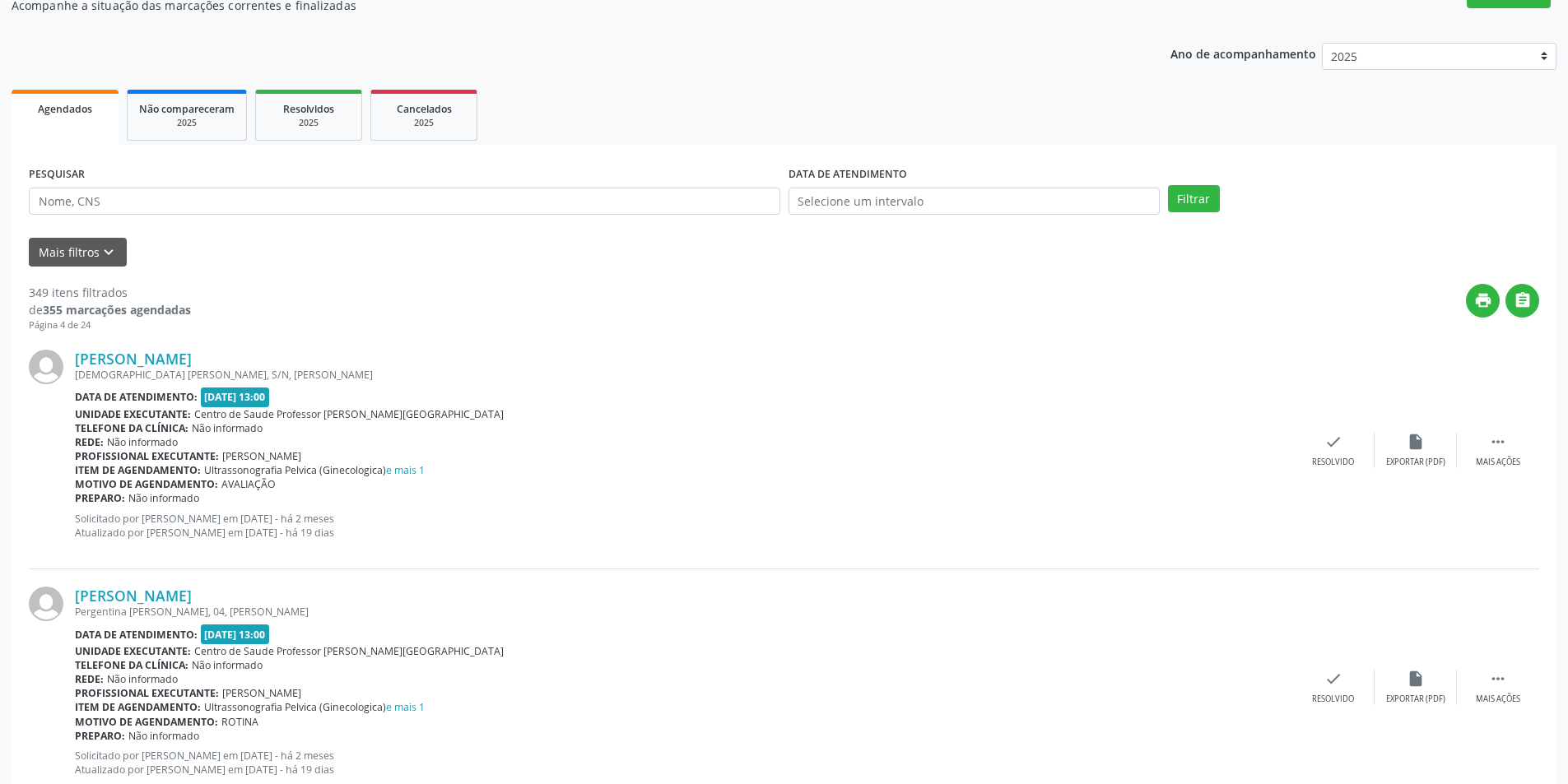
scroll to position [329, 0]
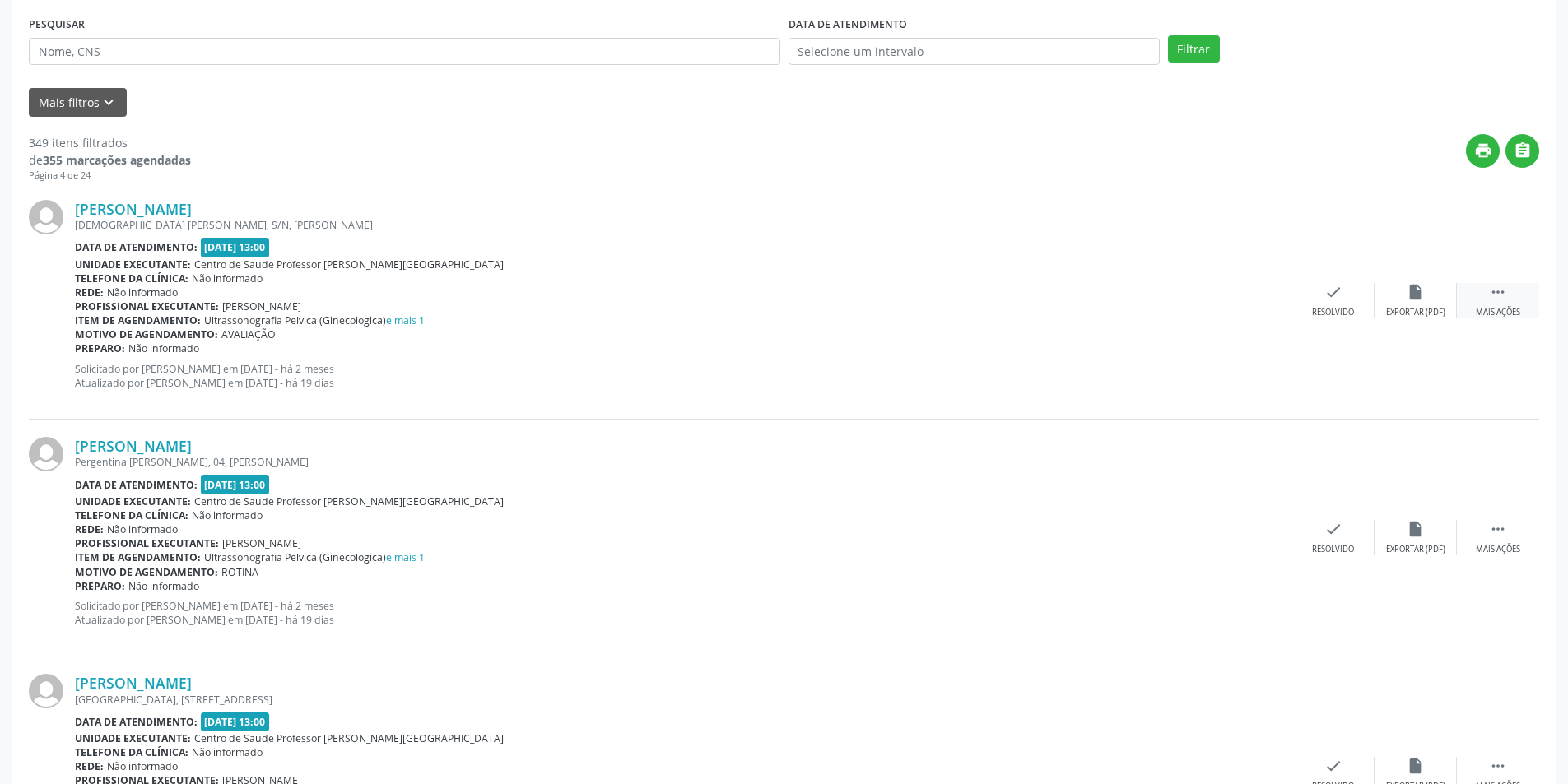
click at [1521, 307] on div " Mais ações" at bounding box center [1498, 301] width 82 height 36
click at [1432, 306] on div "Não compareceu" at bounding box center [1414, 312] width 70 height 11
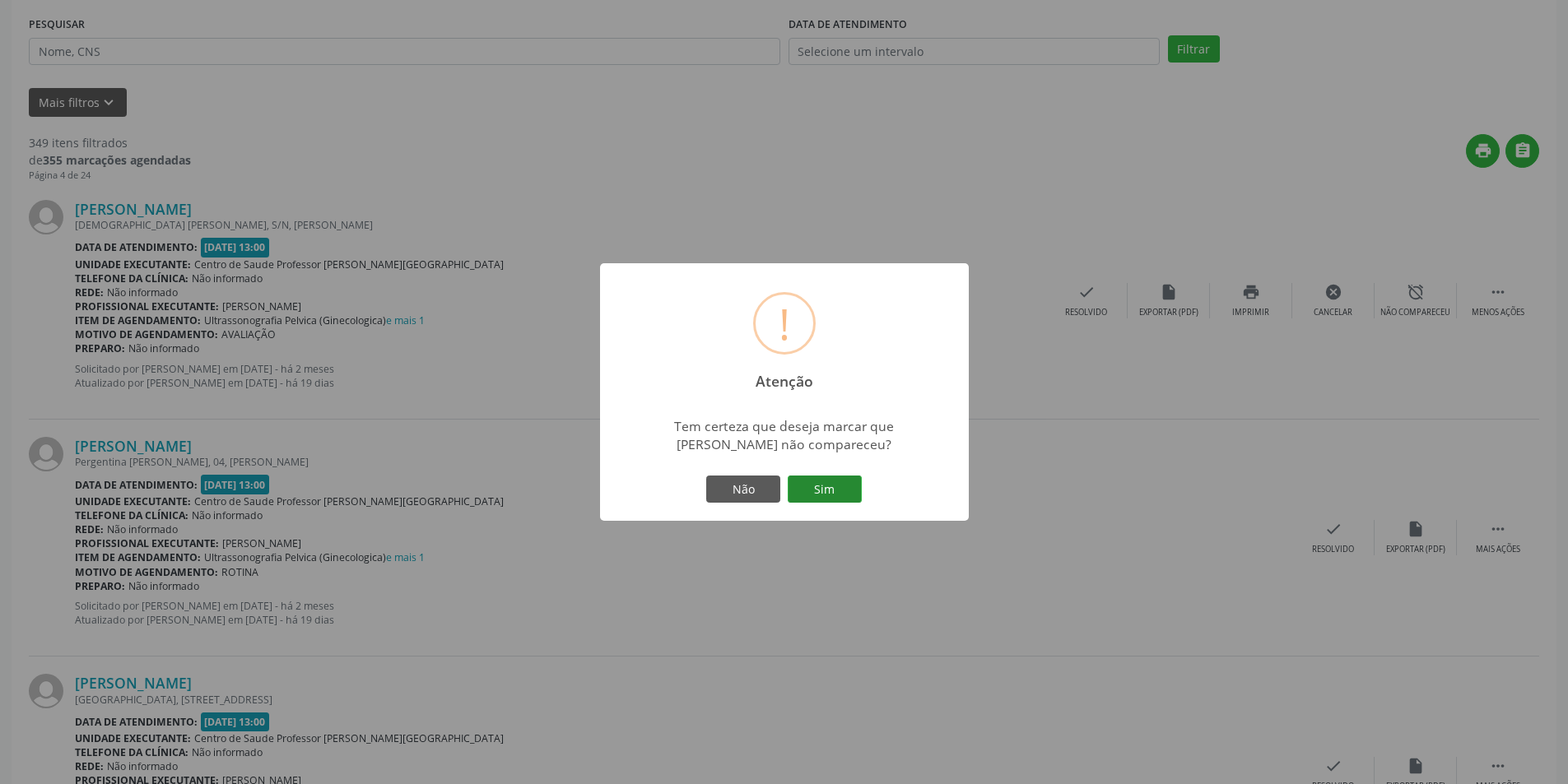
click at [821, 480] on button "Sim" at bounding box center [824, 489] width 74 height 28
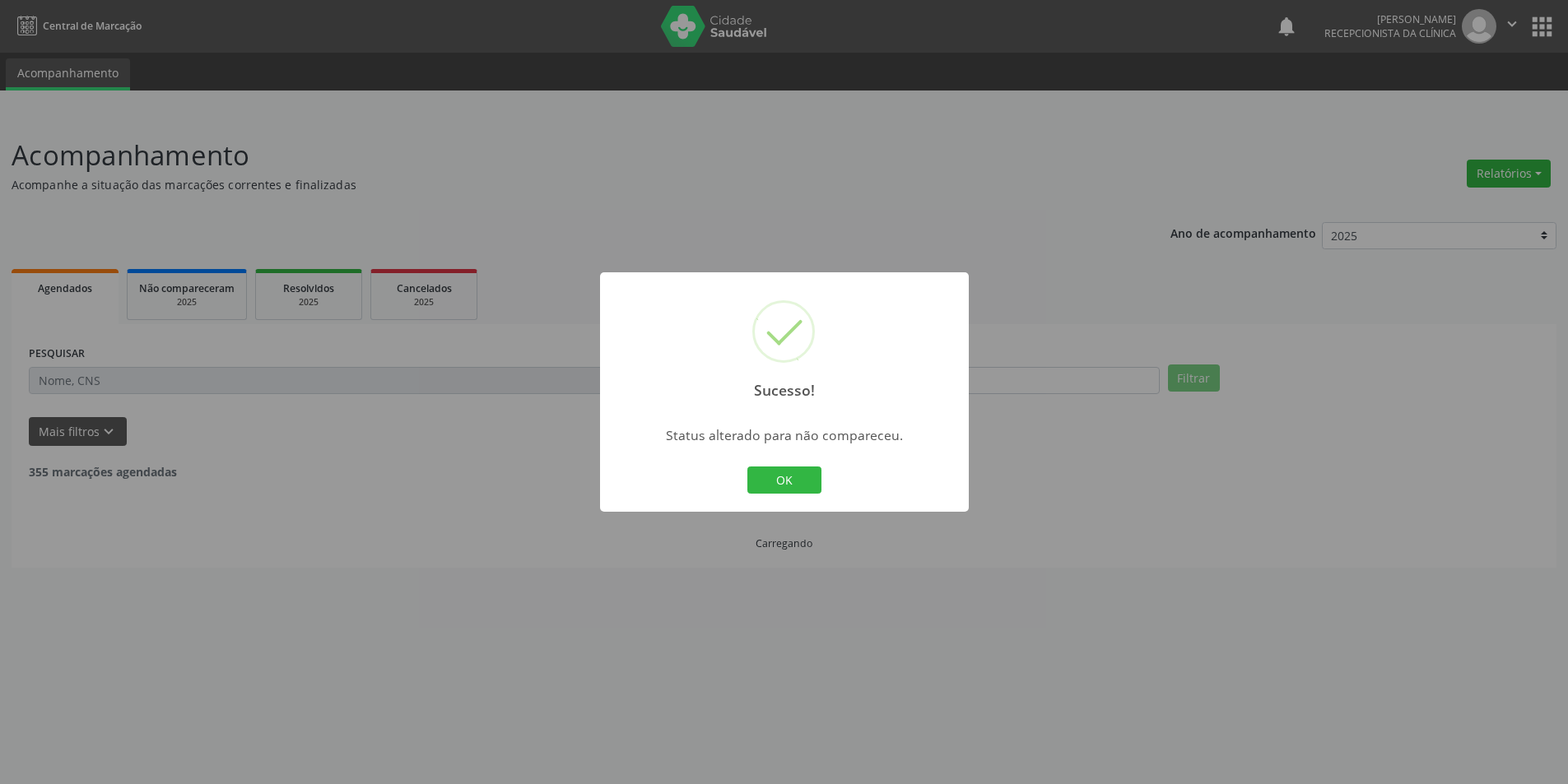
scroll to position [0, 0]
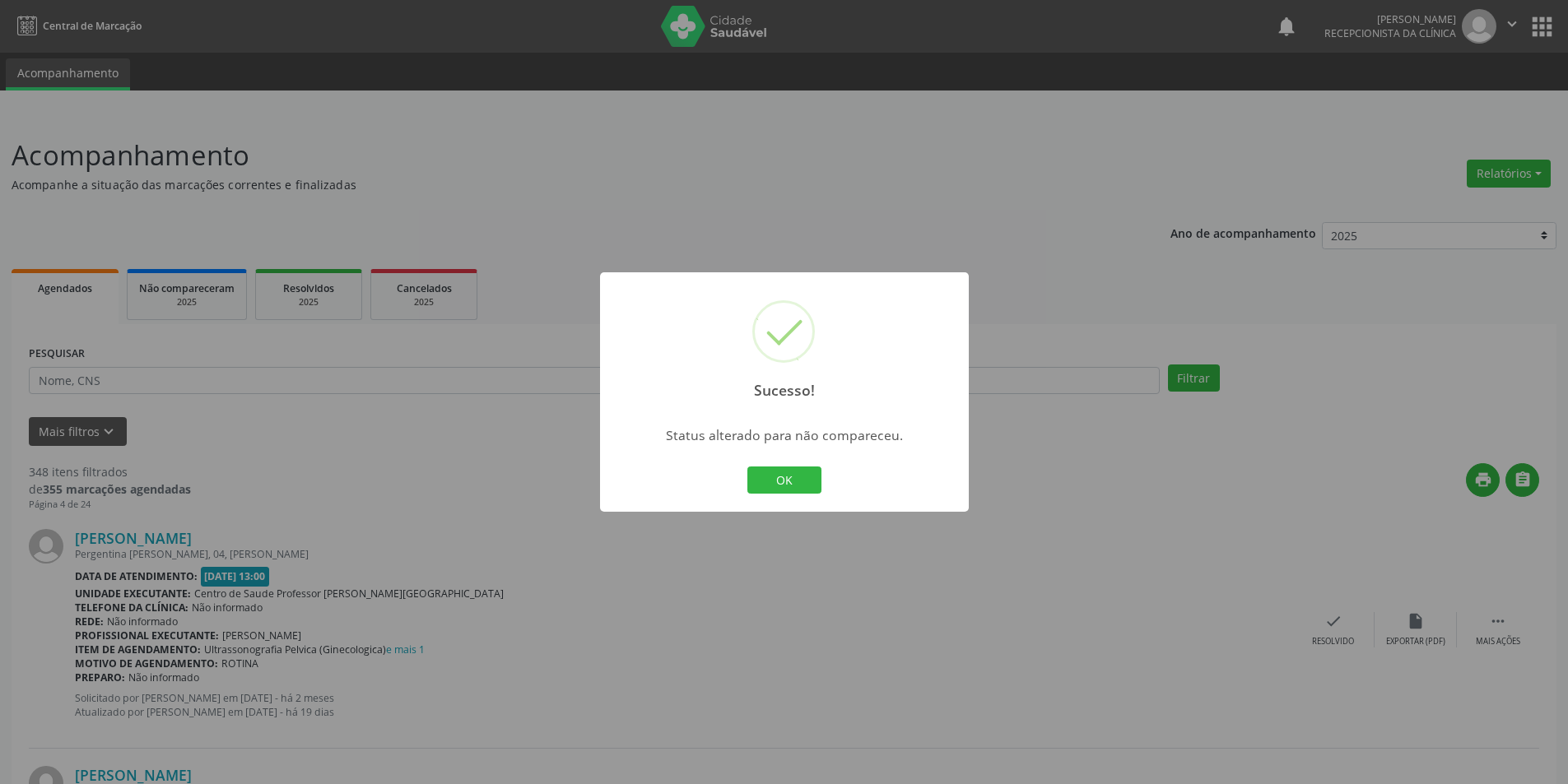
click at [802, 476] on button "OK" at bounding box center [784, 481] width 74 height 28
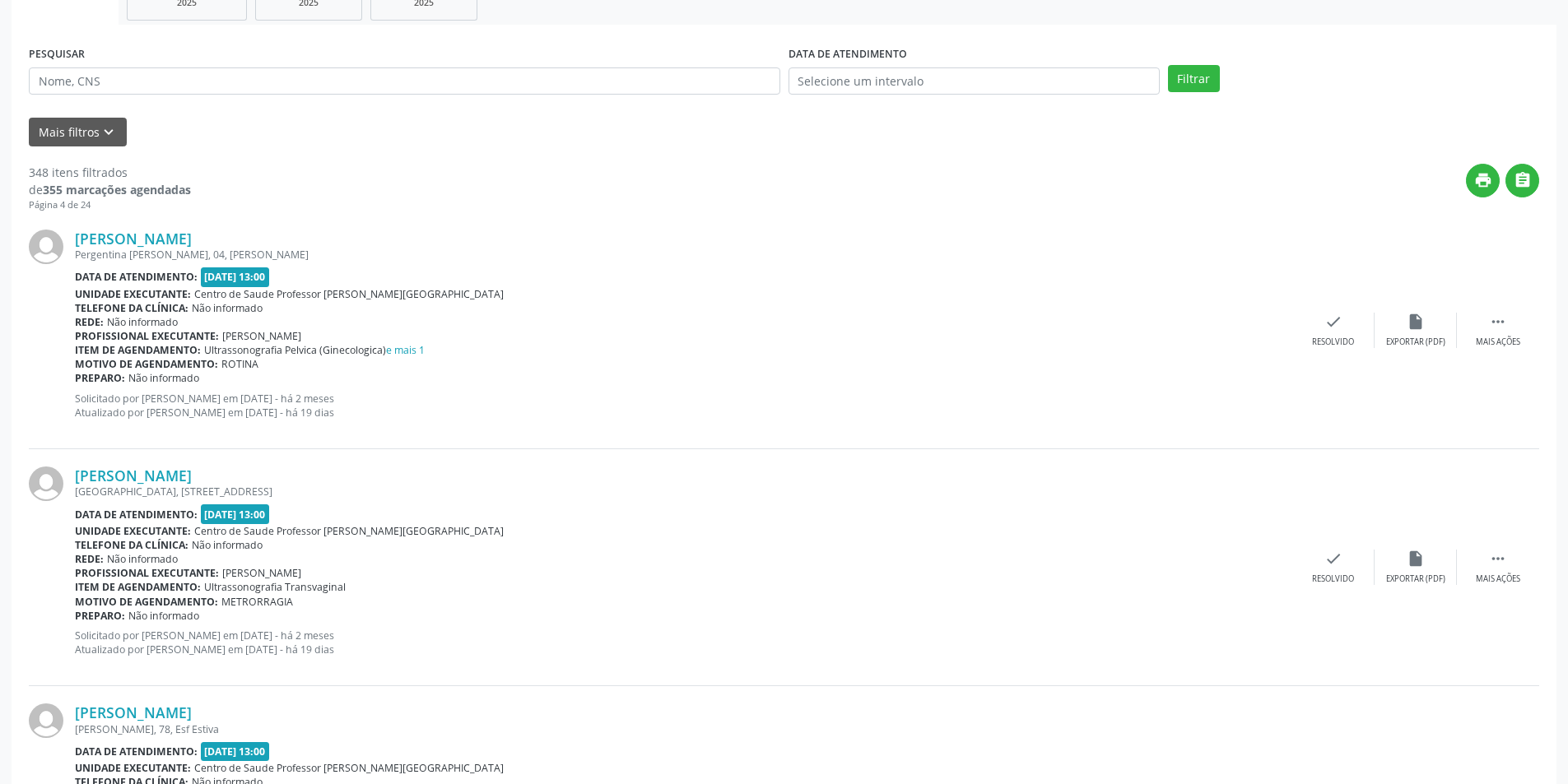
scroll to position [329, 0]
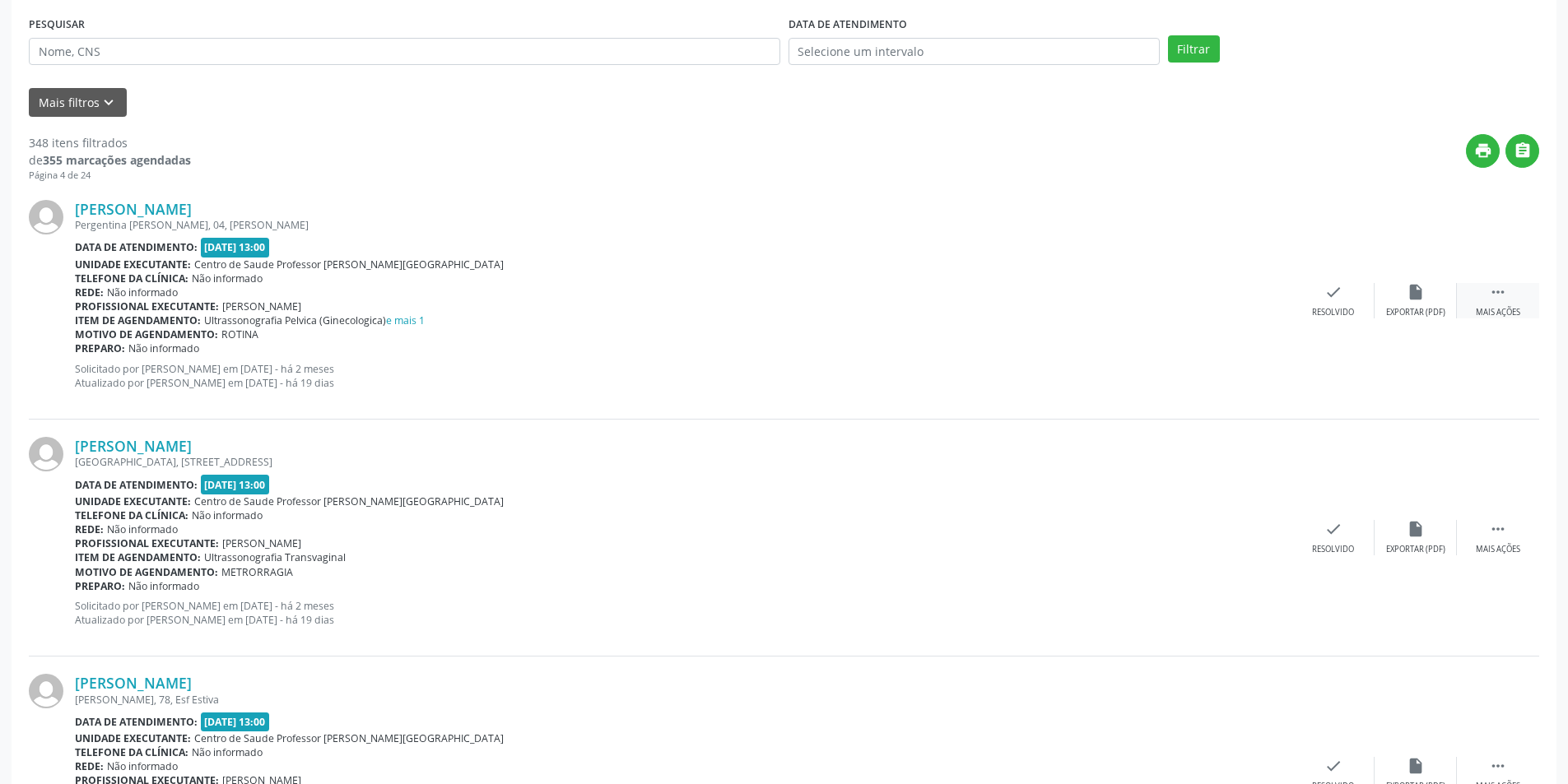
drag, startPoint x: 1488, startPoint y: 305, endPoint x: 1466, endPoint y: 309, distance: 22.4
click at [1491, 305] on div " Mais ações" at bounding box center [1498, 301] width 82 height 36
click at [1421, 310] on div "Não compareceu" at bounding box center [1414, 312] width 70 height 11
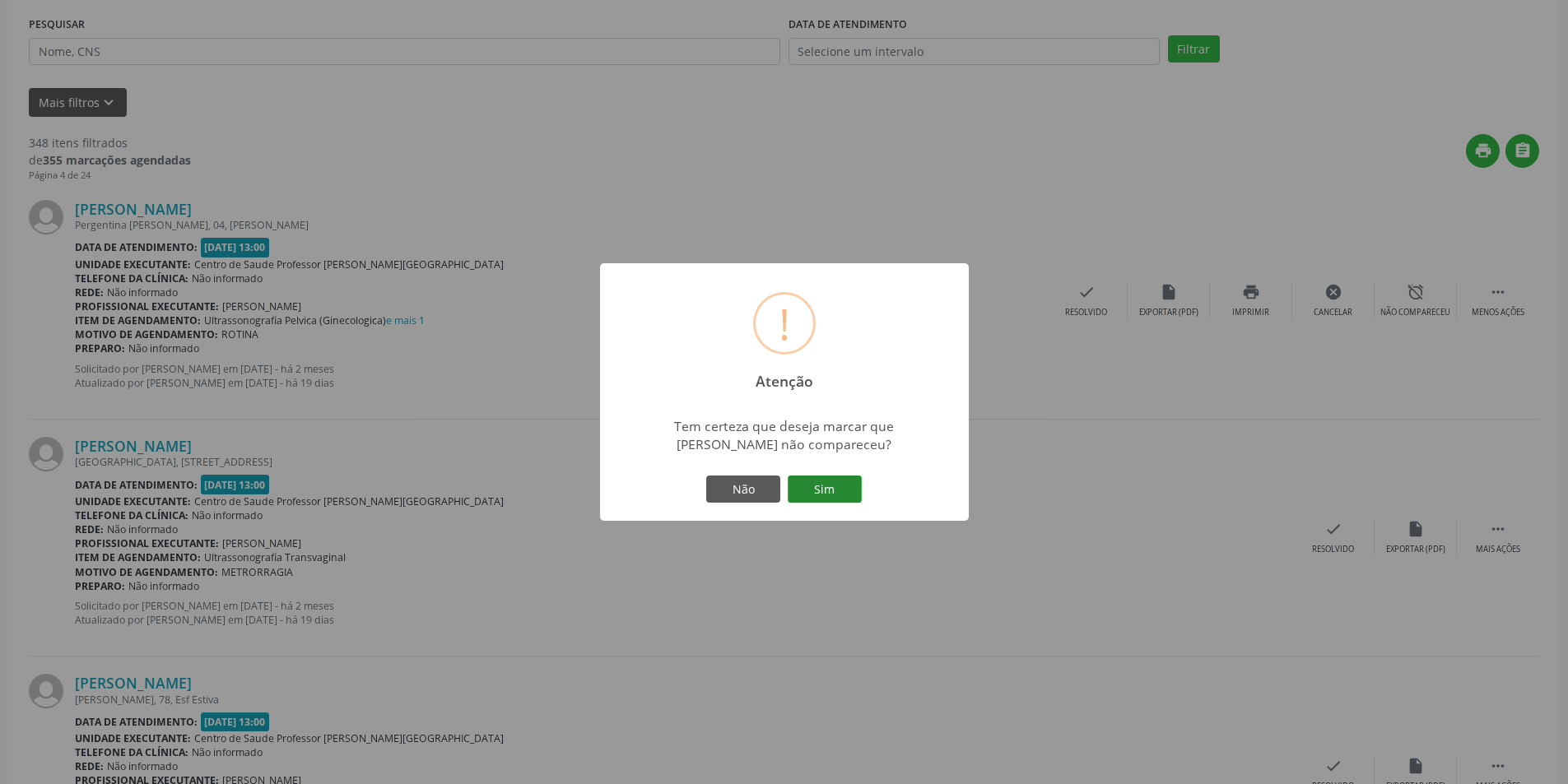
click at [840, 484] on button "Sim" at bounding box center [824, 489] width 74 height 28
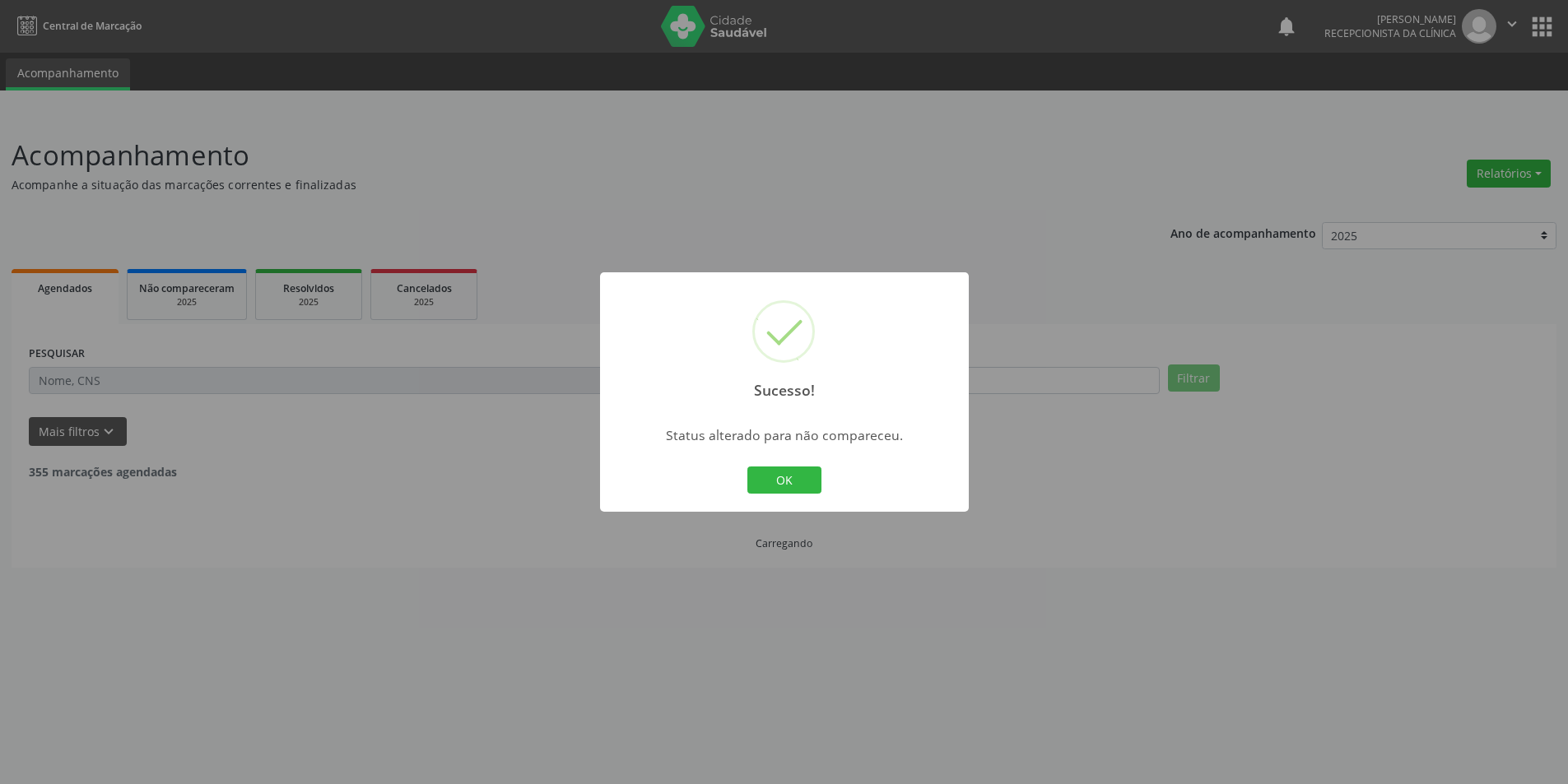
scroll to position [0, 0]
click at [807, 481] on button "OK" at bounding box center [789, 481] width 74 height 28
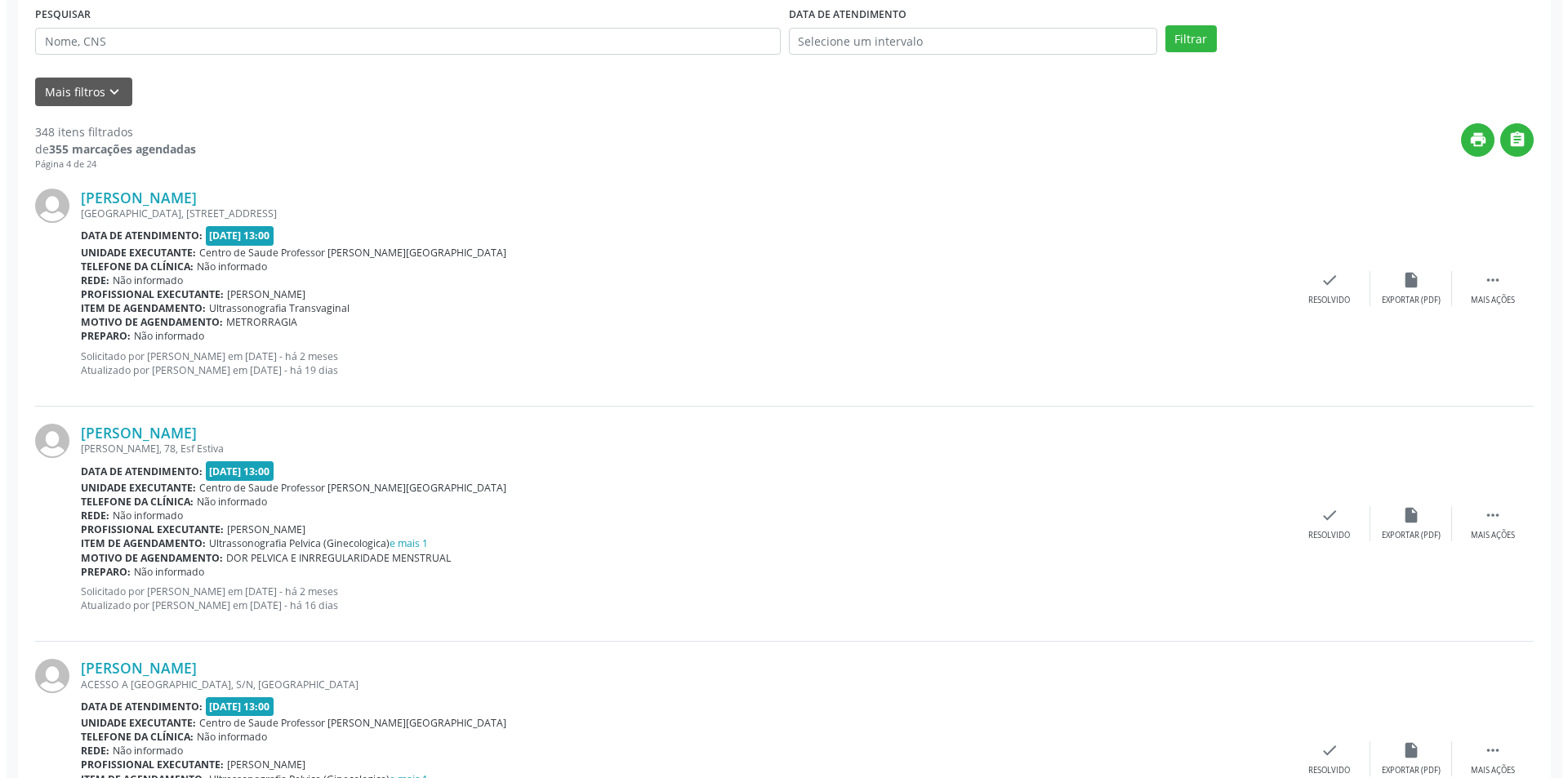
scroll to position [408, 0]
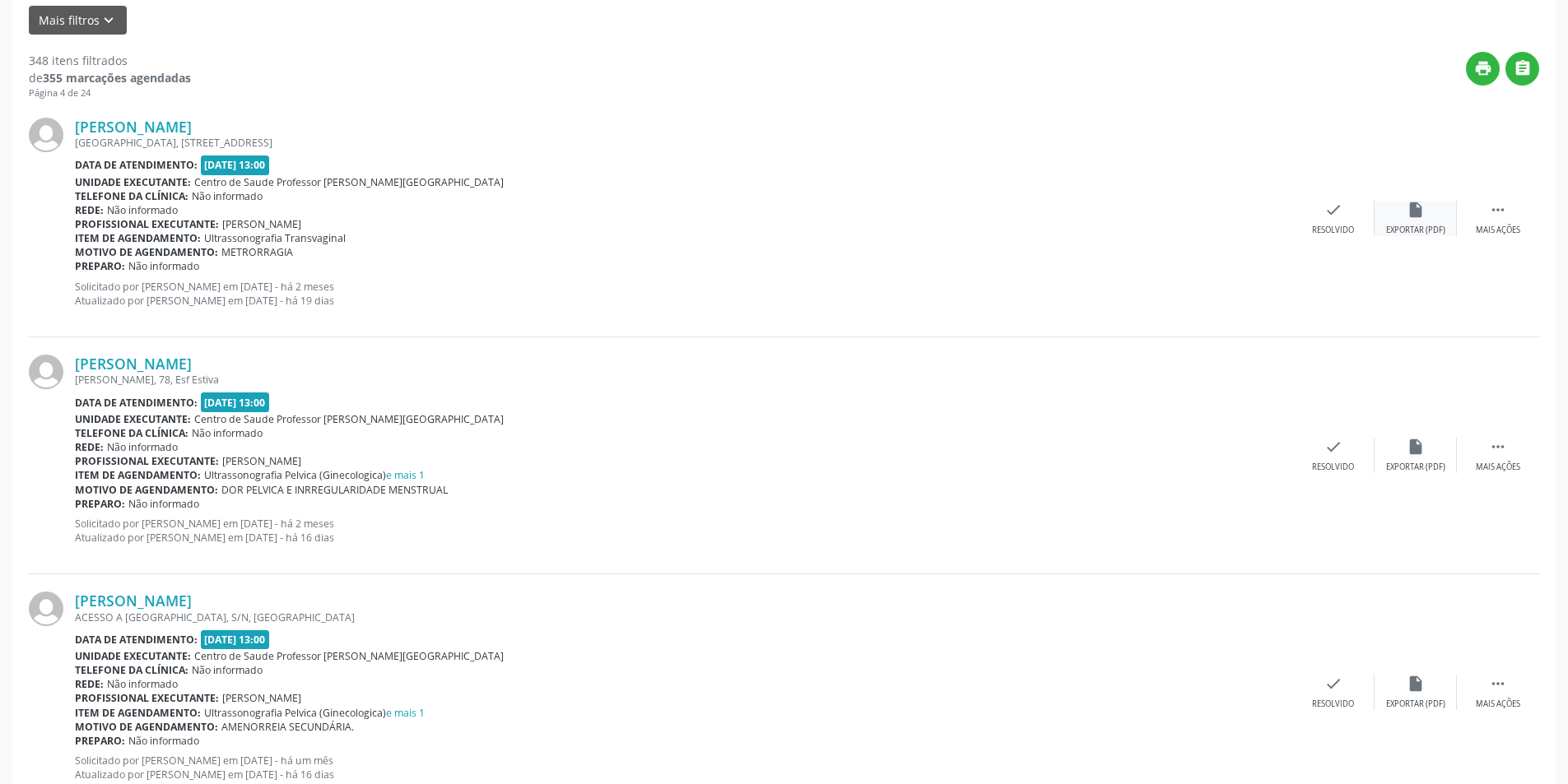
click at [1403, 225] on div "Exportar (PDF)" at bounding box center [1415, 230] width 59 height 11
click at [1338, 238] on div "[PERSON_NAME] [GEOGRAPHIC_DATA], 59, [GEOGRAPHIC_DATA] Data de atendimento: [DA…" at bounding box center [784, 218] width 1510 height 237
click at [1344, 229] on div "Resolvido" at bounding box center [1332, 230] width 42 height 11
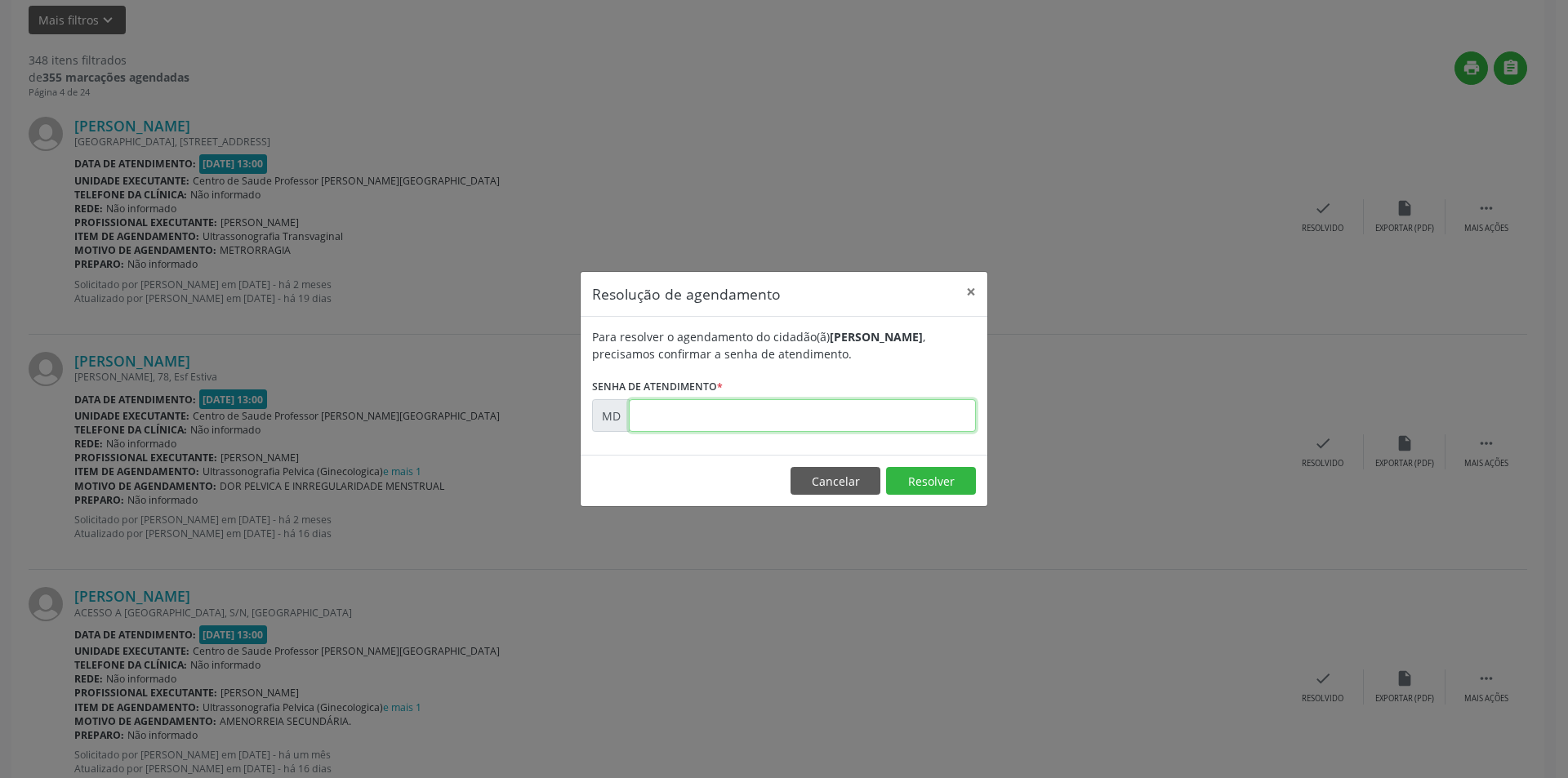
paste input "00002375"
type input "00002375"
click at [935, 473] on button "Resolver" at bounding box center [931, 481] width 90 height 28
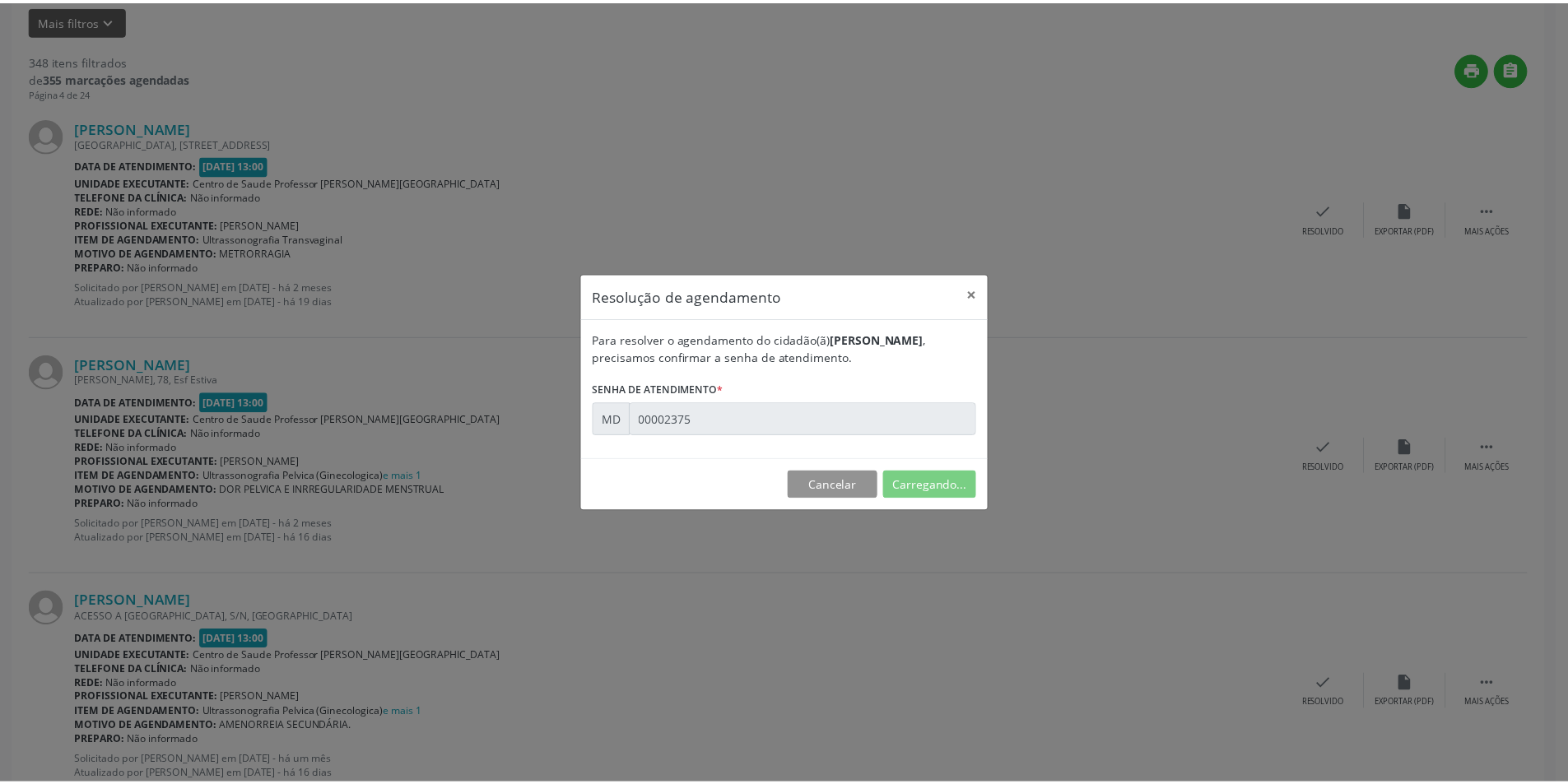
scroll to position [0, 0]
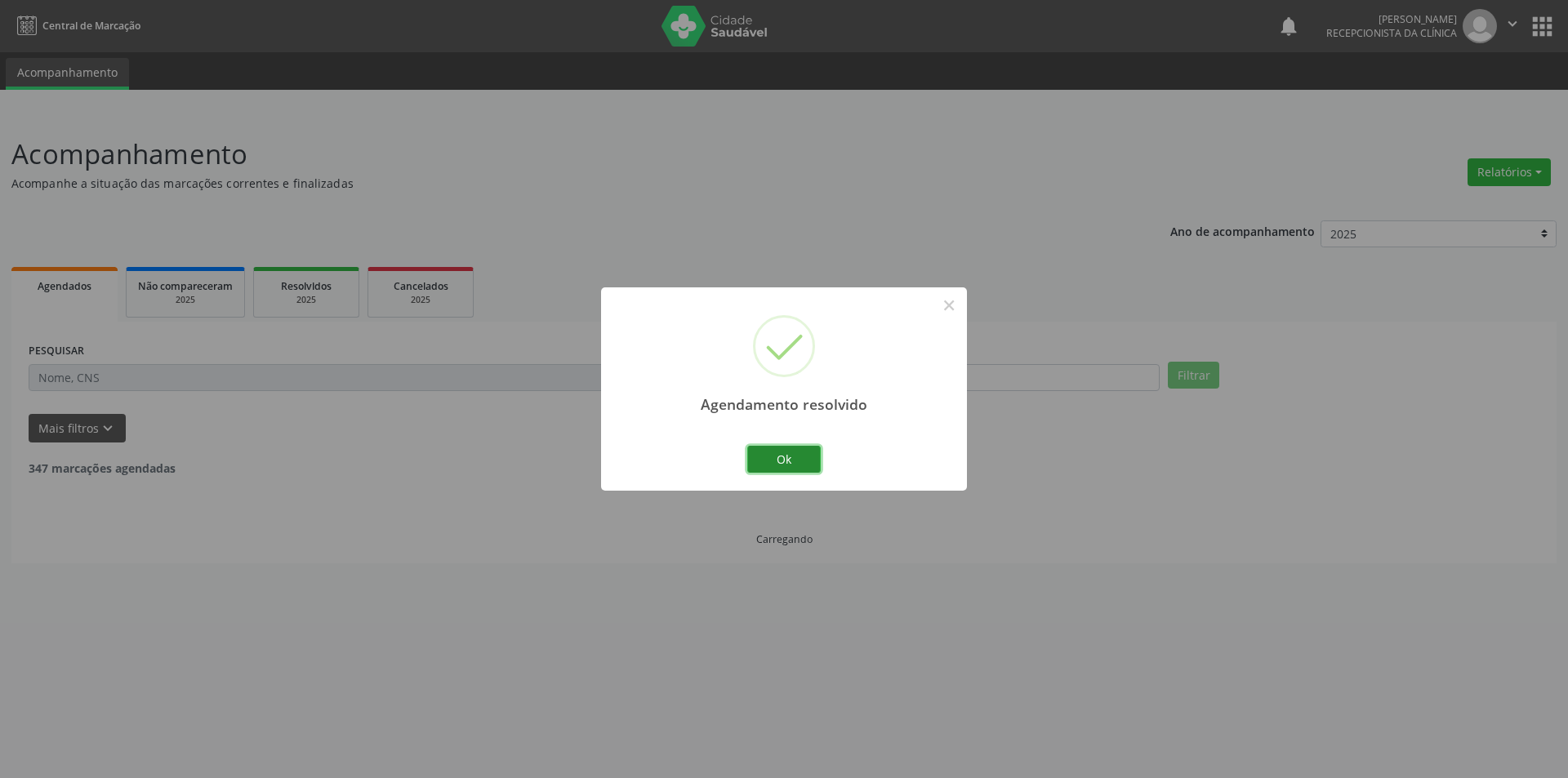
click at [813, 468] on button "Ok" at bounding box center [783, 459] width 73 height 28
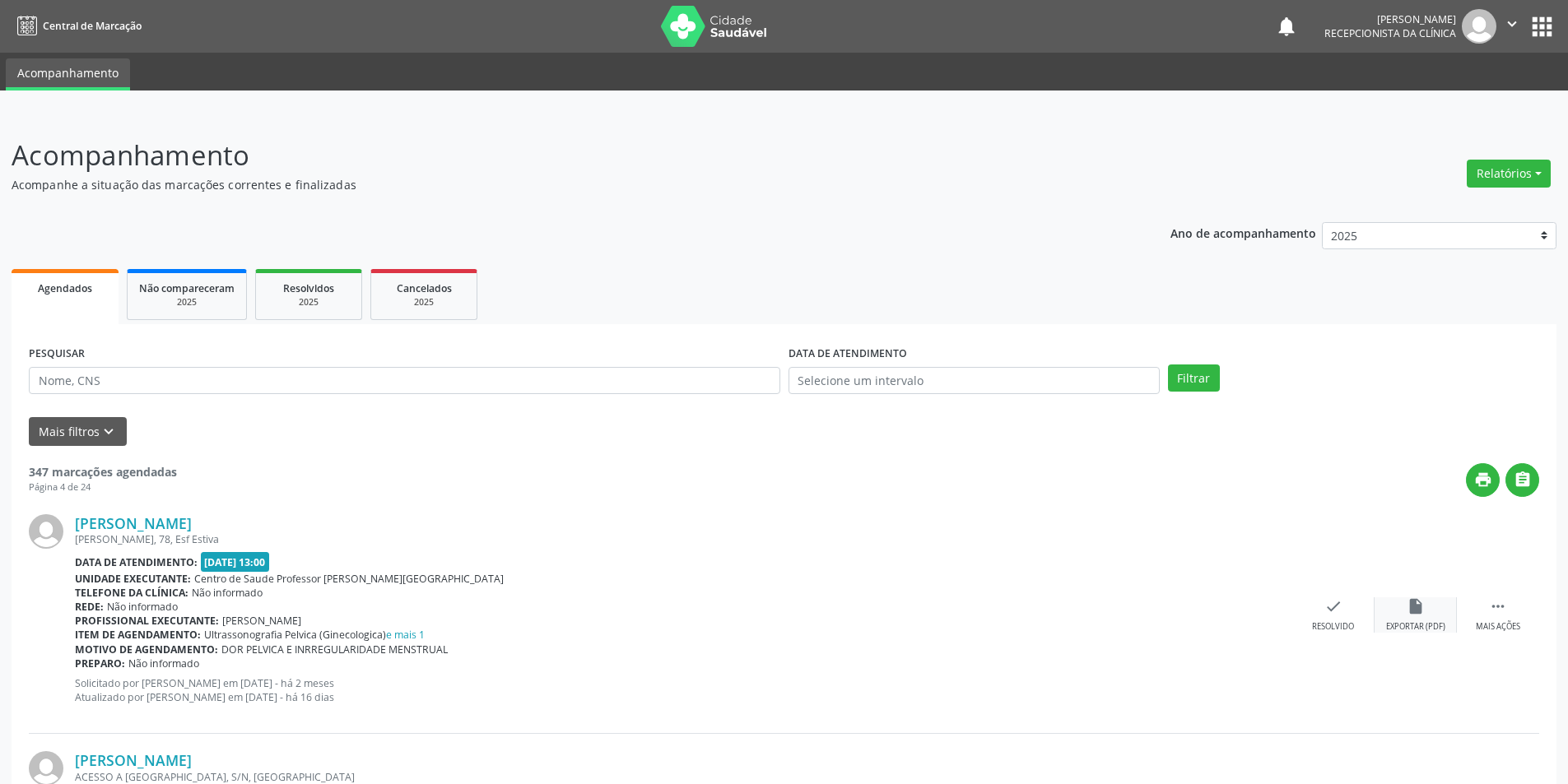
click at [1401, 609] on div "insert_drive_file Exportar (PDF)" at bounding box center [1415, 614] width 82 height 36
click at [1326, 607] on icon "check" at bounding box center [1333, 605] width 18 height 18
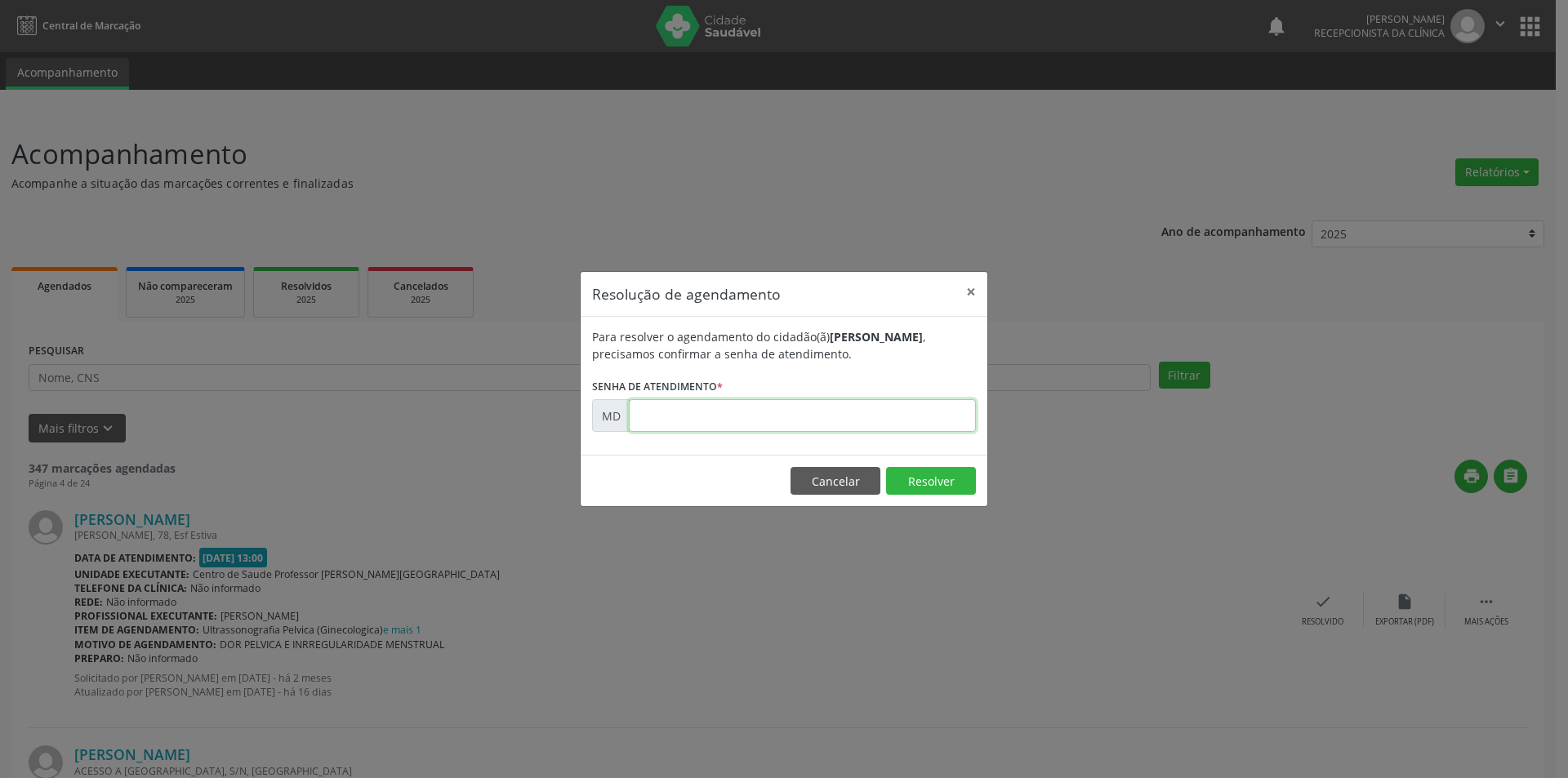
paste input "00002885"
type input "00002885"
click at [912, 481] on button "Resolver" at bounding box center [931, 481] width 90 height 28
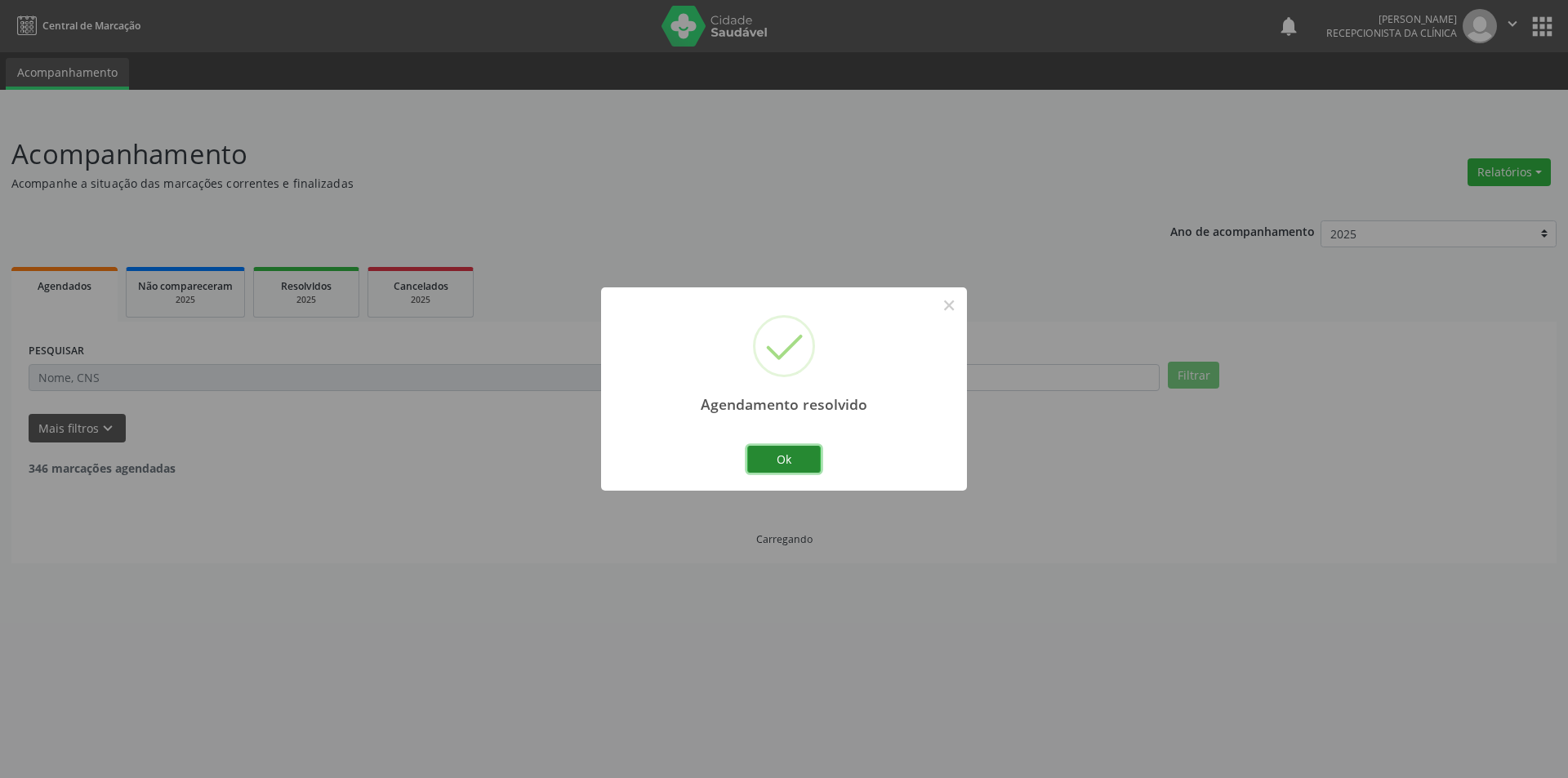
click at [800, 465] on button "Ok" at bounding box center [783, 459] width 73 height 28
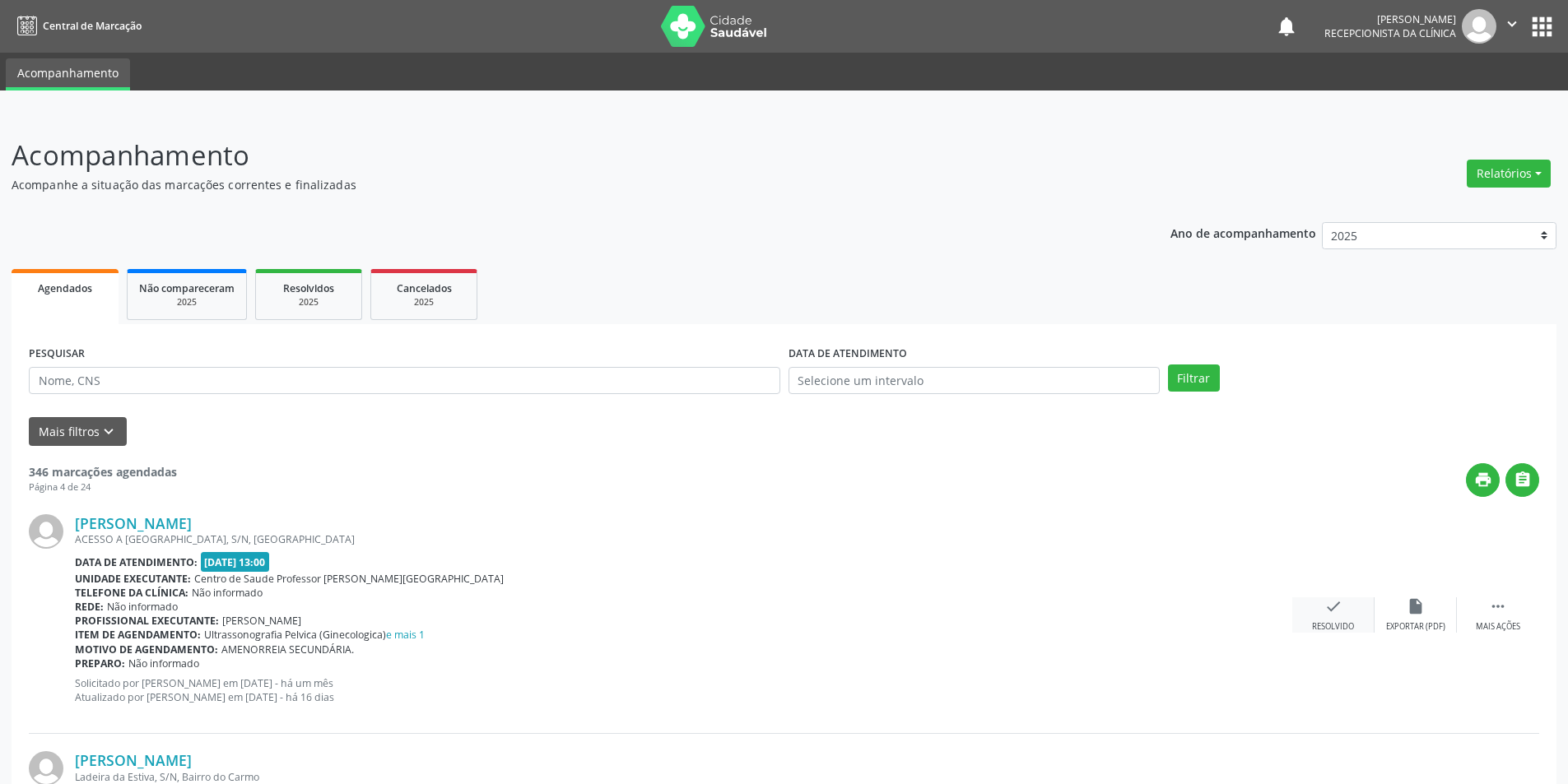
click at [1320, 611] on div "check Resolvido" at bounding box center [1333, 614] width 82 height 36
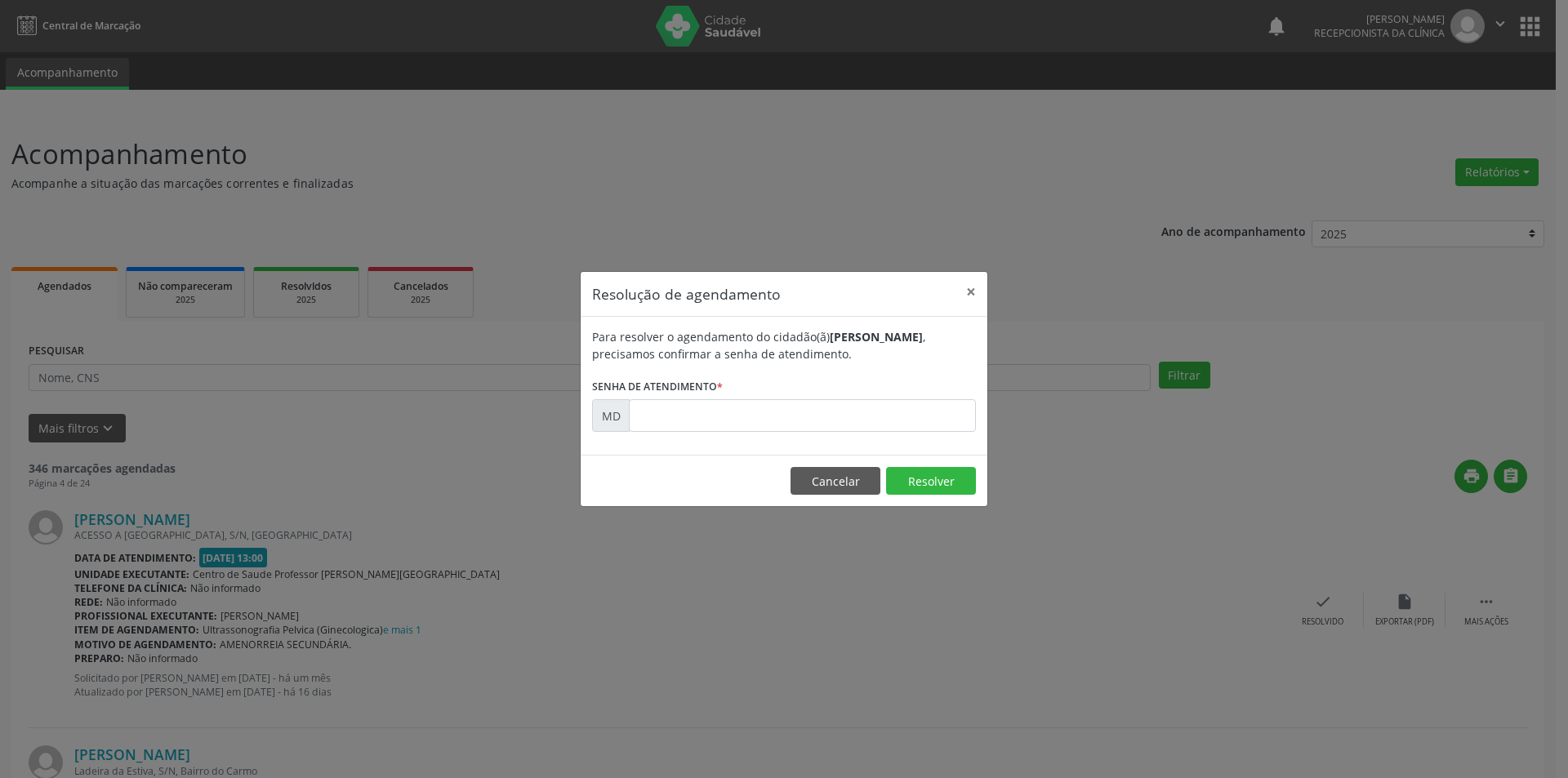
click at [1144, 476] on div "Resolução de agendamento × Para resolver o agendamento do cidadão(ã) [PERSON_NA…" at bounding box center [784, 389] width 1568 height 778
click at [974, 282] on button "×" at bounding box center [970, 291] width 33 height 40
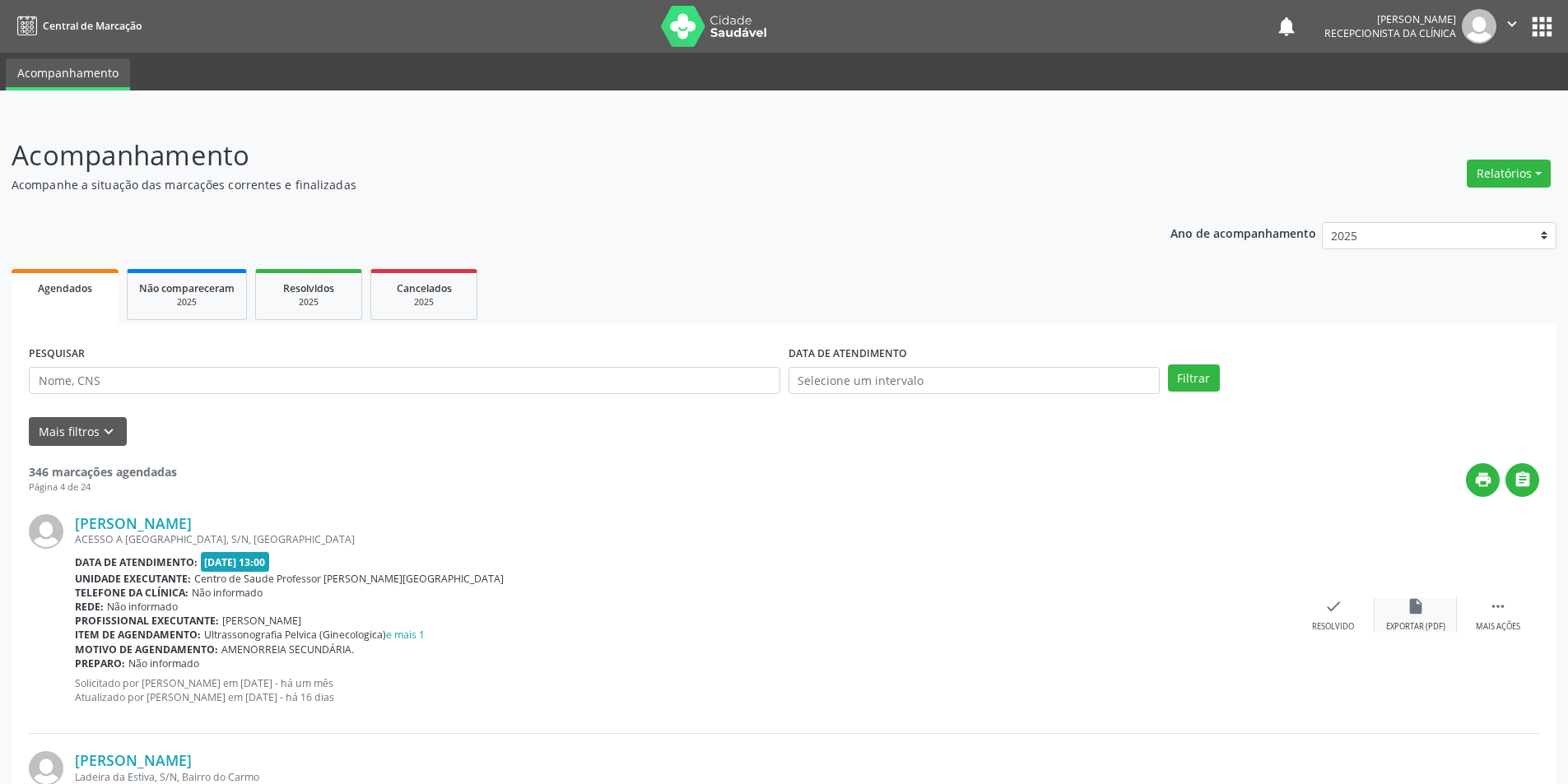
click at [1419, 612] on icon "insert_drive_file" at bounding box center [1414, 605] width 18 height 18
click at [1330, 614] on icon "check" at bounding box center [1333, 605] width 18 height 18
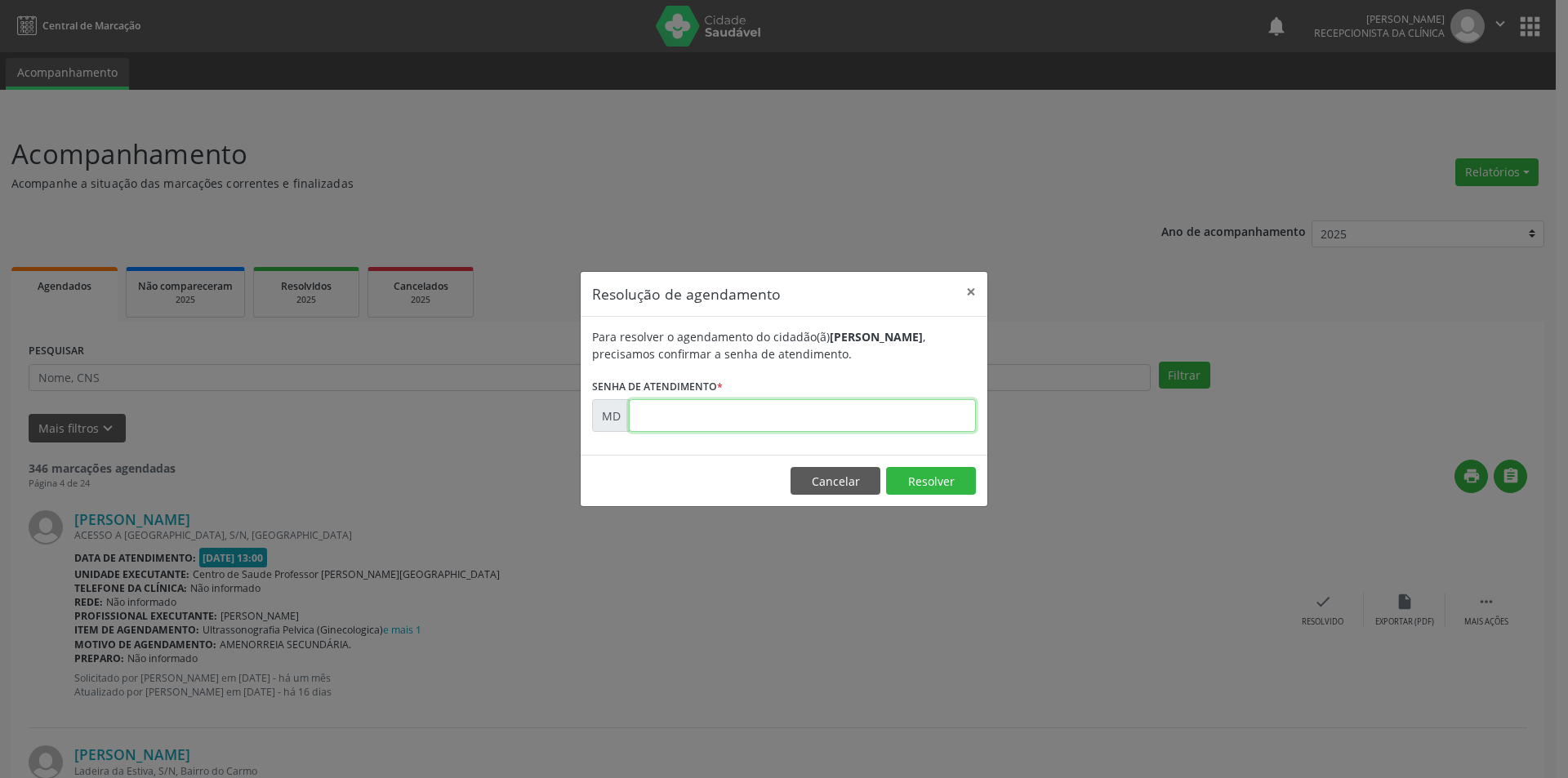
paste input "00005071"
type input "00005071"
click at [916, 474] on button "Resolver" at bounding box center [931, 481] width 90 height 28
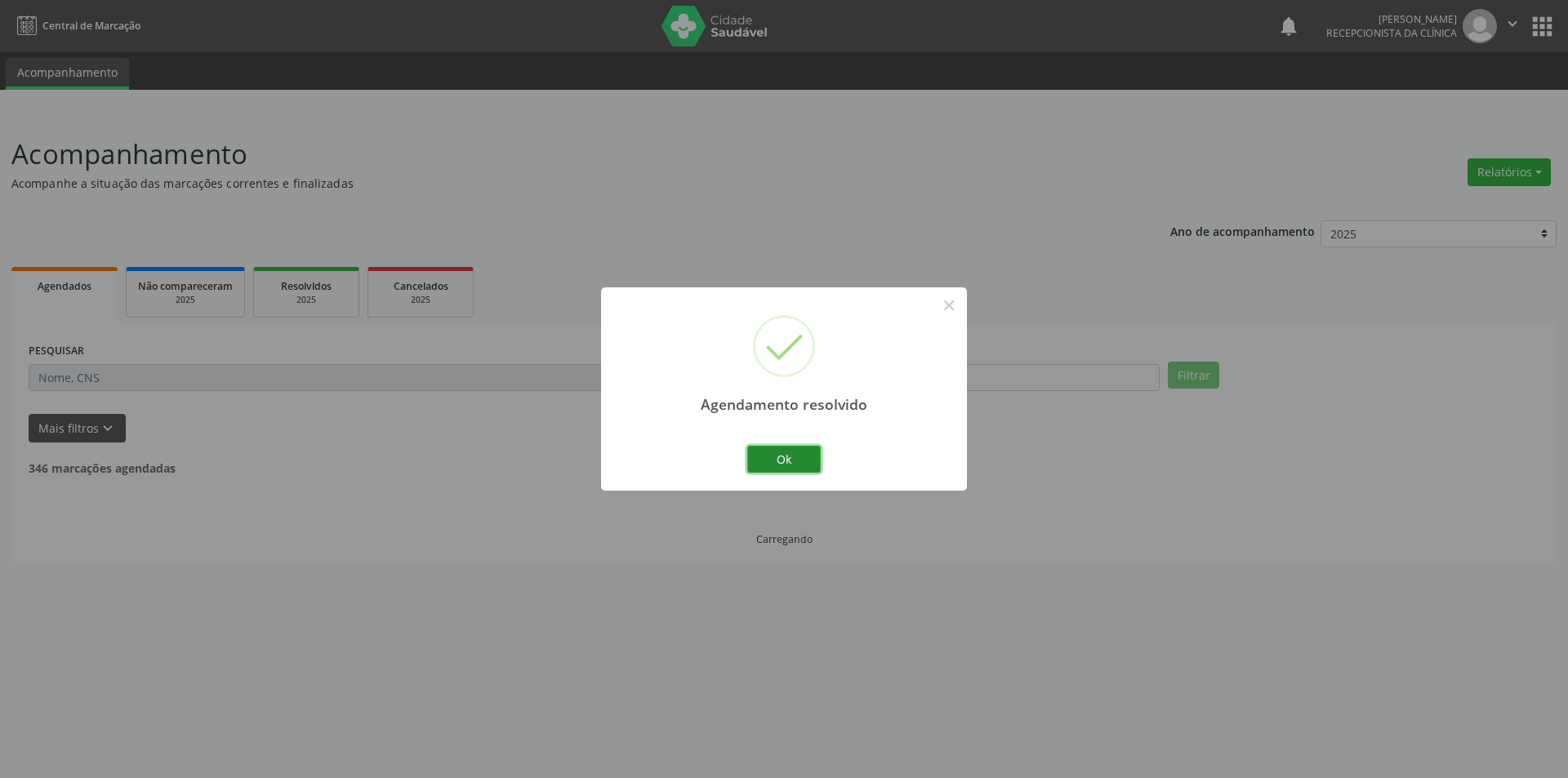
click at [777, 451] on button "Ok" at bounding box center [783, 459] width 73 height 28
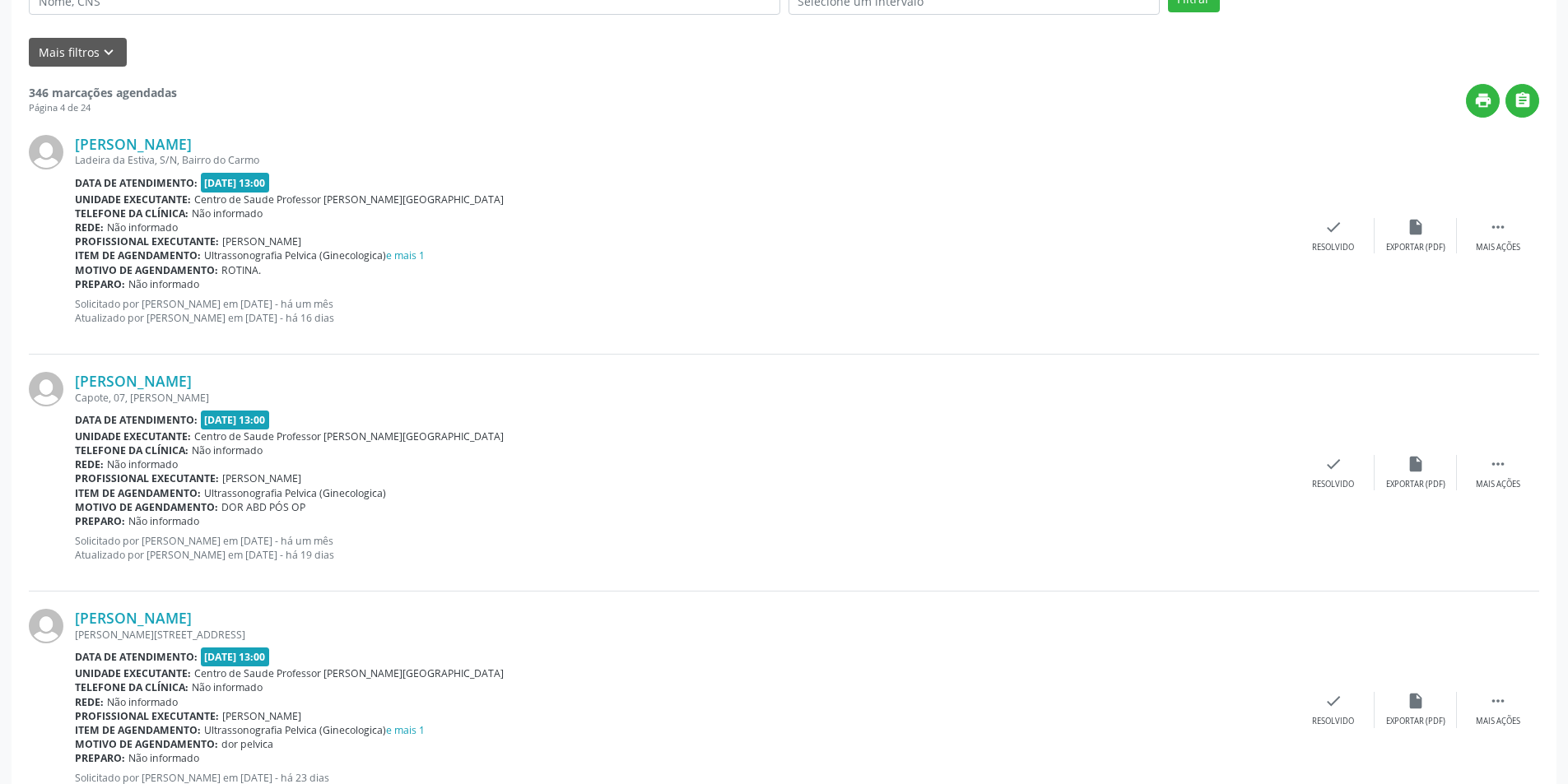
scroll to position [411, 0]
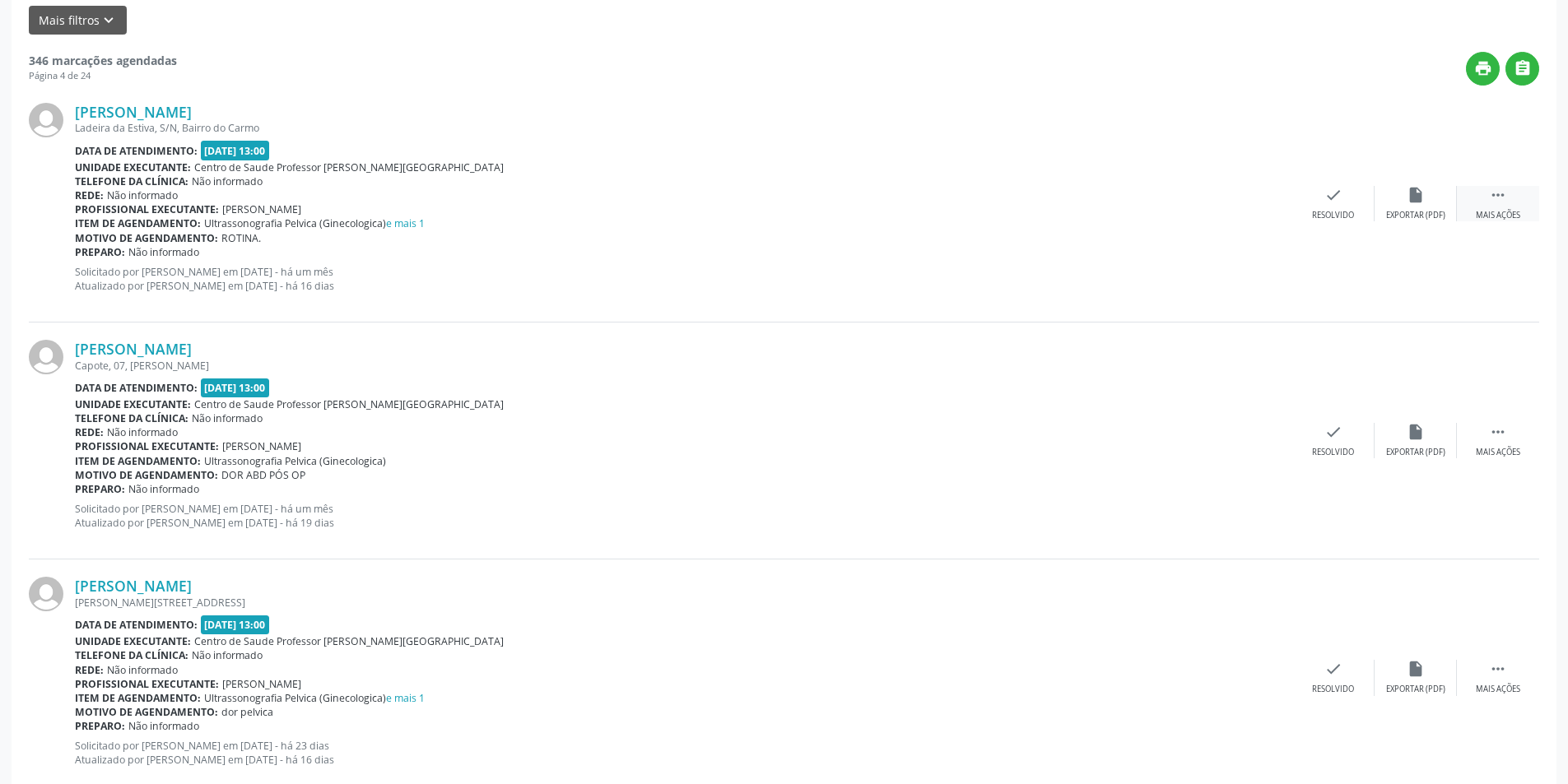
click at [1490, 194] on icon "" at bounding box center [1497, 194] width 18 height 18
click at [1444, 207] on div "alarm_off Não compareceu" at bounding box center [1415, 203] width 82 height 36
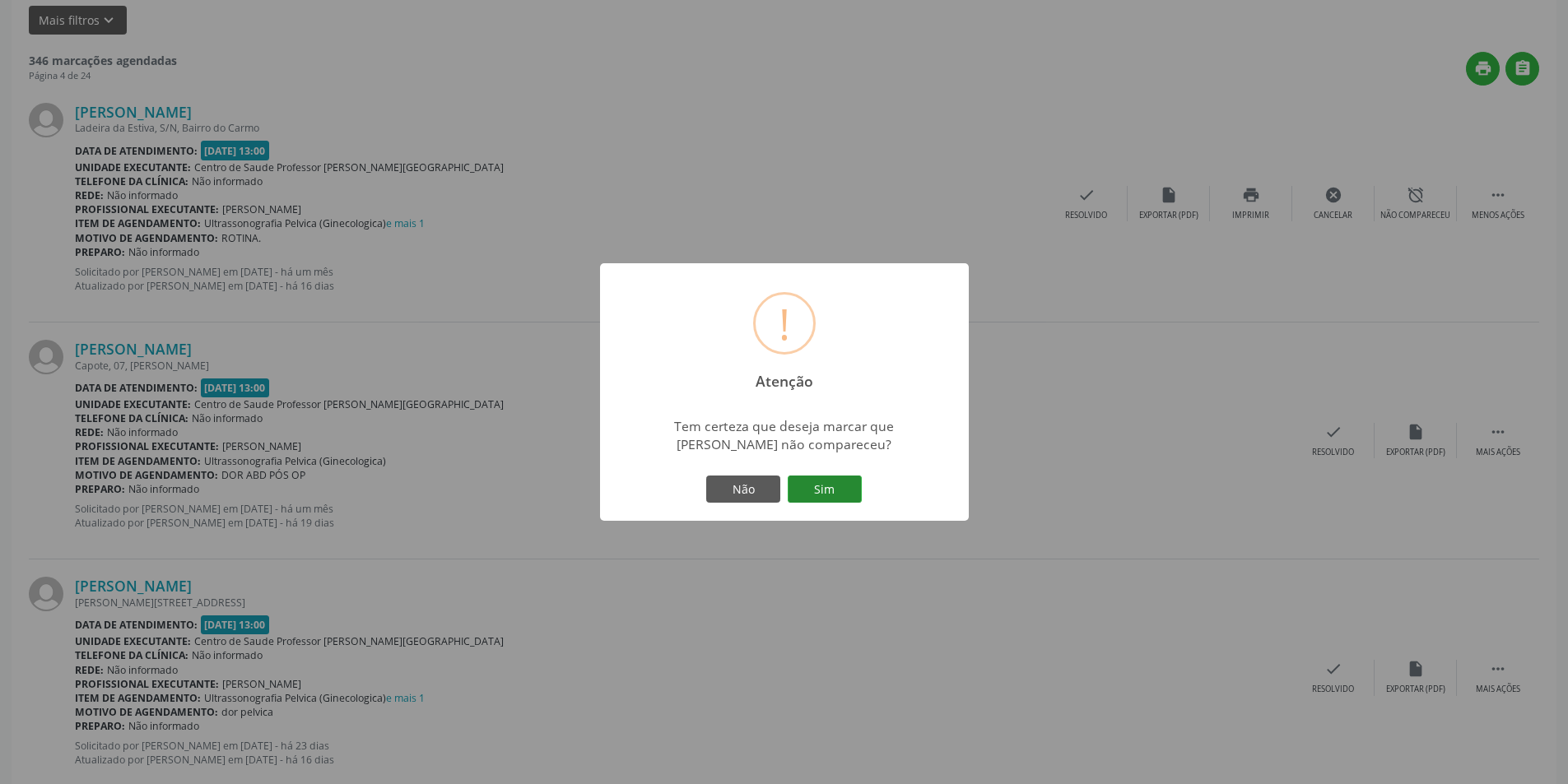
click at [835, 493] on button "Sim" at bounding box center [824, 489] width 74 height 28
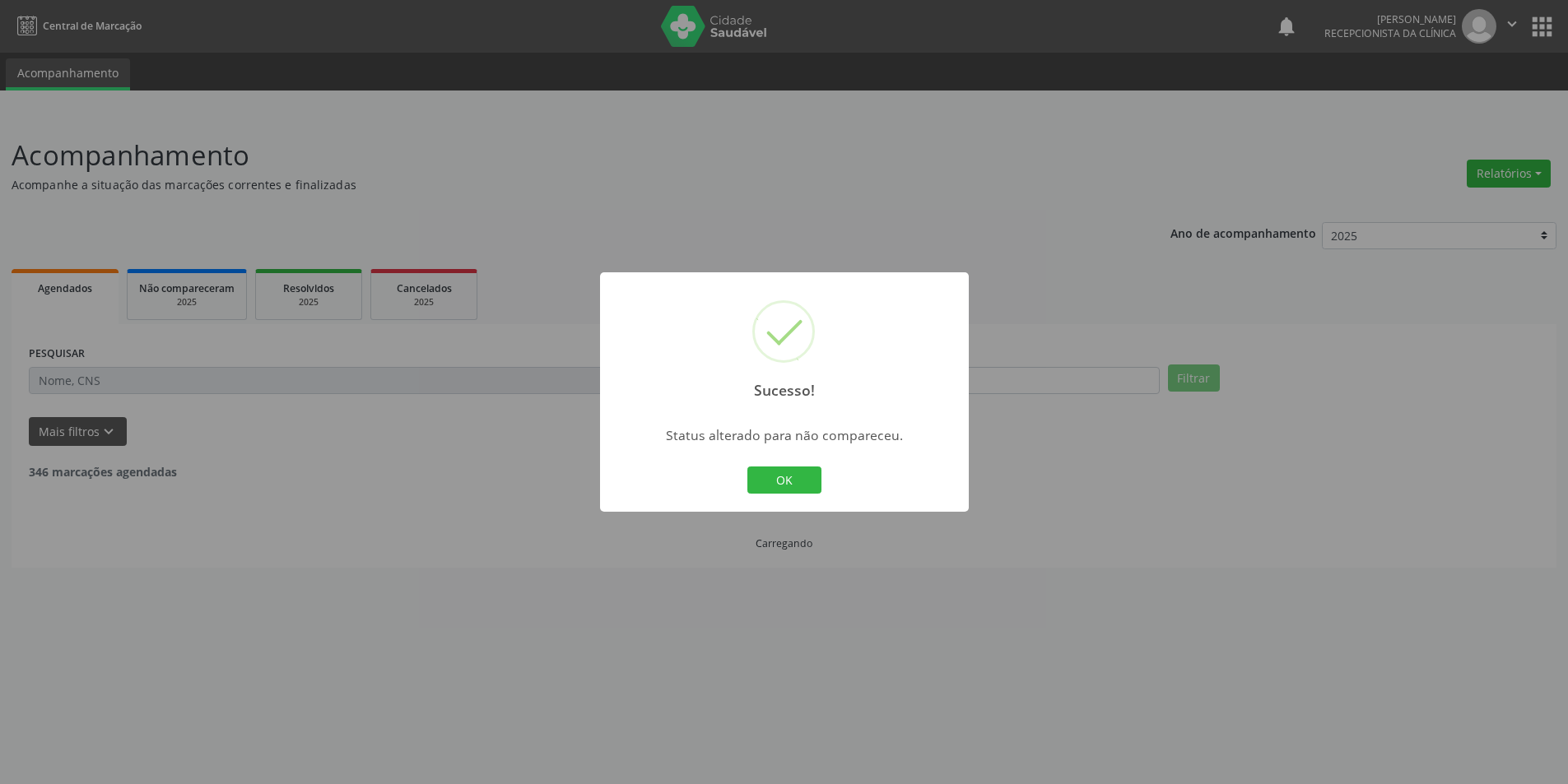
scroll to position [0, 0]
click at [795, 489] on button "OK" at bounding box center [789, 481] width 74 height 28
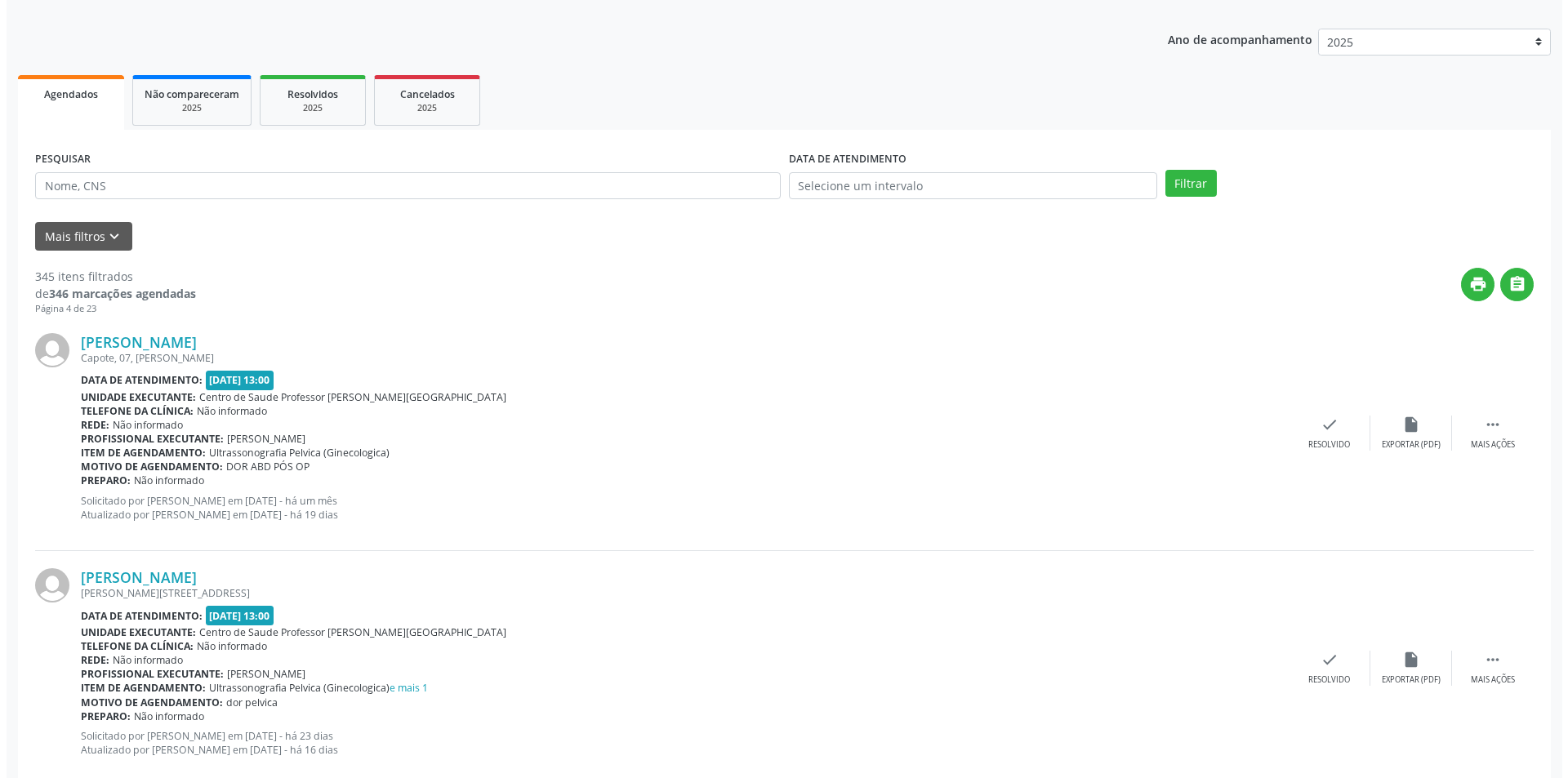
scroll to position [244, 0]
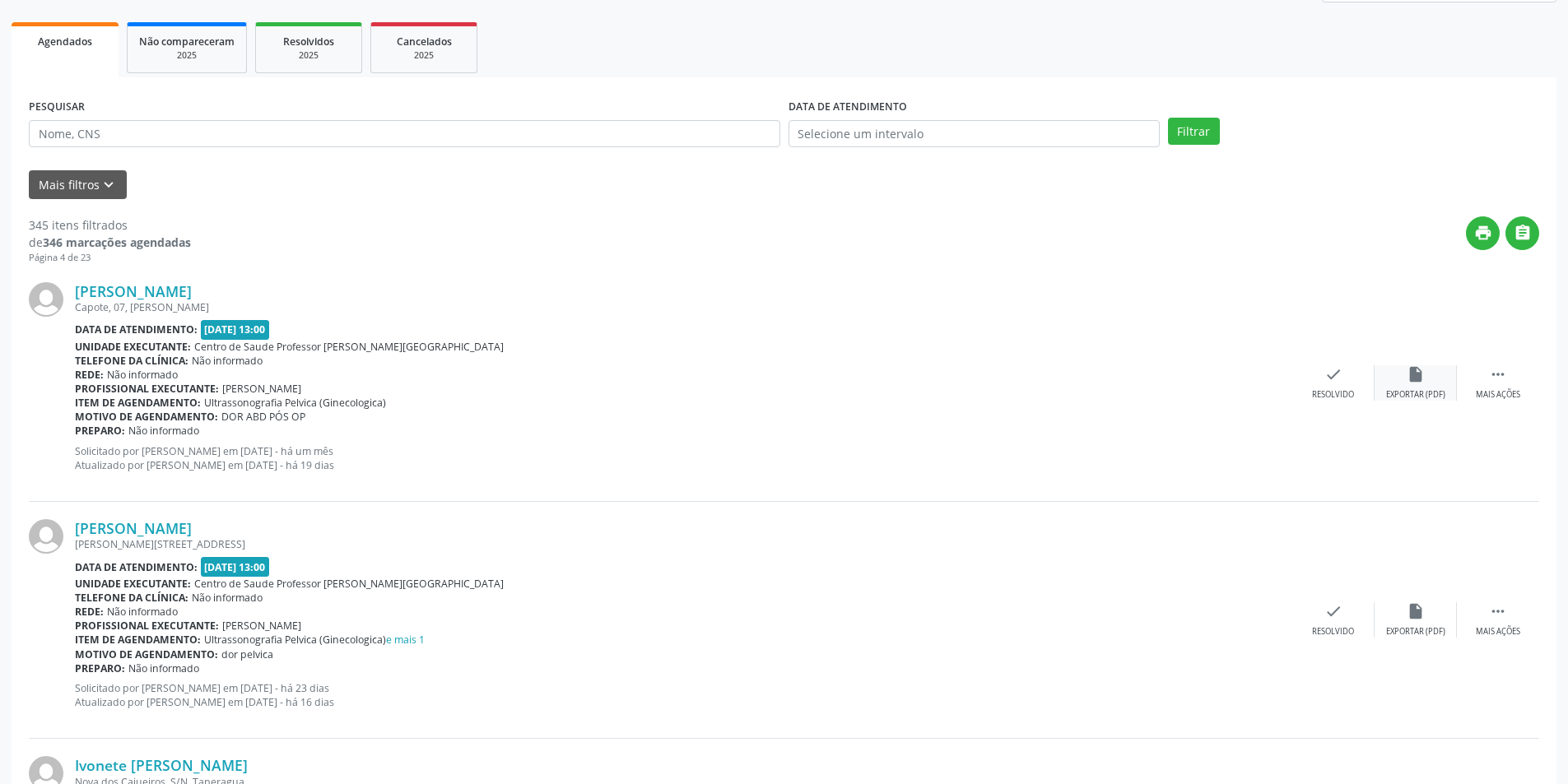
click at [1408, 385] on div "insert_drive_file Exportar (PDF)" at bounding box center [1415, 383] width 82 height 36
click at [1333, 381] on icon "check" at bounding box center [1333, 374] width 18 height 18
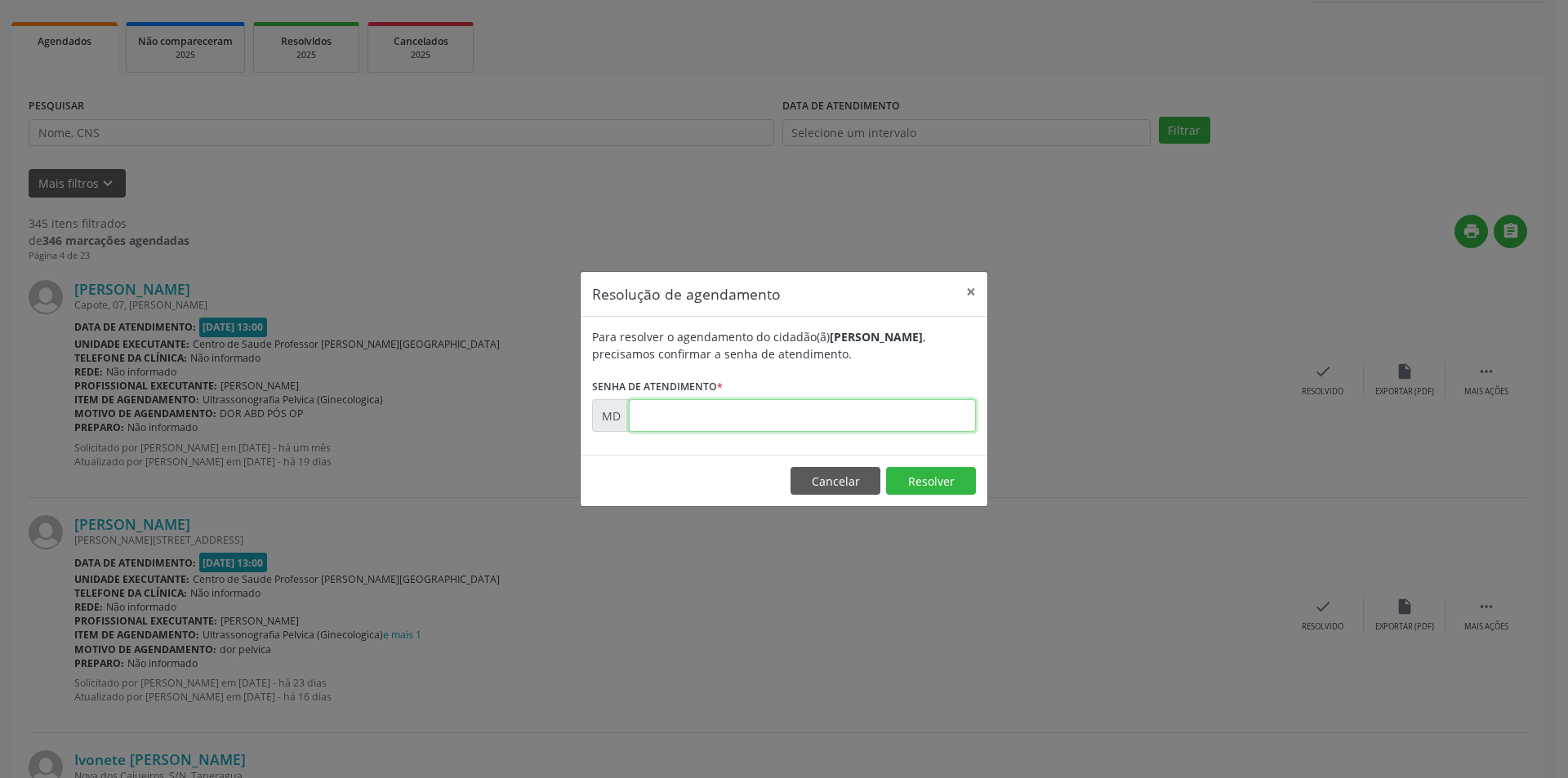
paste input "00007245"
type input "00007245"
click at [934, 478] on button "Resolver" at bounding box center [931, 481] width 90 height 28
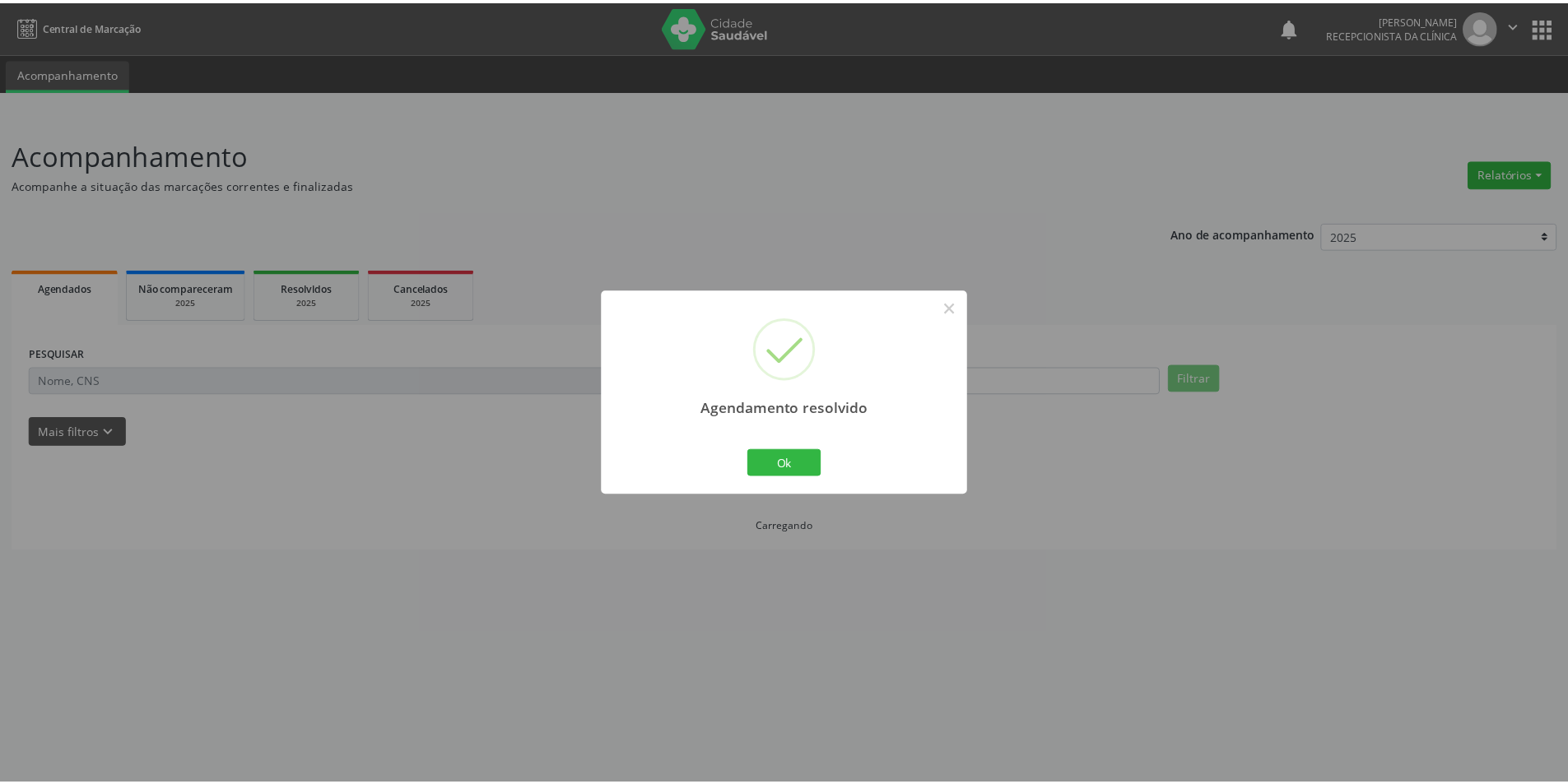
scroll to position [0, 0]
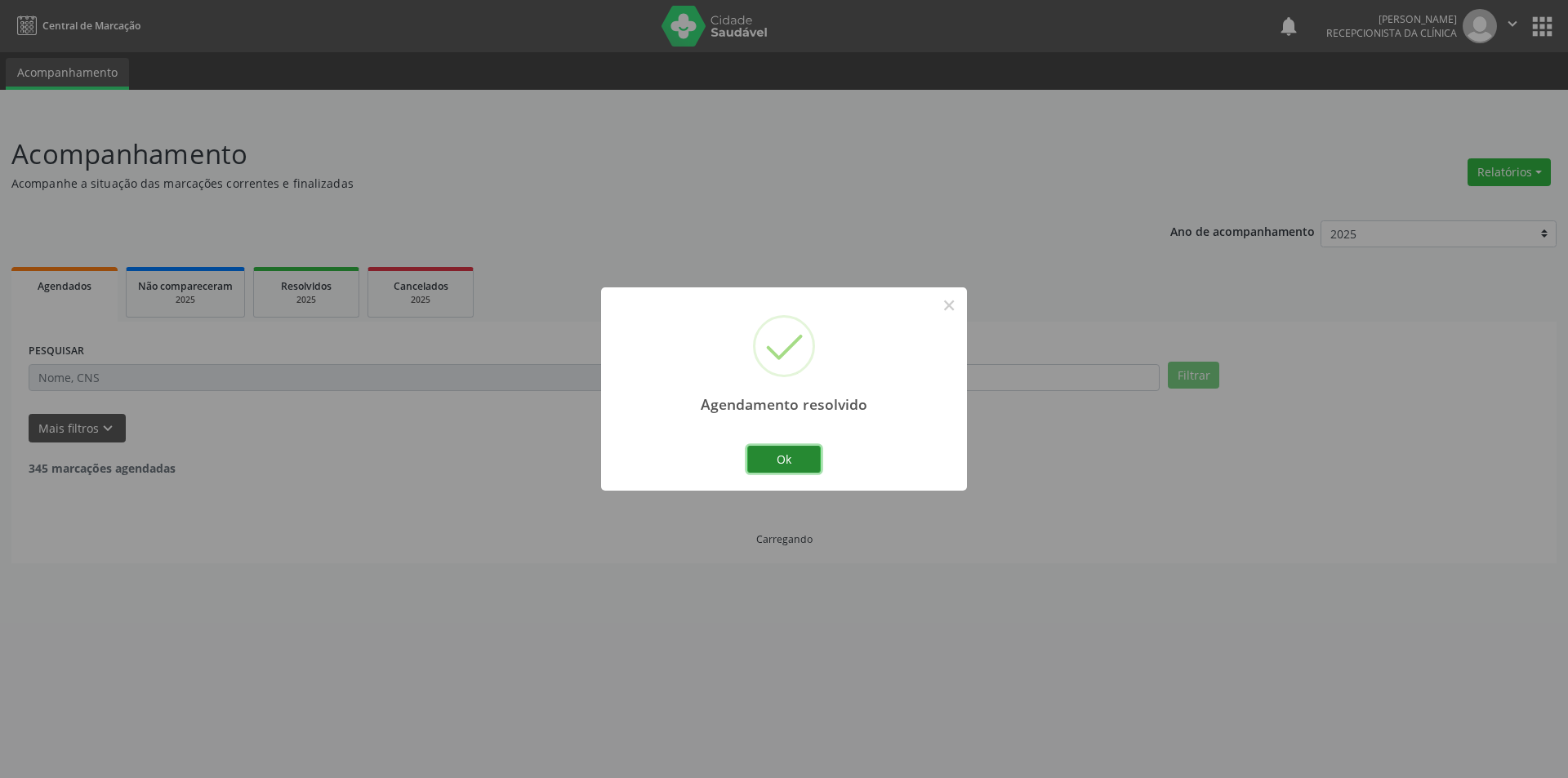
click at [796, 465] on button "Ok" at bounding box center [783, 459] width 73 height 28
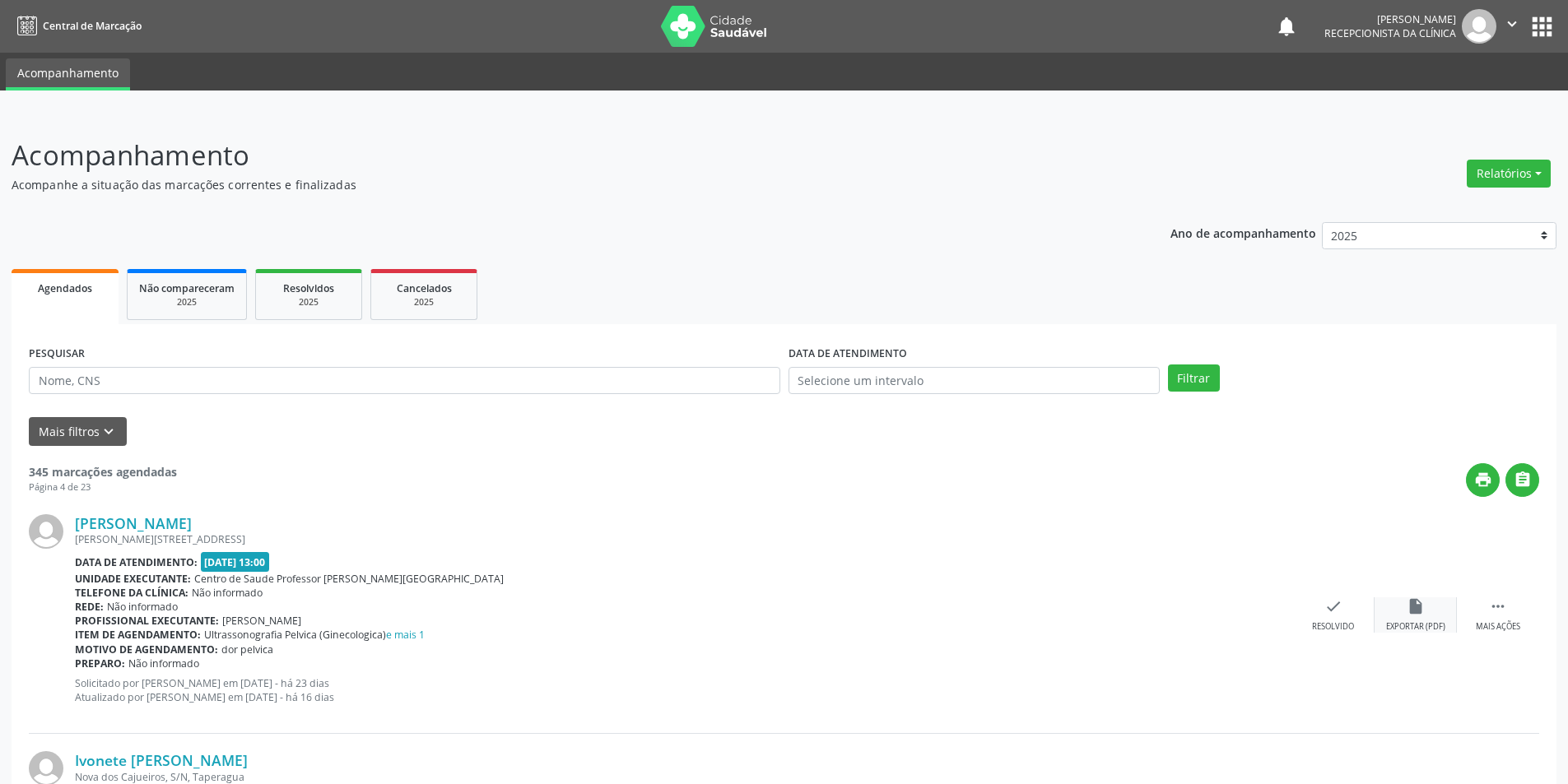
click at [1412, 609] on icon "insert_drive_file" at bounding box center [1414, 605] width 18 height 18
click at [1325, 623] on div "Resolvido" at bounding box center [1332, 627] width 42 height 11
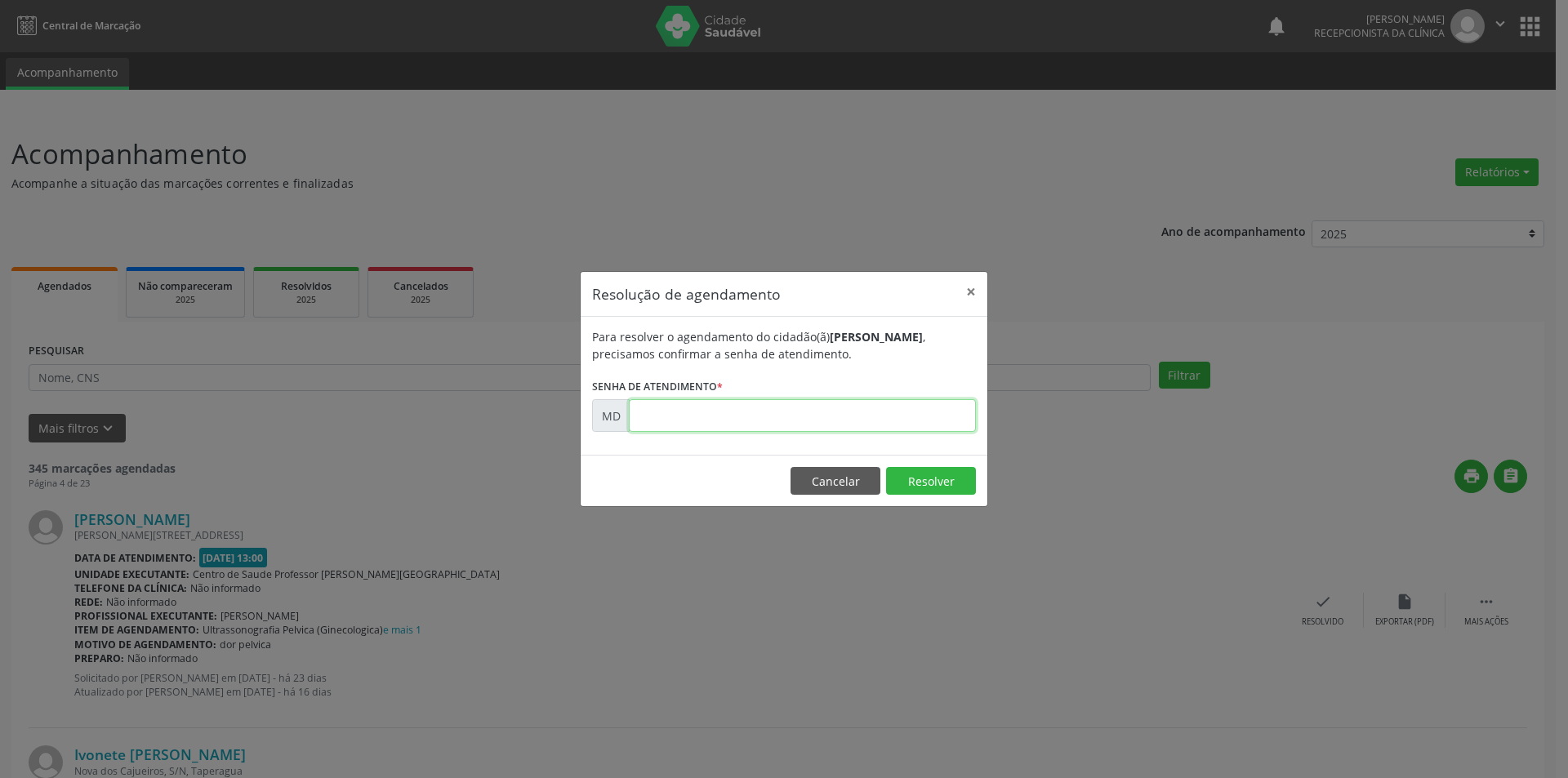
click at [923, 406] on input "text" at bounding box center [802, 415] width 347 height 33
click at [997, 472] on div "Resolução de agendamento × Para resolver o agendamento do cidadão(ã) [PERSON_NA…" at bounding box center [784, 389] width 1568 height 778
paste input "00008126"
type input "00008126"
click at [934, 472] on button "Resolver" at bounding box center [931, 481] width 90 height 28
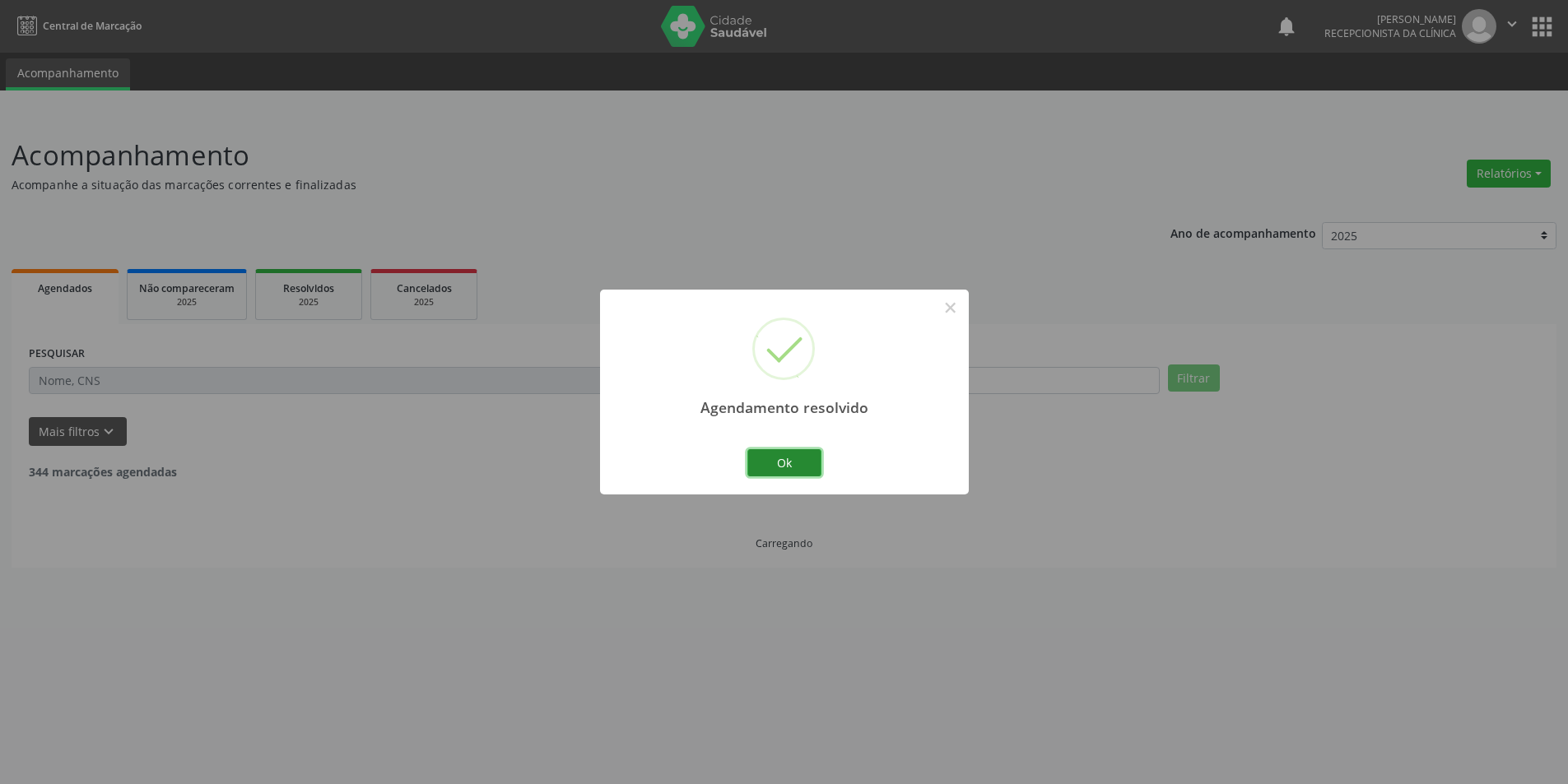
click at [774, 460] on button "Ok" at bounding box center [784, 463] width 74 height 28
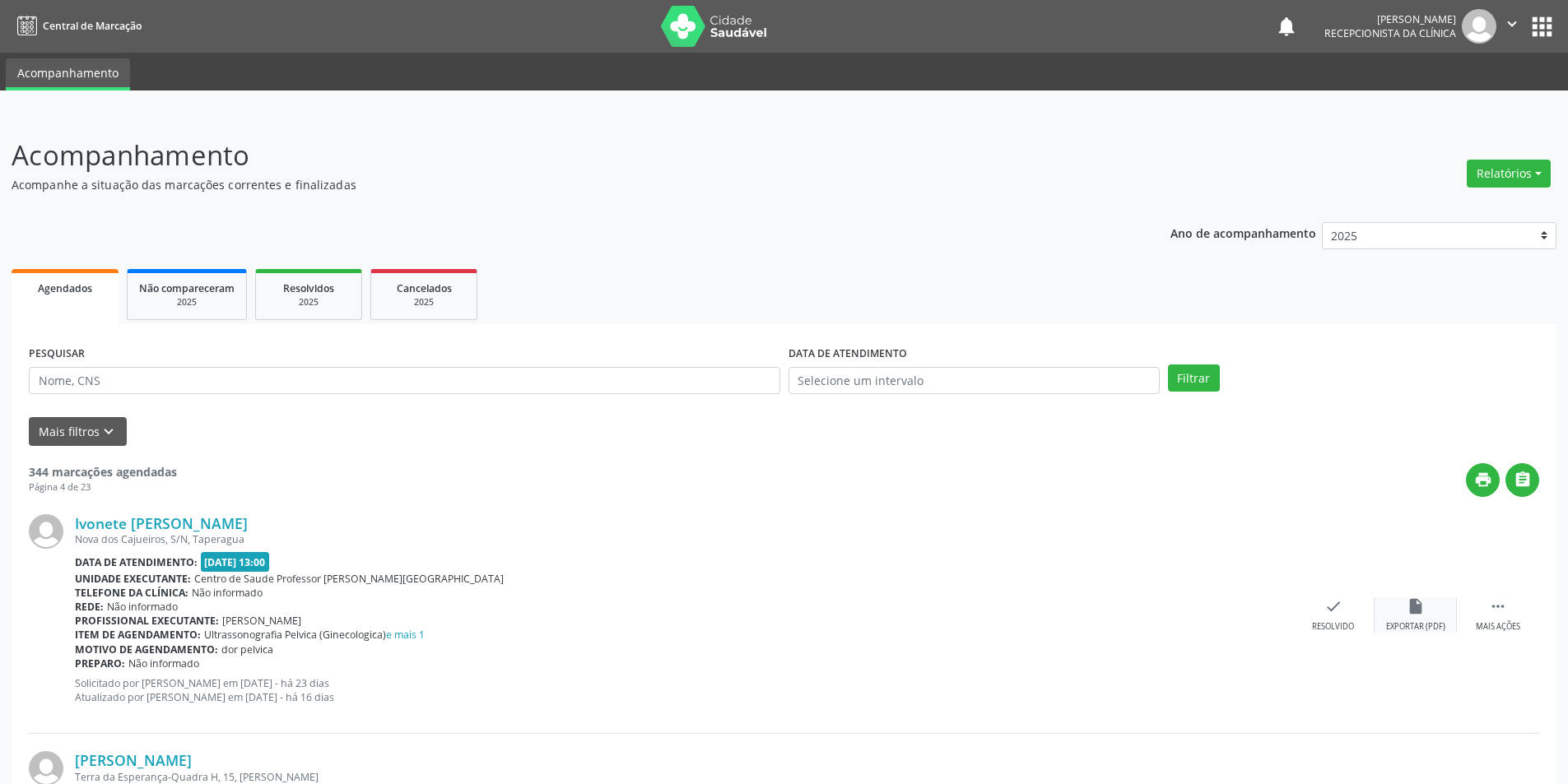
click at [1405, 614] on div "insert_drive_file Exportar (PDF)" at bounding box center [1415, 614] width 82 height 36
click at [1328, 601] on icon "check" at bounding box center [1333, 605] width 18 height 18
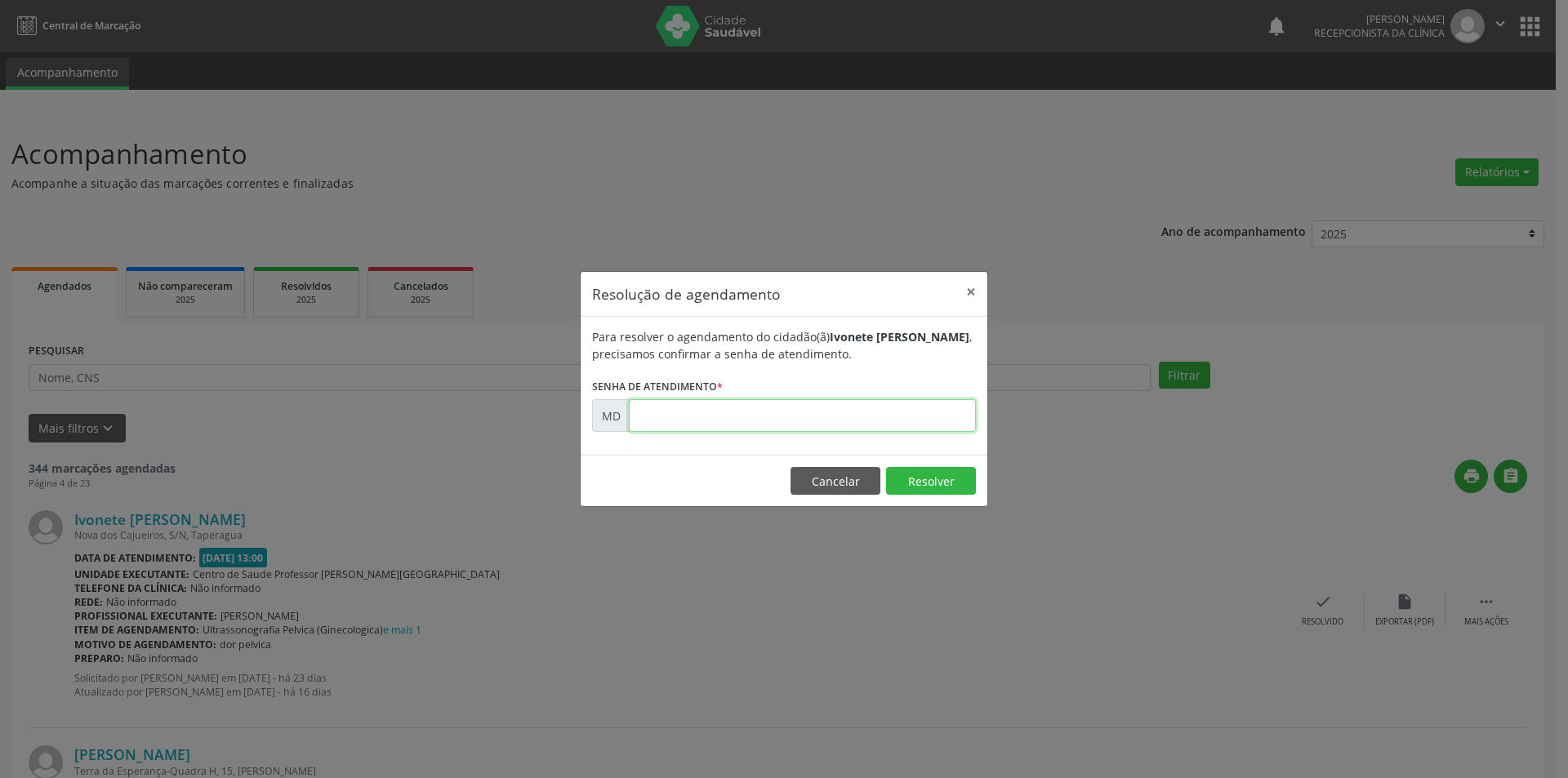
paste input "00008131"
type input "00008131"
click at [938, 488] on button "Resolver" at bounding box center [931, 481] width 90 height 28
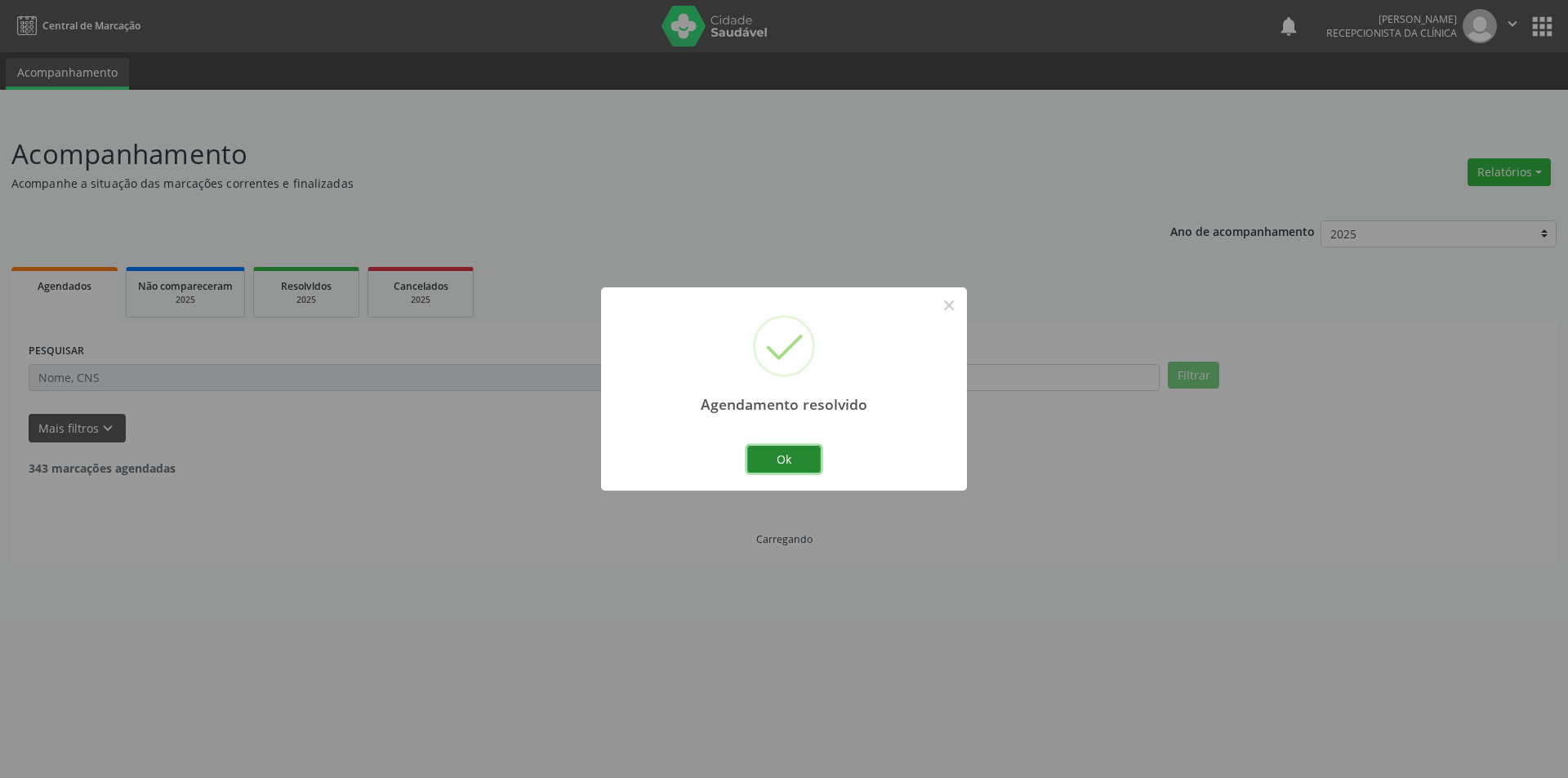
click at [812, 461] on button "Ok" at bounding box center [783, 459] width 73 height 28
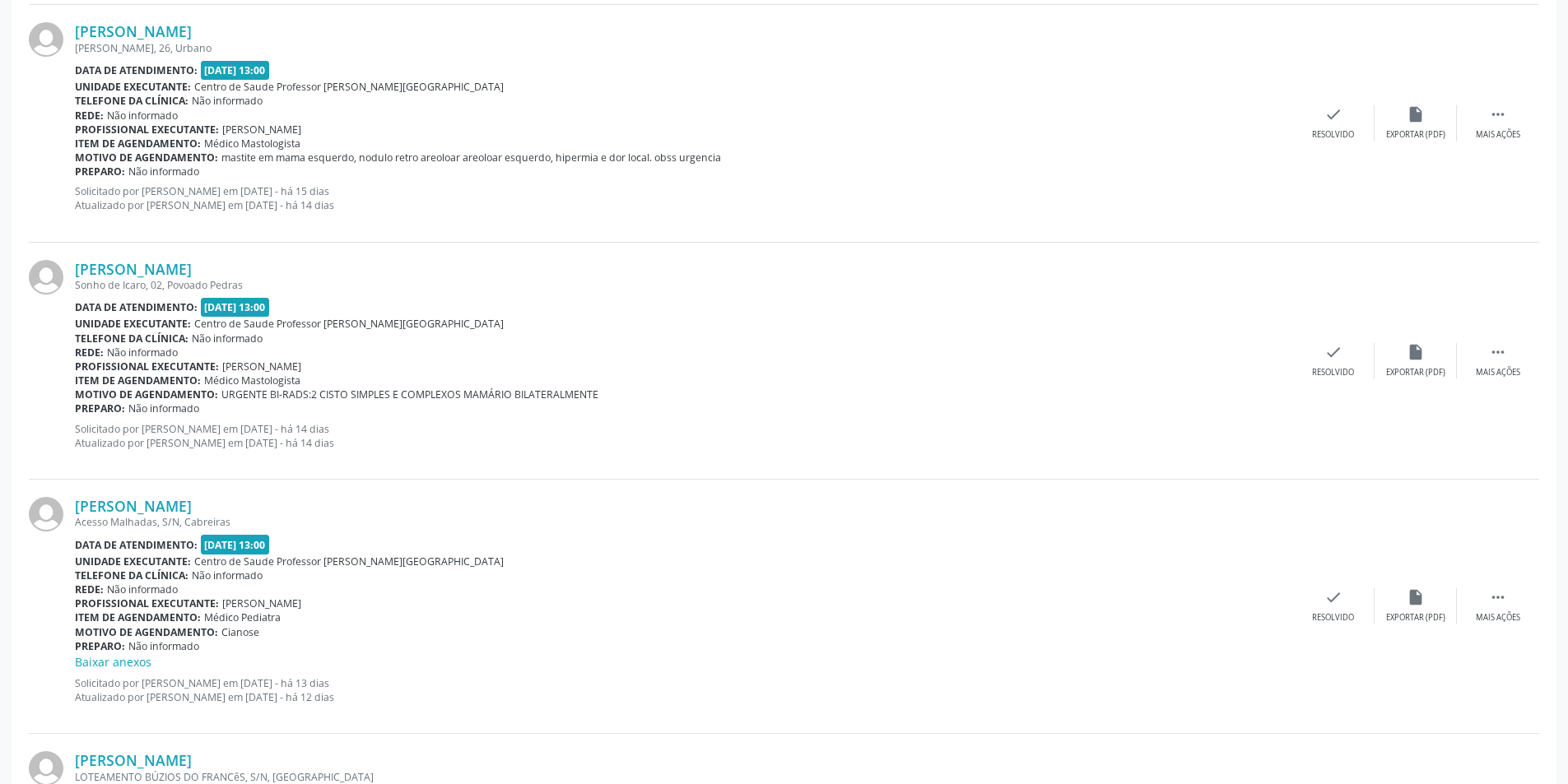
scroll to position [987, 0]
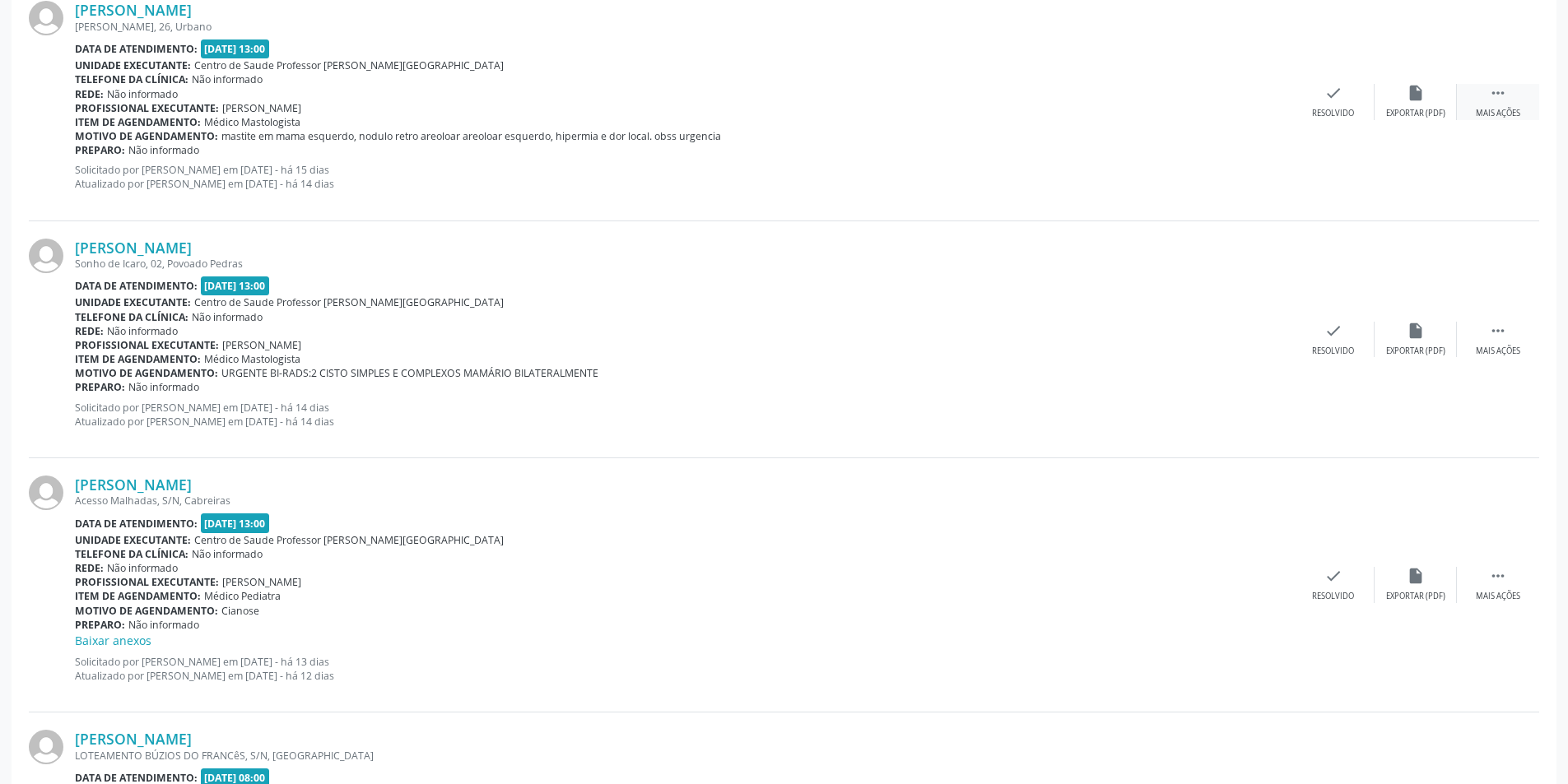
click at [1501, 90] on icon "" at bounding box center [1497, 93] width 18 height 18
click at [1406, 115] on div "Não compareceu" at bounding box center [1414, 113] width 70 height 11
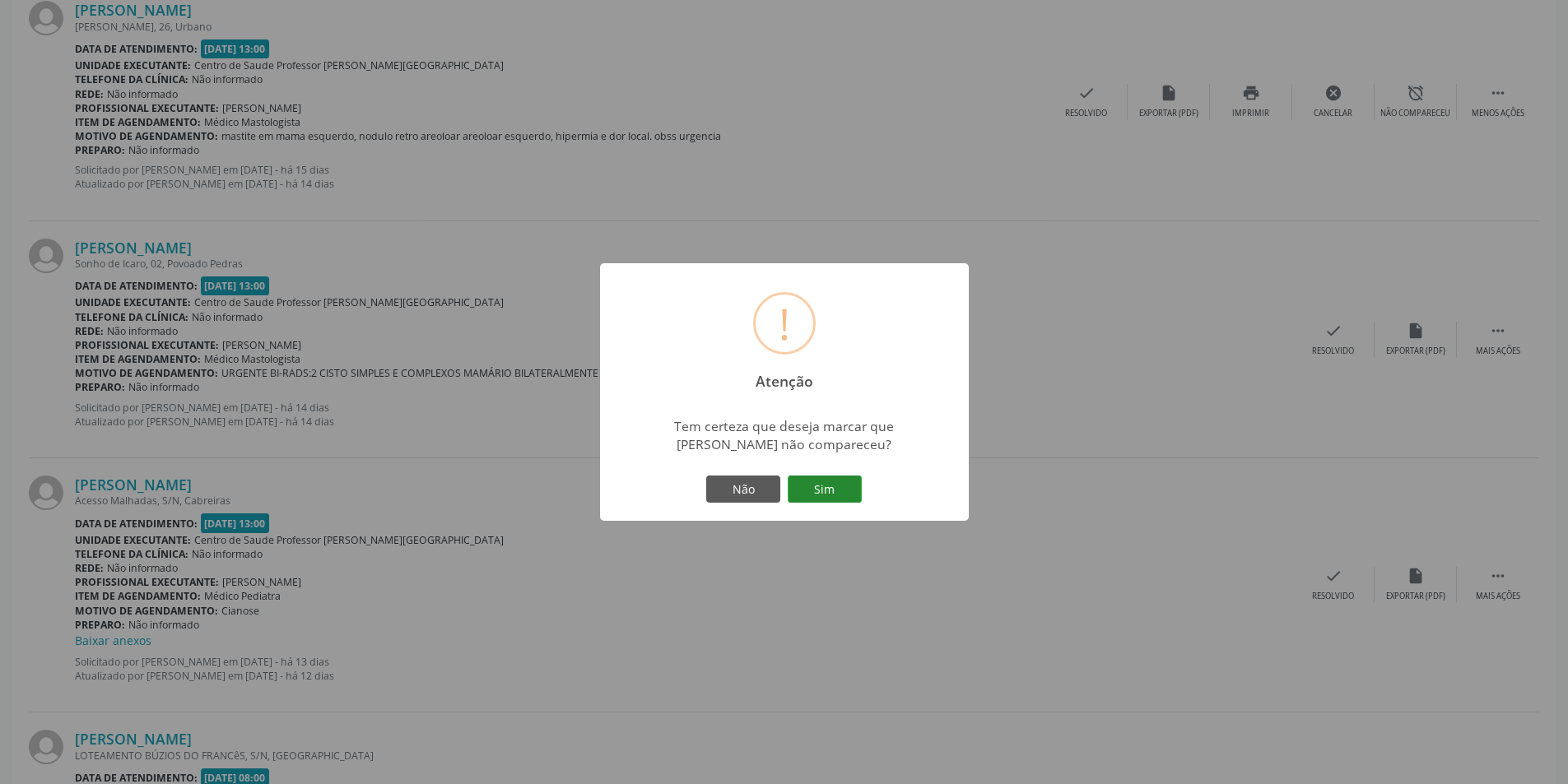
click at [806, 481] on button "Sim" at bounding box center [824, 489] width 74 height 28
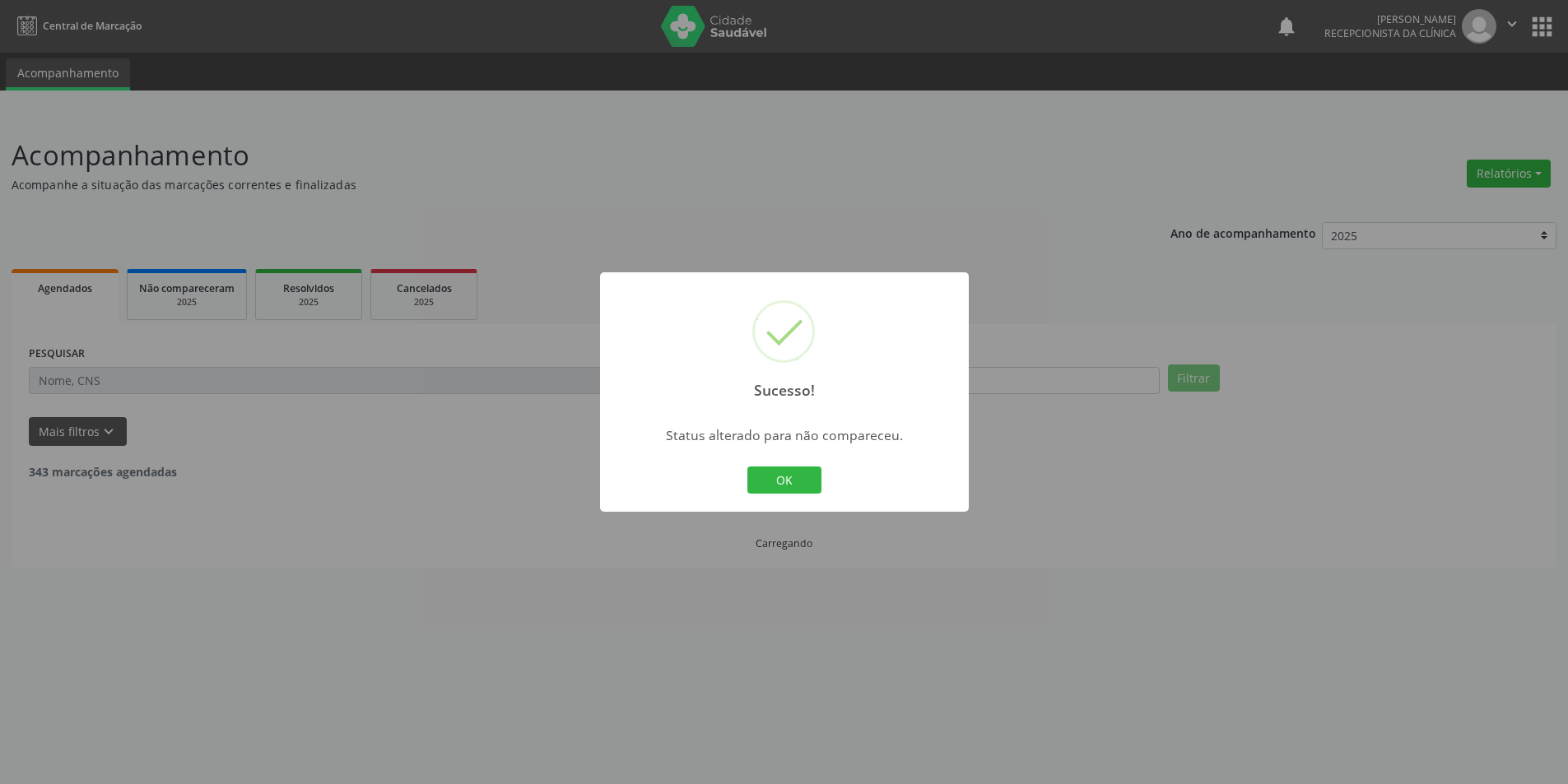
scroll to position [0, 0]
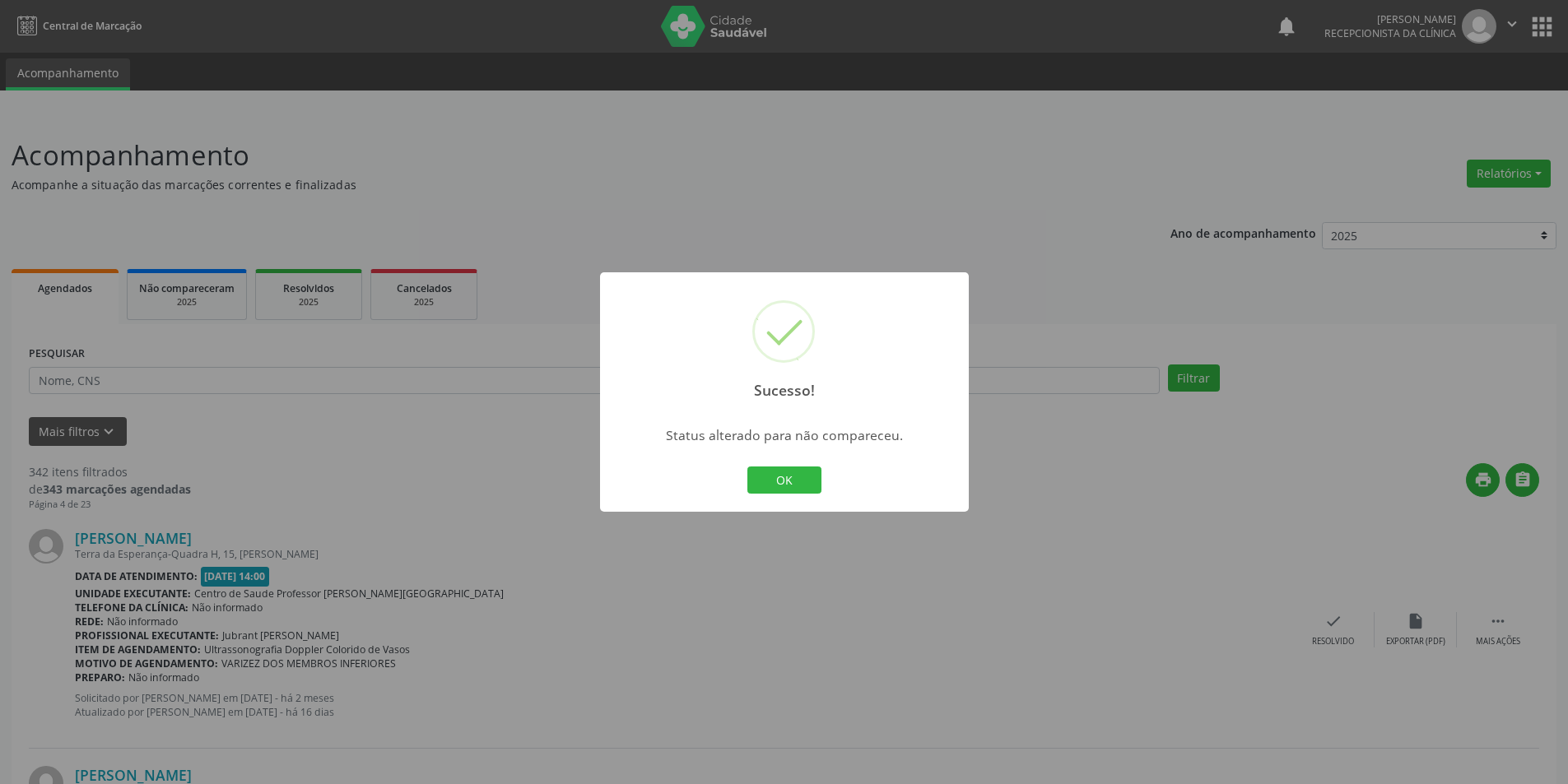
click at [765, 484] on button "OK" at bounding box center [784, 481] width 74 height 28
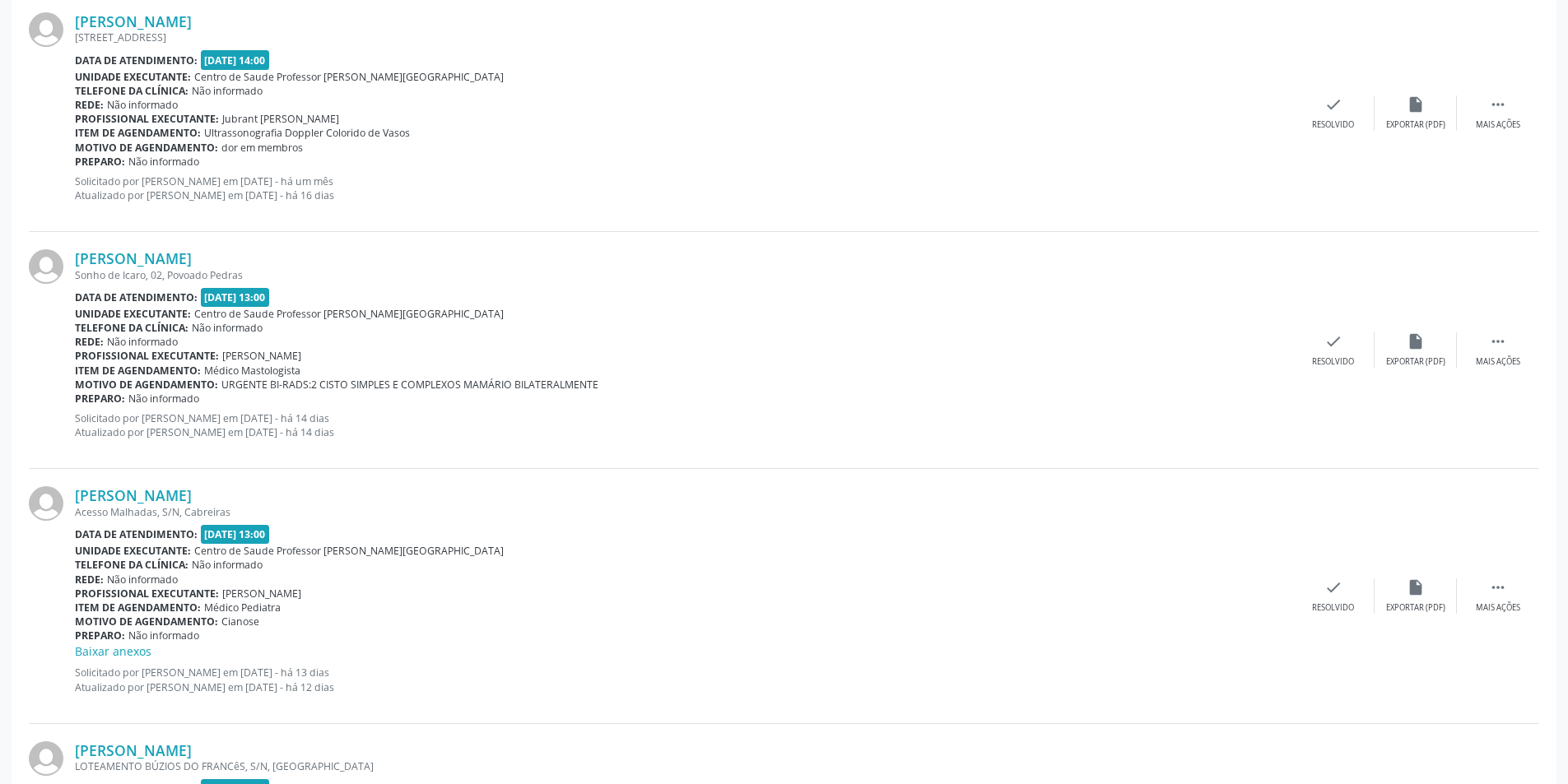
scroll to position [740, 0]
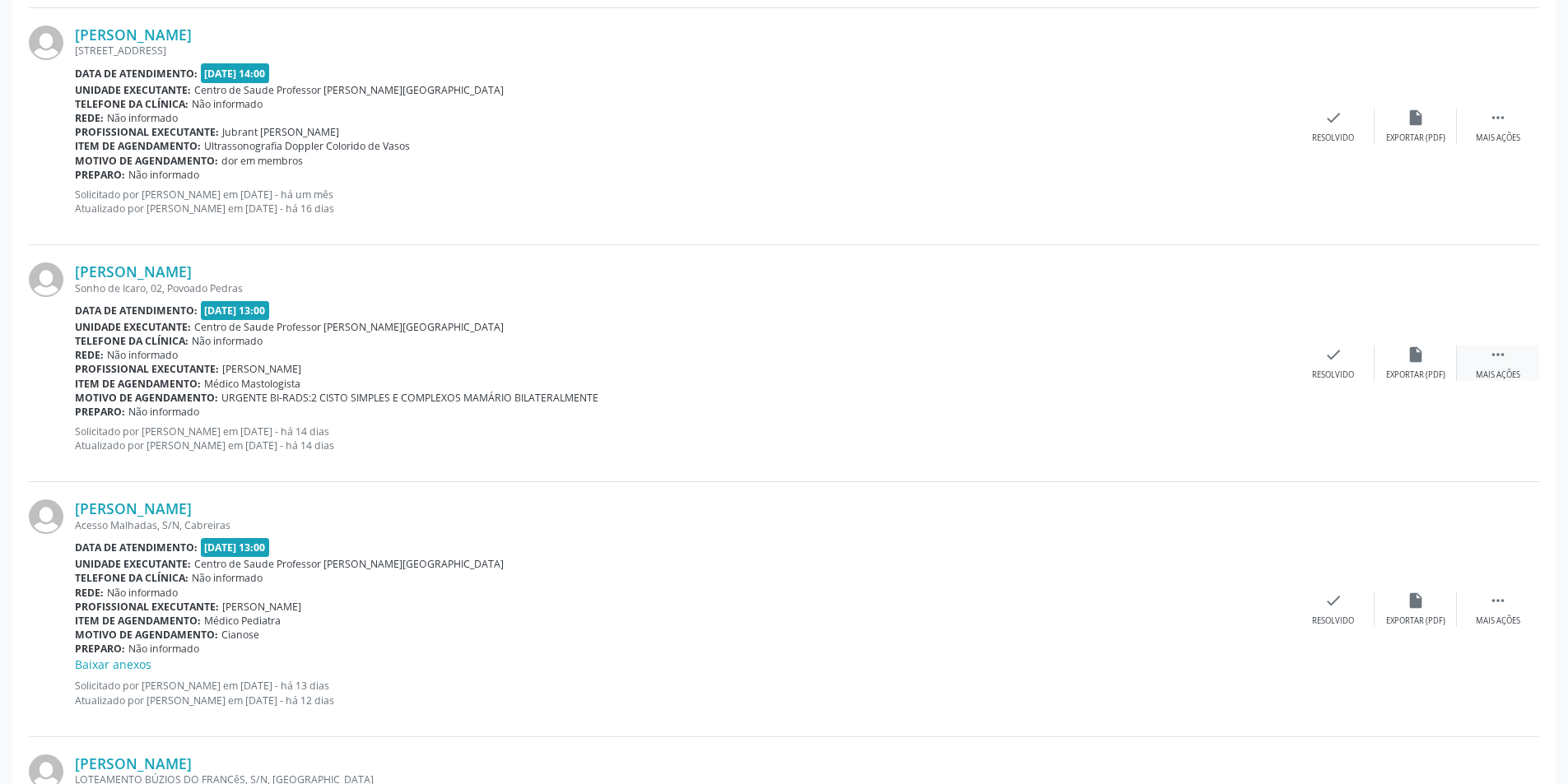
click at [1494, 369] on div "Mais ações" at bounding box center [1497, 375] width 44 height 11
click at [1430, 362] on div "alarm_off Não compareceu" at bounding box center [1415, 363] width 82 height 36
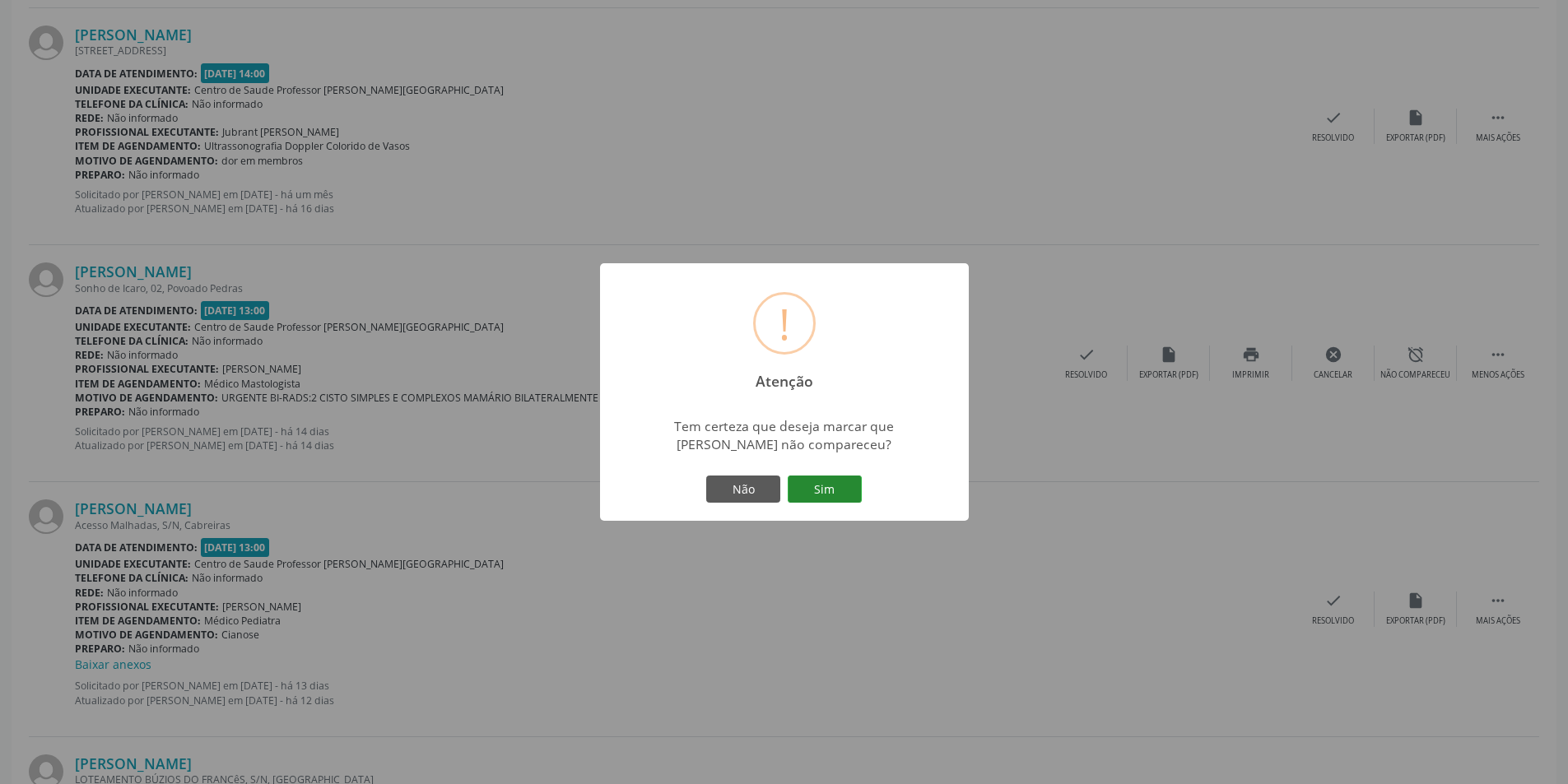
click at [844, 486] on button "Sim" at bounding box center [824, 489] width 74 height 28
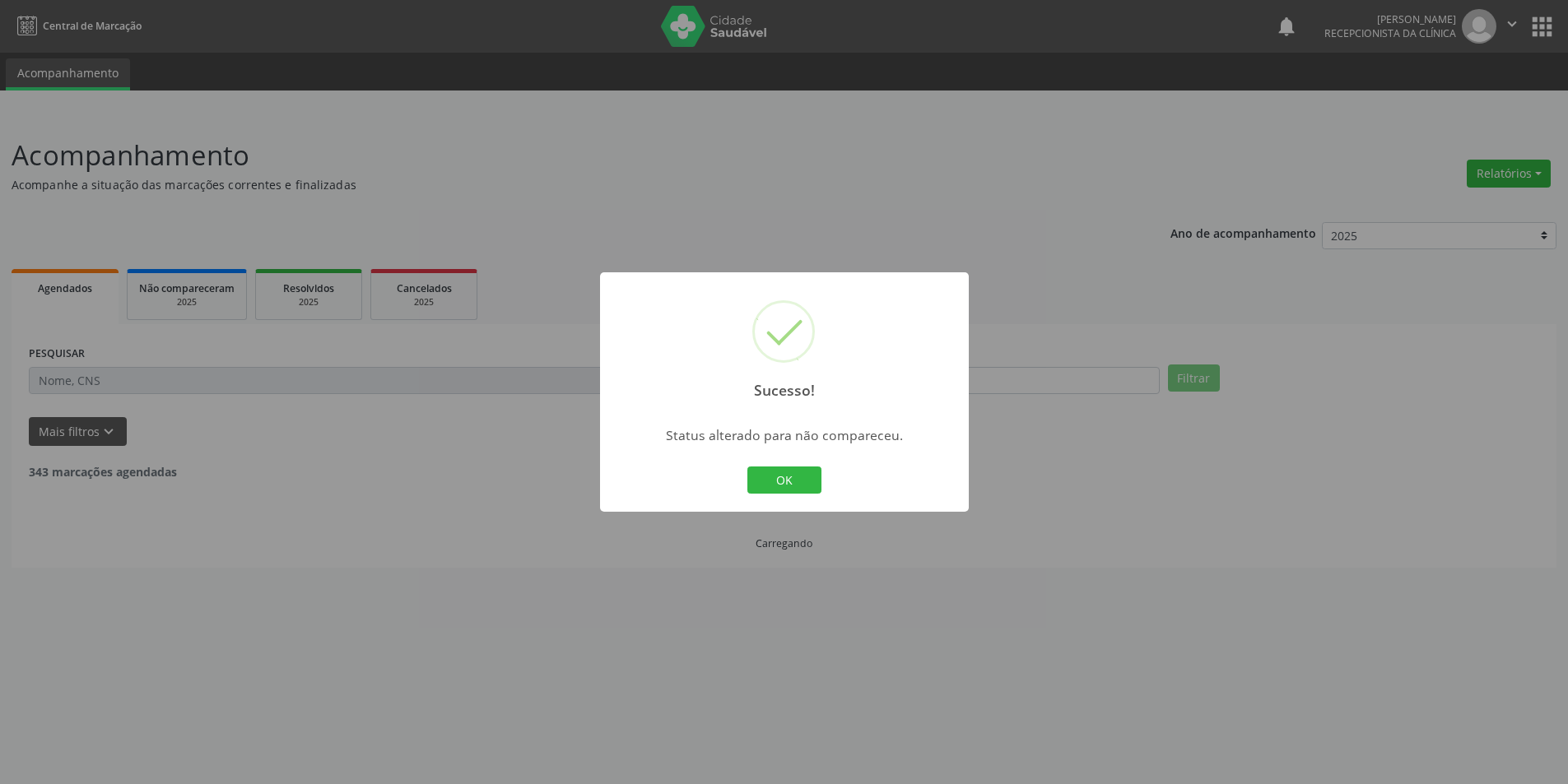
scroll to position [0, 0]
click at [795, 481] on button "OK" at bounding box center [789, 481] width 74 height 28
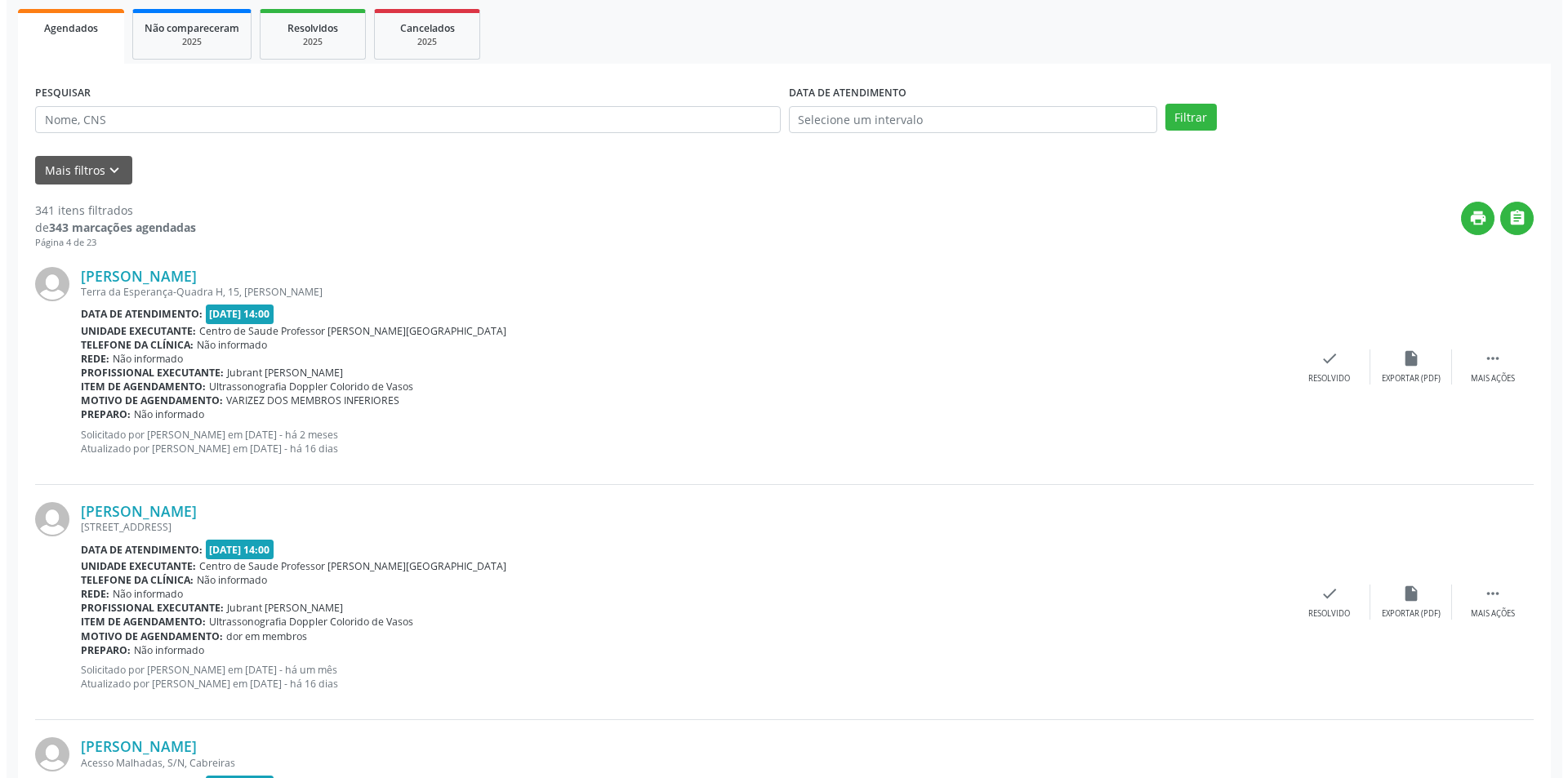
scroll to position [244, 0]
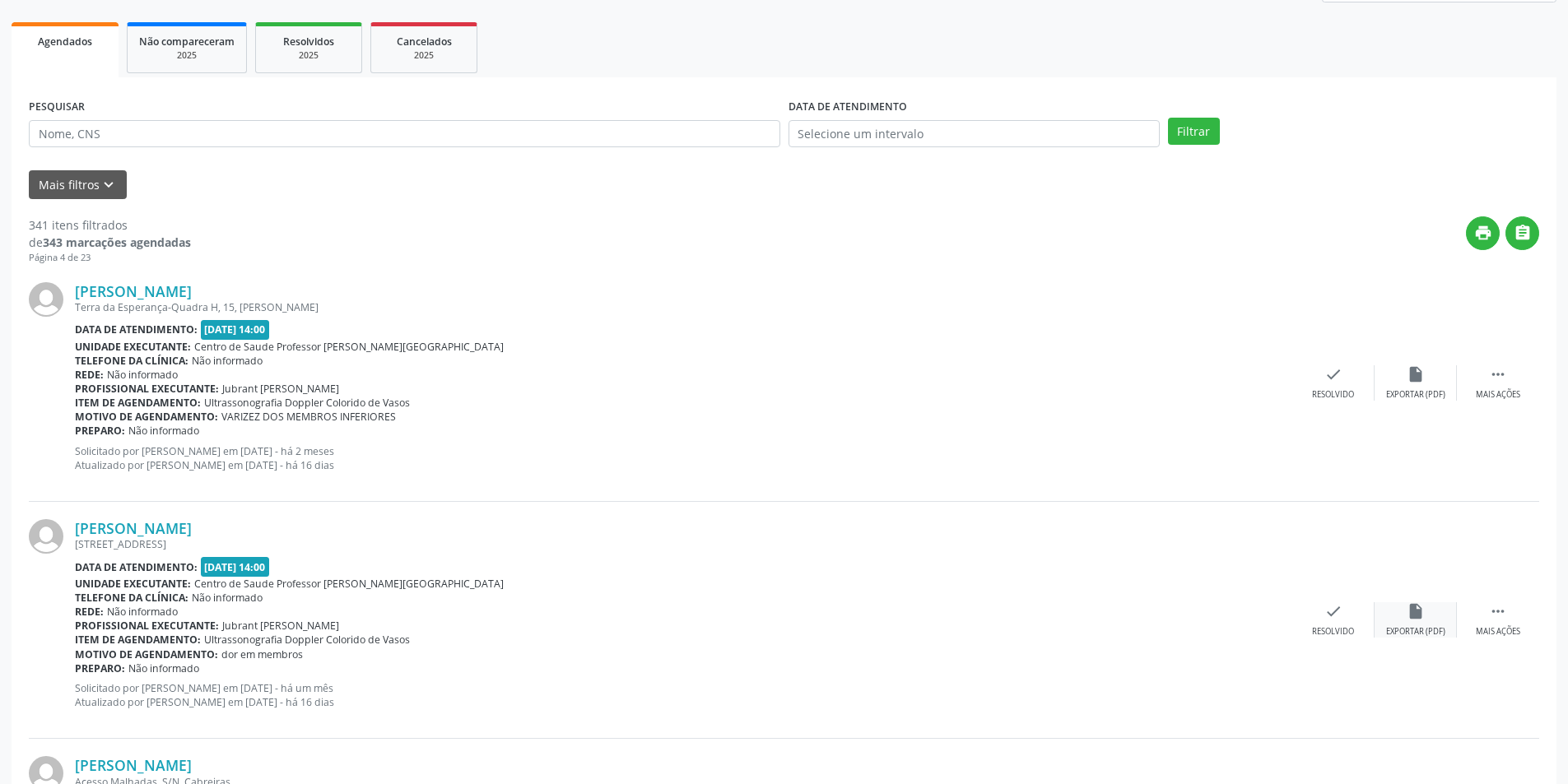
drag, startPoint x: 1427, startPoint y: 619, endPoint x: 1440, endPoint y: 614, distance: 13.9
click at [1440, 614] on div "insert_drive_file Exportar (PDF)" at bounding box center [1415, 620] width 82 height 36
click at [1337, 628] on div "Resolvido" at bounding box center [1332, 631] width 42 height 11
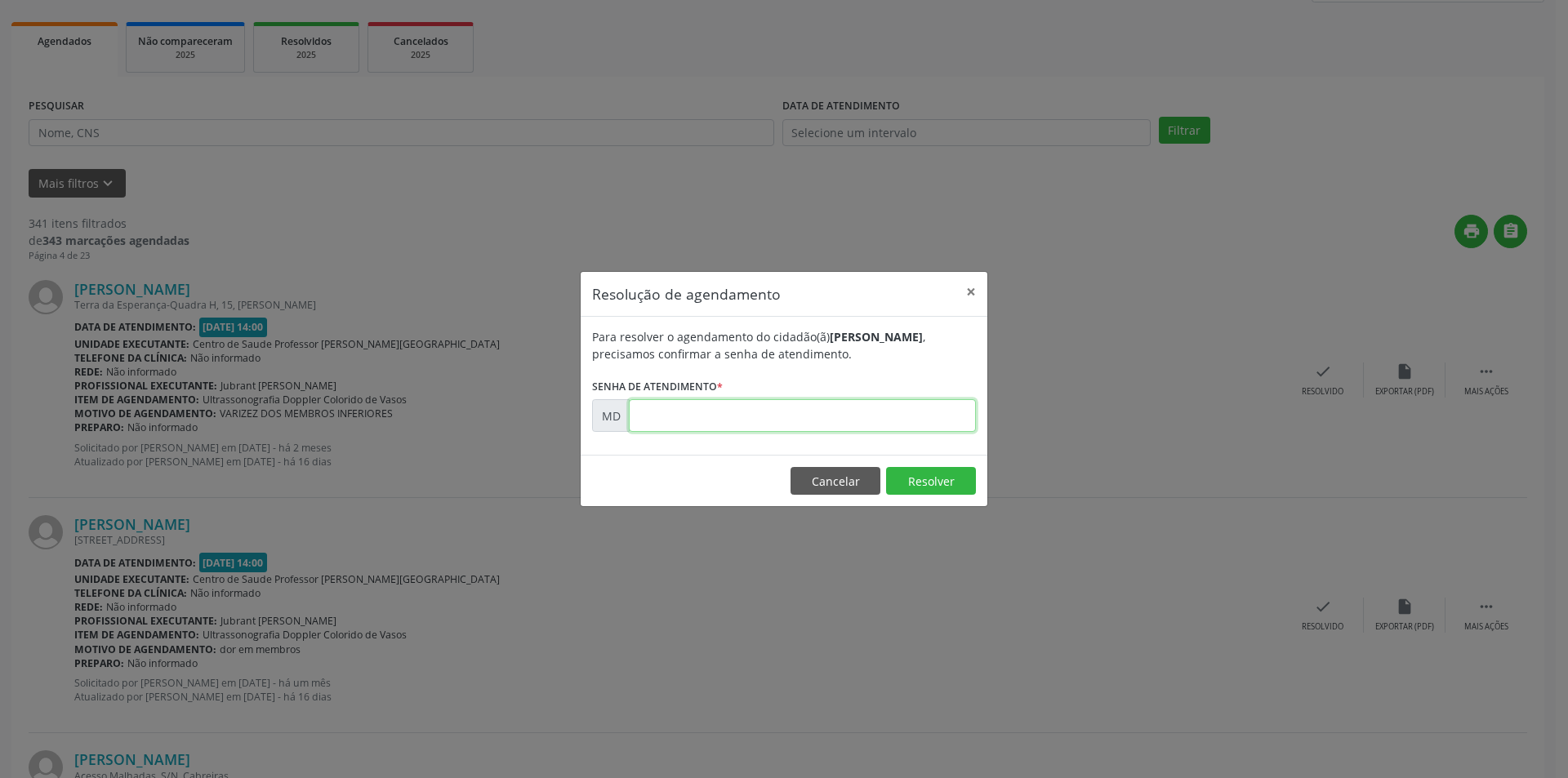
paste input "00007480"
type input "00007480"
click at [920, 471] on button "Resolver" at bounding box center [931, 481] width 90 height 28
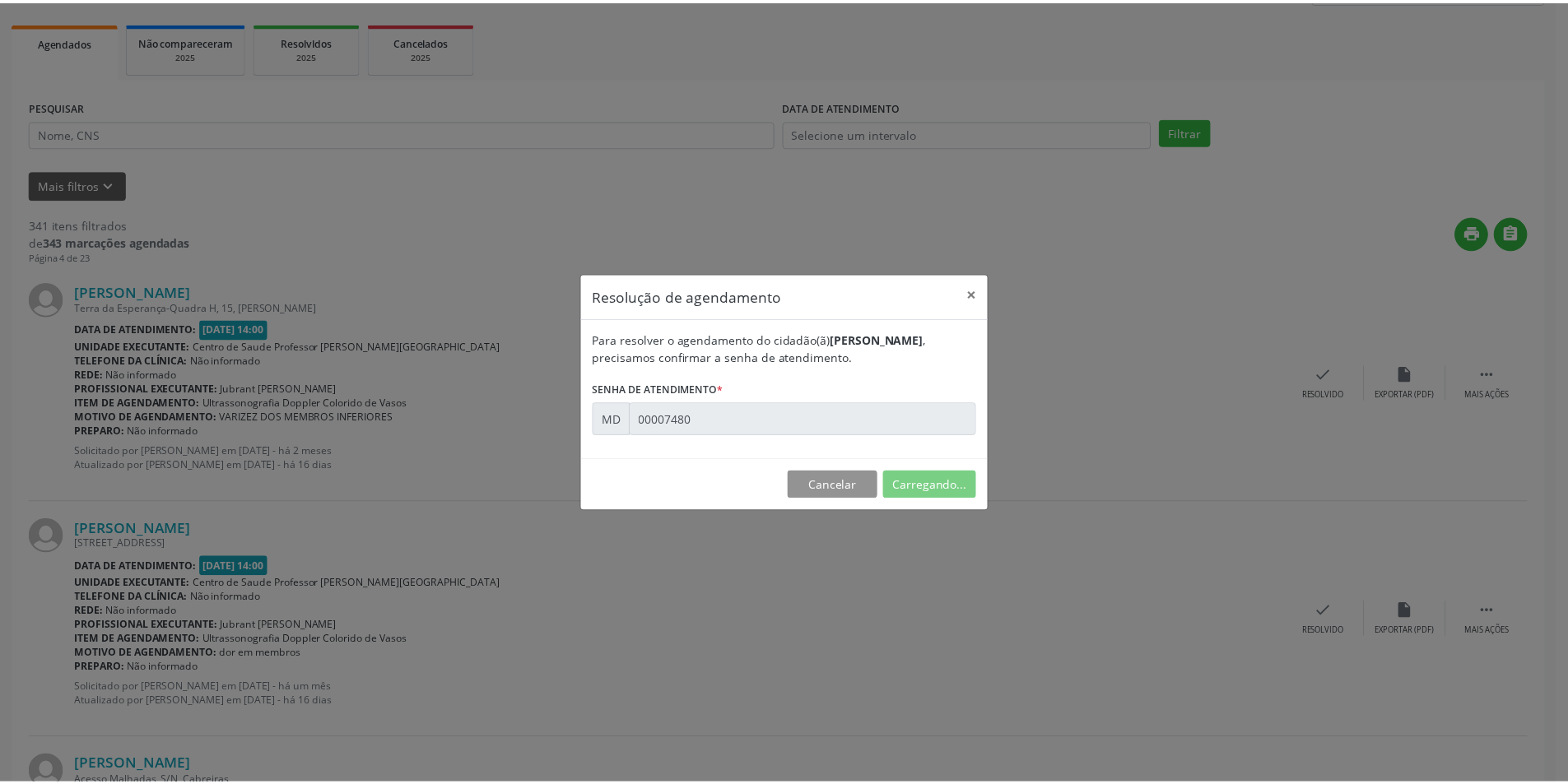
scroll to position [0, 0]
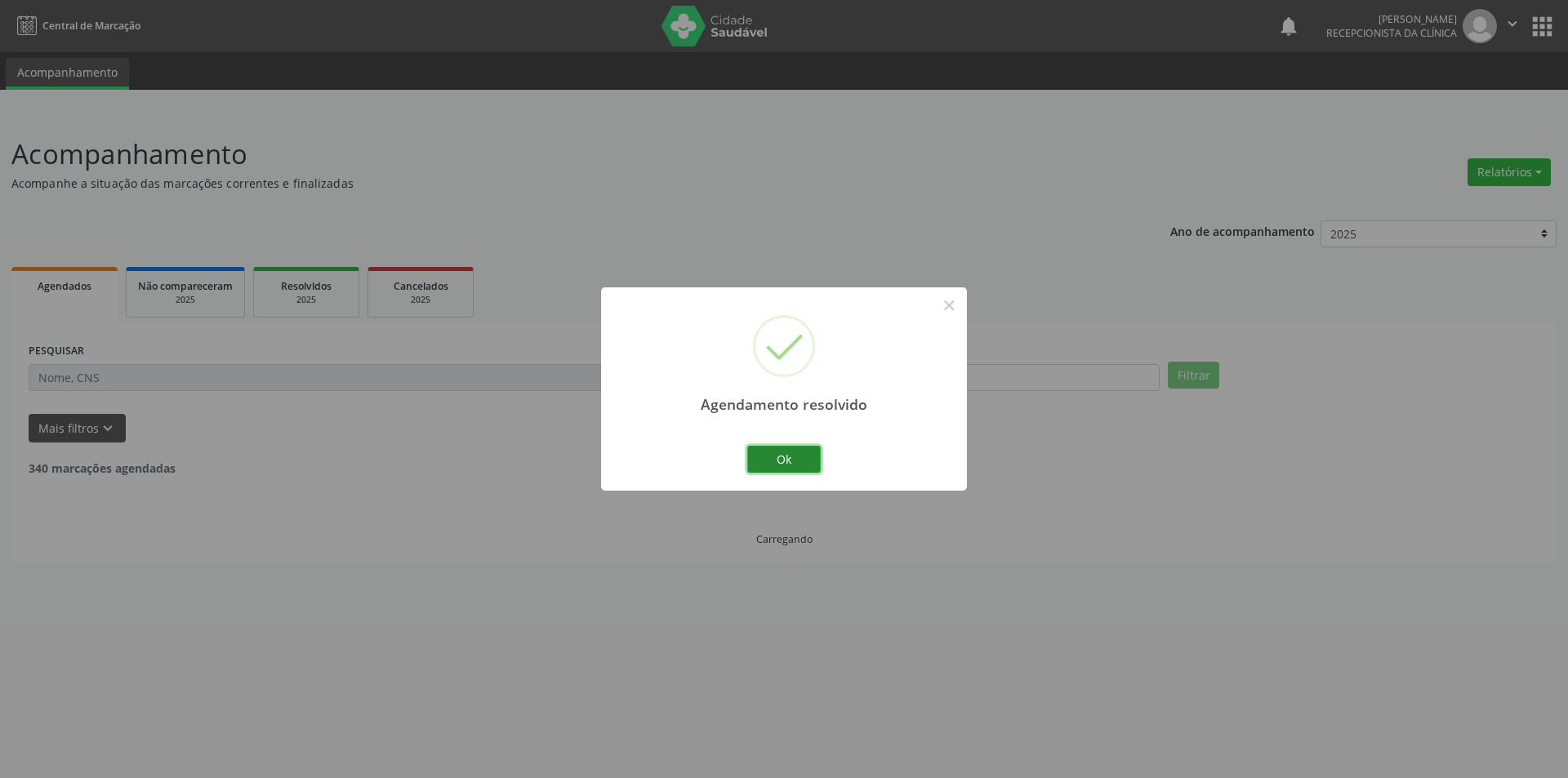
click at [812, 465] on button "Ok" at bounding box center [783, 459] width 73 height 28
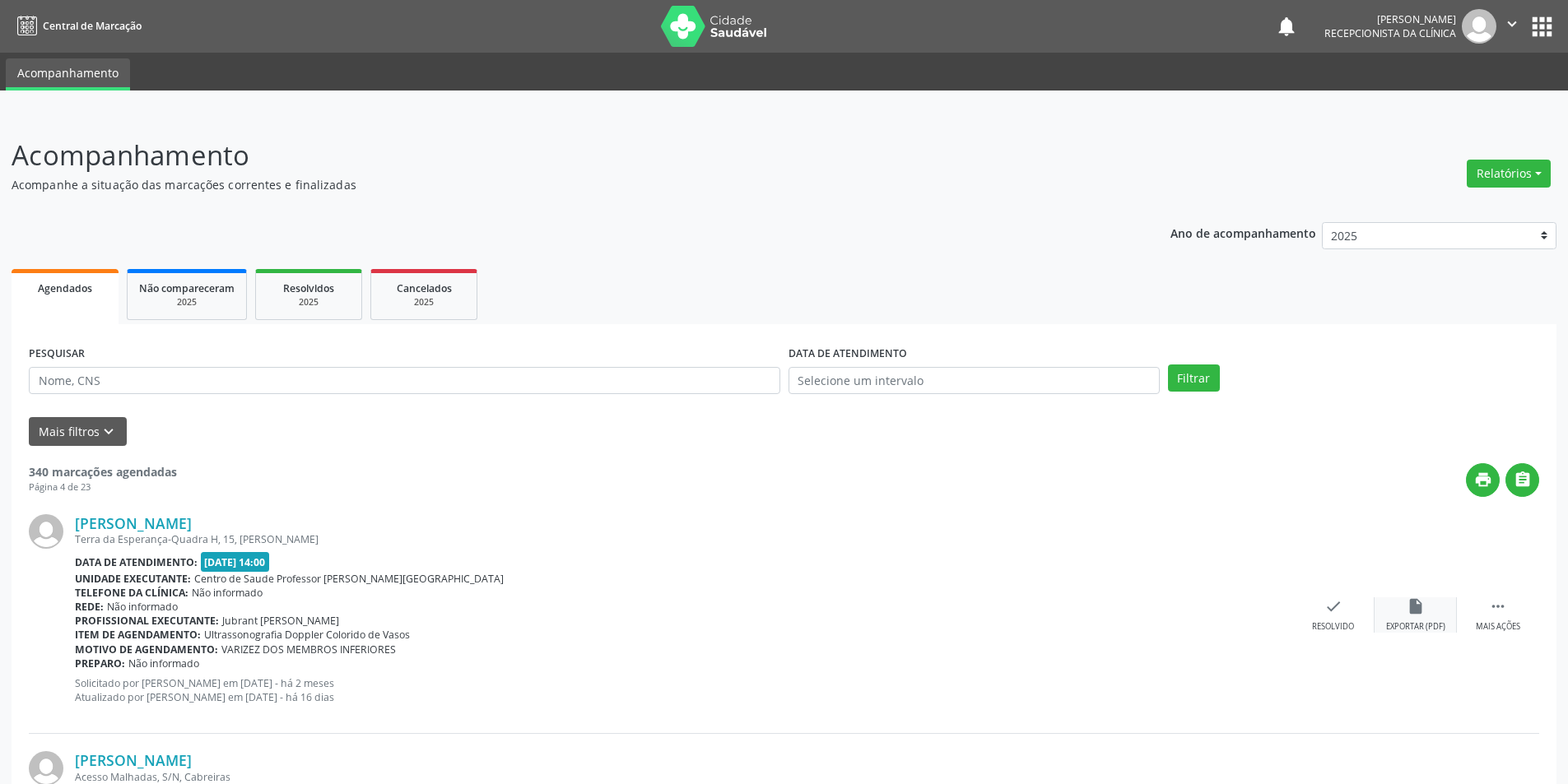
click at [1417, 616] on div "insert_drive_file Exportar (PDF)" at bounding box center [1415, 614] width 82 height 36
click at [1322, 616] on div "check Resolvido" at bounding box center [1333, 614] width 82 height 36
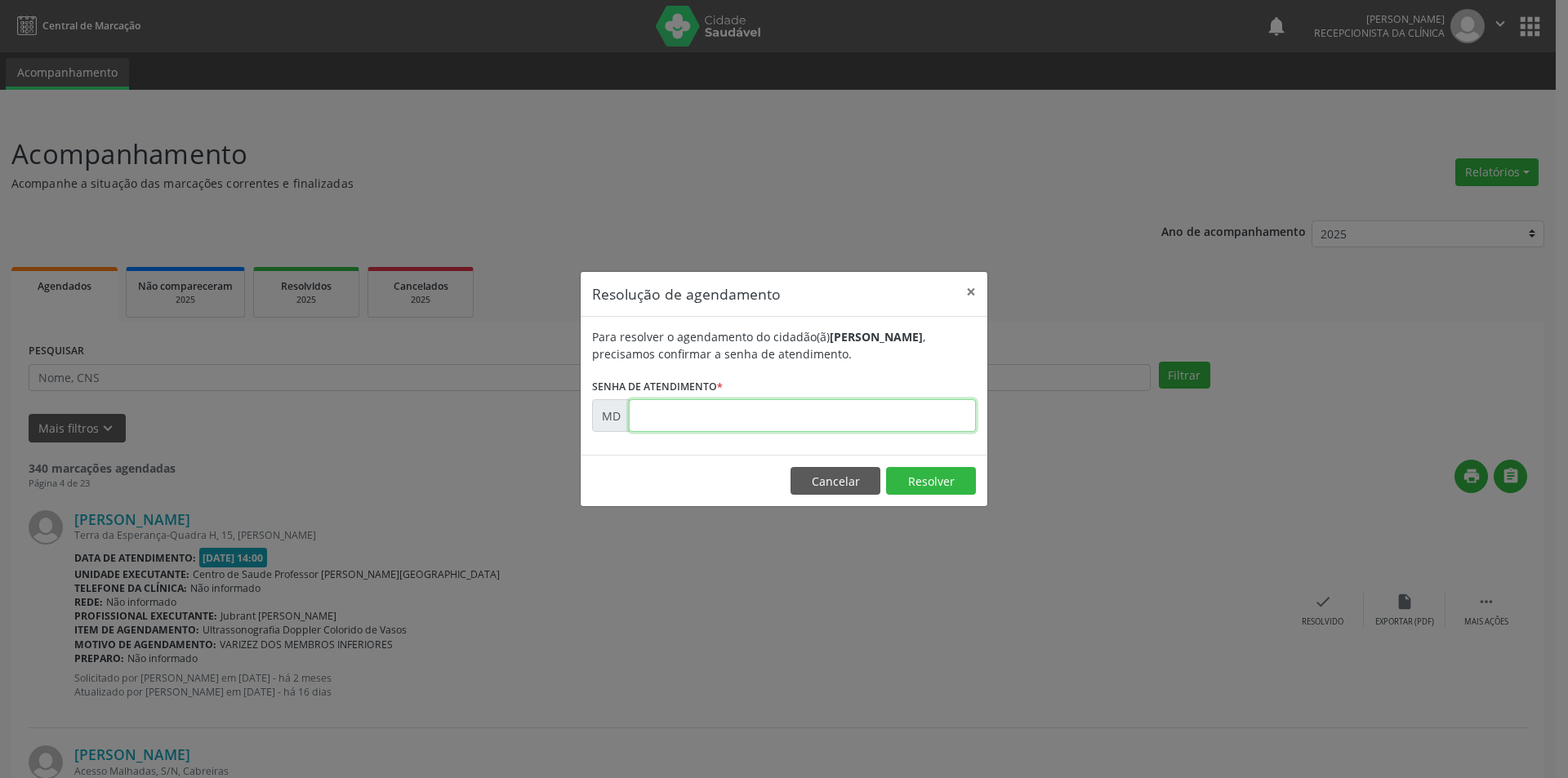
paste input "00000253"
type input "00000253"
click at [921, 477] on button "Resolver" at bounding box center [931, 481] width 90 height 28
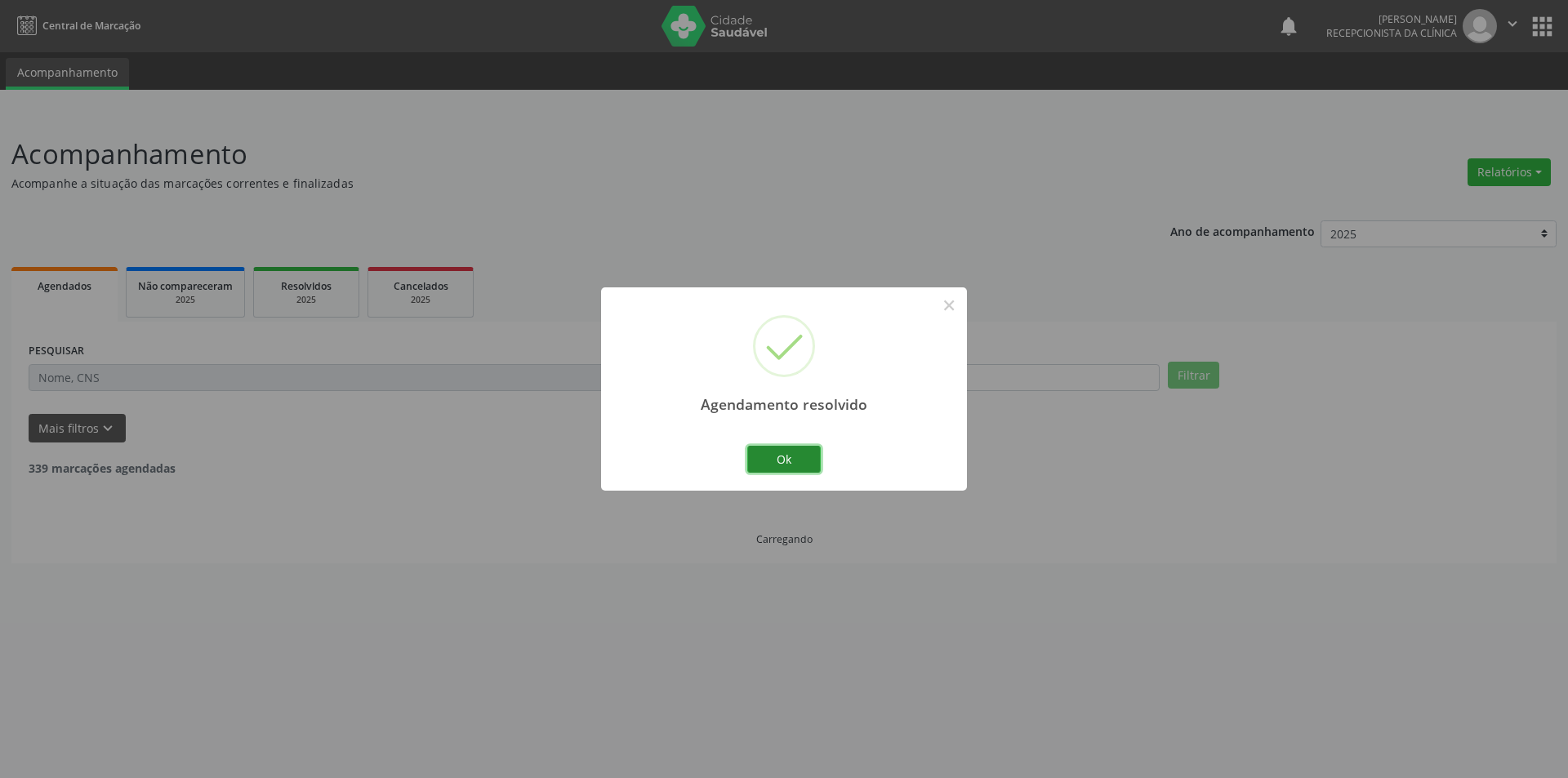
click at [803, 454] on button "Ok" at bounding box center [783, 459] width 73 height 28
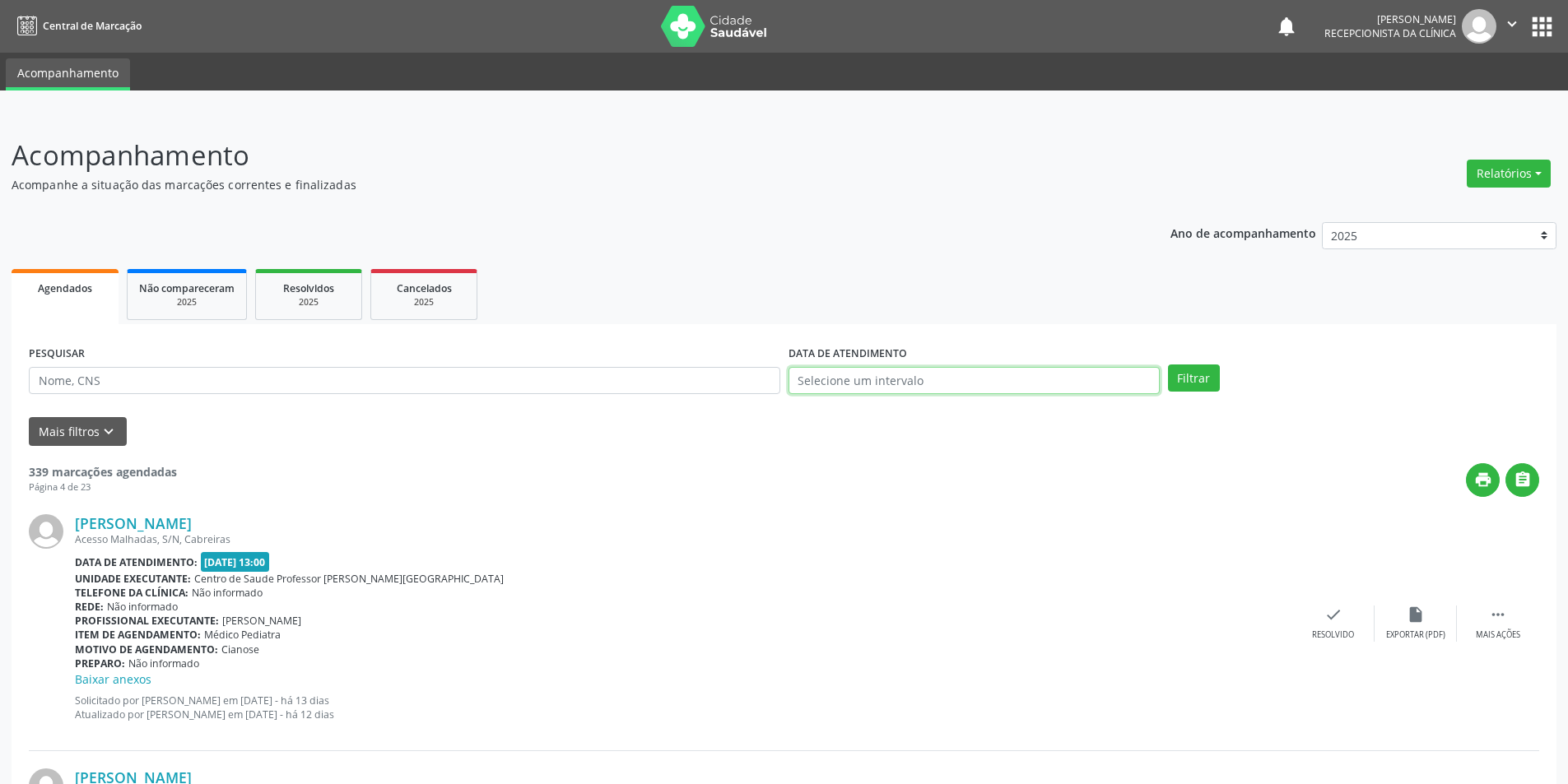
click at [1030, 379] on input "text" at bounding box center [974, 381] width 371 height 28
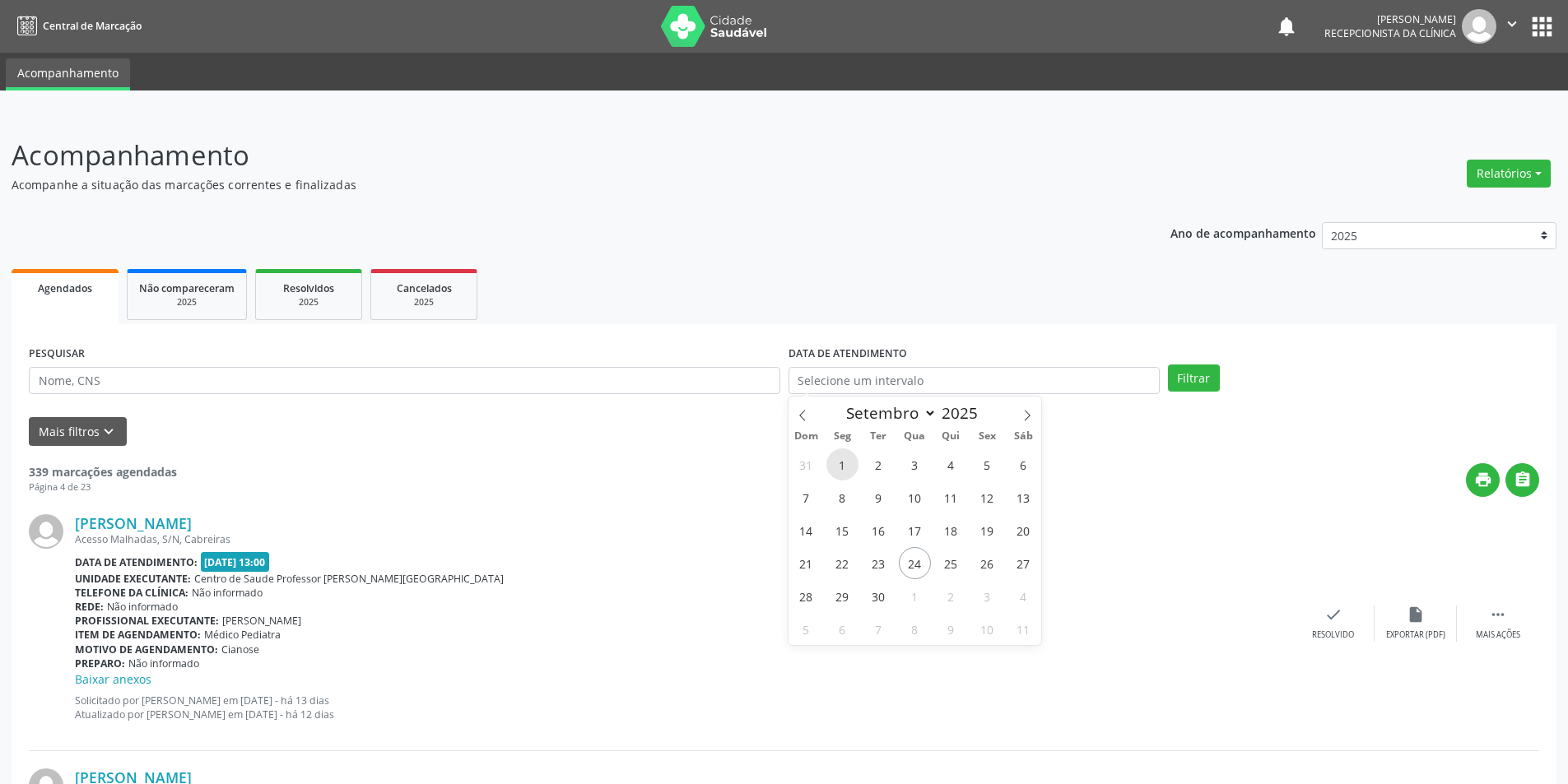
click at [846, 465] on span "1" at bounding box center [842, 464] width 32 height 32
type input "[DATE]"
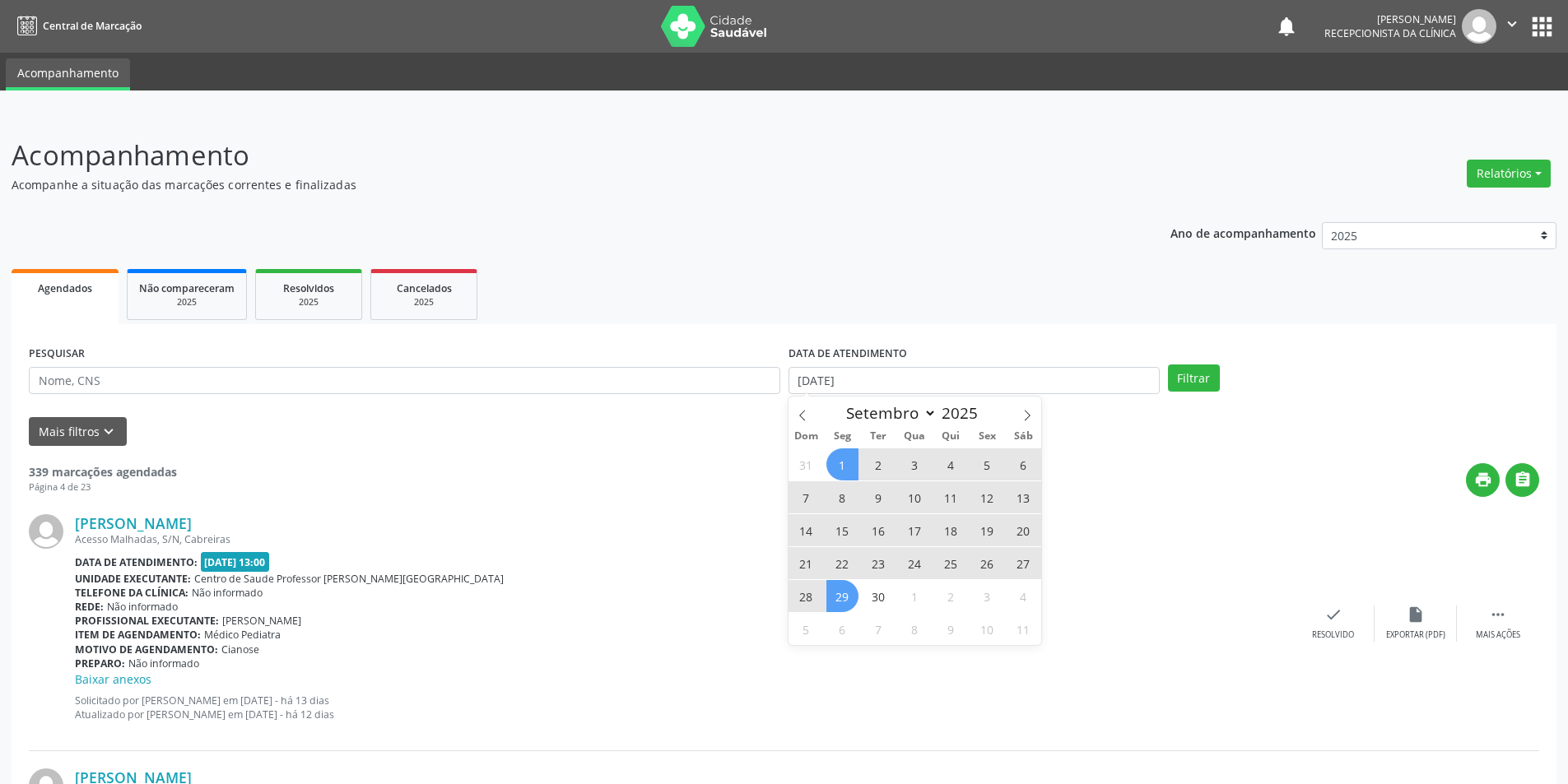
click at [834, 590] on span "29" at bounding box center [842, 596] width 32 height 32
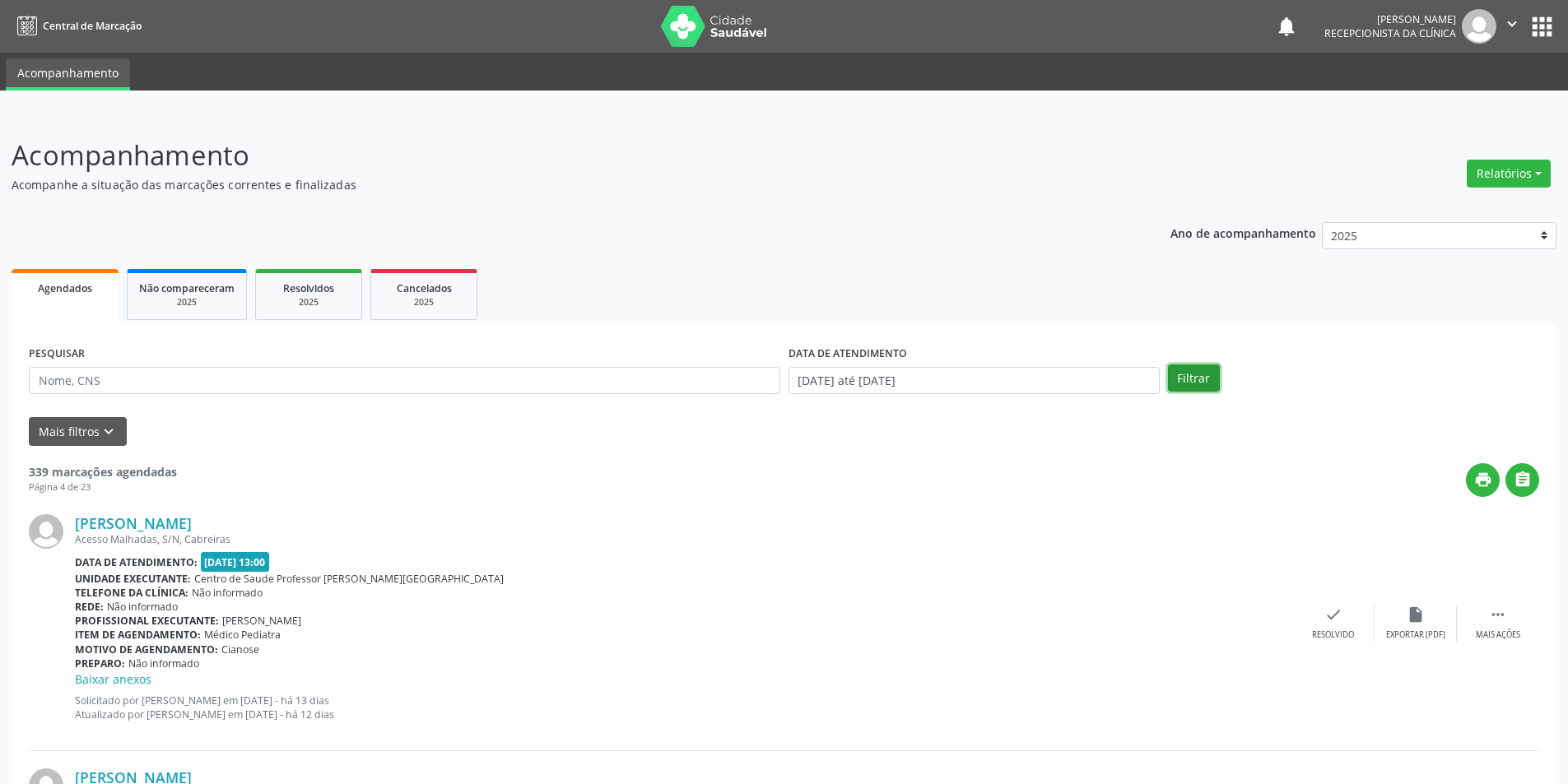
drag, startPoint x: 1187, startPoint y: 386, endPoint x: 1196, endPoint y: 386, distance: 9.0
click at [1196, 386] on button "Filtrar" at bounding box center [1193, 378] width 52 height 28
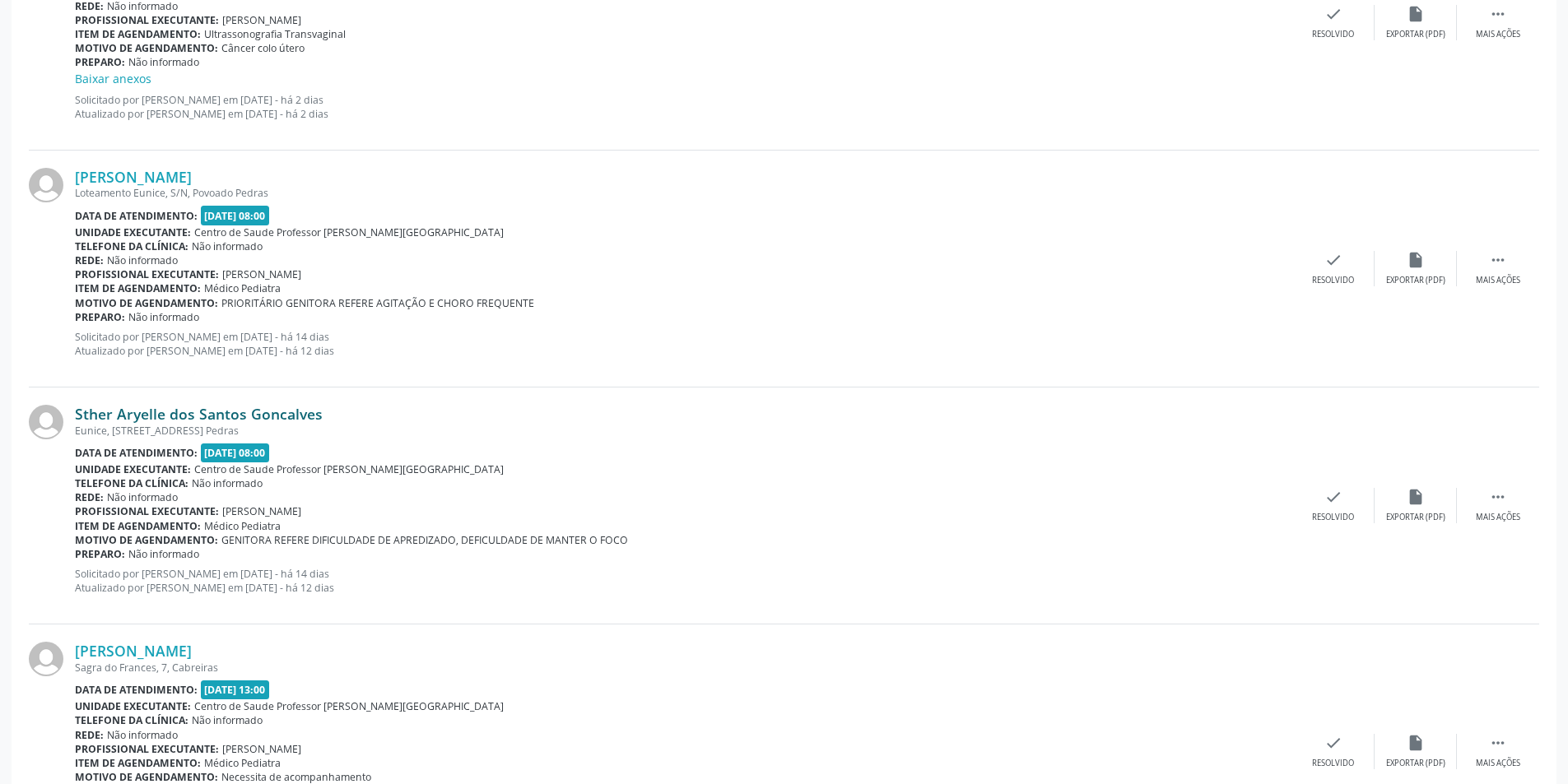
scroll to position [658, 0]
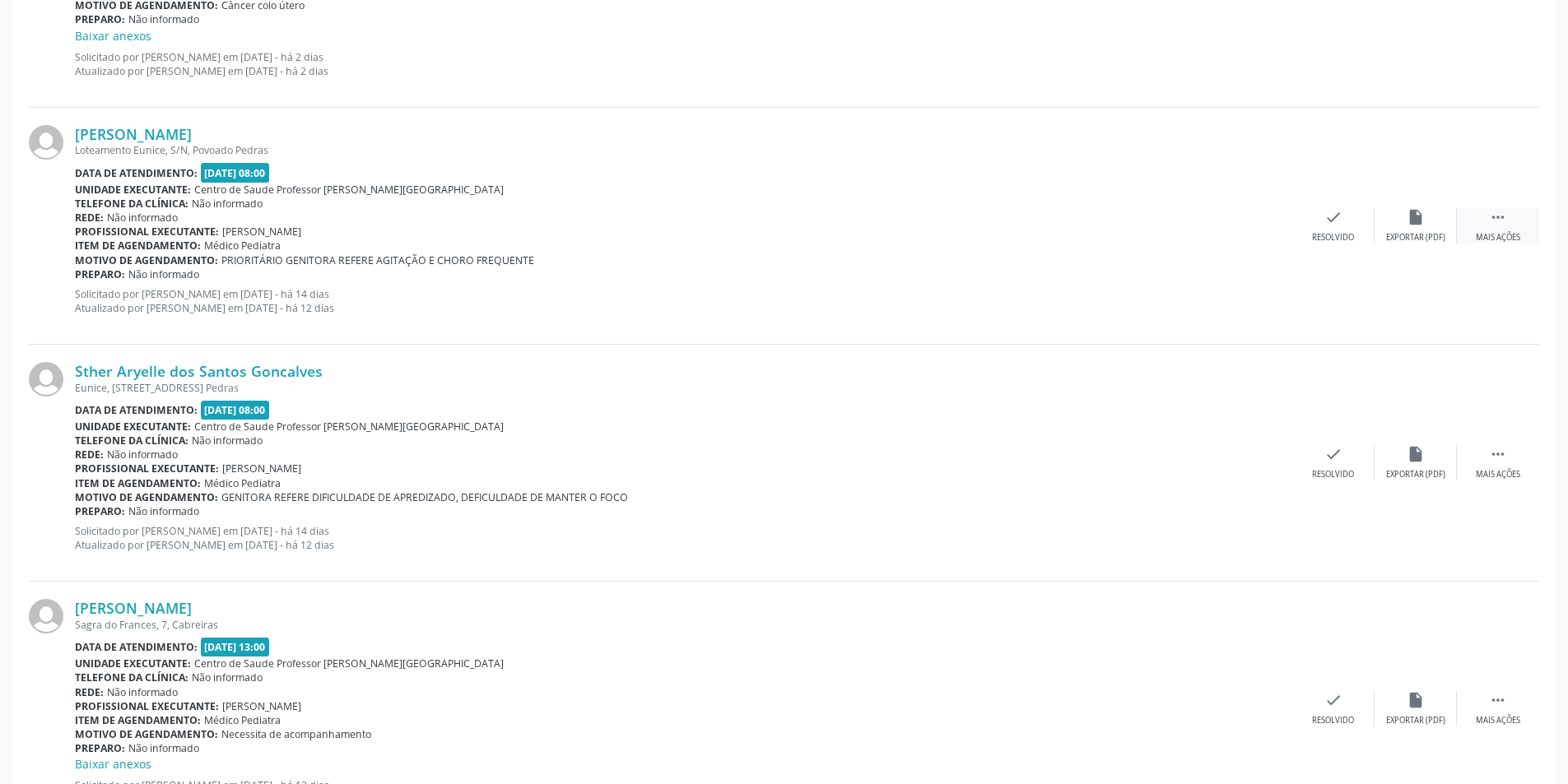
drag, startPoint x: 1493, startPoint y: 233, endPoint x: 1473, endPoint y: 240, distance: 21.2
click at [1490, 238] on div "Mais ações" at bounding box center [1497, 238] width 44 height 11
click at [1411, 228] on div "alarm_off Não compareceu" at bounding box center [1415, 226] width 82 height 36
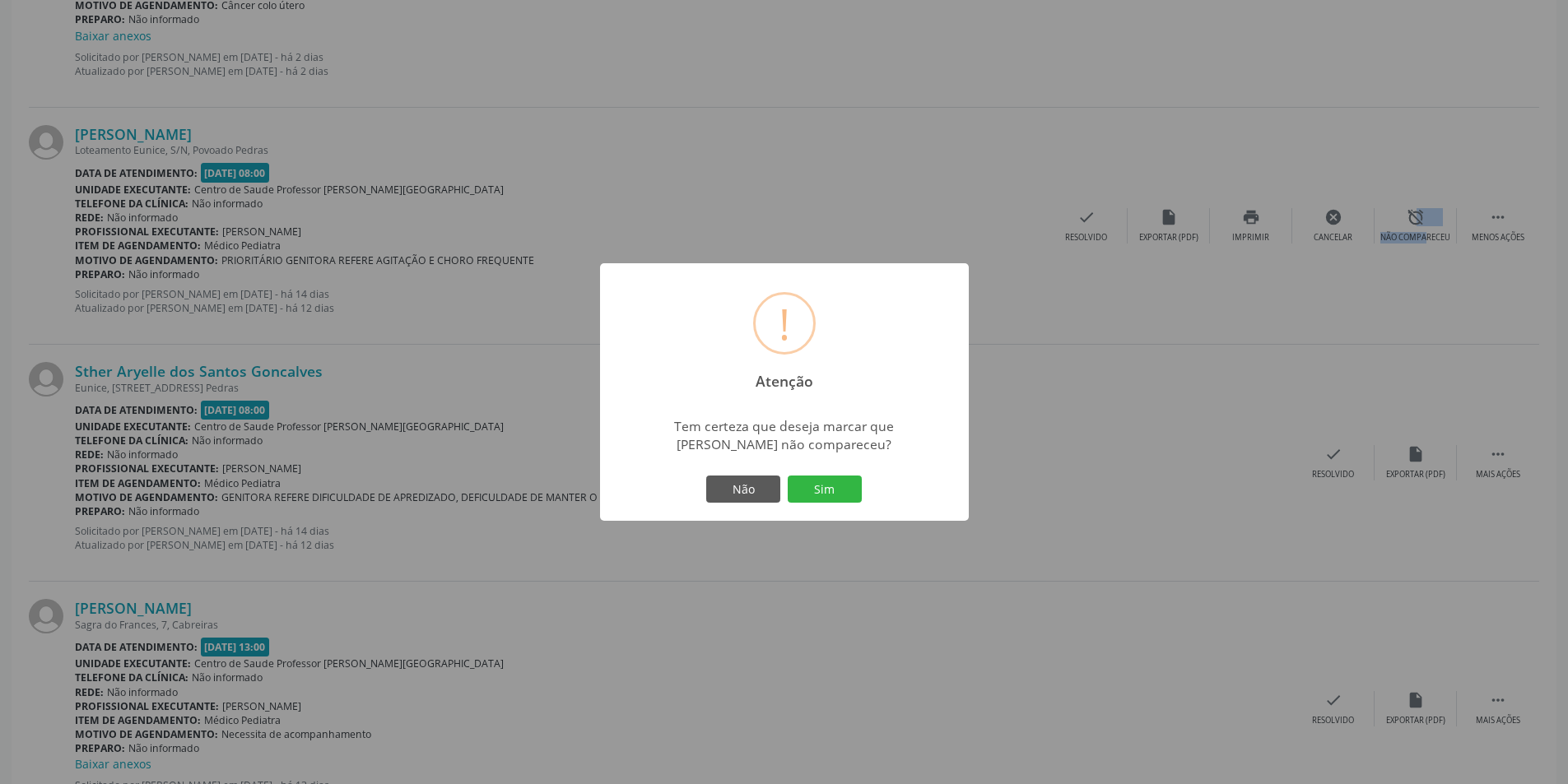
click at [845, 474] on div "Não Sim" at bounding box center [784, 489] width 163 height 35
click at [837, 486] on button "Sim" at bounding box center [824, 489] width 74 height 28
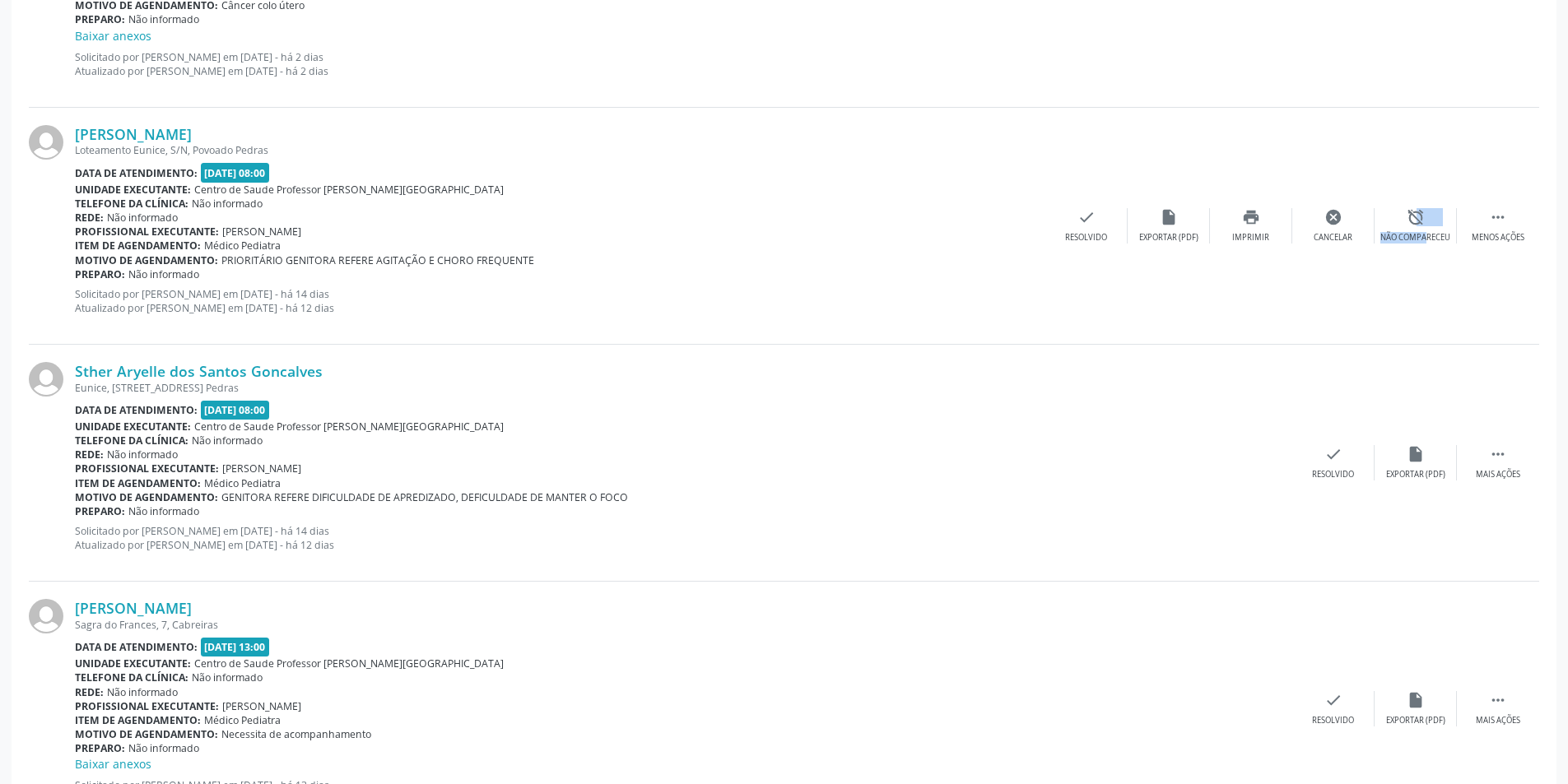
scroll to position [0, 0]
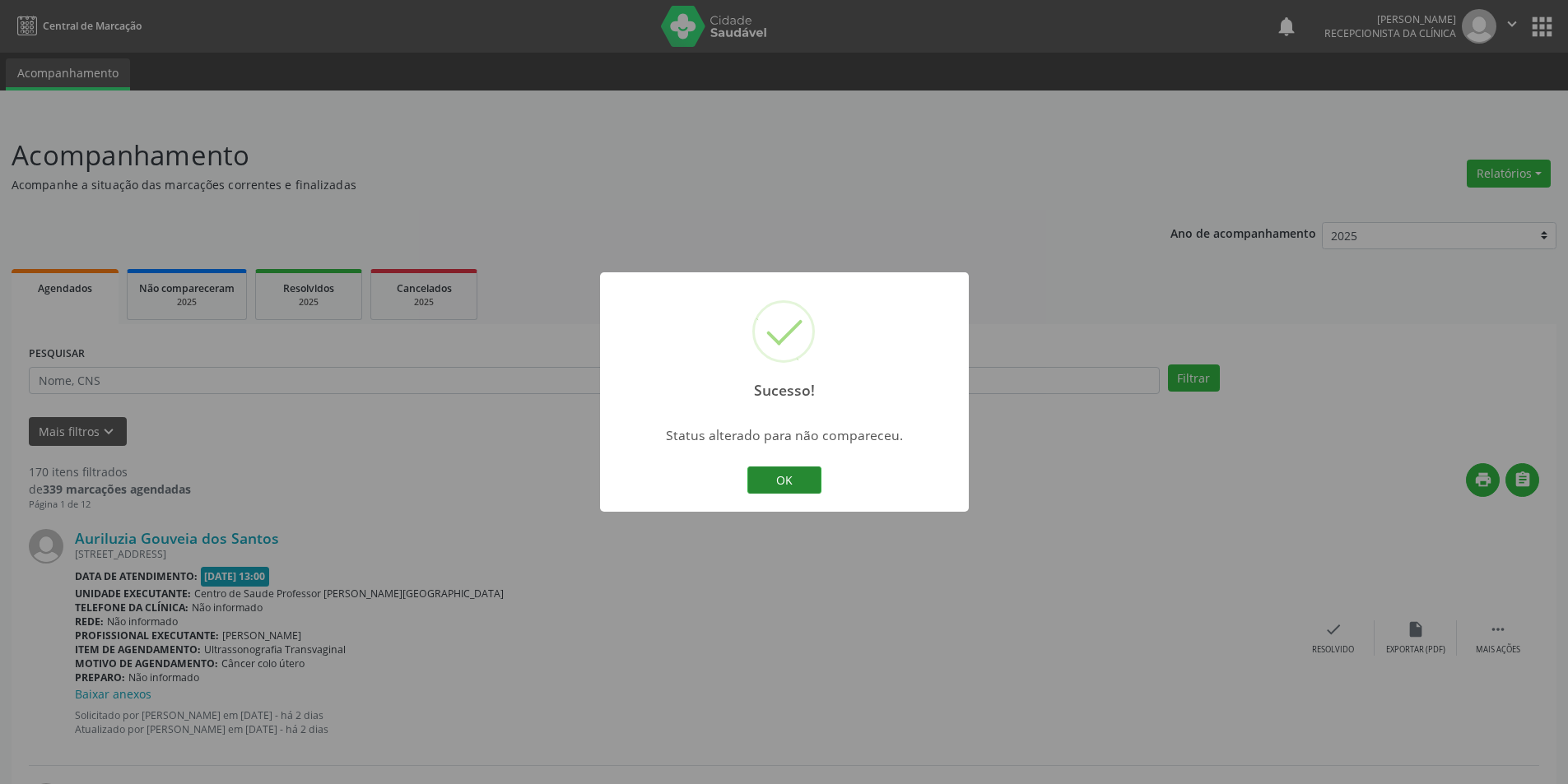
drag, startPoint x: 792, startPoint y: 480, endPoint x: 813, endPoint y: 480, distance: 21.0
click at [813, 480] on button "OK" at bounding box center [784, 481] width 74 height 28
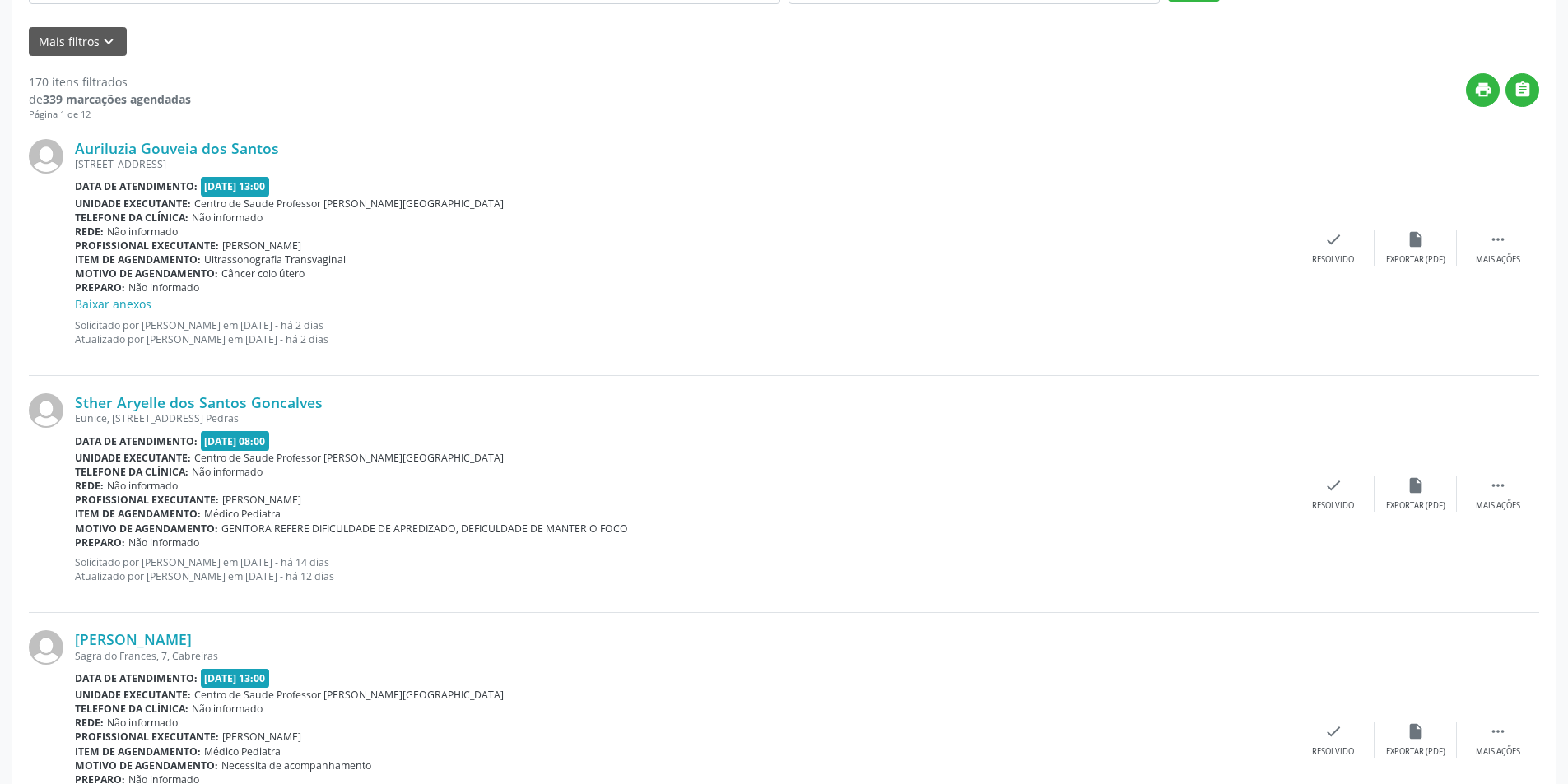
scroll to position [411, 0]
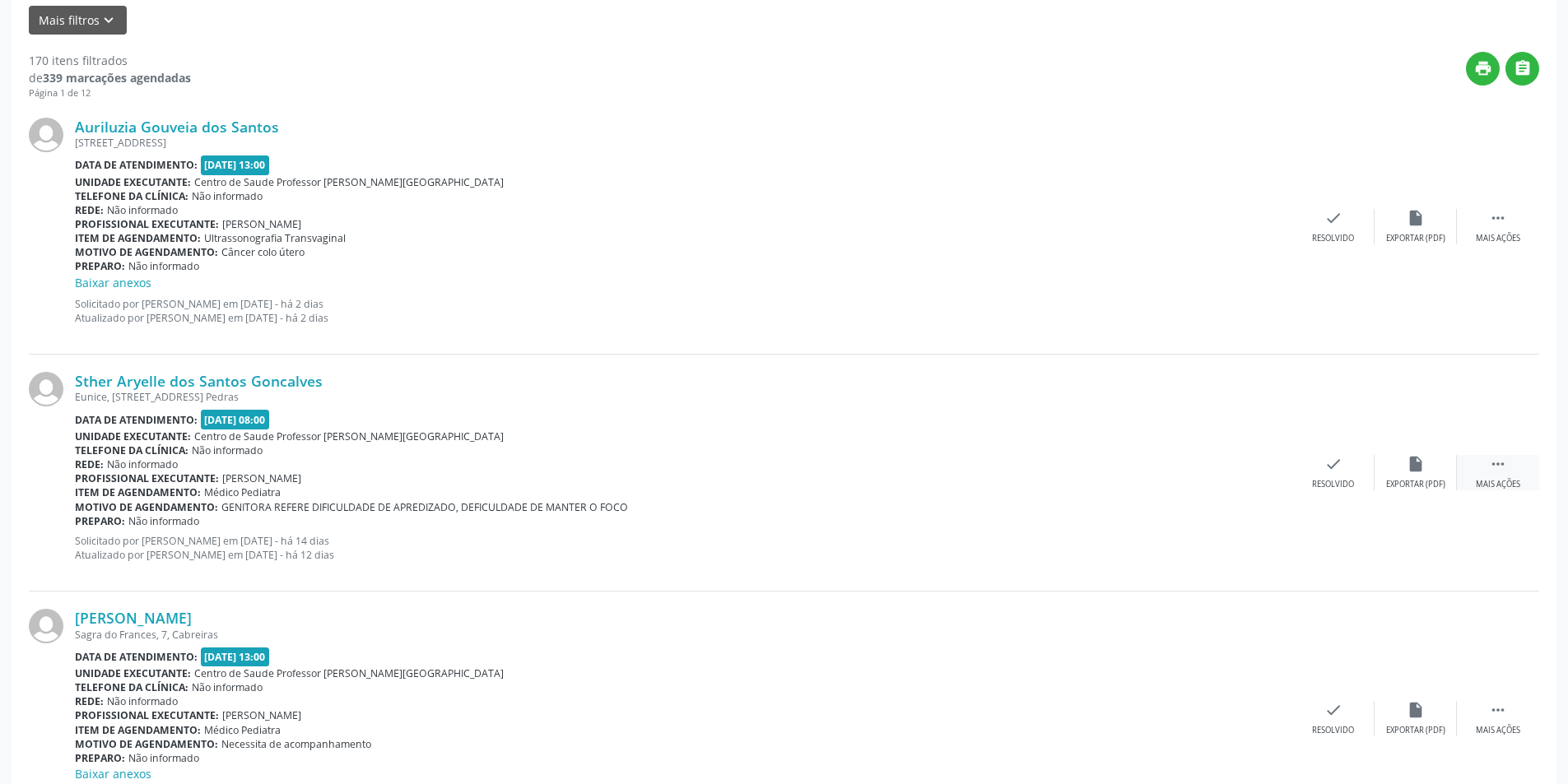
click at [1508, 470] on div " Mais ações" at bounding box center [1498, 473] width 82 height 36
click at [1402, 470] on div "alarm_off Não compareceu" at bounding box center [1415, 473] width 82 height 36
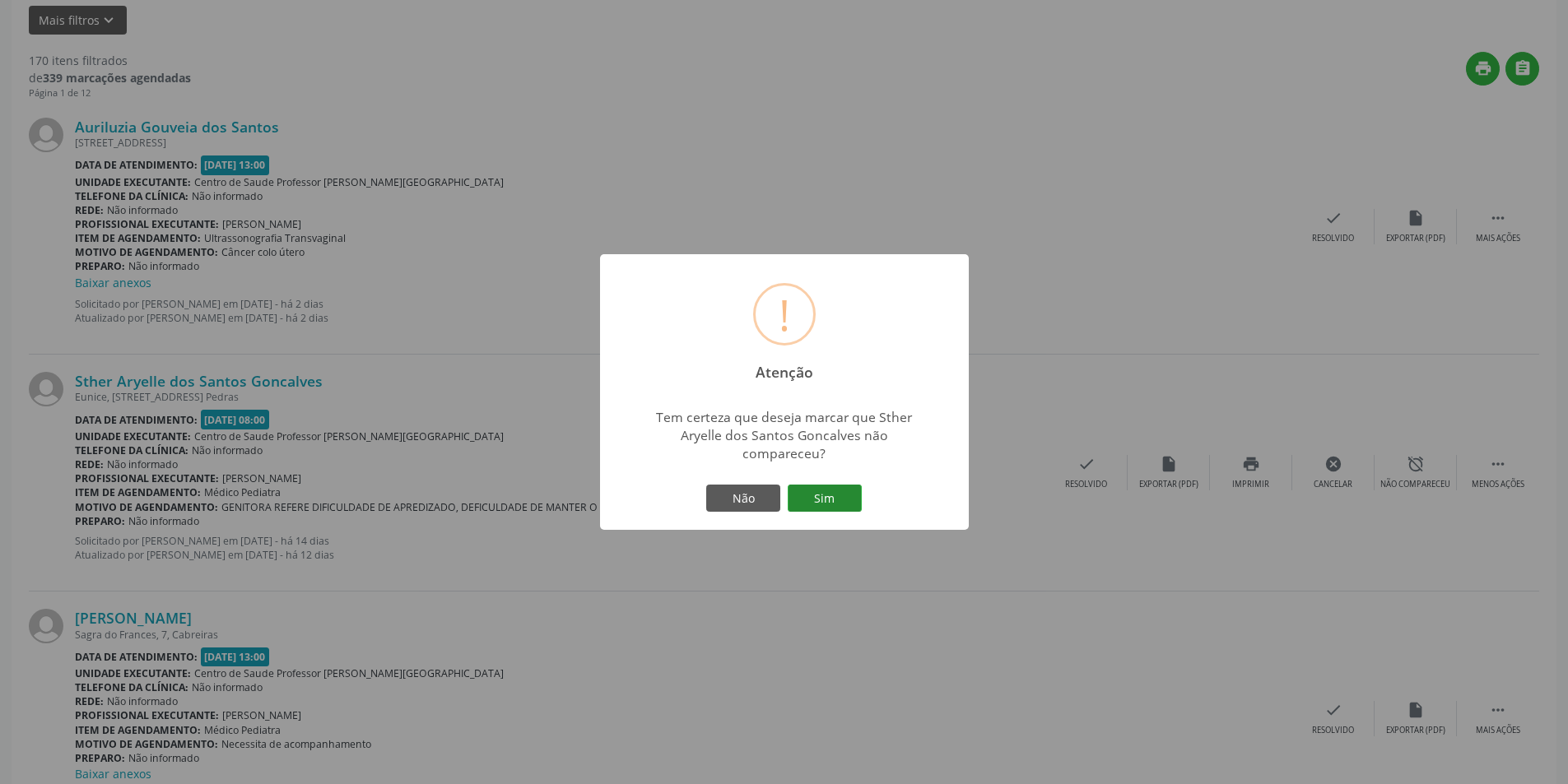
click at [847, 494] on button "Sim" at bounding box center [824, 498] width 74 height 28
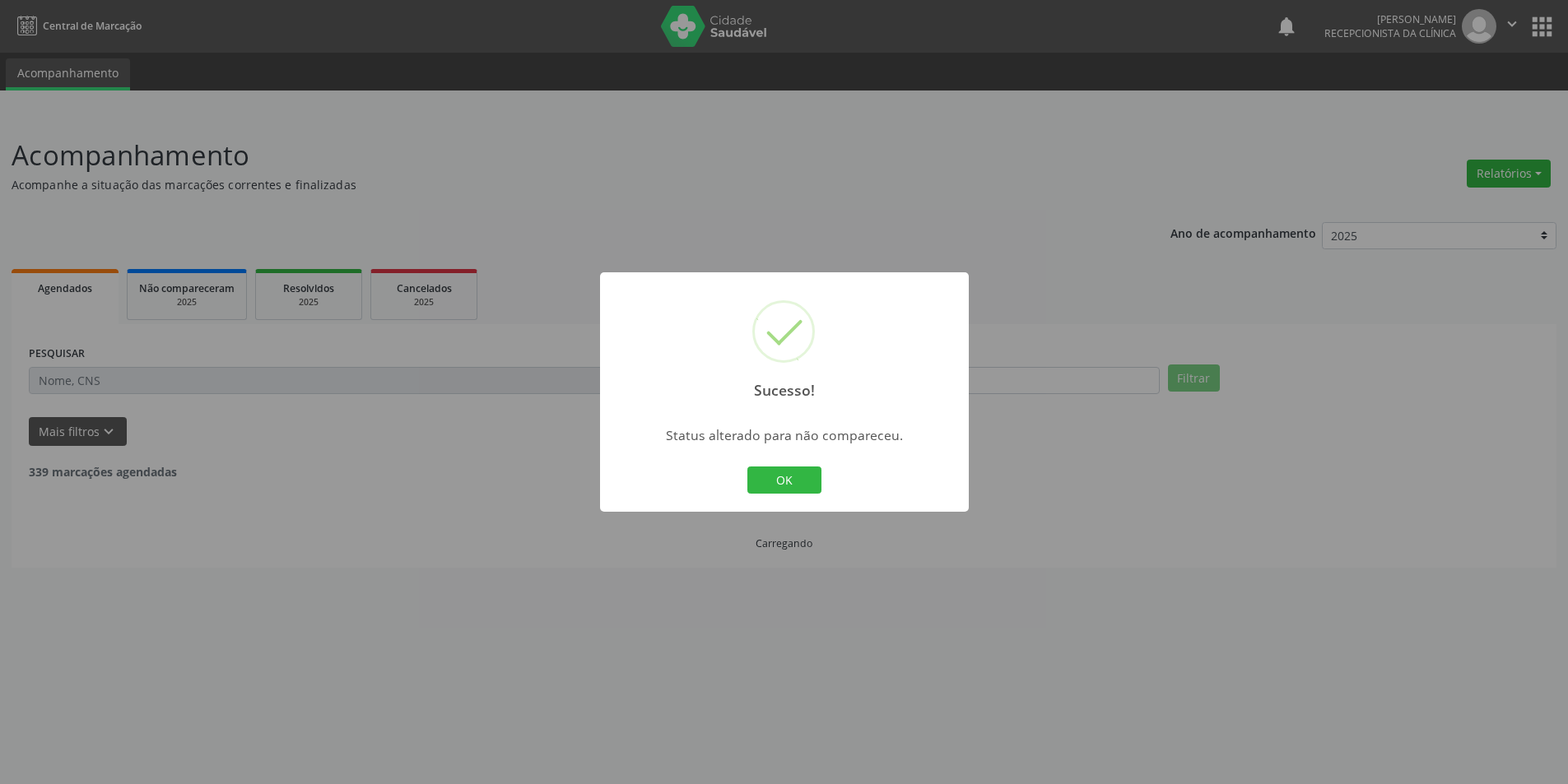
scroll to position [0, 0]
click at [805, 479] on button "OK" at bounding box center [789, 481] width 74 height 28
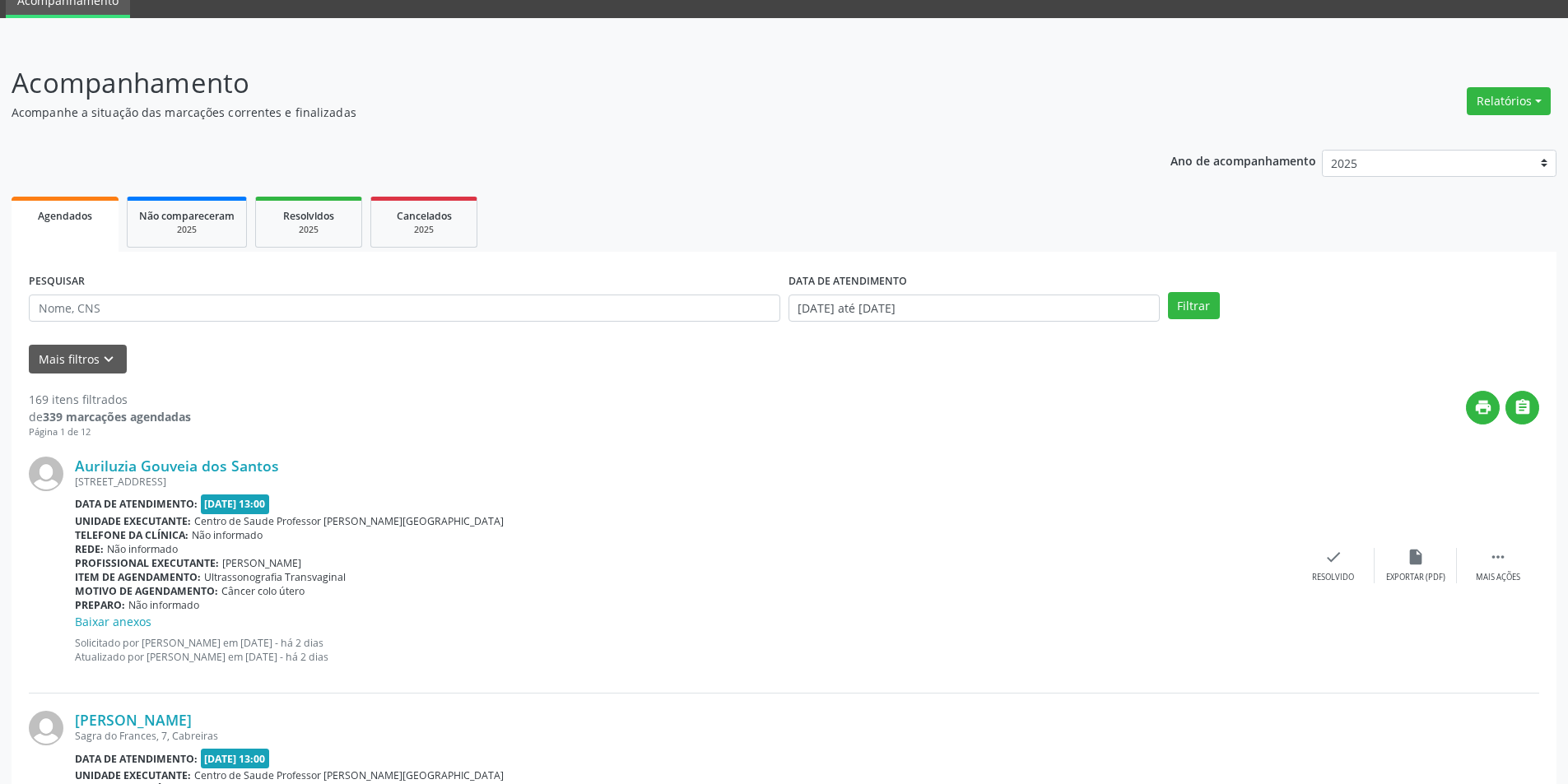
scroll to position [411, 0]
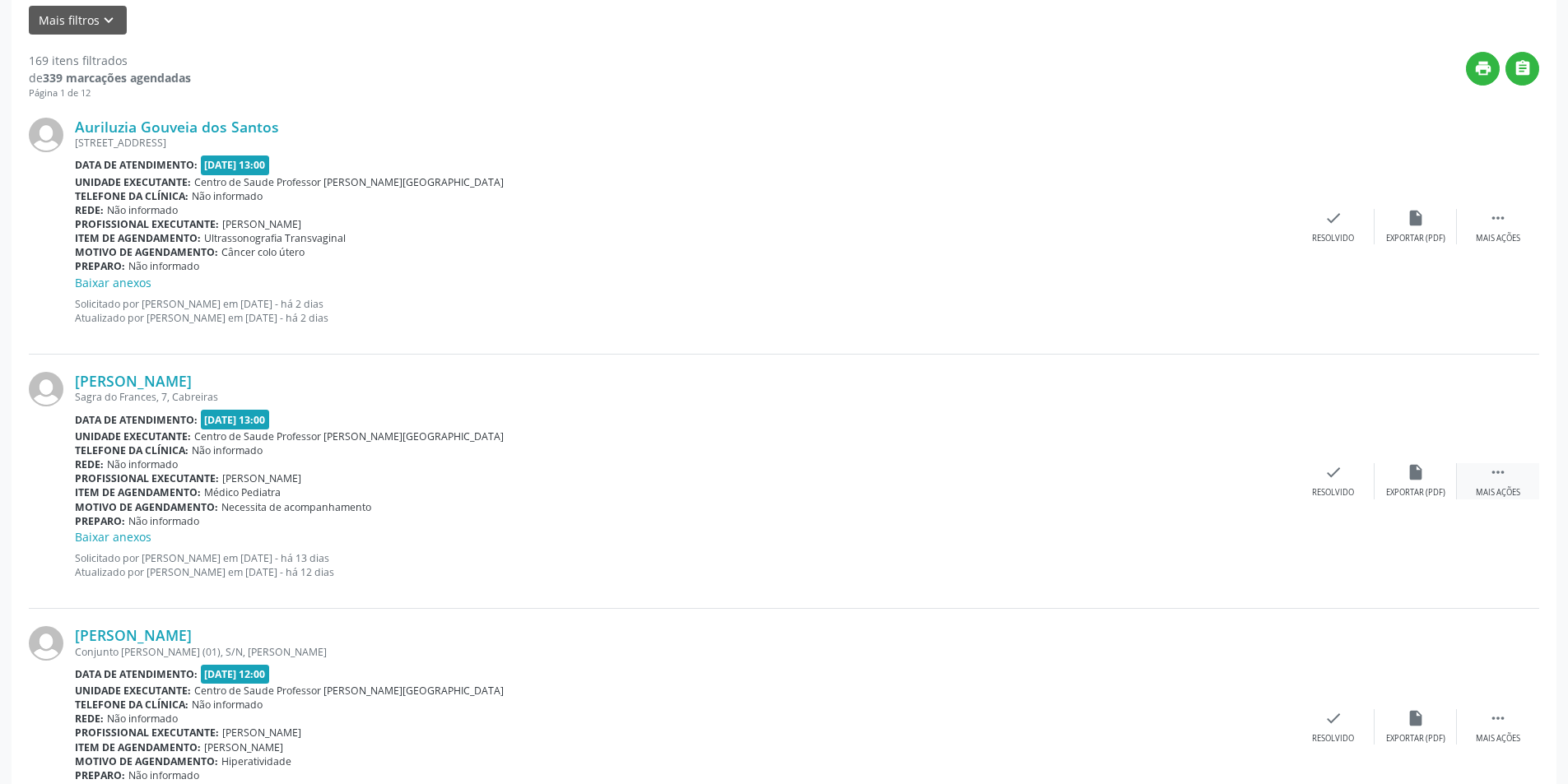
click at [1498, 477] on icon "" at bounding box center [1497, 471] width 18 height 18
click at [1428, 489] on div "Não compareceu" at bounding box center [1414, 493] width 70 height 11
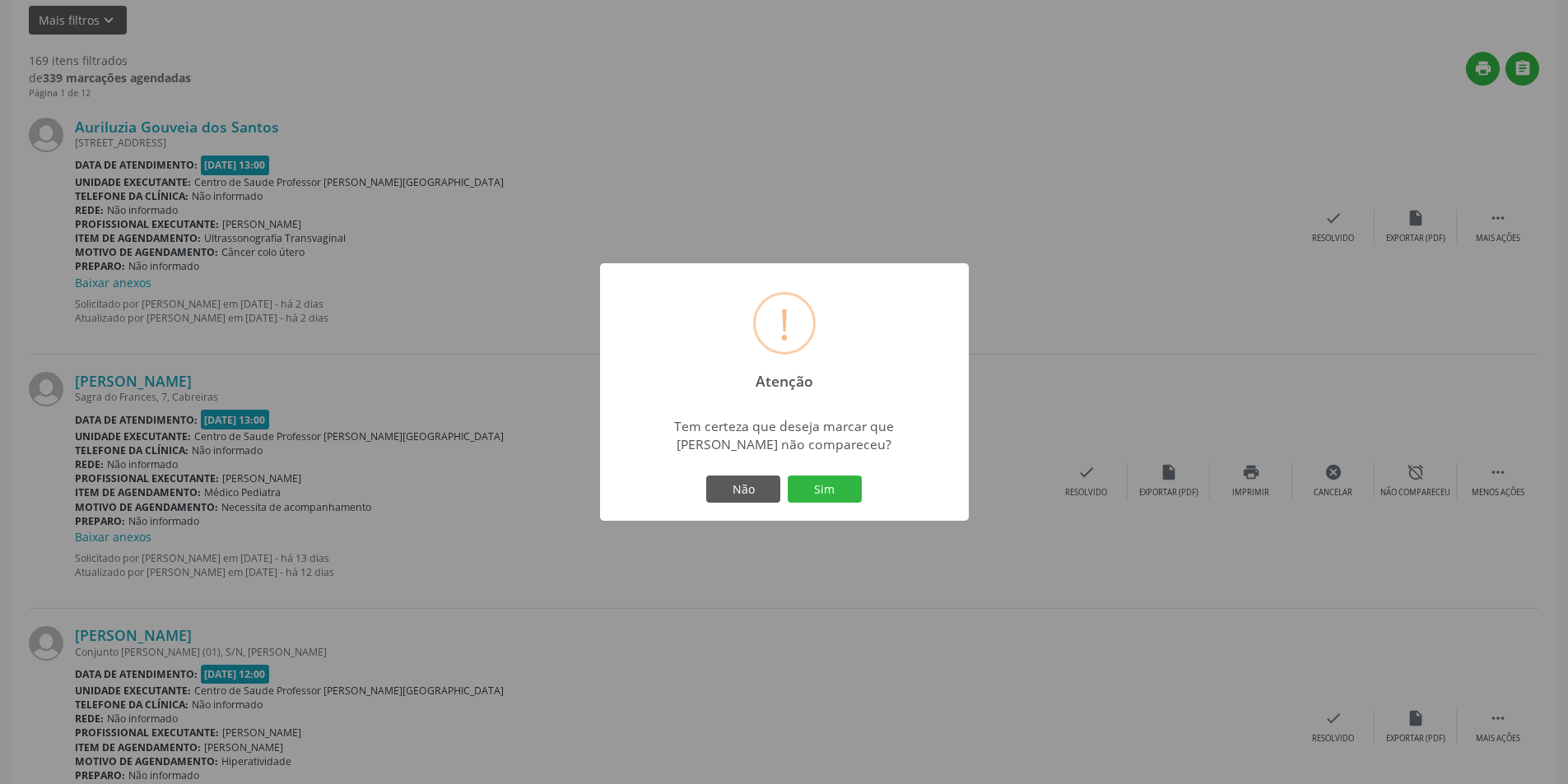
click at [862, 495] on div "Não Sim" at bounding box center [784, 489] width 163 height 35
click at [846, 496] on button "Sim" at bounding box center [824, 489] width 74 height 28
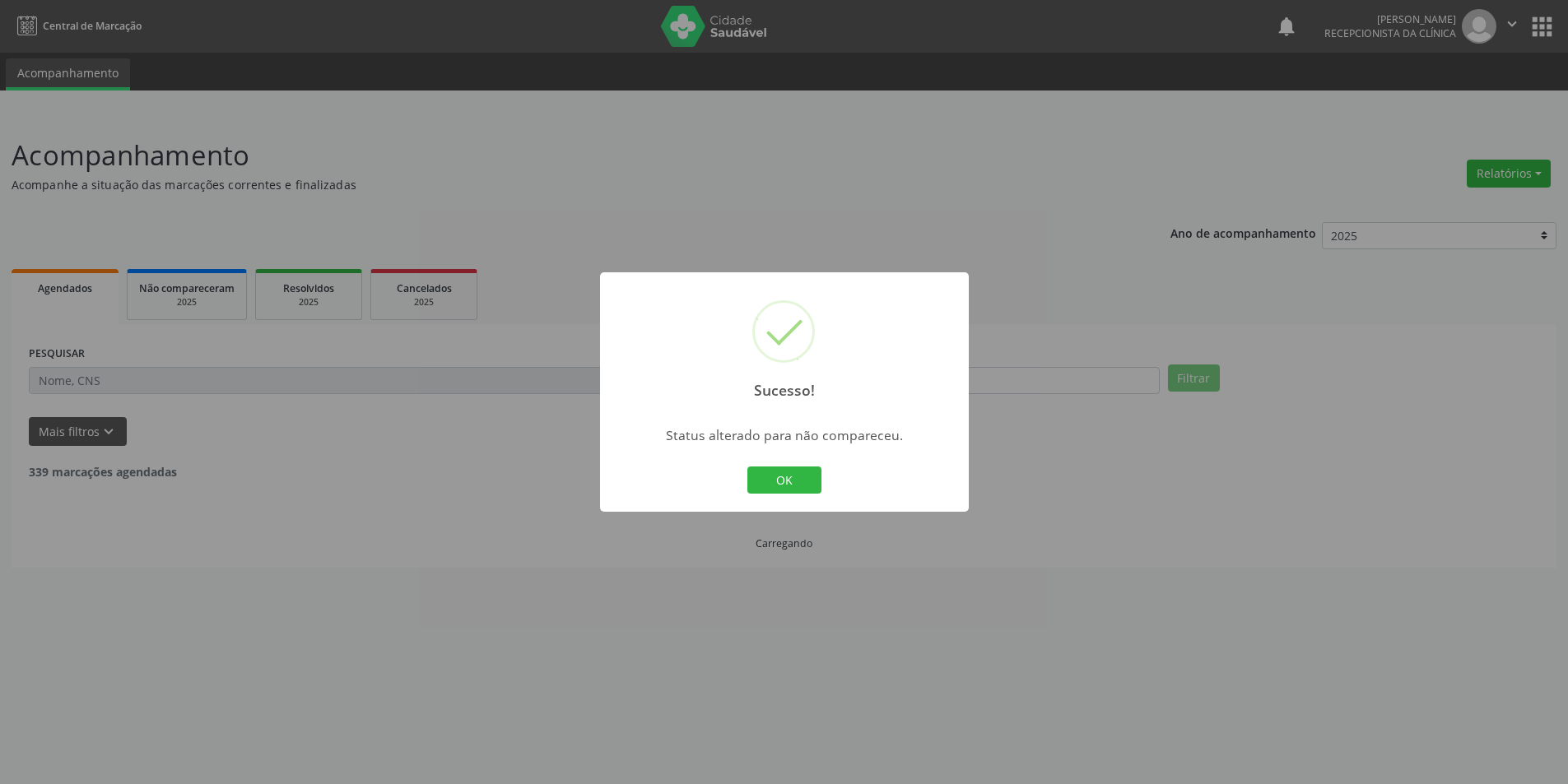
scroll to position [0, 0]
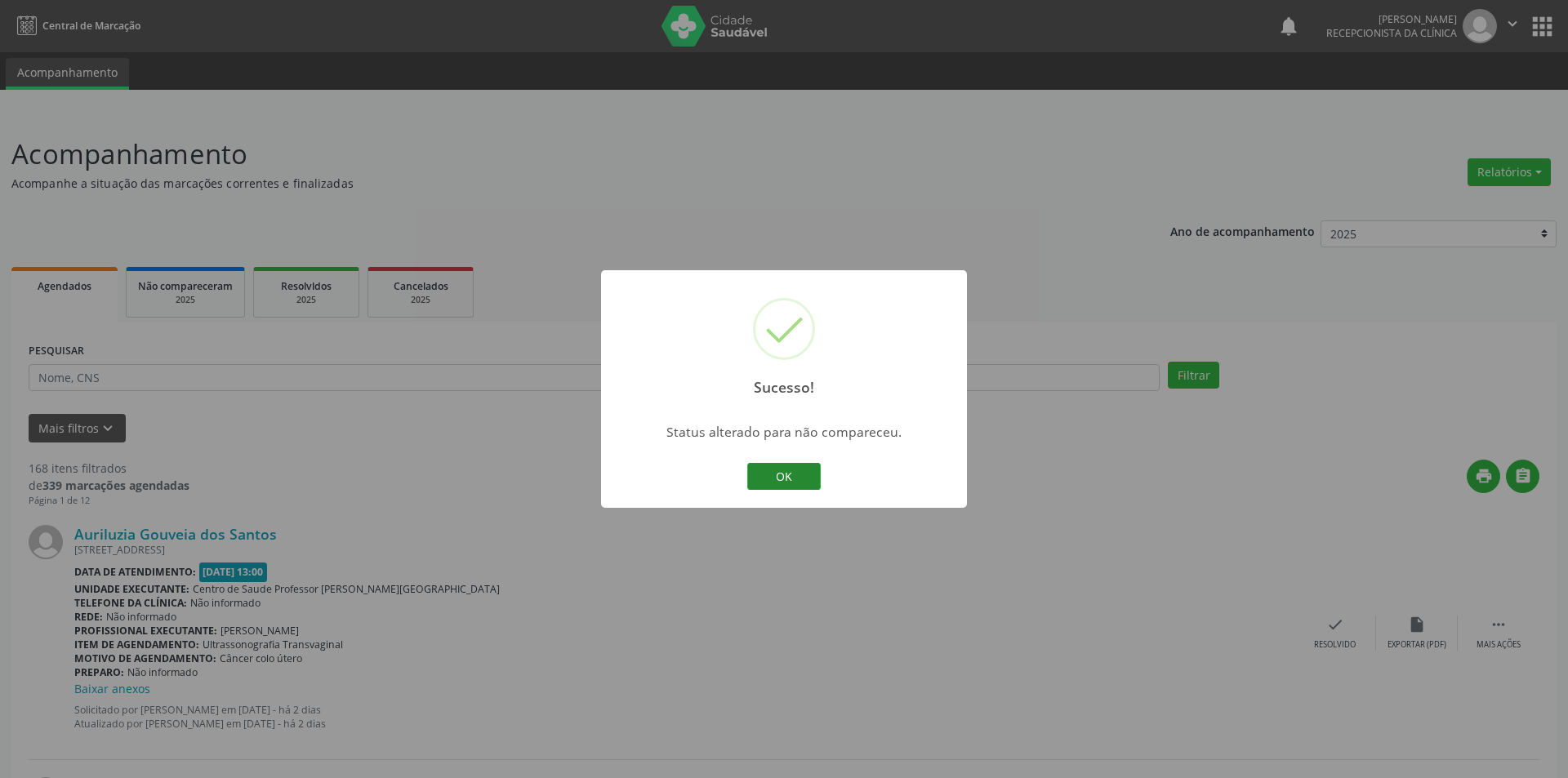
click at [802, 475] on button "OK" at bounding box center [783, 477] width 73 height 28
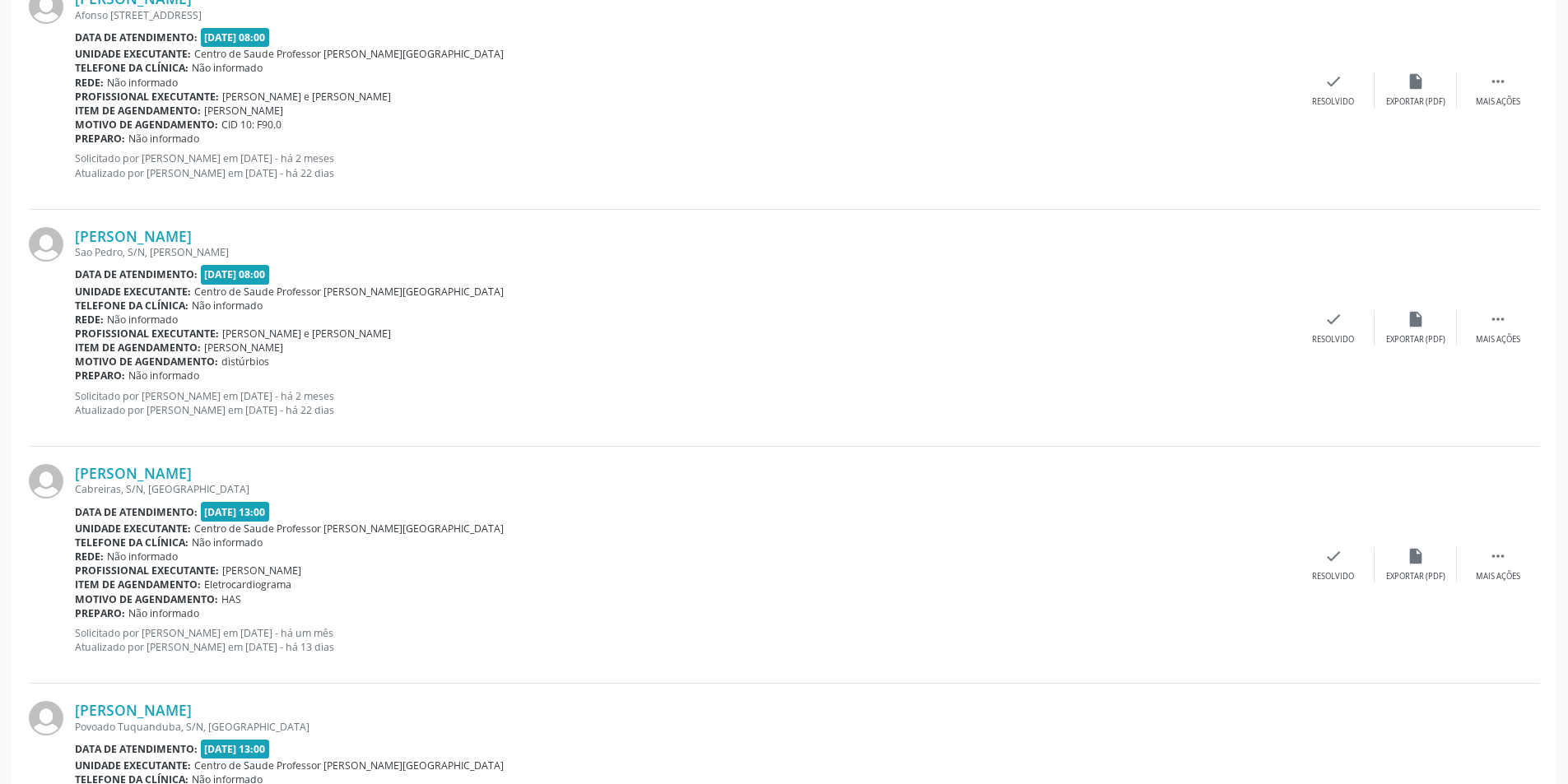
scroll to position [1316, 0]
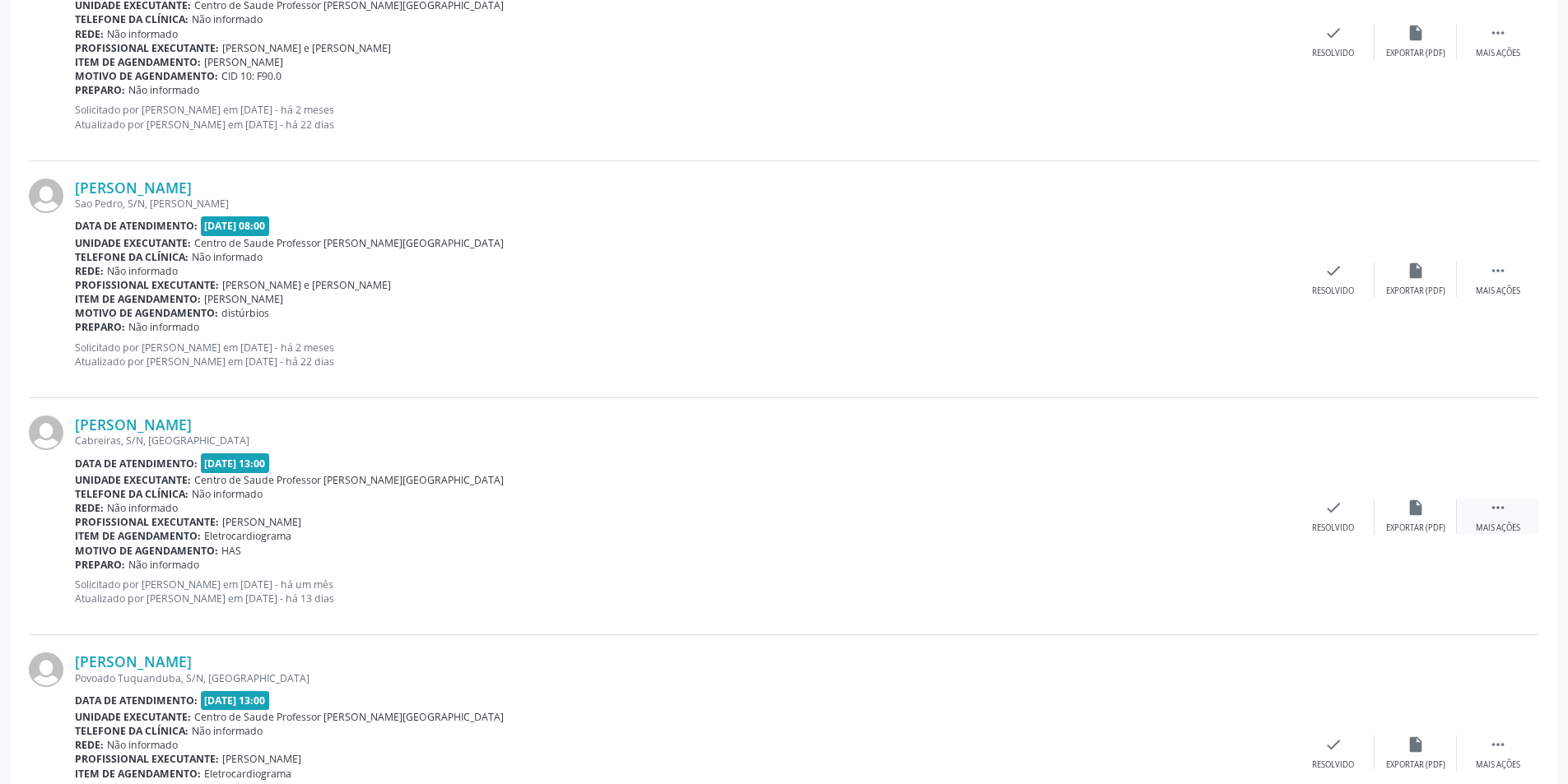
click at [1504, 515] on icon "" at bounding box center [1497, 507] width 18 height 18
click at [1420, 518] on div "alarm_off Não compareceu" at bounding box center [1415, 516] width 82 height 36
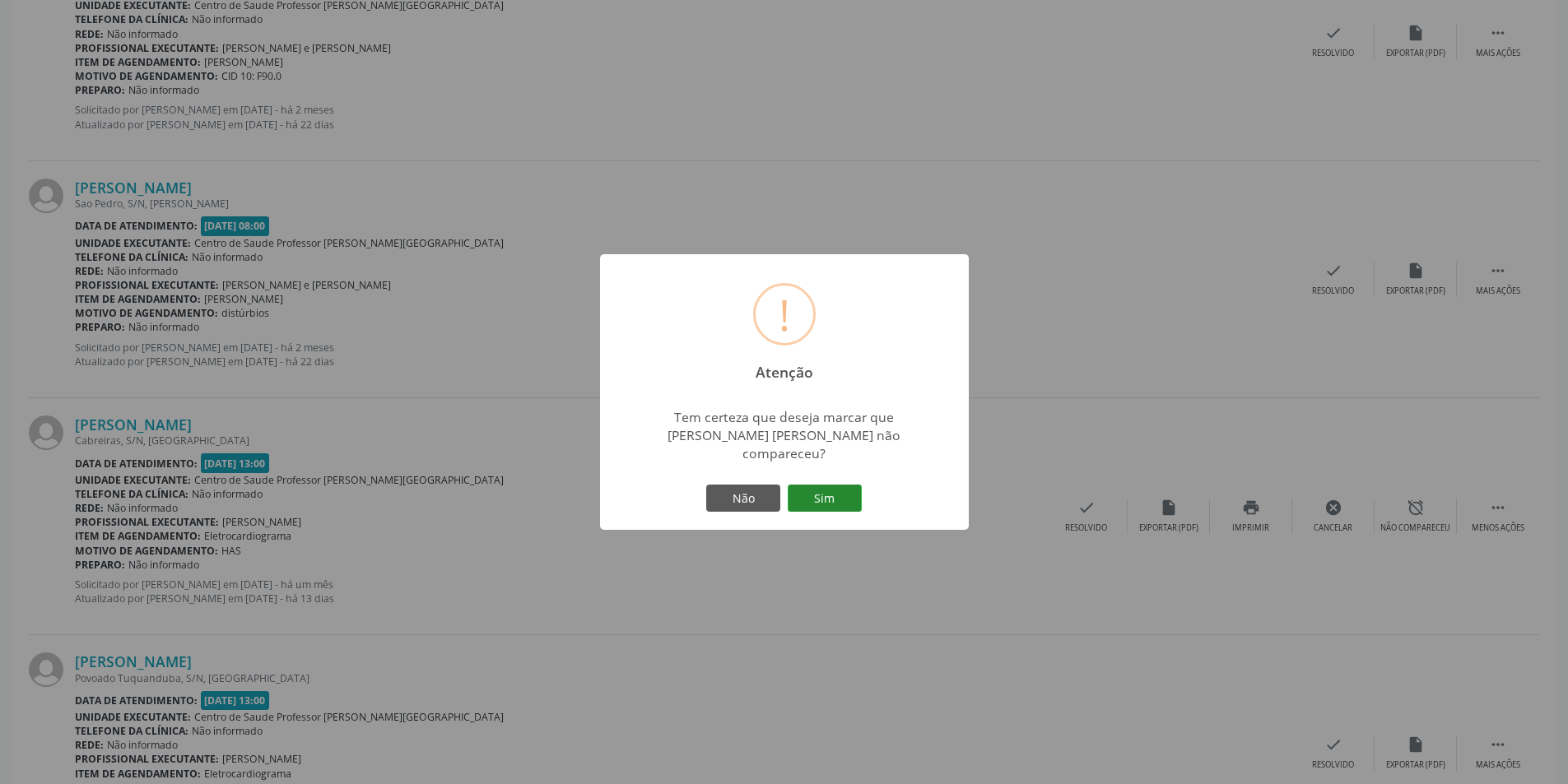
click at [806, 484] on button "Sim" at bounding box center [824, 498] width 74 height 28
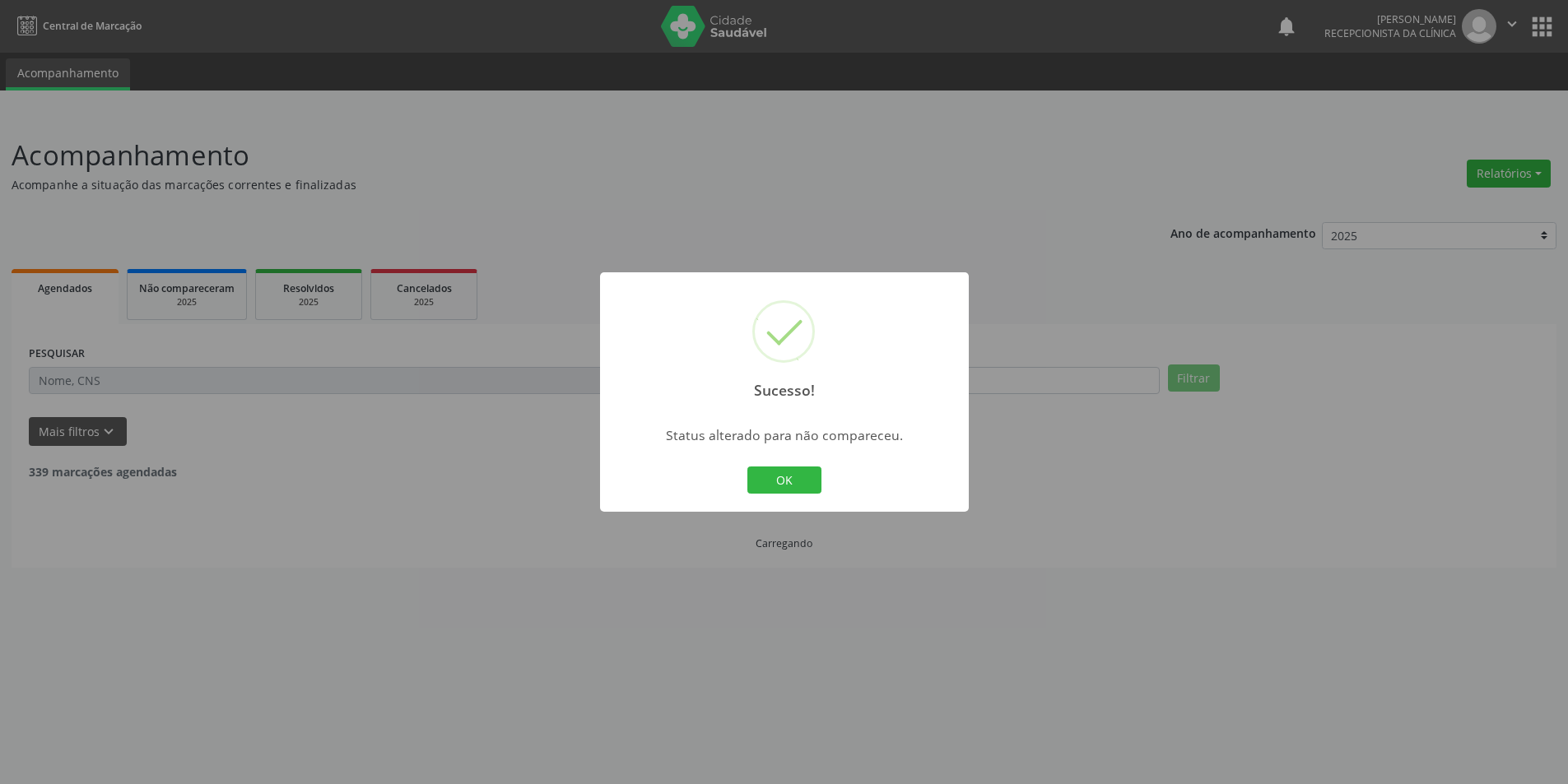
scroll to position [0, 0]
click at [804, 482] on button "OK" at bounding box center [789, 481] width 74 height 28
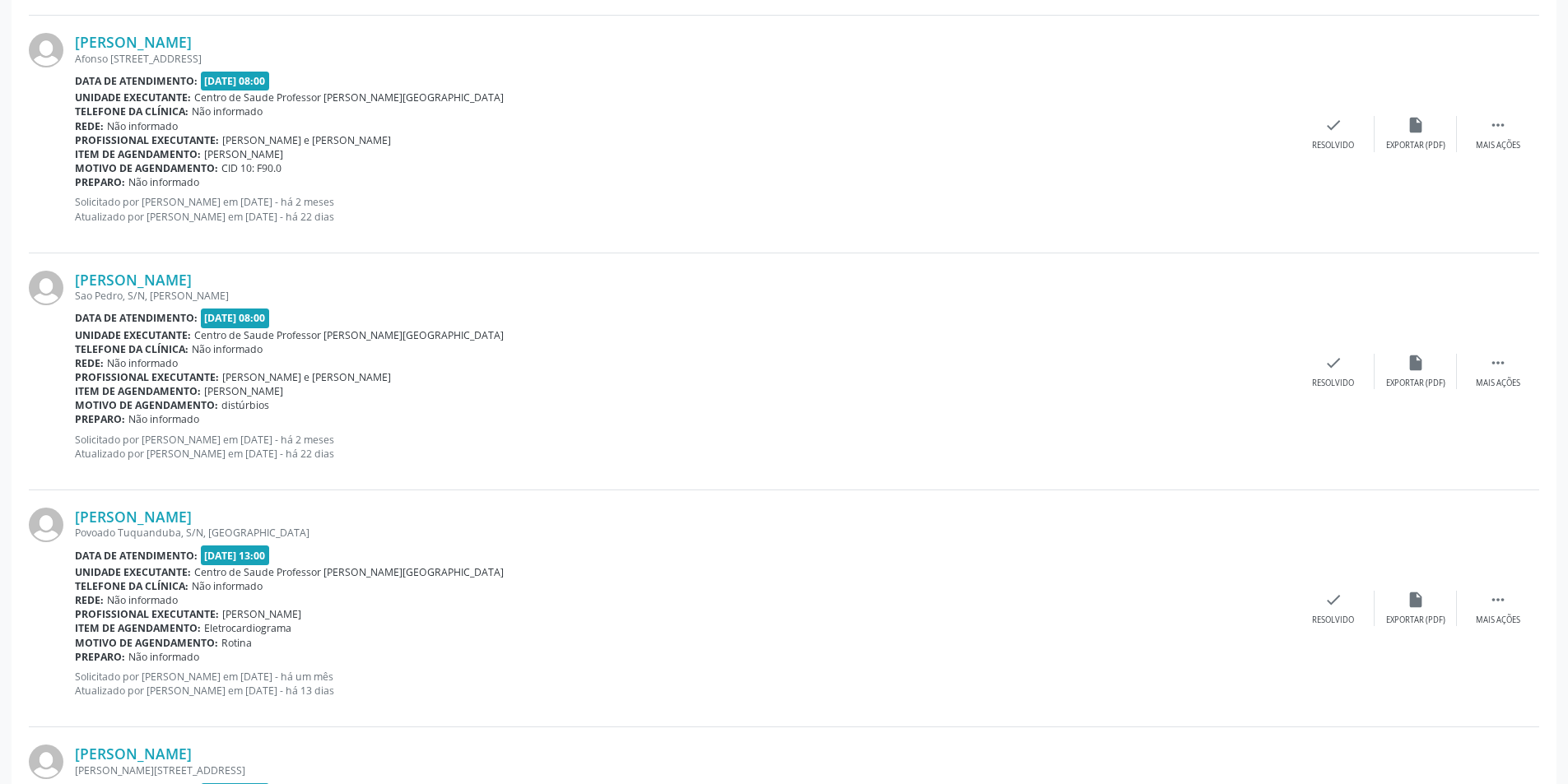
scroll to position [1316, 0]
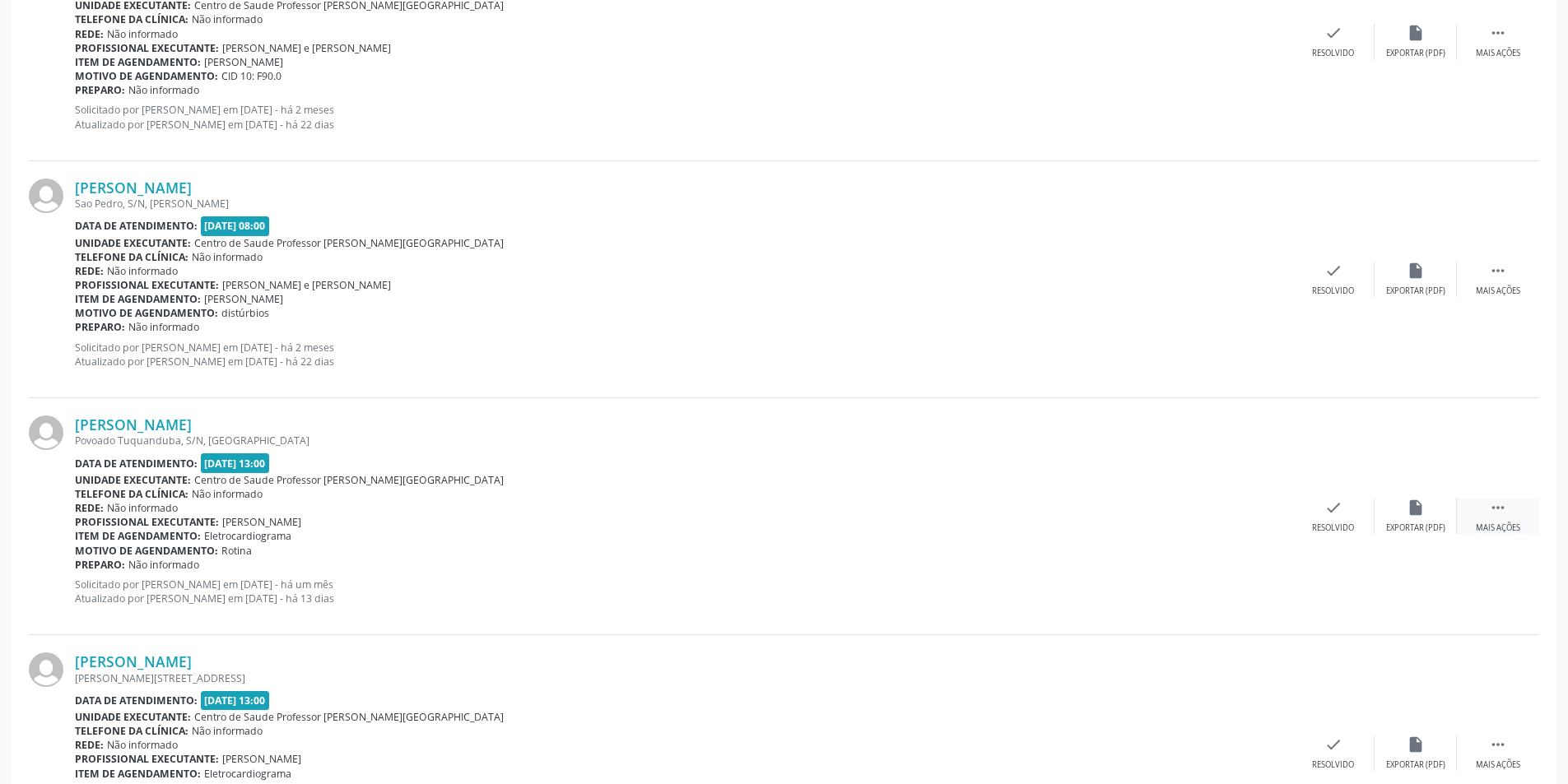
click at [1503, 510] on icon "" at bounding box center [1497, 507] width 18 height 18
click at [1431, 514] on div "alarm_off Não compareceu" at bounding box center [1415, 516] width 82 height 36
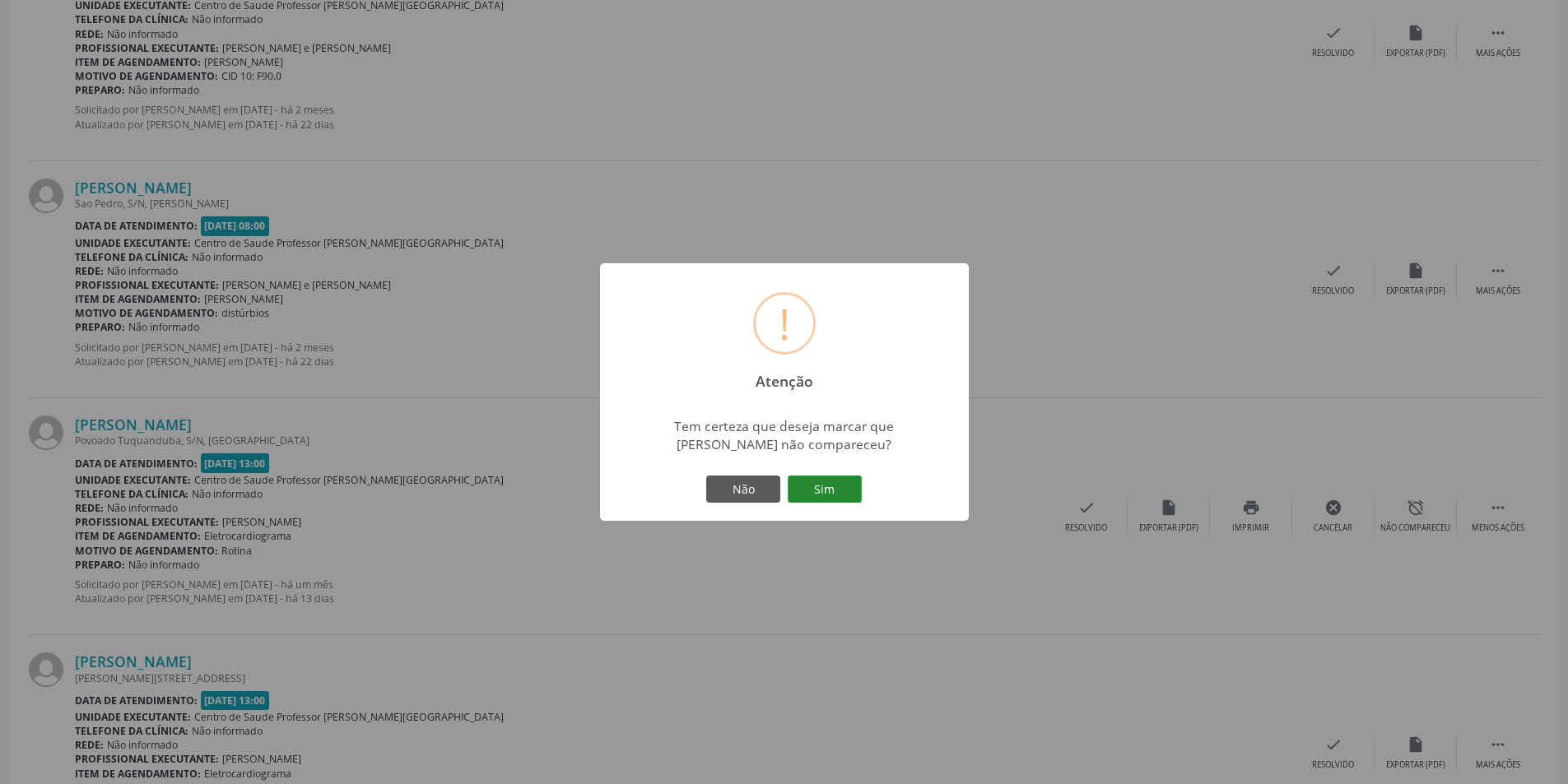
click at [845, 484] on button "Sim" at bounding box center [824, 489] width 74 height 28
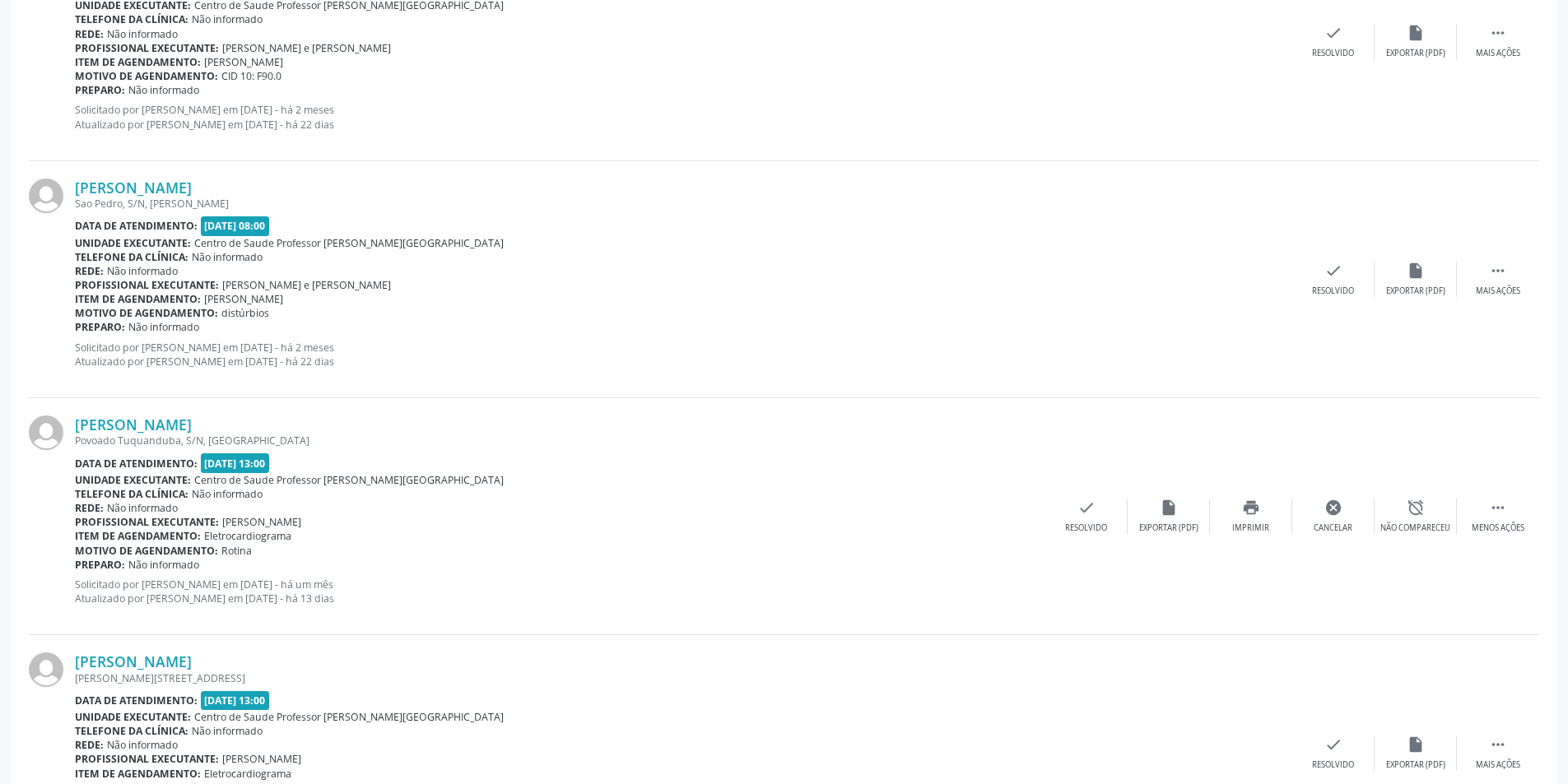
scroll to position [0, 0]
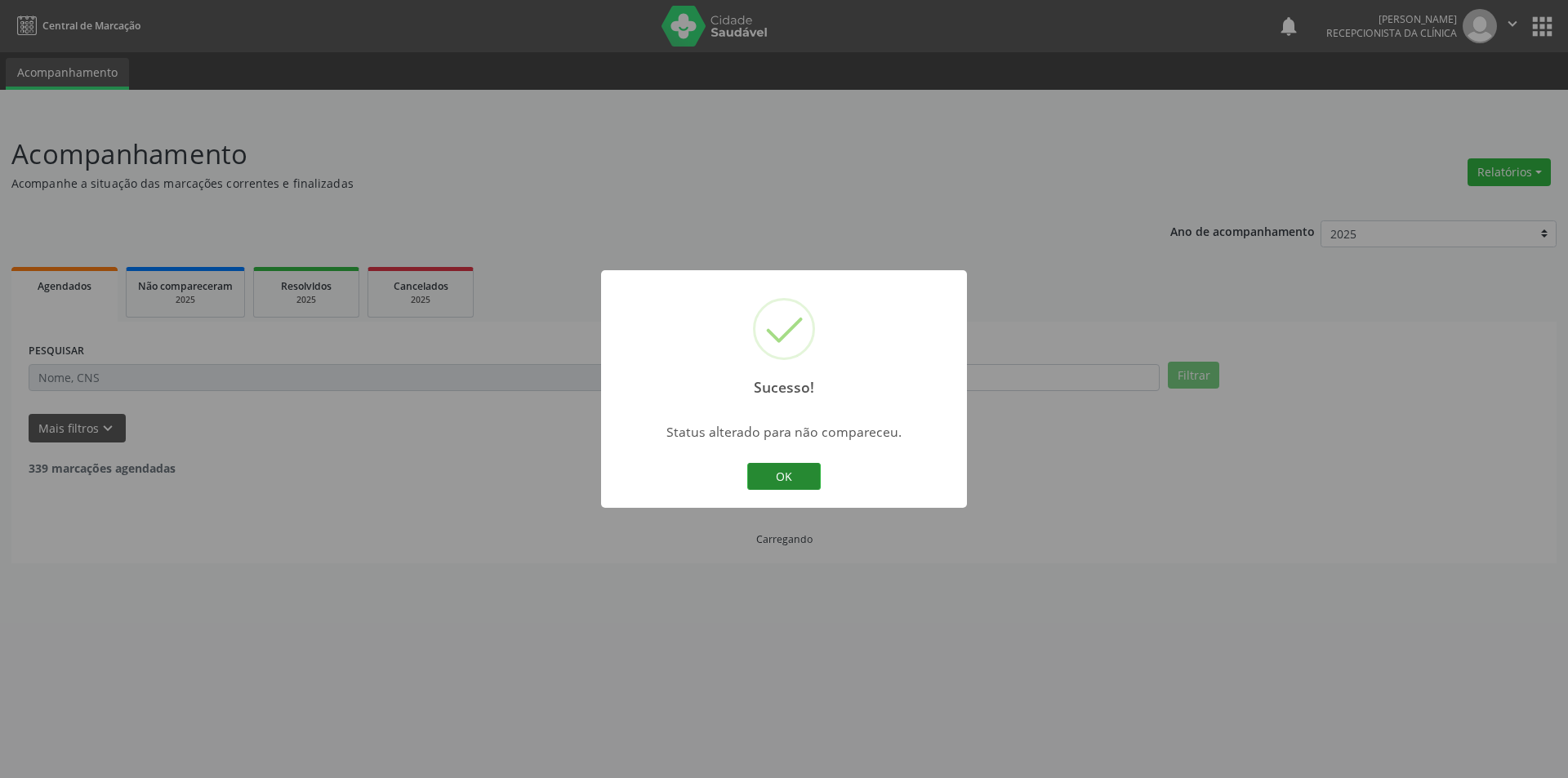
click at [797, 480] on button "OK" at bounding box center [783, 477] width 73 height 28
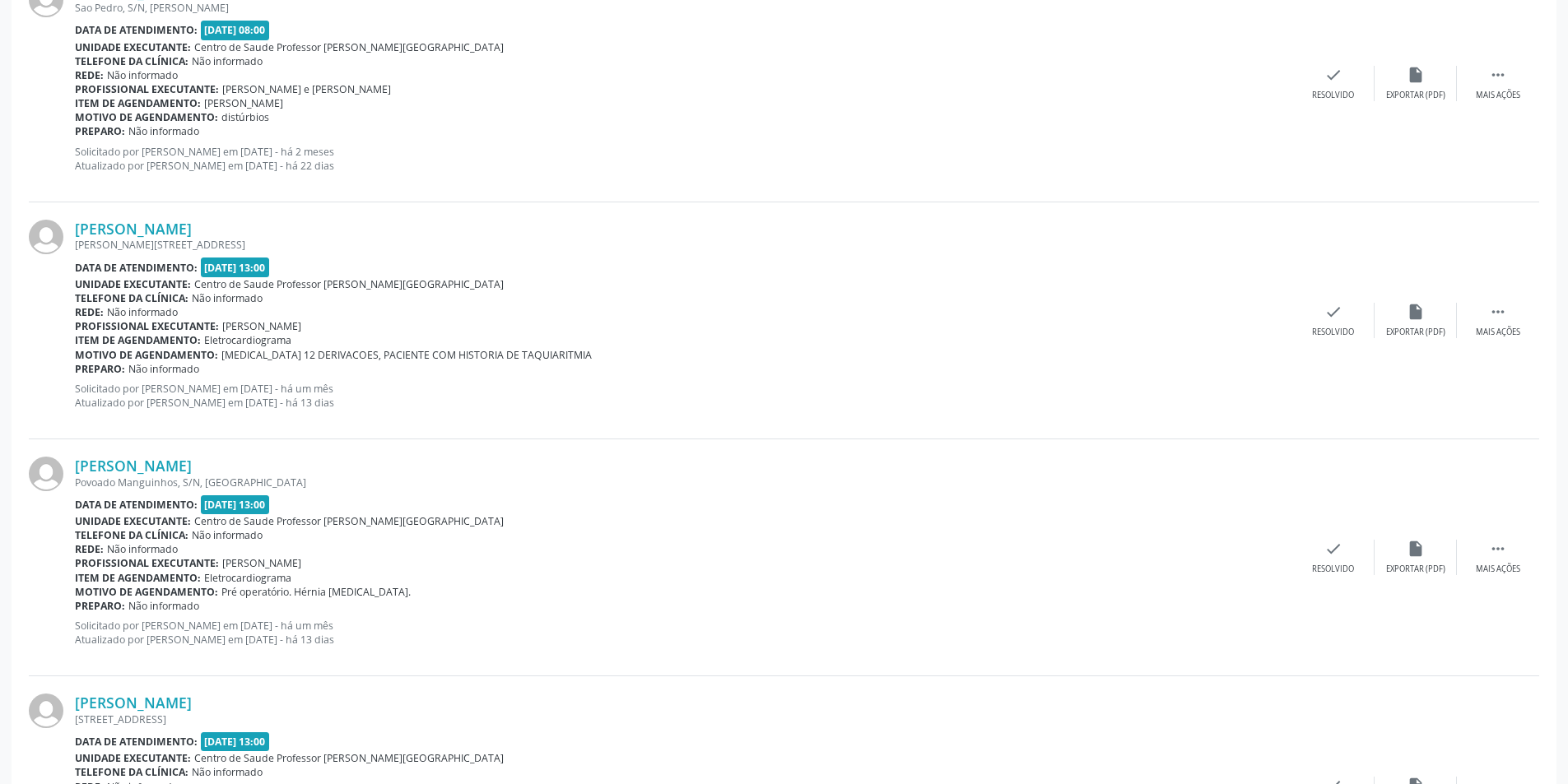
scroll to position [1562, 0]
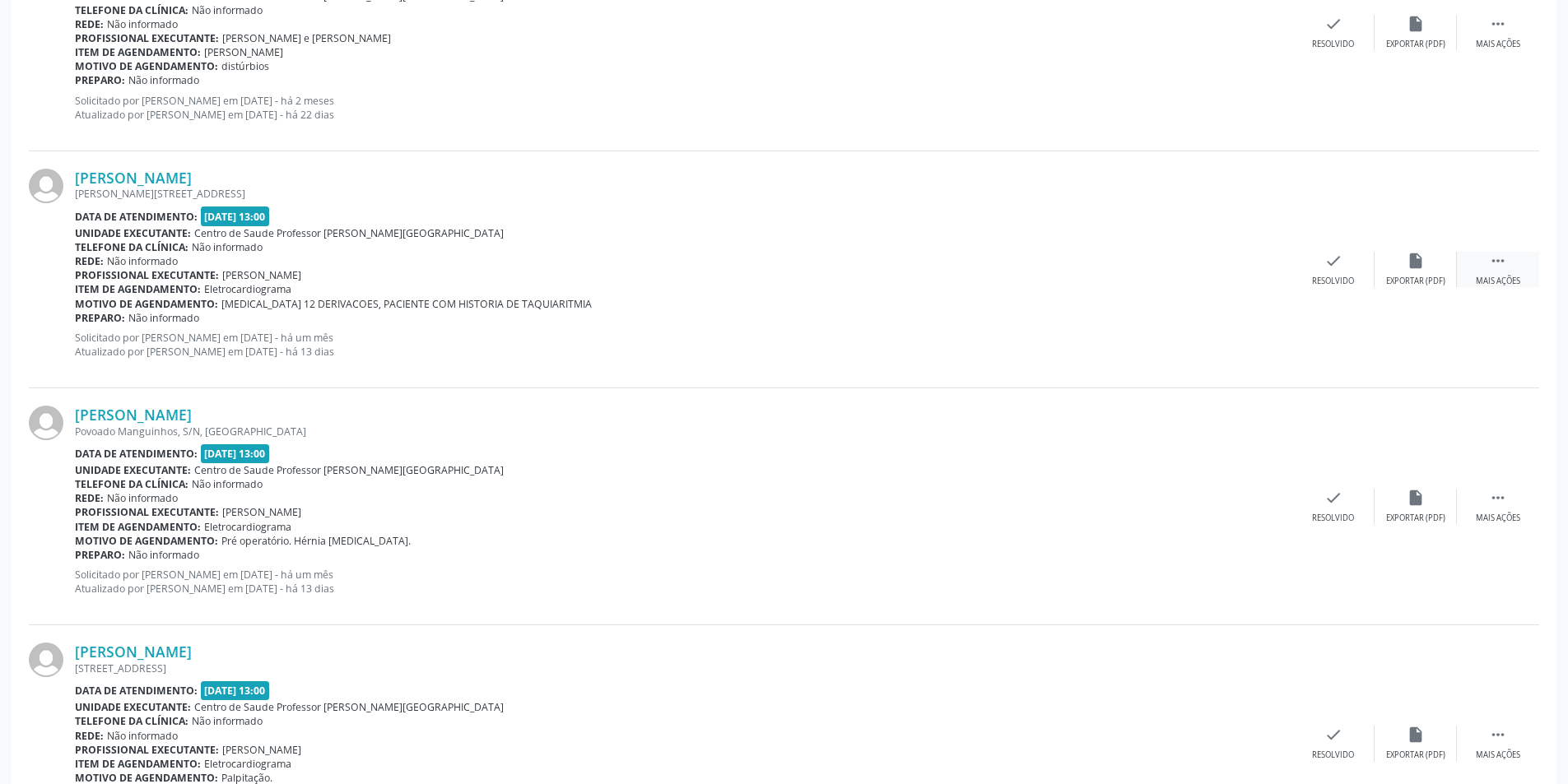
click at [1474, 267] on div " Mais ações" at bounding box center [1498, 270] width 82 height 36
click at [1421, 275] on div "Não compareceu" at bounding box center [1414, 281] width 70 height 11
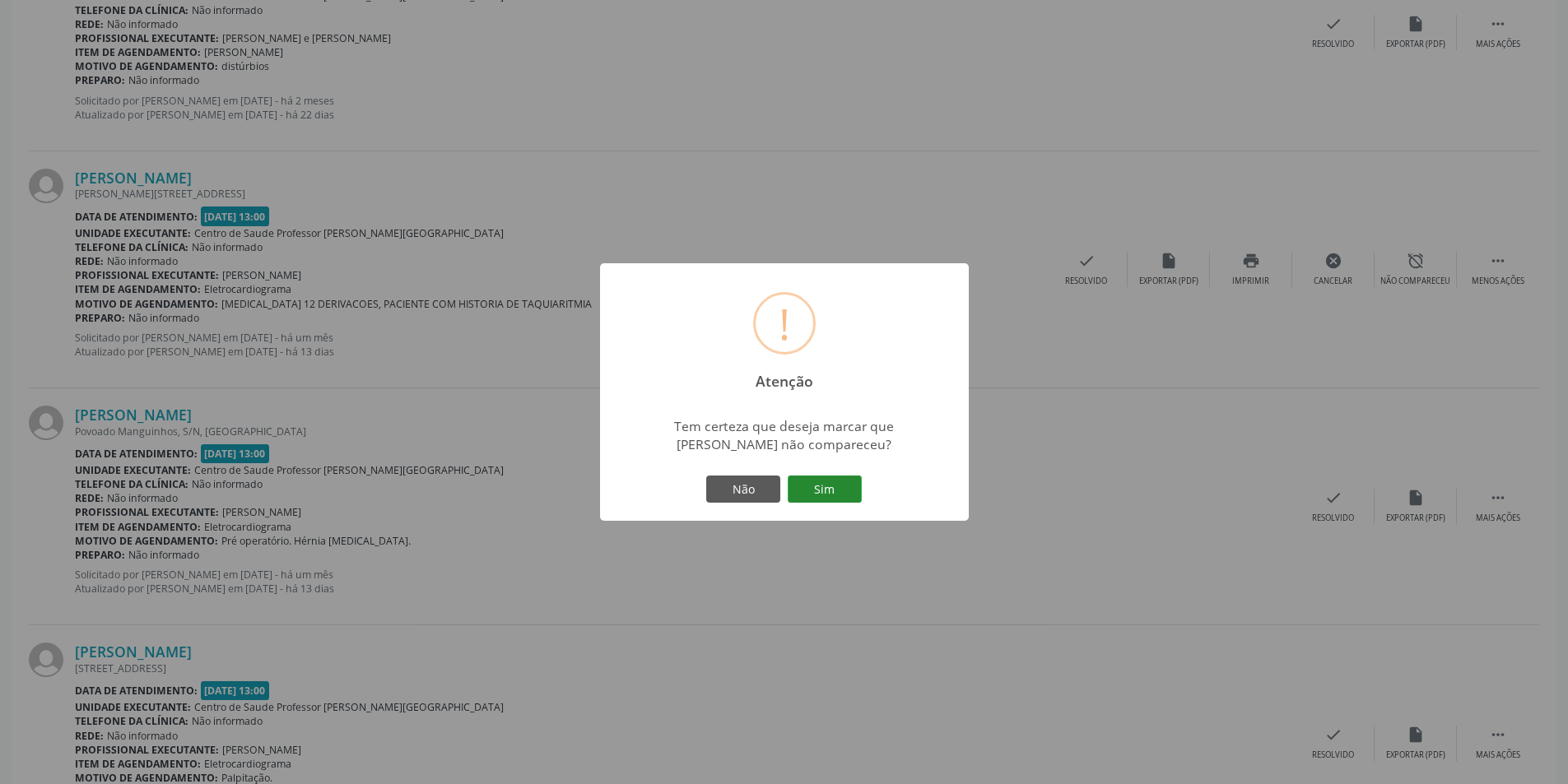
click at [843, 493] on button "Sim" at bounding box center [824, 489] width 74 height 28
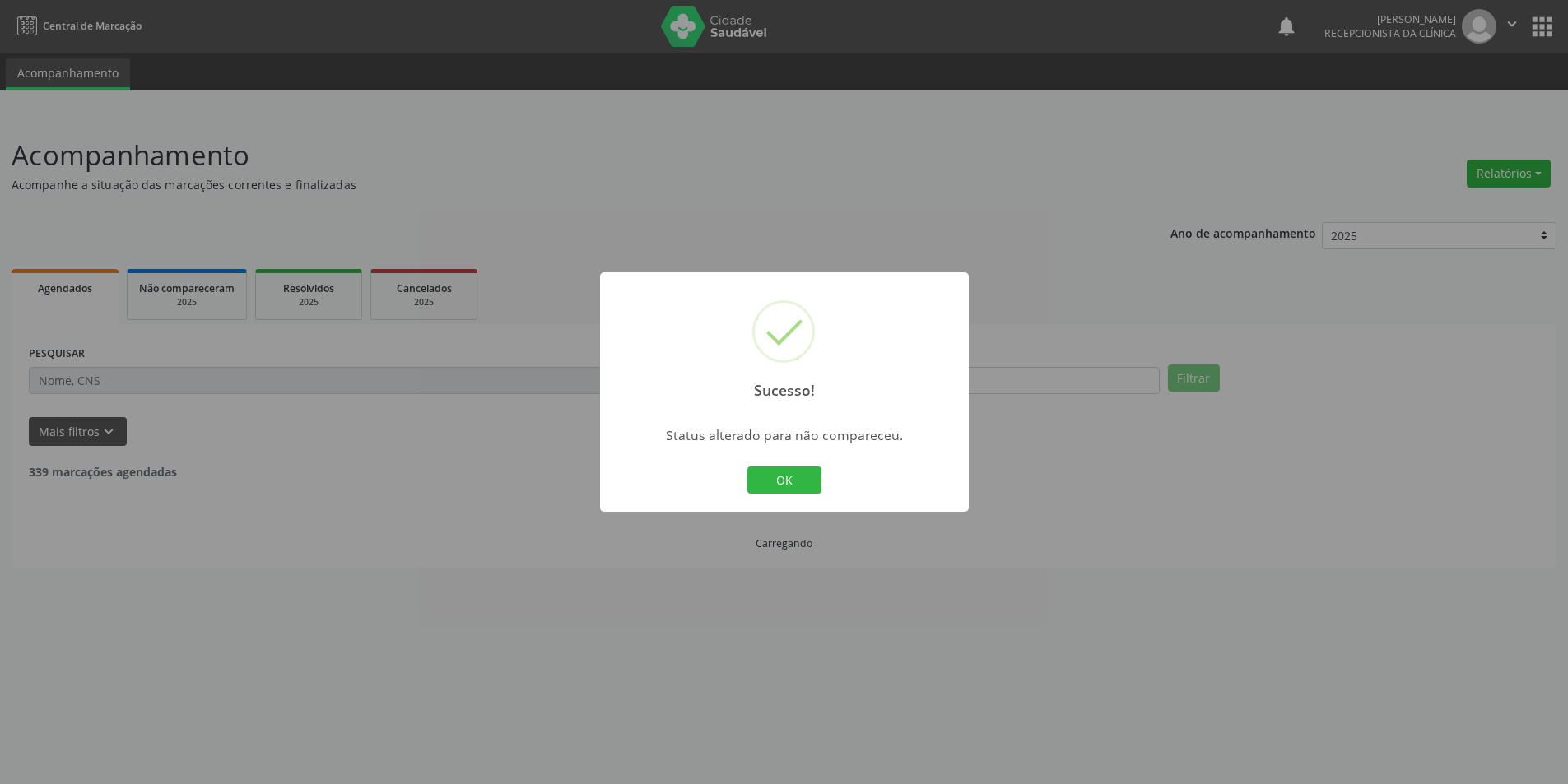
scroll to position [0, 0]
click at [787, 475] on button "OK" at bounding box center [789, 481] width 74 height 28
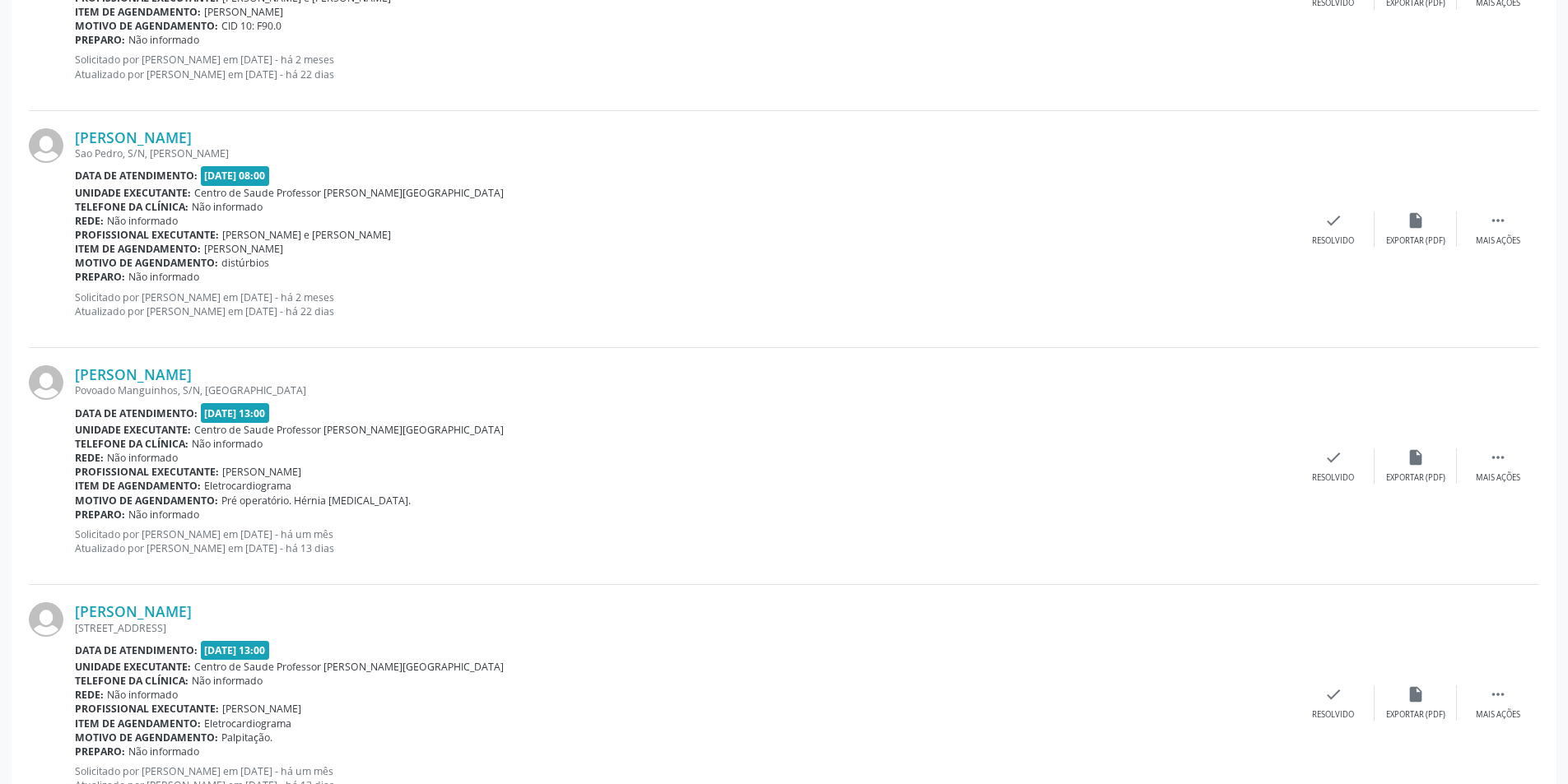
scroll to position [1398, 0]
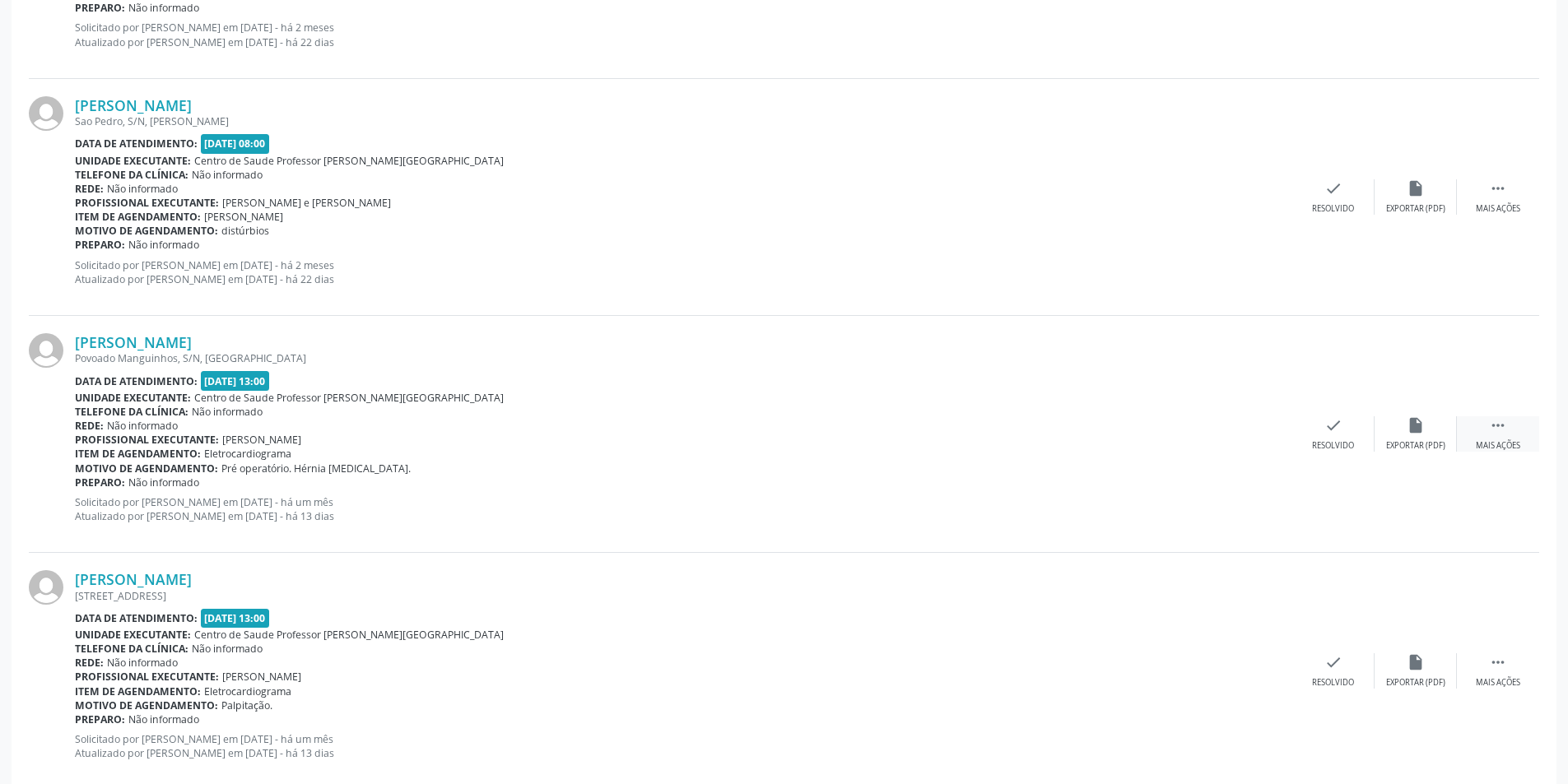
click at [1501, 436] on div " Mais ações" at bounding box center [1498, 434] width 82 height 36
click at [1487, 429] on div " Menos ações" at bounding box center [1498, 434] width 82 height 36
click at [1494, 437] on div " Mais ações" at bounding box center [1498, 434] width 82 height 36
click at [1435, 436] on div "alarm_off Não compareceu" at bounding box center [1415, 434] width 82 height 36
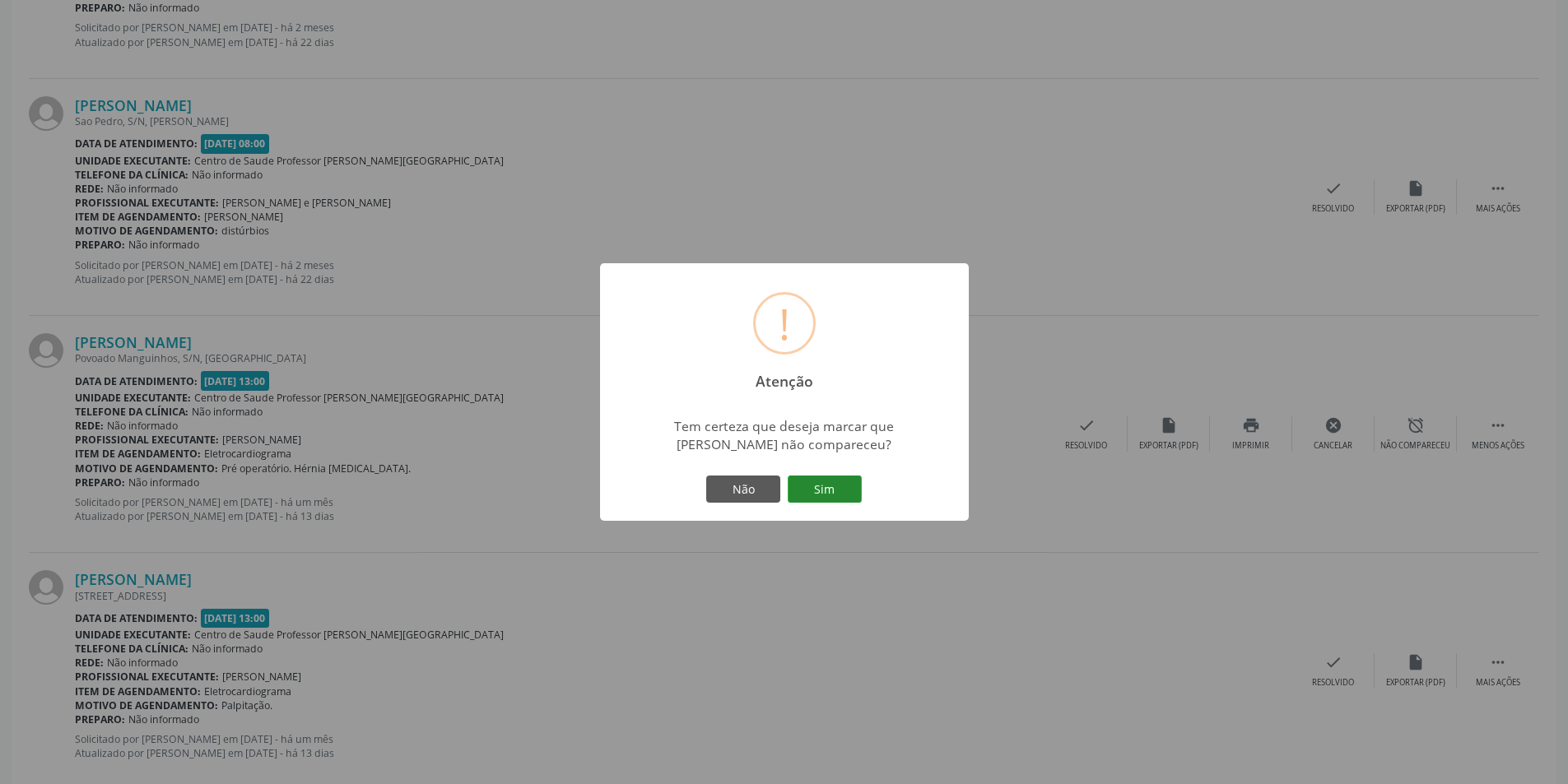
click at [831, 486] on button "Sim" at bounding box center [824, 489] width 74 height 28
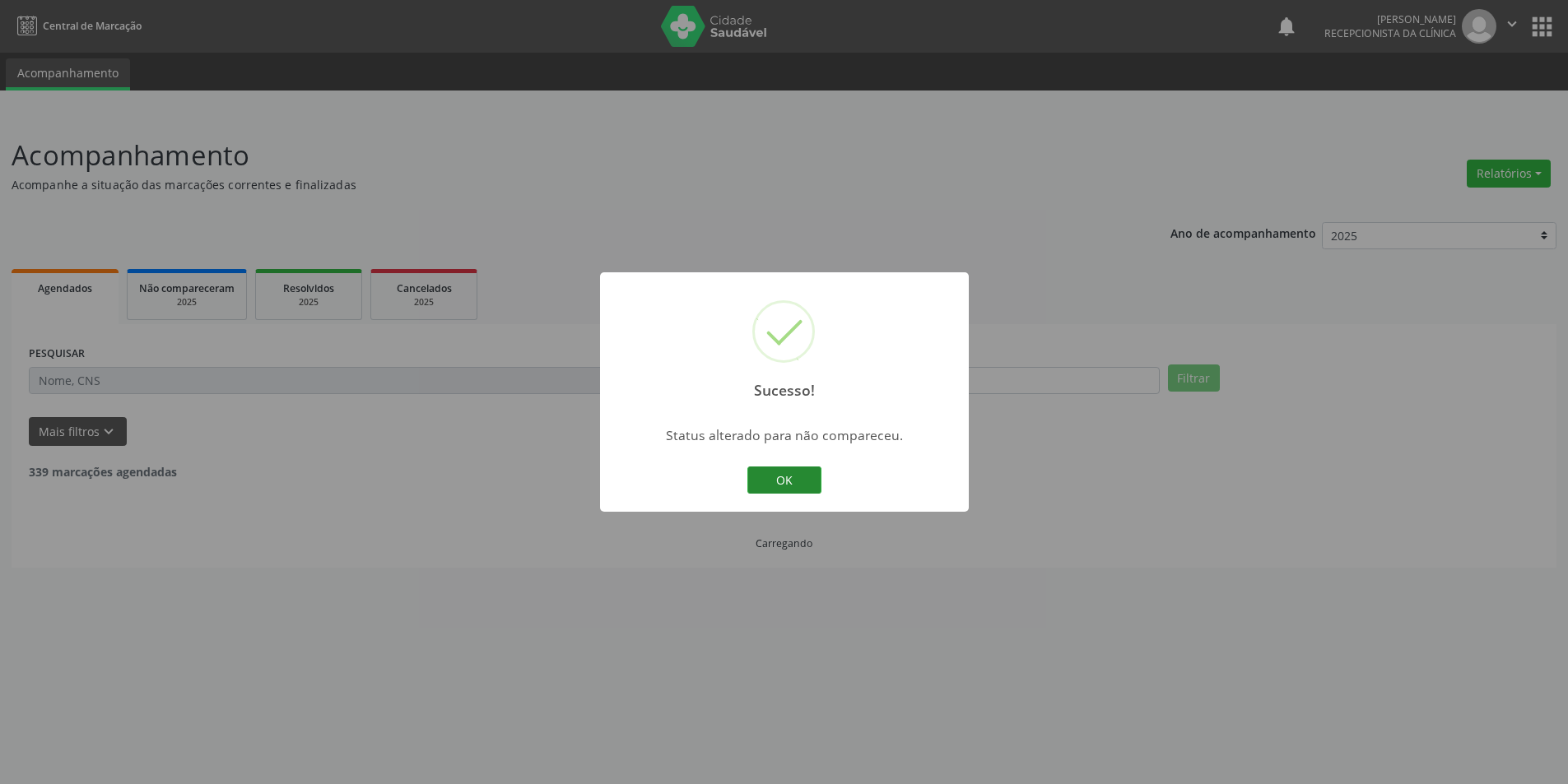
scroll to position [0, 0]
click at [811, 481] on button "OK" at bounding box center [789, 481] width 74 height 28
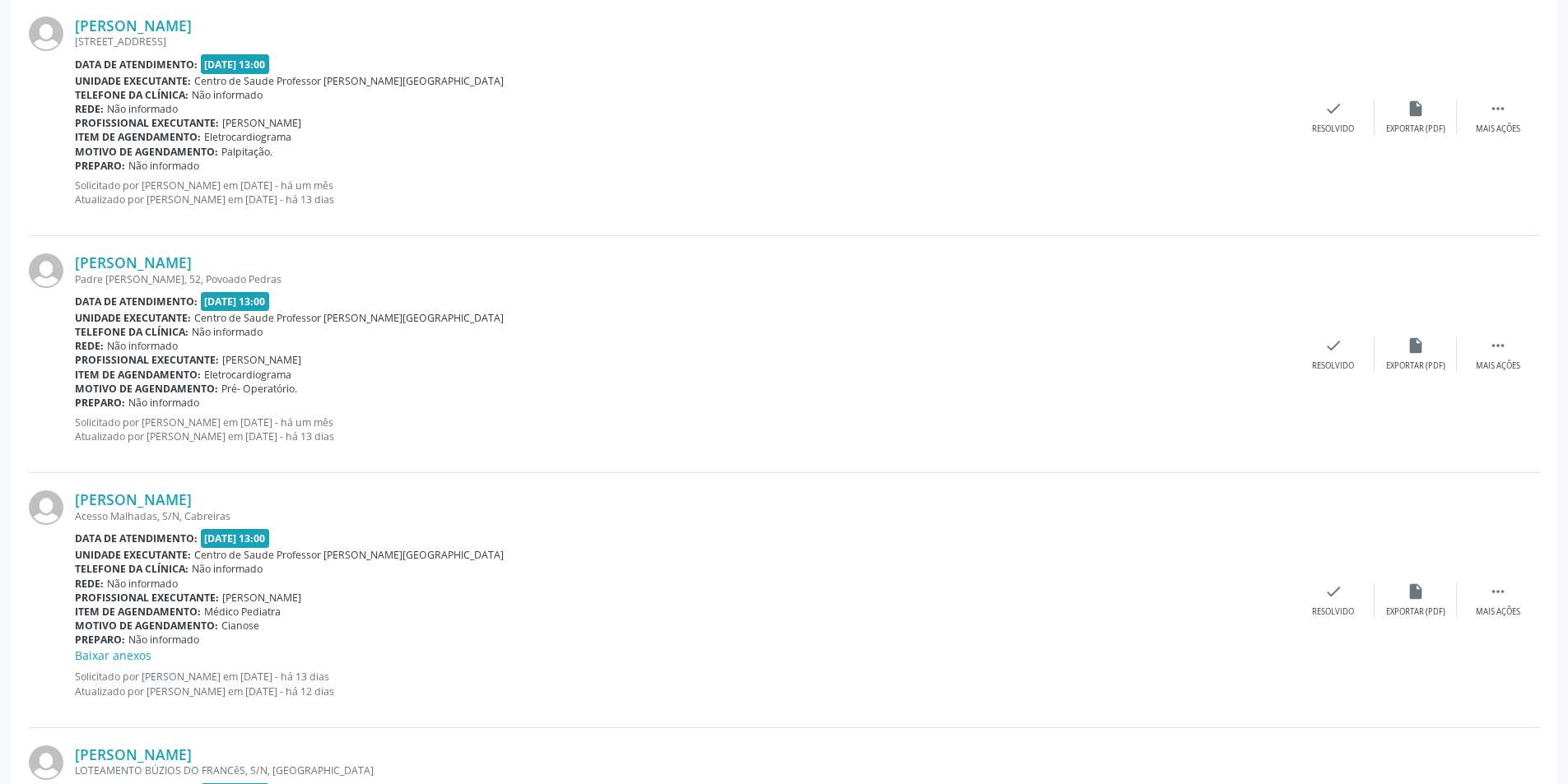
scroll to position [1645, 0]
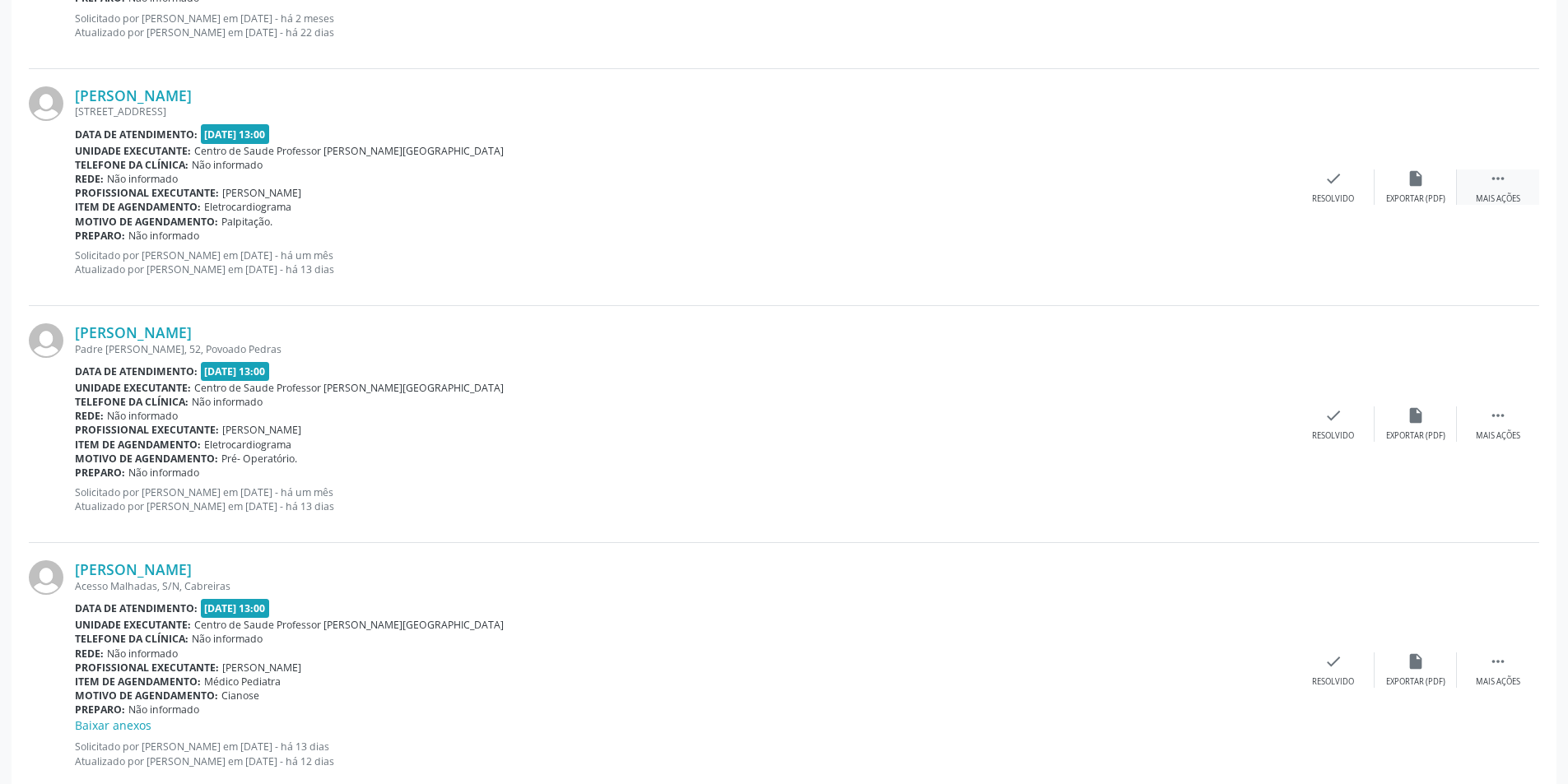
click at [1488, 198] on div "Mais ações" at bounding box center [1497, 199] width 44 height 11
click at [1417, 199] on div "Não compareceu" at bounding box center [1414, 199] width 70 height 11
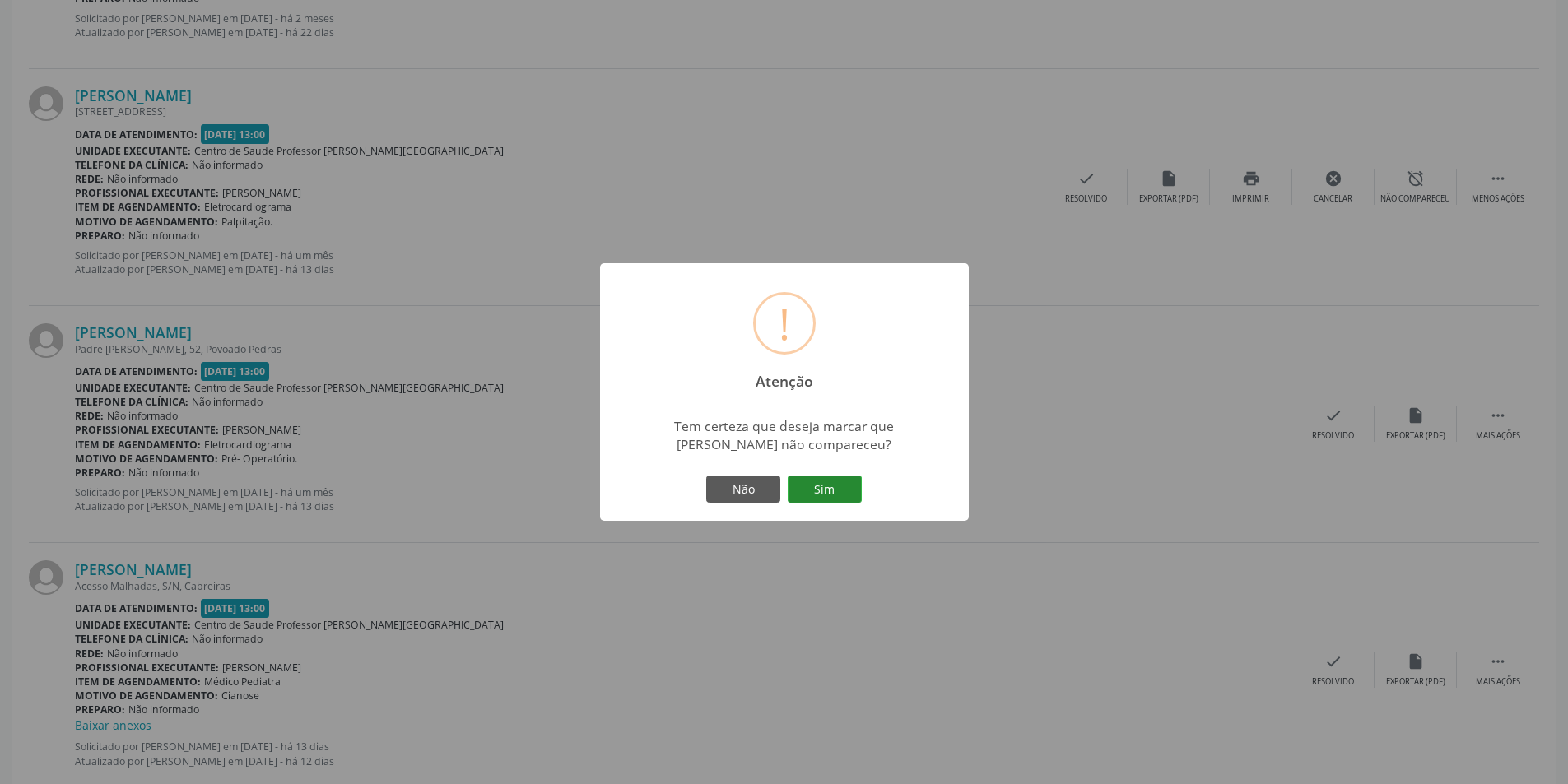
click at [836, 485] on button "Sim" at bounding box center [824, 489] width 74 height 28
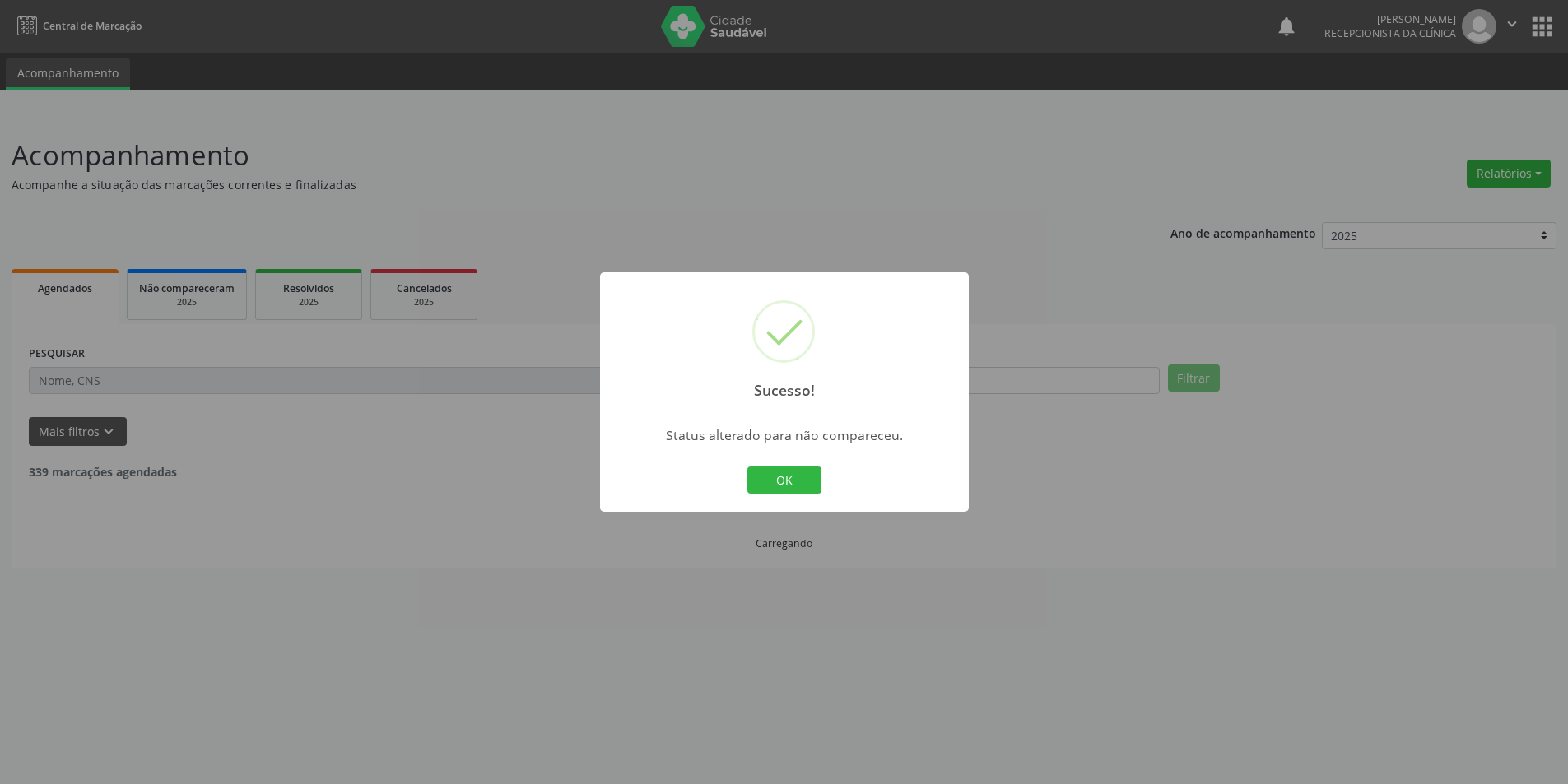
scroll to position [0, 0]
click at [806, 479] on button "OK" at bounding box center [789, 481] width 74 height 28
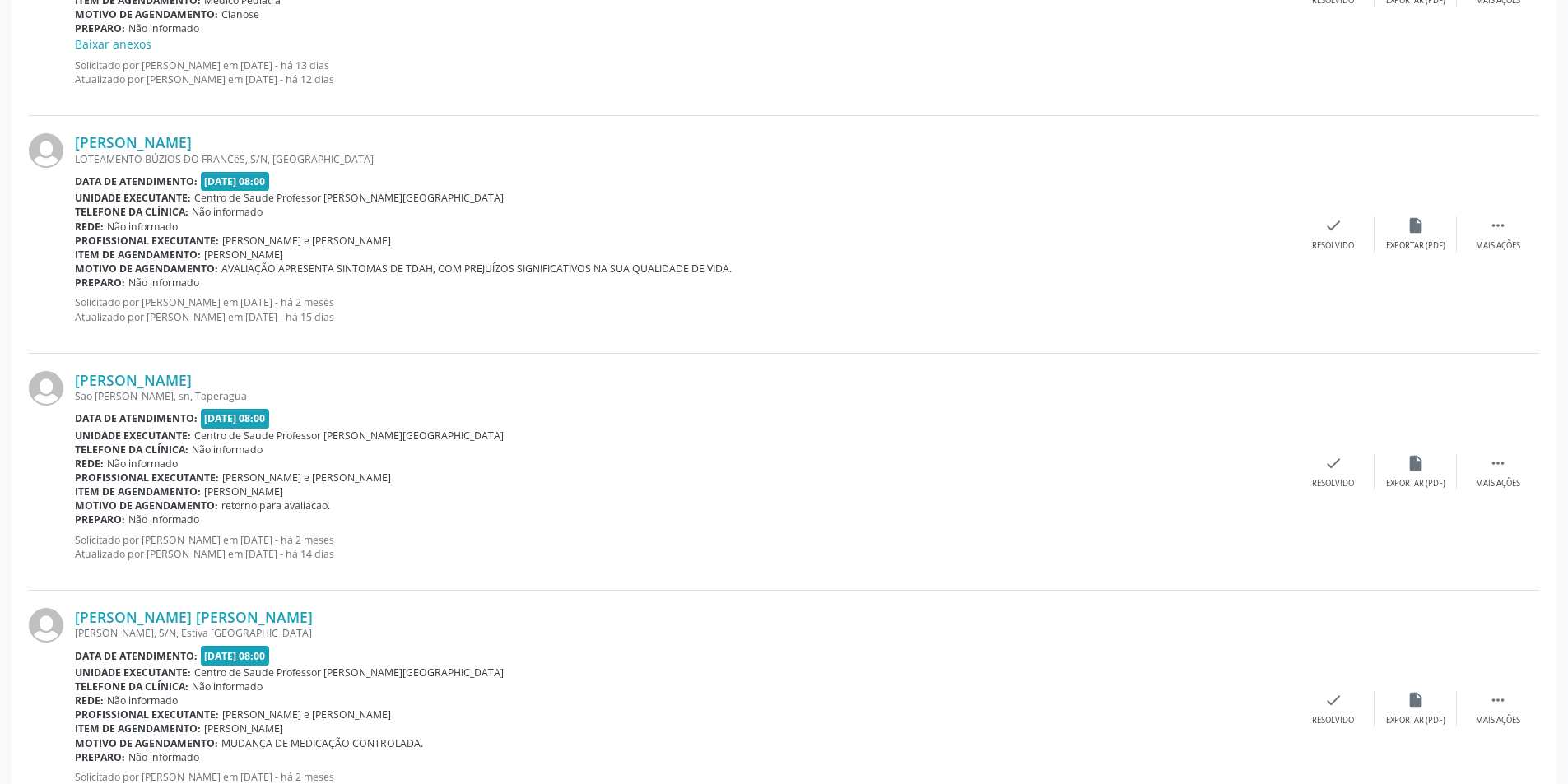
scroll to position [2138, 0]
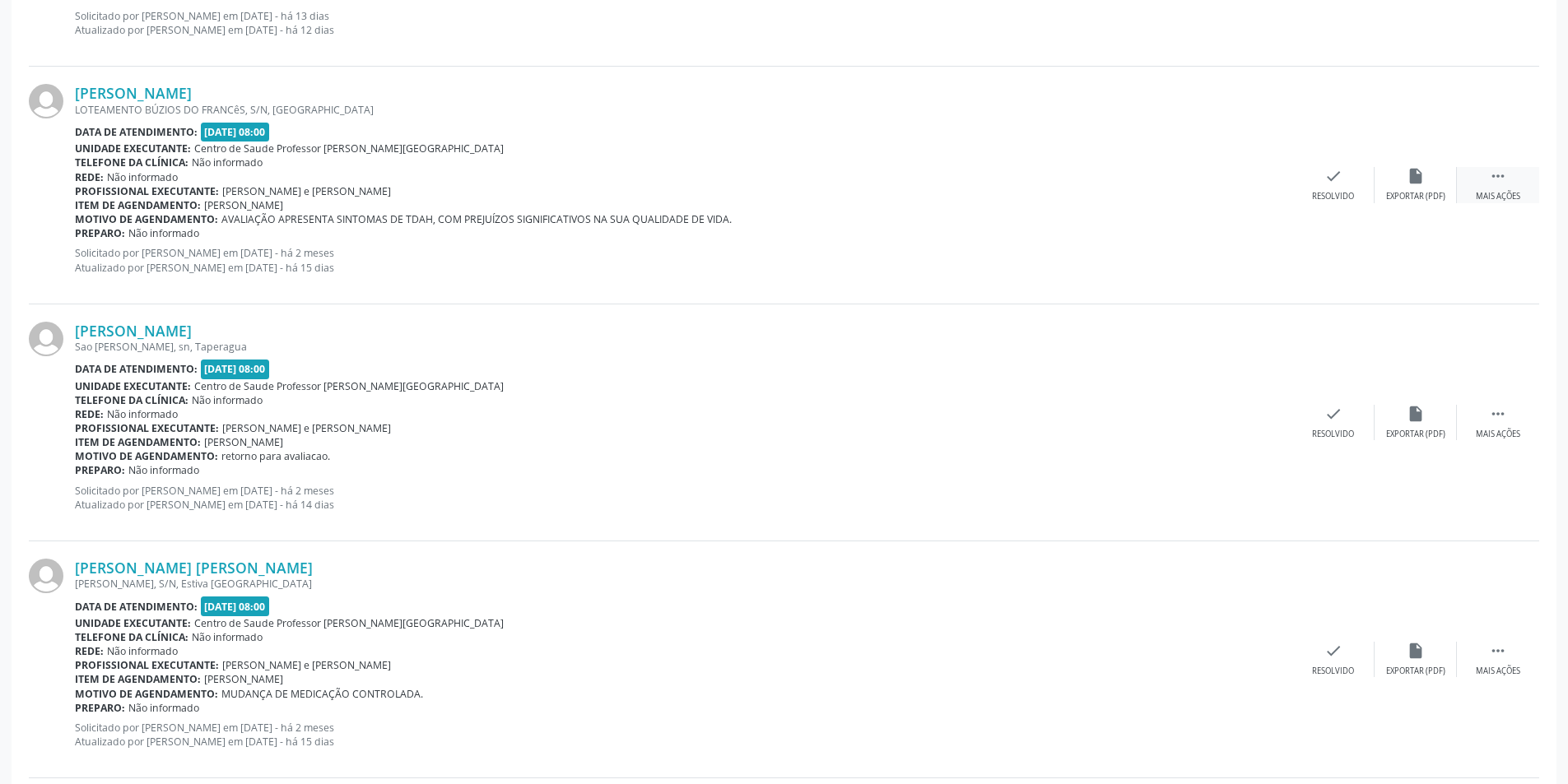
click at [1508, 186] on div " Mais ações" at bounding box center [1498, 185] width 82 height 36
click at [1417, 196] on div "Não compareceu" at bounding box center [1414, 197] width 70 height 11
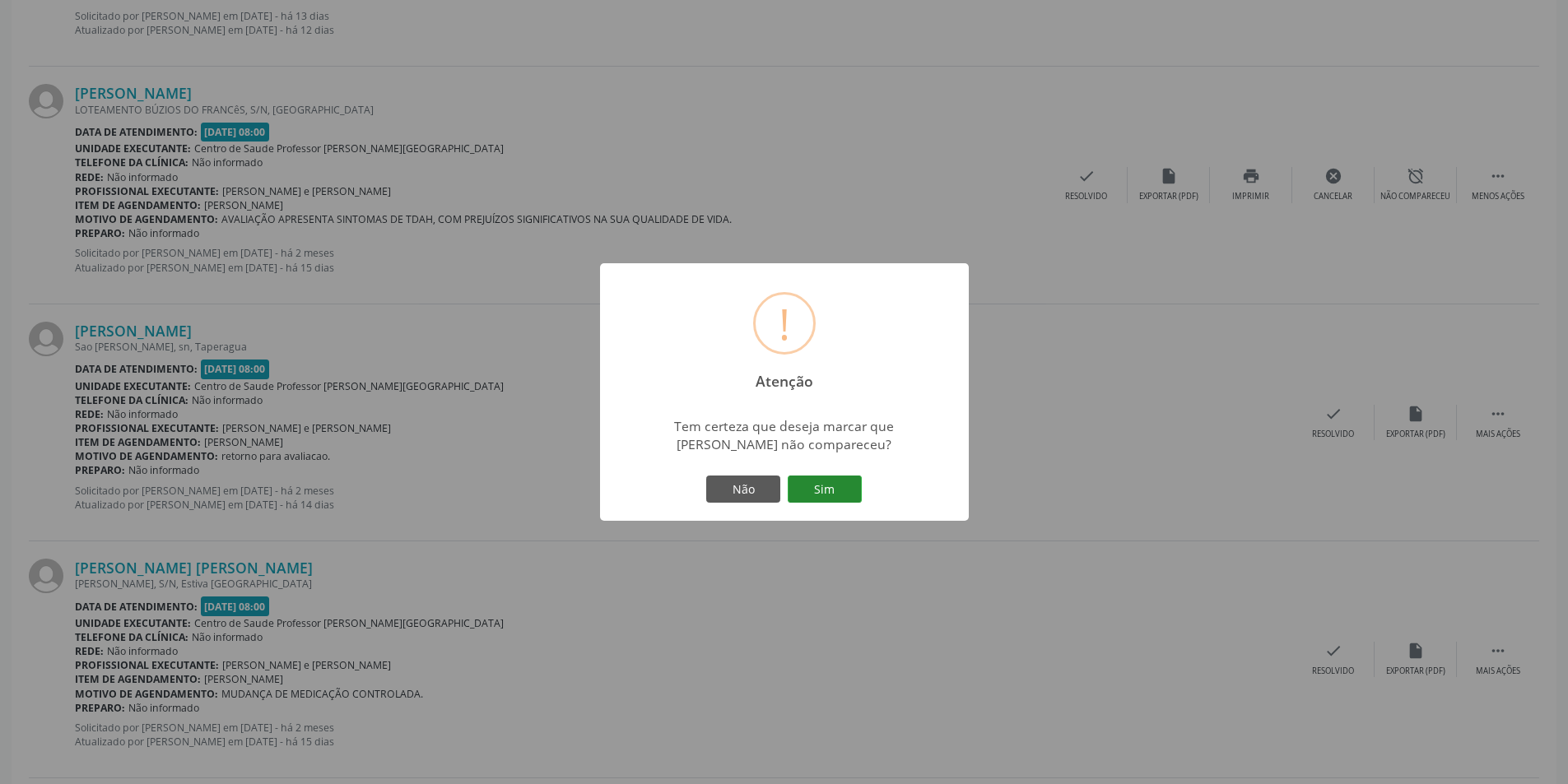
click at [817, 483] on button "Sim" at bounding box center [824, 489] width 74 height 28
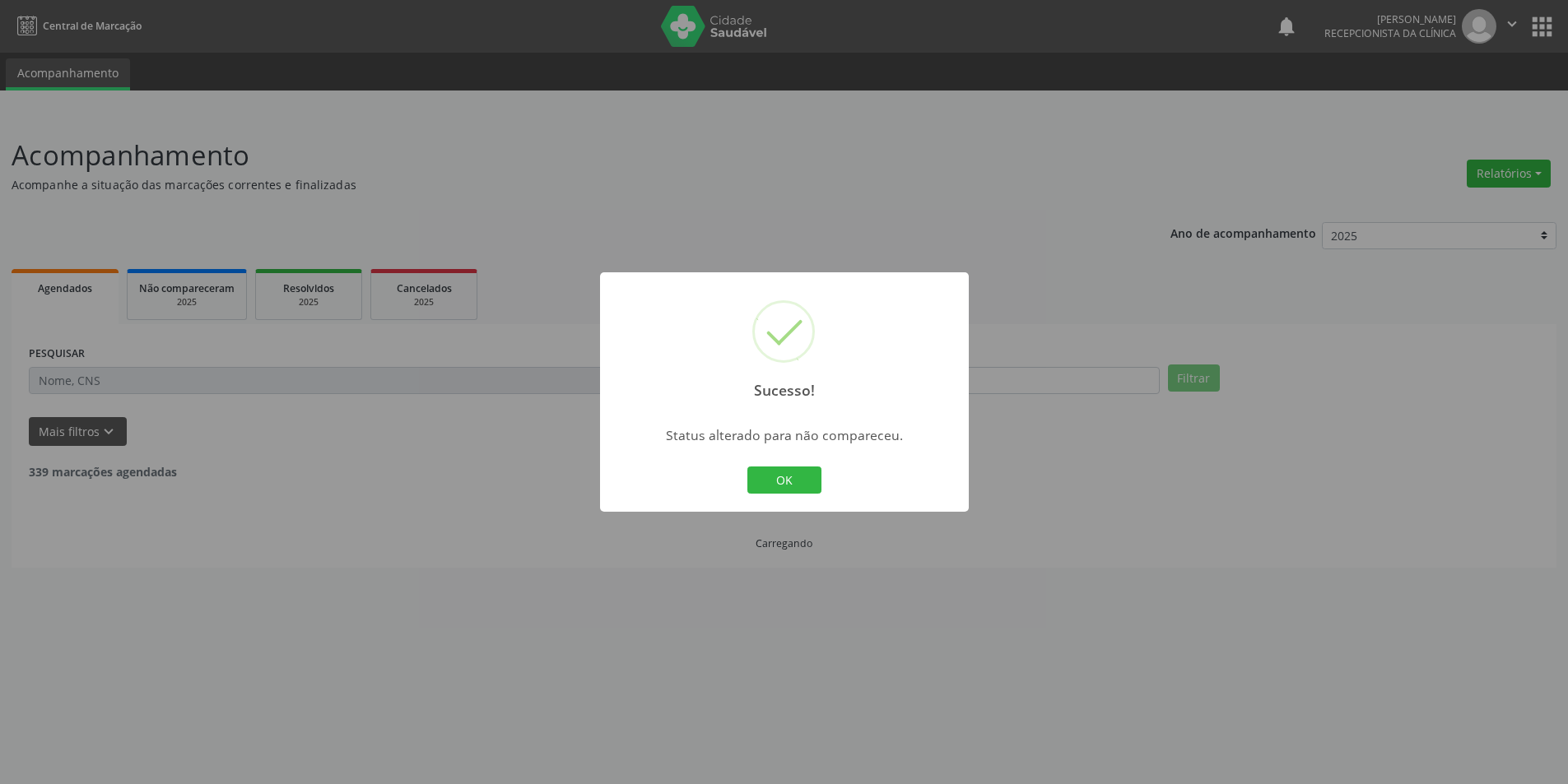
scroll to position [0, 0]
click at [785, 481] on button "OK" at bounding box center [789, 481] width 74 height 28
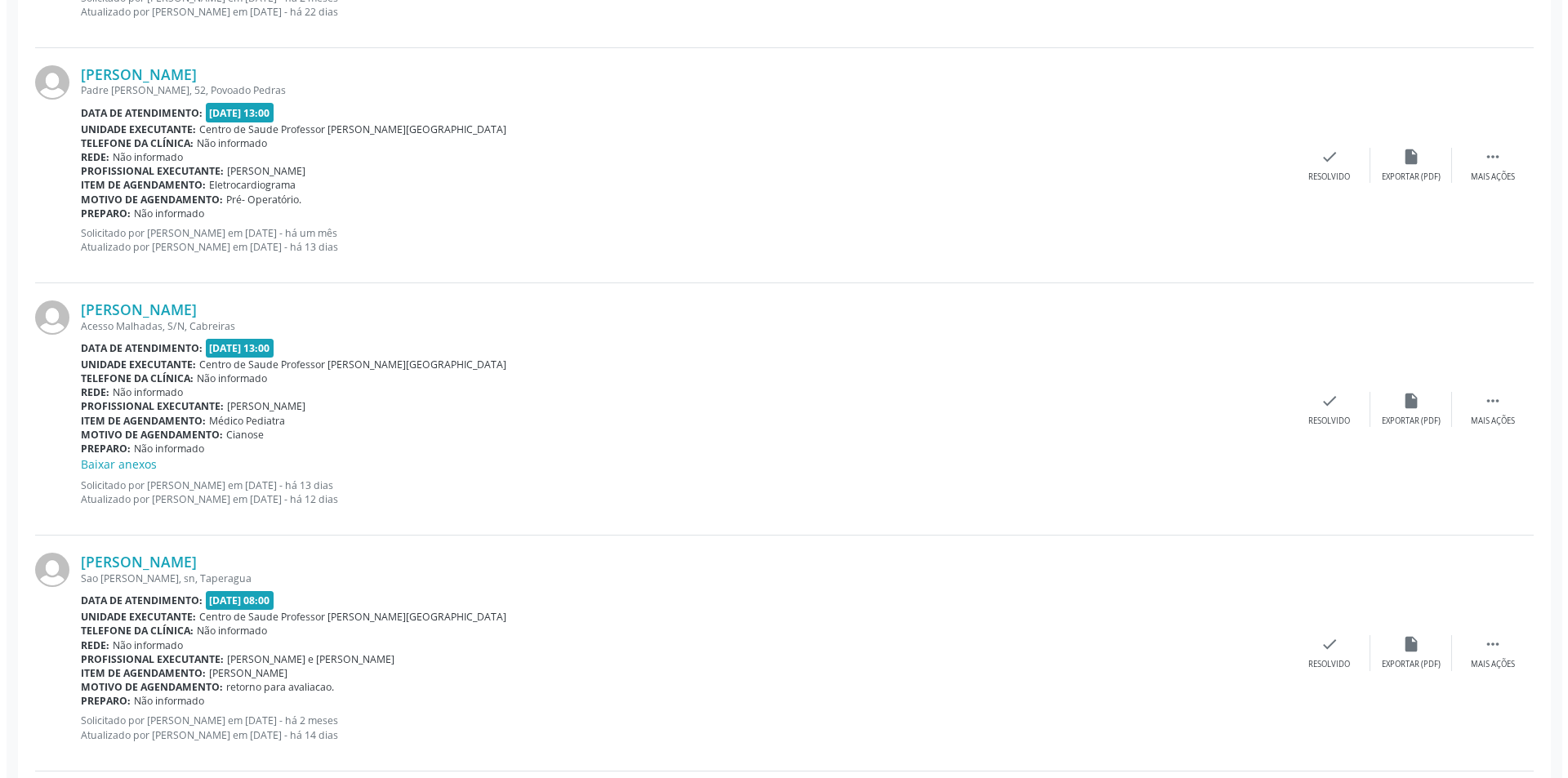
scroll to position [1958, 0]
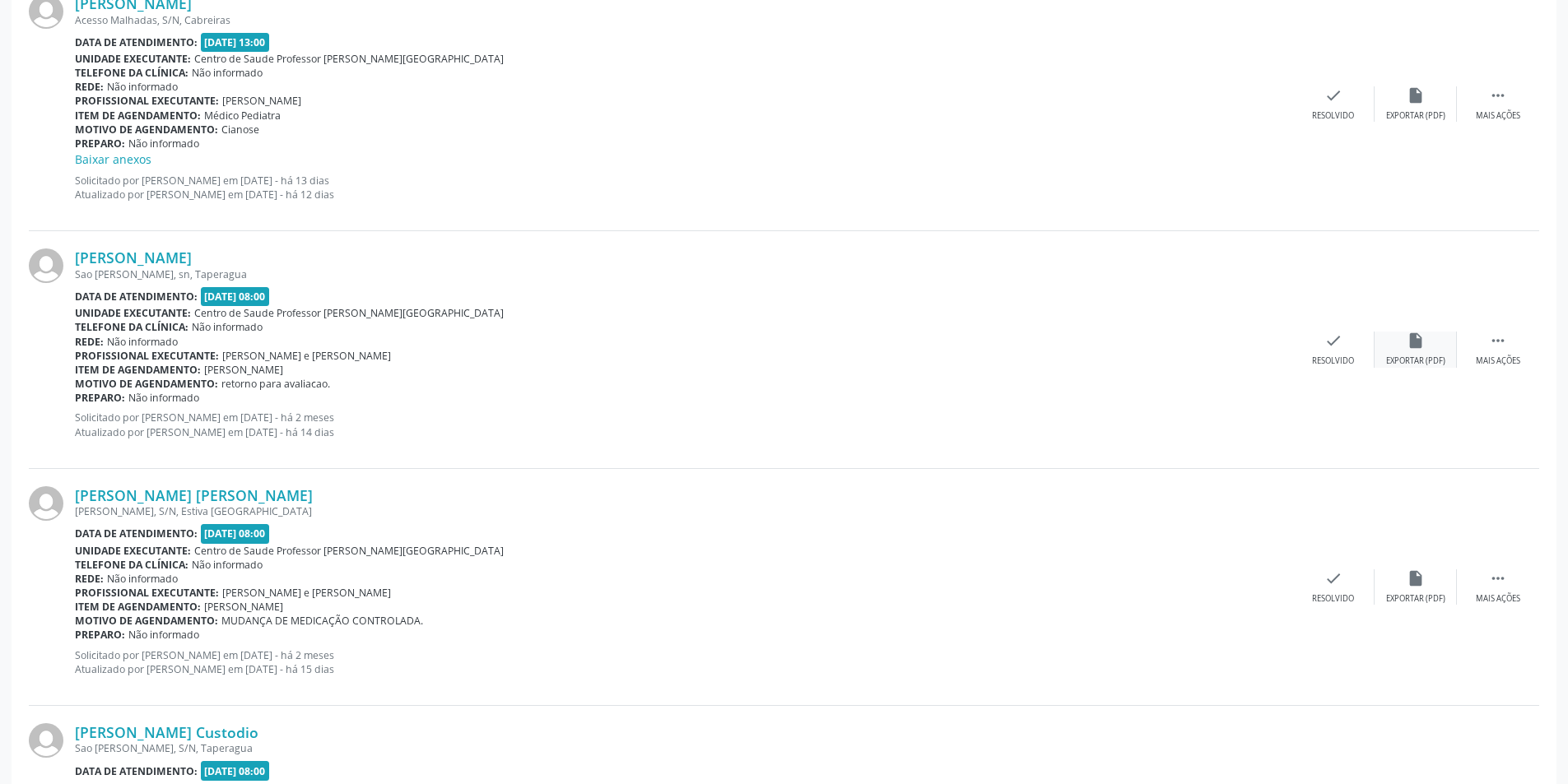
click at [1404, 348] on div "insert_drive_file Exportar (PDF)" at bounding box center [1415, 349] width 82 height 36
click at [1322, 343] on div "check Resolvido" at bounding box center [1333, 349] width 82 height 36
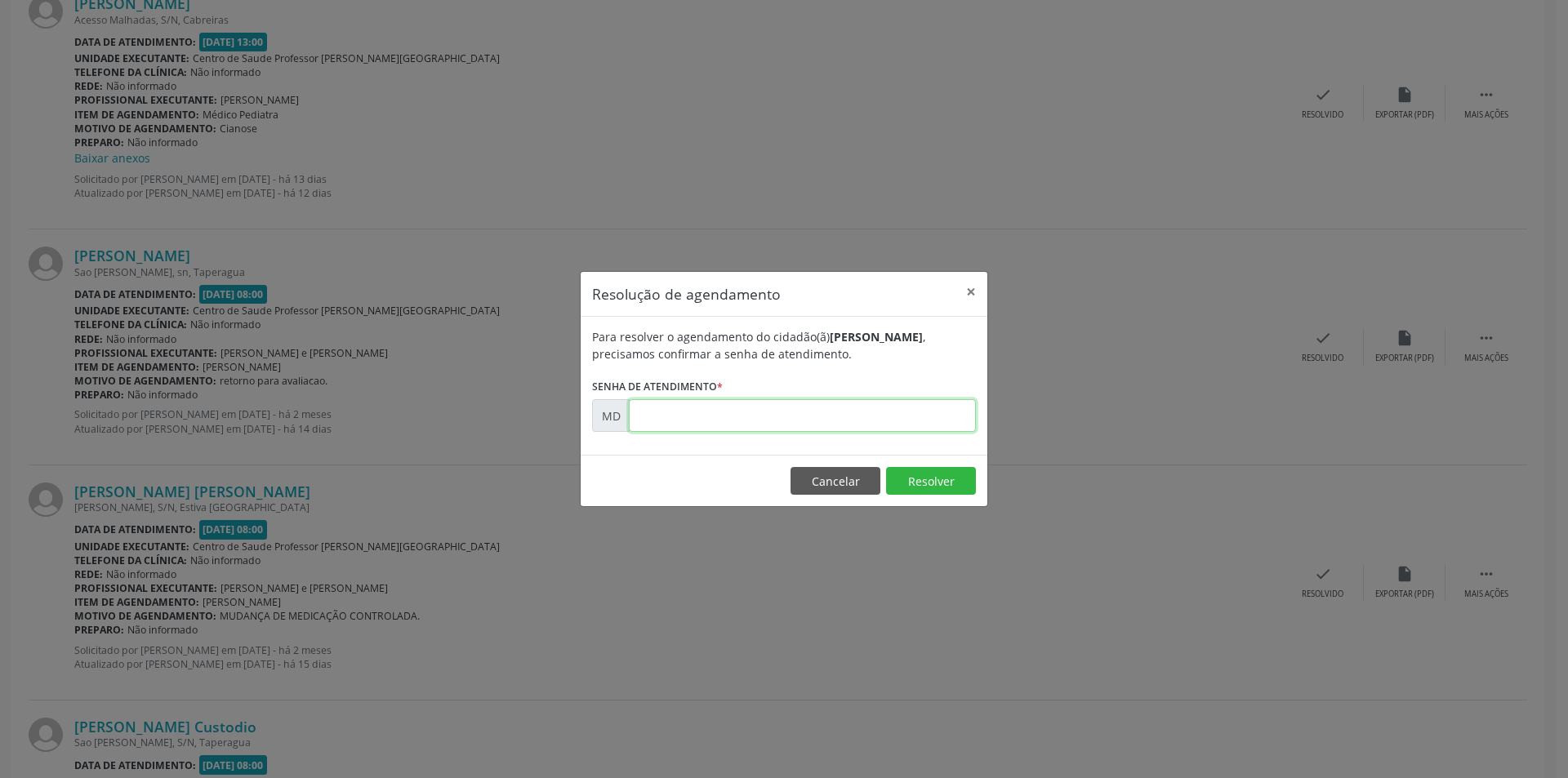
paste input "00000933"
type input "00000933"
click at [912, 468] on button "Resolver" at bounding box center [931, 481] width 90 height 28
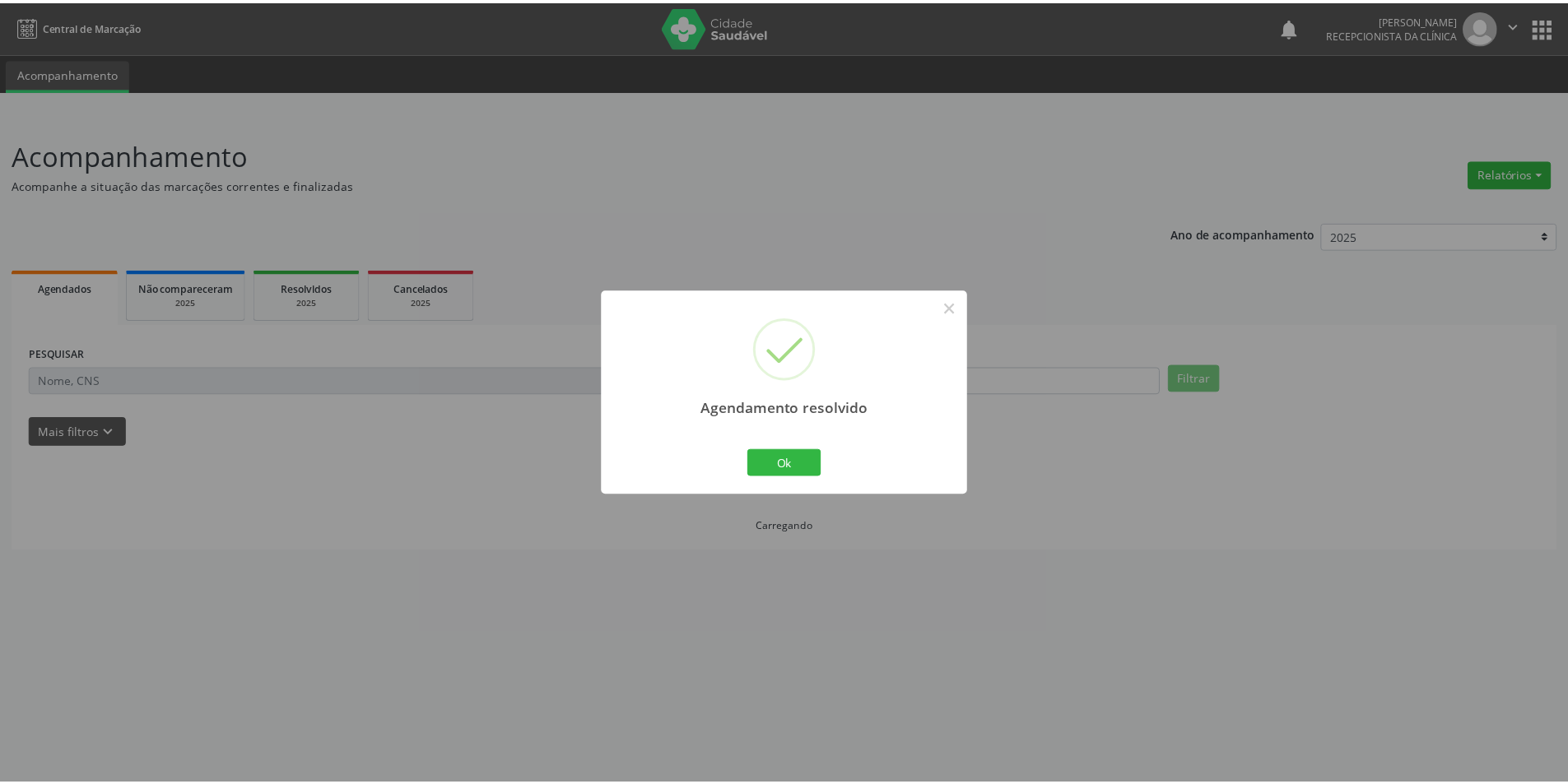
scroll to position [0, 0]
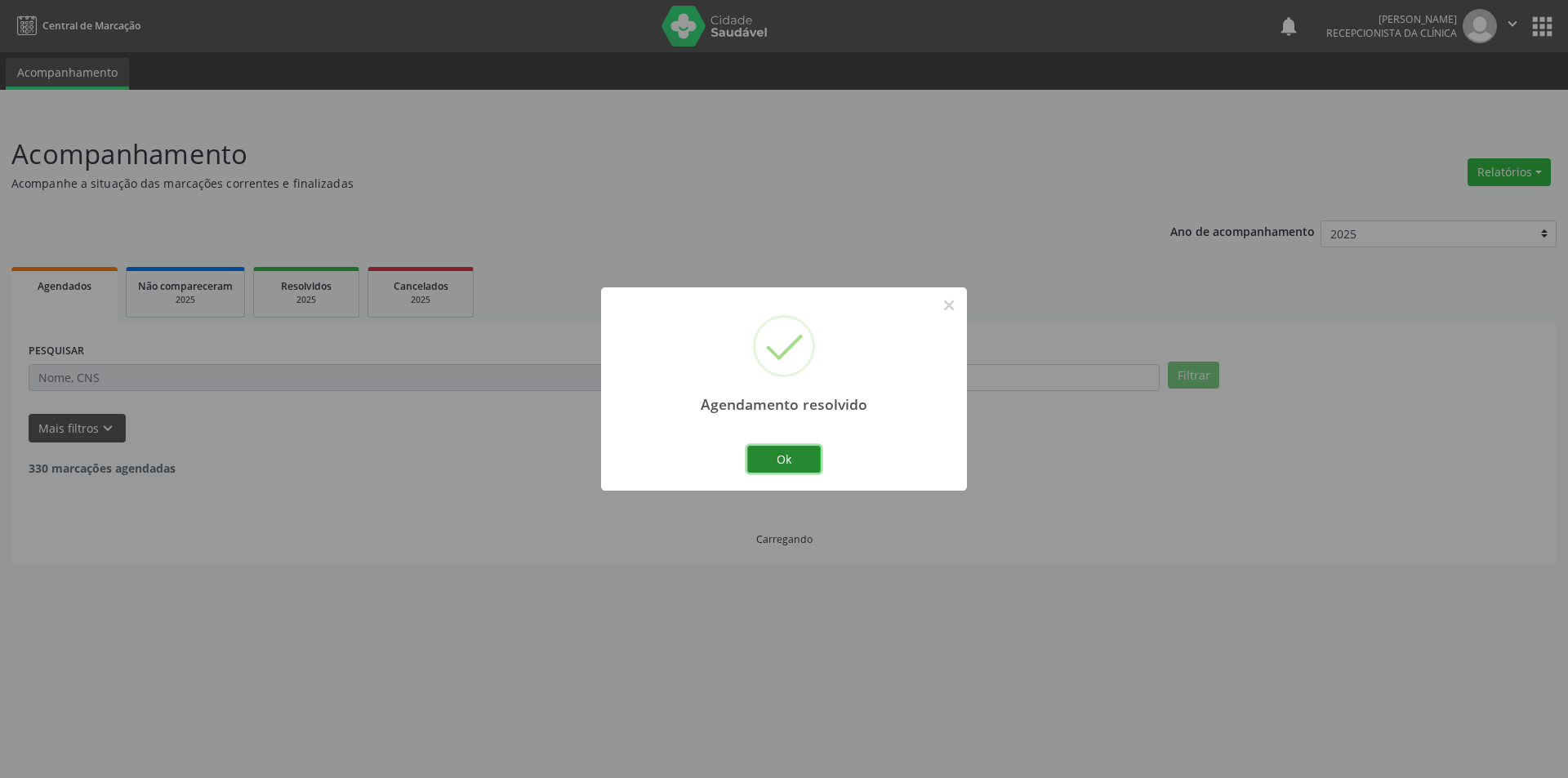
click at [785, 464] on button "Ok" at bounding box center [783, 459] width 73 height 28
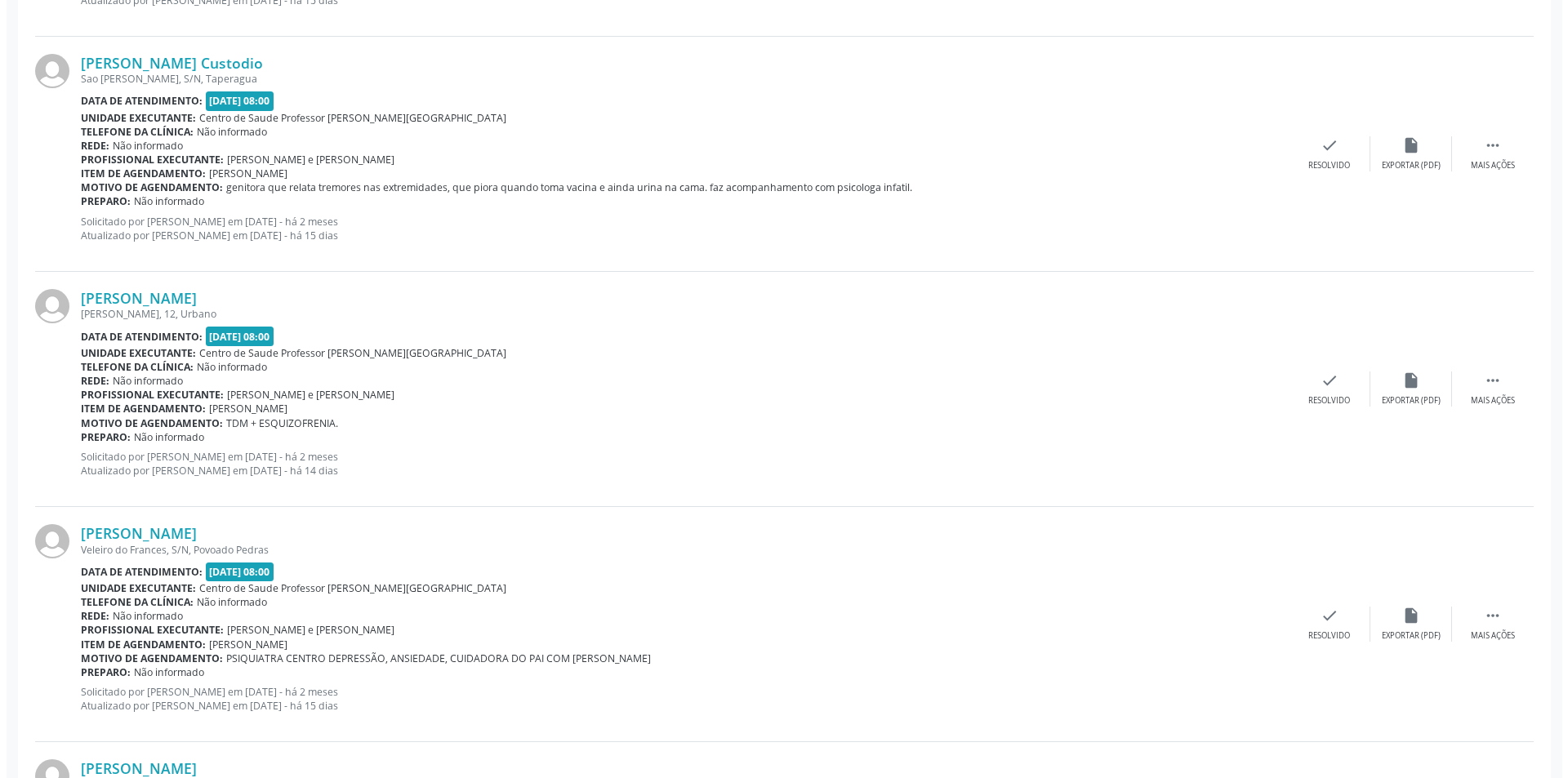
scroll to position [2306, 0]
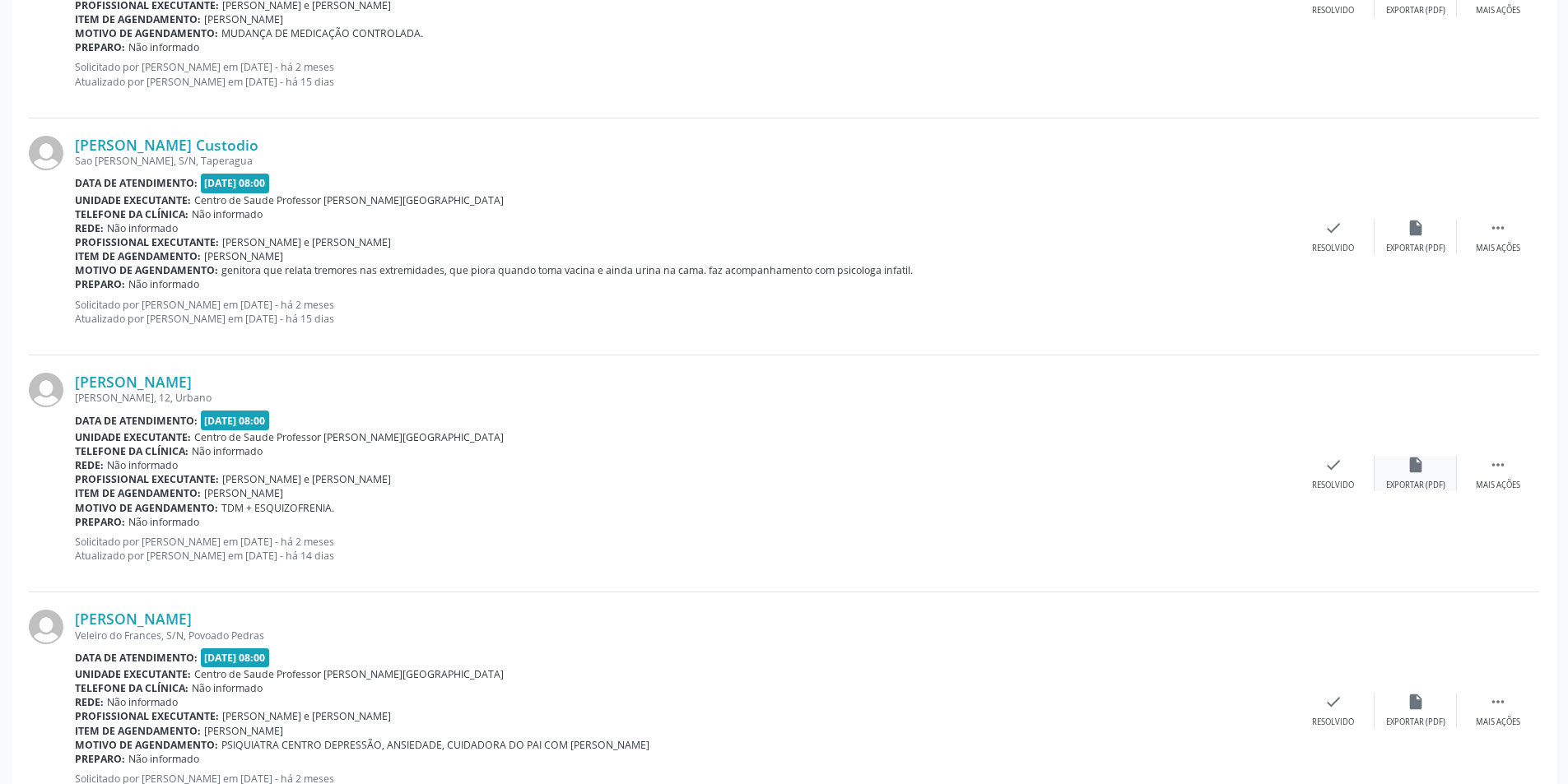
click at [1426, 472] on div "insert_drive_file Exportar (PDF)" at bounding box center [1415, 473] width 82 height 36
click at [1325, 483] on div "Resolvido" at bounding box center [1332, 485] width 42 height 11
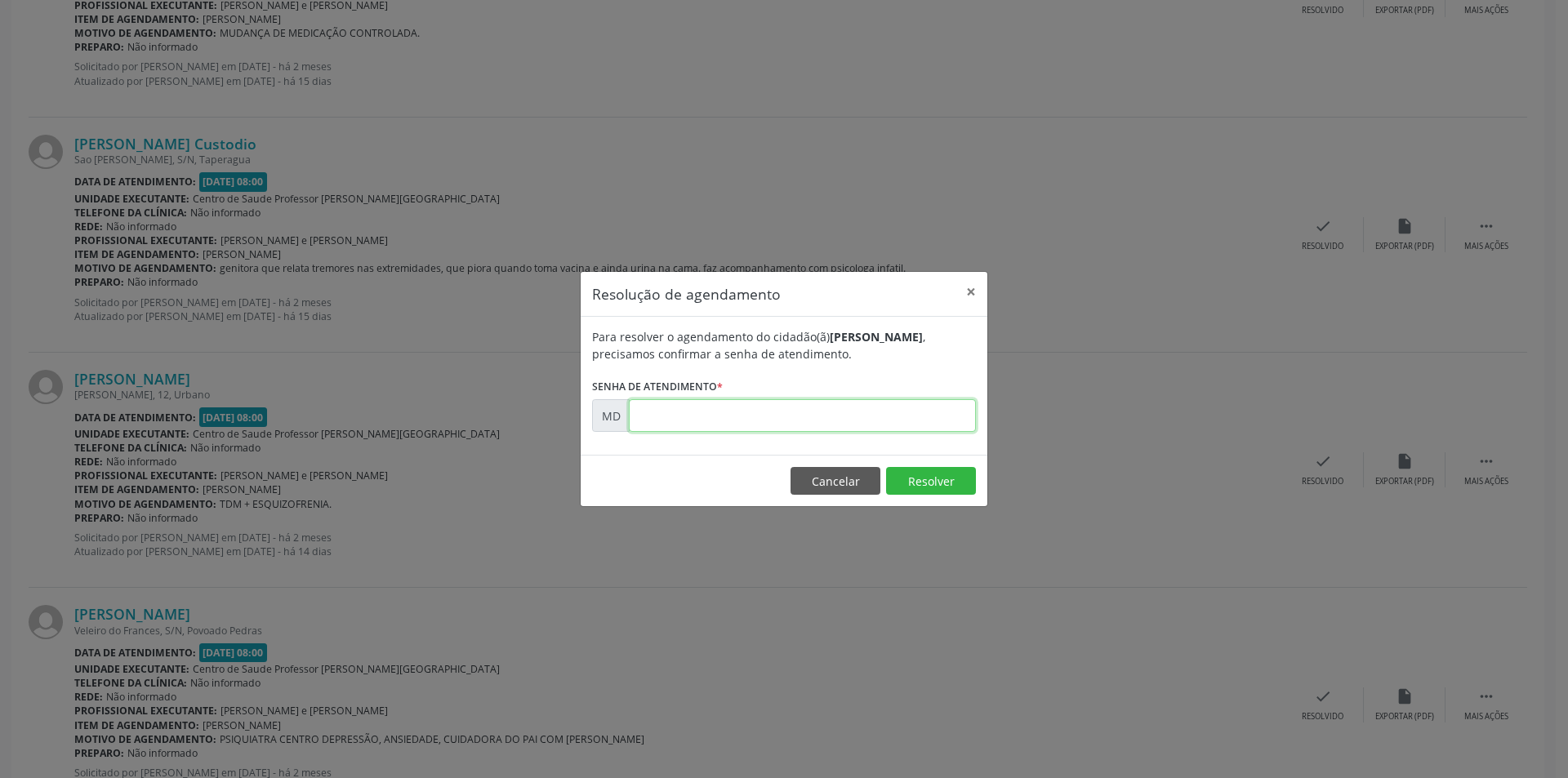
paste input "00000971"
type input "00000971"
click at [925, 473] on button "Resolver" at bounding box center [931, 481] width 90 height 28
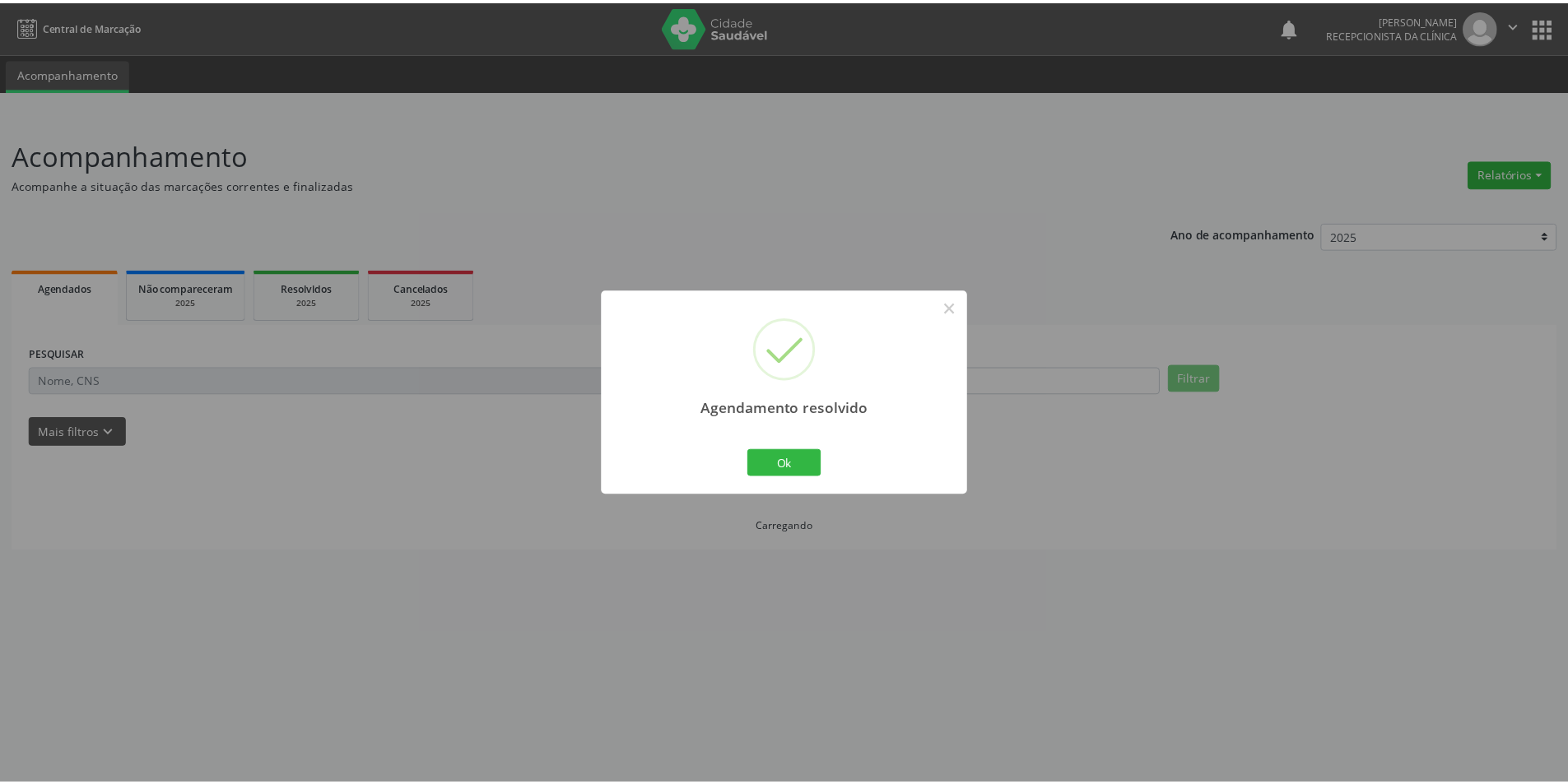
scroll to position [0, 0]
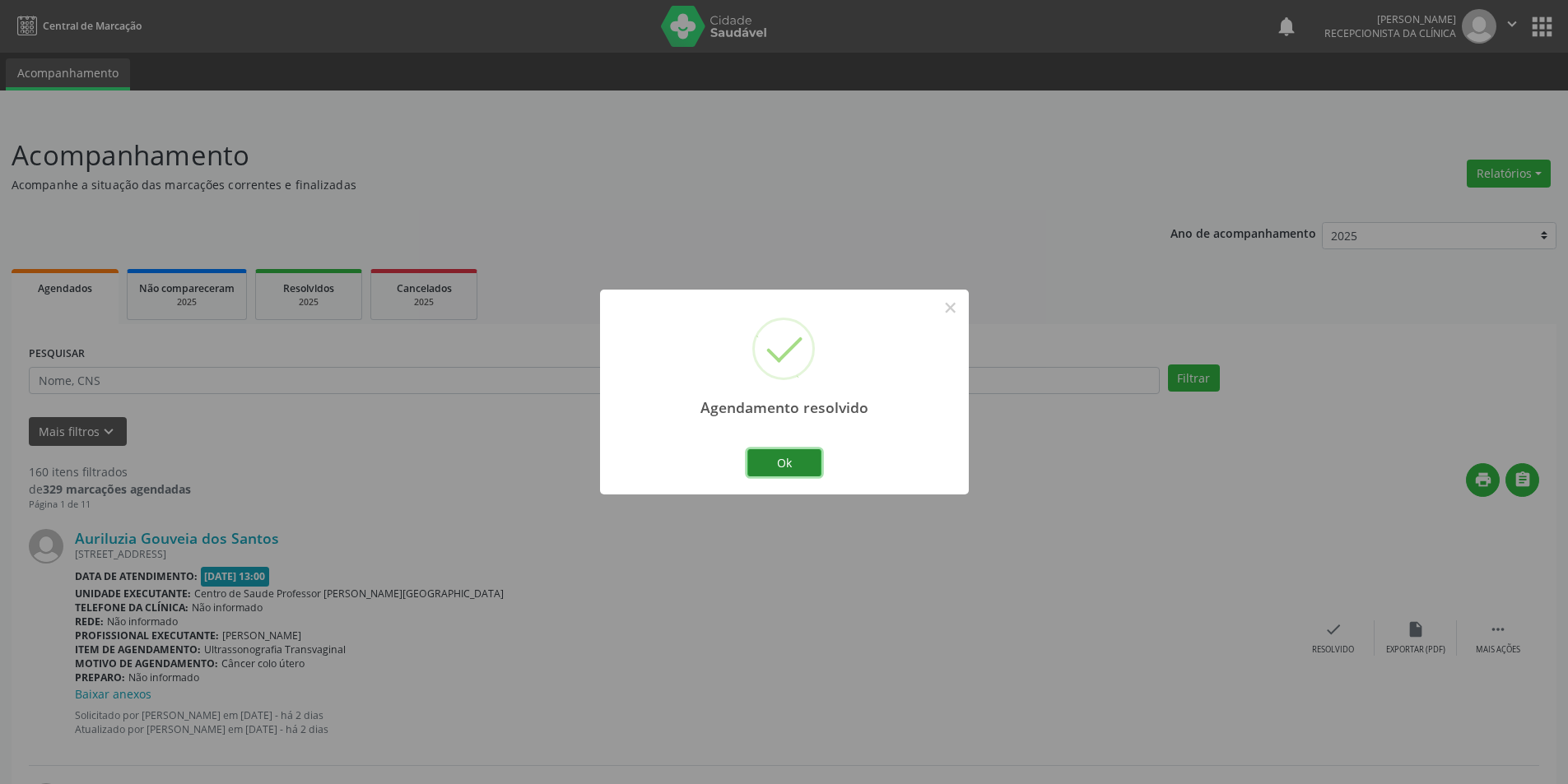
click at [800, 462] on button "Ok" at bounding box center [784, 463] width 74 height 28
